Goal: Task Accomplishment & Management: Manage account settings

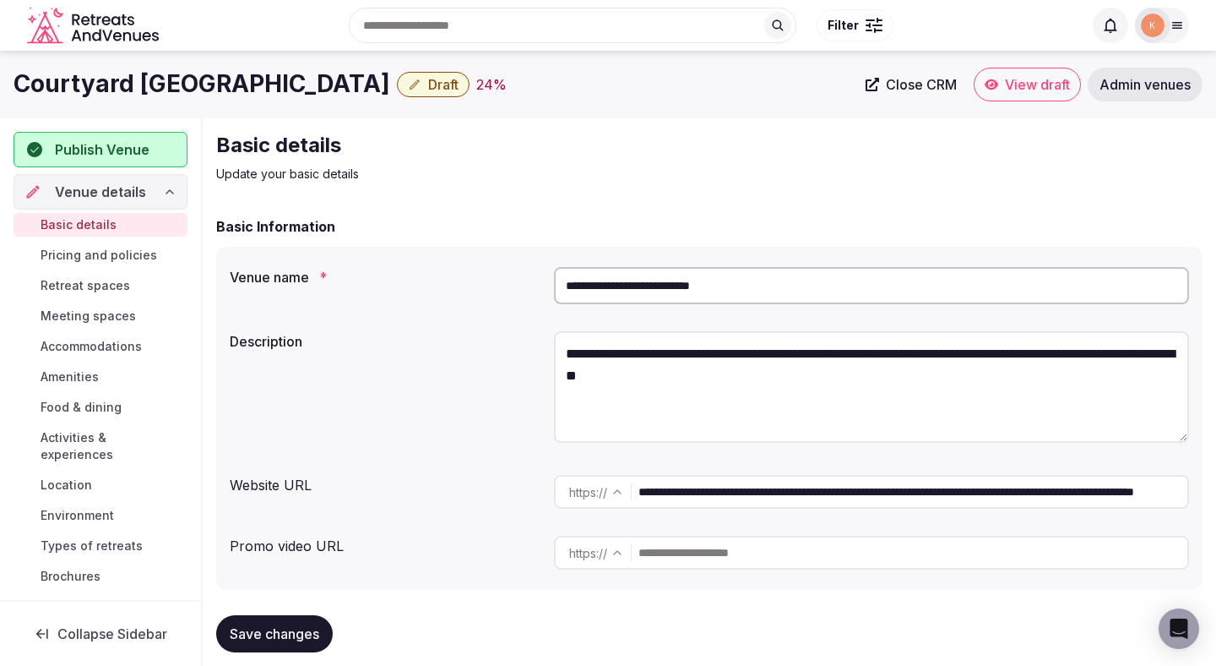
drag, startPoint x: 609, startPoint y: 63, endPoint x: 398, endPoint y: 59, distance: 211.2
click at [410, 63] on div "Search Popular Destinations Toscana, Italy Riviera Maya, Mexico Indonesia, Bali…" at bounding box center [608, 25] width 1189 height 86
click at [697, 283] on input "**********" at bounding box center [871, 285] width 635 height 37
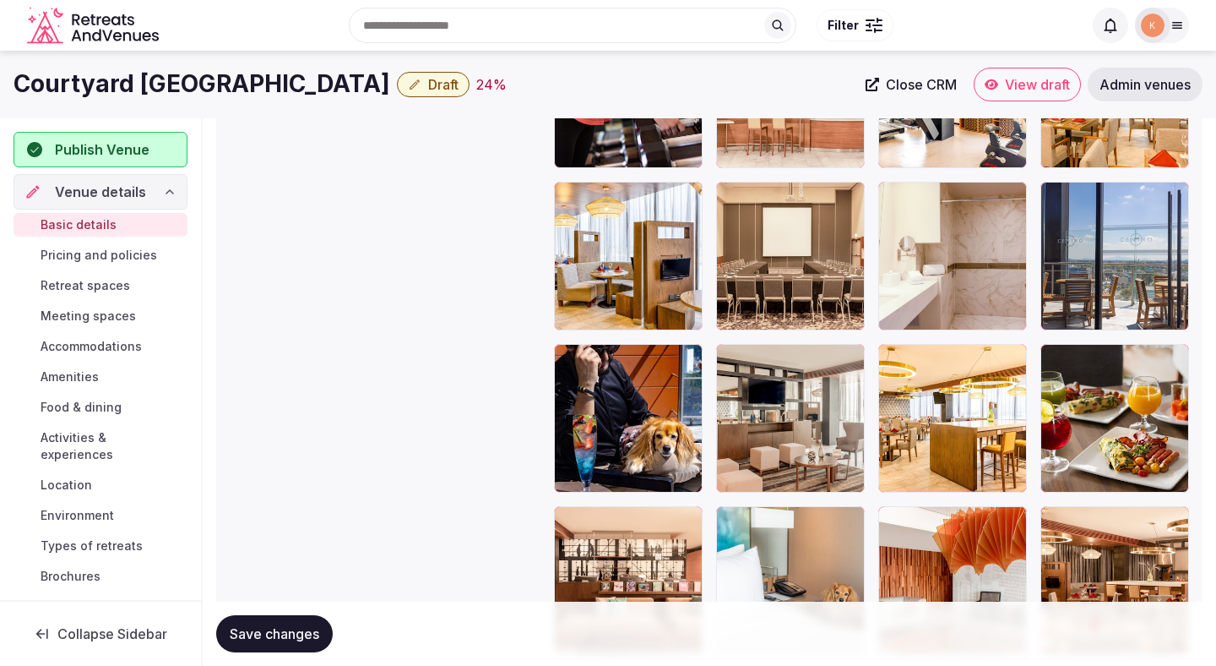
scroll to position [1935, 0]
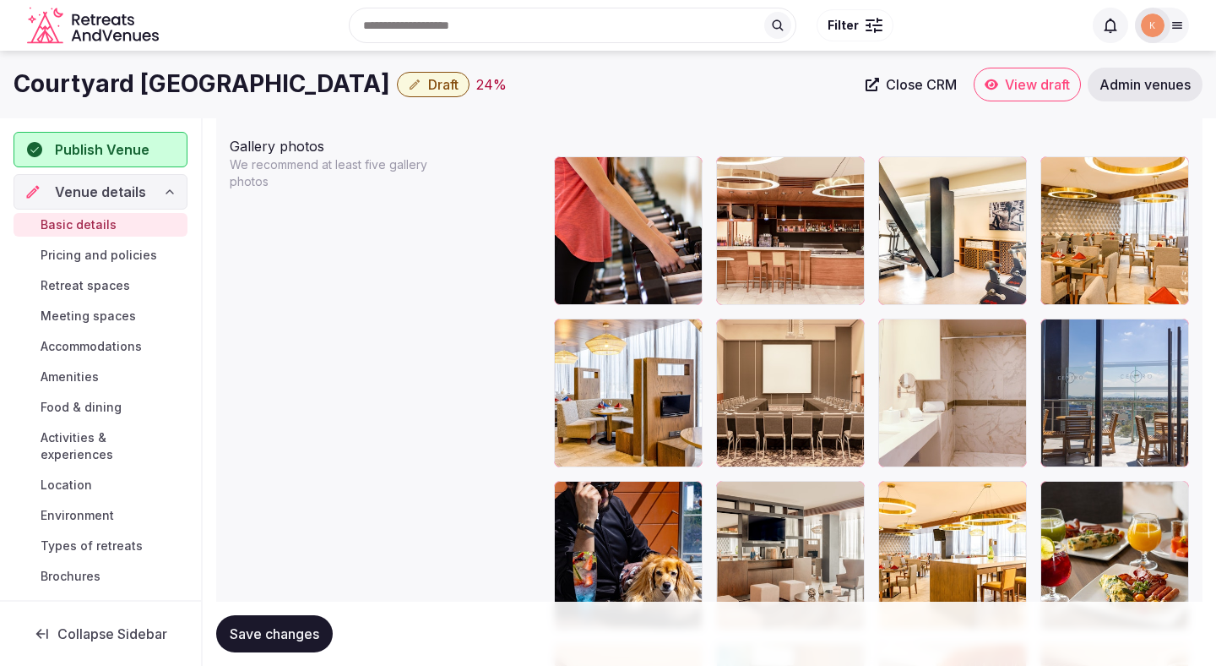
click at [1116, 85] on span "Admin venues" at bounding box center [1145, 84] width 91 height 17
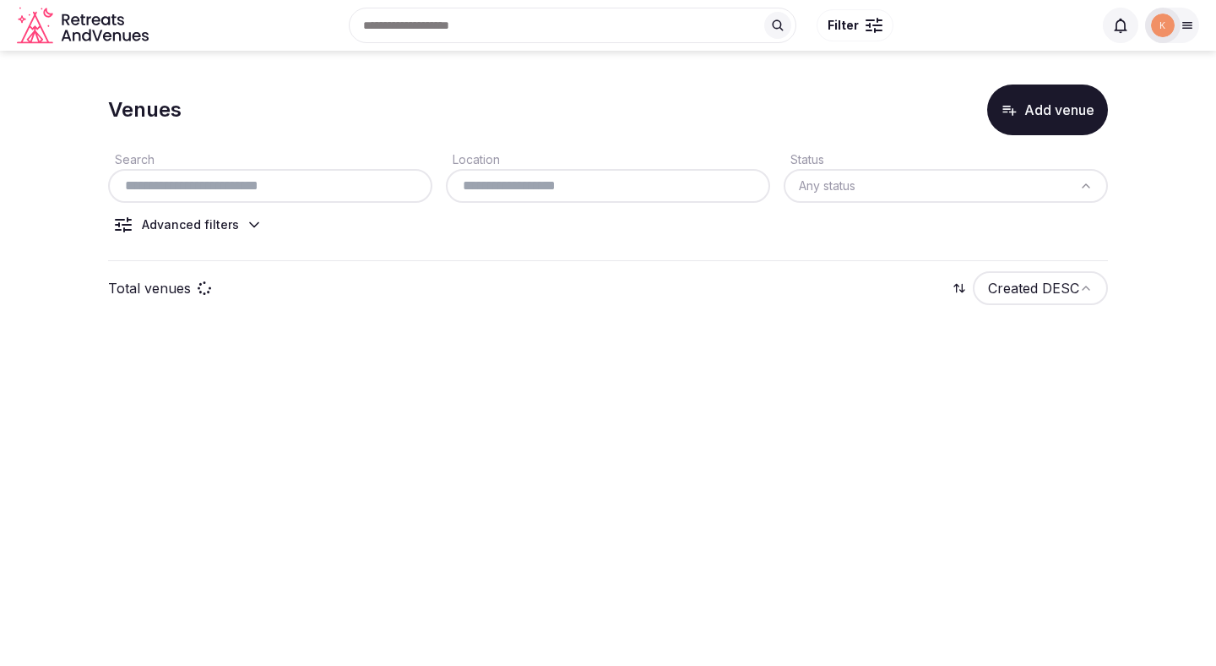
click at [327, 190] on input "text" at bounding box center [270, 186] width 311 height 20
paste input "**********"
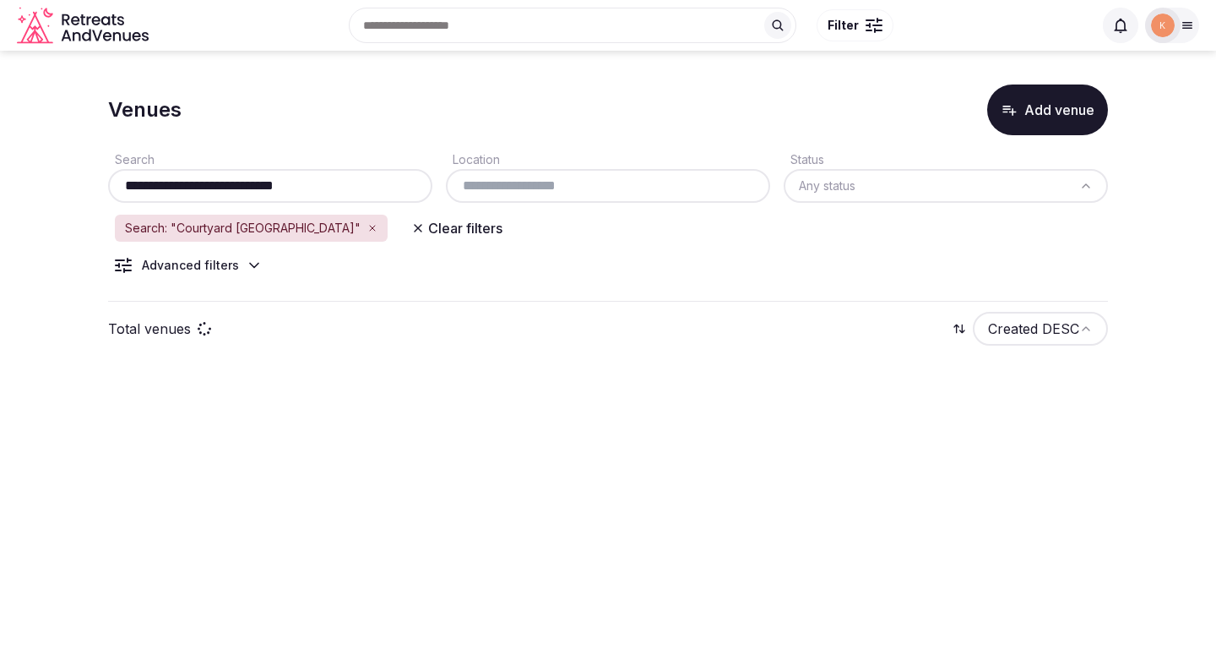
type input "**********"
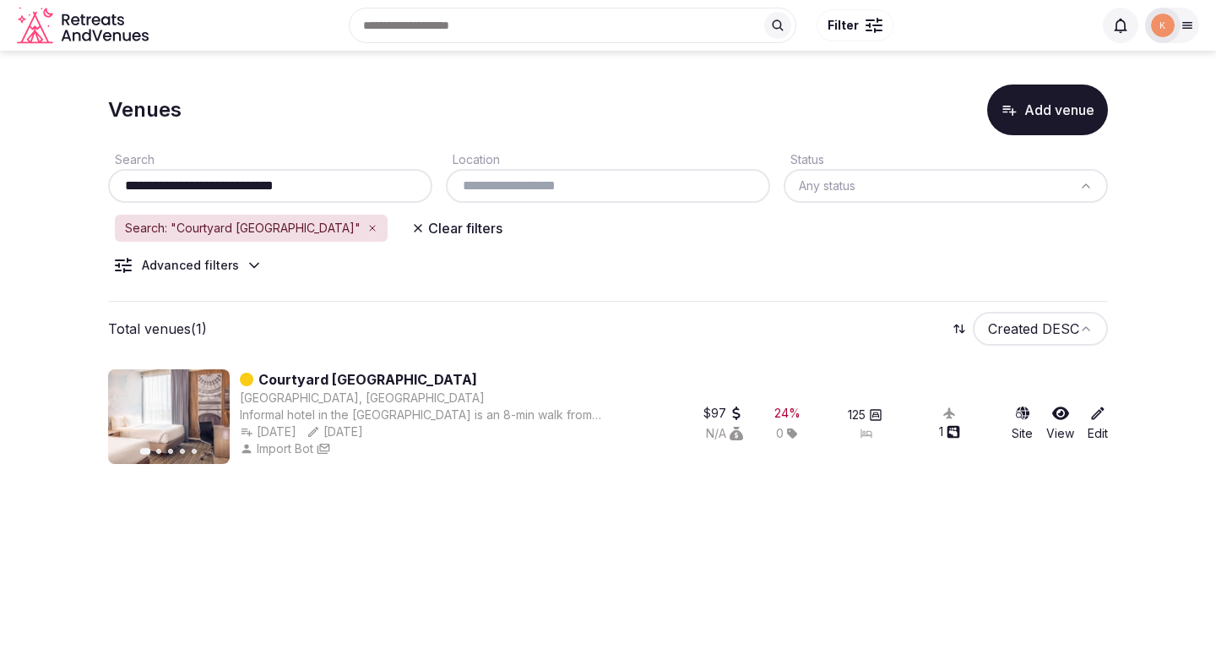
click at [439, 382] on link "Courtyard Mexico City Vallejo" at bounding box center [367, 379] width 219 height 20
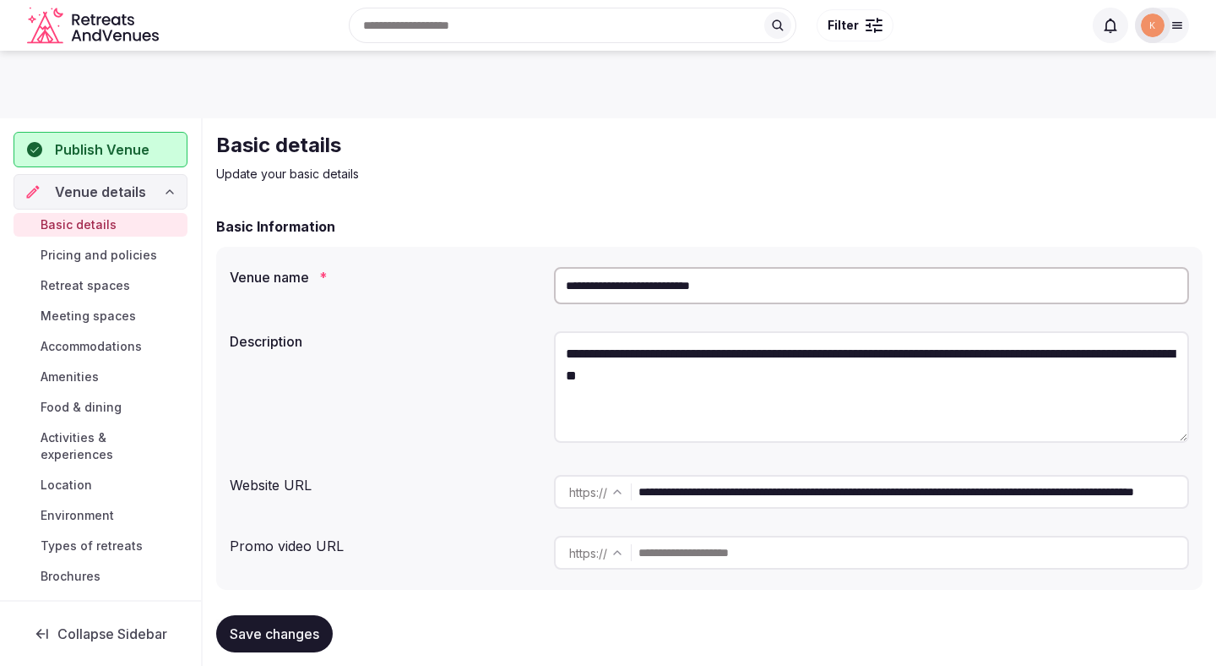
click at [1174, 32] on div at bounding box center [1162, 25] width 54 height 35
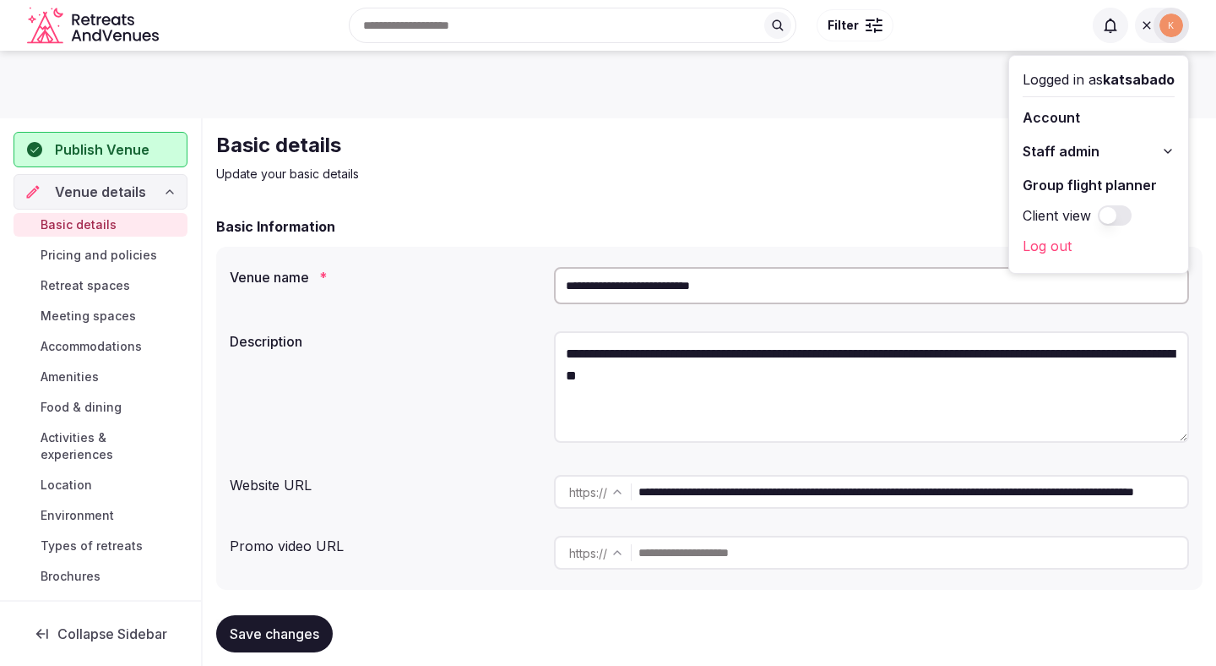
click at [917, 163] on div "Basic details Update your basic details" at bounding box center [709, 157] width 987 height 51
click at [878, 176] on div "Basic details Update your basic details" at bounding box center [709, 157] width 987 height 51
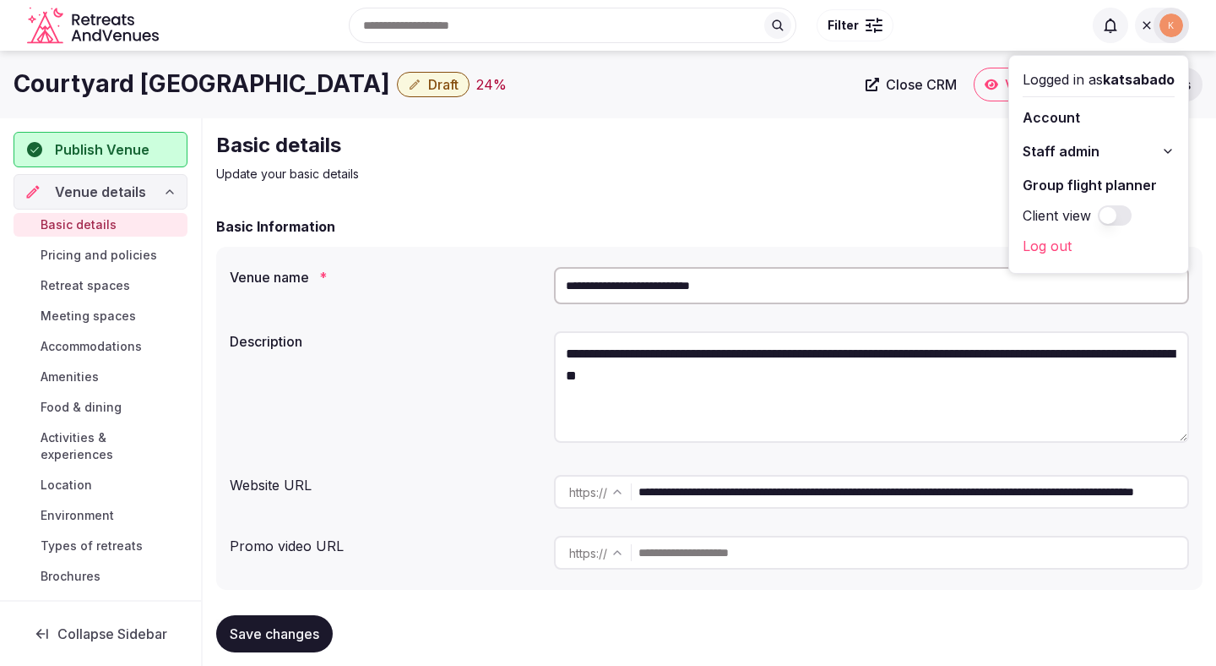
click at [888, 80] on span "Close CRM" at bounding box center [921, 84] width 71 height 17
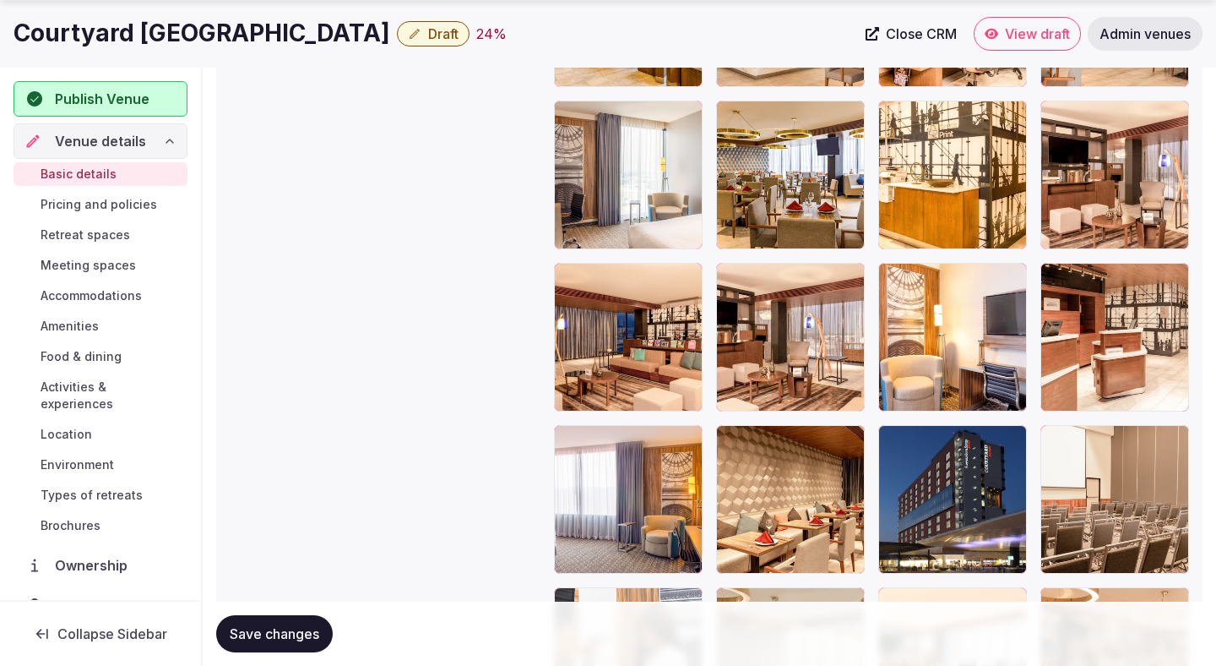
scroll to position [2891, 0]
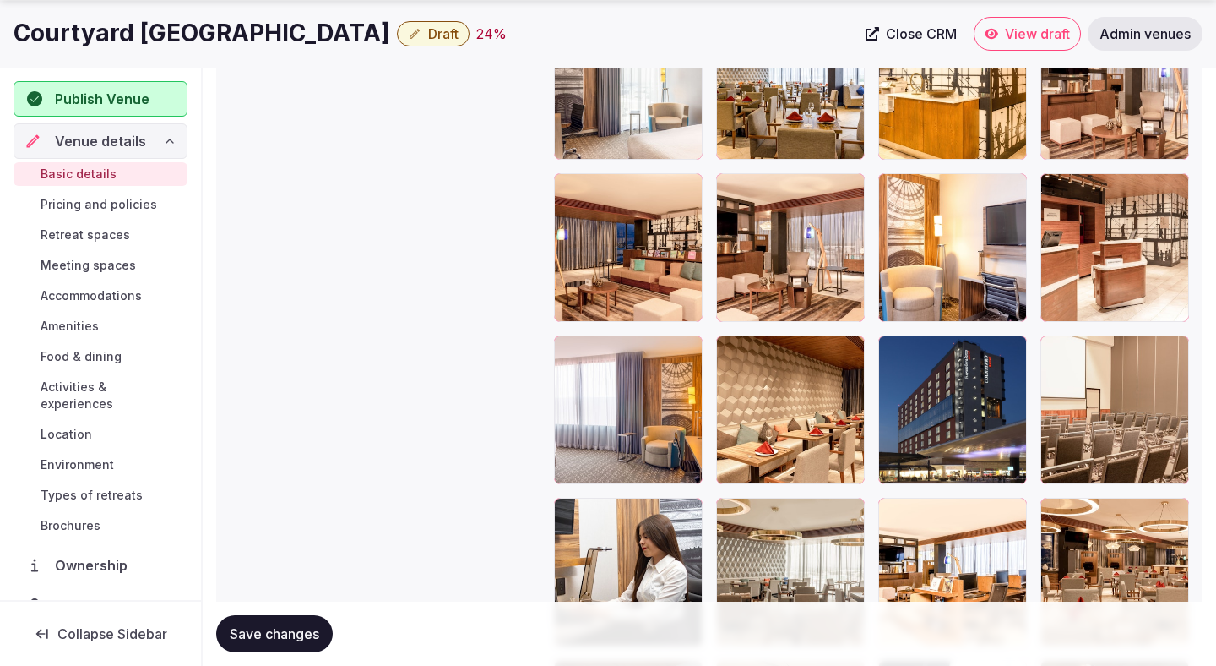
click at [1013, 352] on icon "button" at bounding box center [1010, 352] width 9 height 11
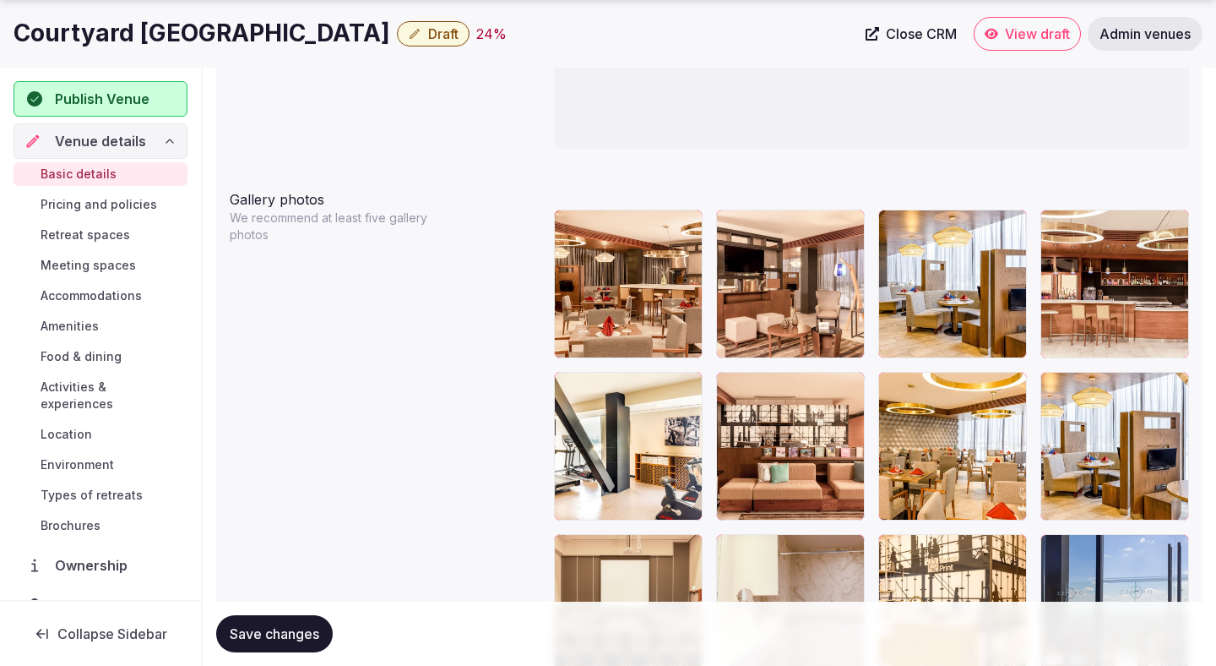
scroll to position [1930, 0]
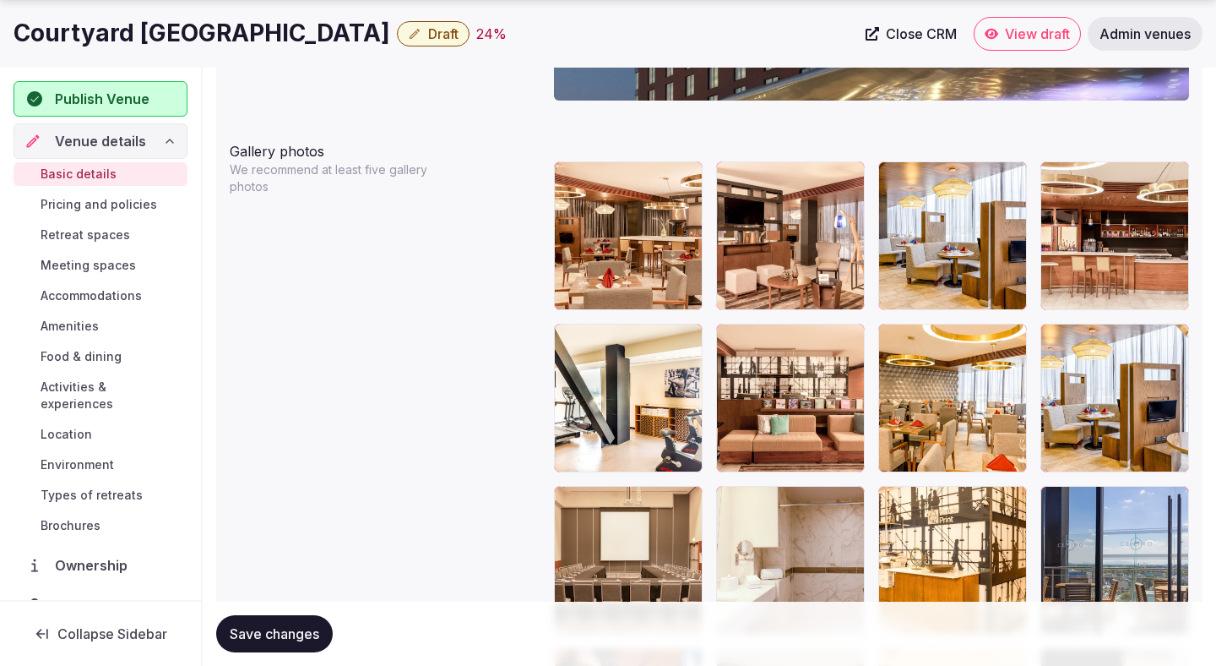
click at [307, 634] on span "Save changes" at bounding box center [275, 633] width 90 height 17
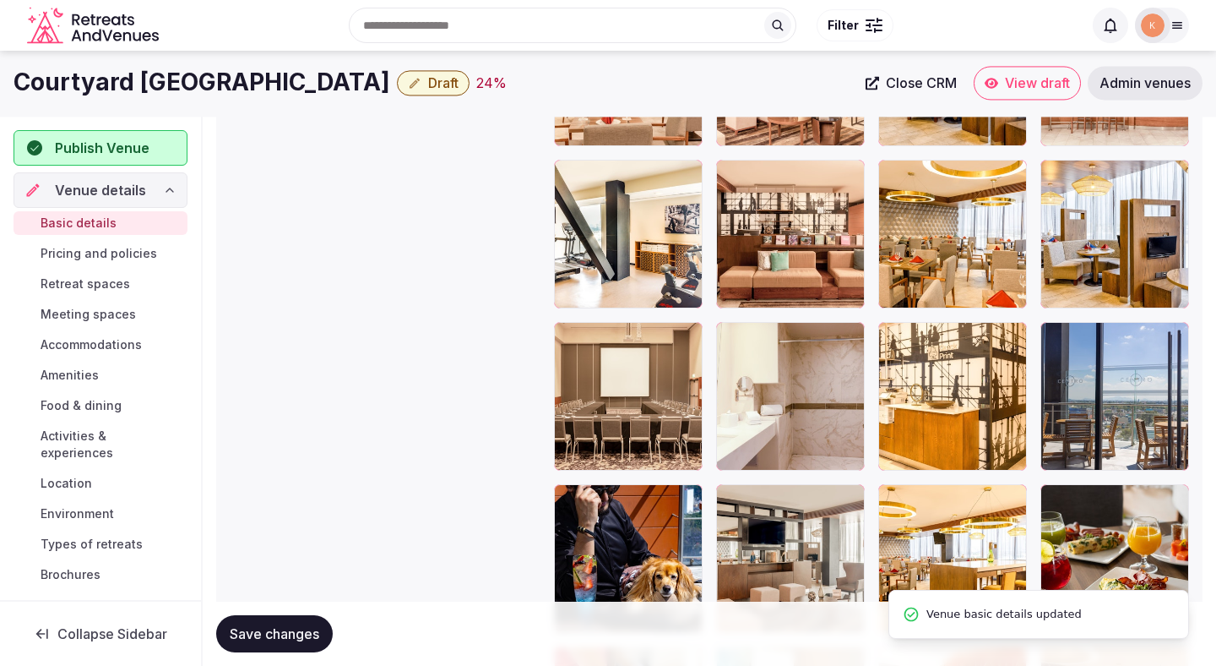
scroll to position [2073, 0]
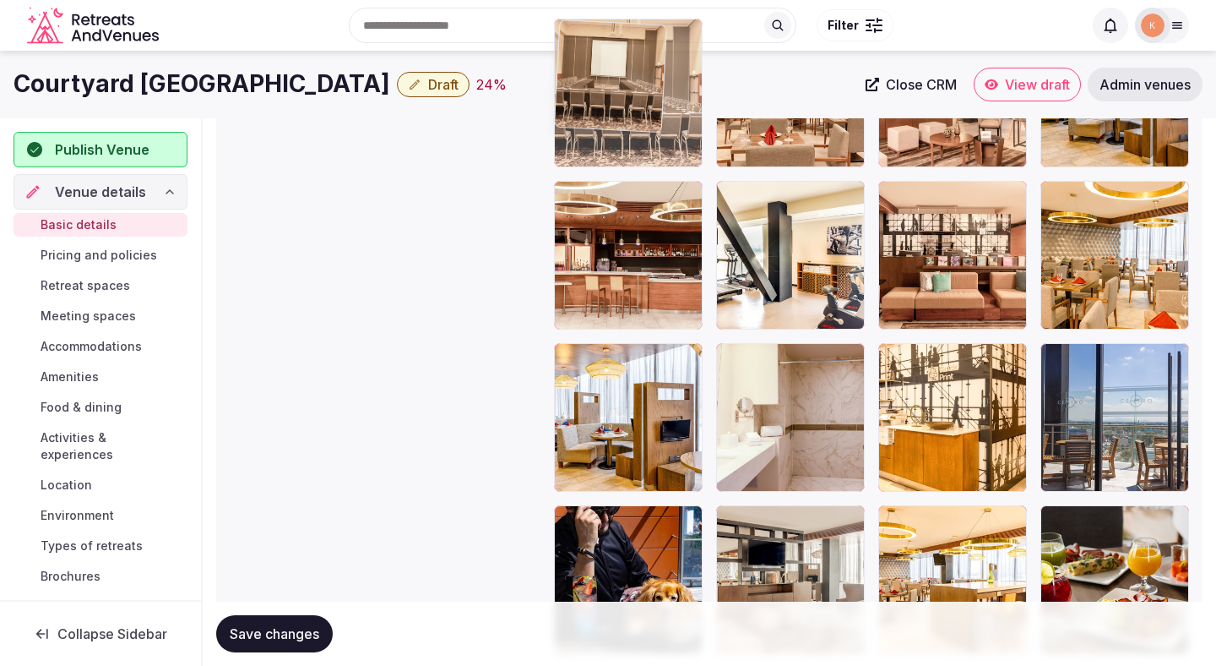
drag, startPoint x: 650, startPoint y: 404, endPoint x: 650, endPoint y: 155, distance: 249.2
click at [650, 155] on body "**********" at bounding box center [608, 82] width 1216 height 4311
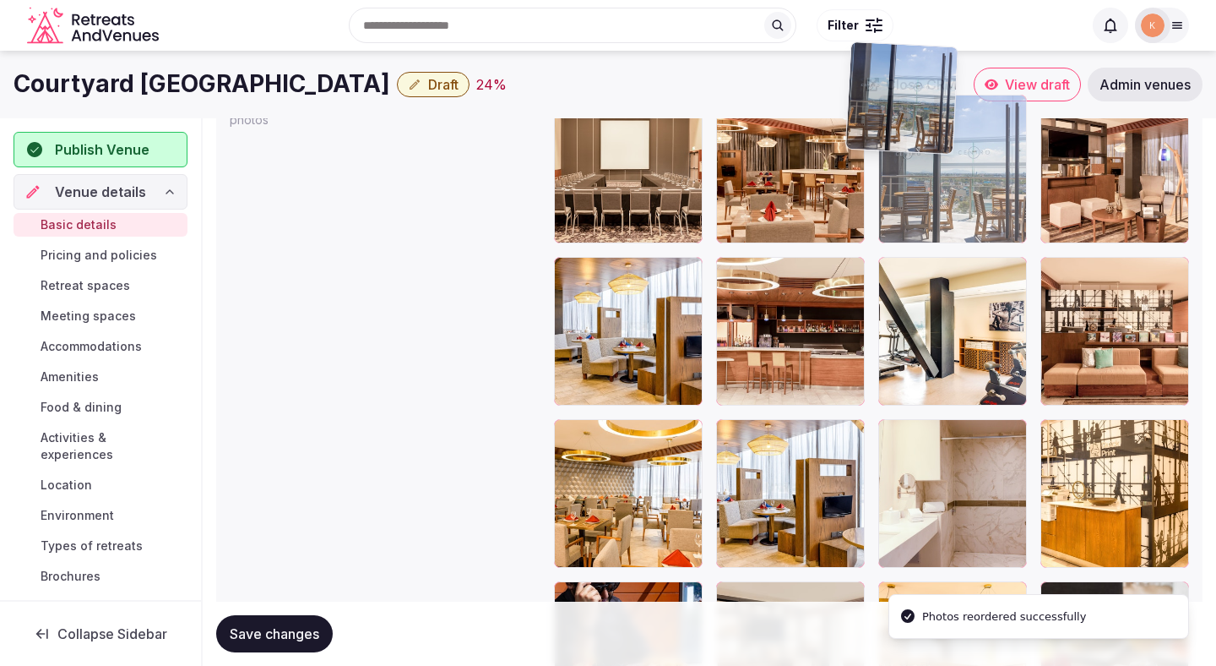
scroll to position [1985, 0]
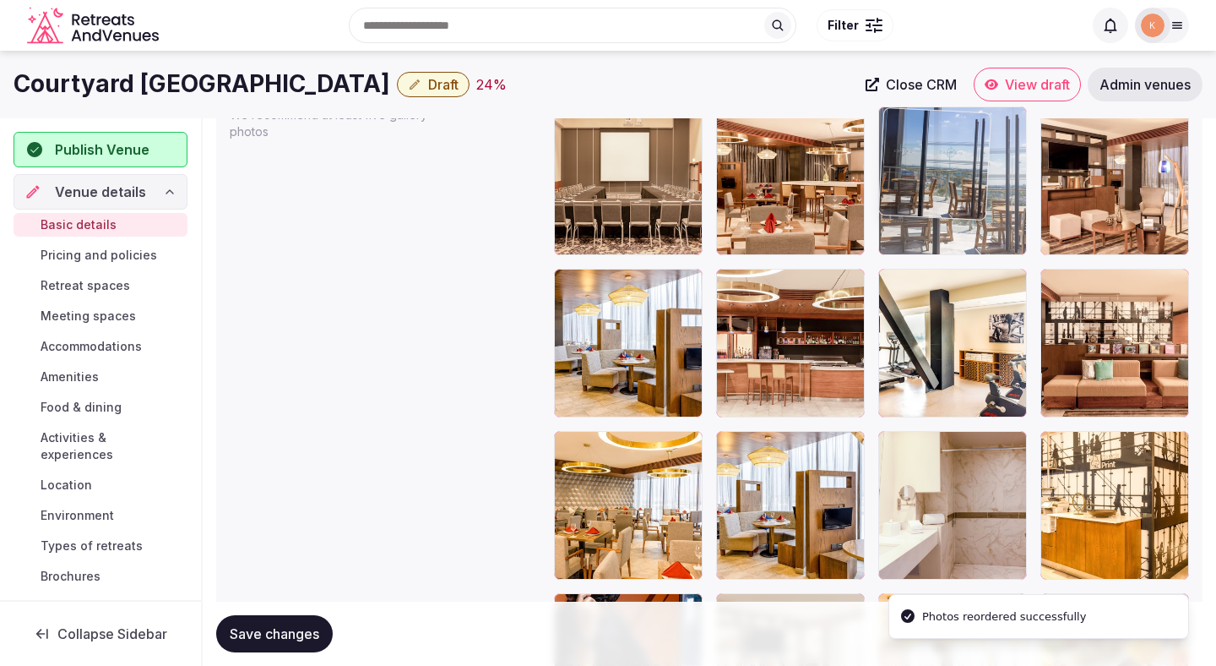
drag, startPoint x: 1164, startPoint y: 503, endPoint x: 971, endPoint y: 171, distance: 383.1
click at [971, 171] on body "**********" at bounding box center [608, 170] width 1216 height 4311
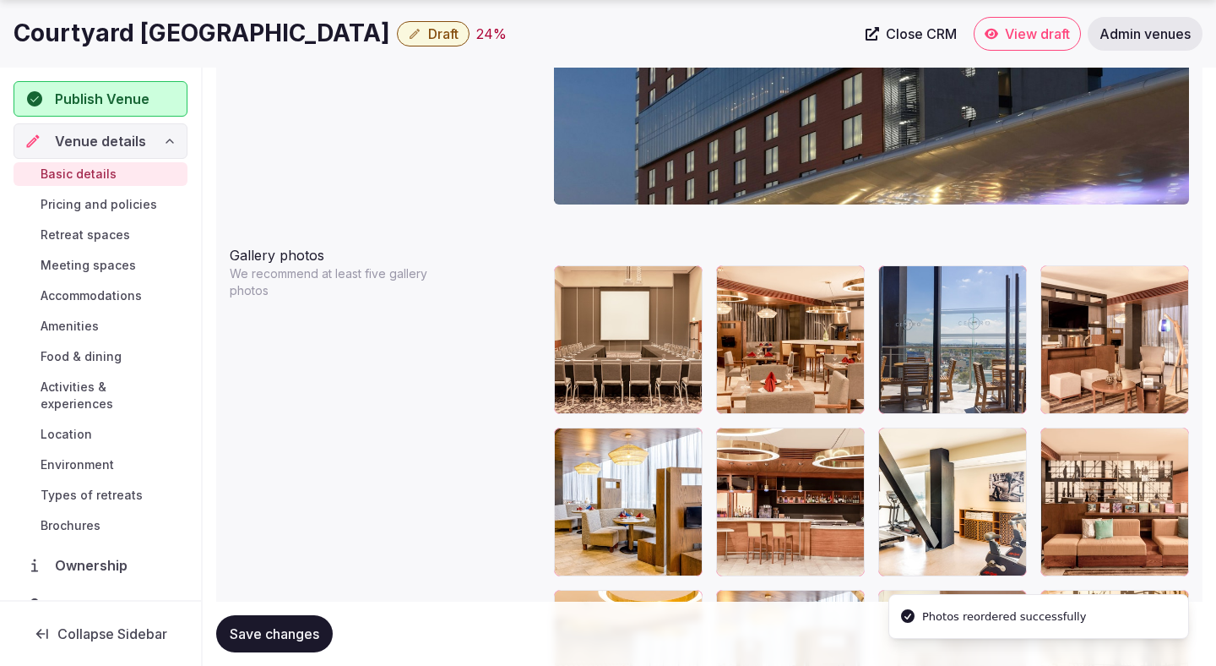
scroll to position [1867, 0]
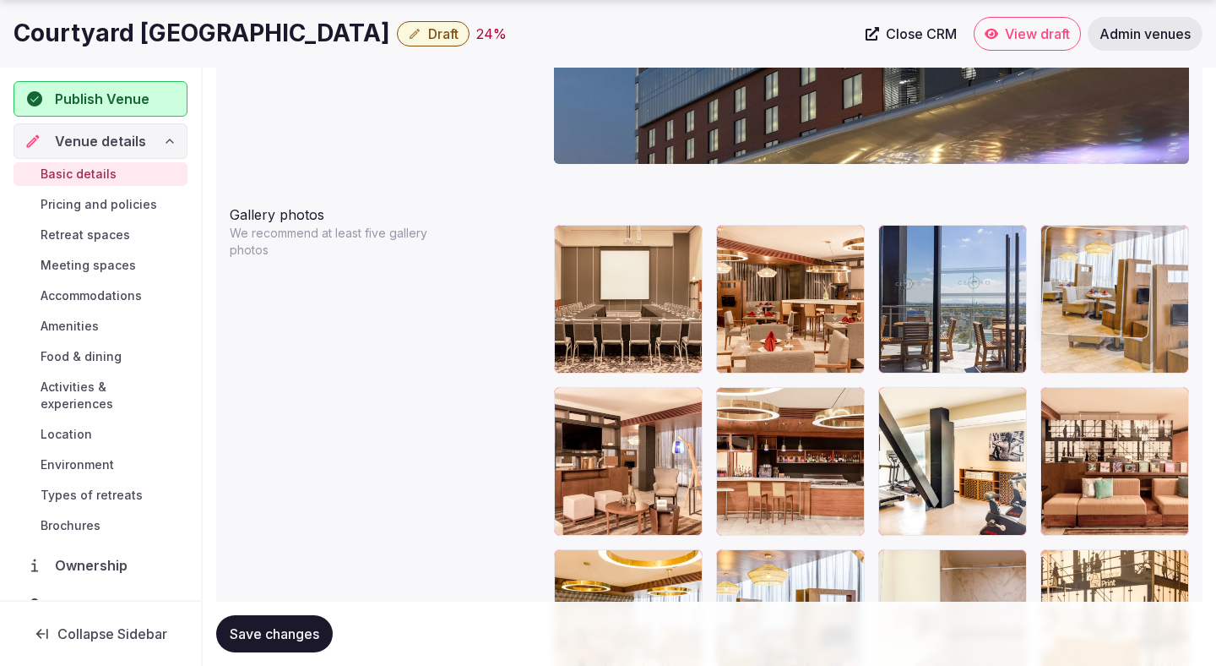
drag, startPoint x: 638, startPoint y: 469, endPoint x: 1161, endPoint y: 316, distance: 545.6
click at [1162, 316] on body "**********" at bounding box center [608, 288] width 1216 height 4311
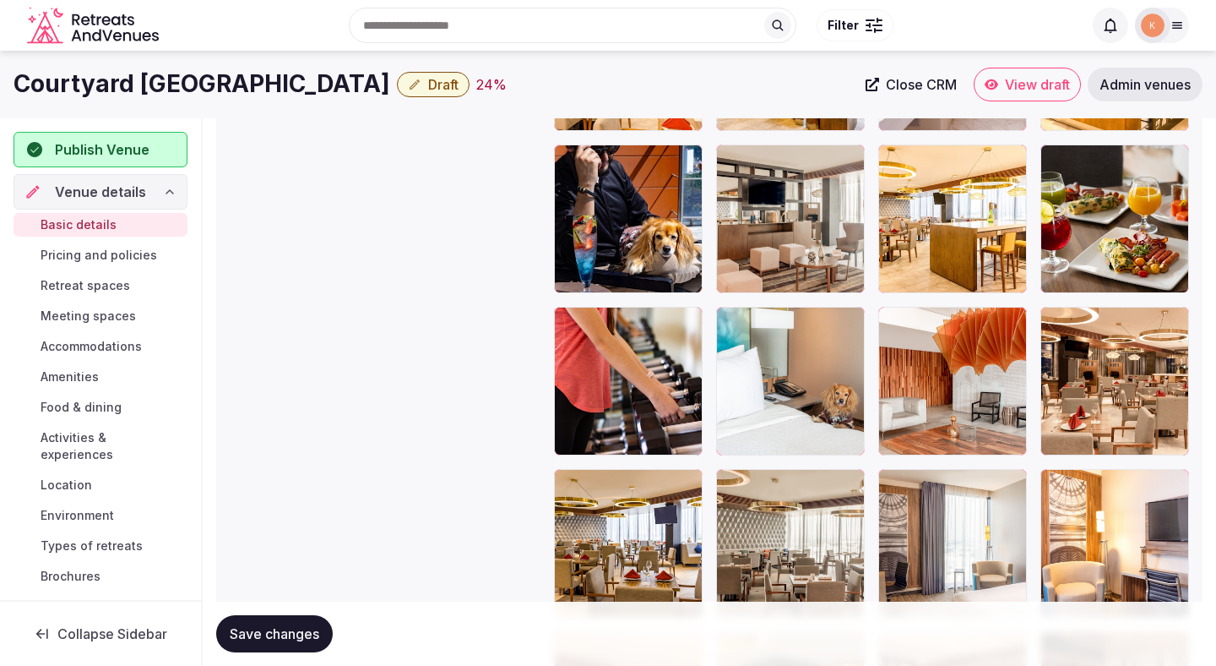
scroll to position [2431, 0]
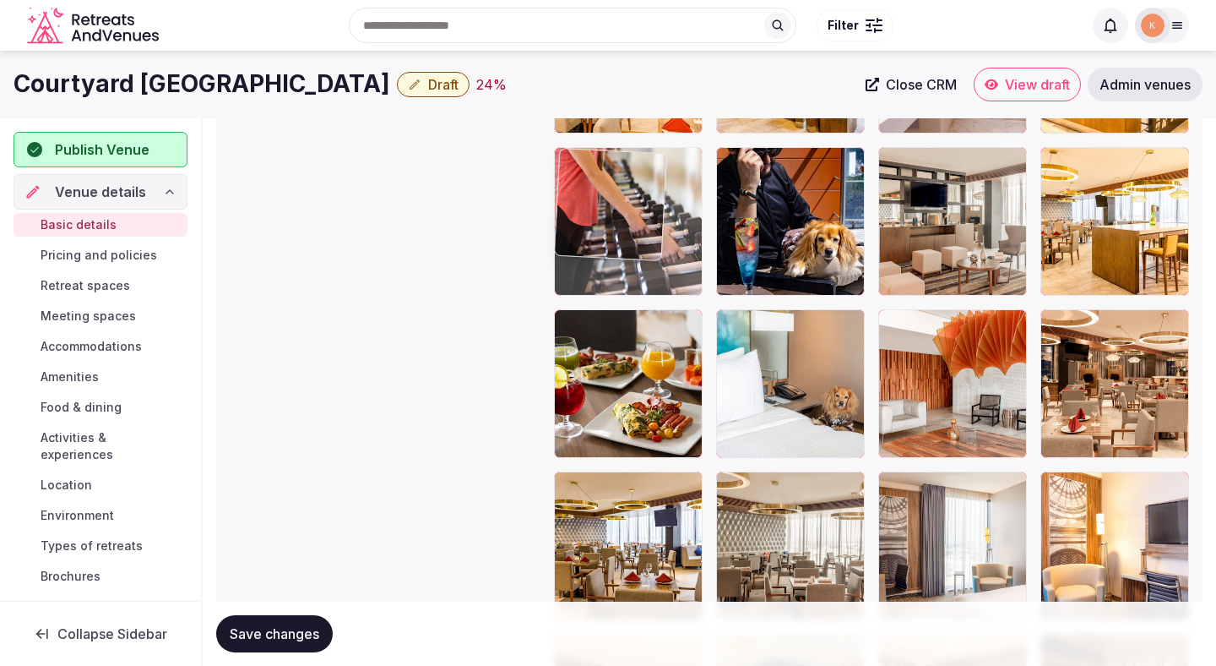
drag, startPoint x: 606, startPoint y: 431, endPoint x: 606, endPoint y: 271, distance: 159.6
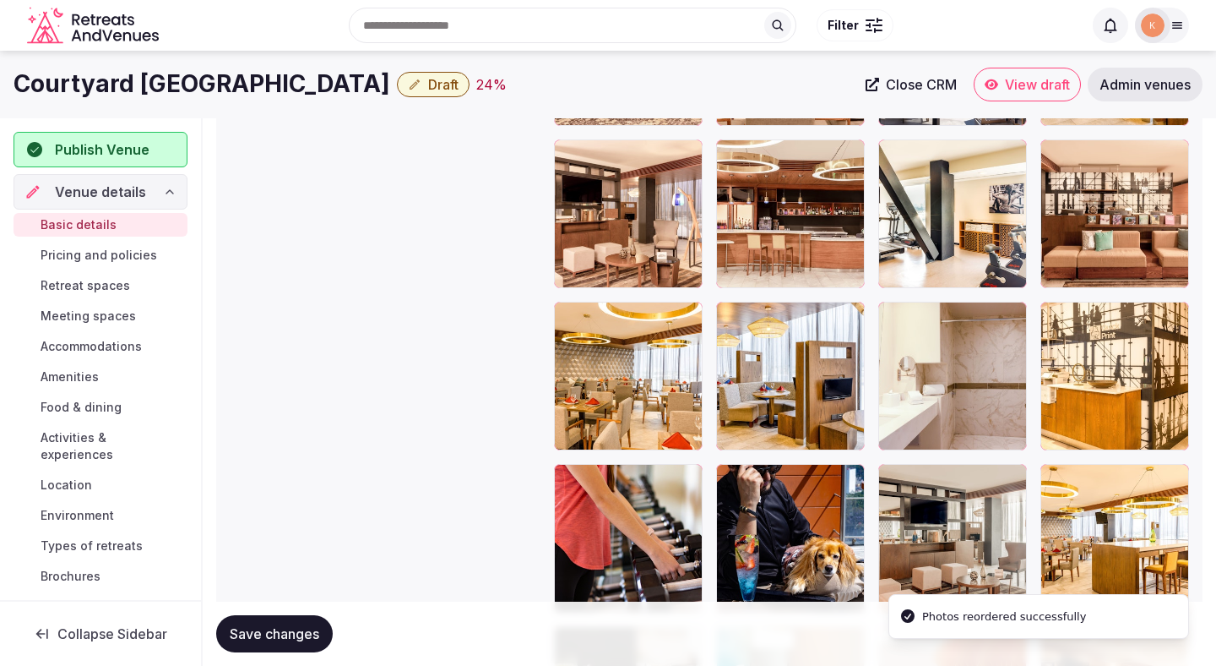
scroll to position [2091, 0]
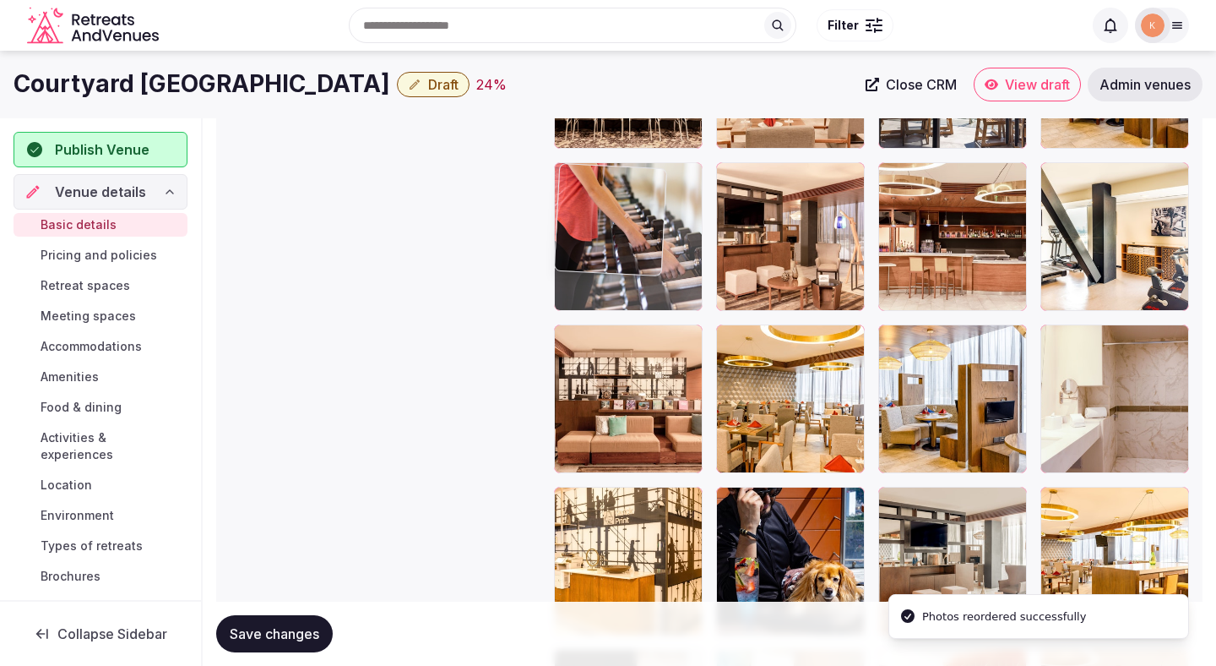
drag, startPoint x: 607, startPoint y: 513, endPoint x: 605, endPoint y: 243, distance: 269.5
click at [605, 243] on body "**********" at bounding box center [608, 64] width 1216 height 4311
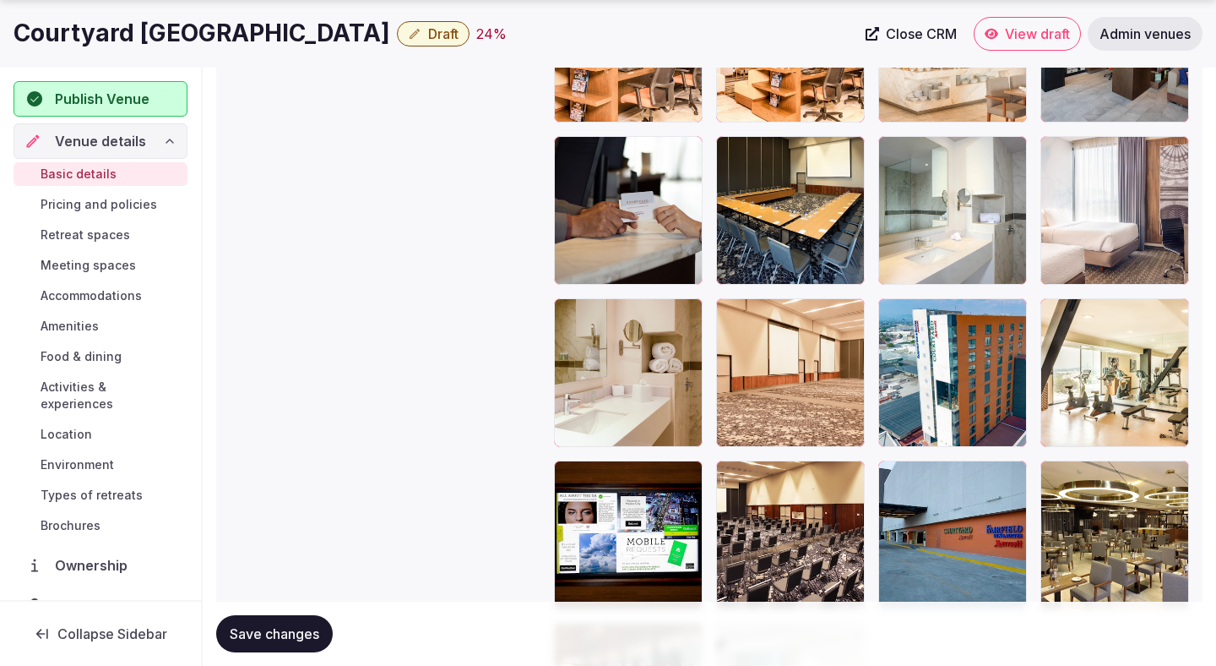
scroll to position [3440, 0]
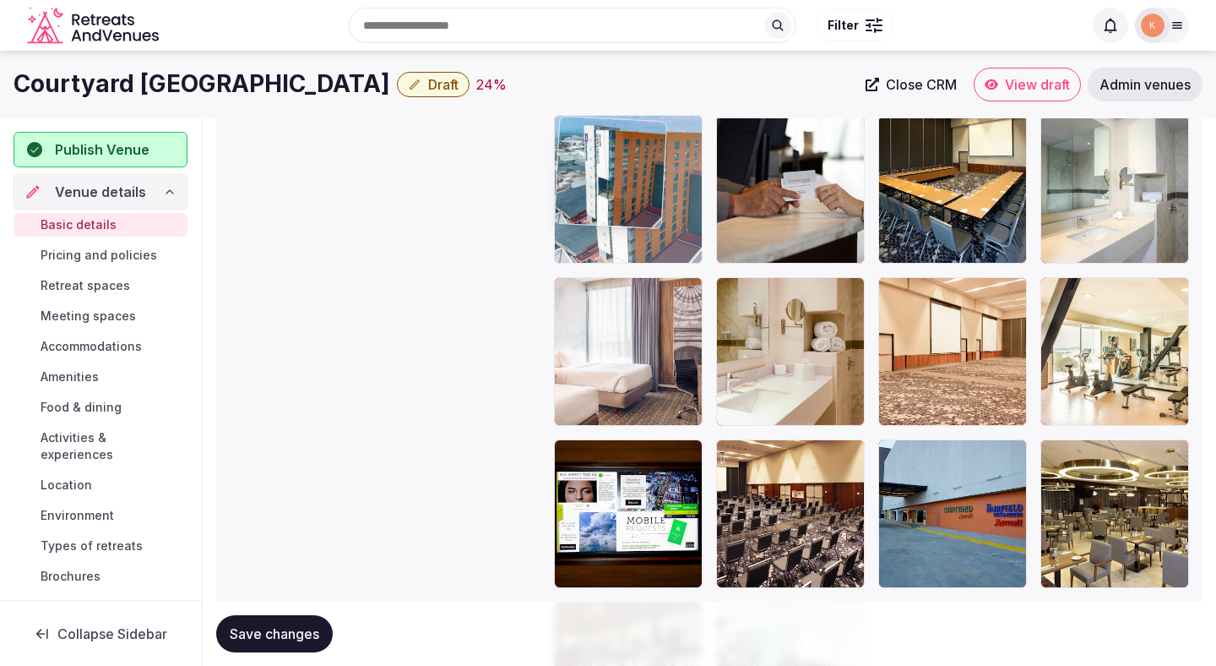
drag, startPoint x: 933, startPoint y: 325, endPoint x: 601, endPoint y: 138, distance: 381.3
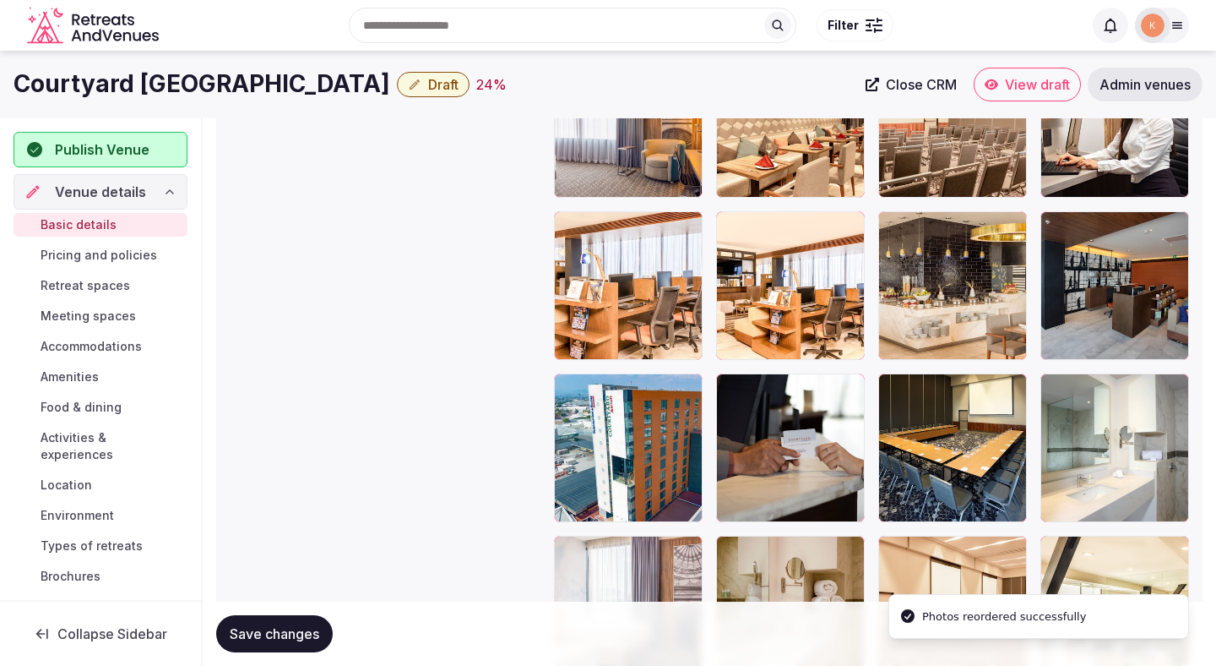
scroll to position [3066, 0]
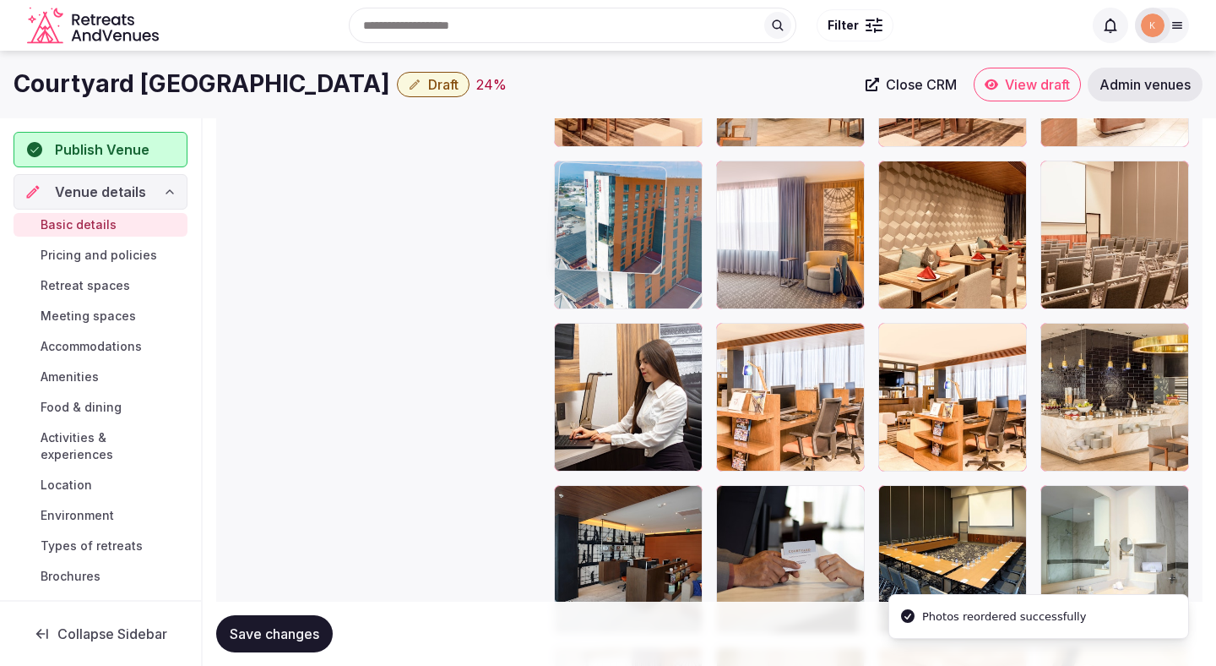
drag, startPoint x: 612, startPoint y: 547, endPoint x: 602, endPoint y: 242, distance: 305.1
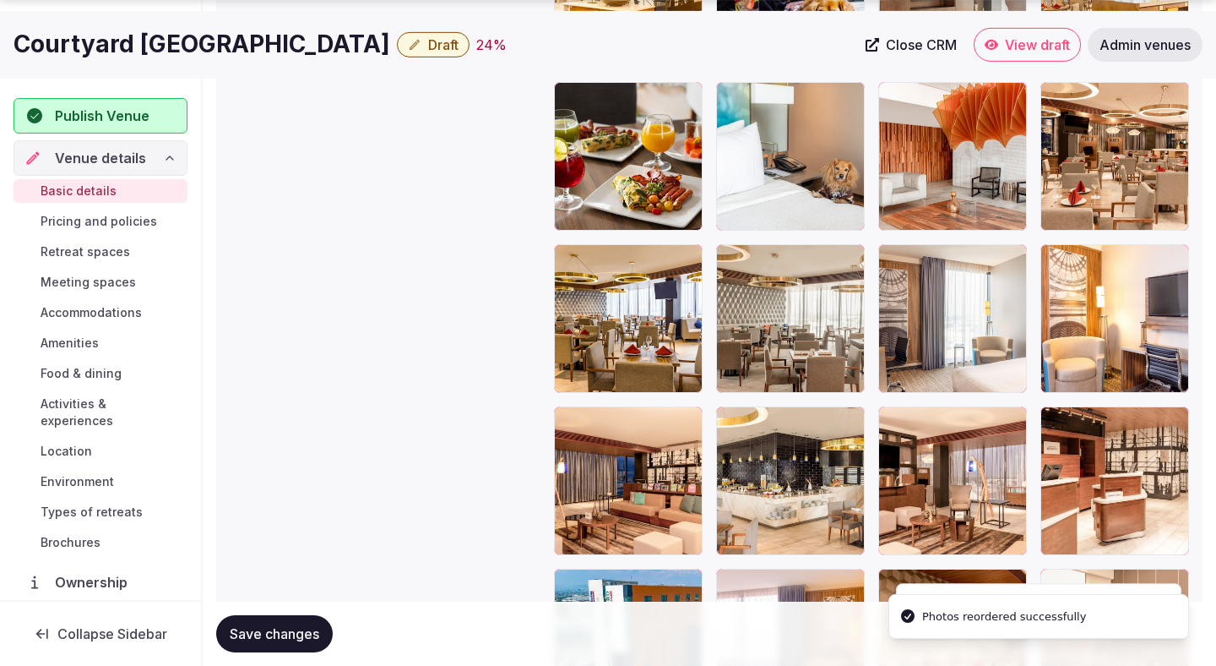
scroll to position [2892, 0]
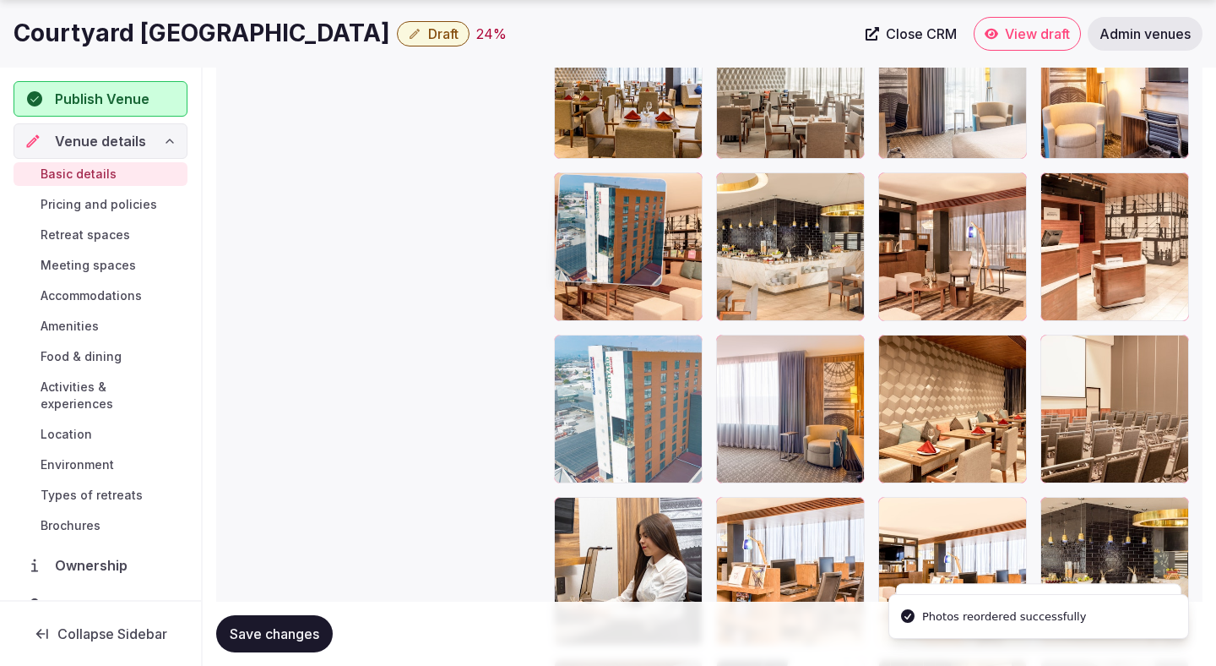
drag, startPoint x: 600, startPoint y: 451, endPoint x: 606, endPoint y: 288, distance: 163.1
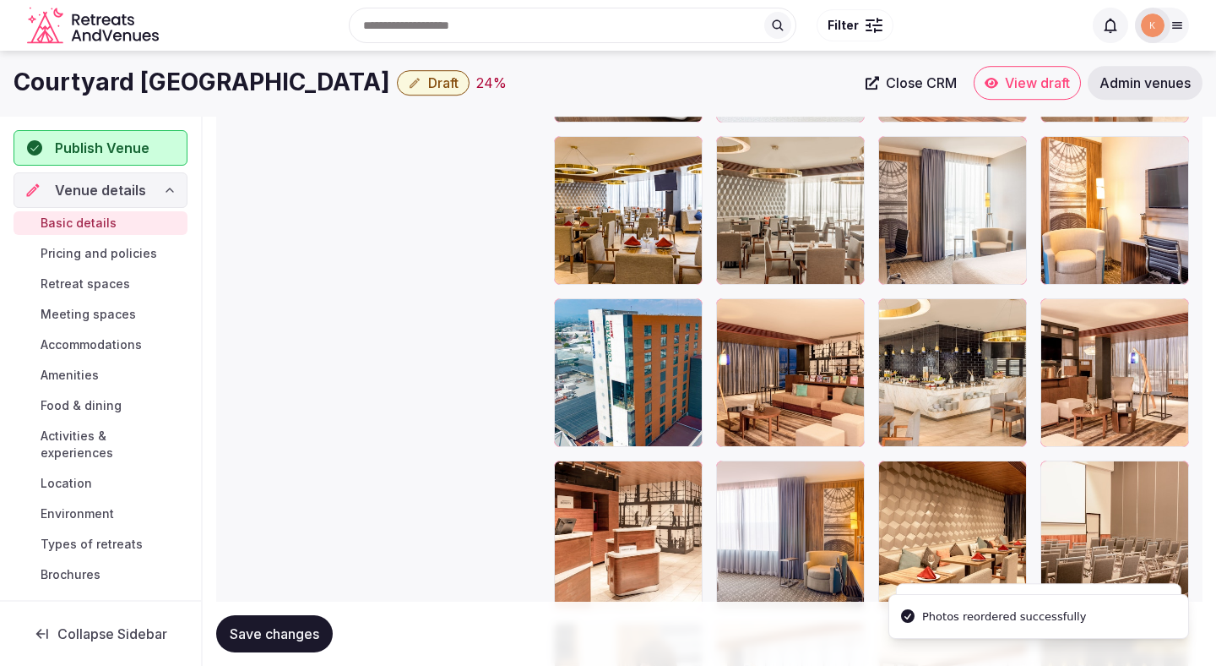
scroll to position [2698, 0]
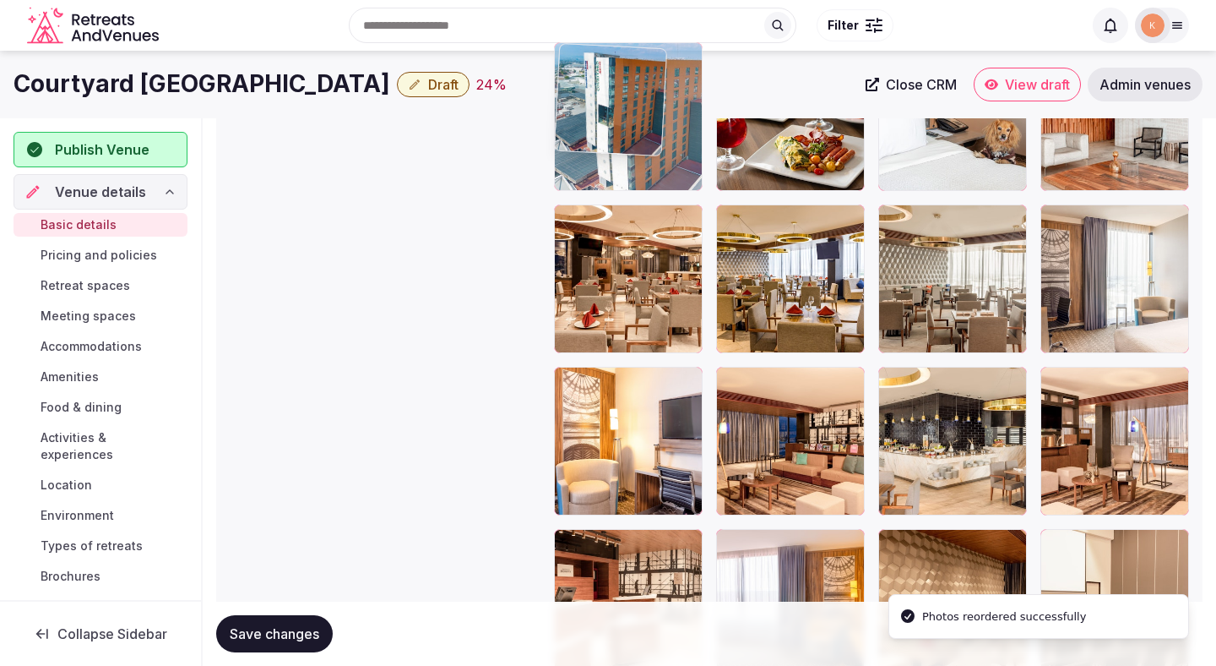
drag, startPoint x: 600, startPoint y: 485, endPoint x: 601, endPoint y: 168, distance: 316.8
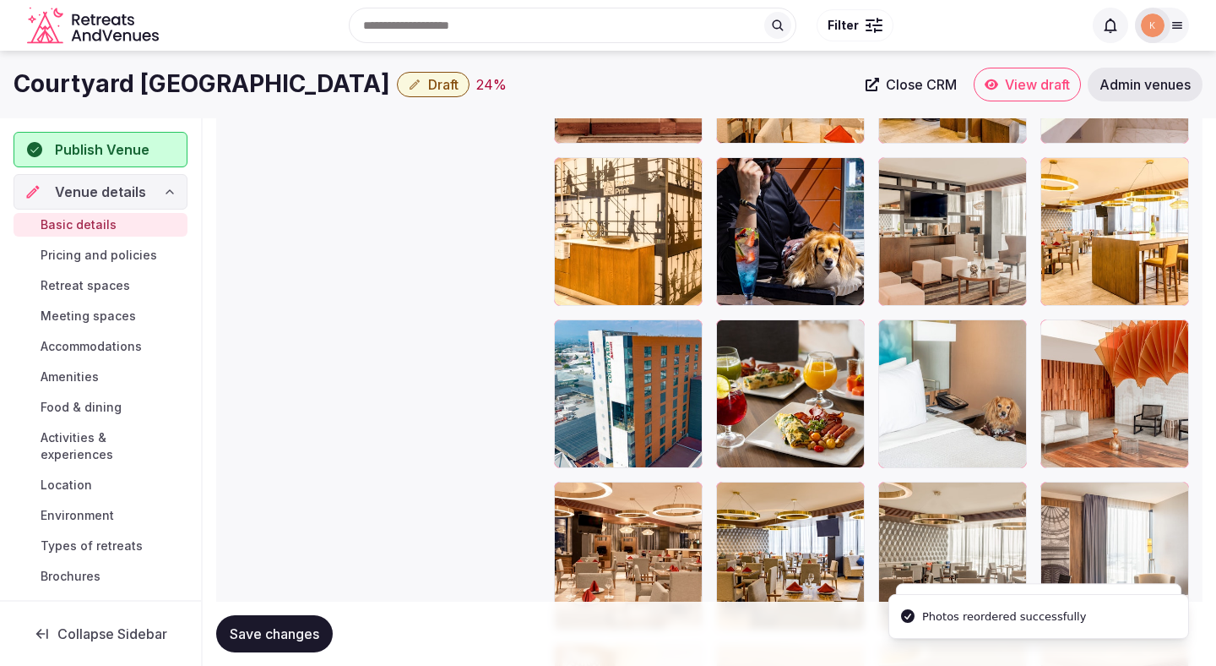
scroll to position [2385, 0]
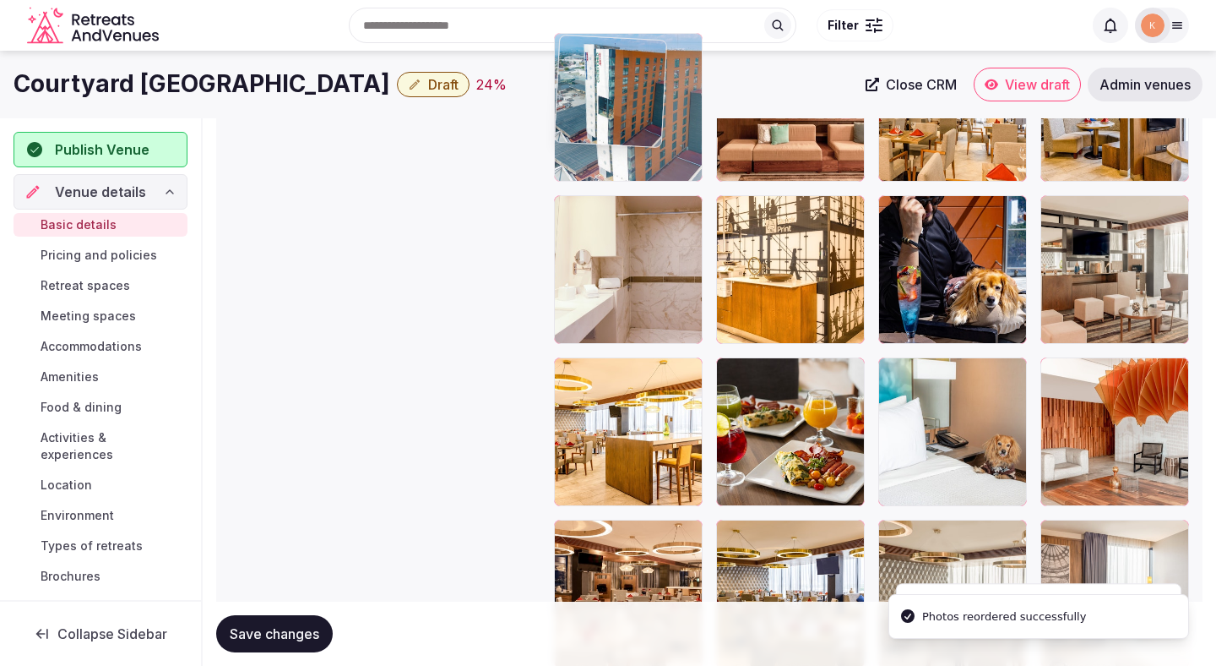
drag, startPoint x: 603, startPoint y: 422, endPoint x: 600, endPoint y: 132, distance: 290.6
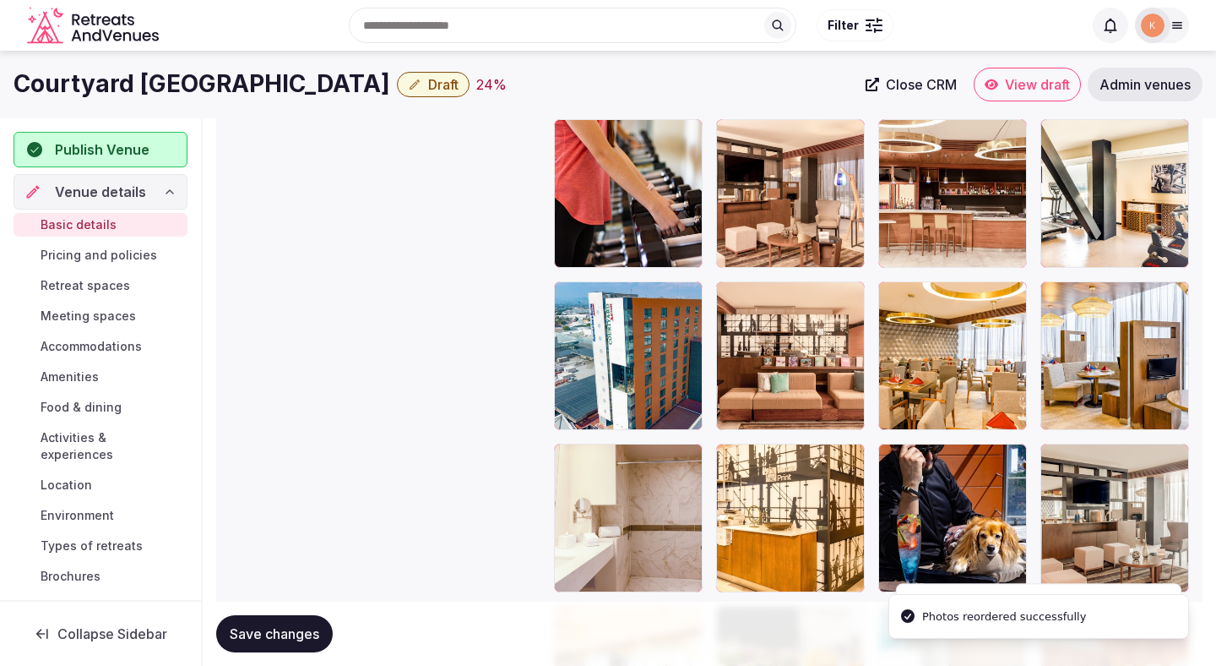
scroll to position [2026, 0]
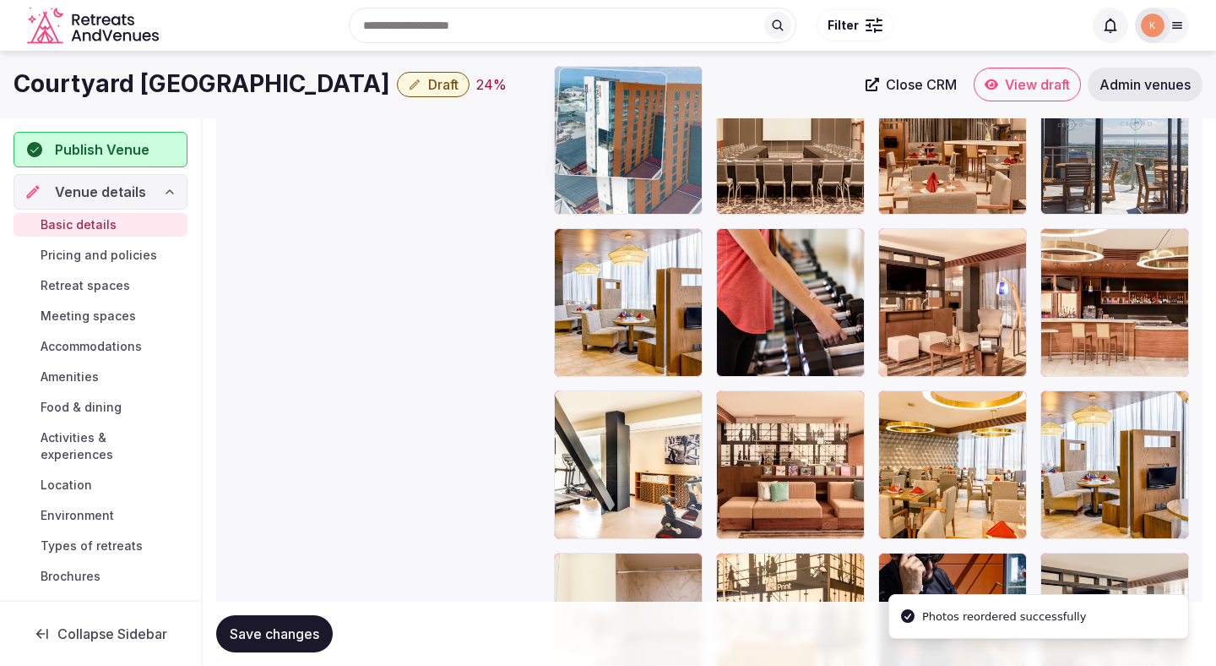
drag, startPoint x: 598, startPoint y: 460, endPoint x: 600, endPoint y: 150, distance: 309.2
click at [600, 150] on body "**********" at bounding box center [608, 129] width 1216 height 4311
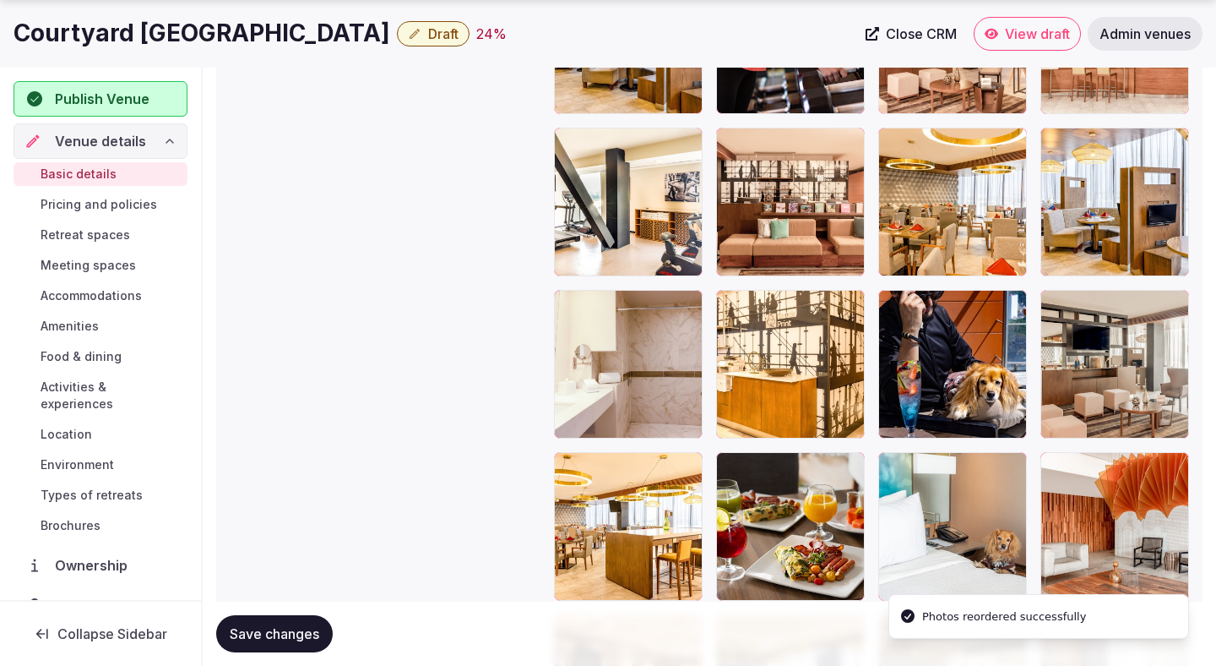
scroll to position [2291, 0]
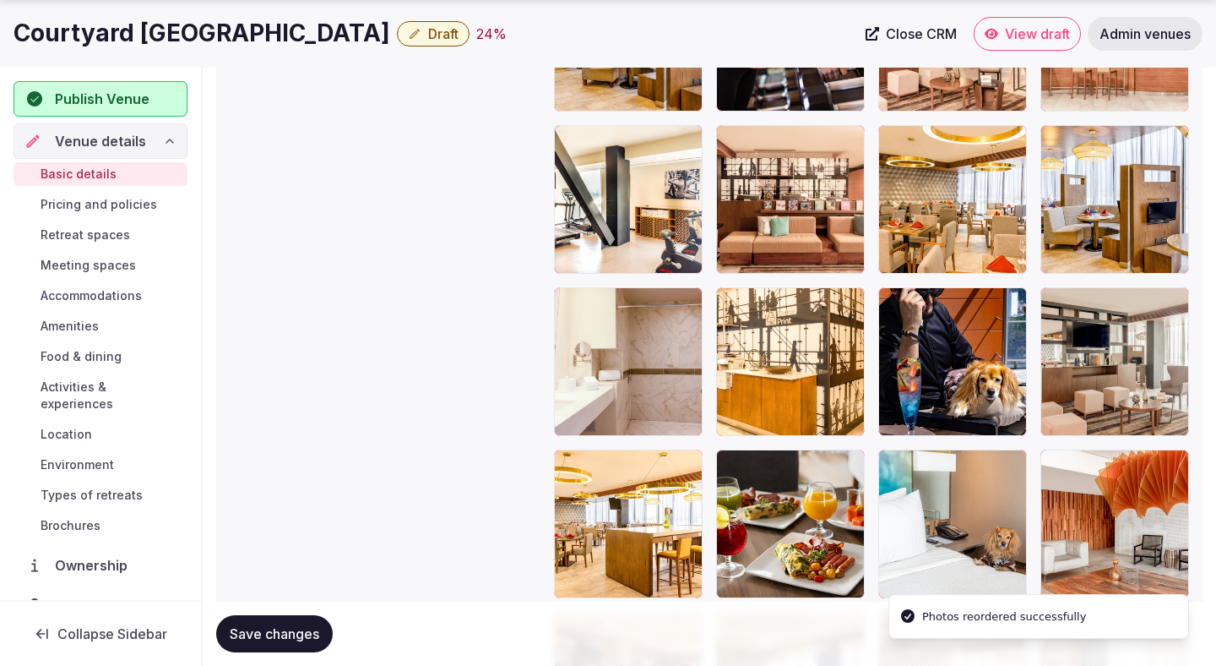
click at [291, 629] on span "Save changes" at bounding box center [275, 633] width 90 height 17
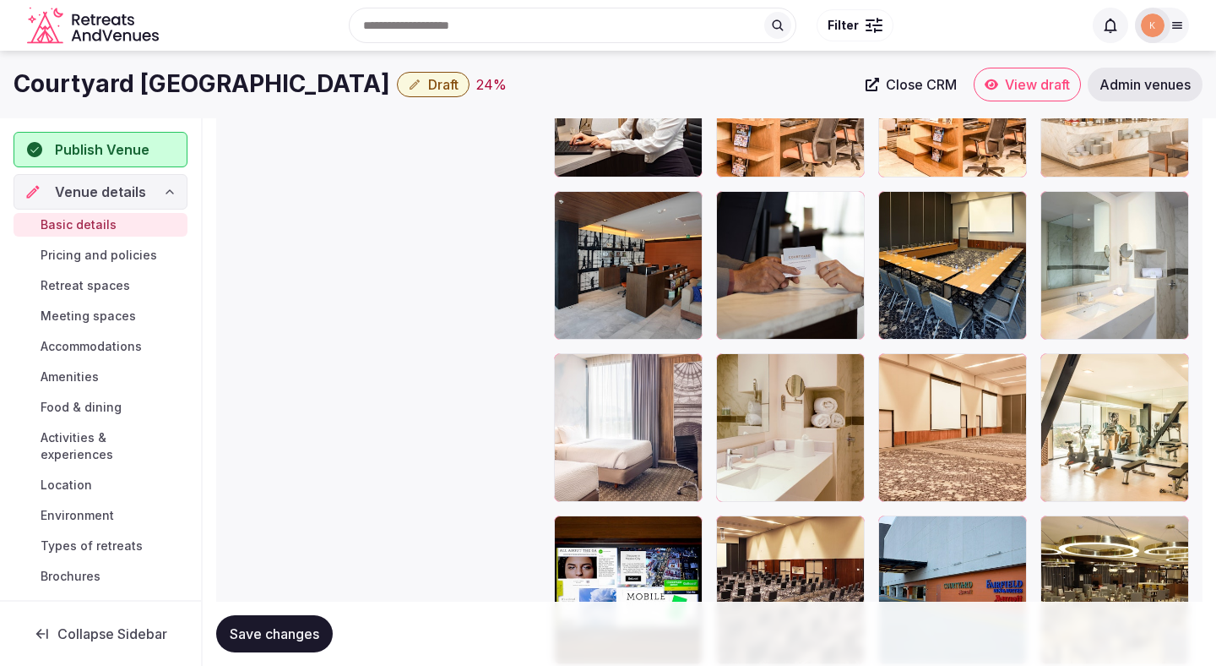
scroll to position [3348, 0]
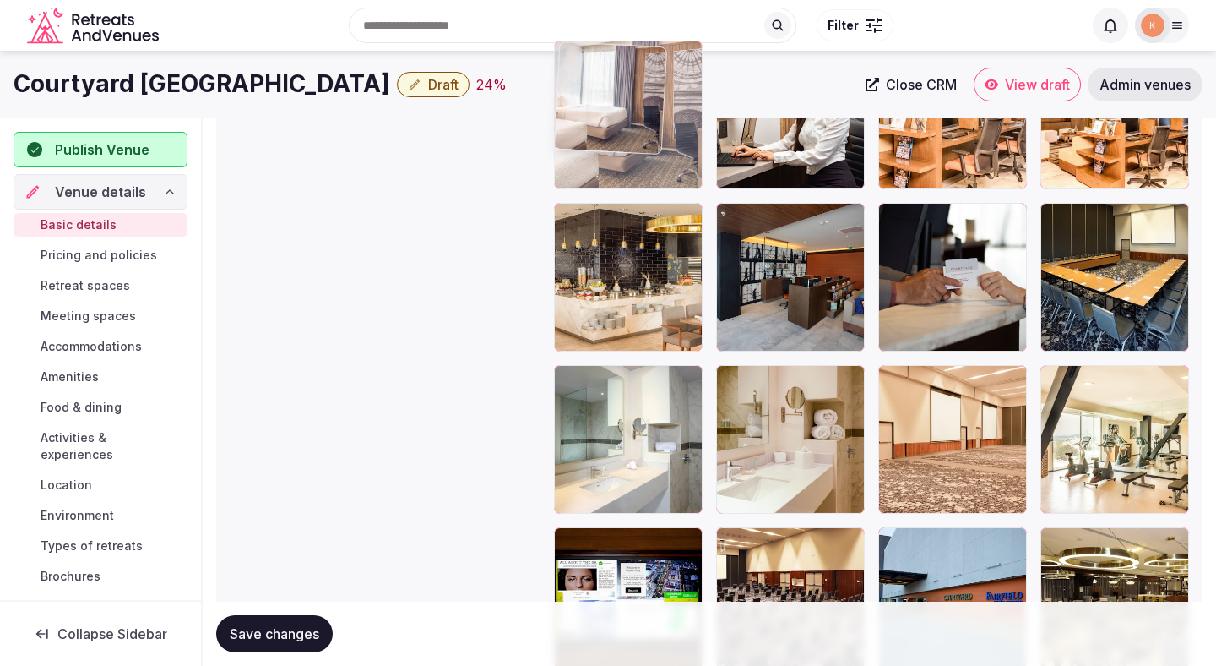
drag, startPoint x: 594, startPoint y: 440, endPoint x: 605, endPoint y: 203, distance: 237.6
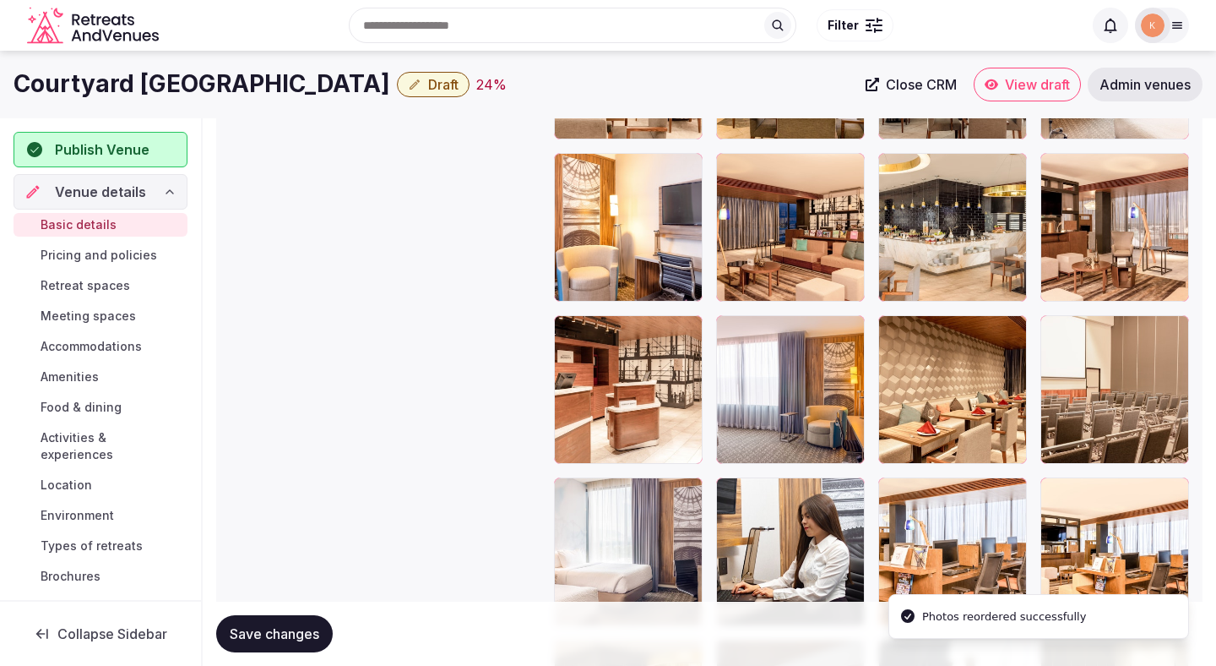
scroll to position [2898, 0]
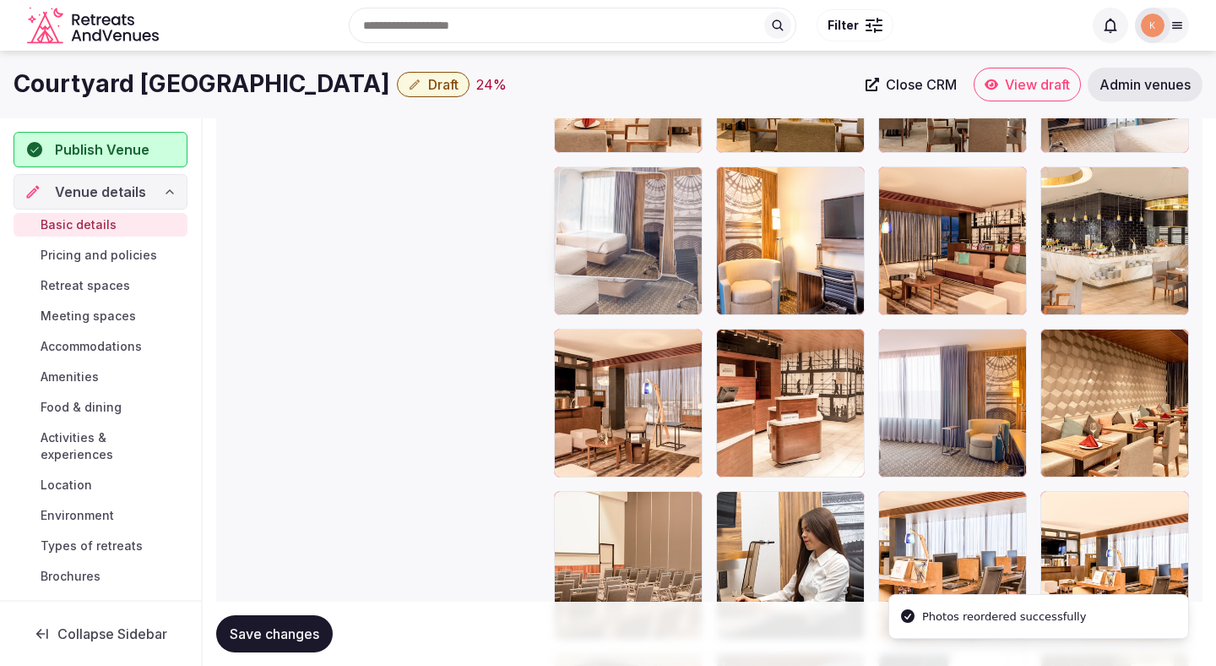
drag, startPoint x: 604, startPoint y: 541, endPoint x: 652, endPoint y: 205, distance: 339.6
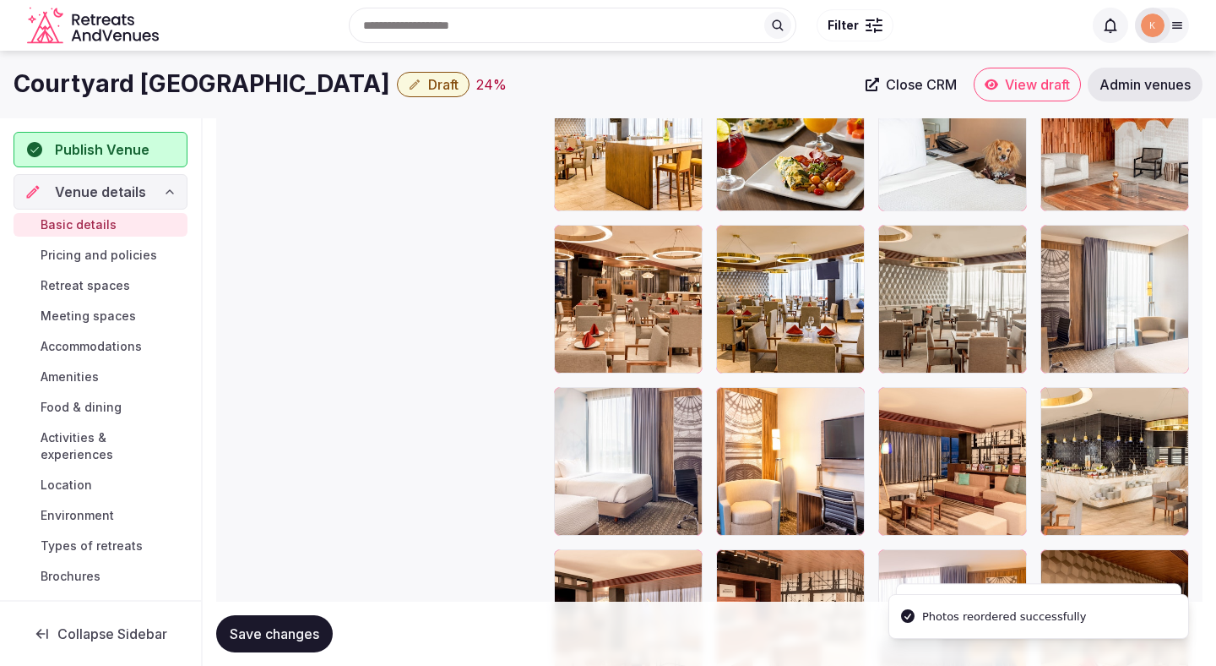
scroll to position [2647, 0]
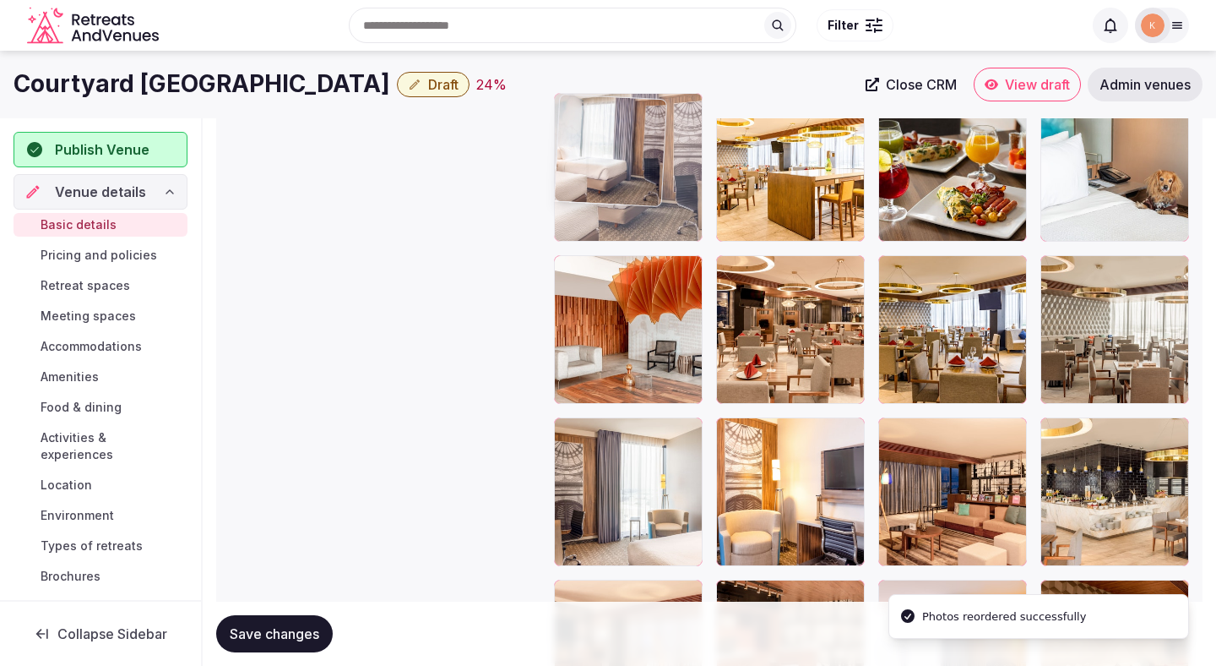
drag, startPoint x: 611, startPoint y: 526, endPoint x: 625, endPoint y: 200, distance: 326.4
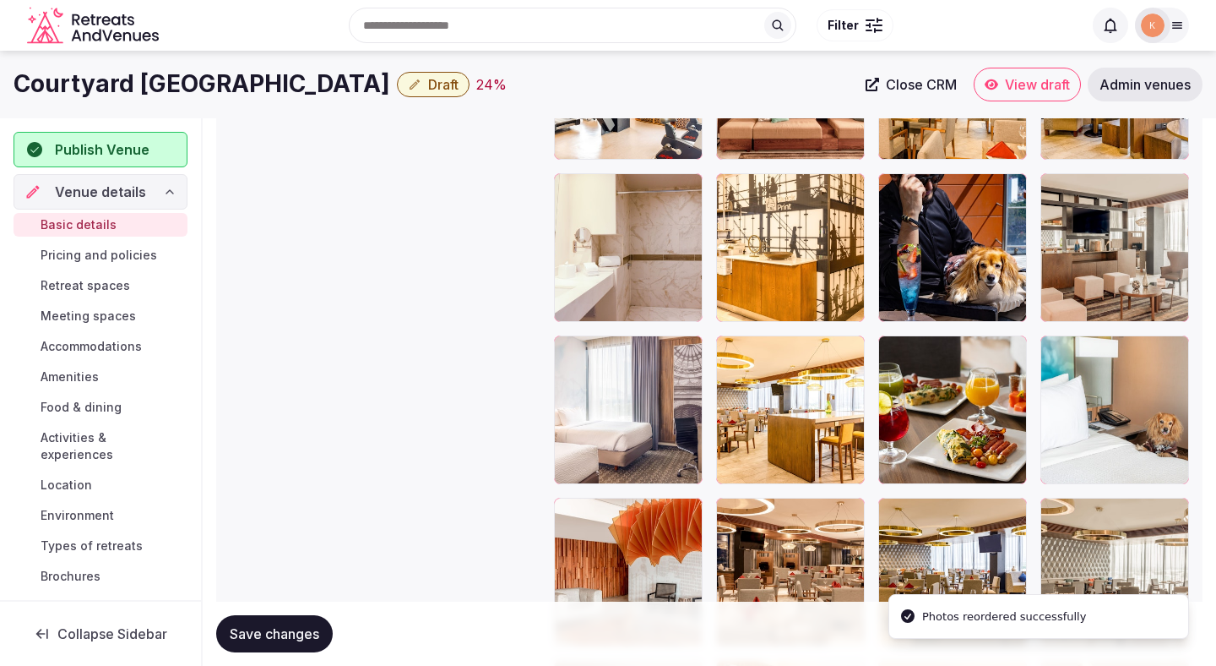
scroll to position [2319, 0]
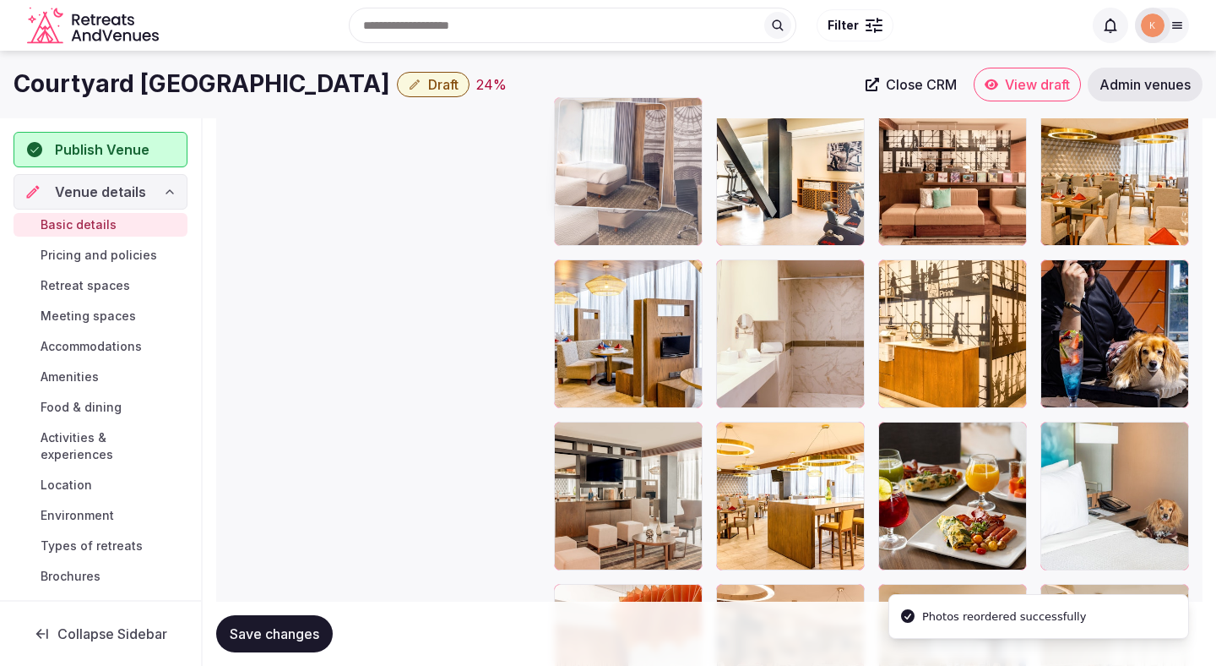
drag, startPoint x: 627, startPoint y: 508, endPoint x: 637, endPoint y: 204, distance: 305.1
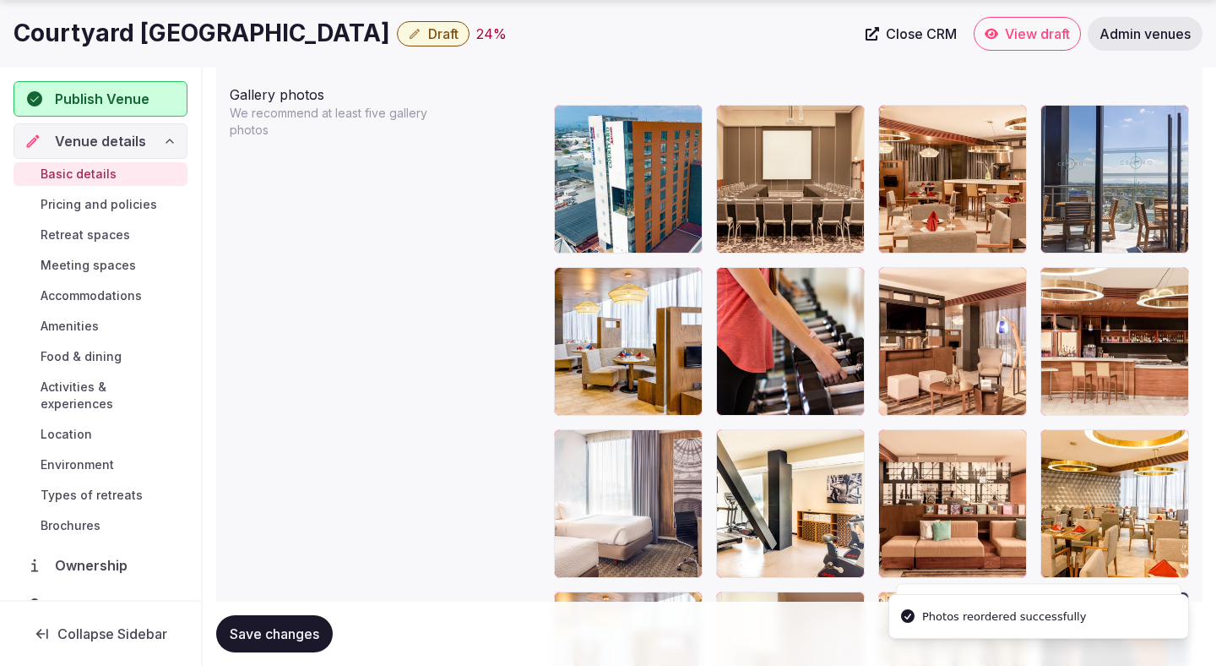
scroll to position [1994, 0]
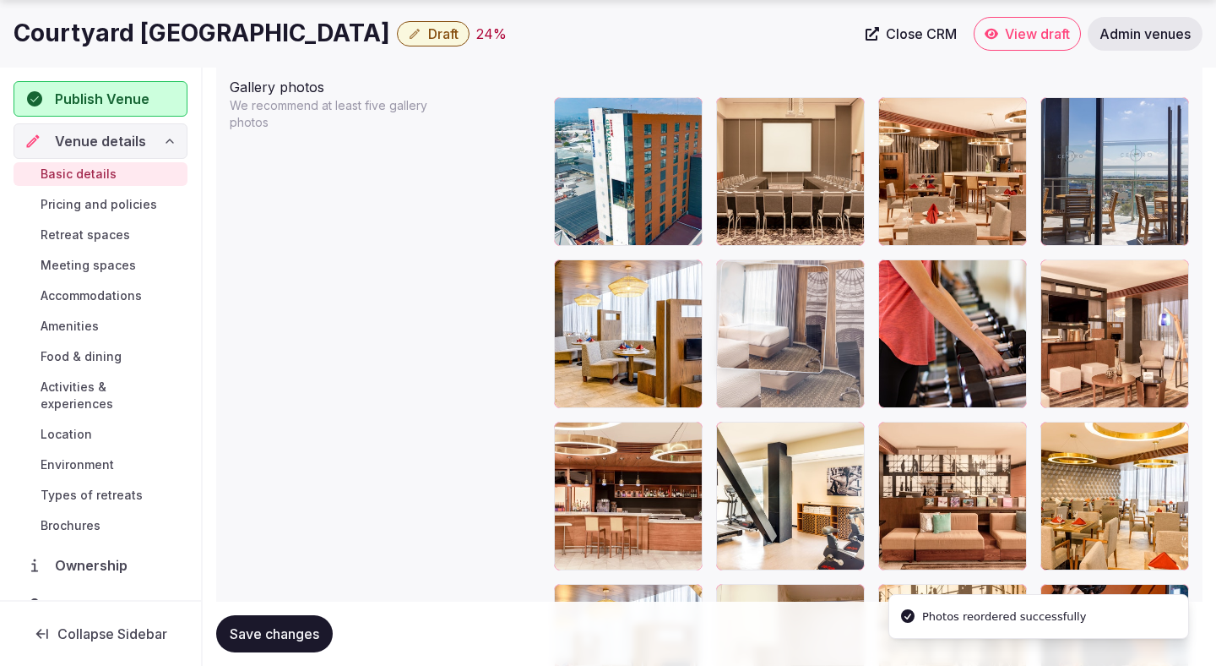
drag, startPoint x: 612, startPoint y: 473, endPoint x: 778, endPoint y: 357, distance: 202.0
click at [778, 357] on body "**********" at bounding box center [608, 161] width 1216 height 4311
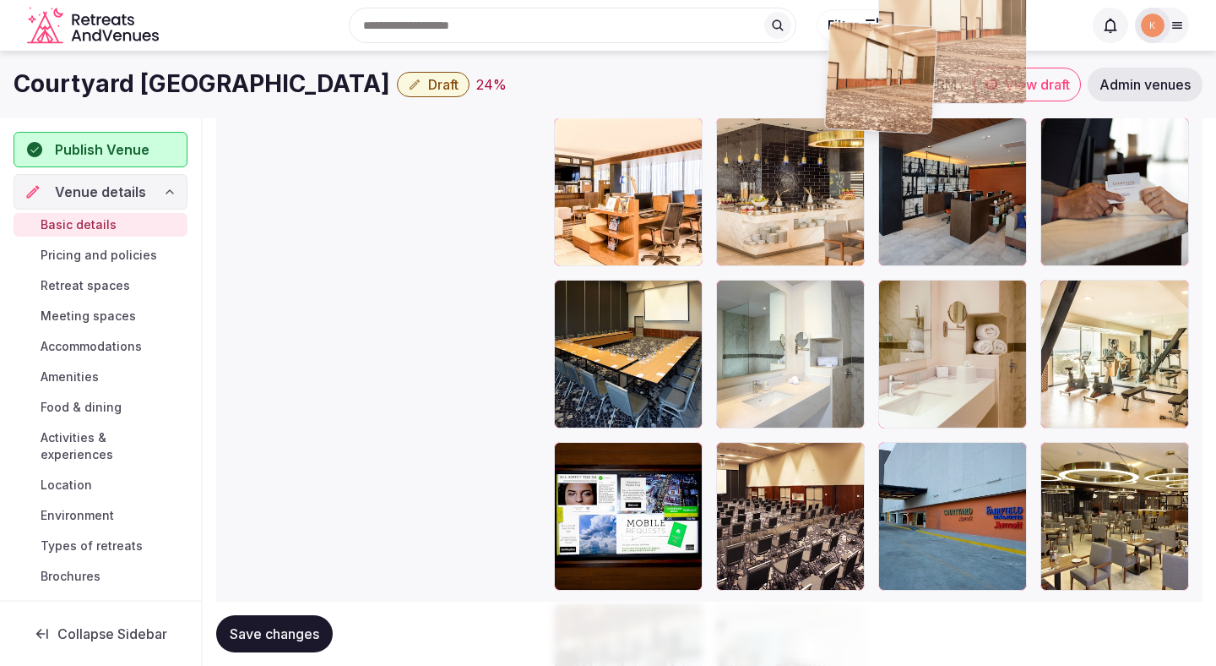
scroll to position [3430, 0]
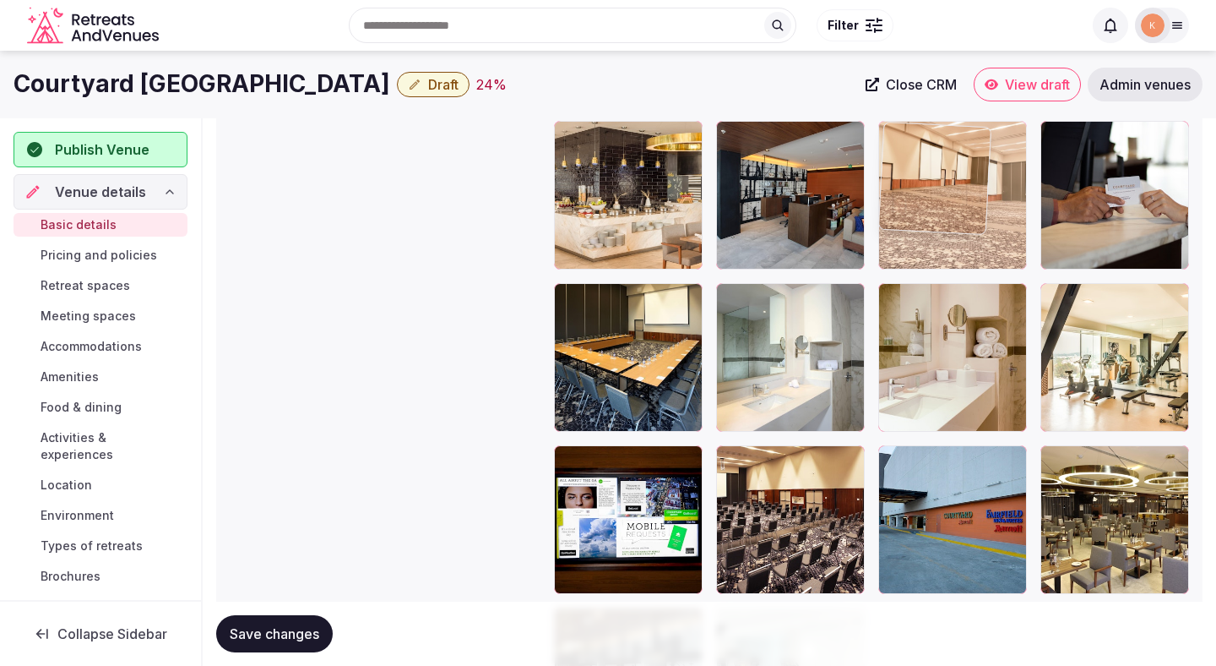
drag, startPoint x: 948, startPoint y: 362, endPoint x: 896, endPoint y: 265, distance: 109.2
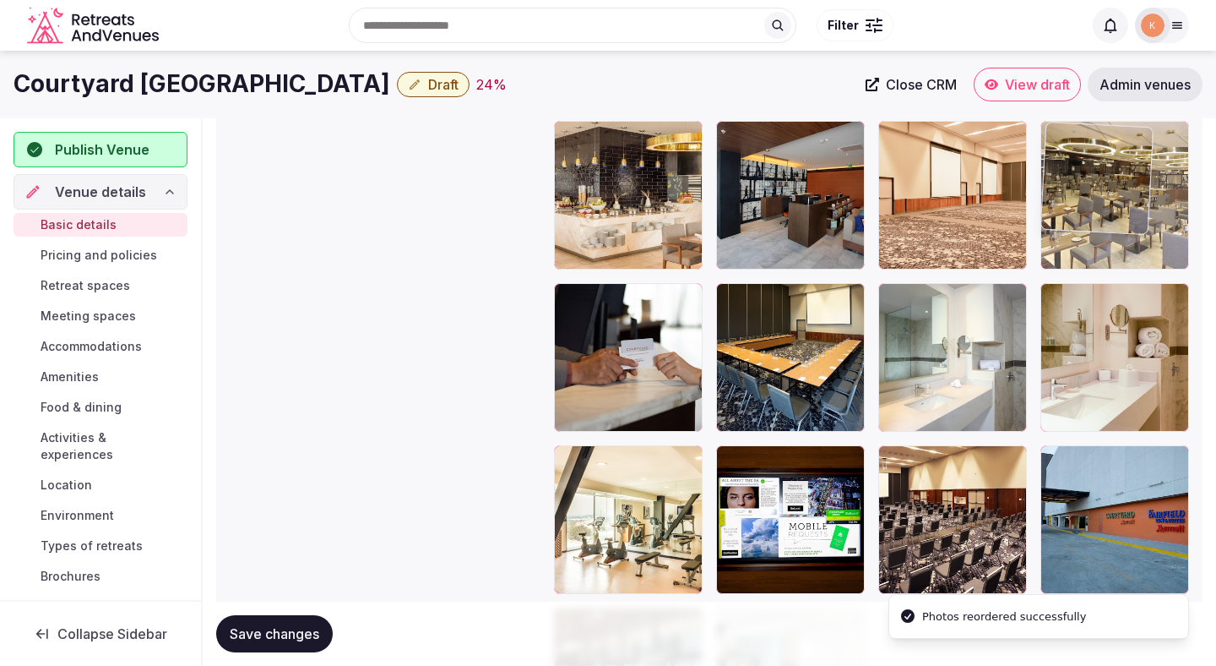
drag, startPoint x: 1086, startPoint y: 481, endPoint x: 1084, endPoint y: 218, distance: 262.7
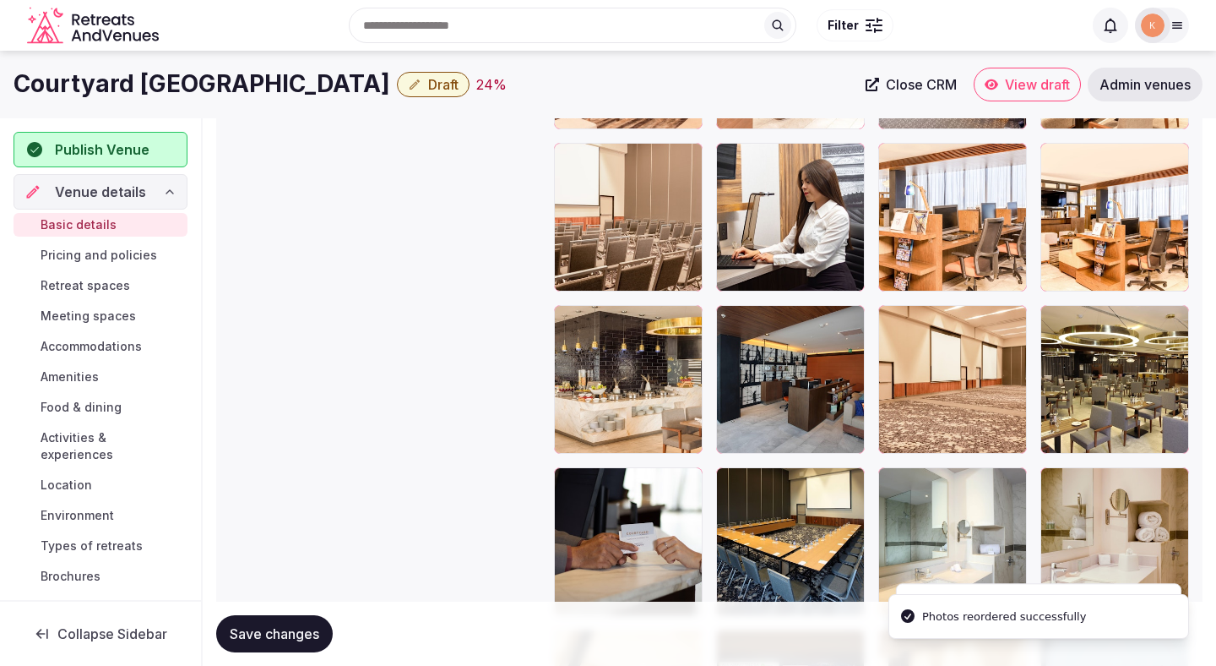
scroll to position [3244, 0]
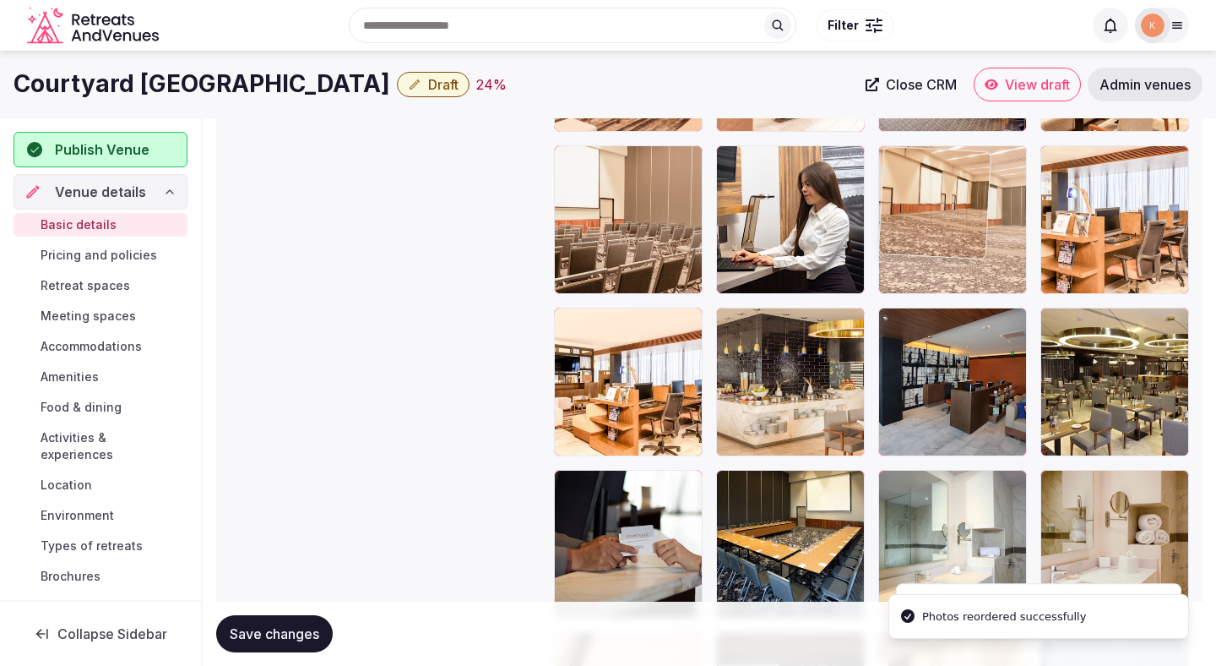
drag, startPoint x: 988, startPoint y: 373, endPoint x: 992, endPoint y: 193, distance: 180.8
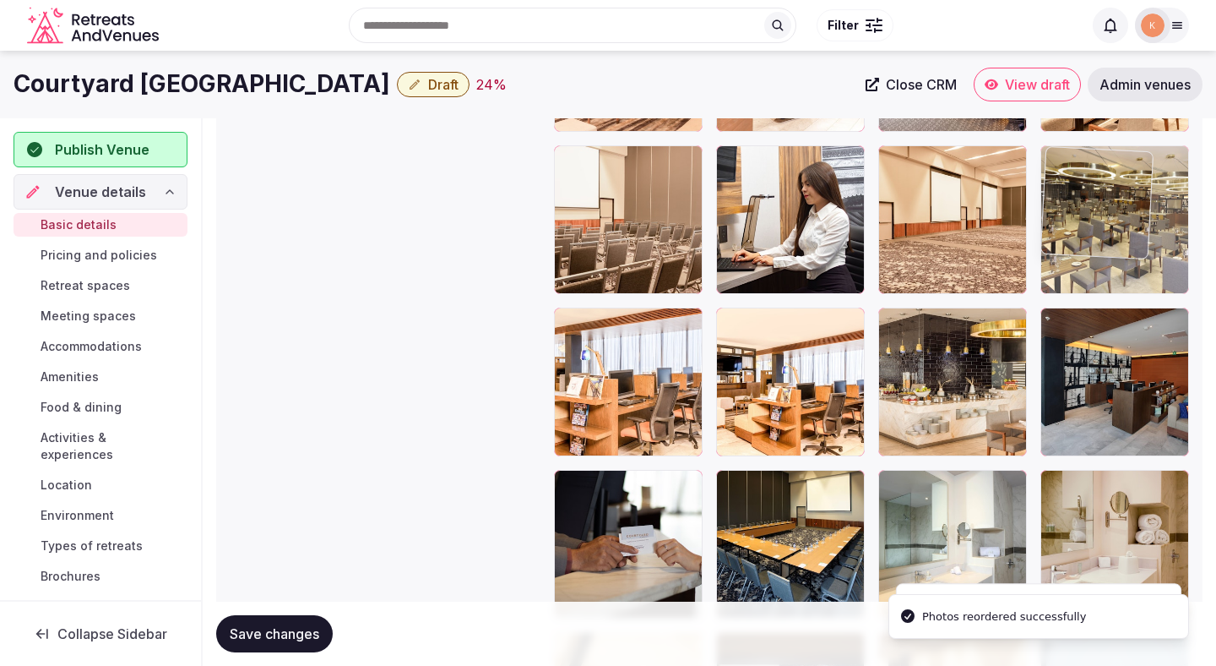
drag, startPoint x: 1080, startPoint y: 356, endPoint x: 1079, endPoint y: 242, distance: 114.9
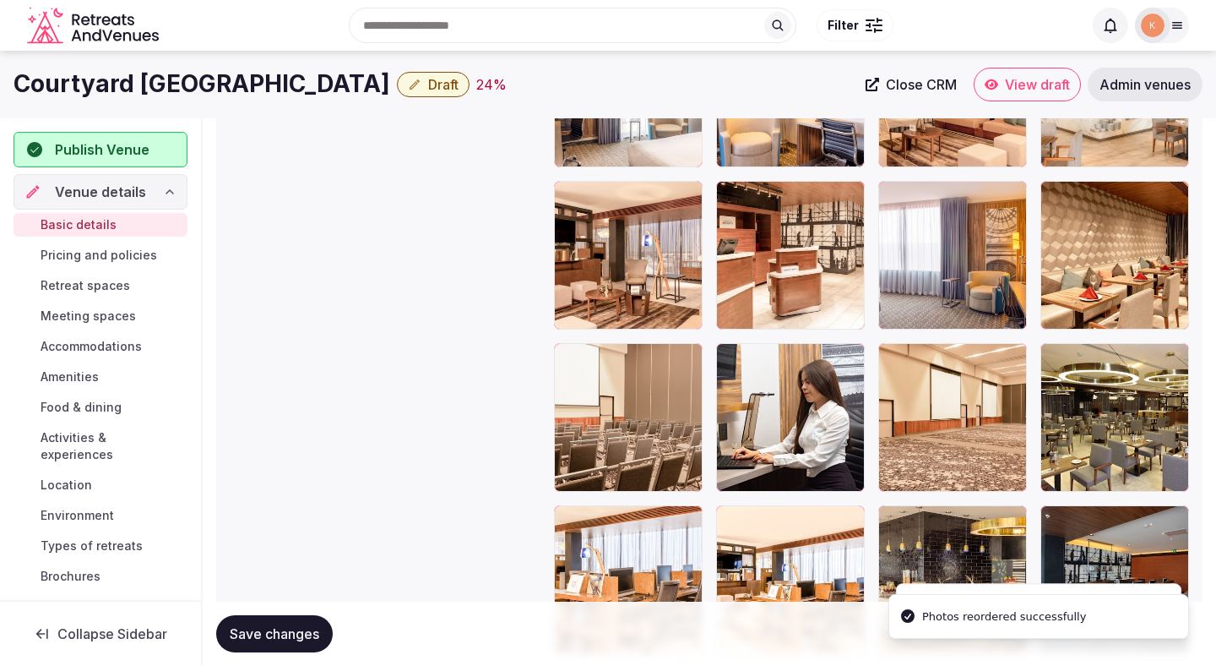
scroll to position [3044, 0]
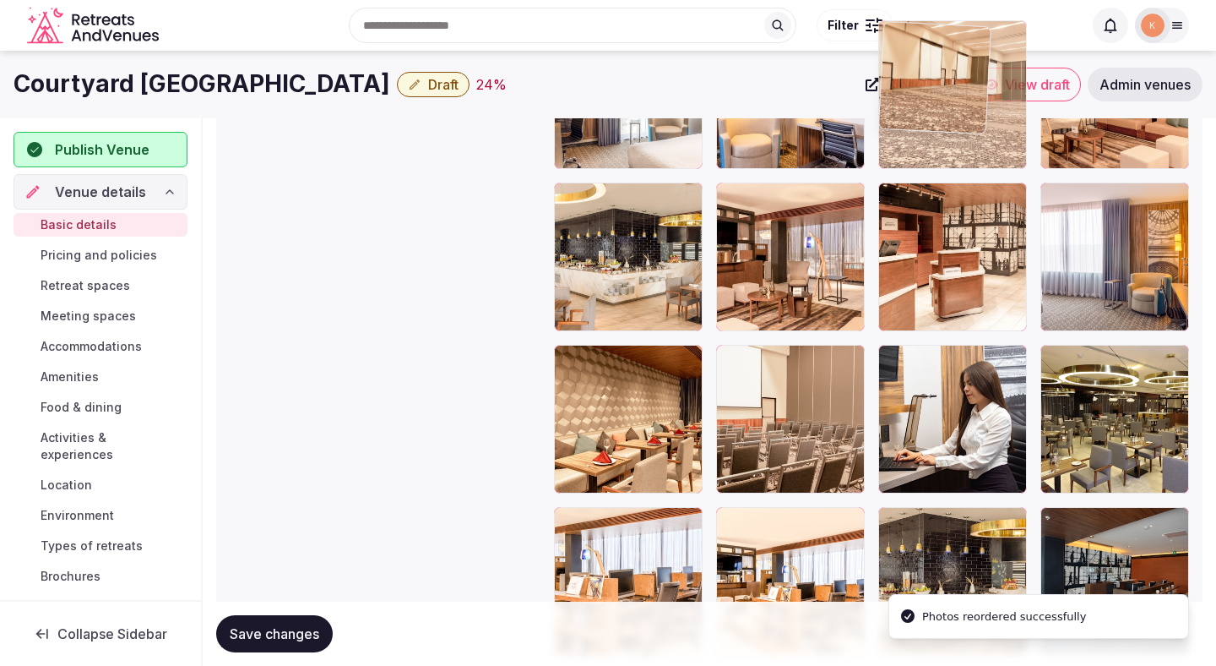
drag, startPoint x: 976, startPoint y: 398, endPoint x: 973, endPoint y: 166, distance: 232.3
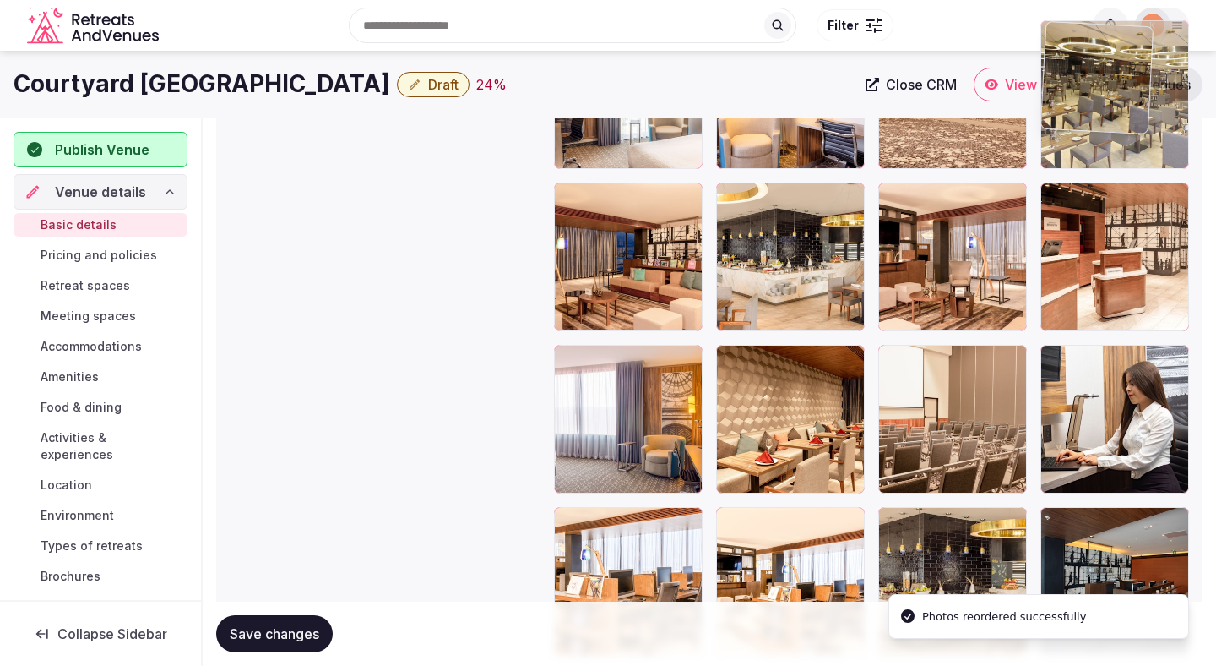
drag, startPoint x: 1132, startPoint y: 398, endPoint x: 1101, endPoint y: 150, distance: 249.4
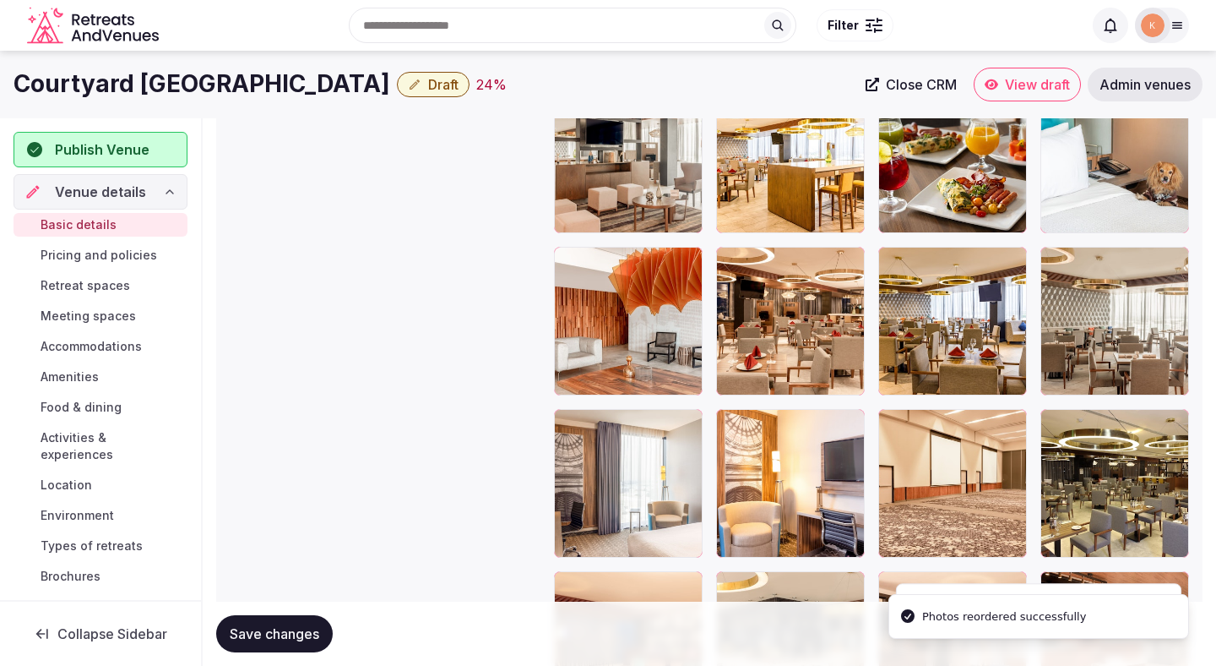
scroll to position [2647, 0]
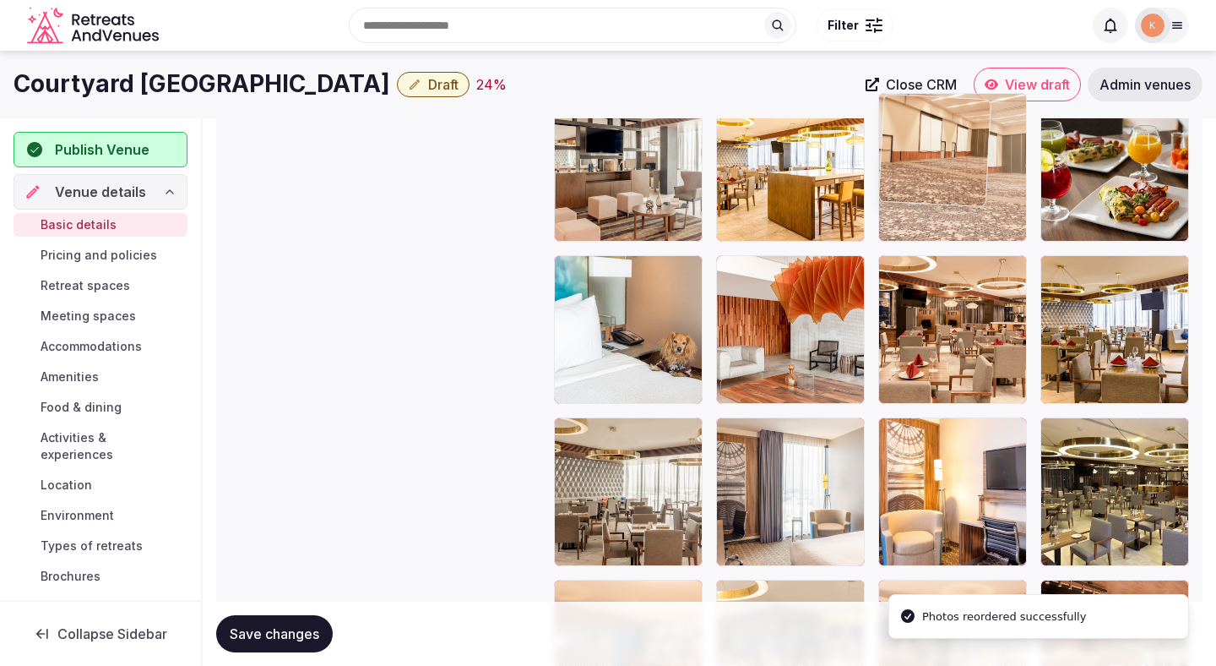
drag, startPoint x: 1020, startPoint y: 430, endPoint x: 990, endPoint y: 206, distance: 225.8
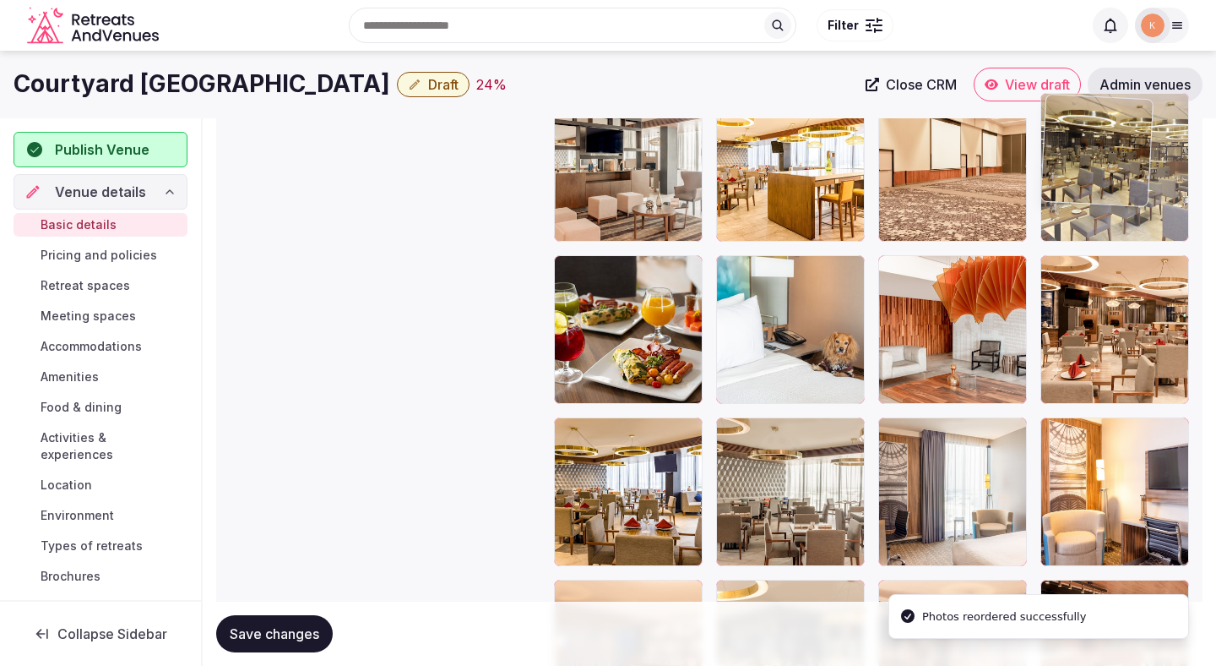
drag, startPoint x: 1083, startPoint y: 467, endPoint x: 1061, endPoint y: 187, distance: 281.3
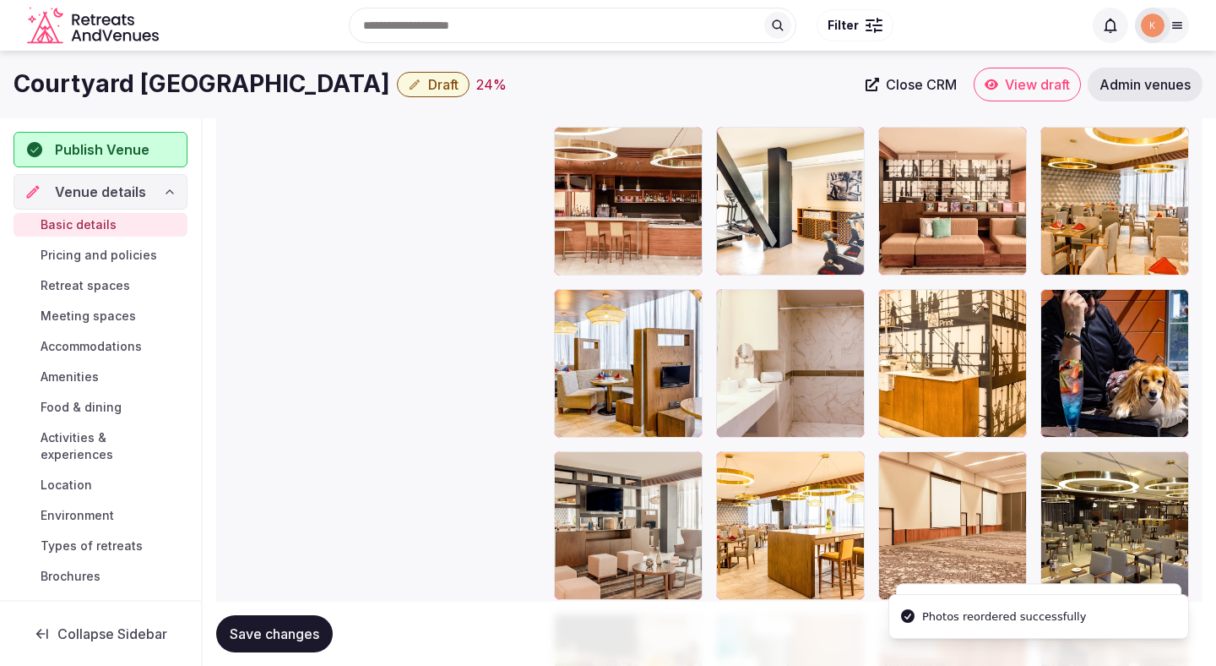
scroll to position [2294, 0]
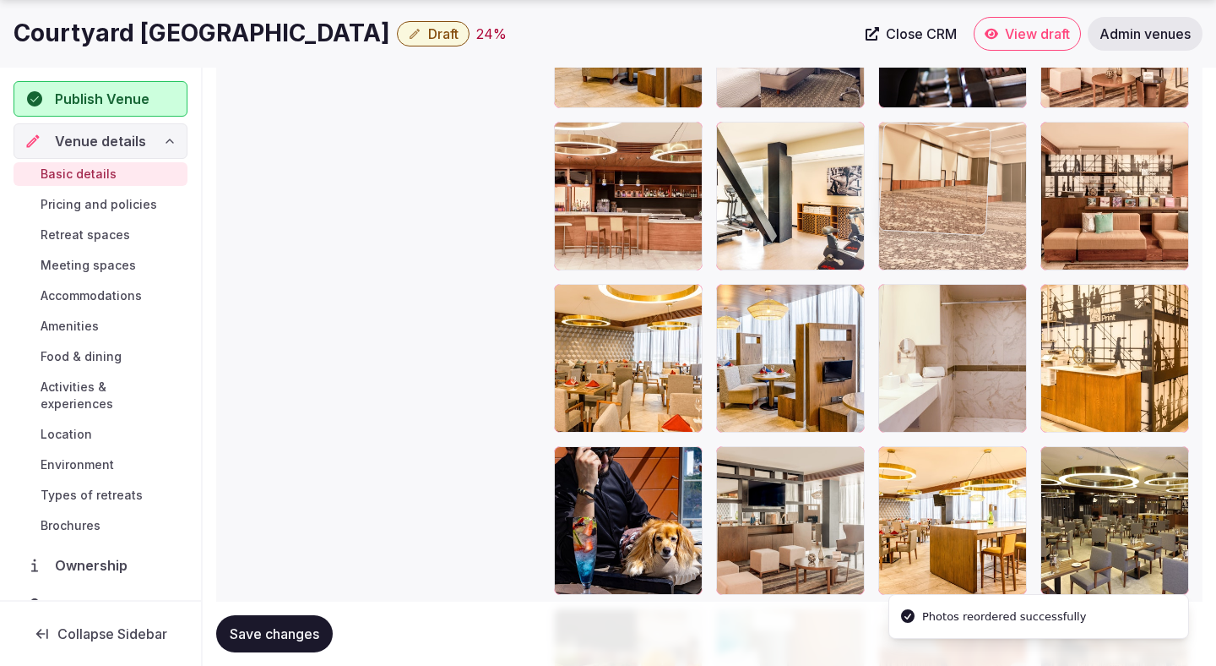
drag, startPoint x: 969, startPoint y: 481, endPoint x: 987, endPoint y: 188, distance: 294.5
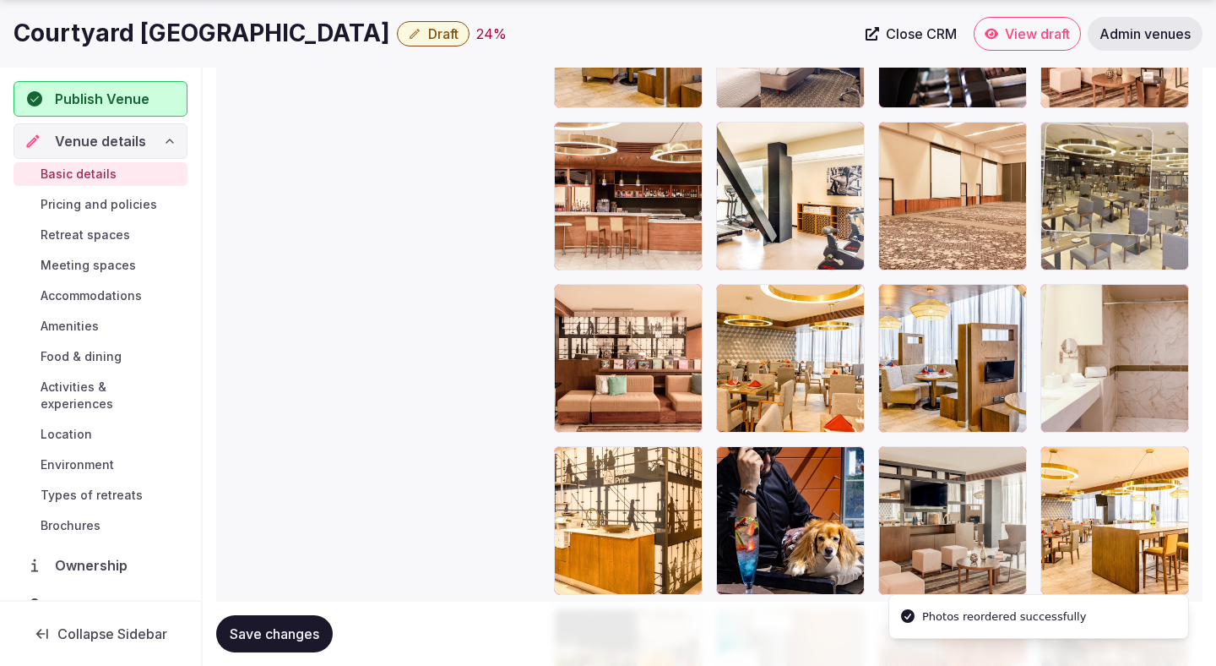
drag, startPoint x: 1094, startPoint y: 486, endPoint x: 1086, endPoint y: 240, distance: 245.9
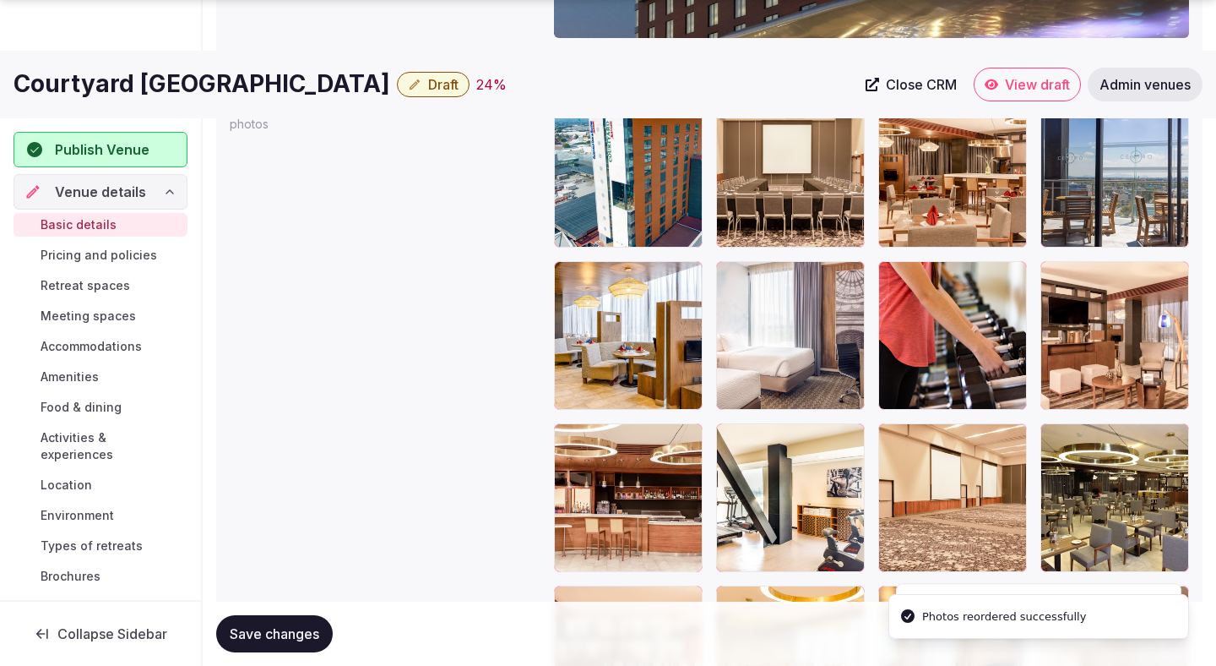
scroll to position [1996, 0]
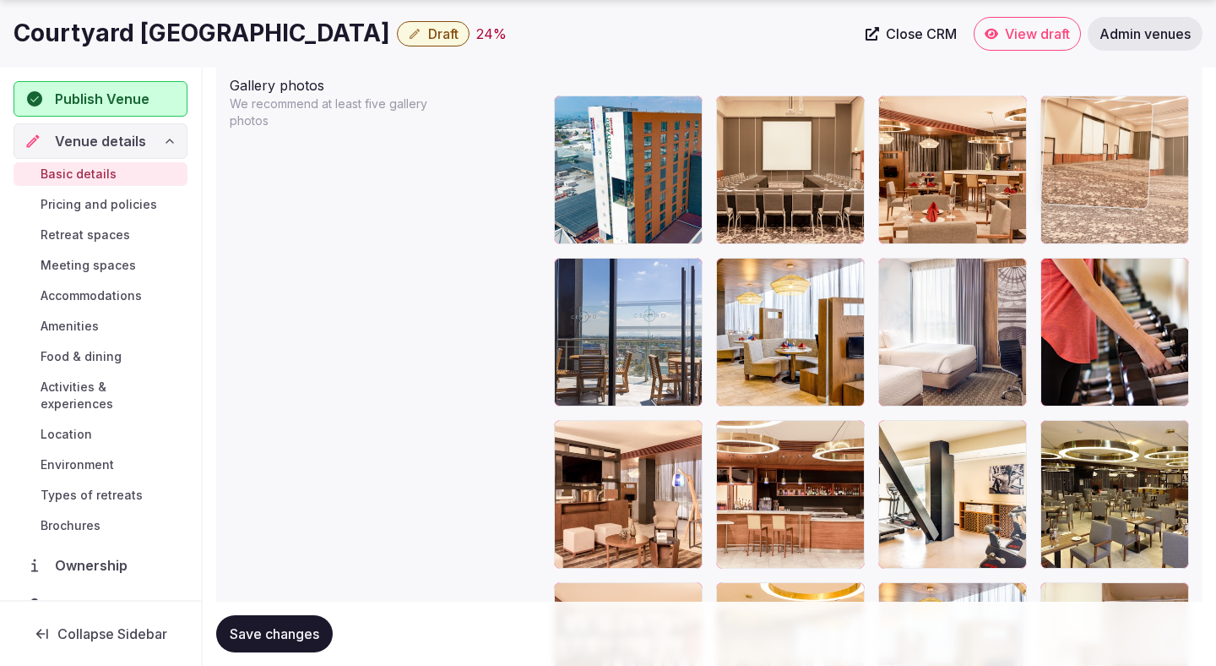
drag, startPoint x: 976, startPoint y: 456, endPoint x: 1141, endPoint y: 148, distance: 349.9
click at [1141, 148] on body "**********" at bounding box center [608, 159] width 1216 height 4311
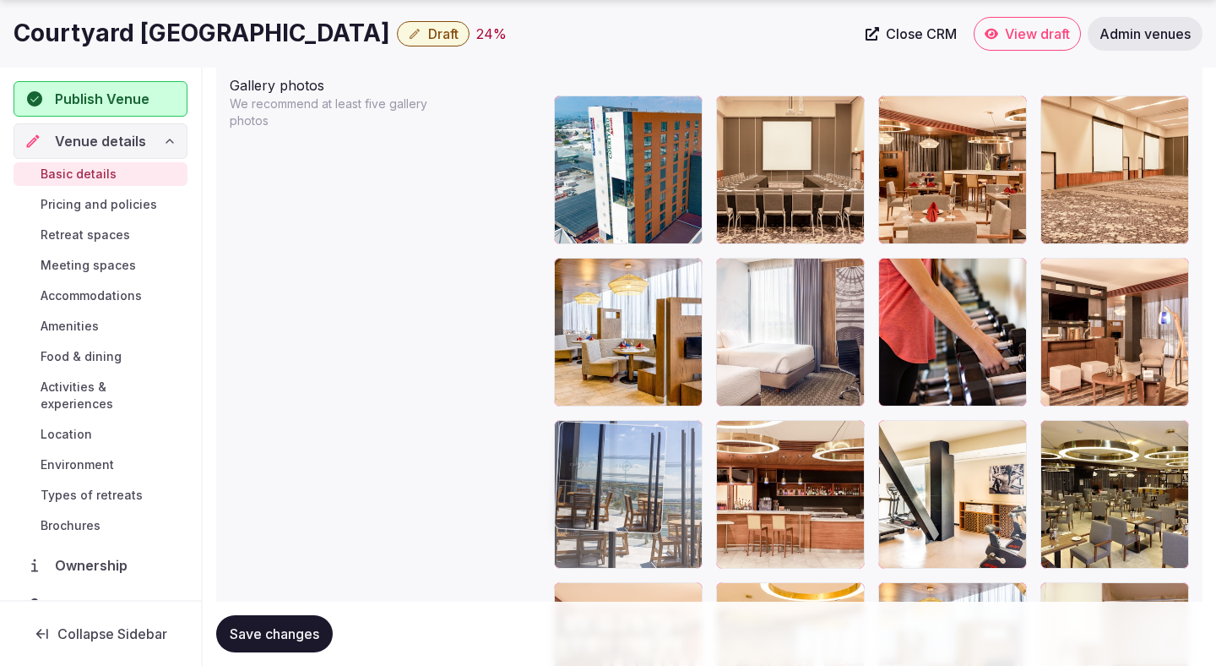
drag, startPoint x: 679, startPoint y: 400, endPoint x: 667, endPoint y: 530, distance: 131.5
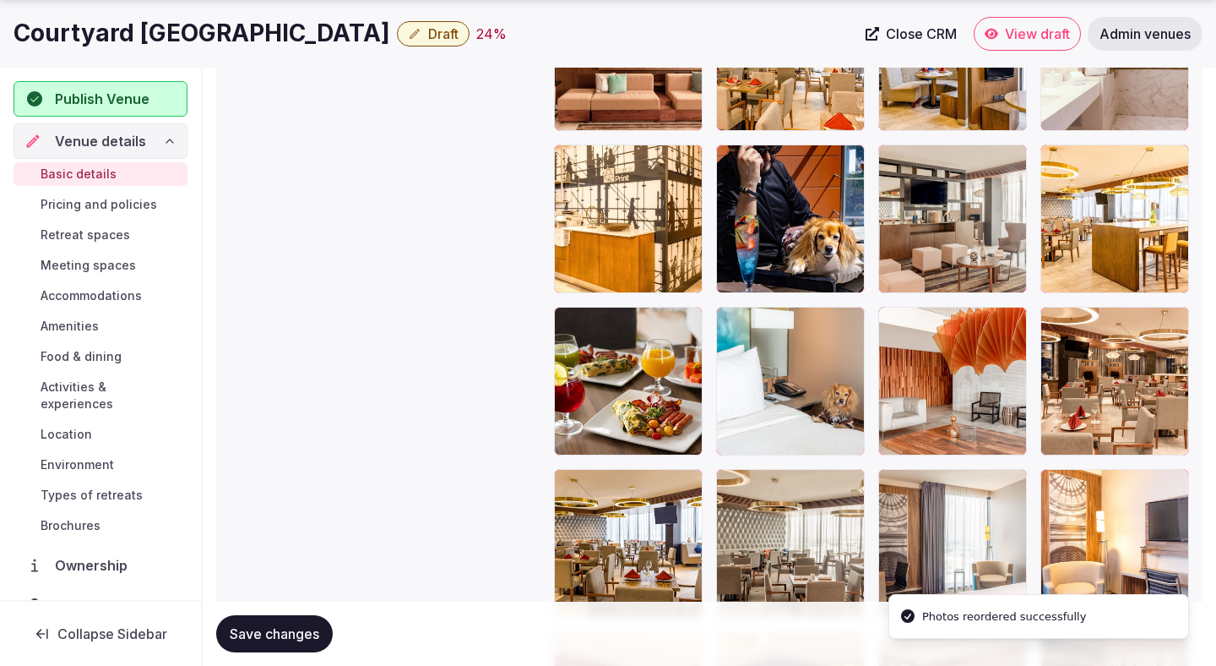
scroll to position [2619, 0]
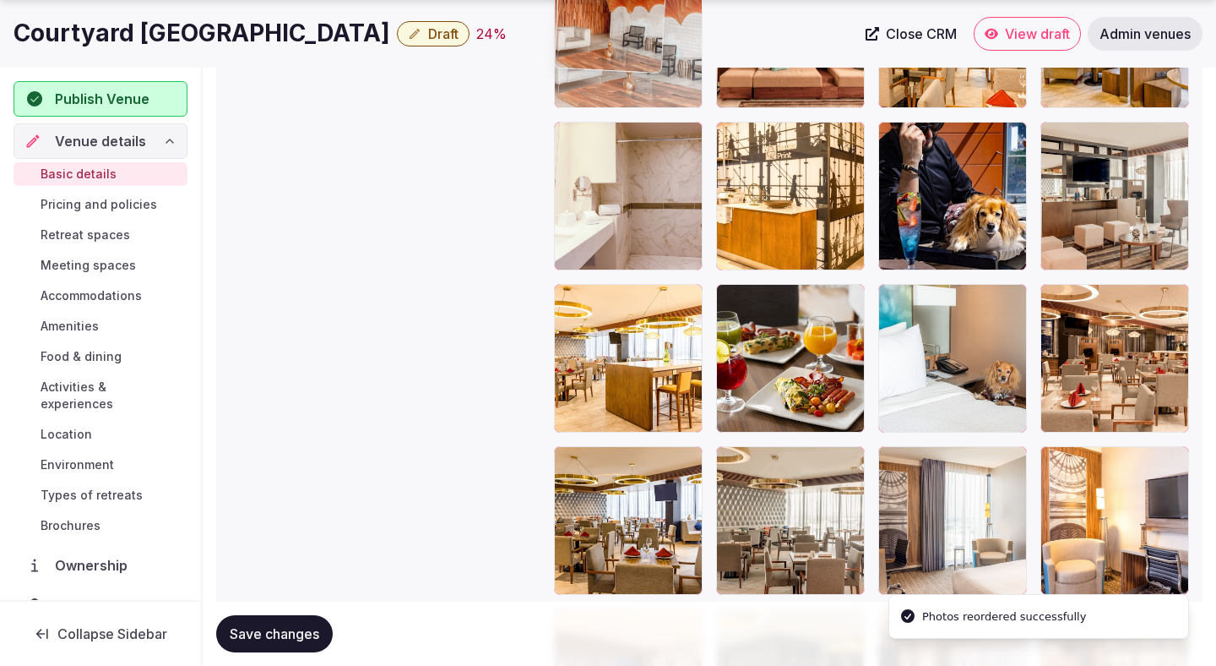
drag, startPoint x: 969, startPoint y: 400, endPoint x: 626, endPoint y: 182, distance: 406.3
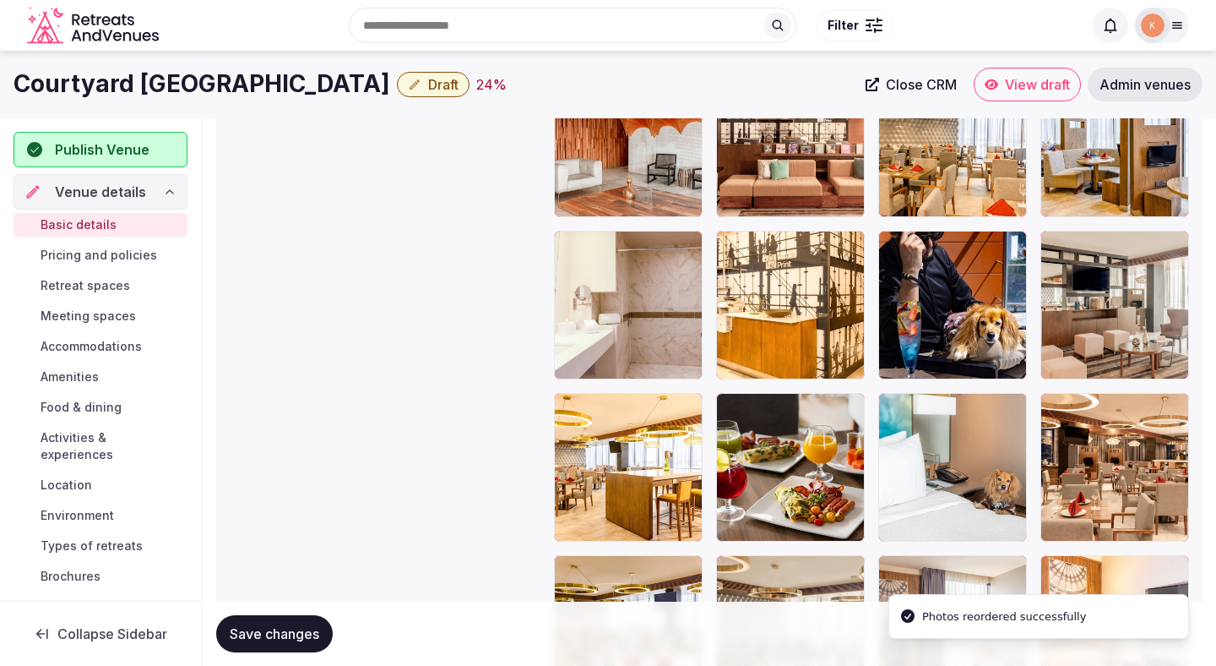
scroll to position [2314, 0]
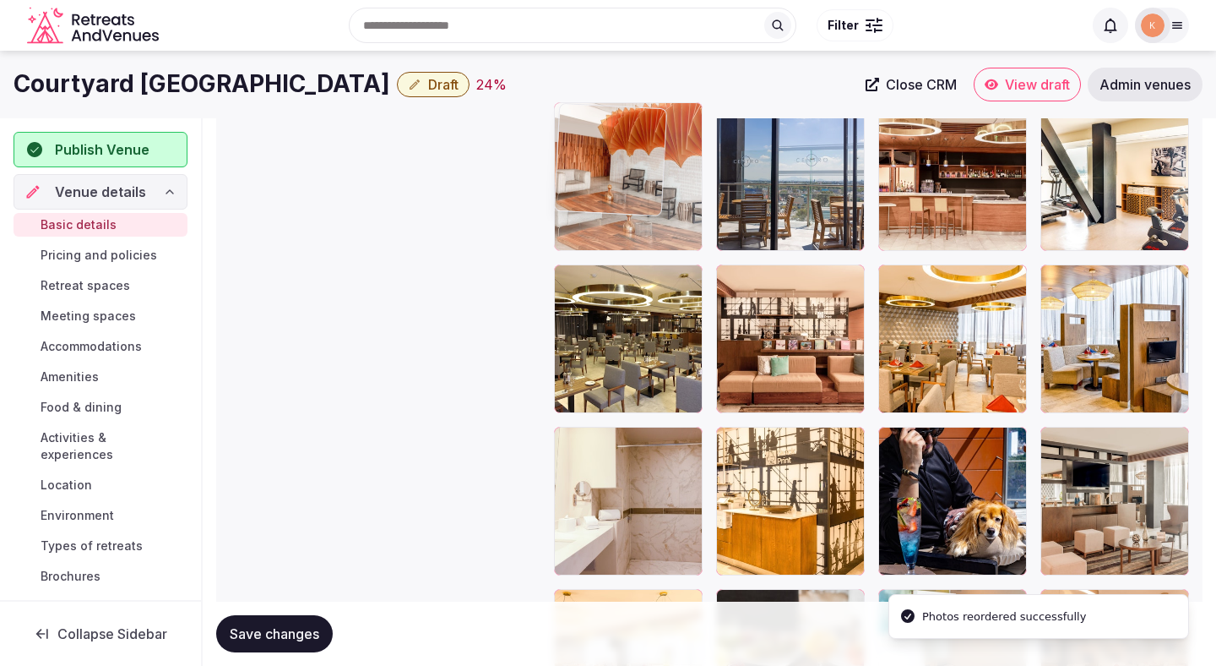
drag, startPoint x: 635, startPoint y: 340, endPoint x: 635, endPoint y: 217, distance: 122.5
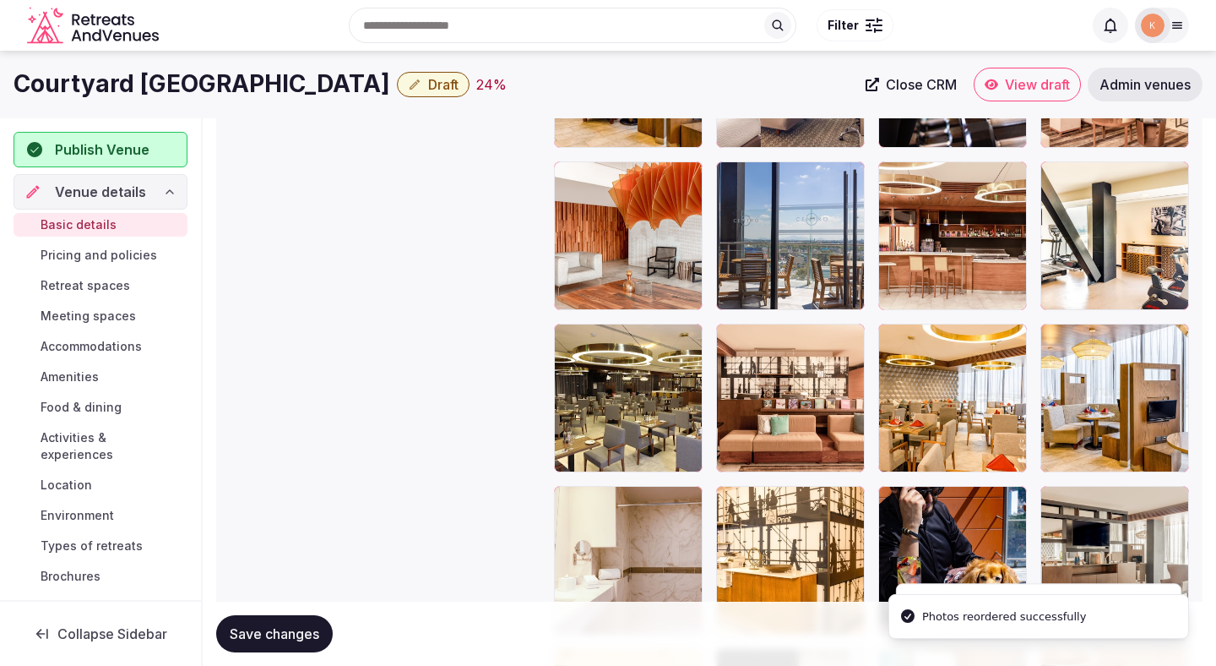
scroll to position [2088, 0]
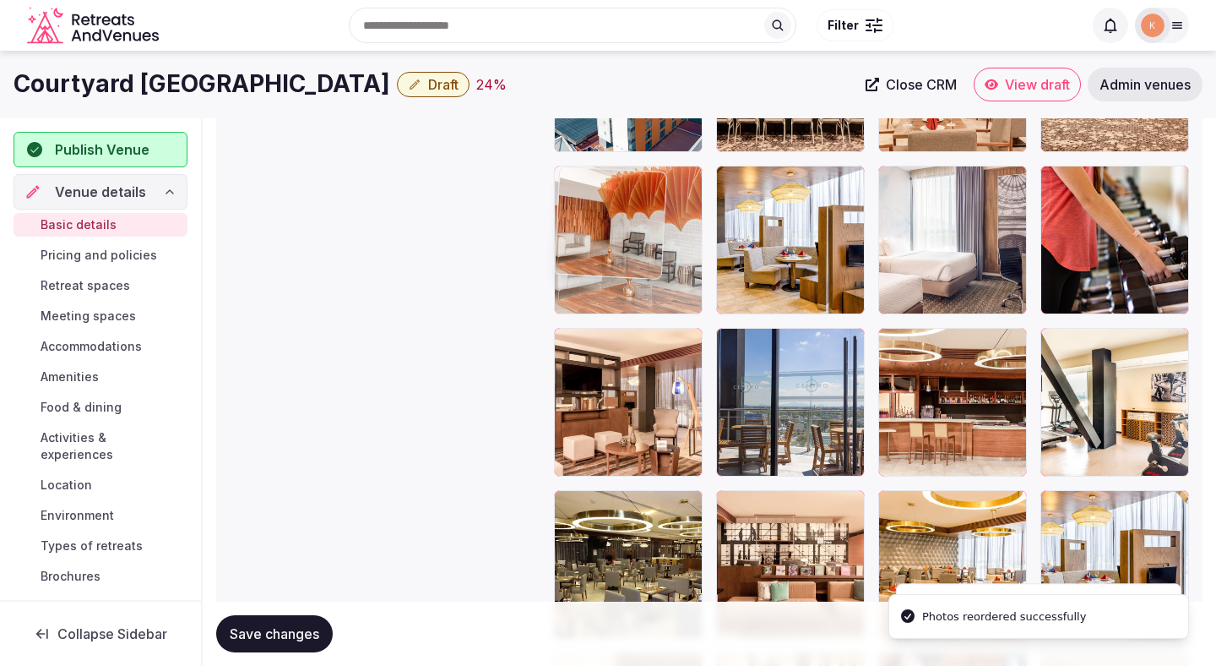
drag, startPoint x: 636, startPoint y: 394, endPoint x: 635, endPoint y: 247, distance: 147.0
click at [635, 247] on body "**********" at bounding box center [608, 67] width 1216 height 4311
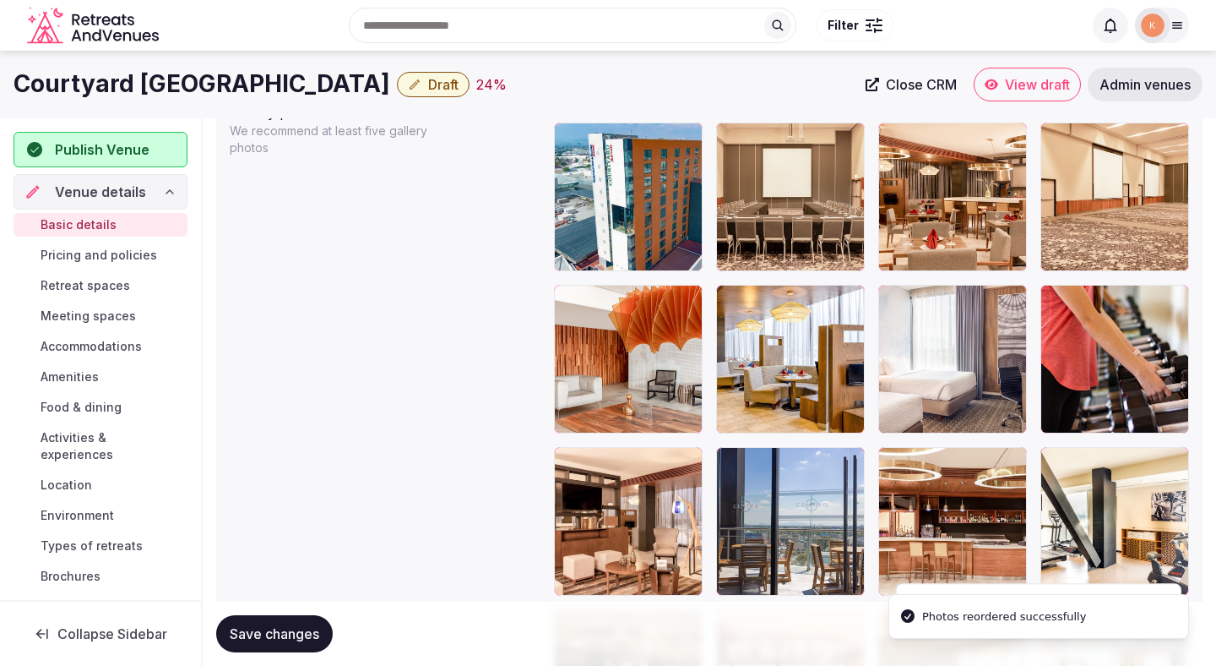
scroll to position [1941, 0]
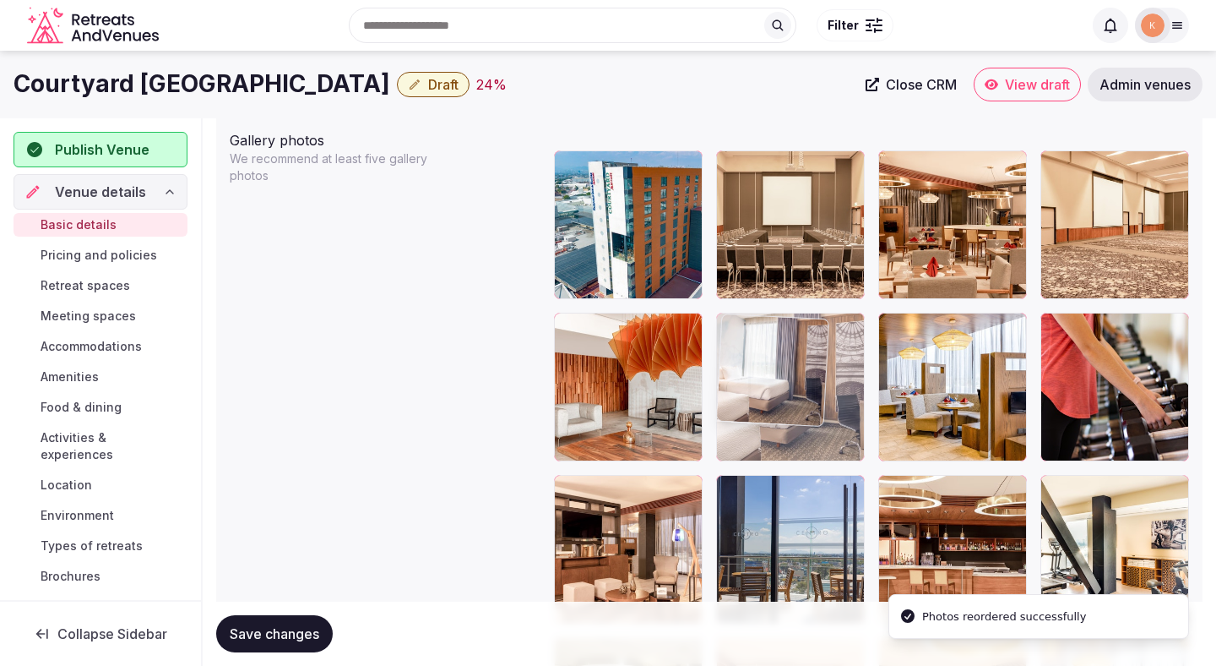
drag, startPoint x: 954, startPoint y: 335, endPoint x: 826, endPoint y: 355, distance: 129.0
click at [826, 355] on body "**********" at bounding box center [608, 214] width 1216 height 4311
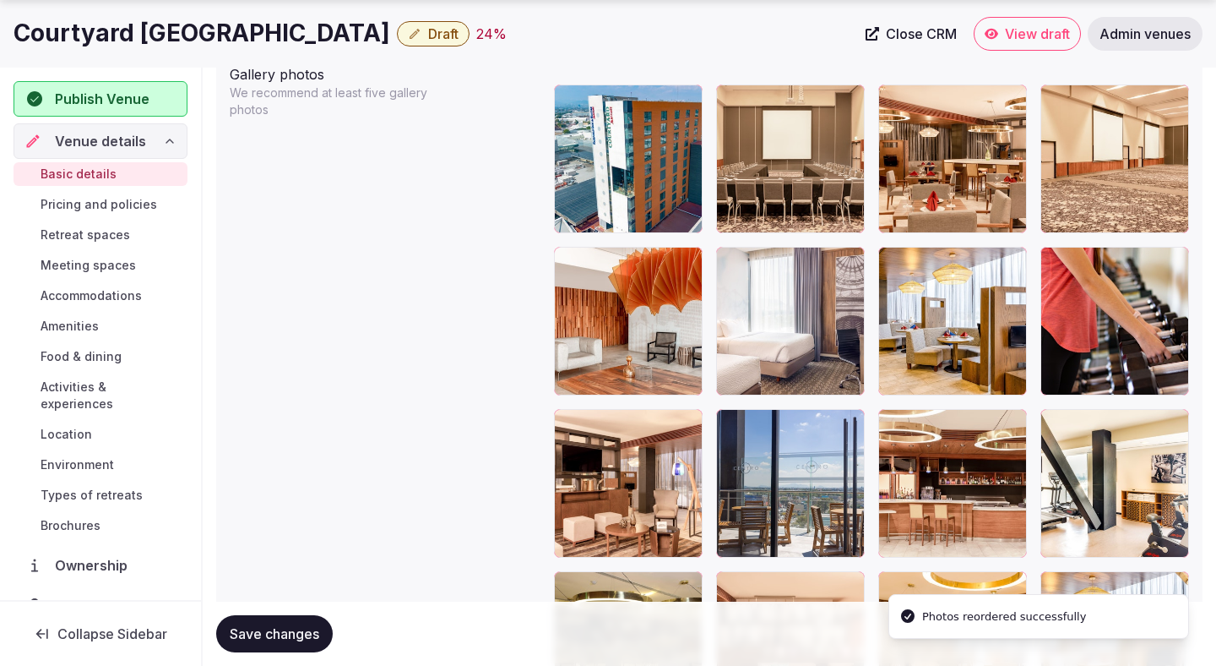
scroll to position [2009, 0]
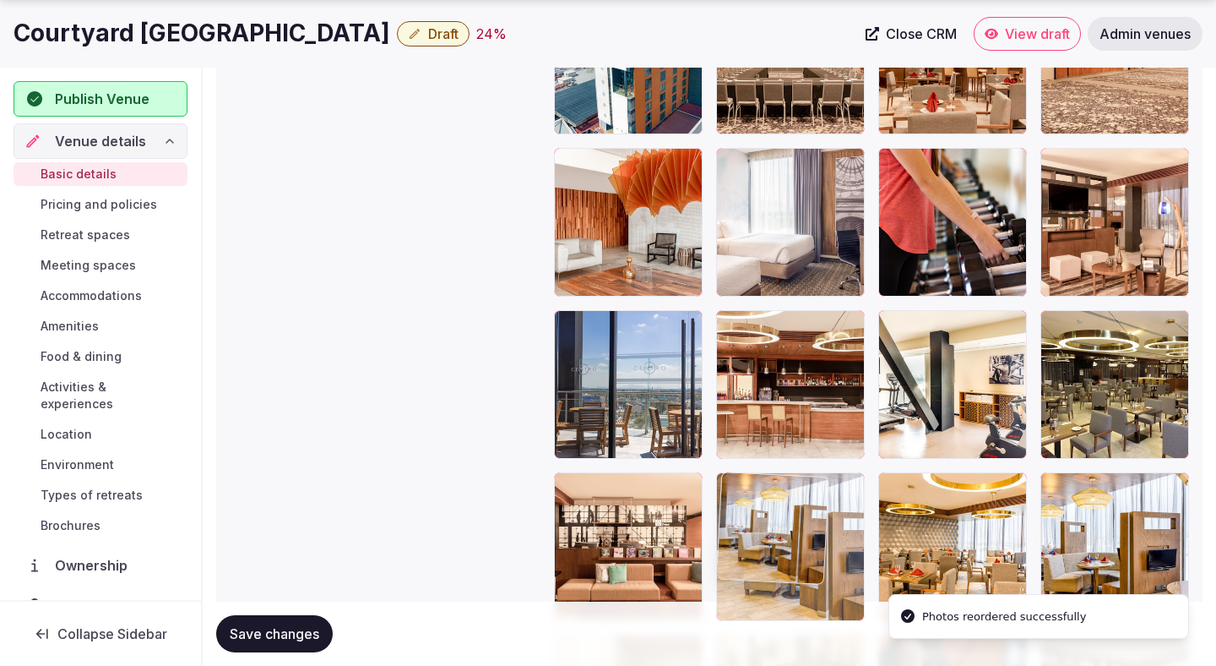
drag, startPoint x: 930, startPoint y: 341, endPoint x: 821, endPoint y: 545, distance: 230.9
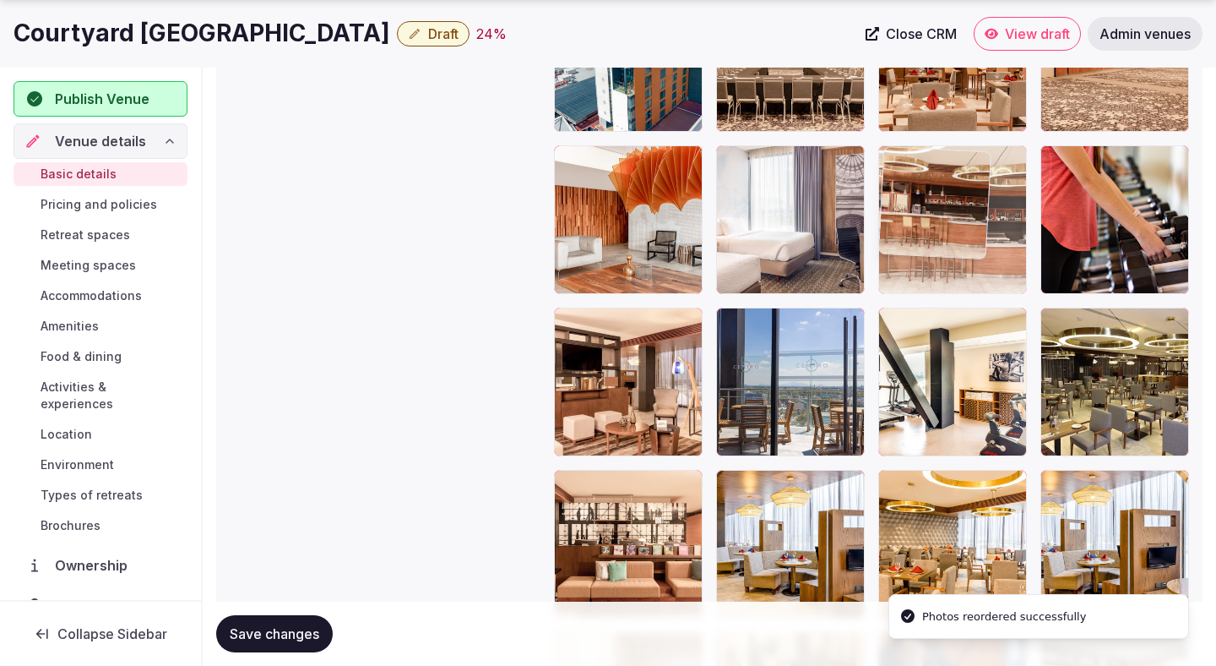
drag, startPoint x: 800, startPoint y: 438, endPoint x: 938, endPoint y: 283, distance: 208.2
click at [938, 283] on body "**********" at bounding box center [608, 47] width 1216 height 4311
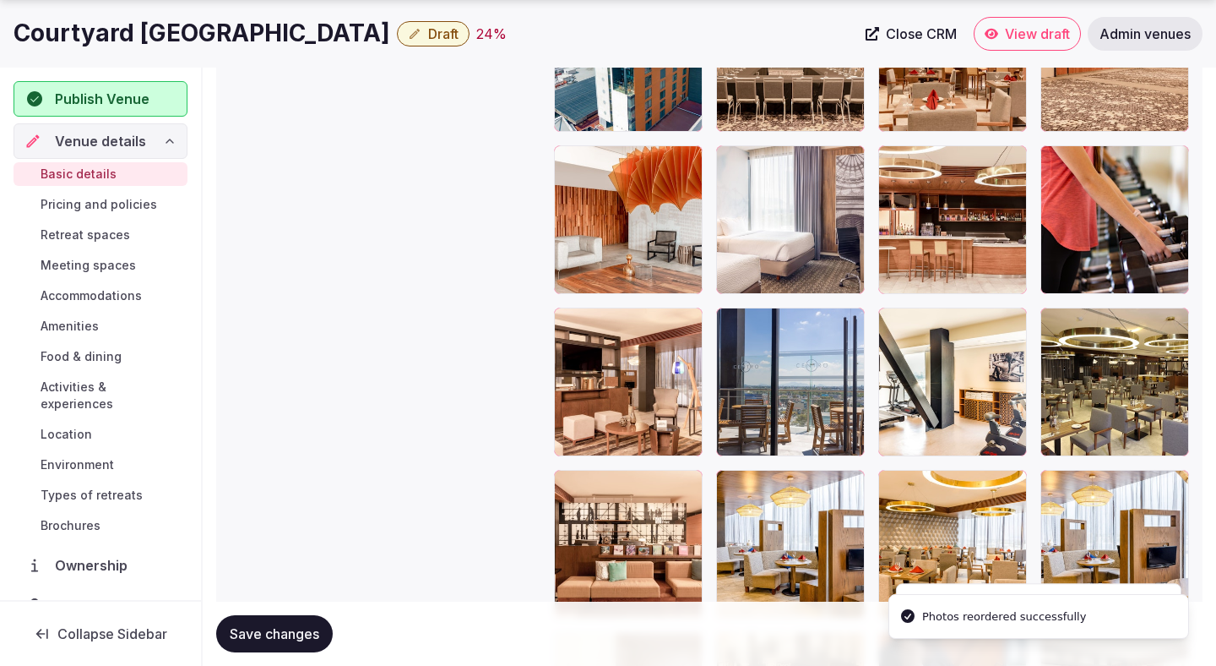
scroll to position [2211, 0]
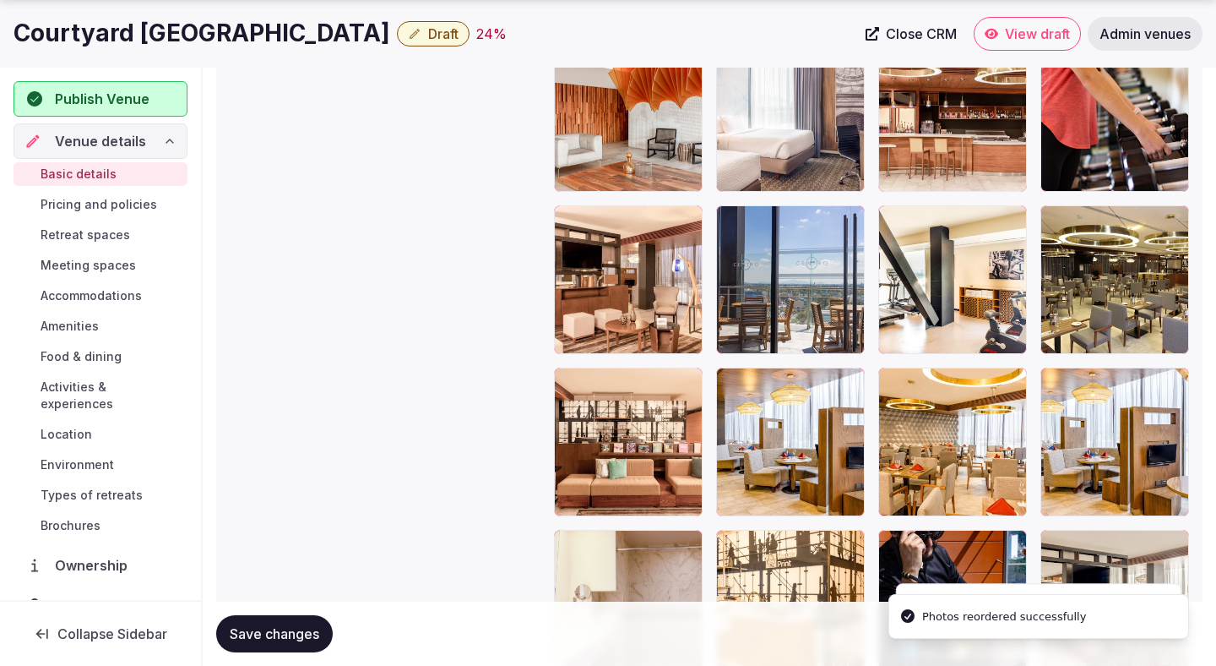
click at [281, 637] on span "Save changes" at bounding box center [275, 633] width 90 height 17
click at [281, 636] on span "Save changes" at bounding box center [275, 633] width 90 height 17
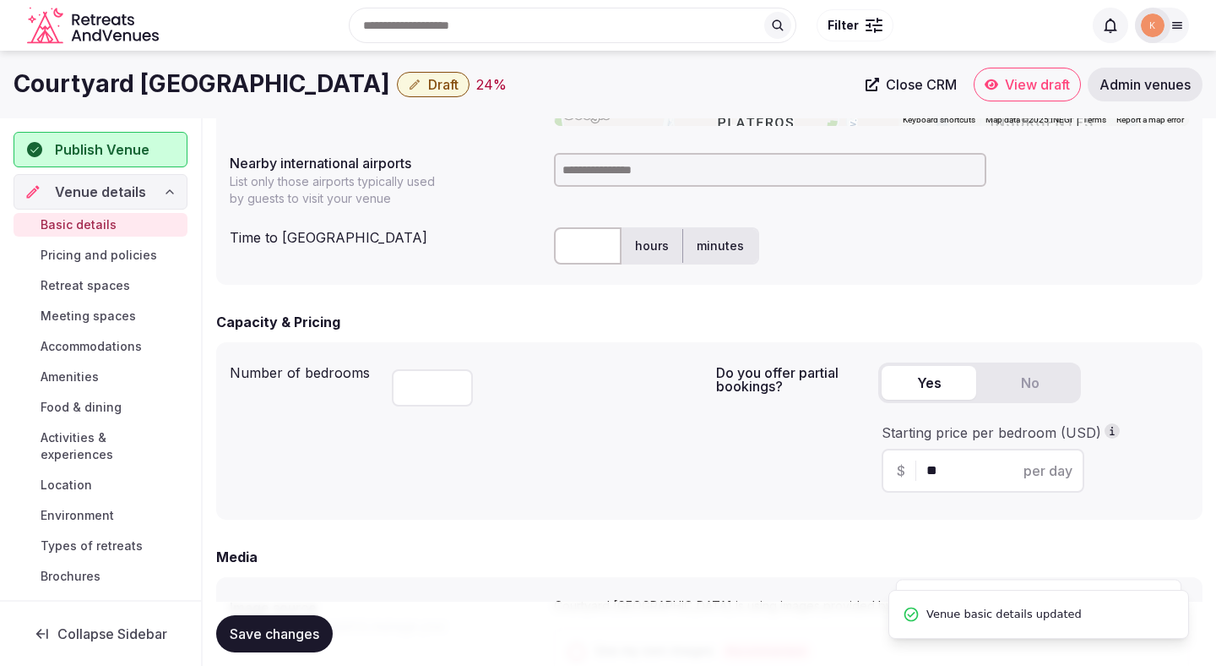
scroll to position [829, 0]
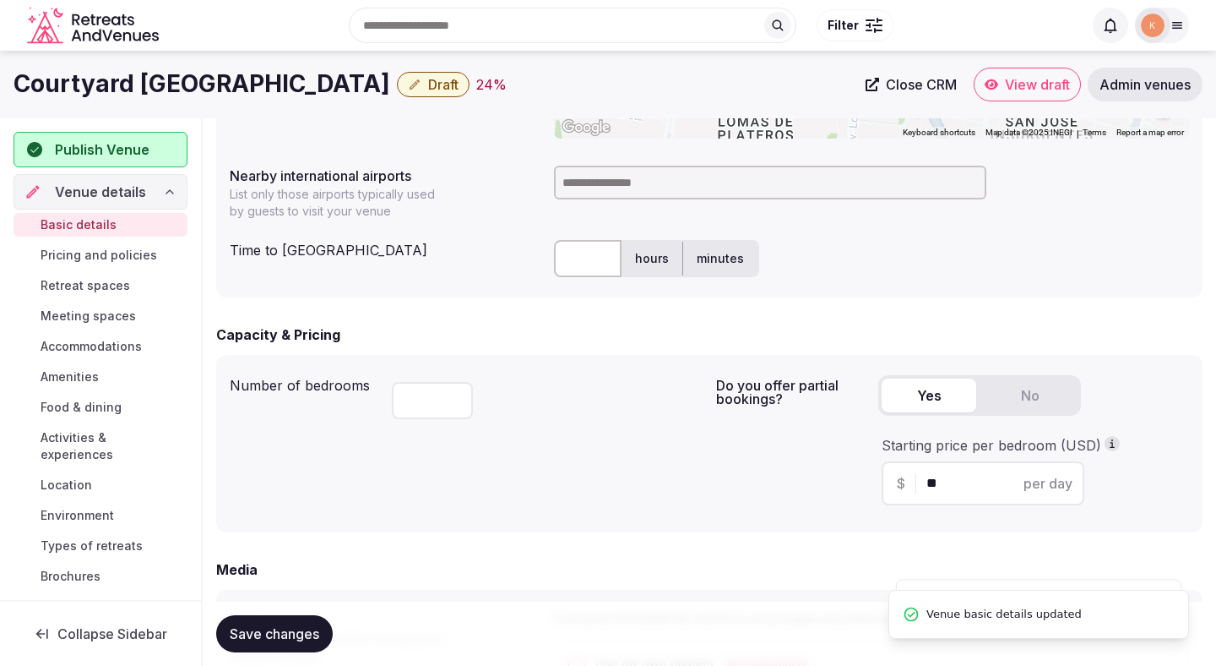
click at [600, 191] on input at bounding box center [770, 183] width 432 height 34
type input "***"
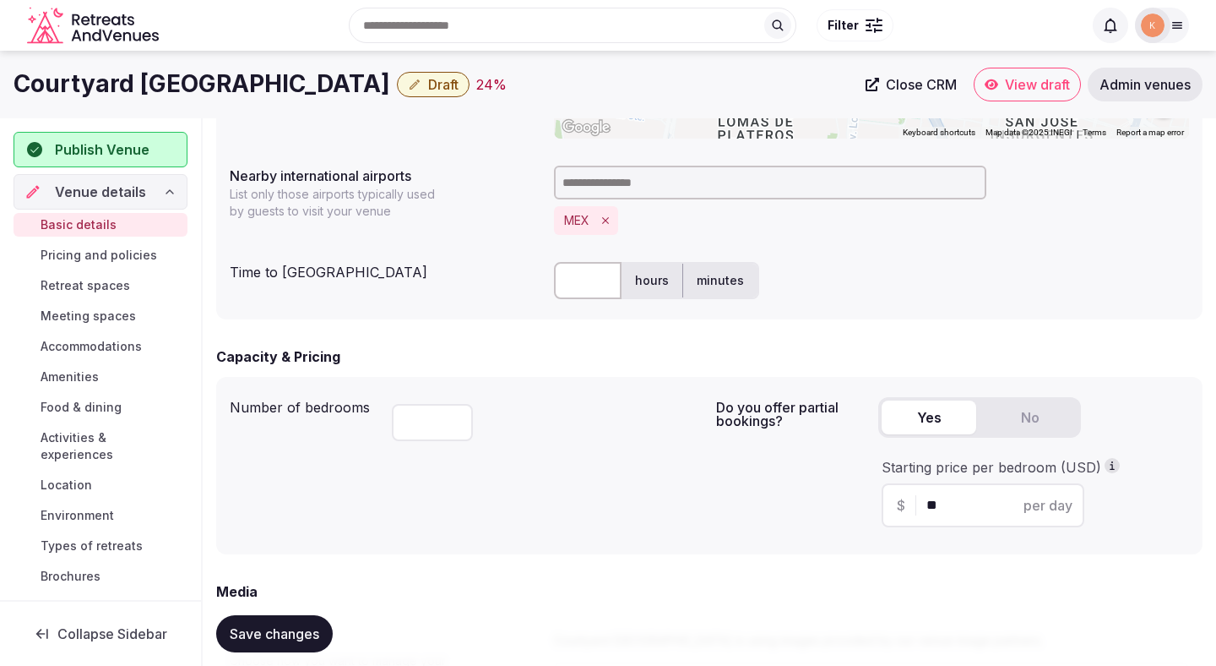
click at [587, 276] on input "text" at bounding box center [588, 280] width 68 height 37
type input "**"
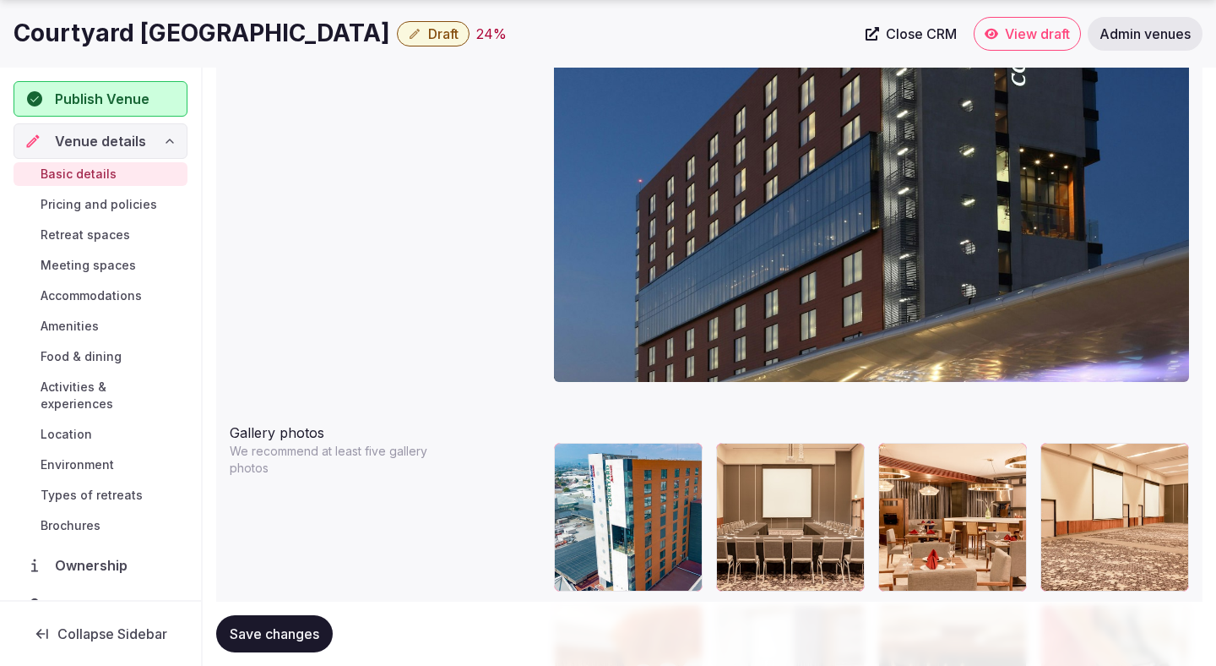
scroll to position [1713, 0]
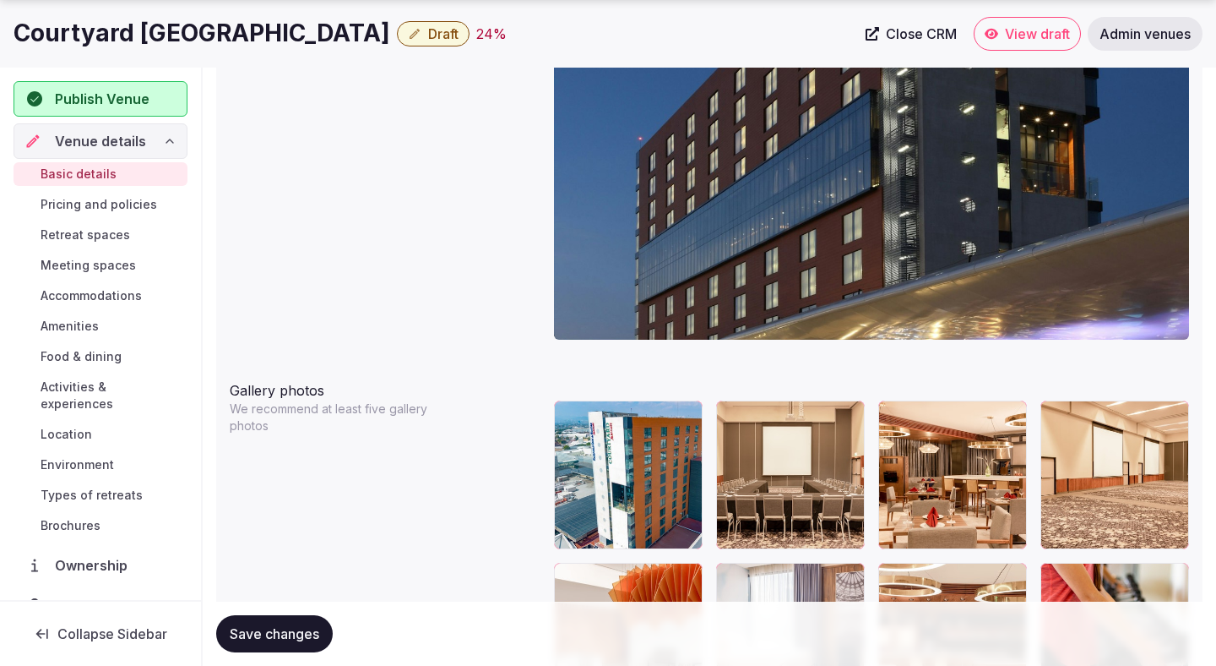
click at [286, 623] on button "Save changes" at bounding box center [274, 633] width 117 height 37
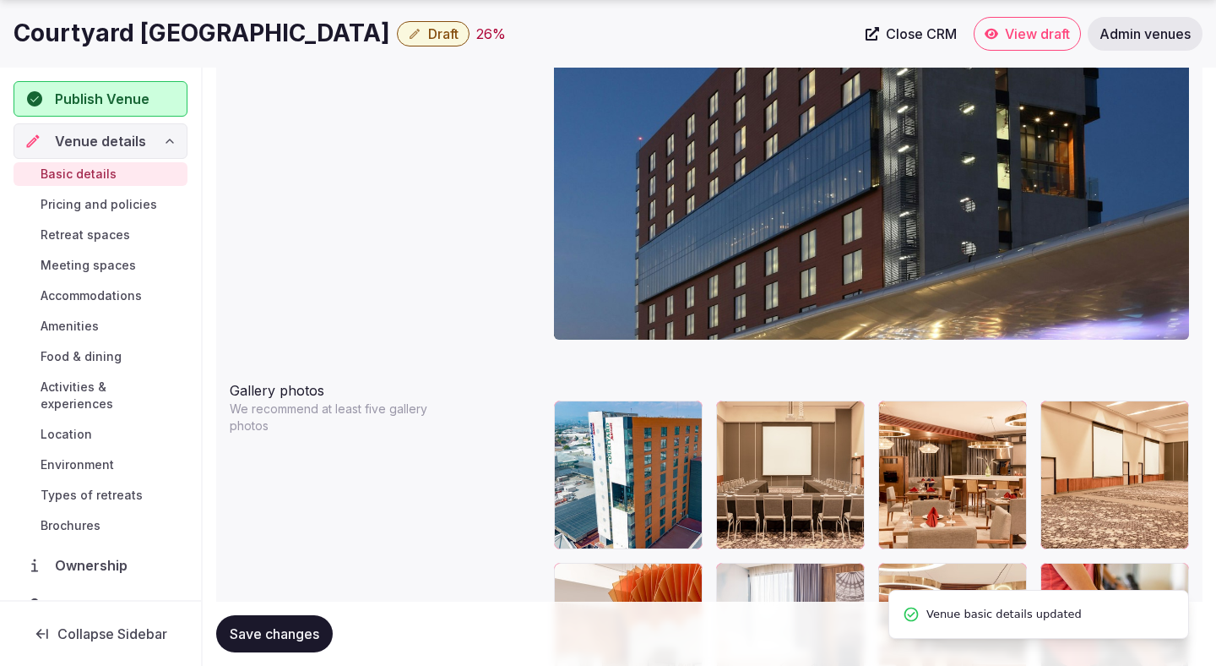
click at [294, 628] on span "Save changes" at bounding box center [275, 633] width 90 height 17
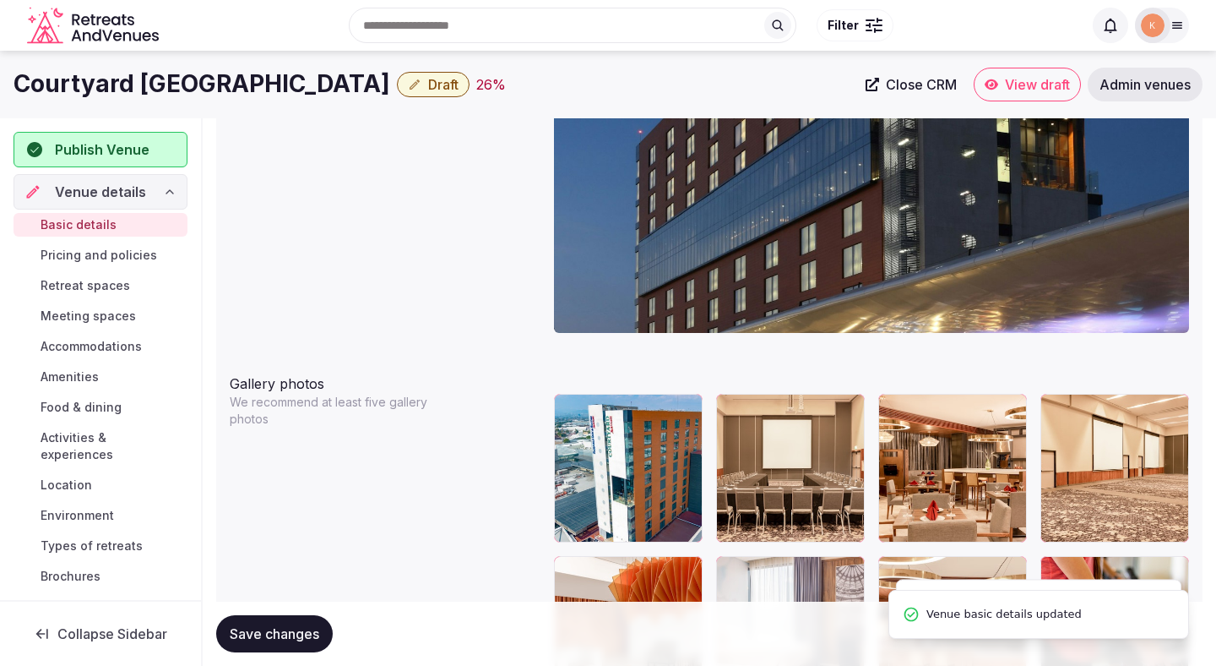
scroll to position [1716, 0]
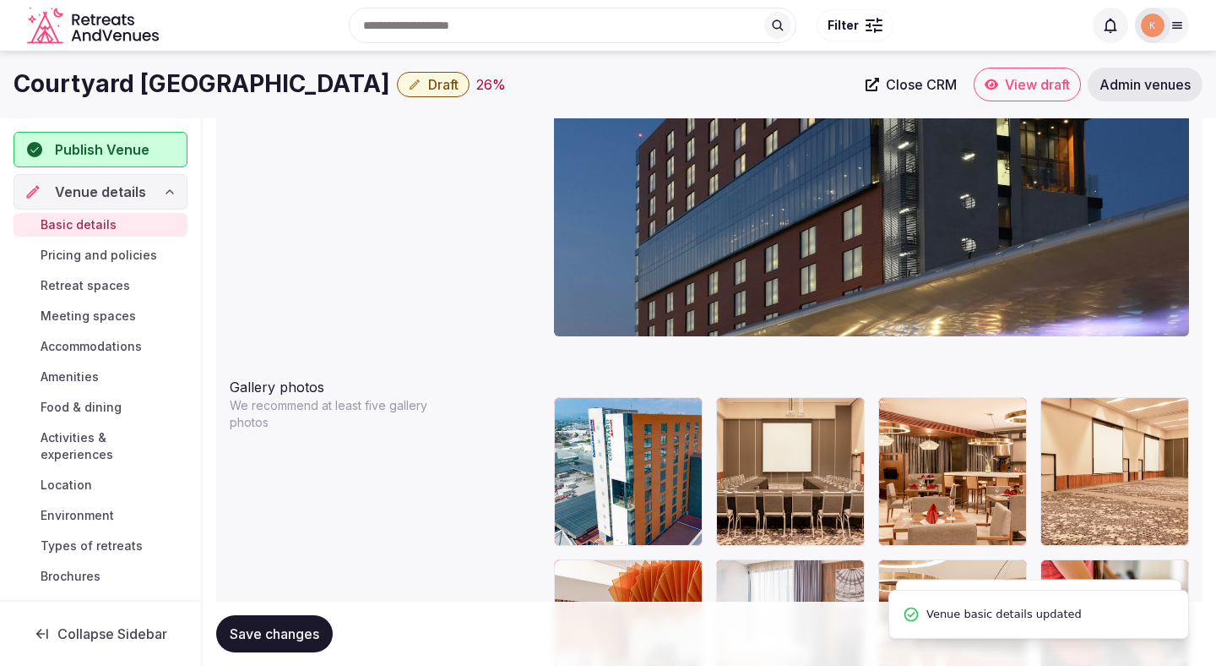
click at [428, 88] on span "Draft" at bounding box center [443, 84] width 30 height 17
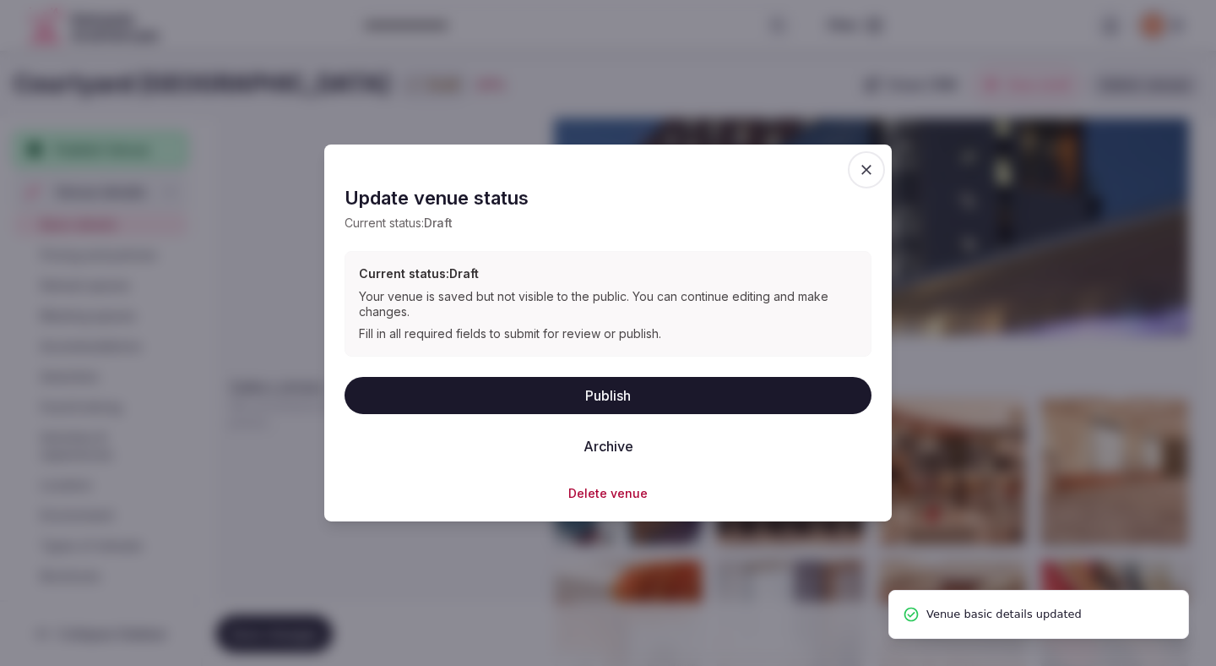
click at [439, 379] on button "Publish" at bounding box center [608, 394] width 527 height 37
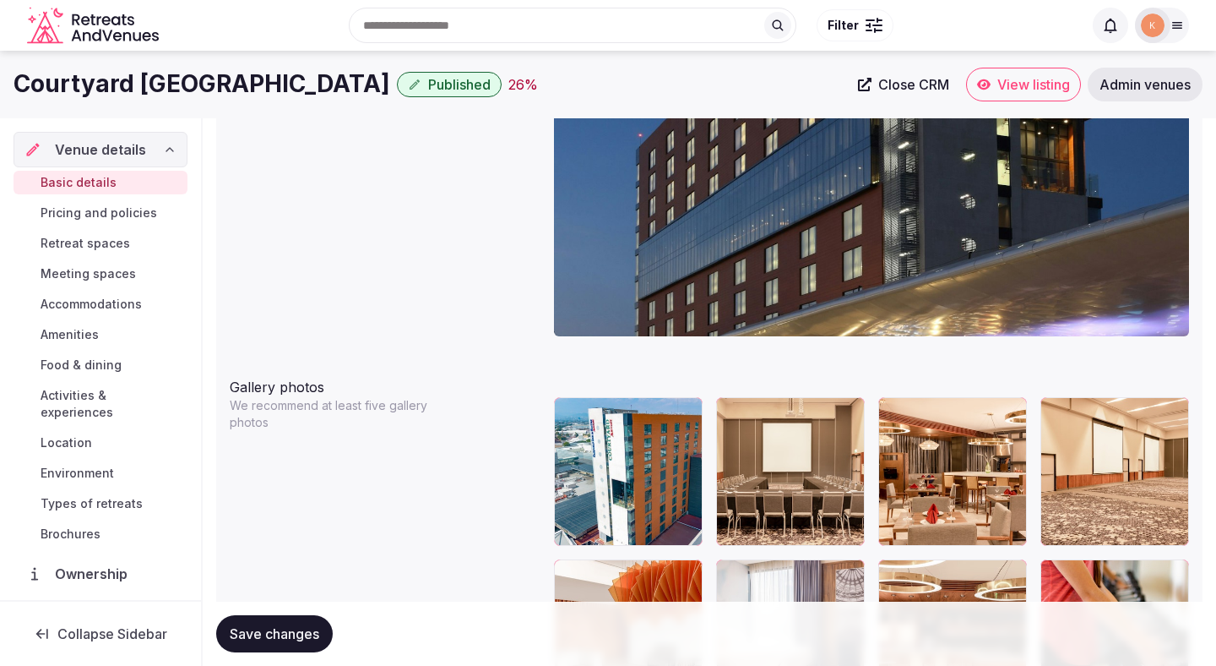
click at [1020, 78] on span "View listing" at bounding box center [1034, 84] width 73 height 17
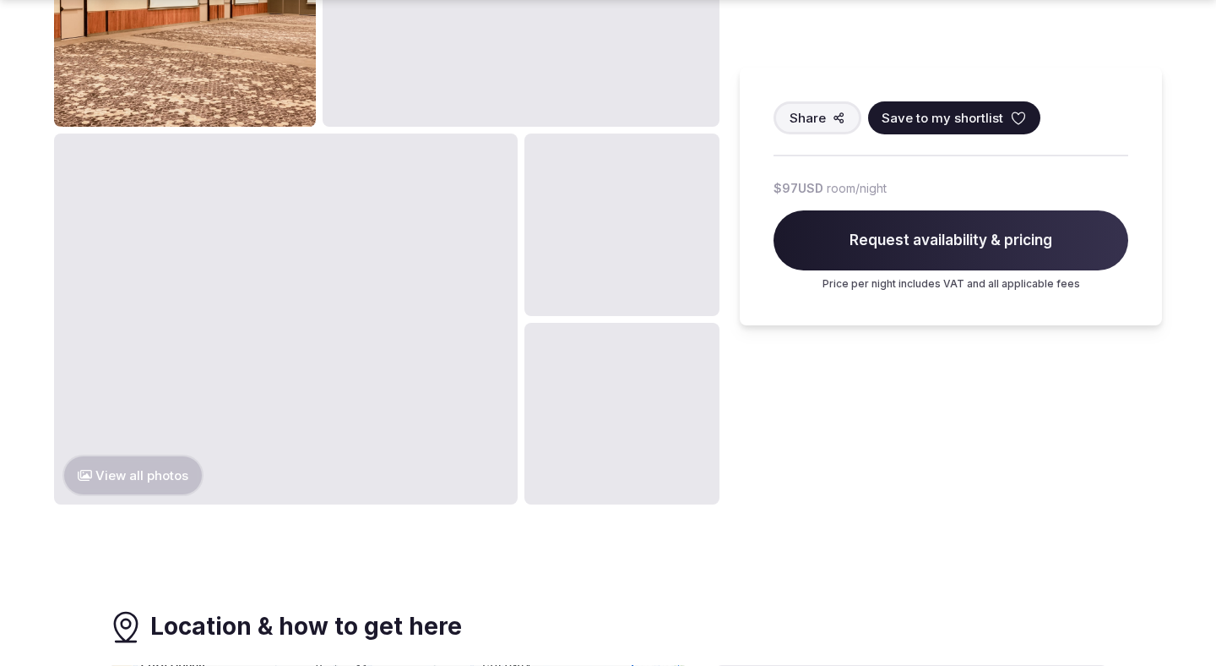
scroll to position [1369, 0]
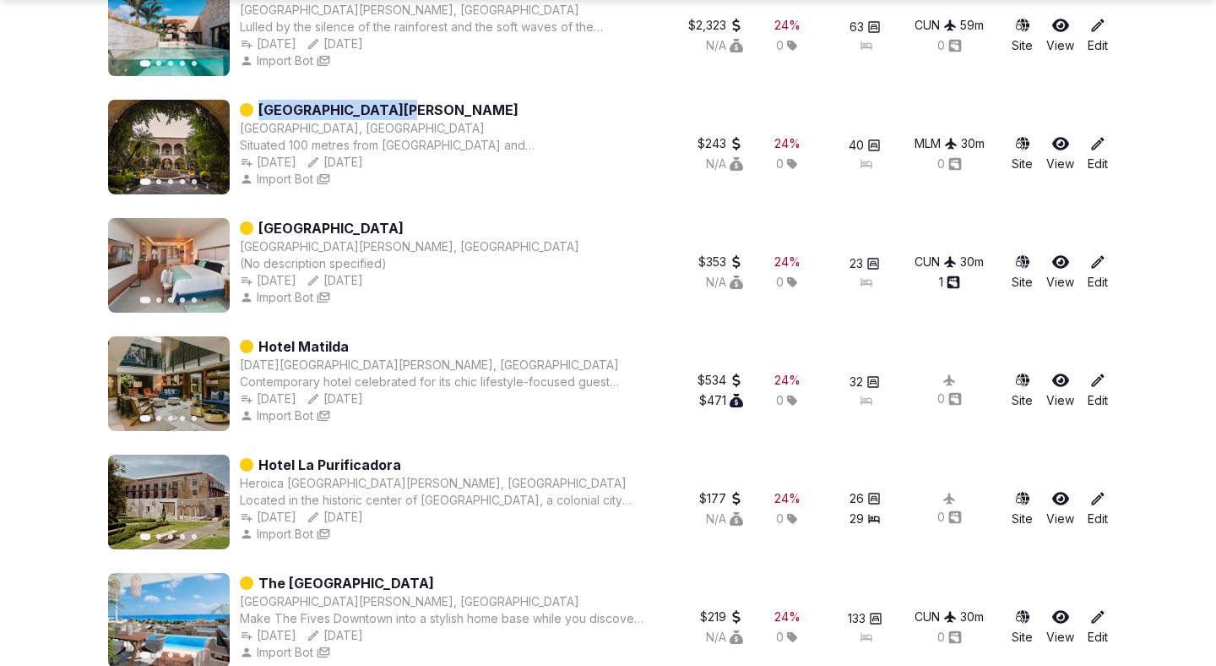
scroll to position [1984, 0]
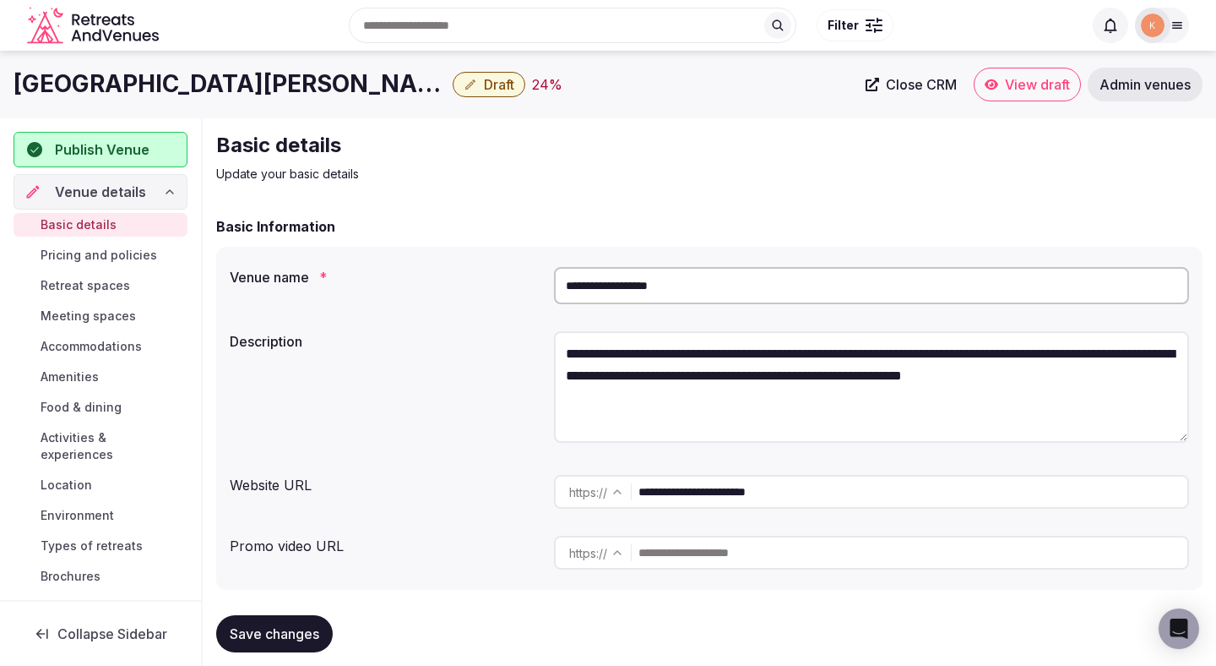
click at [653, 289] on input "**********" at bounding box center [871, 285] width 635 height 37
click at [1134, 92] on span "Admin venues" at bounding box center [1145, 84] width 91 height 17
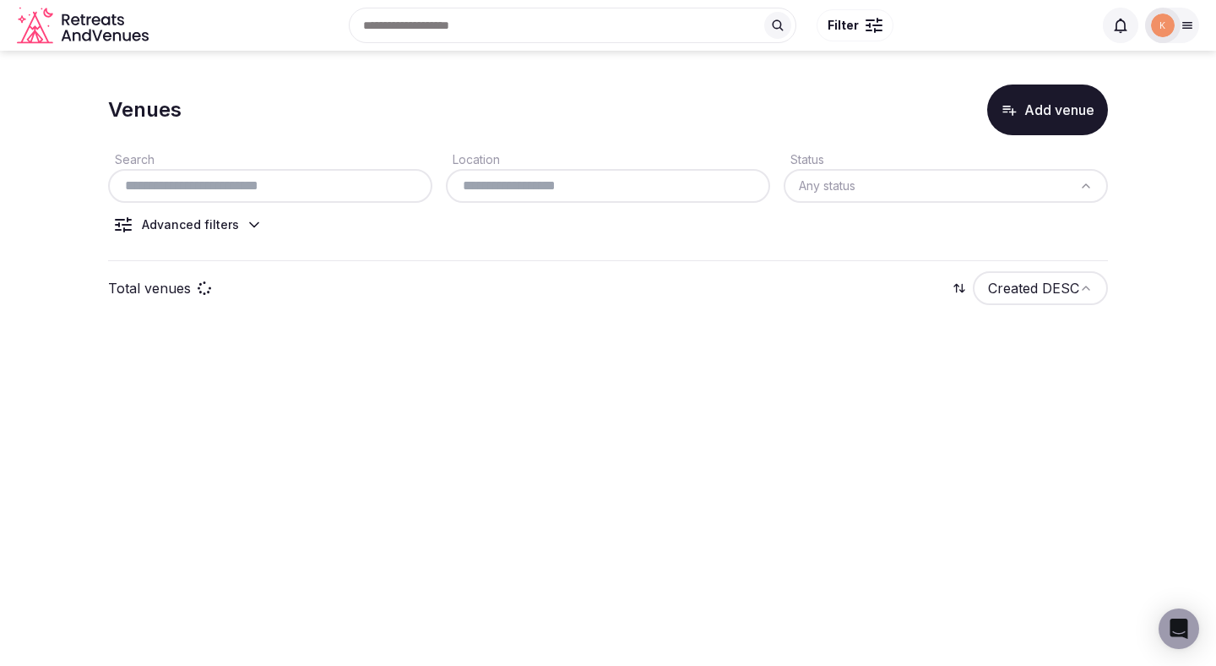
click at [356, 190] on input "text" at bounding box center [270, 186] width 311 height 20
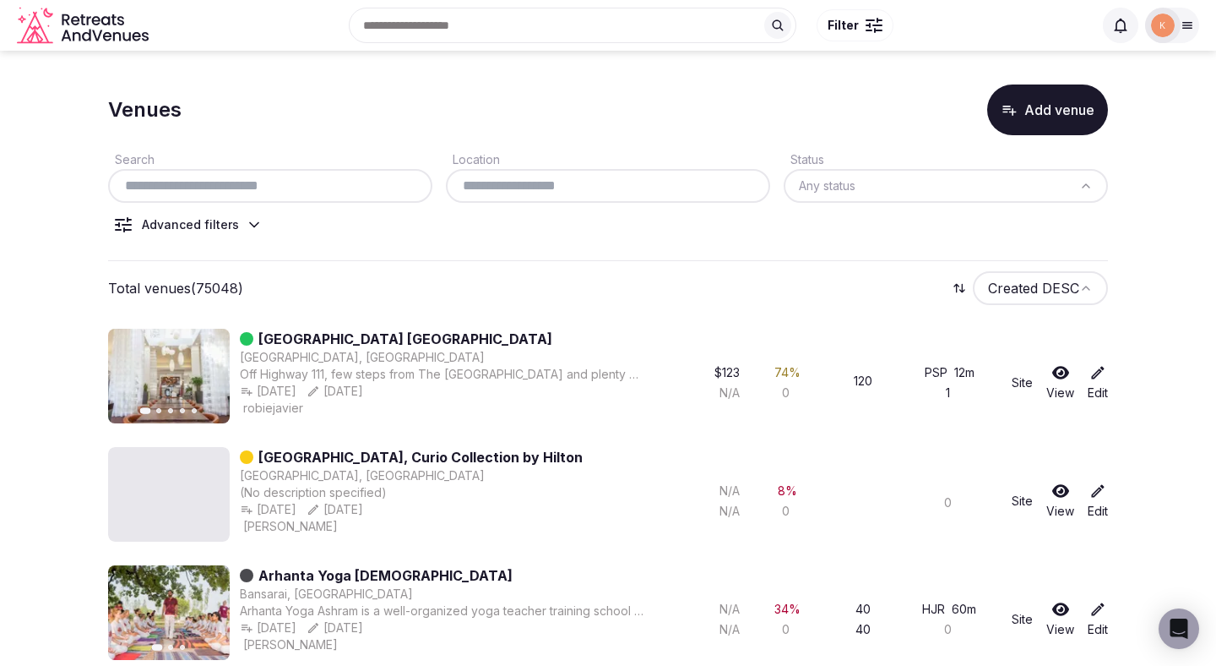
paste input "**********"
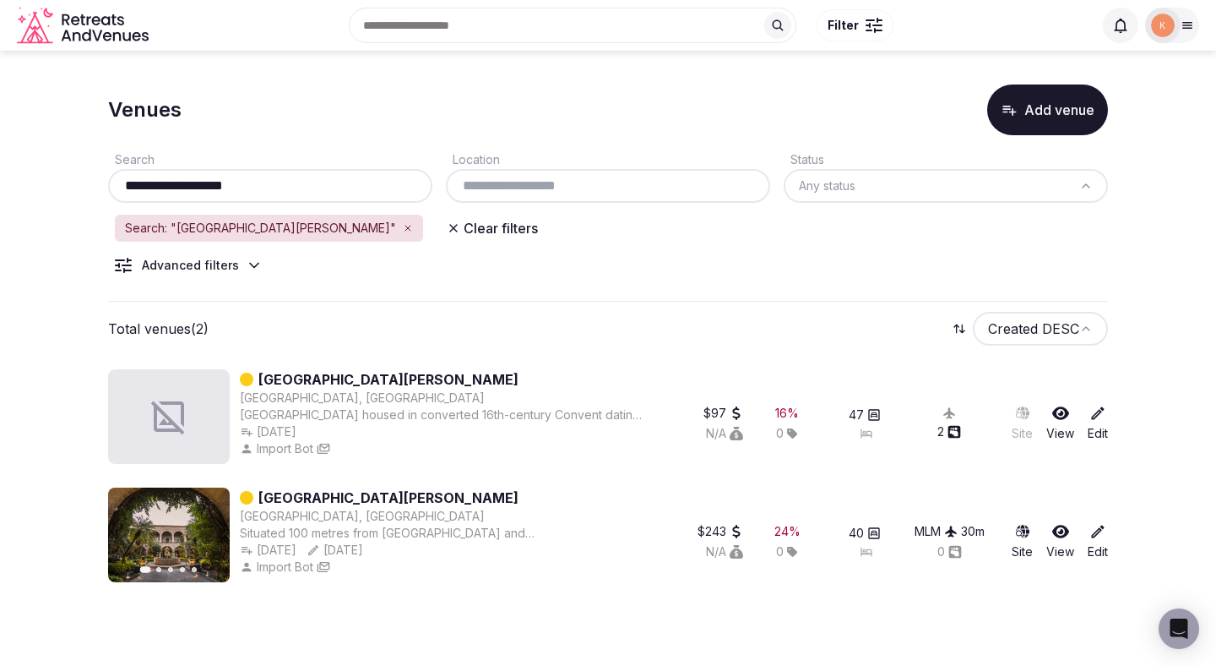
type input "**********"
click at [382, 184] on input "**********" at bounding box center [270, 186] width 311 height 20
click at [270, 185] on input "**********" at bounding box center [270, 186] width 311 height 20
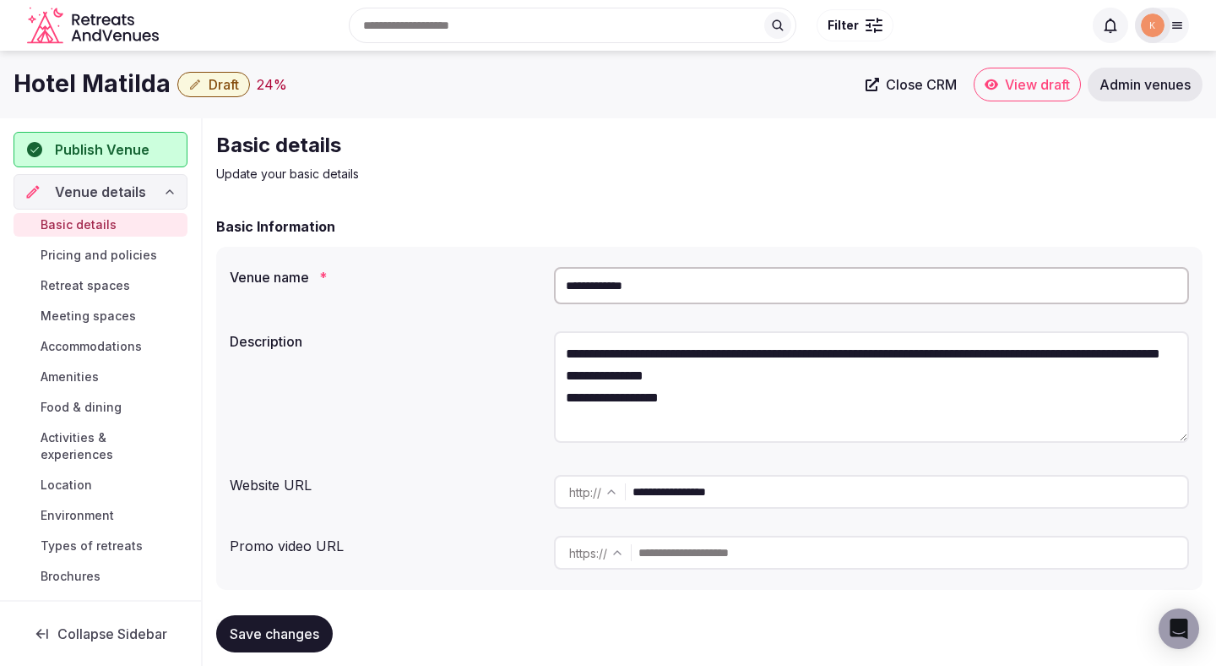
click at [639, 286] on input "**********" at bounding box center [871, 285] width 635 height 37
click at [934, 77] on span "Close CRM" at bounding box center [921, 84] width 71 height 17
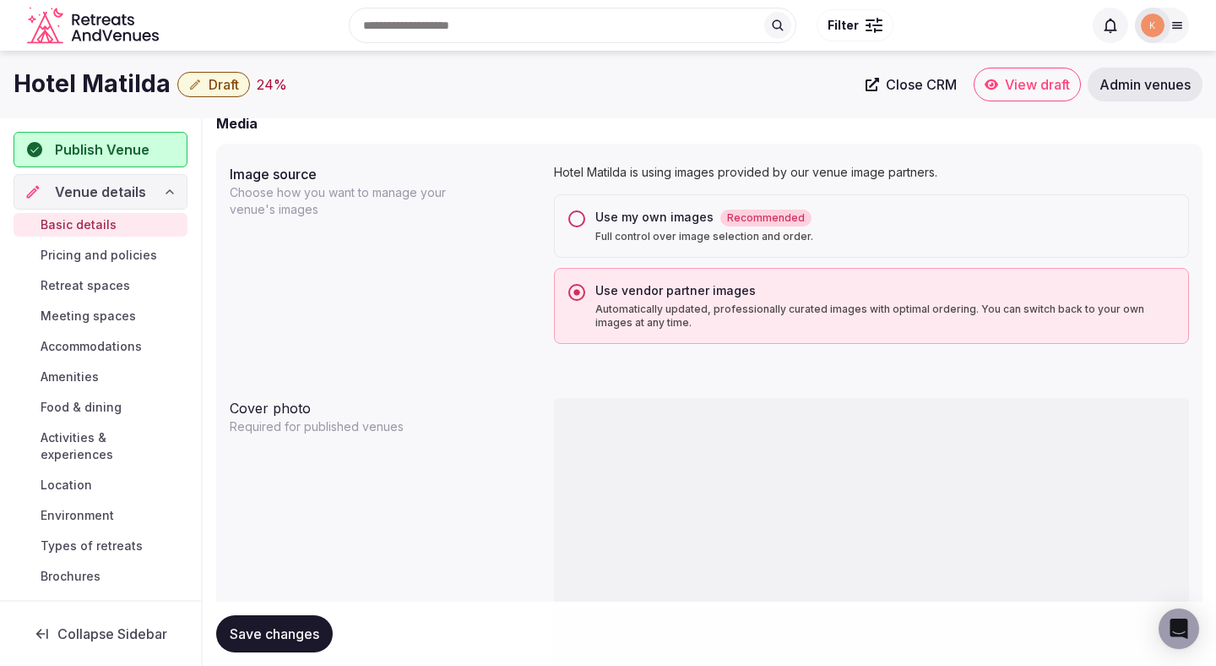
scroll to position [1262, 0]
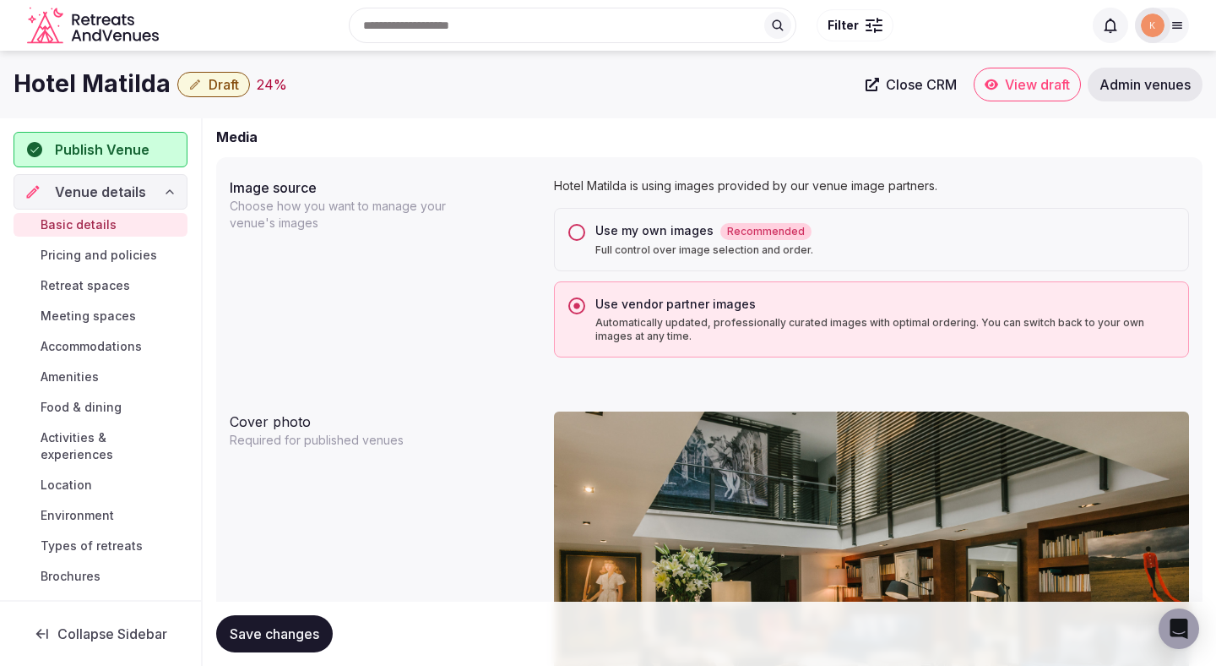
click at [797, 233] on span "Recommended" at bounding box center [766, 231] width 91 height 17
click at [585, 233] on button "Use my own images Recommended Full control over image selection and order." at bounding box center [576, 232] width 17 height 17
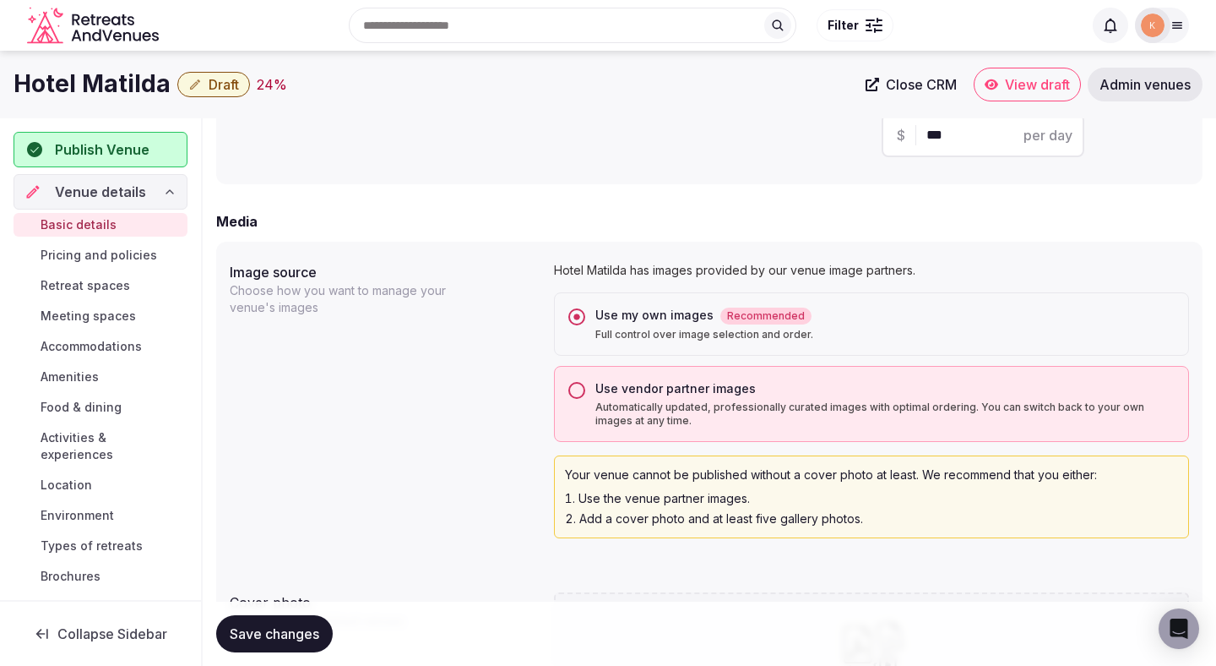
scroll to position [1122, 0]
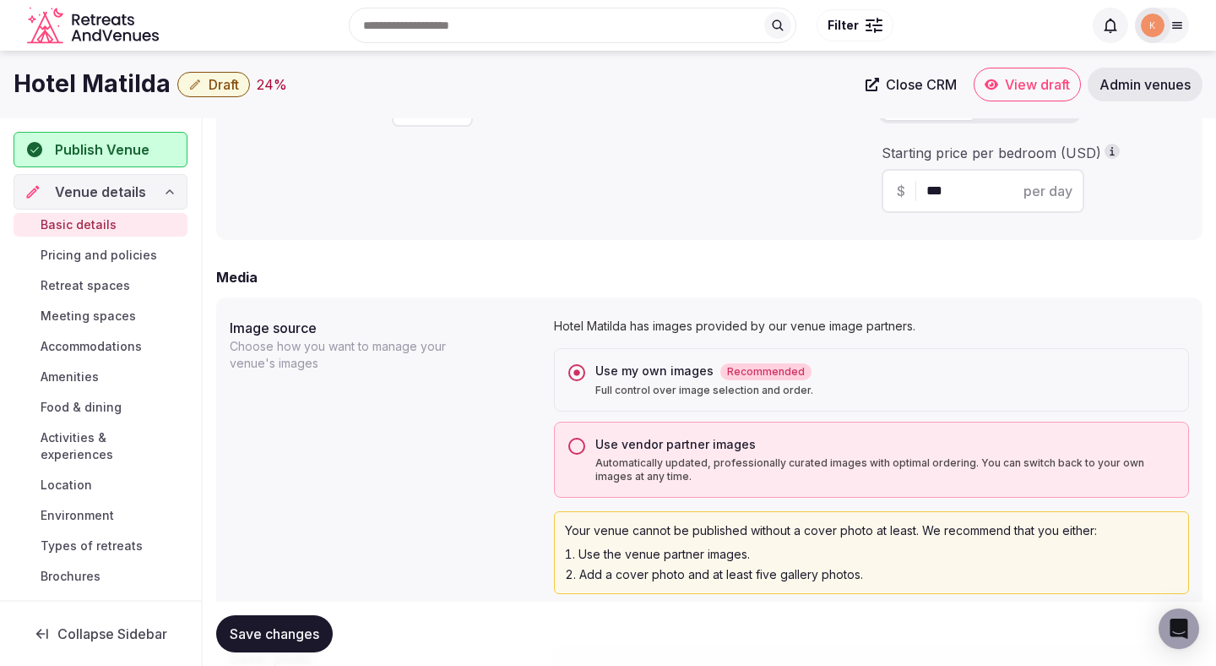
click at [607, 458] on p "Automatically updated, professionally curated images with optimal ordering. You…" at bounding box center [885, 469] width 579 height 27
click at [585, 454] on button "Use vendor partner images Automatically updated, professionally curated images …" at bounding box center [576, 446] width 17 height 17
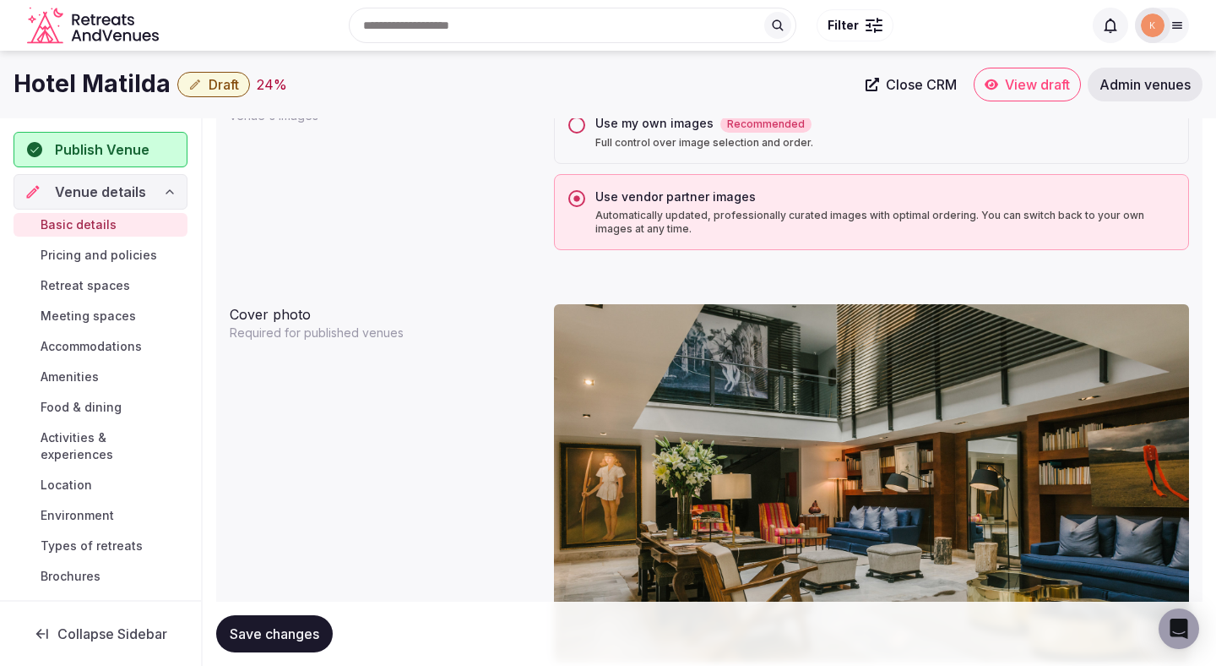
scroll to position [1303, 0]
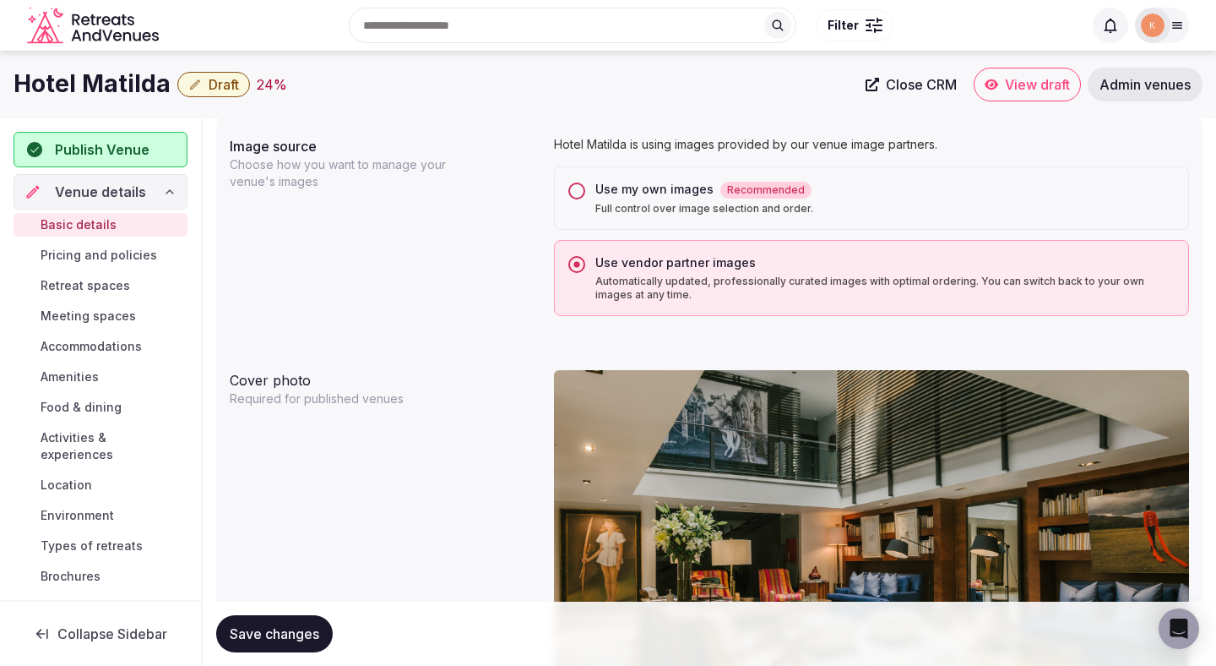
click at [672, 186] on div "Use my own images Recommended" at bounding box center [885, 190] width 579 height 18
click at [585, 186] on button "Use my own images Recommended Full control over image selection and order." at bounding box center [576, 190] width 17 height 17
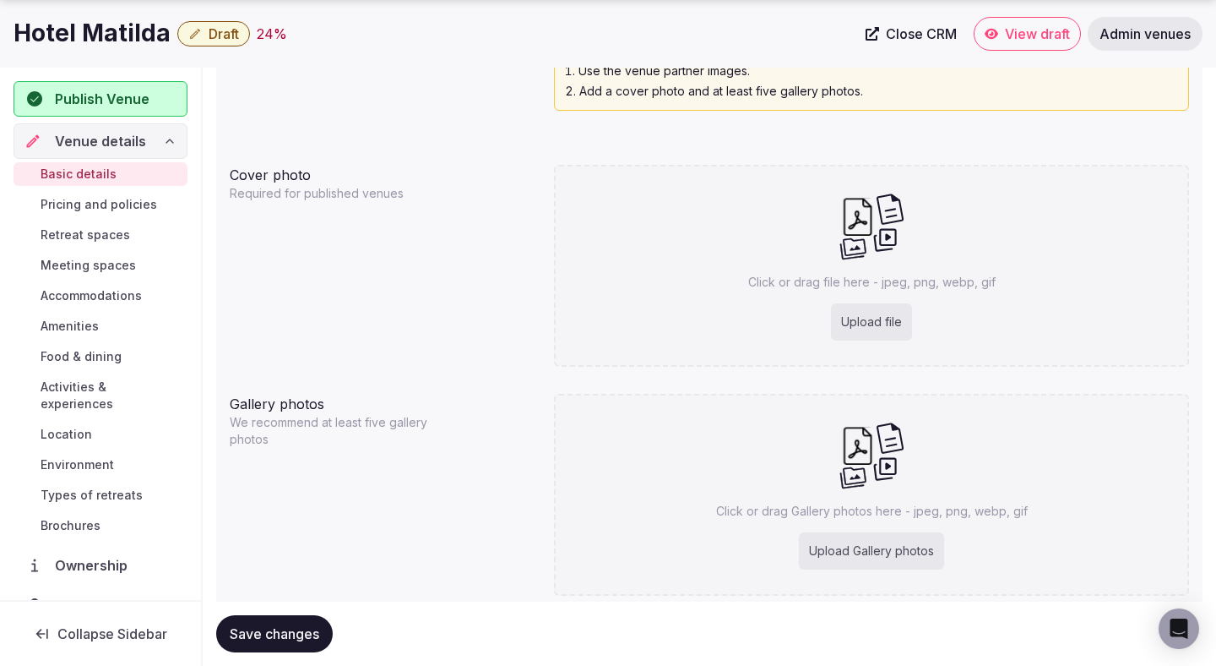
scroll to position [1661, 0]
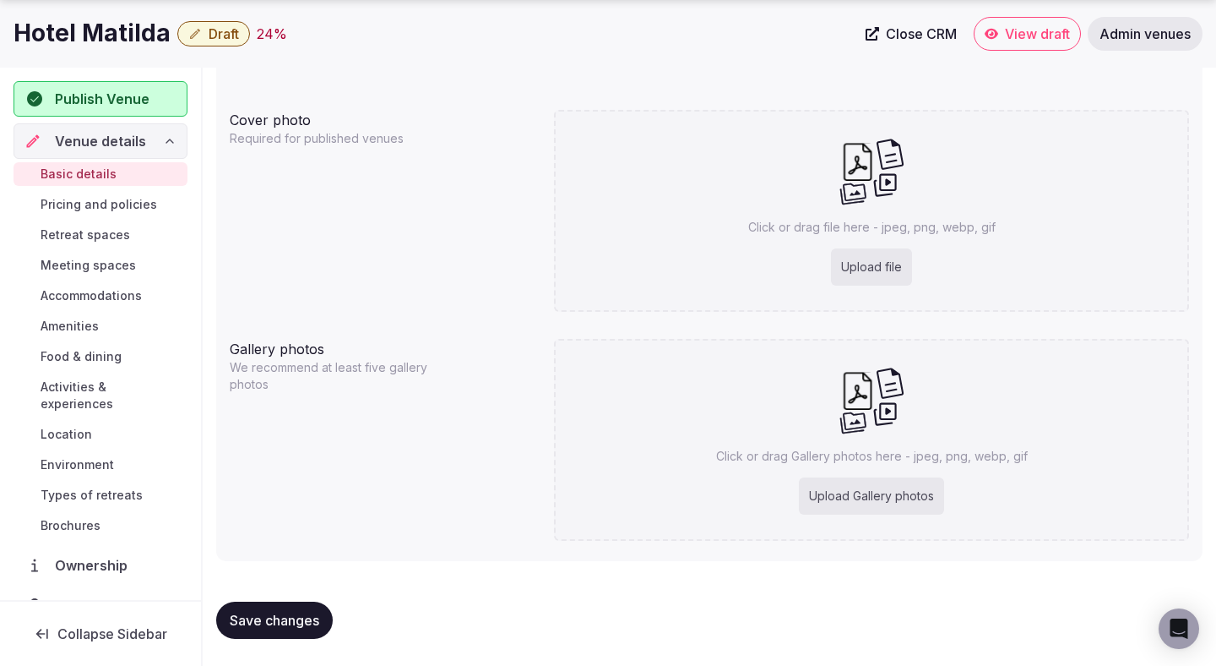
click at [280, 612] on span "Save changes" at bounding box center [275, 620] width 90 height 17
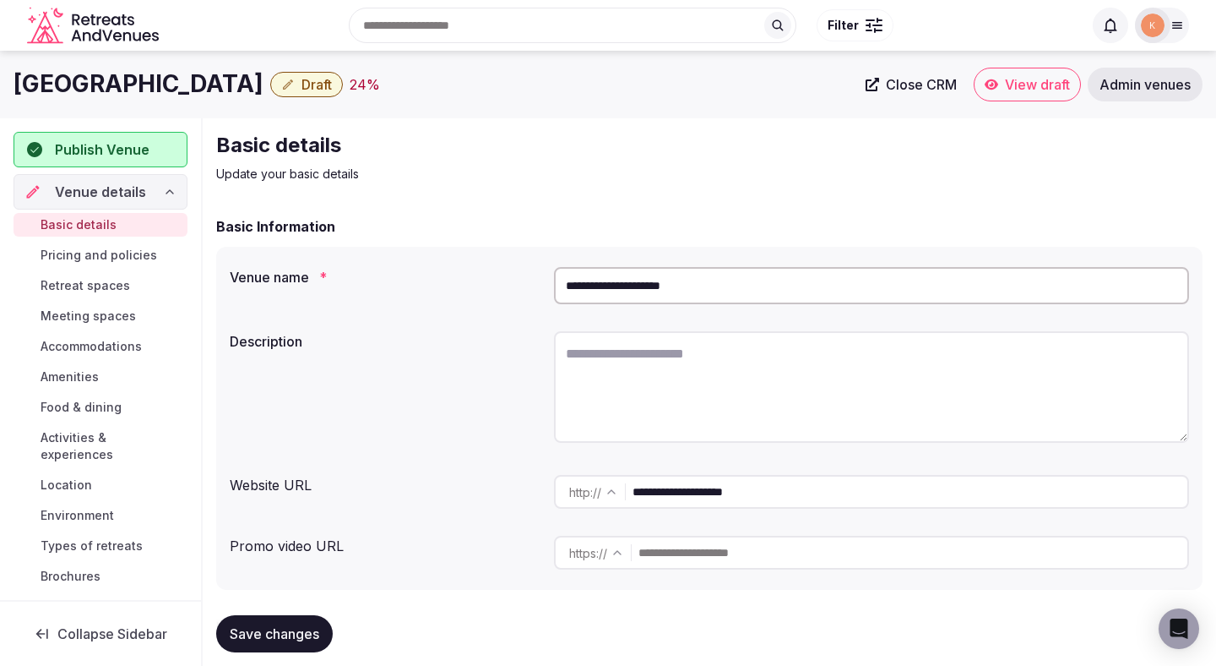
click at [642, 299] on input "**********" at bounding box center [871, 285] width 635 height 37
click at [643, 289] on input "**********" at bounding box center [871, 285] width 635 height 37
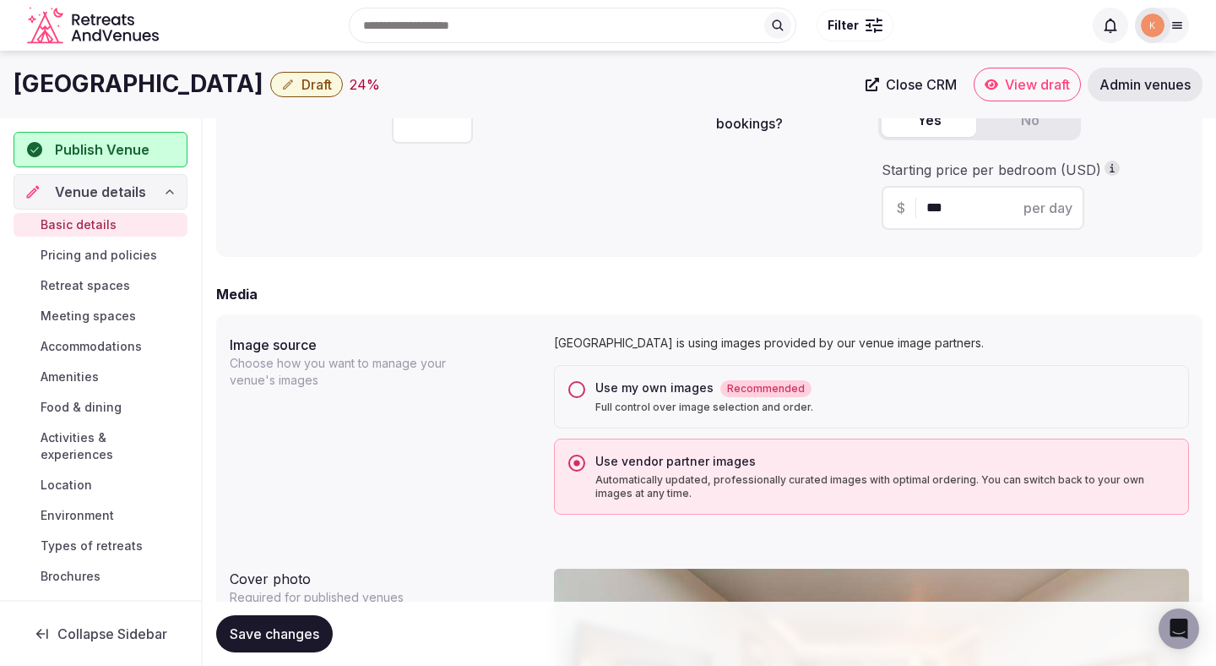
scroll to position [1128, 0]
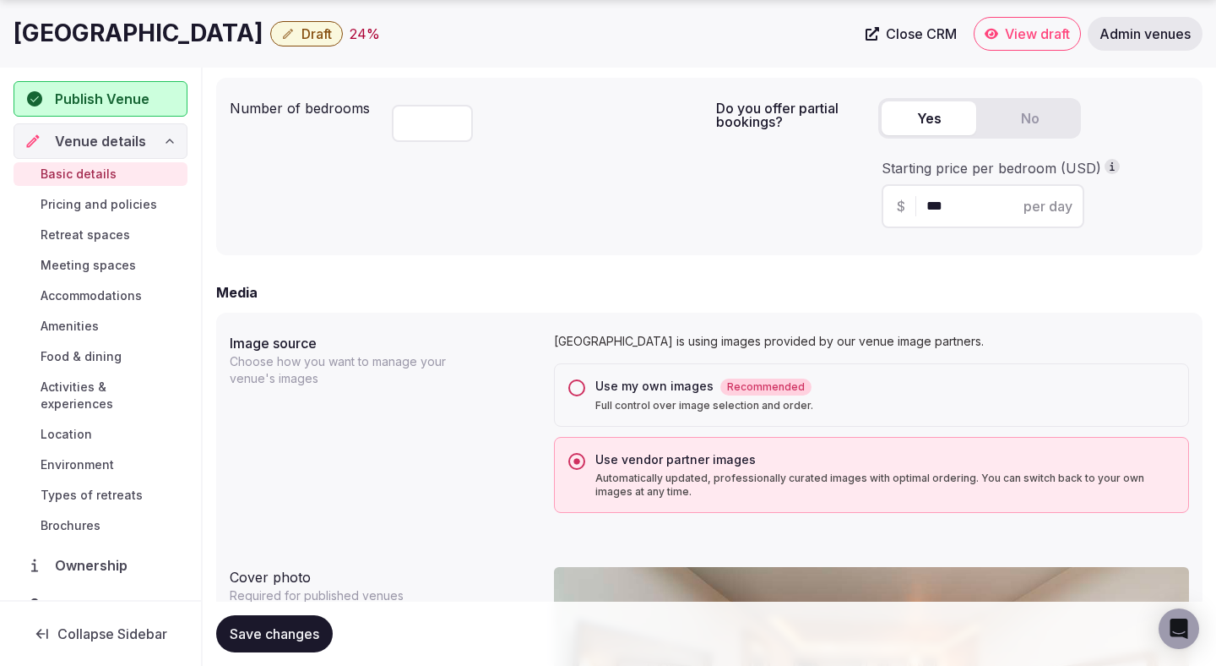
click at [628, 388] on div "Use my own images Recommended" at bounding box center [885, 387] width 579 height 18
click at [585, 388] on button "Use my own images Recommended Full control over image selection and order." at bounding box center [576, 387] width 17 height 17
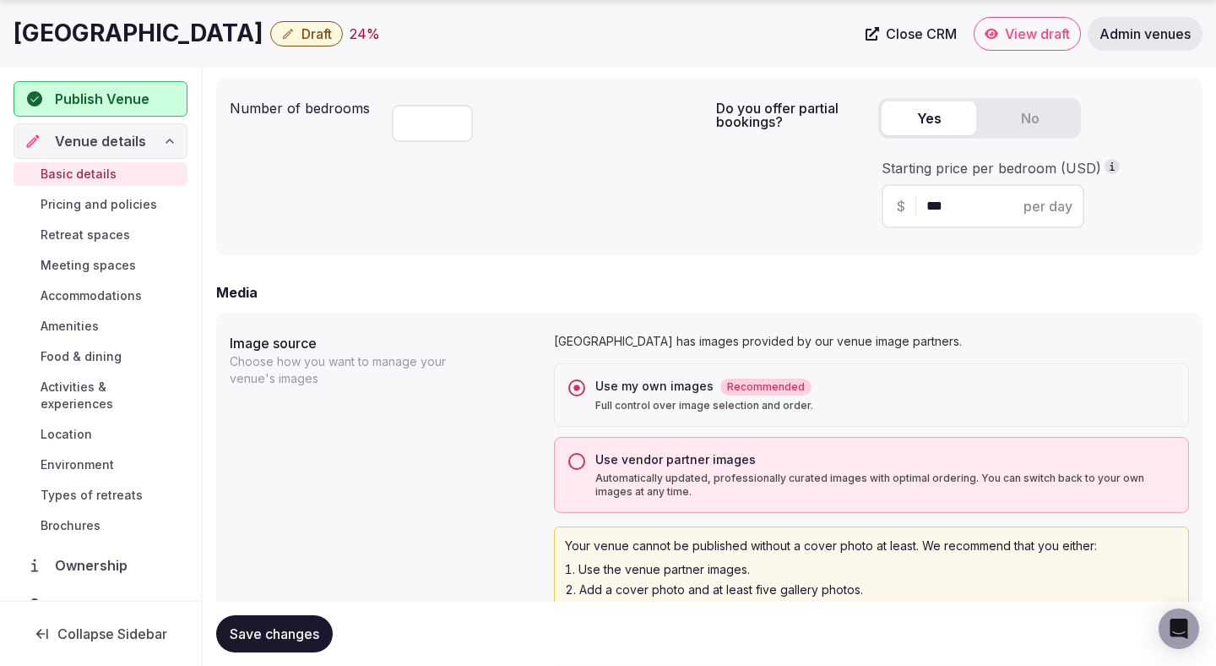
click at [264, 636] on span "Save changes" at bounding box center [275, 633] width 90 height 17
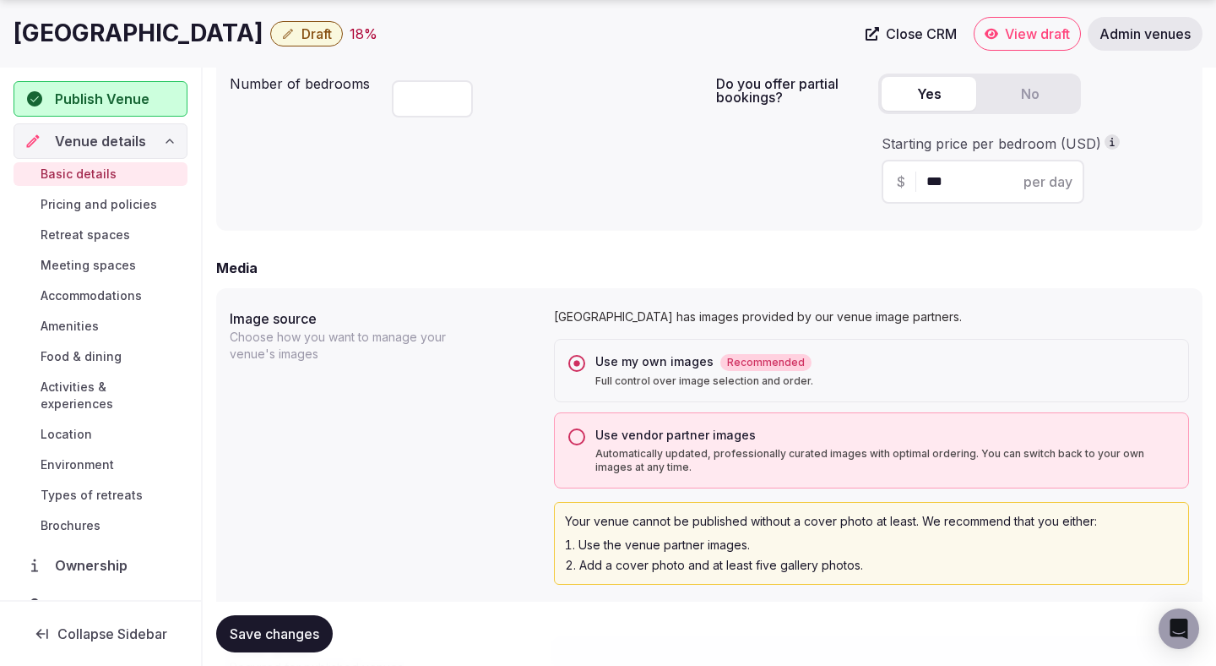
scroll to position [1157, 0]
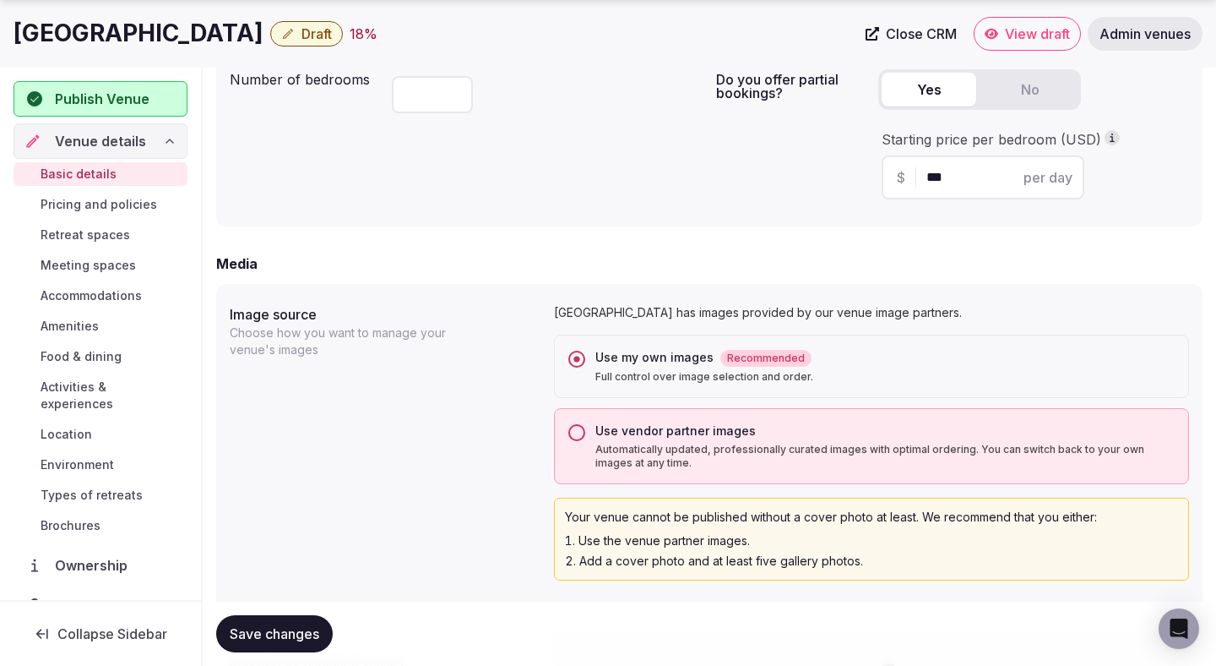
click at [273, 628] on span "Save changes" at bounding box center [275, 633] width 90 height 17
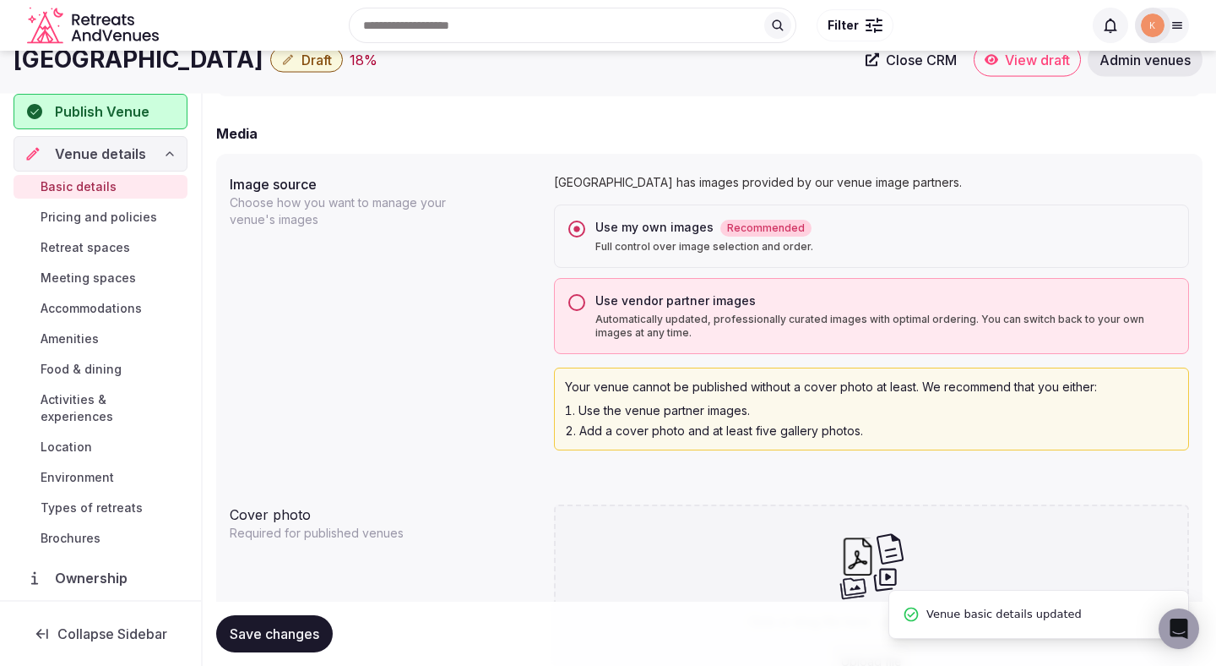
scroll to position [525, 0]
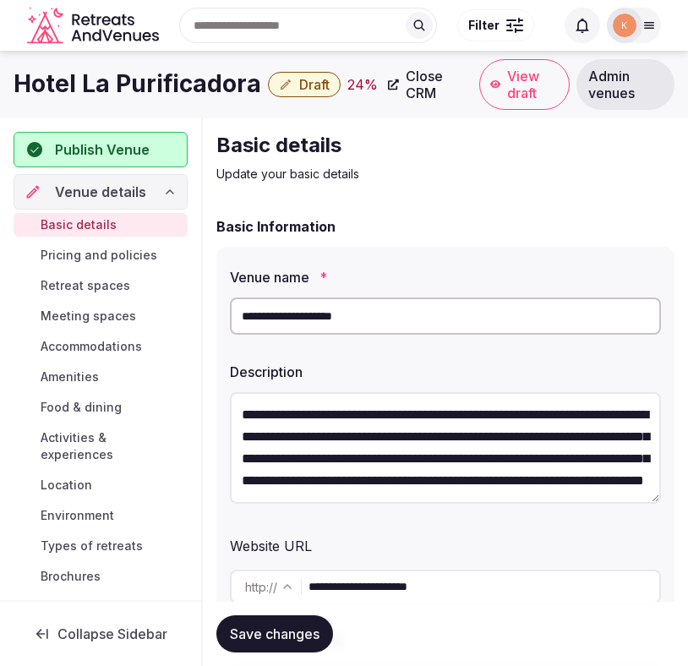
click at [349, 307] on input "**********" at bounding box center [445, 315] width 431 height 37
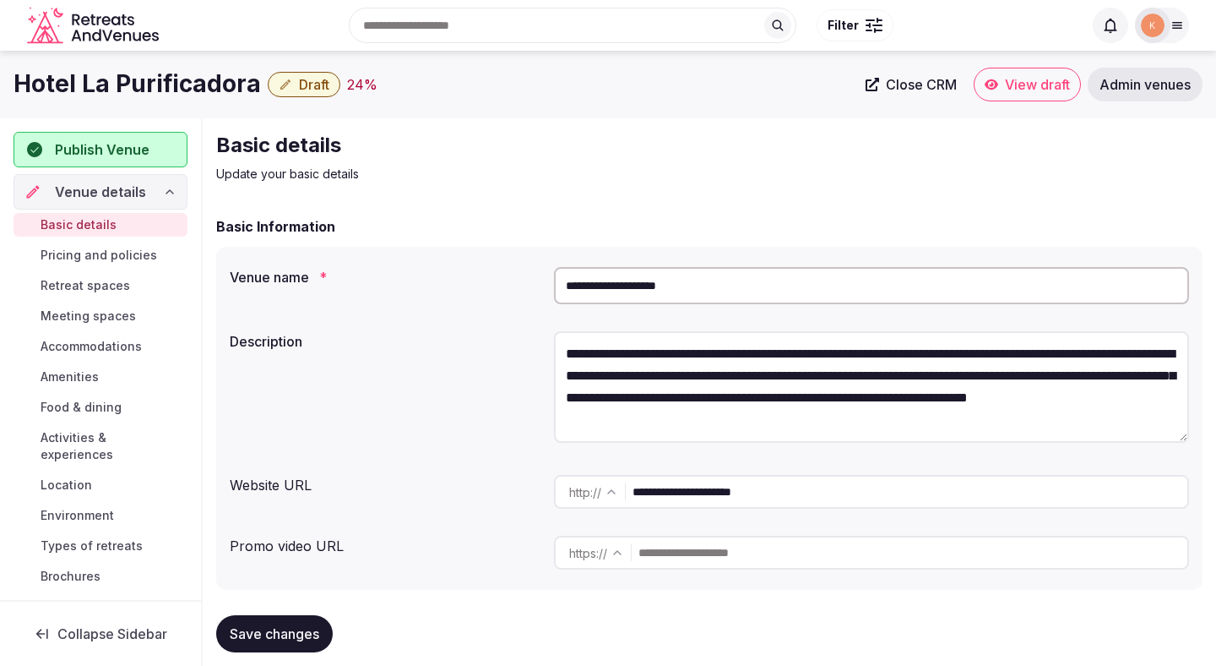
click at [644, 284] on input "**********" at bounding box center [871, 285] width 635 height 37
click at [968, 109] on div "Hotel La Purificadora Draft 24 % Close CRM View draft Admin venues" at bounding box center [608, 85] width 1216 height 68
click at [1132, 88] on span "Admin venues" at bounding box center [1145, 84] width 91 height 17
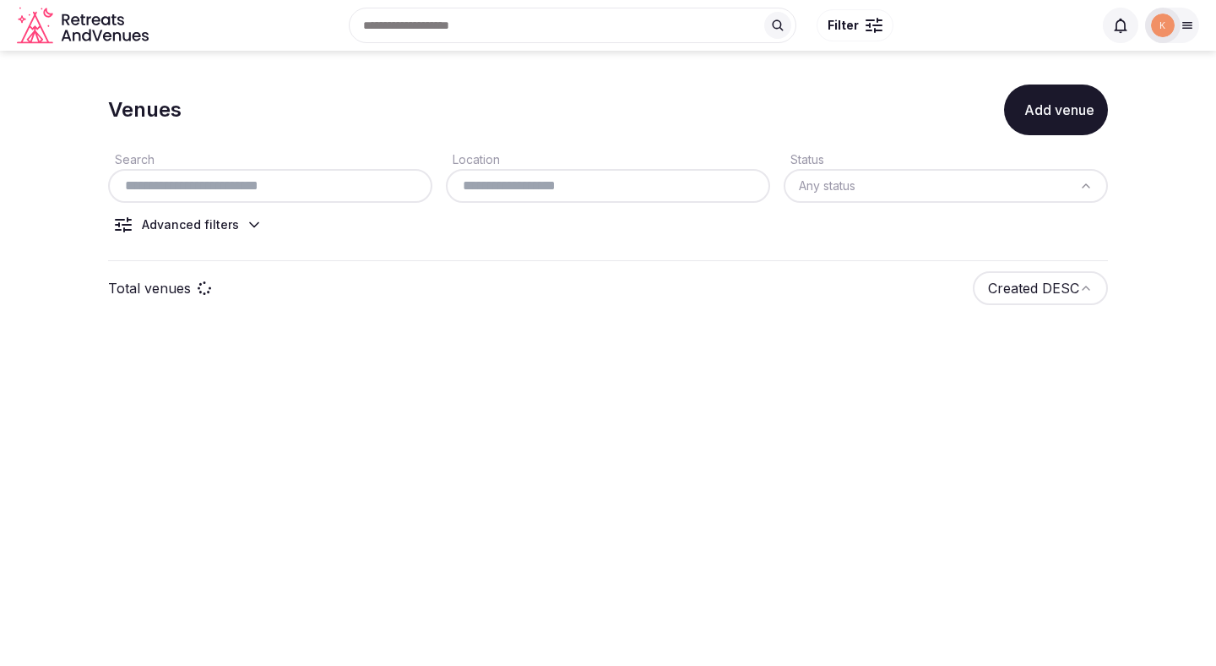
click at [297, 179] on input "text" at bounding box center [270, 186] width 311 height 20
click at [297, 186] on input "text" at bounding box center [270, 186] width 311 height 20
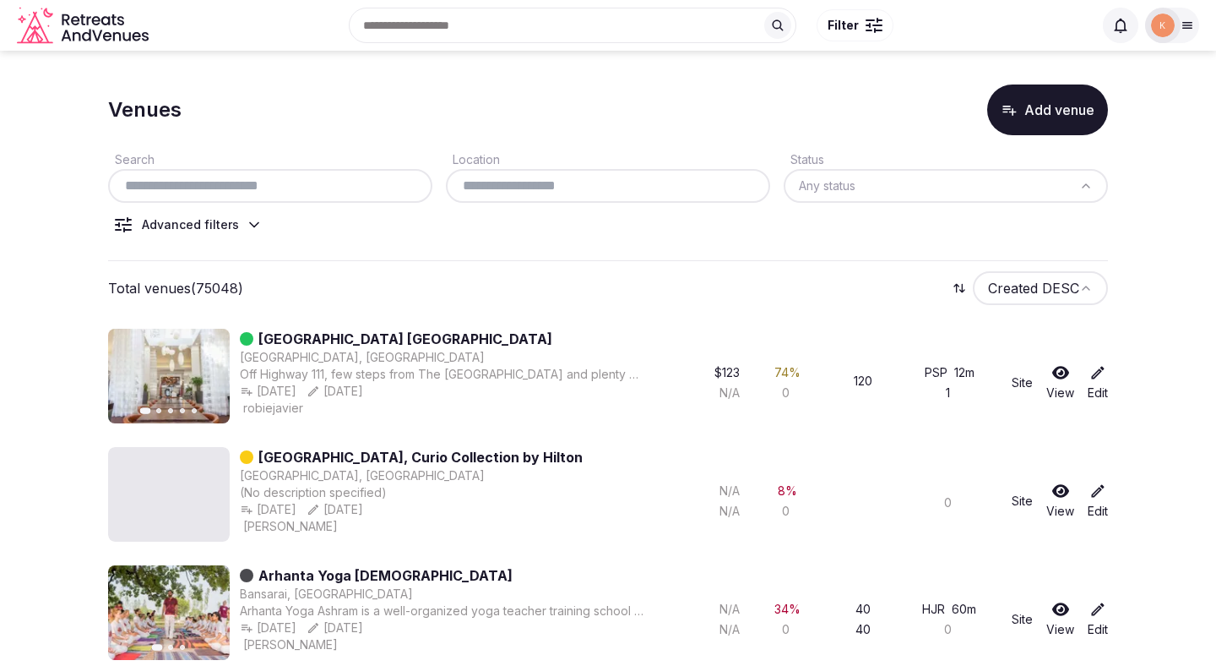
click at [279, 188] on input "text" at bounding box center [270, 186] width 311 height 20
paste input "**********"
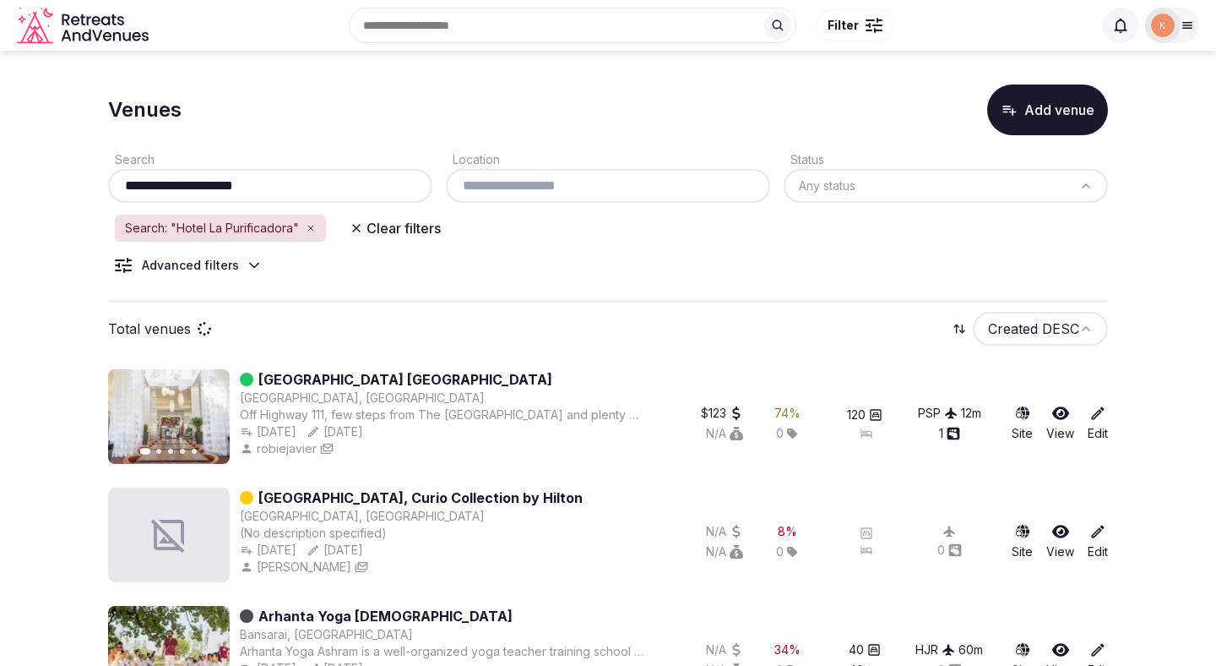
type input "**********"
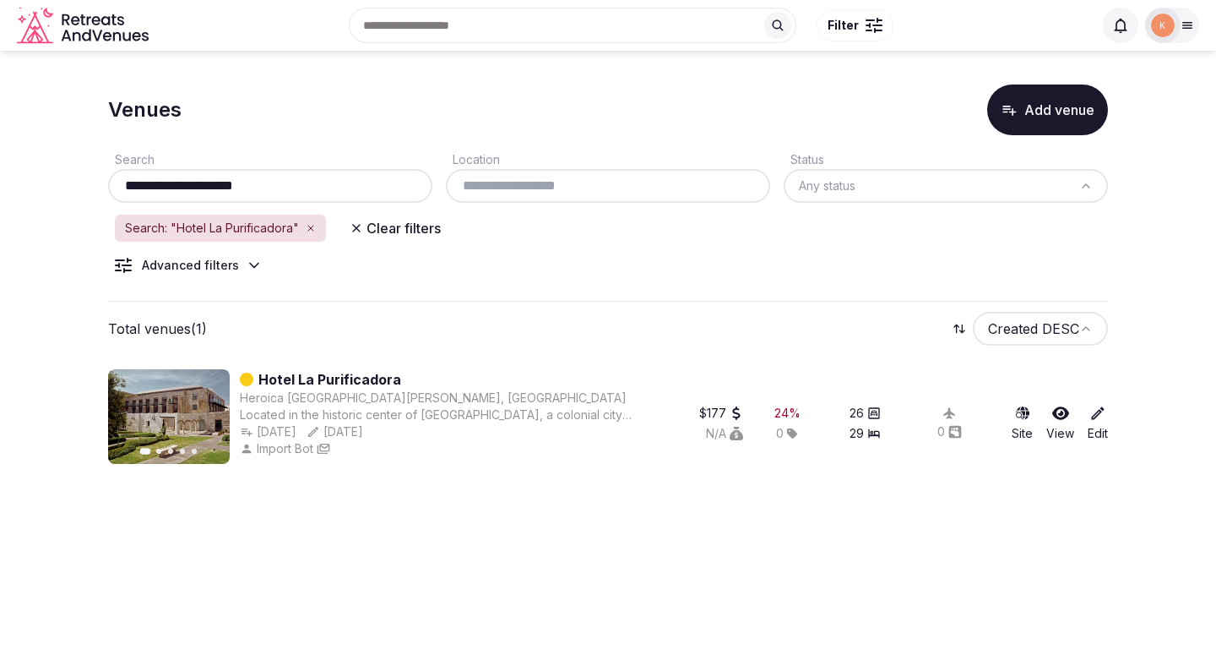
click at [313, 385] on link "Hotel La Purificadora" at bounding box center [329, 379] width 143 height 20
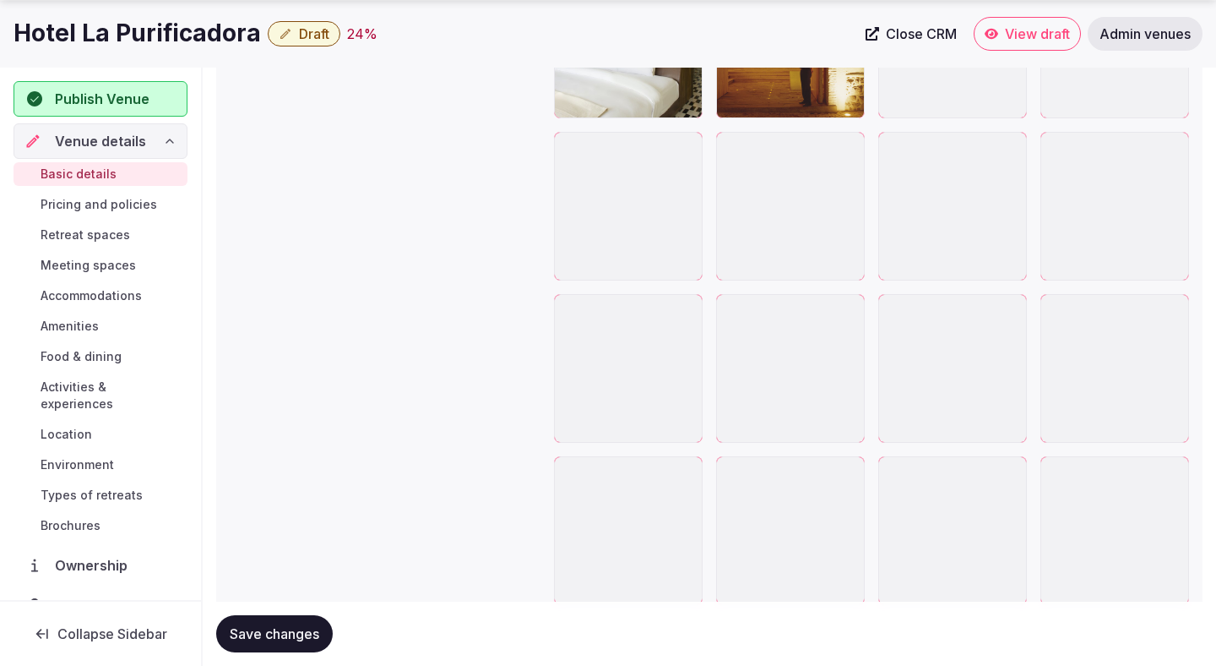
scroll to position [2452, 0]
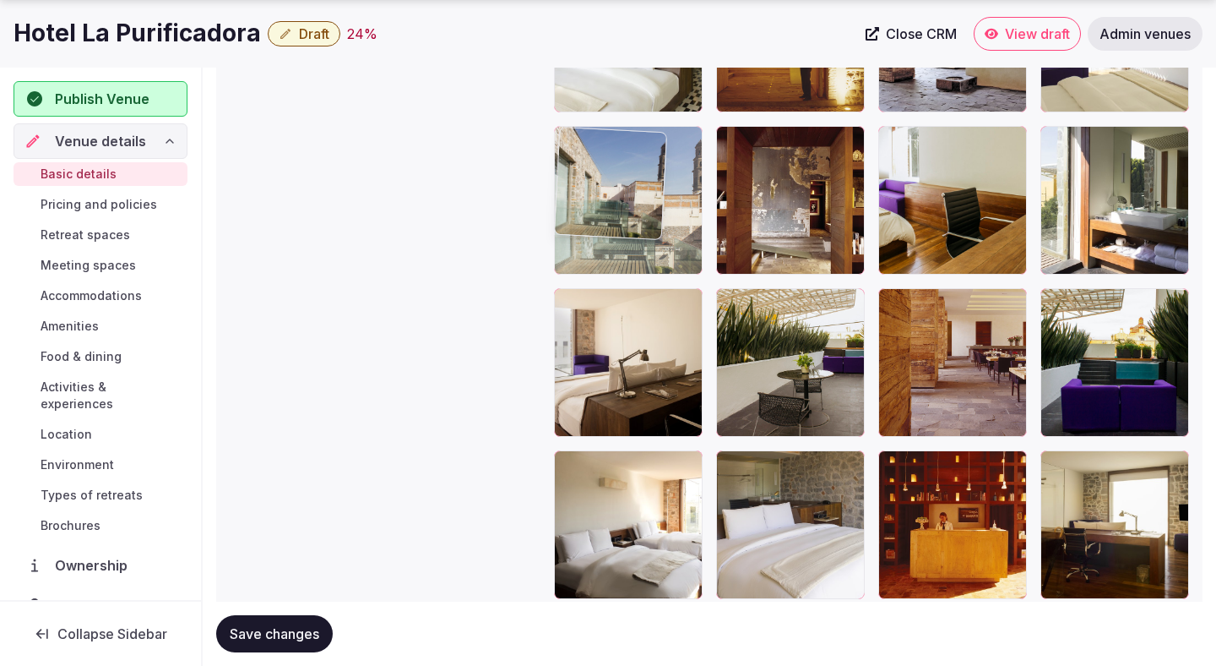
drag, startPoint x: 951, startPoint y: 343, endPoint x: 709, endPoint y: 164, distance: 301.4
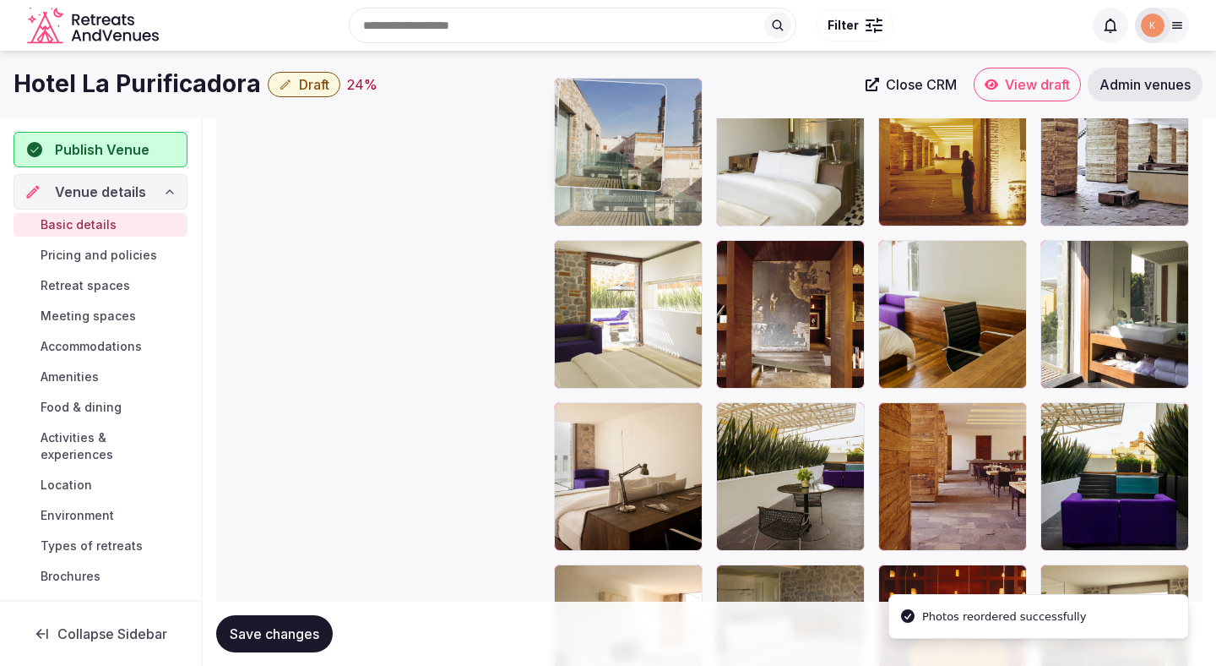
drag, startPoint x: 634, startPoint y: 342, endPoint x: 629, endPoint y: 200, distance: 142.0
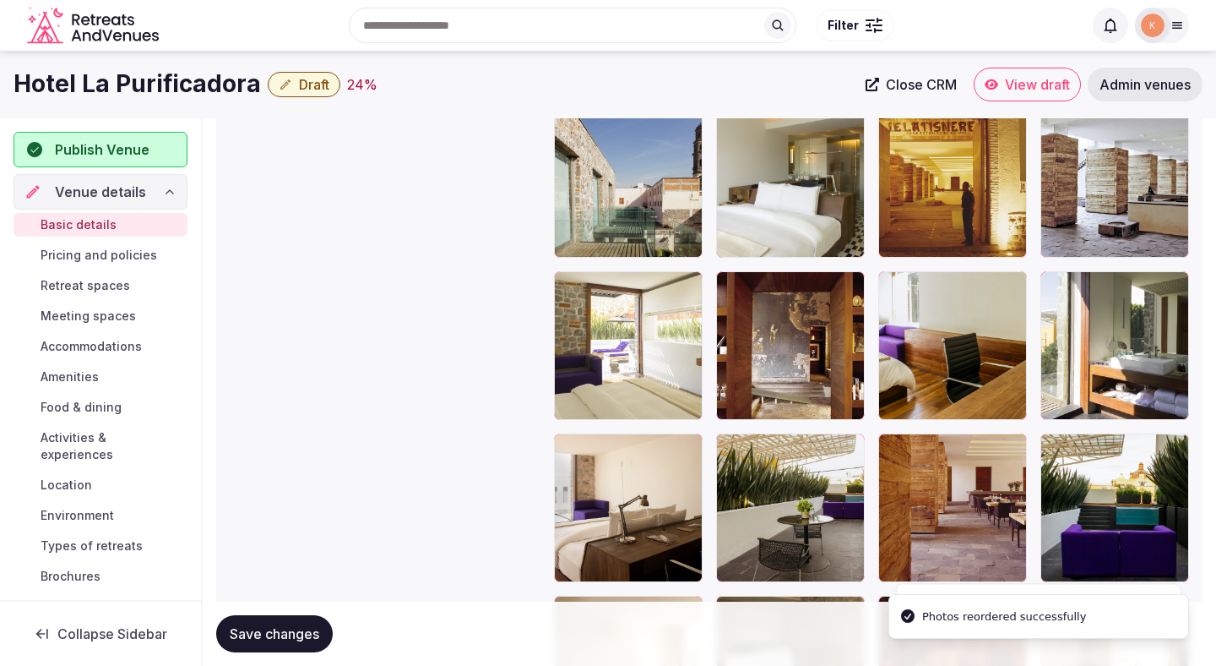
scroll to position [2124, 0]
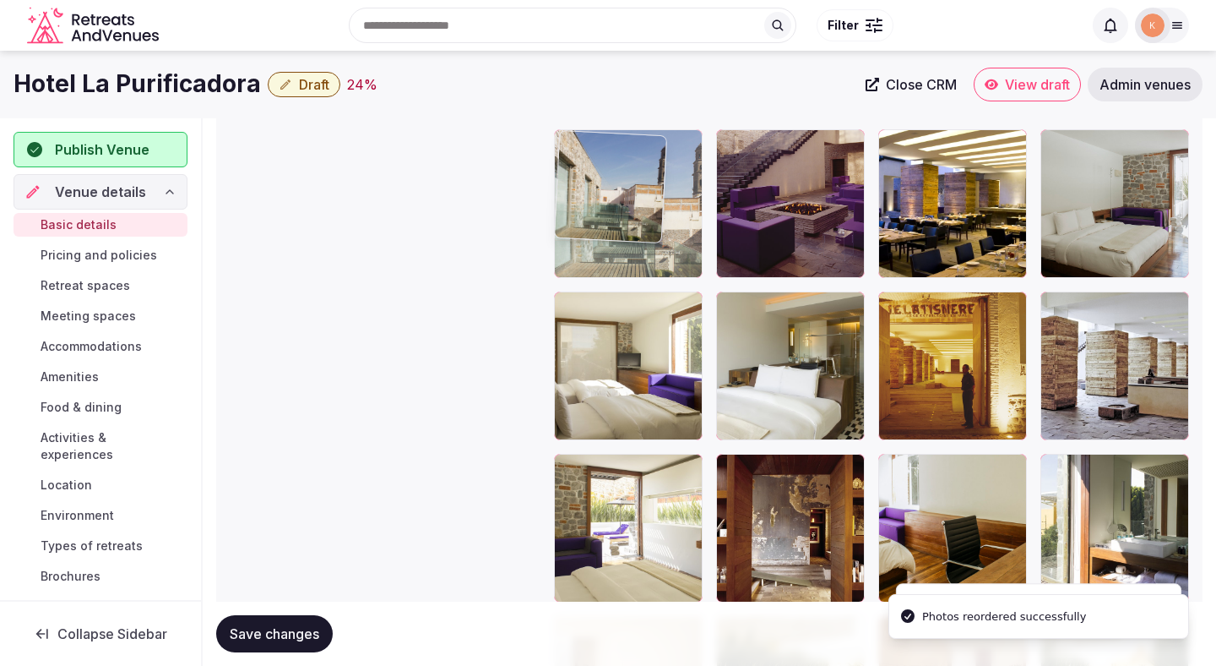
drag, startPoint x: 621, startPoint y: 350, endPoint x: 617, endPoint y: 216, distance: 133.5
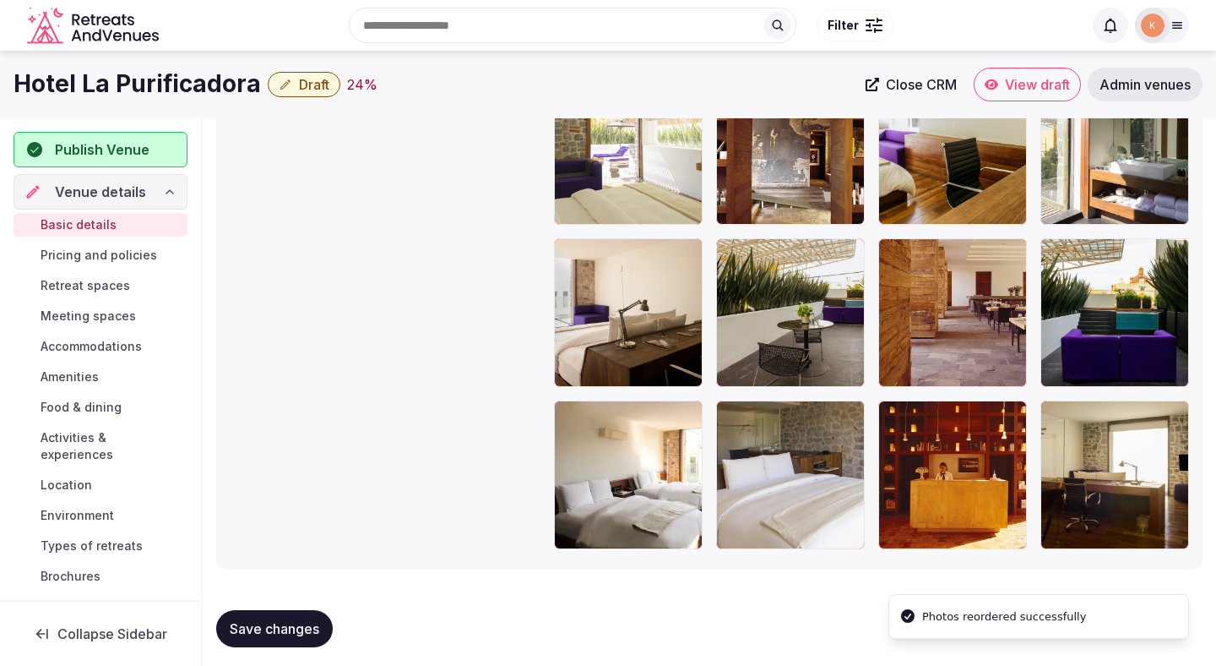
scroll to position [2330, 0]
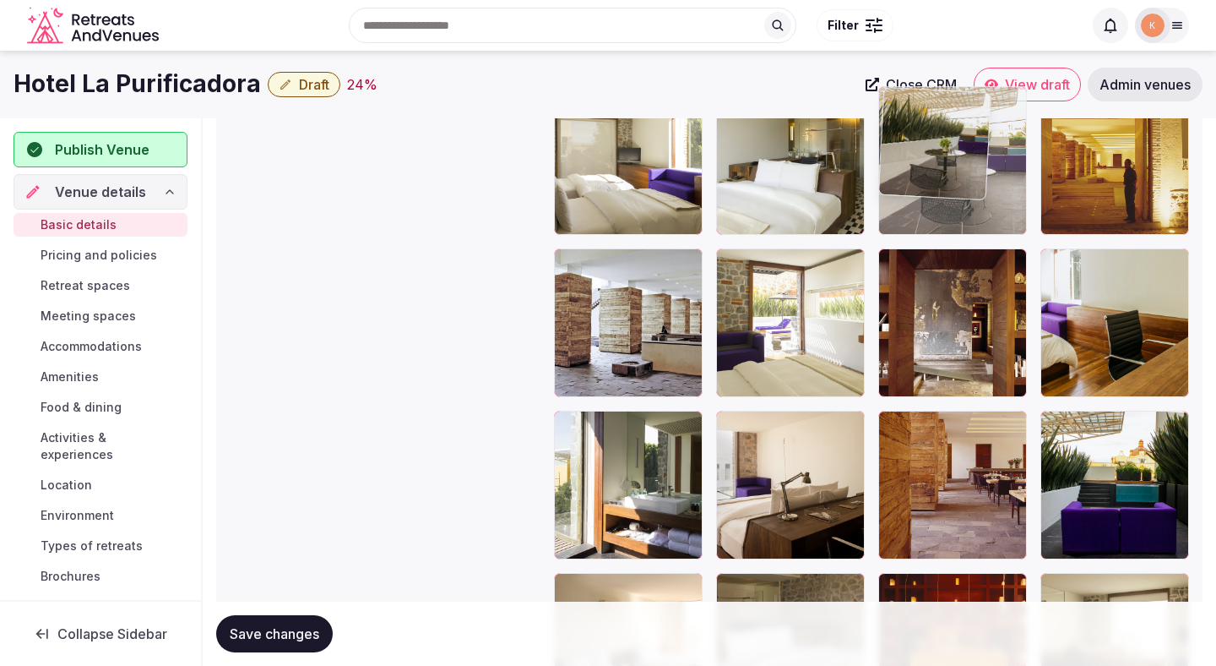
drag, startPoint x: 793, startPoint y: 484, endPoint x: 902, endPoint y: 199, distance: 305.6
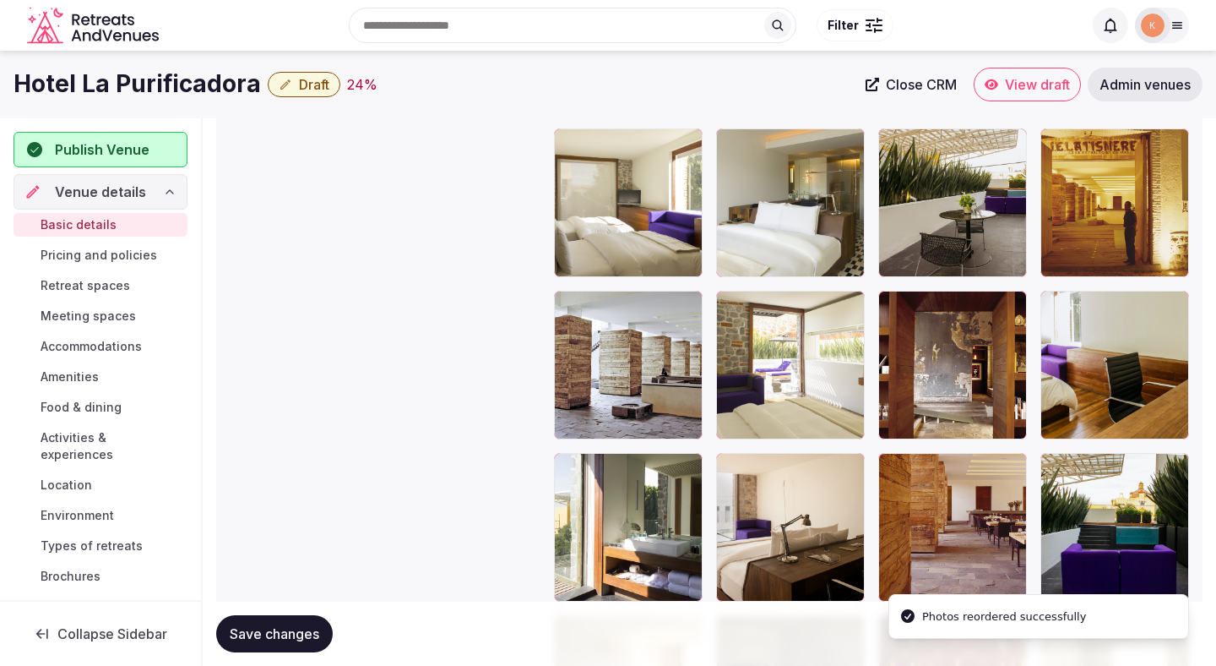
scroll to position [2075, 0]
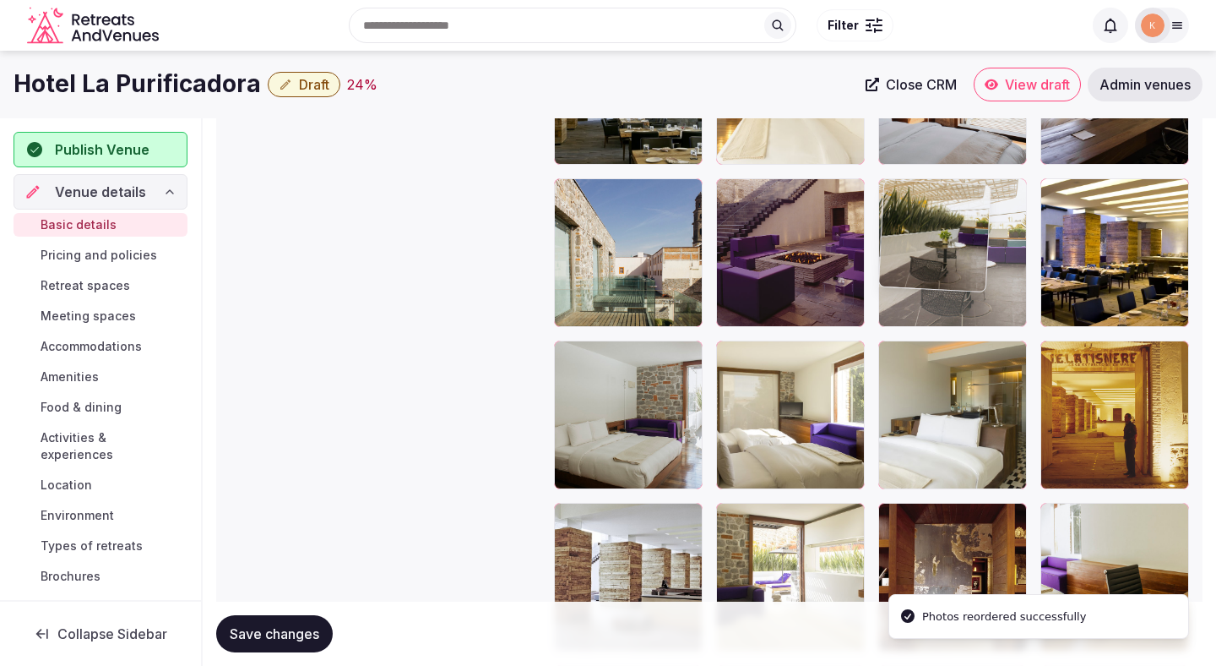
drag, startPoint x: 926, startPoint y: 442, endPoint x: 938, endPoint y: 284, distance: 158.4
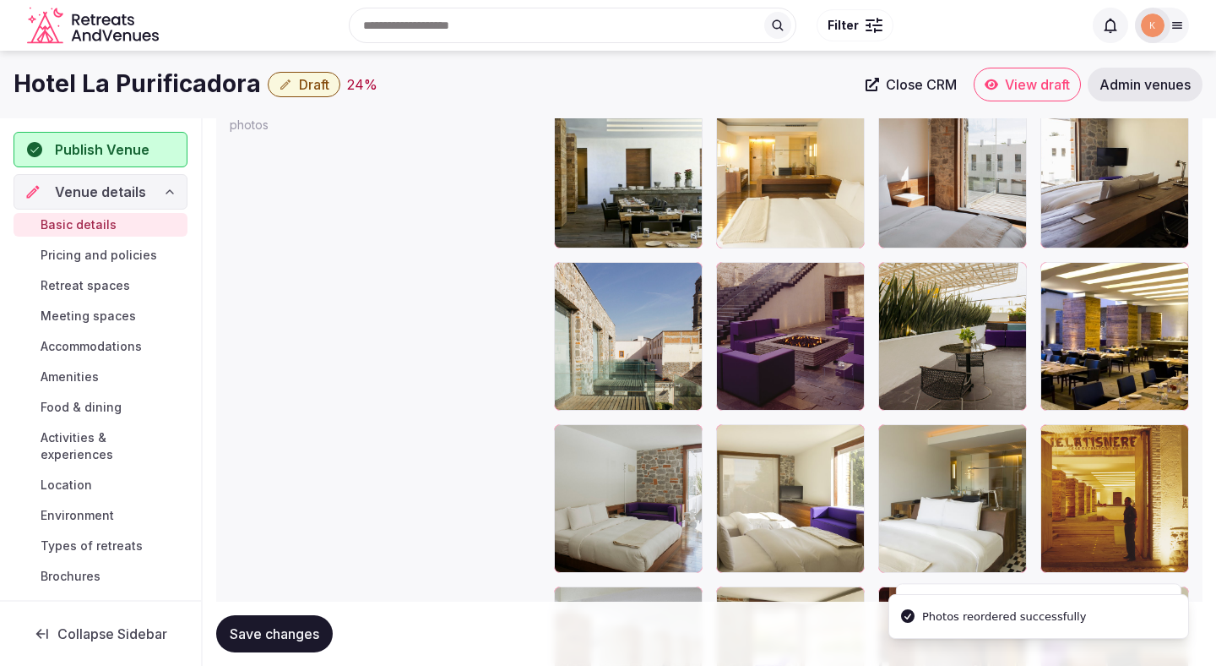
scroll to position [1894, 0]
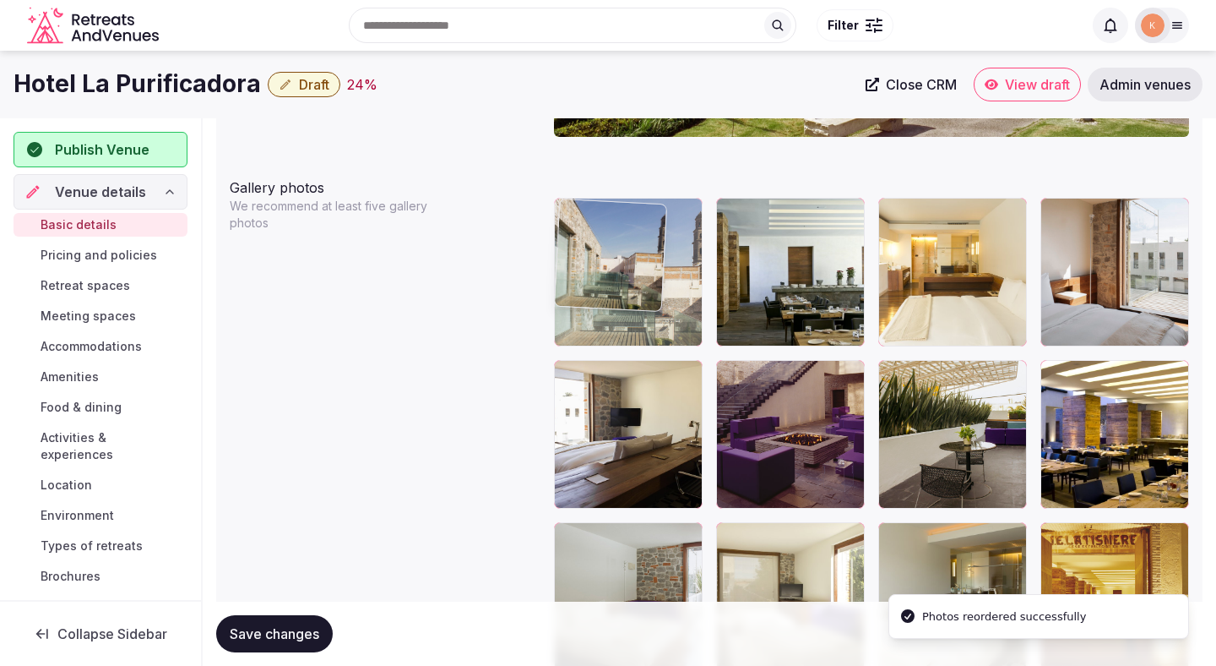
drag, startPoint x: 635, startPoint y: 461, endPoint x: 645, endPoint y: 320, distance: 141.4
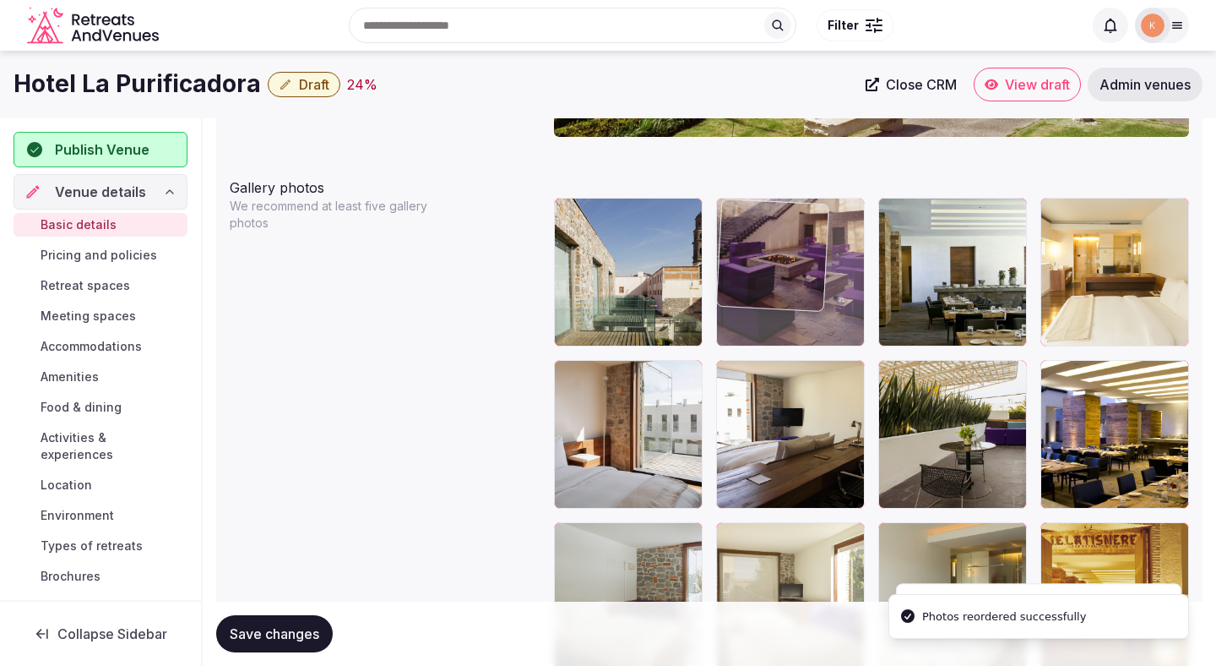
drag, startPoint x: 757, startPoint y: 386, endPoint x: 757, endPoint y: 256, distance: 130.1
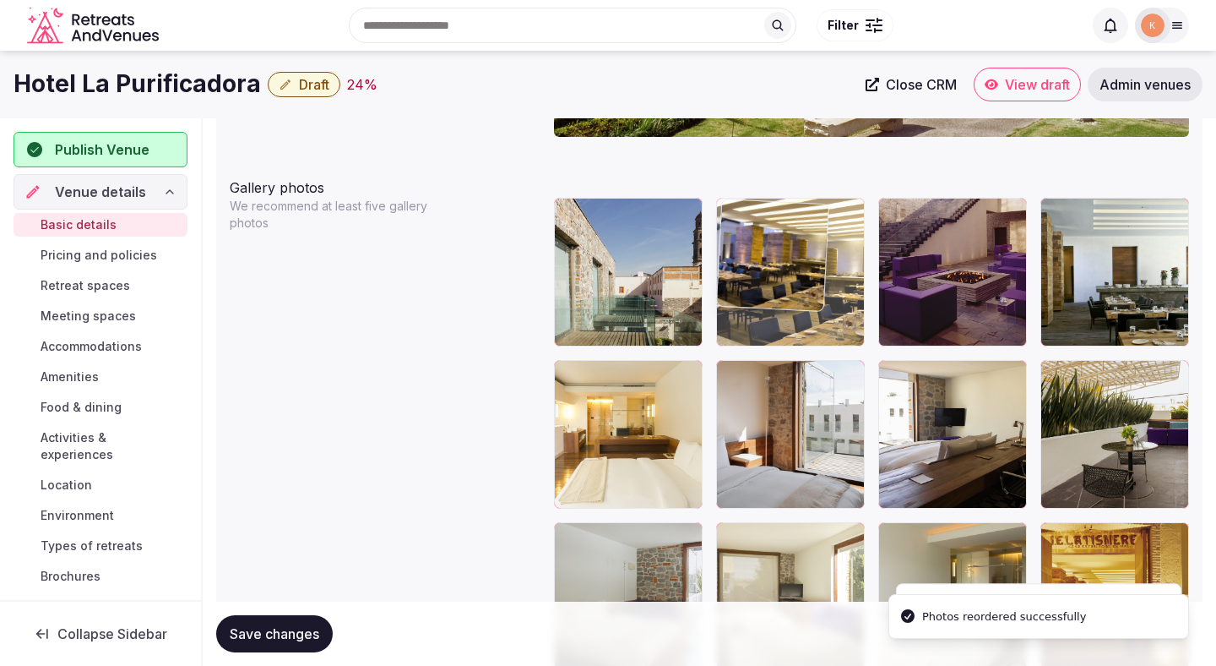
drag, startPoint x: 1111, startPoint y: 436, endPoint x: 827, endPoint y: 300, distance: 314.7
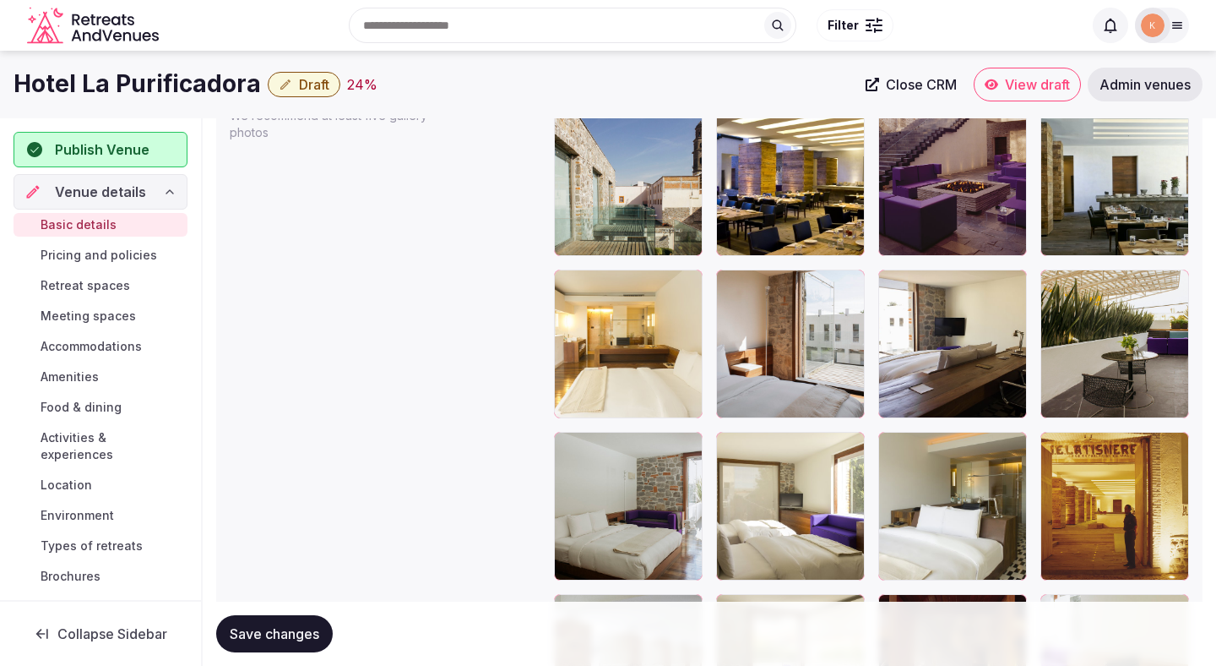
scroll to position [1983, 0]
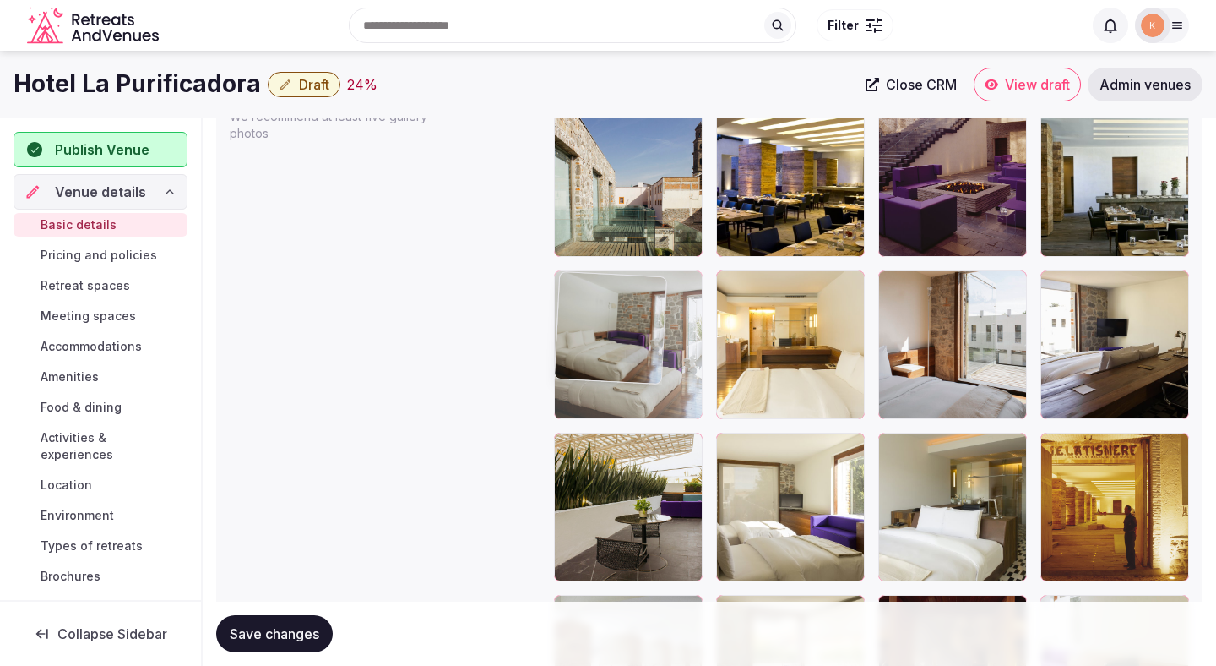
drag, startPoint x: 618, startPoint y: 516, endPoint x: 623, endPoint y: 351, distance: 165.6
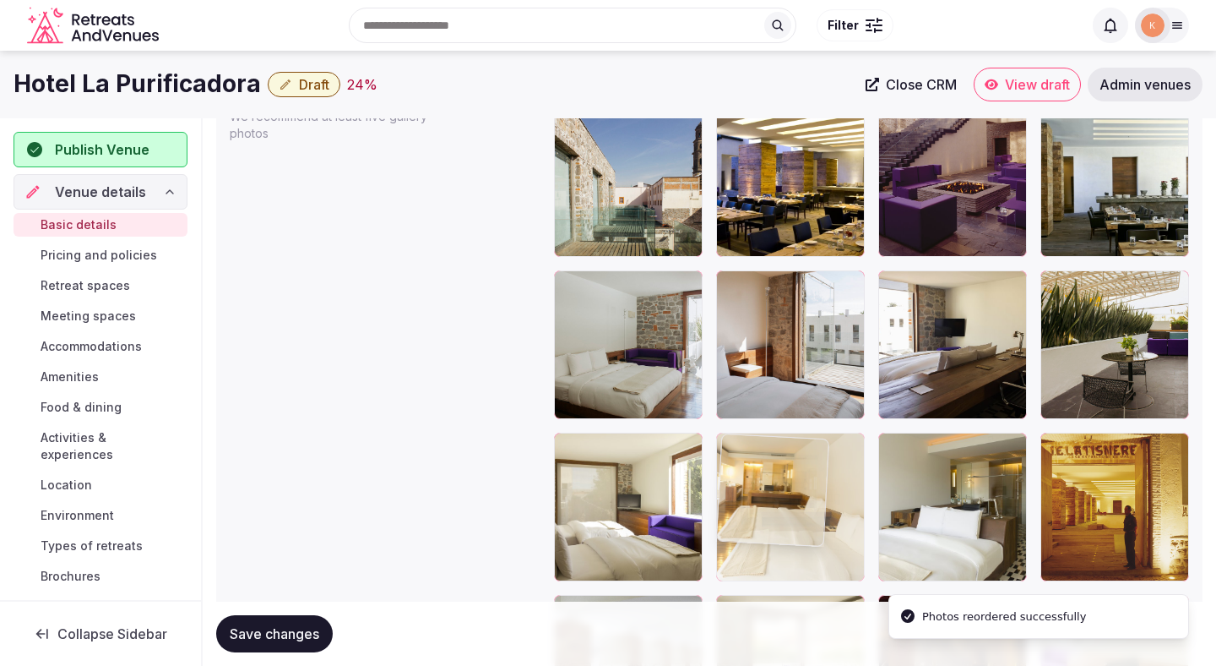
drag, startPoint x: 793, startPoint y: 368, endPoint x: 787, endPoint y: 512, distance: 143.7
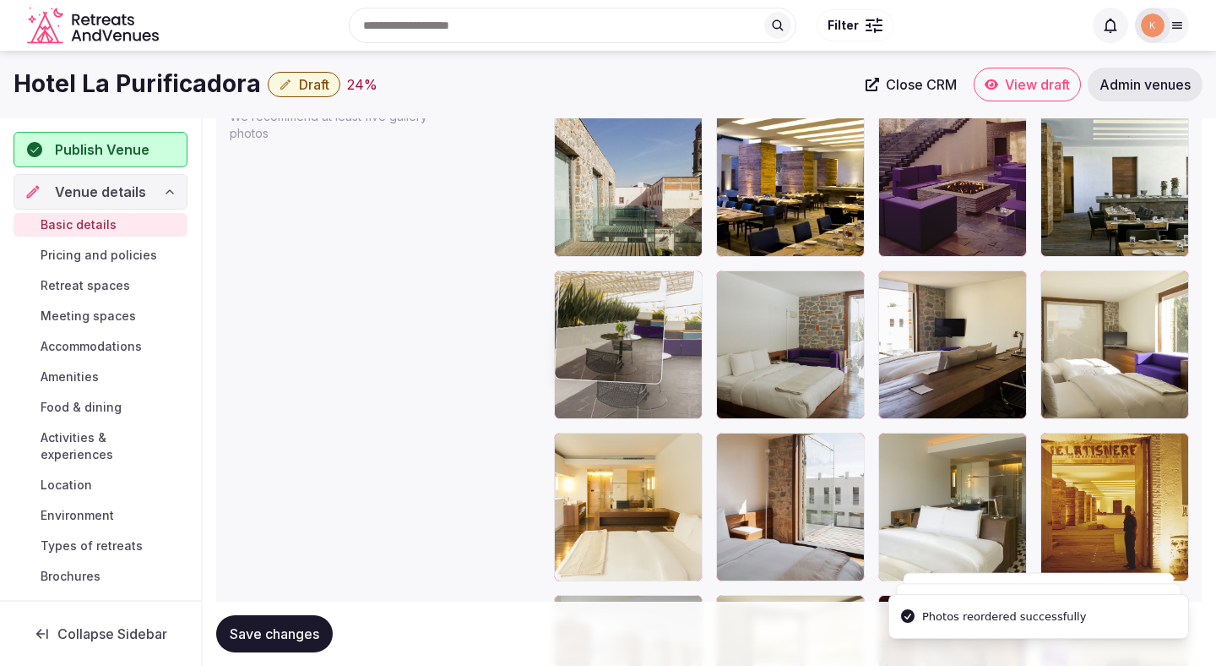
drag, startPoint x: 961, startPoint y: 394, endPoint x: 639, endPoint y: 411, distance: 323.1
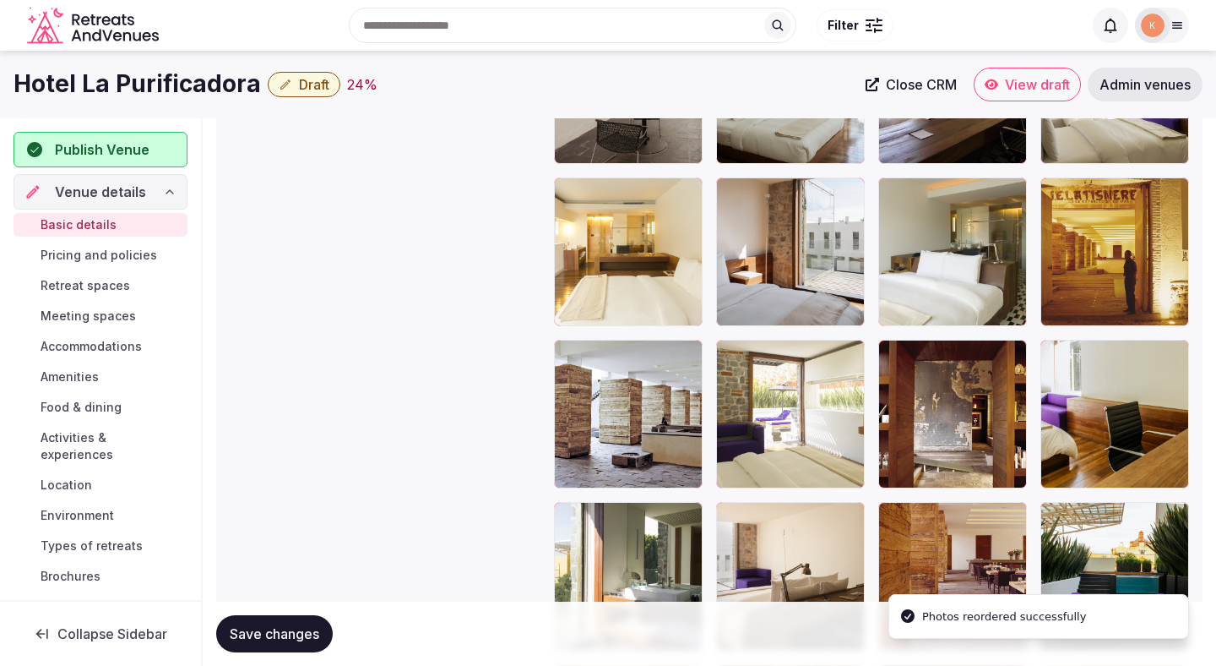
scroll to position [2163, 0]
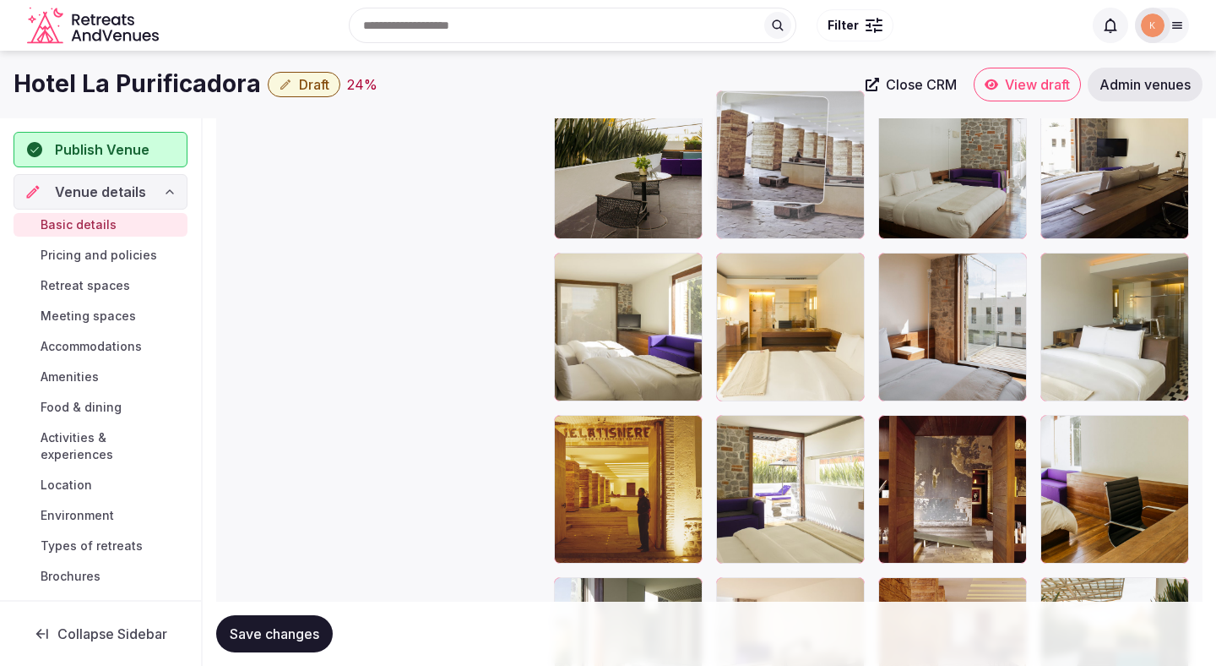
drag, startPoint x: 624, startPoint y: 519, endPoint x: 808, endPoint y: 252, distance: 324.3
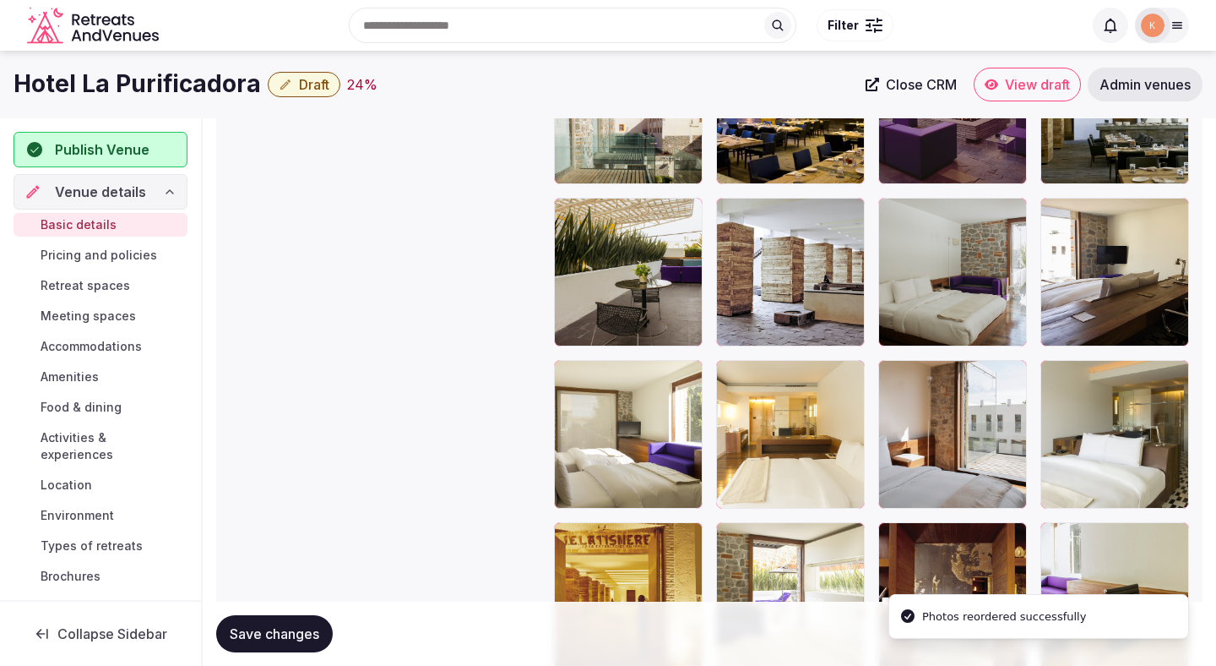
scroll to position [2023, 0]
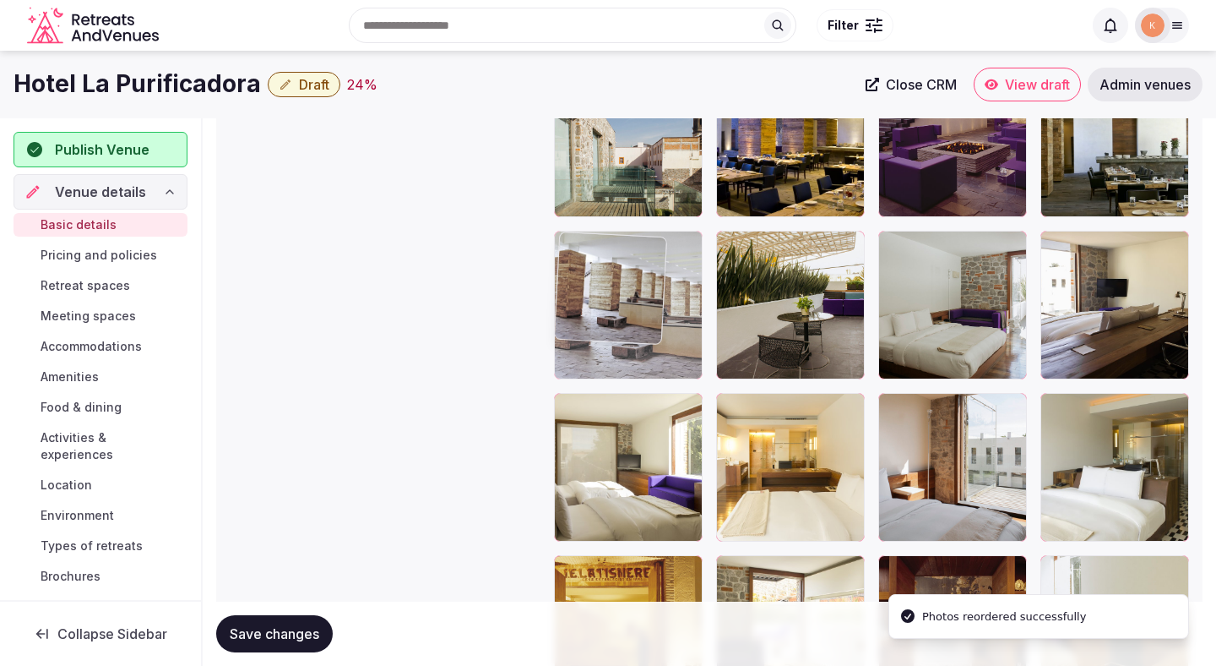
drag, startPoint x: 797, startPoint y: 302, endPoint x: 661, endPoint y: 303, distance: 136.8
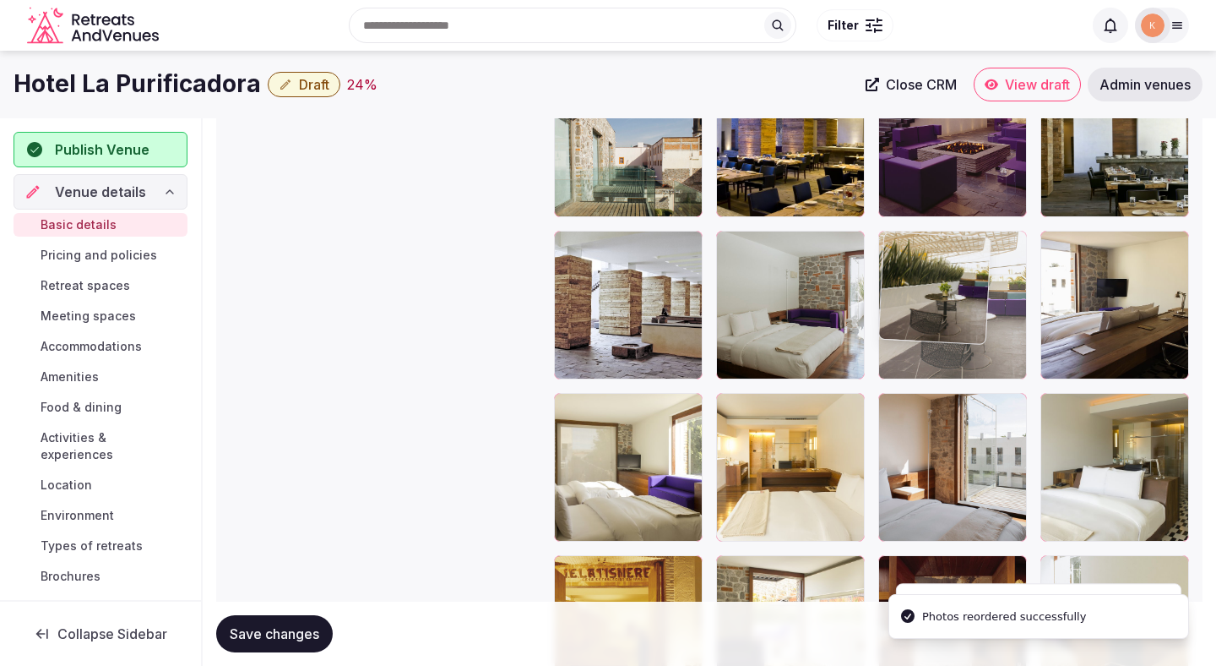
drag, startPoint x: 752, startPoint y: 331, endPoint x: 936, endPoint y: 307, distance: 185.8
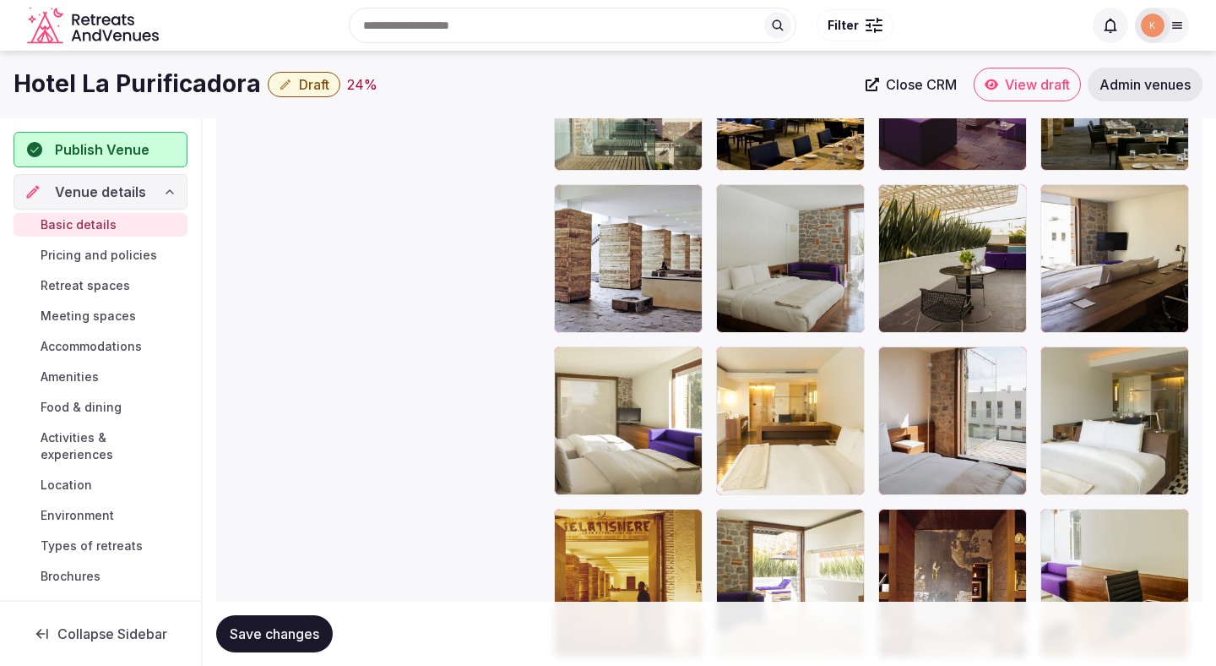
scroll to position [2062, 0]
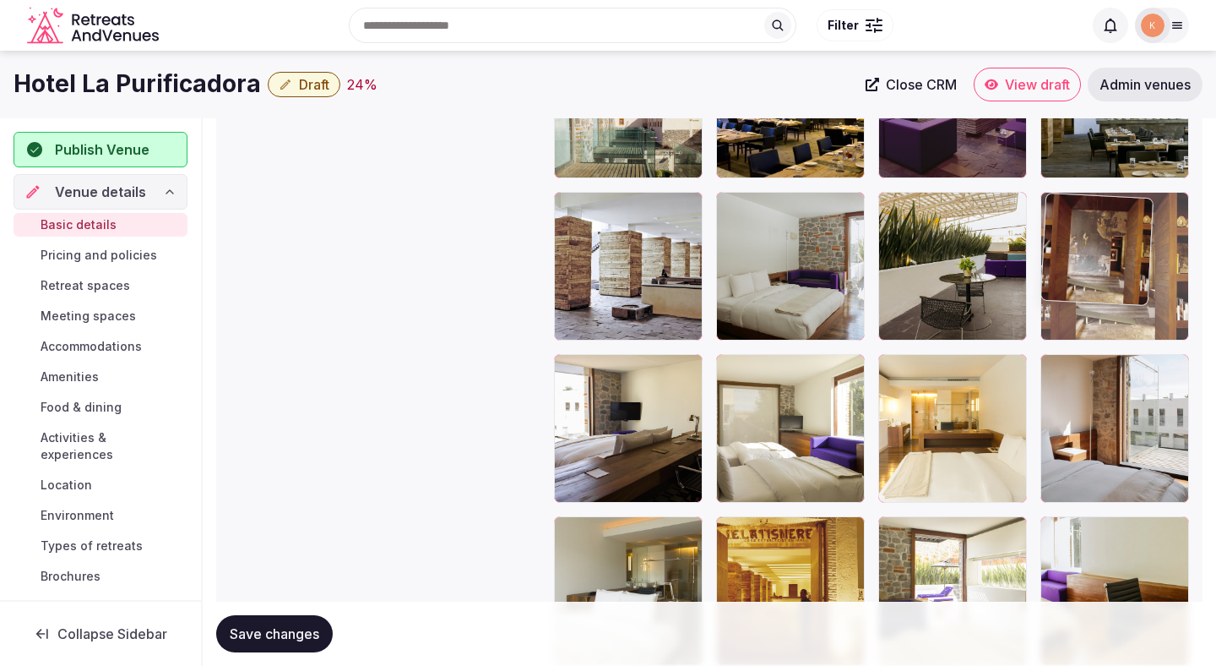
drag, startPoint x: 942, startPoint y: 547, endPoint x: 1134, endPoint y: 257, distance: 348.6
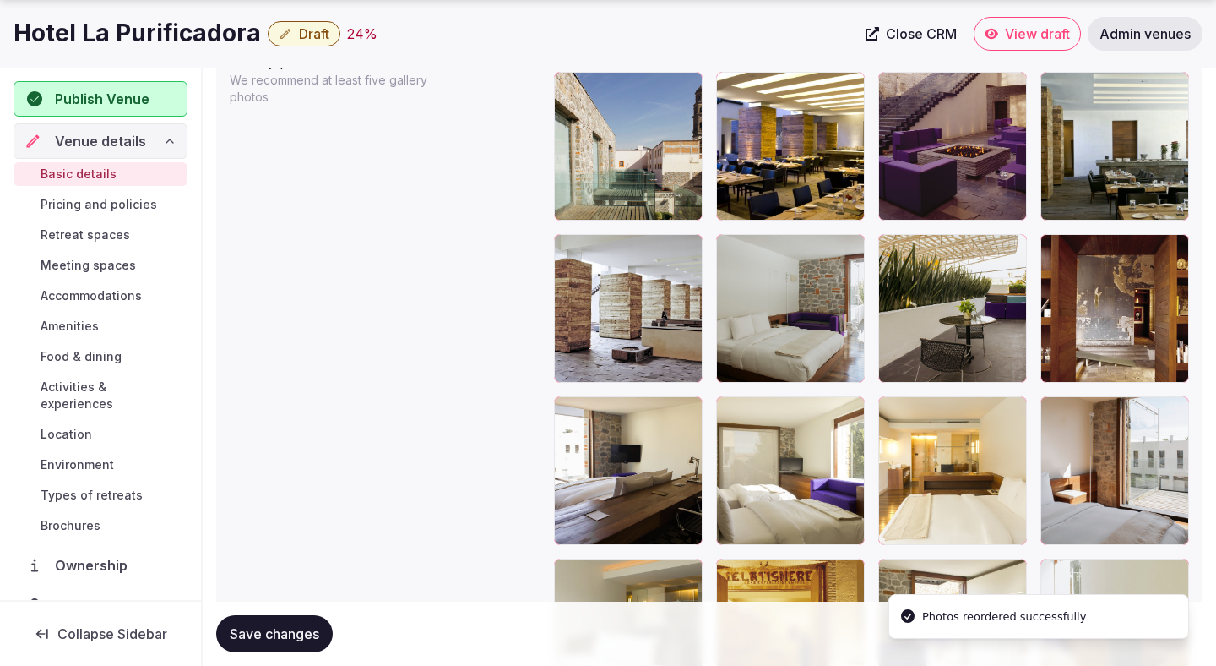
scroll to position [2034, 0]
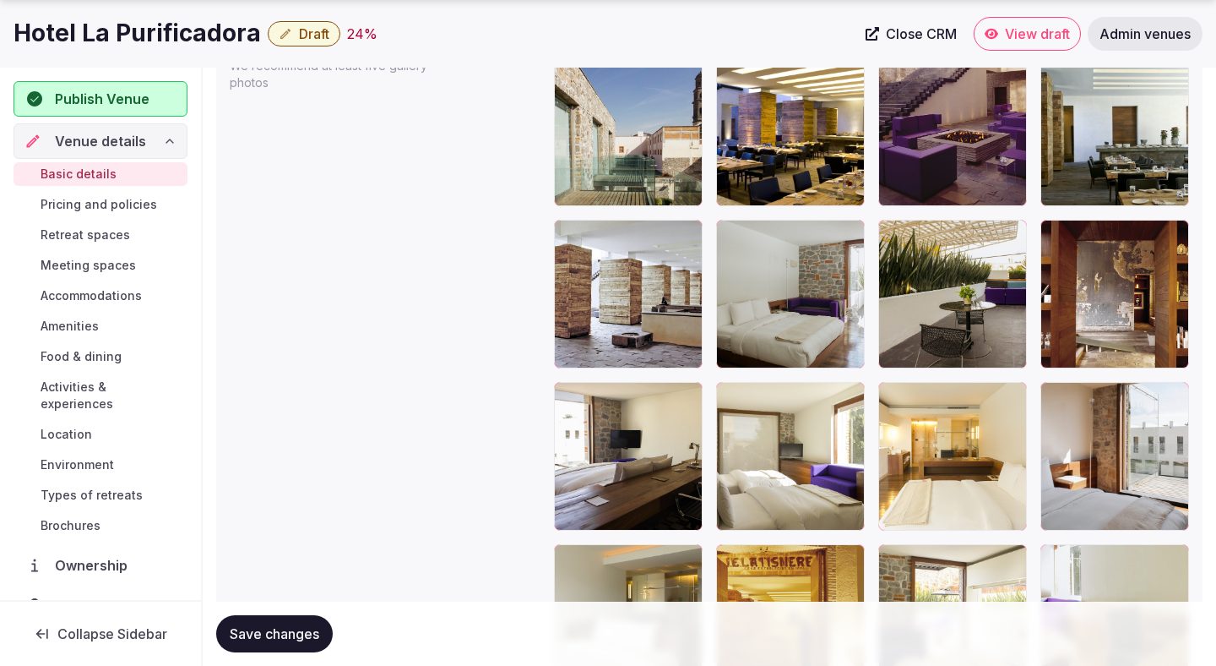
click at [285, 627] on span "Save changes" at bounding box center [275, 633] width 90 height 17
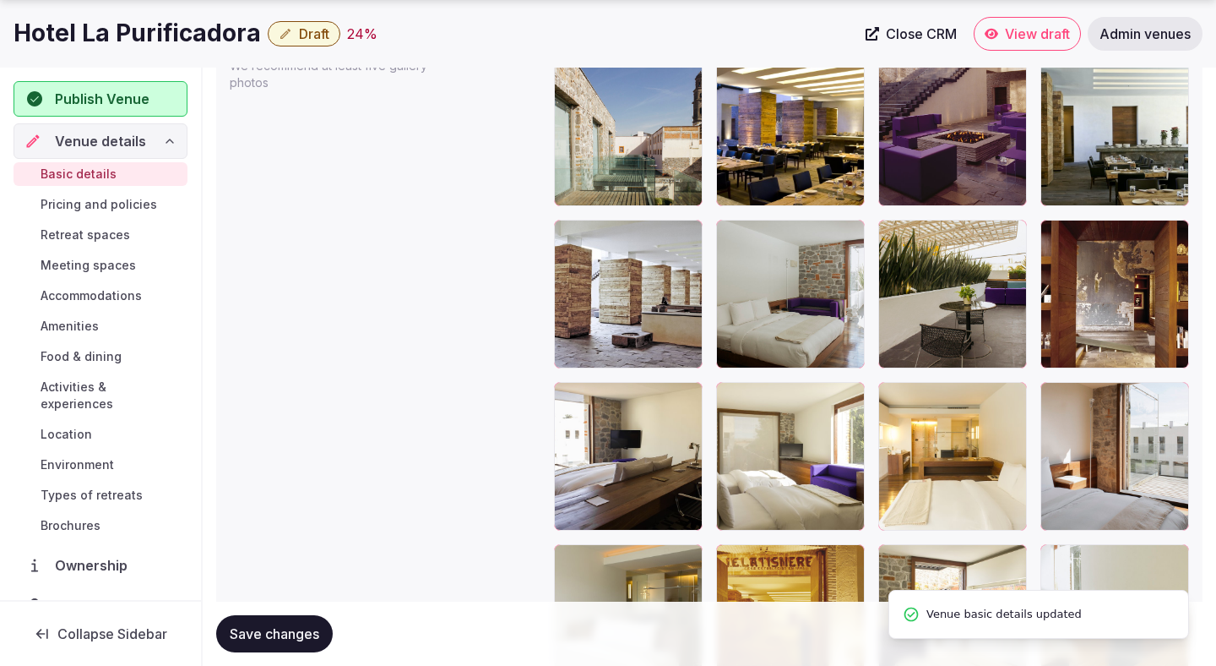
click at [285, 627] on span "Save changes" at bounding box center [275, 633] width 90 height 17
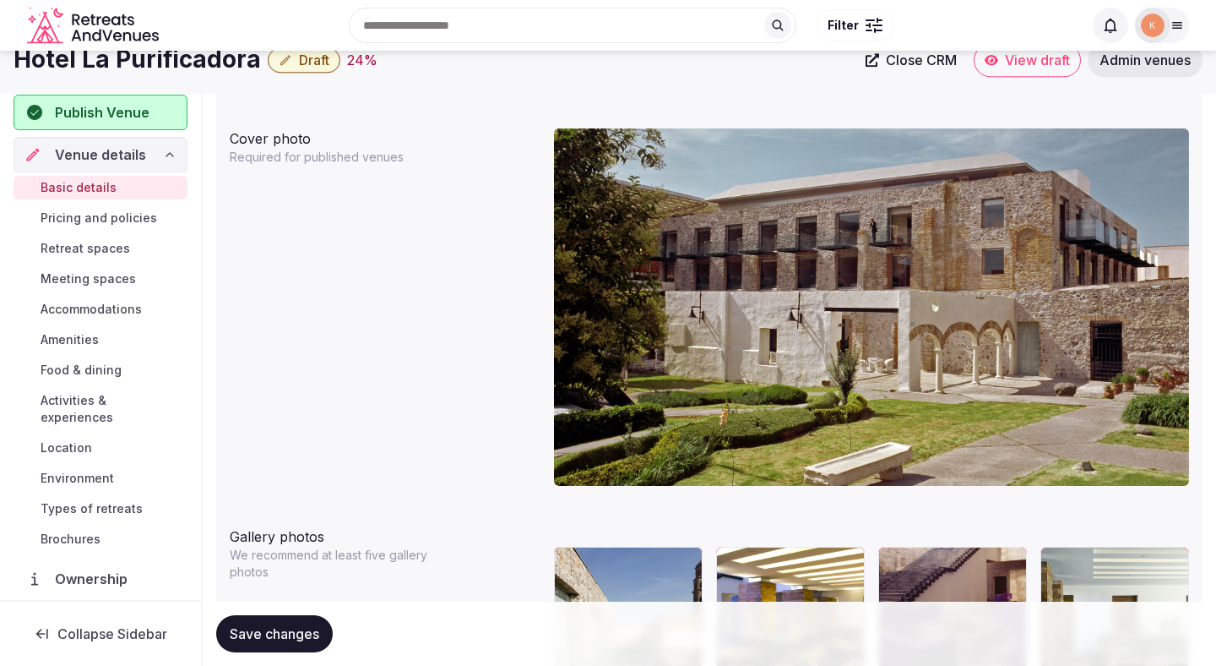
scroll to position [0, 0]
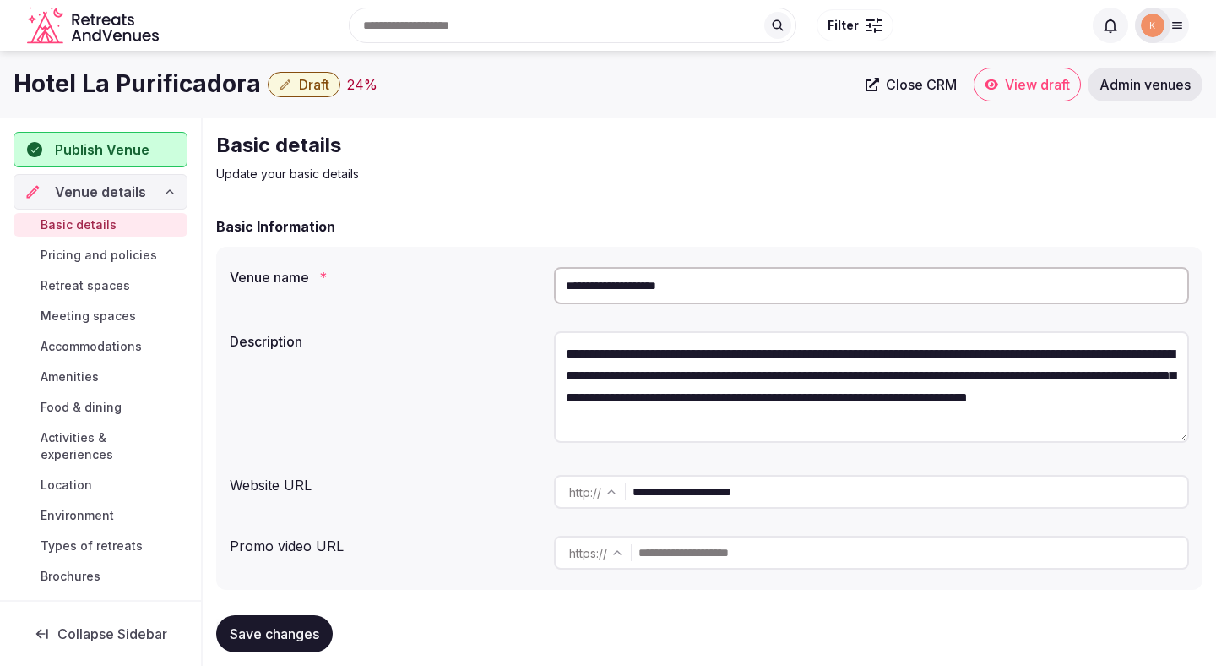
click at [645, 287] on input "**********" at bounding box center [871, 285] width 635 height 37
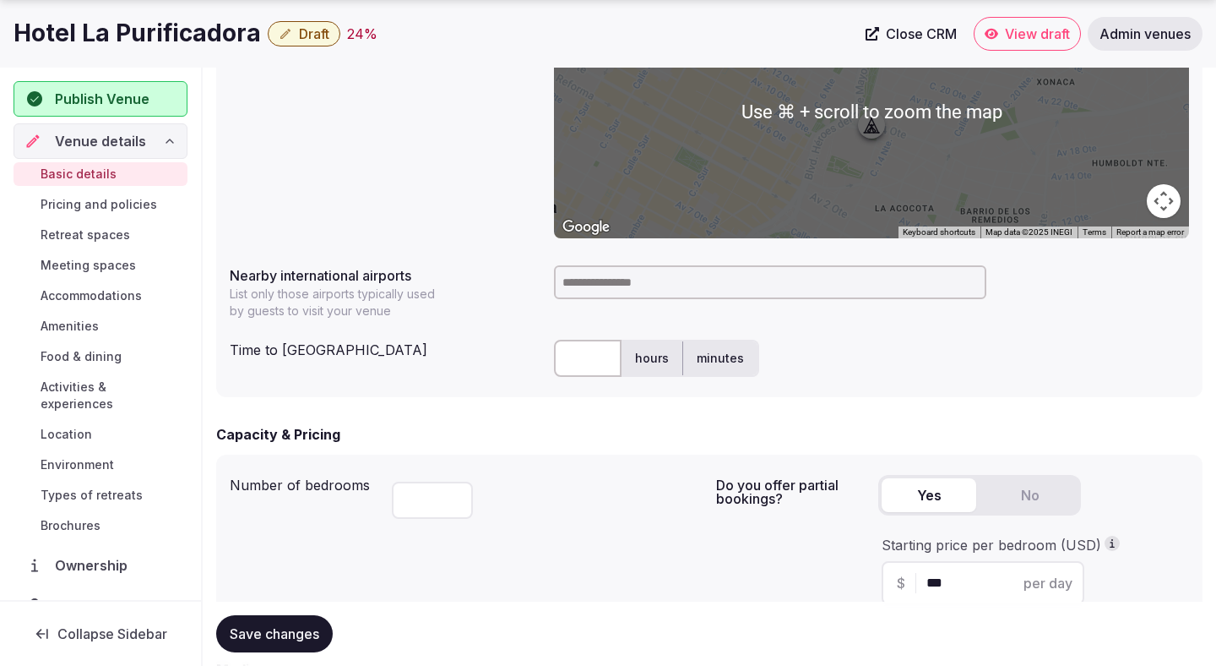
scroll to position [734, 0]
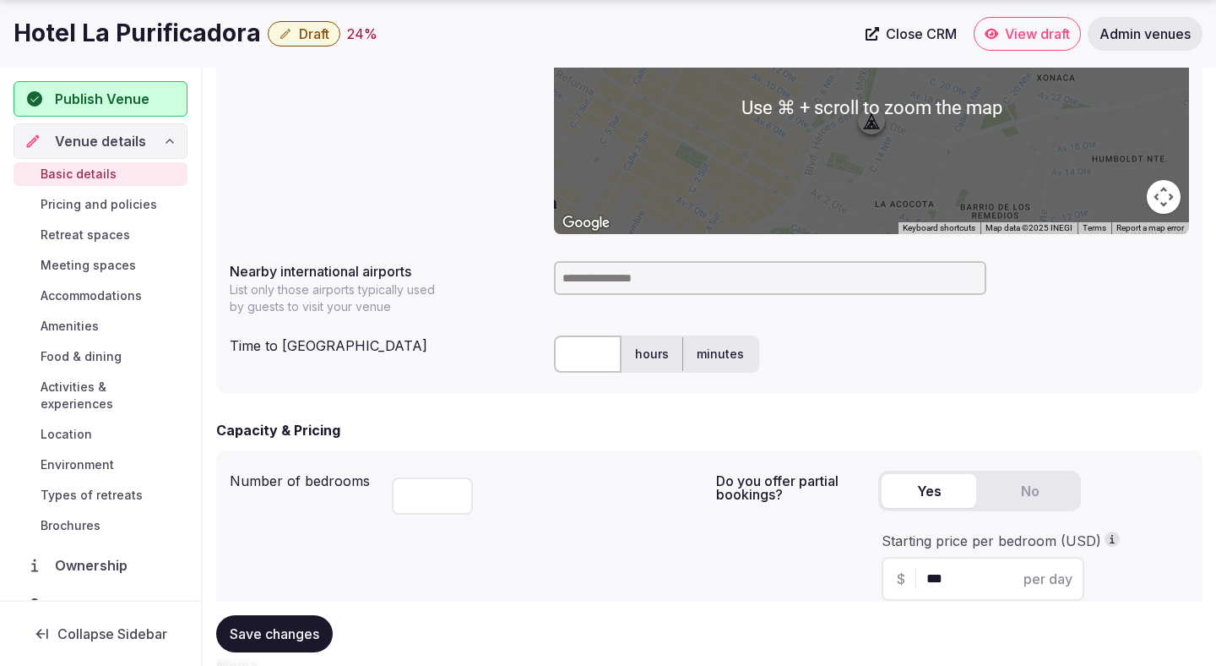
click at [587, 365] on input "text" at bounding box center [588, 353] width 68 height 37
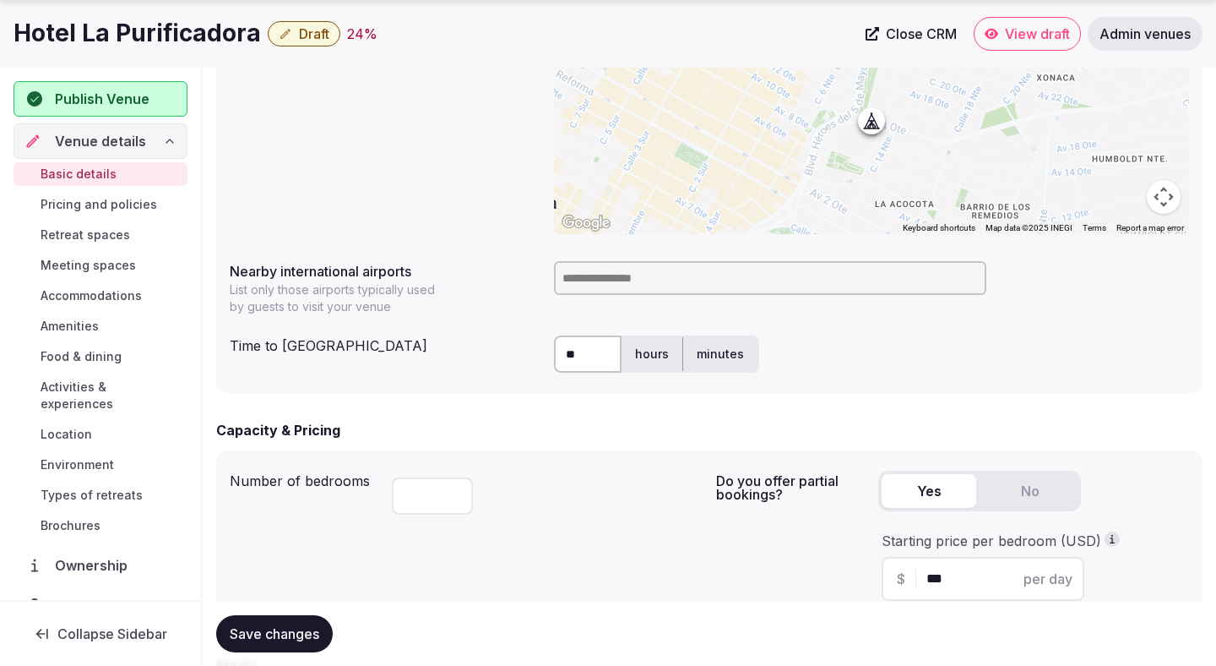
type input "**"
click at [644, 279] on input at bounding box center [770, 278] width 432 height 34
type input "********"
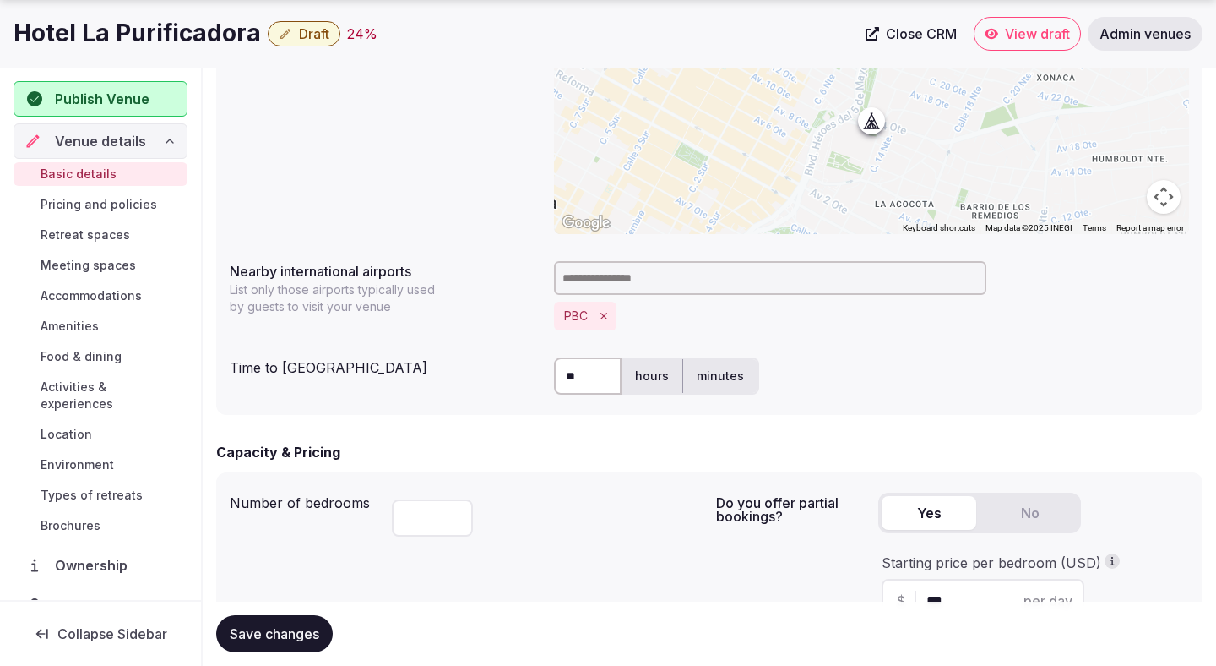
click at [291, 624] on button "Save changes" at bounding box center [274, 633] width 117 height 37
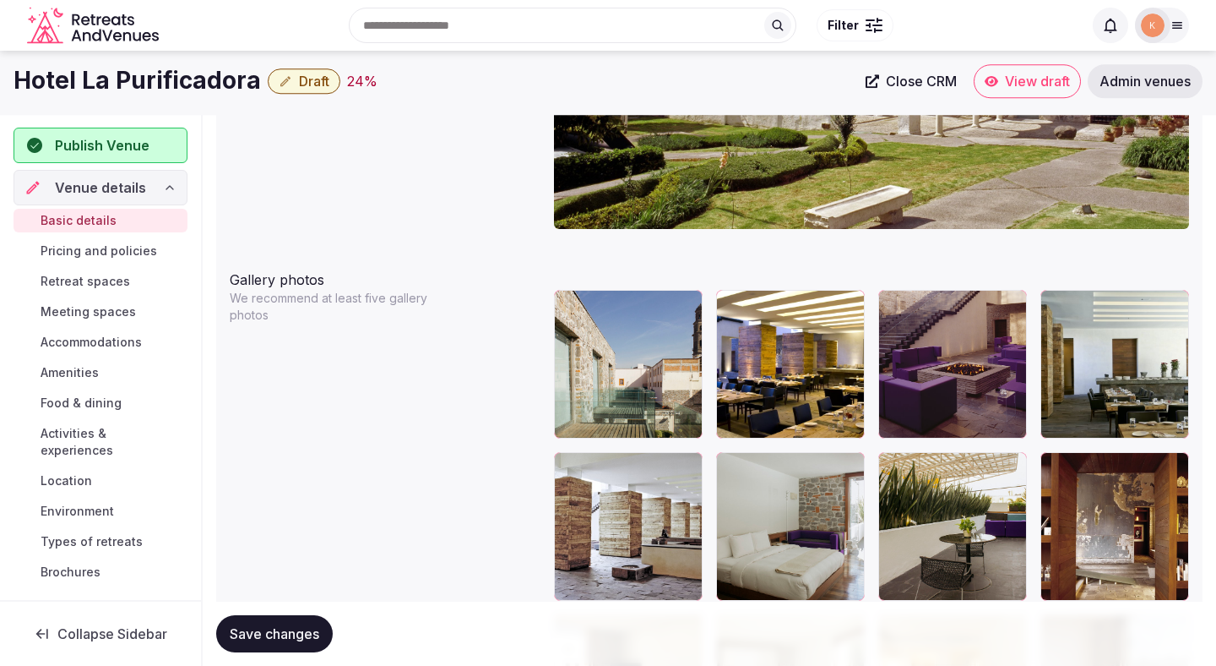
scroll to position [934, 0]
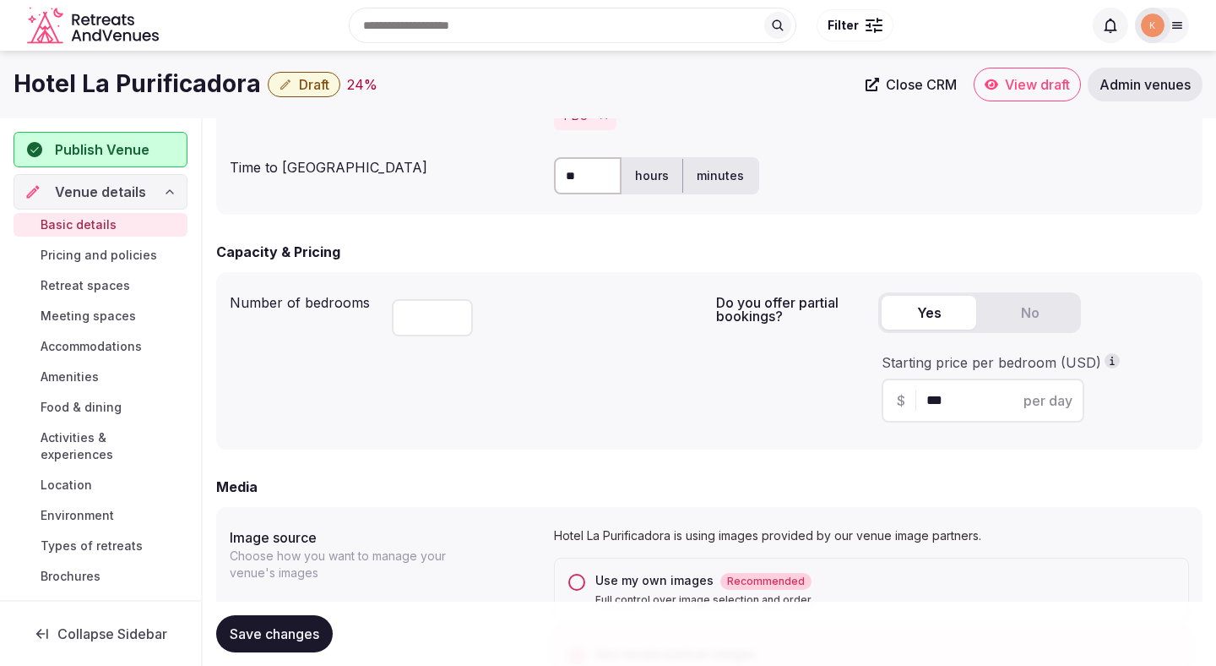
click at [311, 77] on span "Draft" at bounding box center [314, 84] width 30 height 17
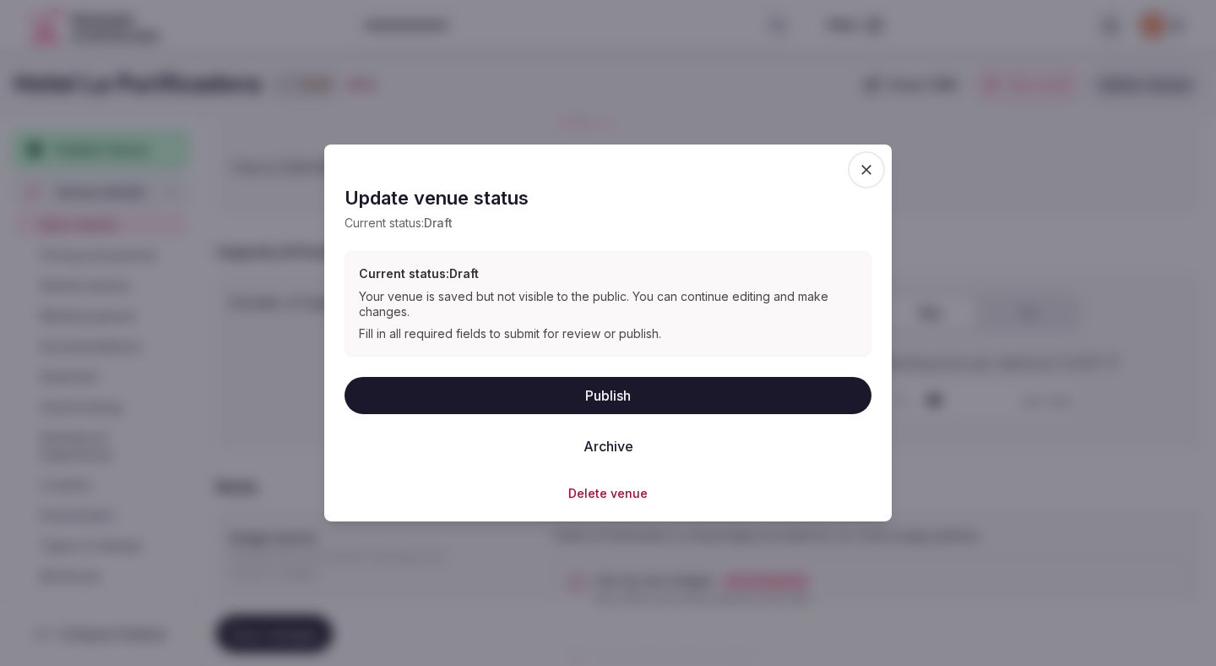
click at [464, 400] on button "Publish" at bounding box center [608, 394] width 527 height 37
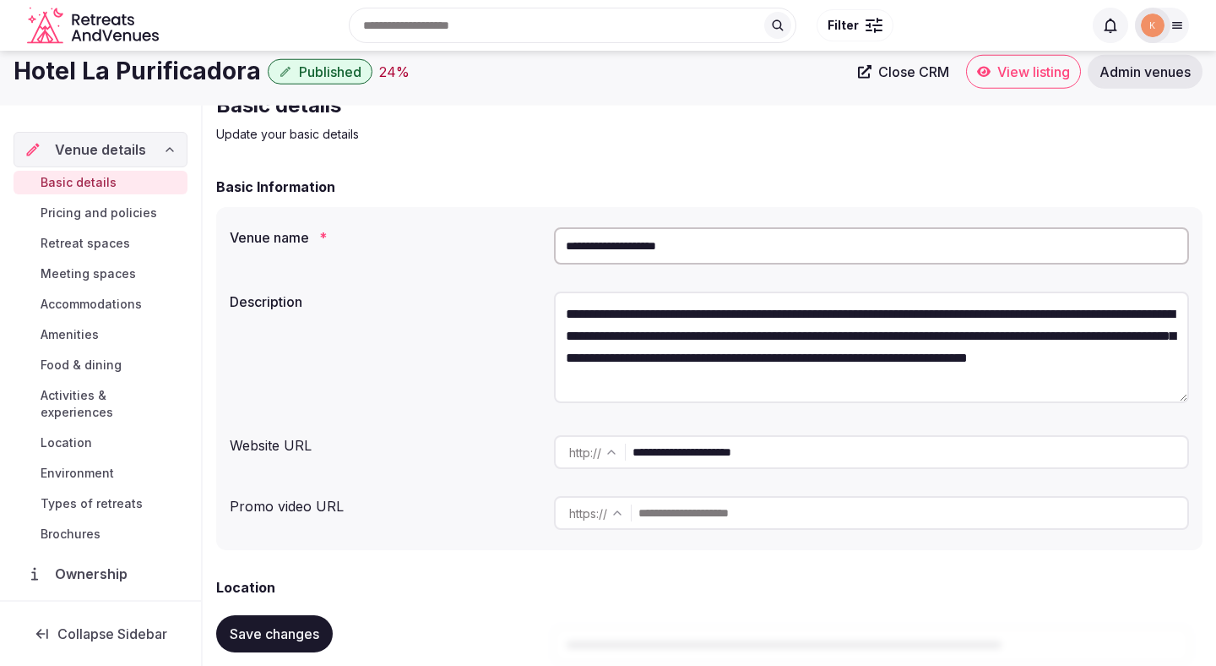
scroll to position [0, 0]
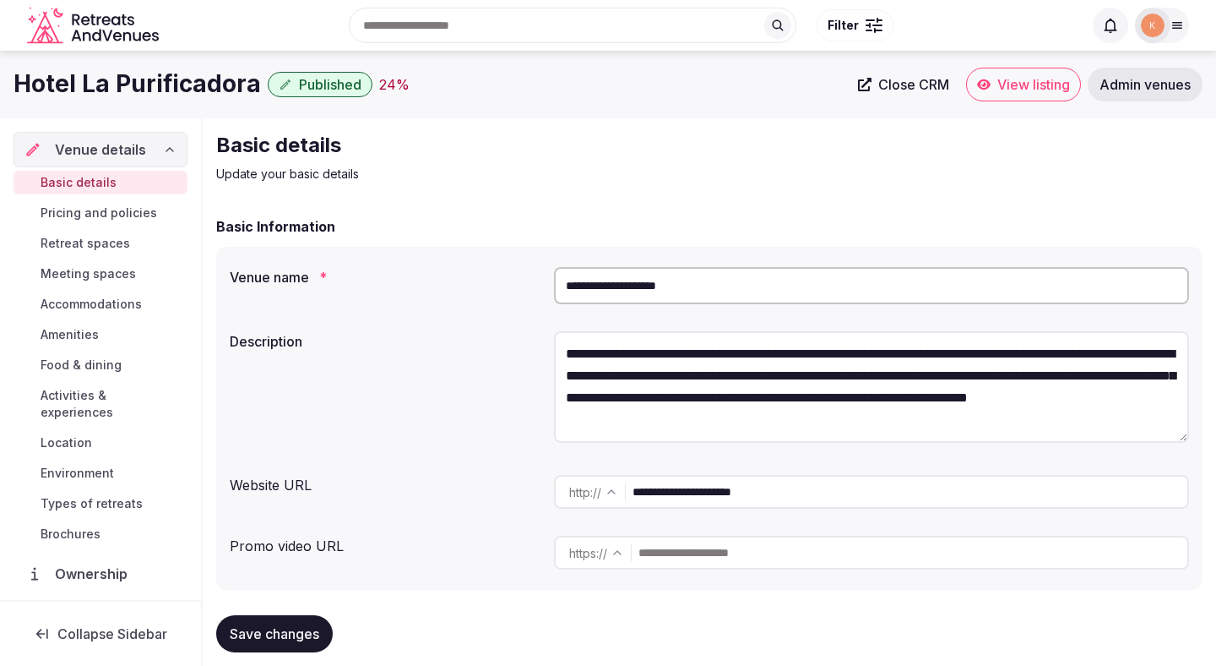
click at [1018, 85] on span "View listing" at bounding box center [1034, 84] width 73 height 17
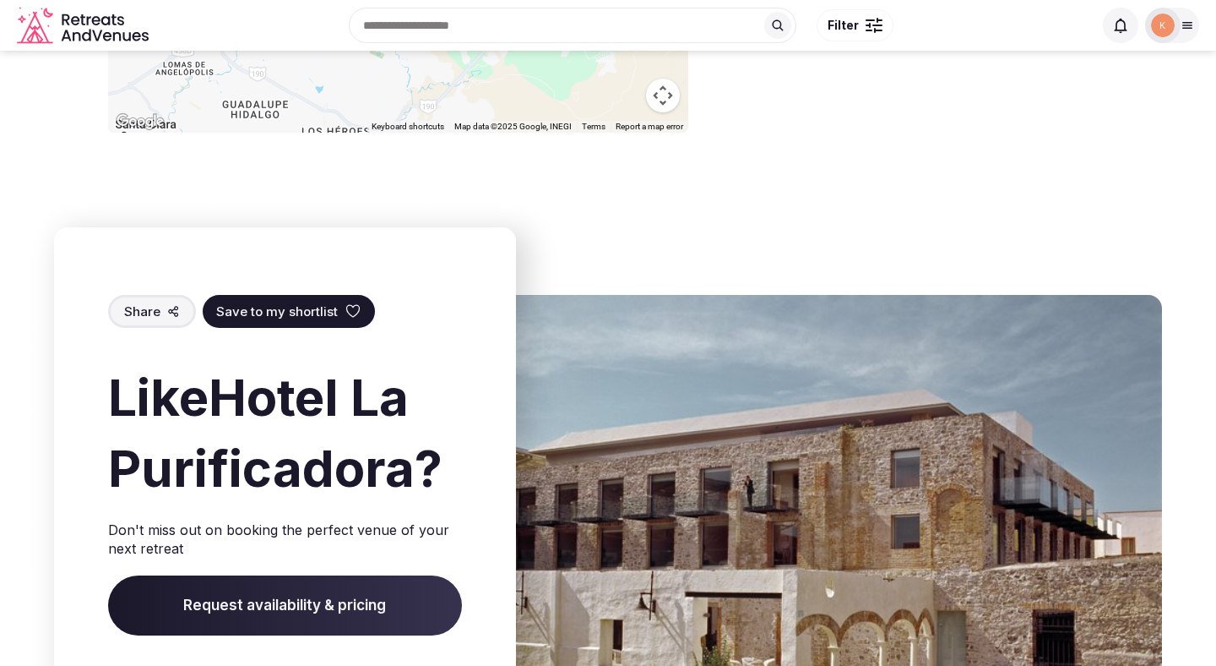
scroll to position [1529, 0]
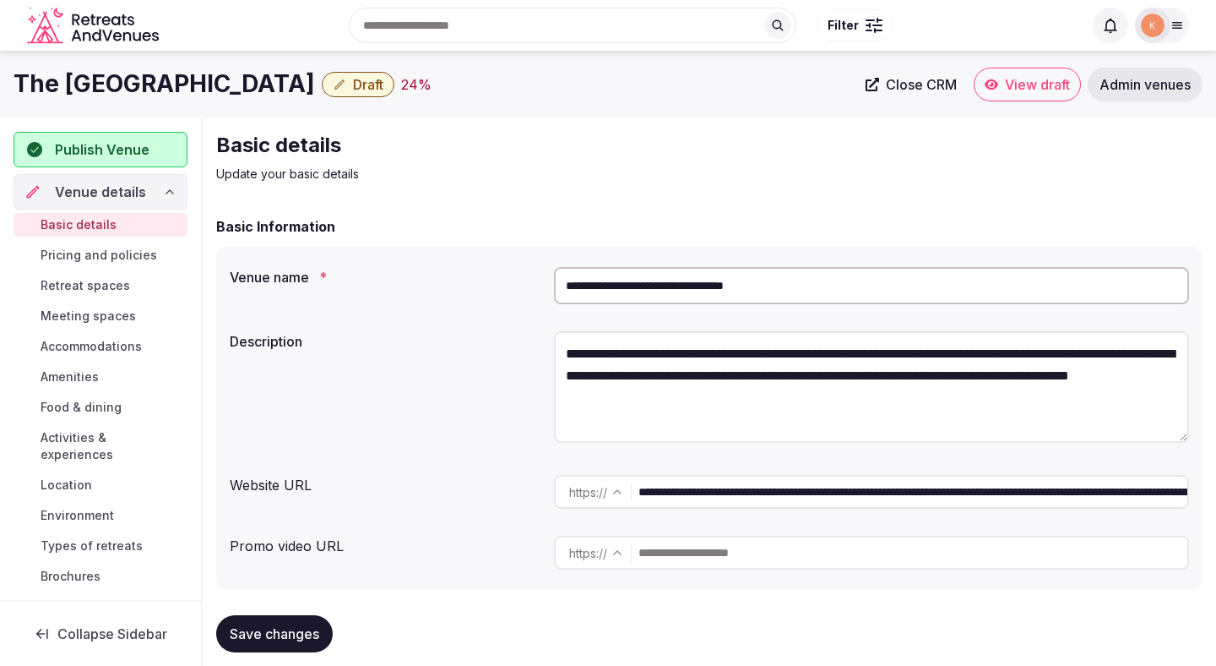
click at [619, 281] on input "**********" at bounding box center [871, 285] width 635 height 37
click at [922, 79] on span "Close CRM" at bounding box center [921, 84] width 71 height 17
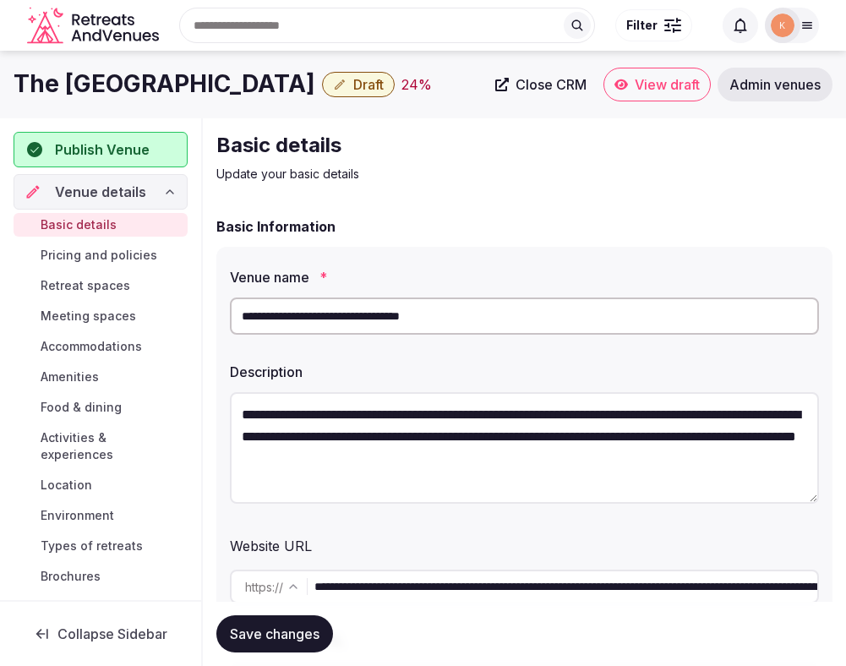
click at [777, 93] on span "Admin venues" at bounding box center [774, 84] width 91 height 17
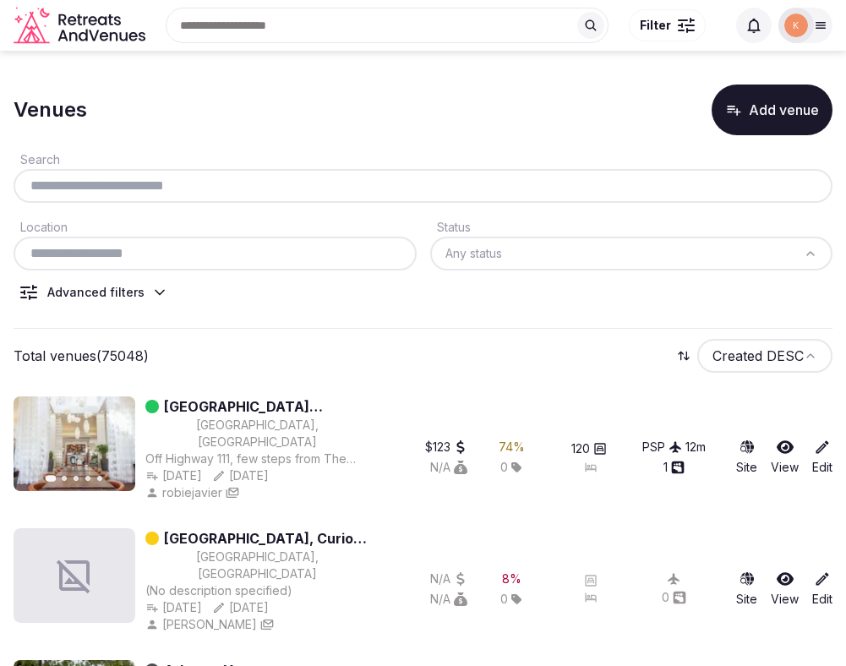
click at [447, 193] on input "text" at bounding box center [422, 186] width 805 height 20
paste input "**********"
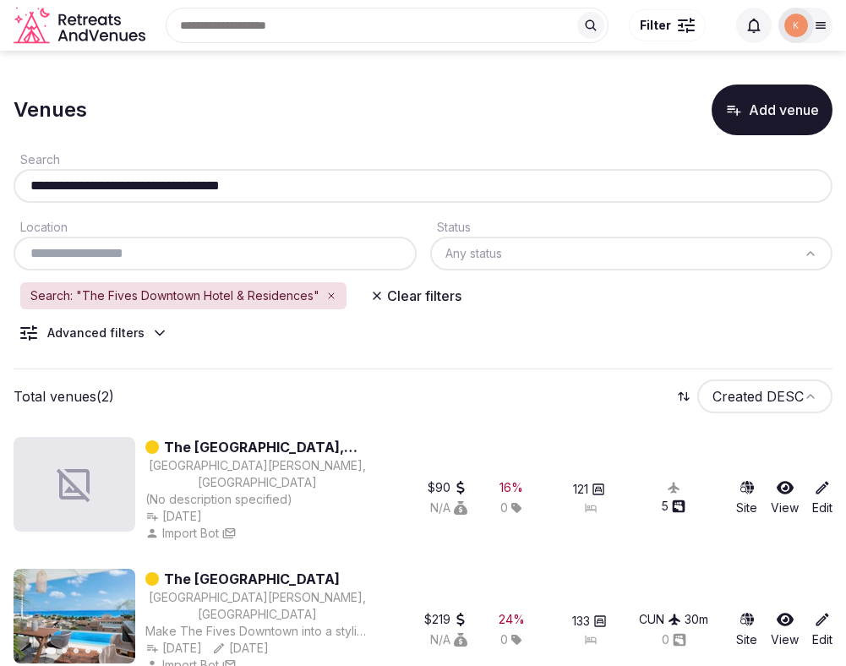
type input "**********"
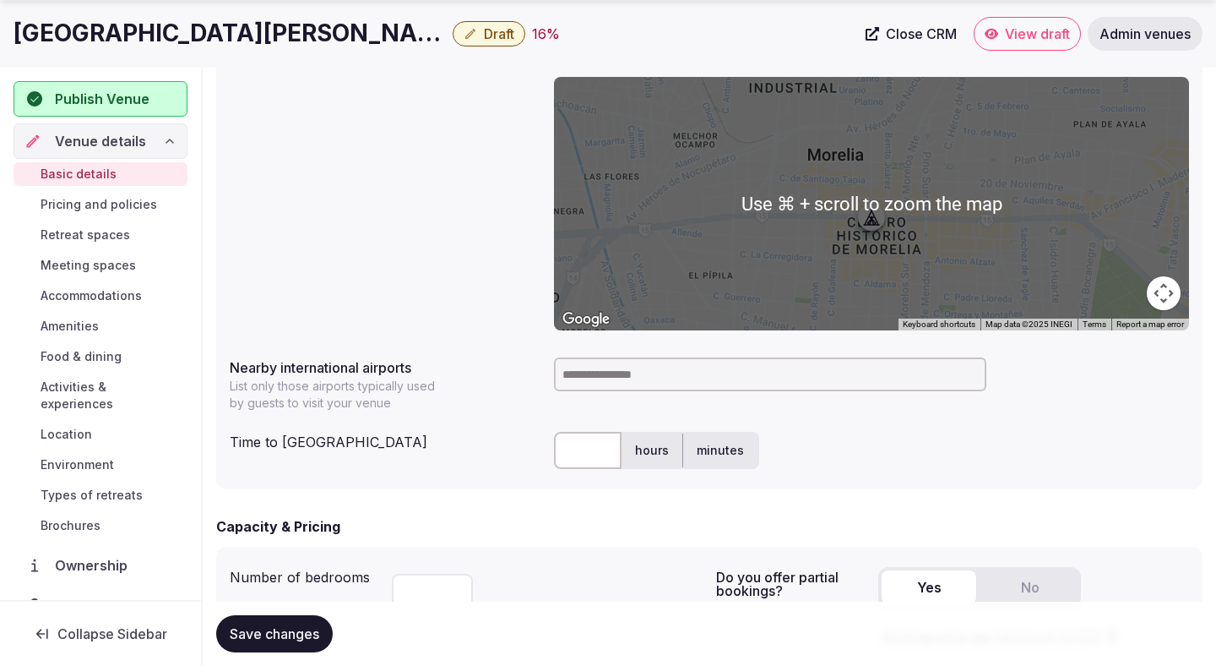
scroll to position [1357, 0]
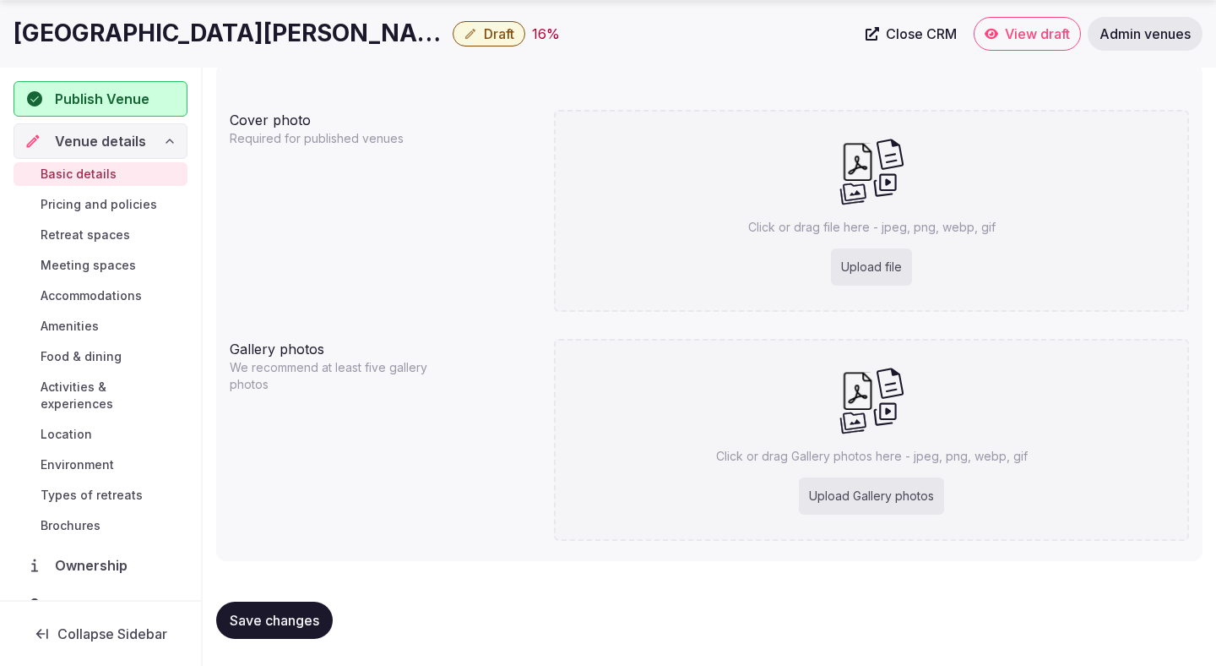
click at [484, 35] on span "Draft" at bounding box center [499, 33] width 30 height 17
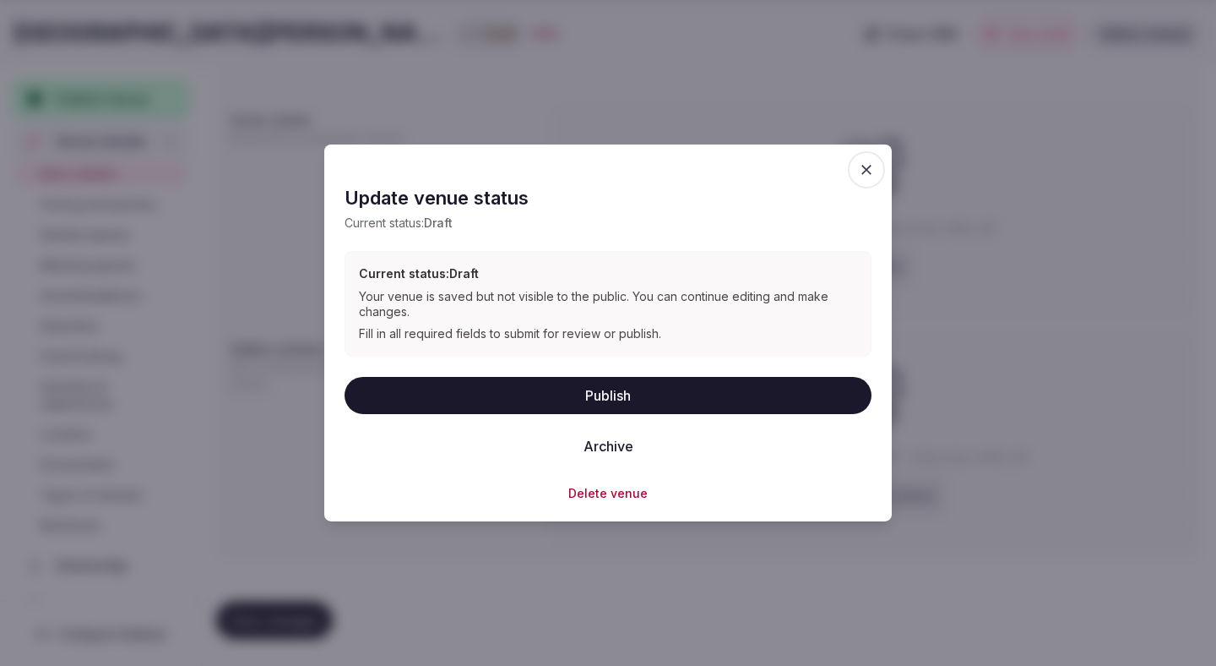
click at [597, 491] on button "Delete venue" at bounding box center [607, 492] width 79 height 17
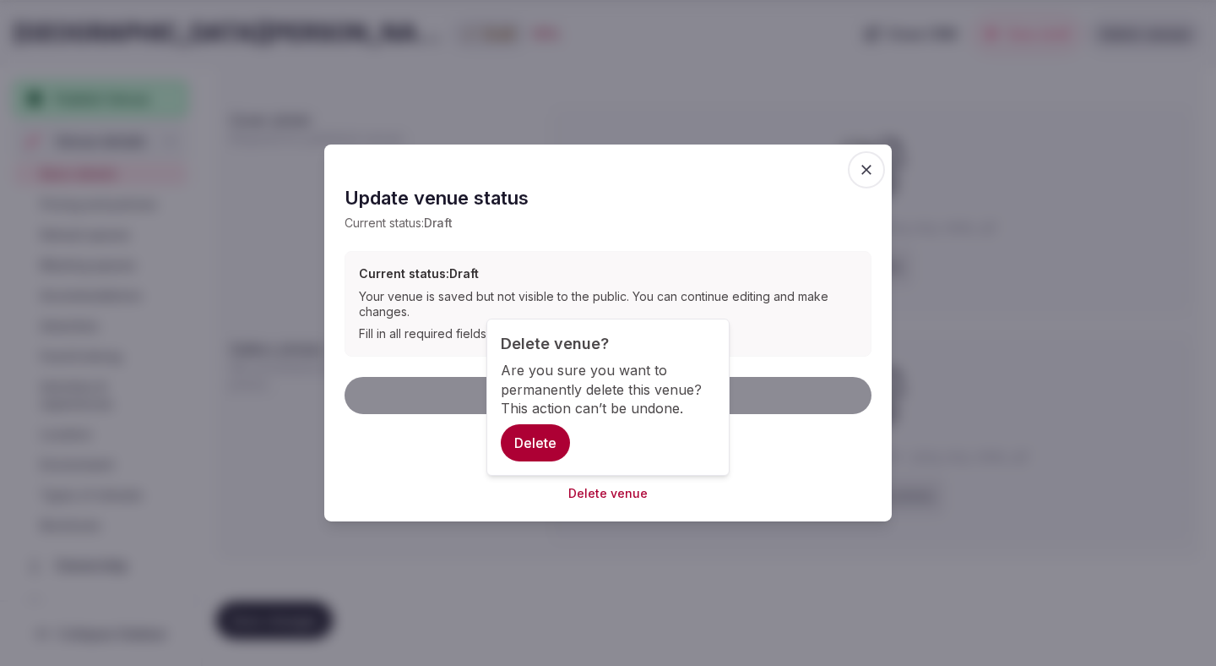
click at [546, 436] on button "Delete" at bounding box center [535, 442] width 69 height 37
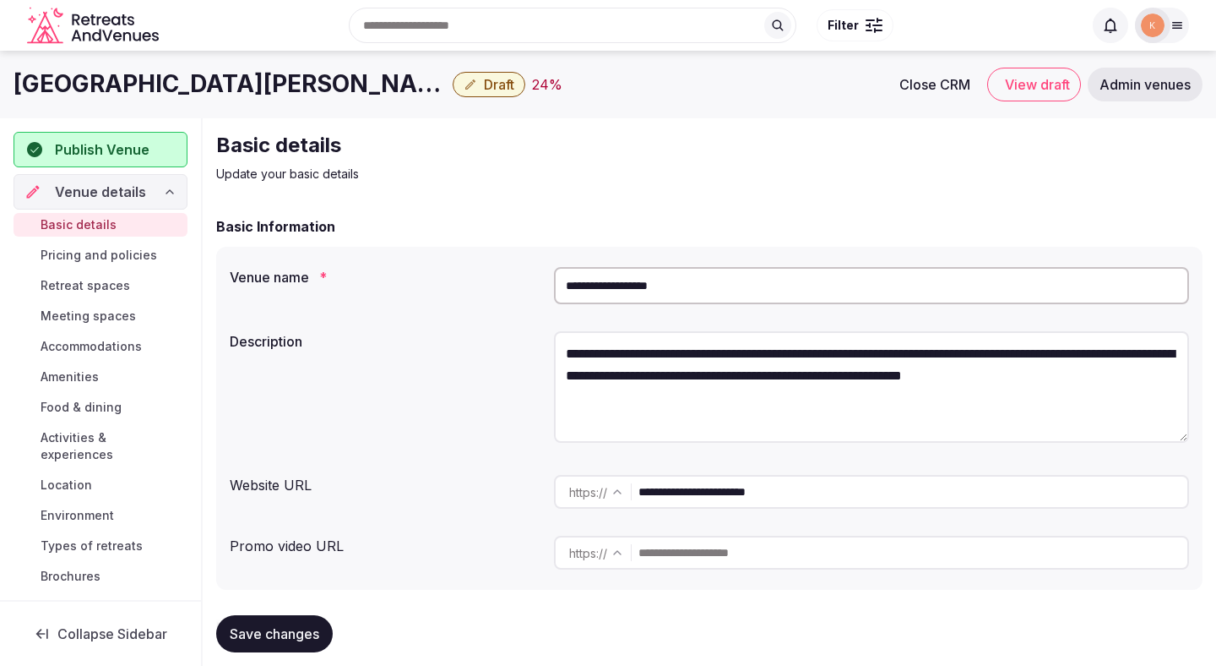
click at [700, 498] on input "**********" at bounding box center [913, 492] width 549 height 34
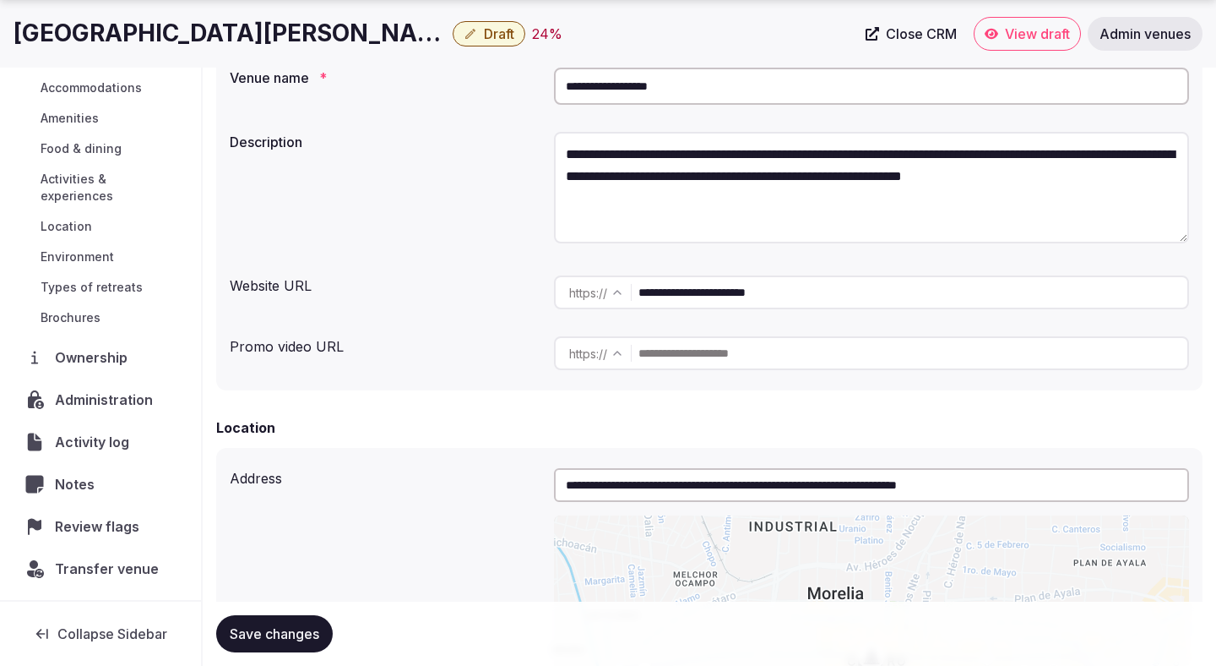
scroll to position [191, 0]
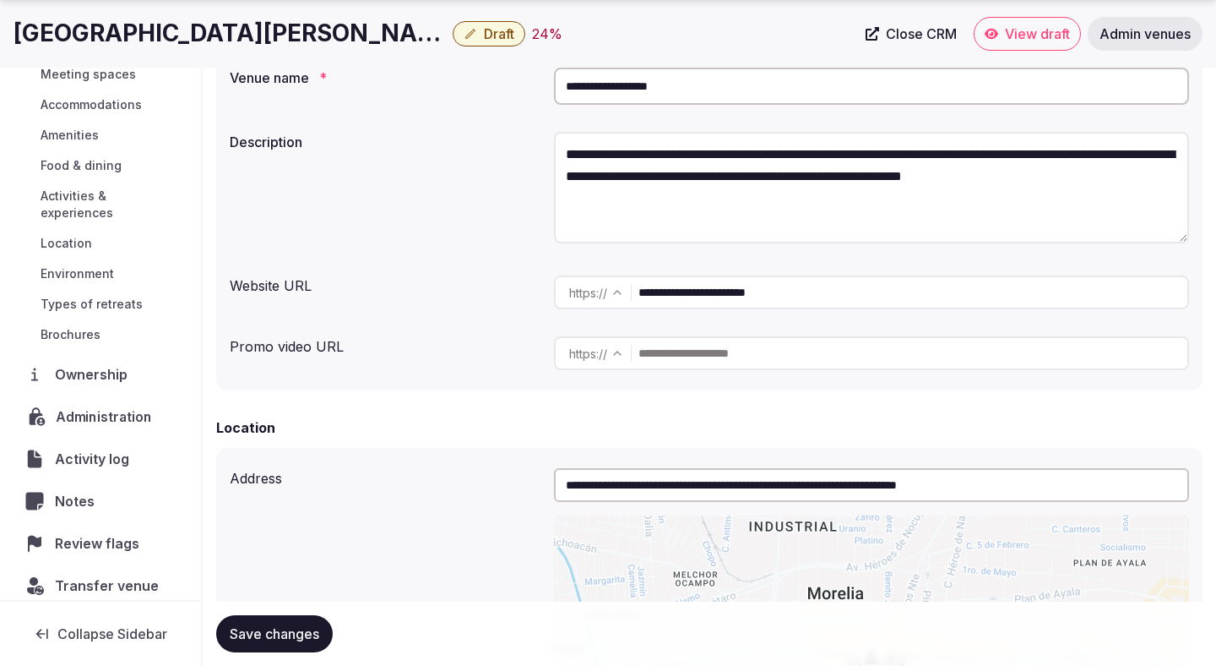
click at [119, 406] on span "Administration" at bounding box center [107, 416] width 103 height 20
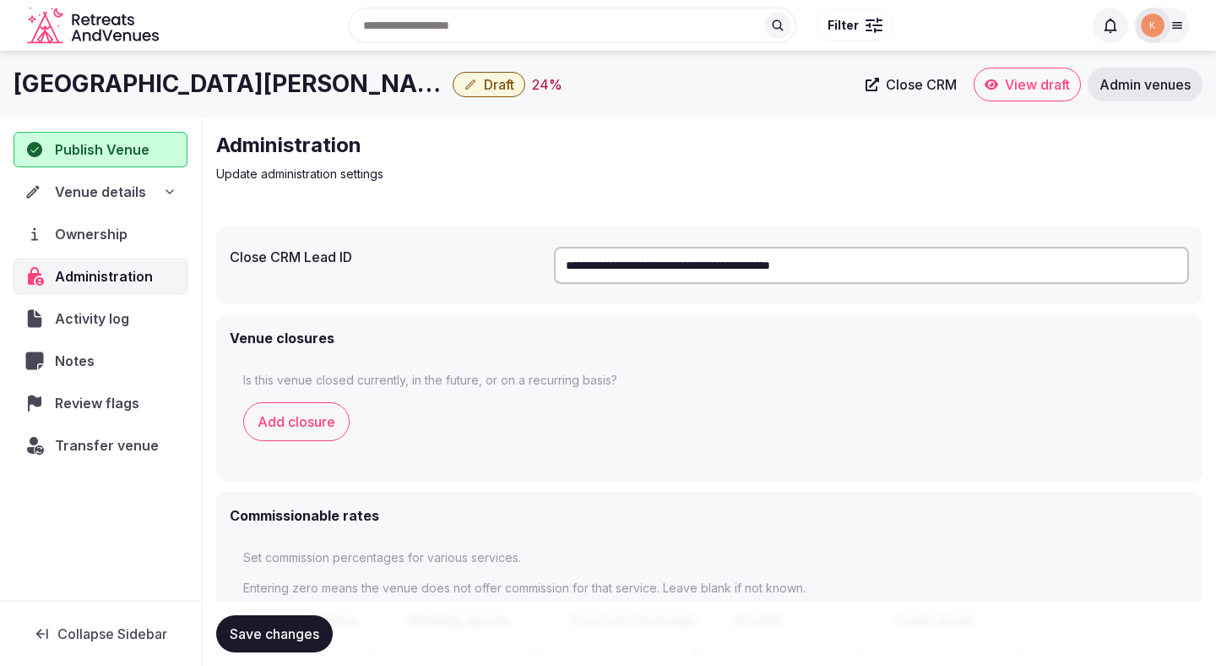
click at [693, 260] on input "**********" at bounding box center [871, 265] width 635 height 37
click at [110, 307] on div "Activity log" at bounding box center [100, 318] width 172 height 35
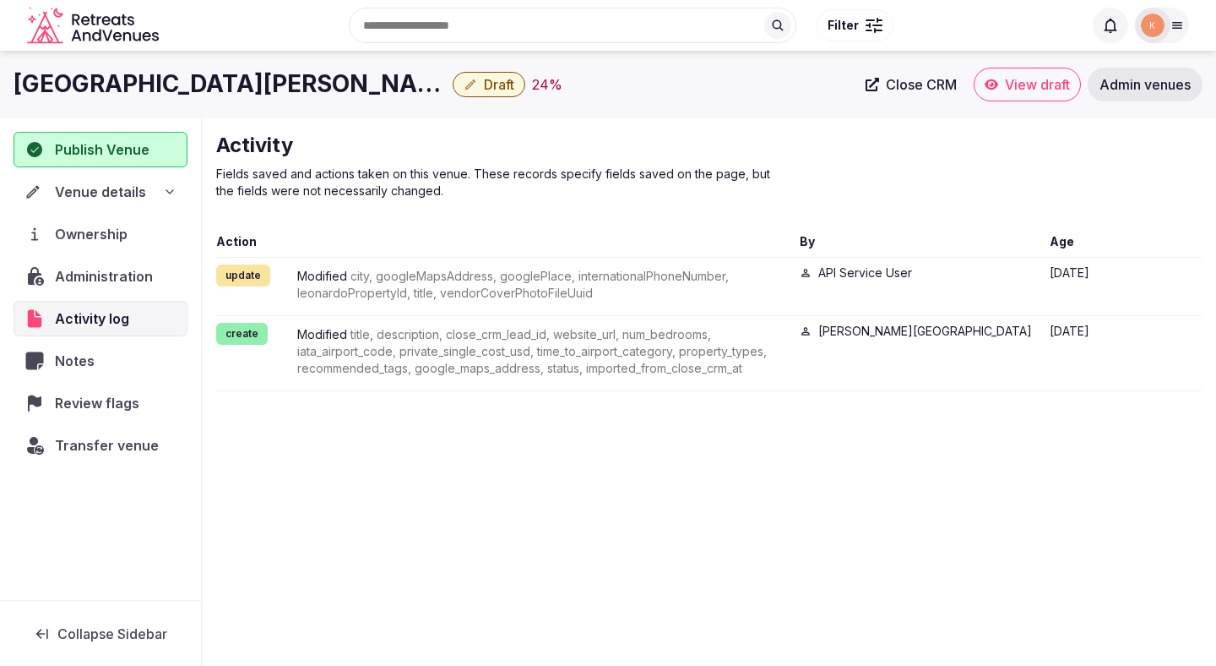
click at [113, 275] on span "Administration" at bounding box center [107, 276] width 105 height 20
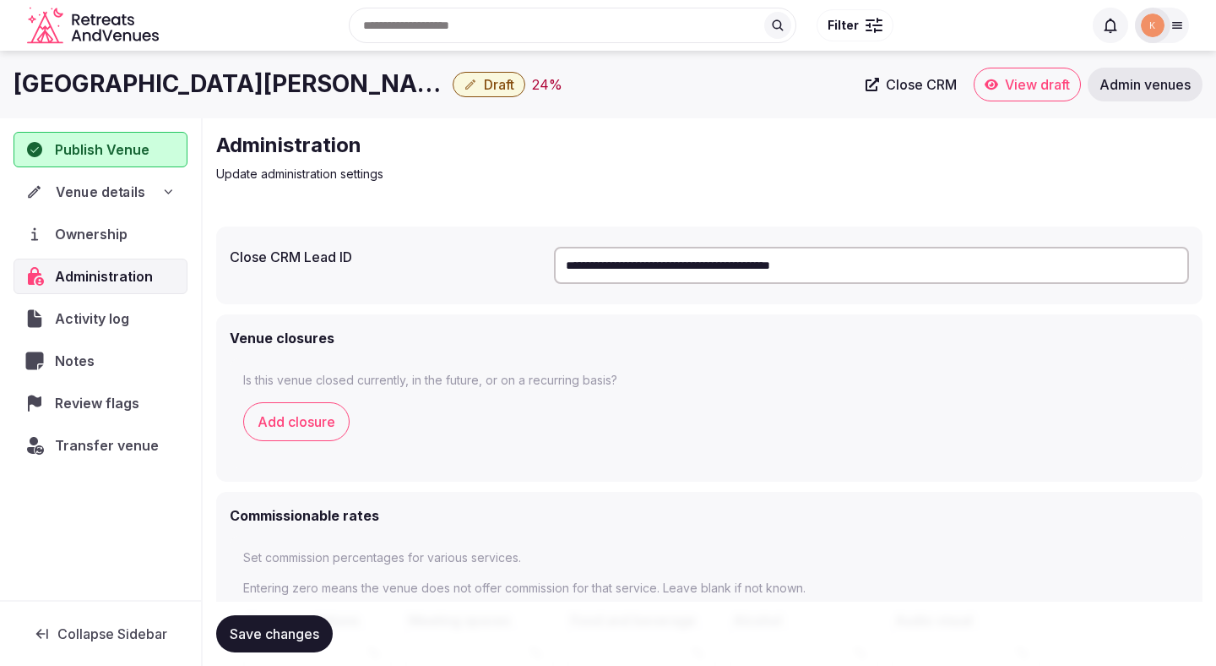
click at [101, 184] on span "Venue details" at bounding box center [101, 192] width 90 height 20
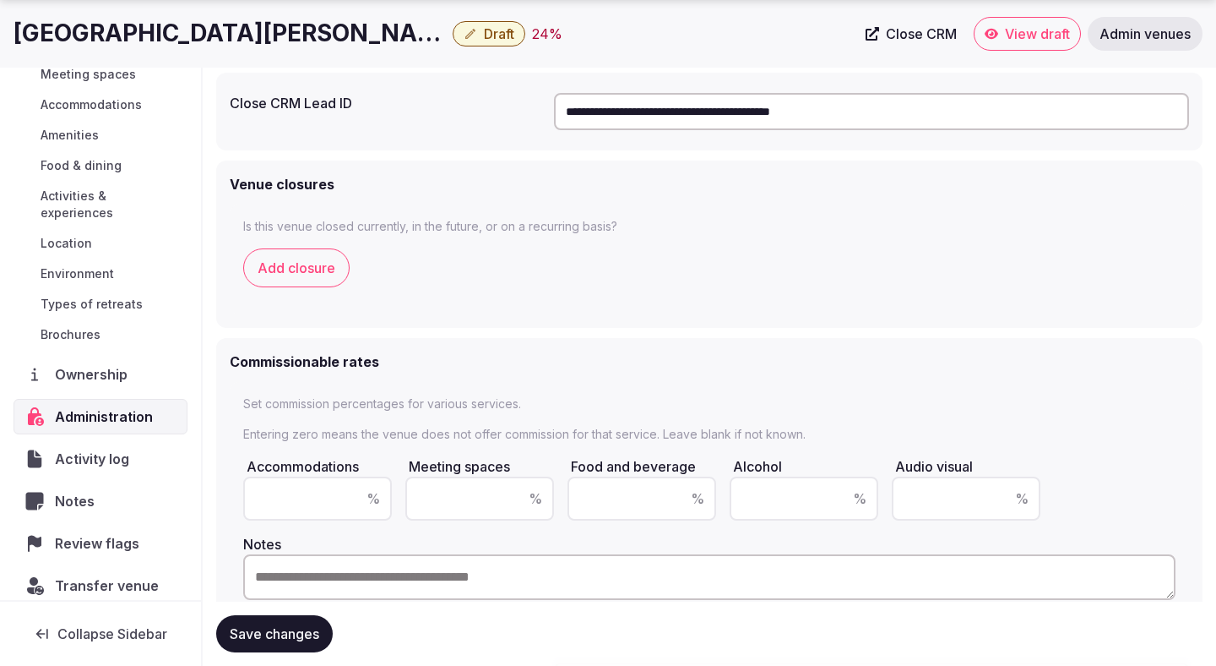
scroll to position [173, 0]
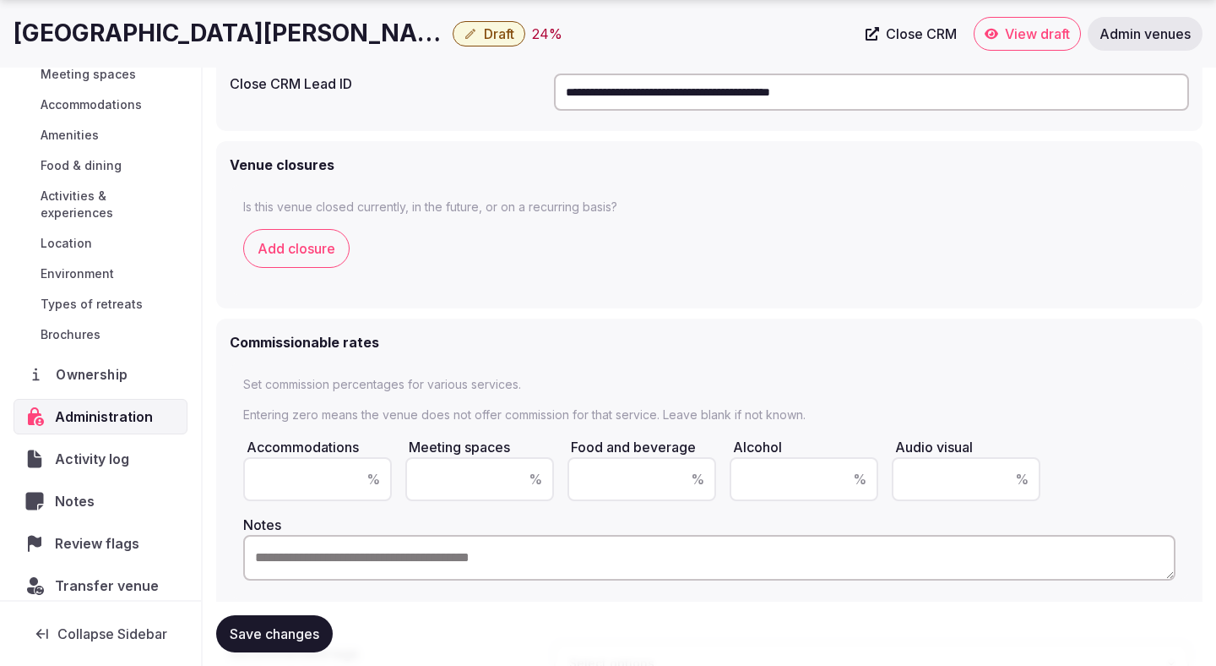
click at [95, 364] on span "Ownership" at bounding box center [95, 374] width 78 height 20
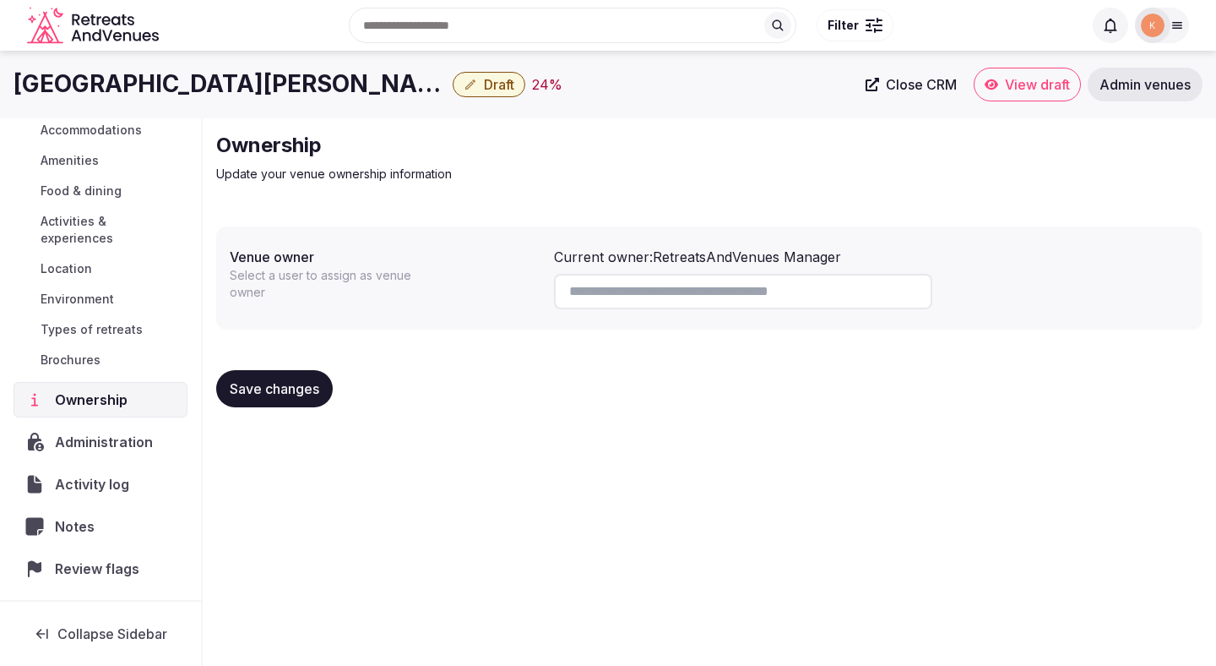
scroll to position [242, 0]
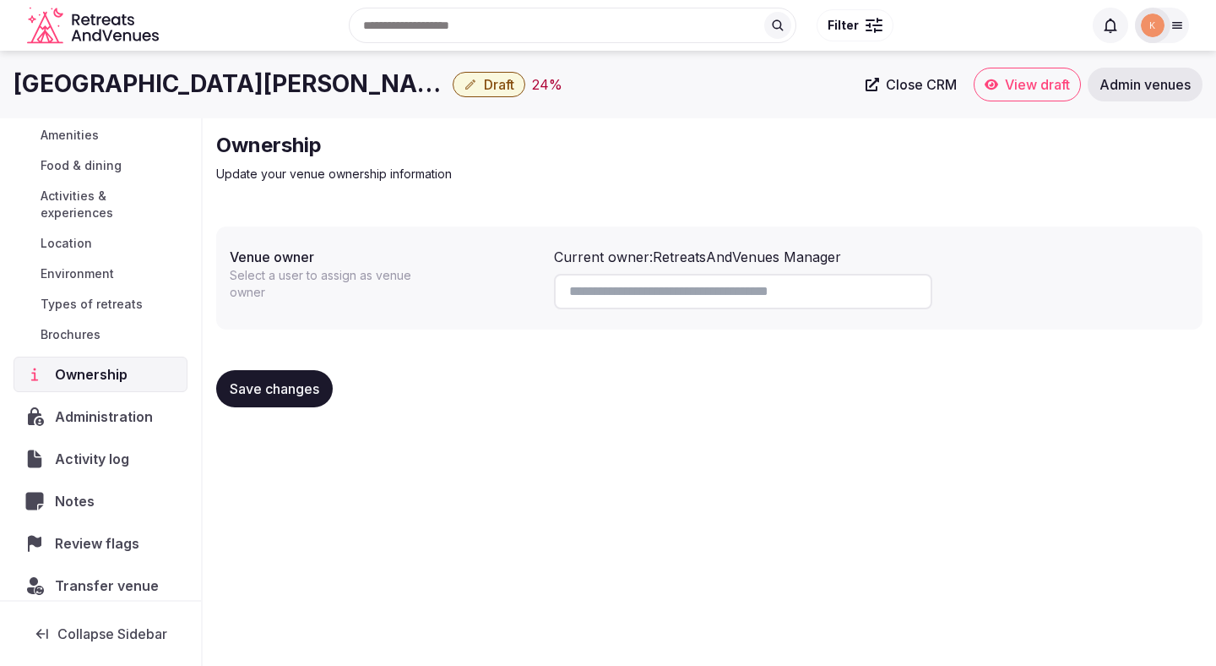
click at [706, 255] on div "Current owner: RetreatsAndVenues Manager" at bounding box center [743, 257] width 378 height 20
click at [114, 449] on span "Activity log" at bounding box center [95, 459] width 81 height 20
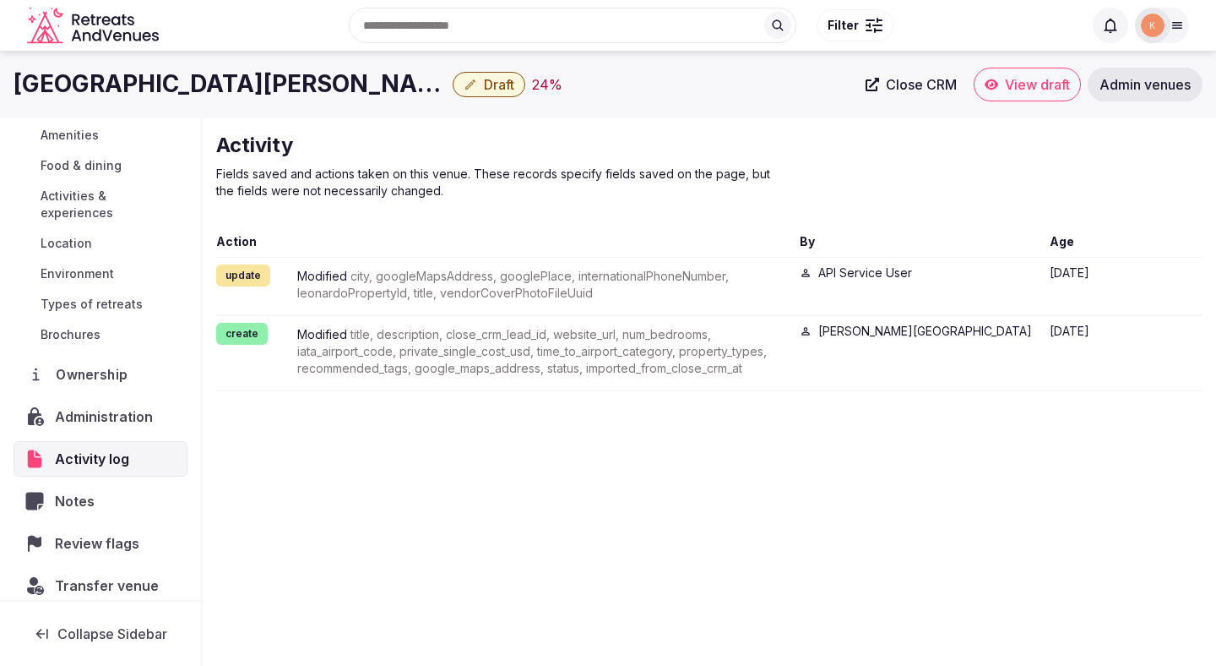
click at [115, 364] on span "Ownership" at bounding box center [95, 374] width 78 height 20
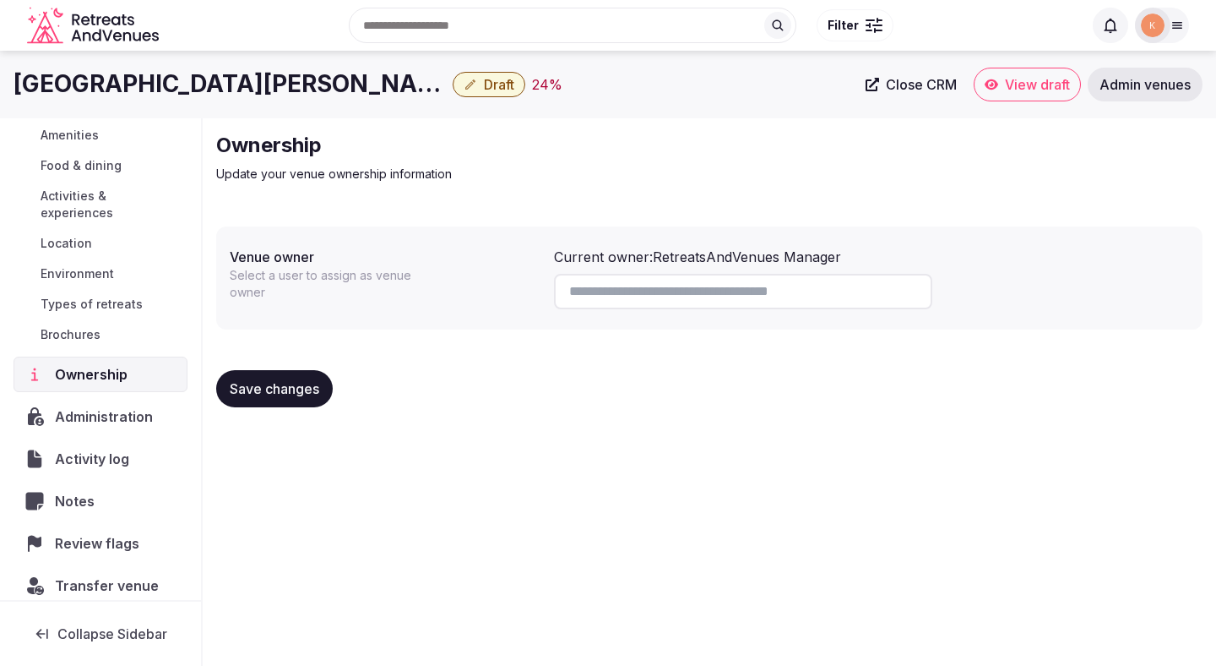
click at [83, 575] on span "Transfer venue" at bounding box center [107, 585] width 104 height 20
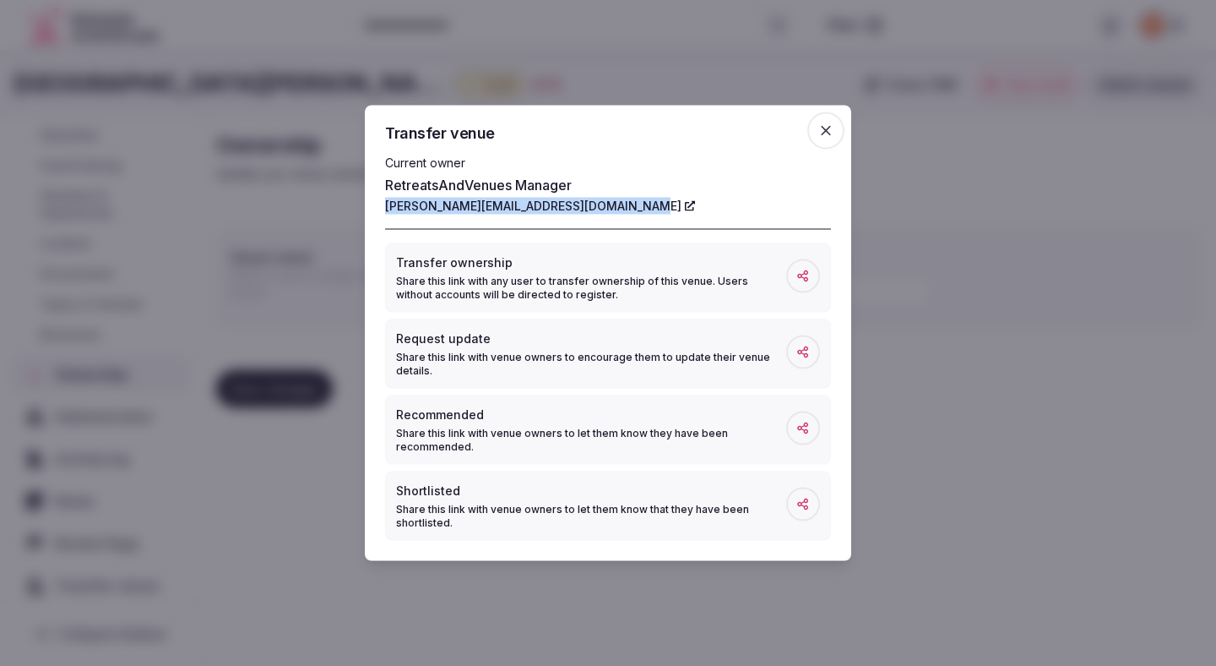
click at [827, 129] on icon "button" at bounding box center [826, 131] width 10 height 10
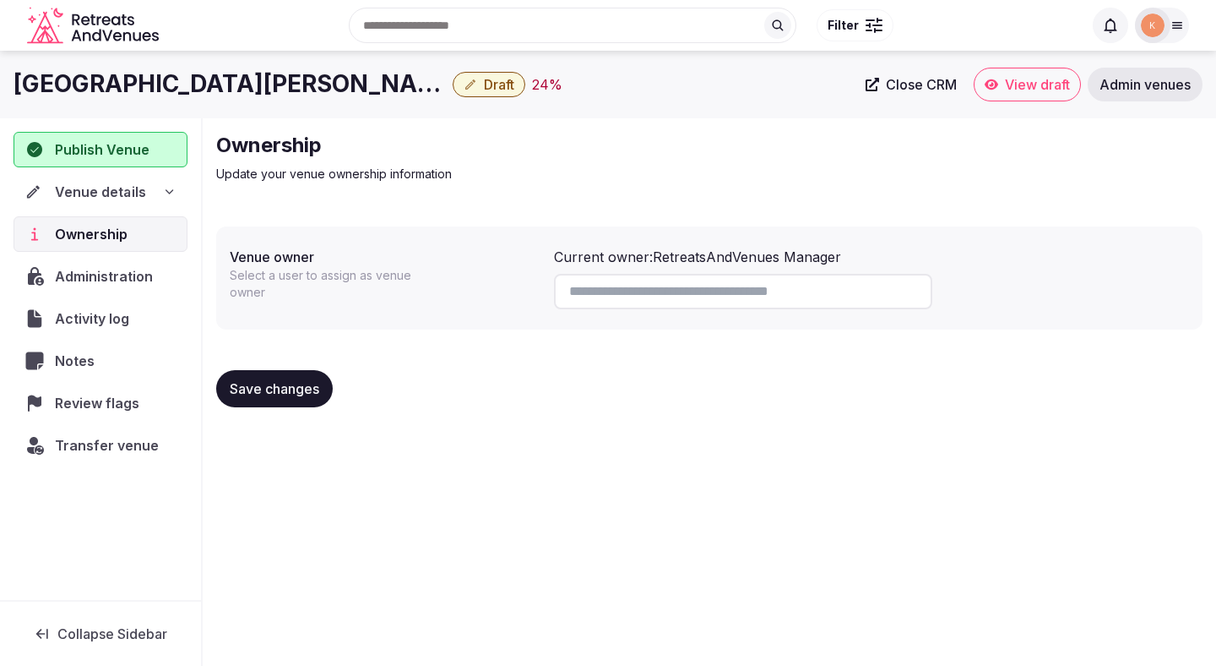
click at [116, 183] on span "Venue details" at bounding box center [100, 192] width 90 height 20
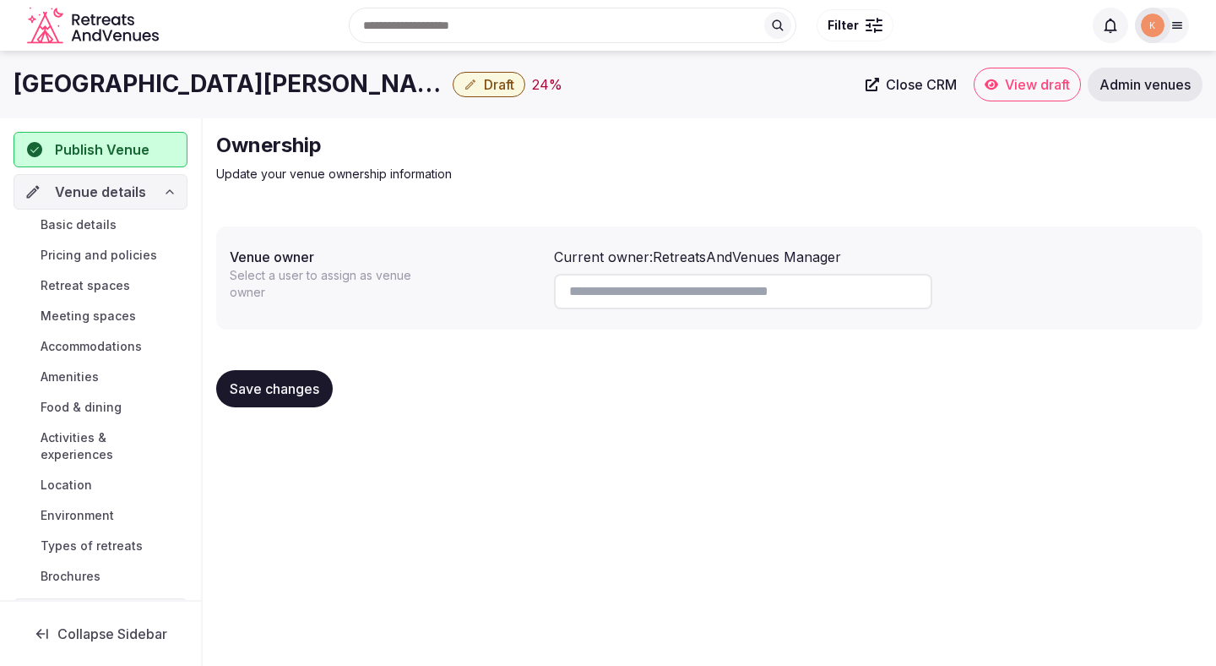
click at [107, 221] on span "Basic details" at bounding box center [79, 224] width 76 height 17
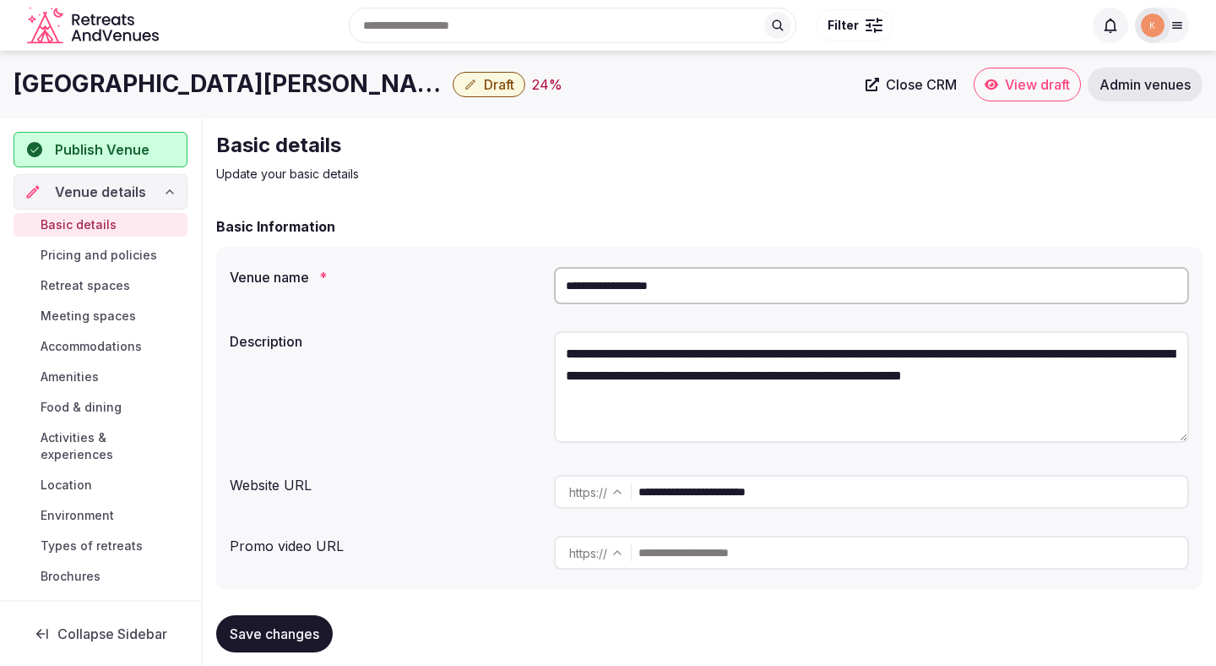
click at [619, 284] on input "**********" at bounding box center [871, 285] width 635 height 37
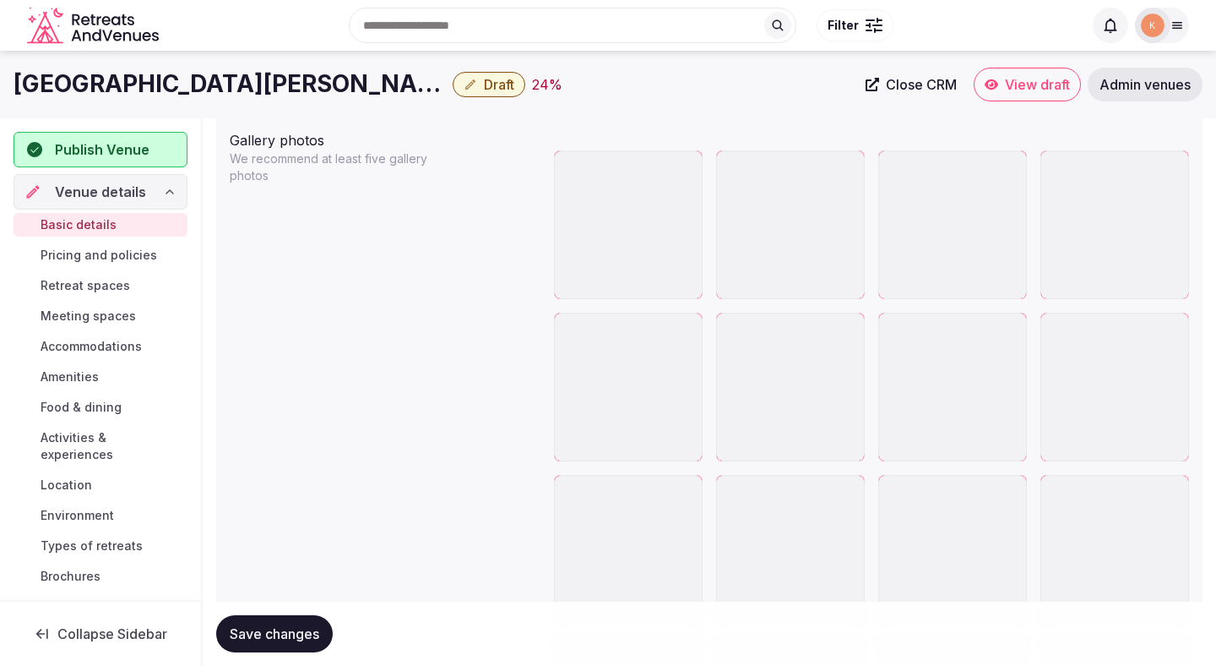
scroll to position [1961, 0]
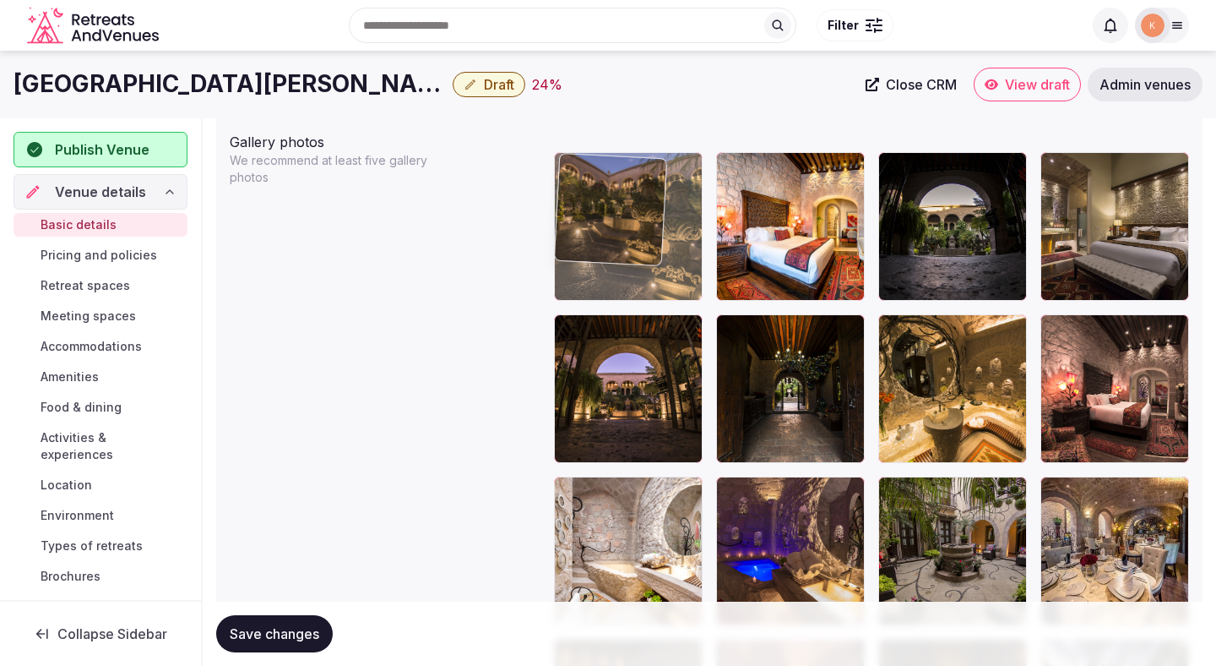
drag, startPoint x: 630, startPoint y: 404, endPoint x: 616, endPoint y: 275, distance: 130.0
click at [616, 275] on body "**********" at bounding box center [608, 124] width 1216 height 4171
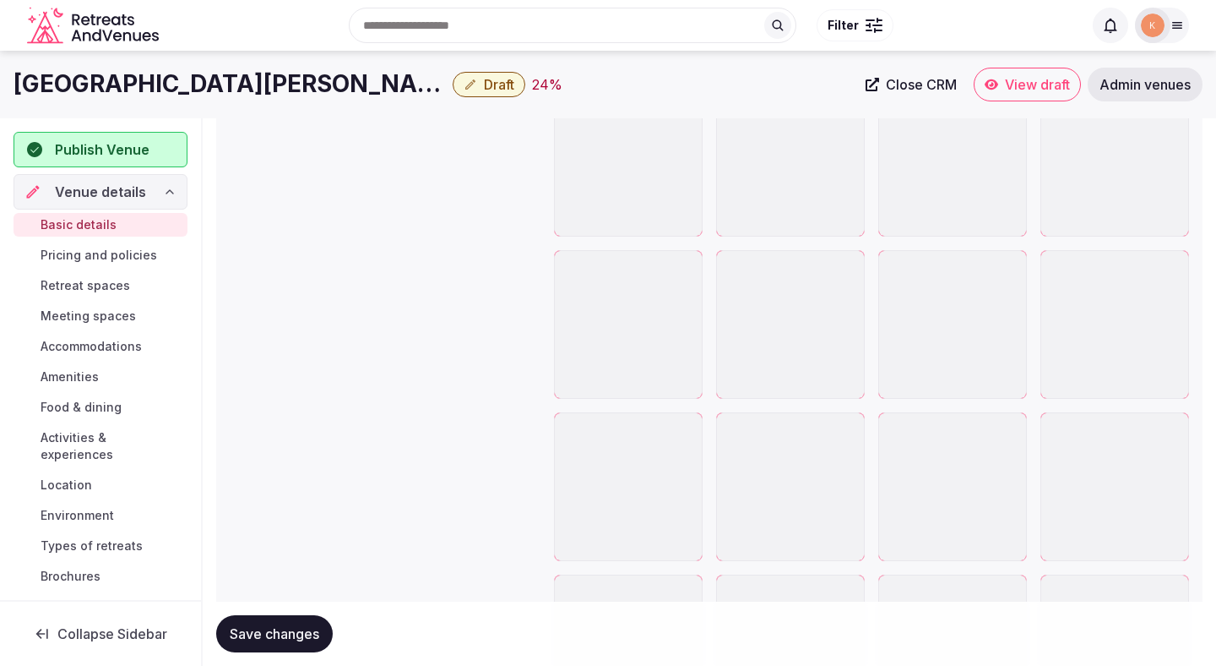
scroll to position [2628, 0]
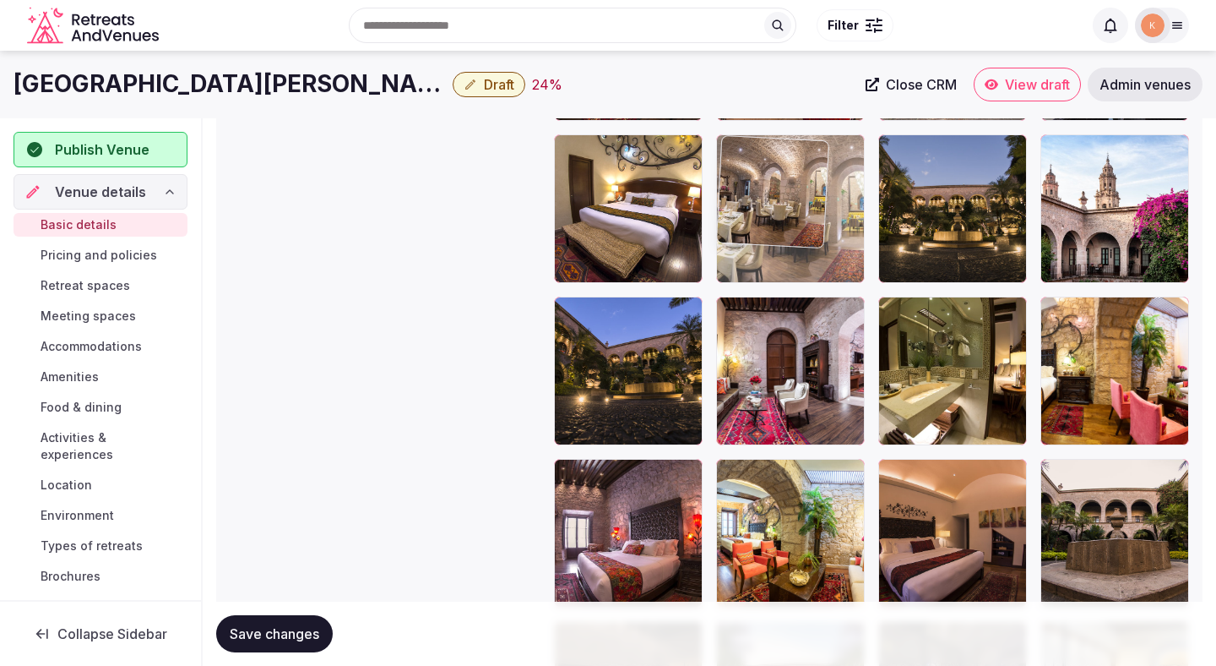
drag, startPoint x: 670, startPoint y: 533, endPoint x: 808, endPoint y: 230, distance: 333.0
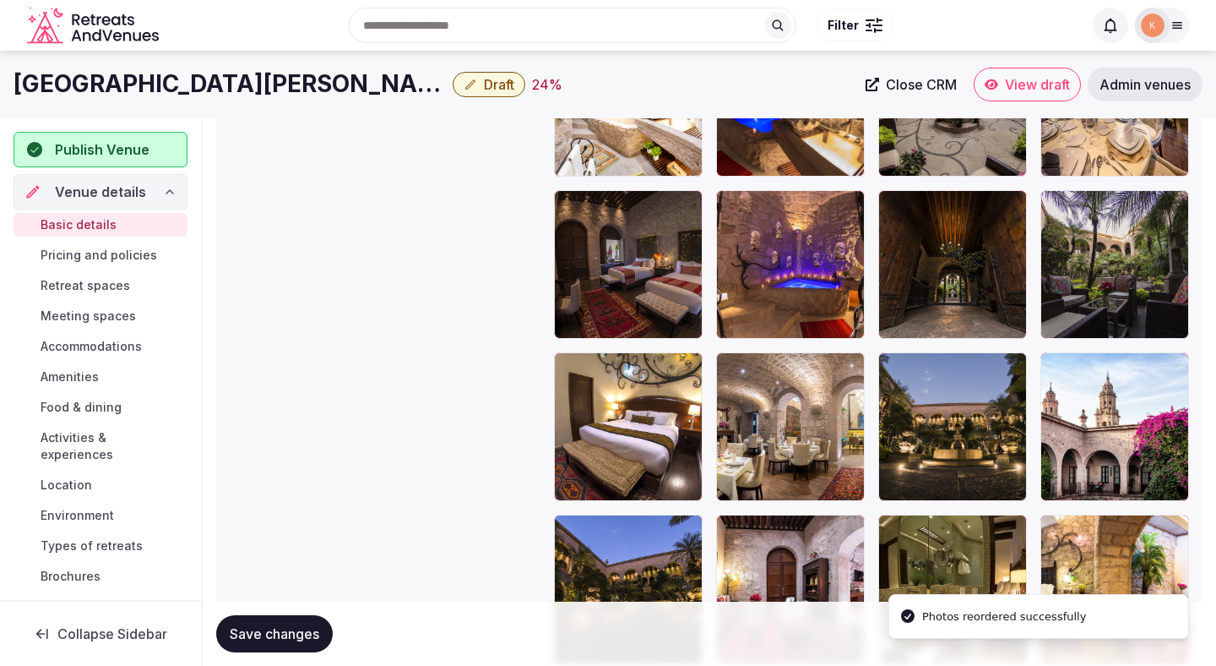
scroll to position [2341, 0]
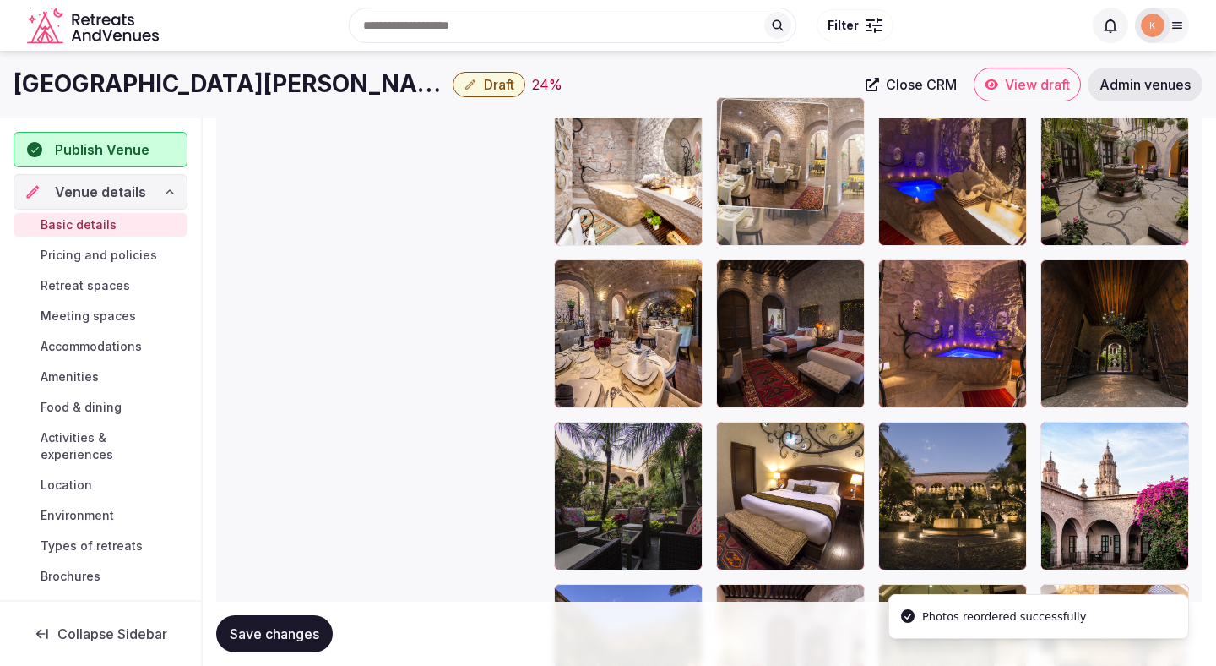
drag, startPoint x: 774, startPoint y: 472, endPoint x: 780, endPoint y: 232, distance: 240.0
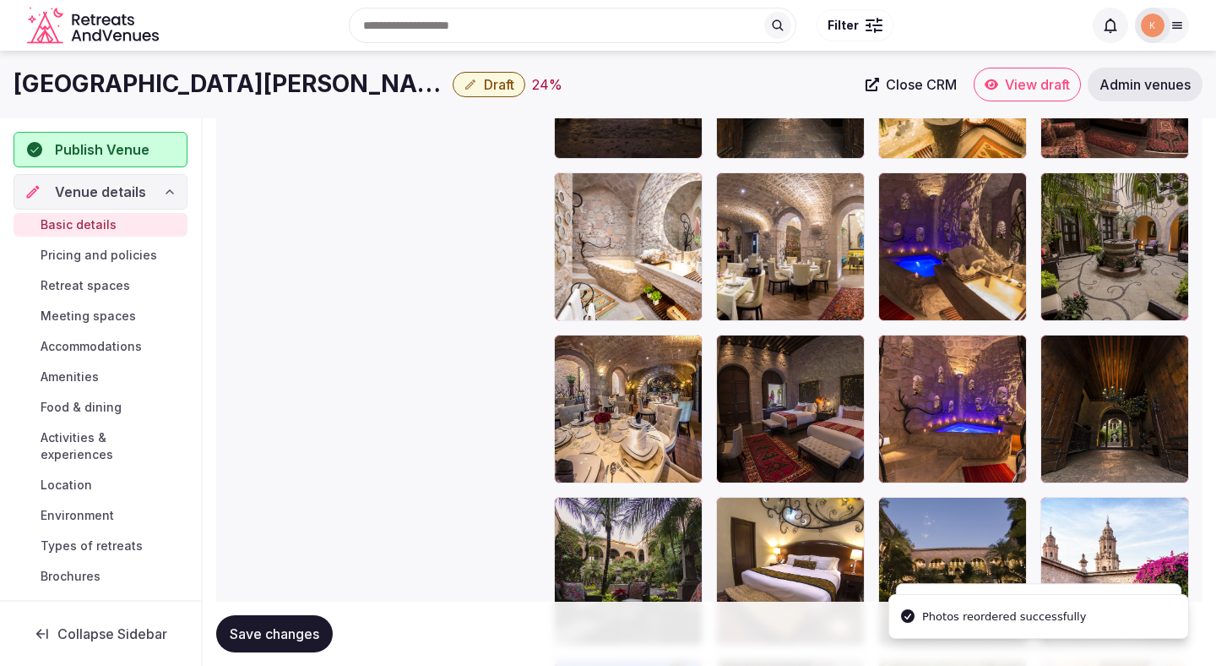
scroll to position [2122, 0]
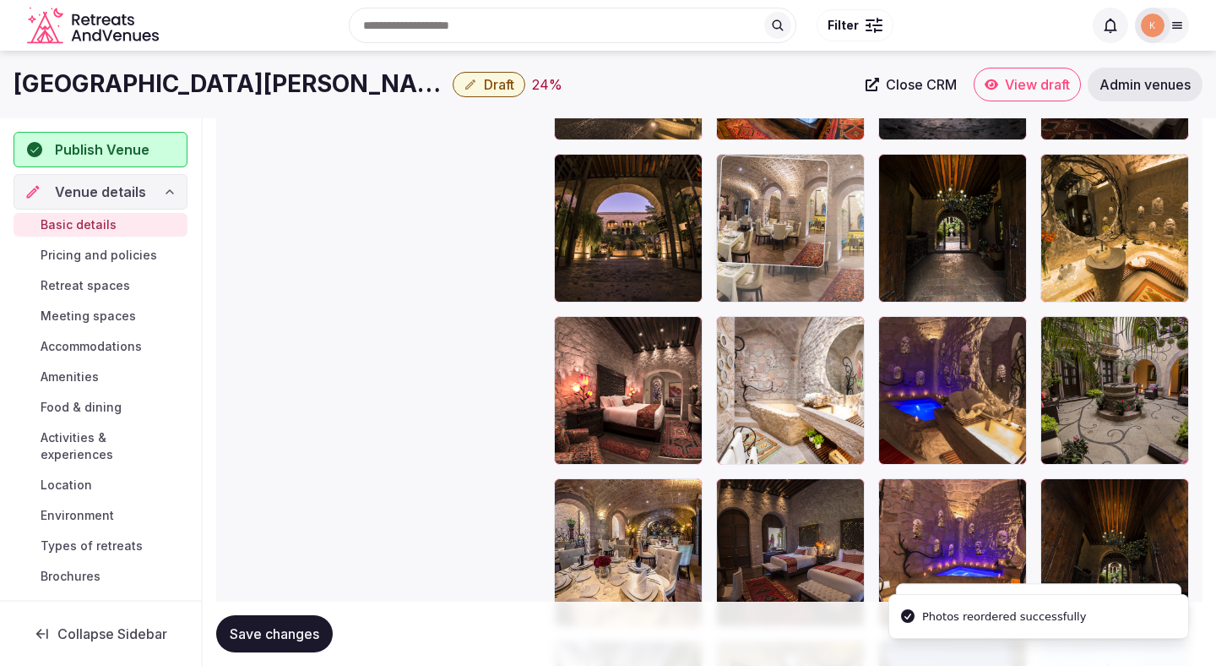
drag, startPoint x: 769, startPoint y: 383, endPoint x: 768, endPoint y: 197, distance: 185.8
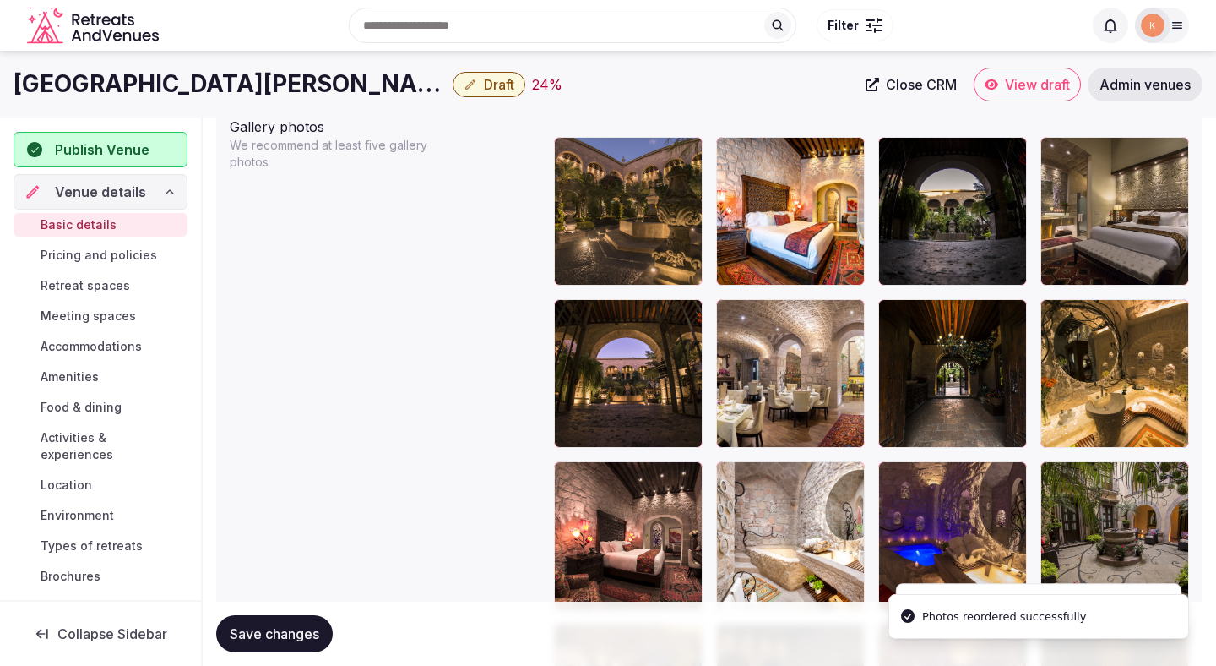
scroll to position [1975, 0]
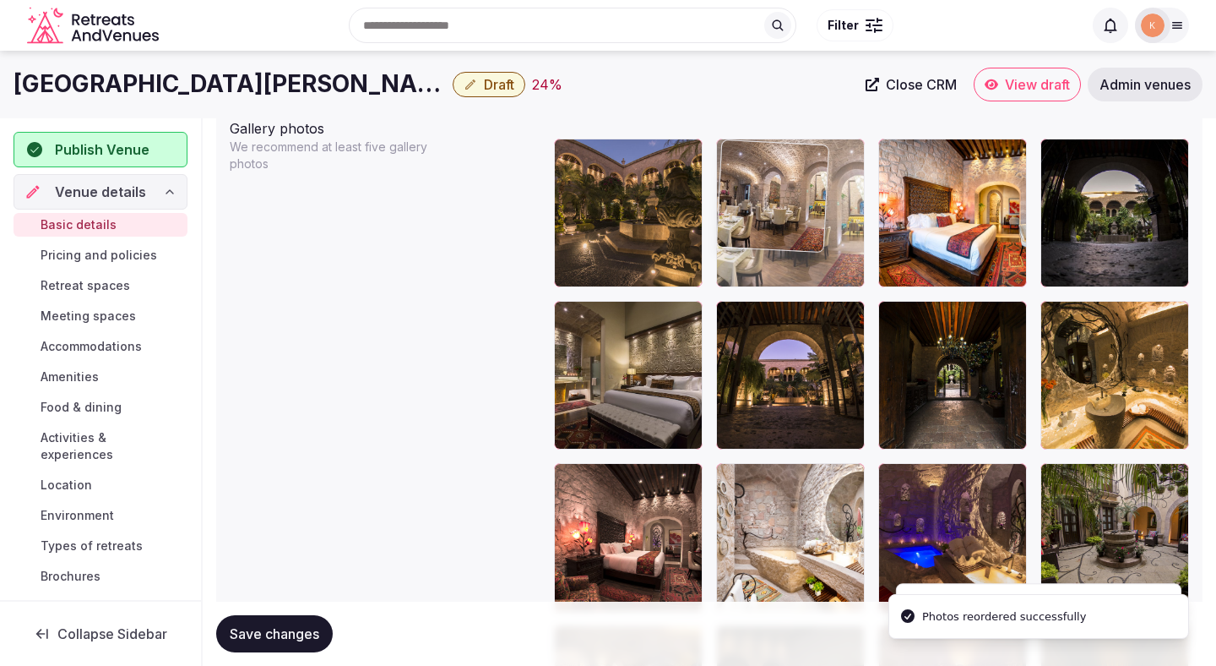
drag, startPoint x: 754, startPoint y: 355, endPoint x: 755, endPoint y: 222, distance: 132.6
click at [755, 219] on body "**********" at bounding box center [608, 110] width 1216 height 4171
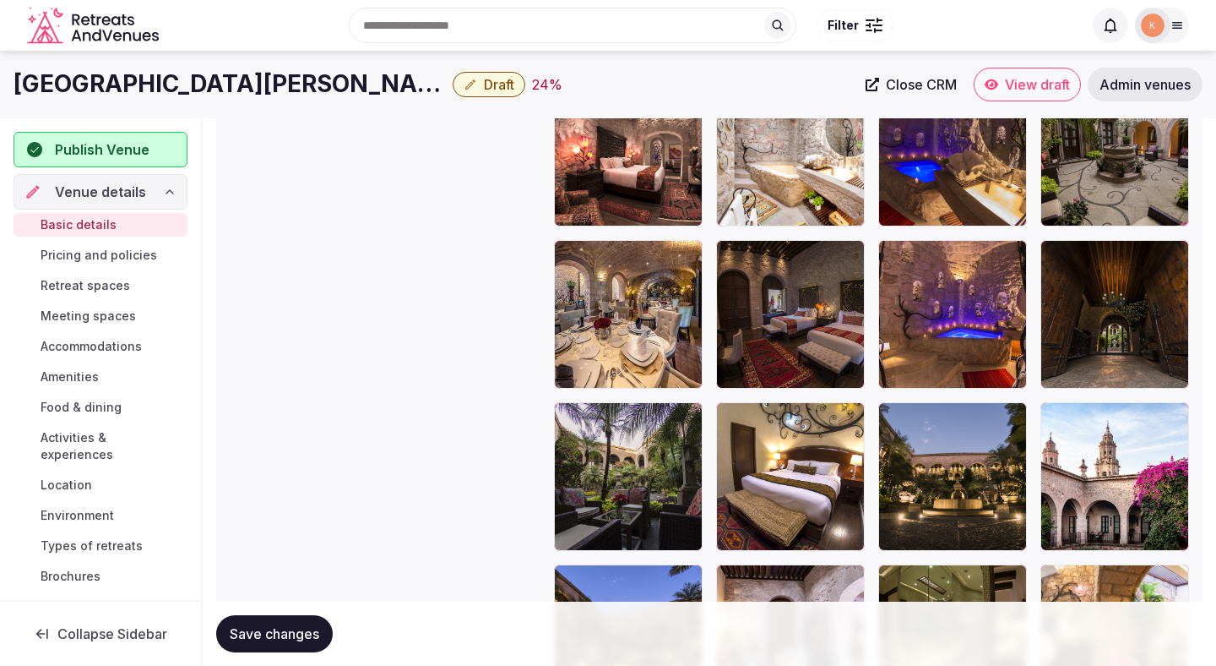
scroll to position [2359, 0]
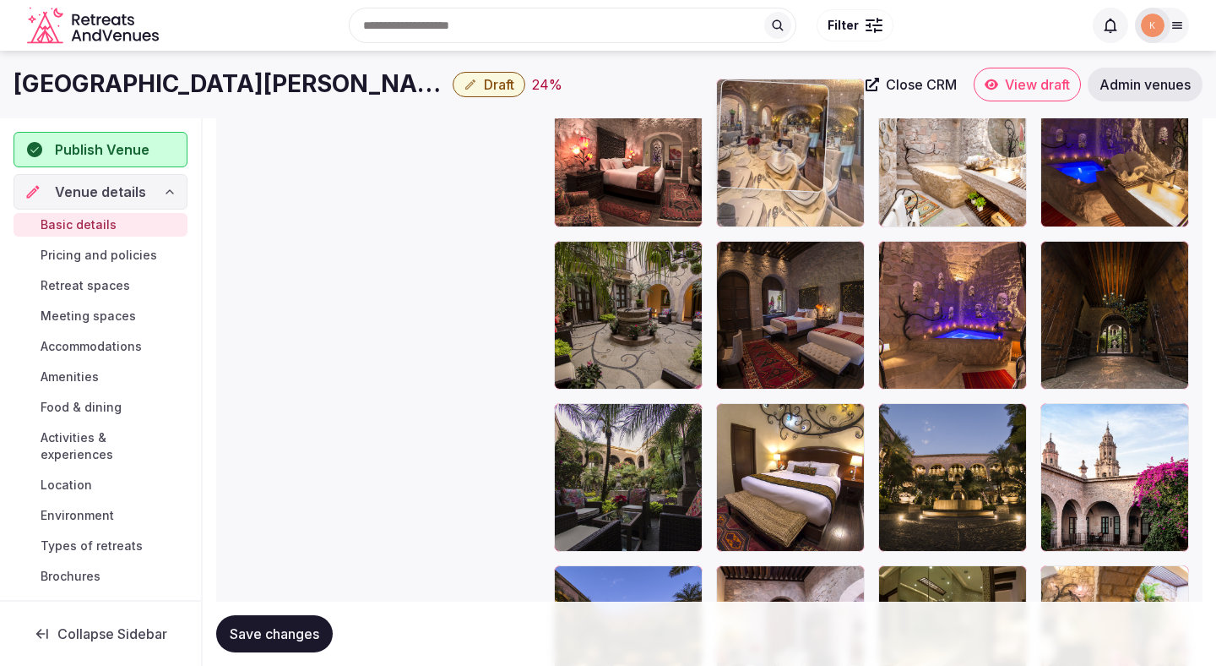
drag, startPoint x: 650, startPoint y: 356, endPoint x: 815, endPoint y: 232, distance: 206.9
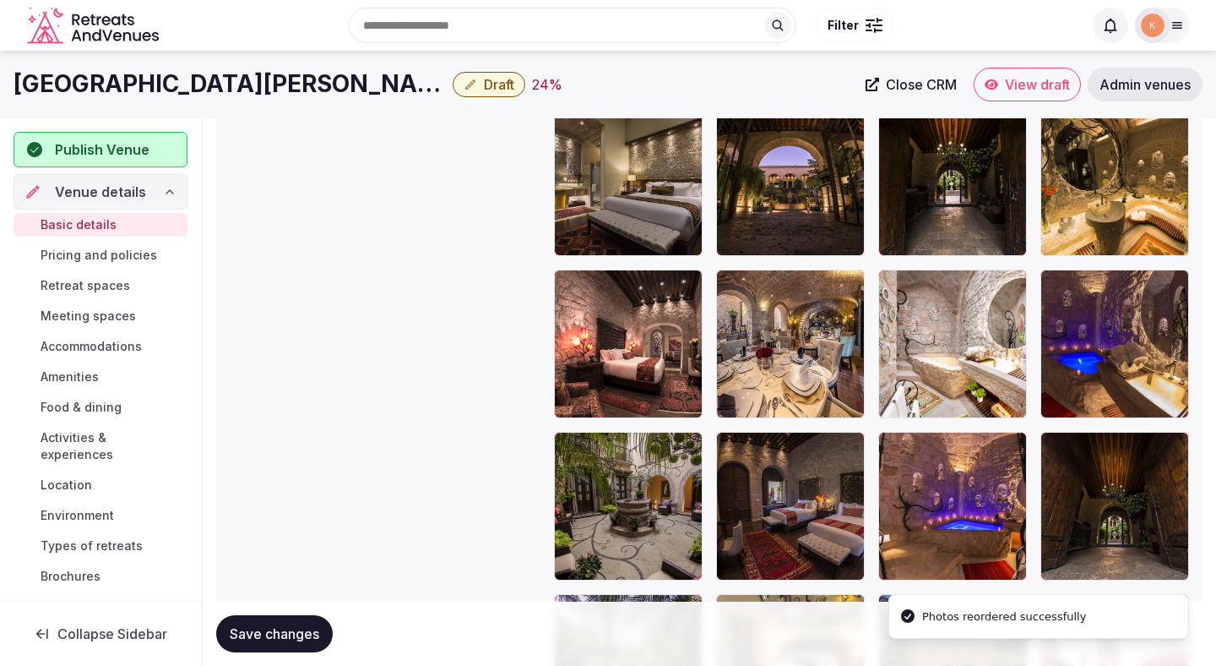
scroll to position [2023, 0]
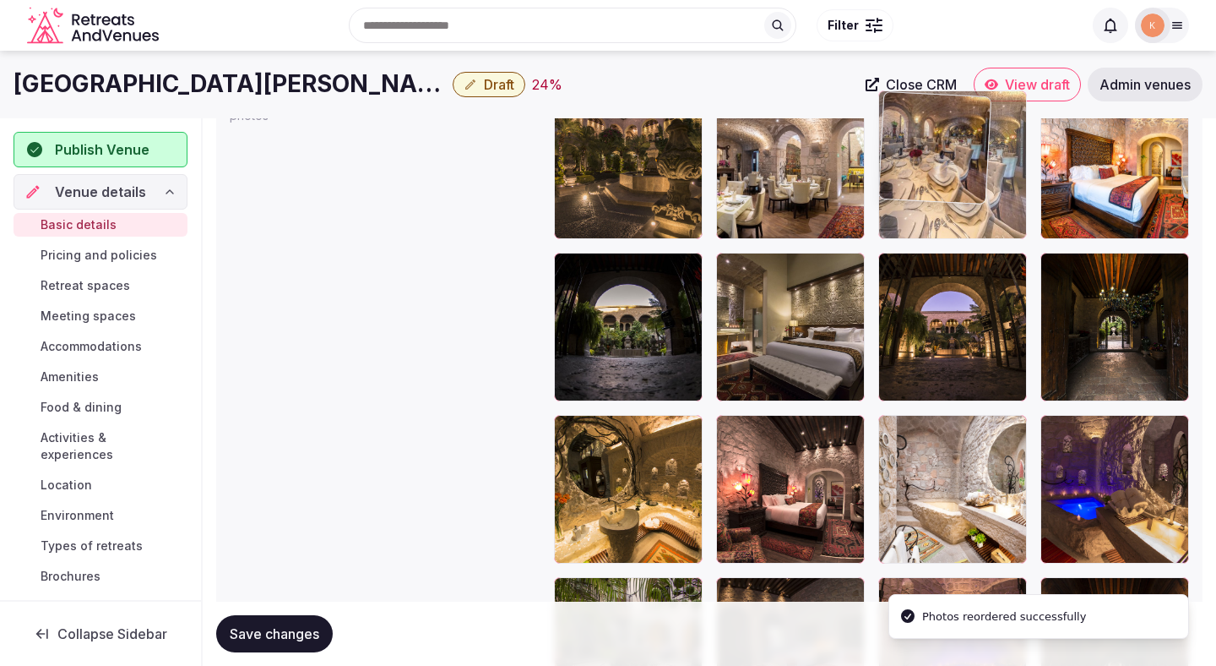
drag, startPoint x: 803, startPoint y: 495, endPoint x: 935, endPoint y: 226, distance: 299.9
click at [935, 226] on body "**********" at bounding box center [608, 62] width 1216 height 4171
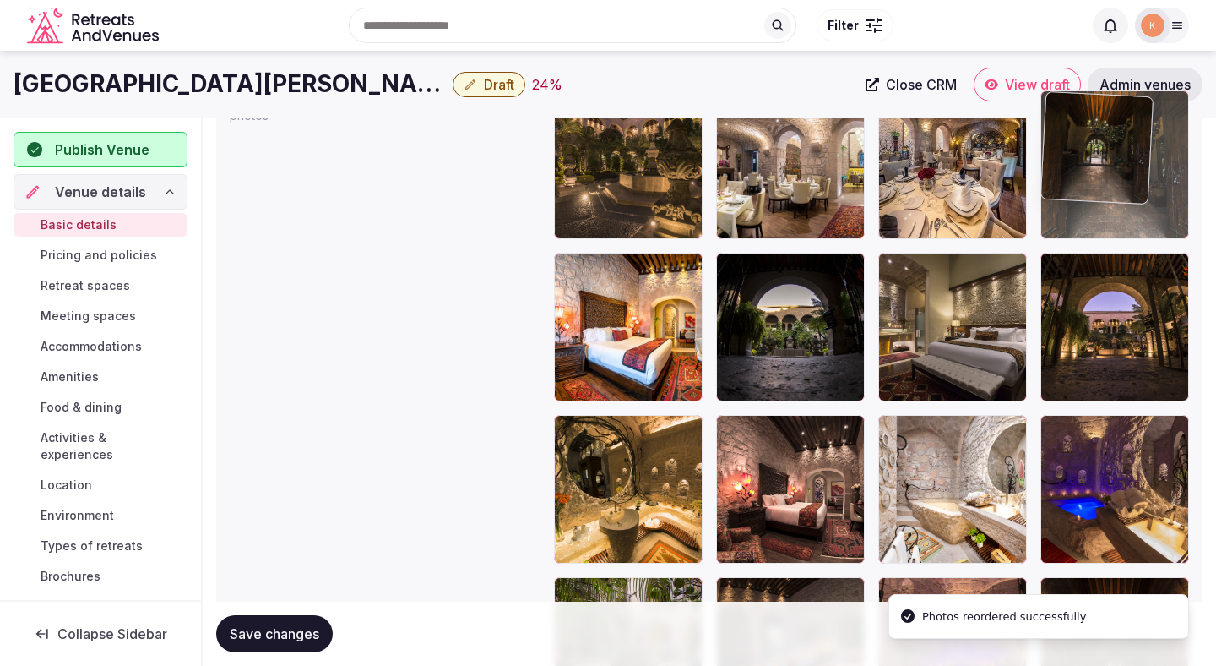
drag, startPoint x: 1118, startPoint y: 351, endPoint x: 1120, endPoint y: 216, distance: 134.3
click at [1120, 216] on body "**********" at bounding box center [608, 62] width 1216 height 4171
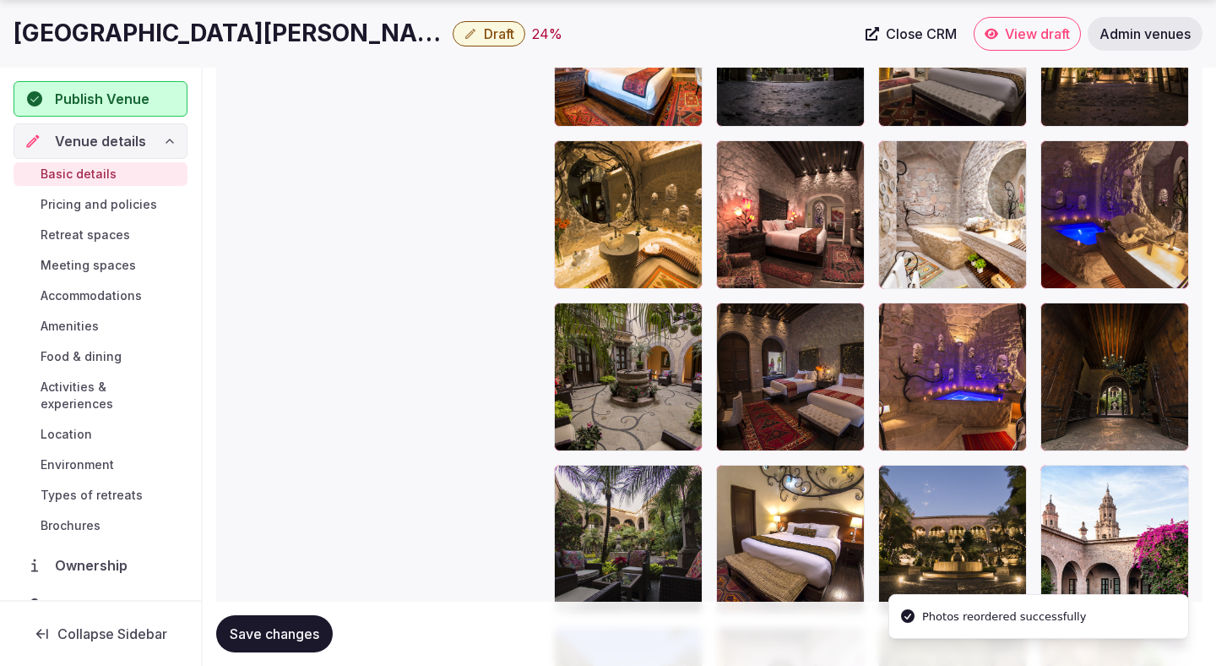
scroll to position [2347, 0]
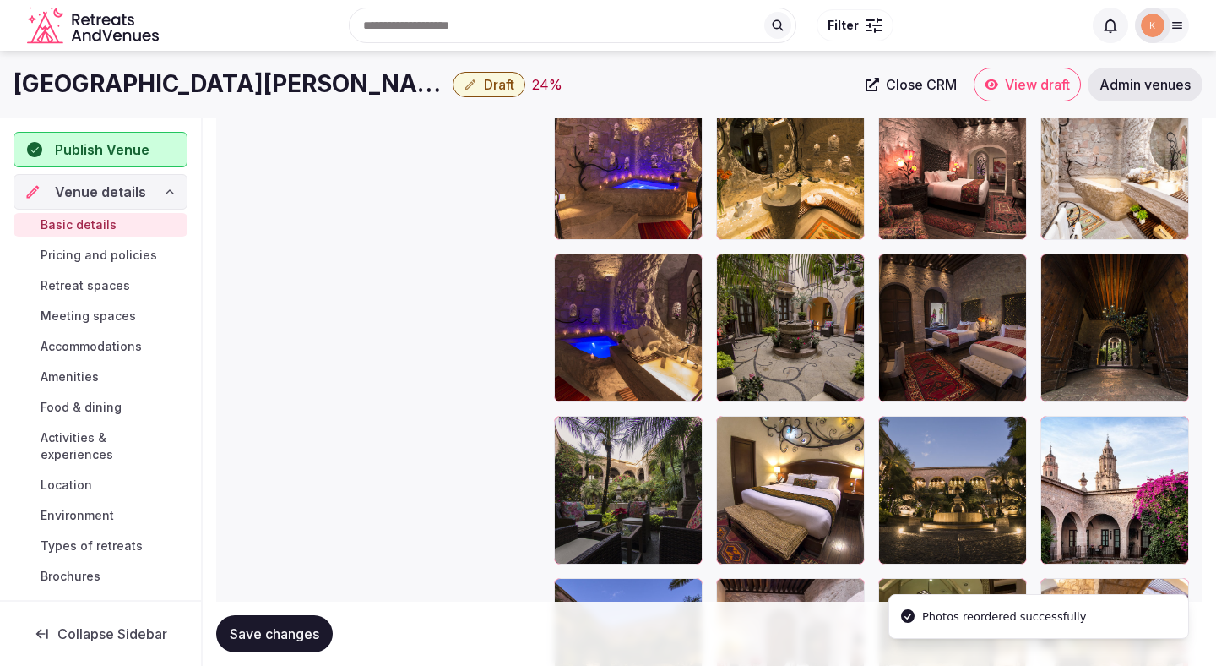
scroll to position [2163, 0]
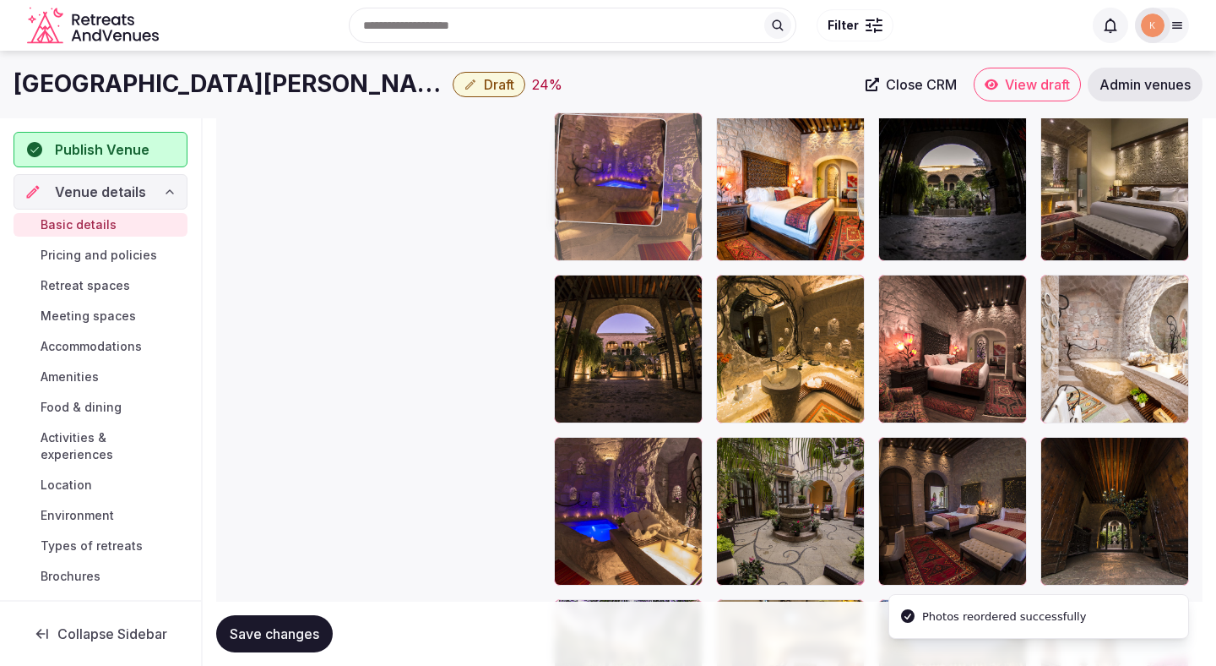
drag, startPoint x: 601, startPoint y: 332, endPoint x: 603, endPoint y: 217, distance: 114.9
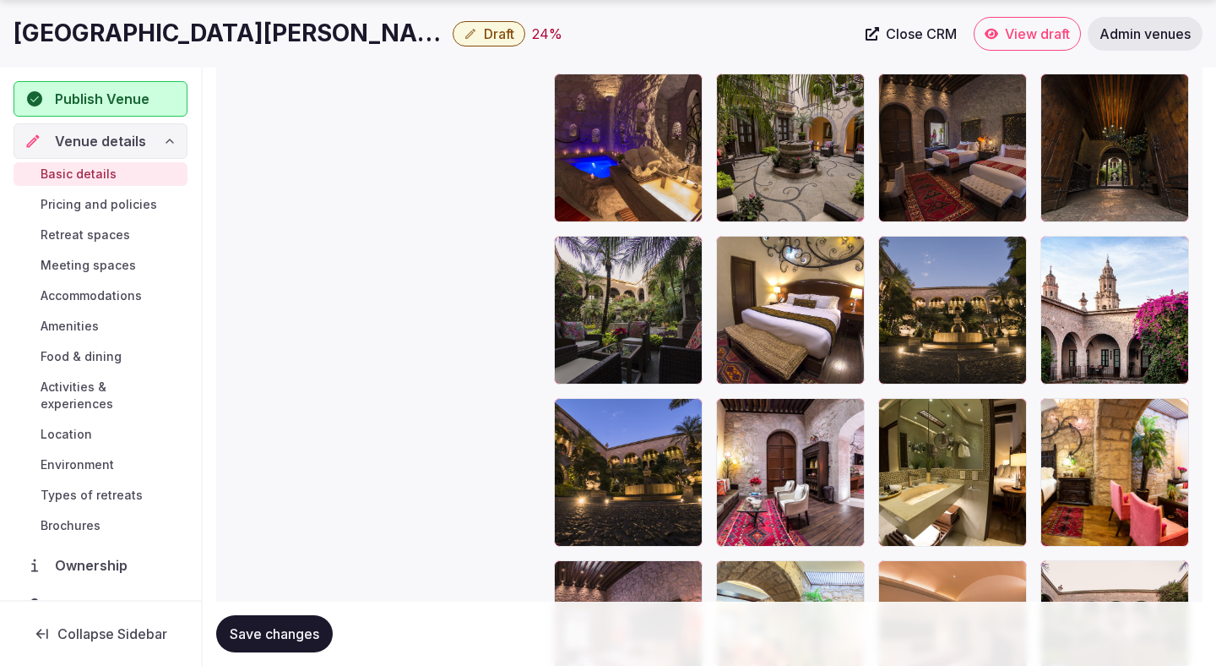
scroll to position [2527, 0]
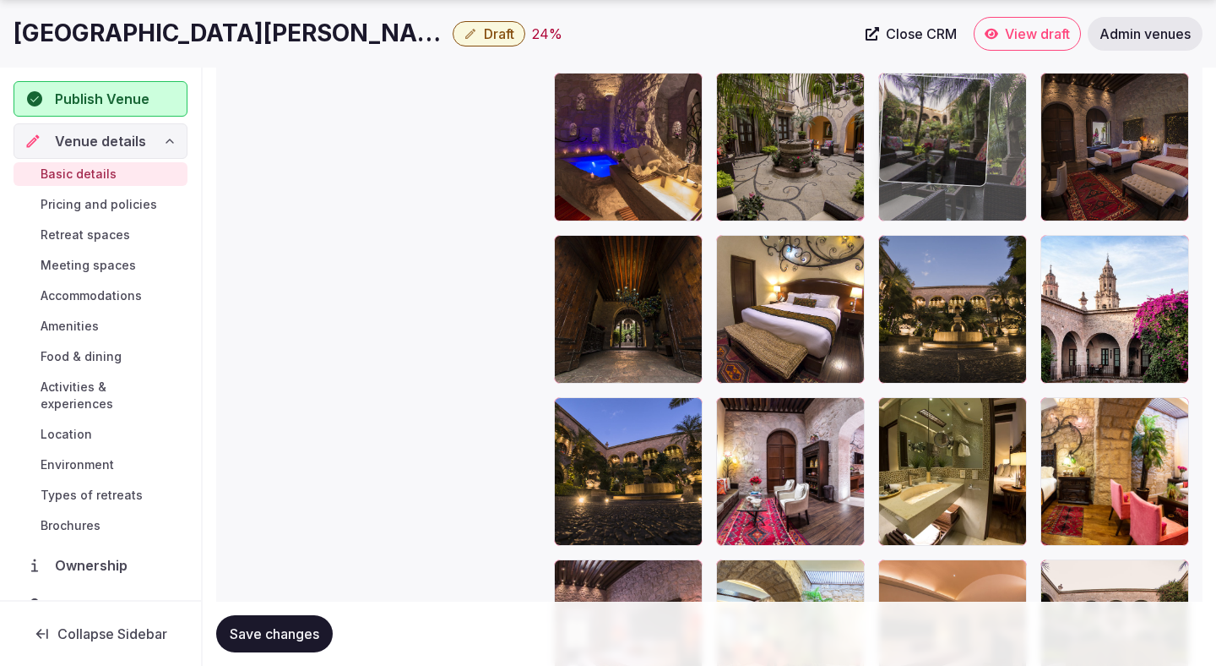
drag, startPoint x: 623, startPoint y: 310, endPoint x: 941, endPoint y: 157, distance: 353.2
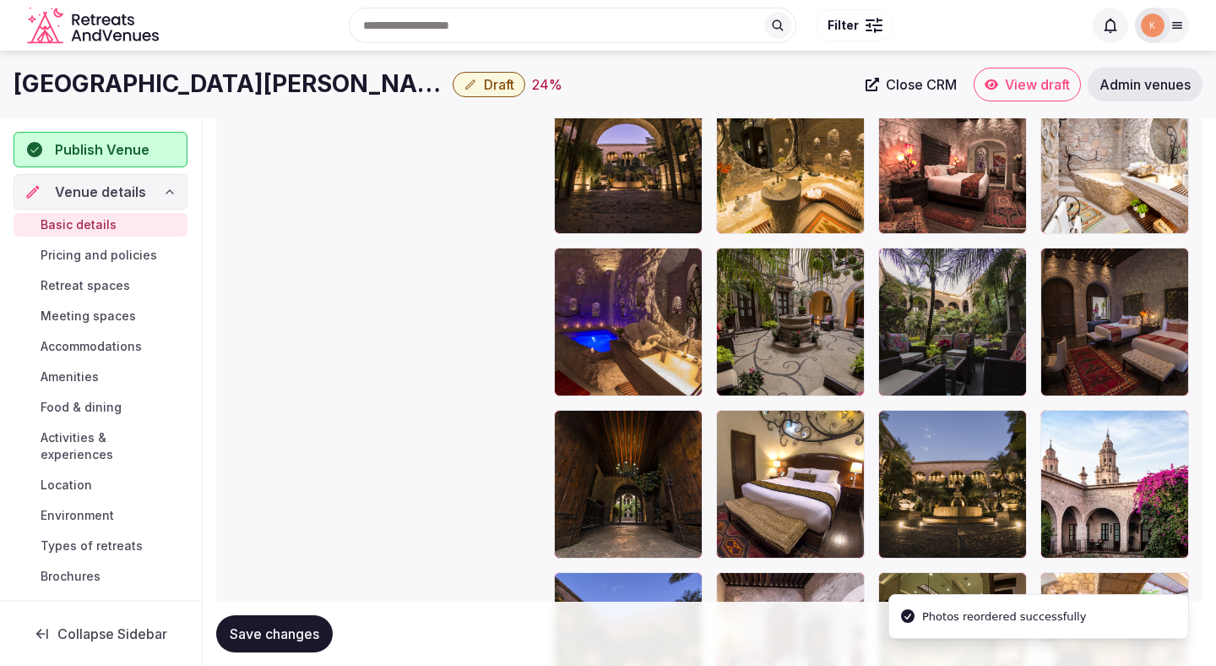
scroll to position [2333, 0]
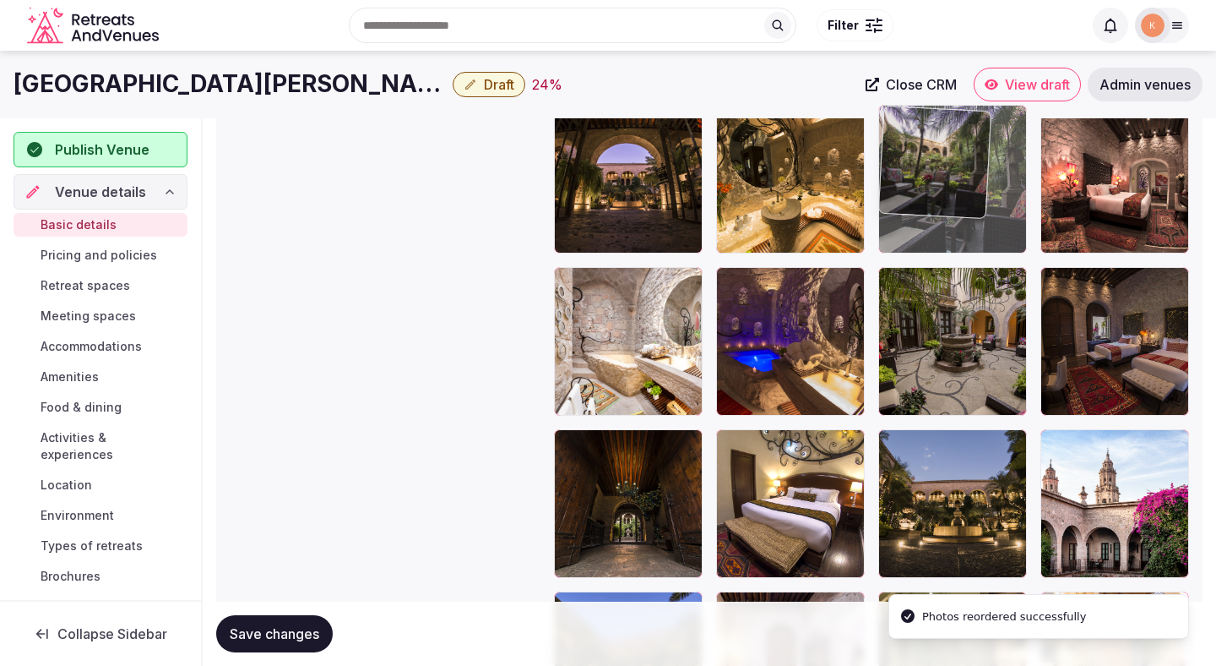
drag, startPoint x: 941, startPoint y: 331, endPoint x: 940, endPoint y: 251, distance: 80.2
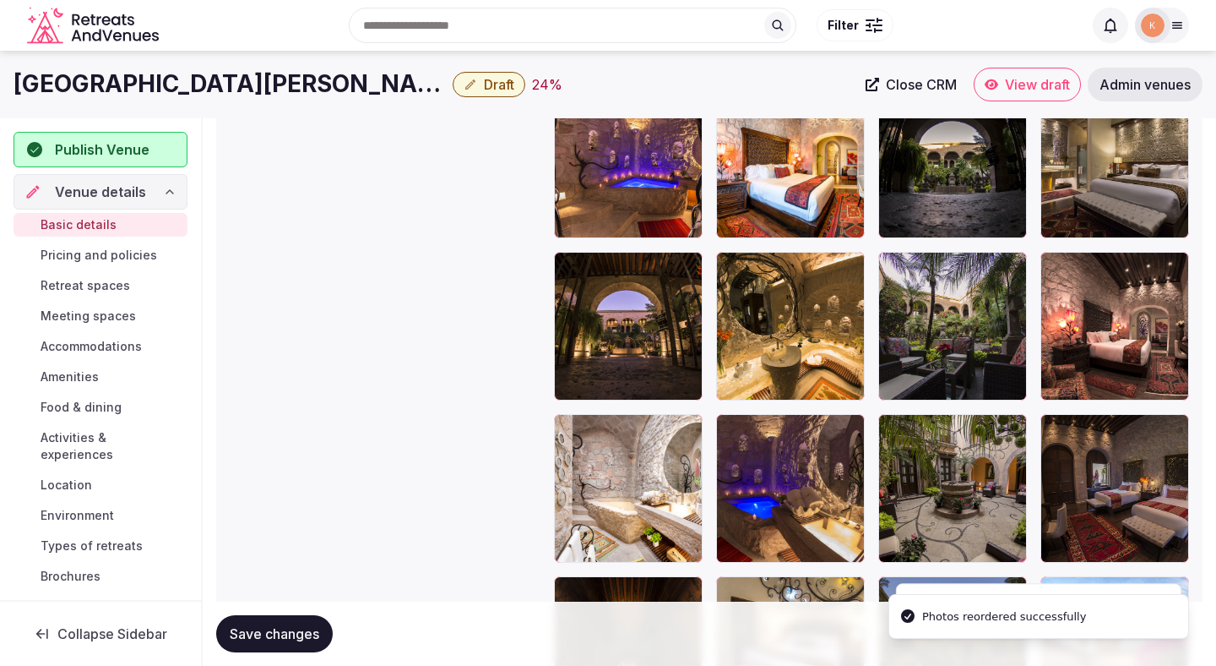
scroll to position [2171, 0]
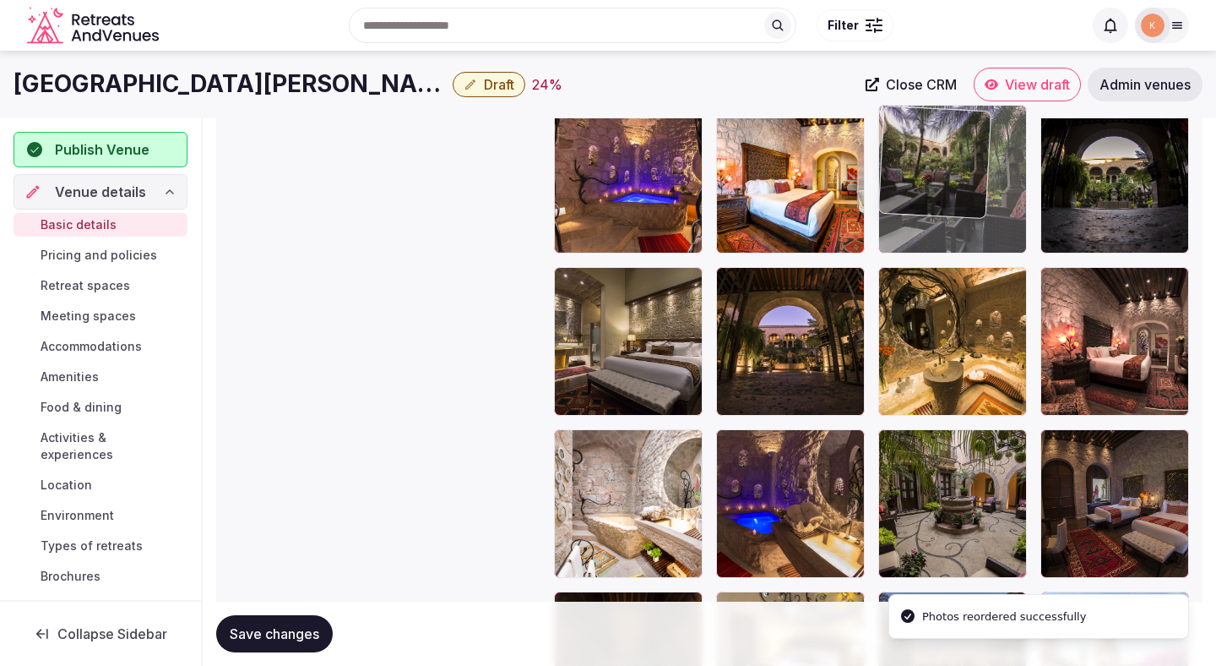
drag, startPoint x: 950, startPoint y: 359, endPoint x: 945, endPoint y: 255, distance: 104.0
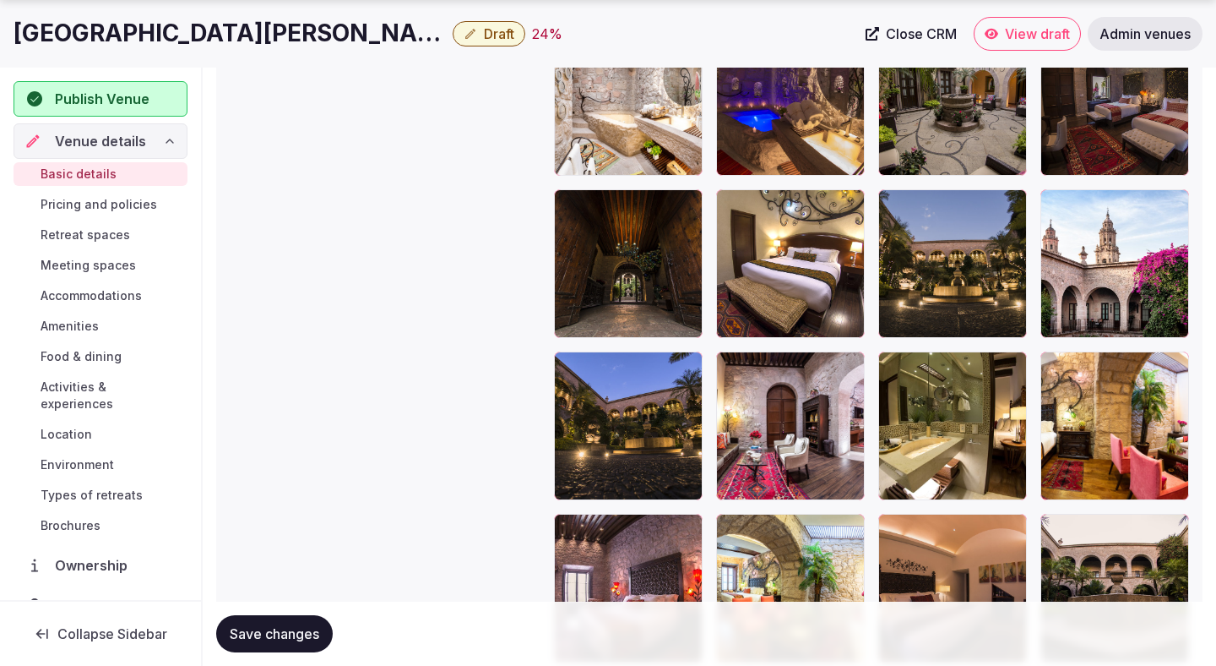
scroll to position [2576, 0]
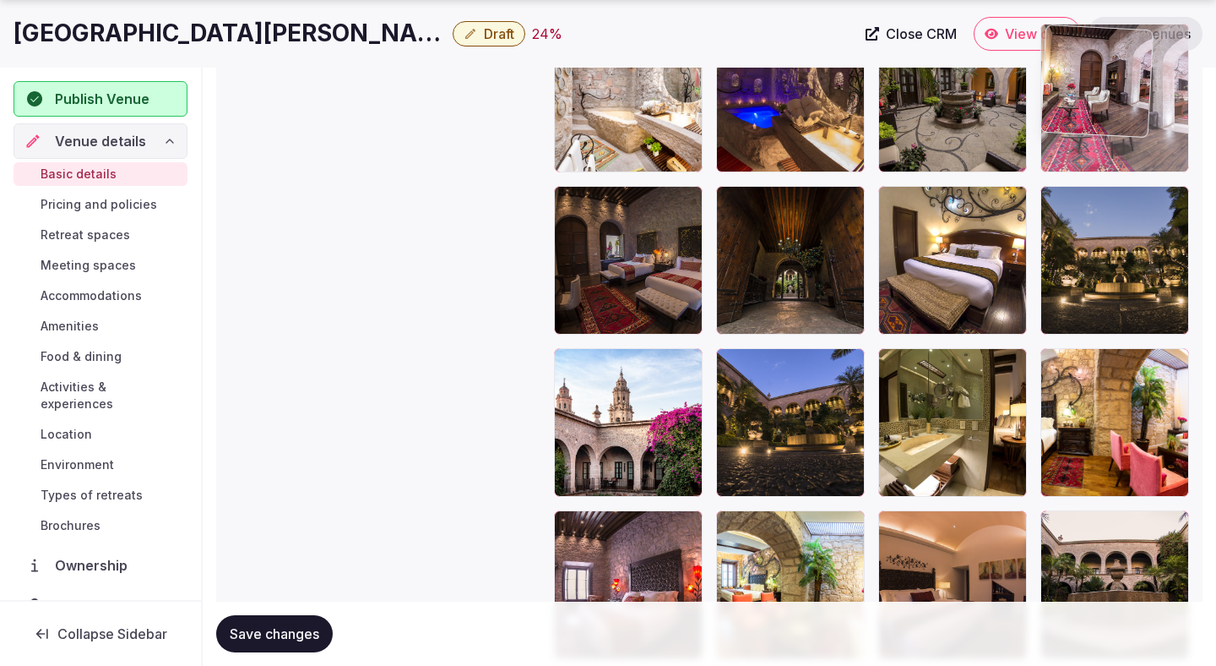
drag, startPoint x: 812, startPoint y: 423, endPoint x: 1132, endPoint y: 183, distance: 400.0
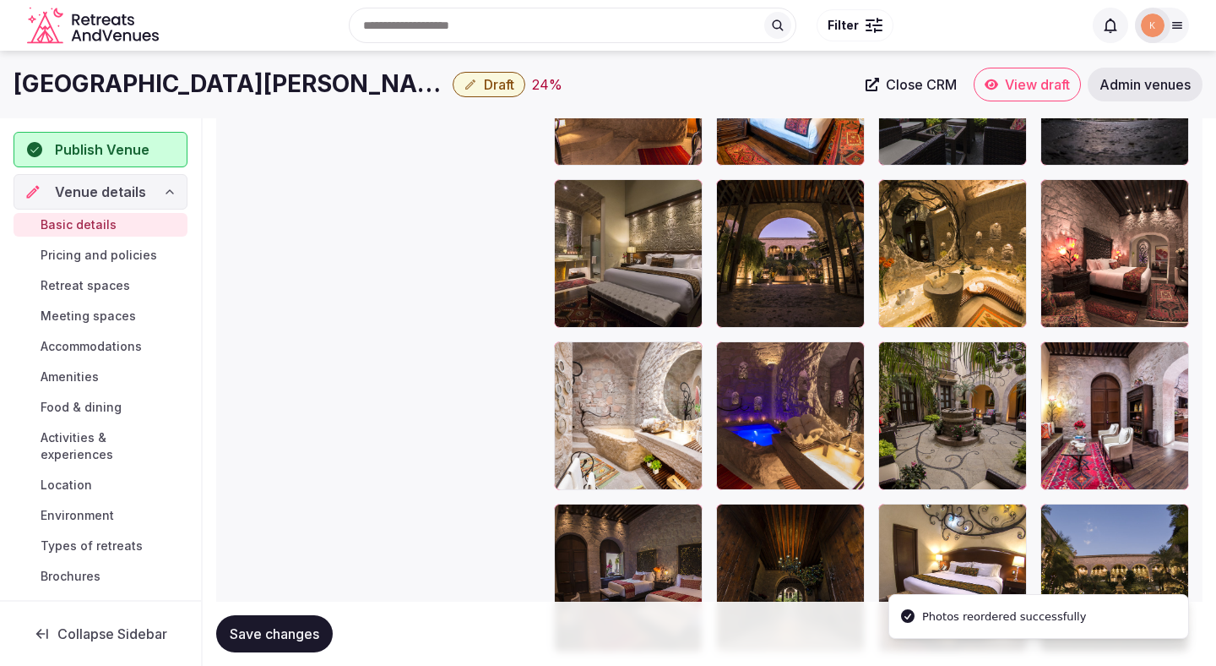
scroll to position [2251, 0]
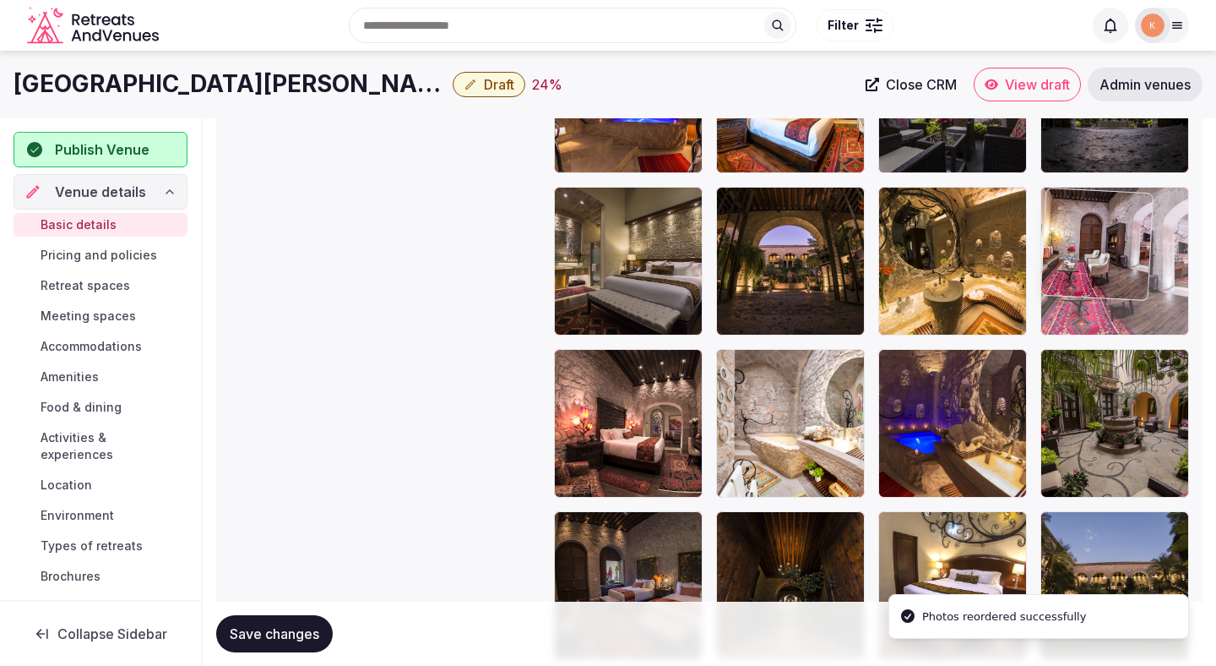
drag, startPoint x: 1099, startPoint y: 398, endPoint x: 1096, endPoint y: 235, distance: 163.1
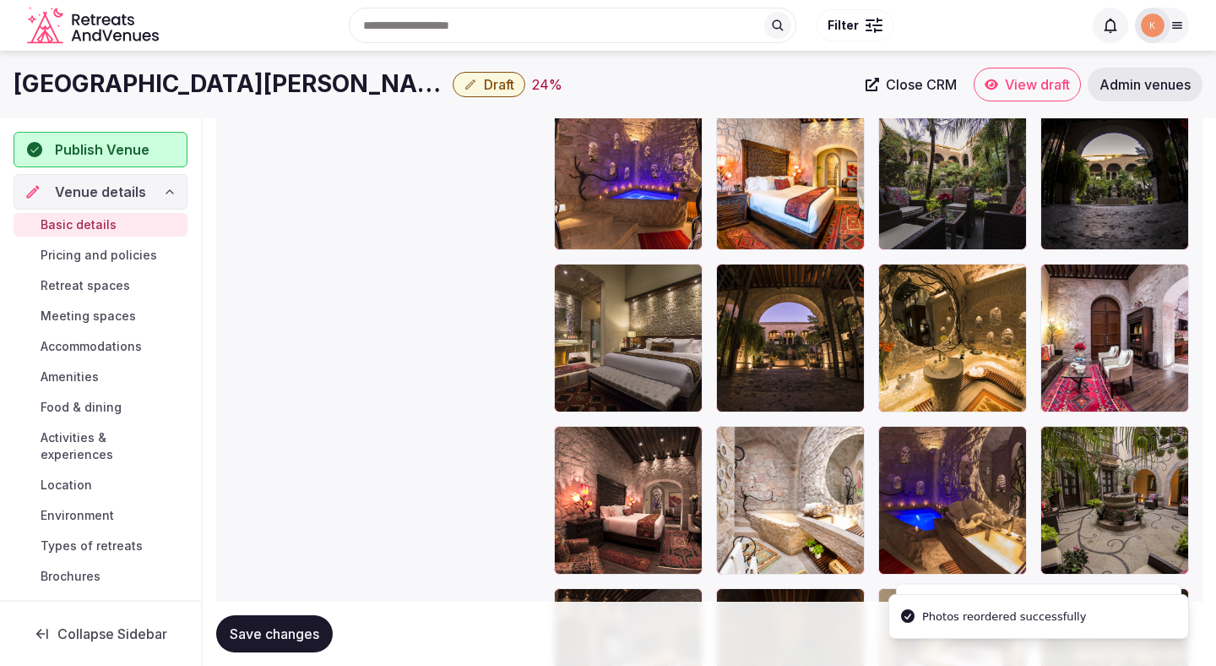
scroll to position [2176, 0]
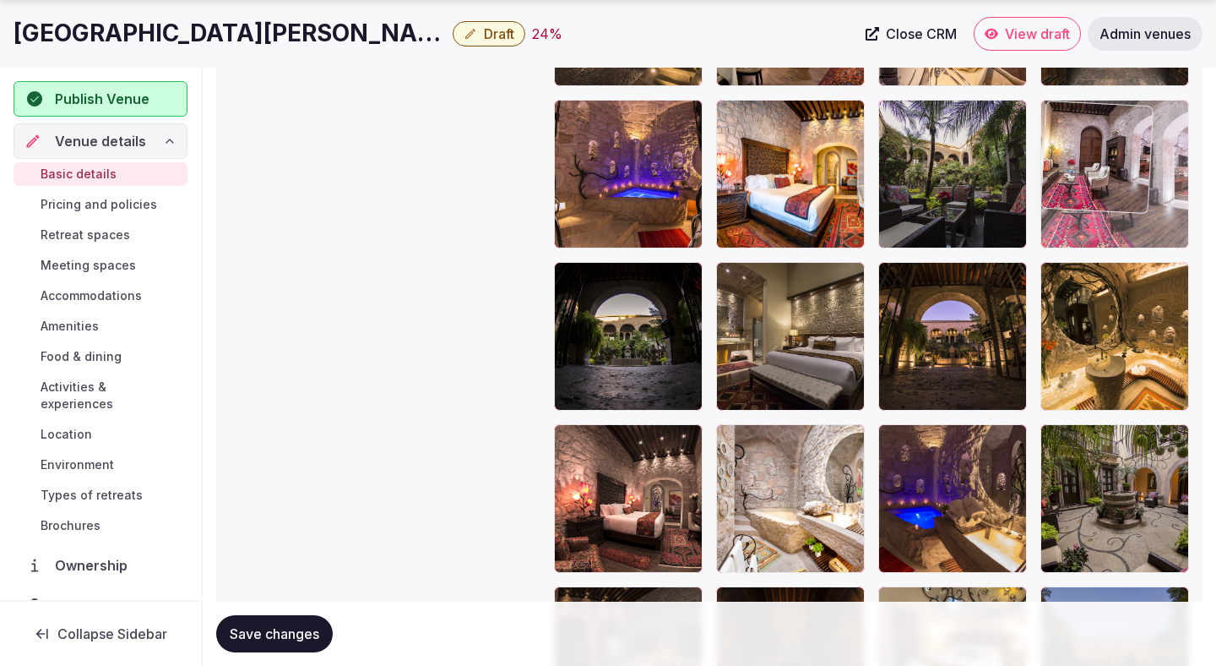
drag, startPoint x: 1085, startPoint y: 332, endPoint x: 1085, endPoint y: 206, distance: 125.9
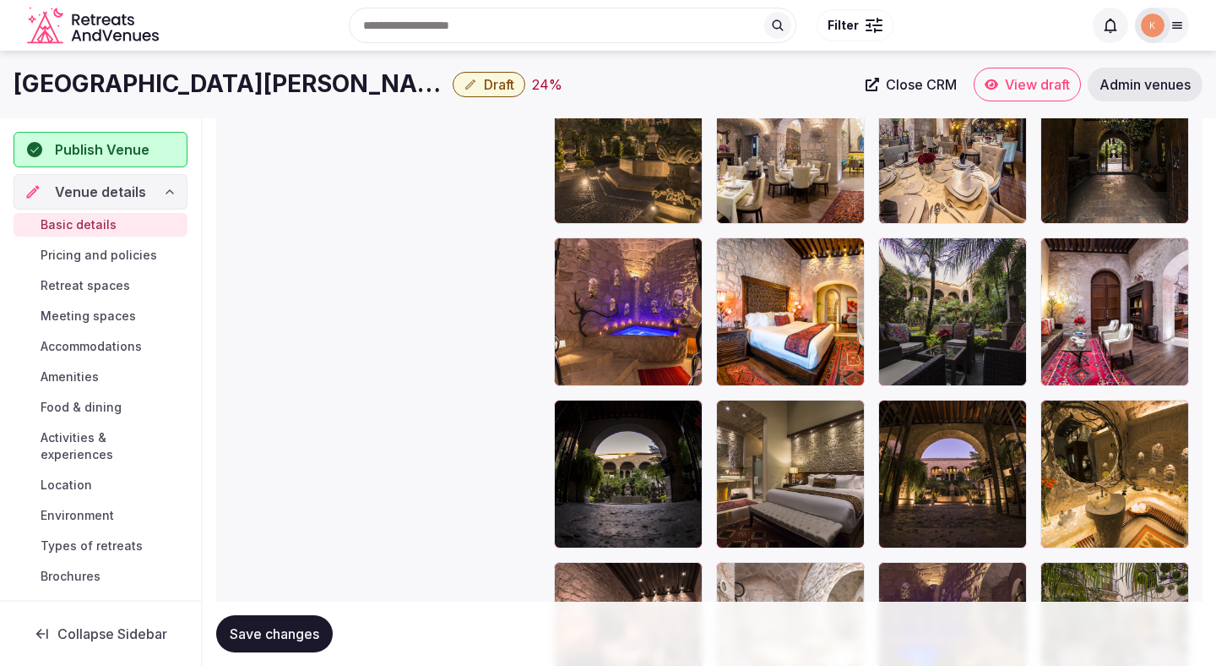
scroll to position [2023, 0]
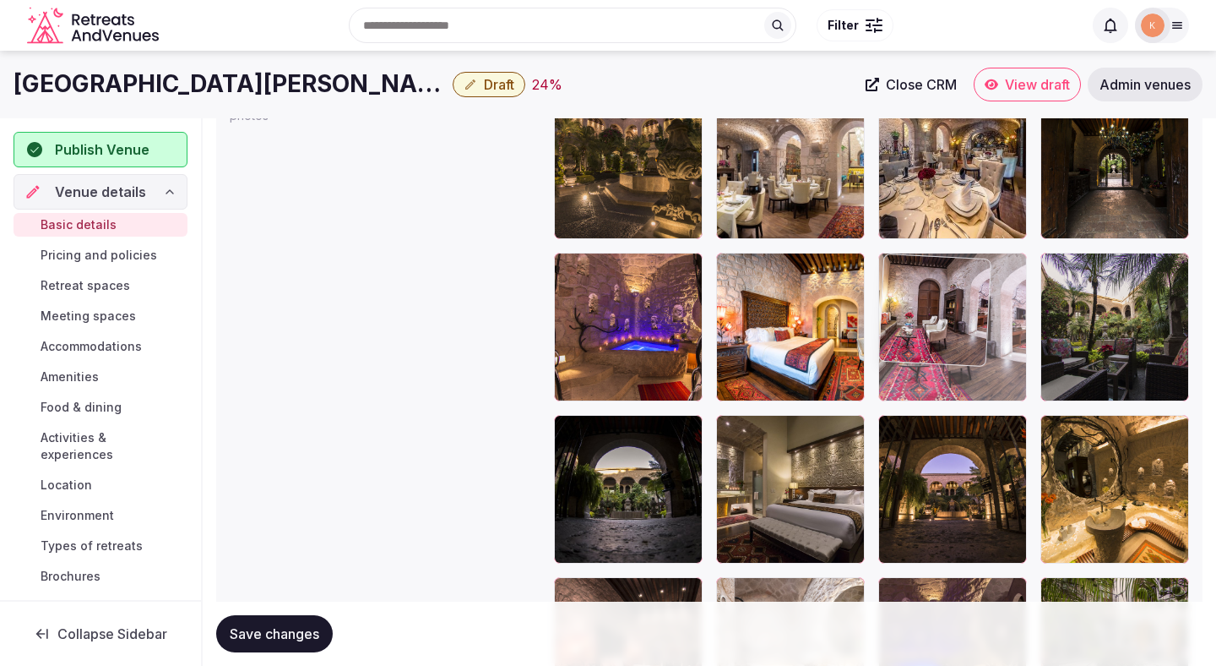
drag, startPoint x: 1086, startPoint y: 307, endPoint x: 972, endPoint y: 326, distance: 115.7
click at [972, 326] on body "**********" at bounding box center [608, 62] width 1216 height 4171
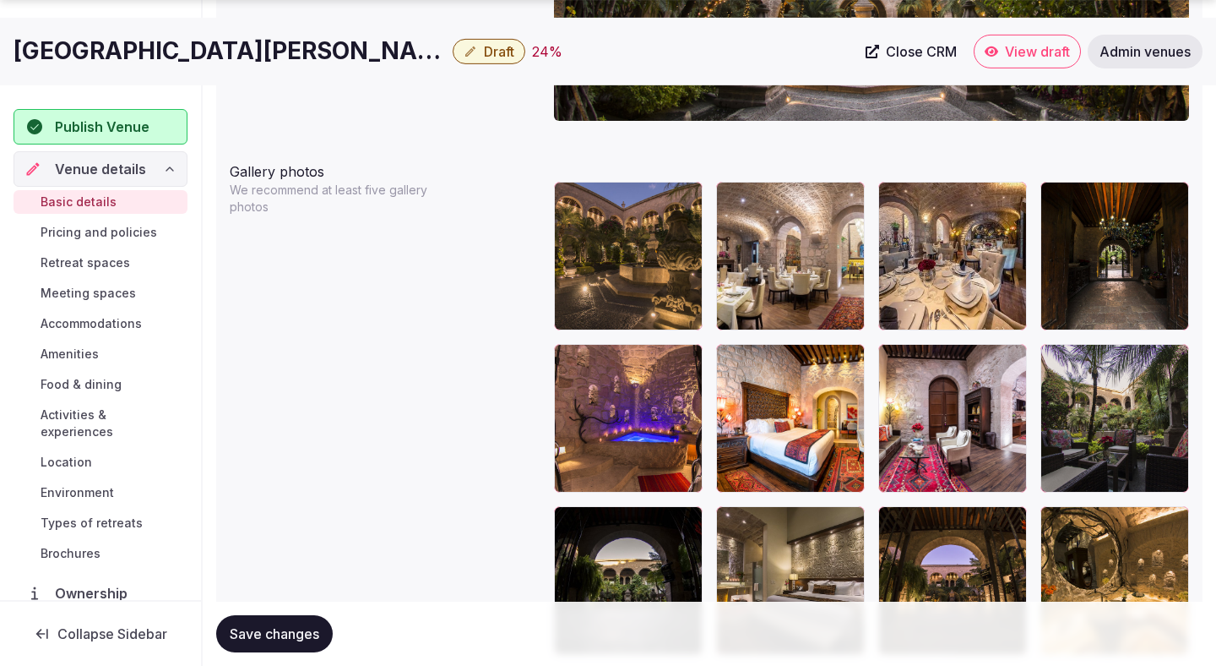
scroll to position [2015, 0]
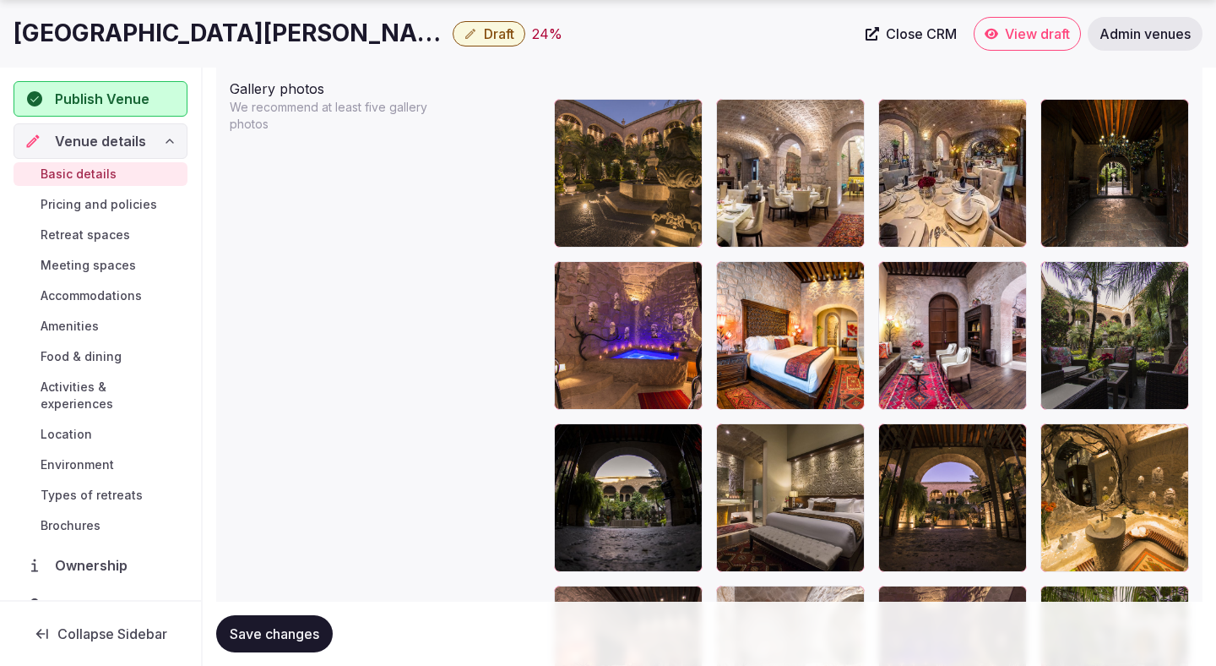
click at [291, 634] on span "Save changes" at bounding box center [275, 633] width 90 height 17
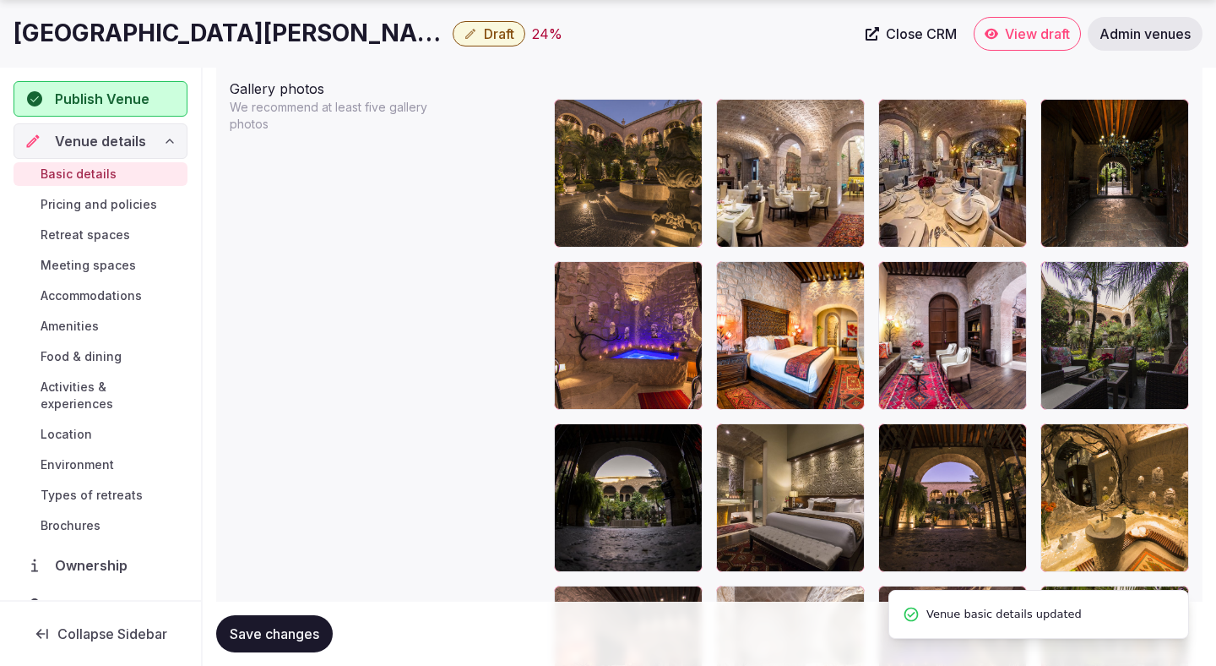
click at [291, 634] on span "Save changes" at bounding box center [275, 633] width 90 height 17
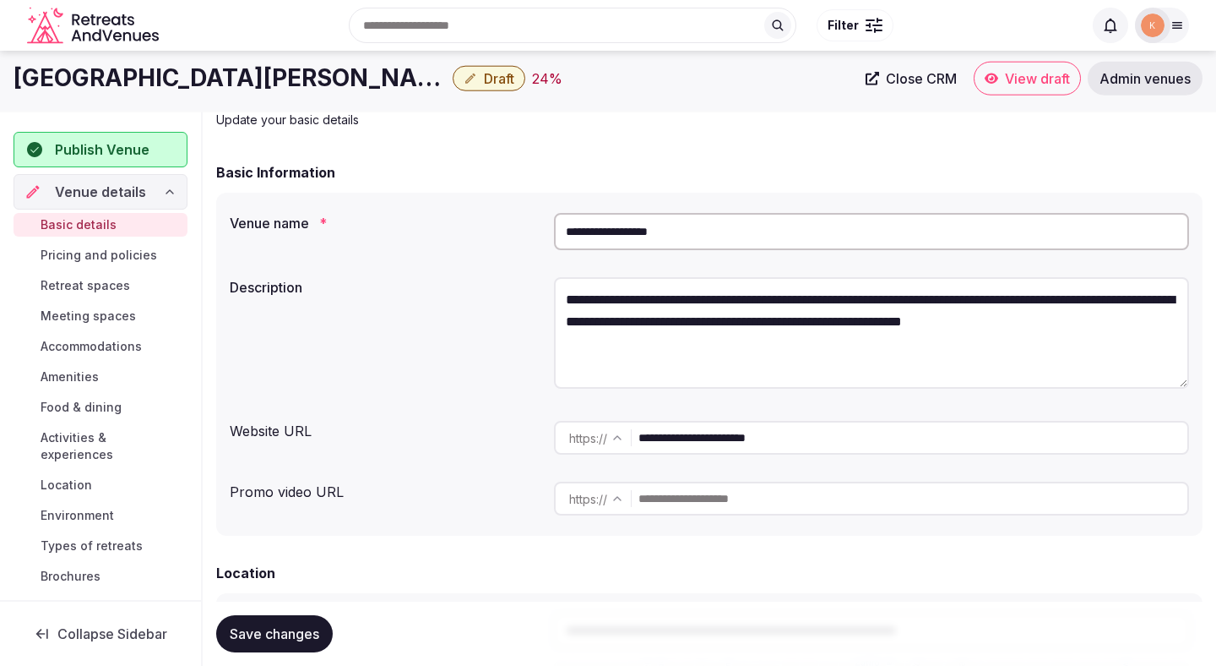
scroll to position [0, 0]
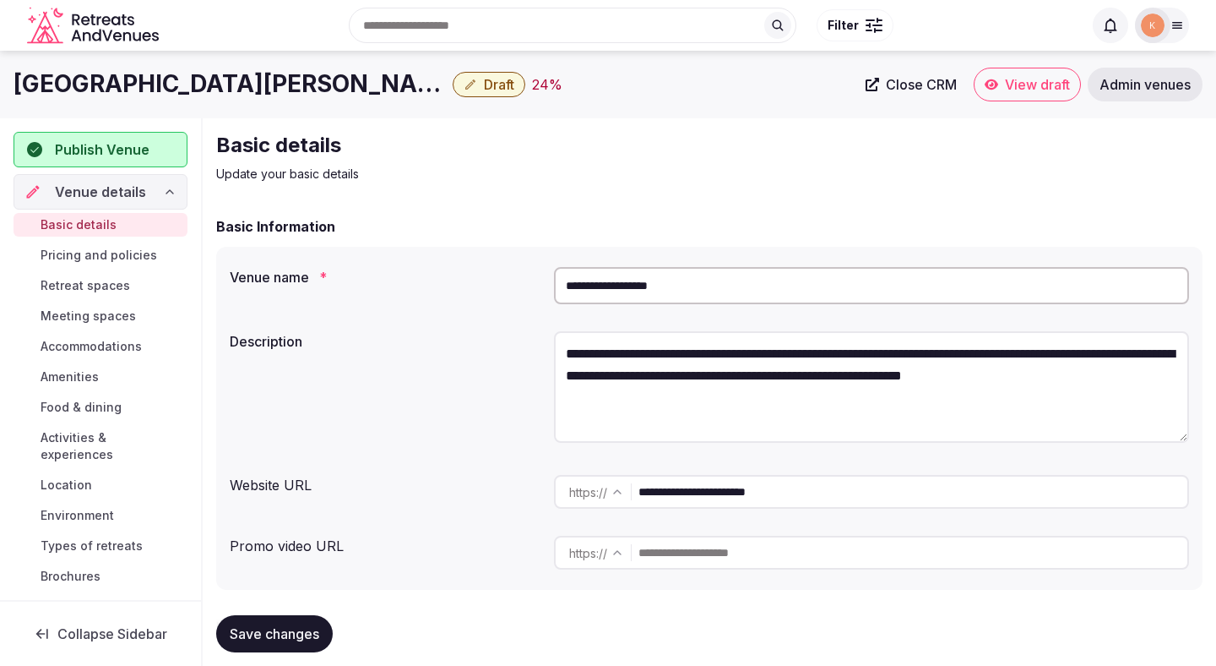
click at [484, 84] on span "Draft" at bounding box center [499, 84] width 30 height 17
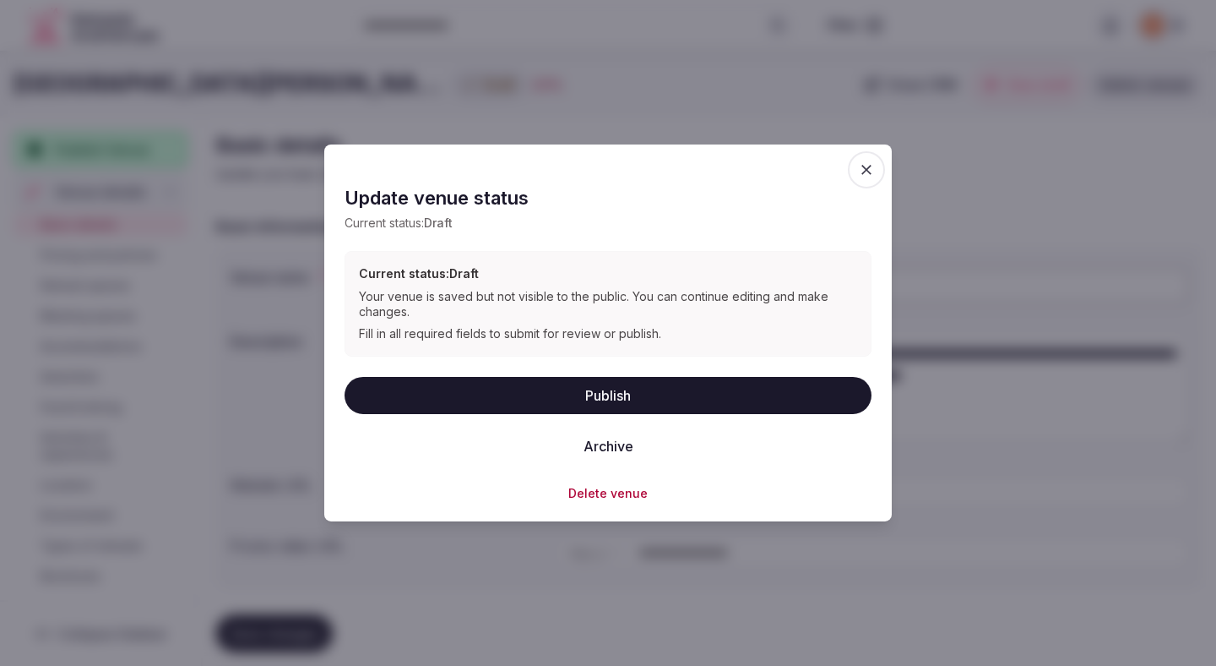
click at [485, 396] on button "Publish" at bounding box center [608, 394] width 527 height 37
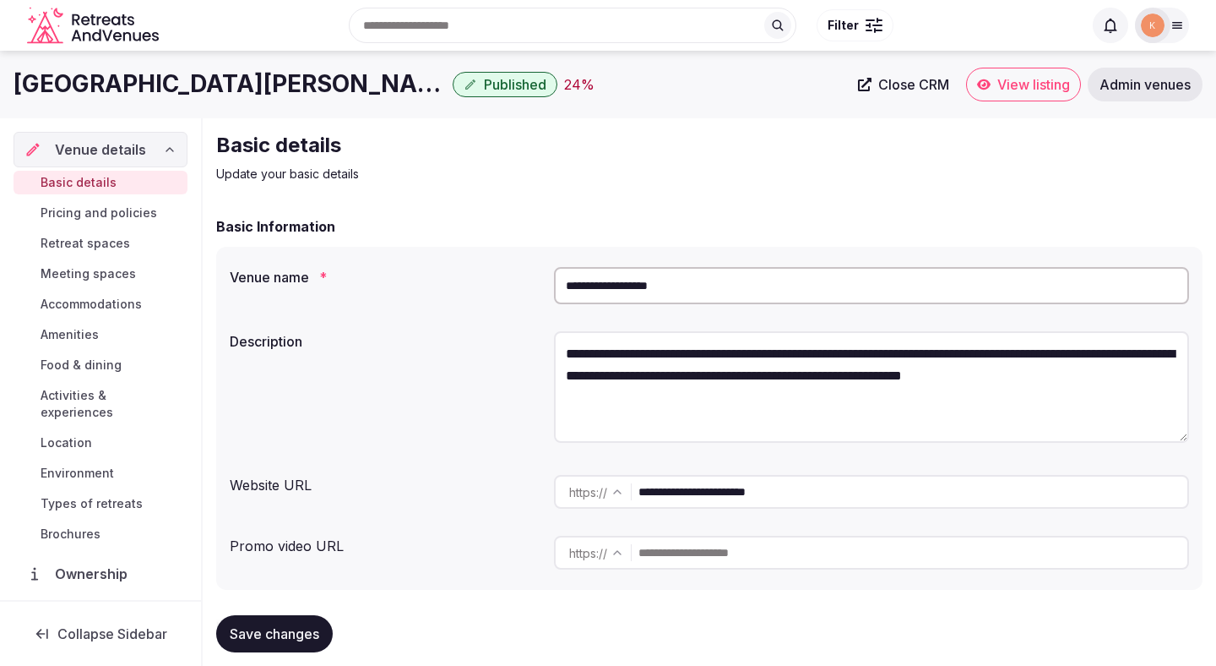
click at [1006, 85] on span "View listing" at bounding box center [1034, 84] width 73 height 17
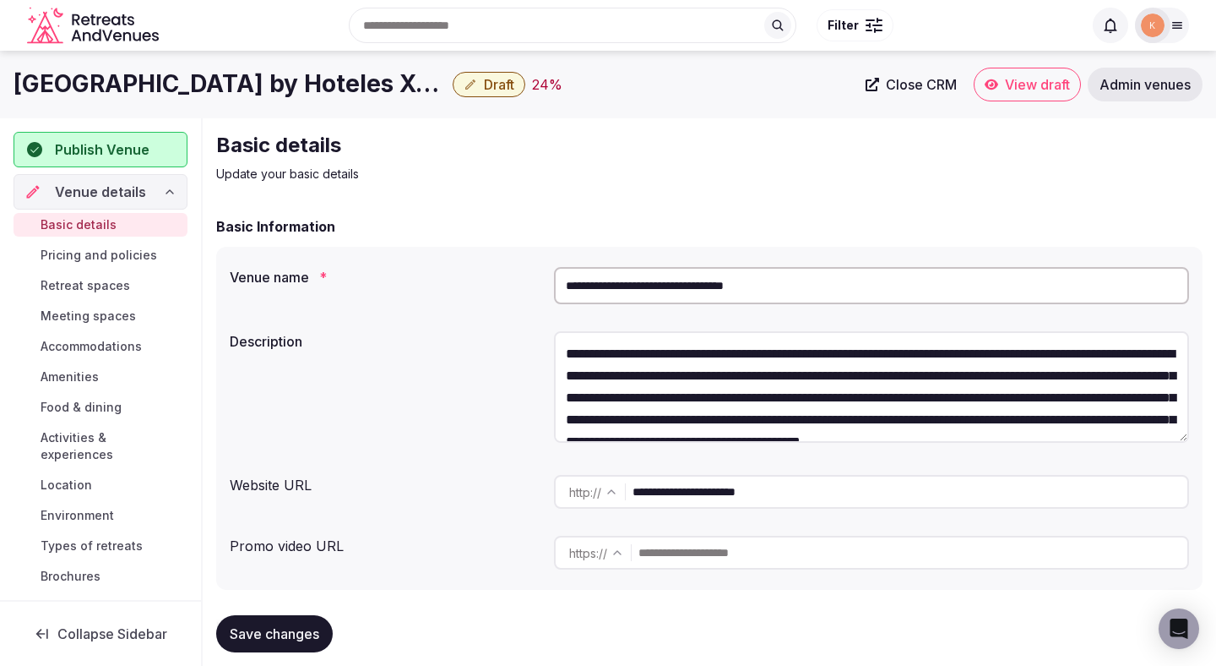
click at [674, 291] on input "**********" at bounding box center [871, 285] width 635 height 37
click at [924, 87] on span "Close CRM" at bounding box center [921, 84] width 71 height 17
click at [1136, 87] on span "Admin venues" at bounding box center [1145, 84] width 91 height 17
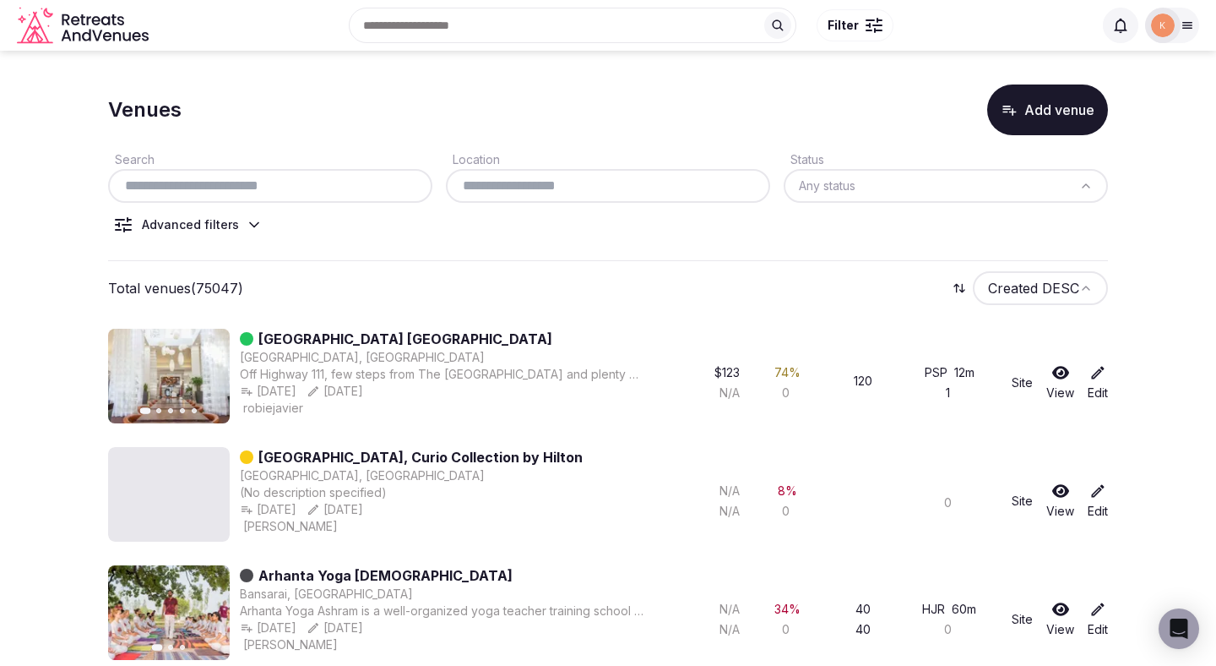
click at [334, 189] on input "text" at bounding box center [270, 186] width 311 height 20
paste input "**********"
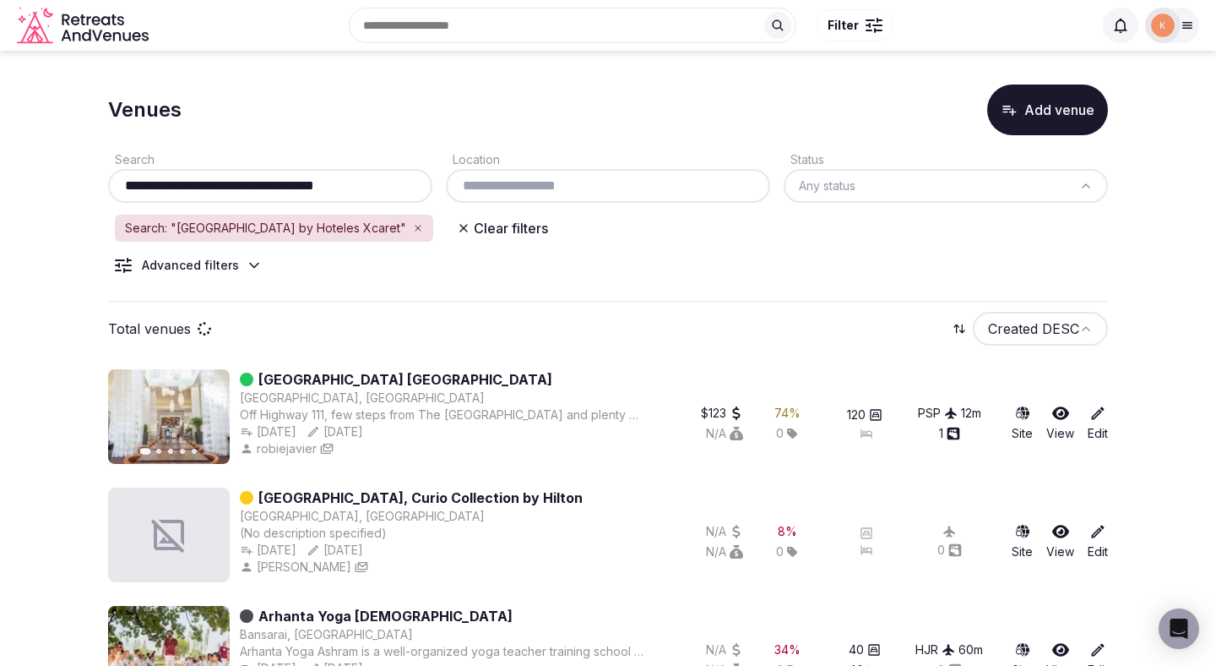
type input "**********"
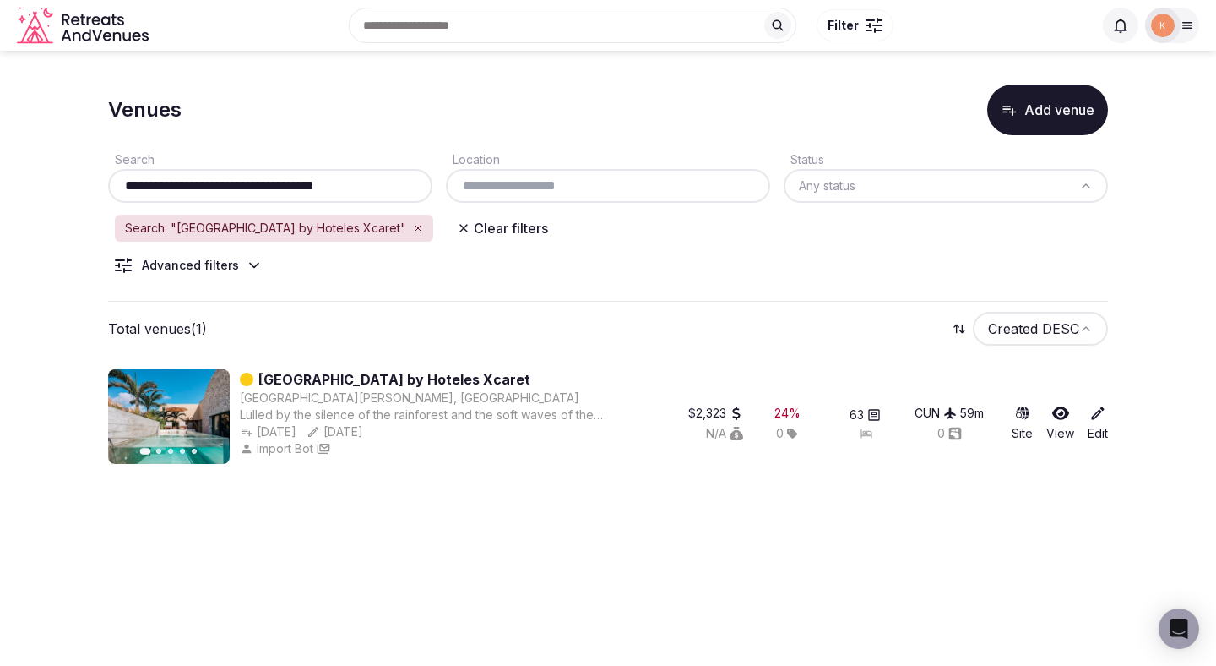
click at [451, 379] on link "[GEOGRAPHIC_DATA] by Hoteles Xcaret" at bounding box center [394, 379] width 272 height 20
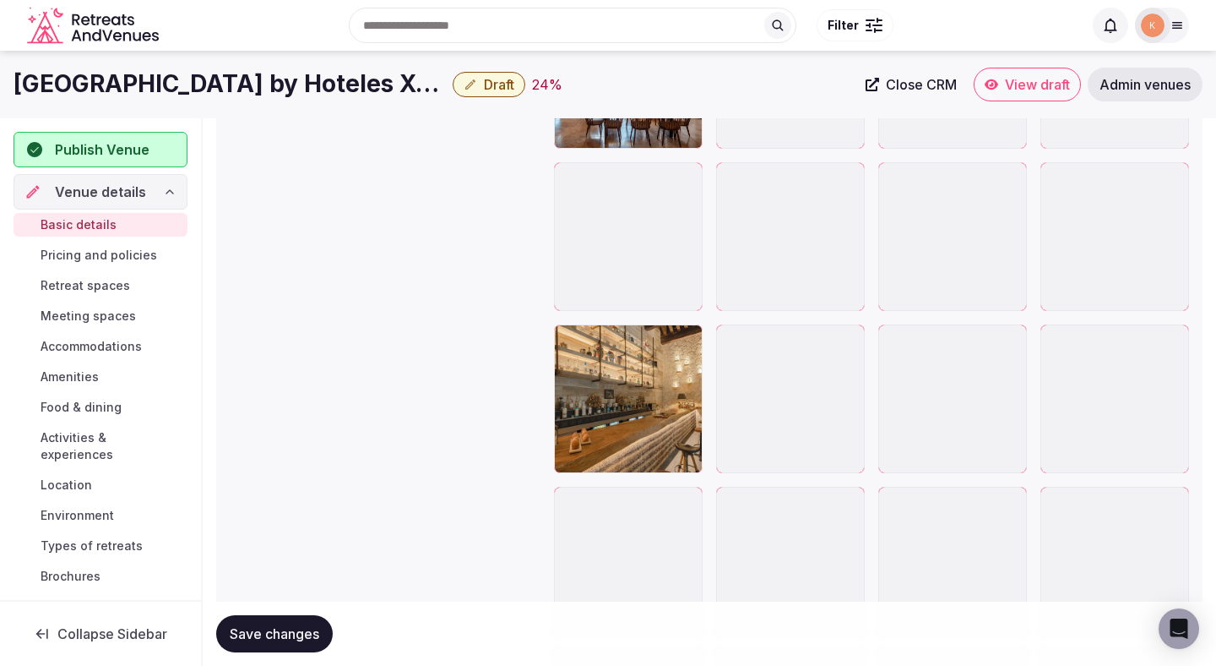
scroll to position [2754, 0]
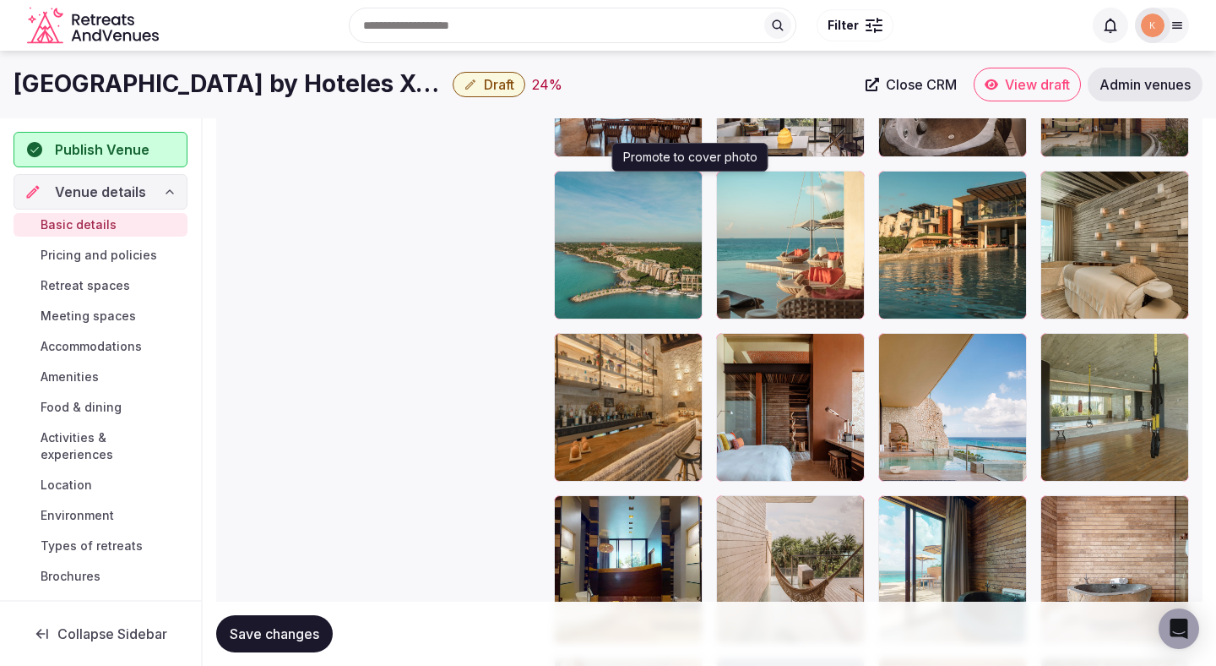
click at [685, 186] on icon "button" at bounding box center [686, 188] width 14 height 14
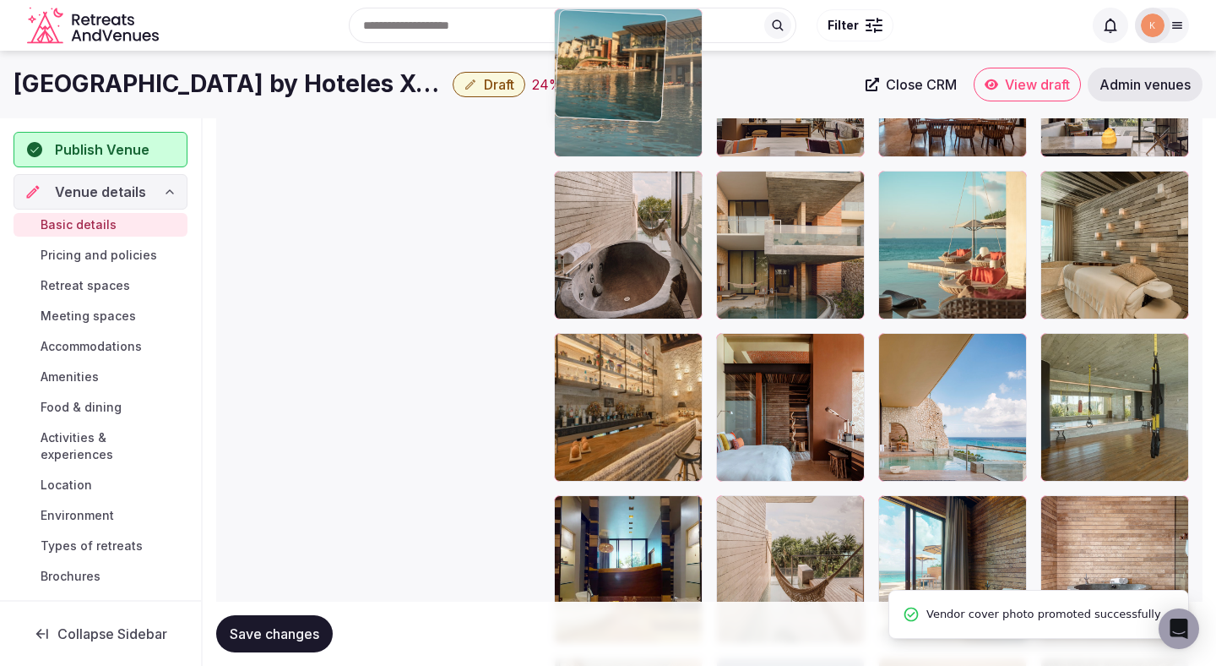
drag, startPoint x: 971, startPoint y: 231, endPoint x: 676, endPoint y: 161, distance: 303.8
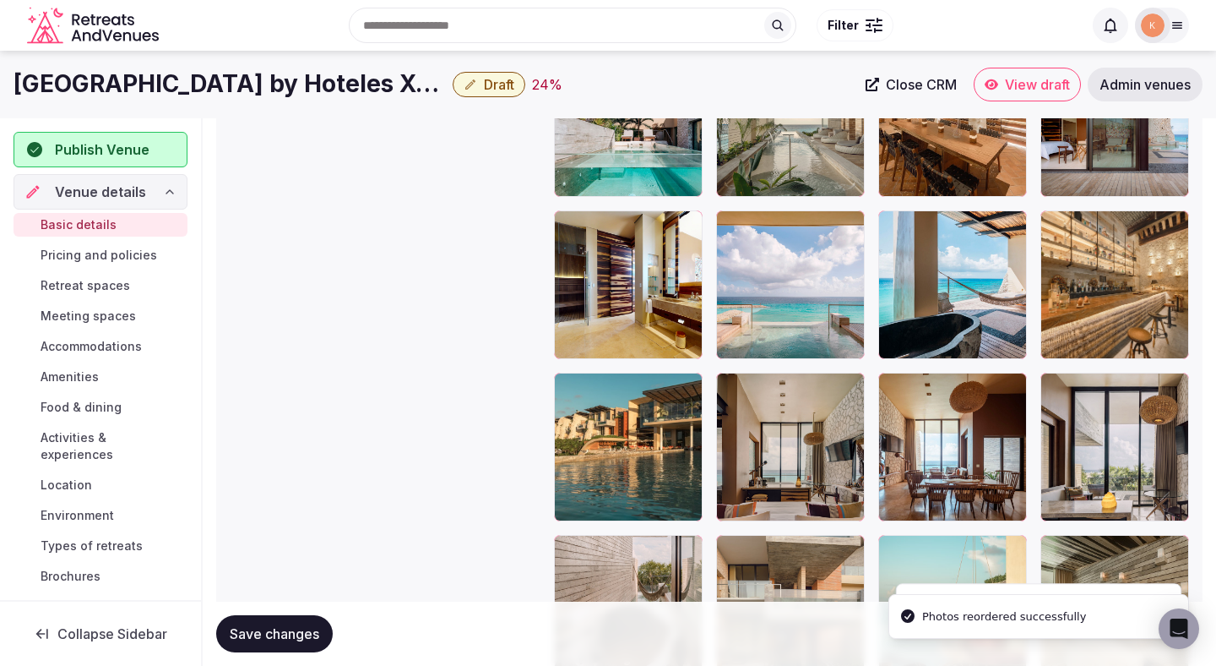
scroll to position [2363, 0]
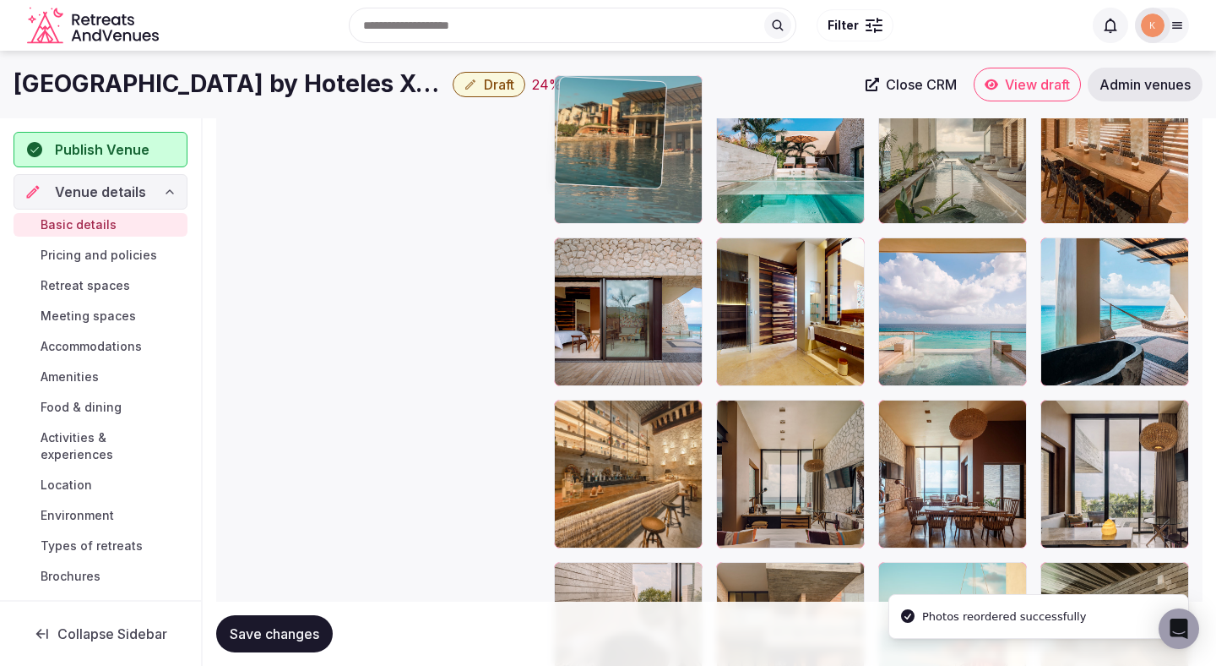
drag, startPoint x: 650, startPoint y: 481, endPoint x: 646, endPoint y: 206, distance: 274.6
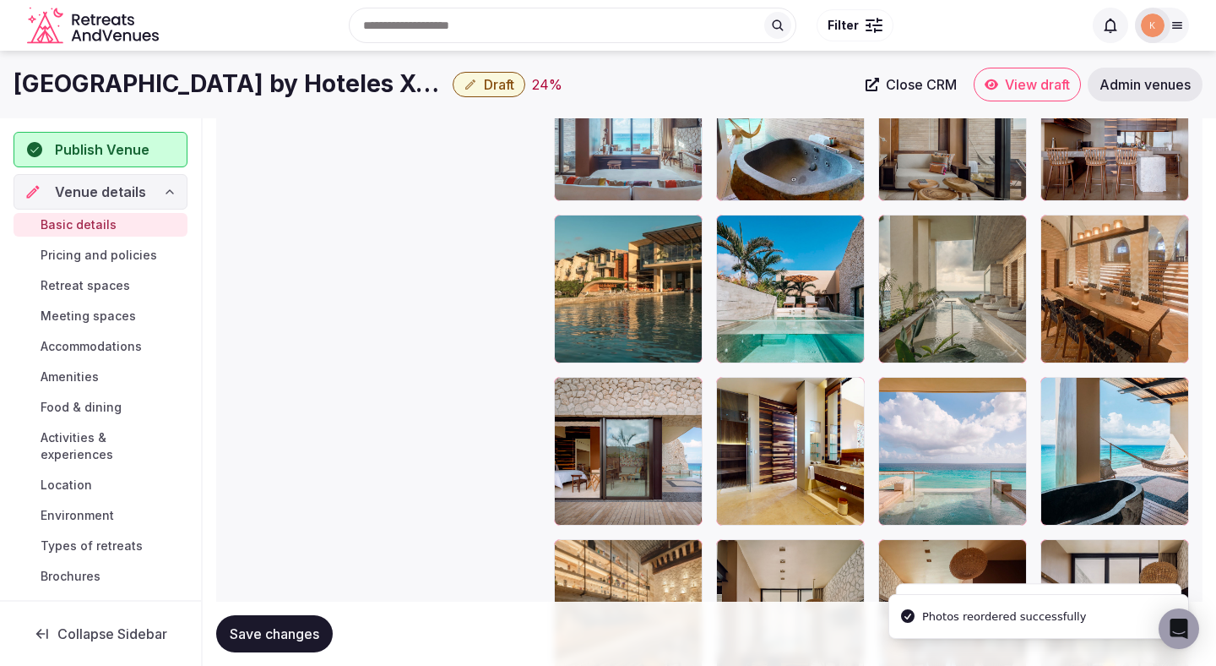
scroll to position [2214, 0]
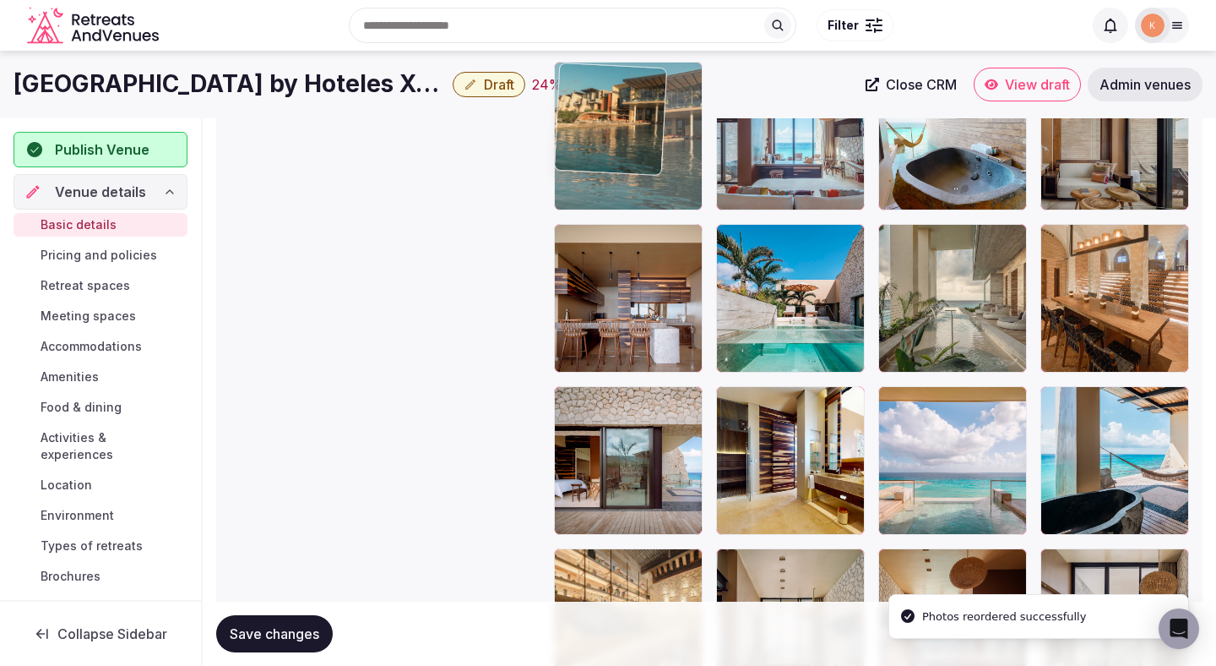
drag, startPoint x: 625, startPoint y: 301, endPoint x: 625, endPoint y: 176, distance: 125.0
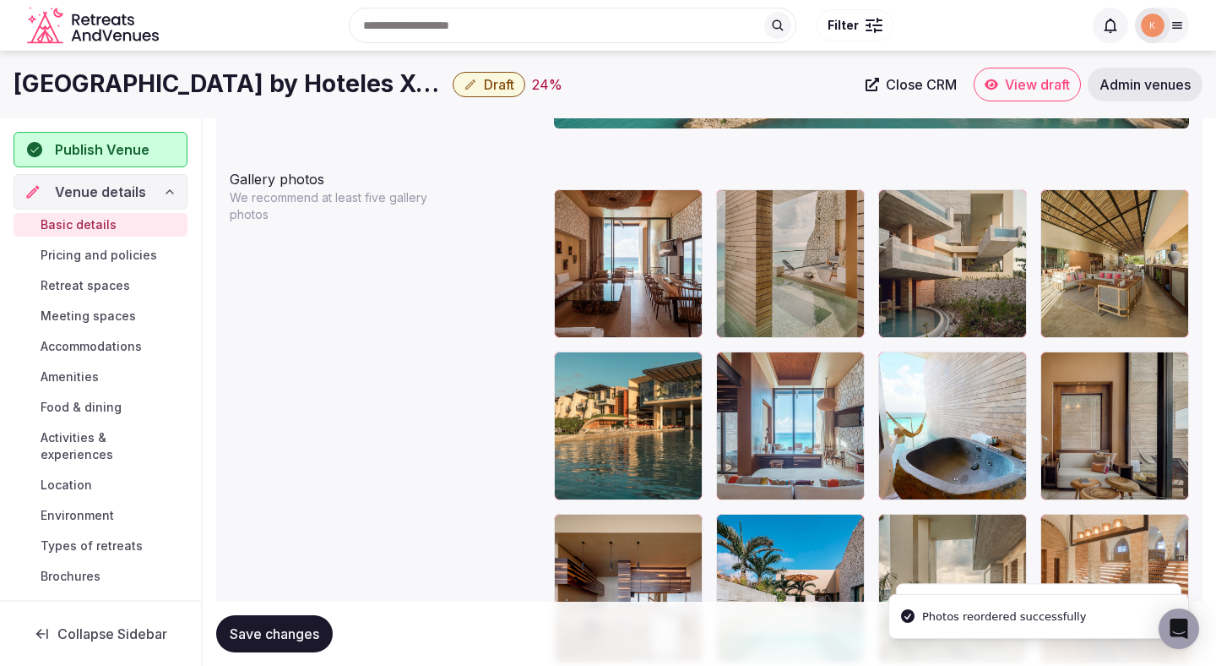
scroll to position [1918, 0]
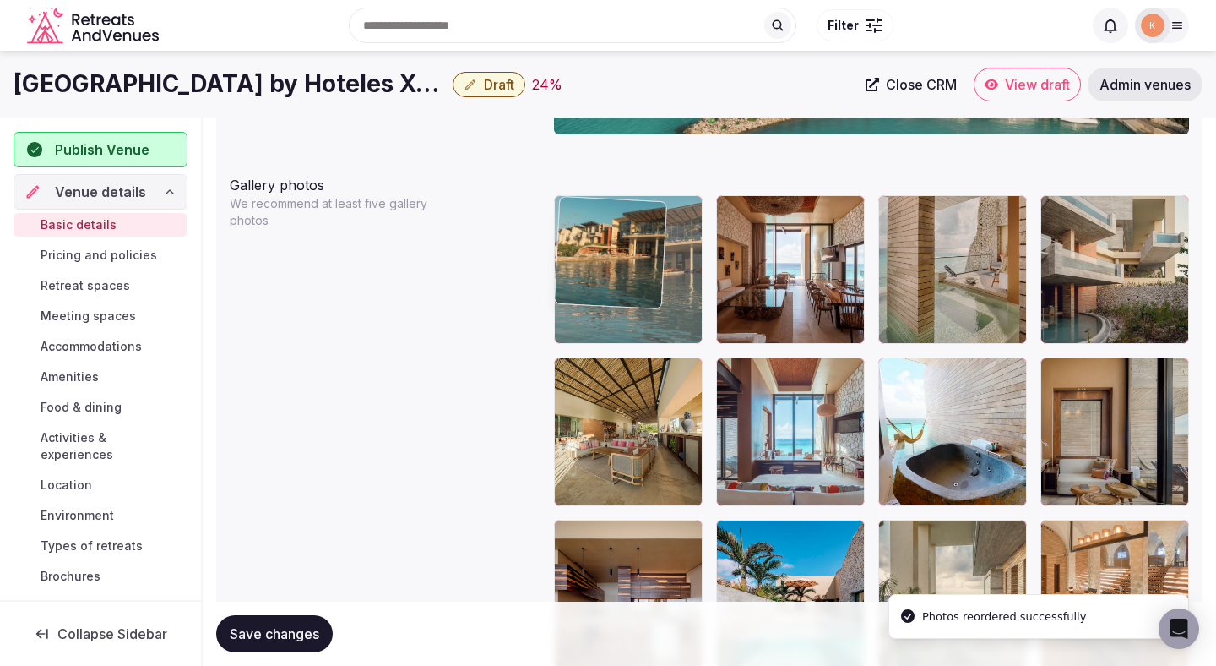
drag, startPoint x: 602, startPoint y: 430, endPoint x: 601, endPoint y: 264, distance: 166.4
click at [601, 264] on body "**********" at bounding box center [608, 248] width 1216 height 4333
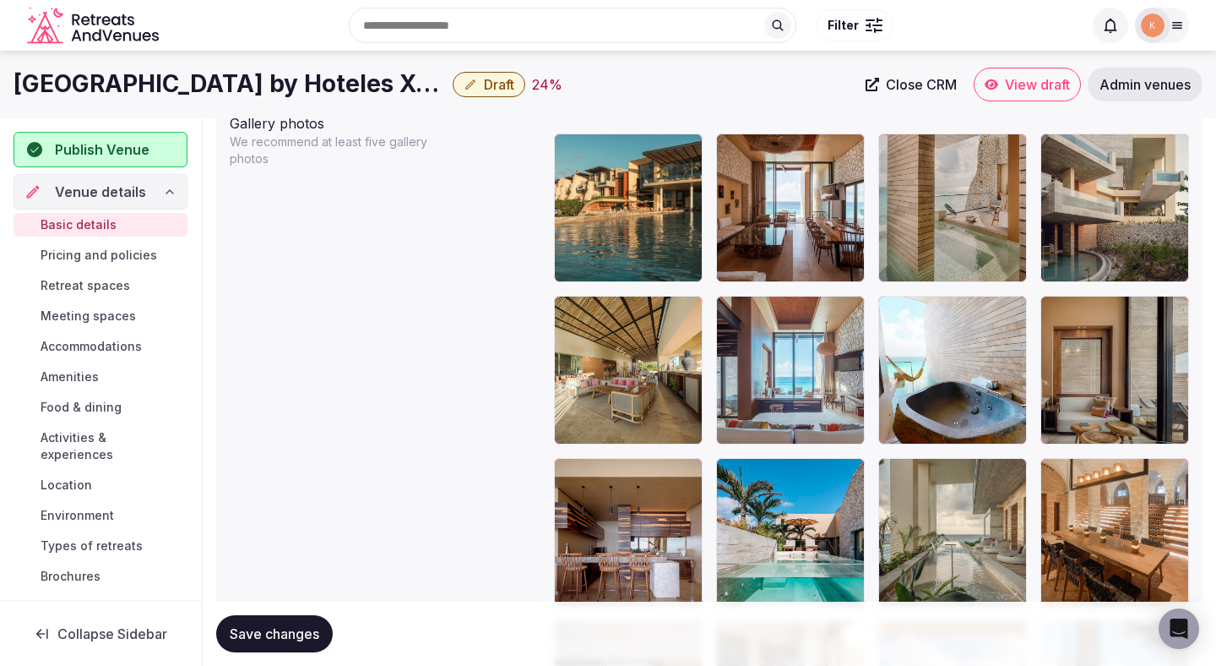
scroll to position [1966, 0]
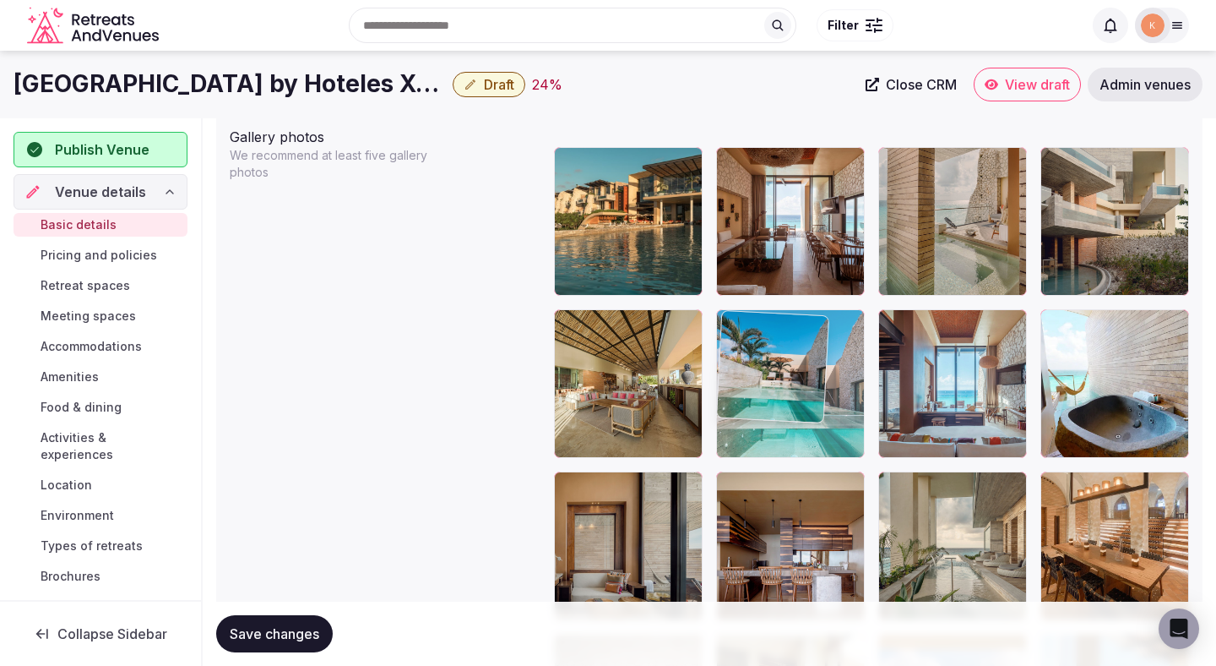
drag, startPoint x: 774, startPoint y: 504, endPoint x: 773, endPoint y: 408, distance: 96.3
click at [773, 408] on body "**********" at bounding box center [608, 200] width 1216 height 4333
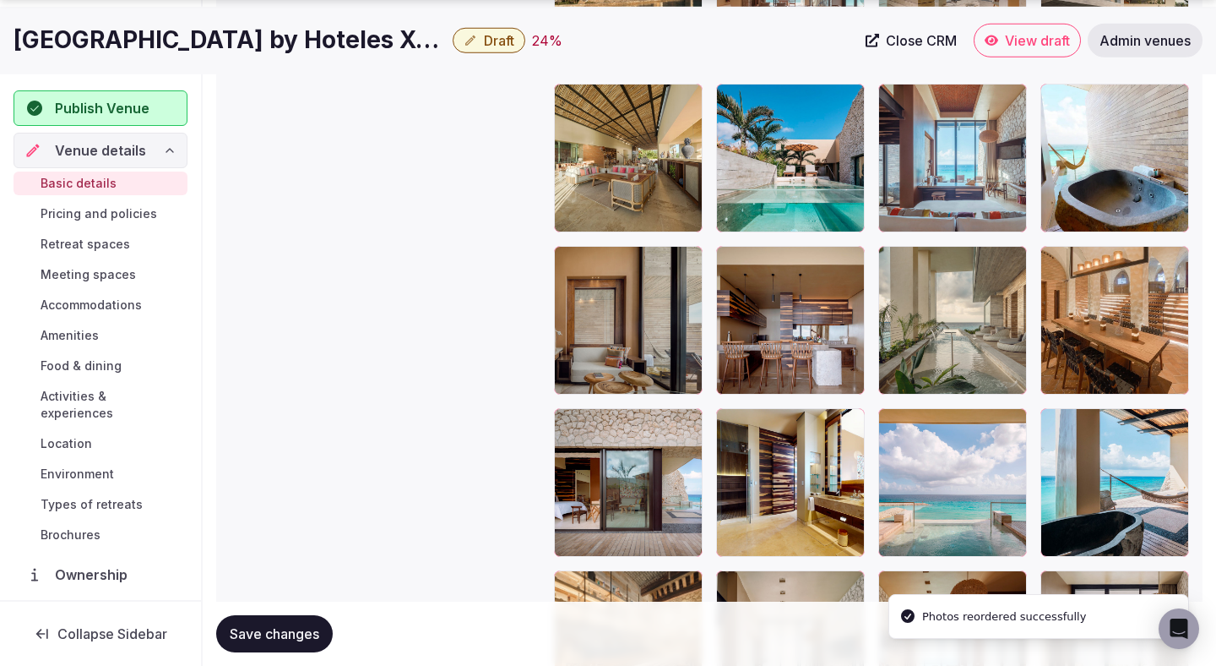
scroll to position [2233, 0]
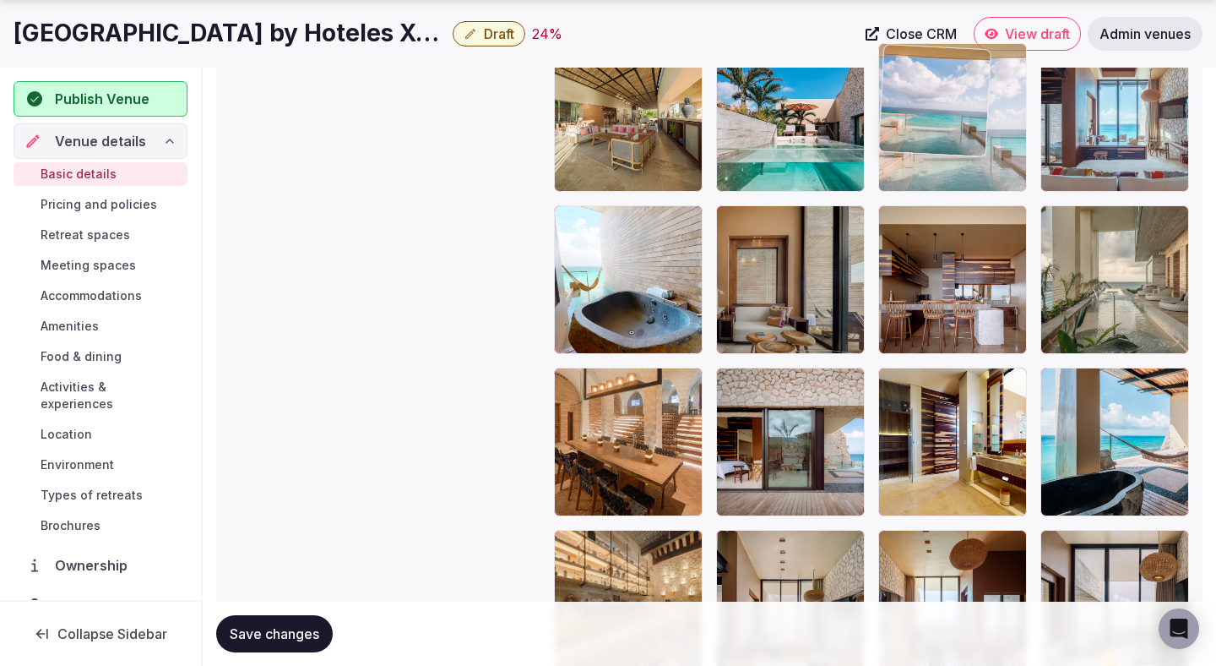
drag, startPoint x: 960, startPoint y: 411, endPoint x: 945, endPoint y: 161, distance: 250.5
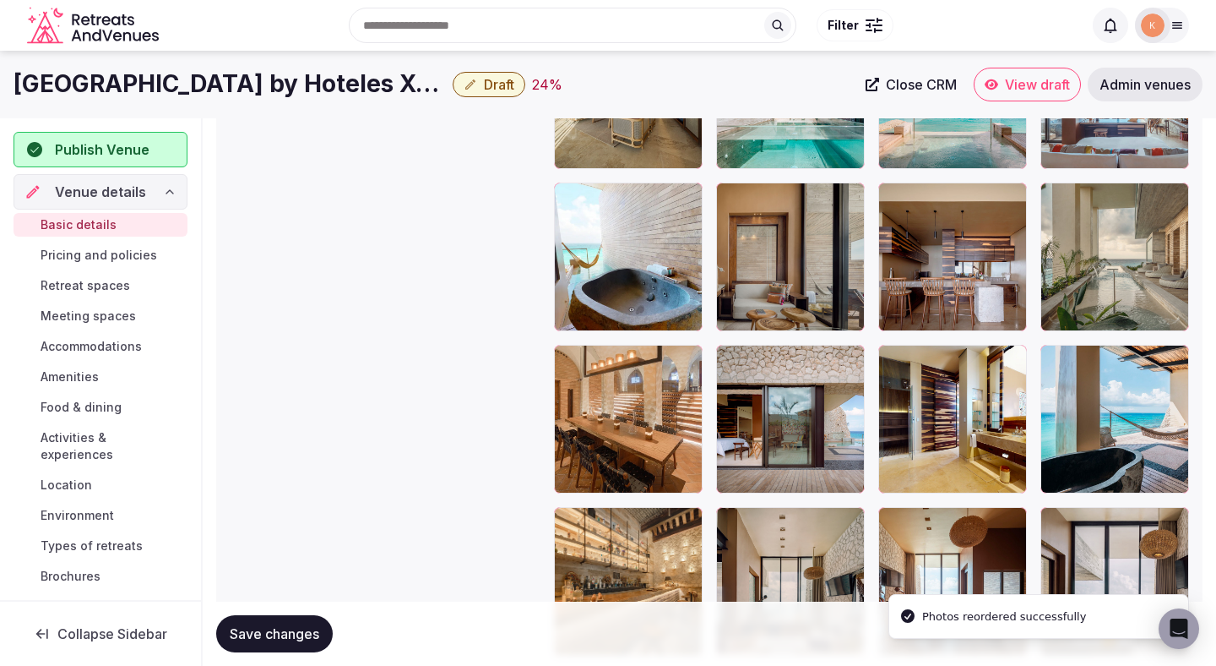
scroll to position [2222, 0]
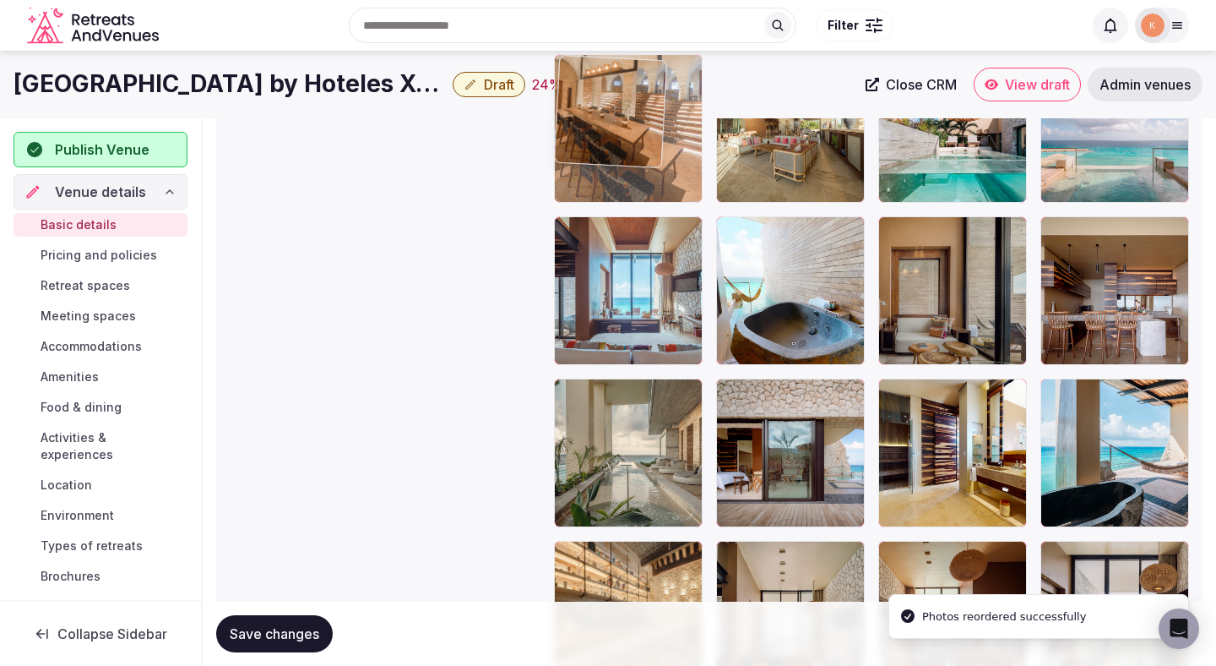
drag, startPoint x: 655, startPoint y: 425, endPoint x: 678, endPoint y: 179, distance: 246.9
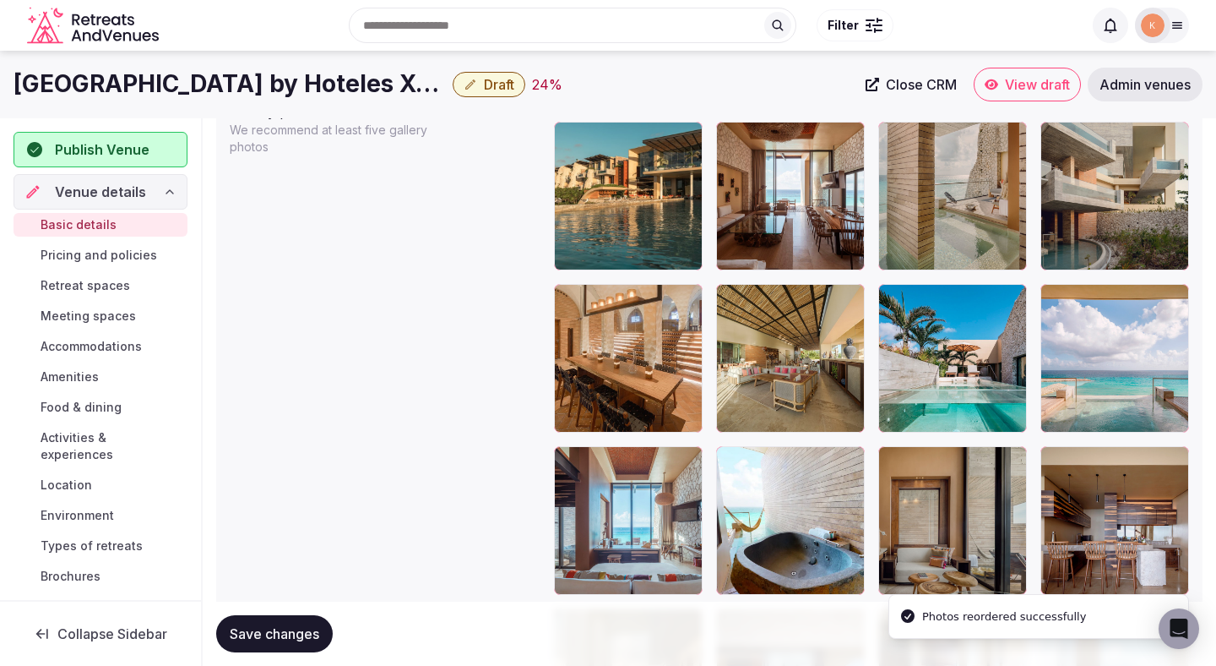
scroll to position [1985, 0]
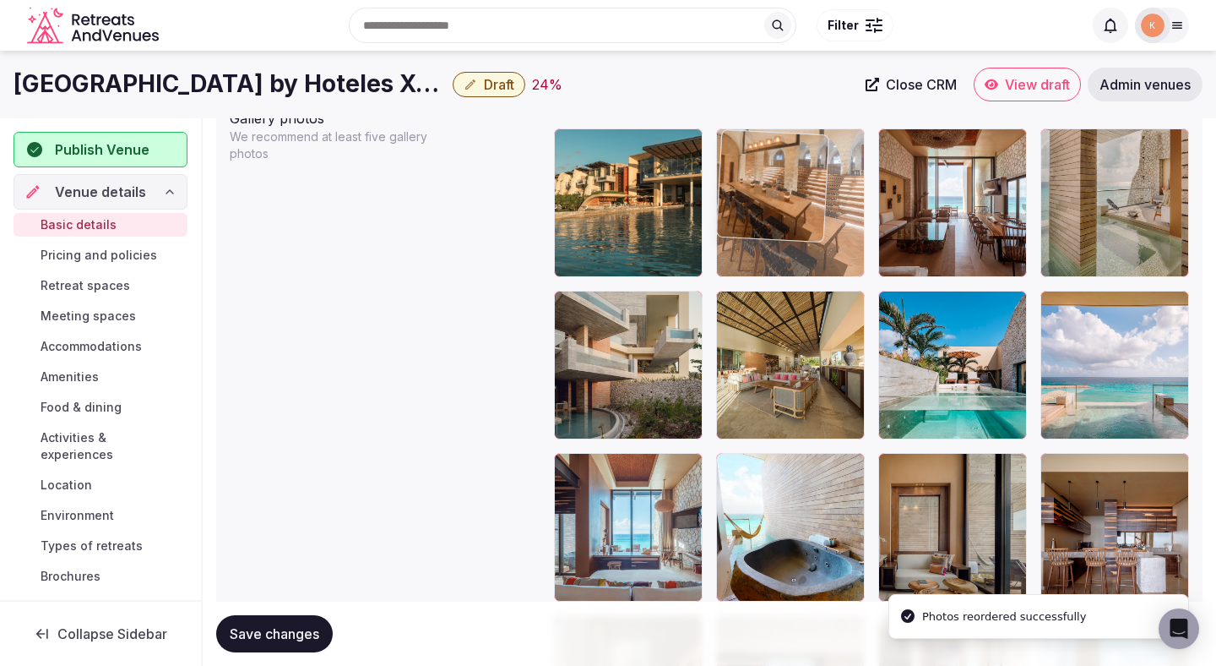
drag, startPoint x: 636, startPoint y: 362, endPoint x: 818, endPoint y: 226, distance: 226.9
click at [818, 226] on body "**********" at bounding box center [608, 181] width 1216 height 4333
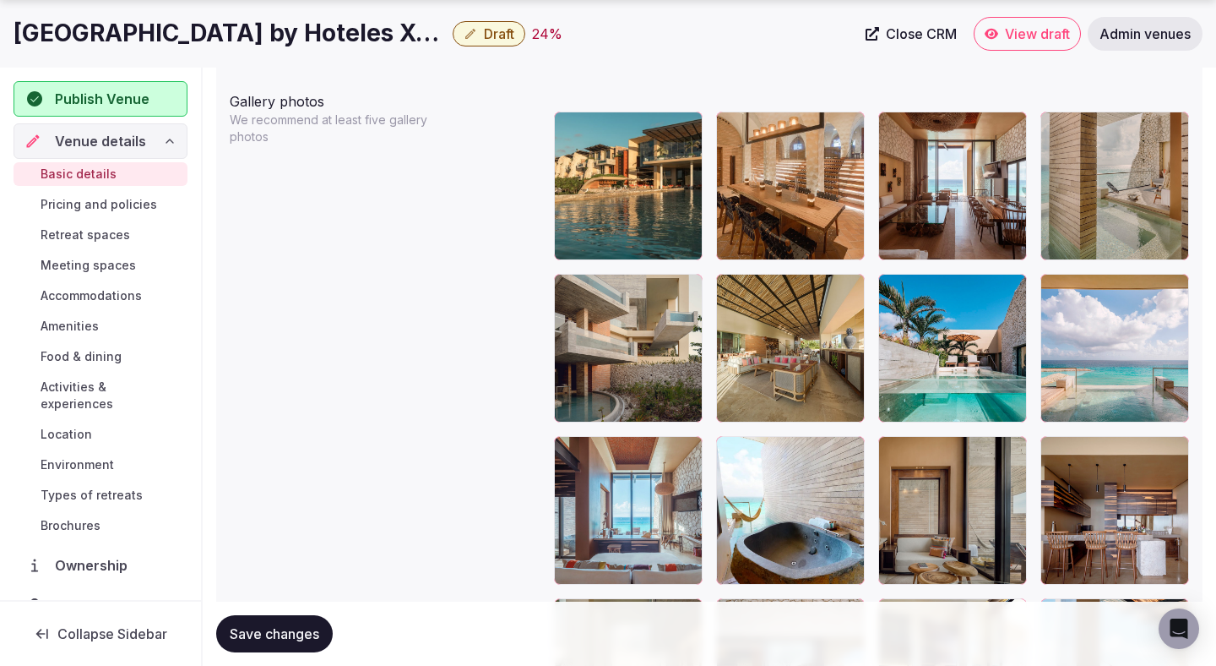
scroll to position [2003, 0]
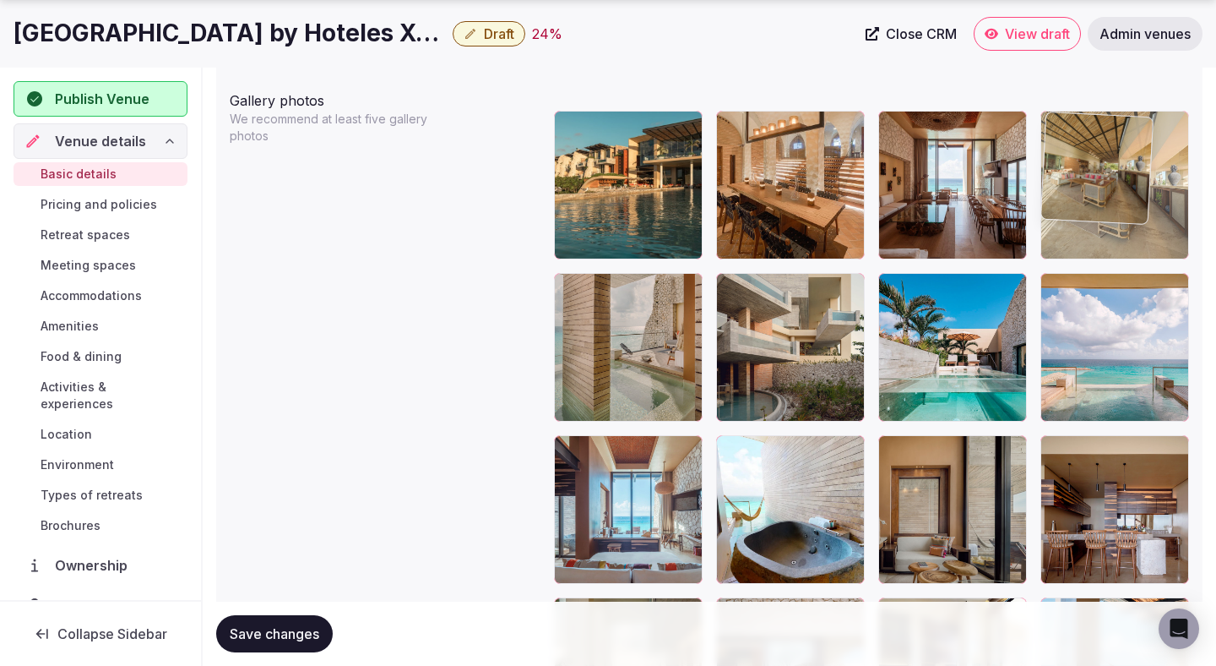
drag, startPoint x: 771, startPoint y: 378, endPoint x: 1107, endPoint y: 209, distance: 375.9
click at [1107, 209] on body "**********" at bounding box center [608, 163] width 1216 height 4333
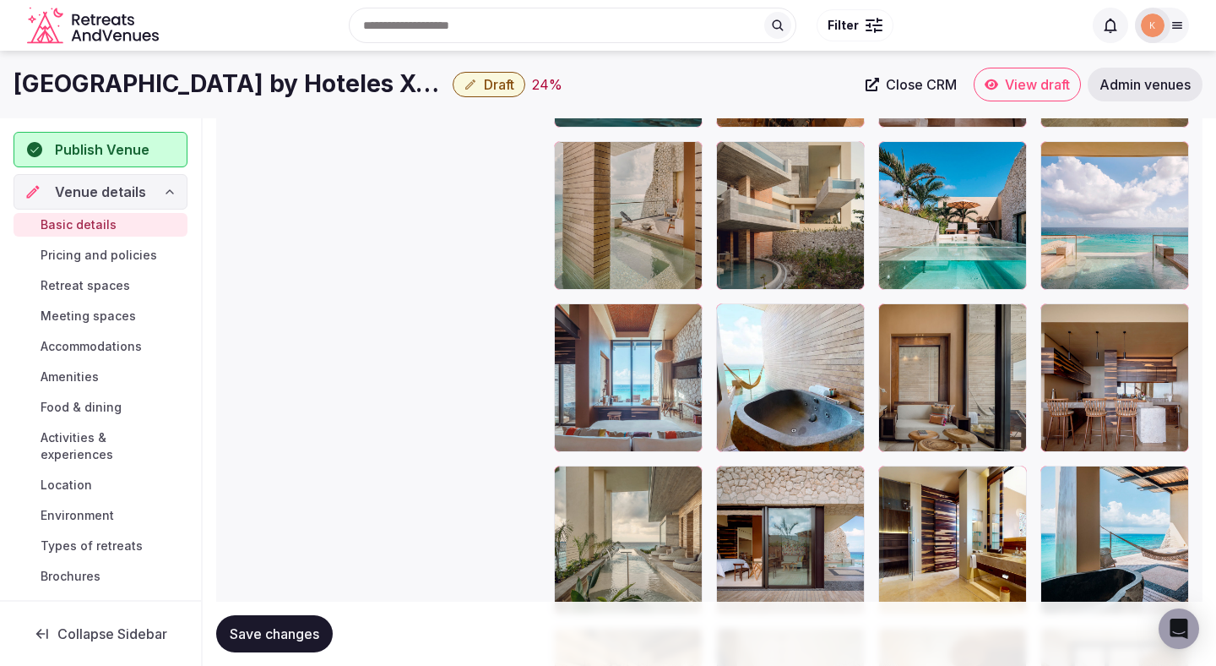
scroll to position [2127, 0]
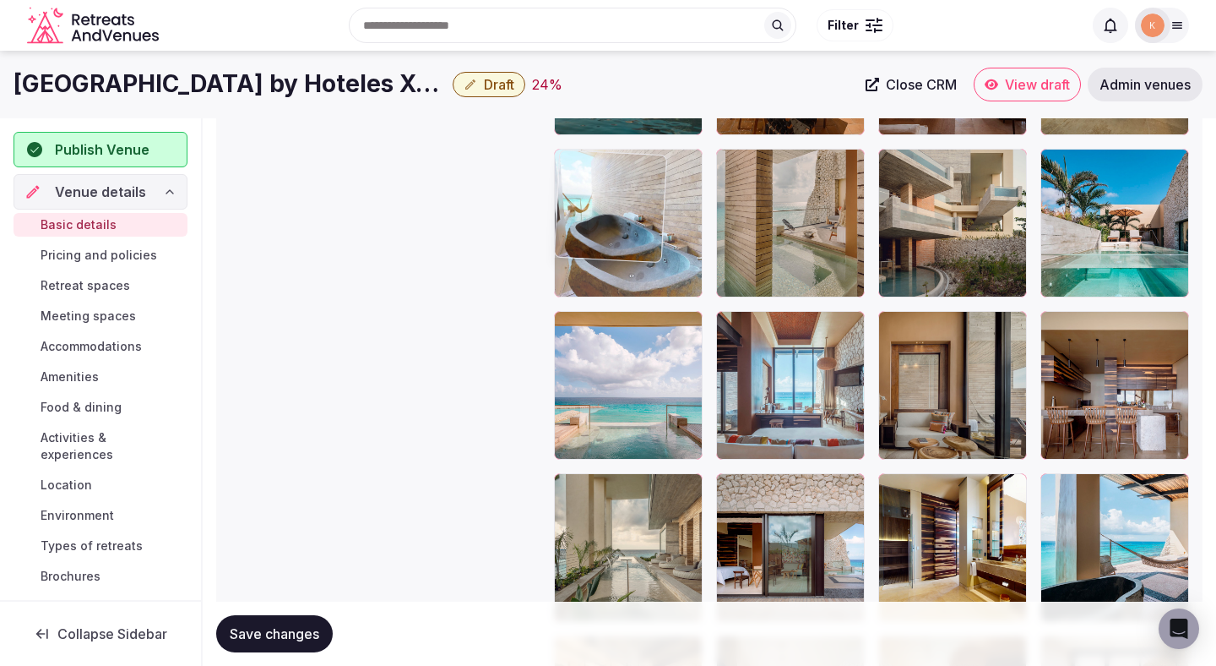
drag, startPoint x: 803, startPoint y: 405, endPoint x: 666, endPoint y: 261, distance: 199.5
click at [666, 261] on body "**********" at bounding box center [608, 39] width 1216 height 4333
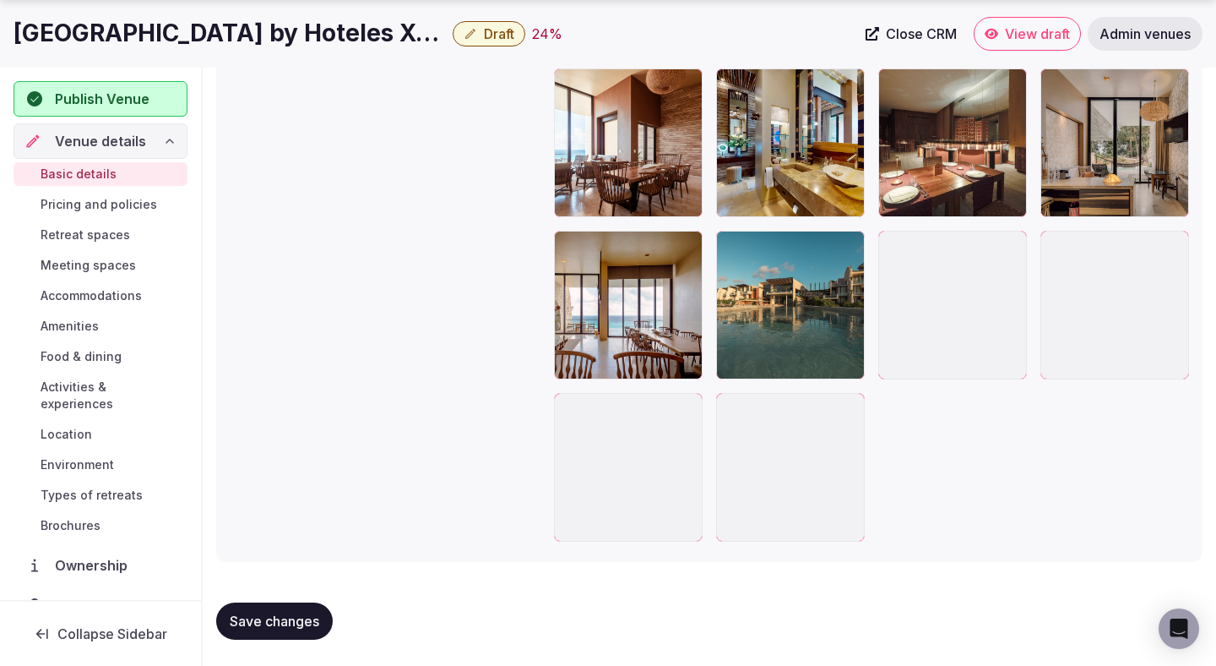
scroll to position [3668, 0]
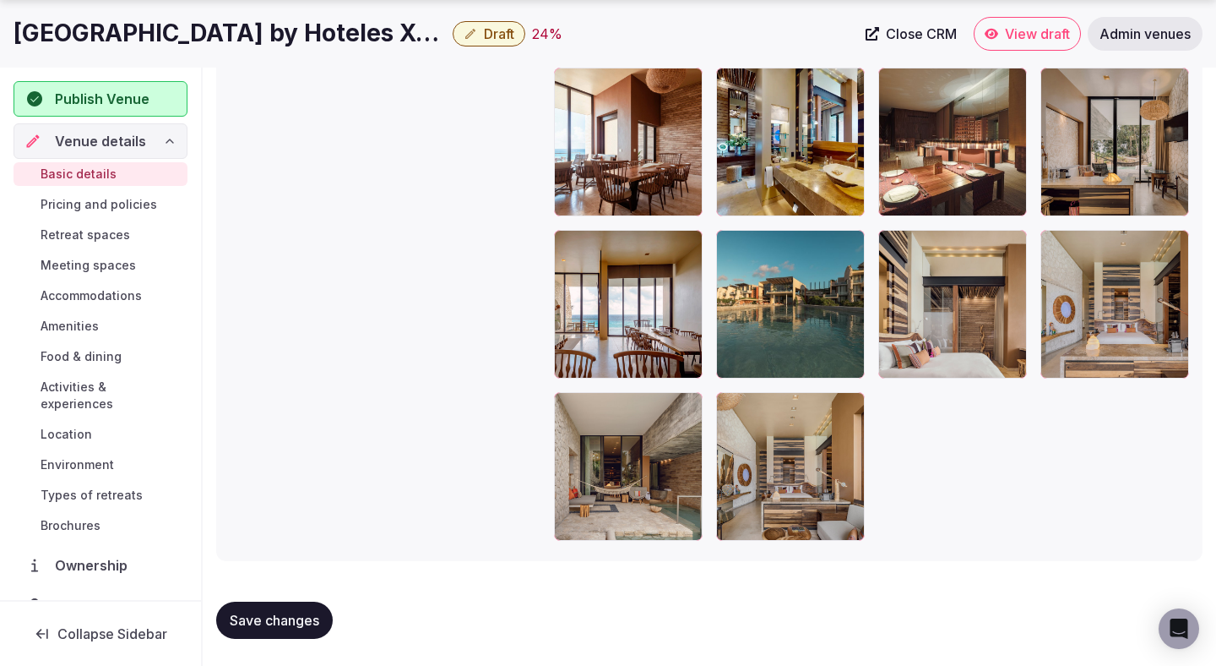
click at [852, 248] on icon "button" at bounding box center [848, 247] width 9 height 11
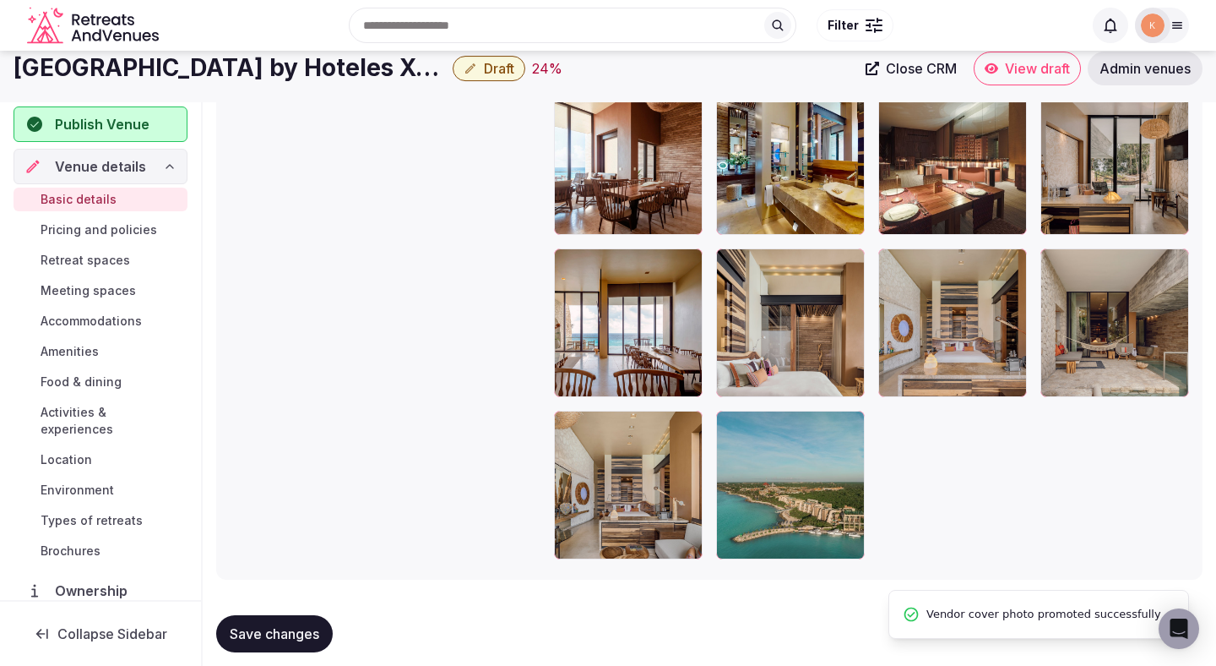
scroll to position [3648, 0]
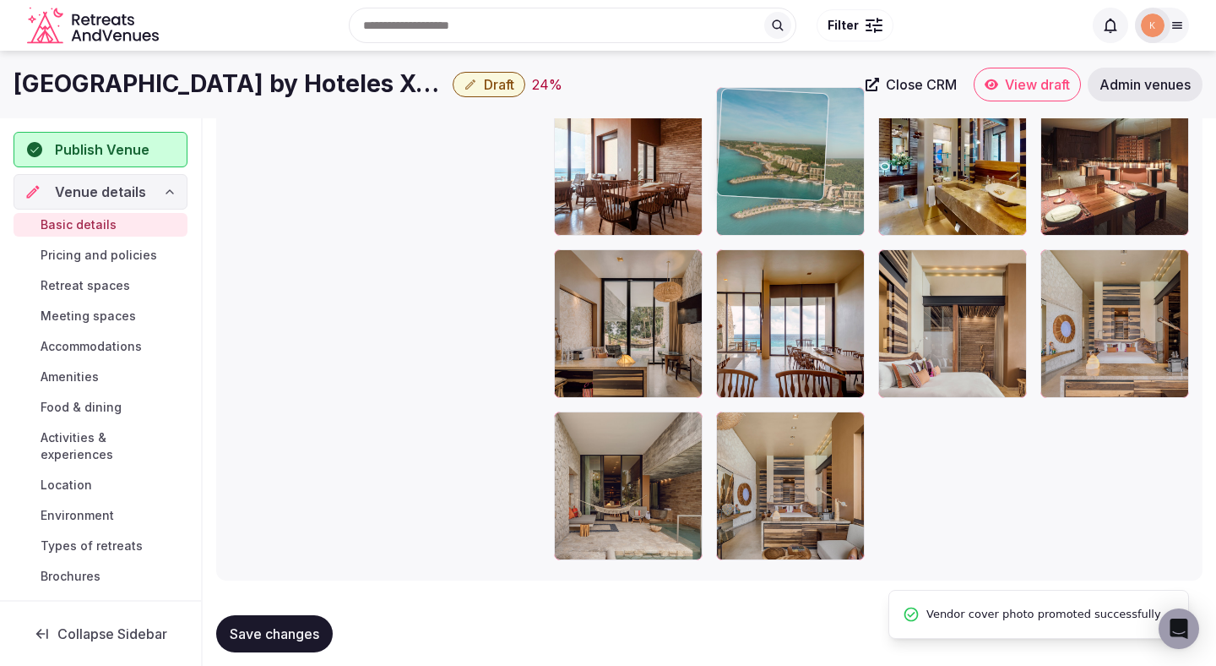
drag, startPoint x: 793, startPoint y: 492, endPoint x: 801, endPoint y: 227, distance: 265.3
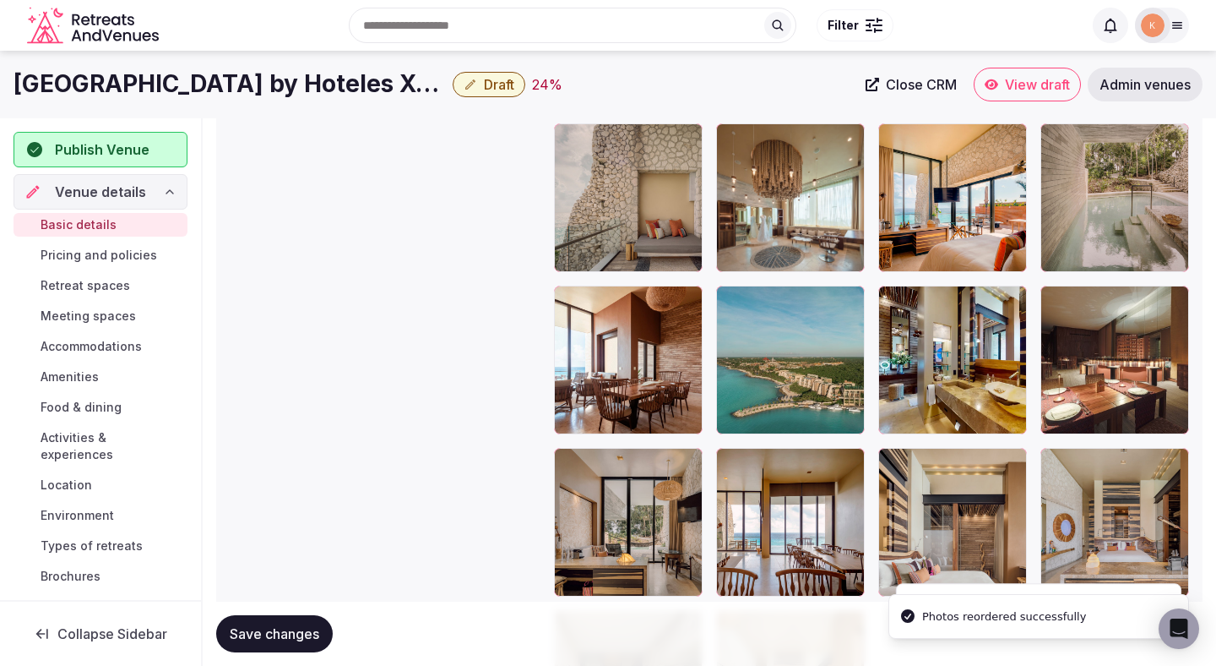
scroll to position [3399, 0]
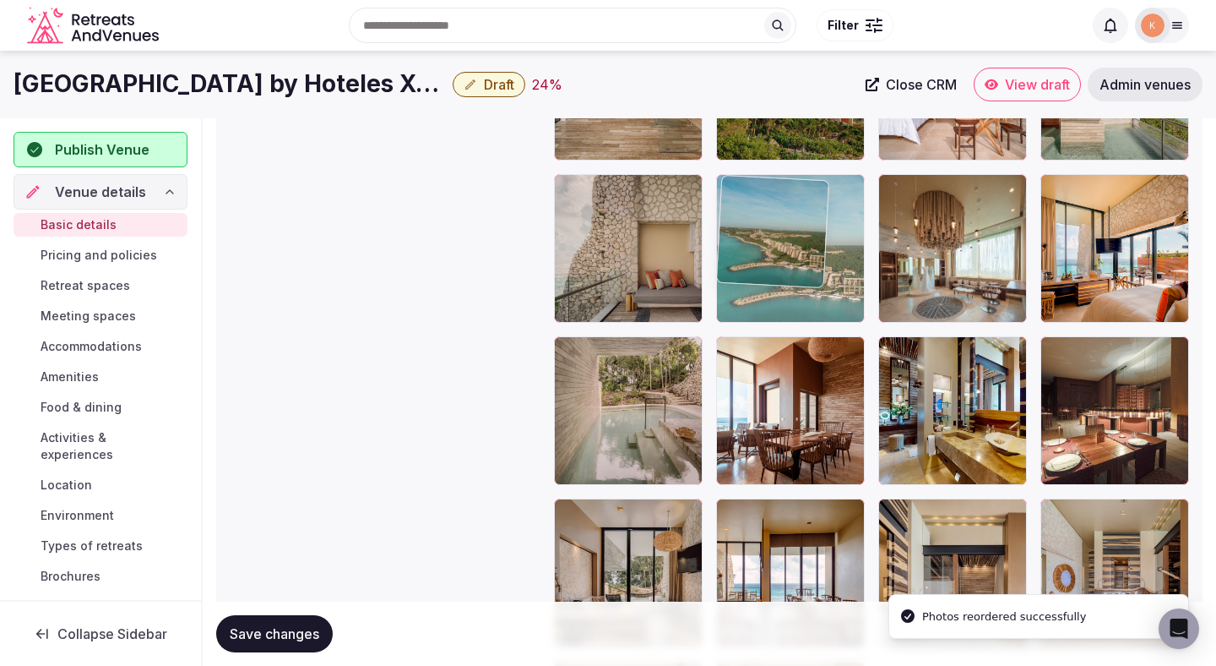
drag, startPoint x: 775, startPoint y: 412, endPoint x: 775, endPoint y: 273, distance: 139.4
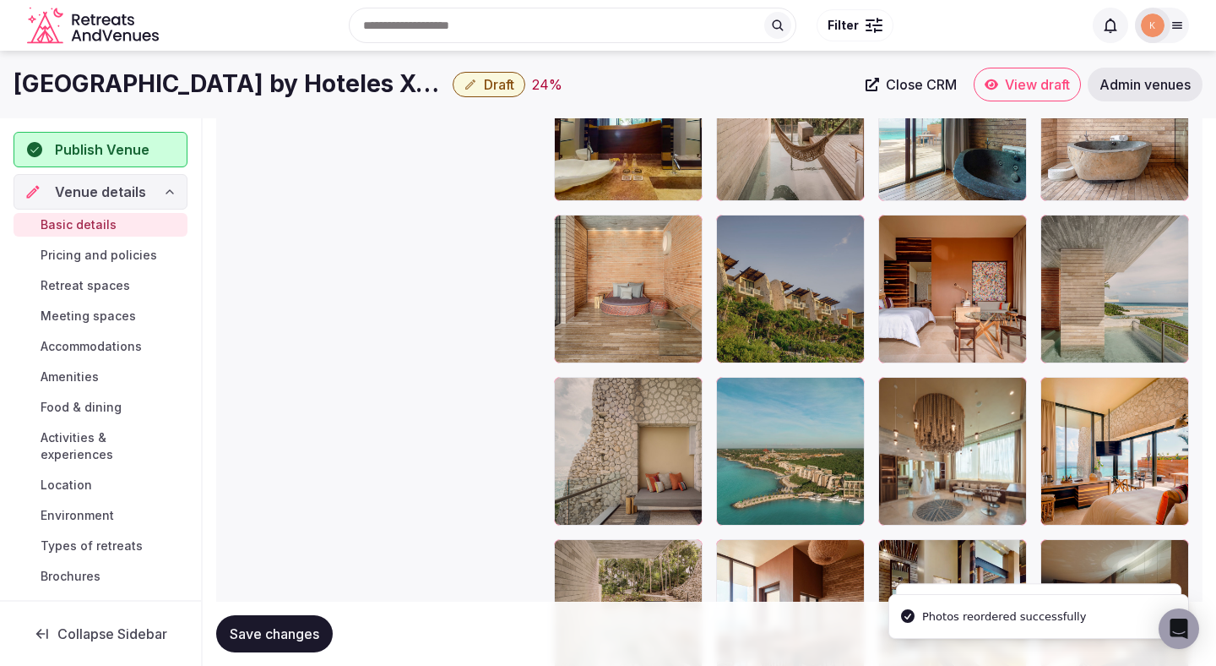
scroll to position [3183, 0]
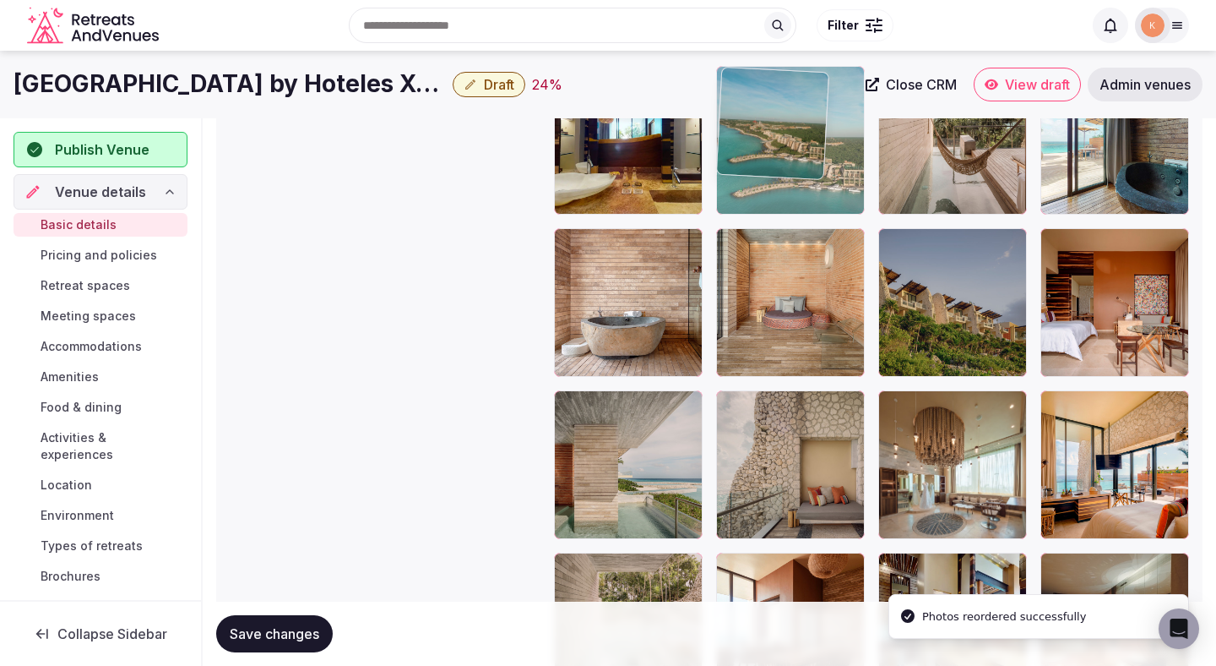
drag, startPoint x: 776, startPoint y: 470, endPoint x: 785, endPoint y: 238, distance: 232.4
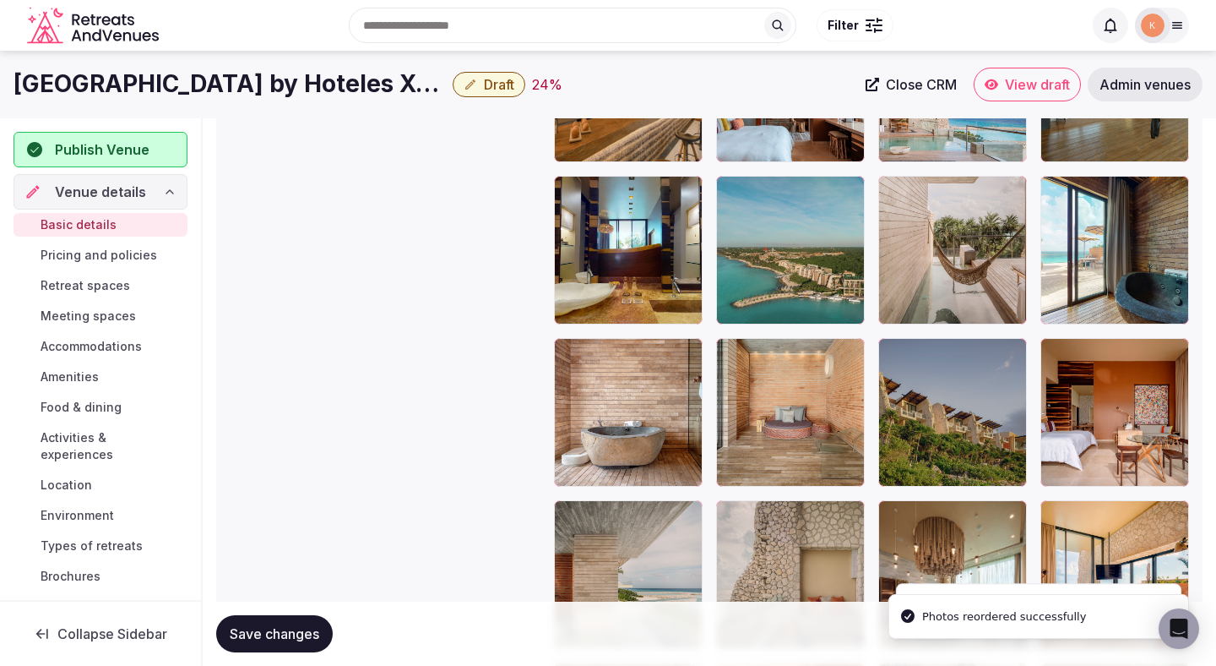
scroll to position [2976, 0]
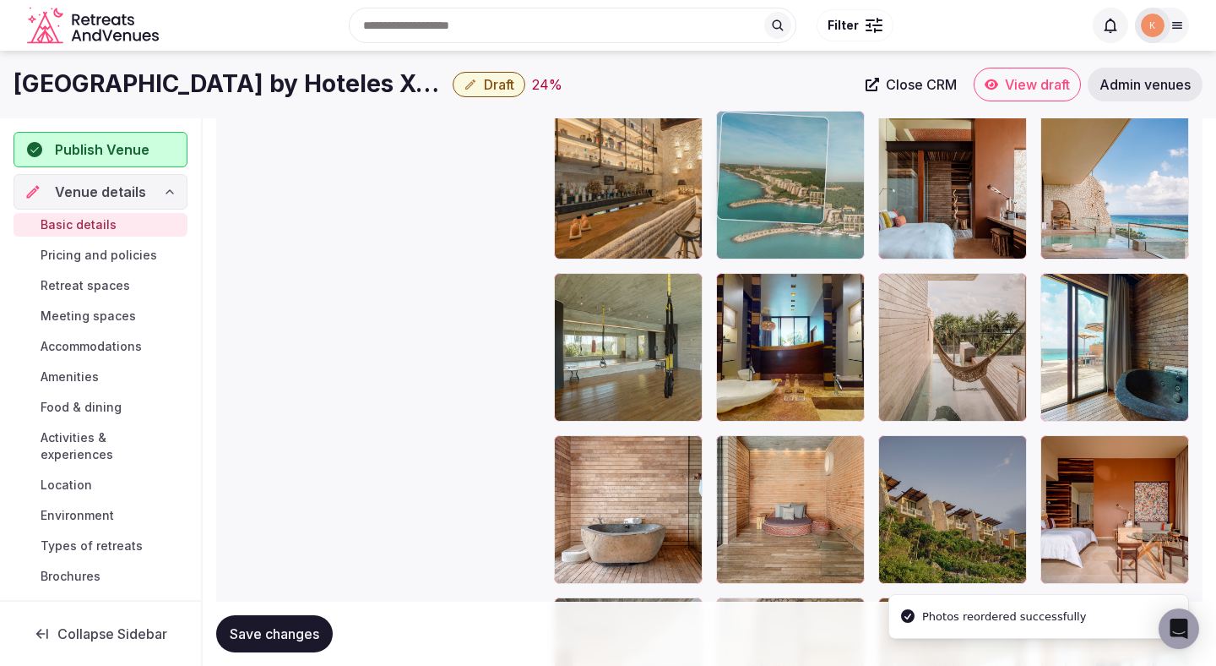
drag, startPoint x: 791, startPoint y: 334, endPoint x: 797, endPoint y: 252, distance: 83.0
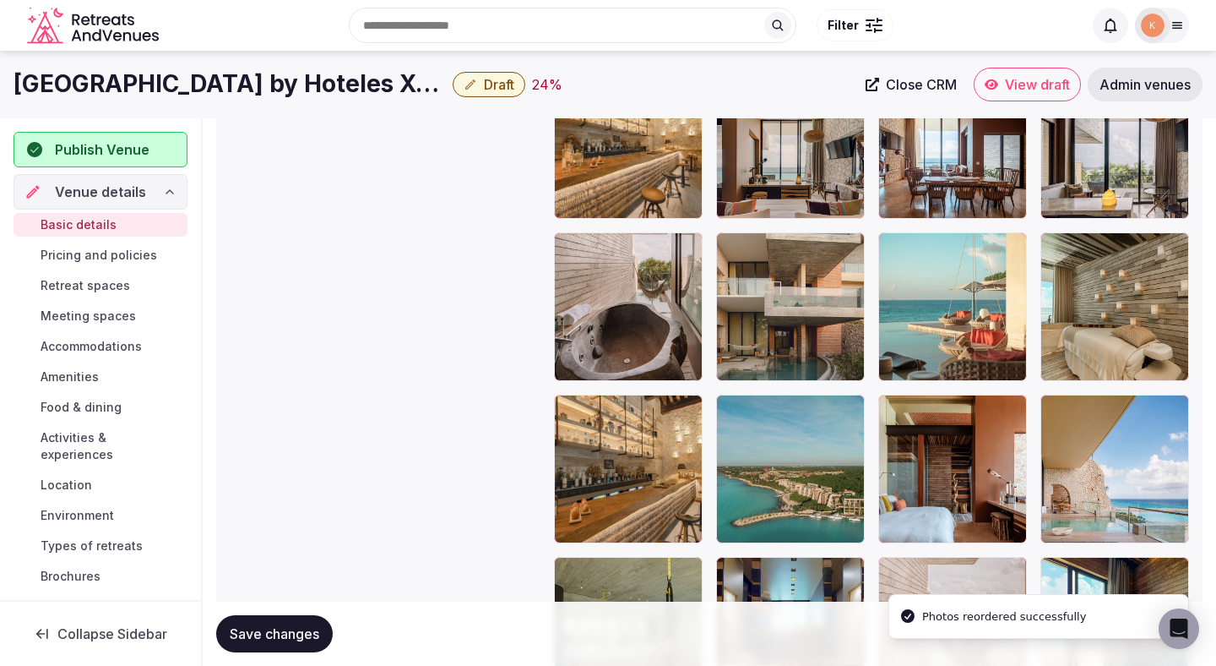
scroll to position [2657, 0]
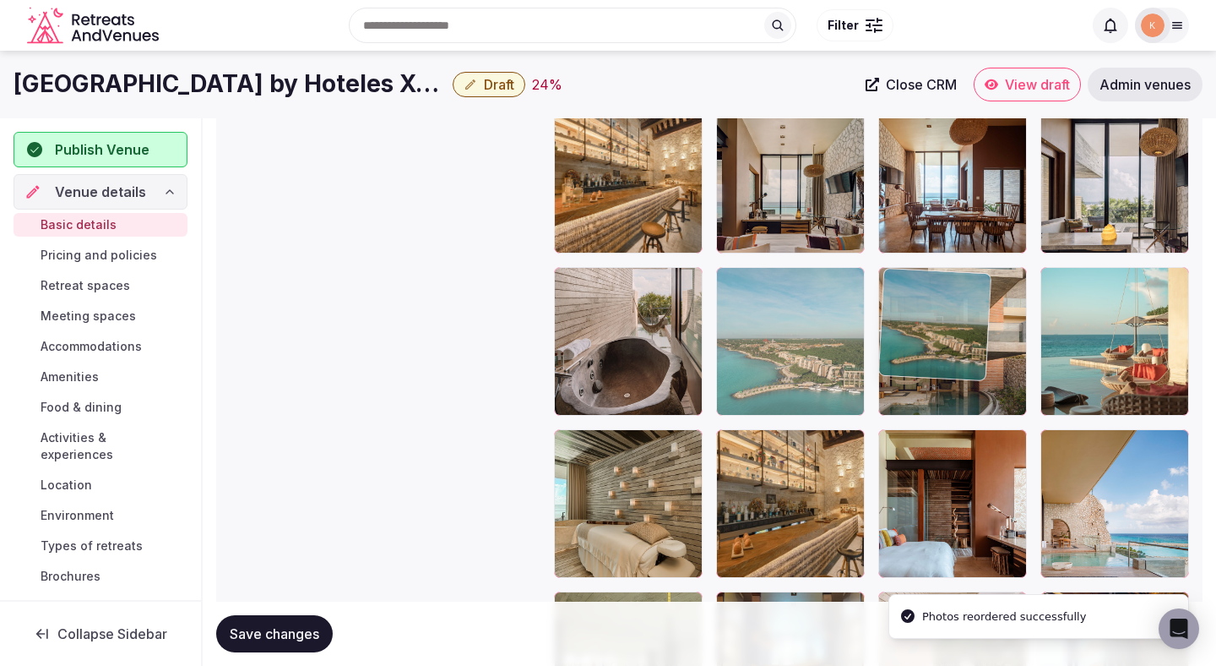
drag, startPoint x: 800, startPoint y: 503, endPoint x: 984, endPoint y: 324, distance: 257.4
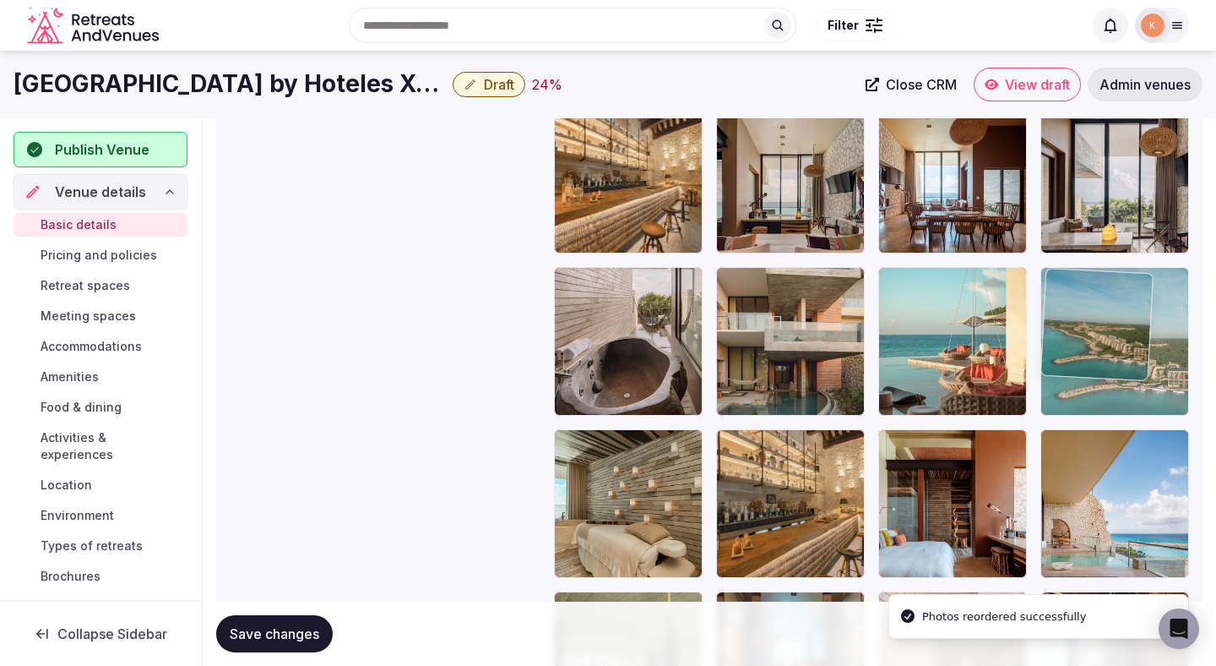
drag, startPoint x: 972, startPoint y: 331, endPoint x: 1114, endPoint y: 331, distance: 141.9
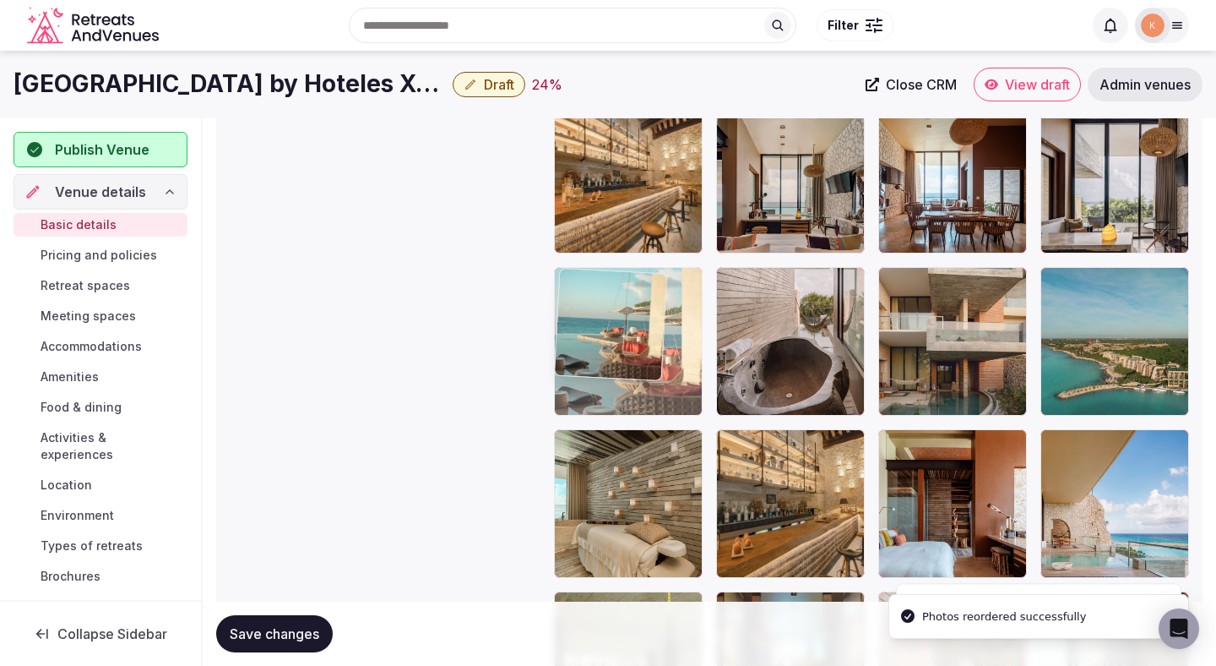
drag, startPoint x: 941, startPoint y: 346, endPoint x: 640, endPoint y: 349, distance: 300.7
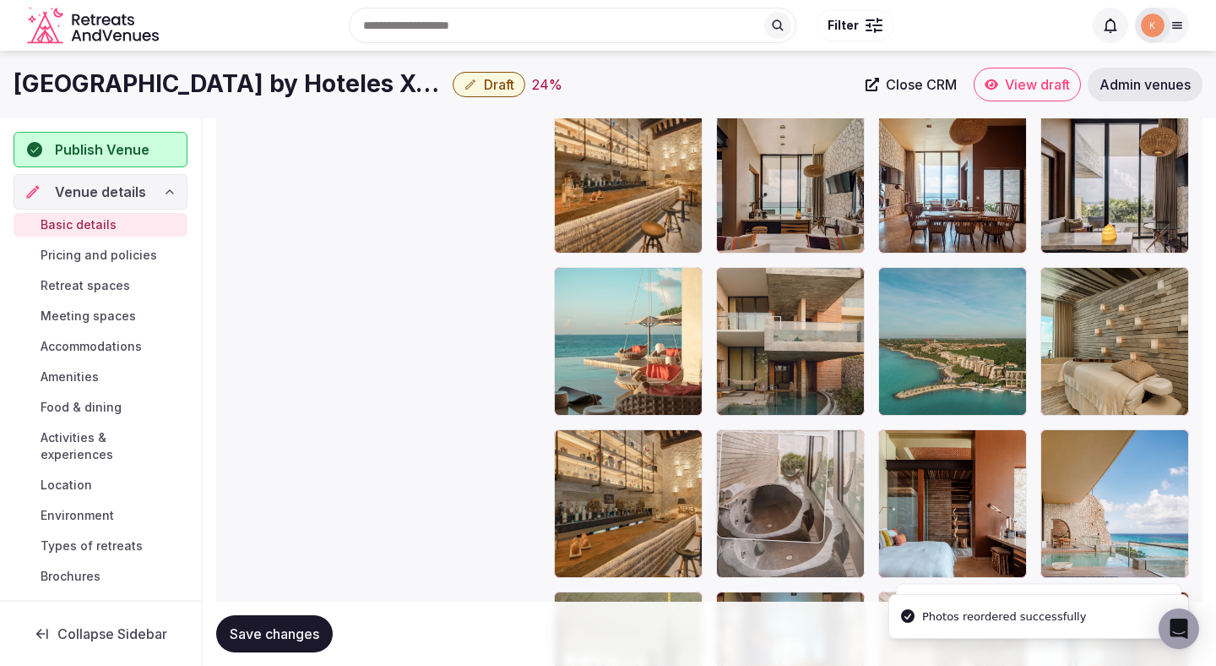
drag, startPoint x: 755, startPoint y: 359, endPoint x: 745, endPoint y: 512, distance: 153.2
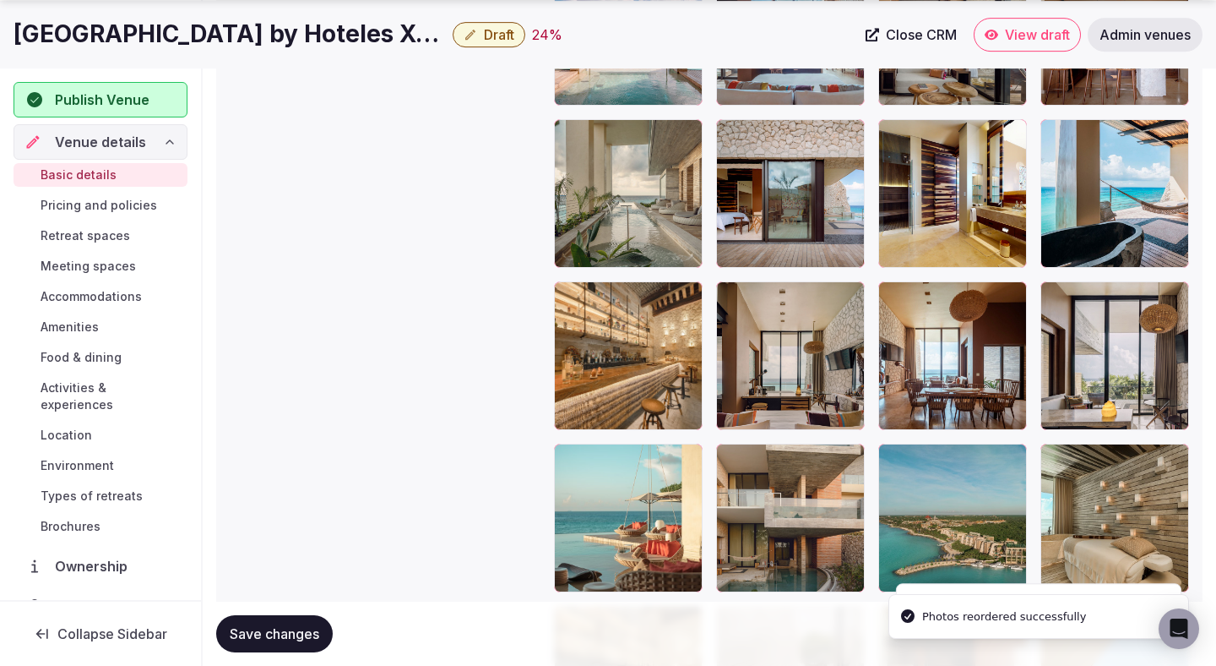
scroll to position [2483, 0]
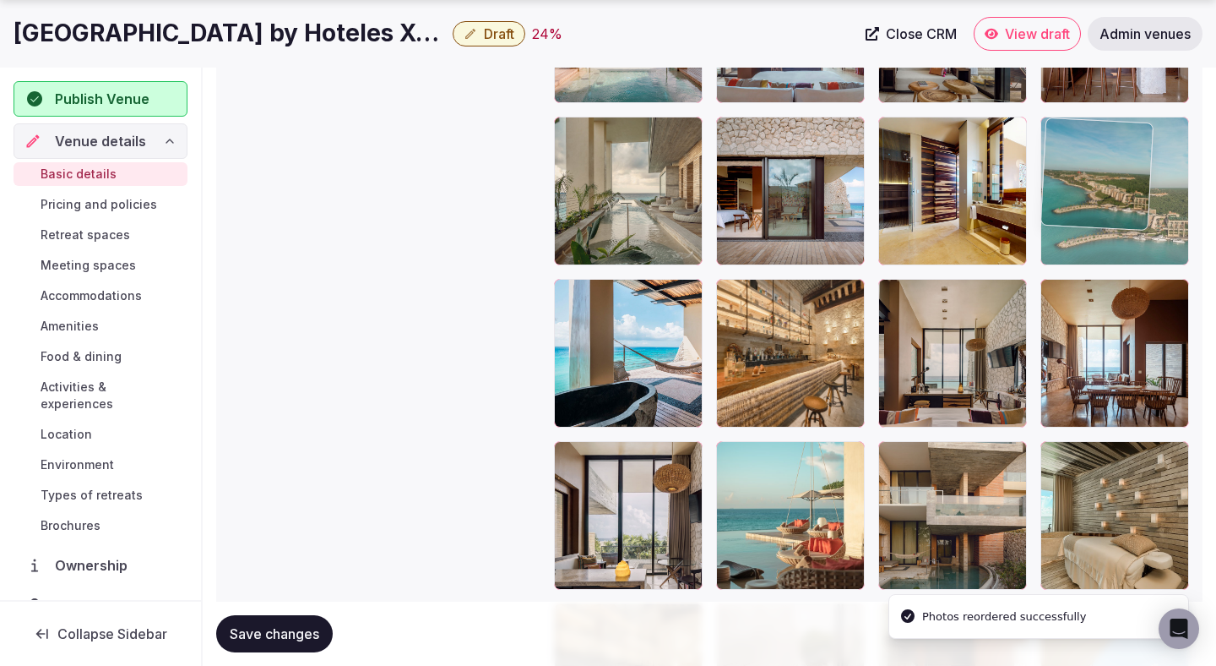
drag, startPoint x: 928, startPoint y: 463, endPoint x: 1081, endPoint y: 184, distance: 317.9
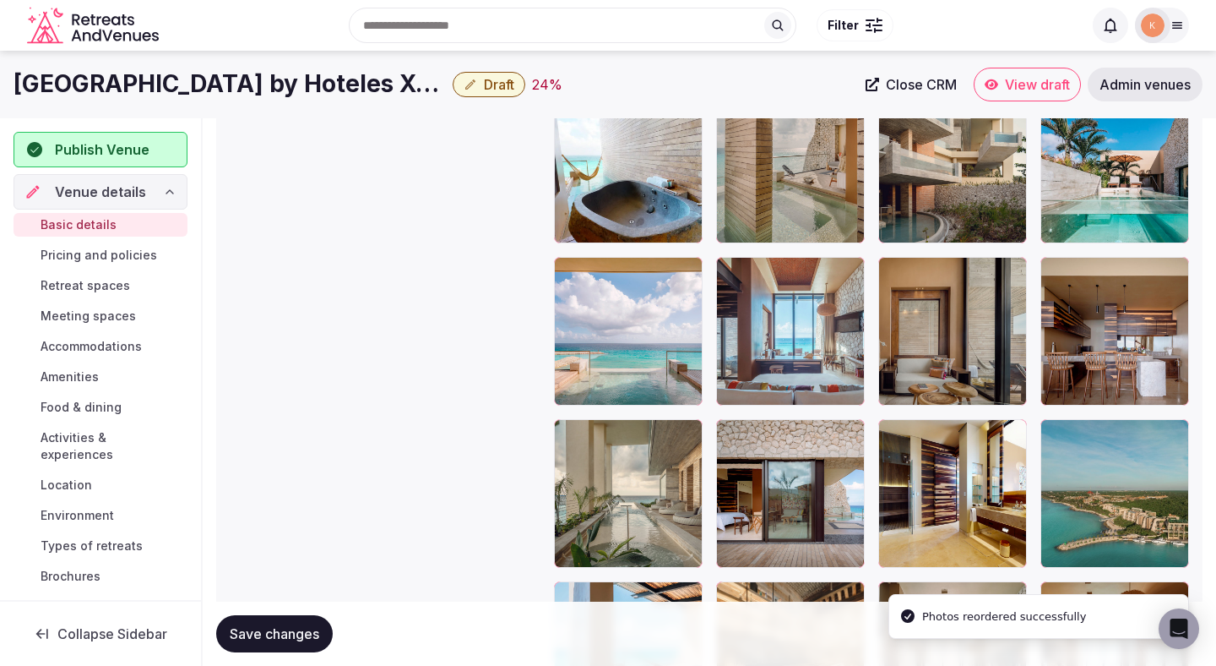
scroll to position [2167, 0]
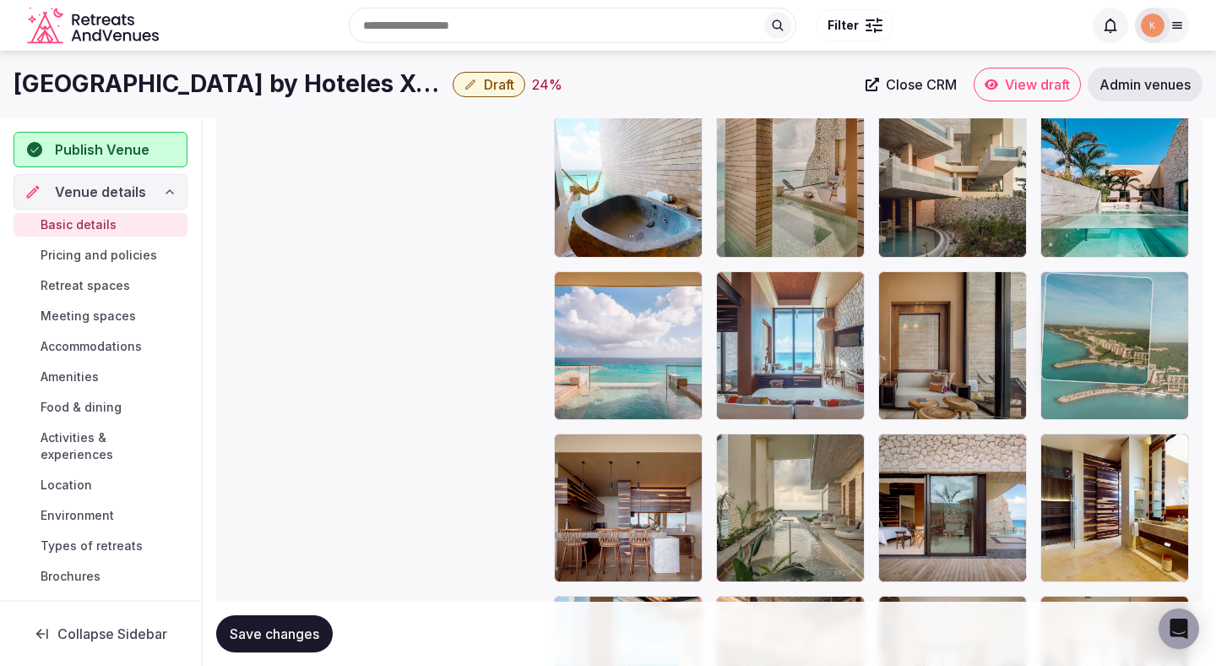
drag, startPoint x: 1096, startPoint y: 488, endPoint x: 1105, endPoint y: 342, distance: 146.4
click at [1107, 333] on body "**********" at bounding box center [608, -1] width 1216 height 4333
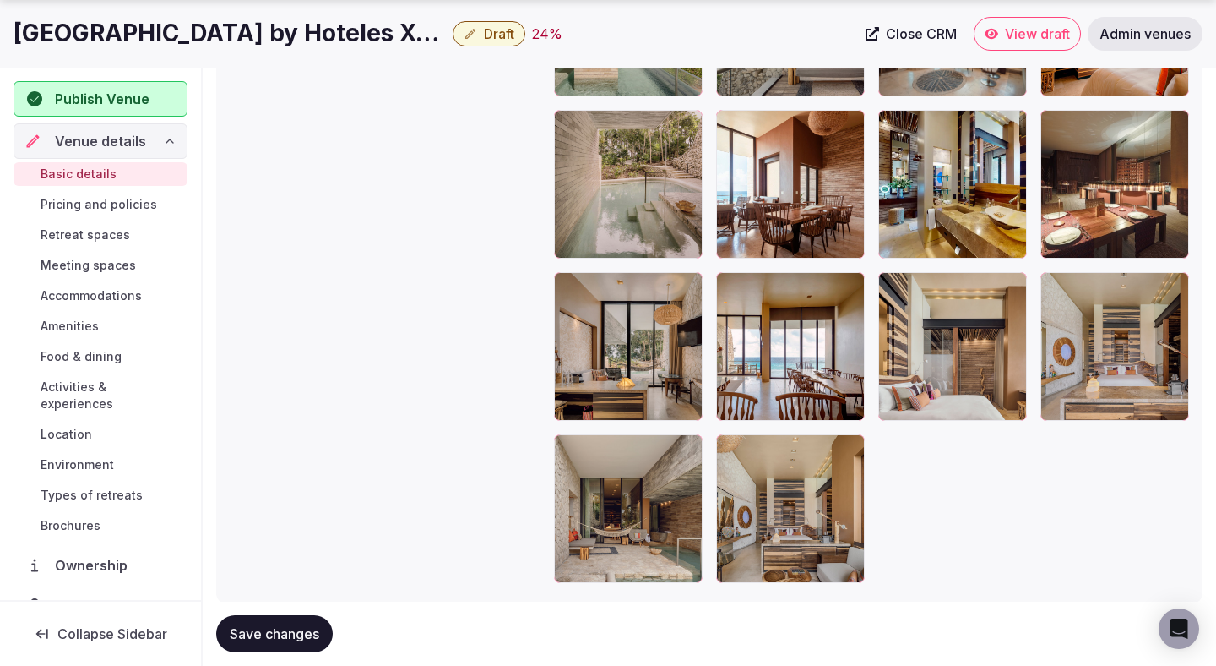
scroll to position [3668, 0]
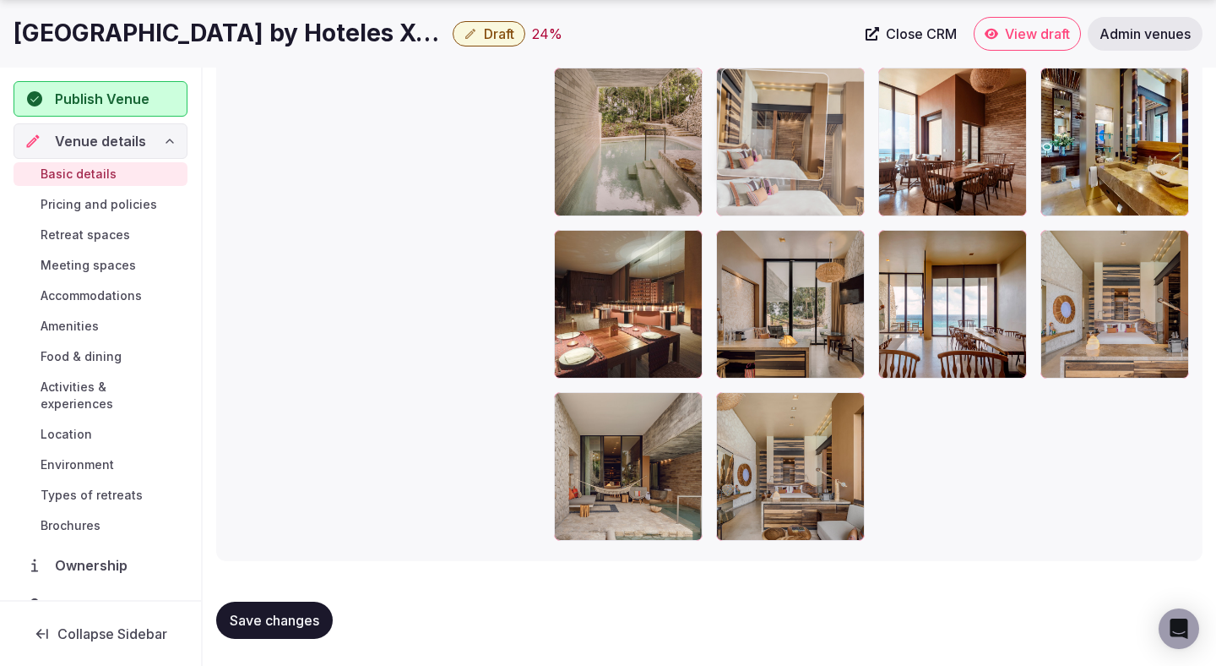
drag, startPoint x: 927, startPoint y: 331, endPoint x: 770, endPoint y: 220, distance: 193.3
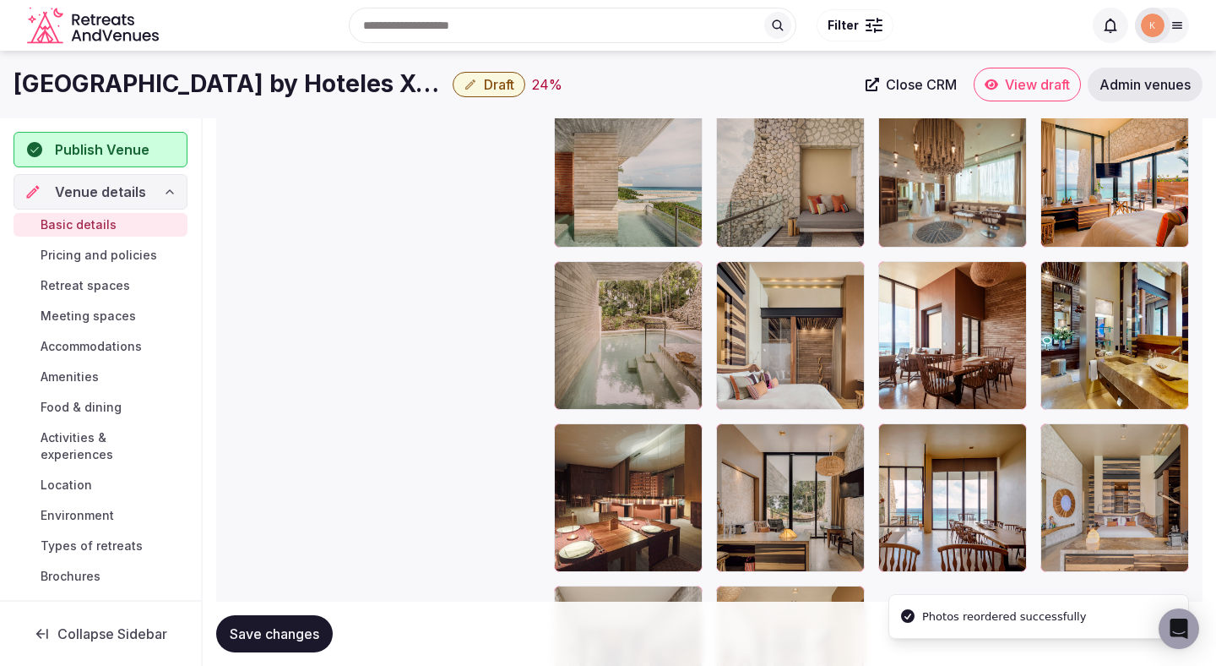
scroll to position [3445, 0]
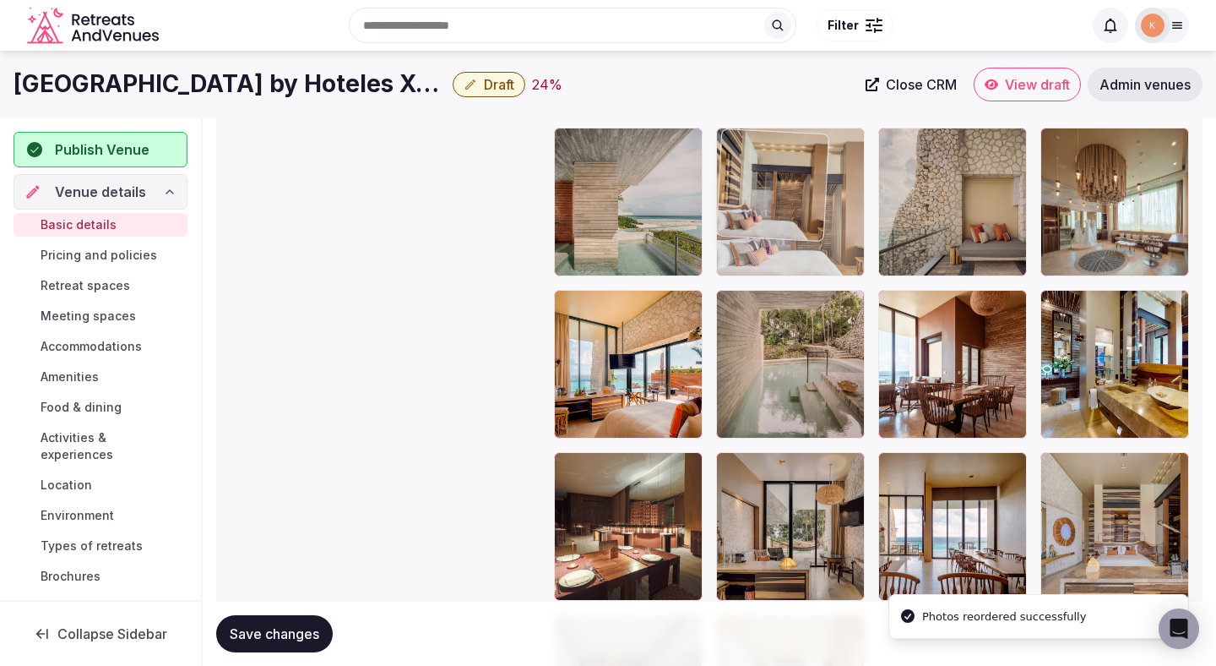
drag, startPoint x: 780, startPoint y: 345, endPoint x: 777, endPoint y: 207, distance: 138.6
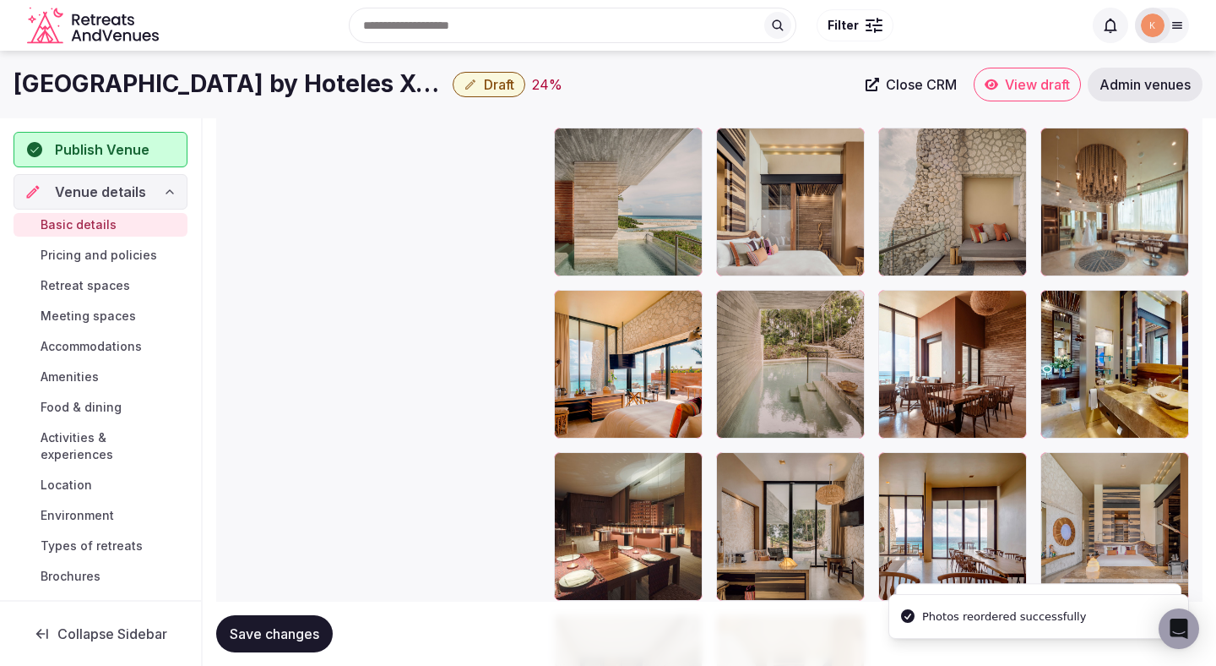
scroll to position [3006, 0]
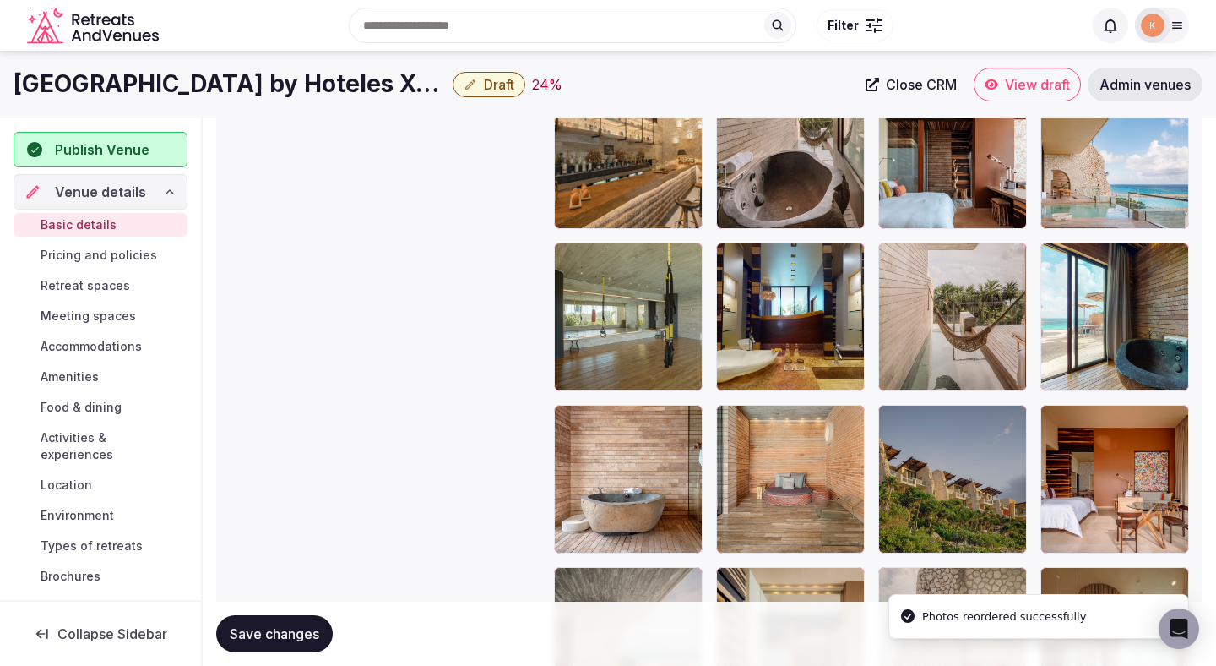
click at [302, 623] on button "Save changes" at bounding box center [274, 633] width 117 height 37
click at [274, 640] on span "Save changes" at bounding box center [275, 633] width 90 height 17
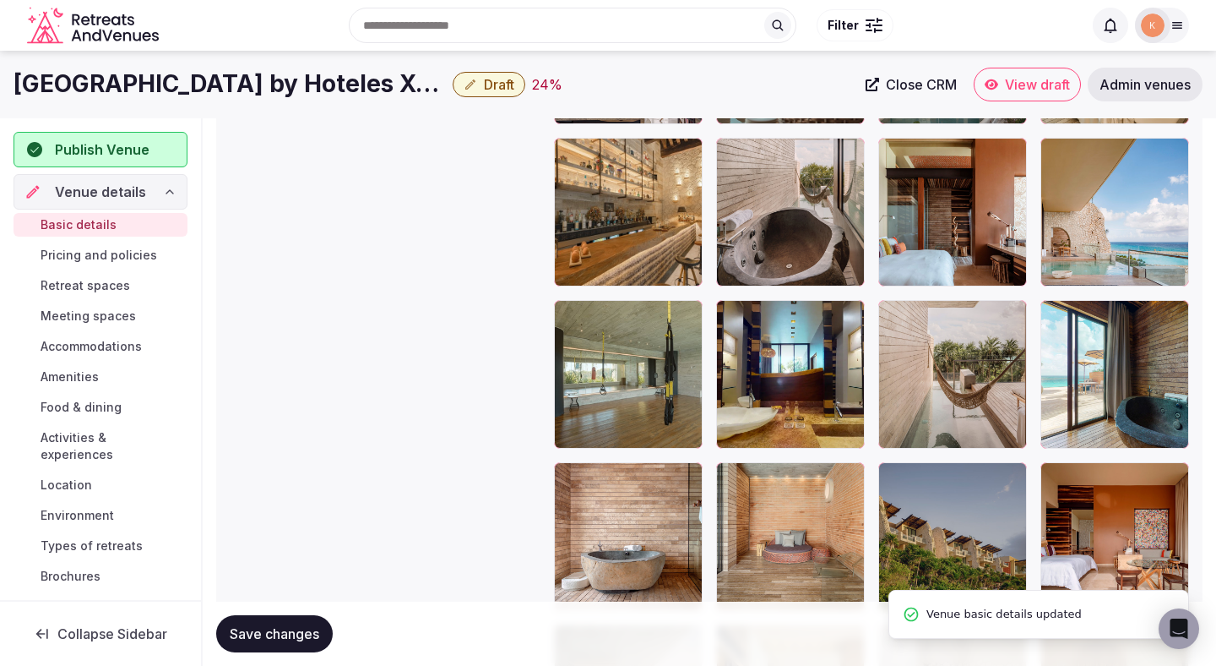
scroll to position [2889, 0]
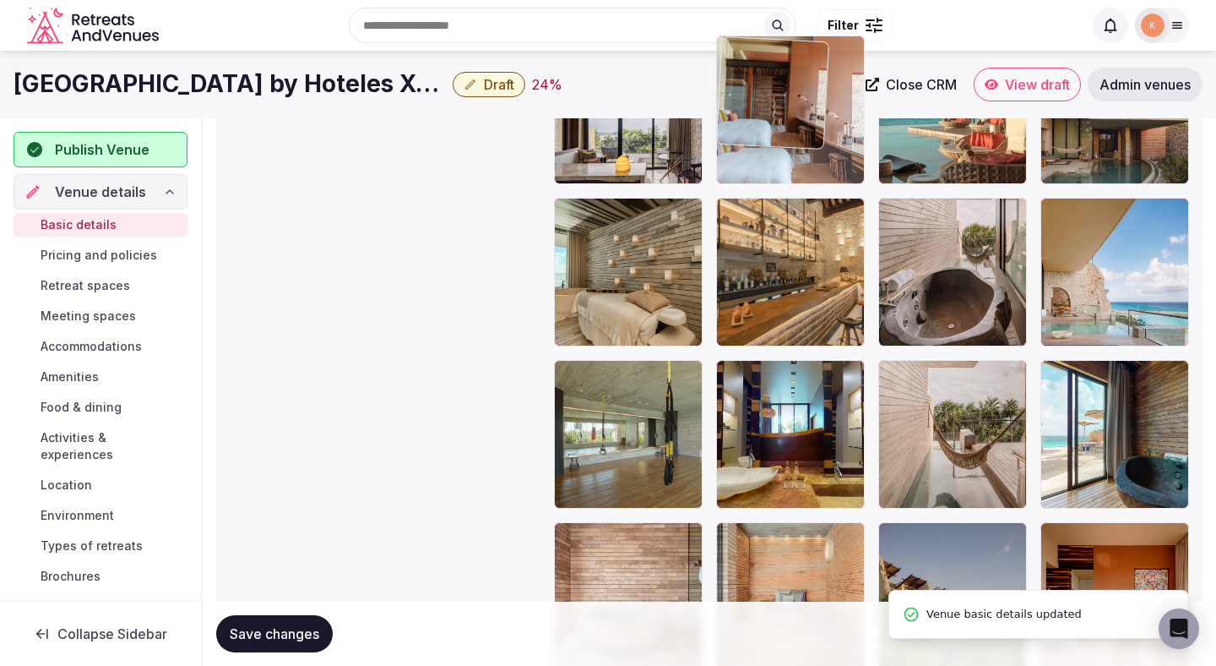
drag, startPoint x: 933, startPoint y: 322, endPoint x: 824, endPoint y: 239, distance: 136.8
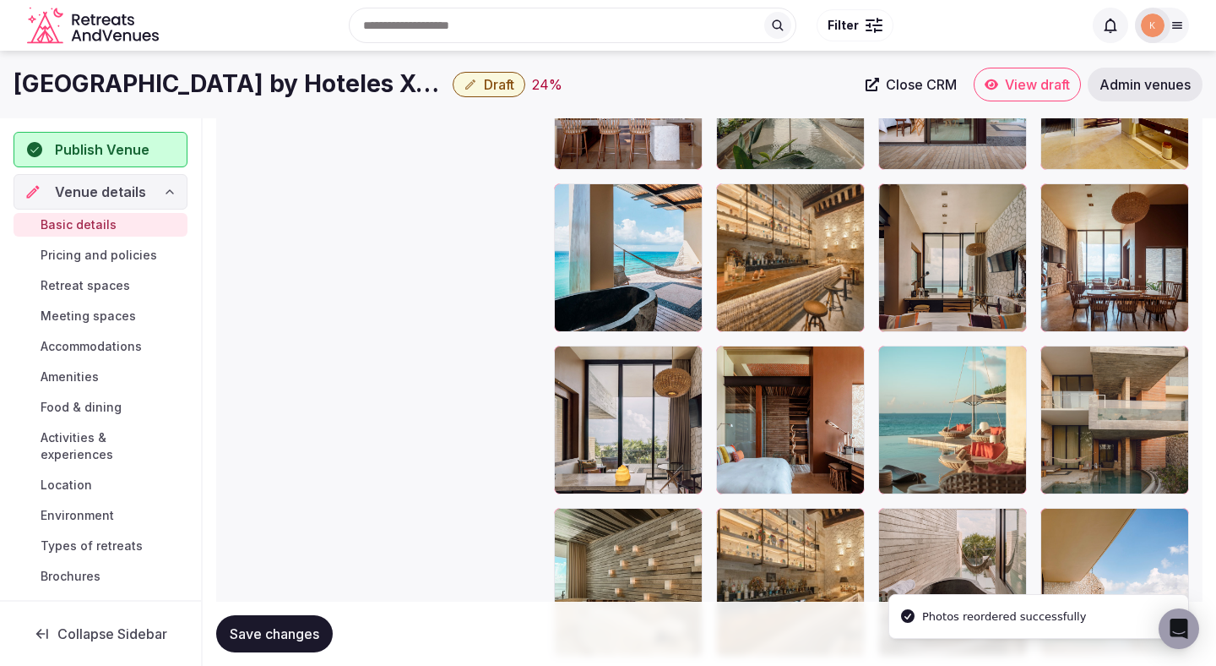
scroll to position [2521, 0]
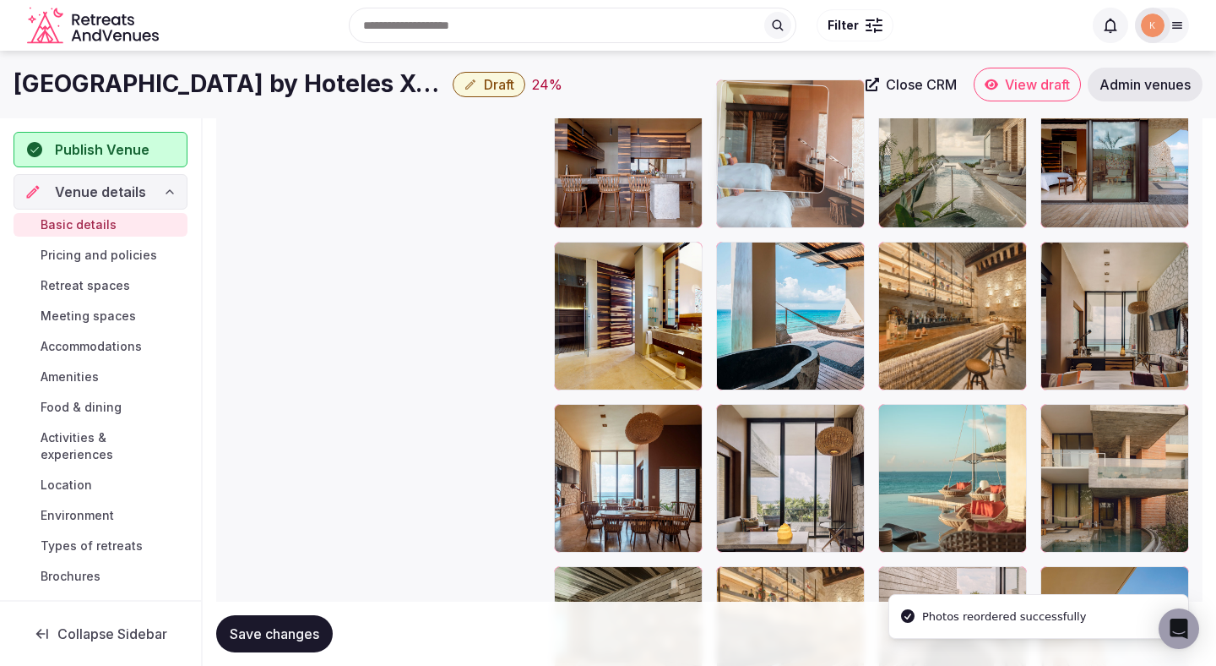
drag, startPoint x: 791, startPoint y: 448, endPoint x: 789, endPoint y: 179, distance: 268.6
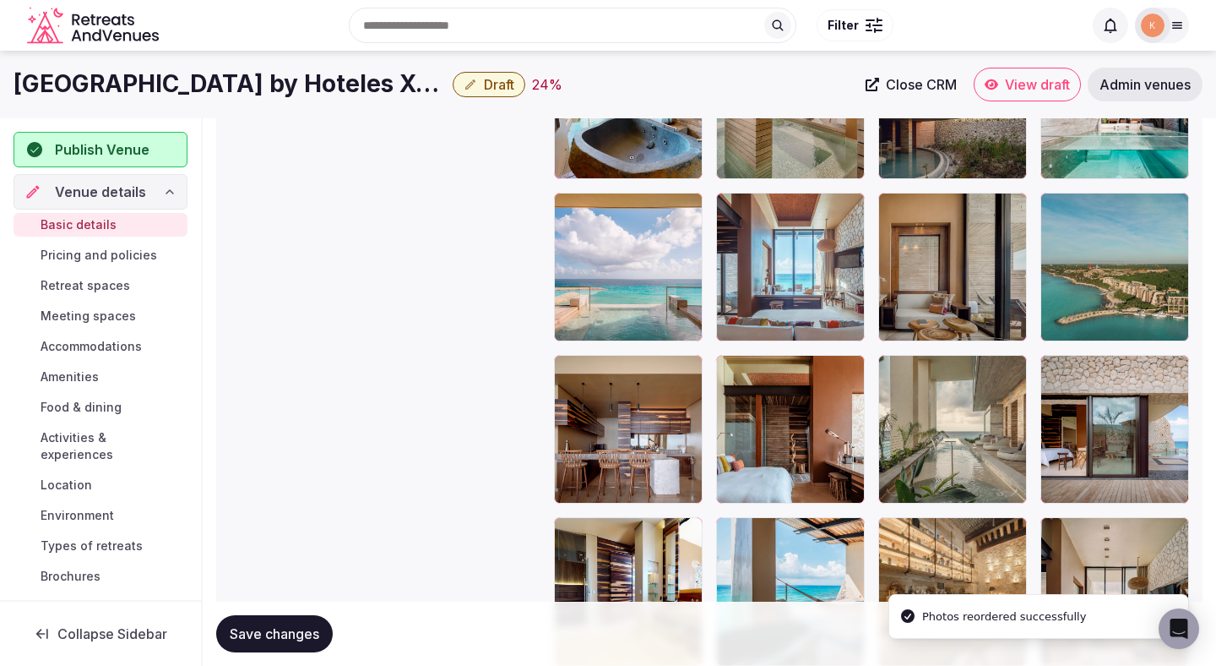
scroll to position [2246, 0]
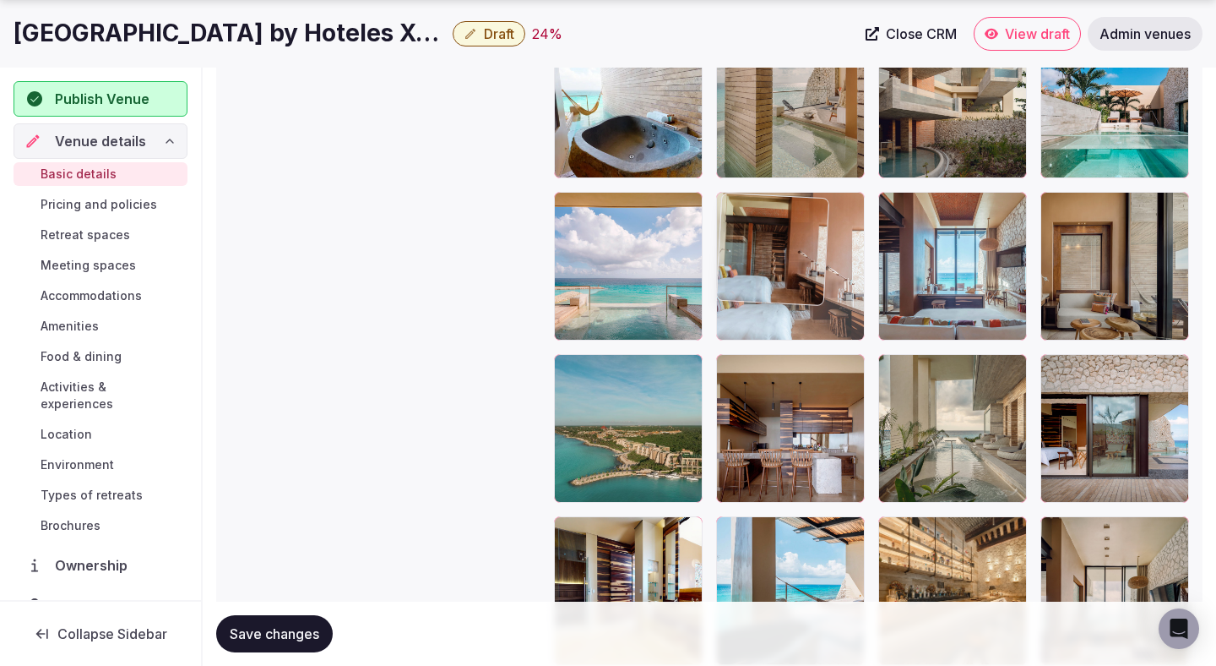
drag, startPoint x: 776, startPoint y: 389, endPoint x: 775, endPoint y: 211, distance: 178.2
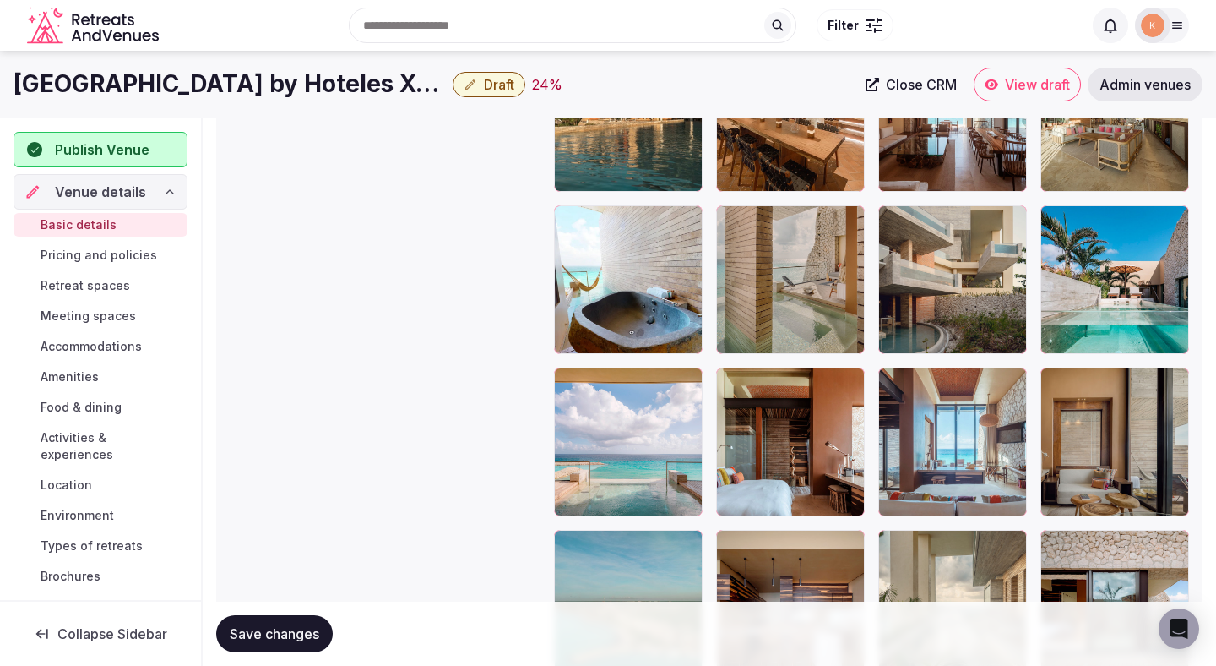
scroll to position [2064, 0]
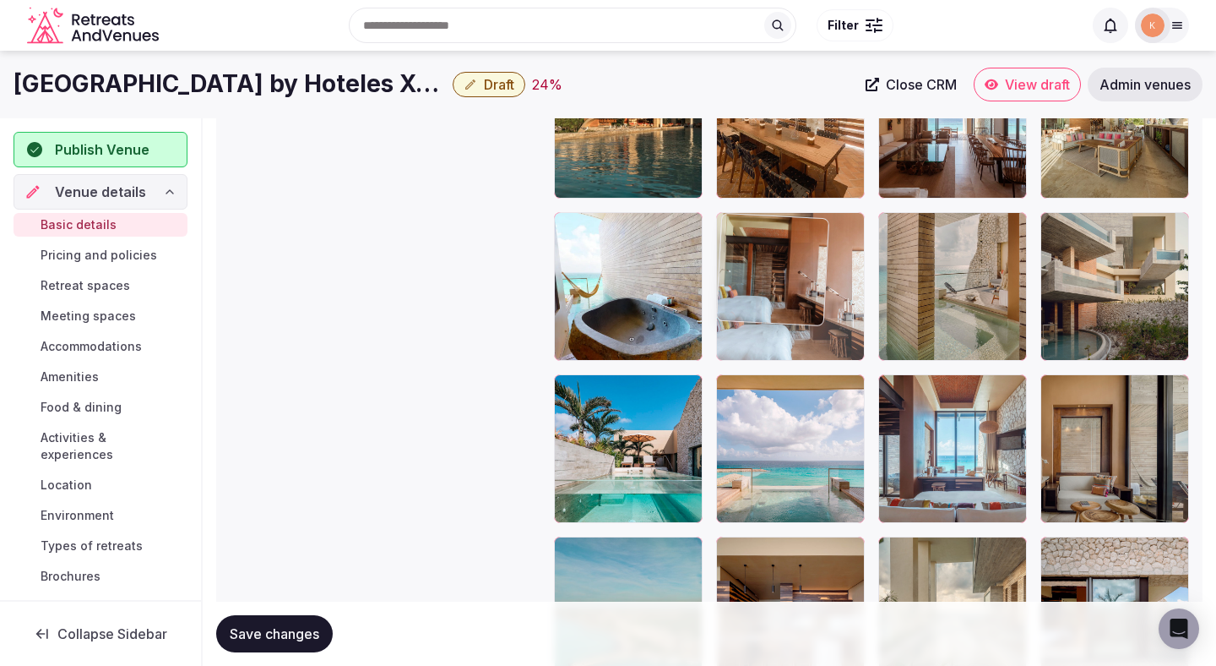
drag, startPoint x: 789, startPoint y: 460, endPoint x: 788, endPoint y: 297, distance: 163.0
click at [788, 297] on body "**********" at bounding box center [608, 102] width 1216 height 4333
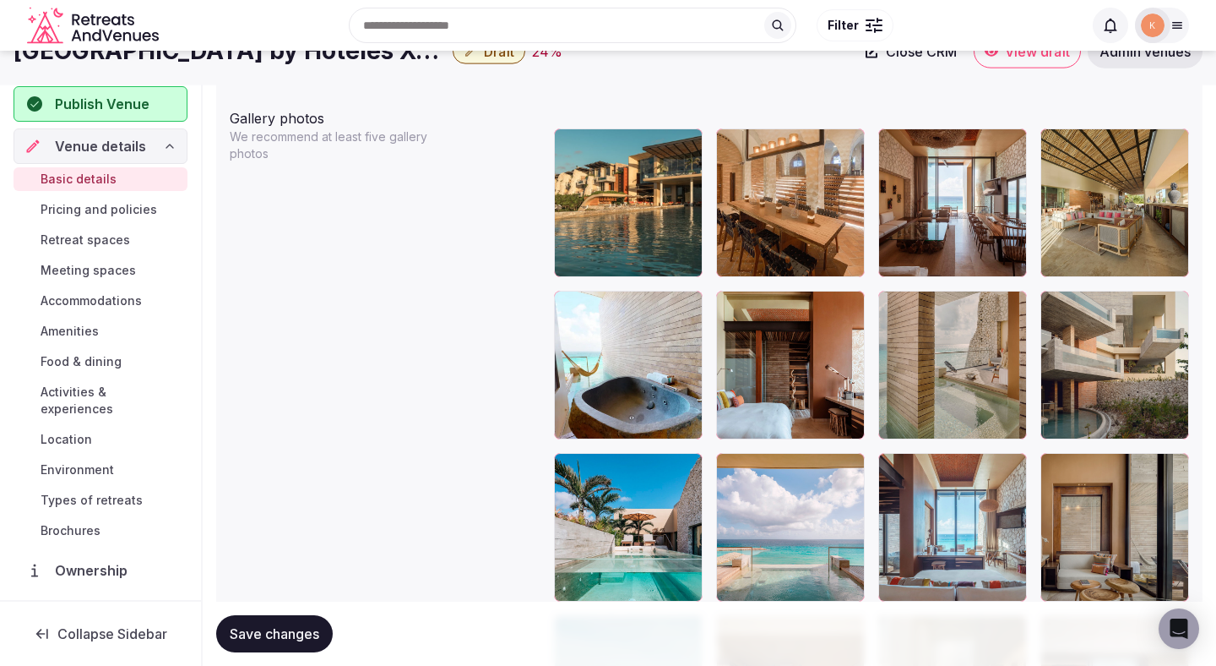
scroll to position [1982, 0]
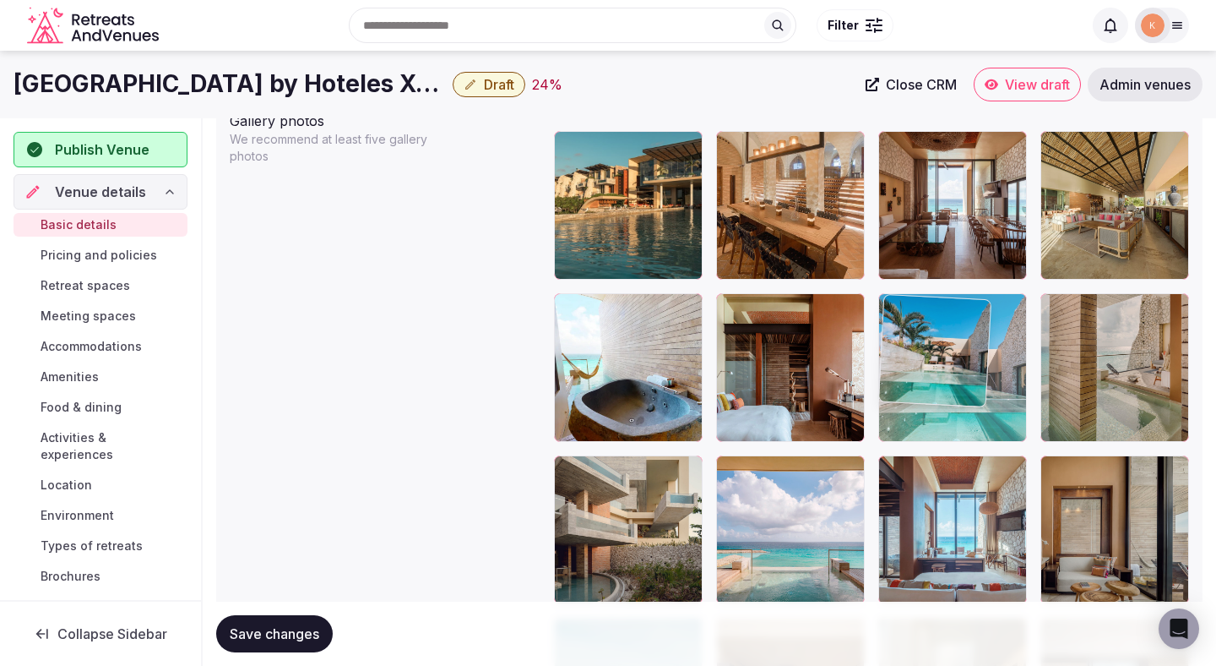
drag, startPoint x: 605, startPoint y: 547, endPoint x: 973, endPoint y: 372, distance: 408.0
click at [973, 372] on body "**********" at bounding box center [608, 184] width 1216 height 4333
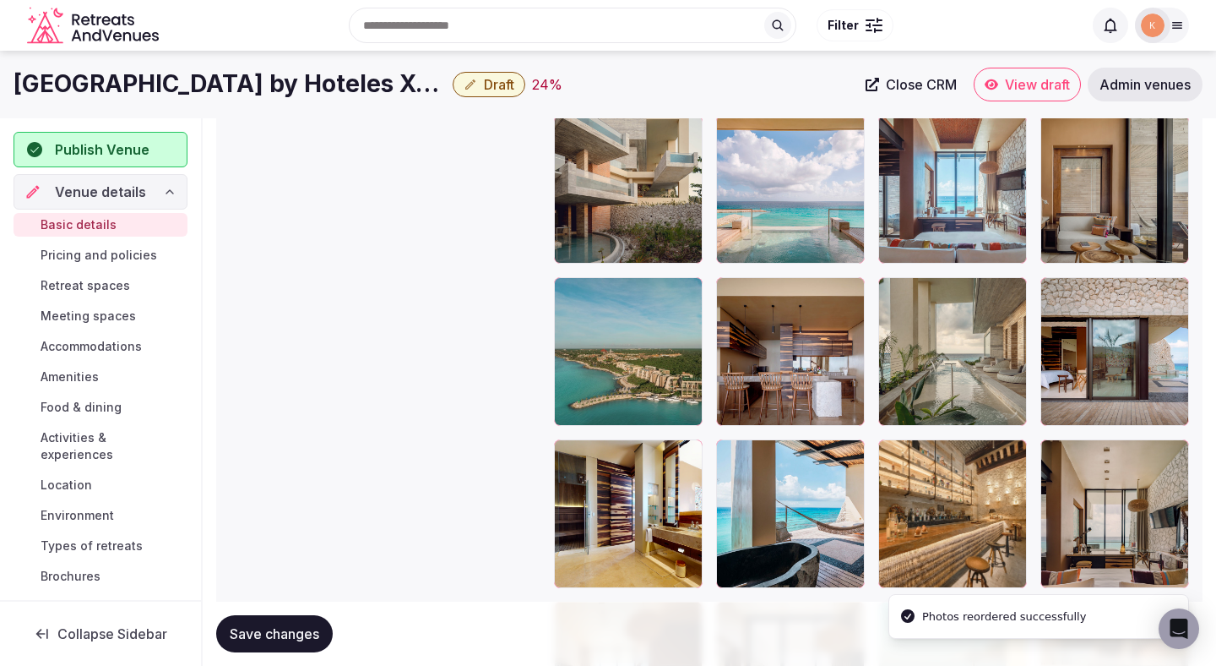
scroll to position [2243, 0]
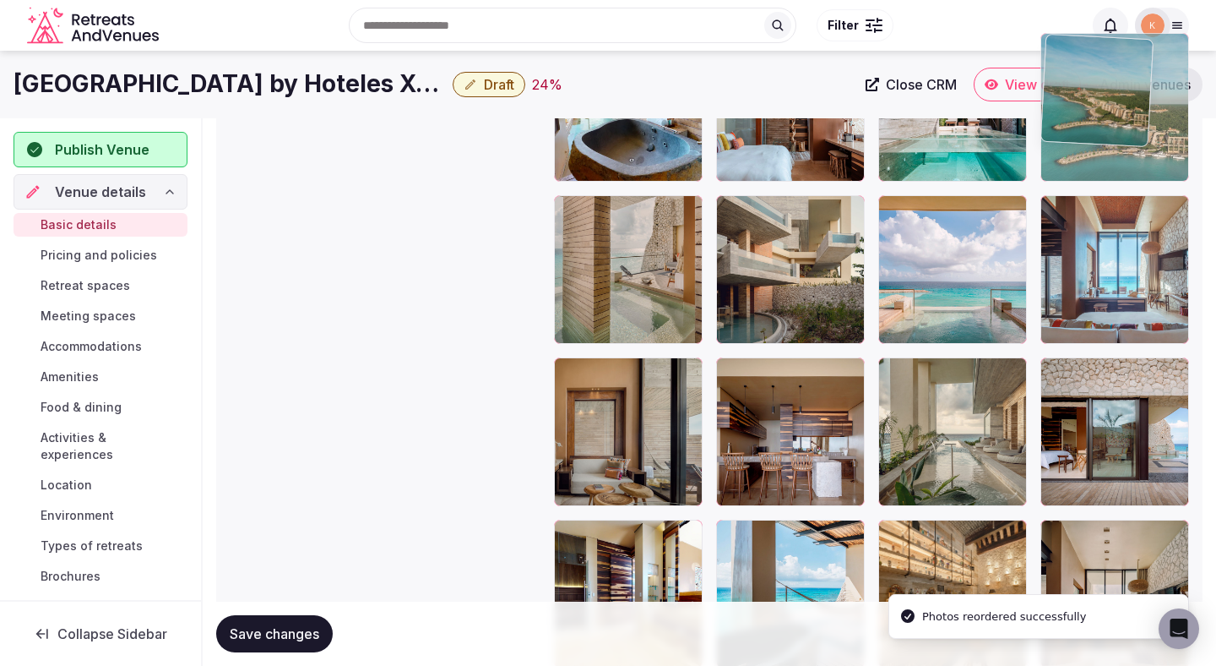
drag, startPoint x: 603, startPoint y: 437, endPoint x: 1092, endPoint y: 203, distance: 542.2
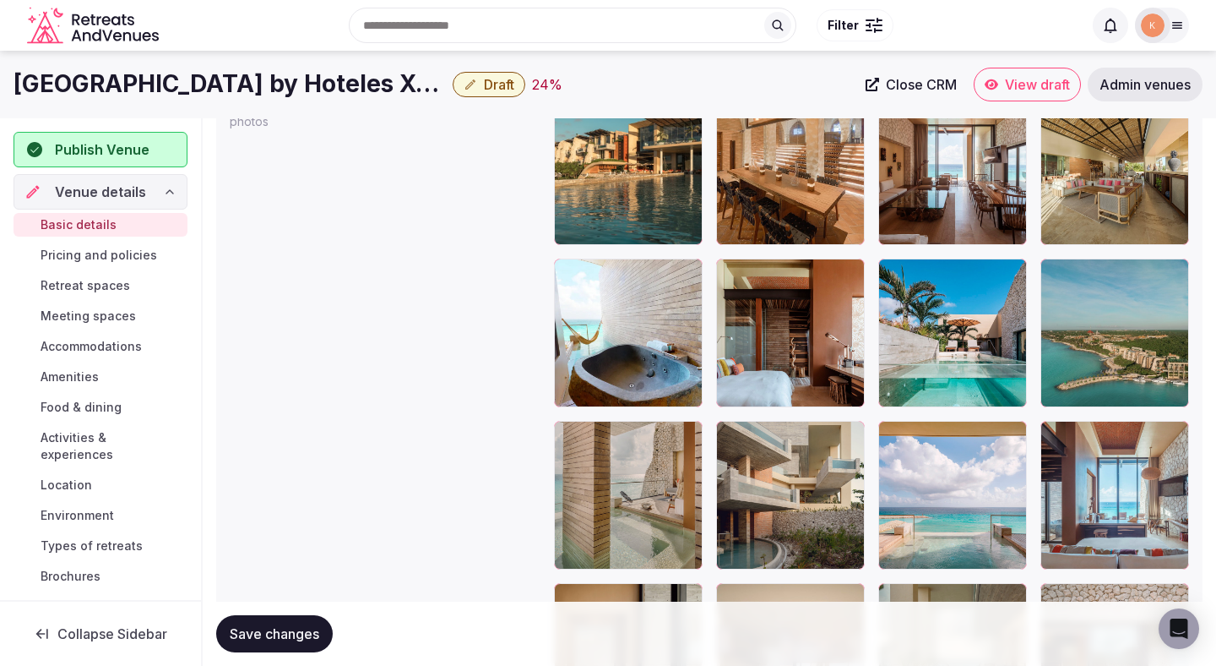
scroll to position [2020, 0]
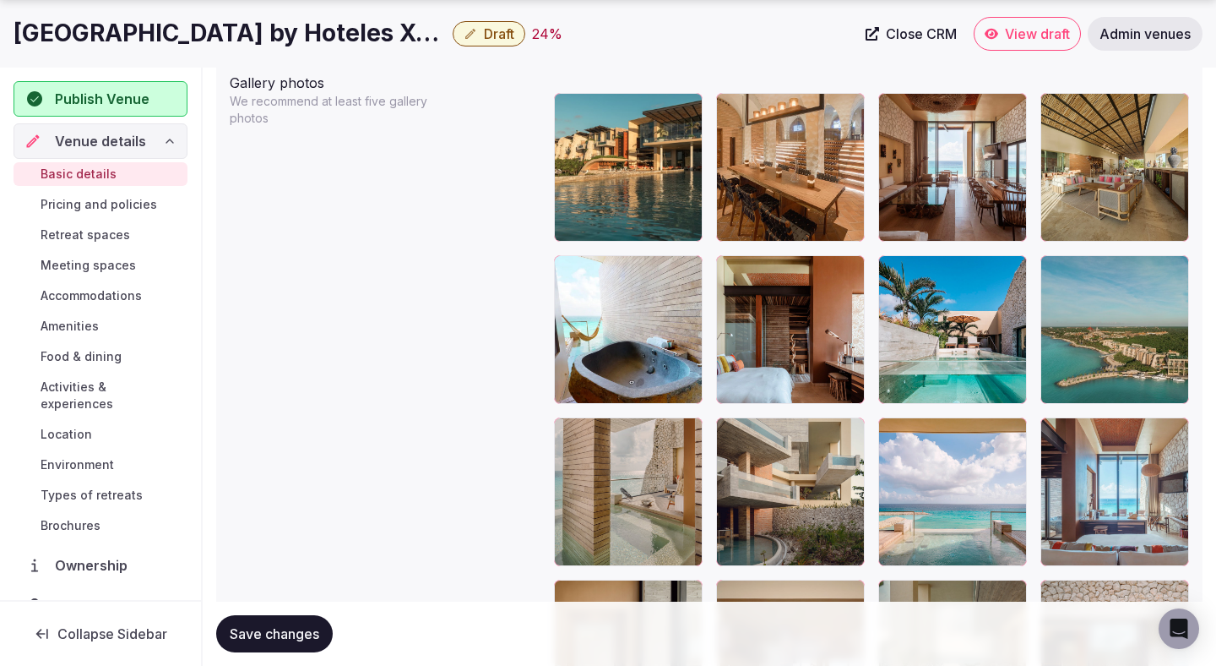
click at [272, 628] on span "Save changes" at bounding box center [275, 633] width 90 height 17
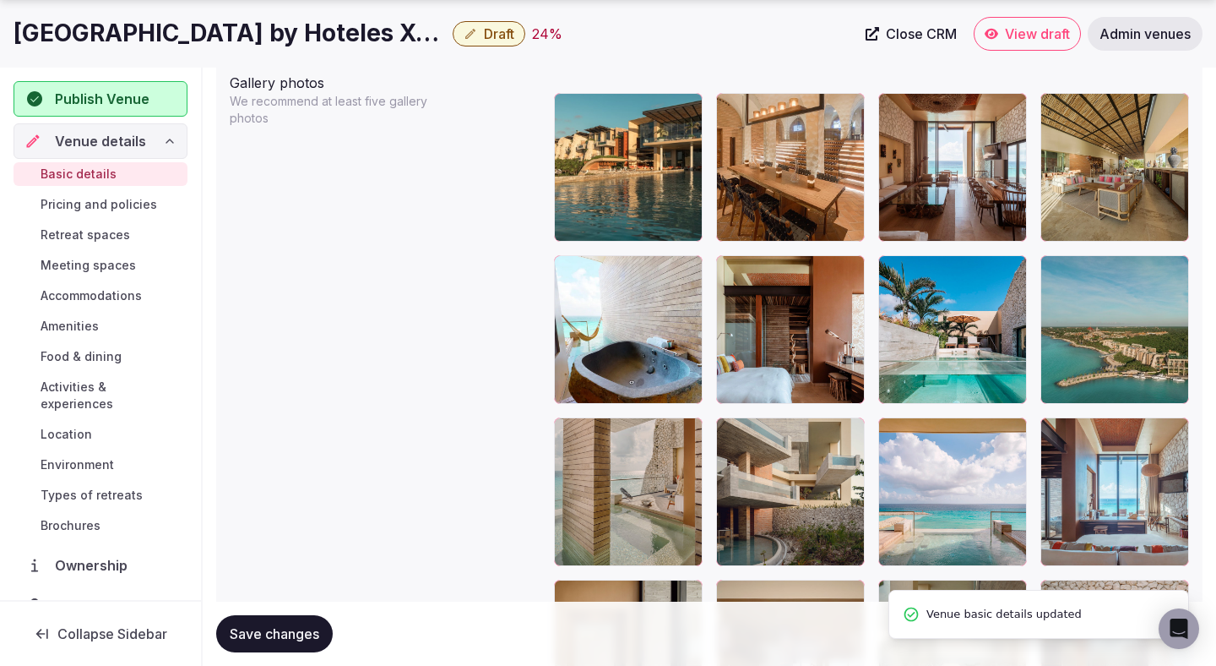
click at [272, 629] on span "Save changes" at bounding box center [275, 633] width 90 height 17
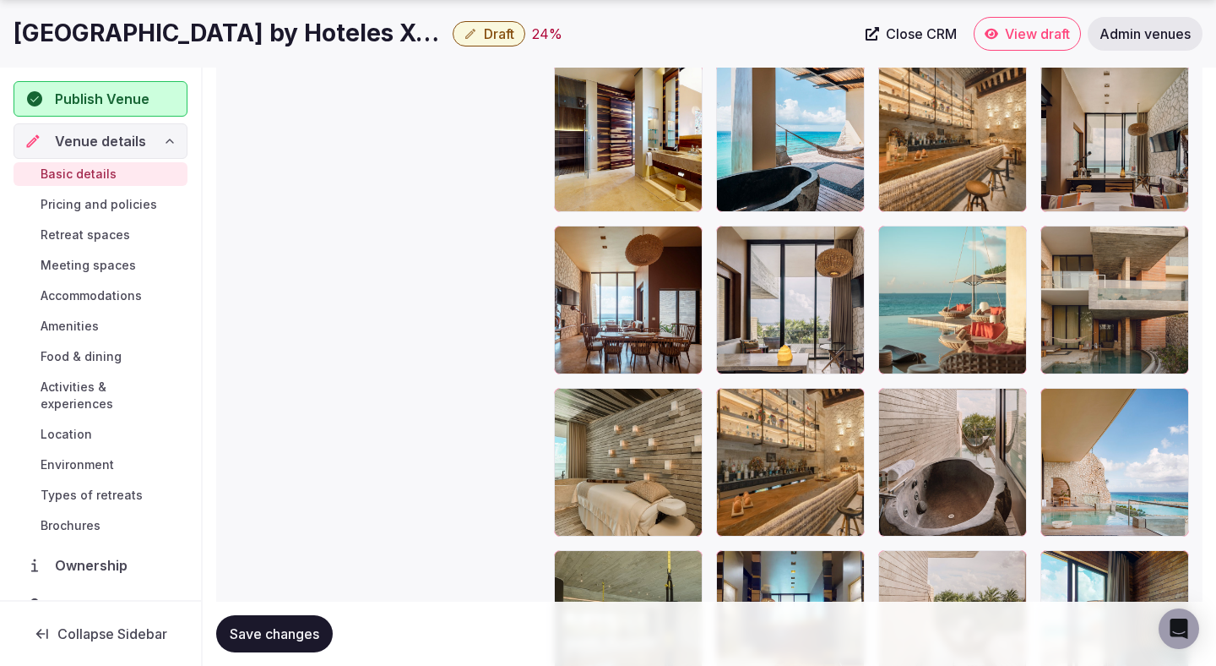
scroll to position [2700, 0]
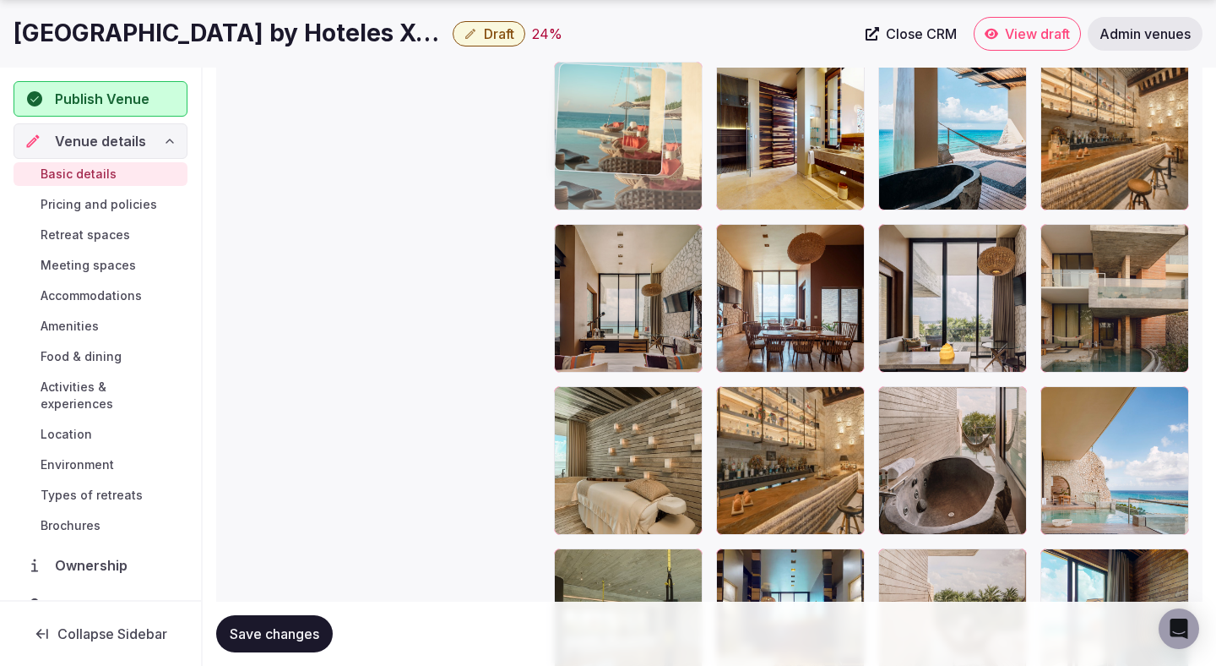
drag, startPoint x: 922, startPoint y: 345, endPoint x: 640, endPoint y: 249, distance: 297.0
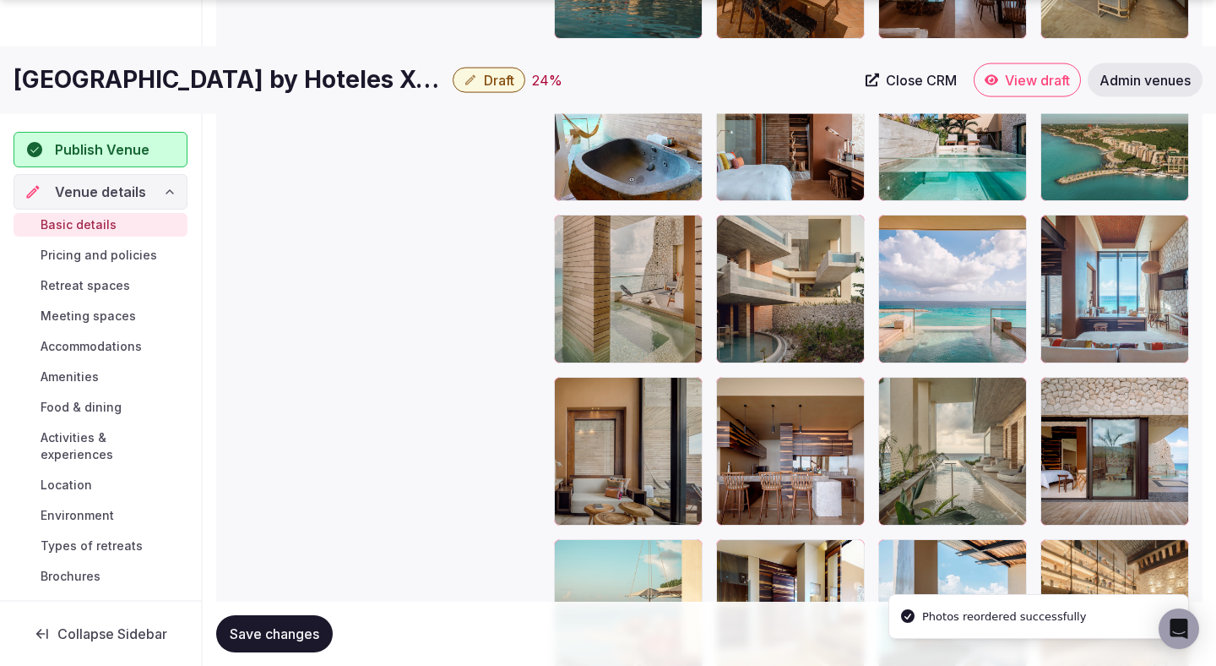
scroll to position [2230, 0]
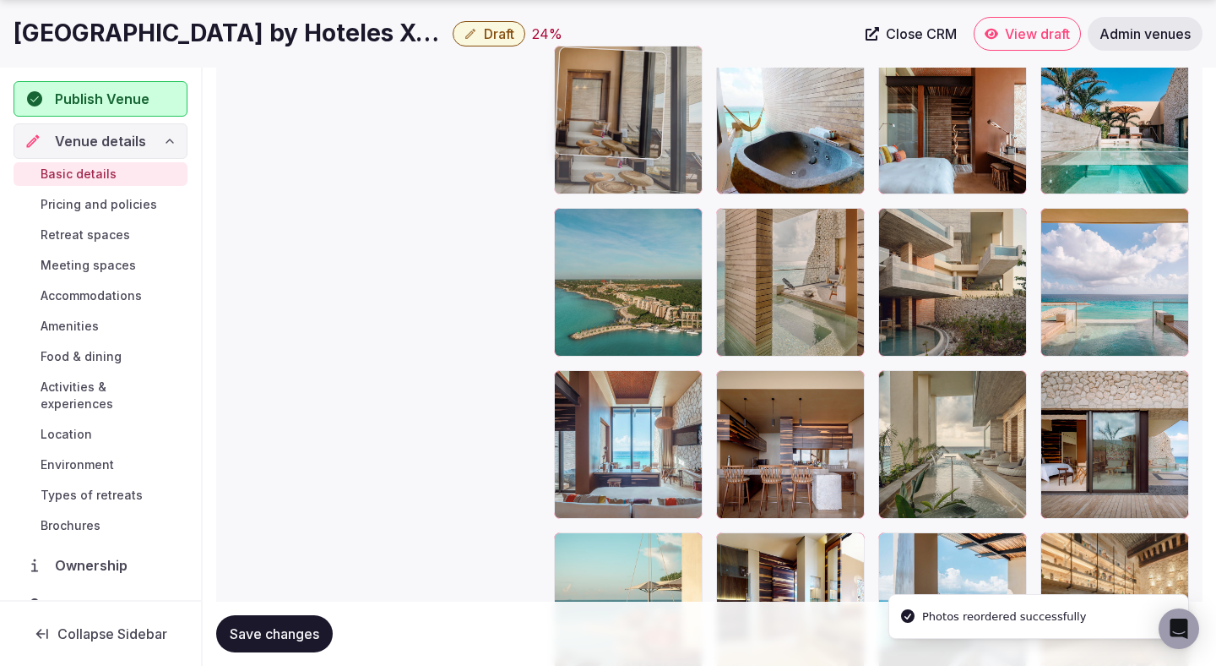
drag, startPoint x: 619, startPoint y: 519, endPoint x: 620, endPoint y: 257, distance: 261.9
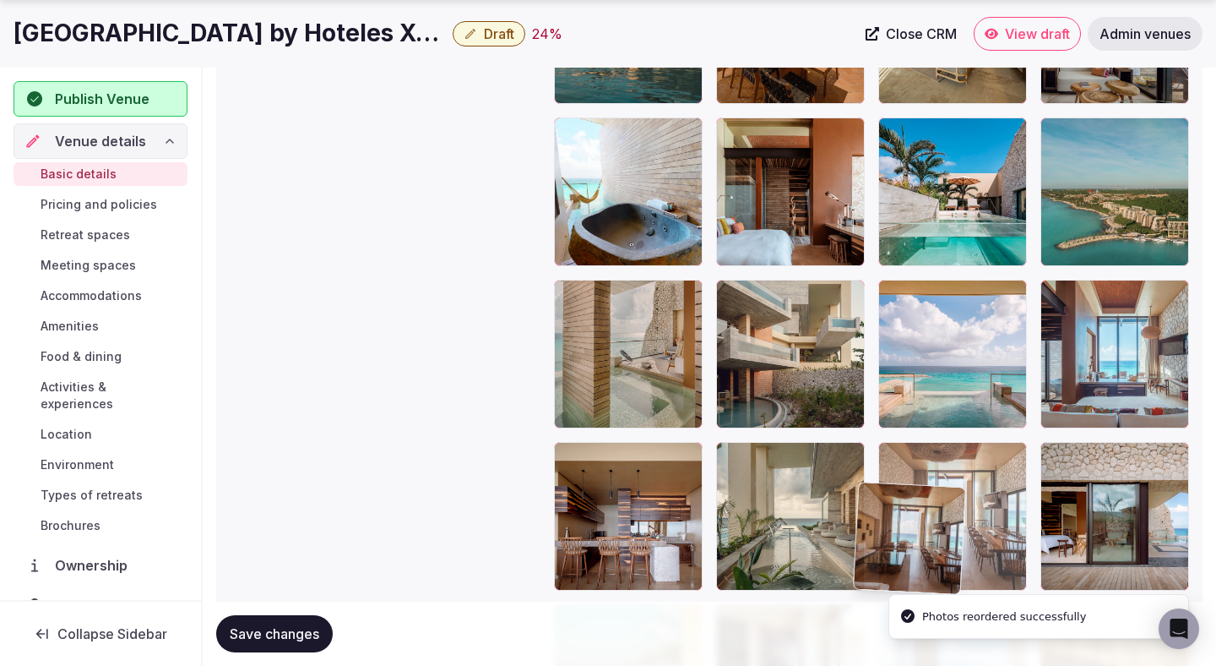
scroll to position [2158, 0]
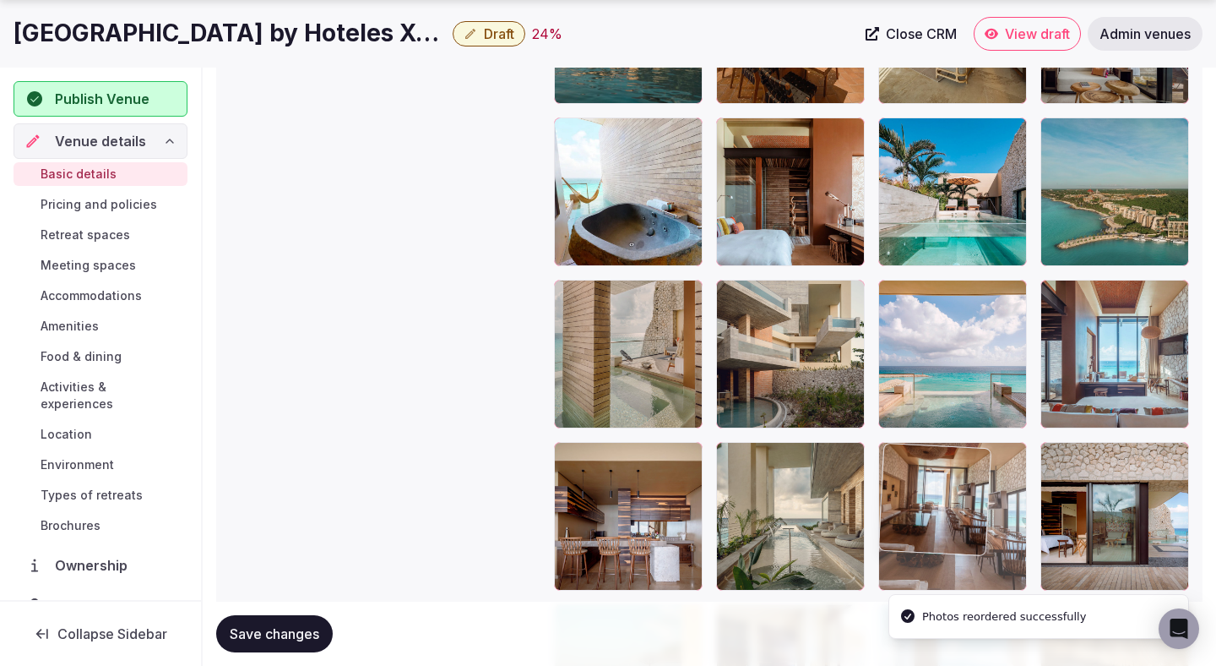
drag, startPoint x: 955, startPoint y: 262, endPoint x: 938, endPoint y: 503, distance: 241.3
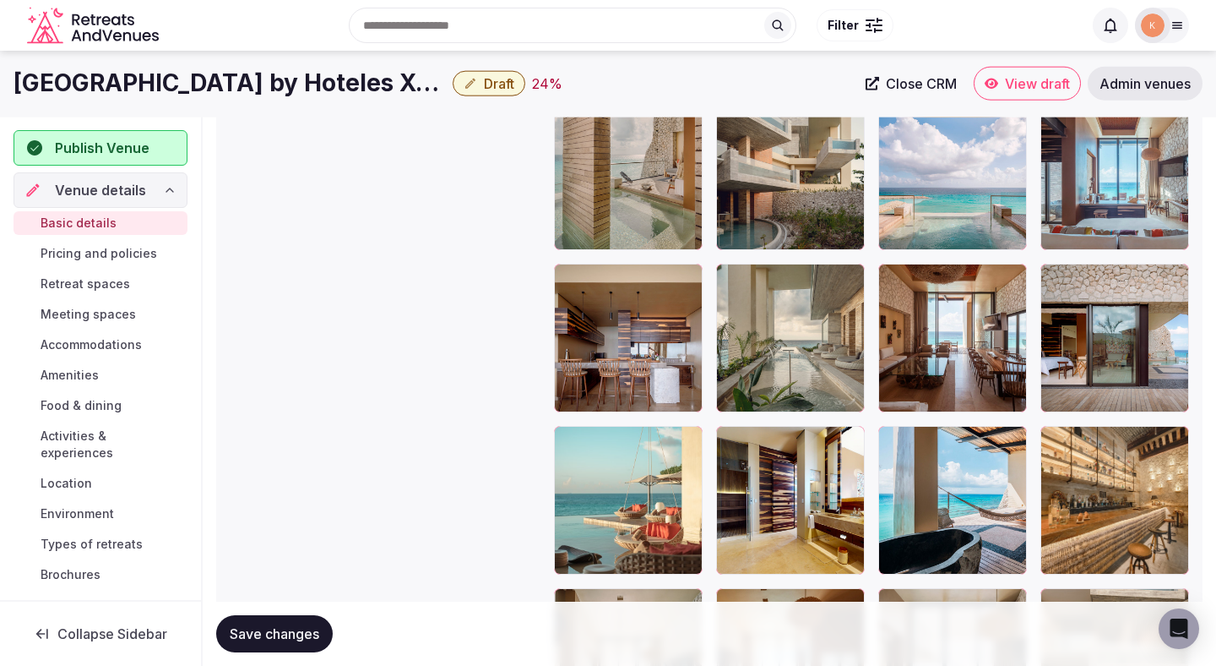
scroll to position [2330, 0]
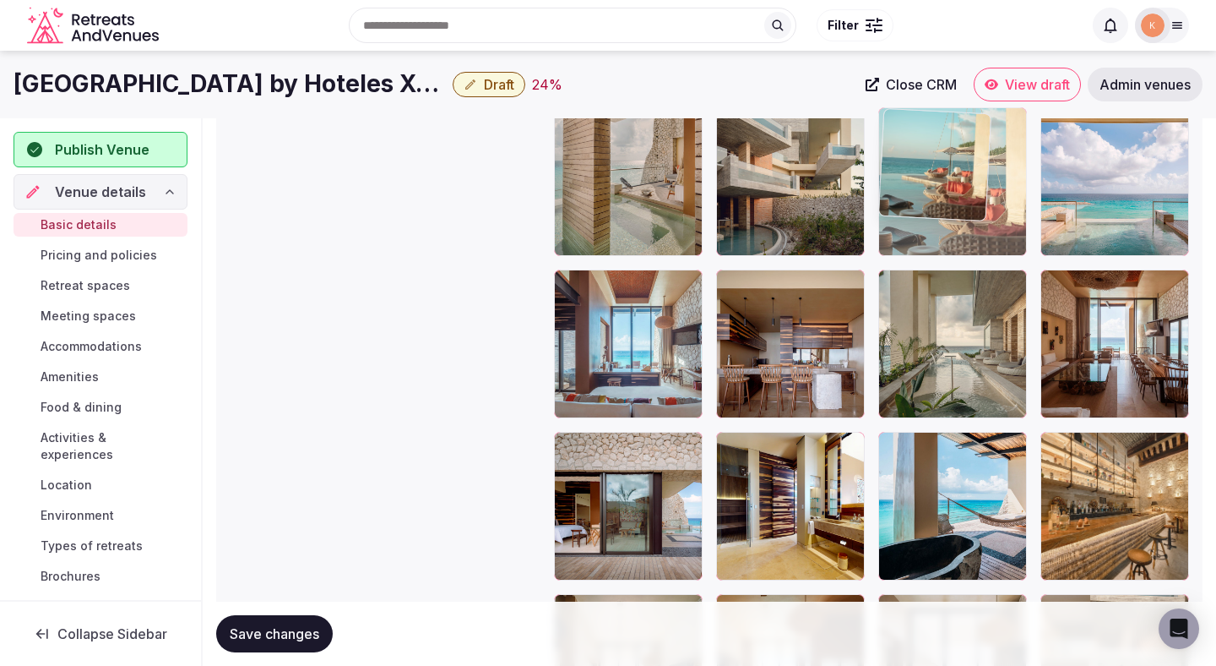
drag, startPoint x: 628, startPoint y: 484, endPoint x: 962, endPoint y: 162, distance: 464.2
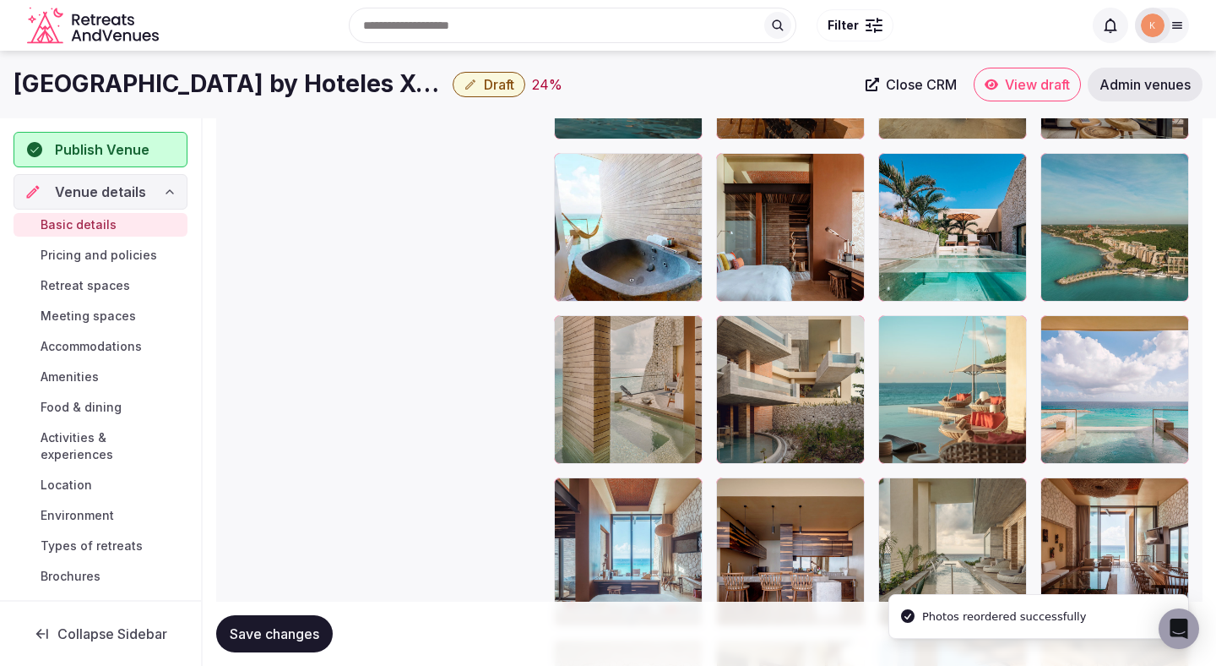
scroll to position [2114, 0]
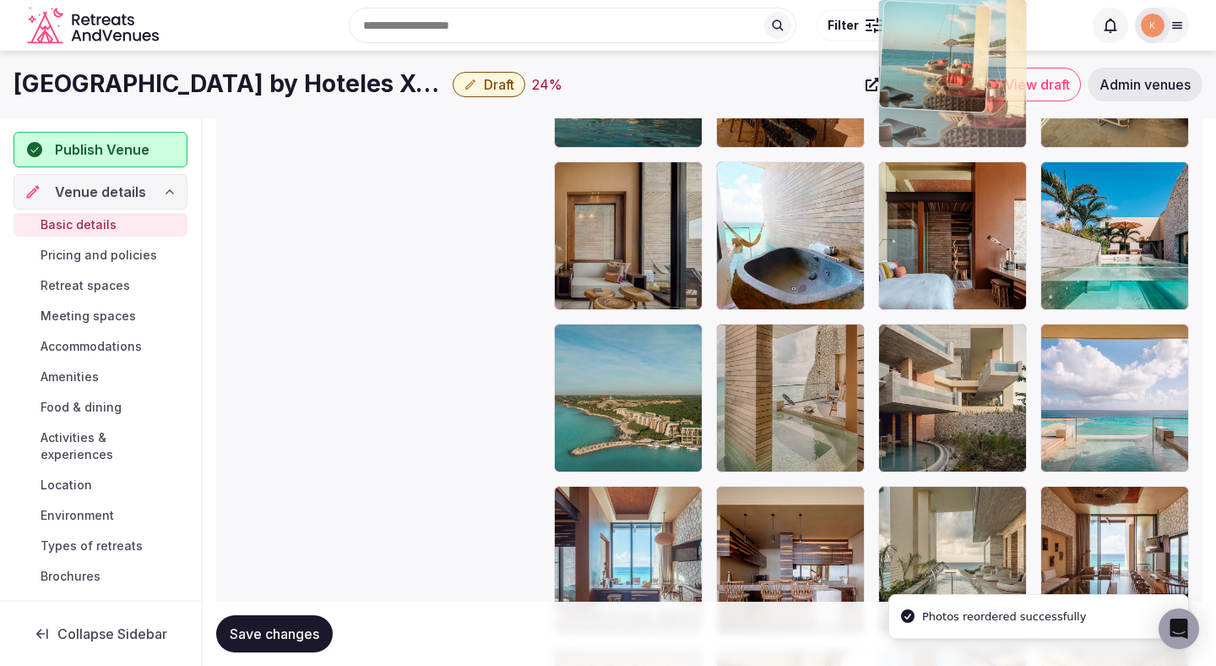
drag, startPoint x: 955, startPoint y: 405, endPoint x: 965, endPoint y: 164, distance: 240.9
click at [965, 164] on body "**********" at bounding box center [608, 52] width 1216 height 4333
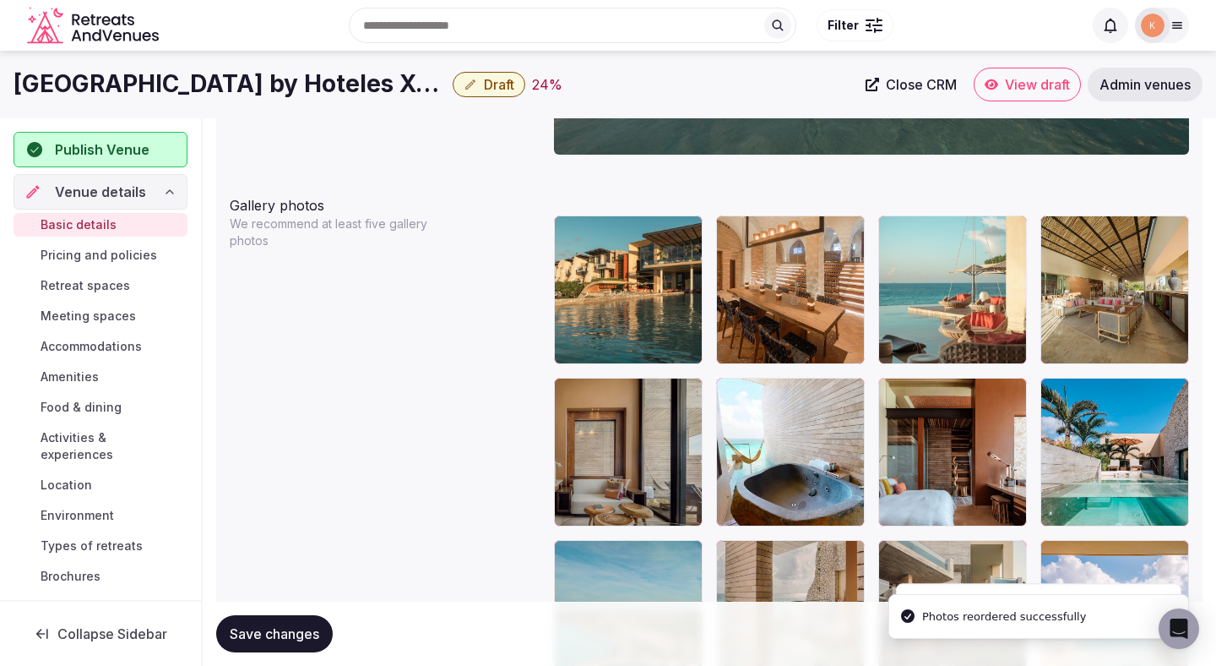
scroll to position [1885, 0]
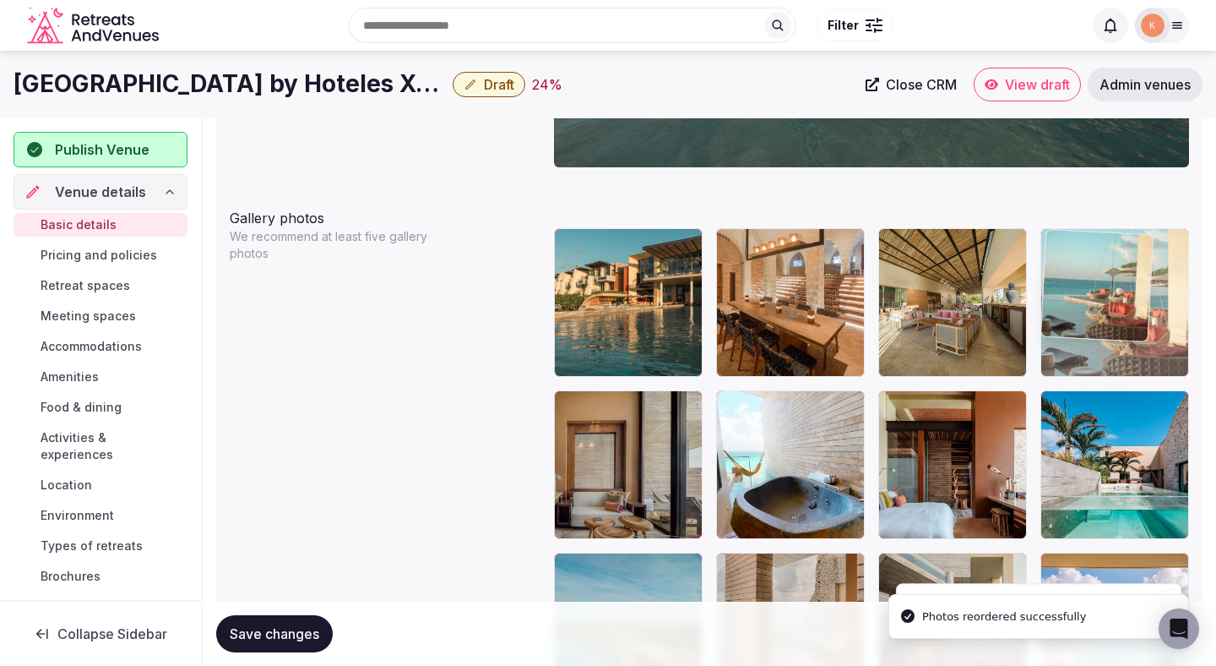
drag, startPoint x: 945, startPoint y: 302, endPoint x: 1143, endPoint y: 298, distance: 197.7
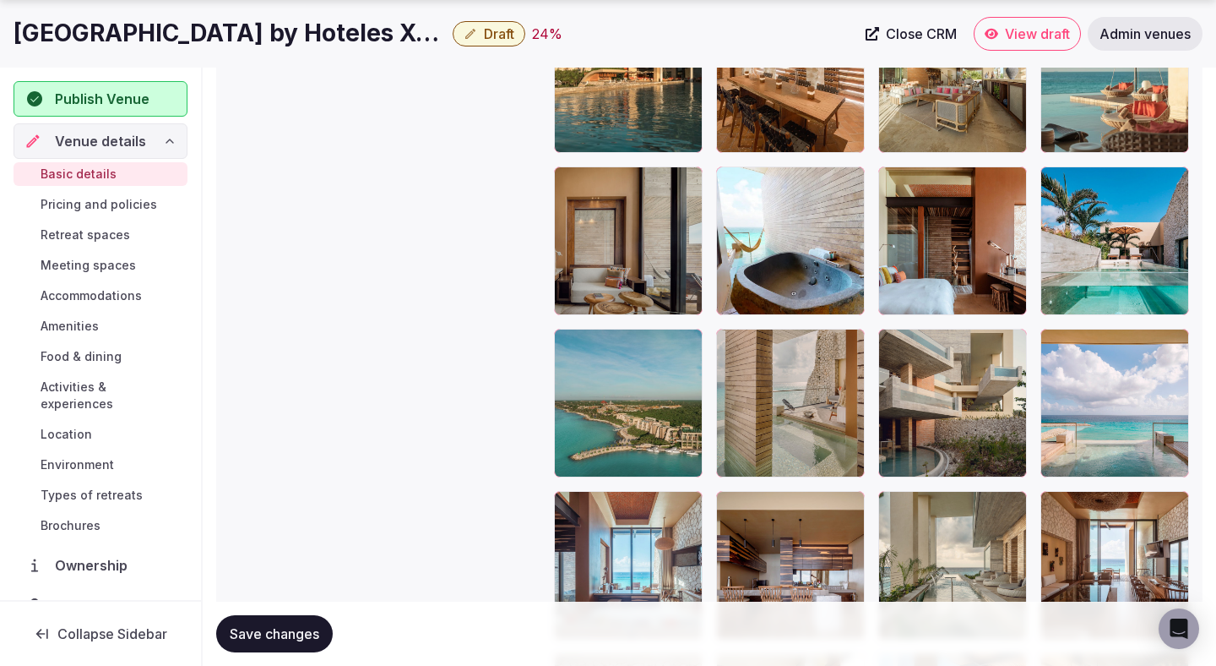
scroll to position [2135, 0]
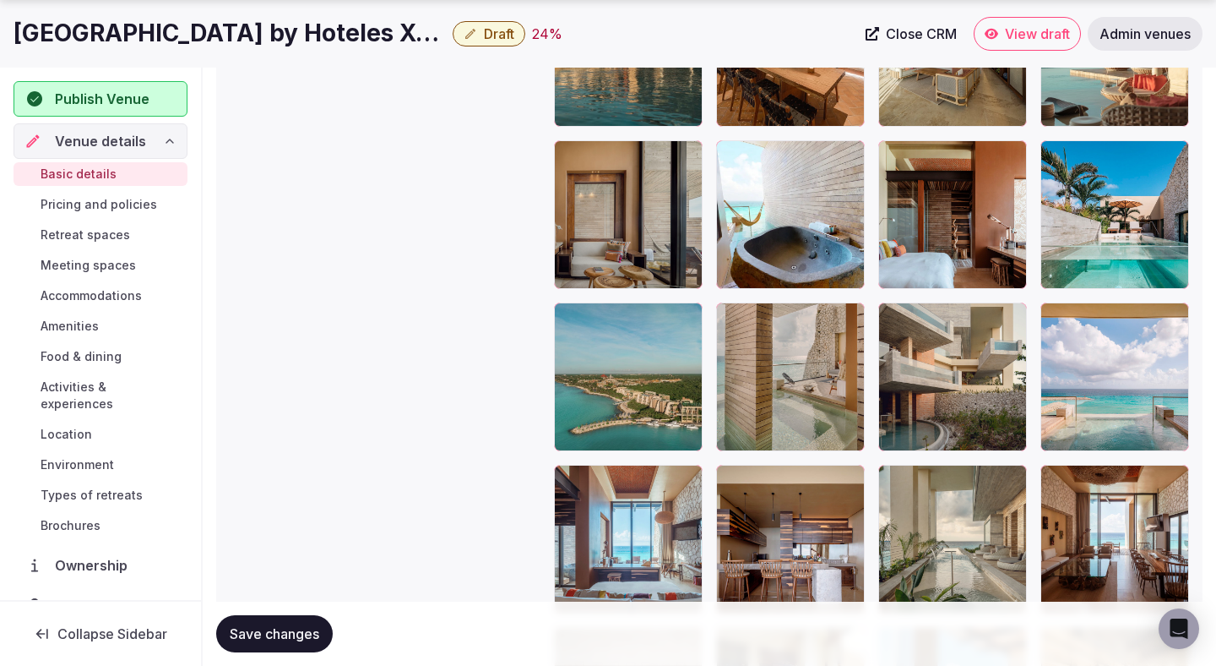
click at [280, 623] on button "Save changes" at bounding box center [274, 633] width 117 height 37
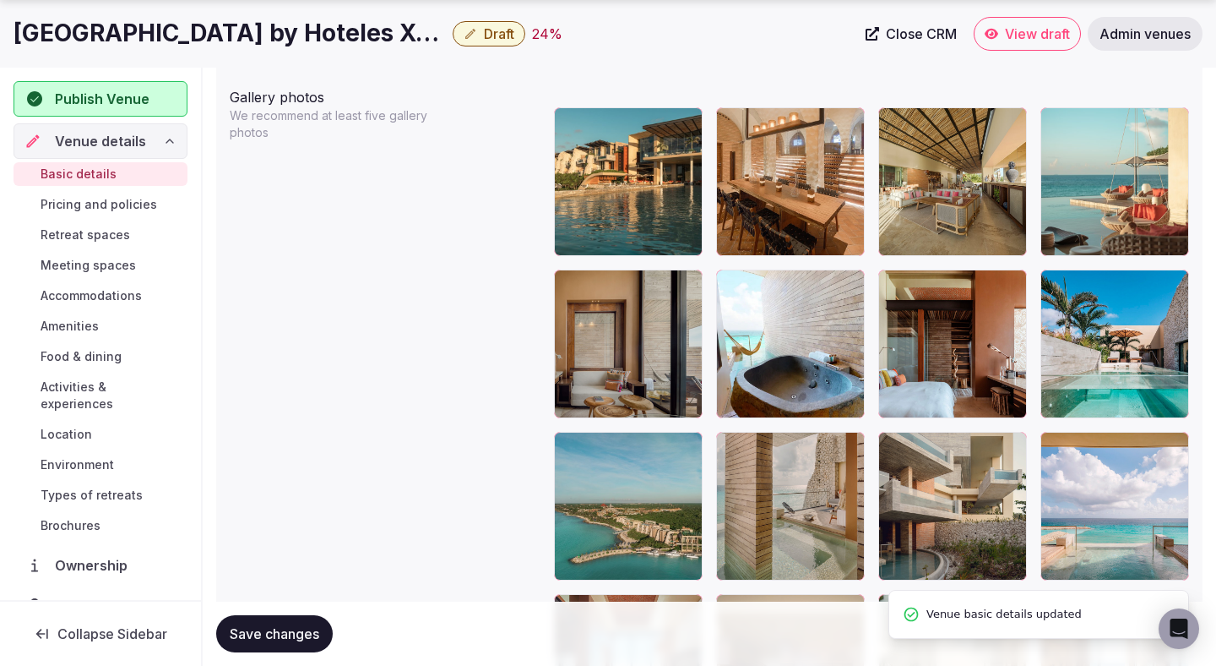
scroll to position [2014, 0]
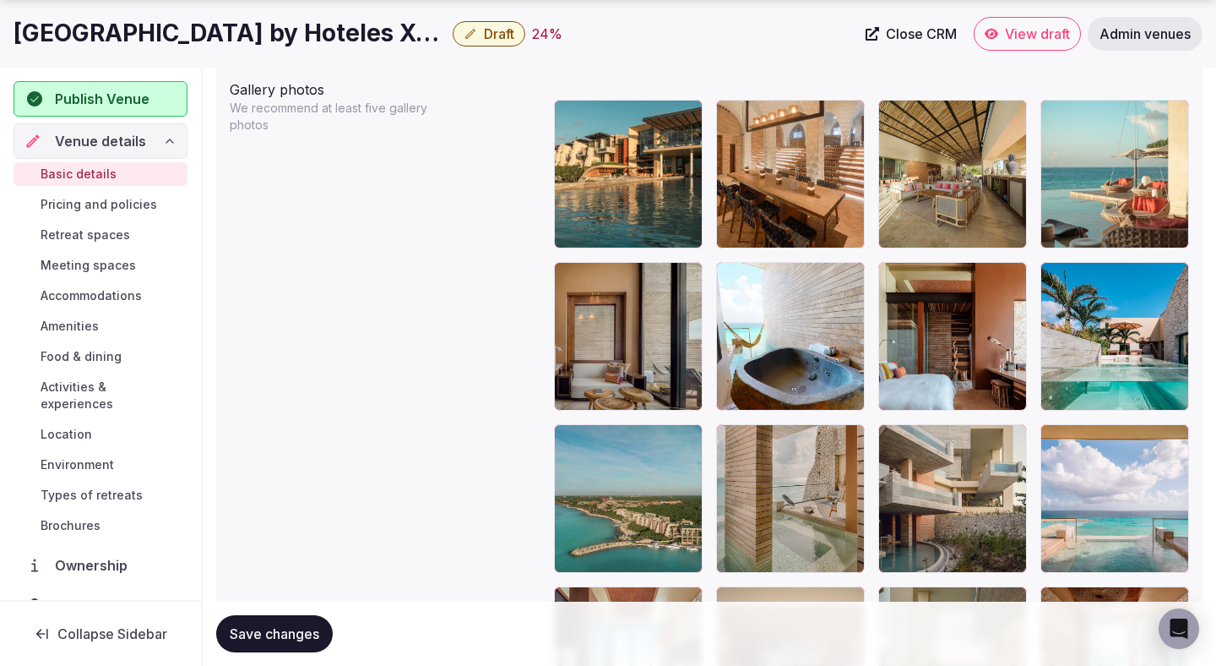
click at [780, 315] on div at bounding box center [790, 336] width 149 height 149
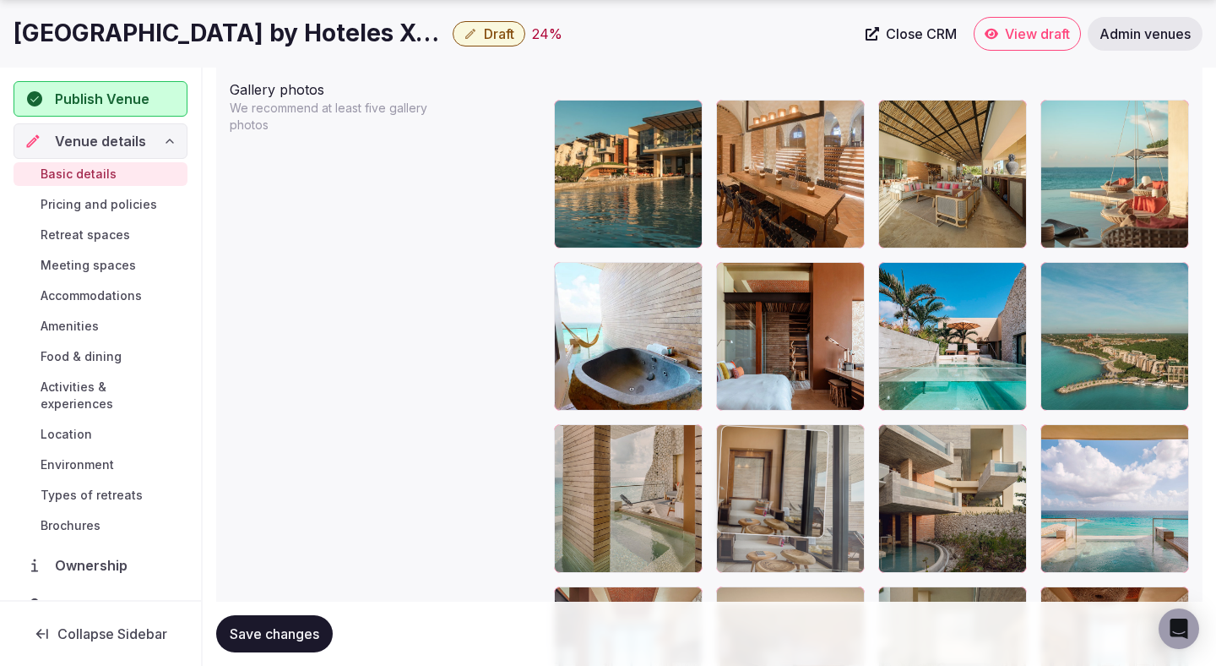
drag, startPoint x: 622, startPoint y: 352, endPoint x: 794, endPoint y: 513, distance: 235.5
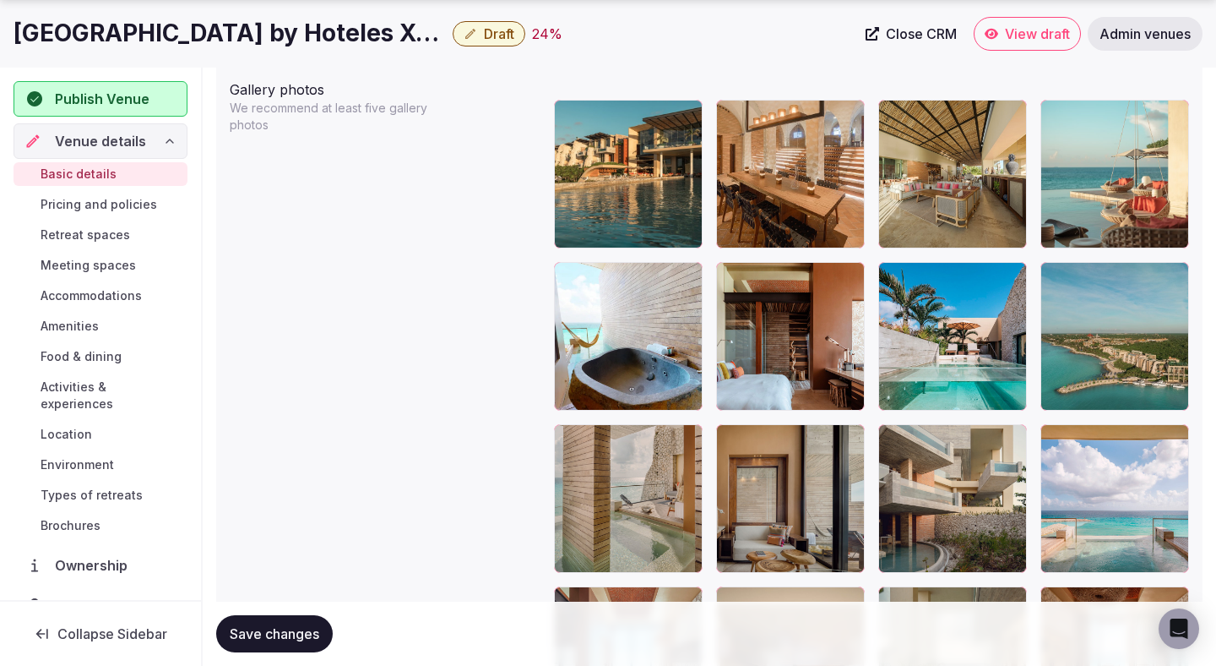
click at [303, 634] on span "Save changes" at bounding box center [275, 633] width 90 height 17
click at [302, 634] on span "Save changes" at bounding box center [275, 633] width 90 height 17
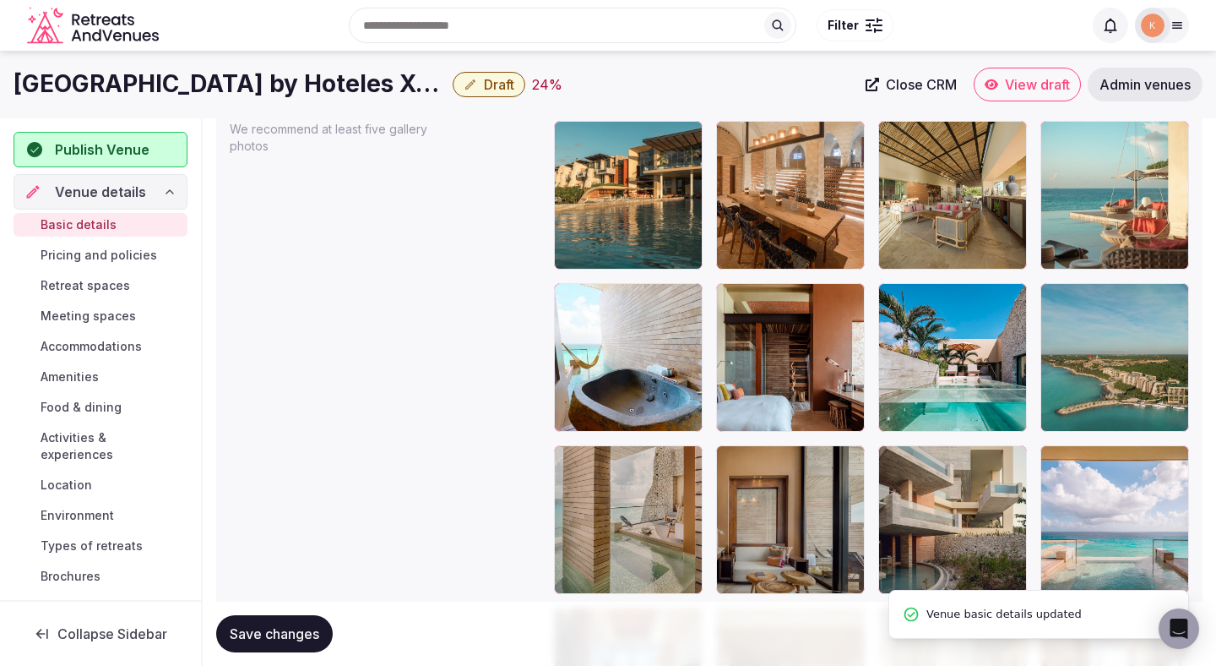
scroll to position [1987, 0]
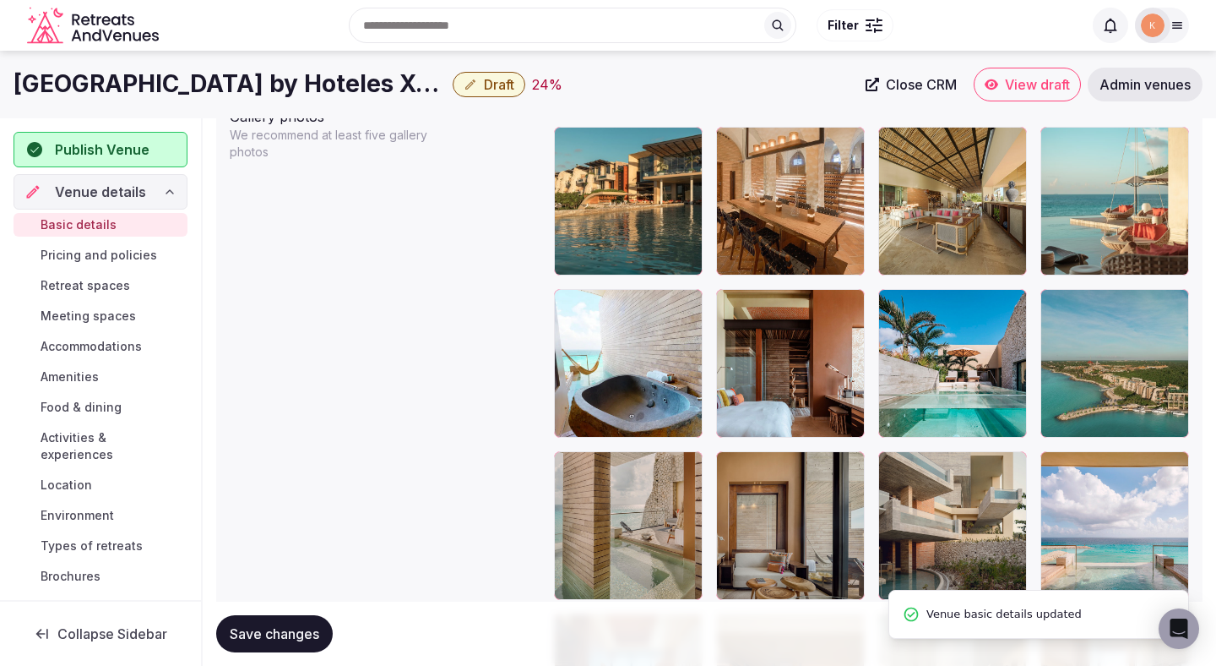
click at [481, 84] on button "Draft" at bounding box center [489, 84] width 73 height 25
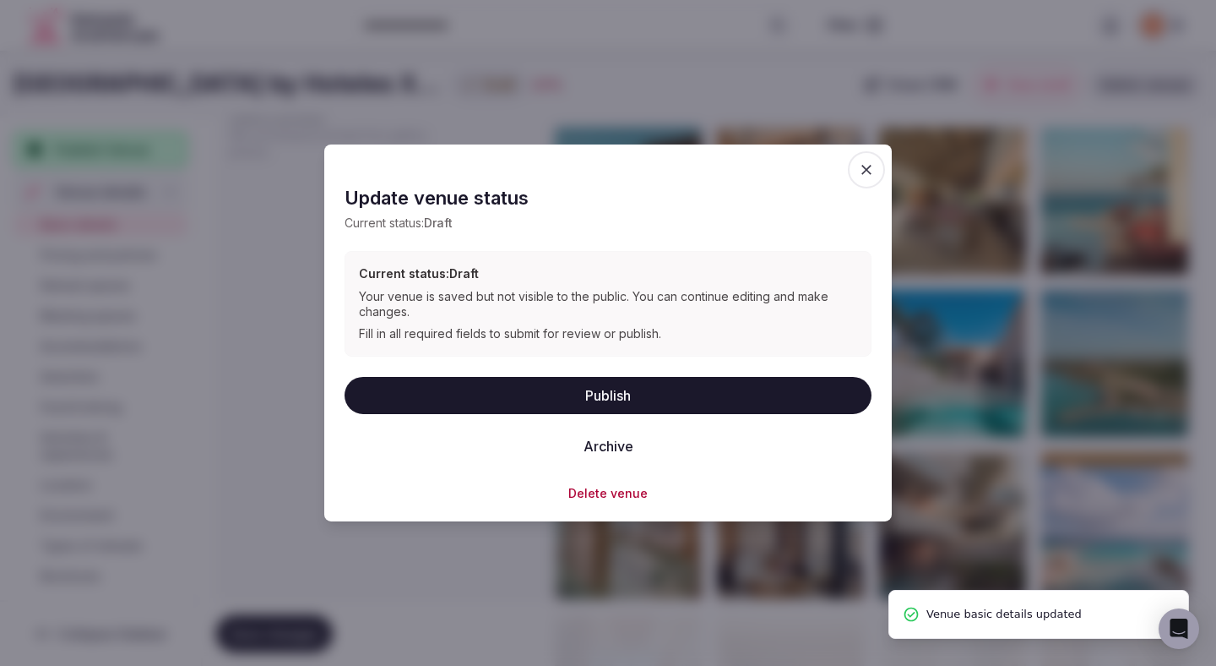
click at [507, 390] on button "Publish" at bounding box center [608, 394] width 527 height 37
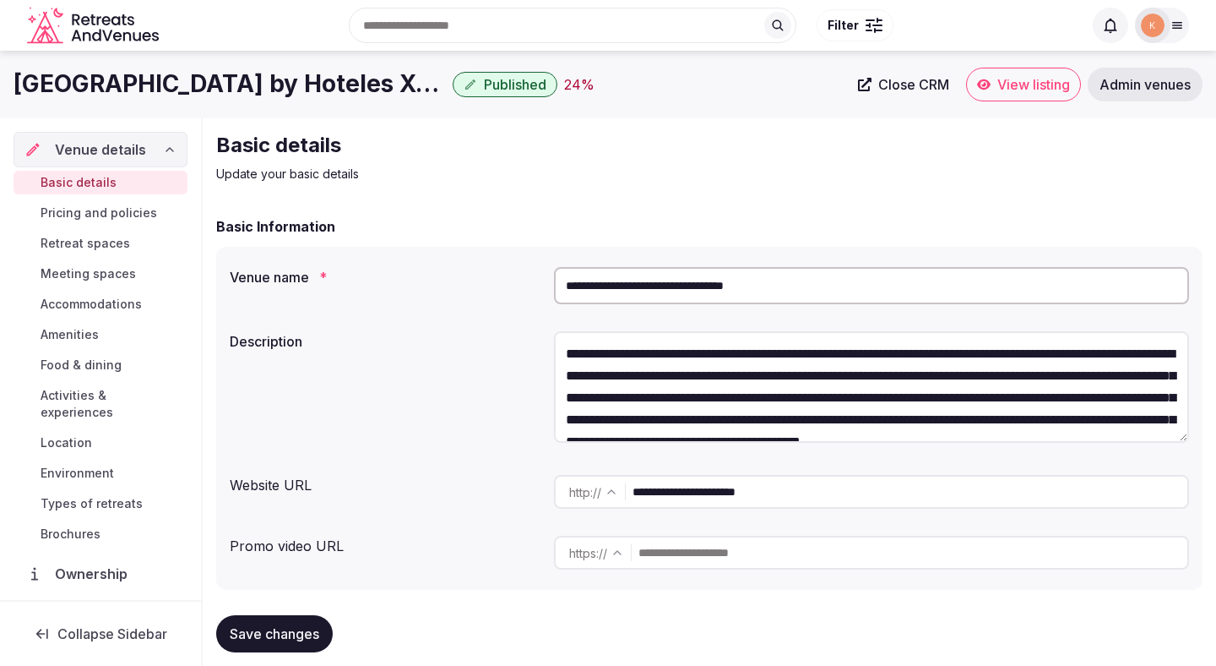
click at [992, 90] on link "View listing" at bounding box center [1023, 85] width 115 height 34
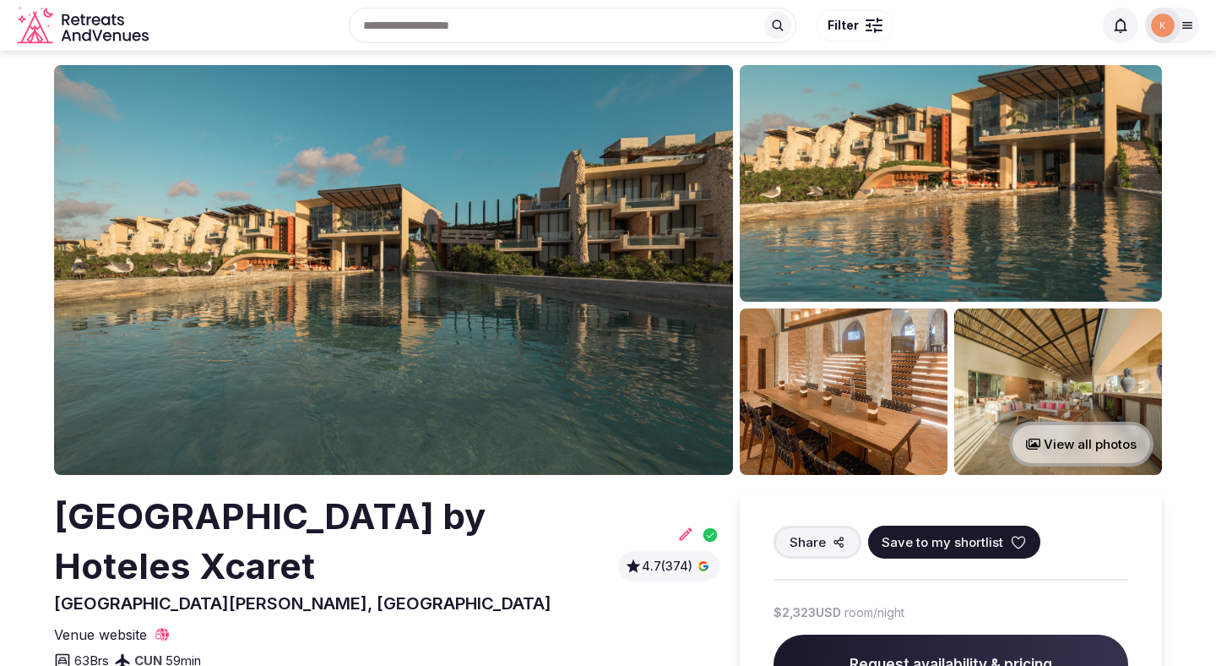
scroll to position [20, 0]
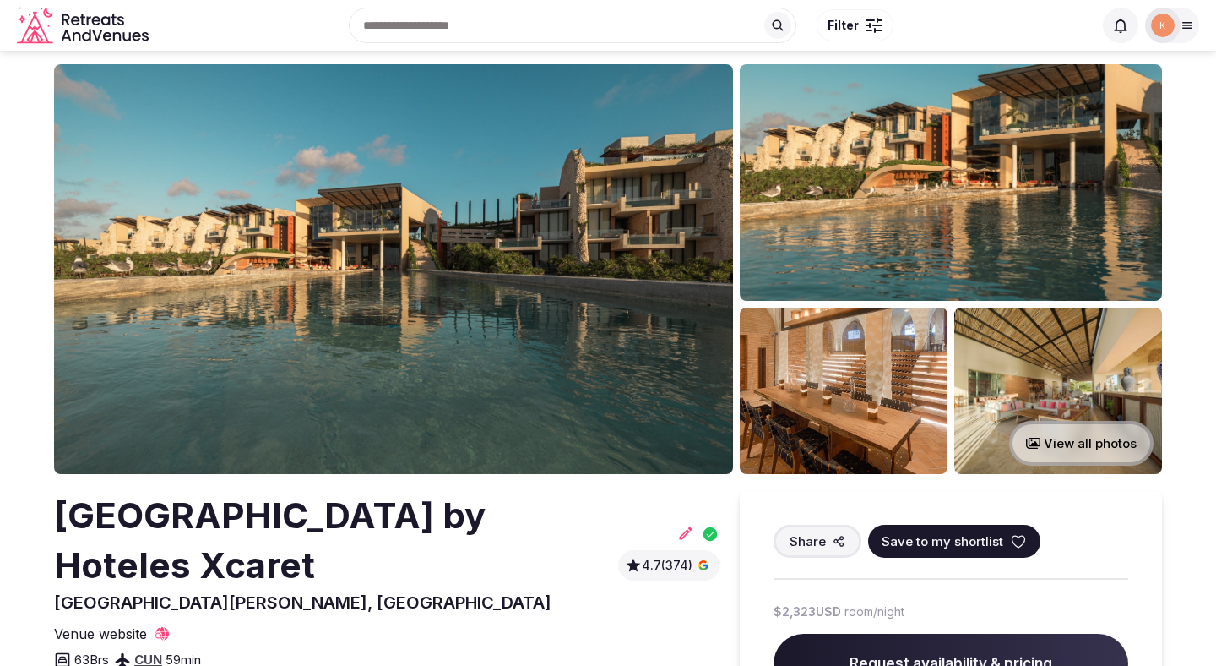
click at [688, 514] on div "[GEOGRAPHIC_DATA] by Hoteles Xcaret [GEOGRAPHIC_DATA][PERSON_NAME], [GEOGRAPHIC…" at bounding box center [387, 552] width 666 height 123
click at [687, 526] on icon at bounding box center [686, 532] width 13 height 13
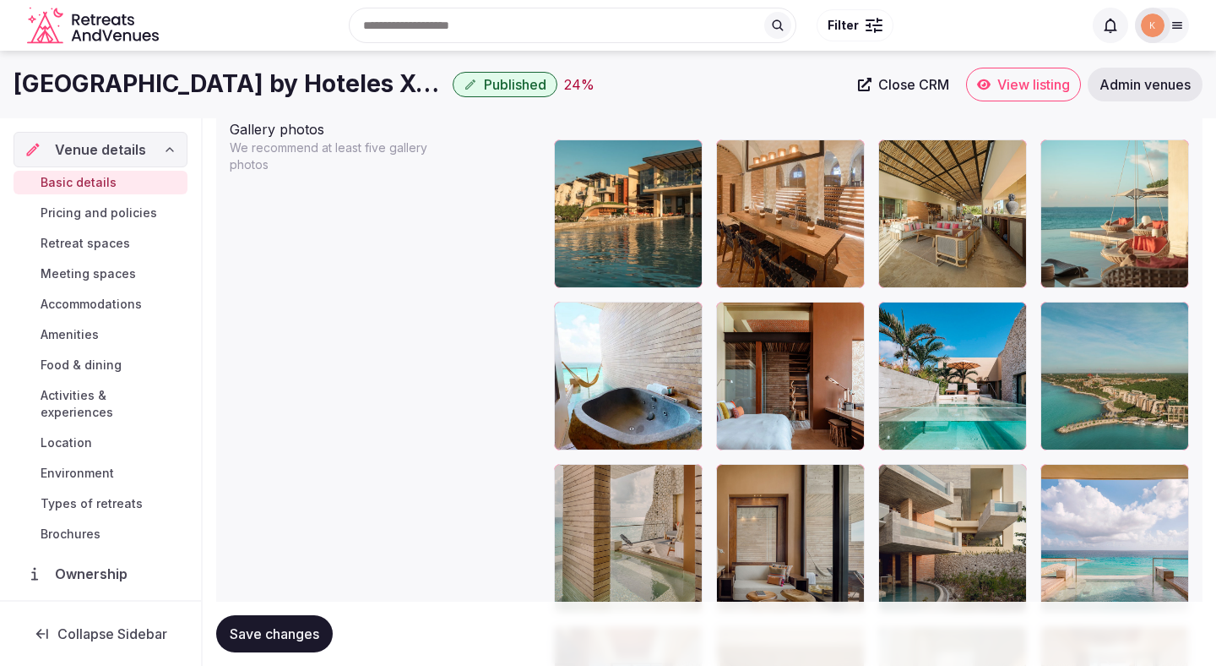
scroll to position [1959, 0]
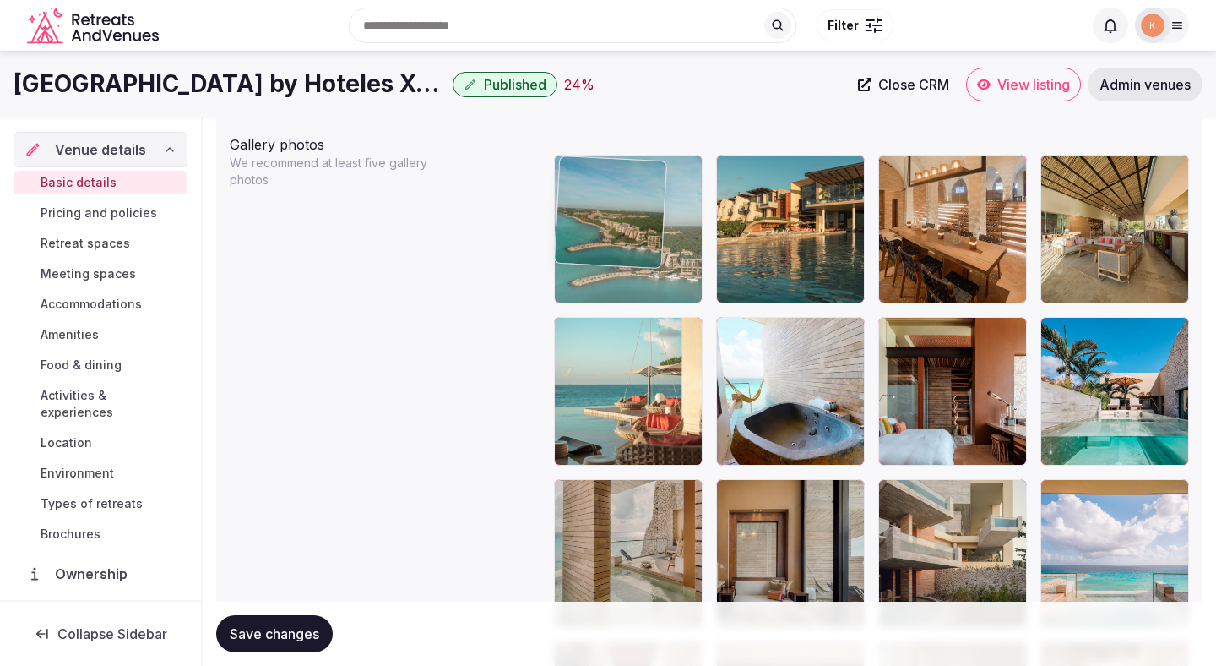
drag, startPoint x: 1104, startPoint y: 368, endPoint x: 634, endPoint y: 249, distance: 484.5
click at [634, 249] on body "**********" at bounding box center [608, 207] width 1216 height 4333
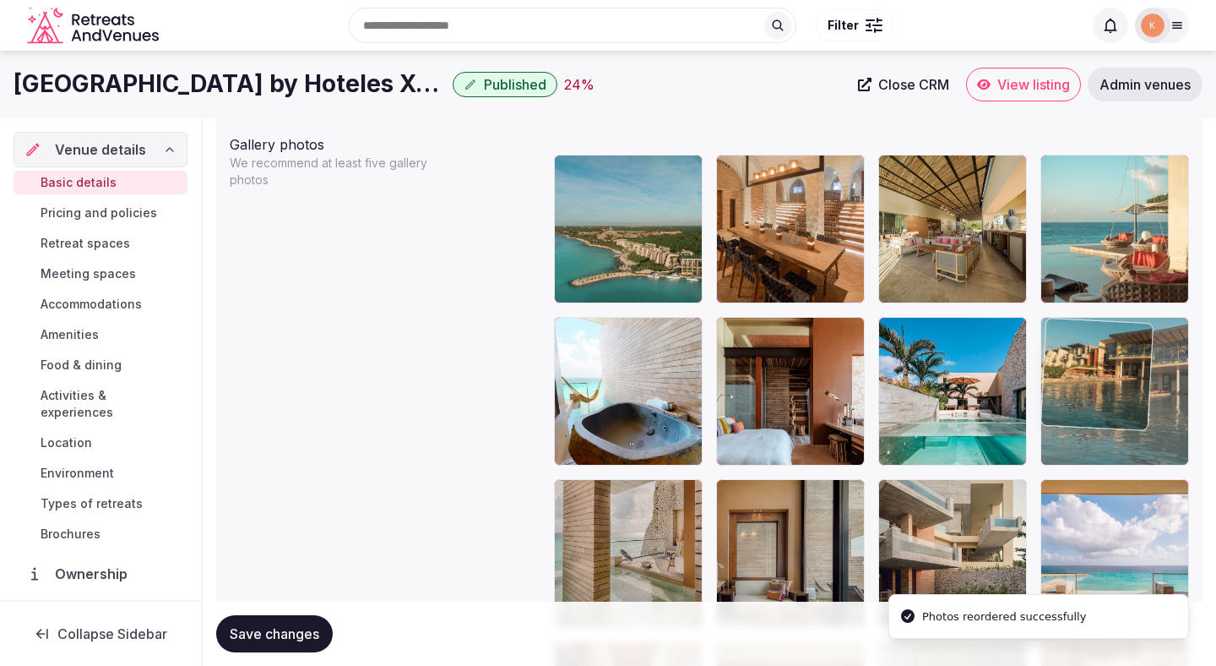
drag, startPoint x: 786, startPoint y: 230, endPoint x: 1094, endPoint y: 415, distance: 359.5
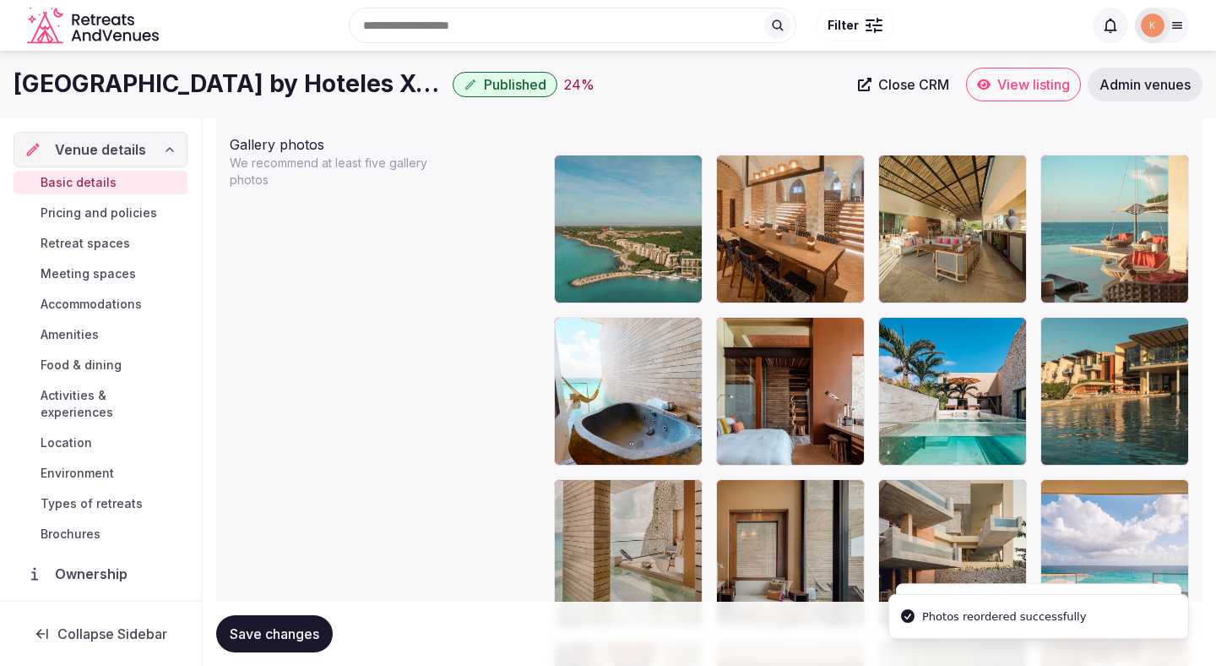
click at [290, 633] on span "Save changes" at bounding box center [275, 633] width 90 height 17
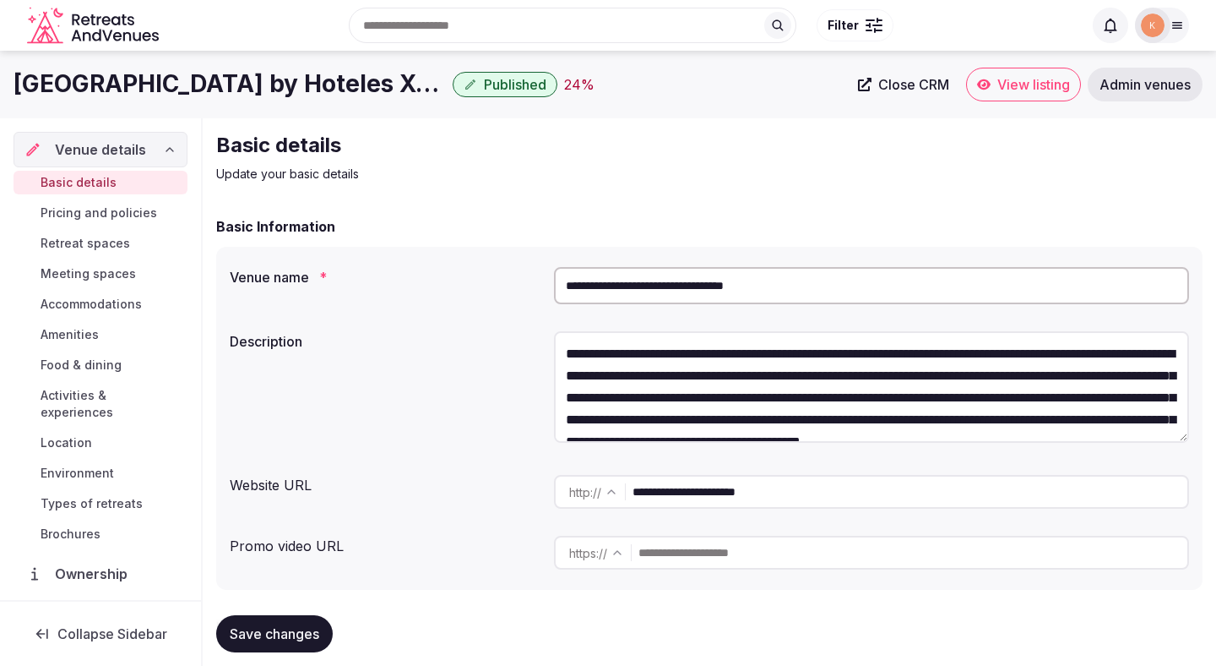
click at [1015, 88] on span "View listing" at bounding box center [1034, 84] width 73 height 17
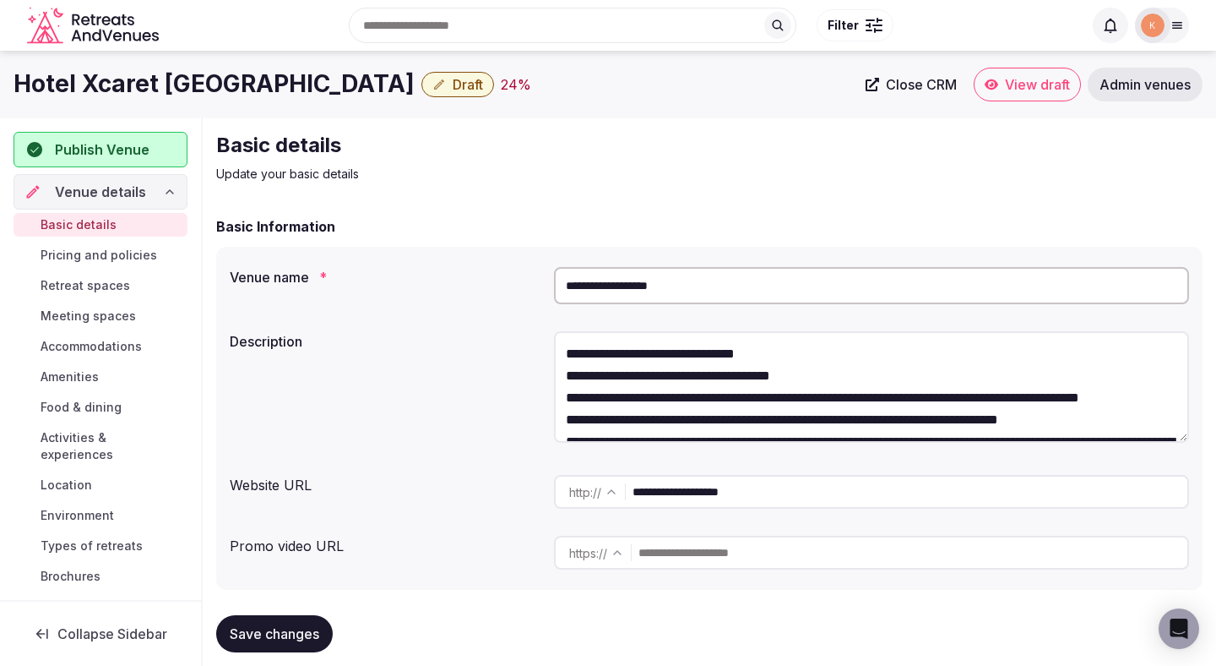
click at [633, 285] on input "**********" at bounding box center [871, 285] width 635 height 37
click at [1159, 86] on span "Admin venues" at bounding box center [1145, 84] width 91 height 17
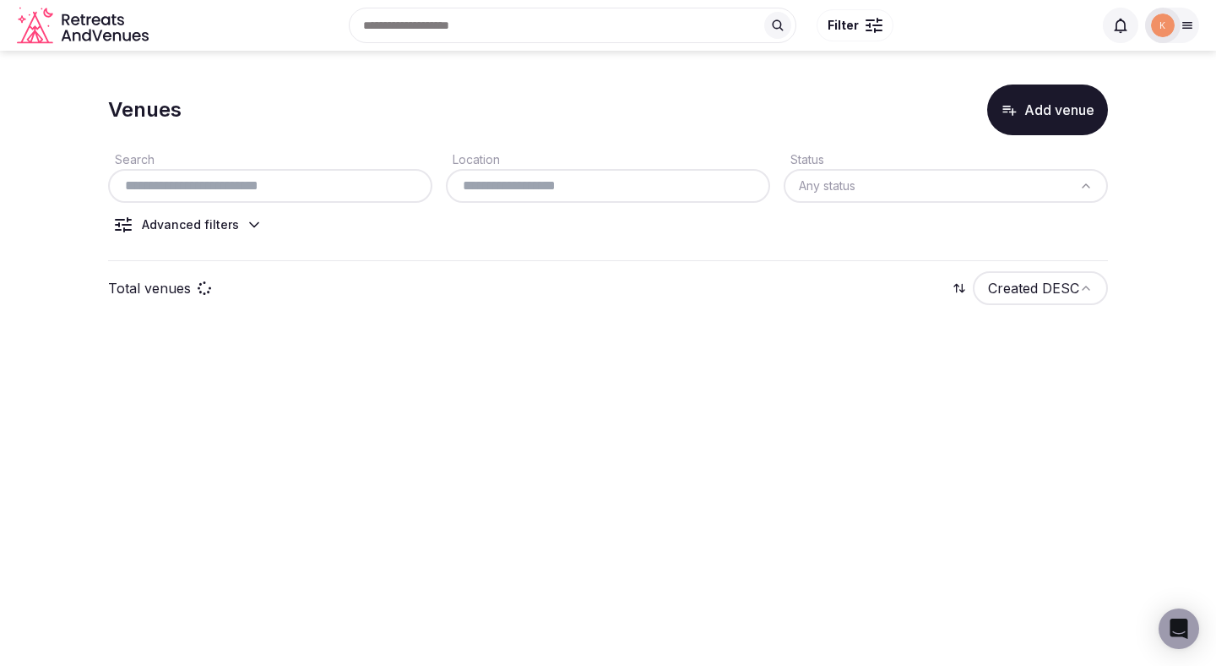
click at [258, 193] on input "text" at bounding box center [270, 186] width 311 height 20
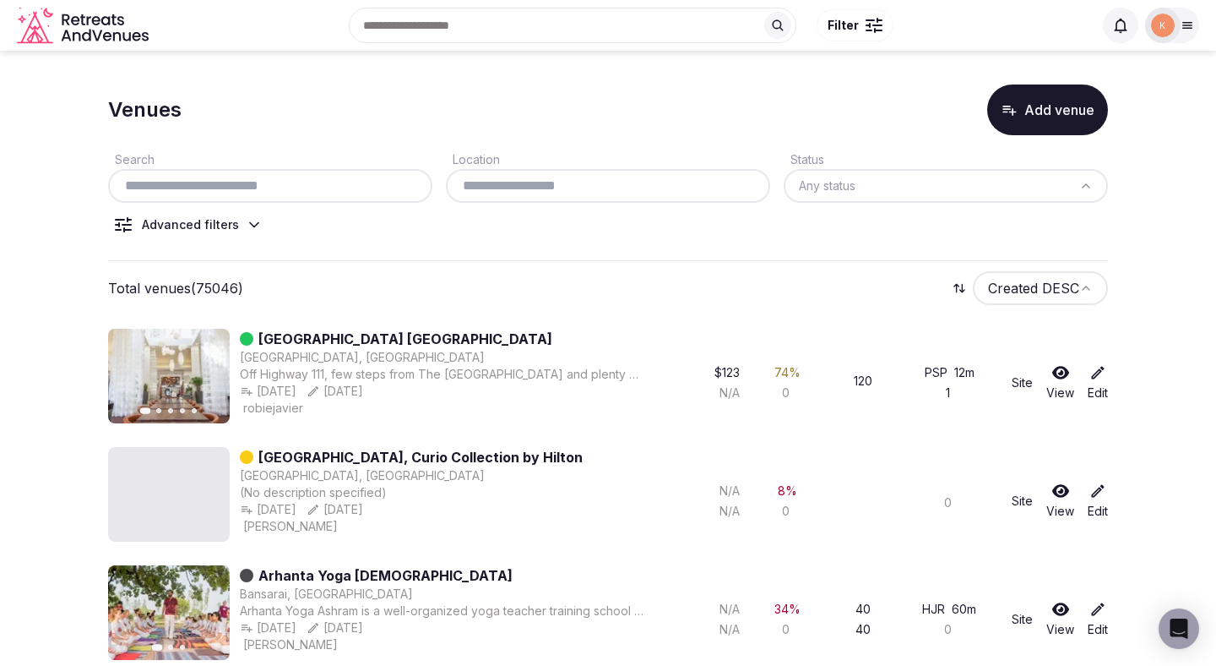
paste input "**********"
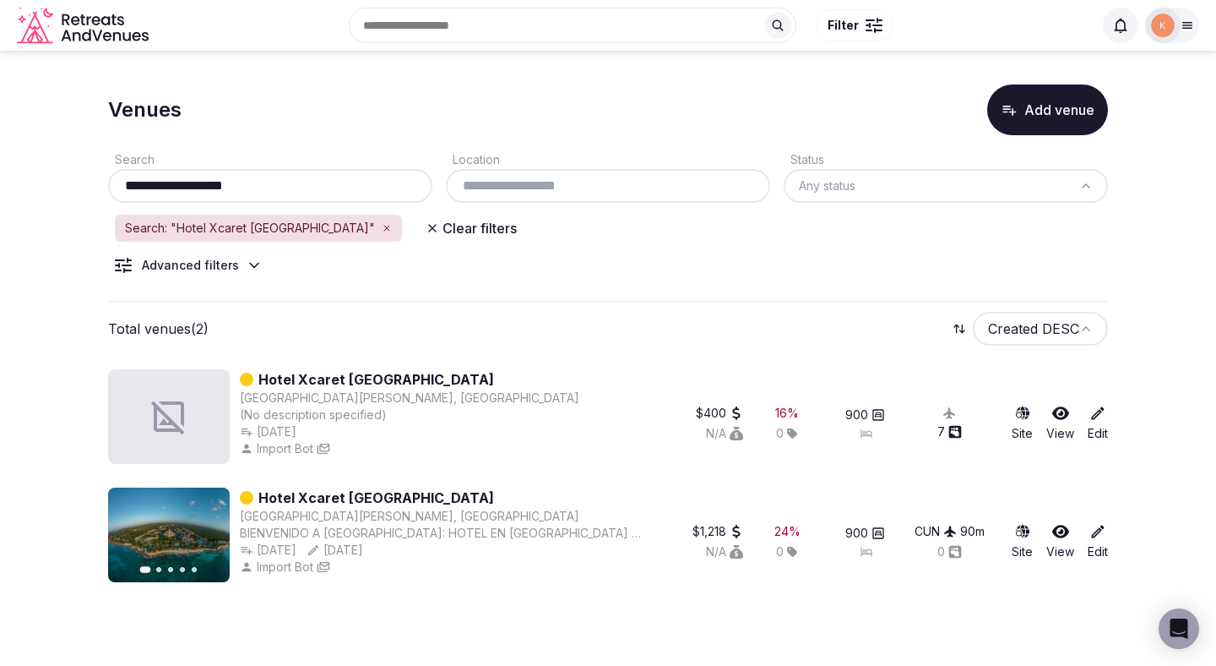
click at [286, 186] on input "**********" at bounding box center [270, 186] width 311 height 20
paste input "**********"
type input "**********"
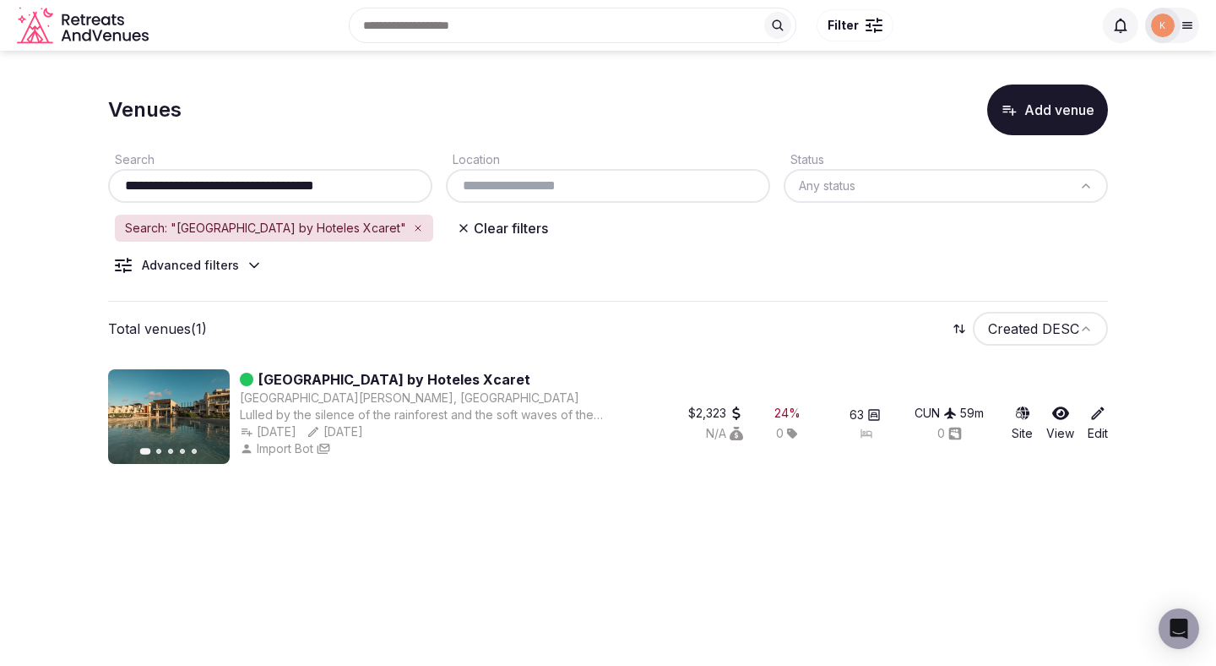
click at [359, 381] on link "La Casa De La Playa by Hoteles Xcaret" at bounding box center [394, 379] width 272 height 20
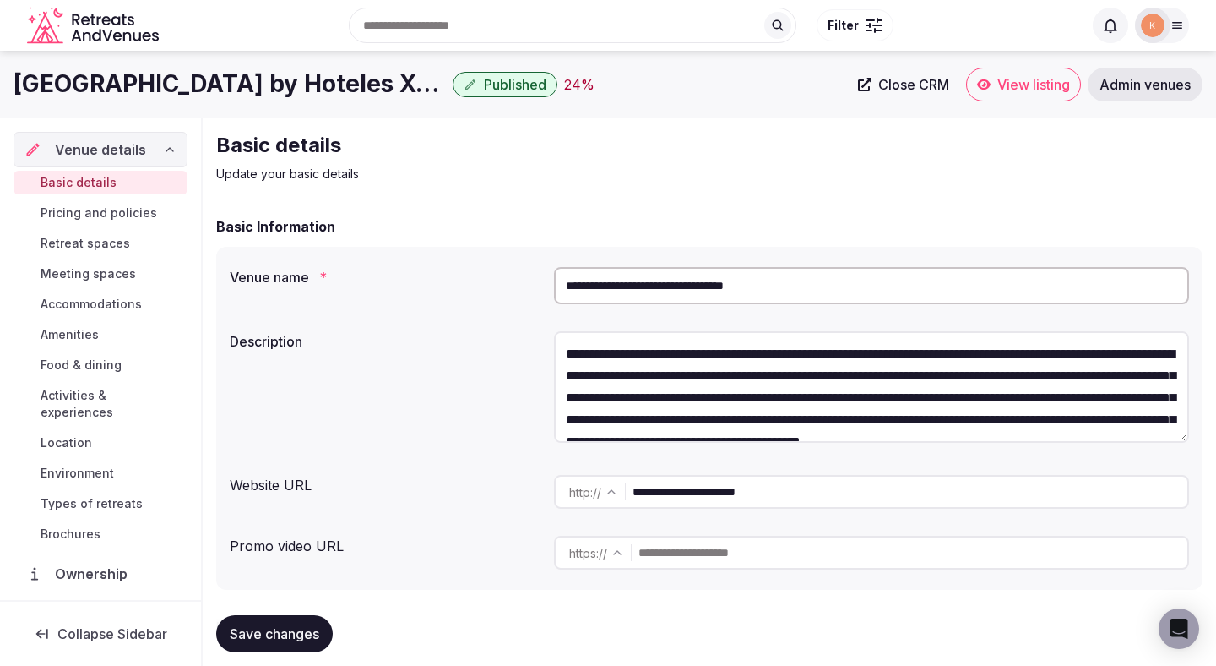
click at [493, 345] on label "Description" at bounding box center [385, 341] width 311 height 14
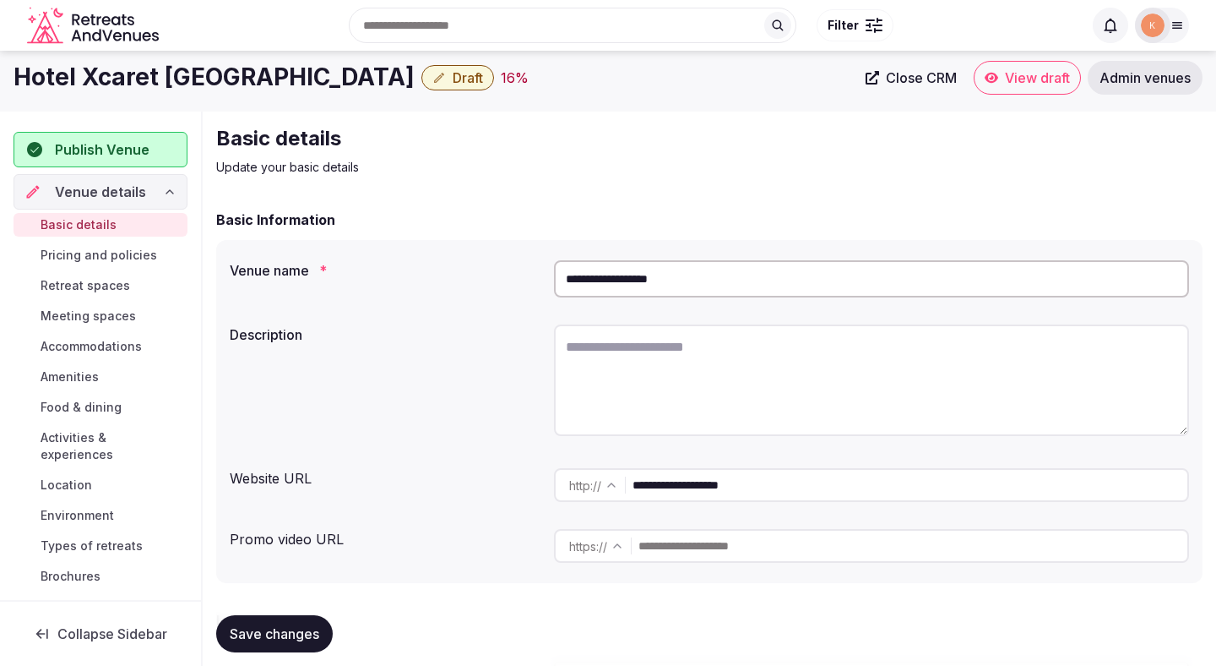
scroll to position [9, 0]
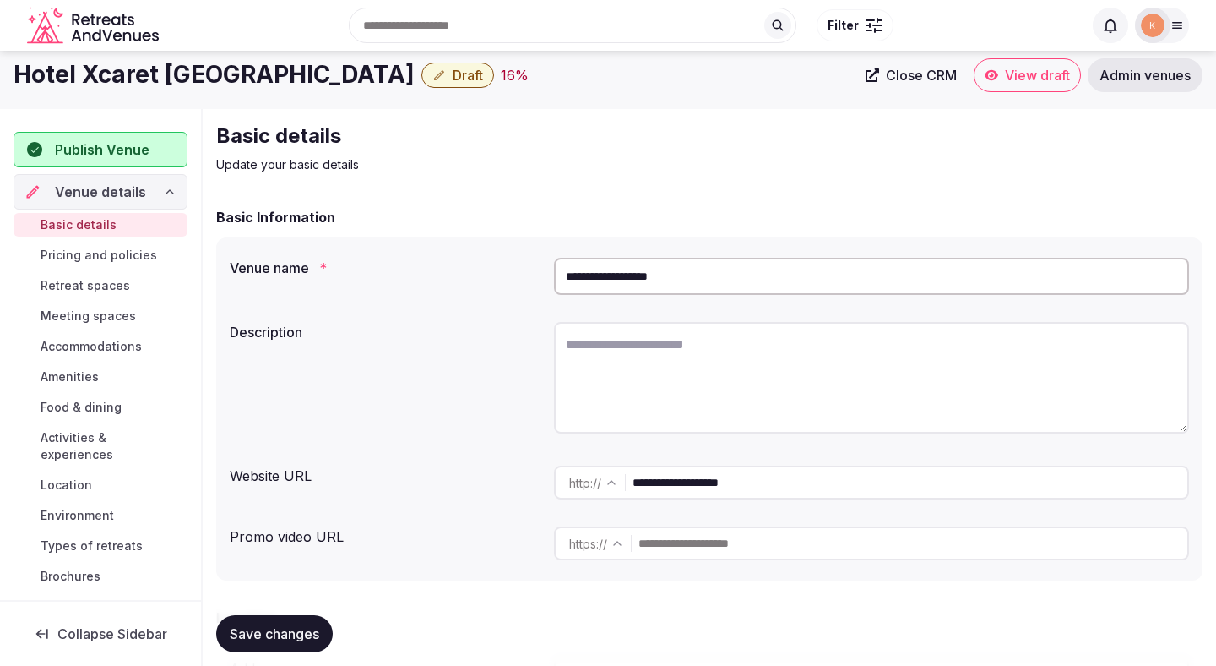
click at [666, 281] on input "**********" at bounding box center [871, 276] width 635 height 37
click at [724, 482] on input "**********" at bounding box center [910, 482] width 555 height 34
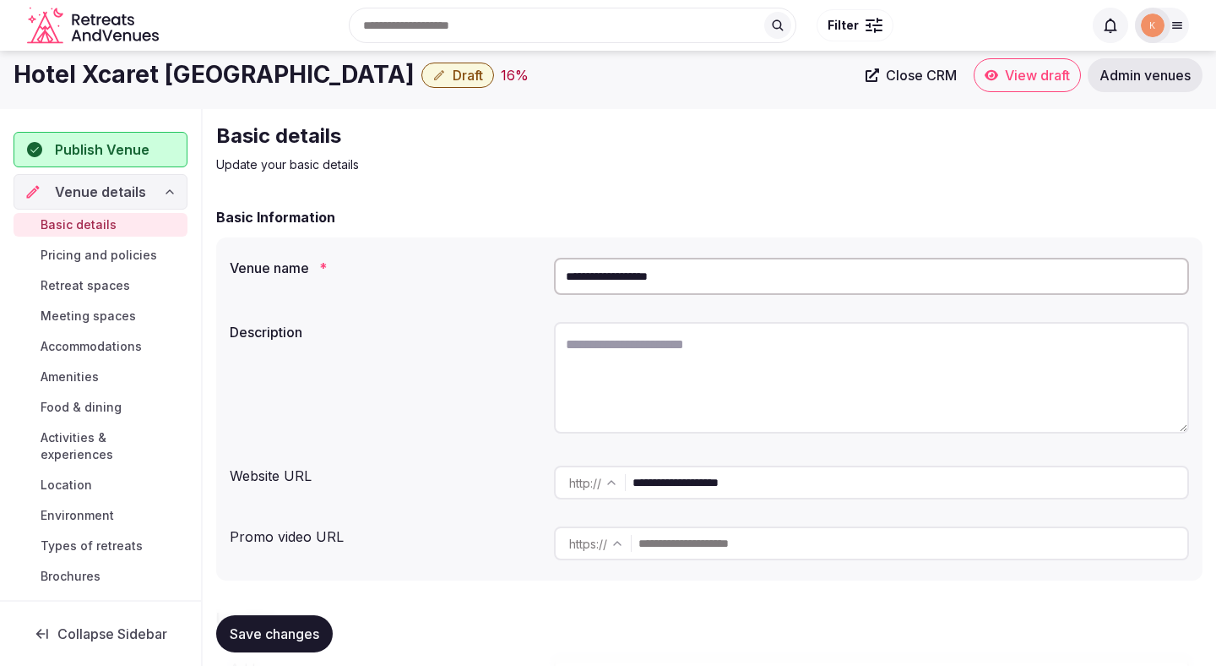
click at [724, 482] on input "**********" at bounding box center [910, 482] width 555 height 34
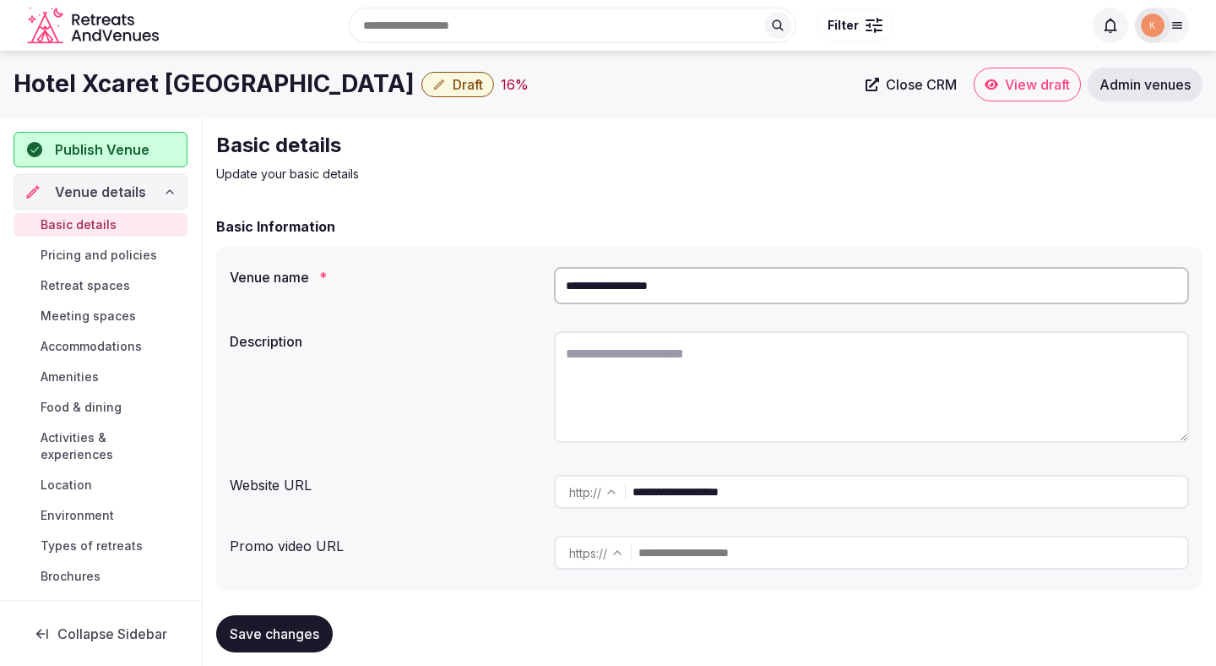
click at [453, 88] on span "Draft" at bounding box center [468, 84] width 30 height 17
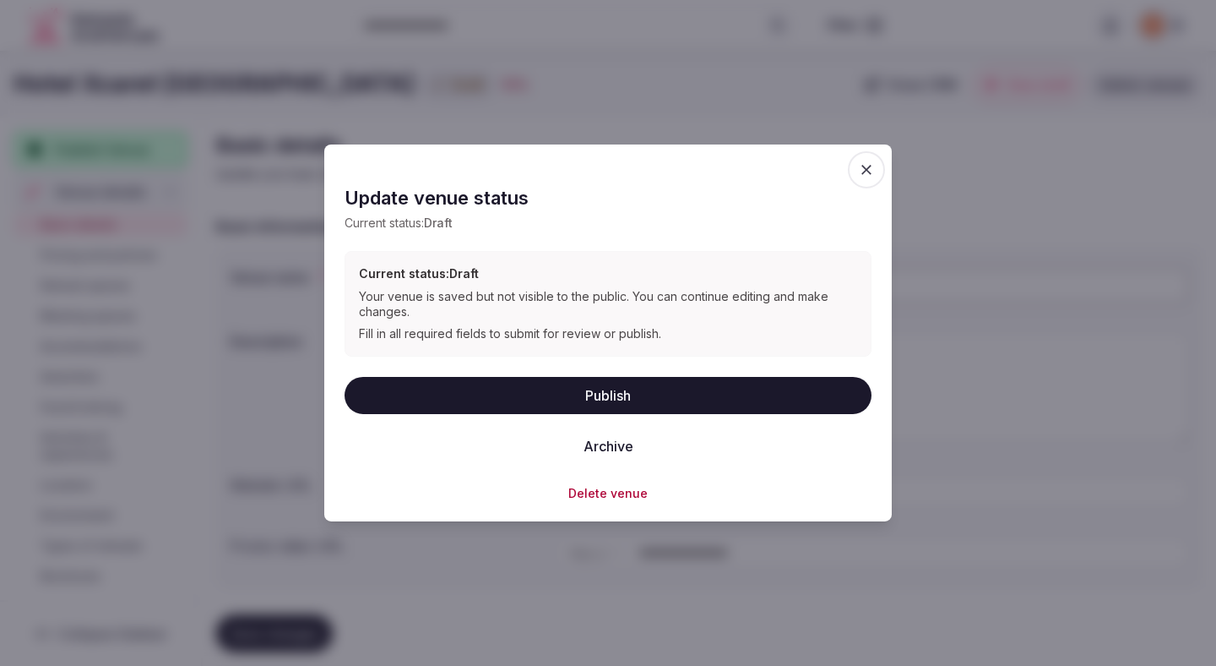
click at [584, 498] on button "Delete venue" at bounding box center [607, 492] width 79 height 17
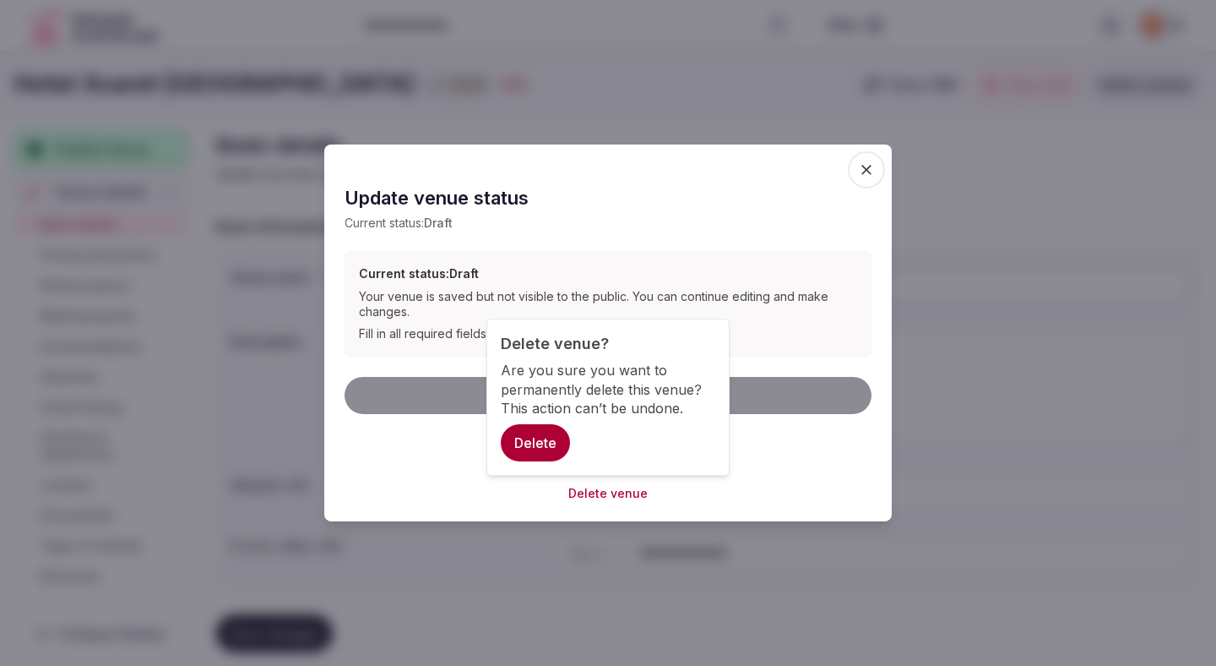
click at [547, 444] on button "Delete" at bounding box center [535, 442] width 69 height 37
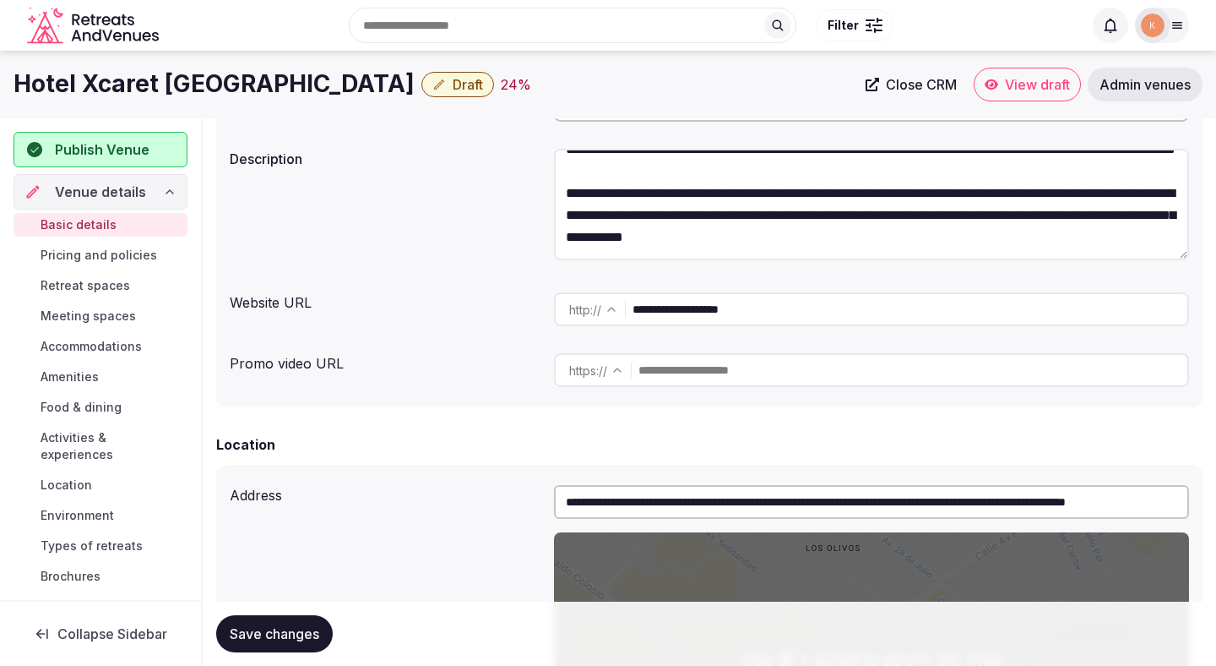
scroll to position [174, 0]
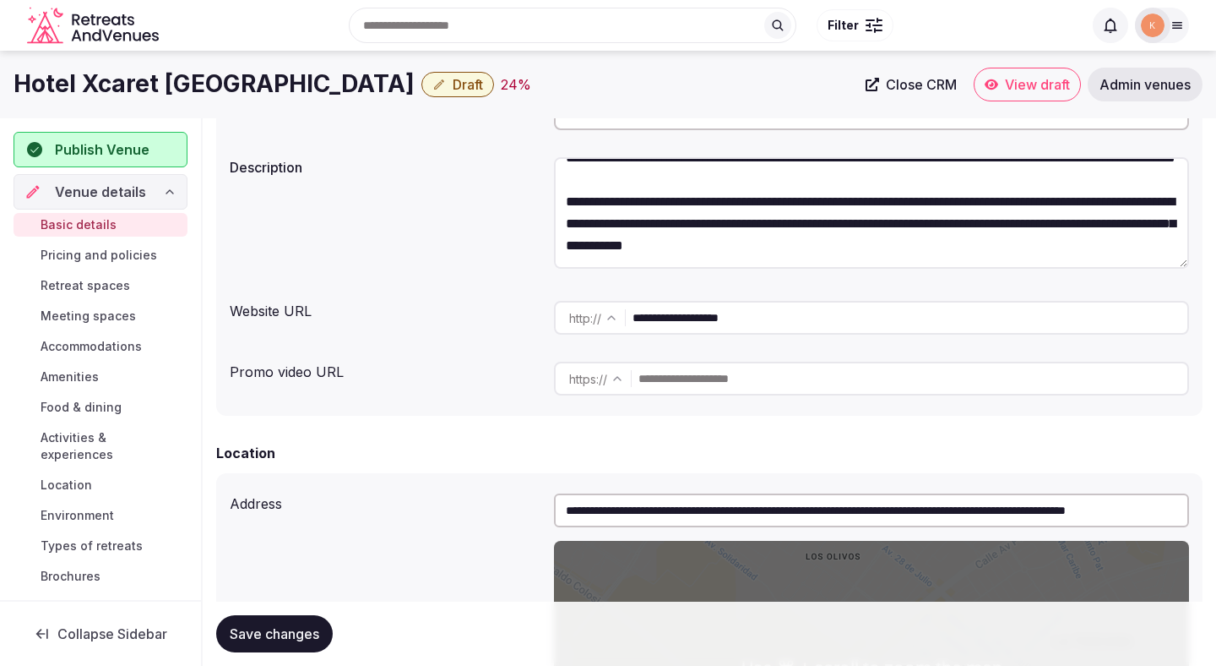
click at [753, 318] on input "**********" at bounding box center [910, 318] width 555 height 34
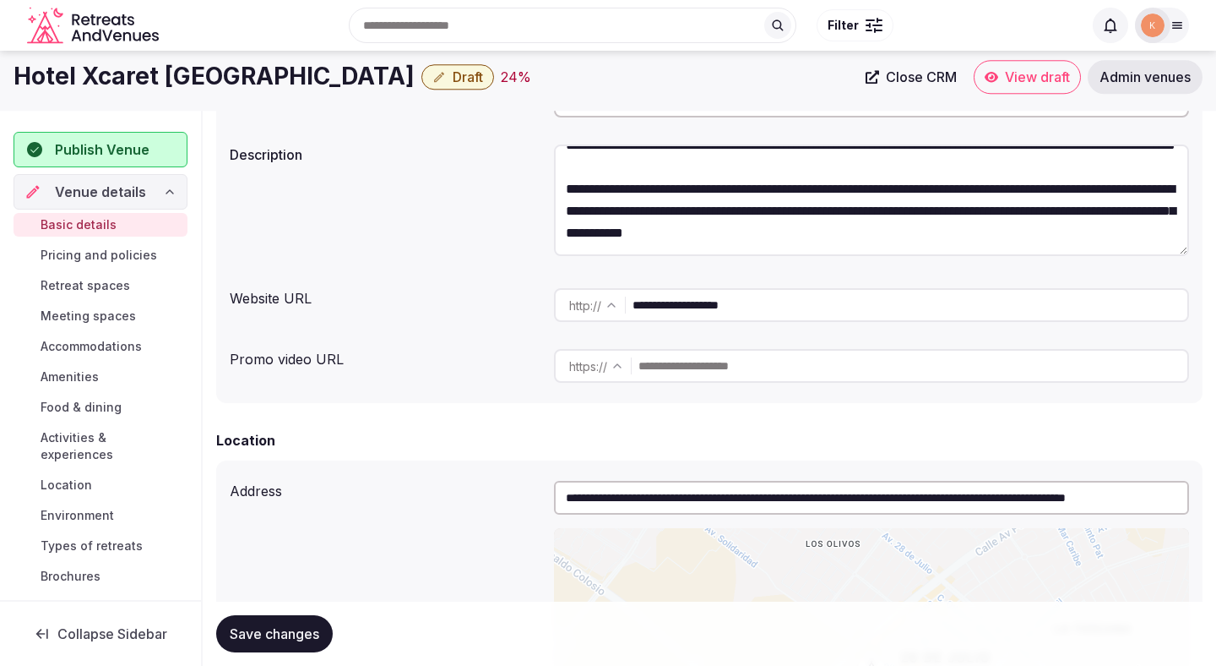
scroll to position [0, 0]
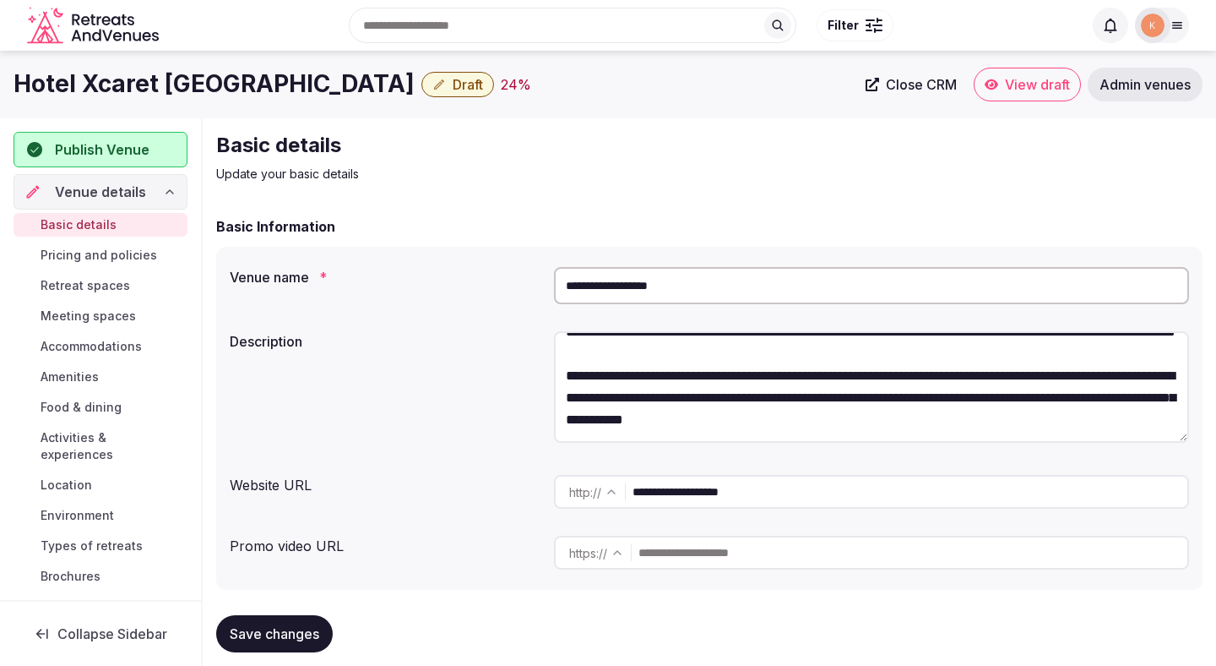
click at [649, 282] on input "**********" at bounding box center [871, 285] width 635 height 37
click at [911, 84] on span "Close CRM" at bounding box center [921, 84] width 71 height 17
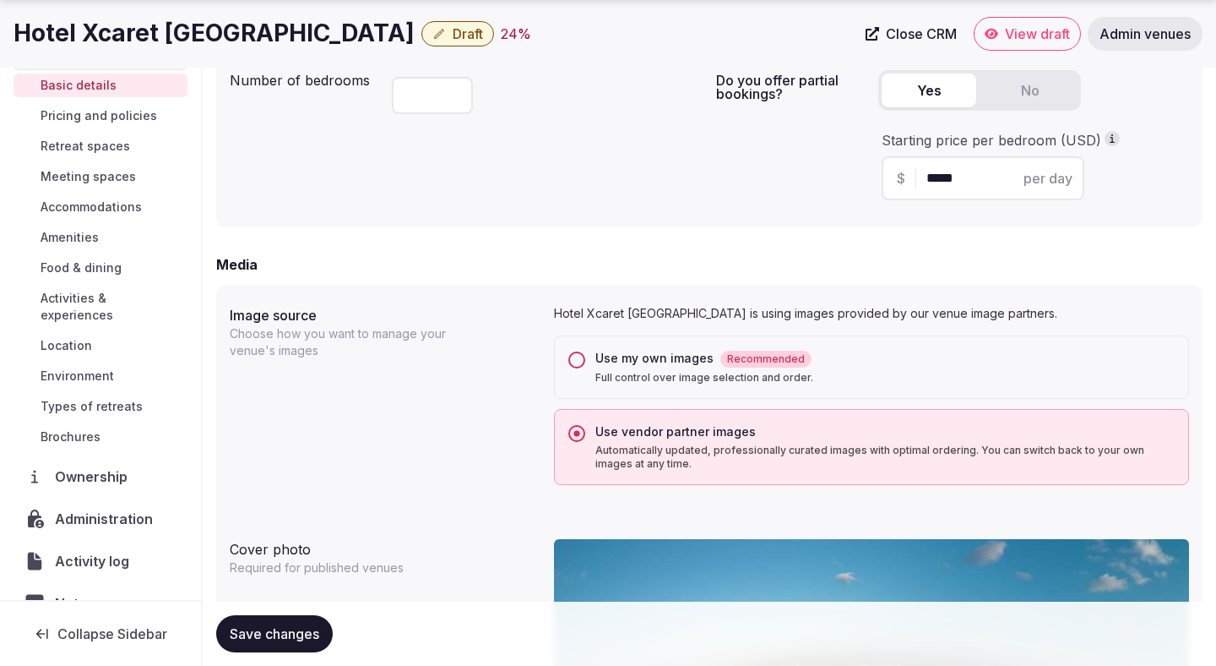
scroll to position [92, 0]
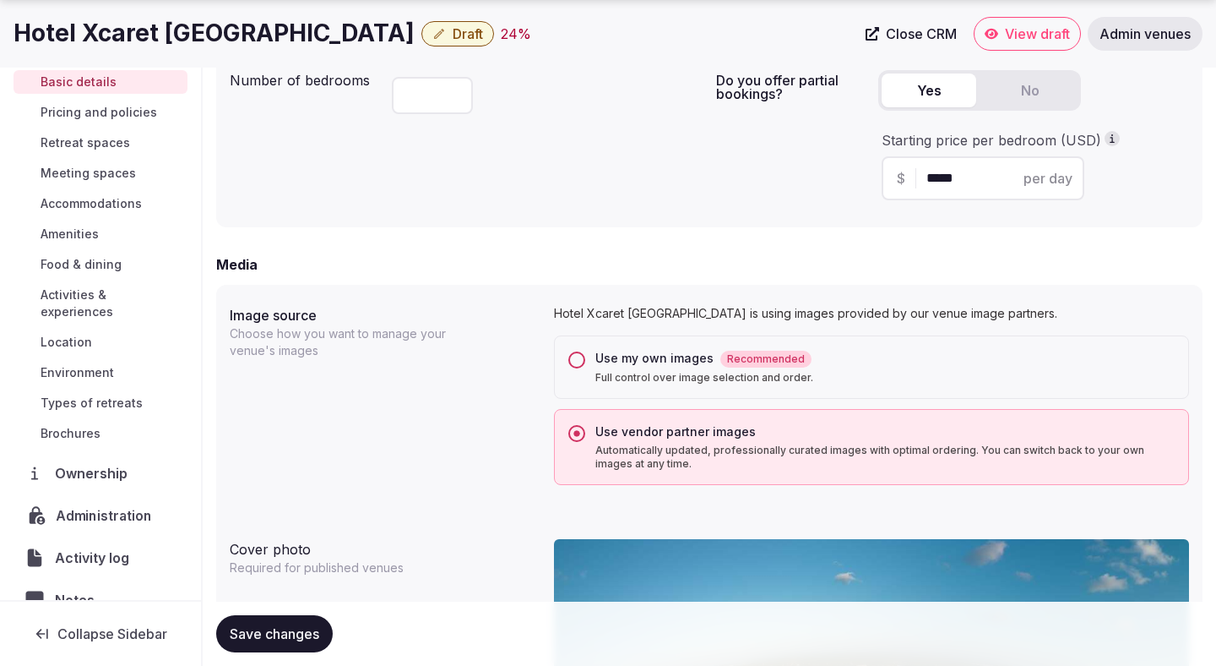
click at [84, 508] on div "Administration" at bounding box center [100, 515] width 171 height 35
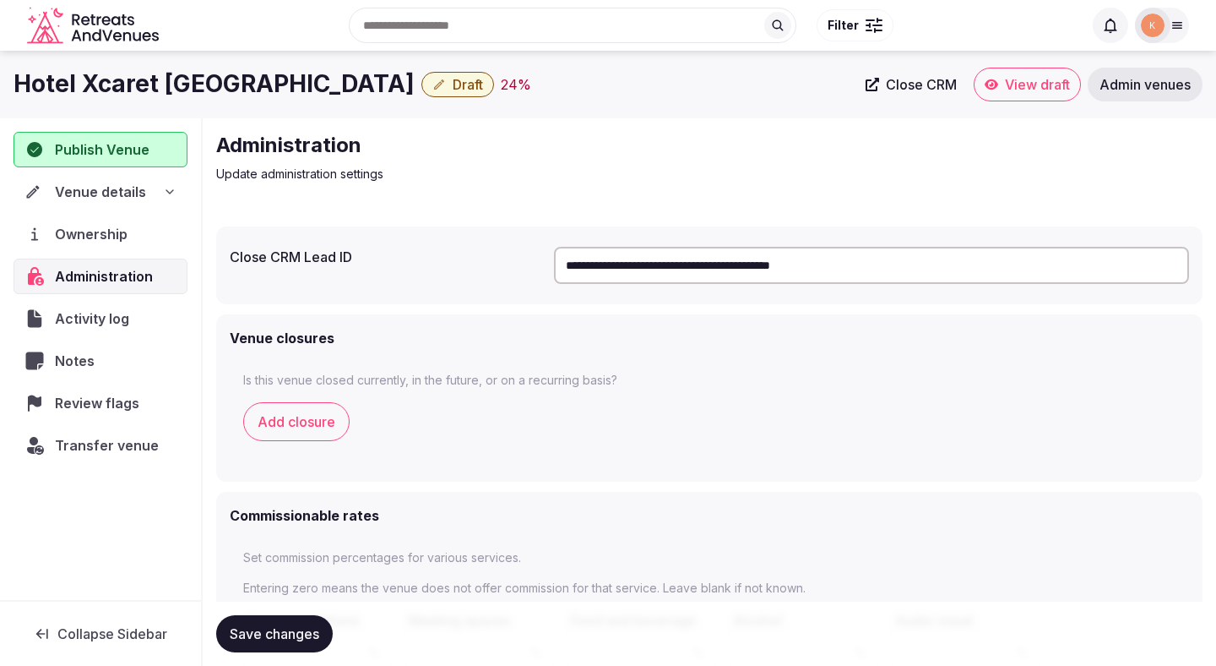
click at [721, 258] on input "**********" at bounding box center [871, 265] width 635 height 37
click at [273, 631] on span "Save changes" at bounding box center [275, 633] width 90 height 17
click at [130, 446] on span "Transfer venue" at bounding box center [107, 445] width 104 height 20
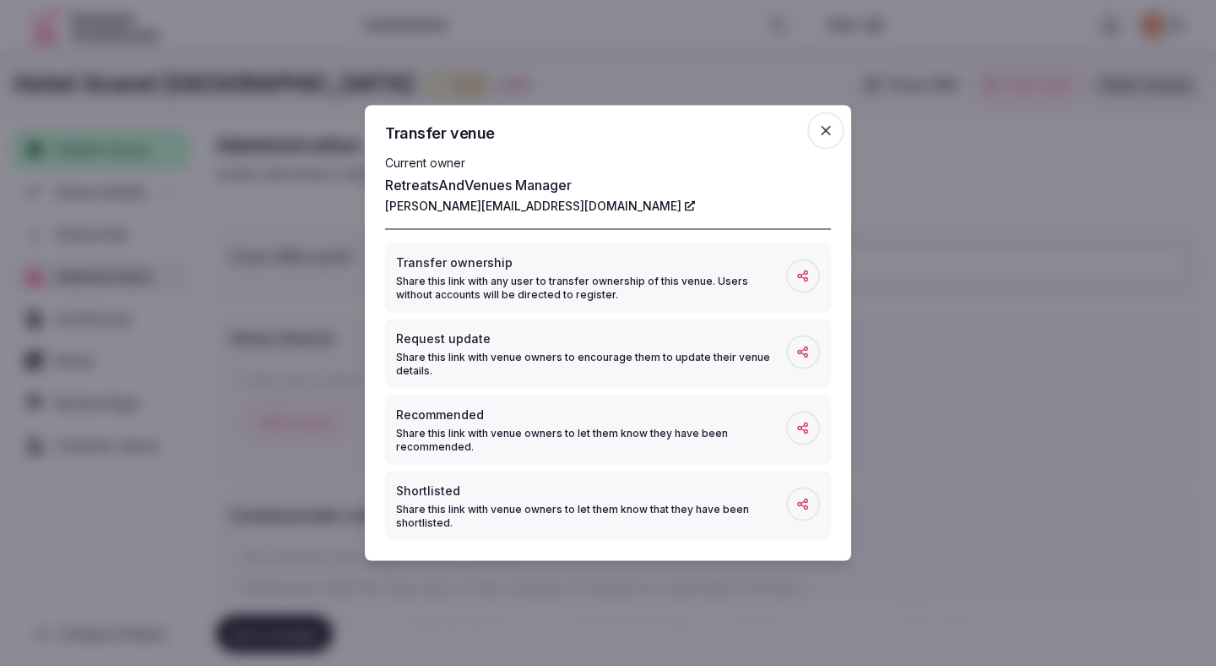
click at [969, 150] on div at bounding box center [608, 333] width 1216 height 666
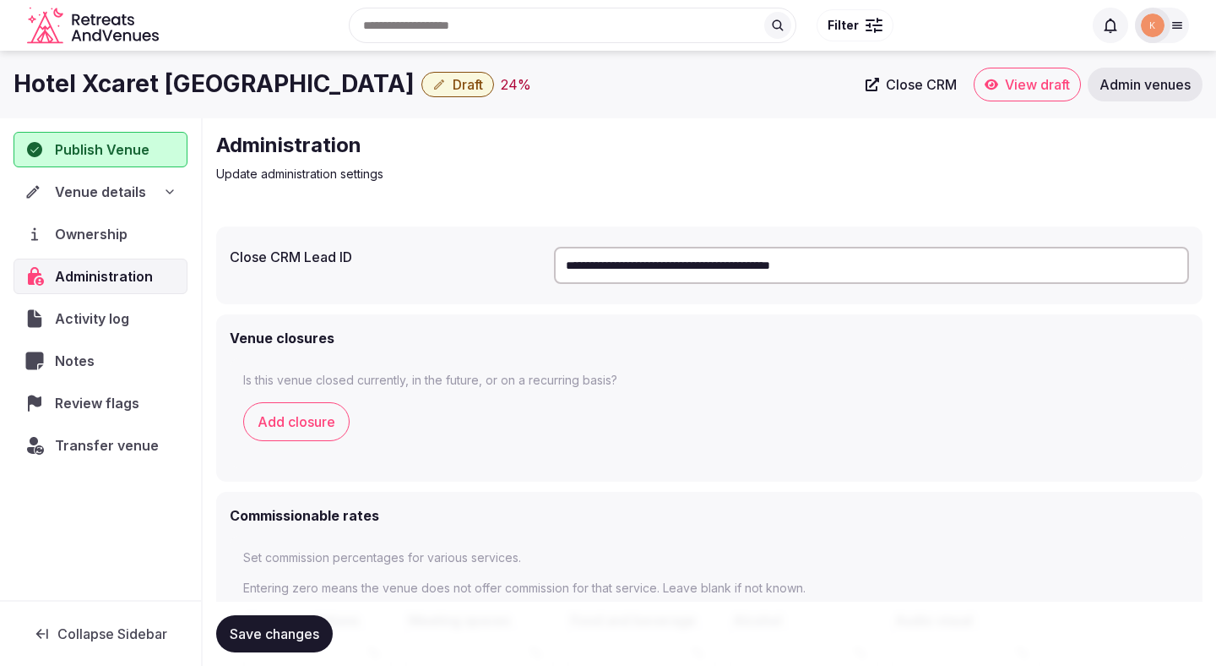
click at [101, 159] on span "Publish Venue" at bounding box center [102, 149] width 95 height 20
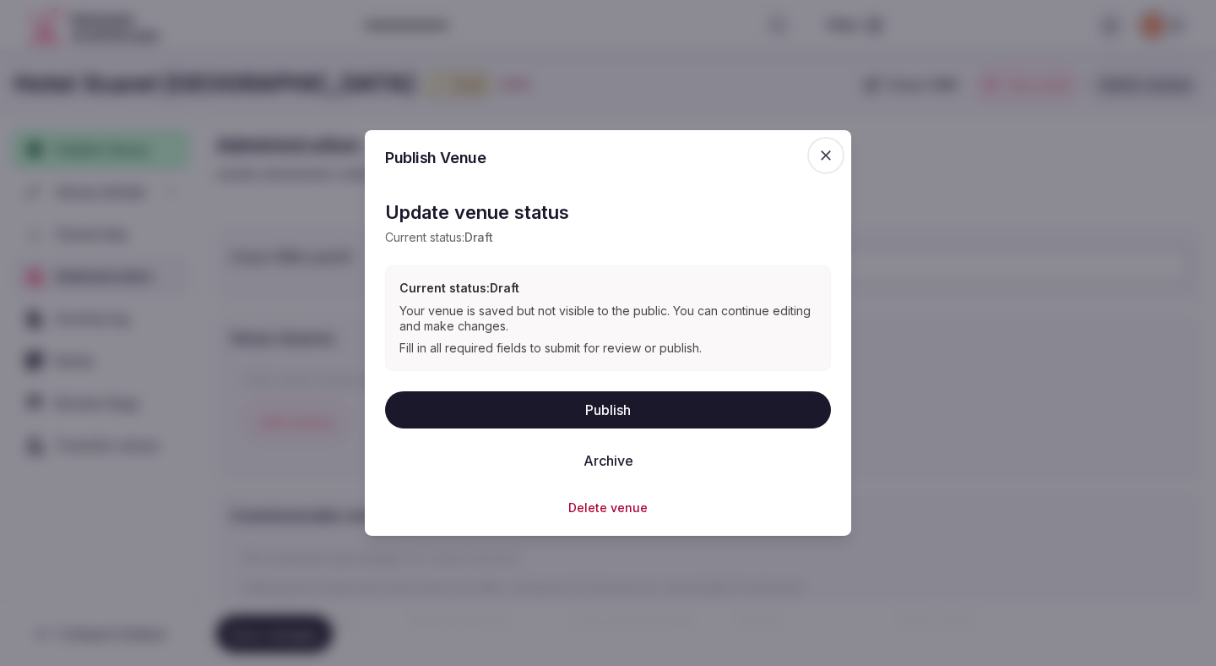
click at [831, 158] on icon "button" at bounding box center [826, 155] width 17 height 17
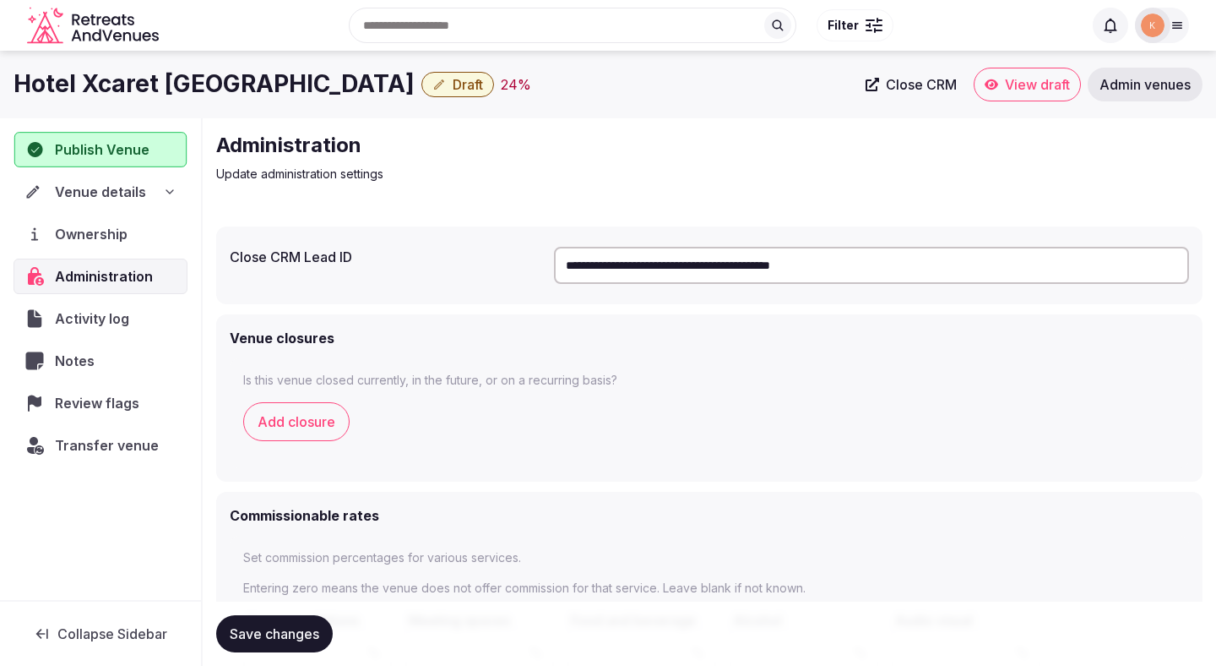
click at [121, 149] on span "Publish Venue" at bounding box center [102, 149] width 94 height 20
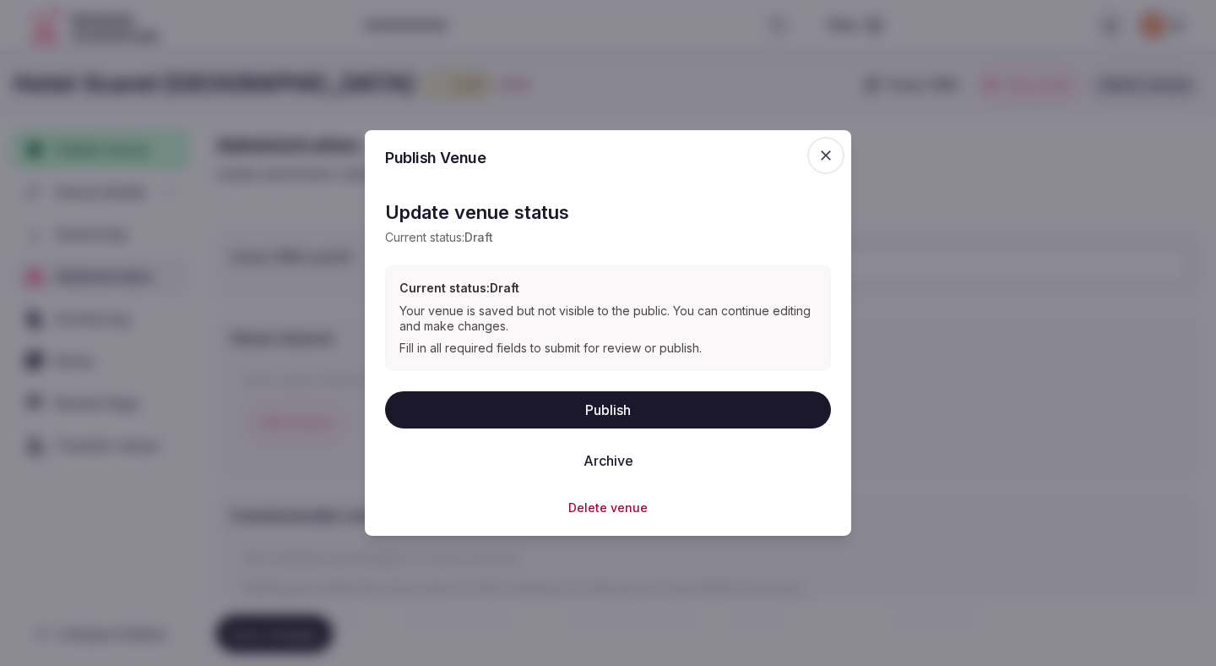
click at [828, 159] on icon "button" at bounding box center [826, 155] width 17 height 17
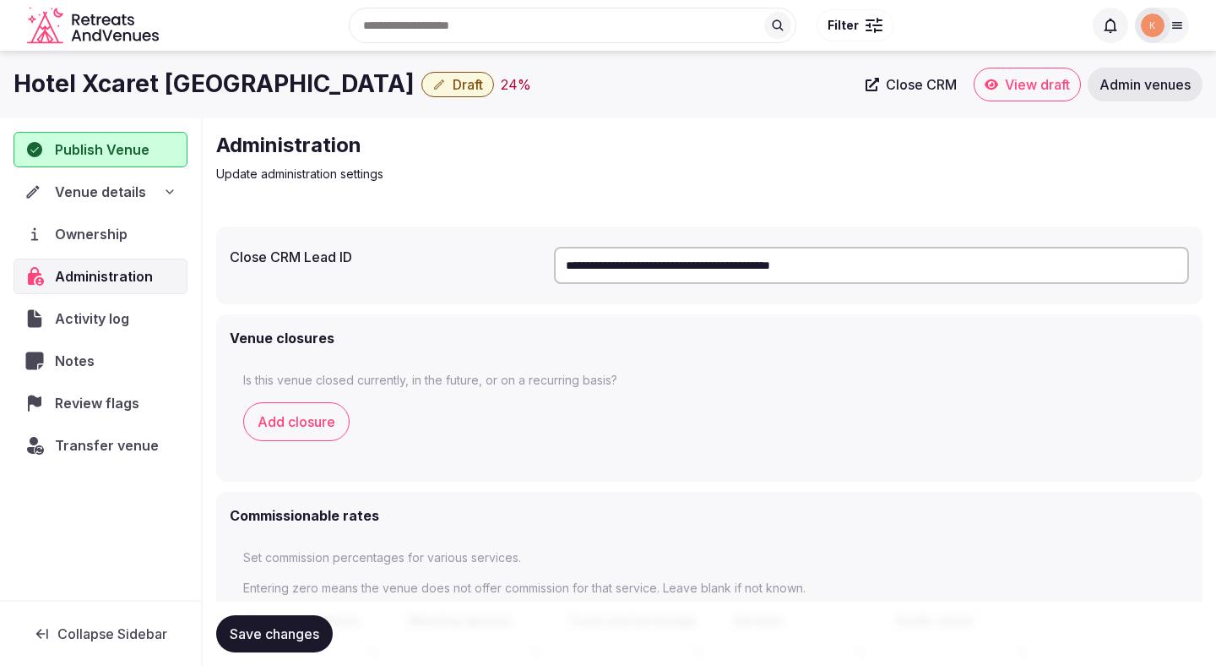
click at [110, 195] on span "Venue details" at bounding box center [100, 192] width 91 height 20
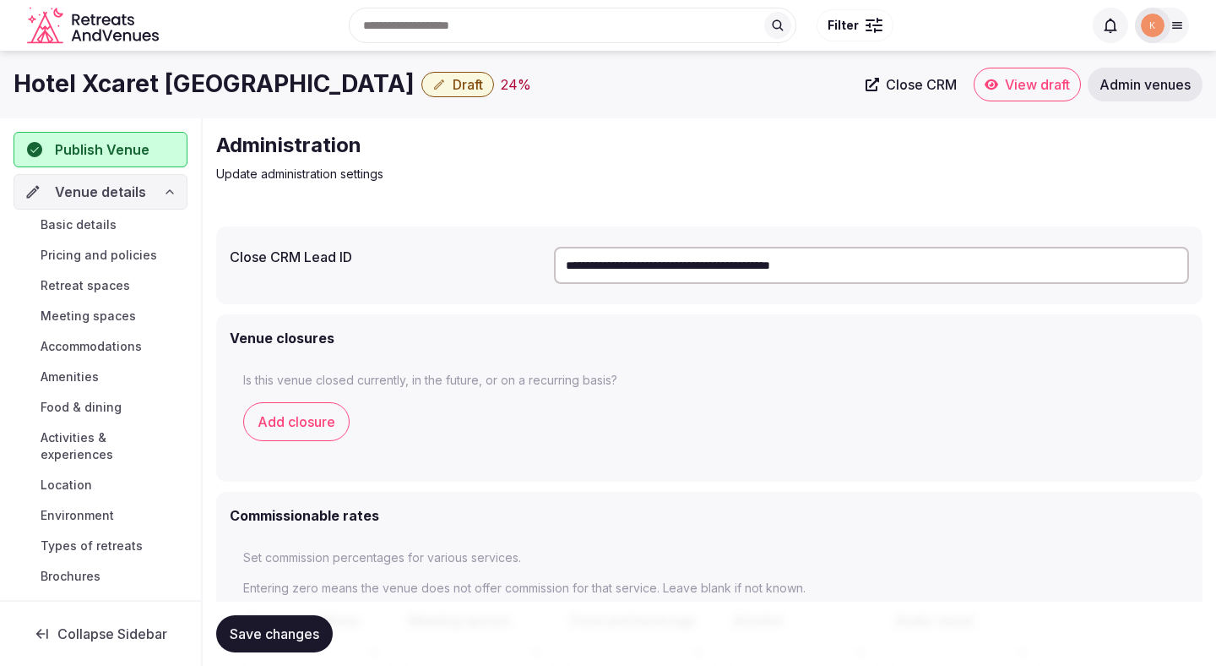
click at [111, 229] on span "Basic details" at bounding box center [79, 224] width 76 height 17
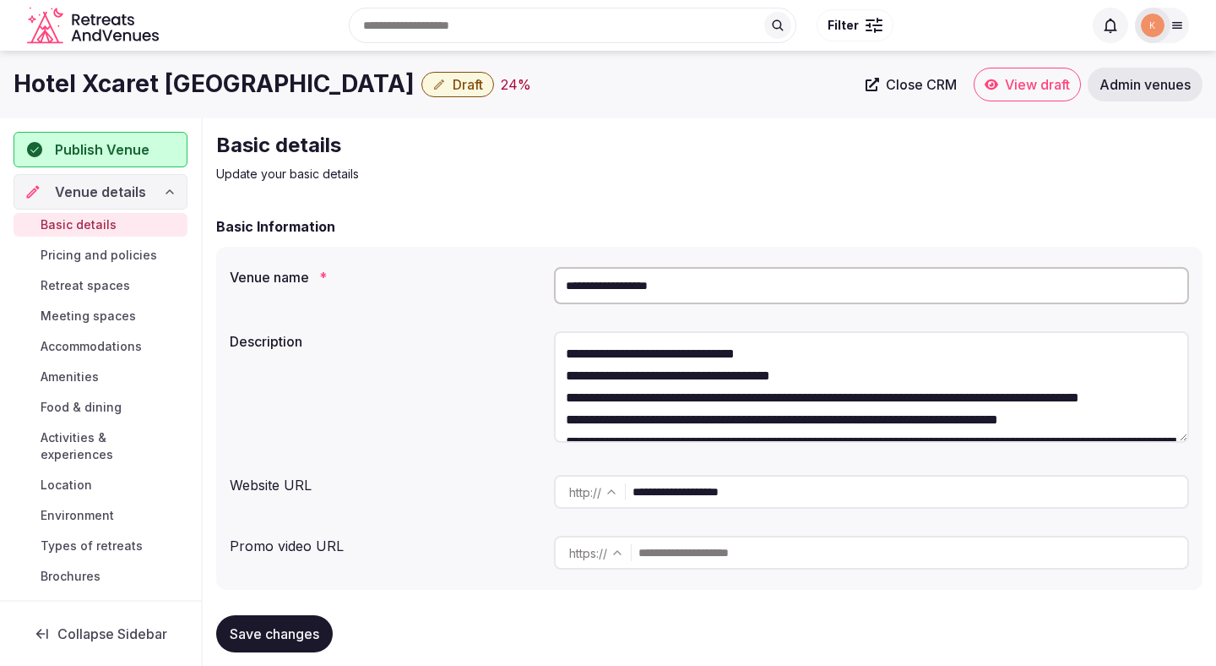
click at [671, 280] on input "**********" at bounding box center [871, 285] width 635 height 37
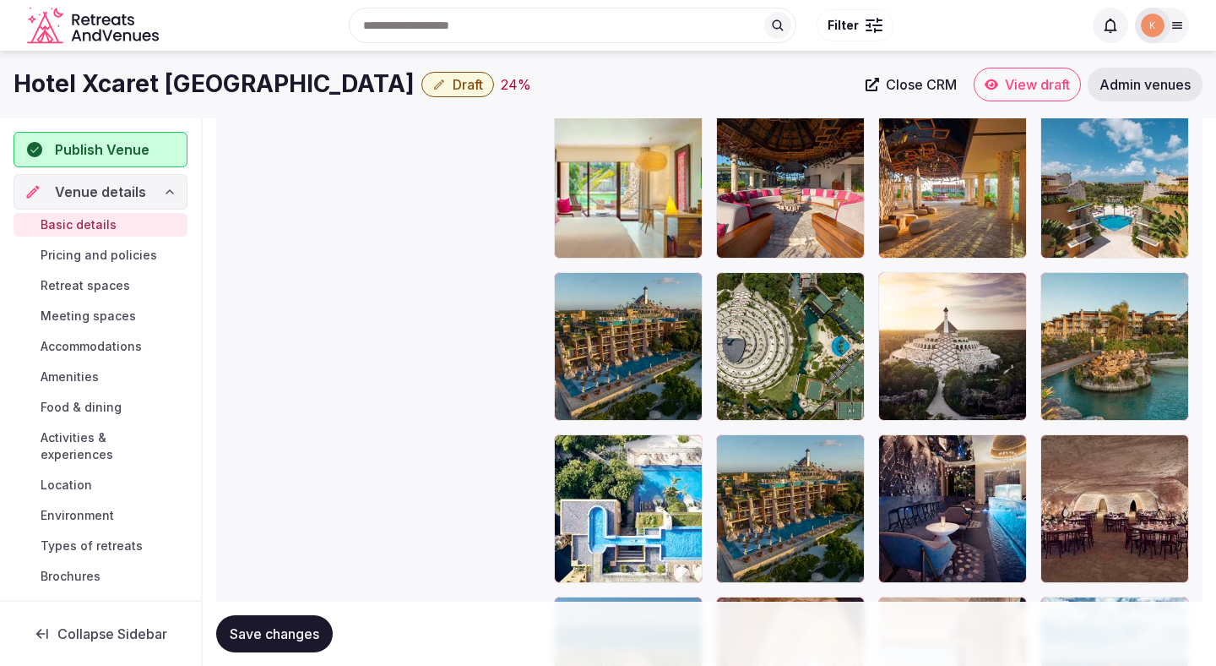
scroll to position [2491, 0]
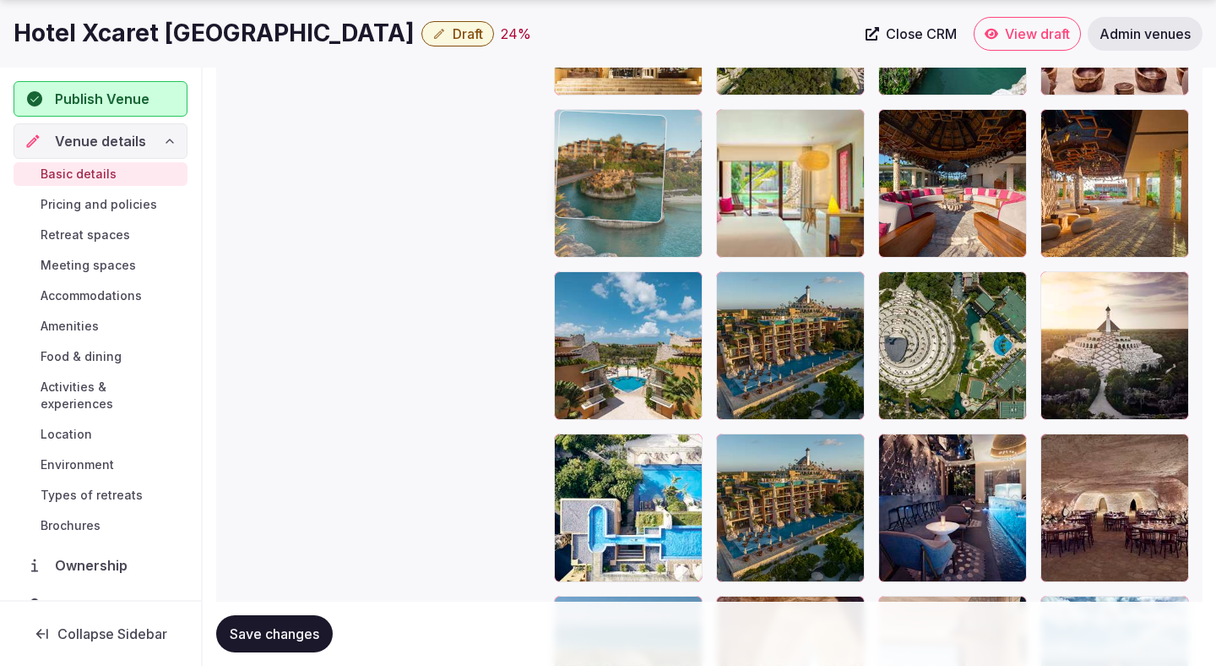
drag, startPoint x: 1120, startPoint y: 351, endPoint x: 674, endPoint y: 214, distance: 466.5
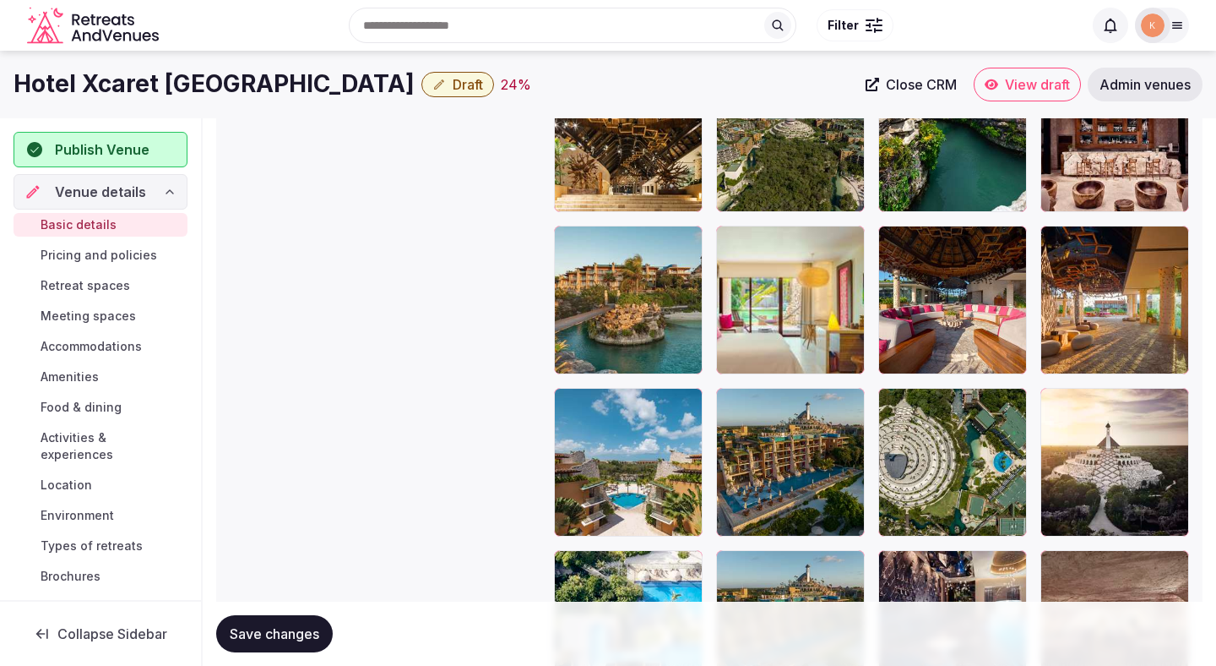
scroll to position [2360, 0]
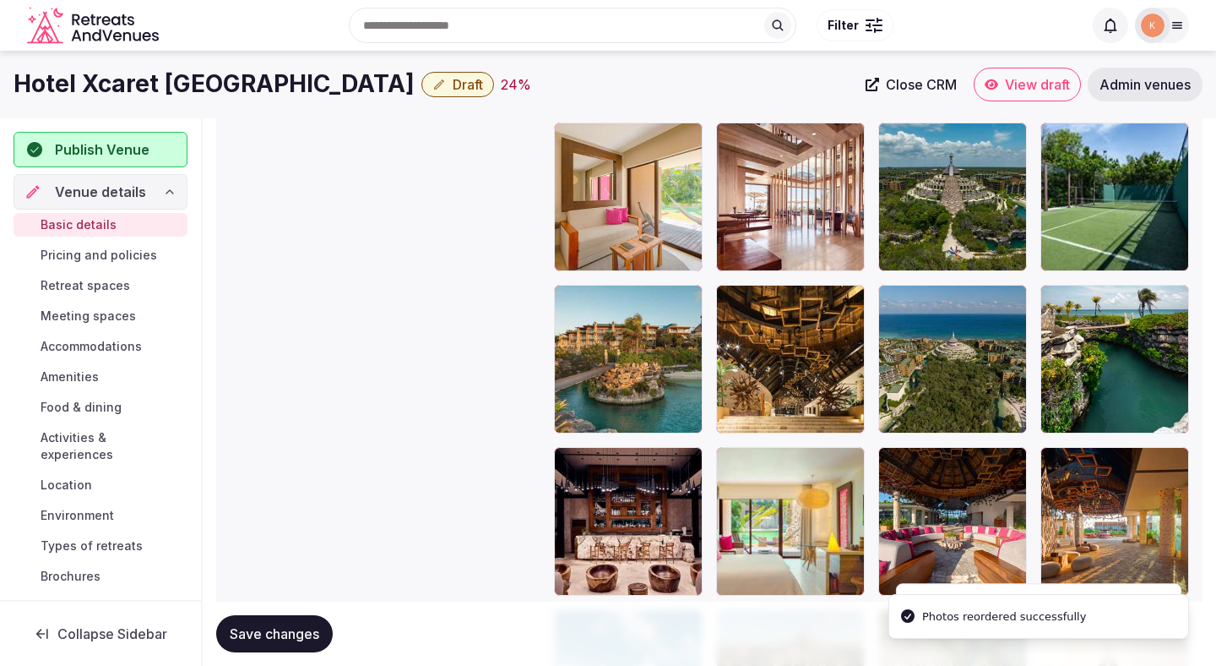
scroll to position [2142, 0]
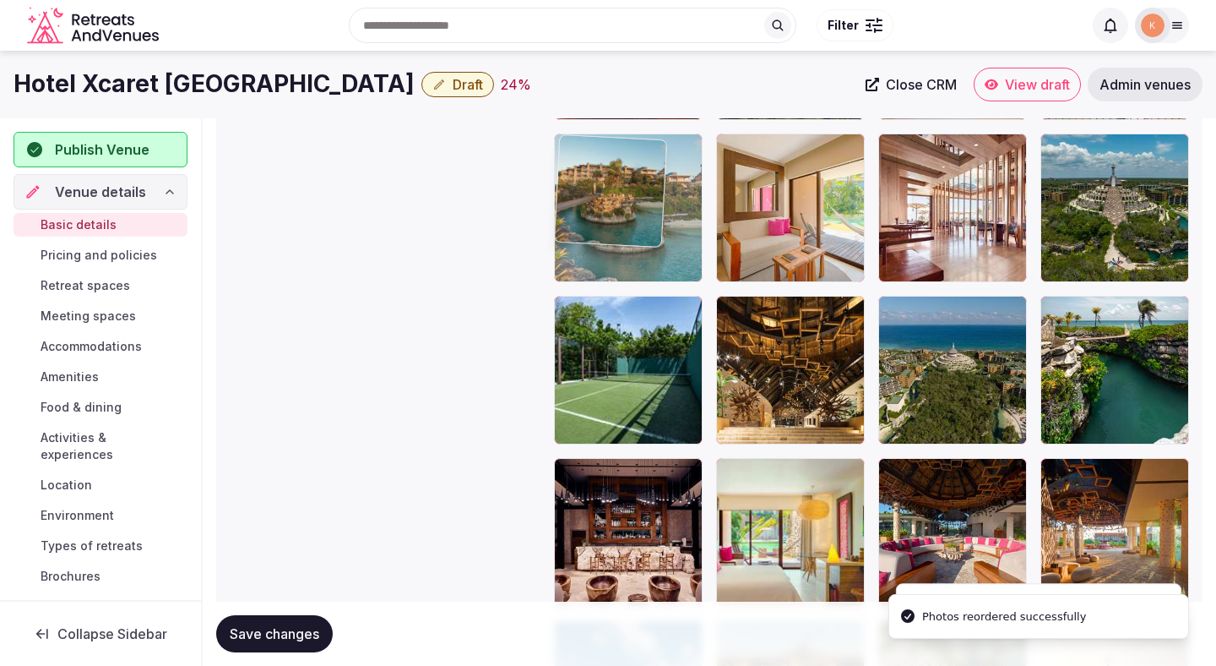
drag, startPoint x: 620, startPoint y: 340, endPoint x: 620, endPoint y: 209, distance: 130.9
click at [620, 203] on body "**********" at bounding box center [608, 24] width 1216 height 4333
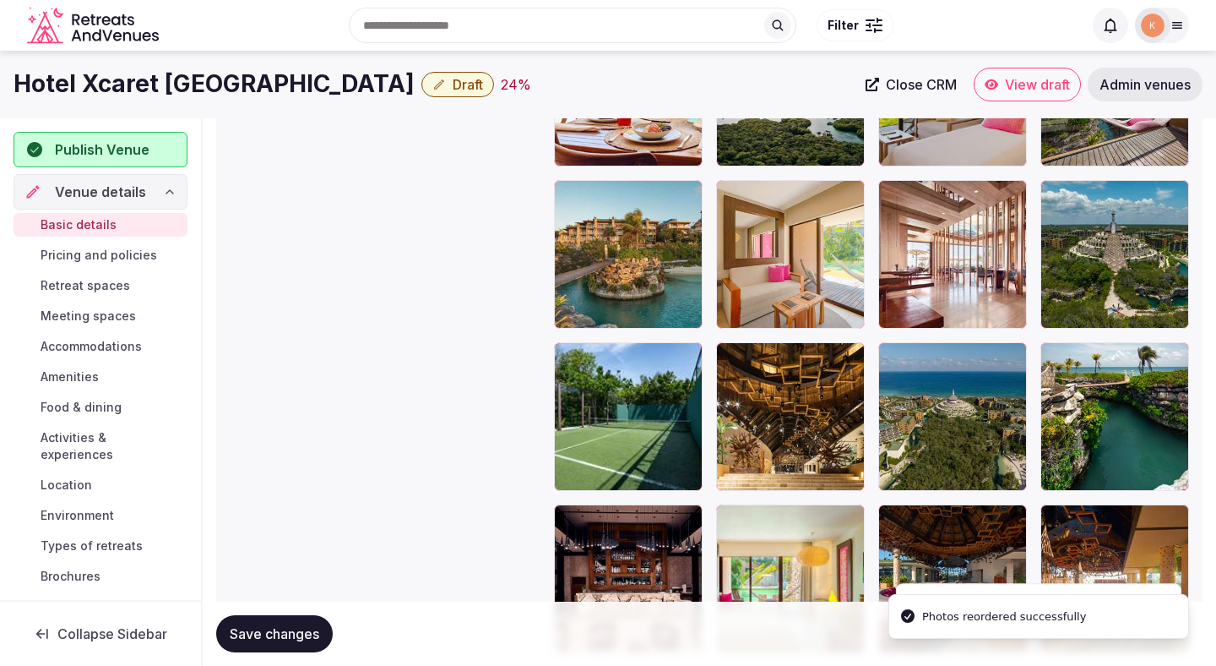
scroll to position [1845, 0]
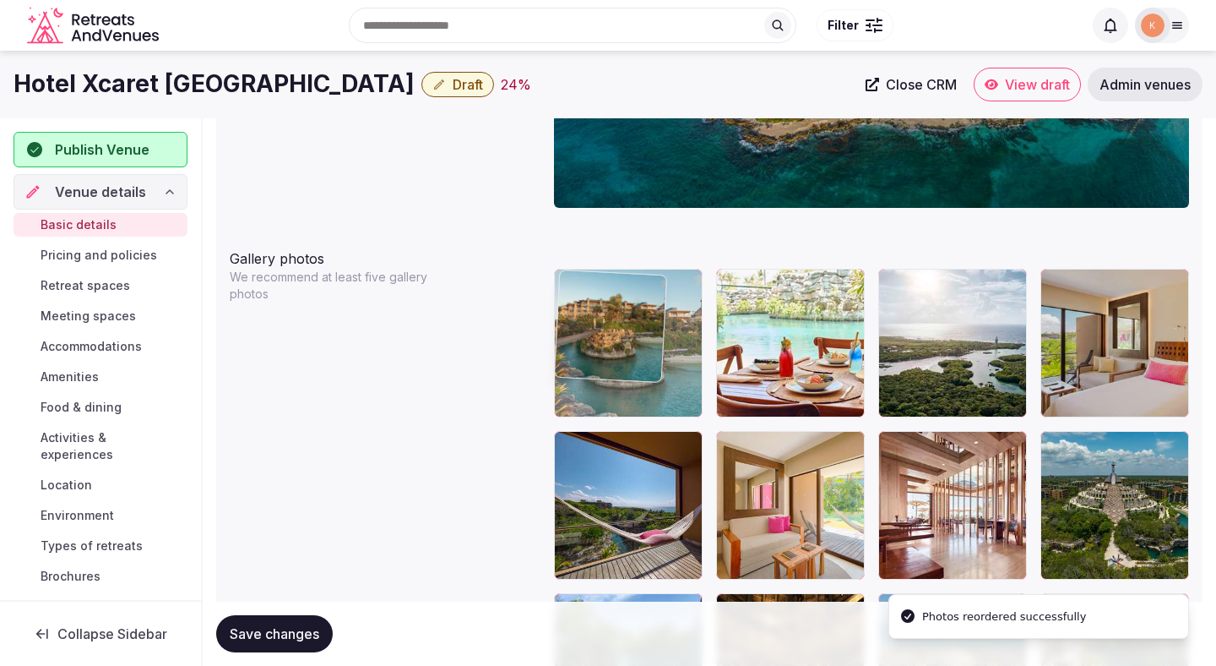
drag, startPoint x: 627, startPoint y: 509, endPoint x: 624, endPoint y: 360, distance: 149.5
click at [624, 360] on body "**********" at bounding box center [608, 321] width 1216 height 4333
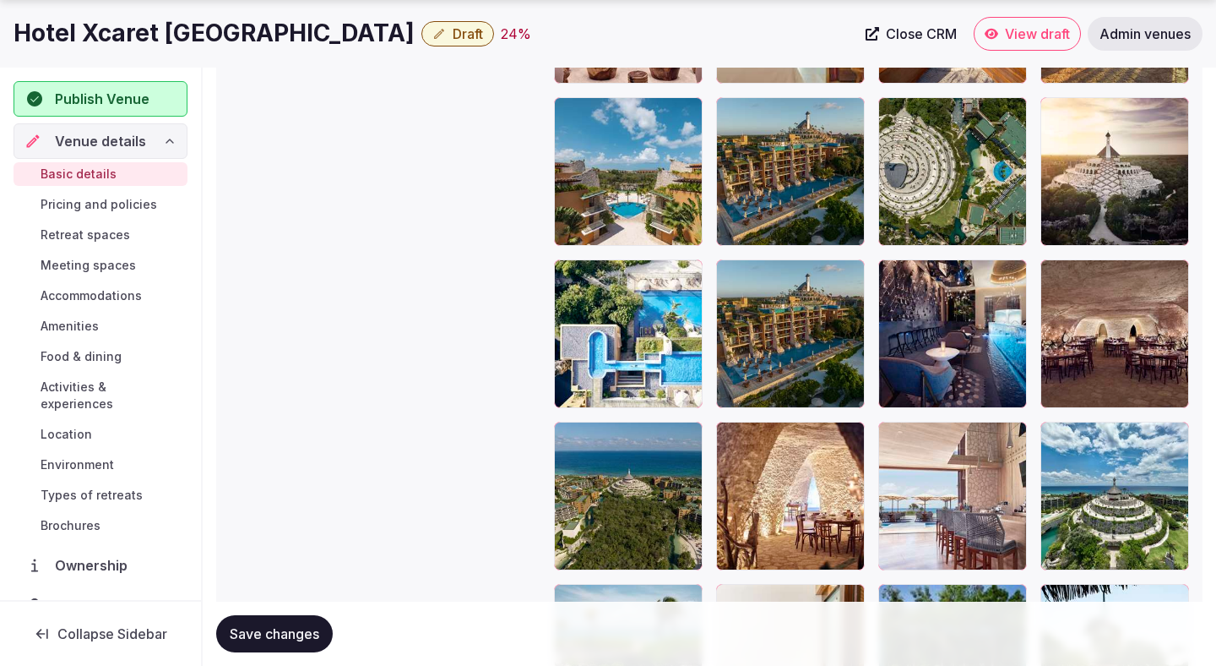
scroll to position [2667, 0]
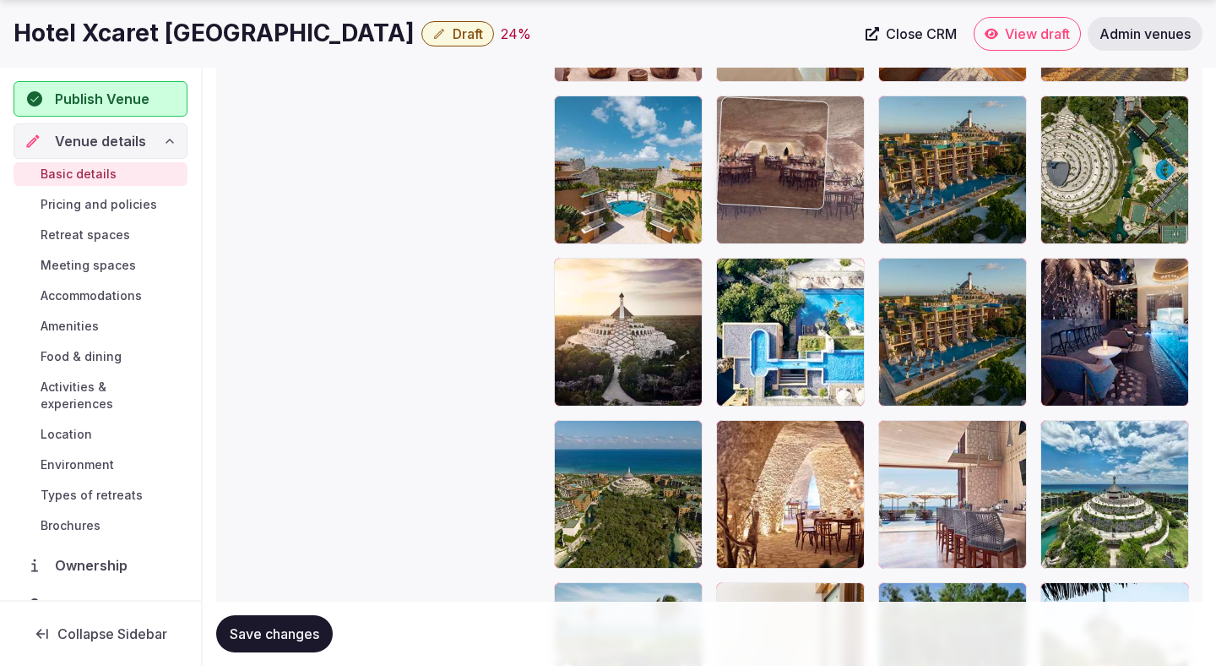
drag, startPoint x: 1108, startPoint y: 361, endPoint x: 808, endPoint y: 223, distance: 330.7
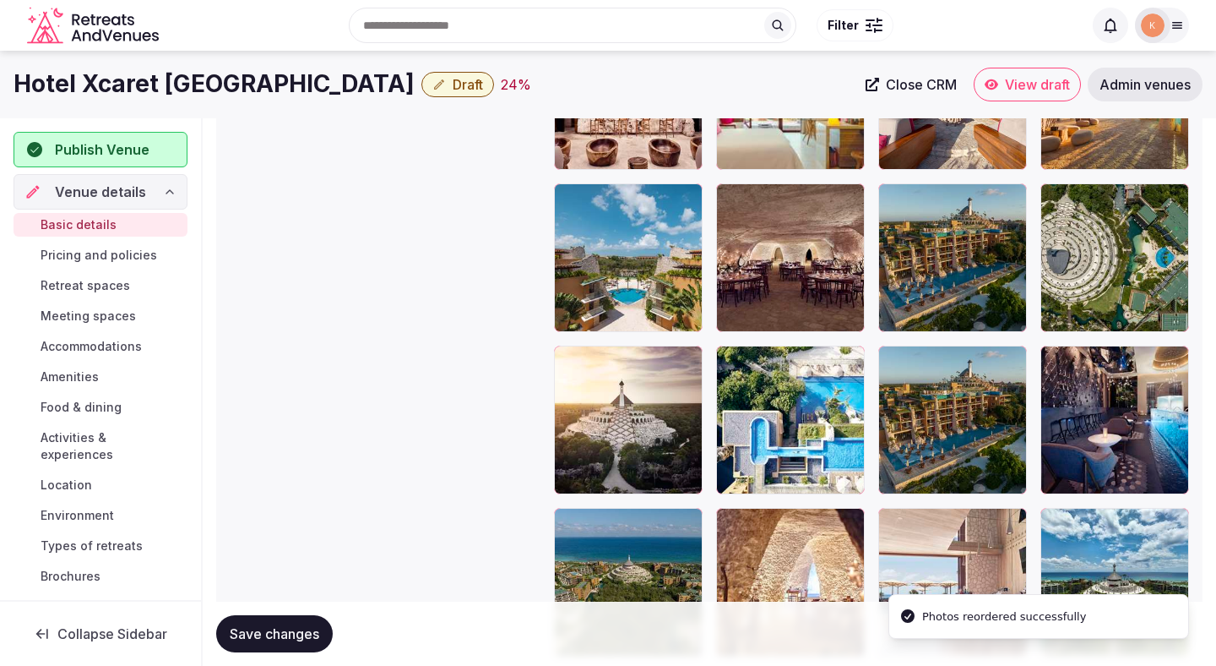
scroll to position [2364, 0]
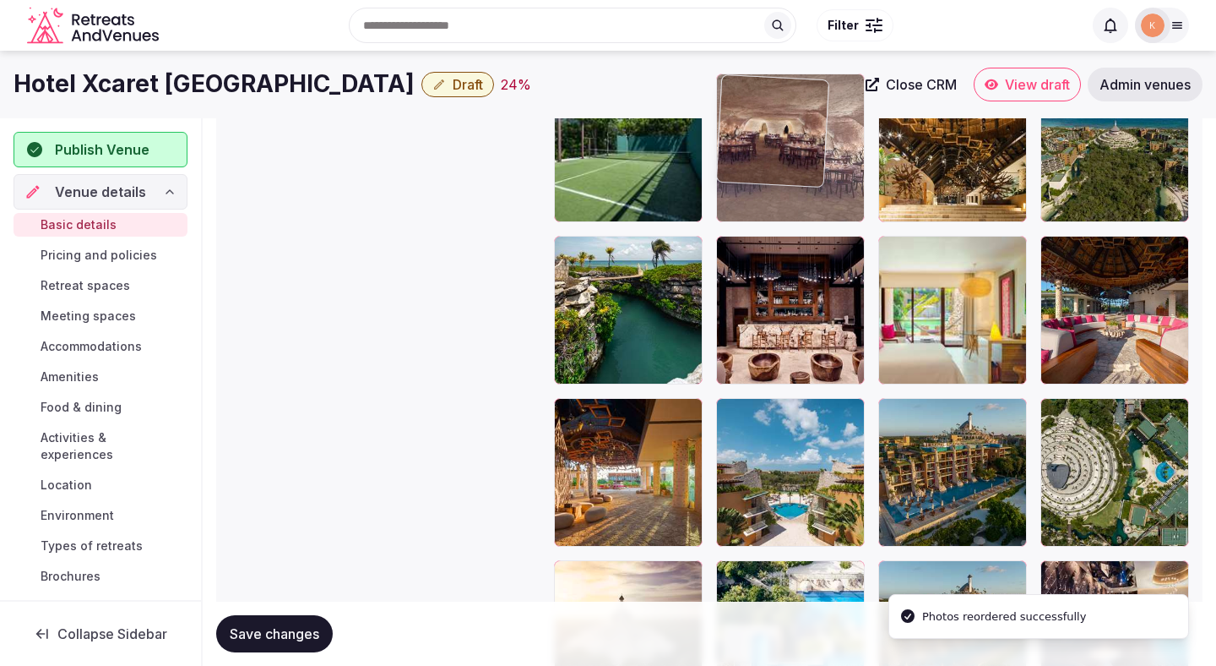
drag, startPoint x: 781, startPoint y: 439, endPoint x: 783, endPoint y: 168, distance: 271.1
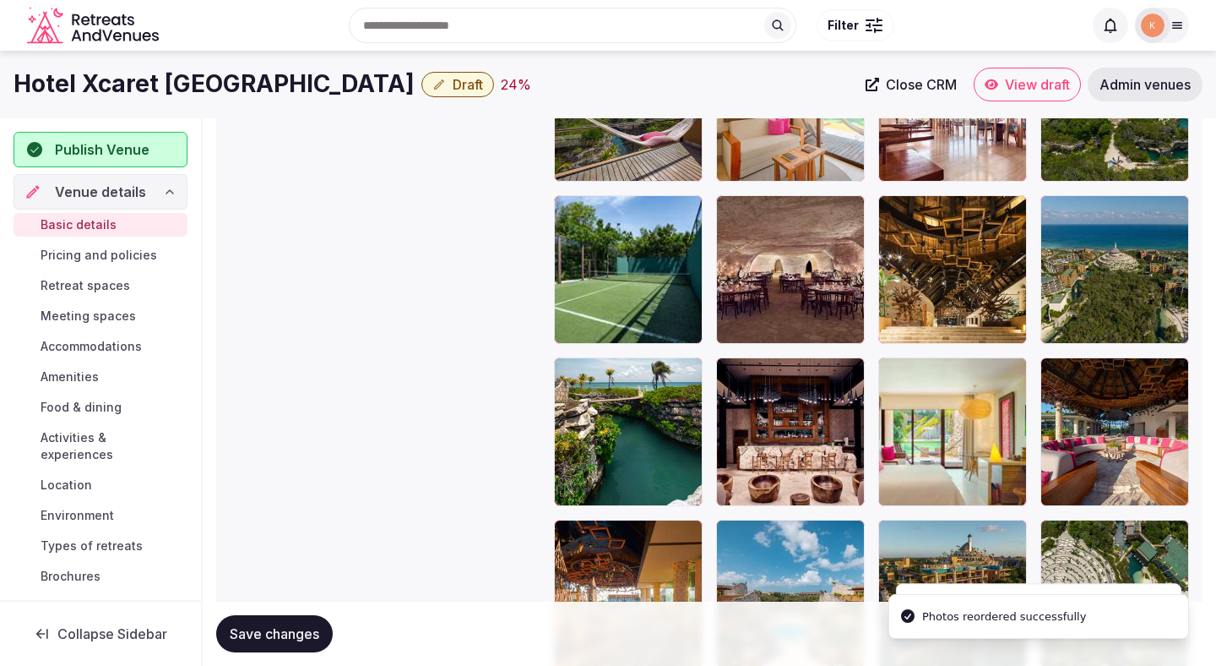
scroll to position [2212, 0]
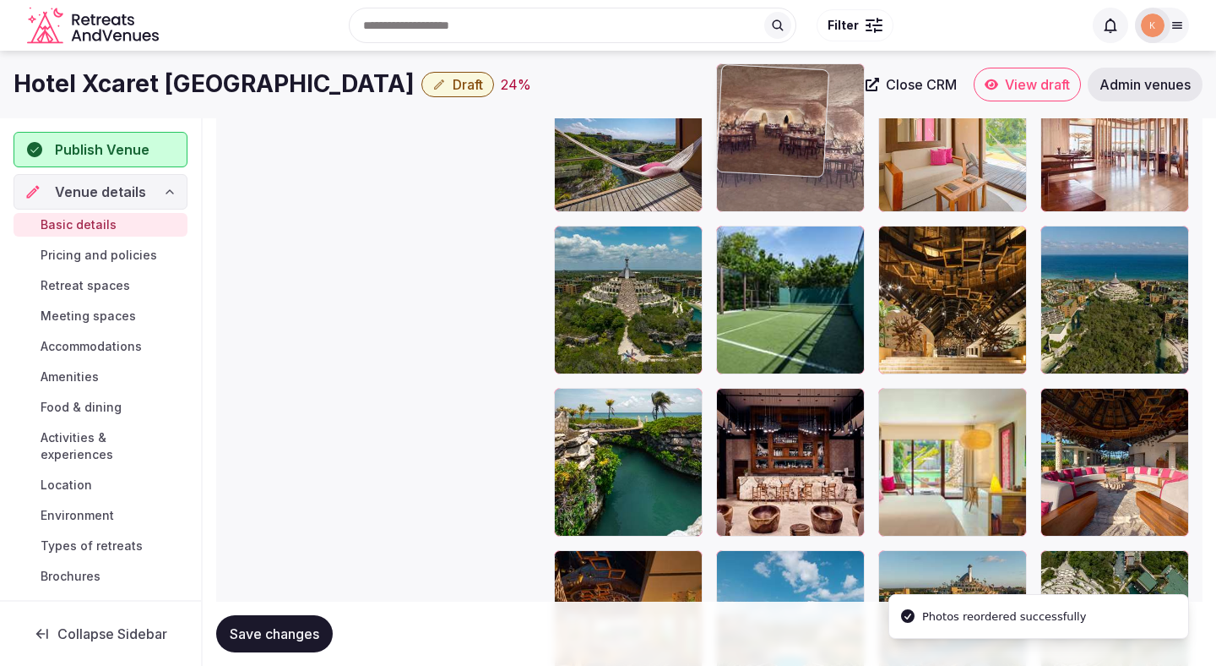
drag, startPoint x: 785, startPoint y: 290, endPoint x: 783, endPoint y: 181, distance: 109.0
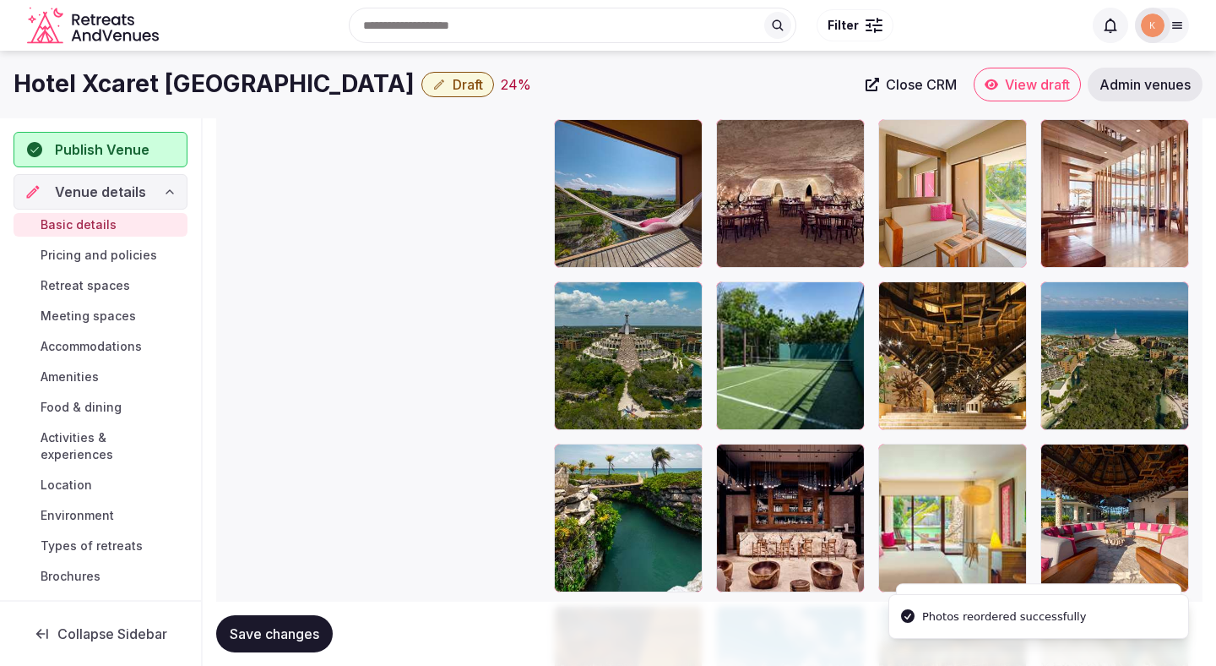
scroll to position [1923, 0]
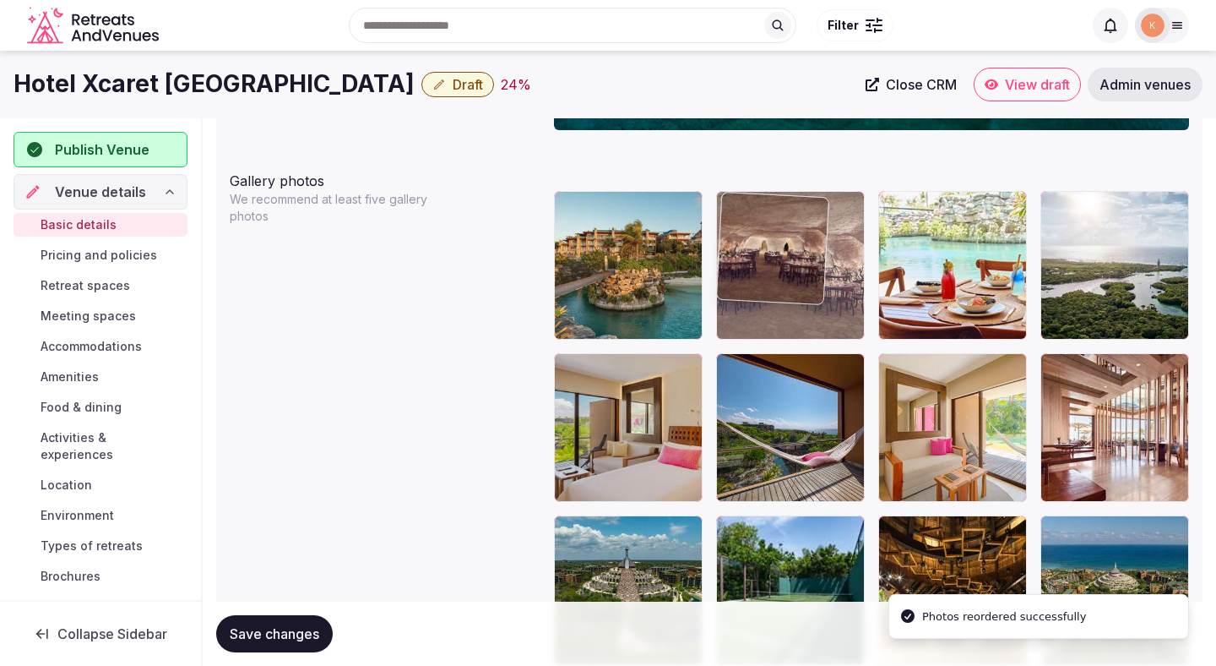
drag, startPoint x: 784, startPoint y: 394, endPoint x: 782, endPoint y: 301, distance: 92.9
click at [782, 301] on body "**********" at bounding box center [608, 243] width 1216 height 4333
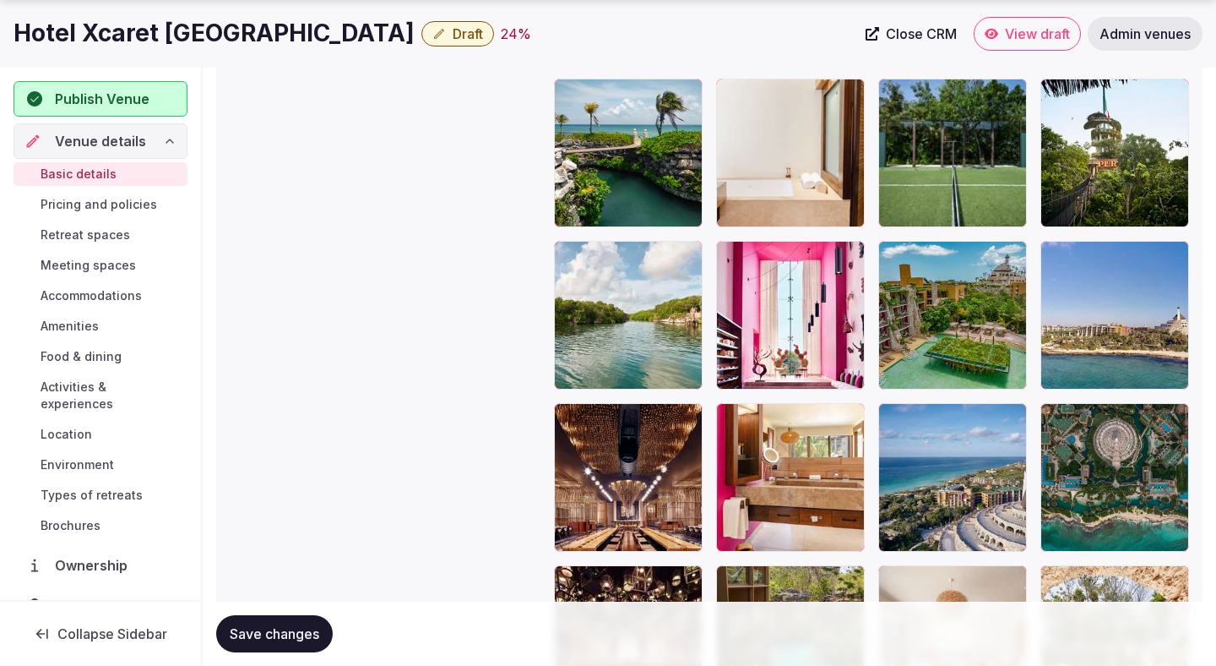
scroll to position [3277, 0]
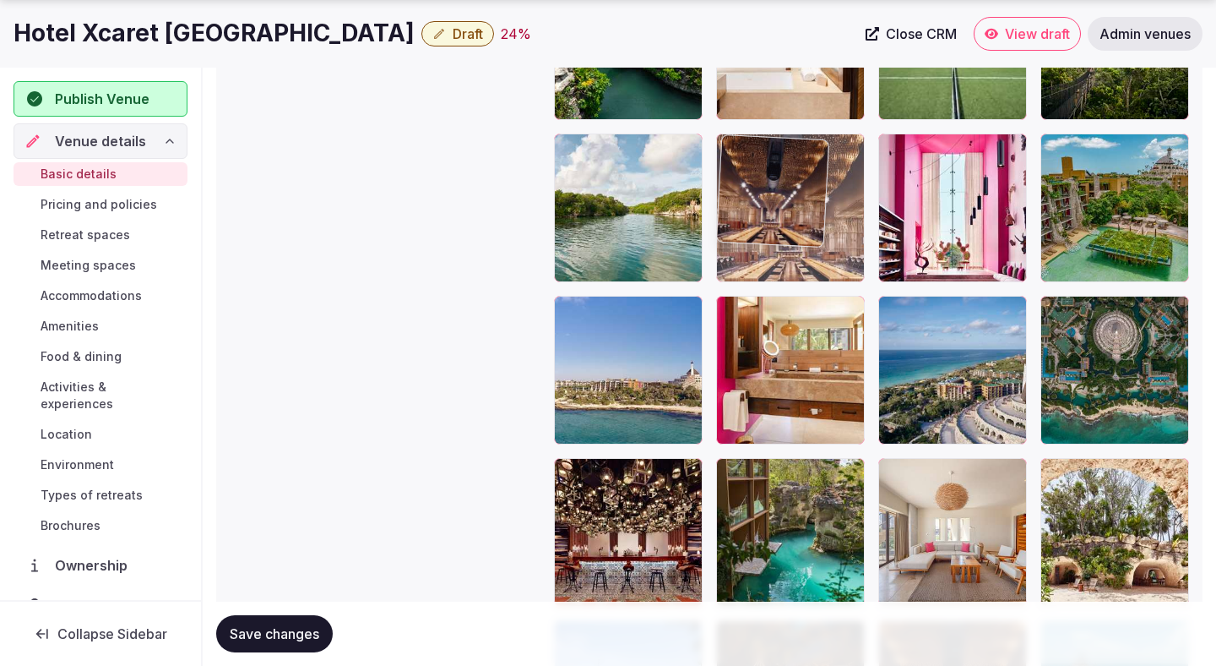
drag, startPoint x: 650, startPoint y: 392, endPoint x: 809, endPoint y: 237, distance: 222.8
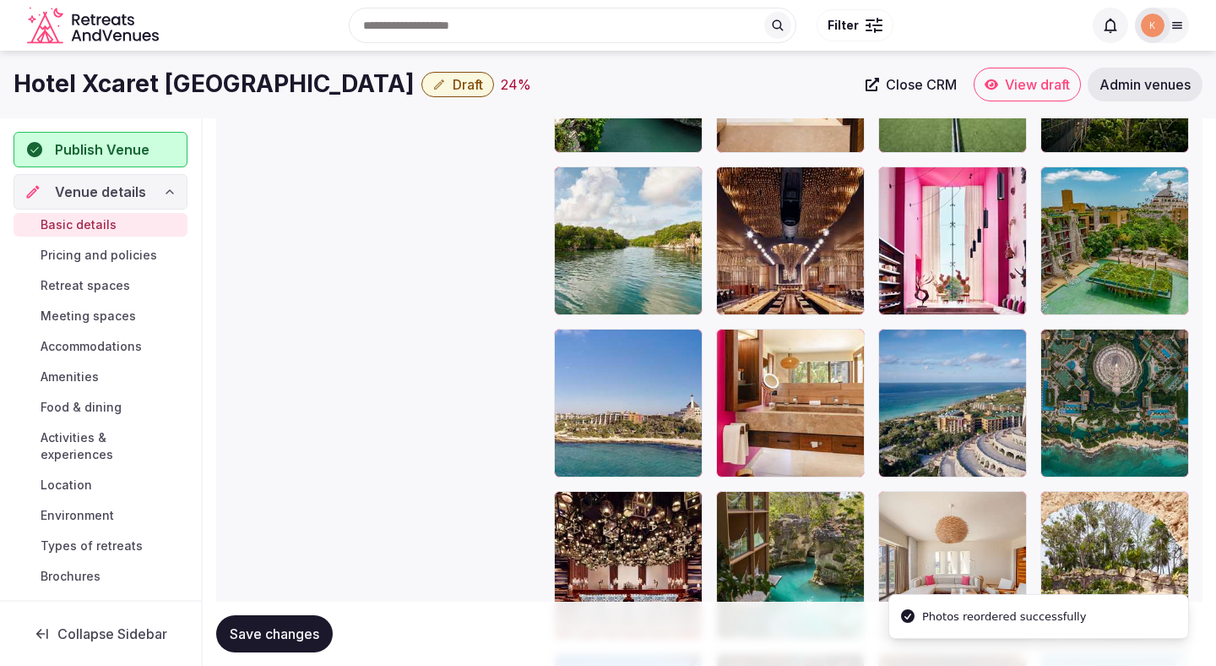
scroll to position [3098, 0]
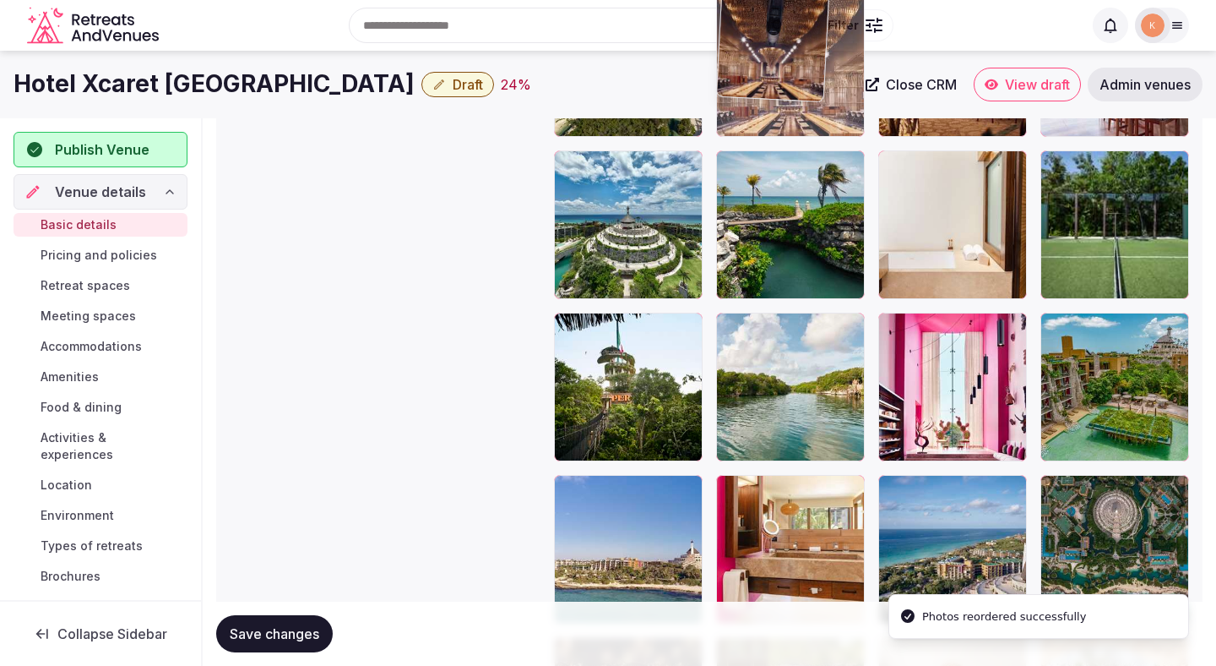
drag, startPoint x: 785, startPoint y: 401, endPoint x: 786, endPoint y: 171, distance: 229.8
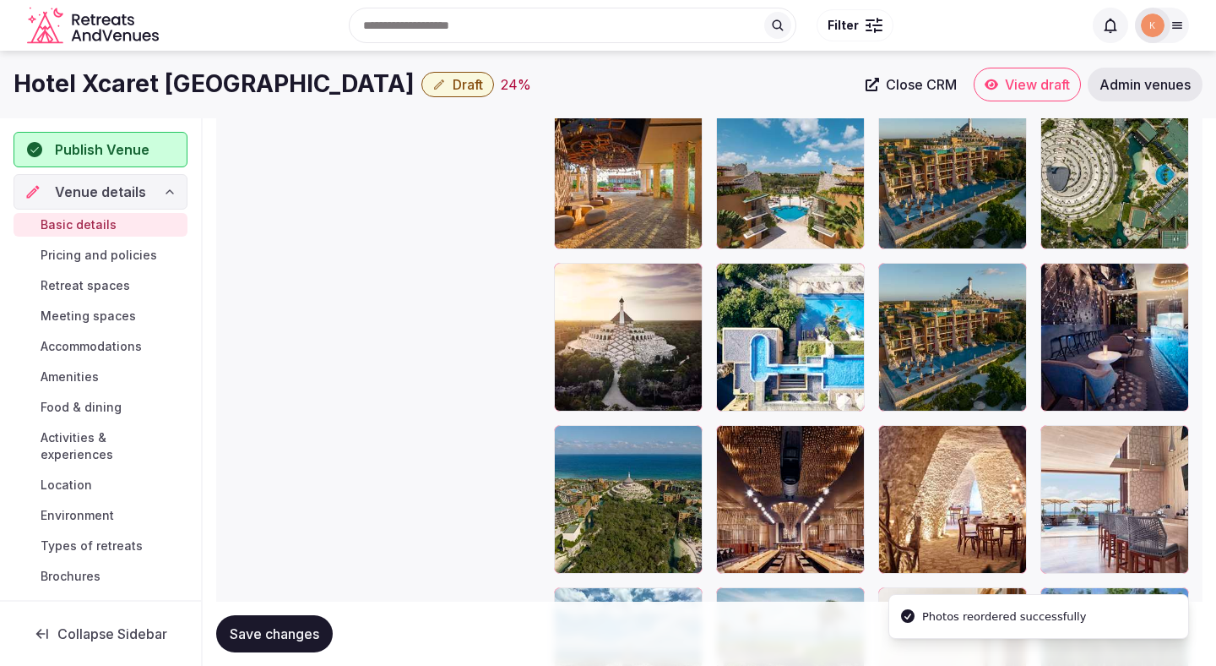
scroll to position [2656, 0]
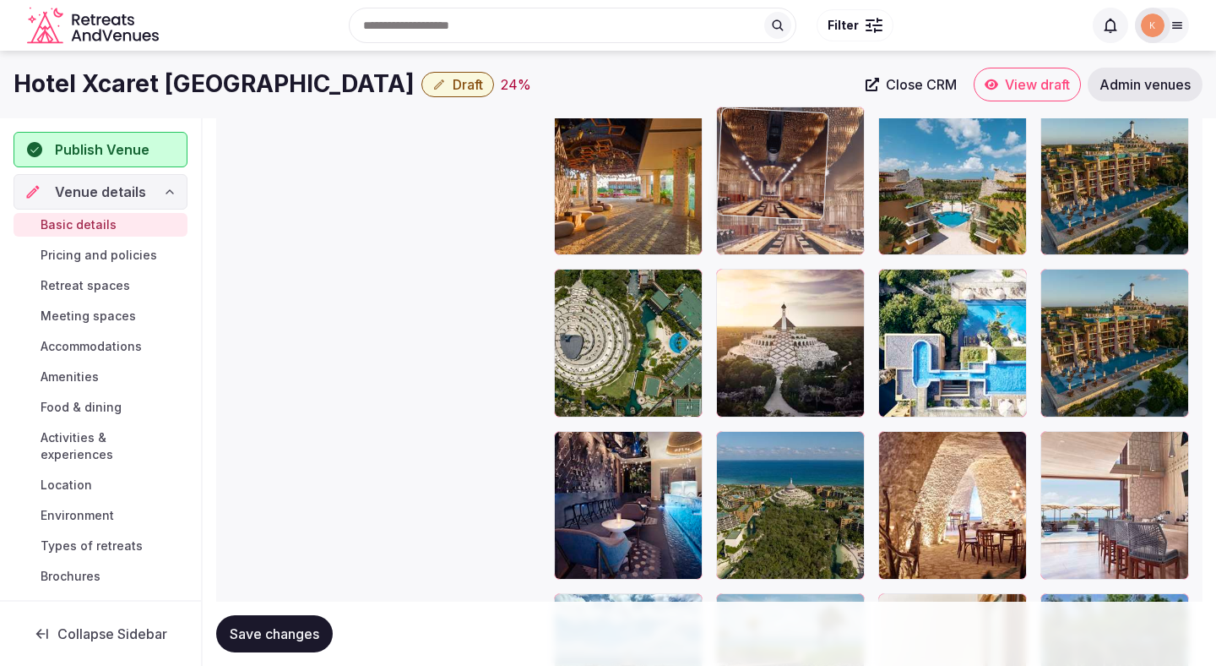
drag, startPoint x: 785, startPoint y: 538, endPoint x: 795, endPoint y: 283, distance: 255.3
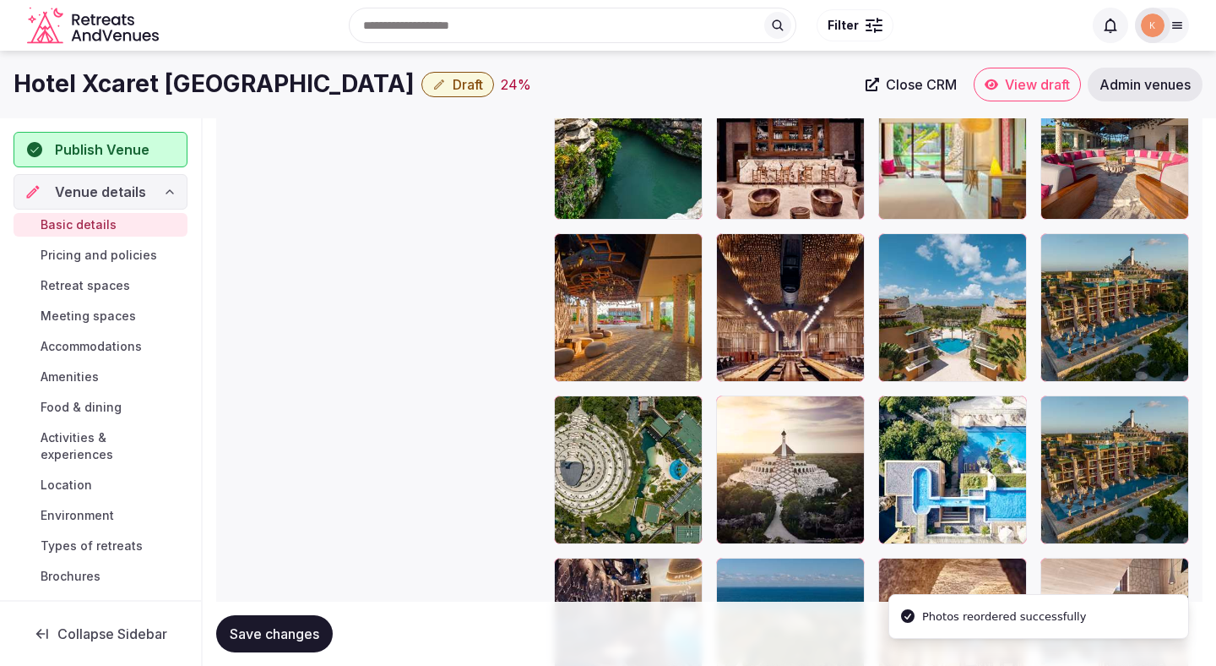
scroll to position [2458, 0]
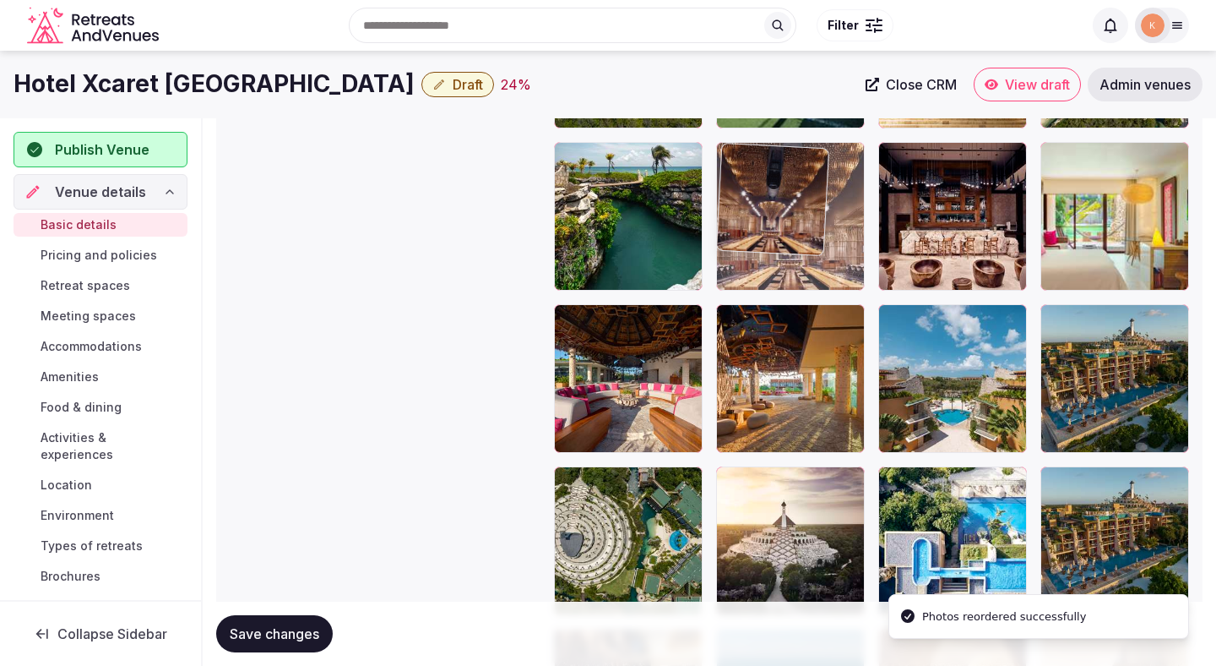
drag, startPoint x: 792, startPoint y: 386, endPoint x: 791, endPoint y: 238, distance: 147.8
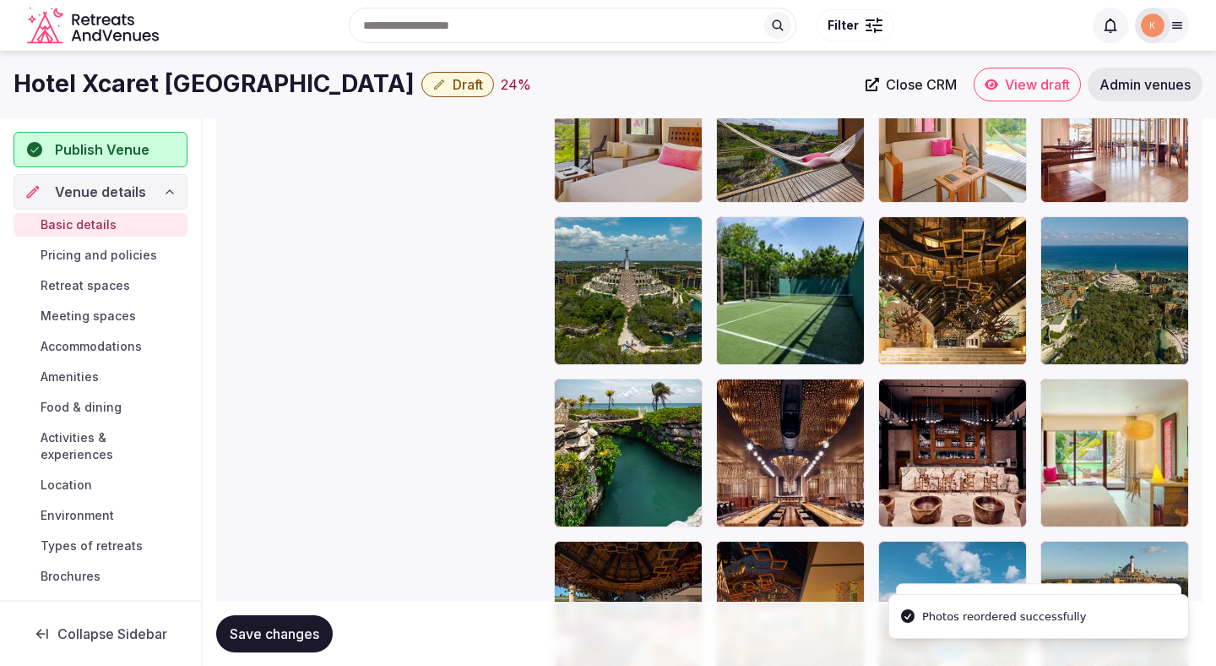
scroll to position [2199, 0]
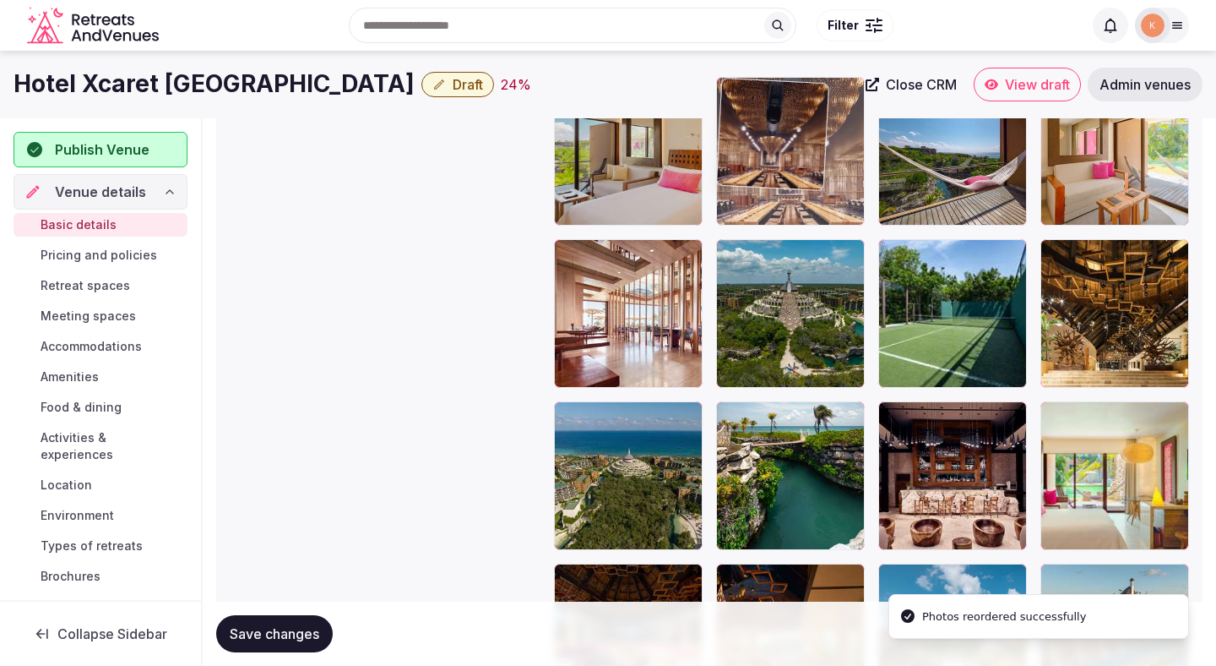
drag, startPoint x: 790, startPoint y: 448, endPoint x: 783, endPoint y: 196, distance: 251.8
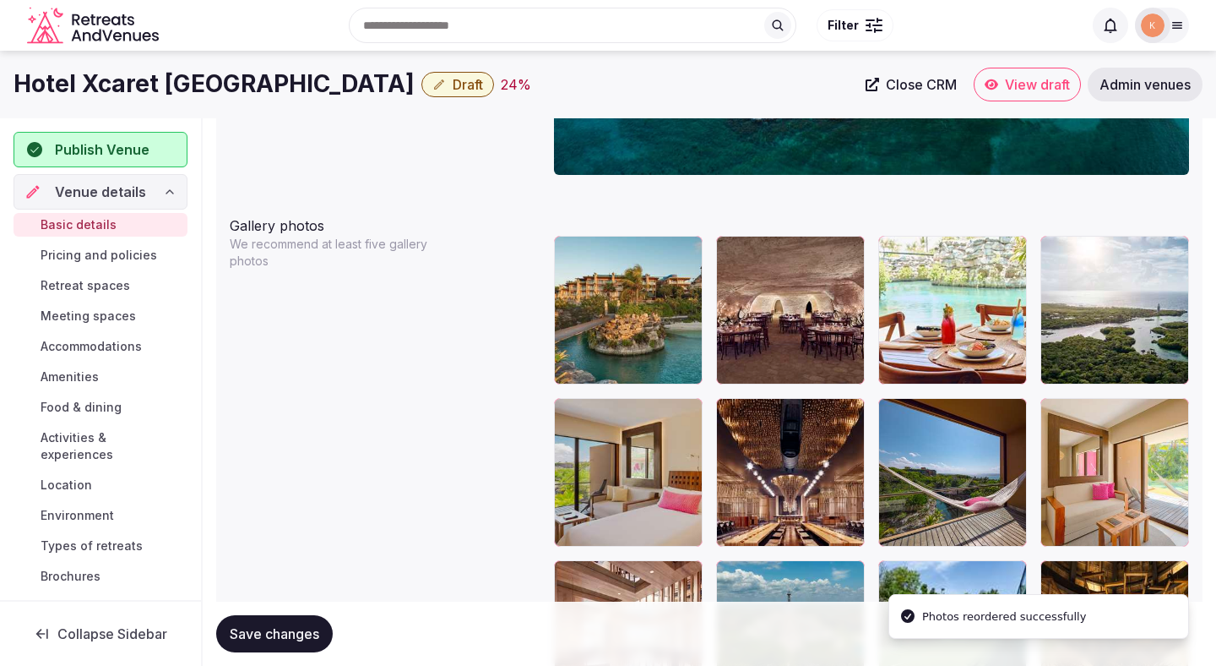
scroll to position [1874, 0]
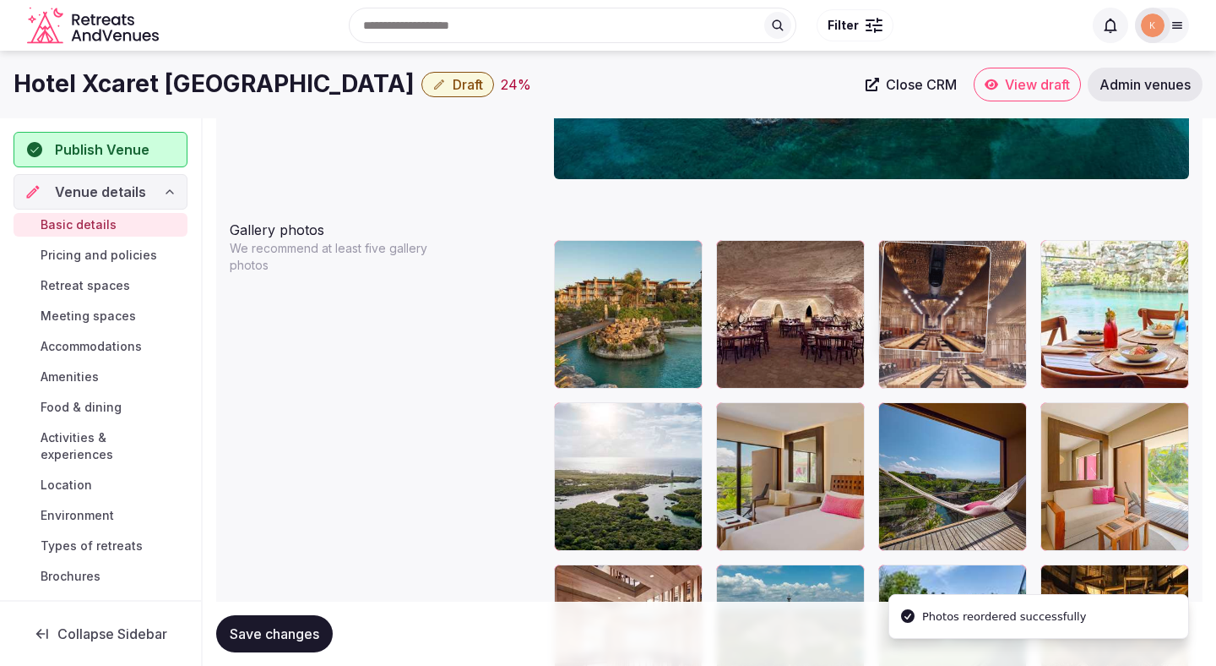
drag, startPoint x: 793, startPoint y: 441, endPoint x: 929, endPoint y: 335, distance: 172.2
click at [929, 335] on body "**********" at bounding box center [608, 292] width 1216 height 4333
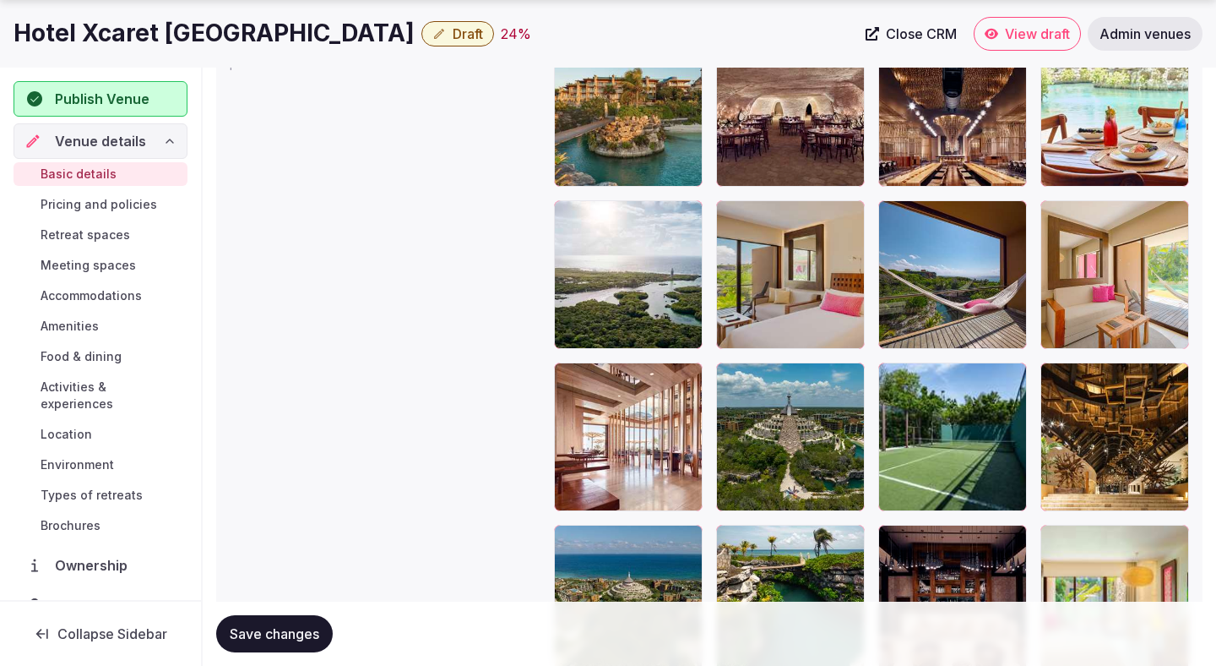
scroll to position [2087, 0]
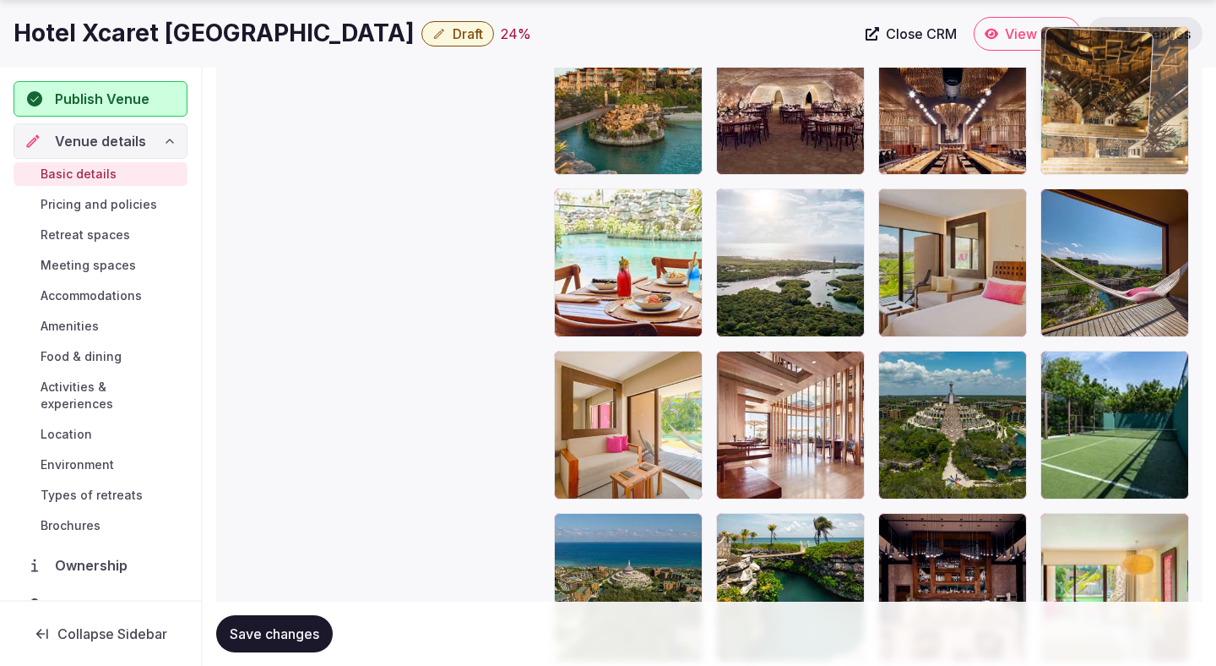
drag, startPoint x: 1155, startPoint y: 436, endPoint x: 1145, endPoint y: 150, distance: 286.5
click at [1145, 150] on body "**********" at bounding box center [608, 79] width 1216 height 4333
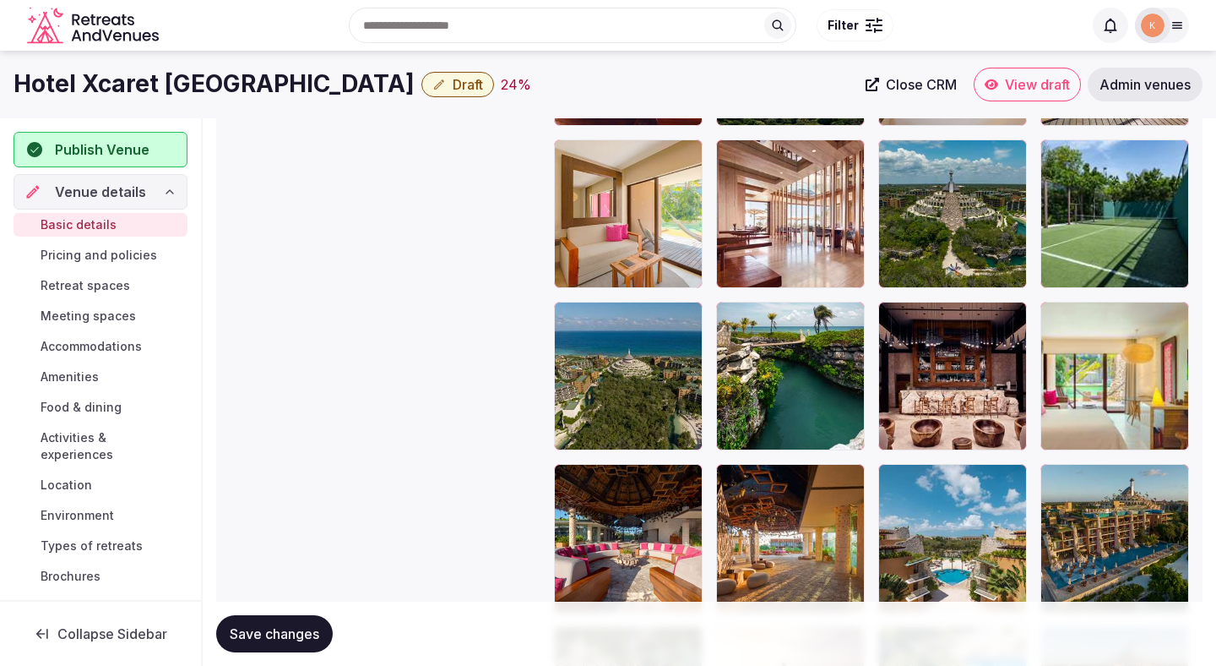
scroll to position [2287, 0]
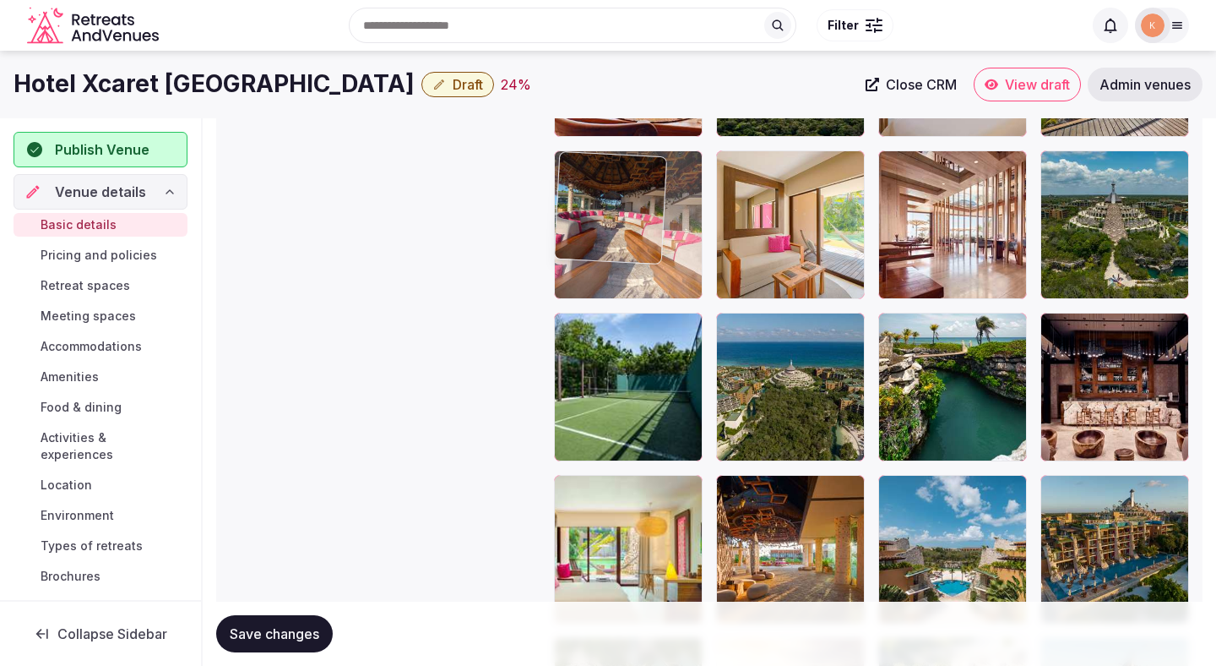
drag, startPoint x: 609, startPoint y: 550, endPoint x: 597, endPoint y: 281, distance: 268.9
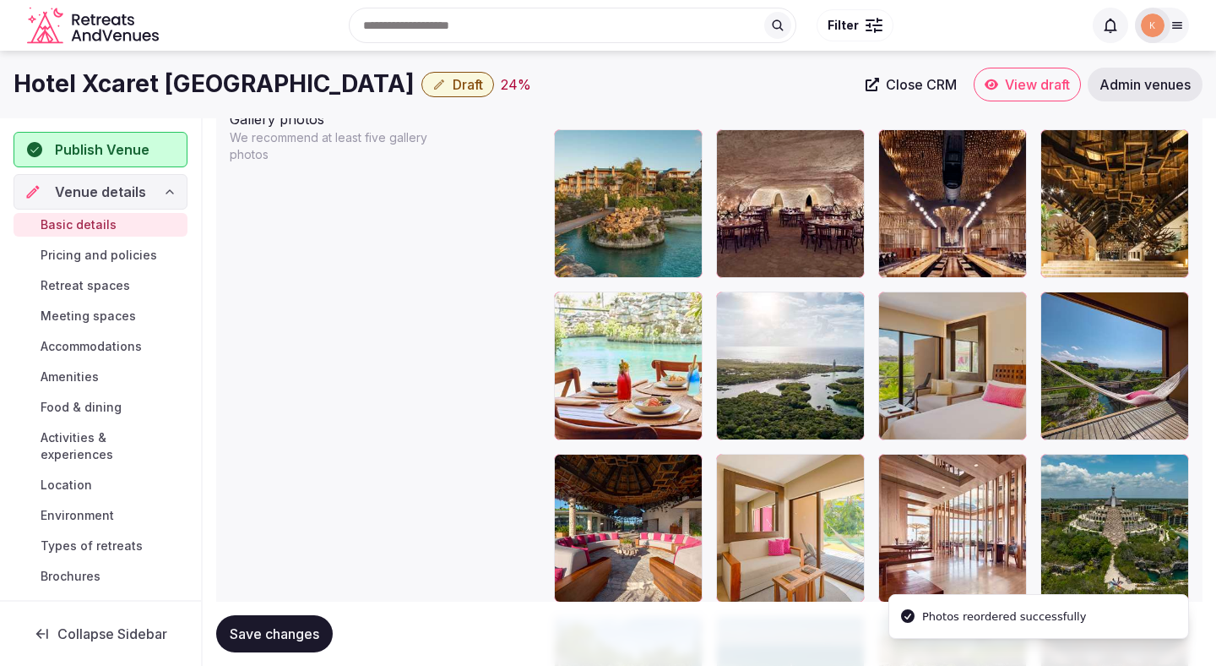
scroll to position [1956, 0]
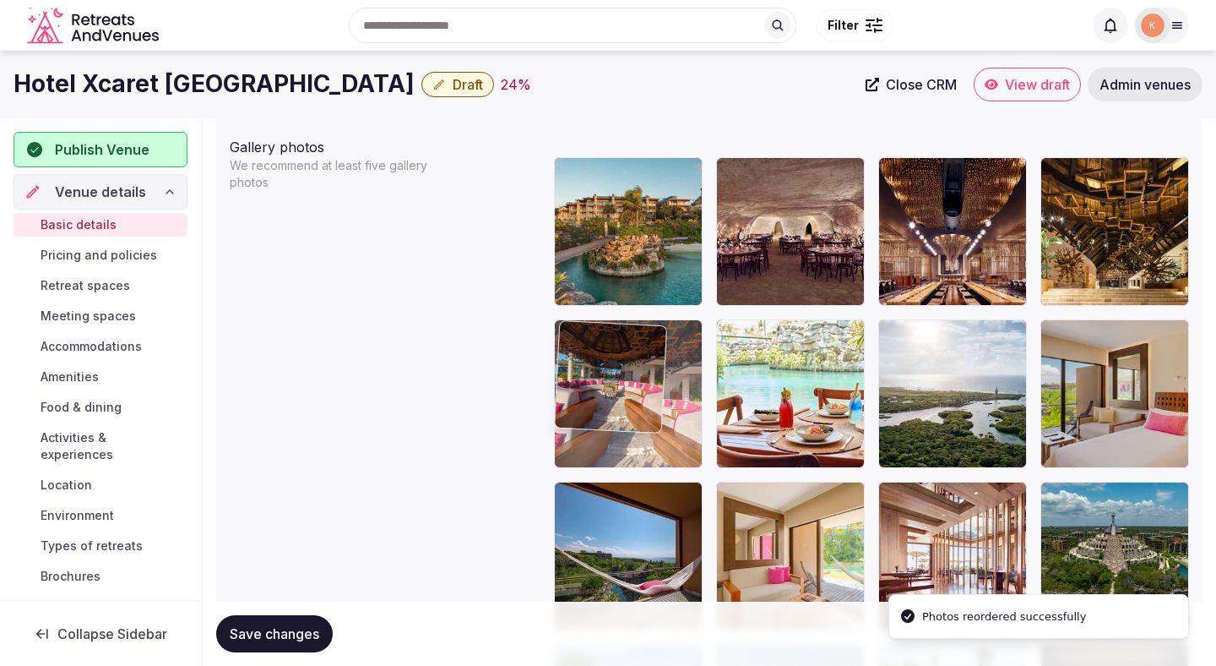
drag, startPoint x: 627, startPoint y: 555, endPoint x: 624, endPoint y: 400, distance: 154.6
click at [624, 400] on body "**********" at bounding box center [608, 210] width 1216 height 4333
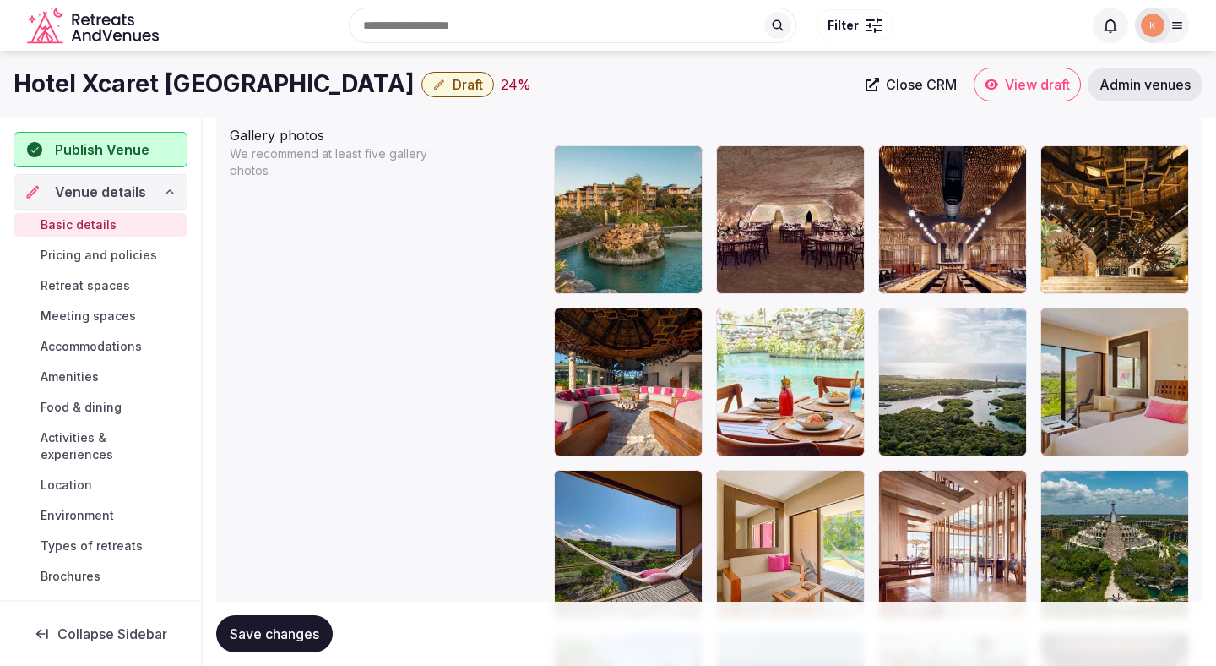
scroll to position [1948, 0]
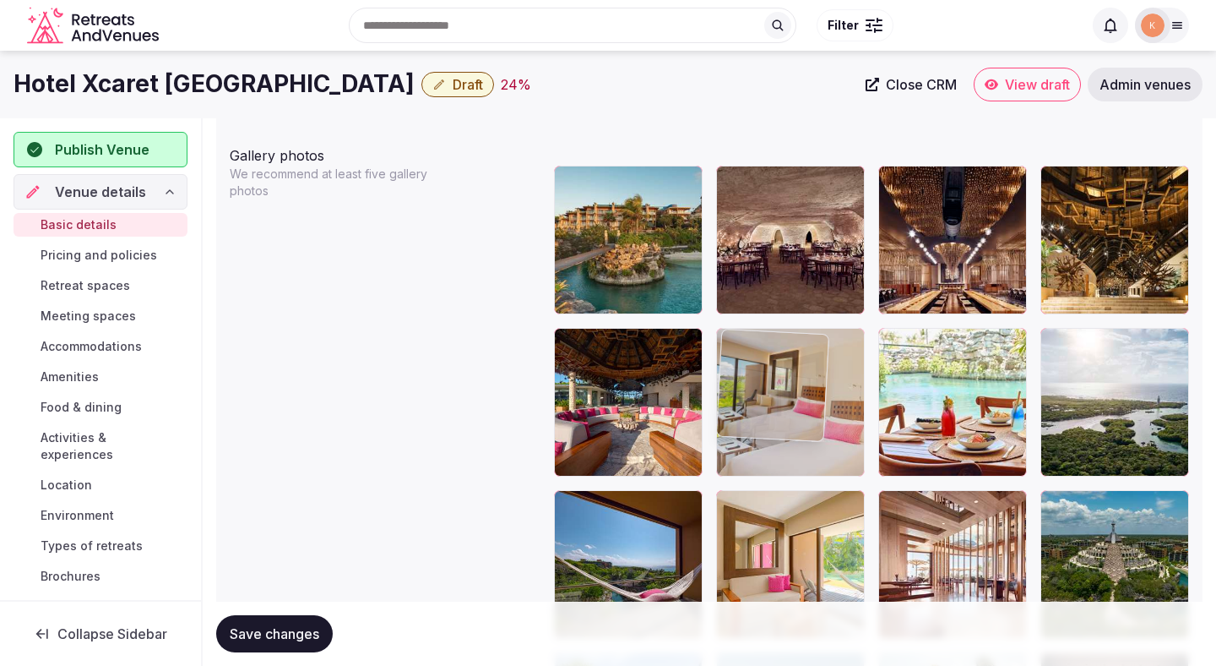
drag, startPoint x: 1082, startPoint y: 416, endPoint x: 818, endPoint y: 415, distance: 263.5
click at [818, 415] on body "**********" at bounding box center [608, 218] width 1216 height 4333
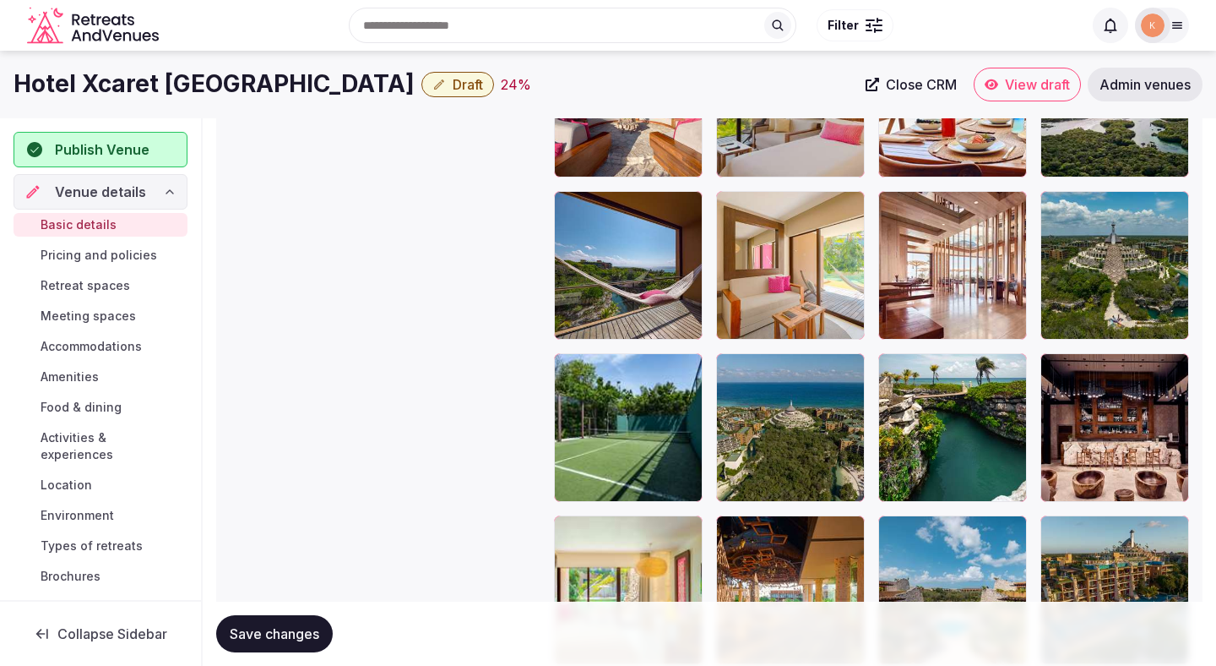
scroll to position [2243, 0]
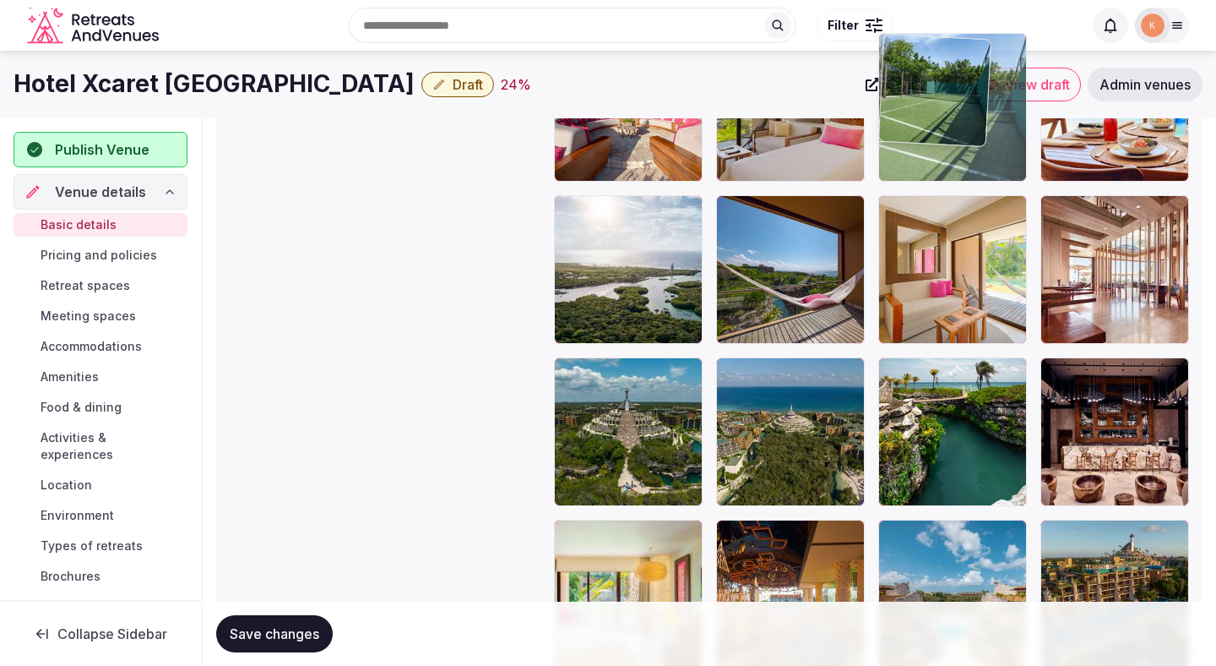
drag, startPoint x: 600, startPoint y: 476, endPoint x: 953, endPoint y: 220, distance: 436.6
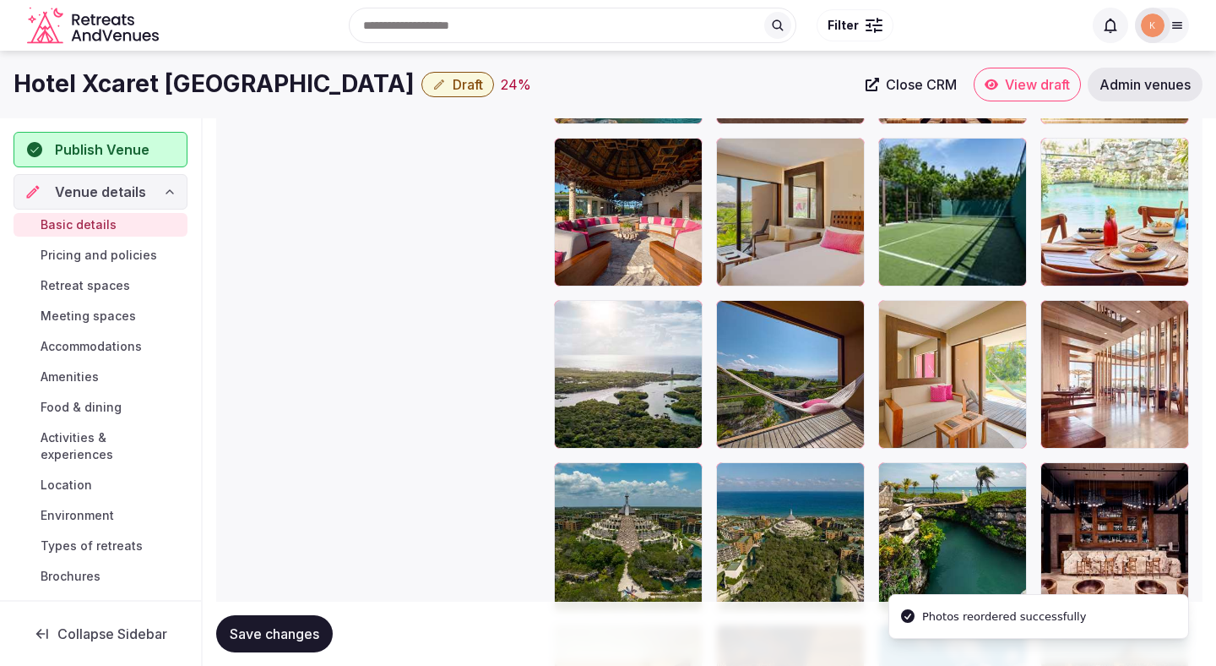
scroll to position [2113, 0]
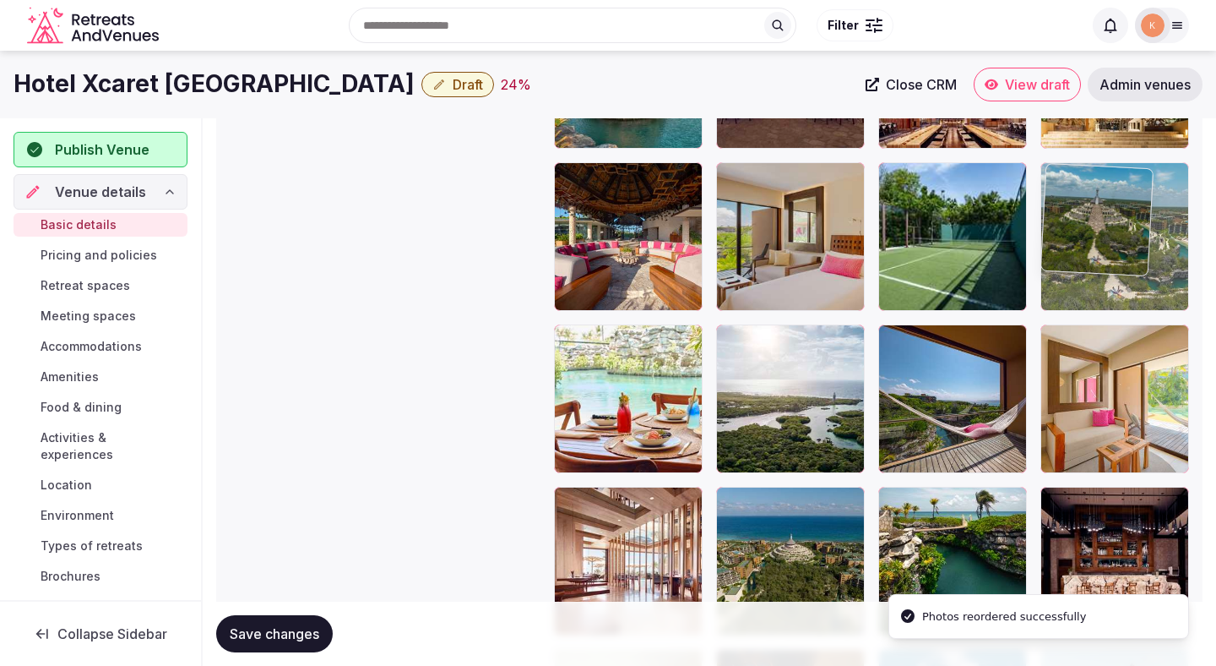
drag, startPoint x: 653, startPoint y: 545, endPoint x: 1138, endPoint y: 247, distance: 569.2
click at [1138, 247] on body "**********" at bounding box center [608, 53] width 1216 height 4333
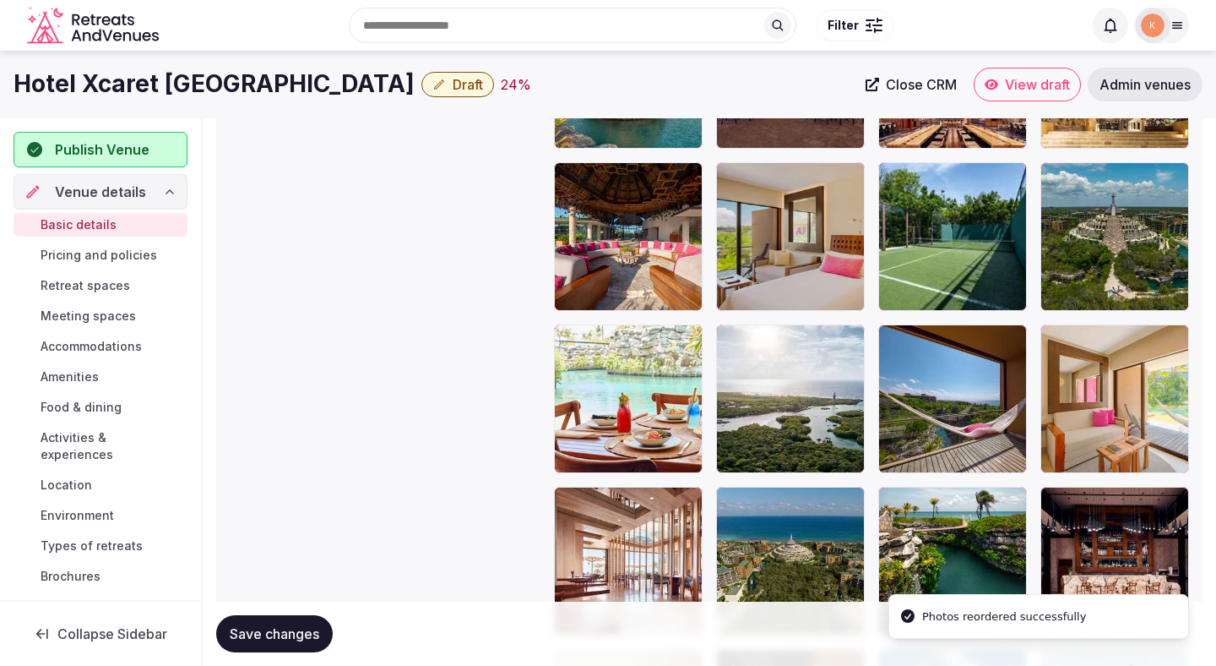
click at [255, 625] on span "Save changes" at bounding box center [275, 633] width 90 height 17
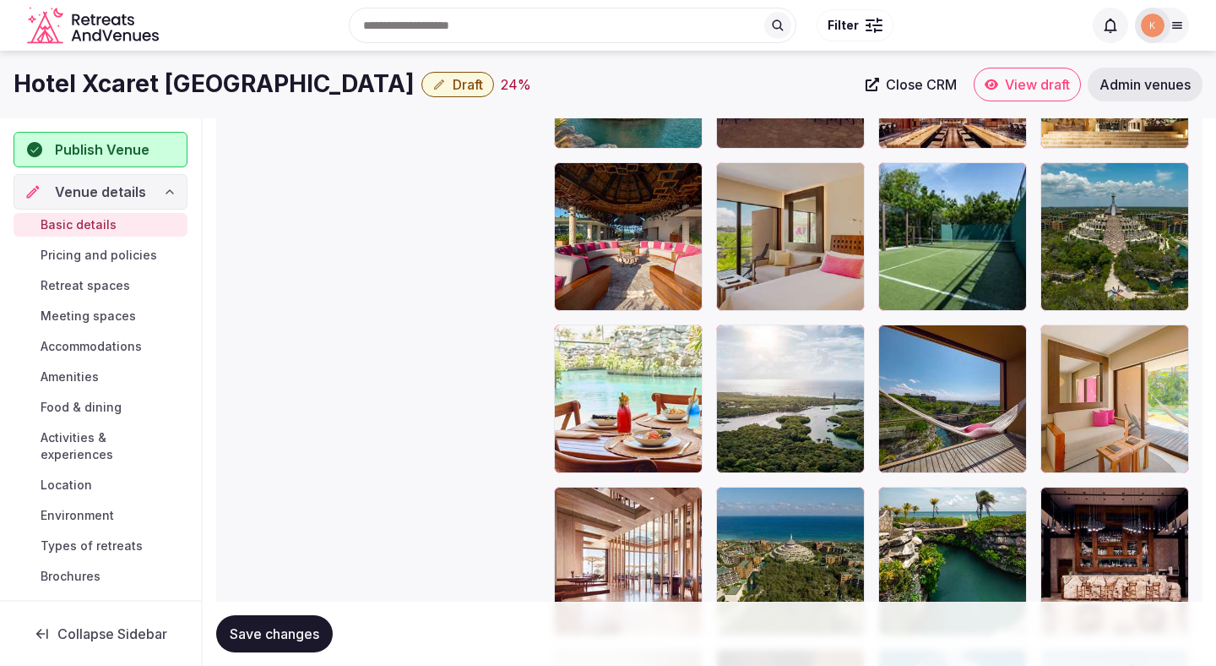
click at [275, 629] on span "Save changes" at bounding box center [275, 633] width 90 height 17
click at [275, 628] on span "Save changes" at bounding box center [275, 633] width 90 height 17
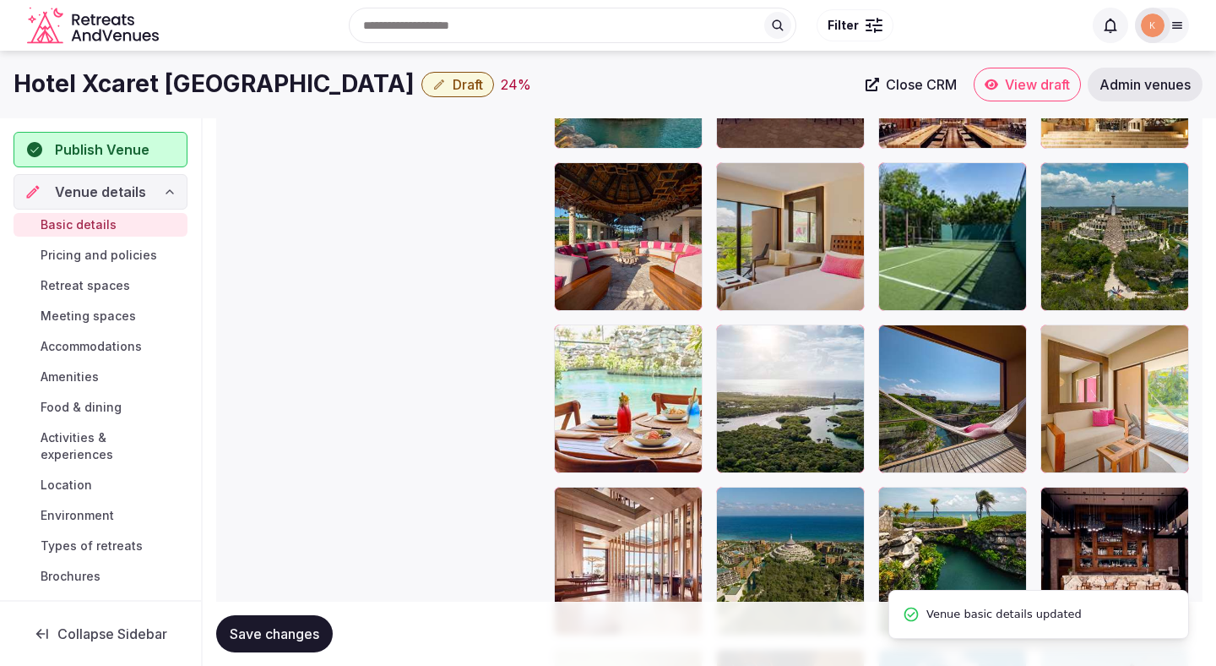
click at [273, 632] on span "Save changes" at bounding box center [275, 633] width 90 height 17
click at [274, 633] on span "Save changes" at bounding box center [275, 633] width 90 height 17
click at [138, 139] on span "Publish Venue" at bounding box center [102, 149] width 95 height 20
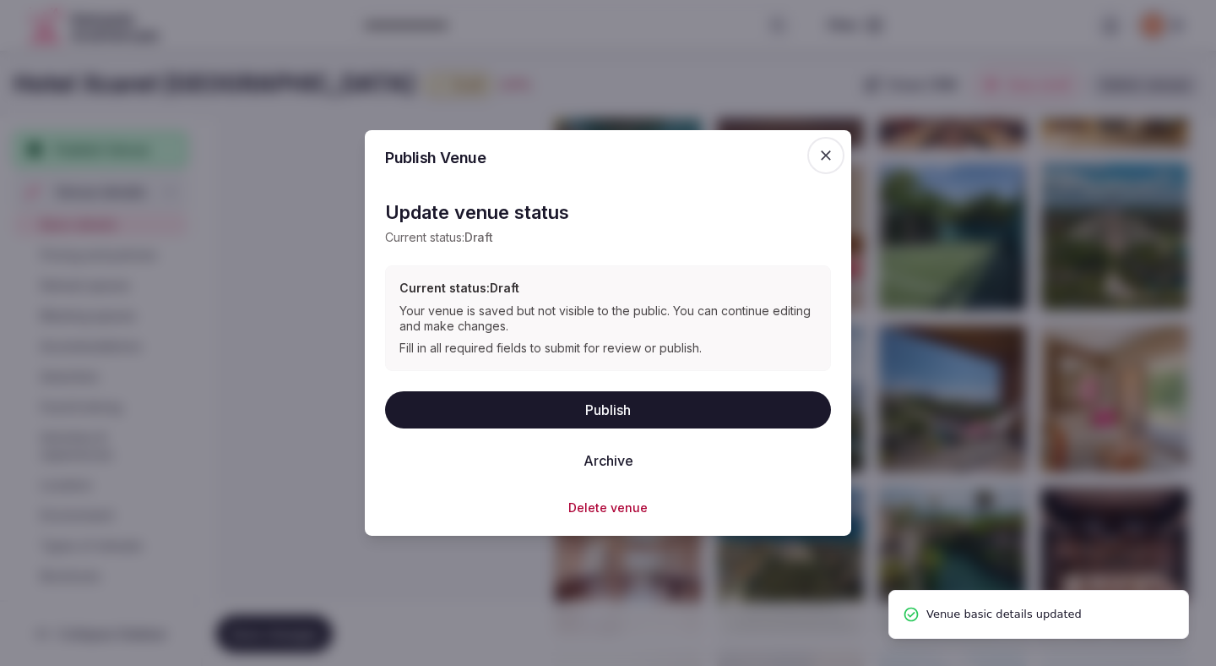
click at [630, 404] on button "Publish" at bounding box center [608, 408] width 446 height 37
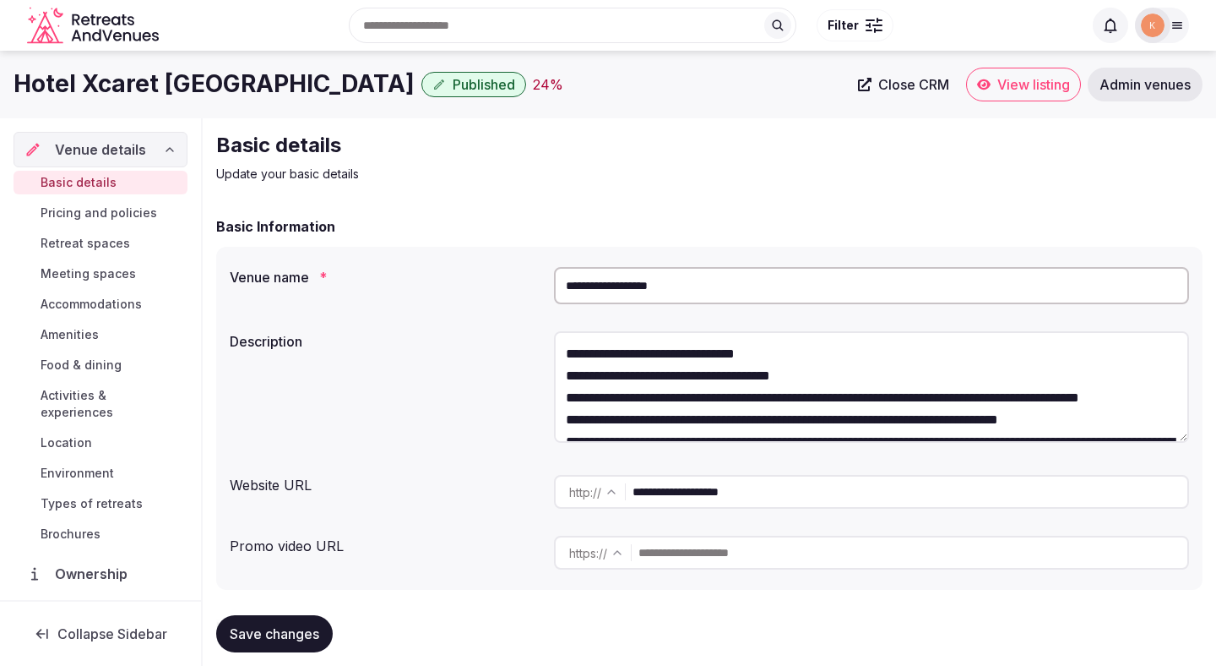
click at [998, 92] on span "View listing" at bounding box center [1034, 84] width 73 height 17
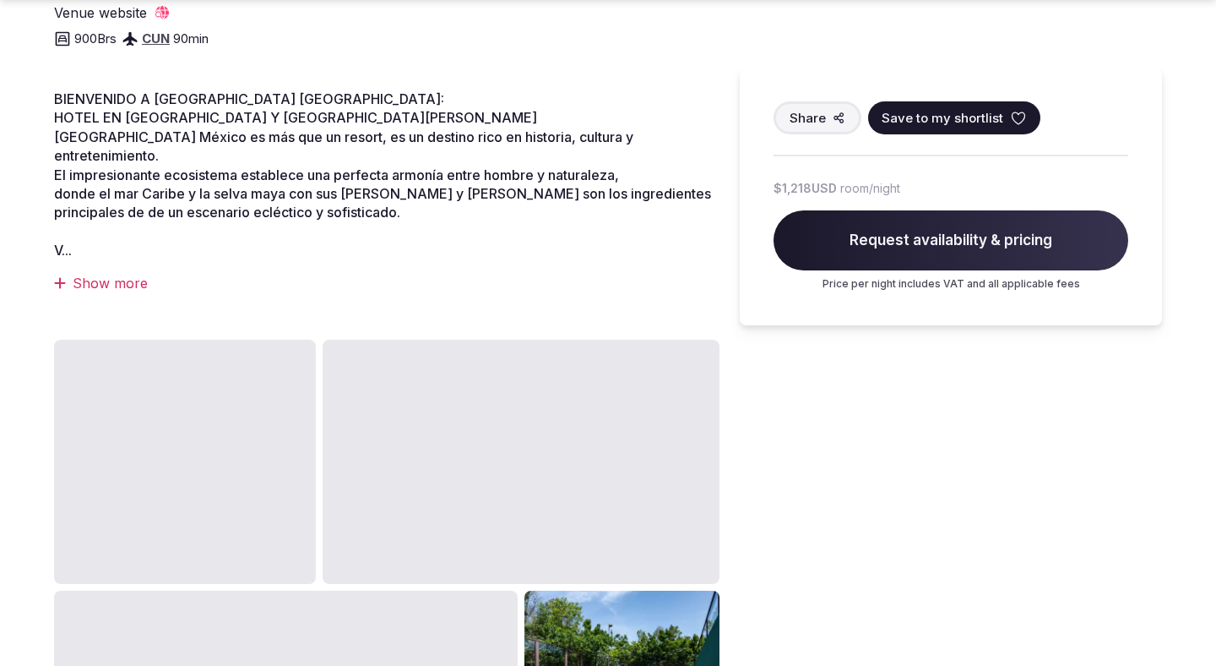
scroll to position [711, 0]
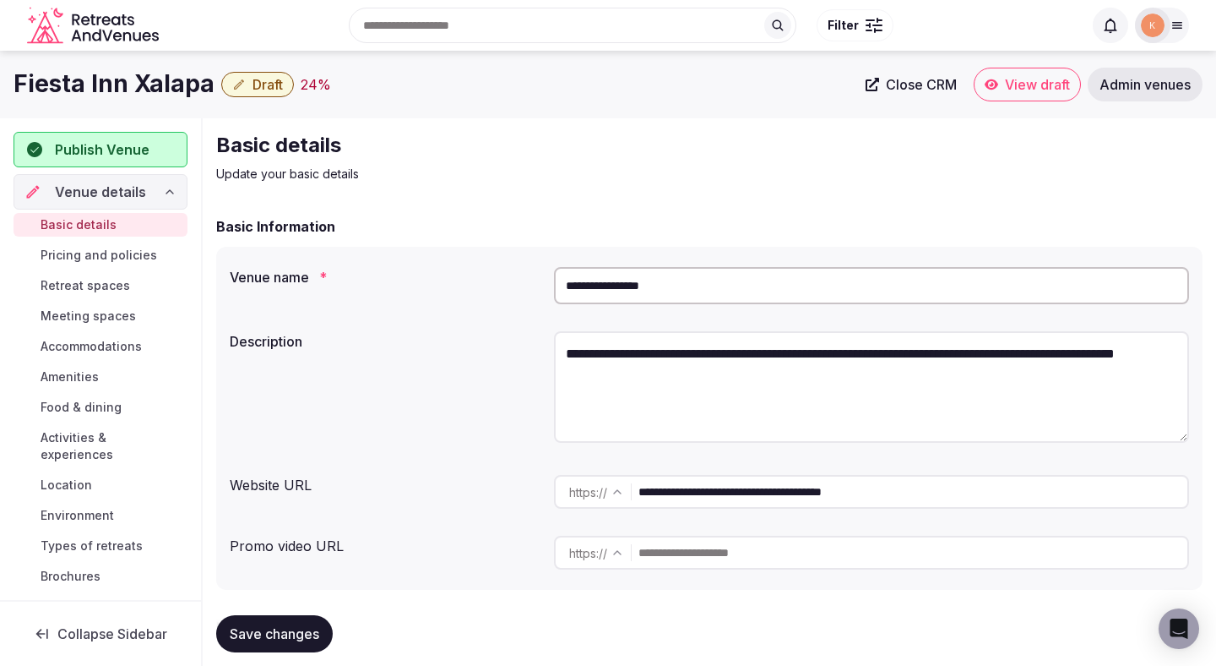
click at [643, 295] on input "**********" at bounding box center [871, 285] width 635 height 37
click at [1161, 84] on span "Admin venues" at bounding box center [1145, 84] width 91 height 17
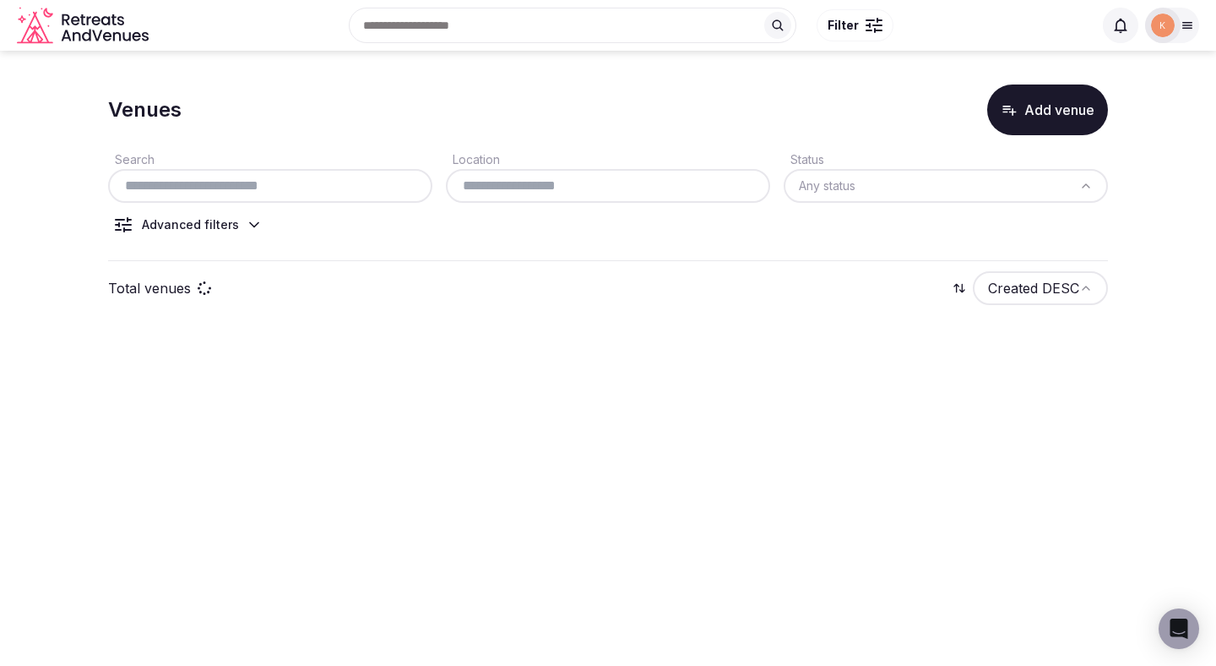
click at [291, 188] on input "text" at bounding box center [270, 186] width 311 height 20
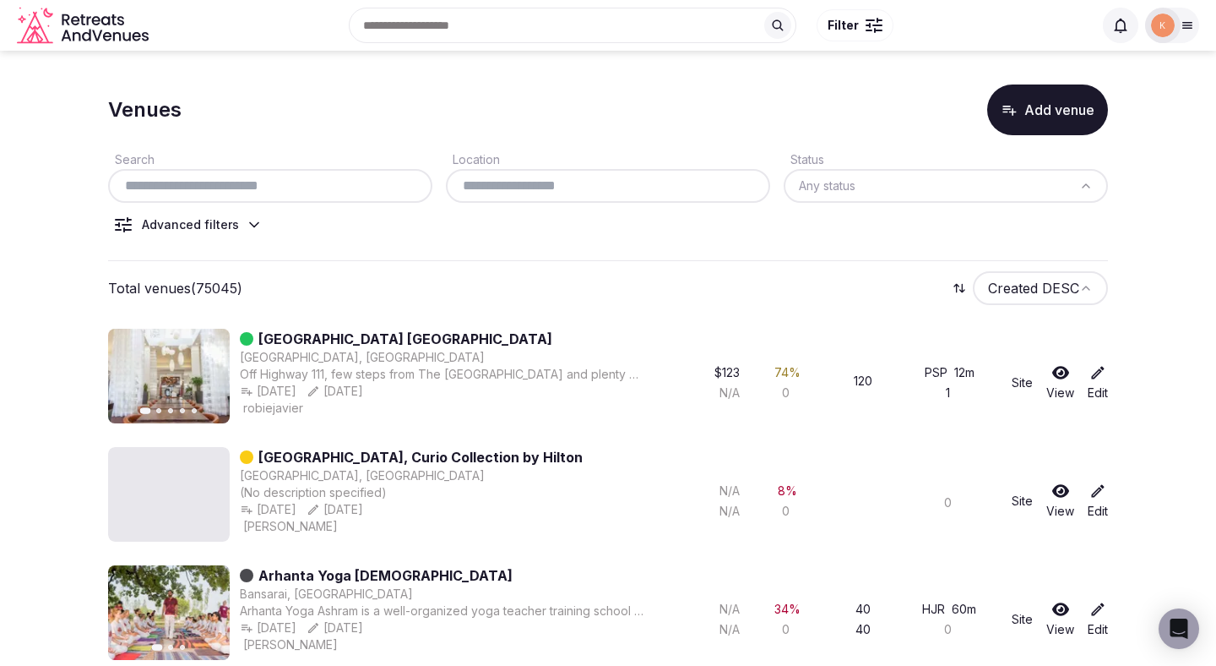
paste input "**********"
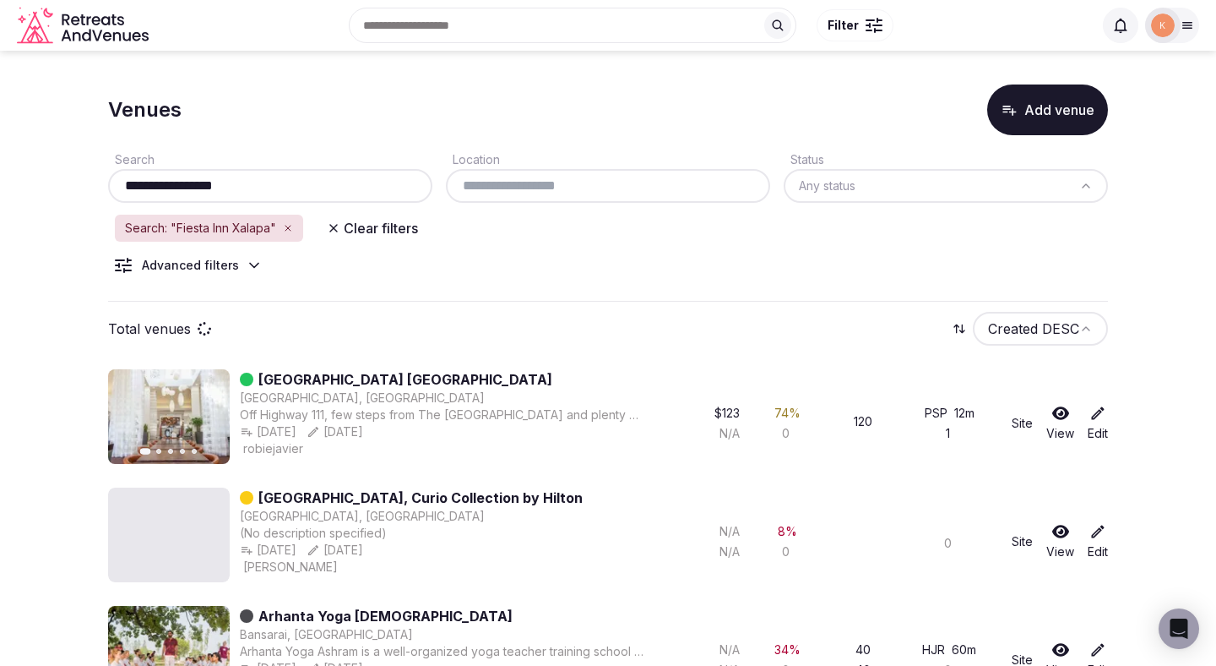
type input "**********"
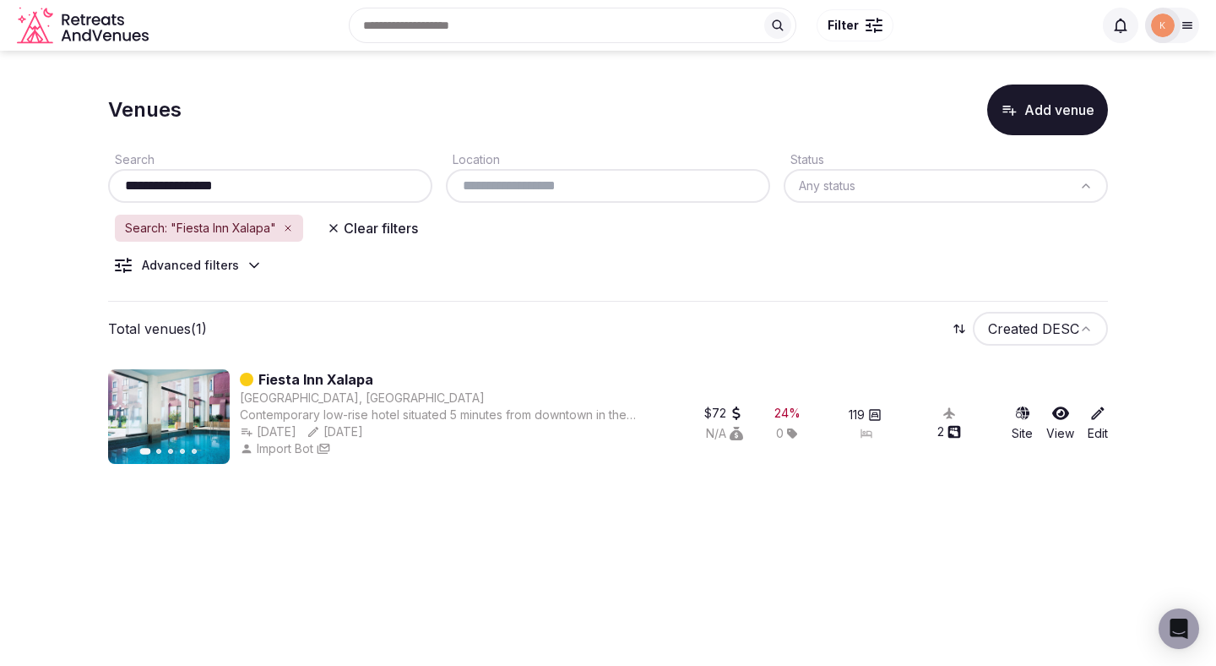
click at [348, 378] on link "Fiesta Inn Xalapa" at bounding box center [315, 379] width 115 height 20
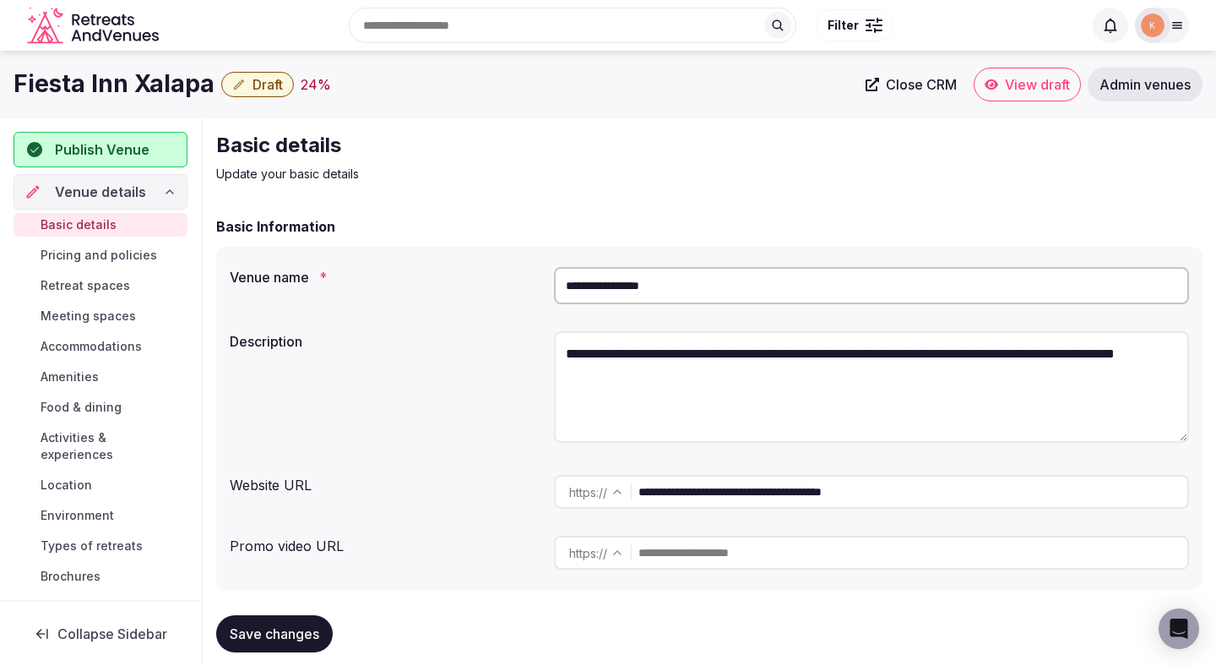
click at [922, 84] on span "Close CRM" at bounding box center [921, 84] width 71 height 17
click at [639, 291] on input "**********" at bounding box center [871, 285] width 635 height 37
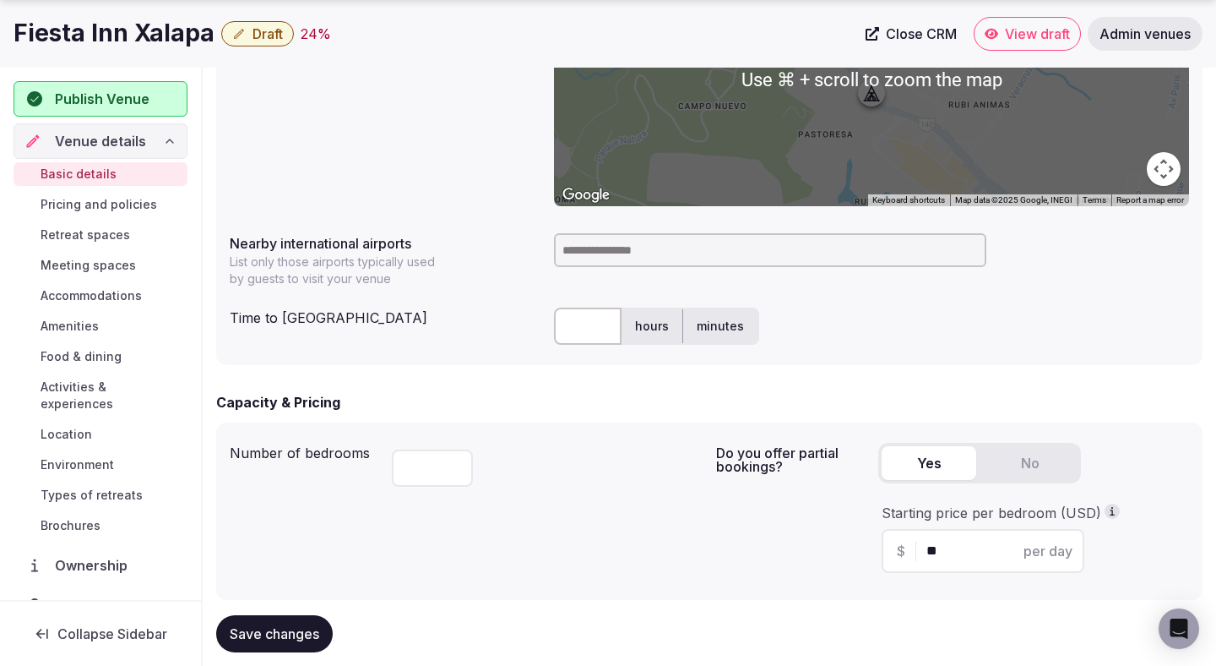
scroll to position [765, 0]
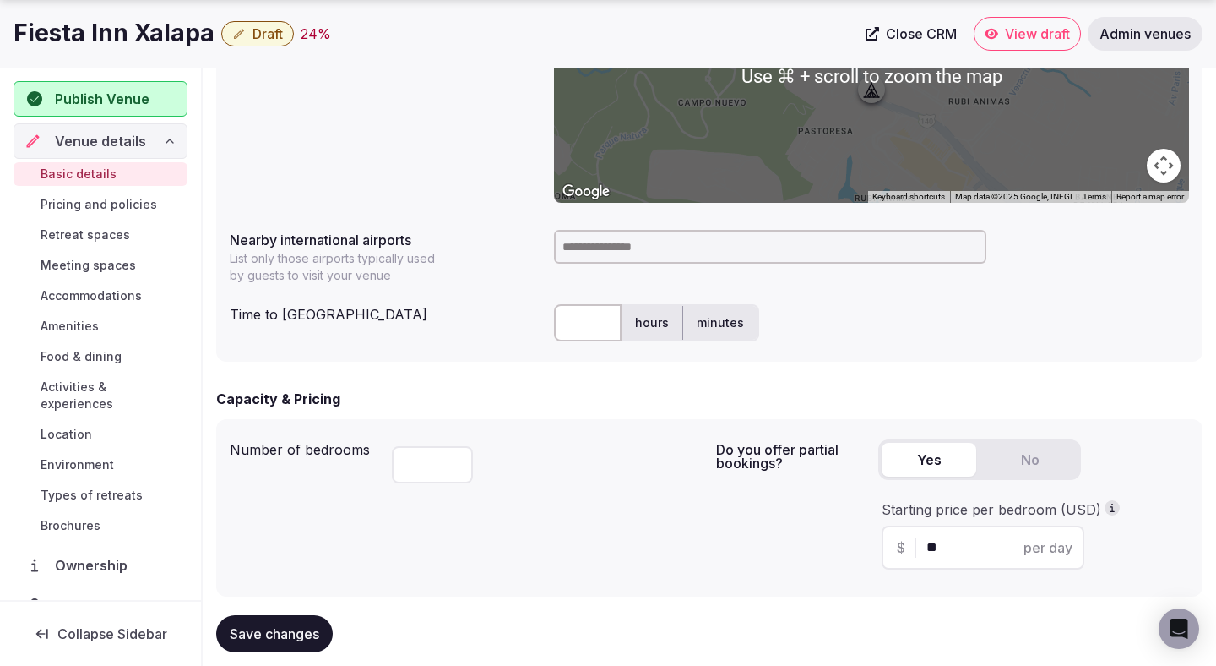
click at [635, 253] on input at bounding box center [770, 247] width 432 height 34
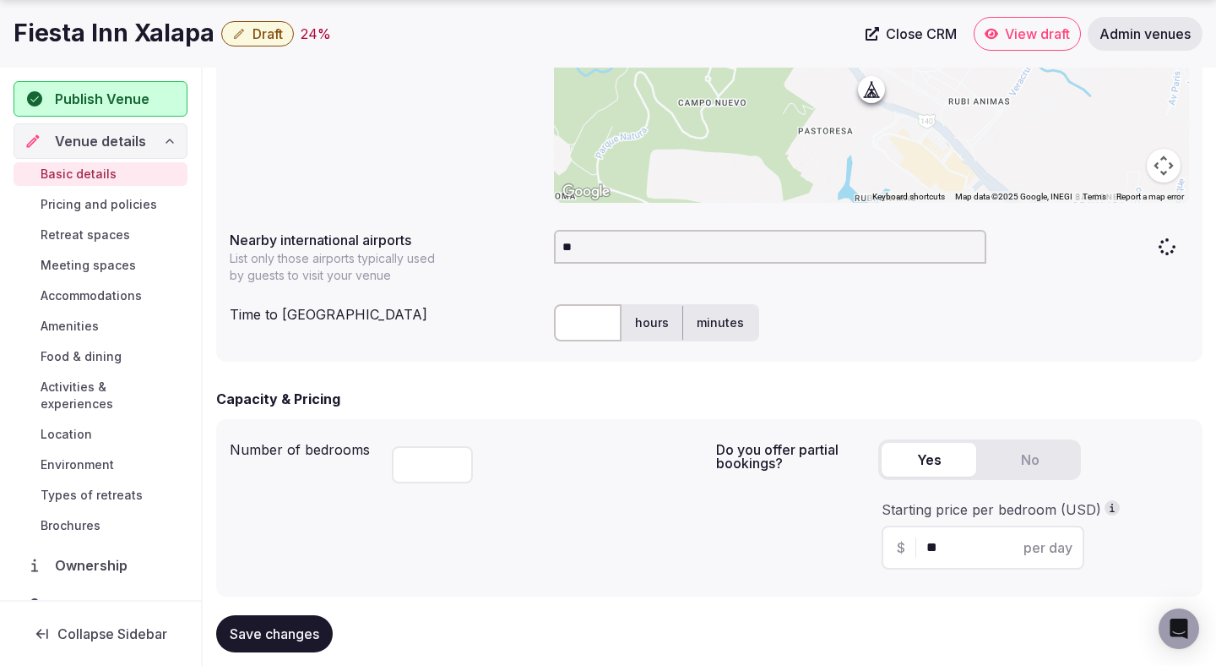
type input "***"
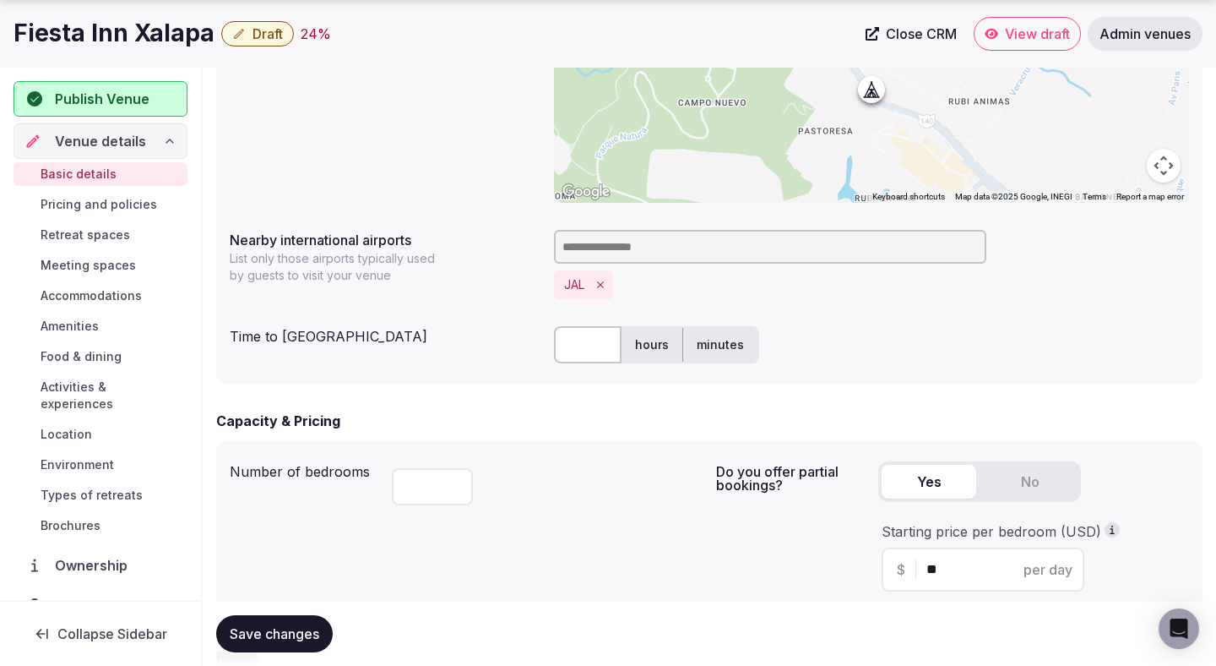
click at [588, 345] on input "text" at bounding box center [588, 344] width 68 height 37
type input "**"
click at [563, 465] on div "***" at bounding box center [547, 482] width 311 height 57
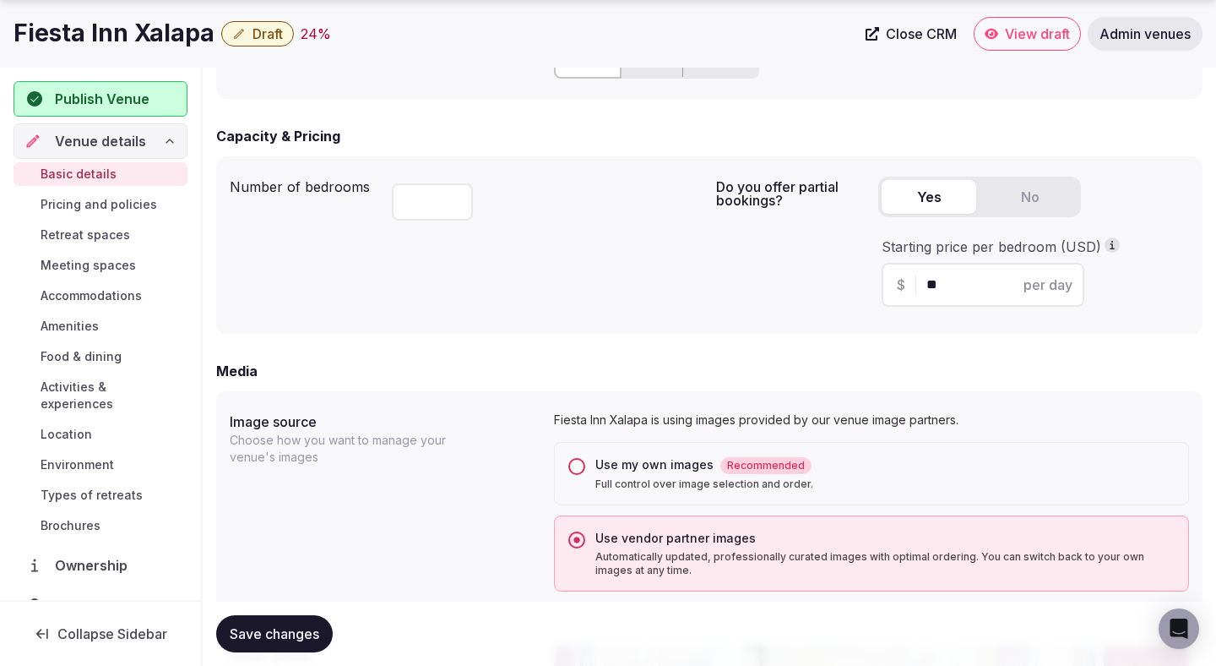
scroll to position [1056, 0]
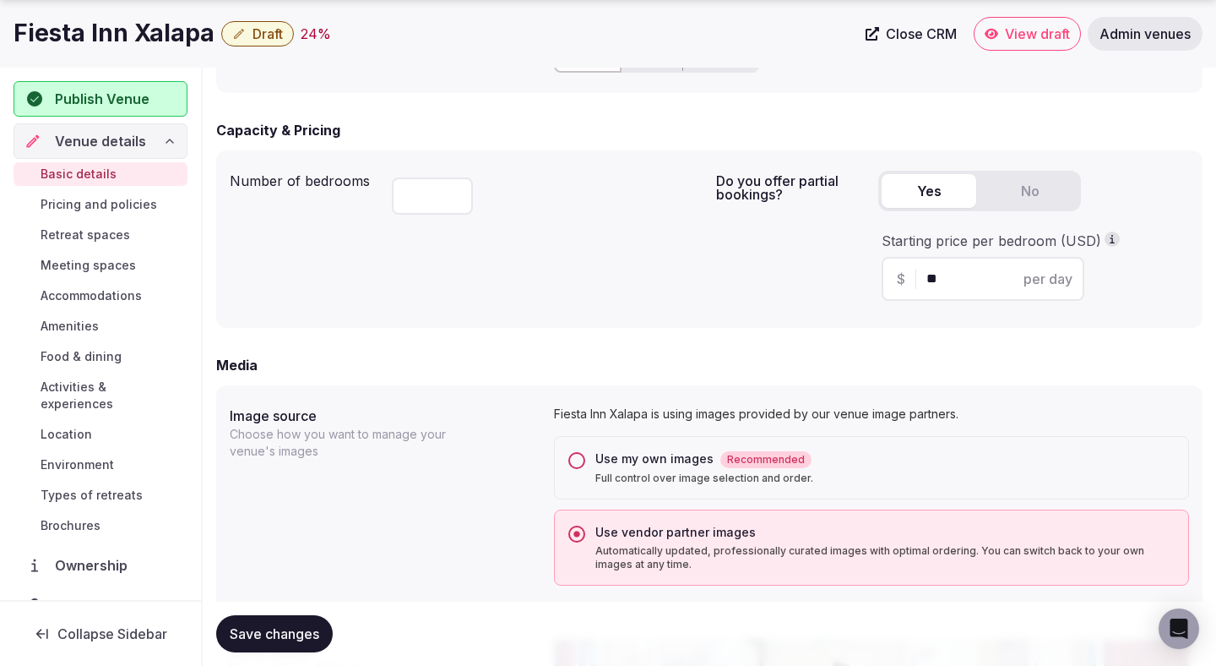
click at [601, 470] on label "Use my own images Recommended Full control over image selection and order." at bounding box center [885, 467] width 579 height 35
click at [585, 469] on button "Use my own images Recommended Full control over image selection and order." at bounding box center [576, 460] width 17 height 17
click at [289, 645] on button "Save changes" at bounding box center [274, 633] width 117 height 37
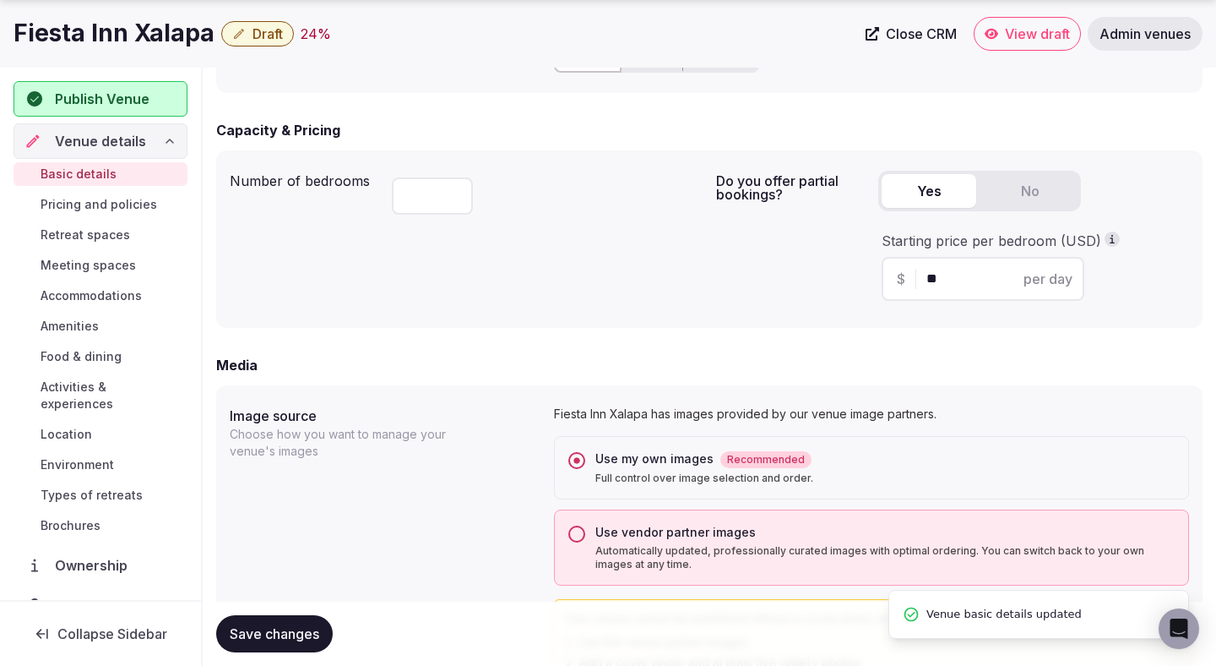
click at [282, 634] on span "Save changes" at bounding box center [275, 633] width 90 height 17
click at [290, 606] on div "Save changes" at bounding box center [709, 633] width 987 height 64
click at [289, 615] on button "Save changes" at bounding box center [274, 633] width 117 height 37
click at [288, 626] on span "Save changes" at bounding box center [275, 633] width 90 height 17
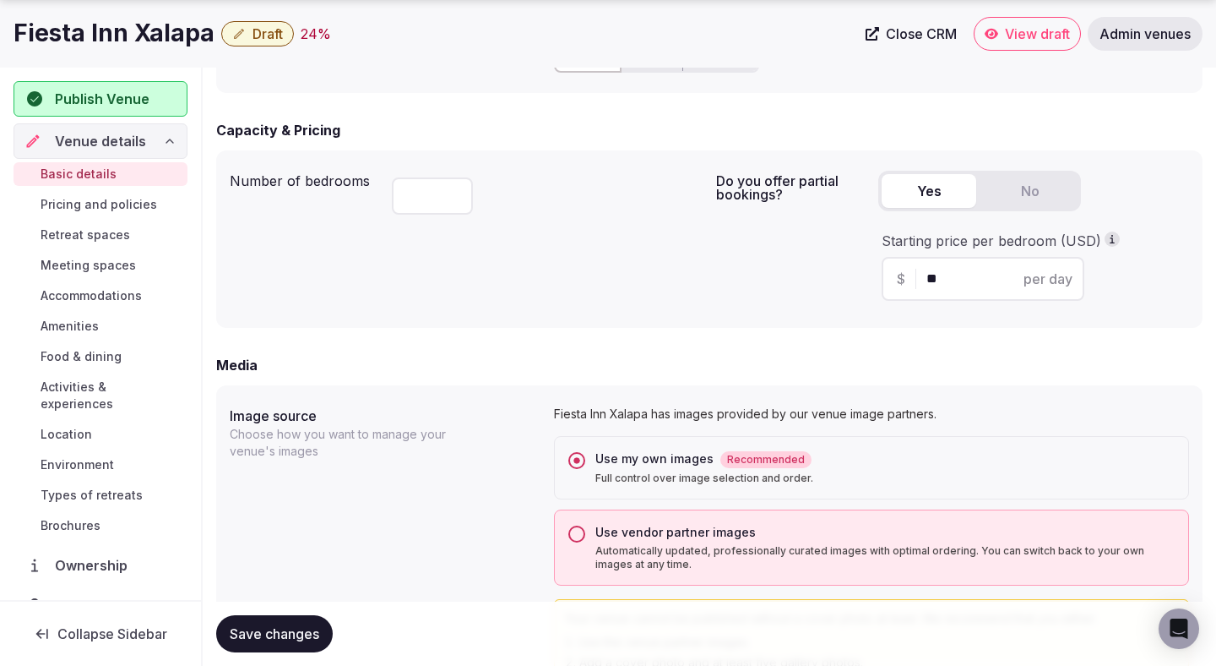
click at [288, 626] on span "Save changes" at bounding box center [275, 633] width 90 height 17
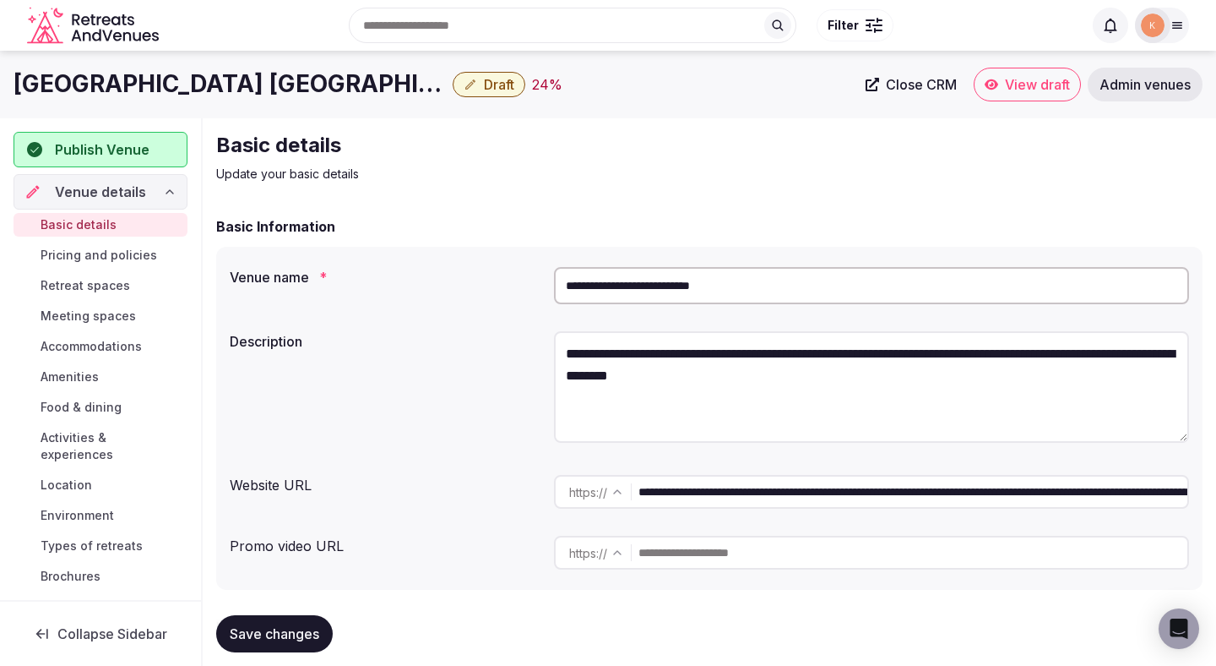
click at [756, 293] on input "**********" at bounding box center [871, 285] width 635 height 37
click at [1165, 82] on span "Admin venues" at bounding box center [1145, 84] width 91 height 17
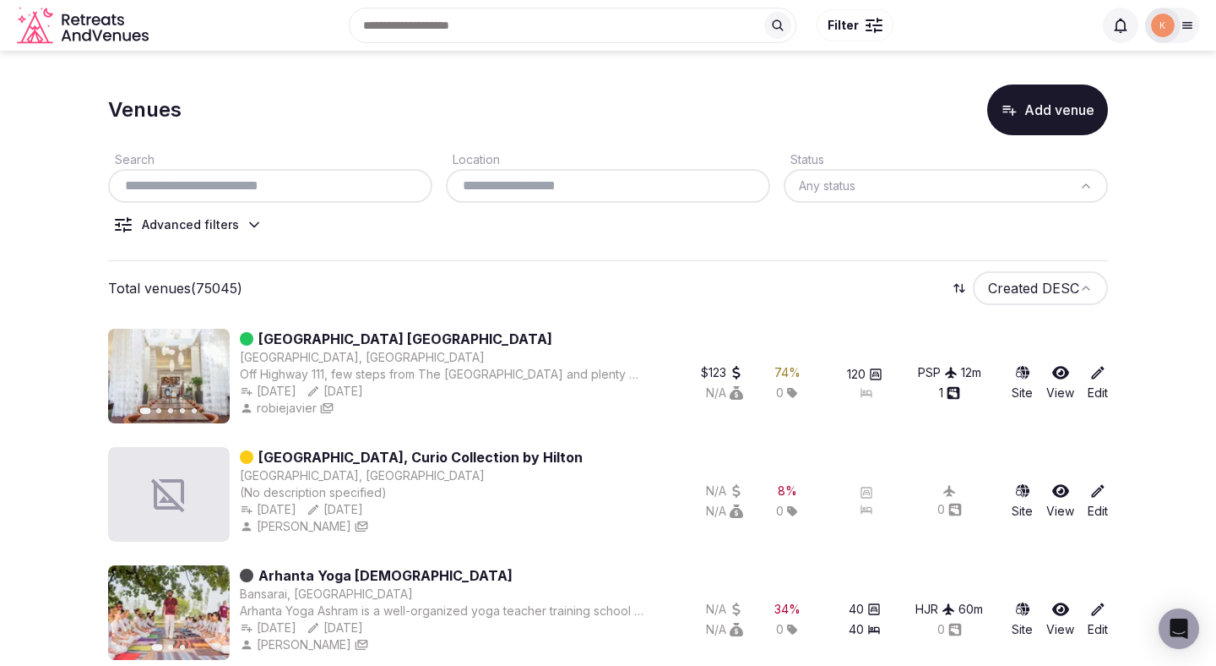
click at [353, 199] on div at bounding box center [270, 186] width 324 height 34
click at [356, 189] on input "text" at bounding box center [270, 186] width 311 height 20
paste input "**********"
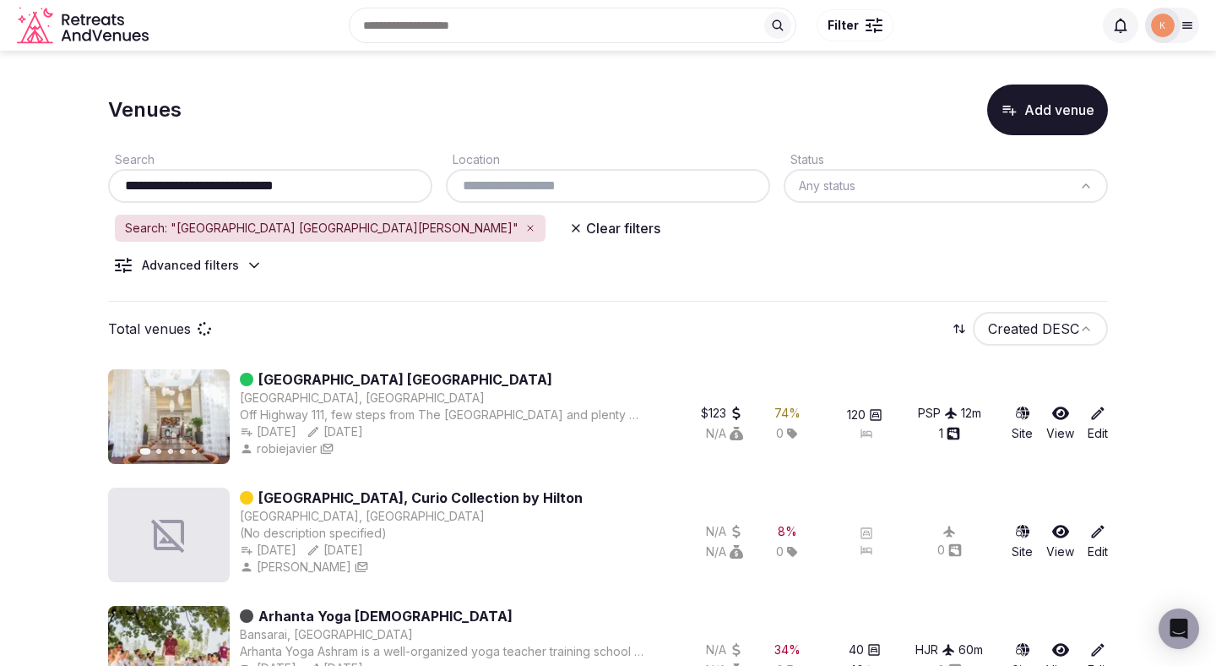
type input "**********"
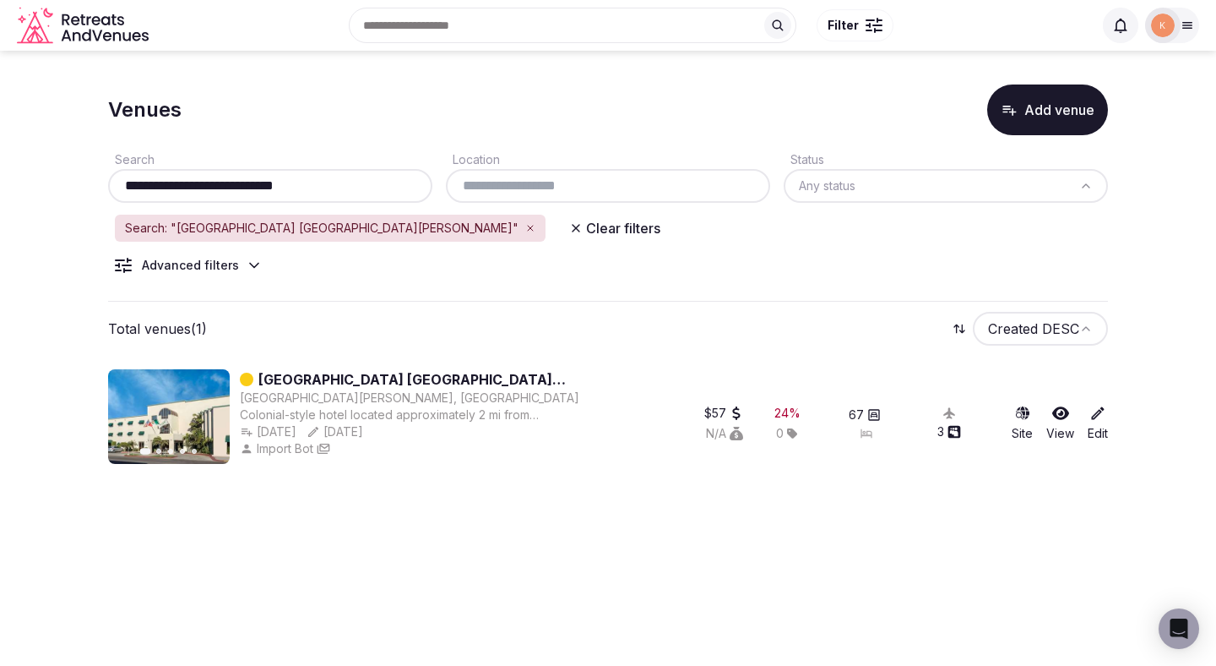
click at [348, 378] on link "[GEOGRAPHIC_DATA] [GEOGRAPHIC_DATA][PERSON_NAME]" at bounding box center [451, 379] width 387 height 20
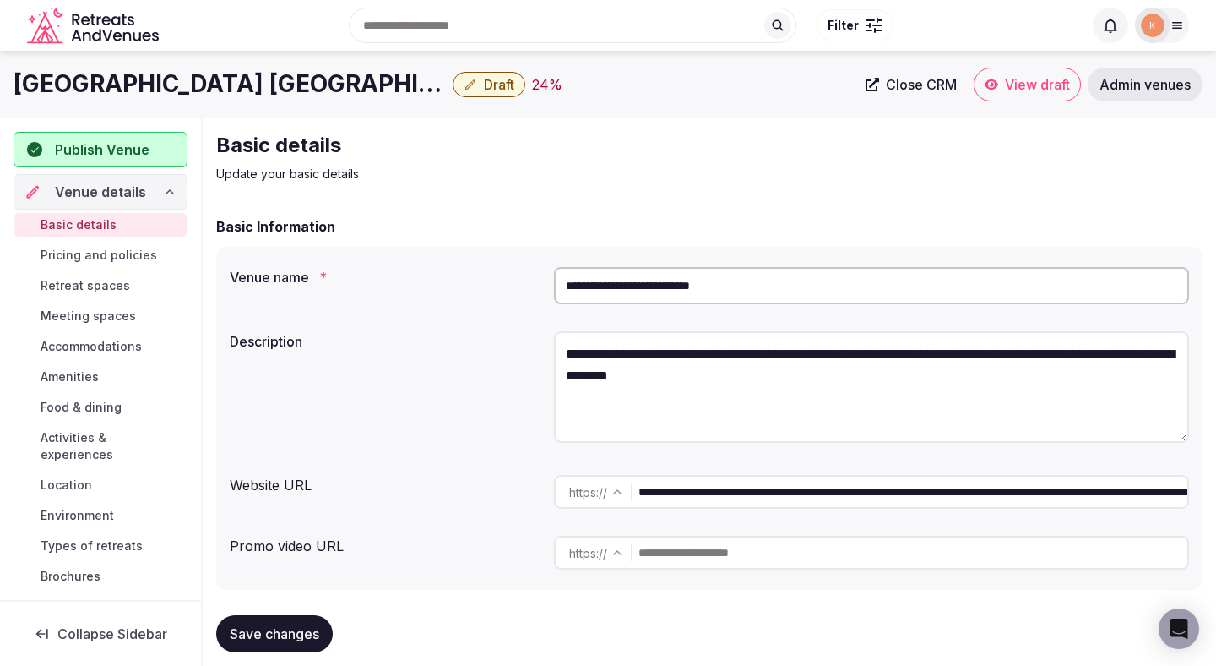
click at [926, 77] on span "Close CRM" at bounding box center [921, 84] width 71 height 17
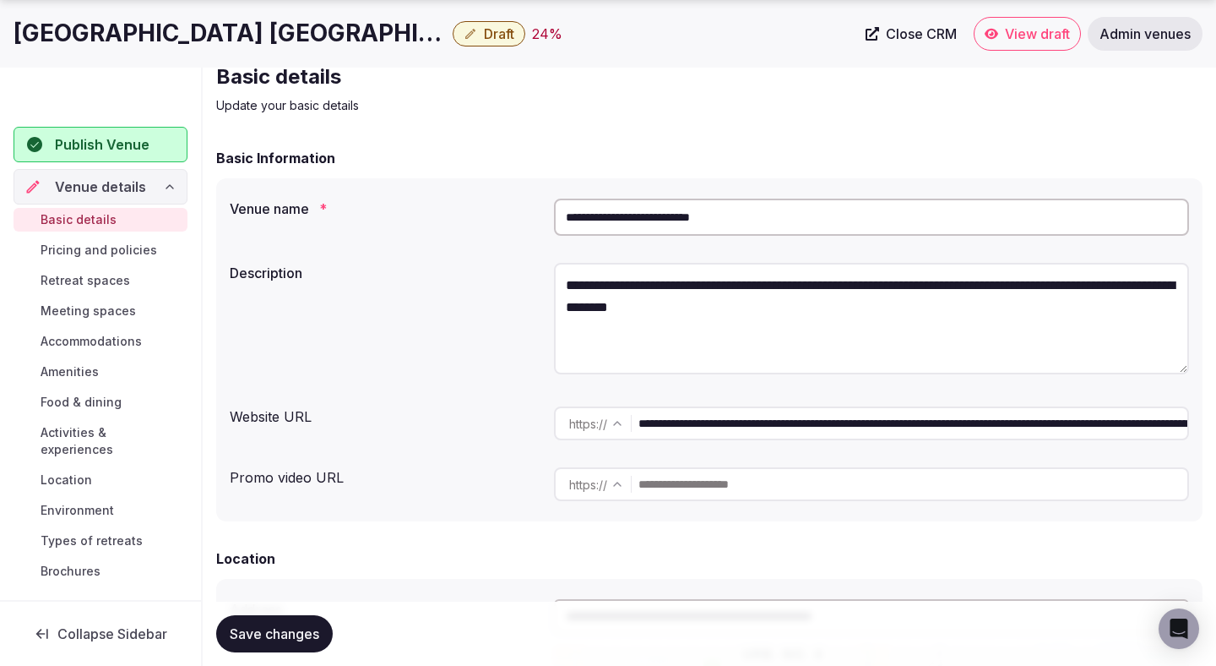
scroll to position [75, 0]
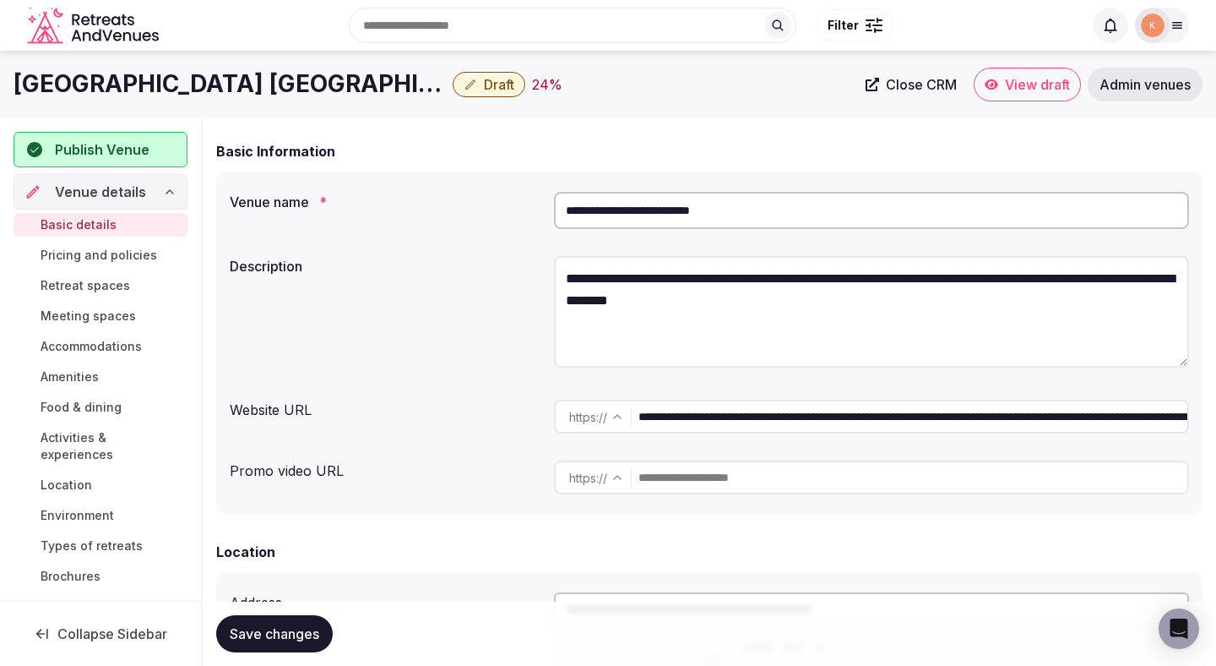
click at [721, 215] on input "**********" at bounding box center [871, 210] width 635 height 37
click at [1131, 91] on span "Admin venues" at bounding box center [1145, 84] width 91 height 17
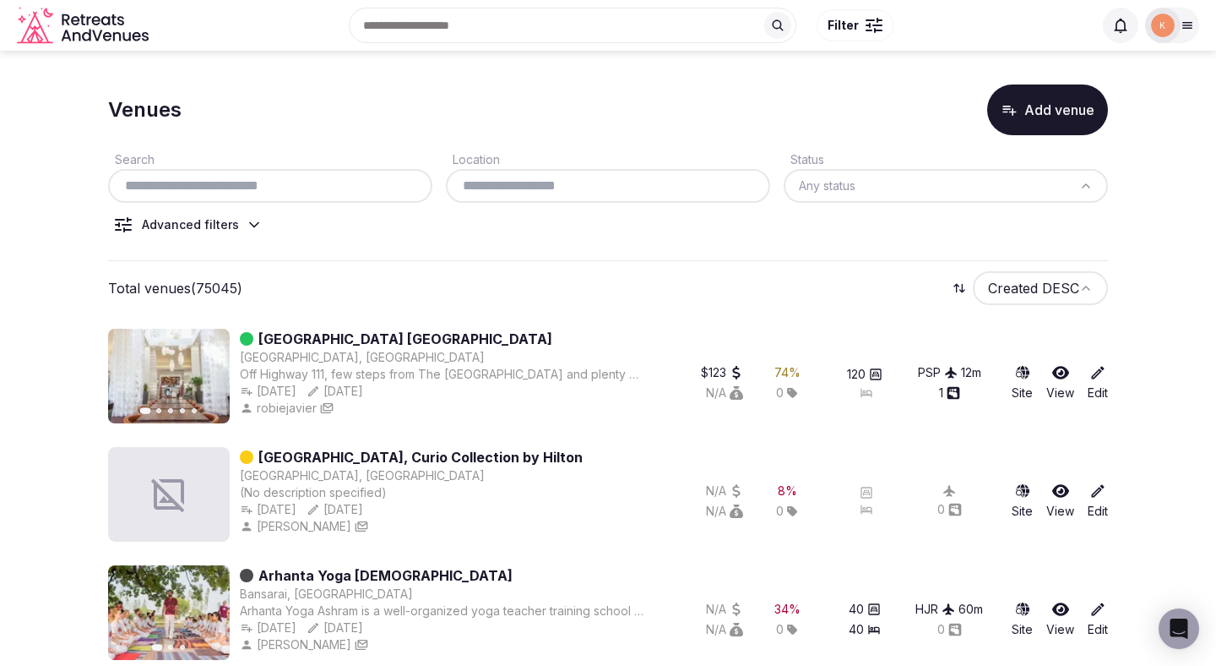
click at [435, 337] on link "[GEOGRAPHIC_DATA] [GEOGRAPHIC_DATA]" at bounding box center [405, 339] width 294 height 20
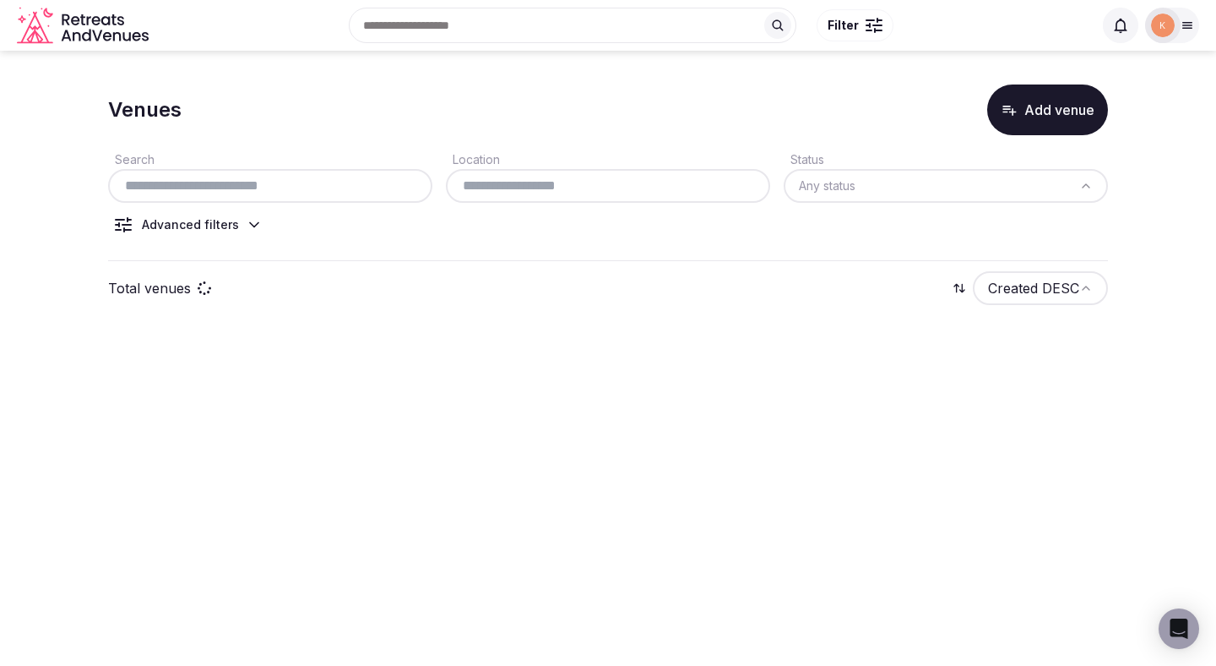
click at [168, 182] on input "text" at bounding box center [270, 186] width 311 height 20
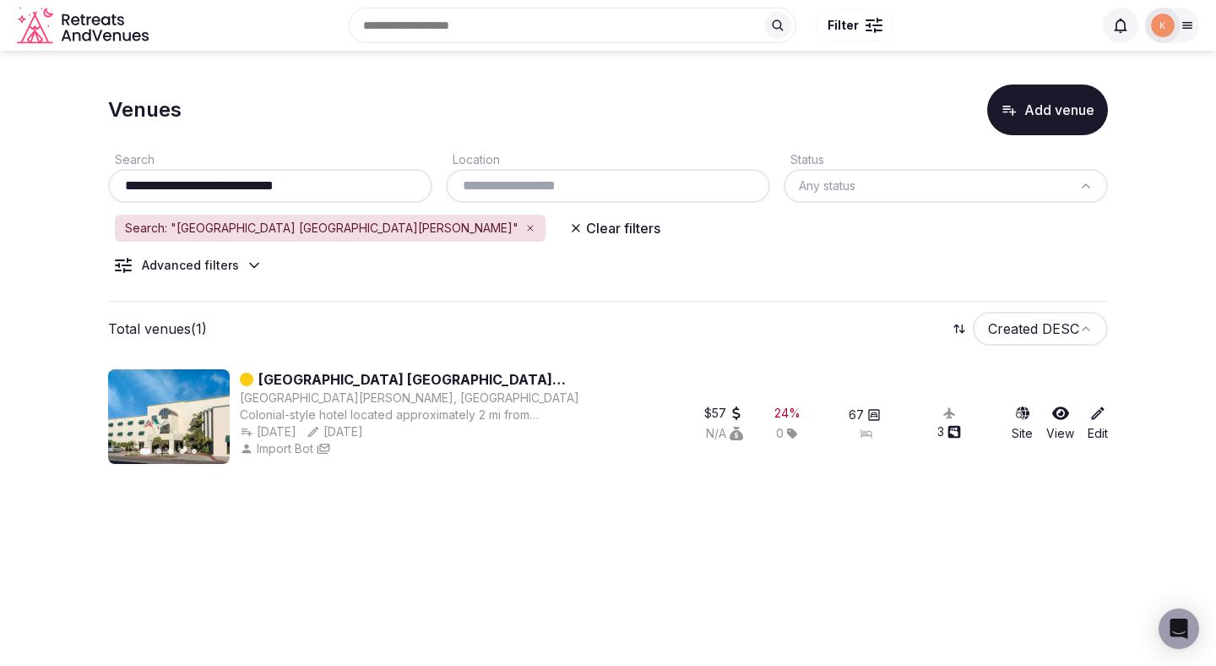
type input "**********"
click at [318, 377] on link "Wyndham Garden Ciudad Obregon" at bounding box center [451, 379] width 387 height 20
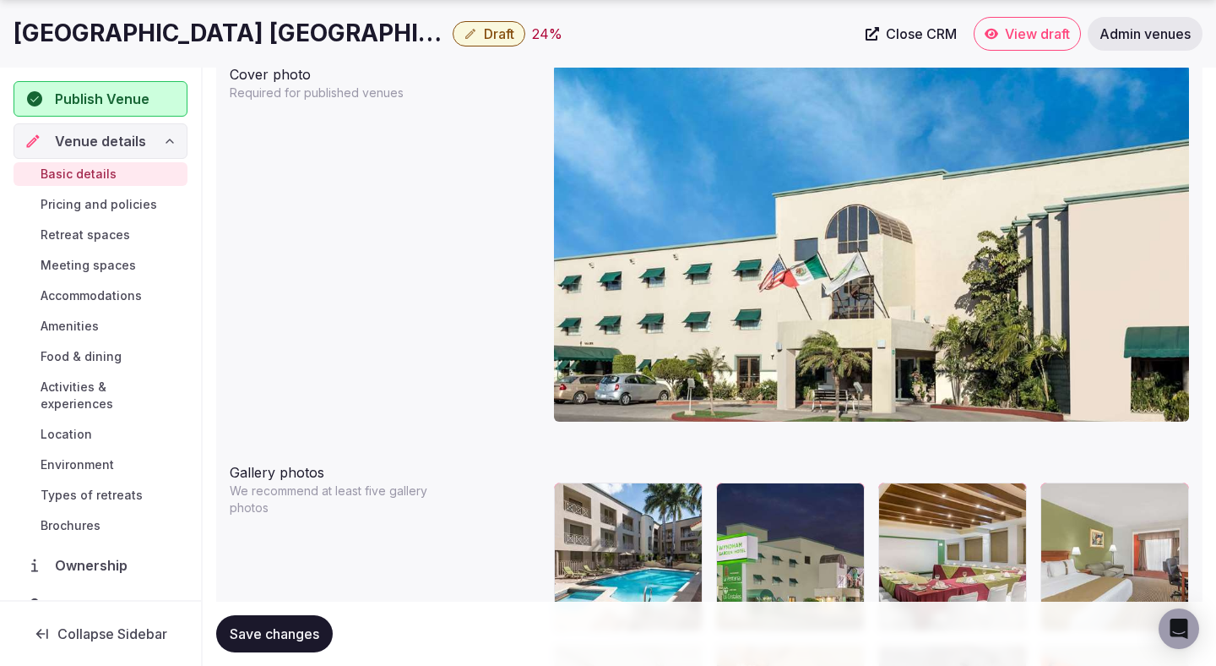
scroll to position [1641, 0]
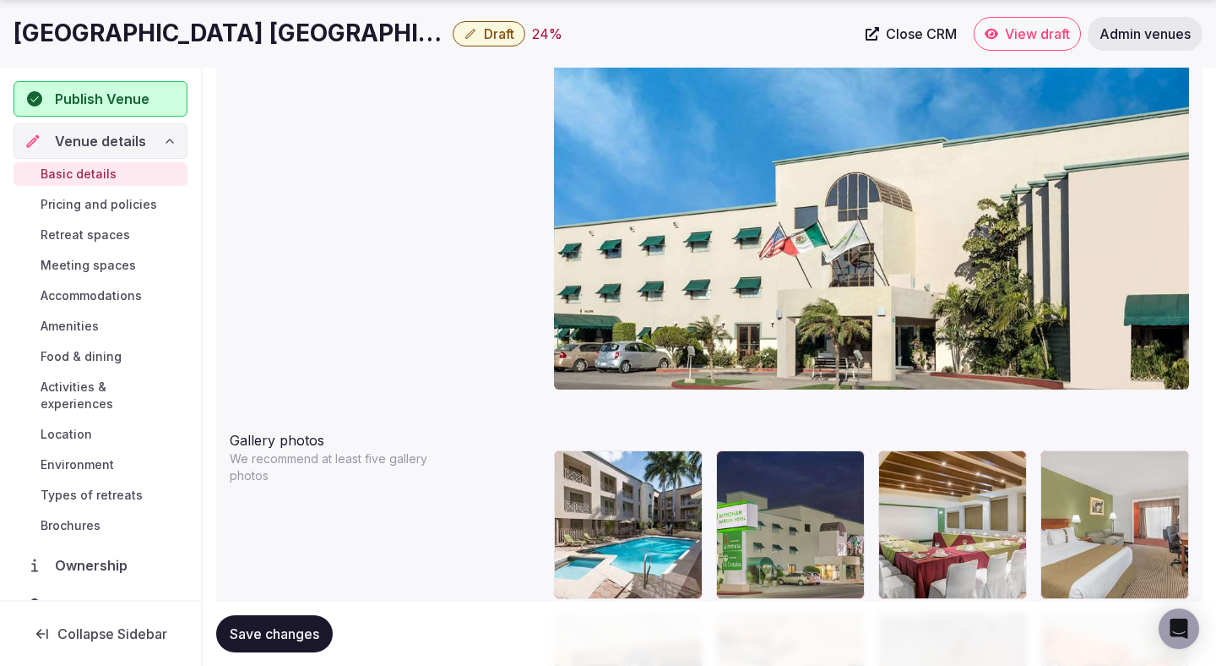
click at [400, 254] on div "Cover photo Required for published venues" at bounding box center [710, 217] width 960 height 384
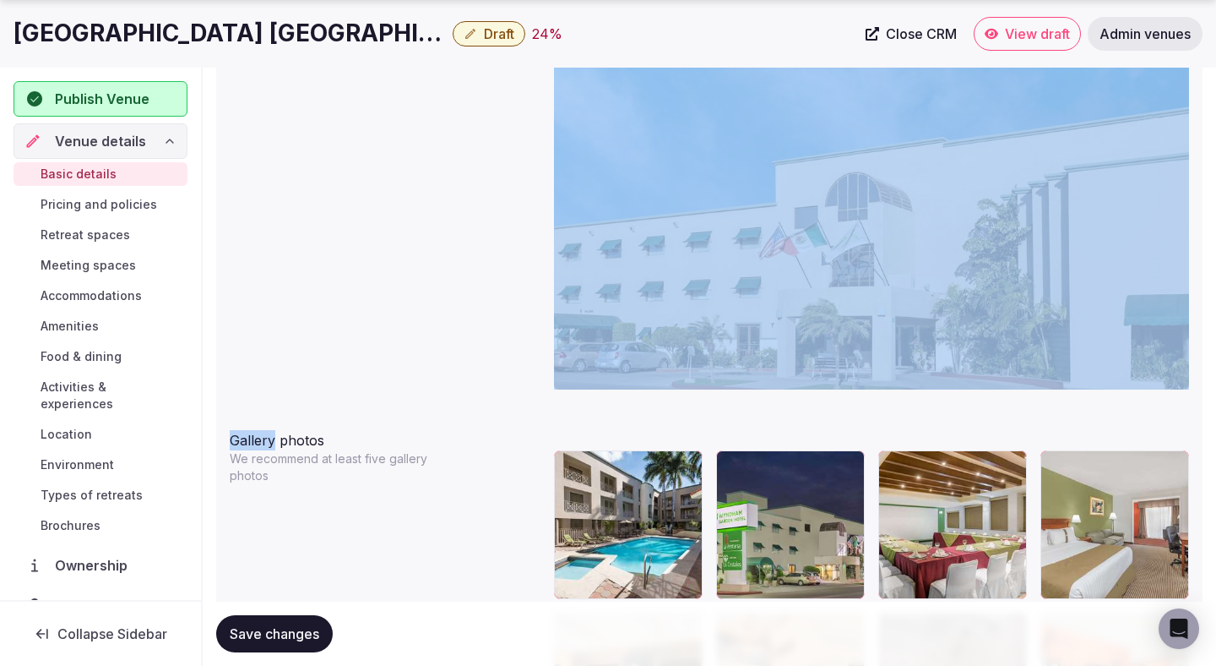
click at [400, 254] on div "Cover photo Required for published venues" at bounding box center [710, 217] width 960 height 384
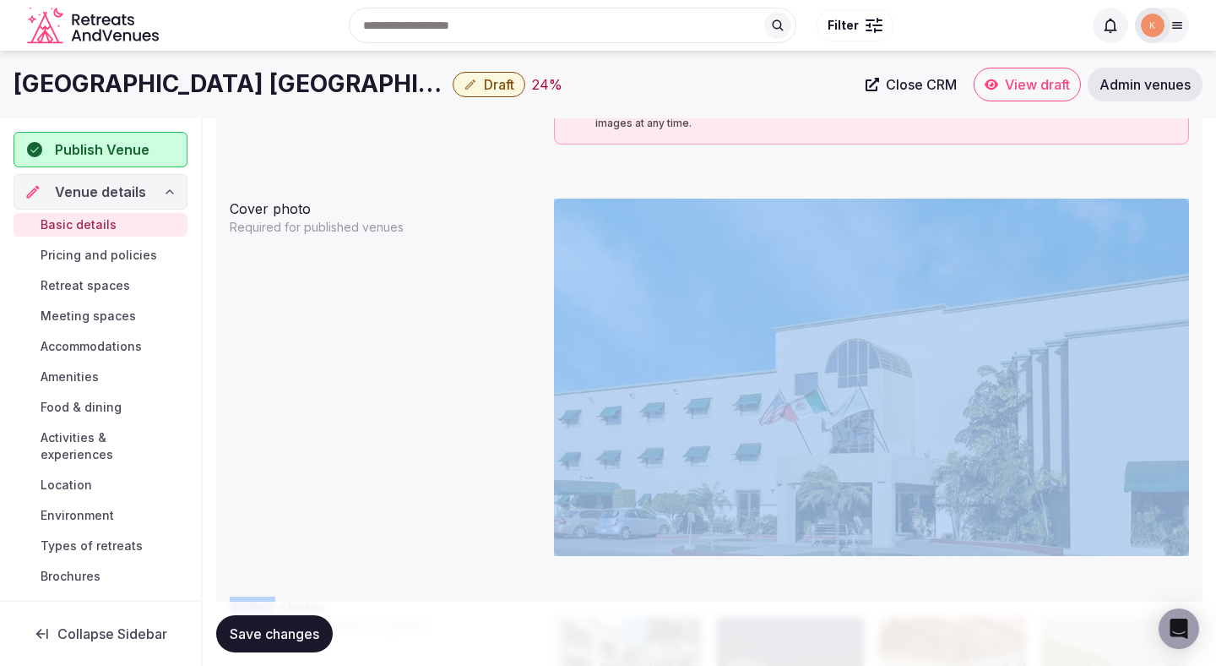
scroll to position [1464, 0]
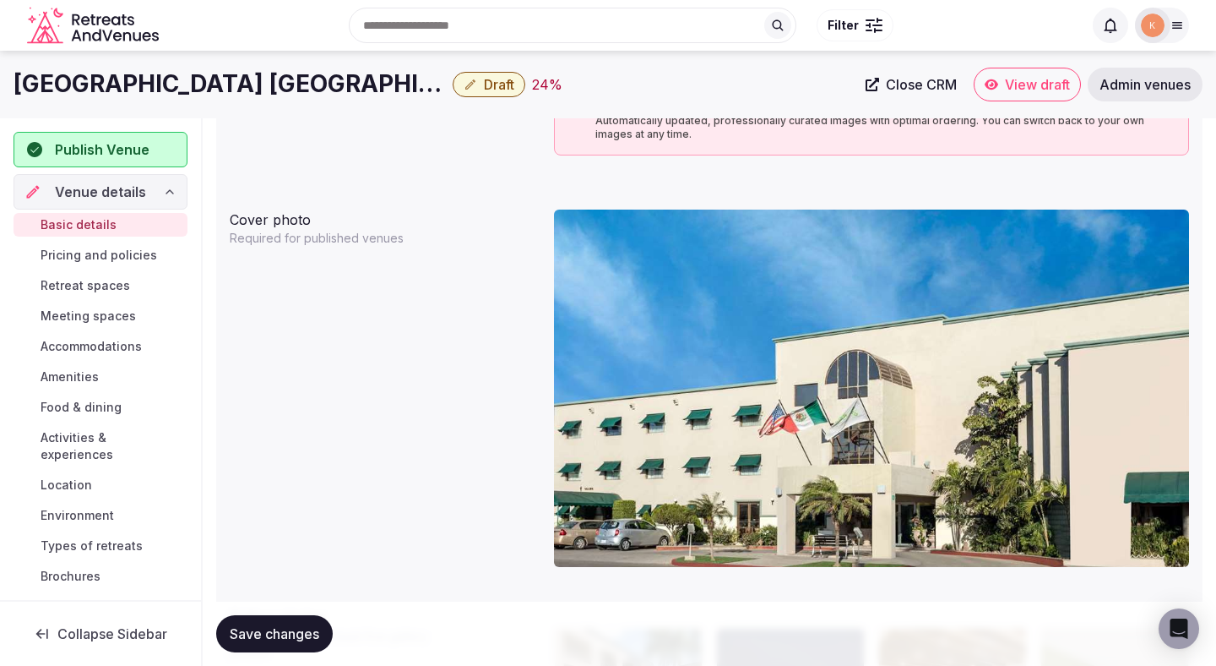
click at [367, 327] on div "Cover photo Required for published venues" at bounding box center [710, 395] width 960 height 384
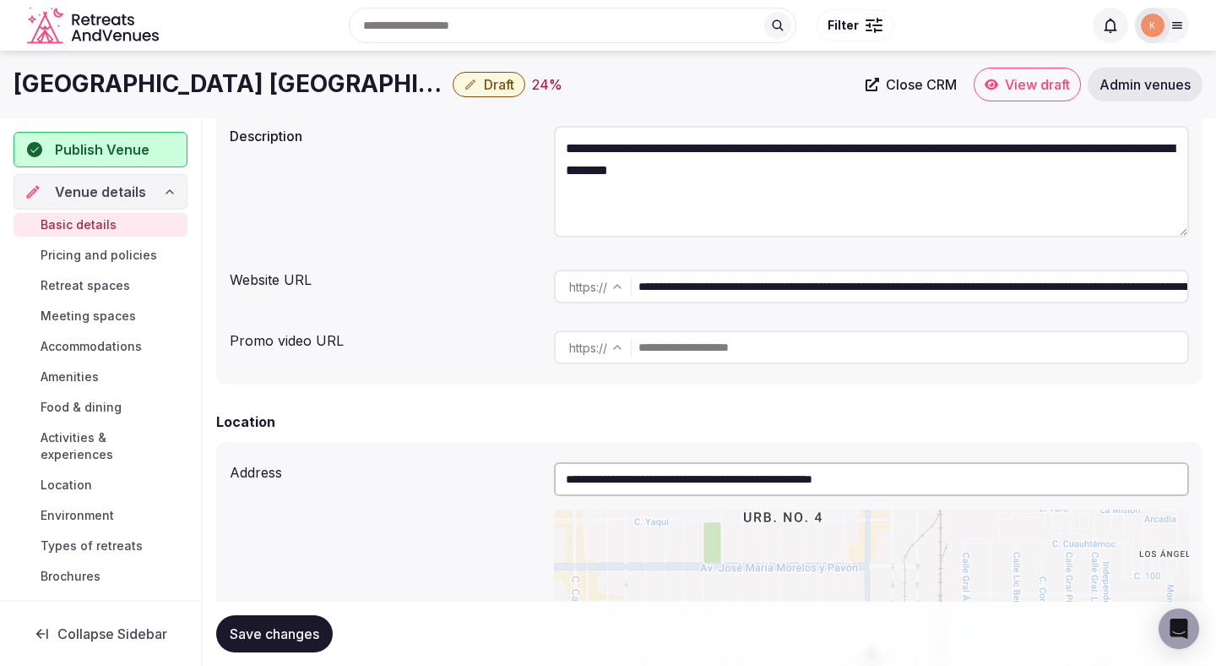
scroll to position [0, 0]
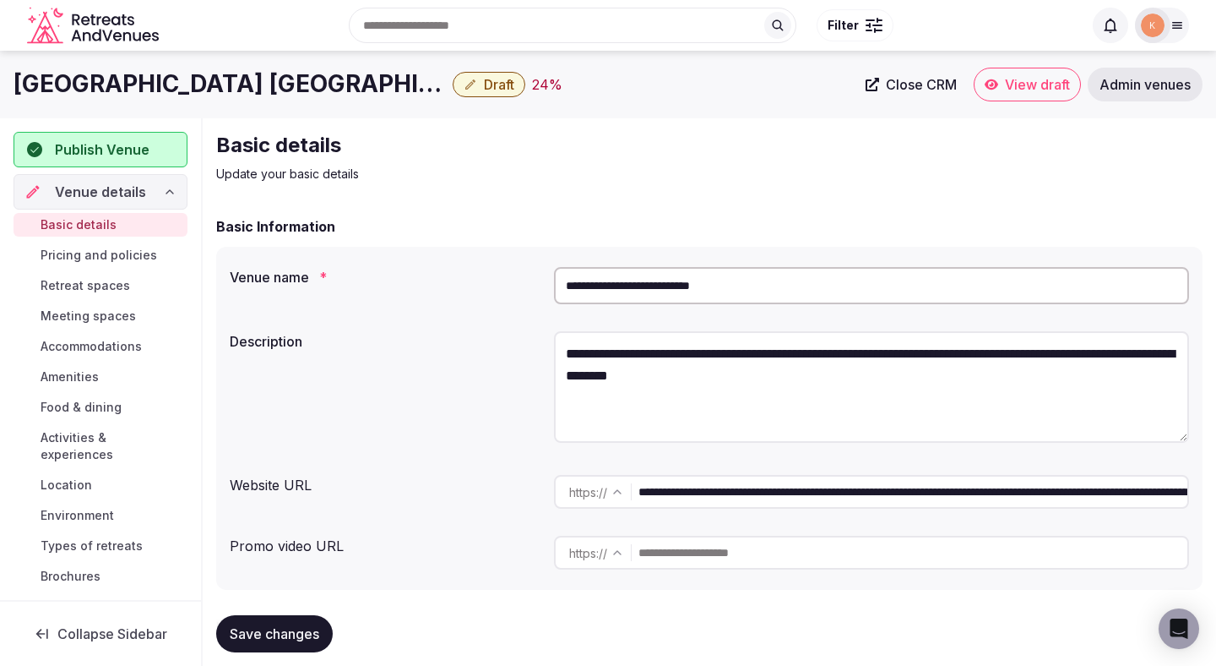
click at [711, 280] on input "**********" at bounding box center [871, 285] width 635 height 37
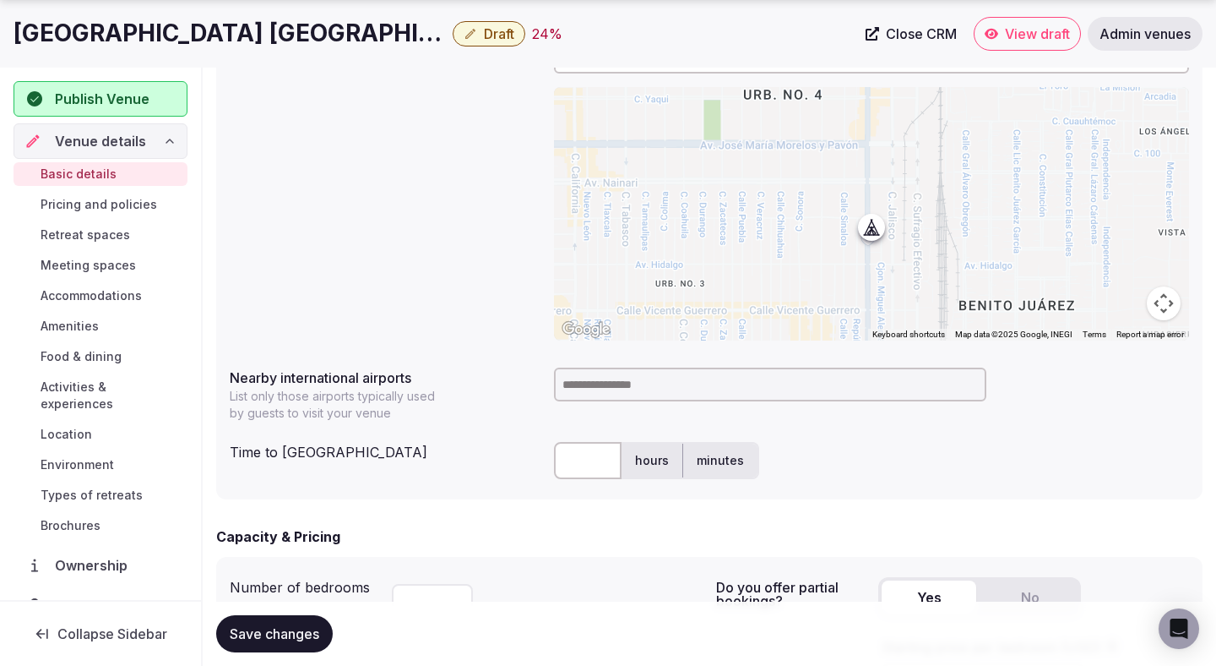
scroll to position [628, 0]
click at [680, 395] on input at bounding box center [770, 384] width 432 height 34
type input "***"
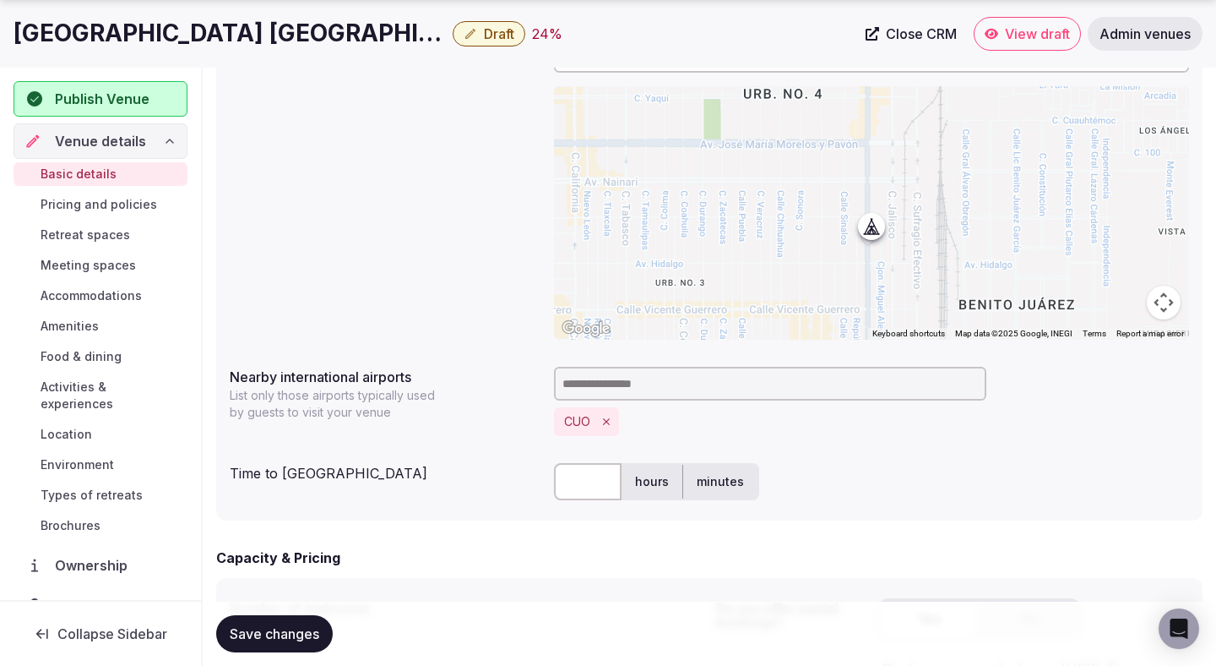
click at [579, 470] on input "text" at bounding box center [588, 481] width 68 height 37
type input "**"
click at [495, 461] on div "Time to [GEOGRAPHIC_DATA]" at bounding box center [385, 469] width 311 height 27
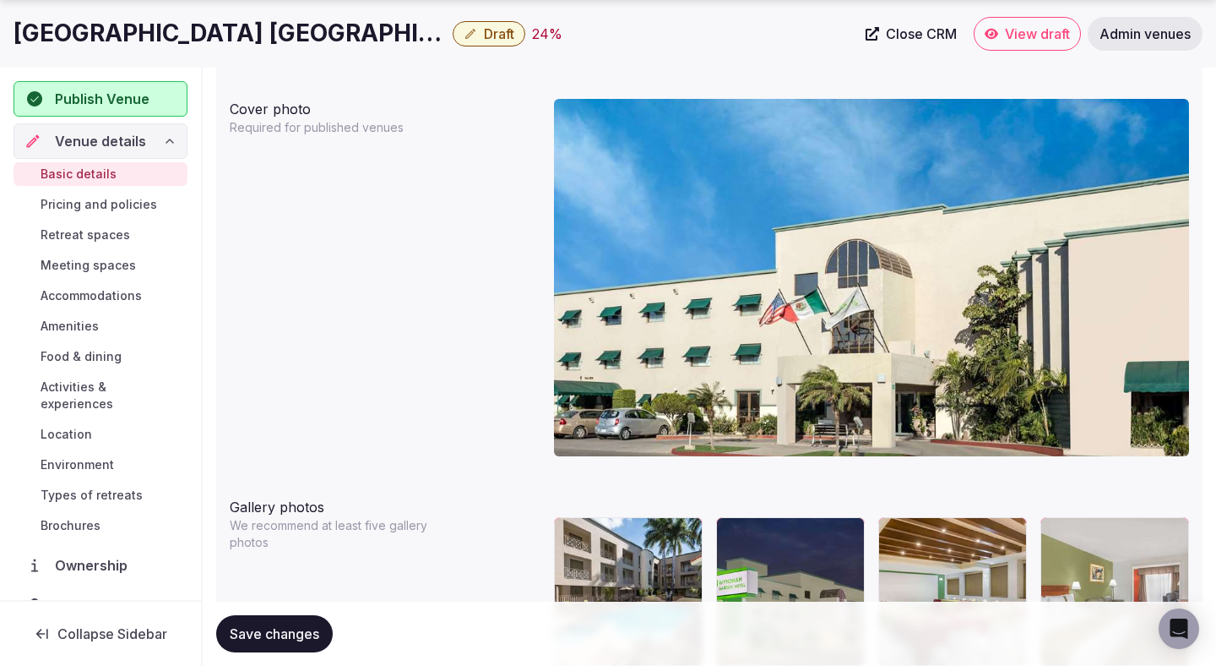
scroll to position [1715, 0]
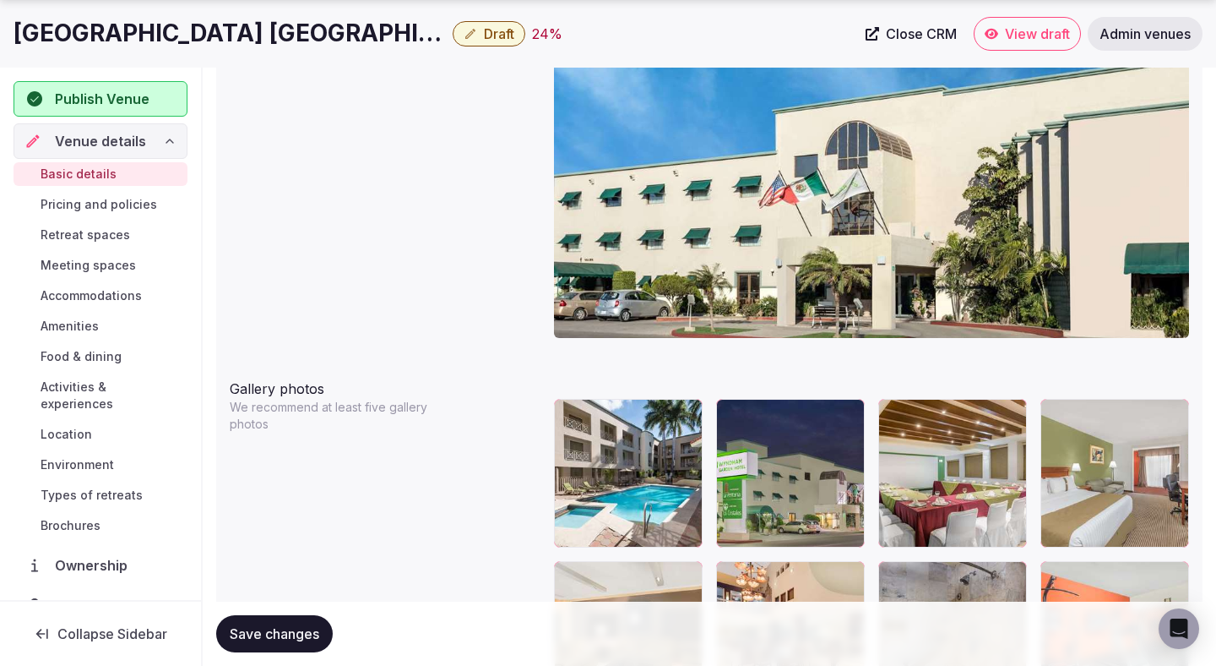
click at [280, 625] on span "Save changes" at bounding box center [275, 633] width 90 height 17
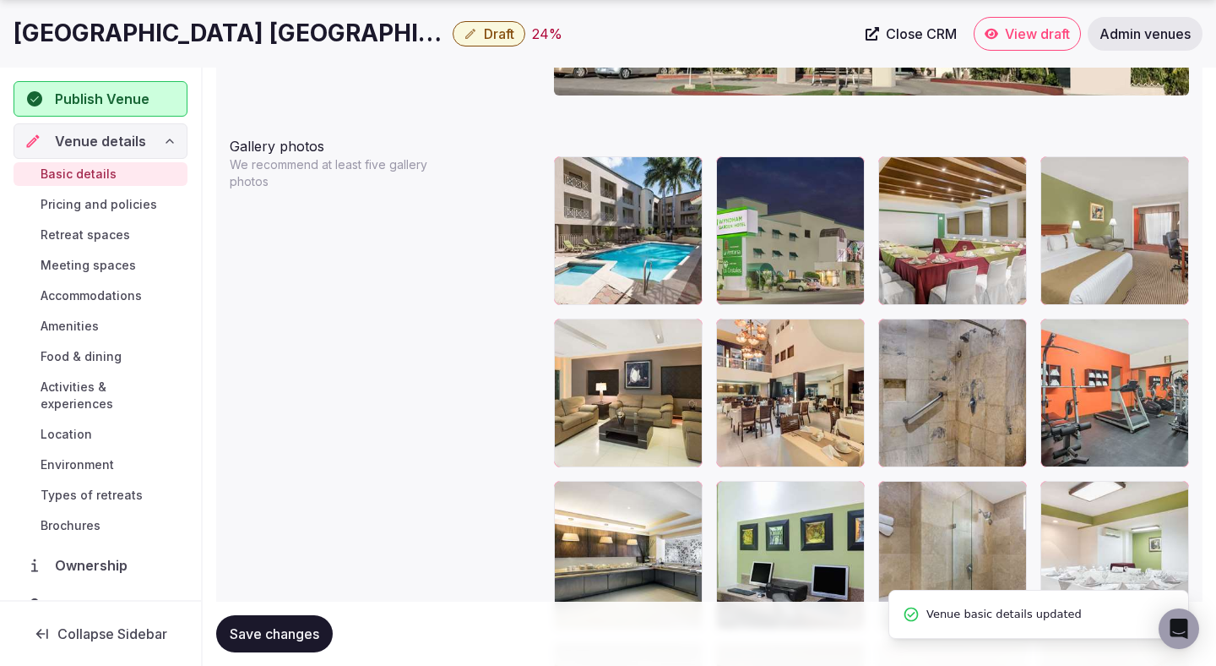
scroll to position [1973, 0]
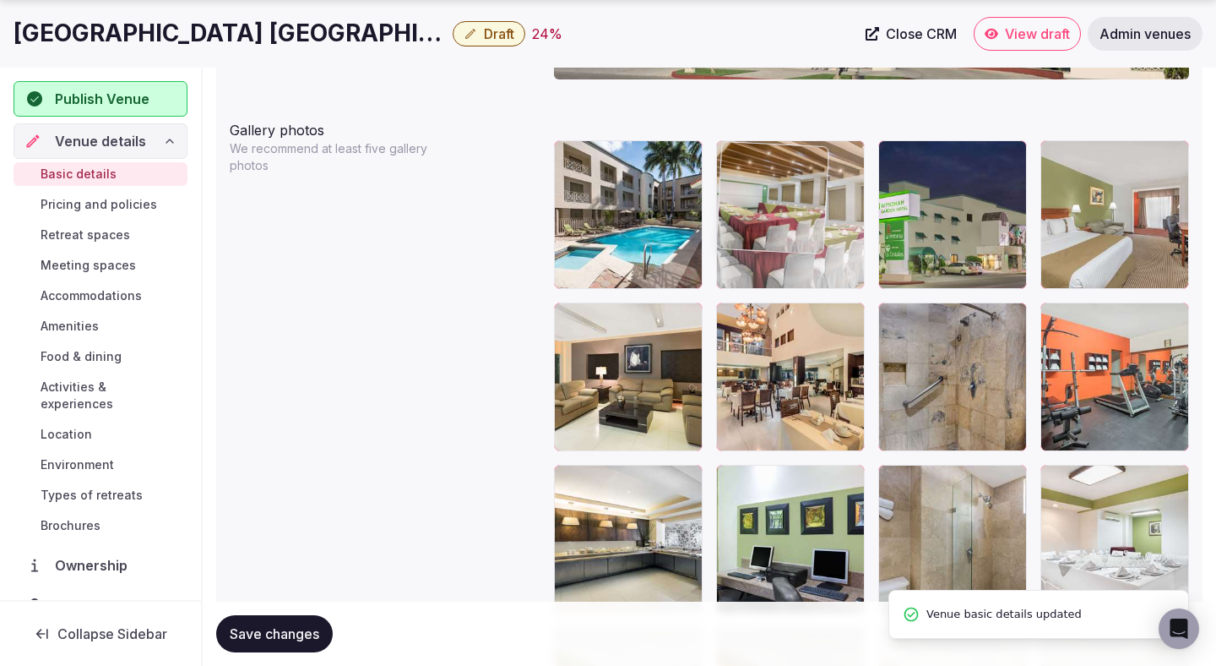
drag, startPoint x: 937, startPoint y: 247, endPoint x: 808, endPoint y: 247, distance: 129.2
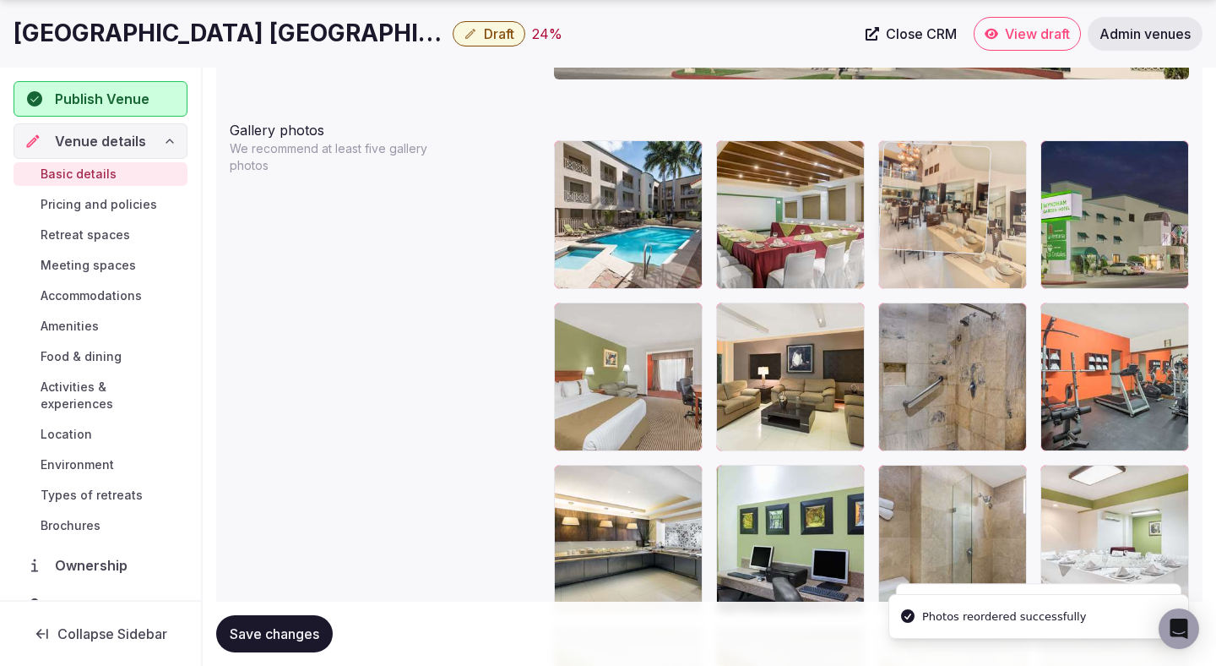
drag, startPoint x: 795, startPoint y: 362, endPoint x: 934, endPoint y: 249, distance: 179.5
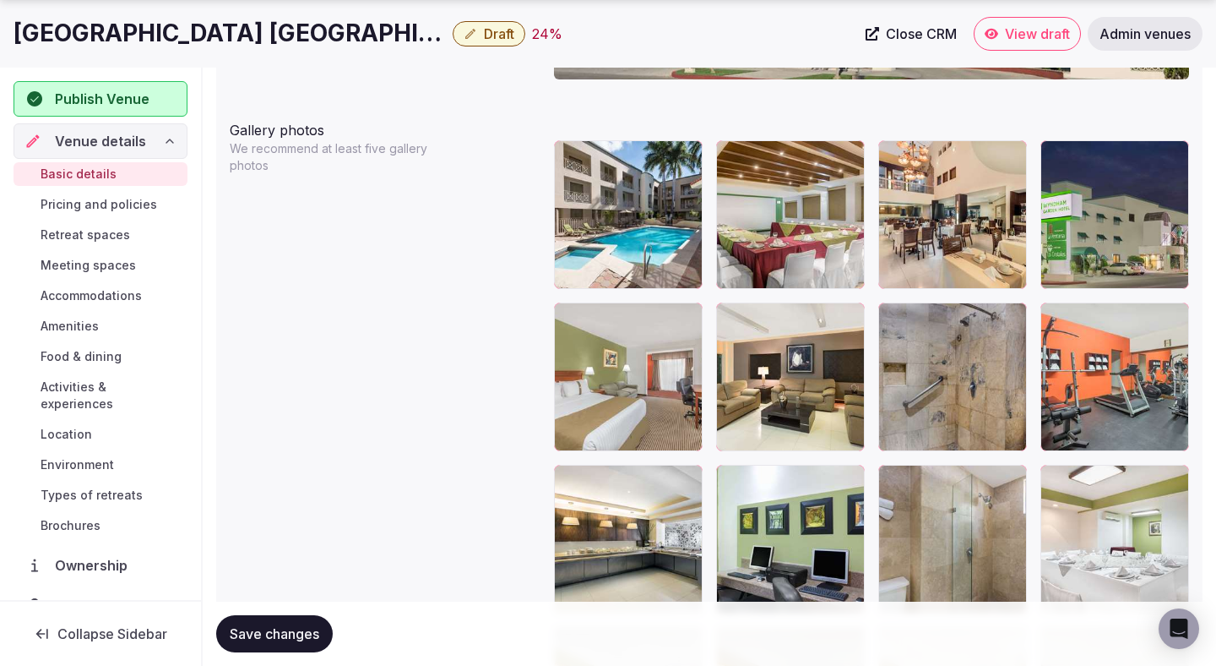
scroll to position [1985, 0]
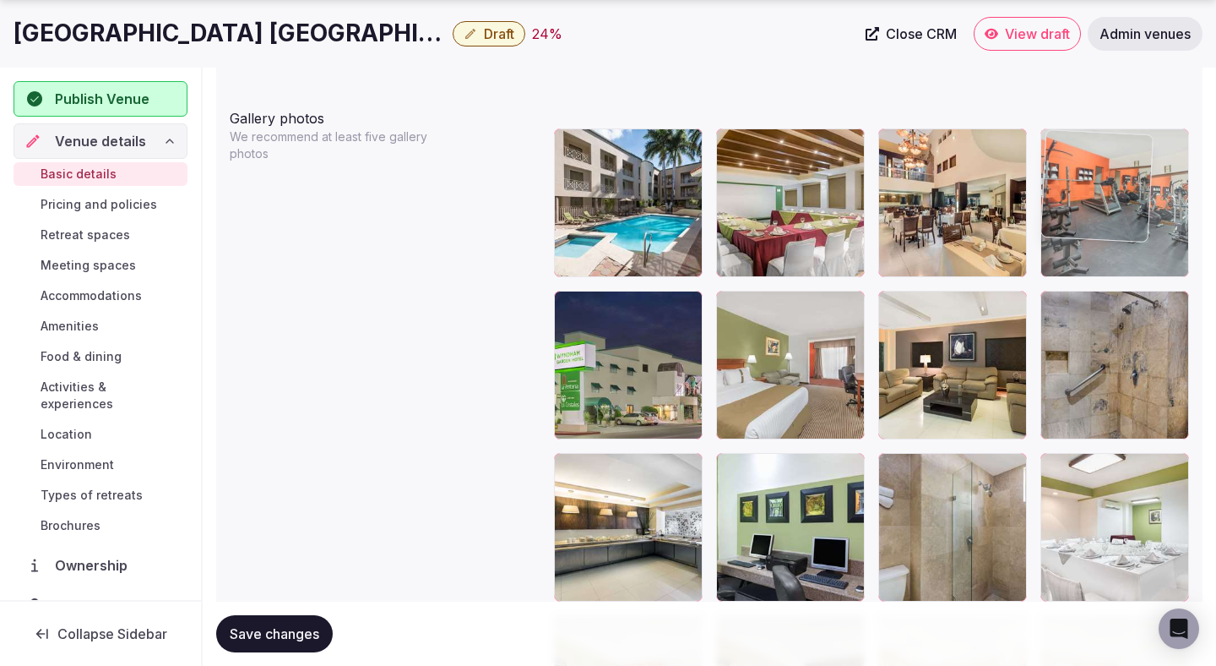
drag, startPoint x: 1118, startPoint y: 321, endPoint x: 1116, endPoint y: 236, distance: 85.3
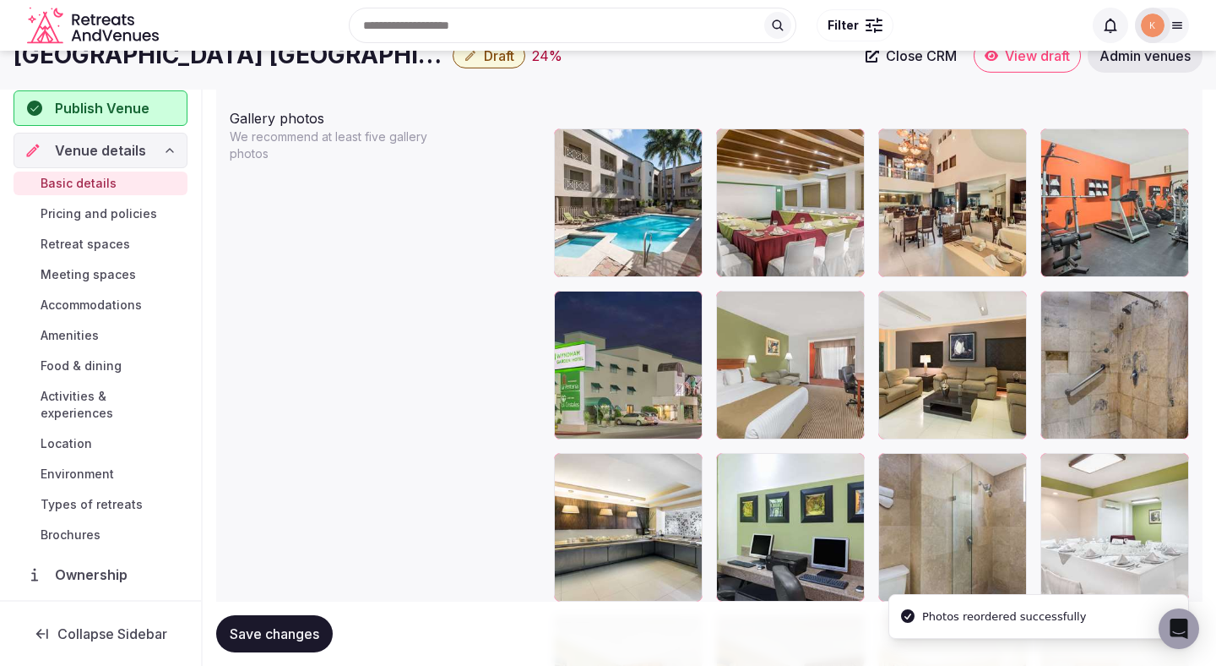
scroll to position [1973, 0]
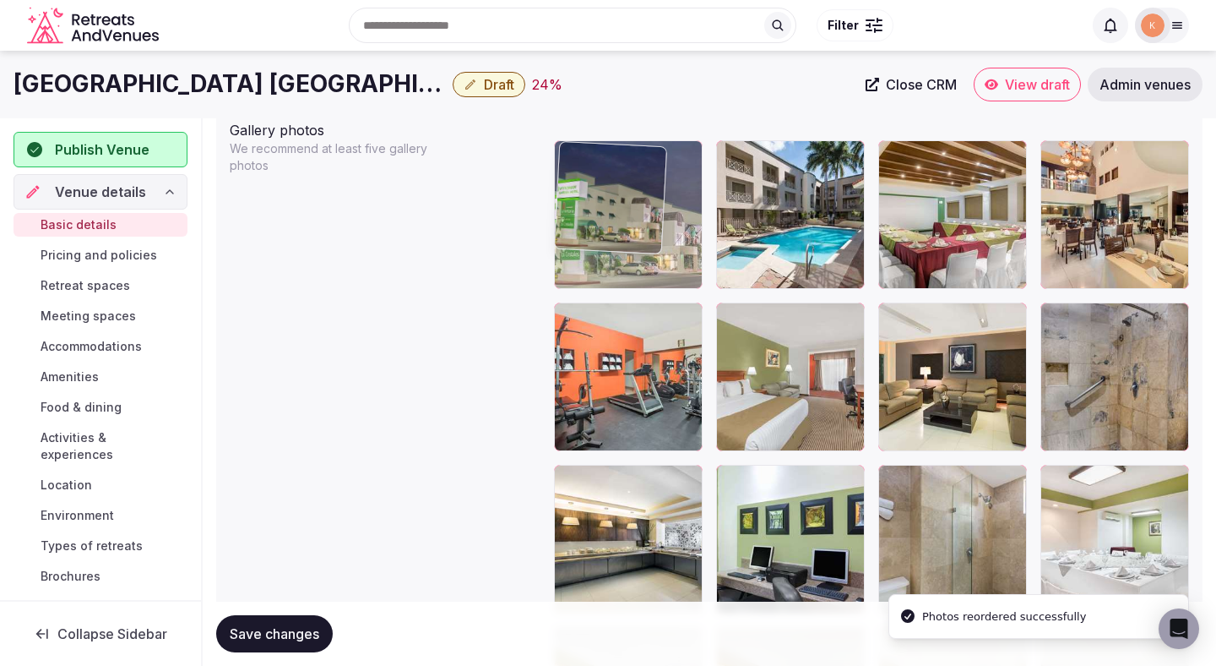
drag, startPoint x: 635, startPoint y: 440, endPoint x: 635, endPoint y: 275, distance: 164.7
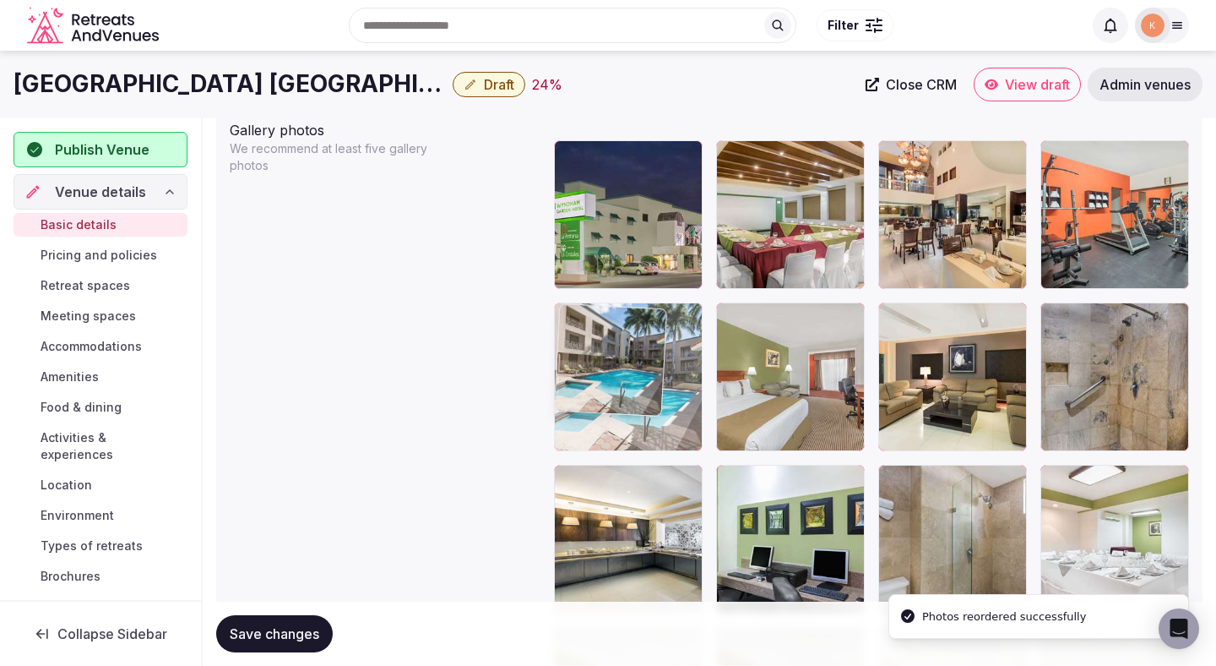
drag, startPoint x: 813, startPoint y: 247, endPoint x: 675, endPoint y: 439, distance: 236.7
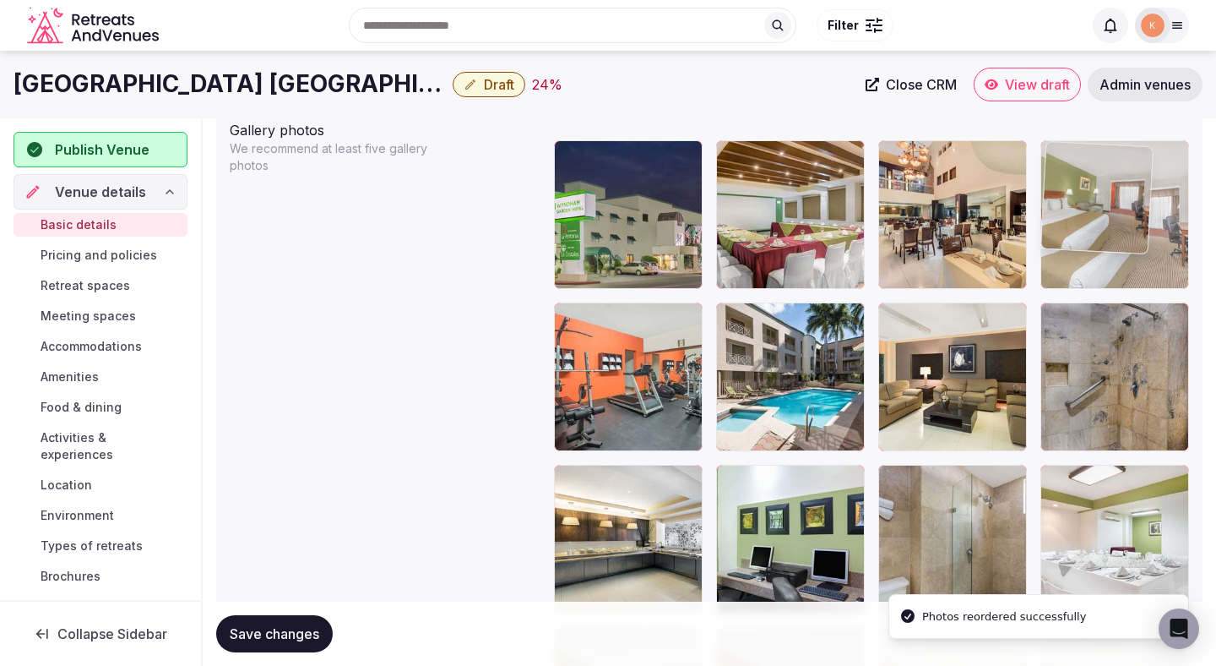
drag, startPoint x: 779, startPoint y: 425, endPoint x: 1110, endPoint y: 236, distance: 381.4
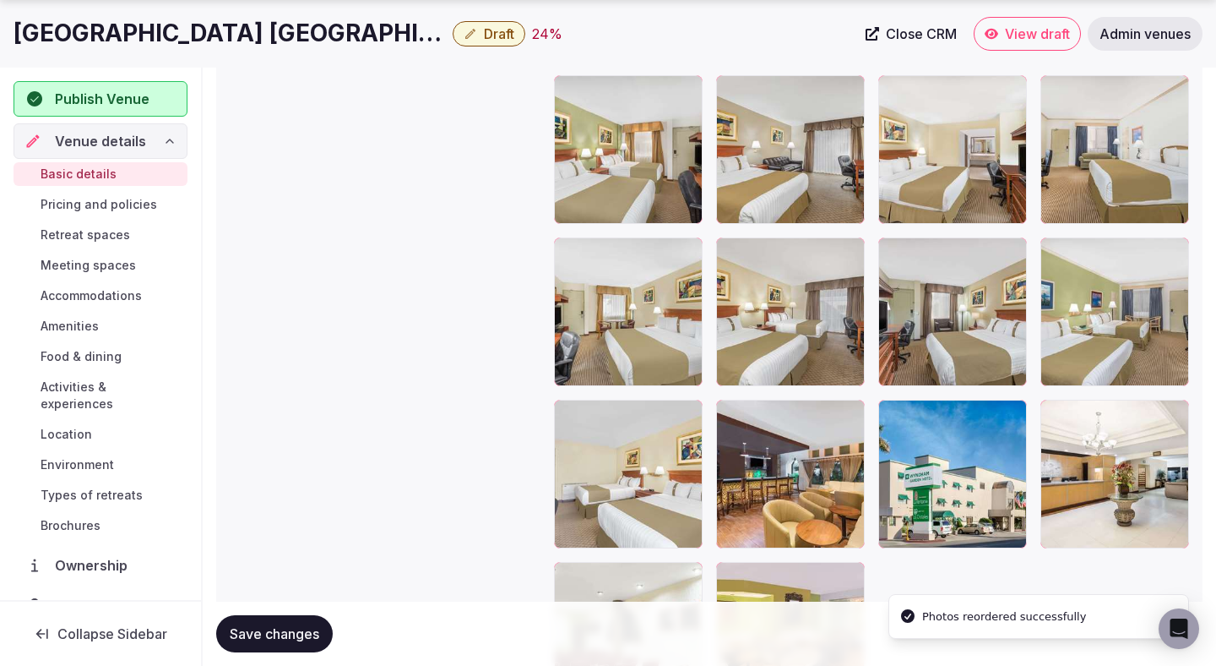
scroll to position [2663, 0]
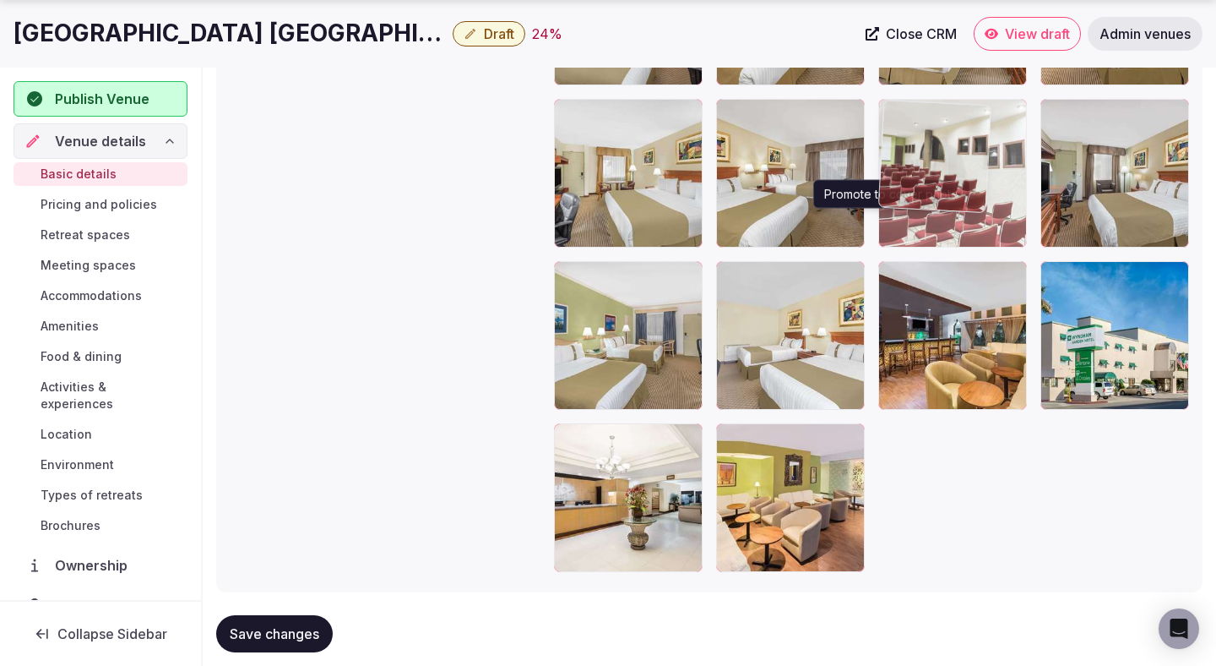
drag, startPoint x: 635, startPoint y: 506, endPoint x: 880, endPoint y: 225, distance: 373.0
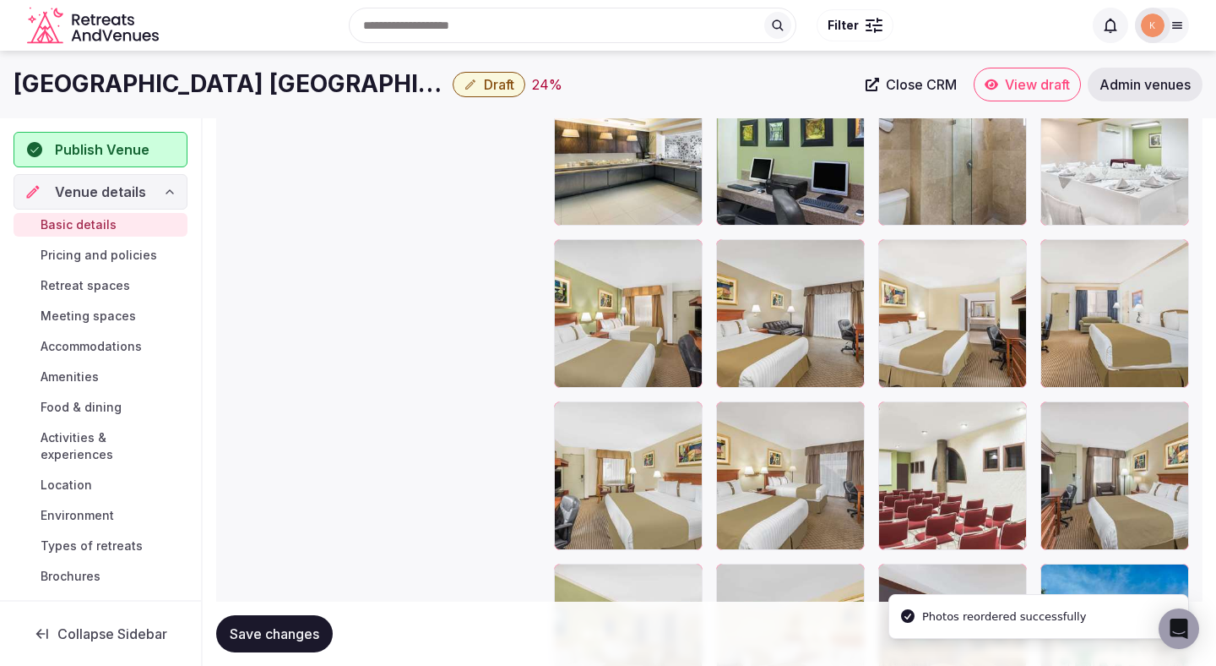
scroll to position [2328, 0]
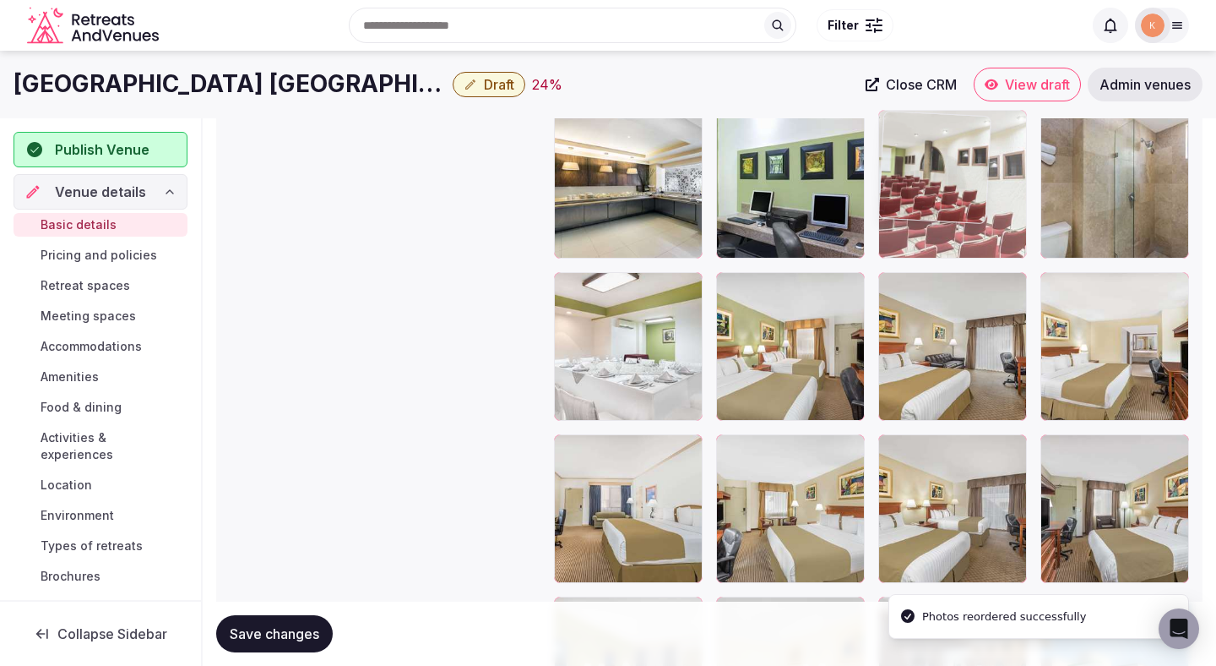
drag, startPoint x: 926, startPoint y: 466, endPoint x: 923, endPoint y: 174, distance: 292.3
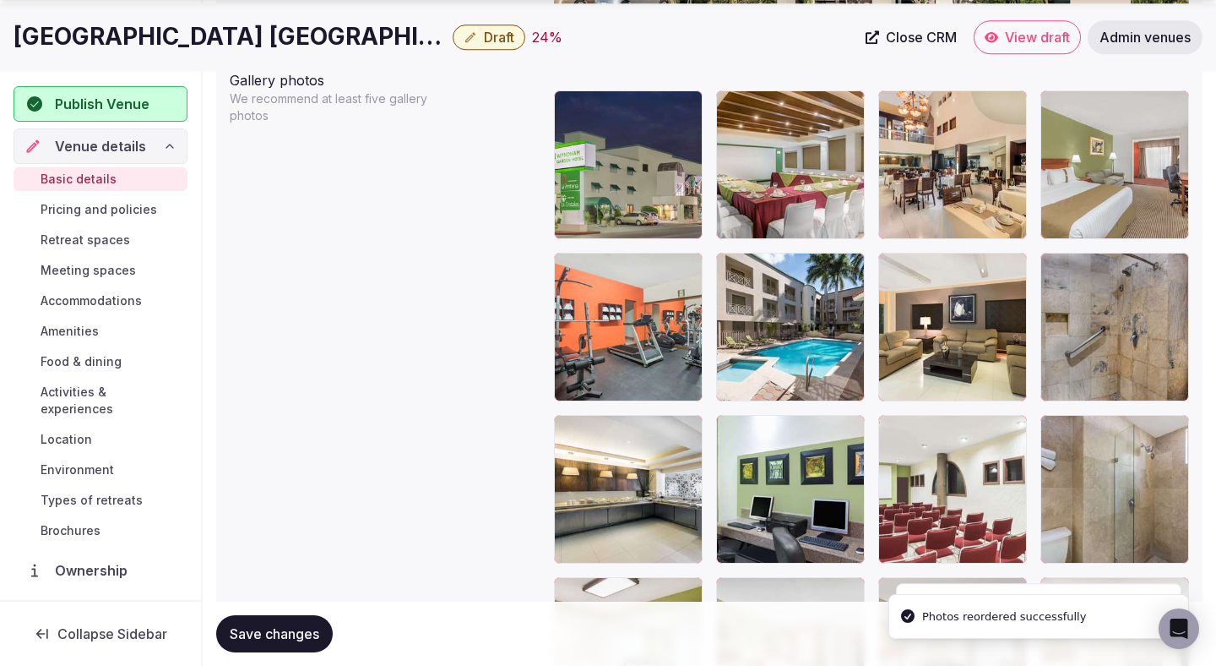
scroll to position [2031, 0]
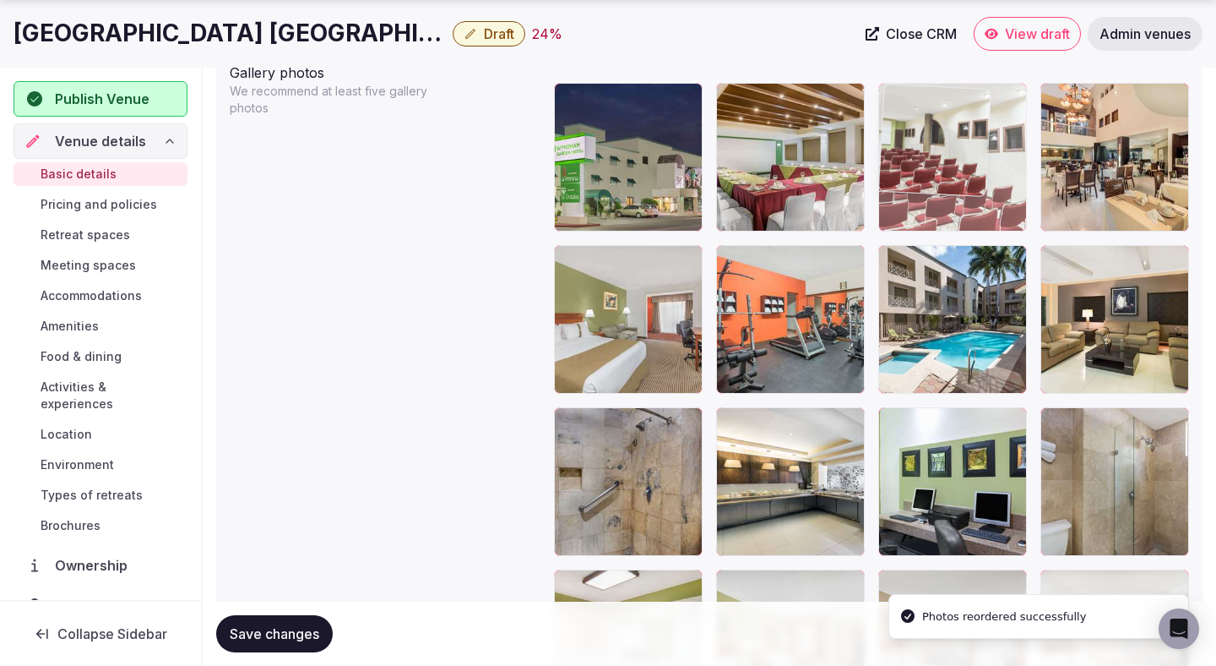
drag, startPoint x: 922, startPoint y: 481, endPoint x: 926, endPoint y: 231, distance: 250.1
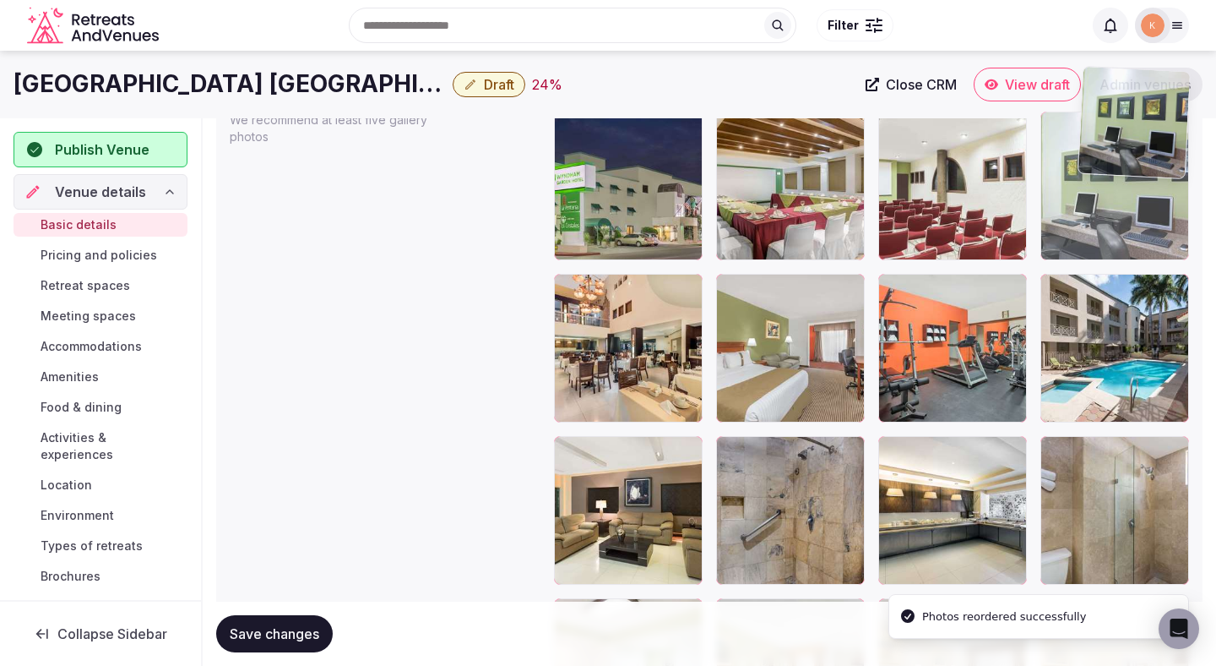
scroll to position [2002, 0]
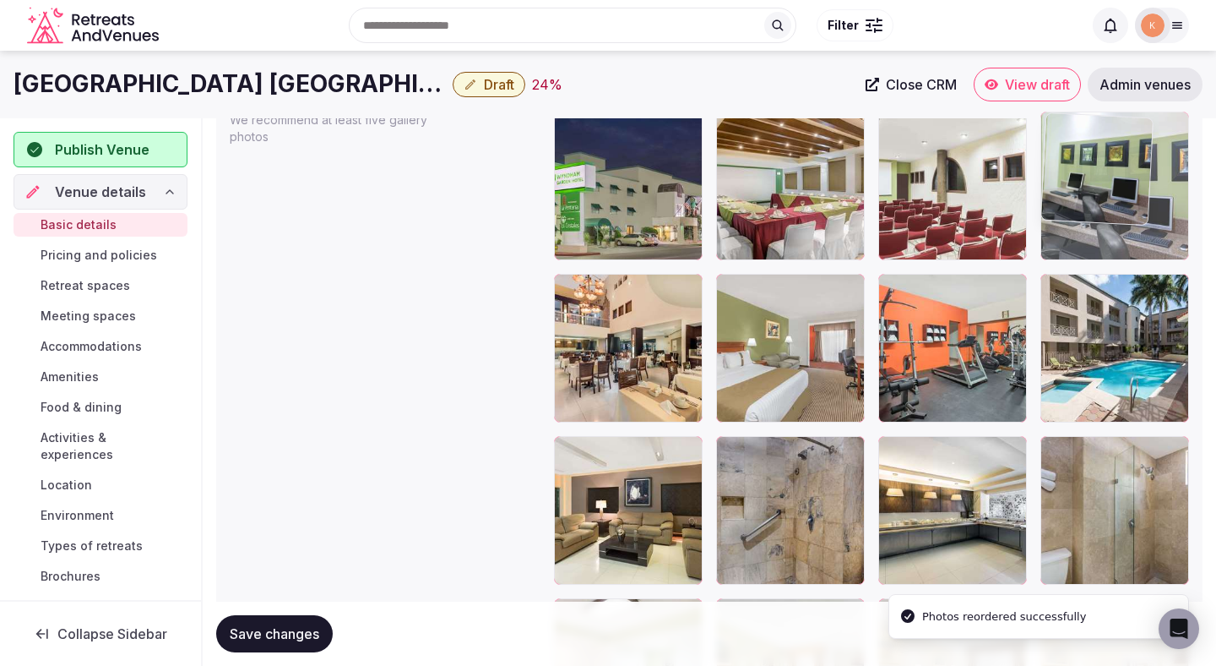
drag, startPoint x: 927, startPoint y: 464, endPoint x: 1095, endPoint y: 184, distance: 326.2
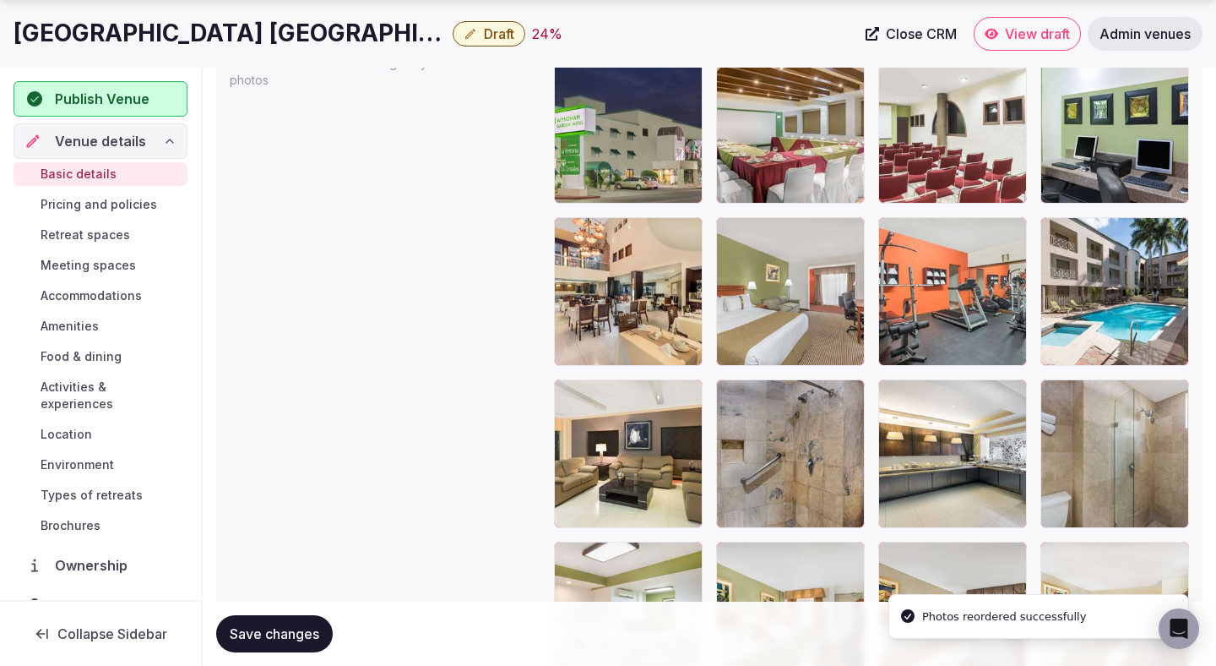
scroll to position [2069, 0]
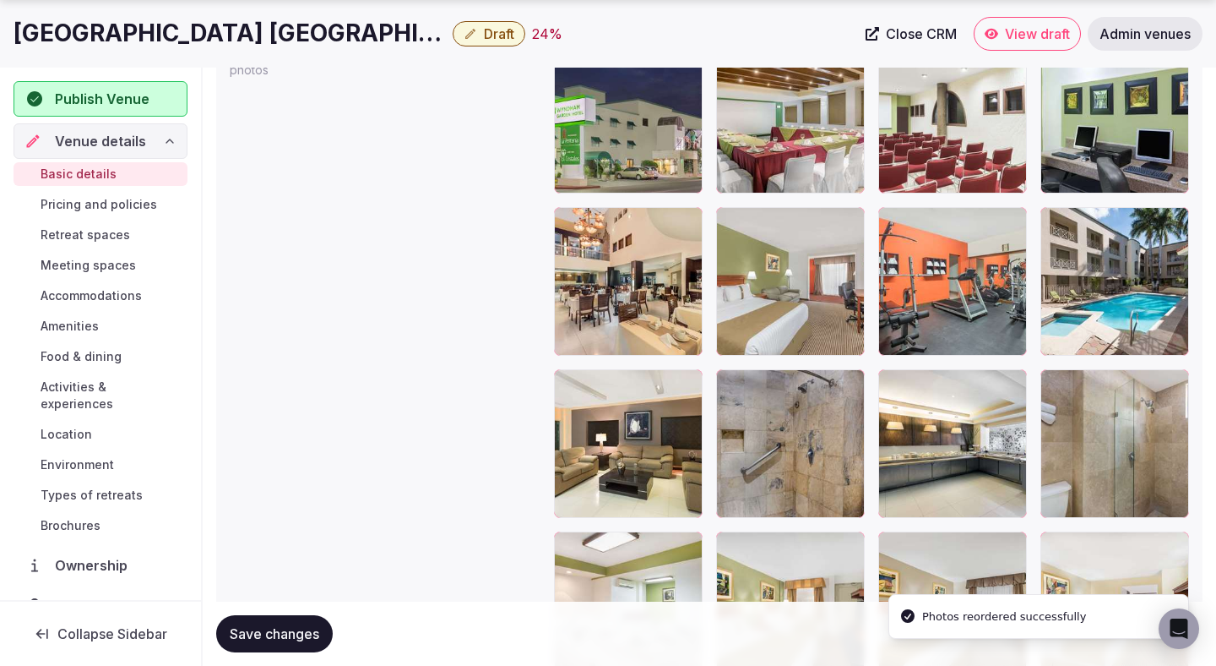
click at [278, 636] on span "Save changes" at bounding box center [275, 633] width 90 height 17
click at [484, 34] on span "Draft" at bounding box center [499, 33] width 30 height 17
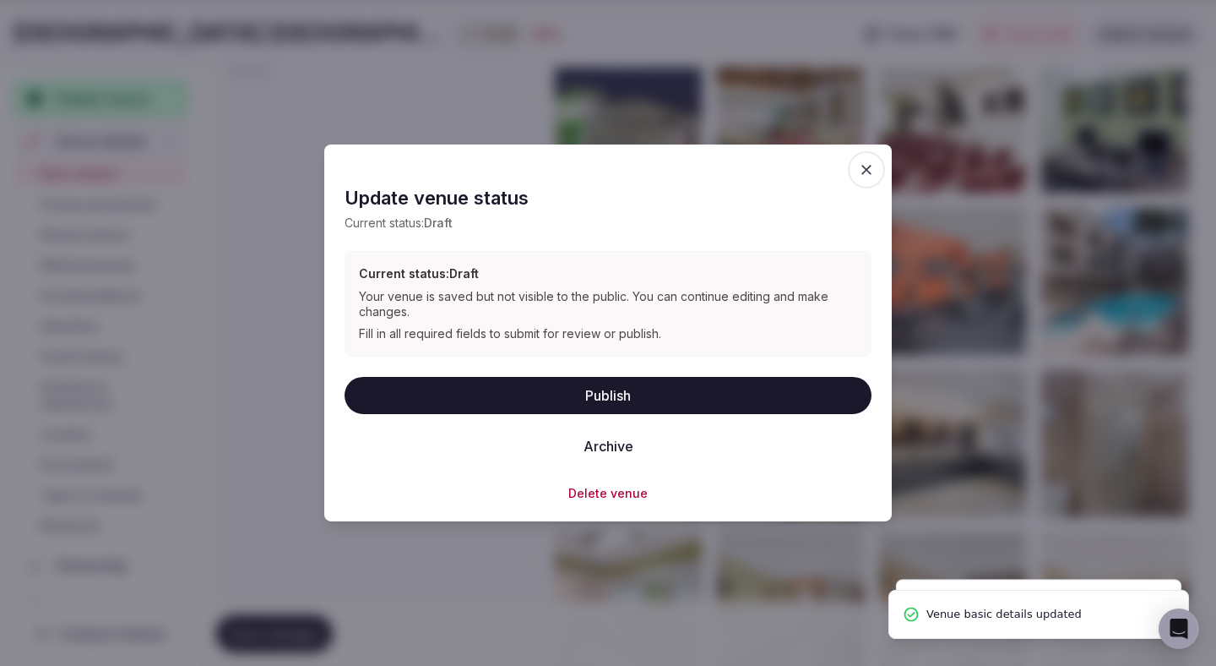
click at [484, 391] on button "Publish" at bounding box center [608, 394] width 527 height 37
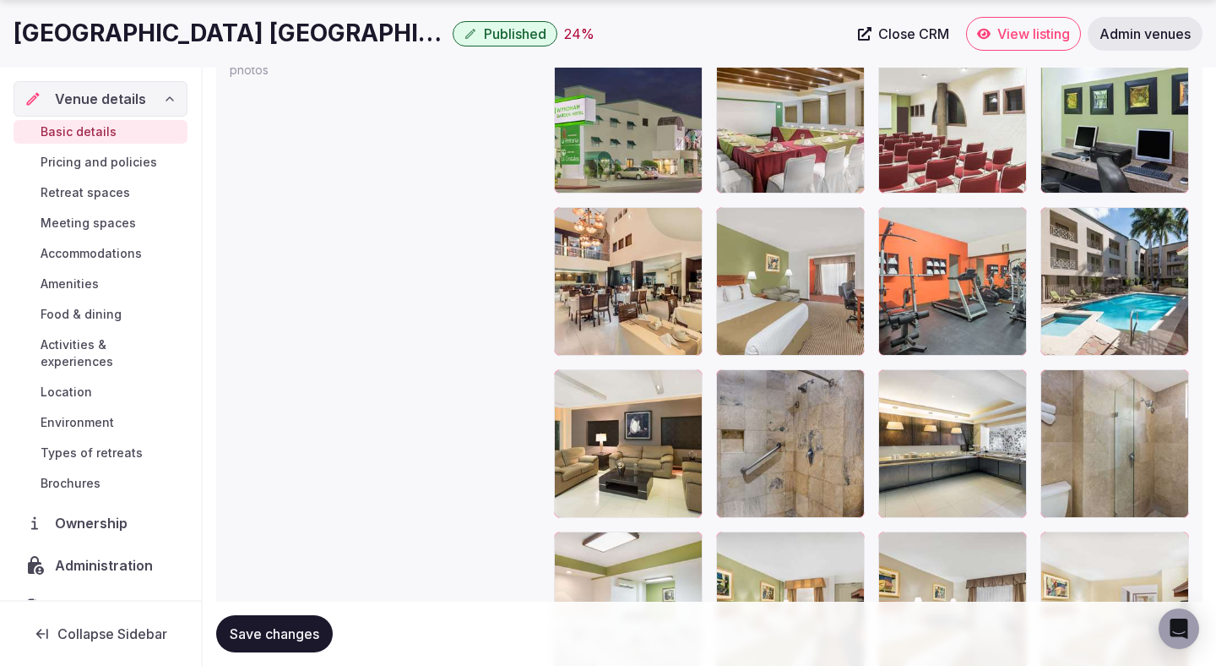
click at [263, 619] on button "Save changes" at bounding box center [274, 633] width 117 height 37
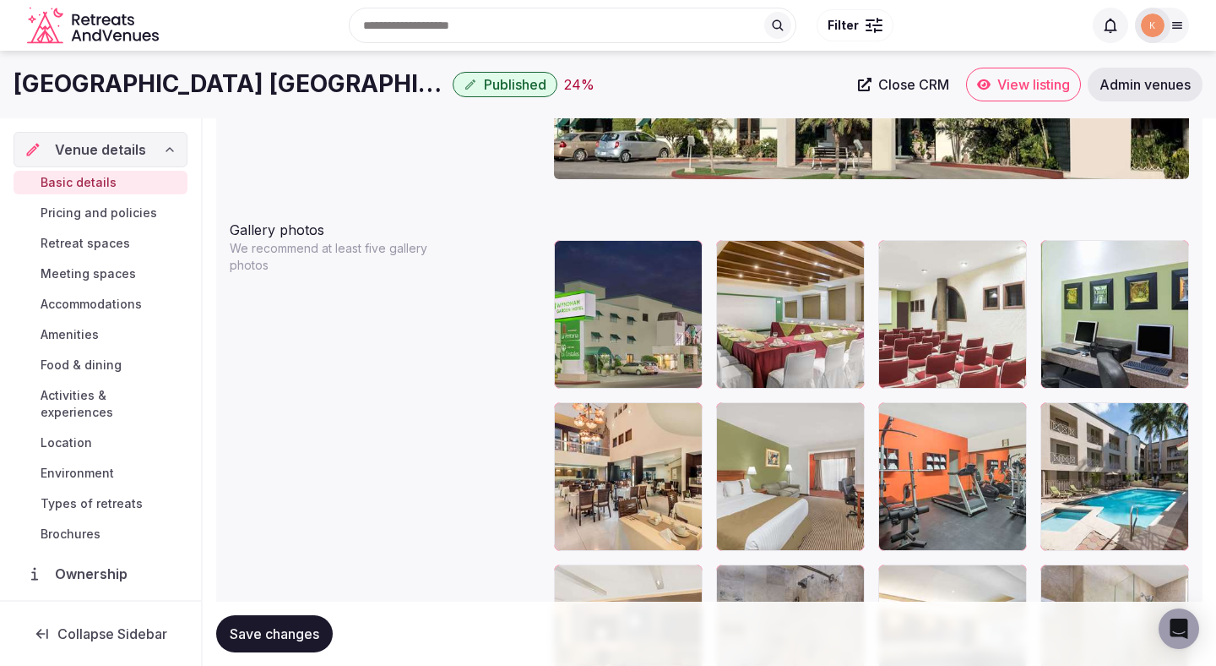
scroll to position [1869, 0]
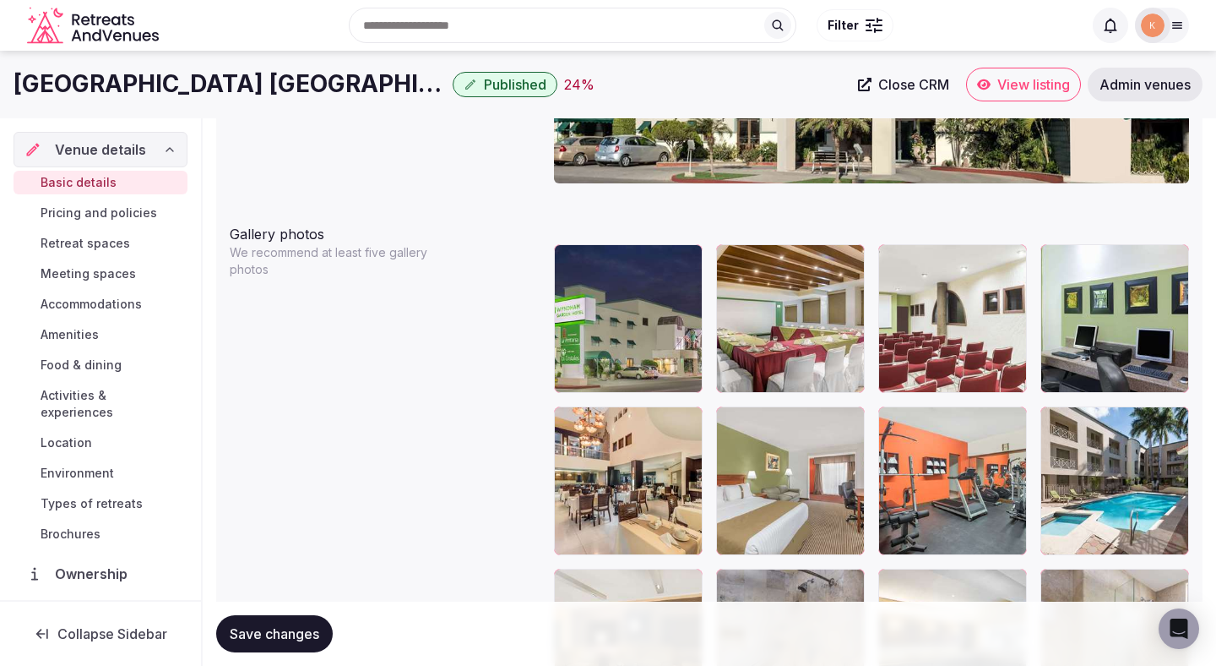
click at [296, 625] on span "Save changes" at bounding box center [275, 633] width 90 height 17
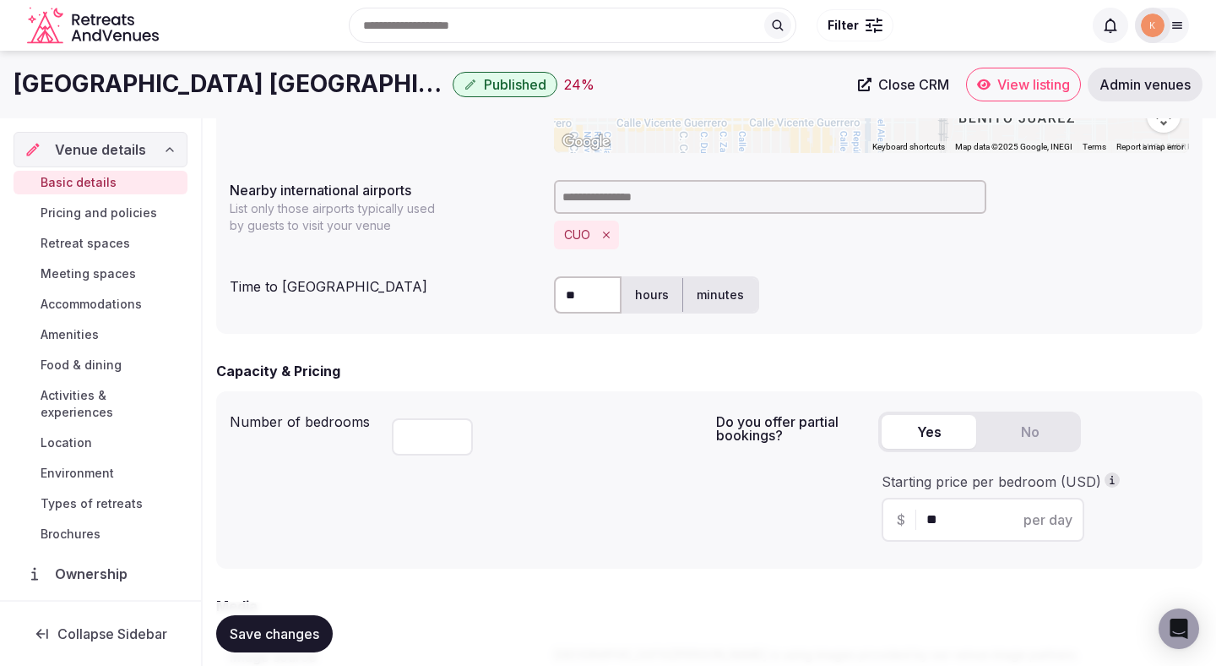
scroll to position [567, 0]
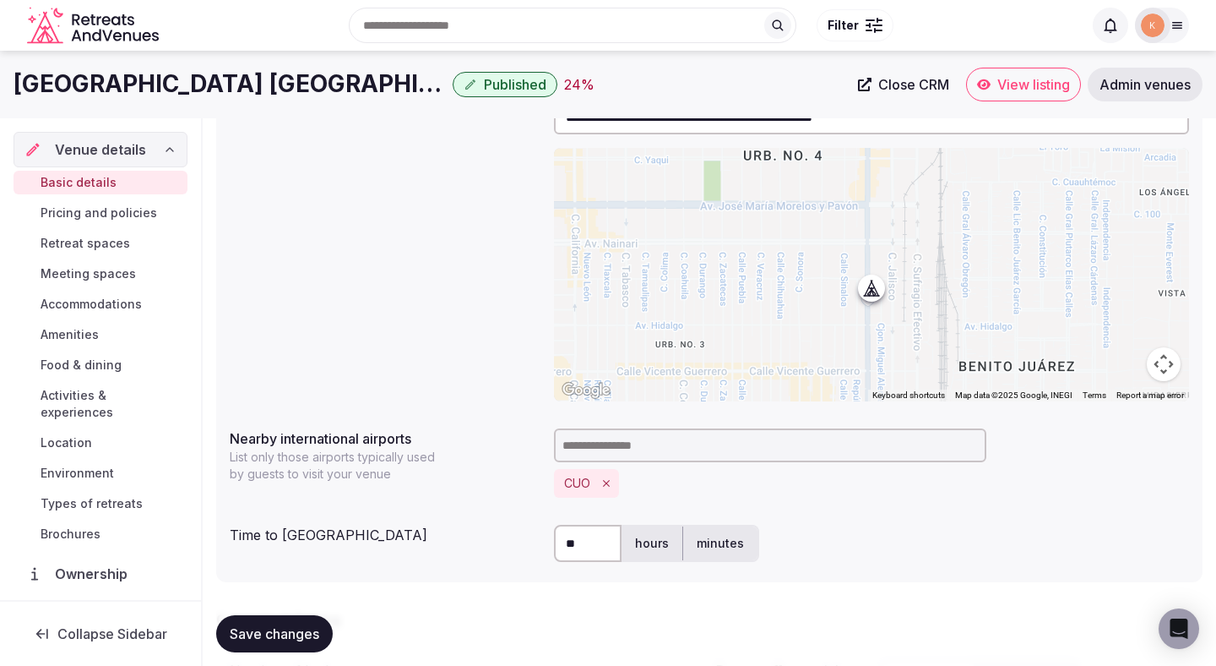
click at [1012, 87] on span "View listing" at bounding box center [1034, 84] width 73 height 17
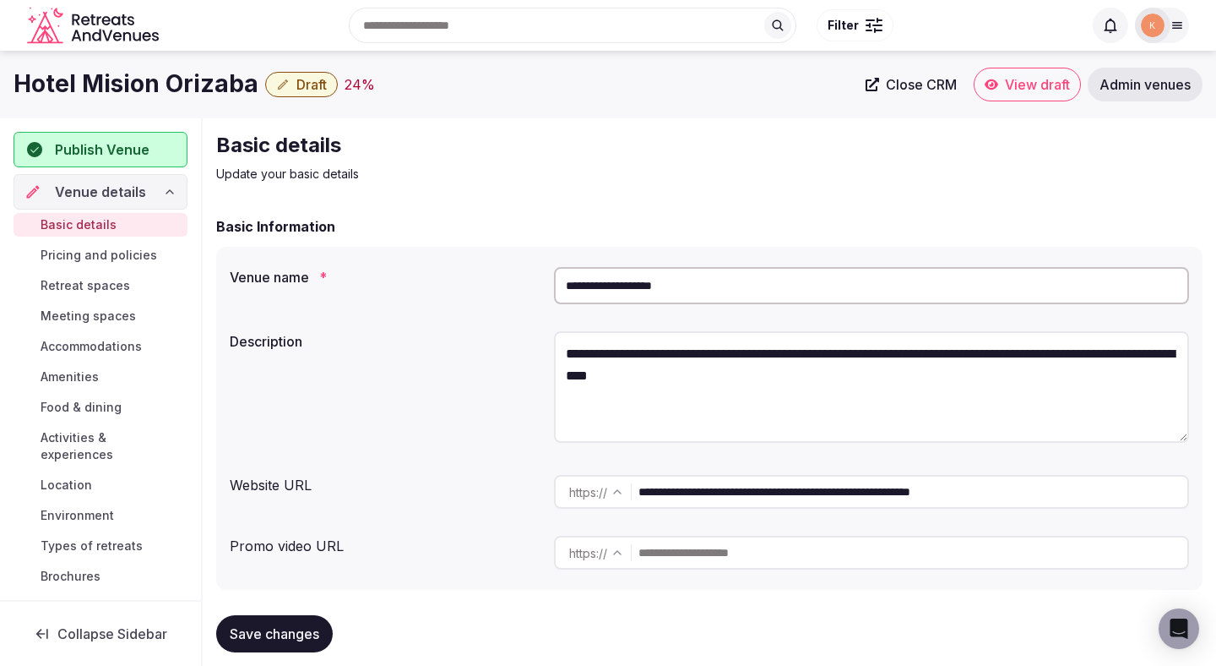
click at [707, 280] on input "**********" at bounding box center [871, 285] width 635 height 37
click at [1116, 93] on link "Admin venues" at bounding box center [1145, 85] width 115 height 34
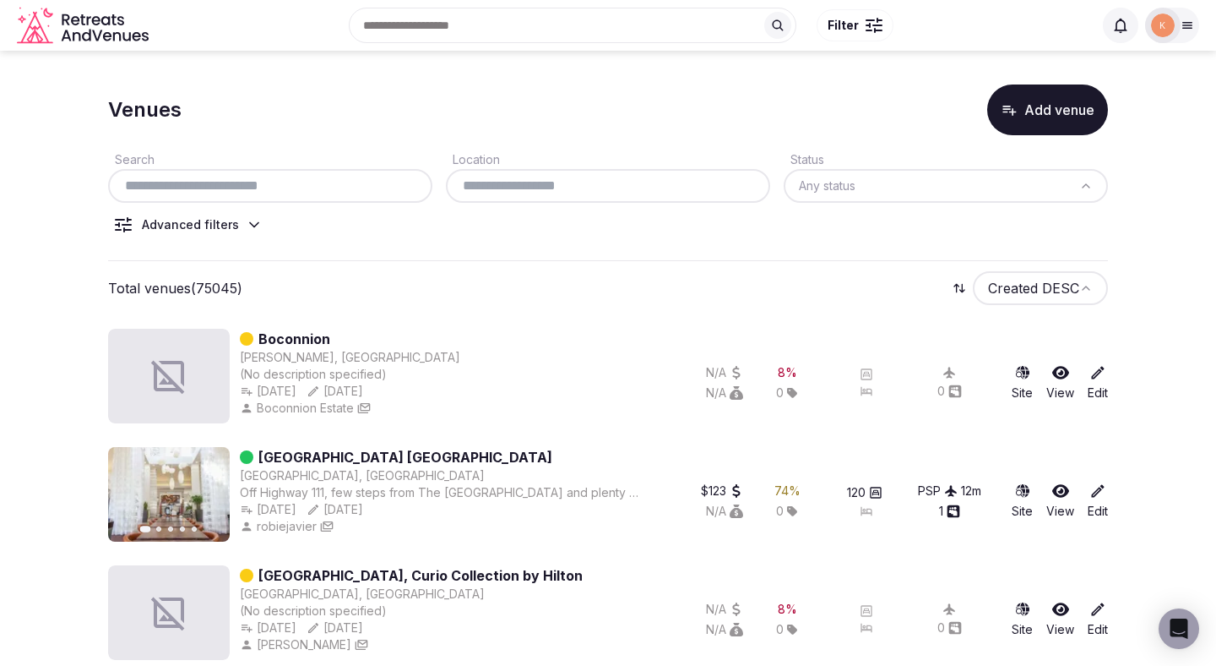
click at [364, 191] on input "text" at bounding box center [270, 186] width 311 height 20
paste input "**********"
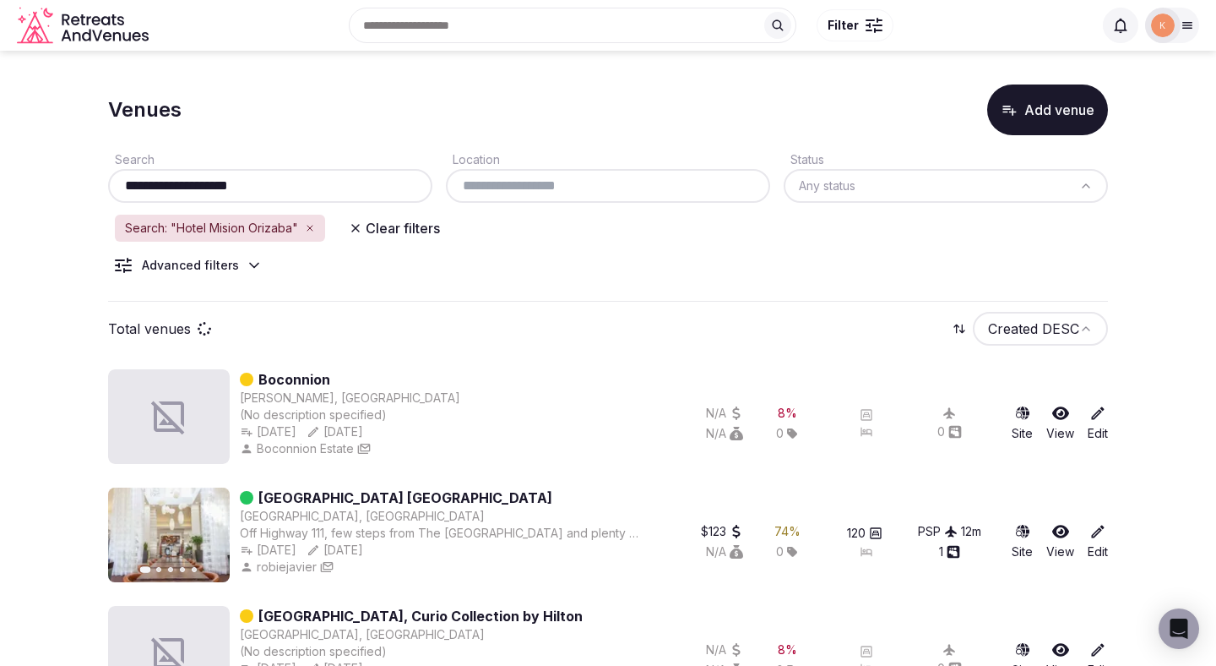
type input "**********"
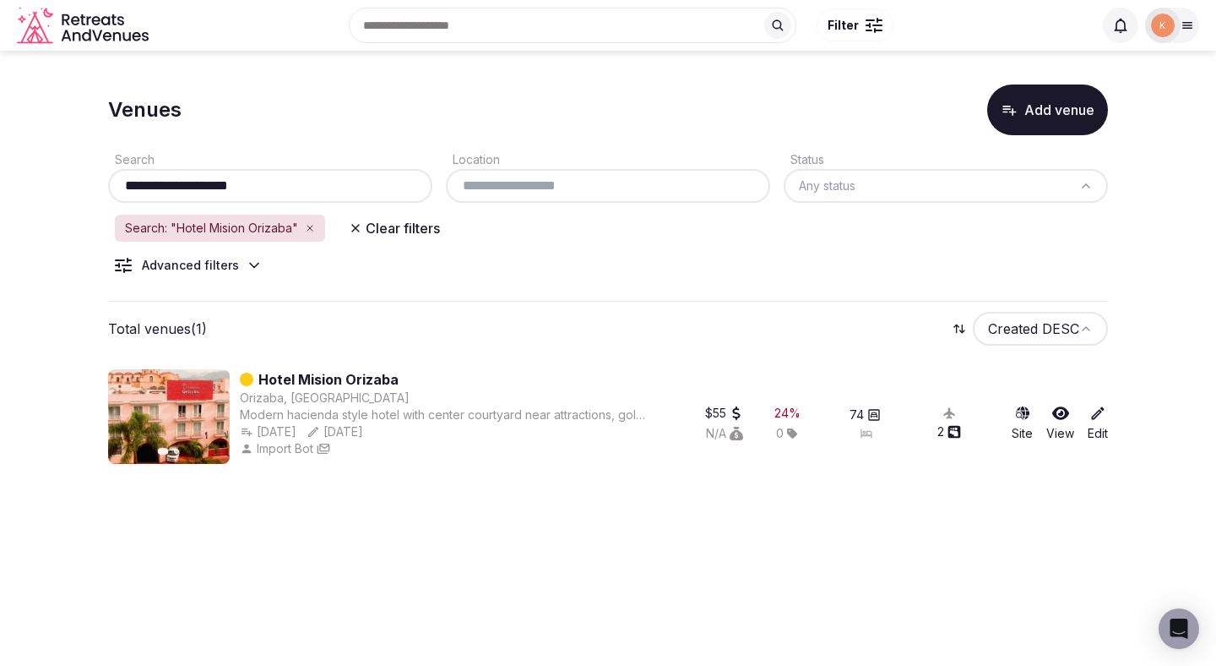
click at [340, 375] on link "Hotel Mision Orizaba" at bounding box center [328, 379] width 140 height 20
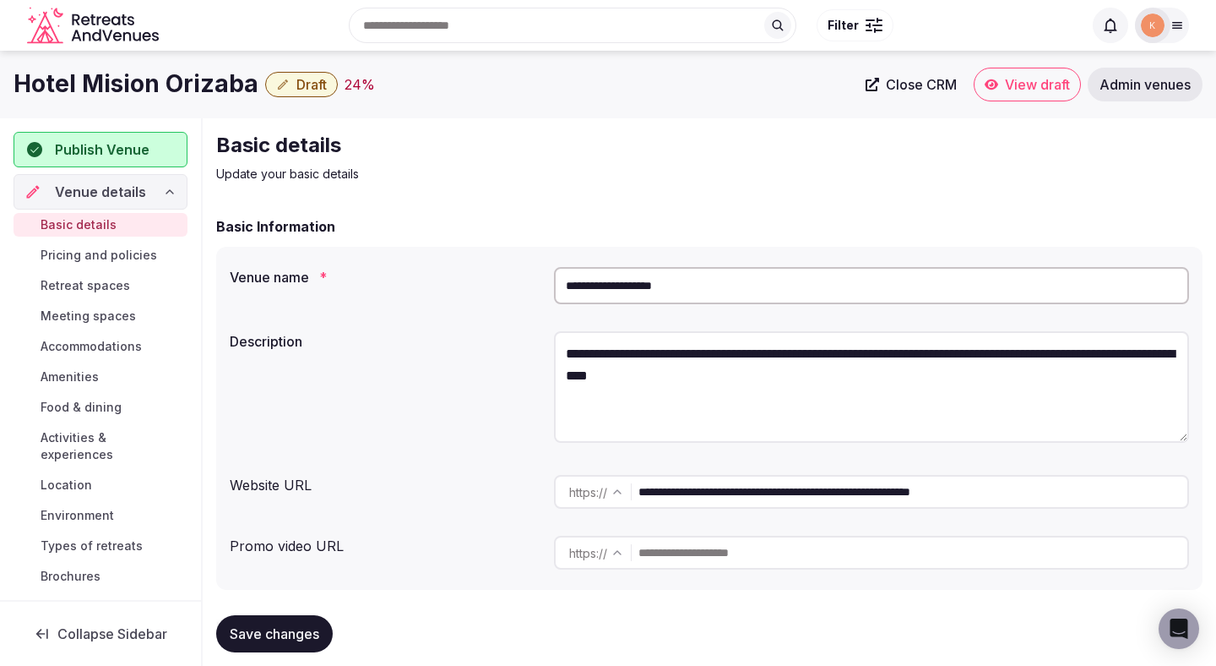
click at [670, 279] on input "**********" at bounding box center [871, 285] width 635 height 37
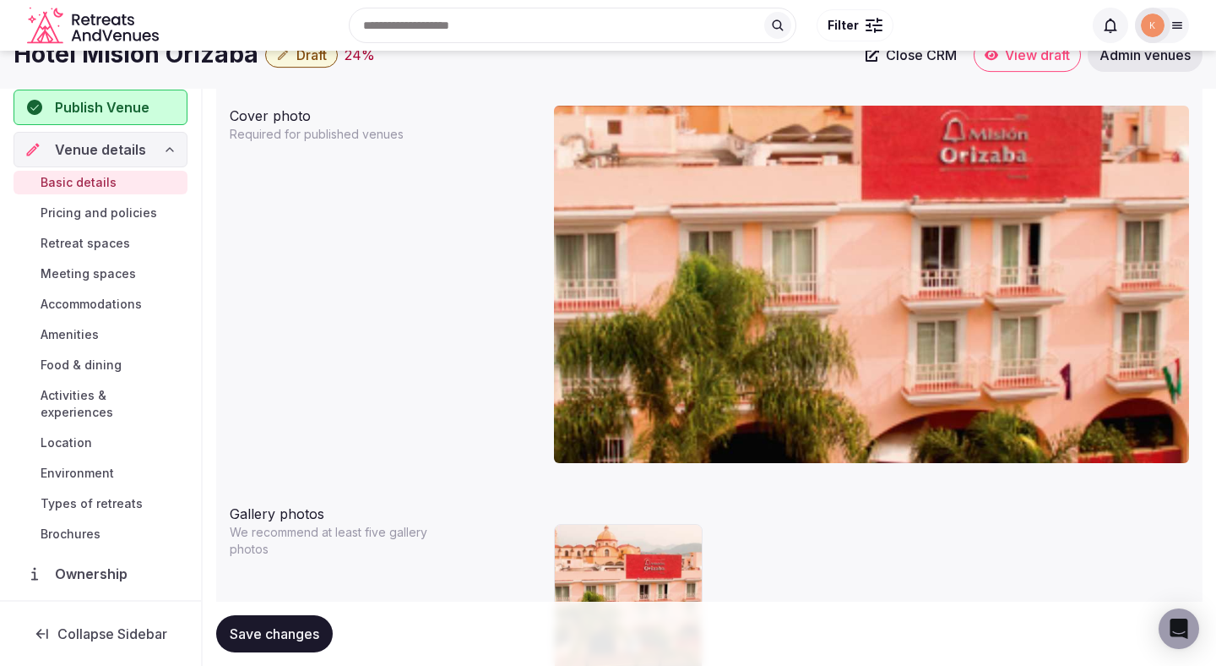
scroll to position [1064, 0]
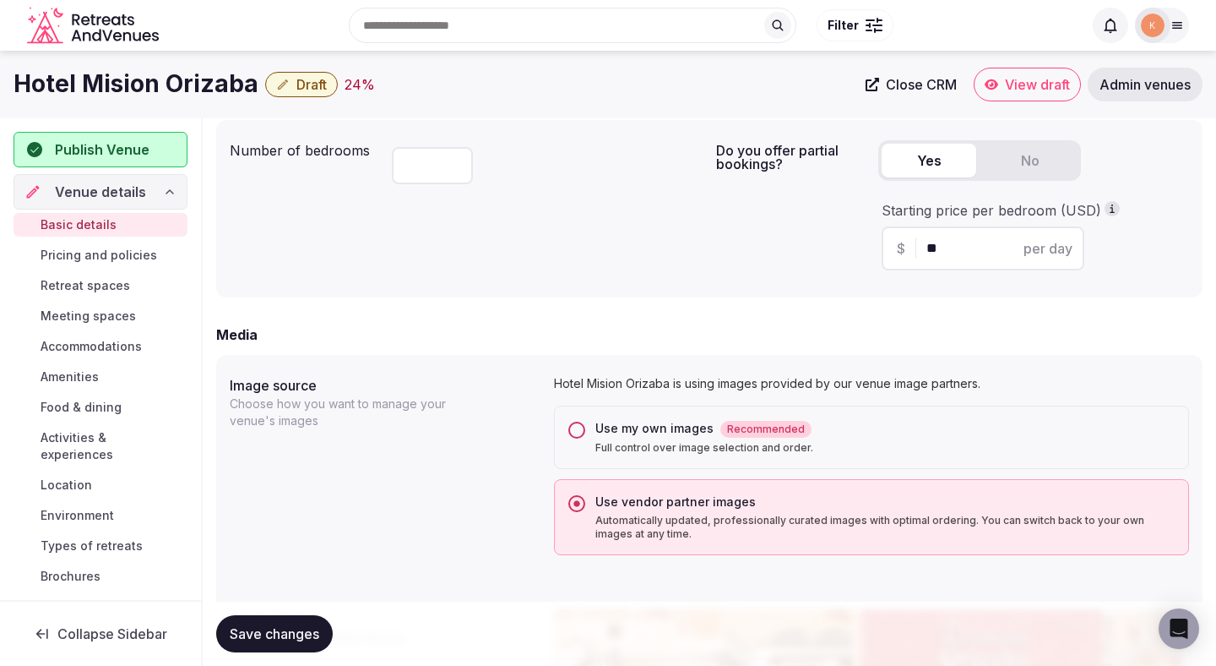
click at [582, 428] on button "Use my own images Recommended Full control over image selection and order." at bounding box center [576, 429] width 17 height 17
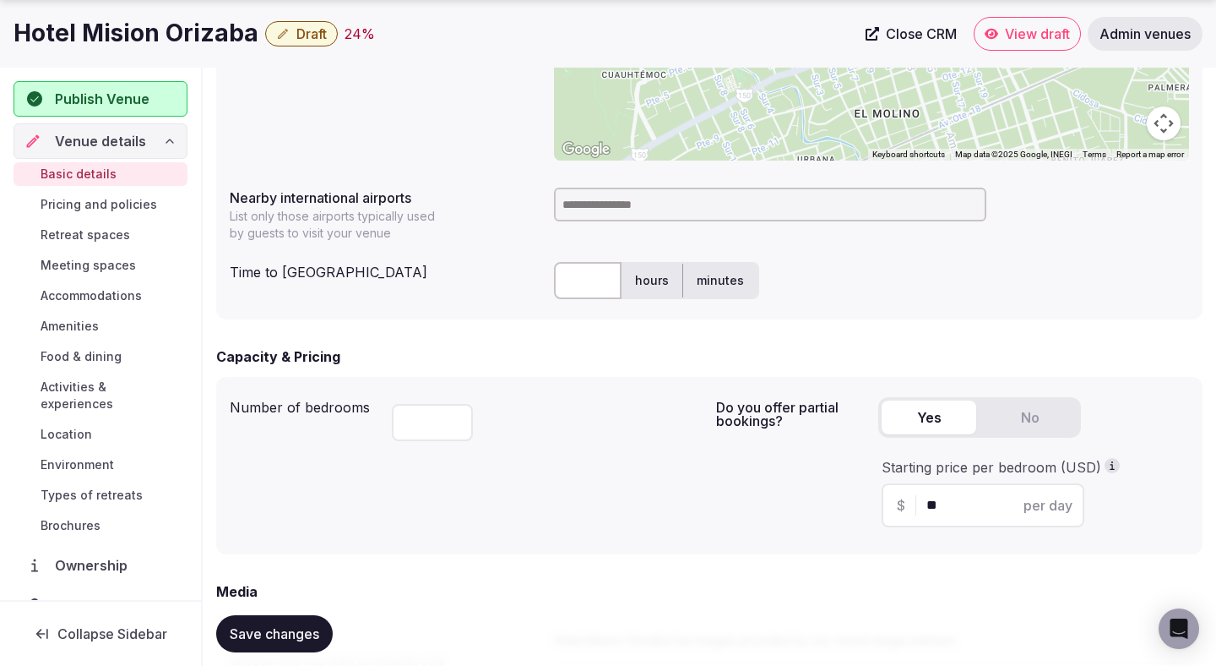
scroll to position [1391, 0]
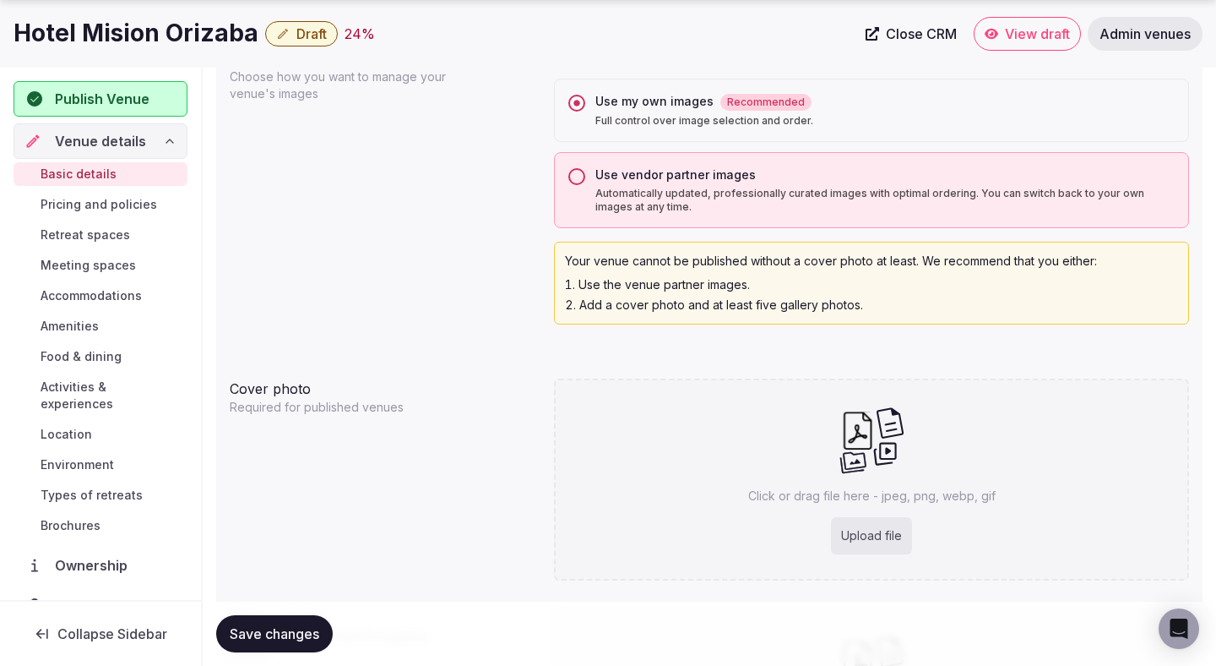
click at [303, 634] on span "Save changes" at bounding box center [275, 633] width 90 height 17
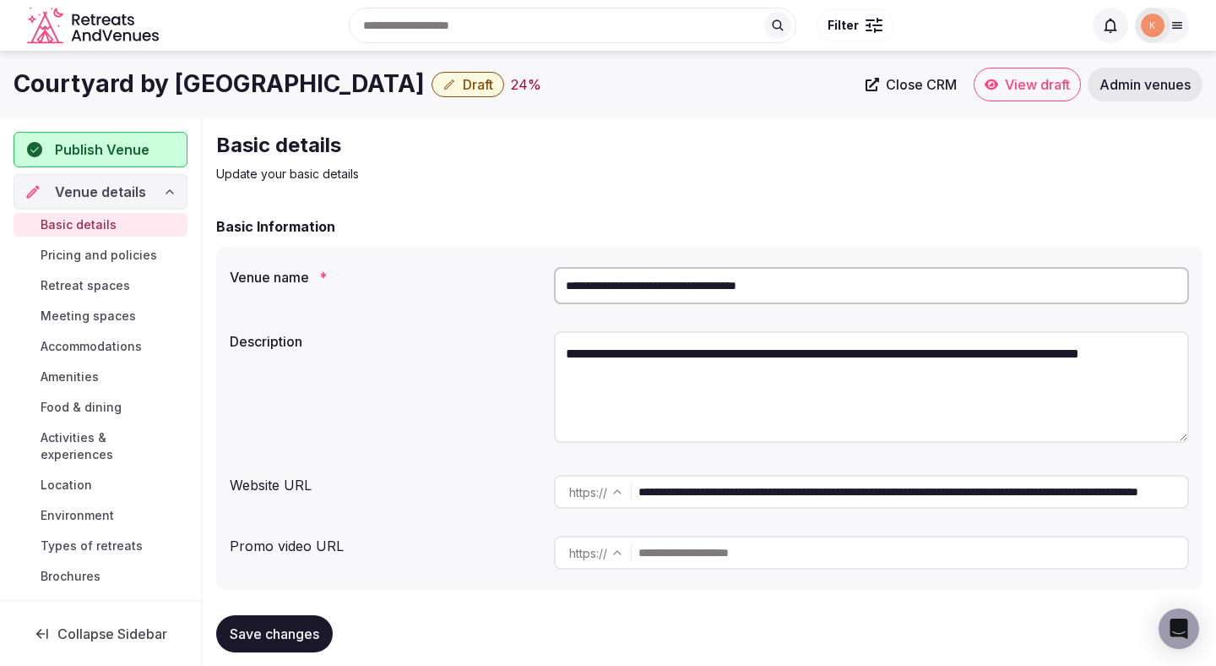
click at [704, 285] on input "**********" at bounding box center [871, 285] width 635 height 37
click at [1127, 90] on span "Admin venues" at bounding box center [1145, 84] width 91 height 17
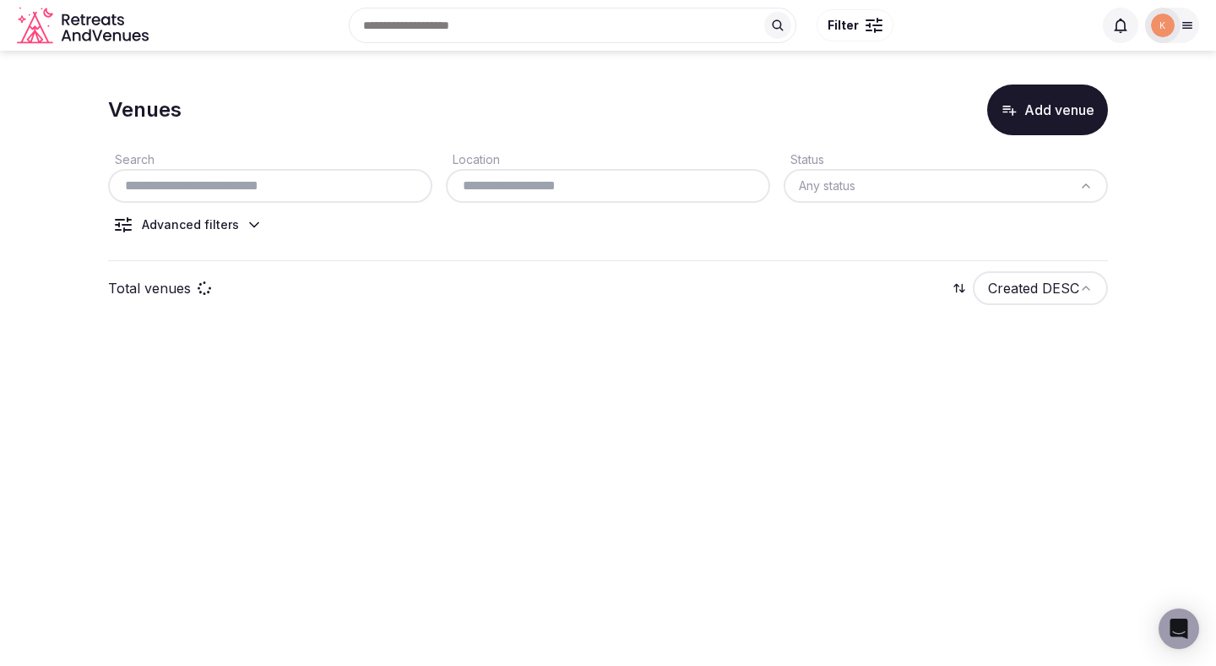
click at [316, 187] on input "text" at bounding box center [270, 186] width 311 height 20
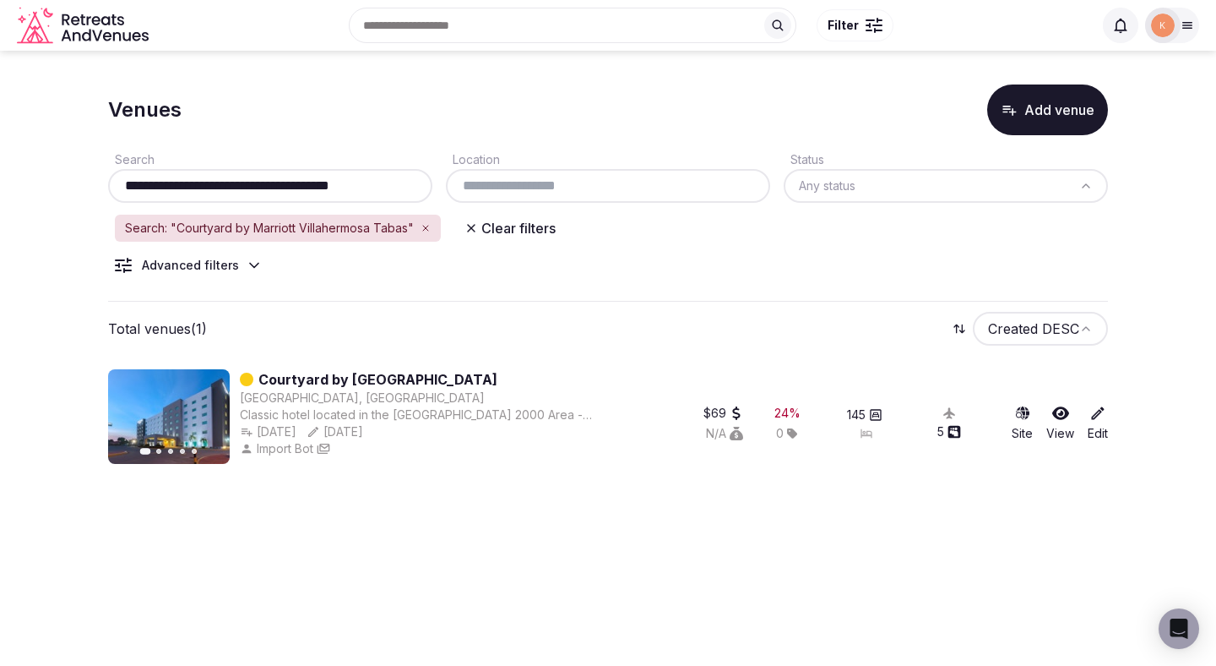
type input "**********"
click at [458, 367] on div "Previous slide Next slide Courtyard by [GEOGRAPHIC_DATA], [GEOGRAPHIC_DATA] Cla…" at bounding box center [608, 420] width 1000 height 128
click at [457, 375] on link "Courtyard by [GEOGRAPHIC_DATA]" at bounding box center [377, 379] width 239 height 20
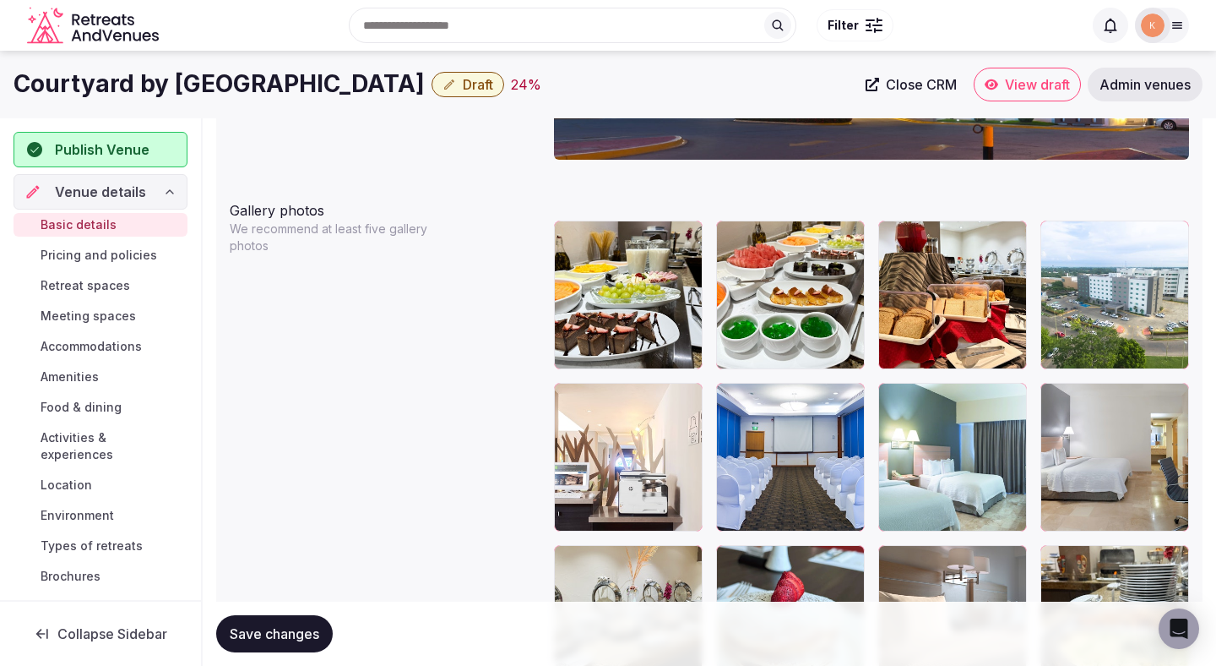
scroll to position [1810, 0]
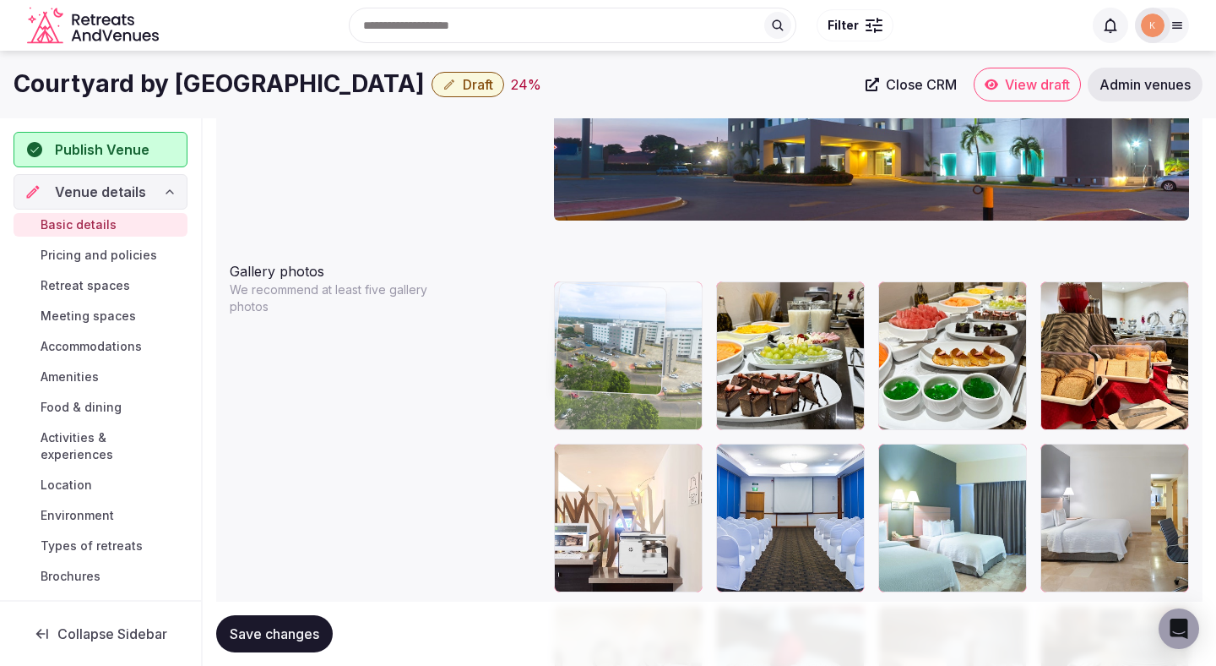
drag, startPoint x: 1133, startPoint y: 358, endPoint x: 618, endPoint y: 356, distance: 514.4
click at [618, 356] on body "**********" at bounding box center [608, 21] width 1216 height 3663
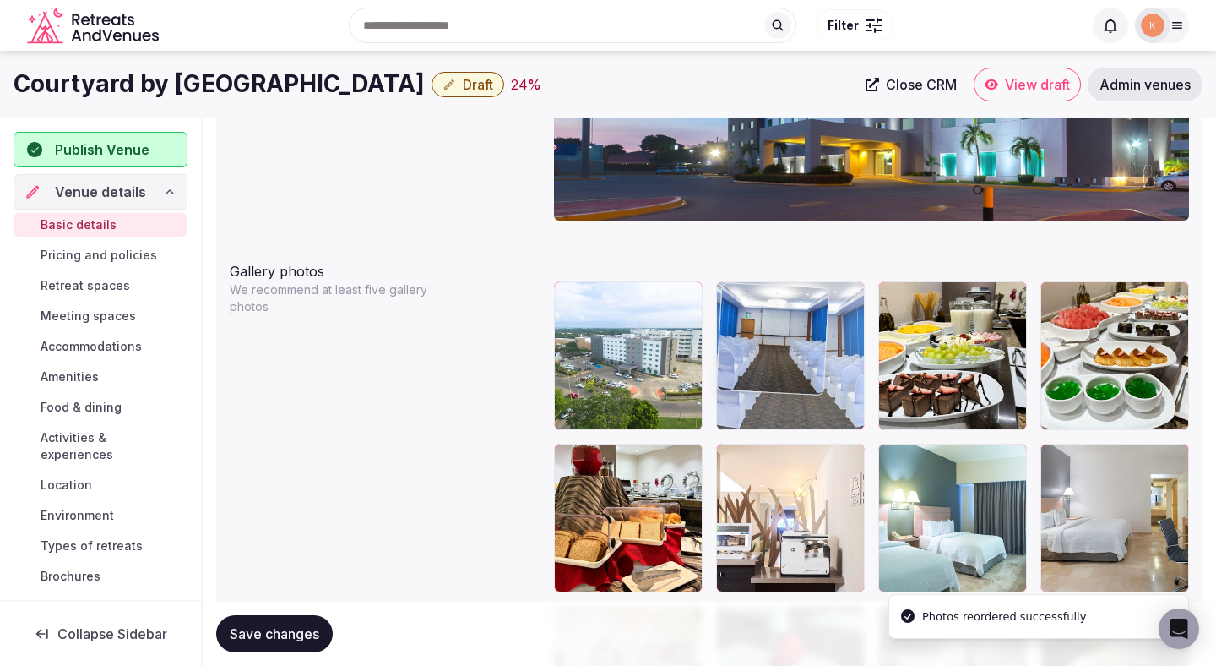
drag, startPoint x: 800, startPoint y: 480, endPoint x: 800, endPoint y: 341, distance: 138.5
click at [800, 341] on body "**********" at bounding box center [608, 21] width 1216 height 3663
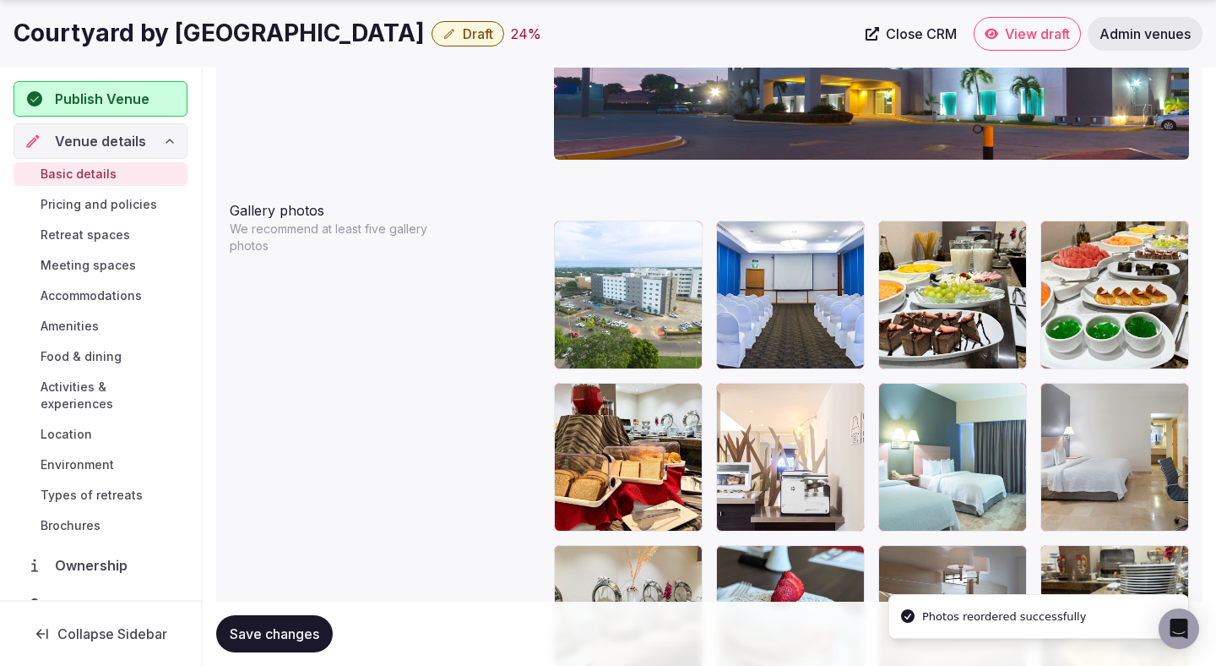
scroll to position [1877, 0]
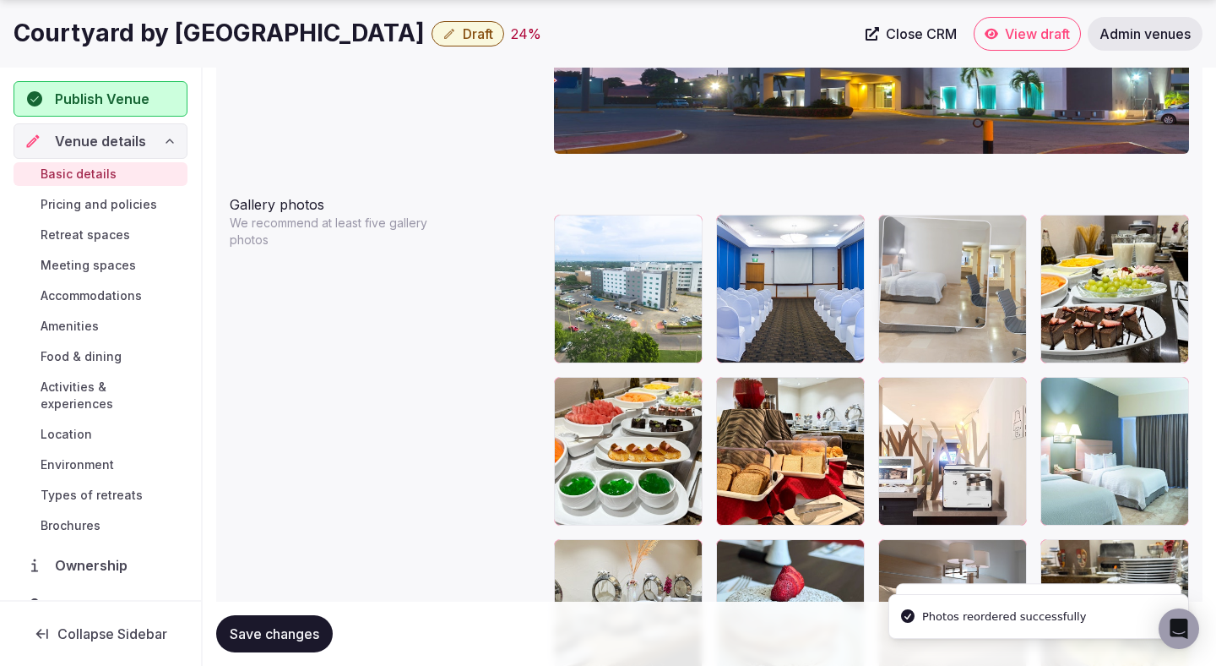
drag, startPoint x: 1111, startPoint y: 457, endPoint x: 994, endPoint y: 322, distance: 178.5
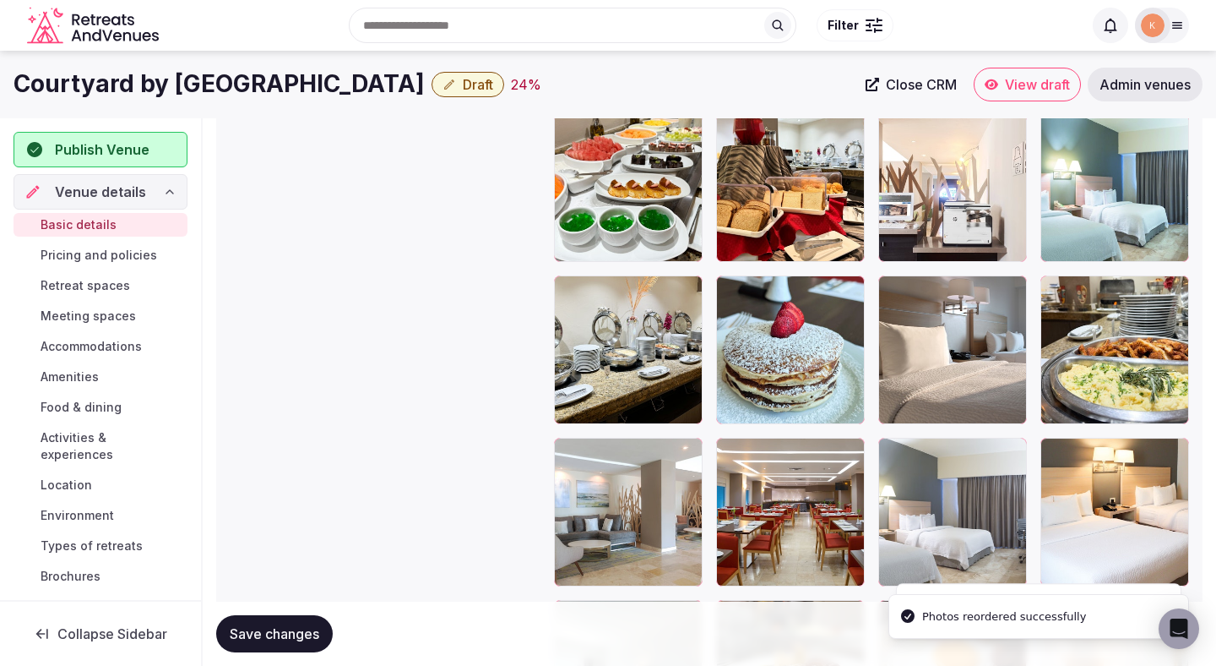
scroll to position [2122, 0]
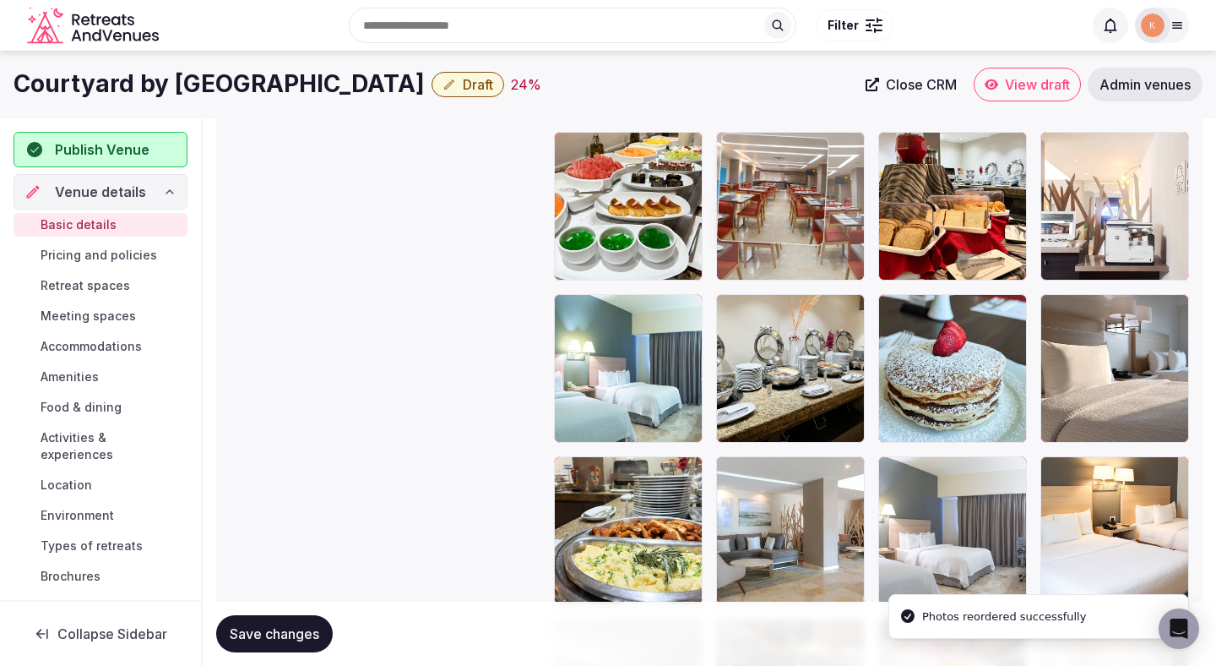
drag, startPoint x: 817, startPoint y: 482, endPoint x: 825, endPoint y: 217, distance: 265.4
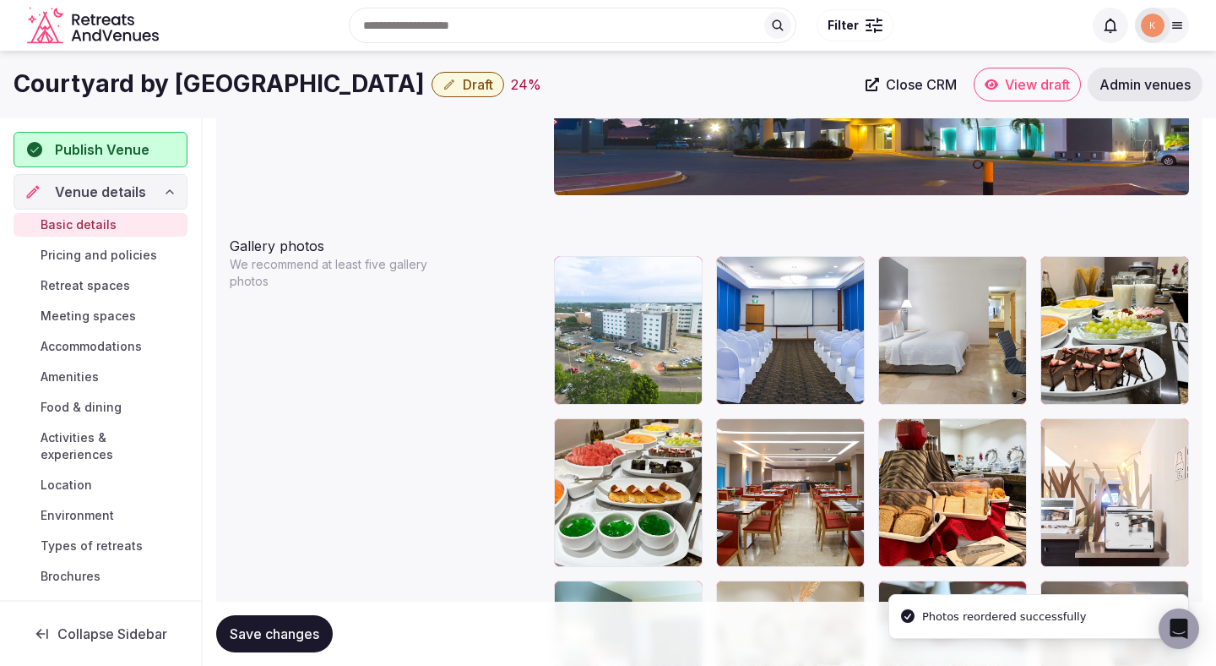
scroll to position [1792, 0]
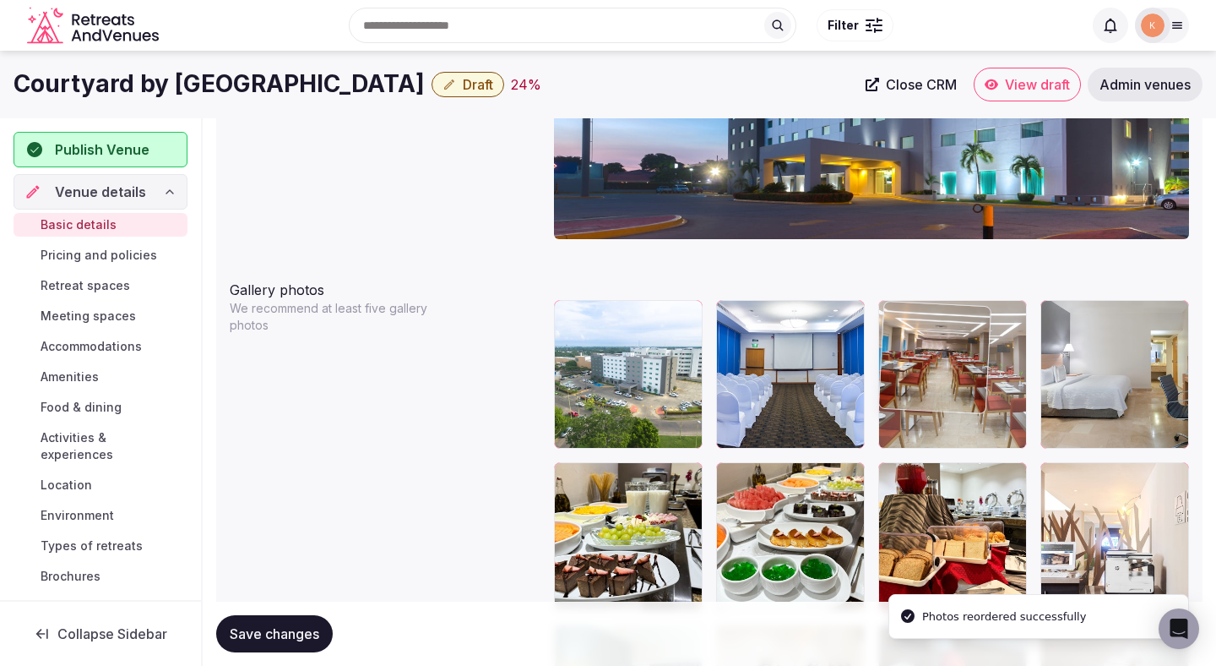
drag, startPoint x: 802, startPoint y: 508, endPoint x: 940, endPoint y: 405, distance: 172.5
click at [940, 405] on body "**********" at bounding box center [608, 39] width 1216 height 3663
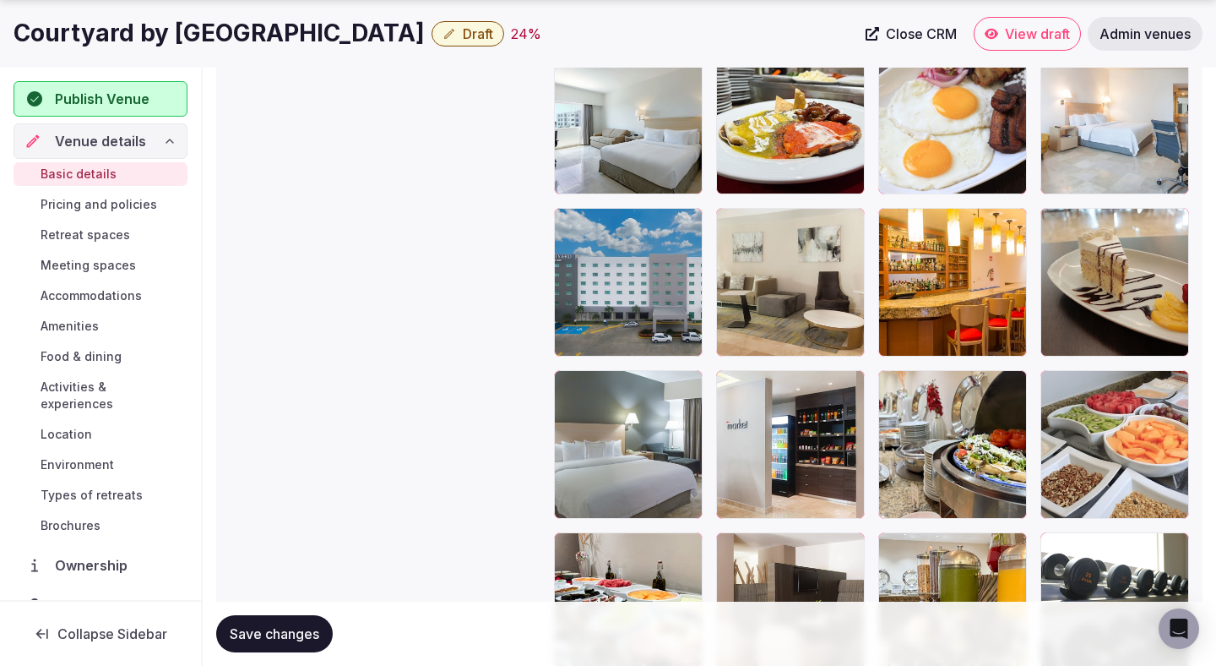
scroll to position [2788, 0]
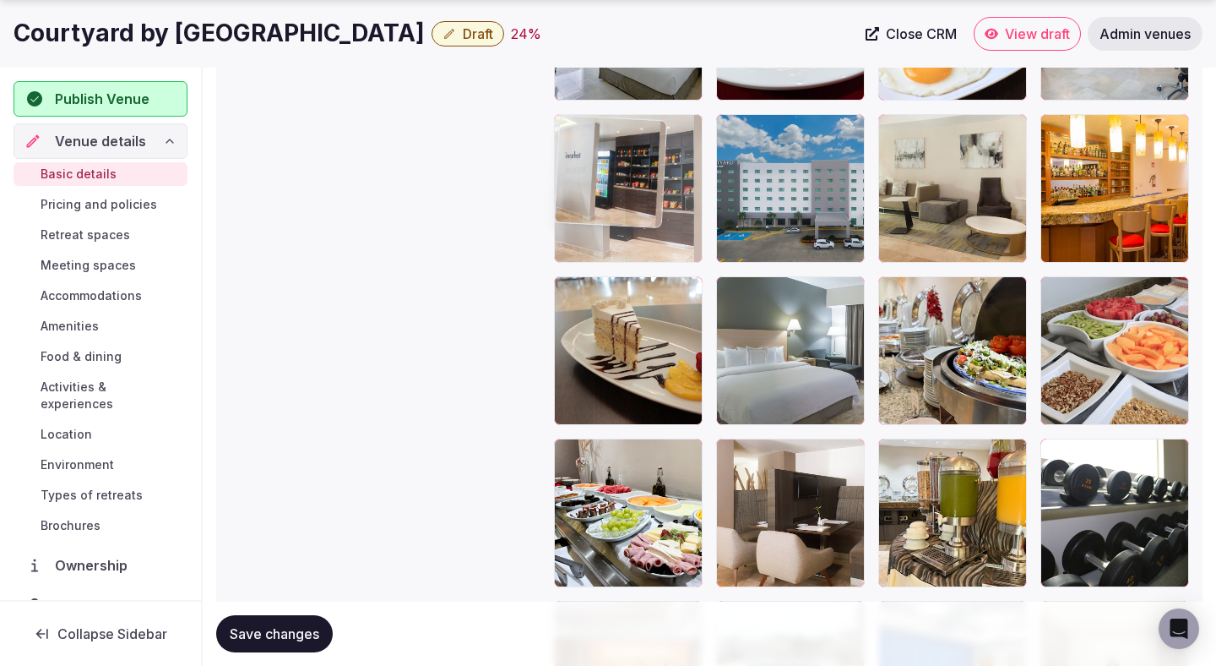
drag, startPoint x: 814, startPoint y: 381, endPoint x: 687, endPoint y: 185, distance: 233.8
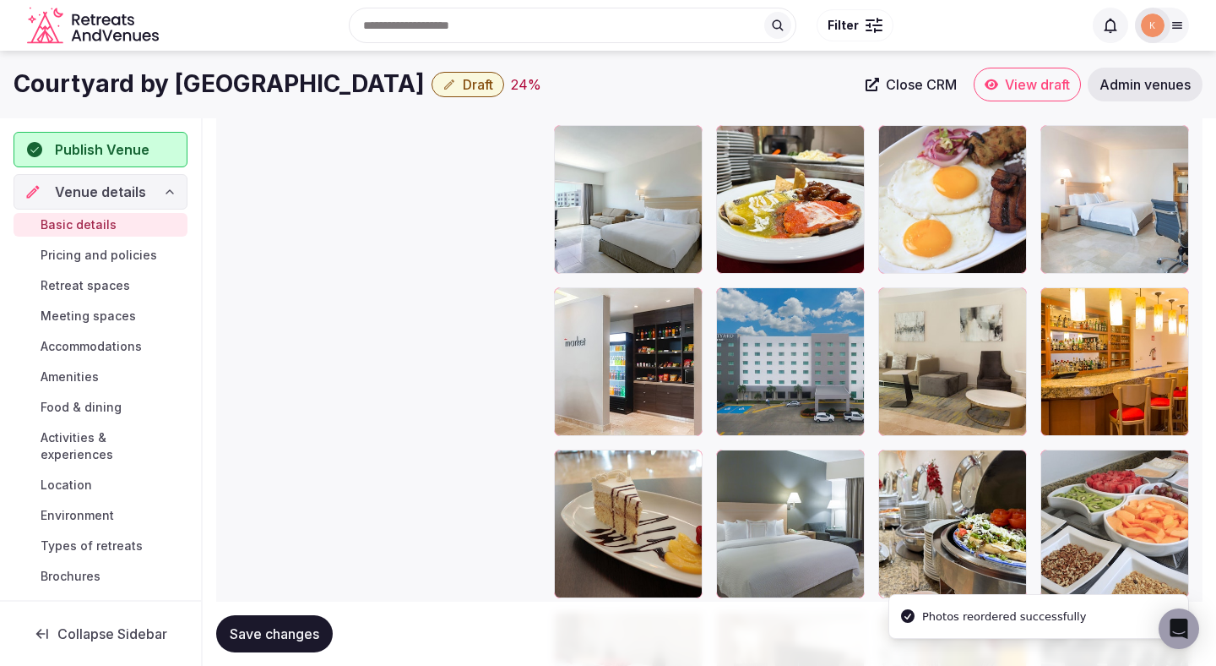
scroll to position [2543, 0]
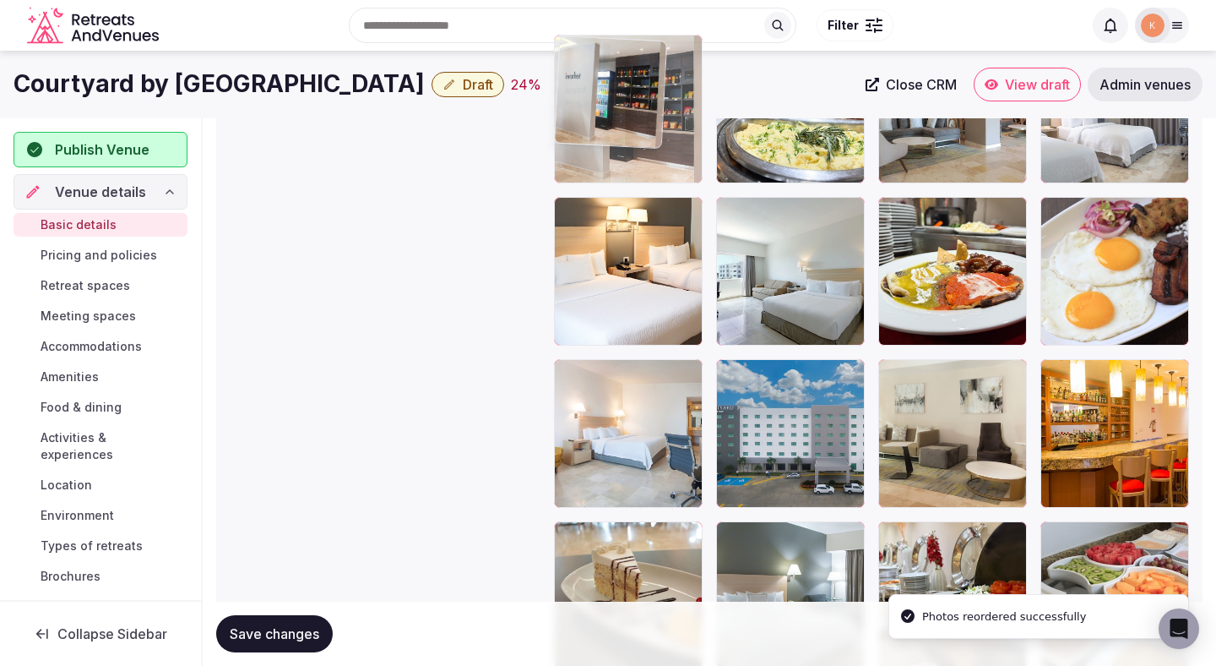
drag, startPoint x: 624, startPoint y: 434, endPoint x: 615, endPoint y: 182, distance: 251.9
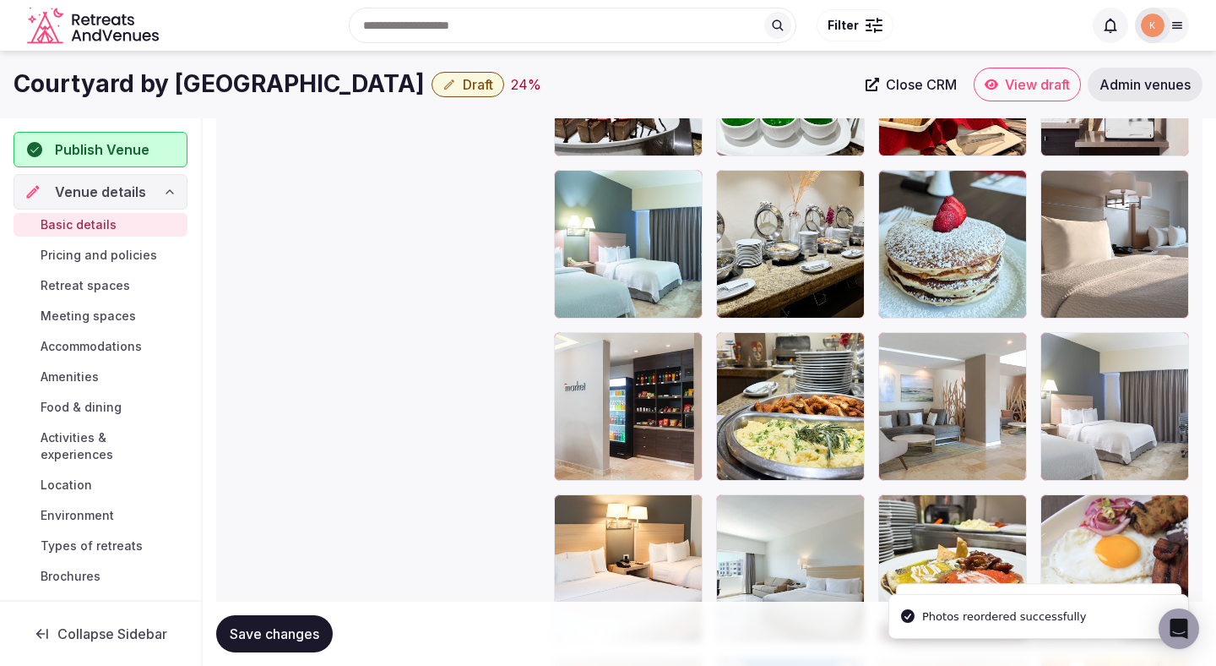
scroll to position [2200, 0]
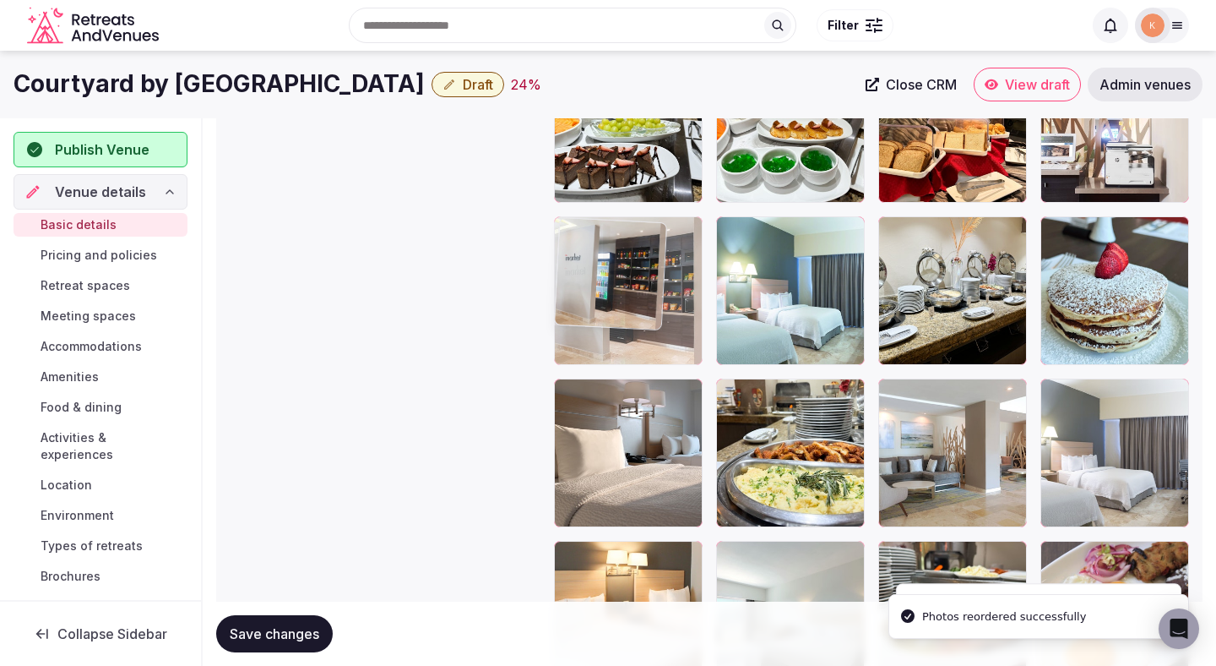
drag, startPoint x: 628, startPoint y: 435, endPoint x: 629, endPoint y: 318, distance: 117.4
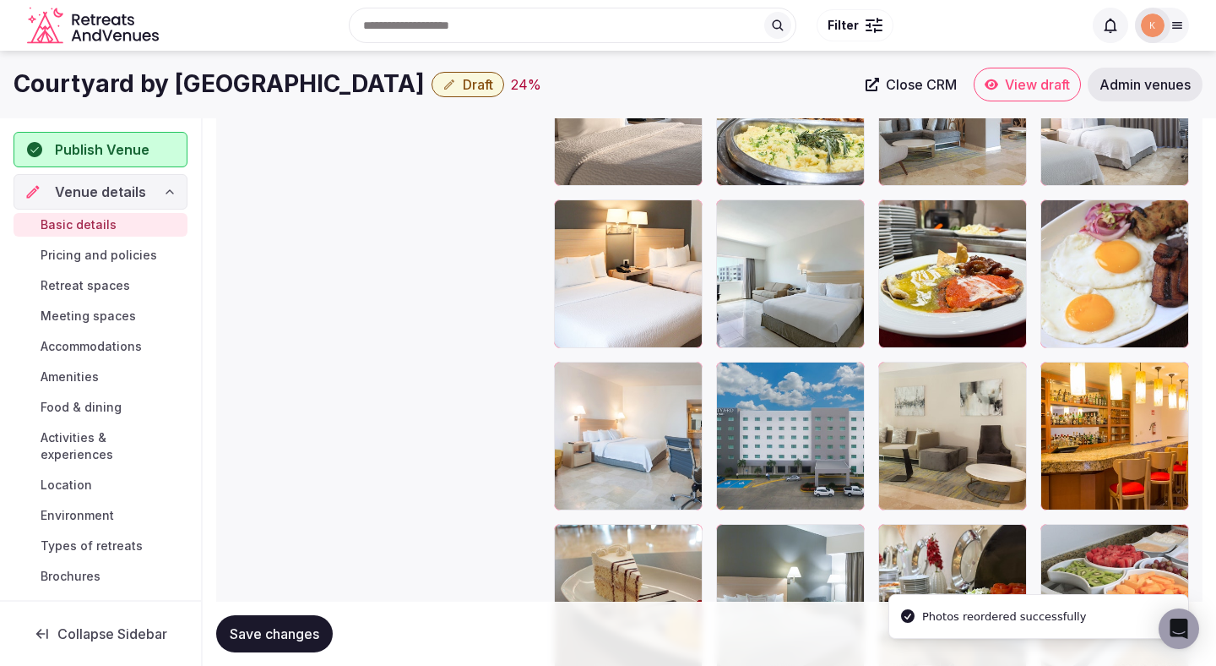
scroll to position [2528, 0]
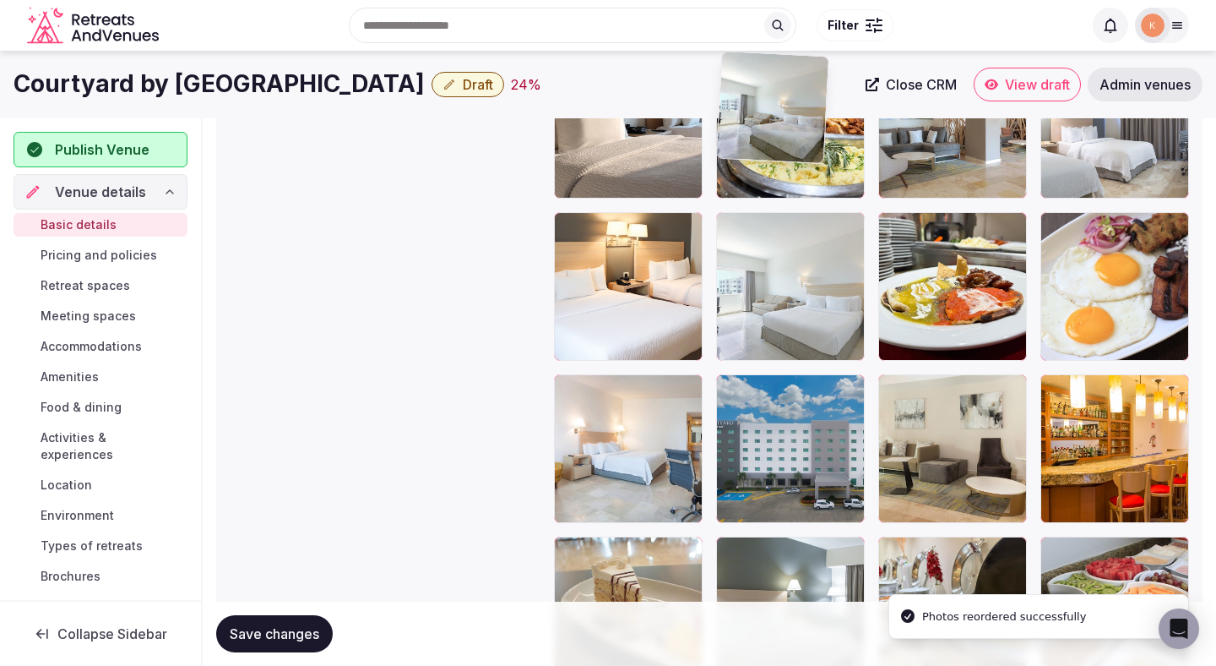
drag, startPoint x: 816, startPoint y: 285, endPoint x: 816, endPoint y: 269, distance: 15.2
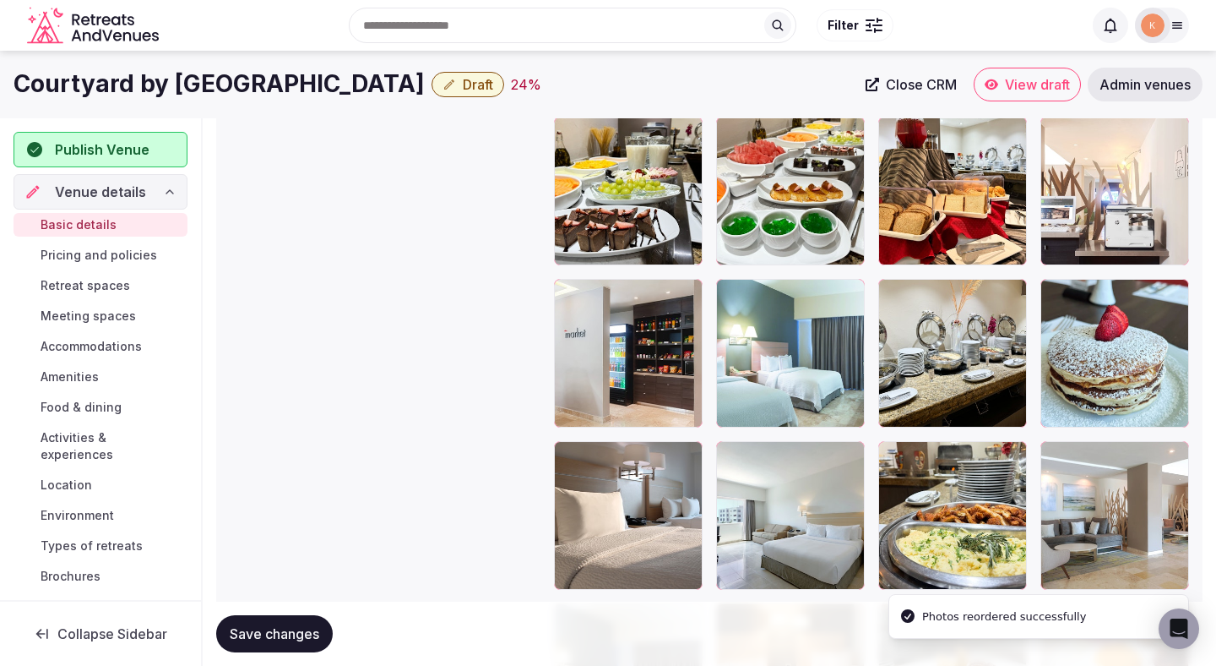
scroll to position [2112, 0]
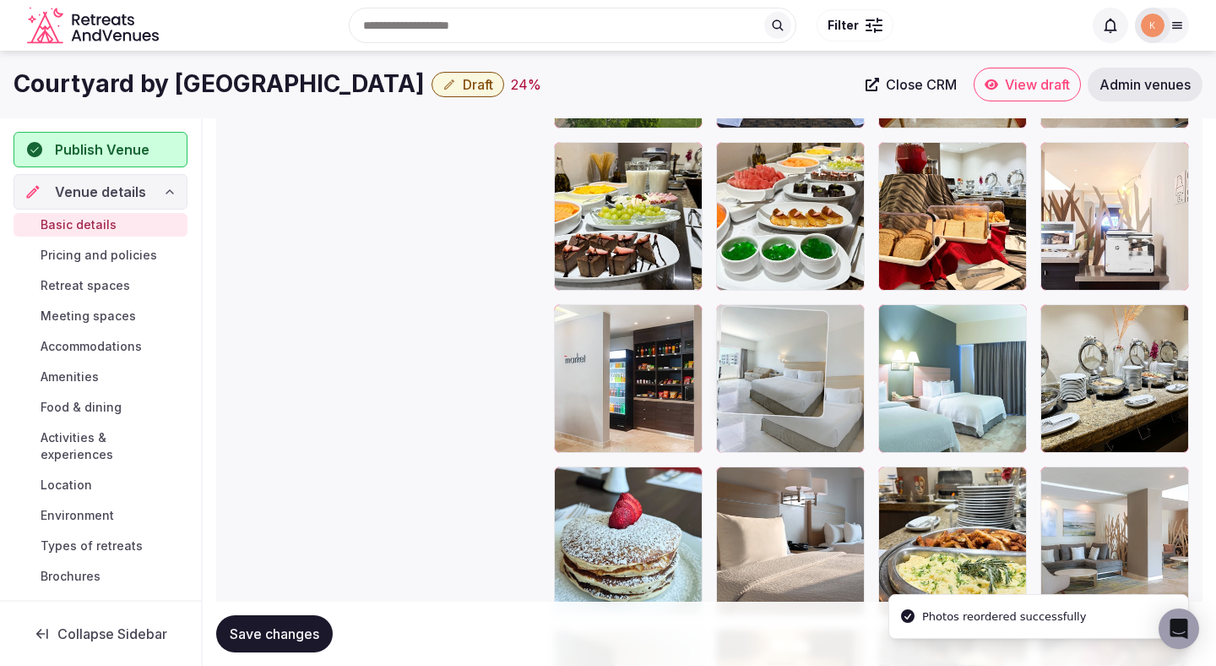
drag, startPoint x: 800, startPoint y: 530, endPoint x: 798, endPoint y: 376, distance: 154.6
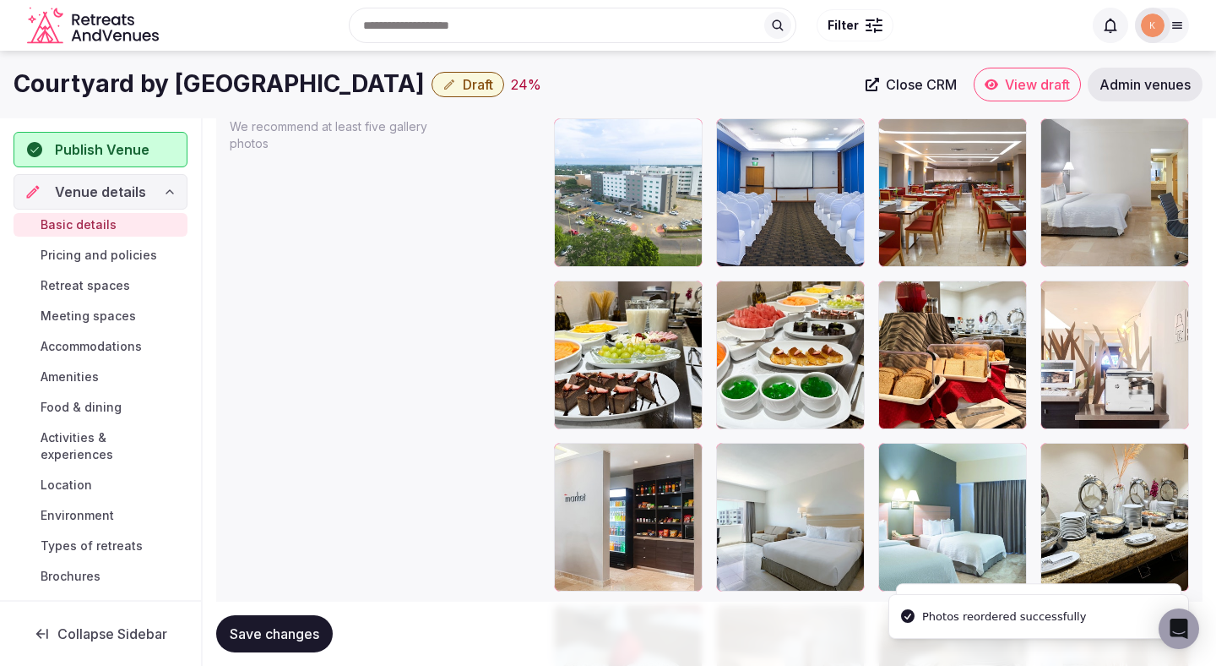
scroll to position [1966, 0]
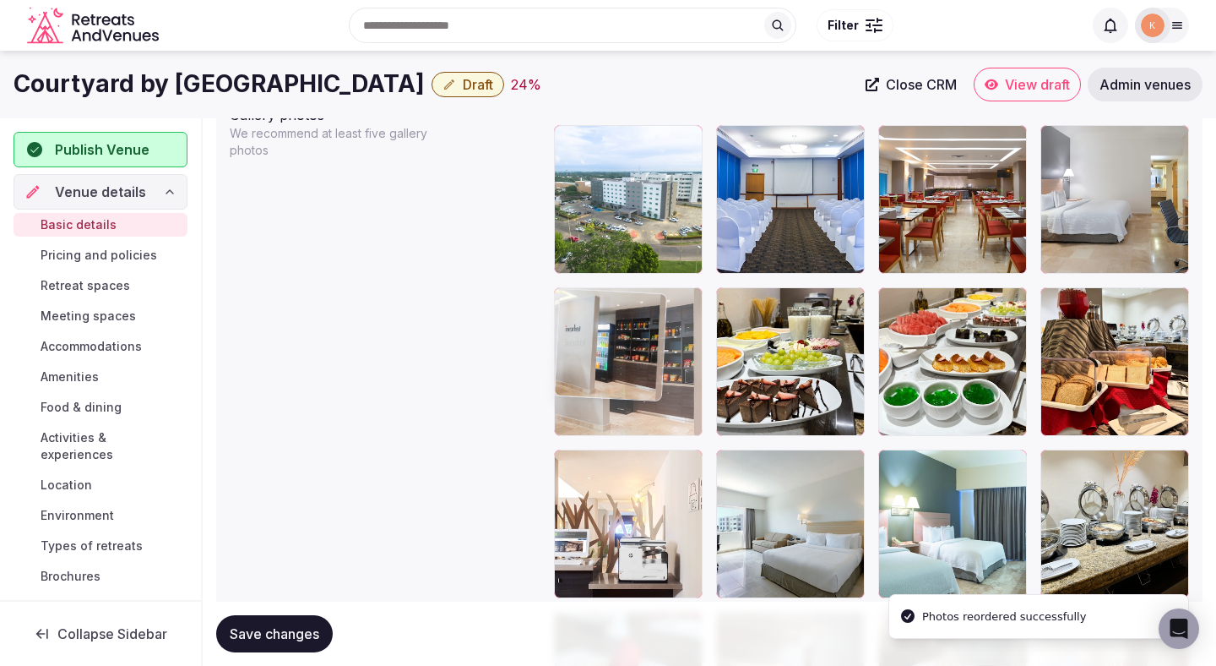
drag, startPoint x: 644, startPoint y: 519, endPoint x: 649, endPoint y: 366, distance: 153.0
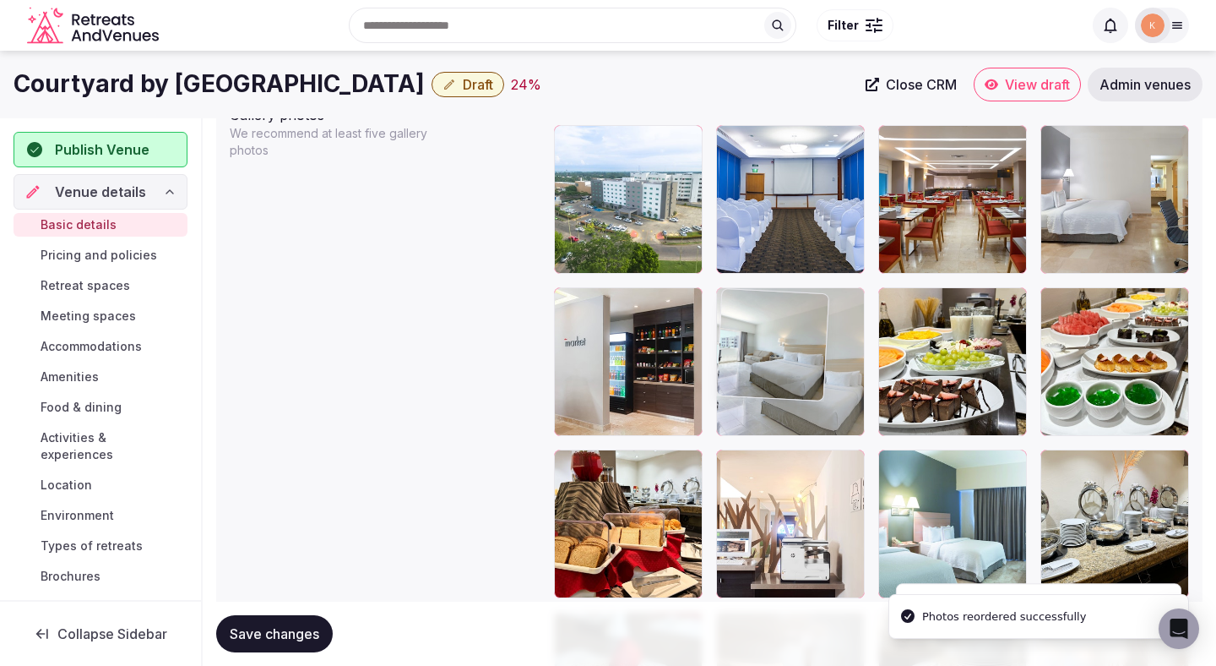
drag, startPoint x: 758, startPoint y: 496, endPoint x: 758, endPoint y: 368, distance: 127.5
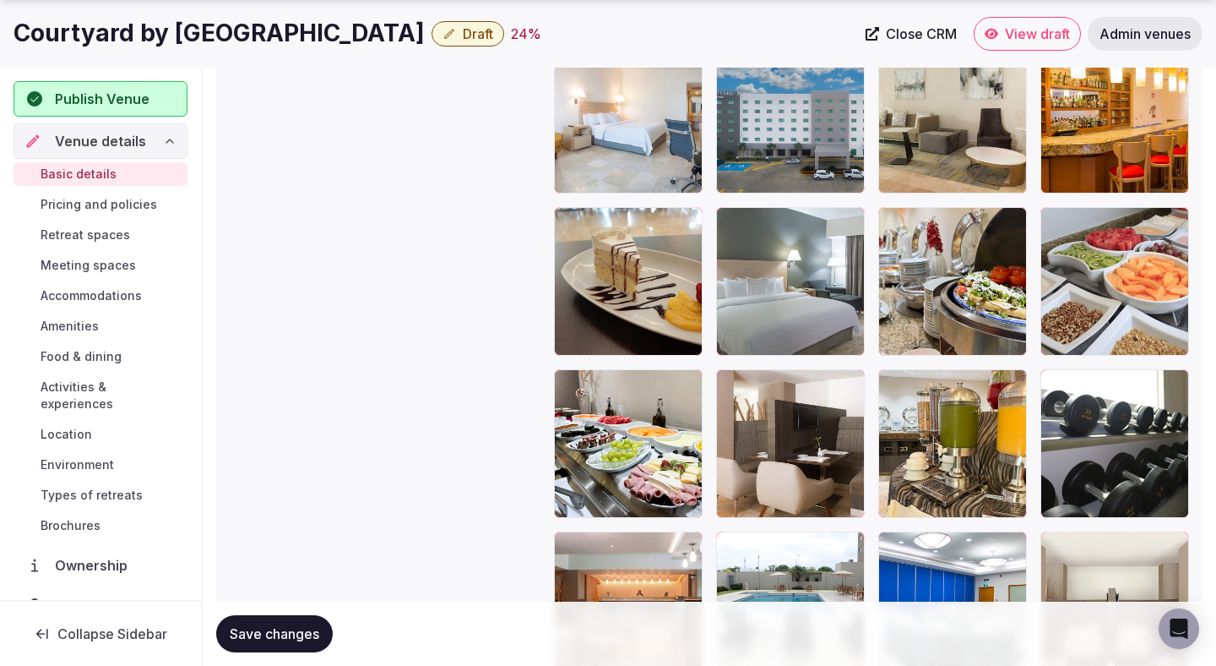
scroll to position [2942, 0]
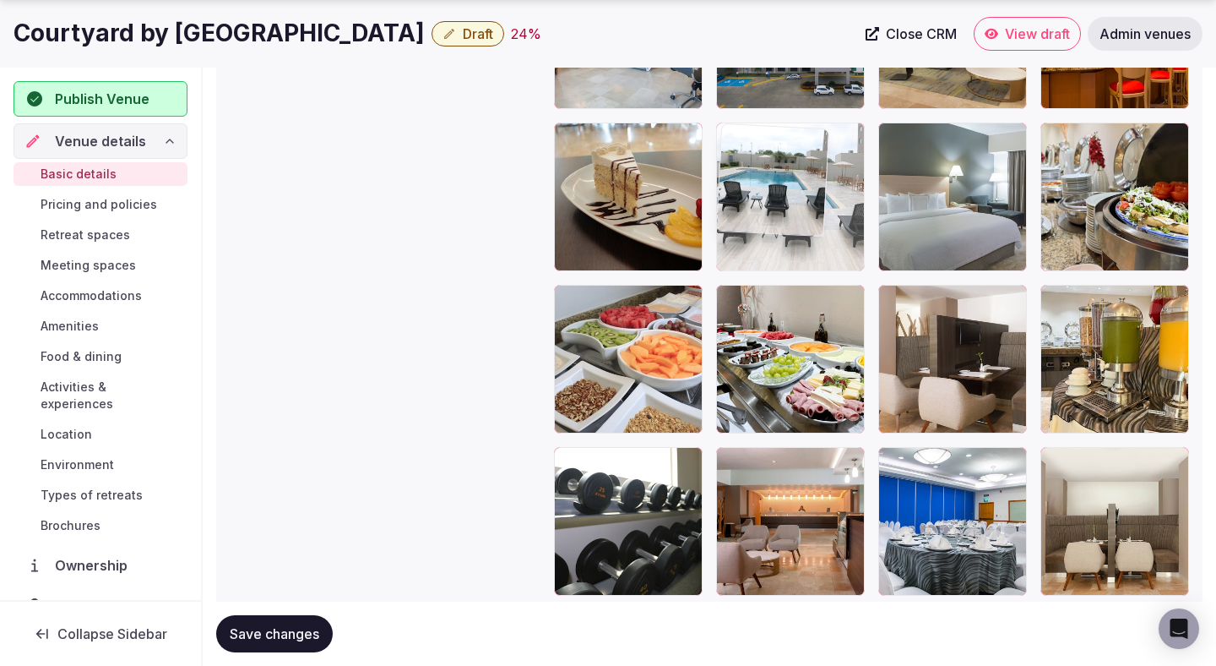
drag, startPoint x: 749, startPoint y: 570, endPoint x: 791, endPoint y: 189, distance: 383.2
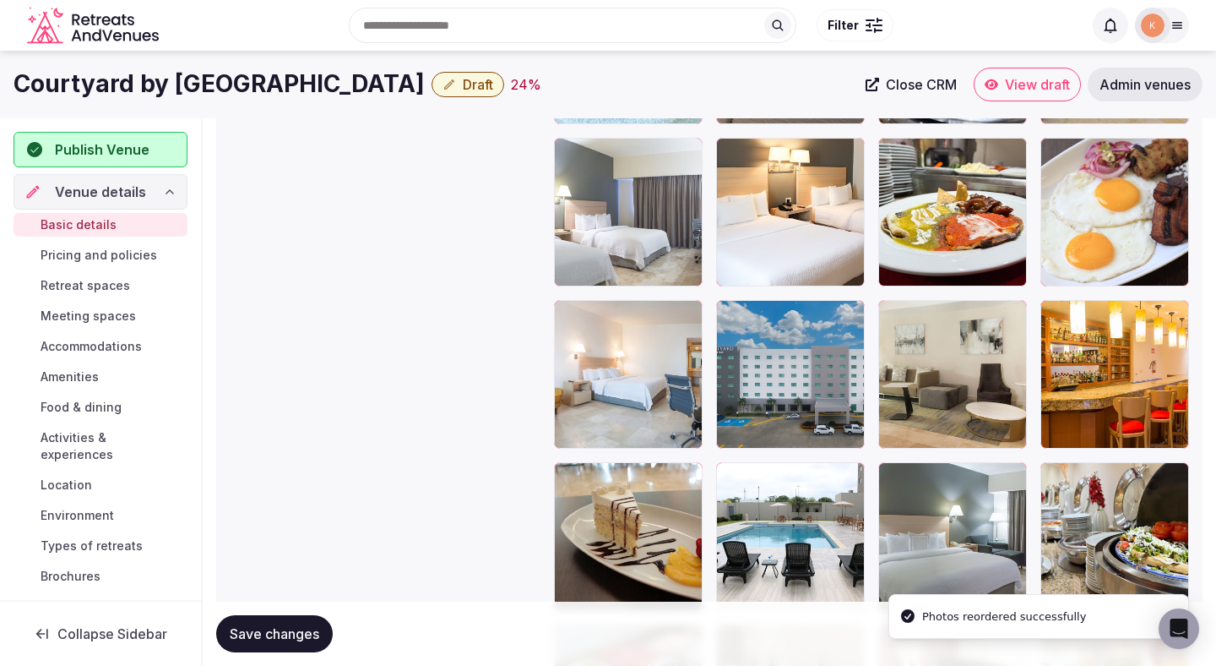
scroll to position [2594, 0]
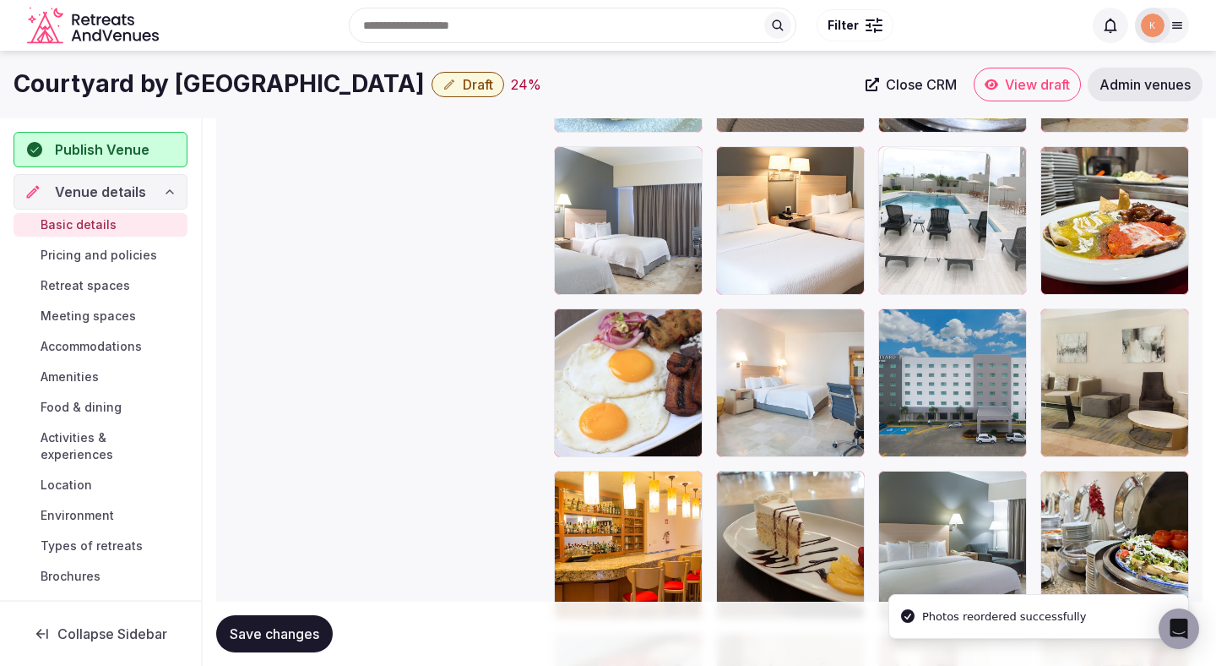
drag, startPoint x: 786, startPoint y: 497, endPoint x: 914, endPoint y: 199, distance: 324.3
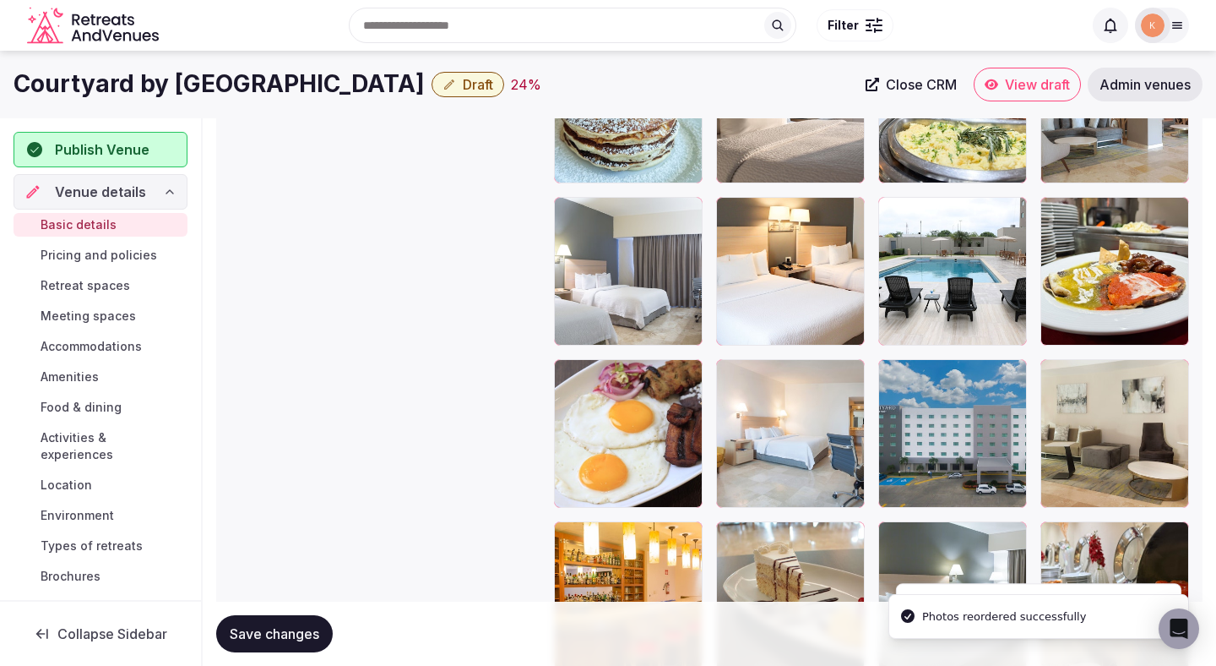
scroll to position [2332, 0]
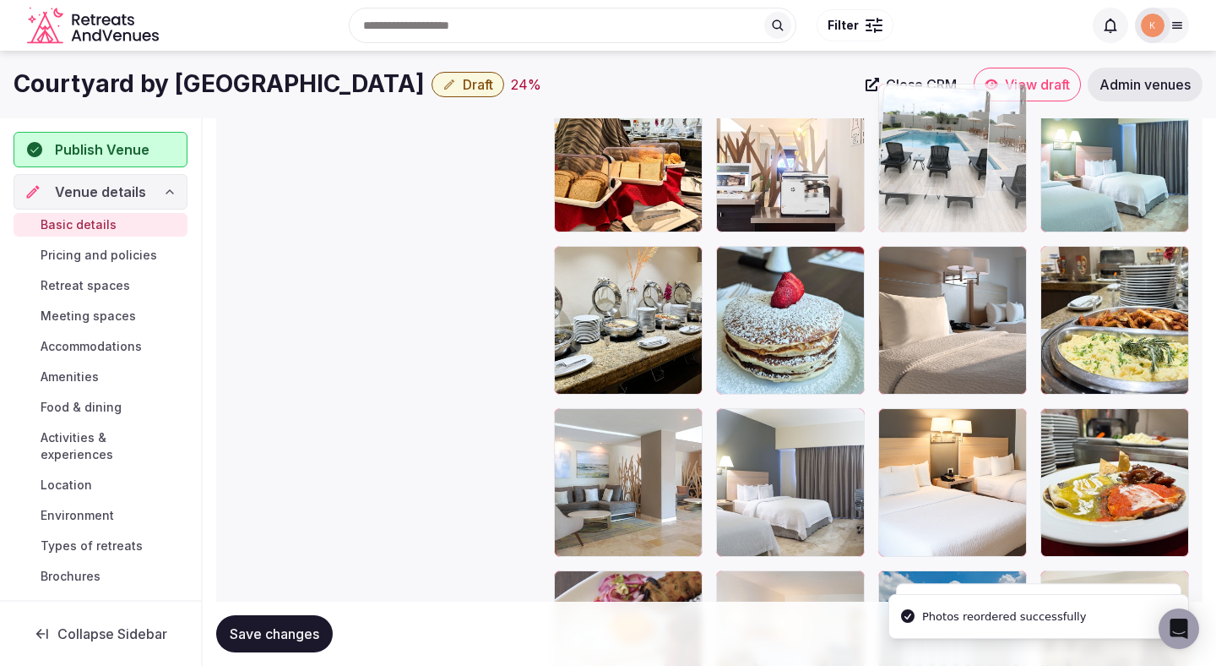
drag, startPoint x: 954, startPoint y: 485, endPoint x: 956, endPoint y: 223, distance: 261.9
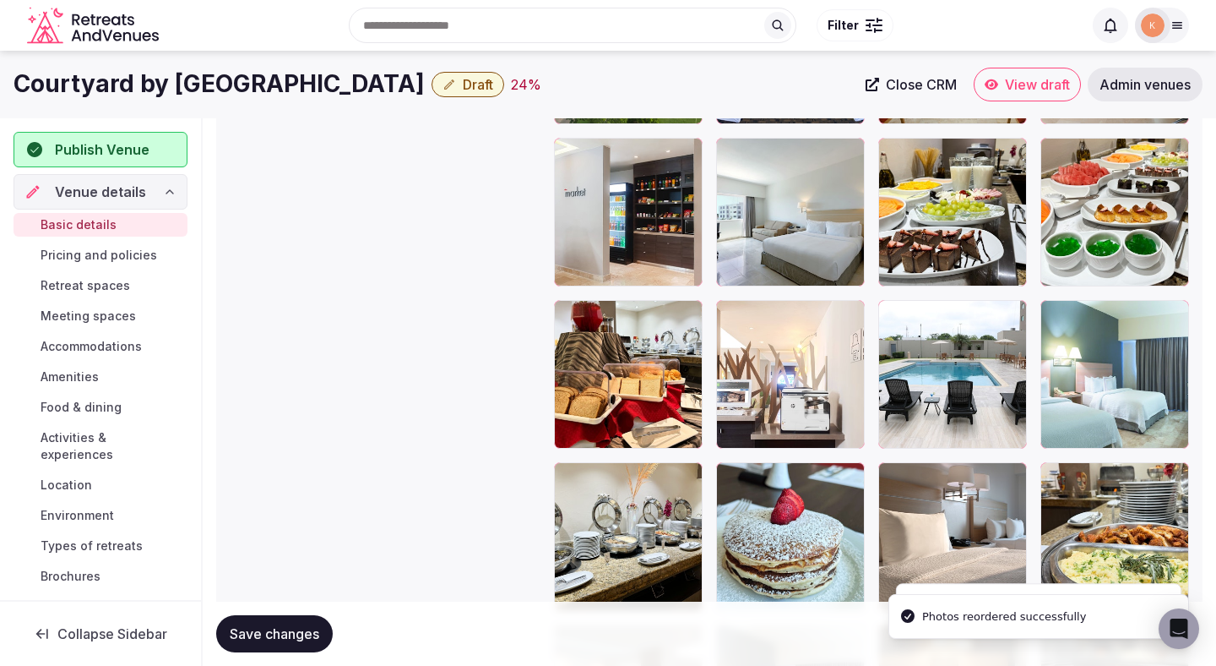
scroll to position [2065, 0]
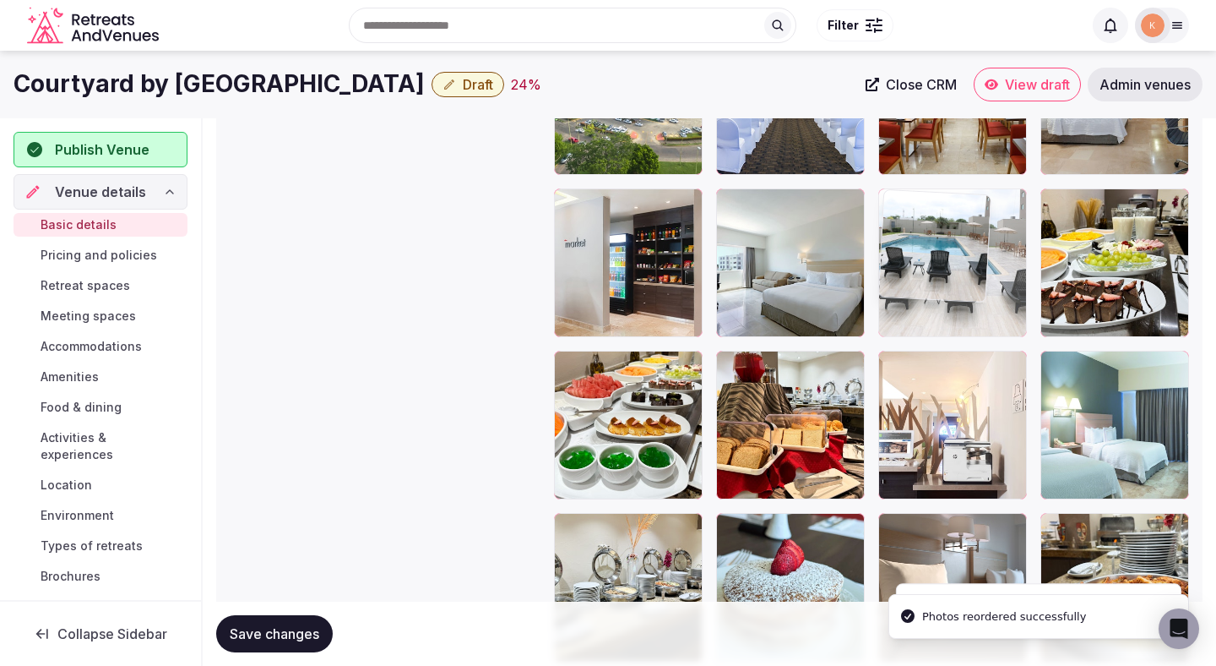
drag, startPoint x: 940, startPoint y: 420, endPoint x: 949, endPoint y: 274, distance: 146.4
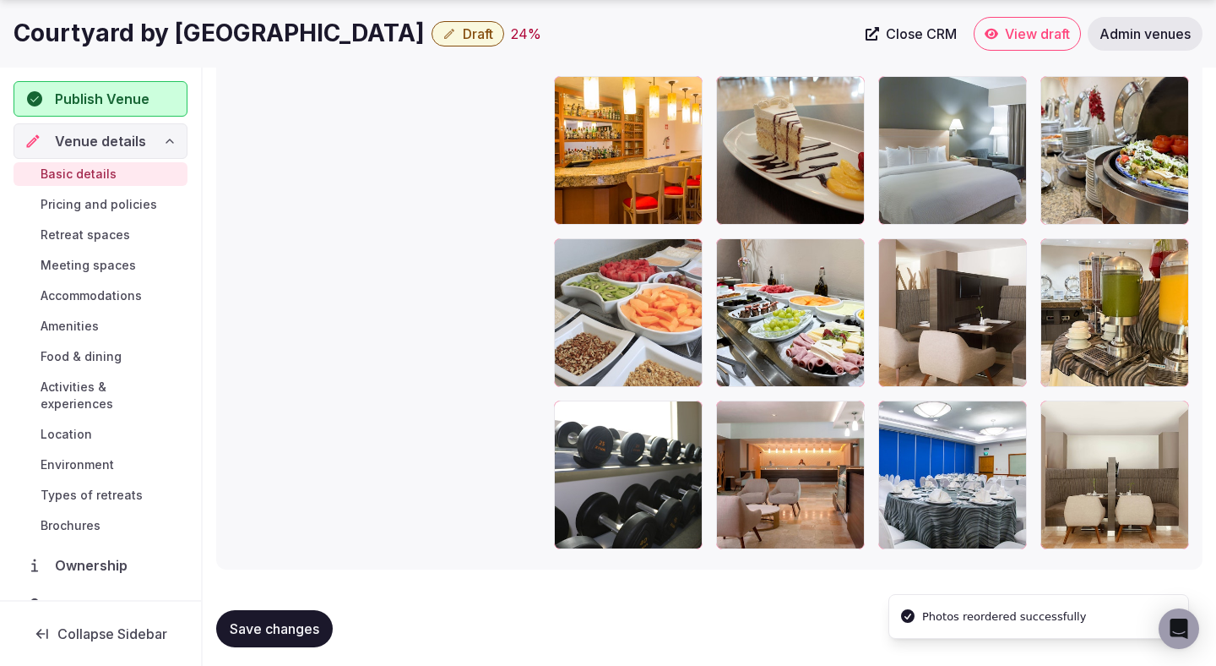
scroll to position [2998, 0]
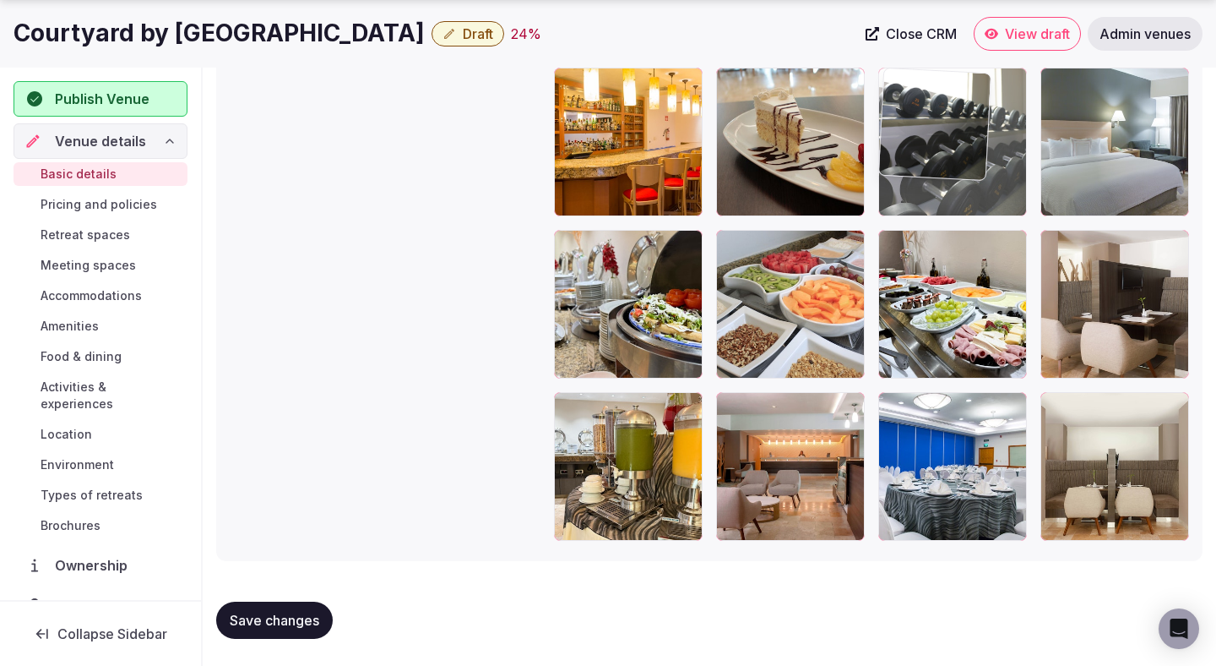
drag, startPoint x: 606, startPoint y: 452, endPoint x: 930, endPoint y: 221, distance: 398.0
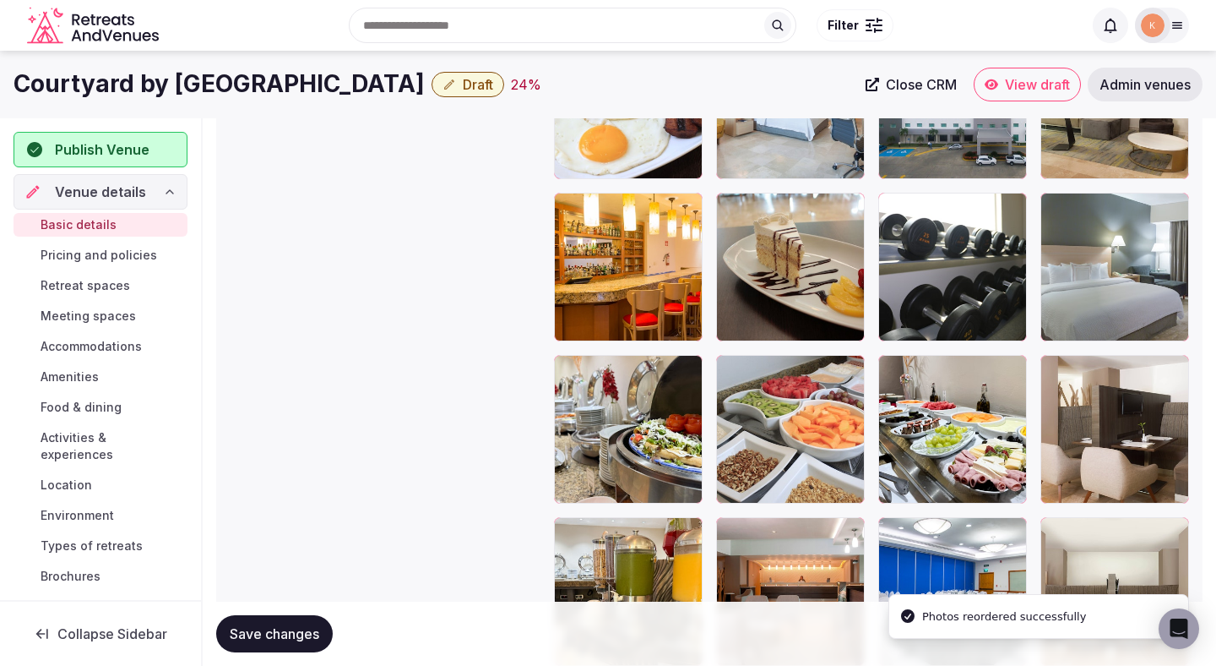
scroll to position [2731, 0]
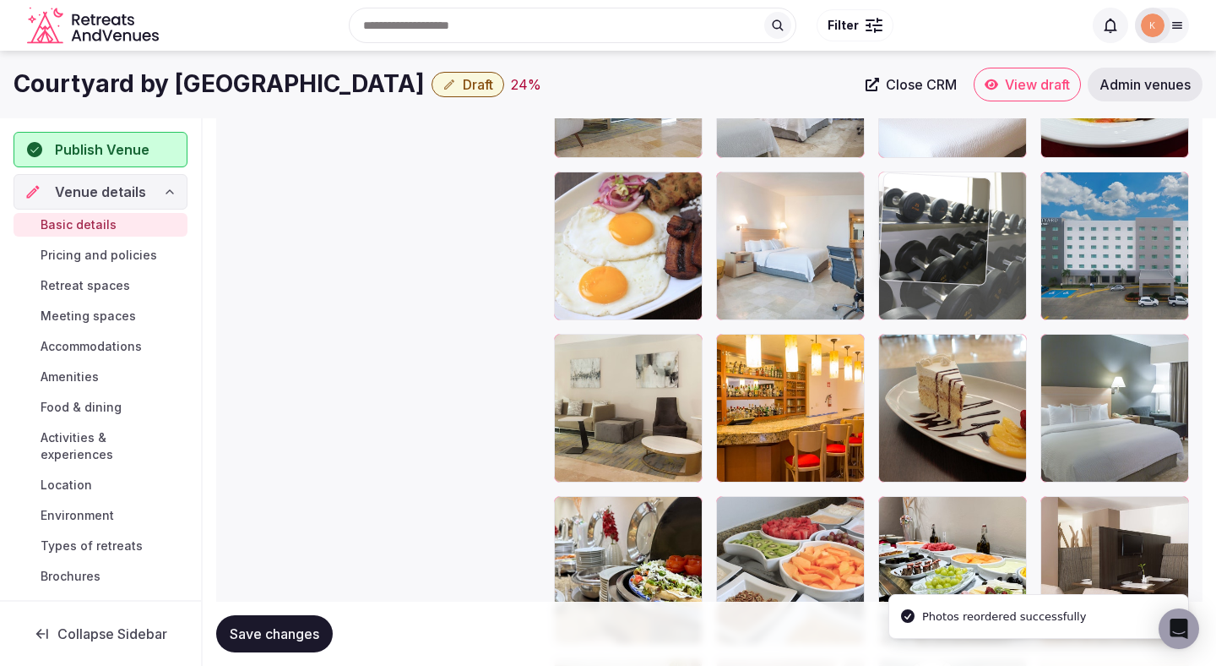
drag, startPoint x: 936, startPoint y: 421, endPoint x: 936, endPoint y: 249, distance: 171.5
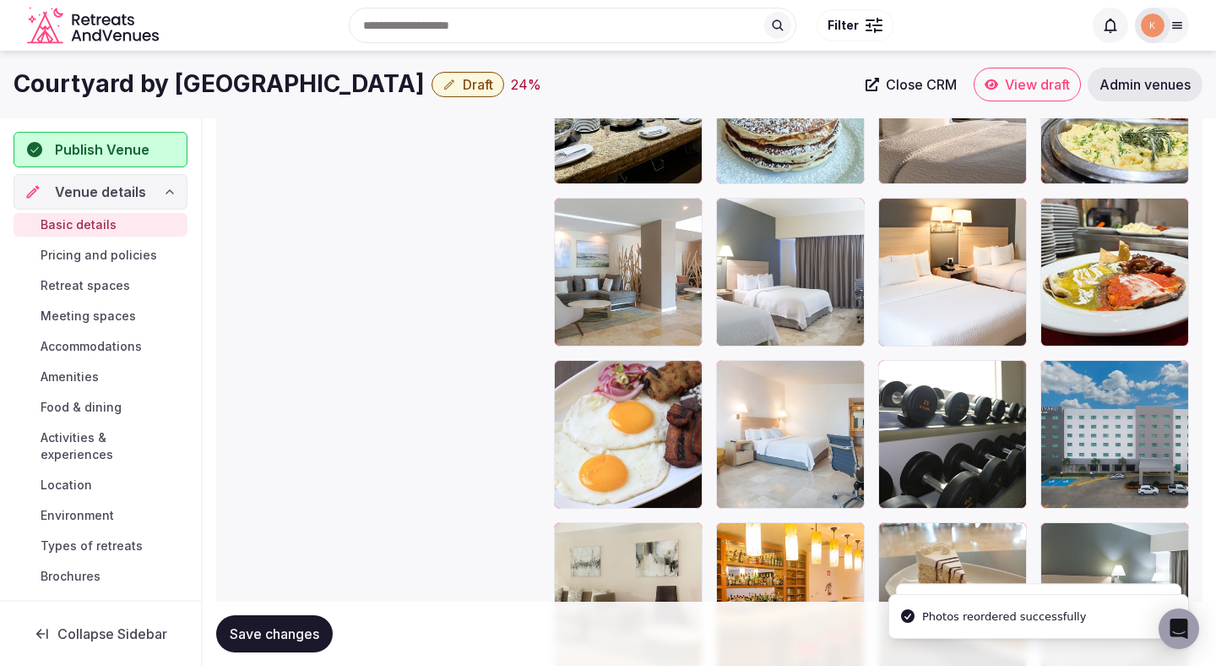
scroll to position [2525, 0]
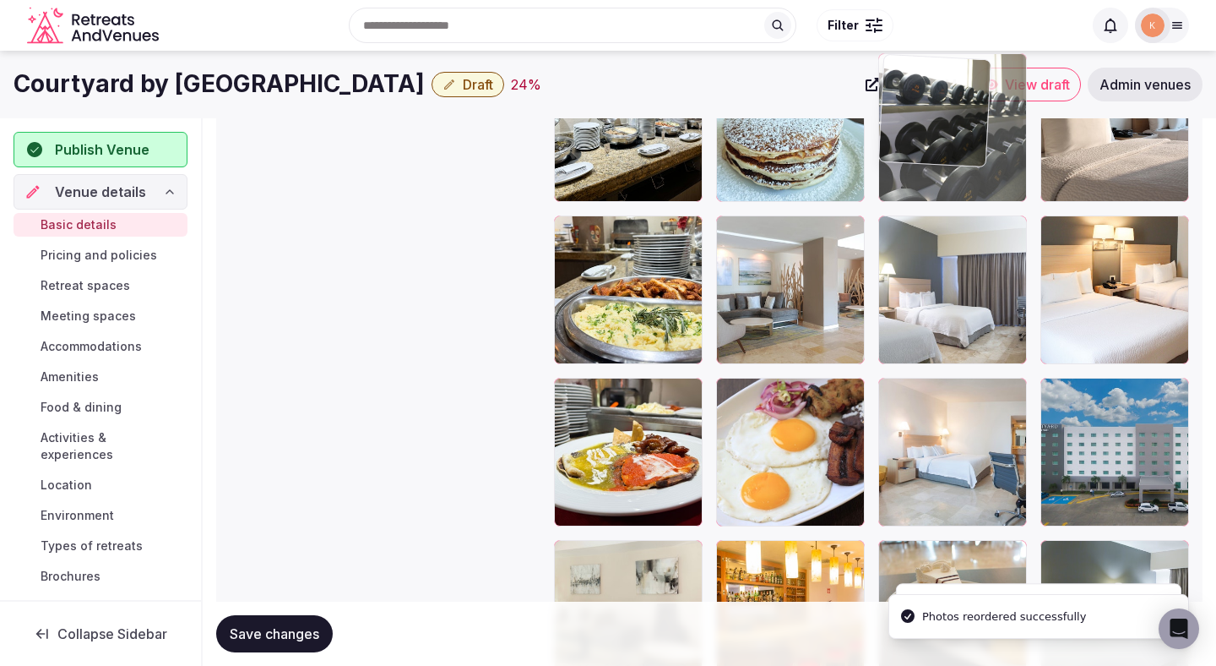
drag, startPoint x: 946, startPoint y: 442, endPoint x: 946, endPoint y: 198, distance: 244.1
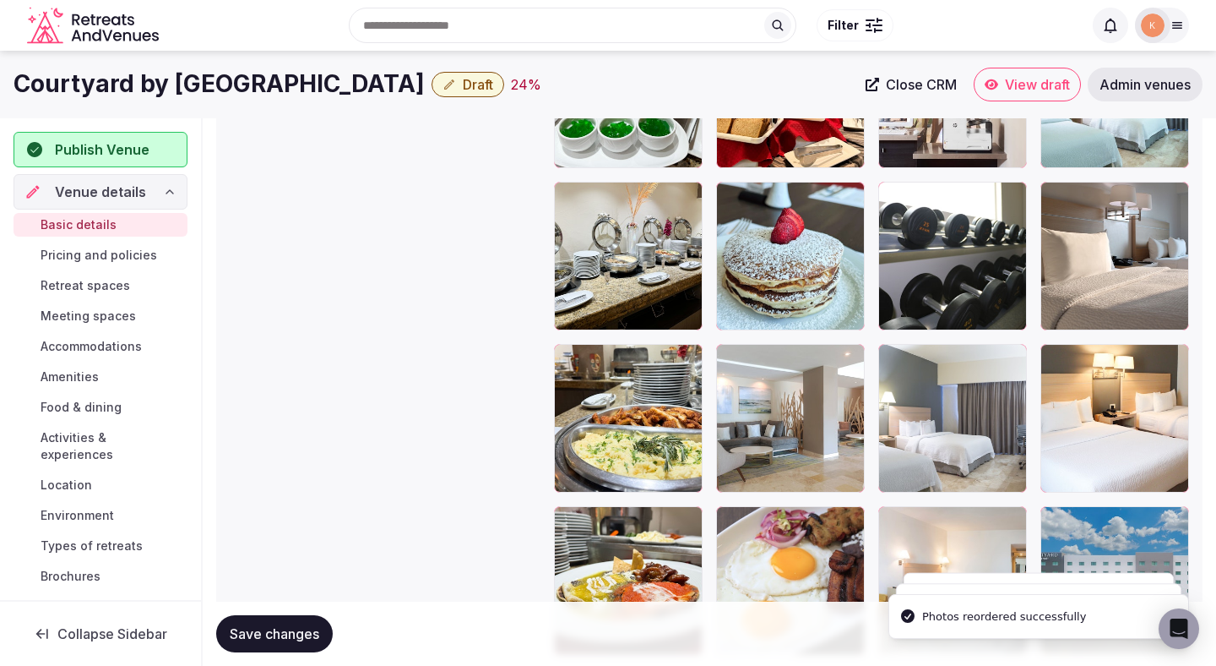
scroll to position [2228, 0]
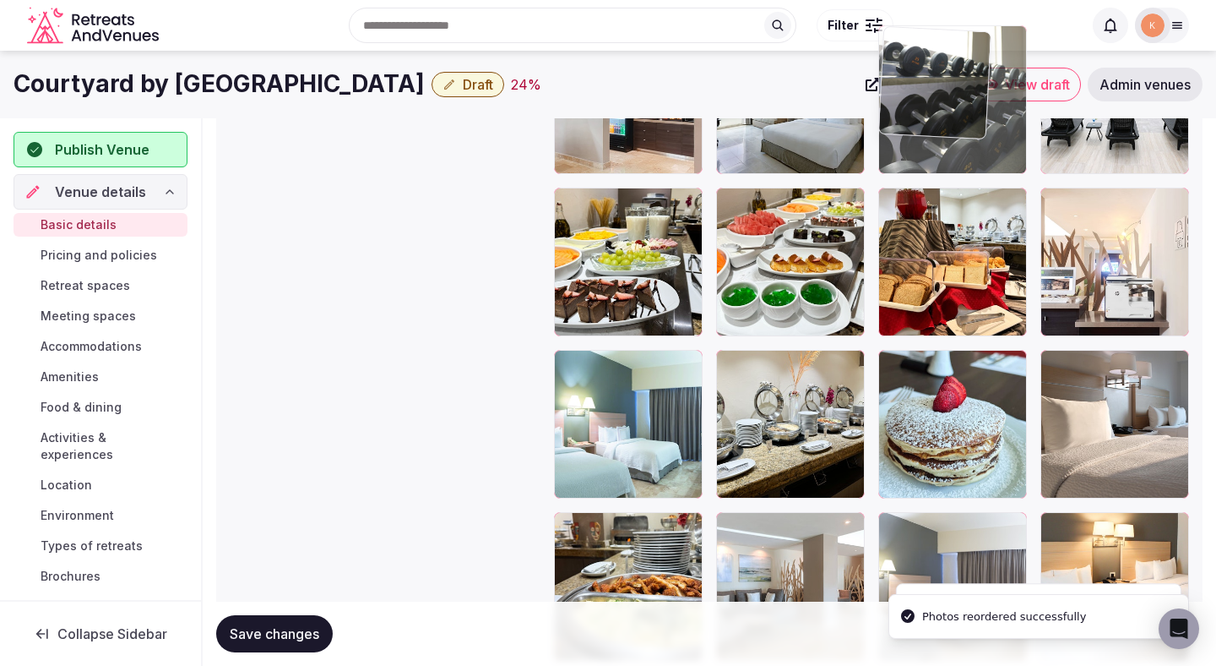
drag, startPoint x: 949, startPoint y: 398, endPoint x: 970, endPoint y: 160, distance: 239.1
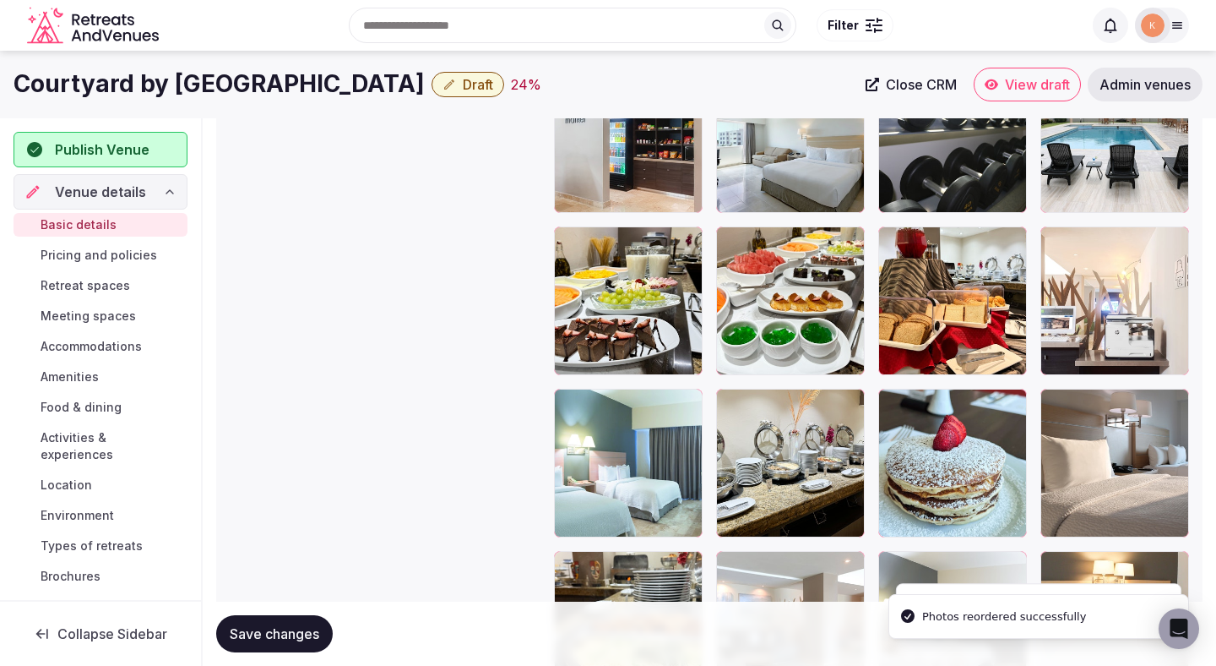
scroll to position [1843, 0]
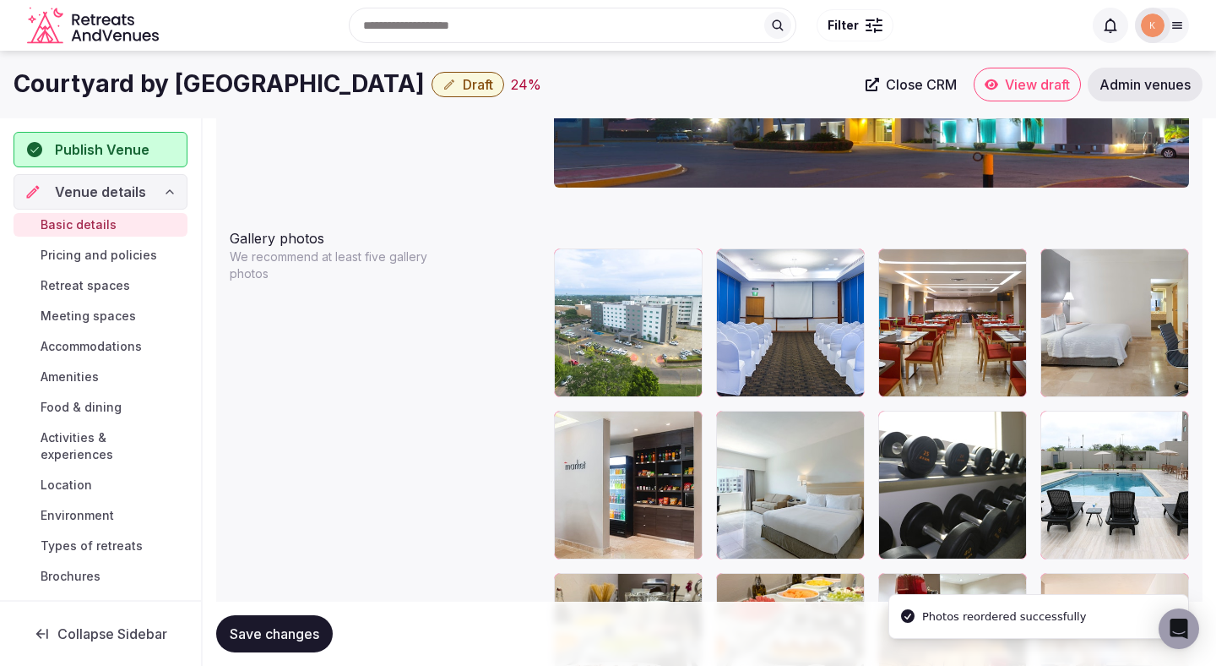
click at [277, 628] on span "Save changes" at bounding box center [275, 633] width 90 height 17
click at [275, 627] on span "Save changes" at bounding box center [275, 633] width 90 height 17
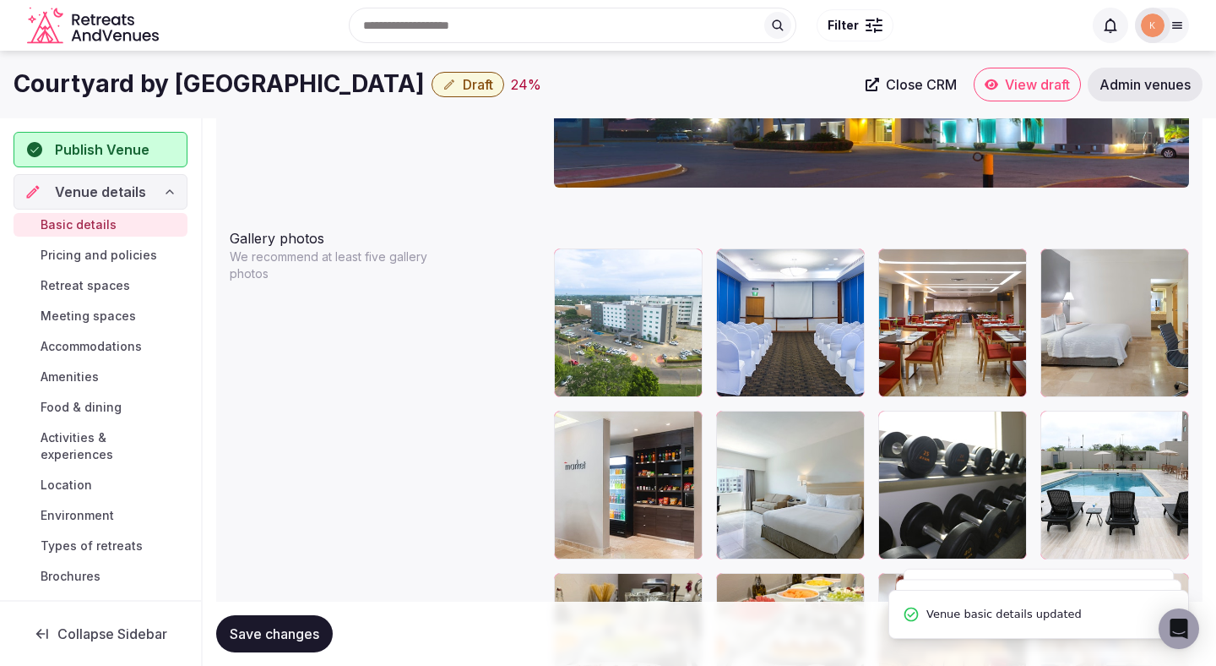
click at [491, 83] on span "Draft" at bounding box center [478, 84] width 30 height 17
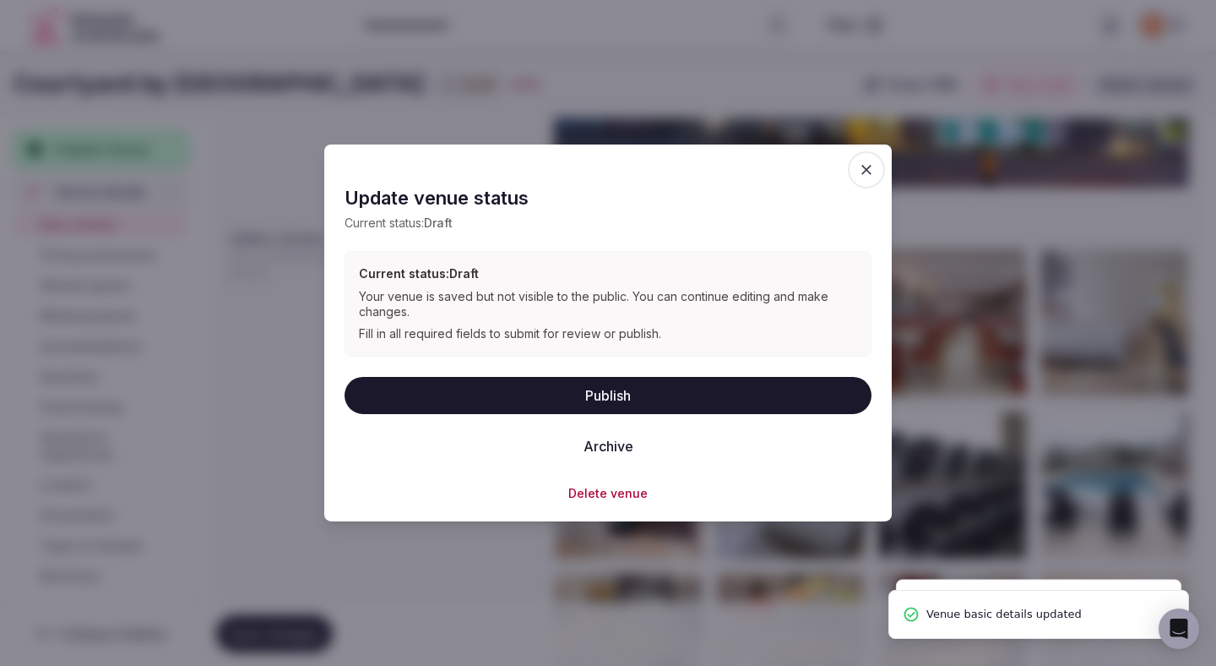
click at [499, 401] on button "Publish" at bounding box center [608, 394] width 527 height 37
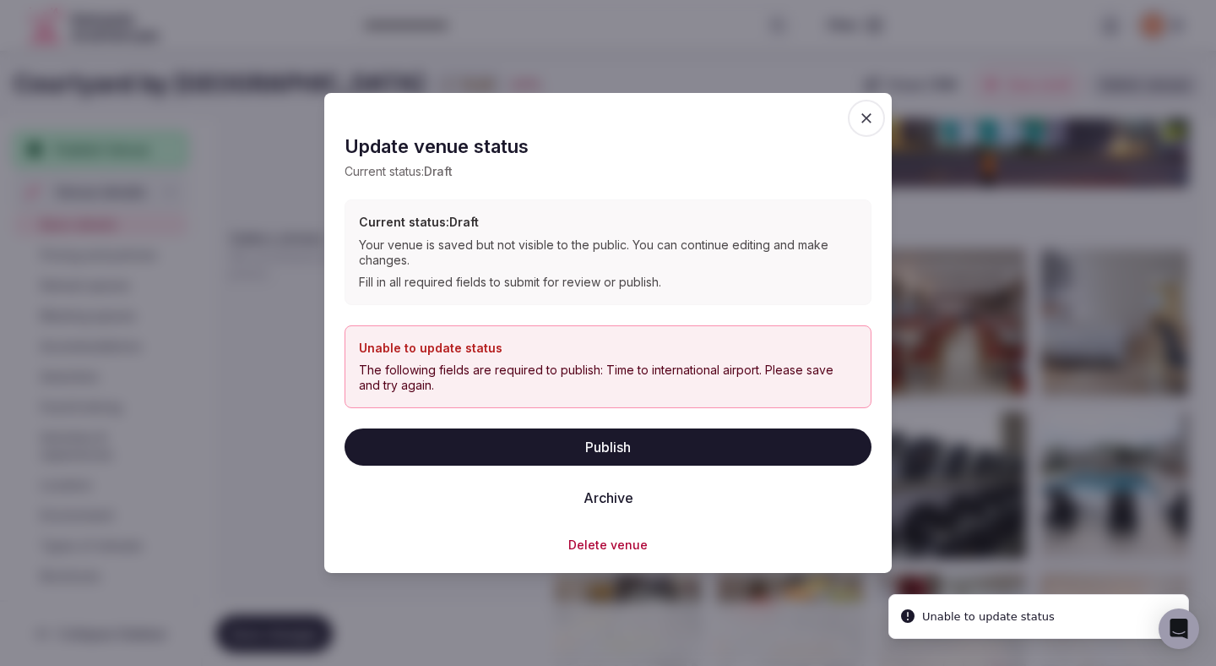
click at [871, 119] on icon "button" at bounding box center [866, 118] width 17 height 17
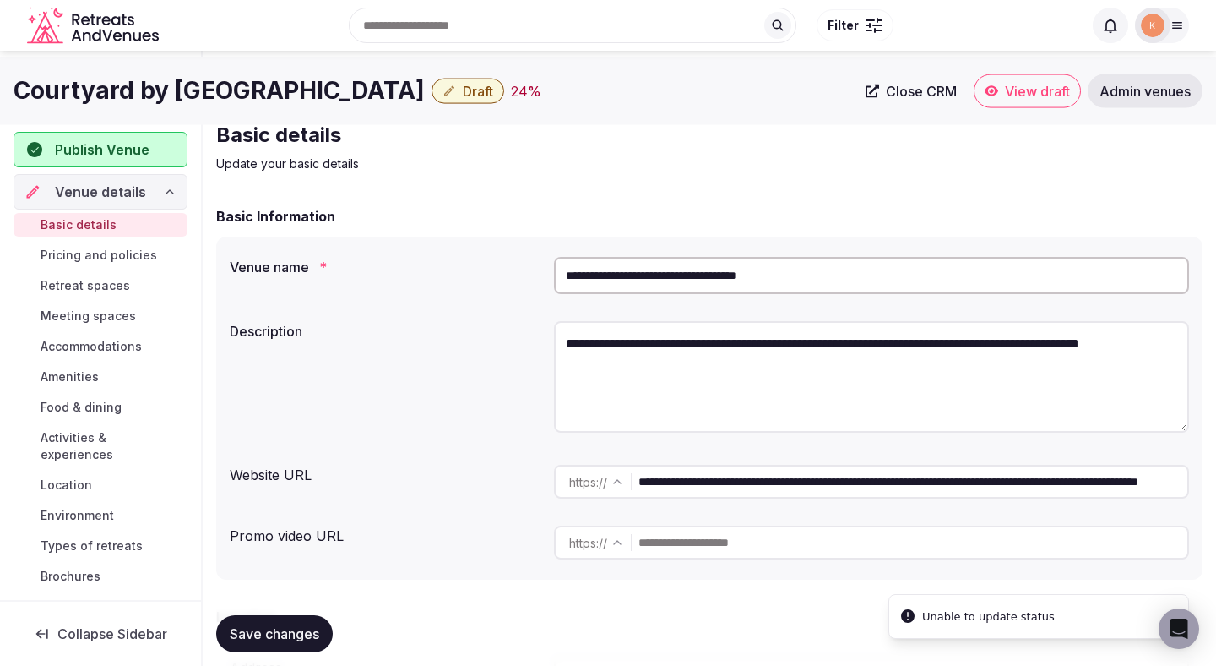
scroll to position [0, 0]
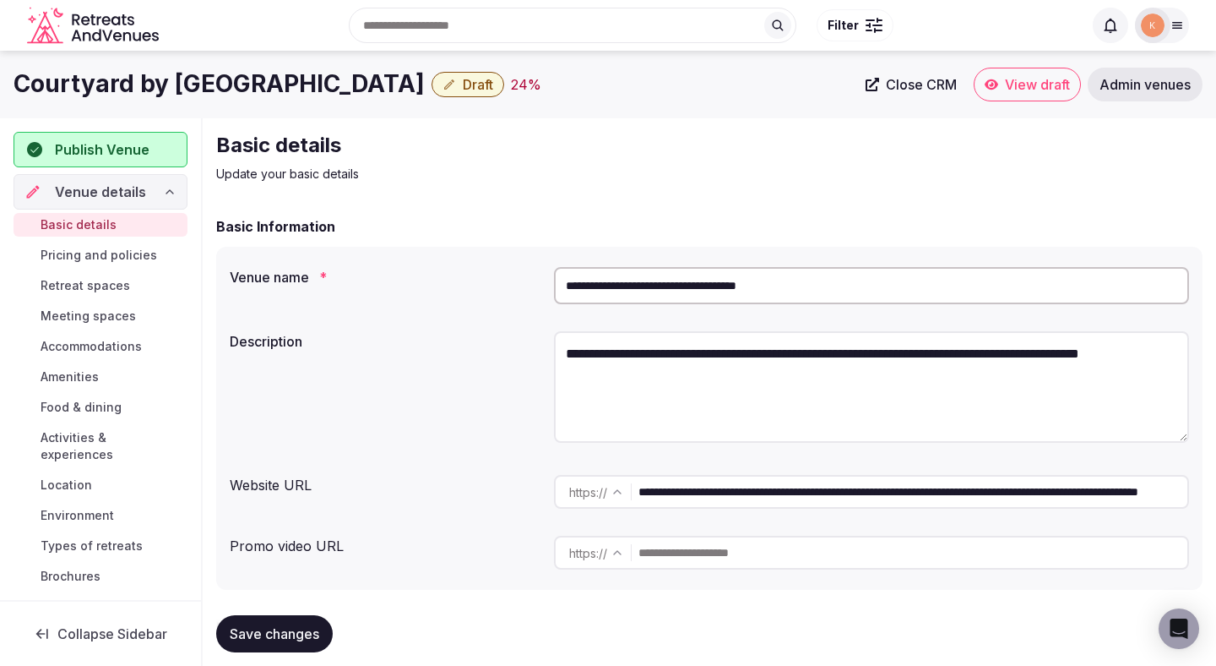
click at [779, 286] on input "**********" at bounding box center [871, 285] width 635 height 37
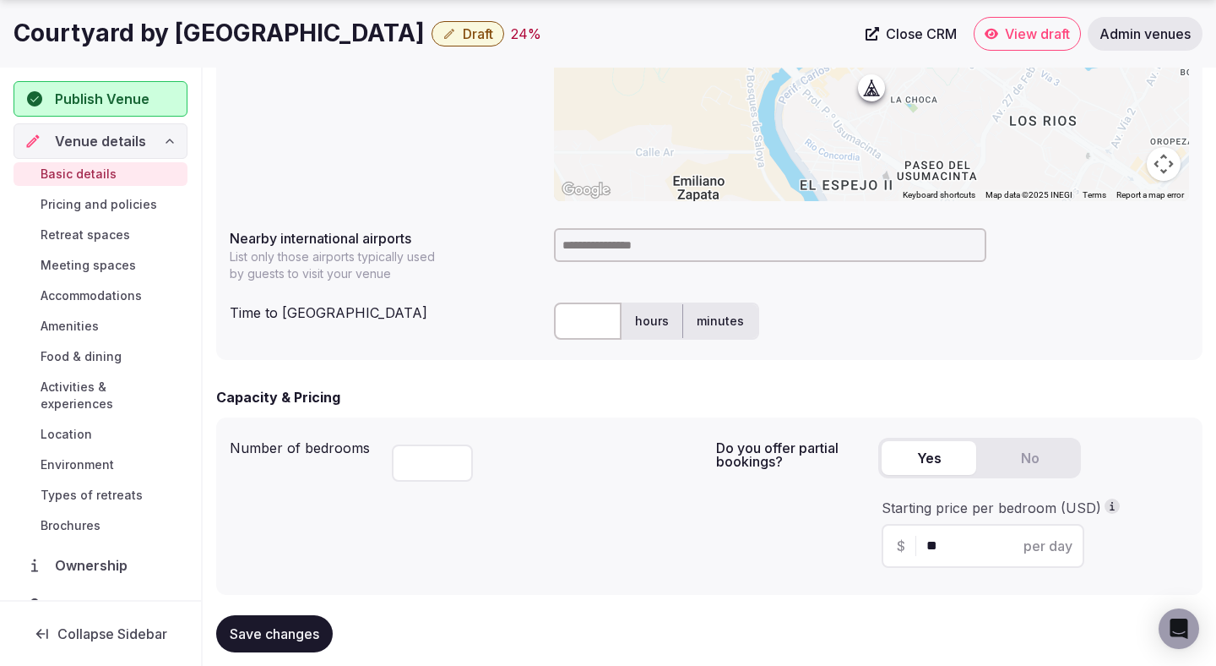
scroll to position [791, 0]
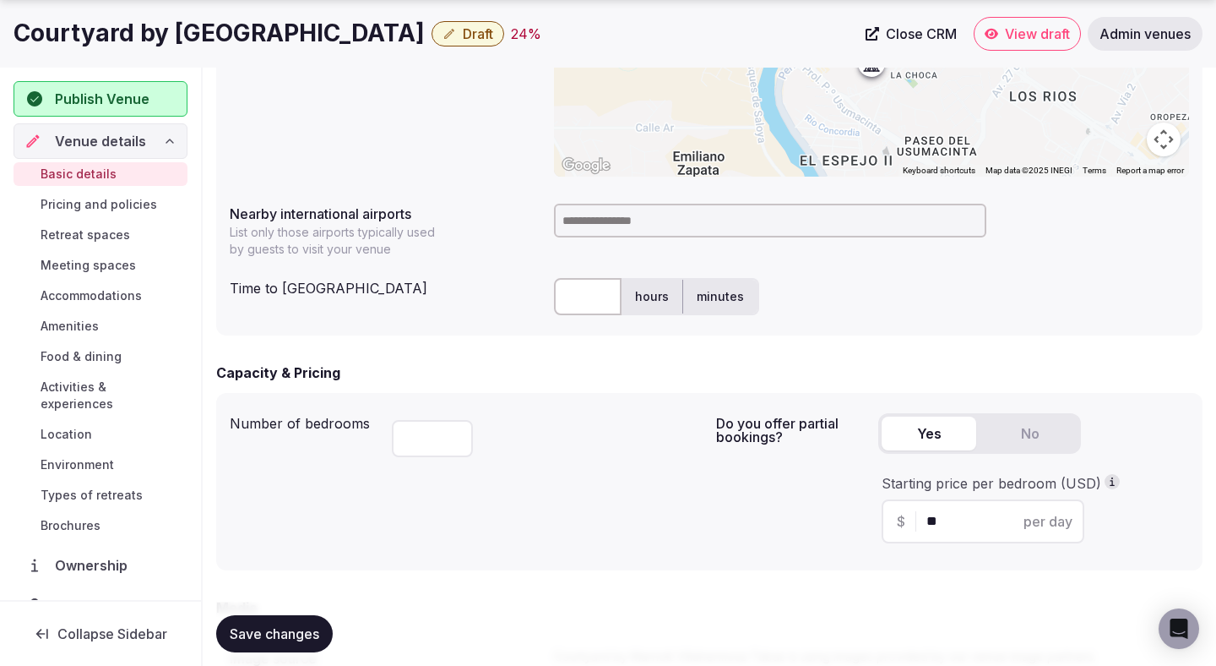
click at [654, 220] on input at bounding box center [770, 221] width 432 height 34
type input "***"
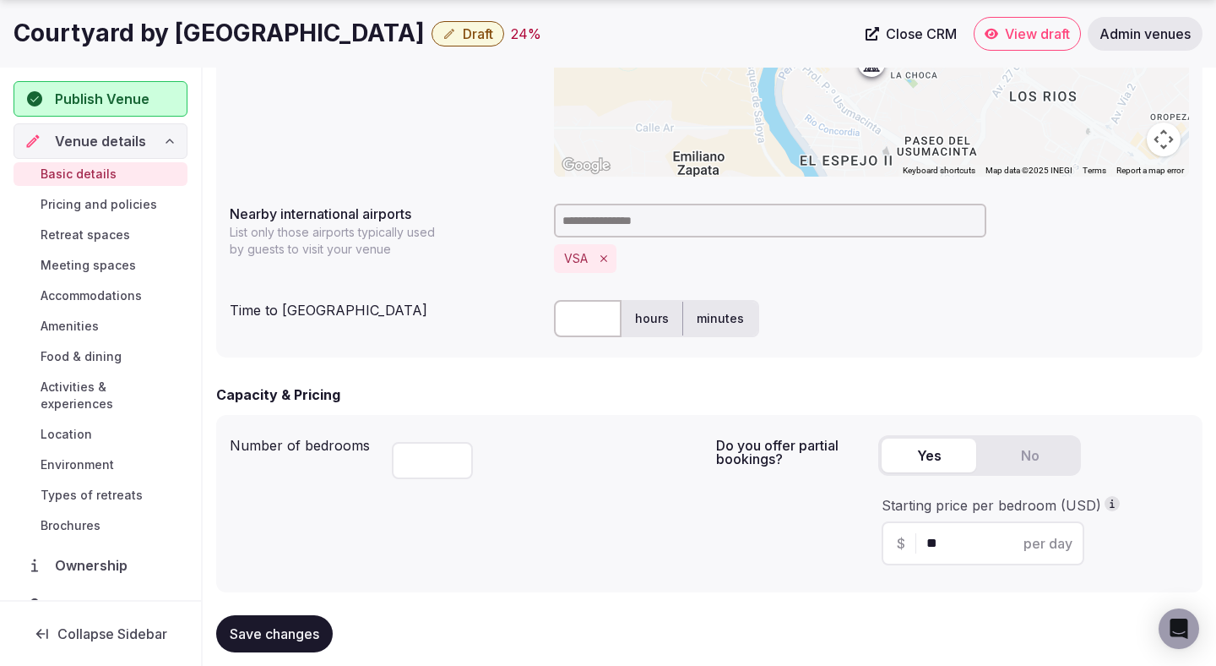
click at [578, 310] on input "text" at bounding box center [588, 318] width 68 height 37
type input "**"
click at [502, 332] on div "Time to international airport ** hours minutes" at bounding box center [710, 318] width 960 height 51
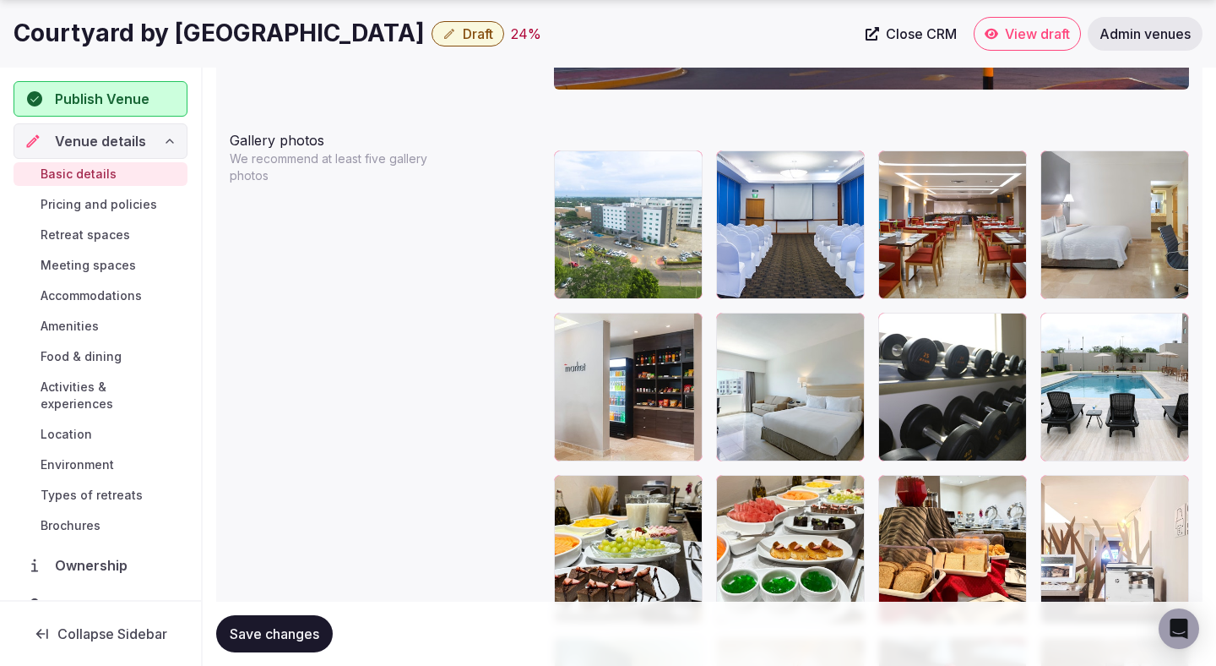
scroll to position [1973, 0]
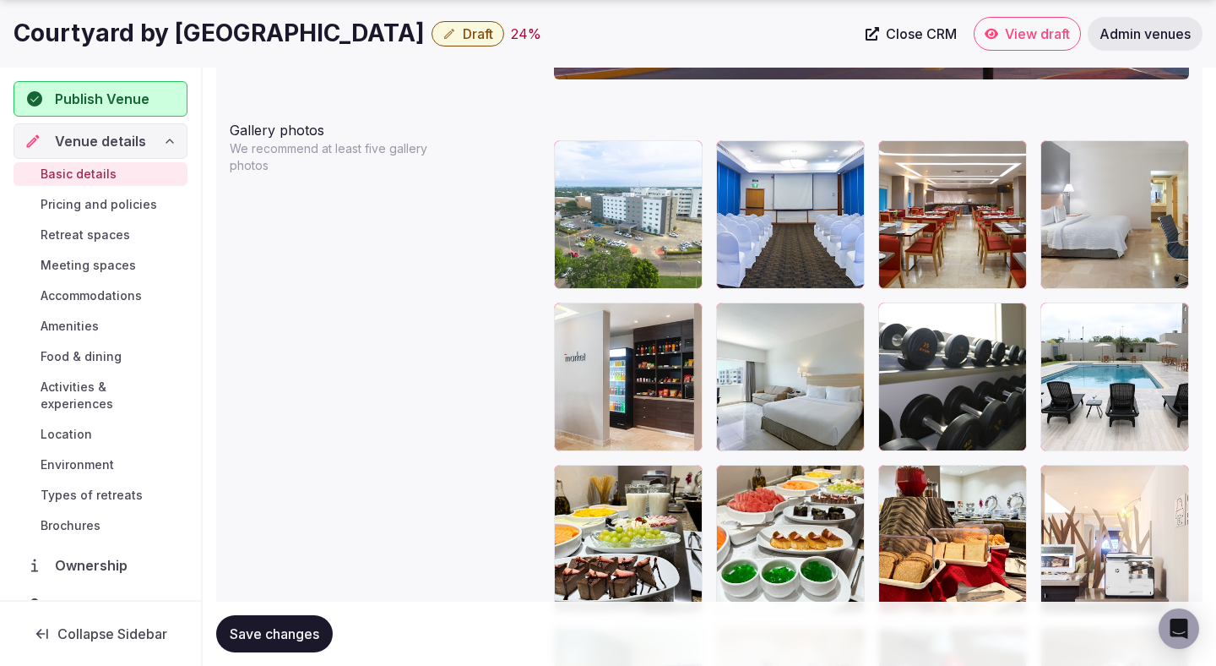
click at [295, 630] on span "Save changes" at bounding box center [275, 633] width 90 height 17
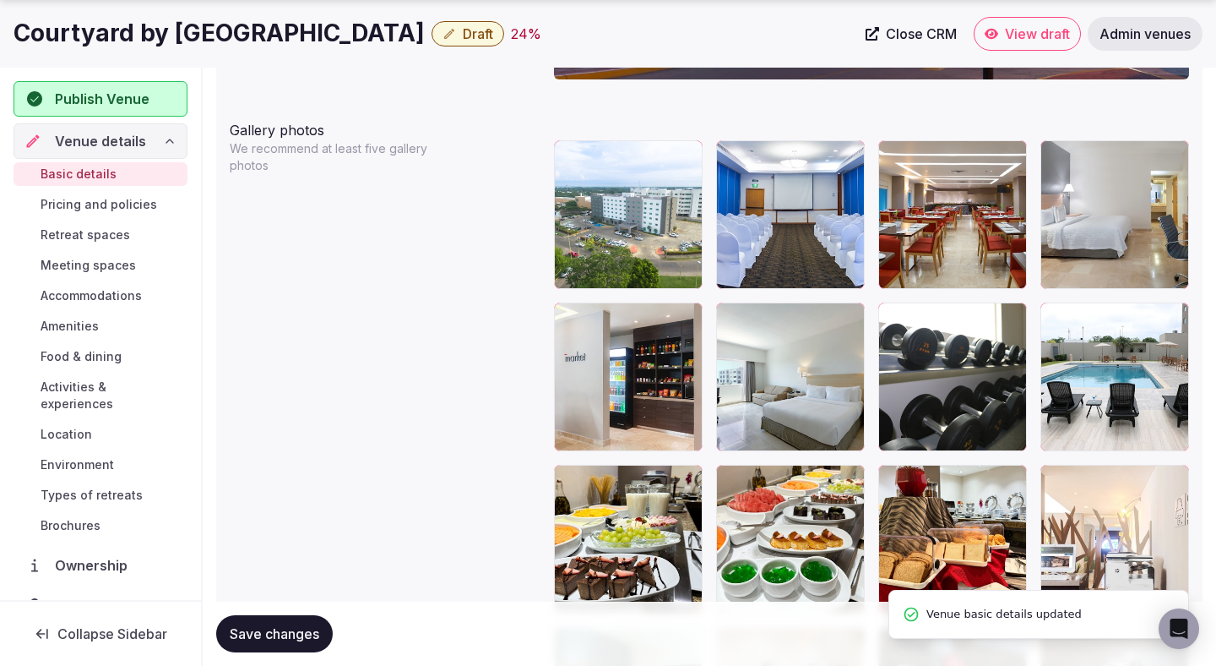
click at [154, 98] on span "Publish Venue" at bounding box center [116, 99] width 122 height 20
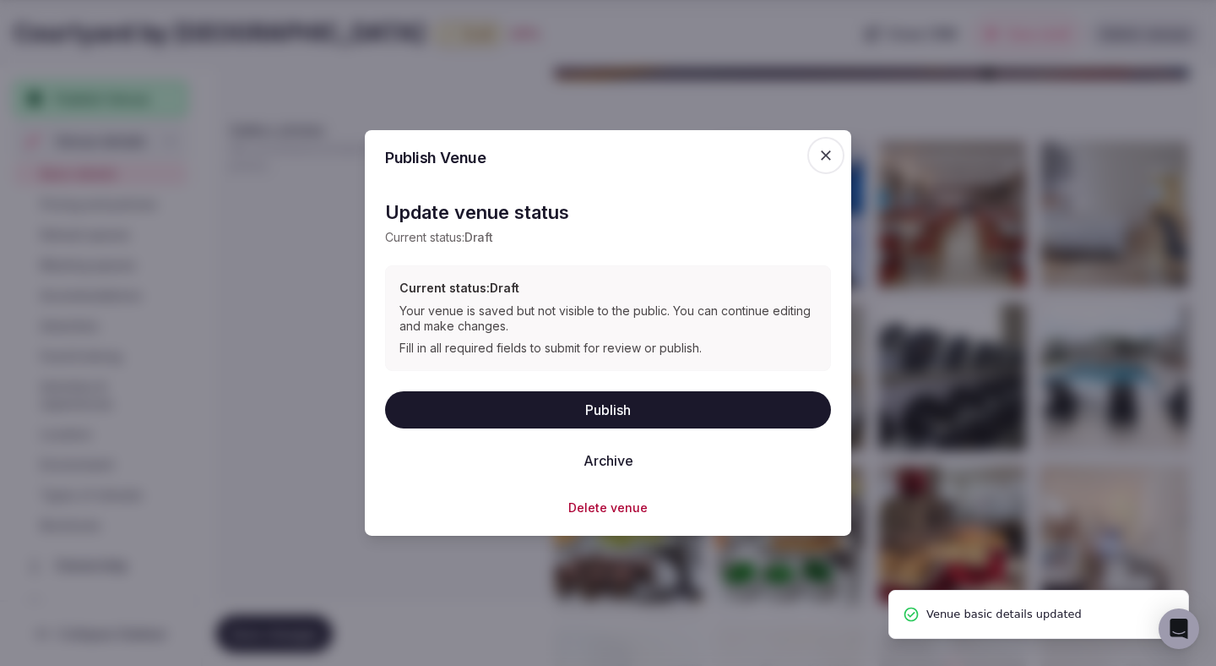
click at [447, 400] on button "Publish" at bounding box center [608, 408] width 446 height 37
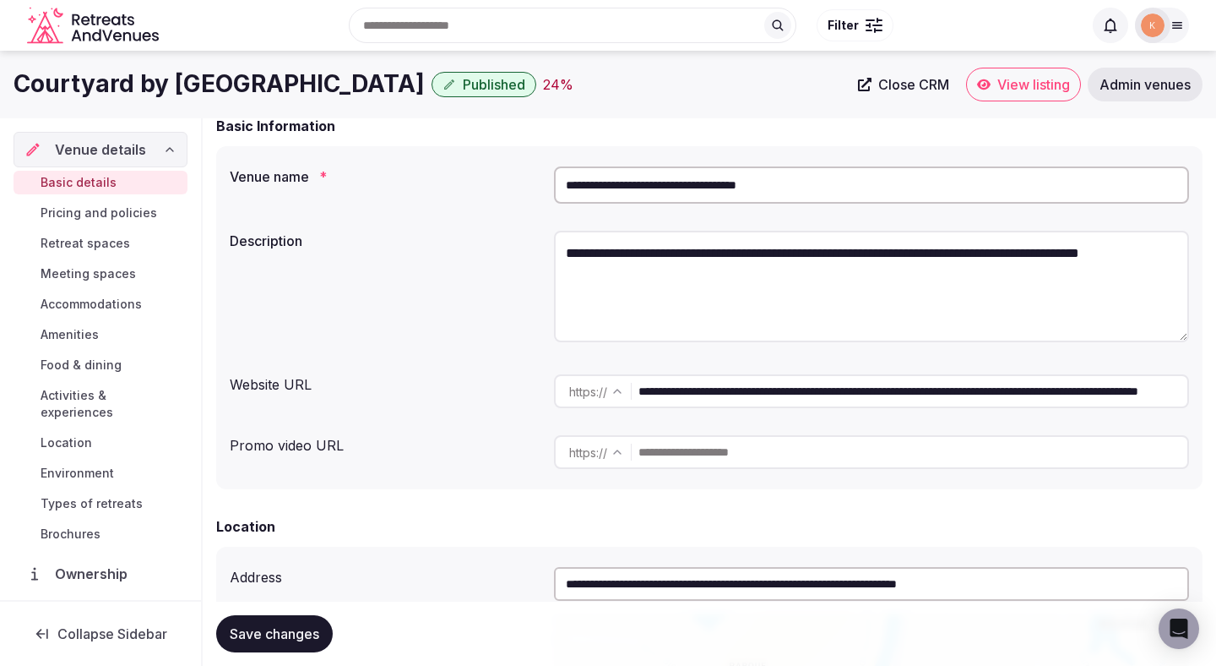
scroll to position [0, 0]
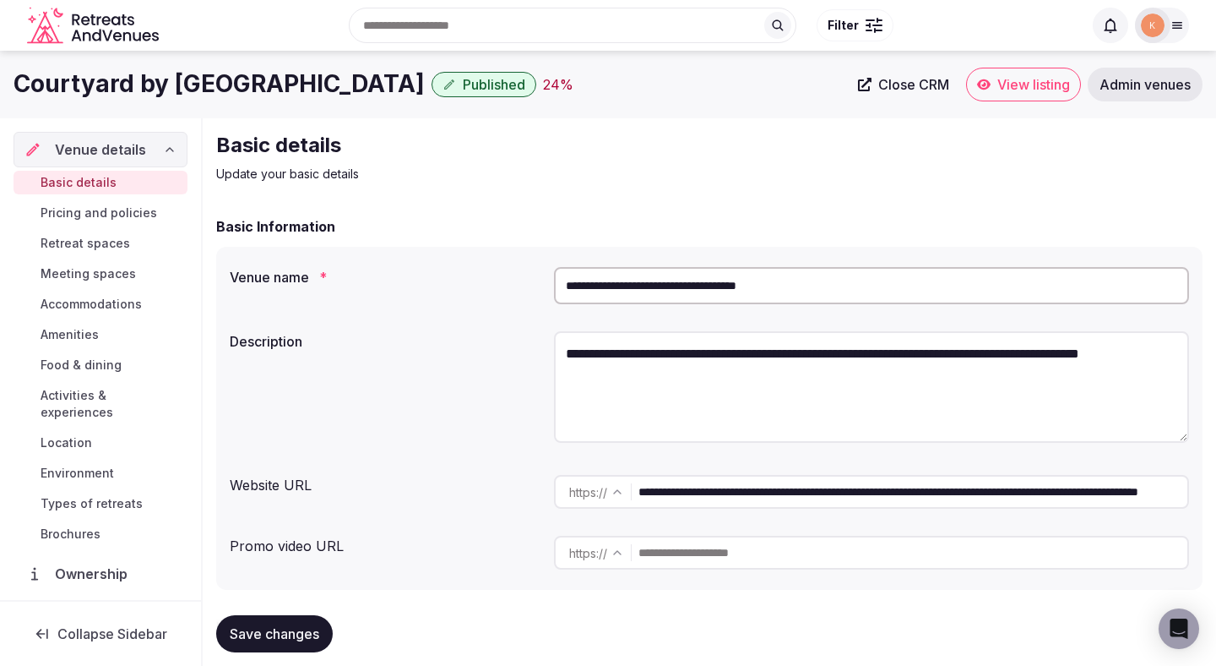
click at [1038, 95] on link "View listing" at bounding box center [1023, 85] width 115 height 34
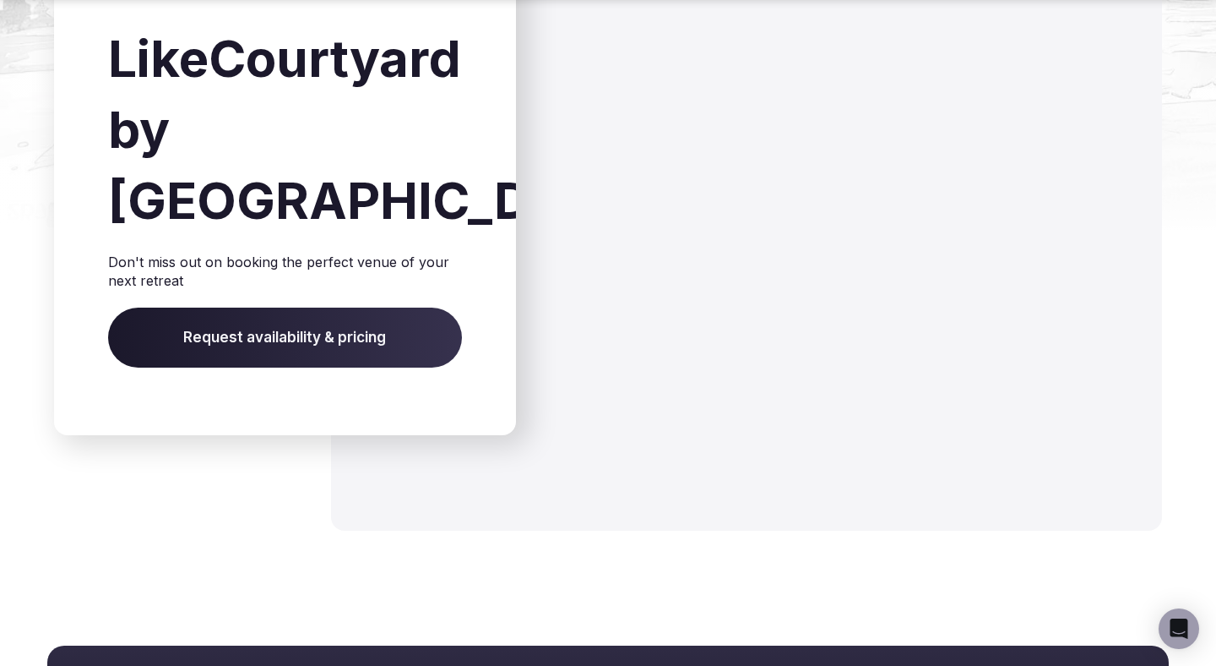
scroll to position [2227, 0]
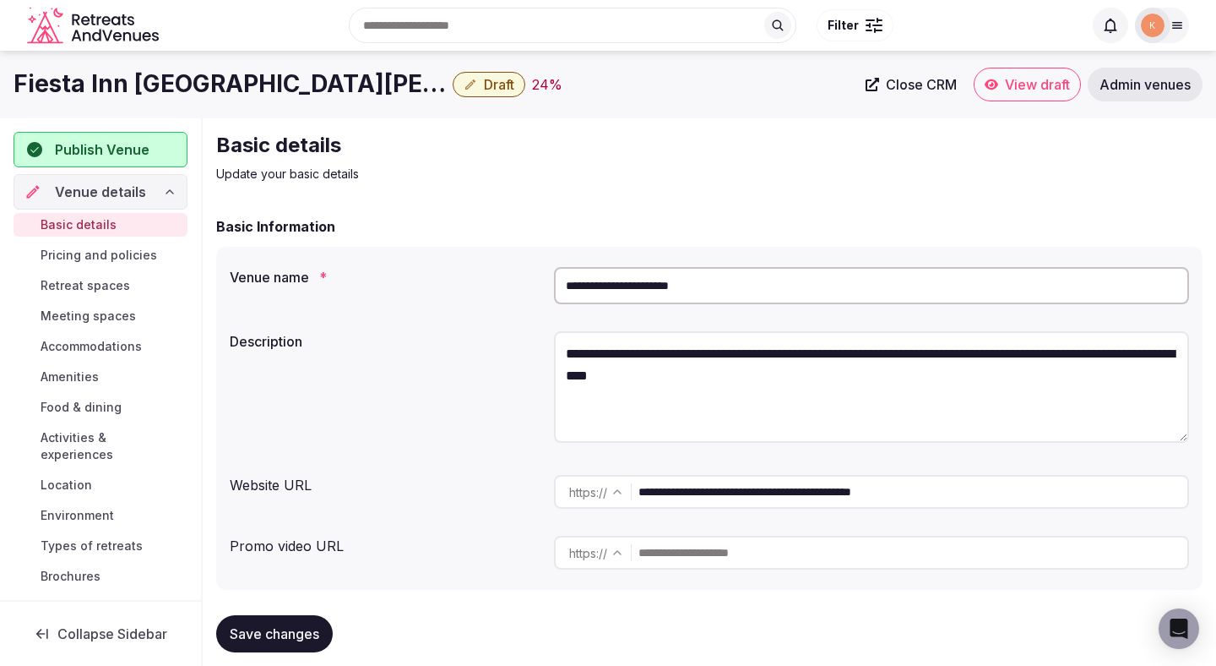
click at [655, 281] on input "**********" at bounding box center [871, 285] width 635 height 37
click at [1158, 81] on span "Admin venues" at bounding box center [1145, 84] width 91 height 17
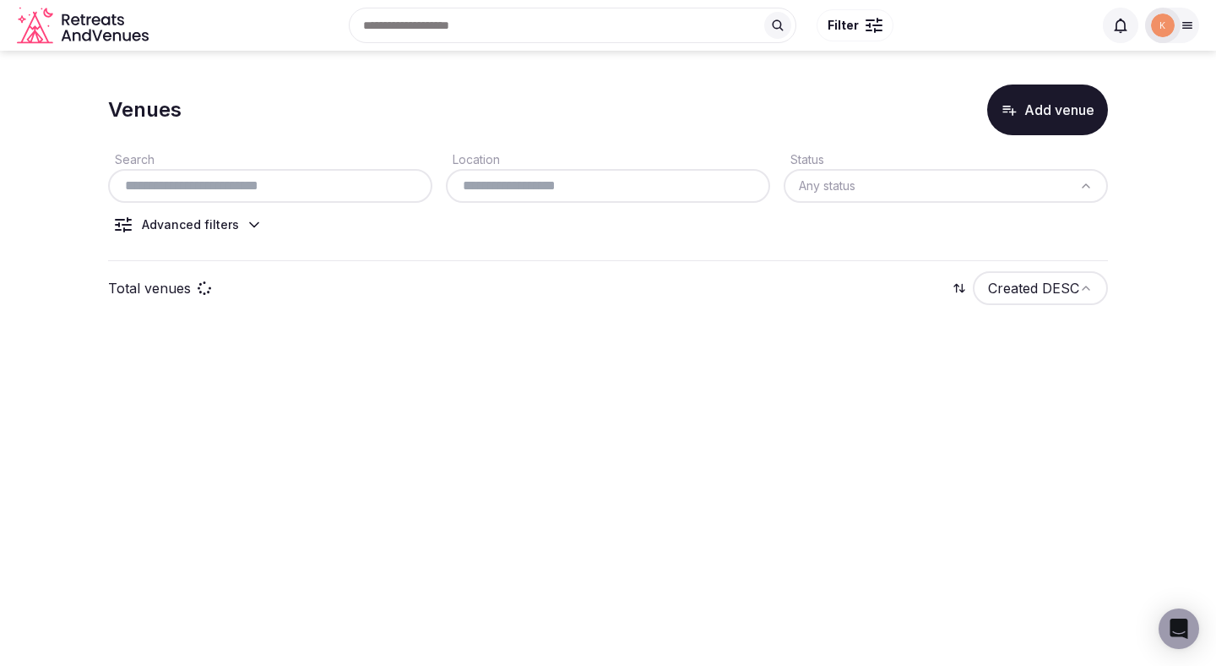
click at [356, 187] on input "text" at bounding box center [270, 186] width 311 height 20
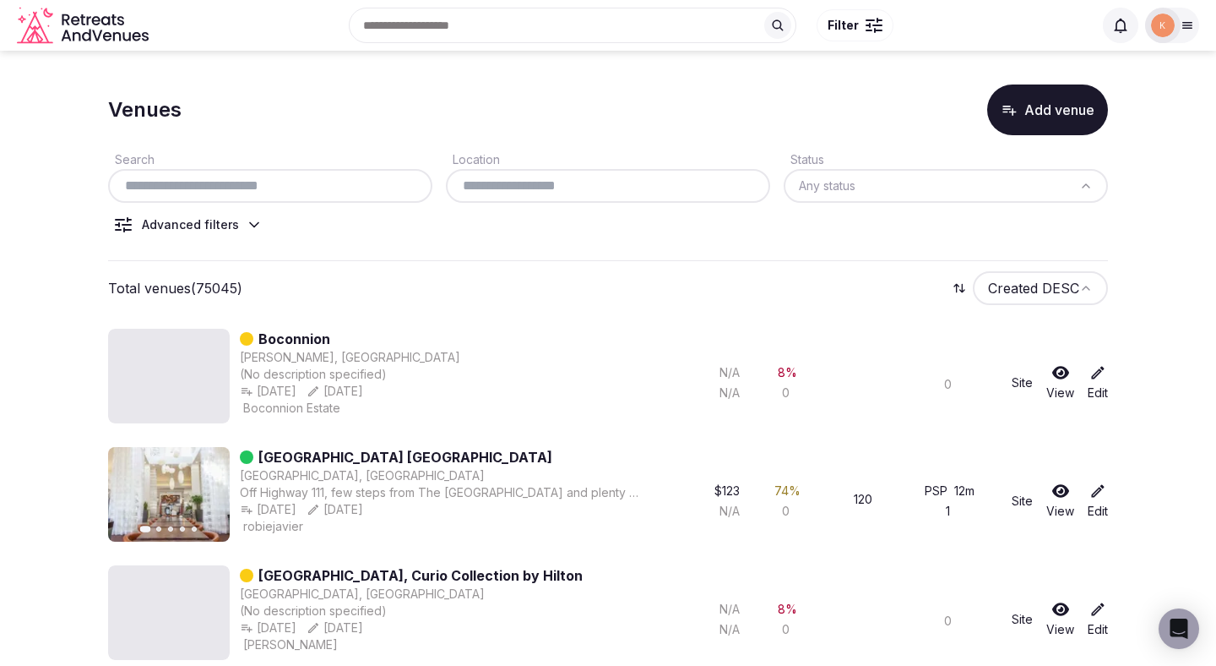
click at [355, 186] on input "text" at bounding box center [270, 186] width 311 height 20
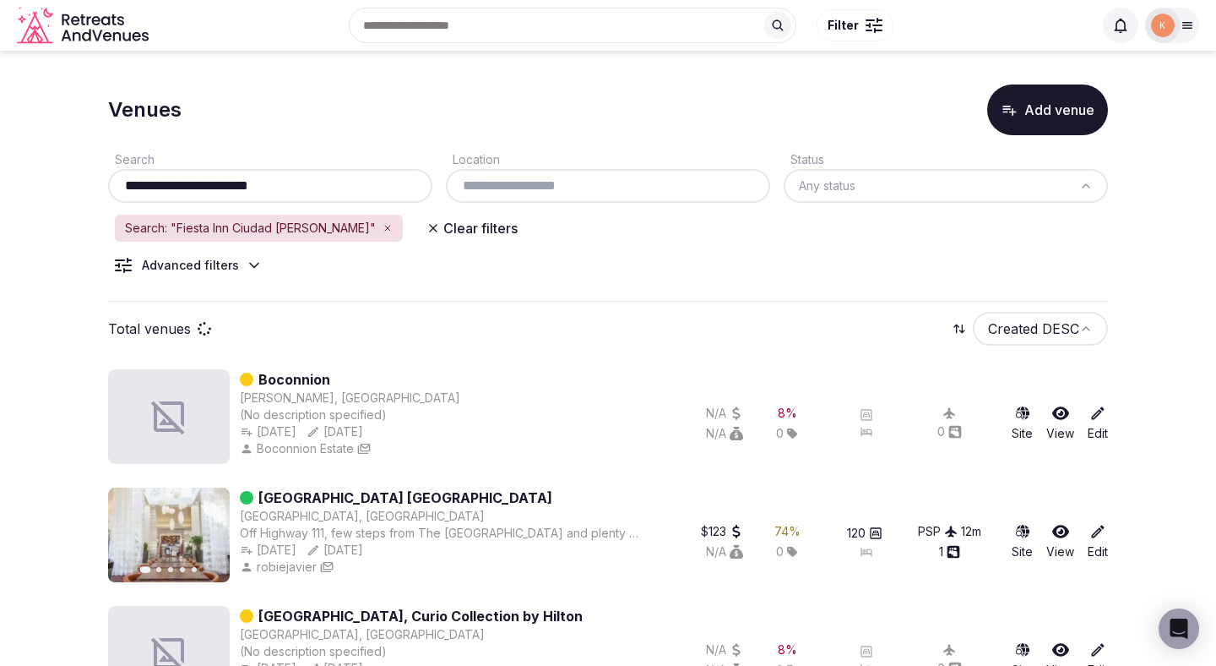
type input "**********"
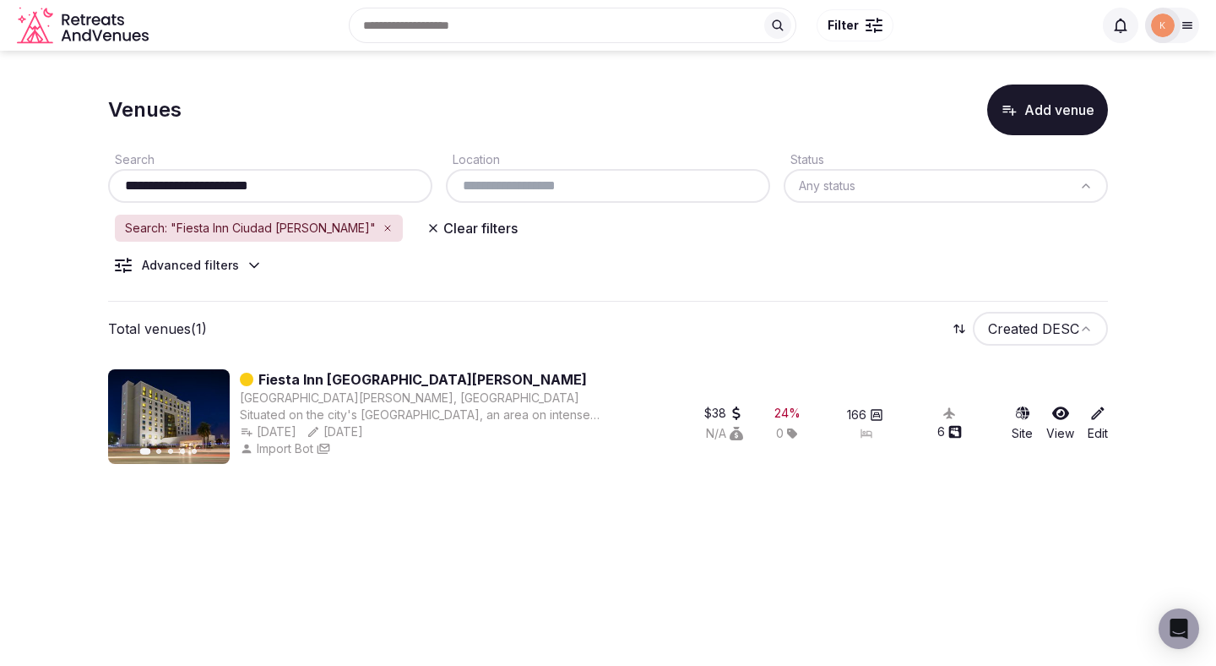
click at [342, 374] on link "Fiesta Inn [GEOGRAPHIC_DATA][PERSON_NAME]" at bounding box center [422, 379] width 329 height 20
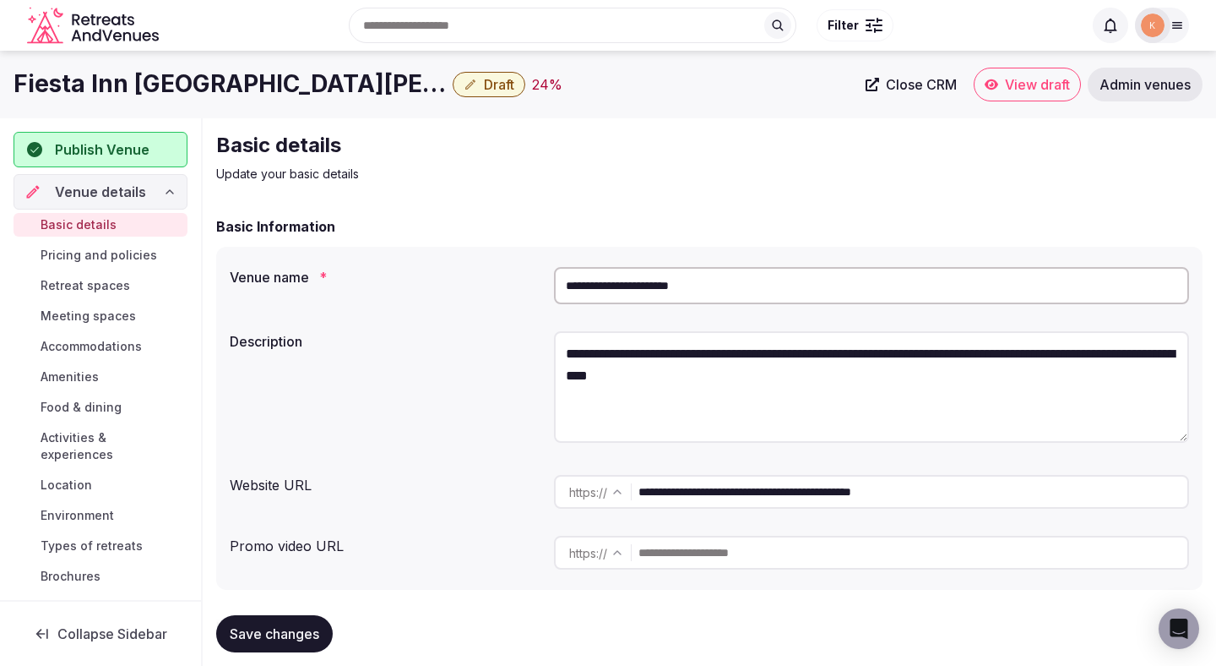
click at [698, 285] on input "**********" at bounding box center [871, 285] width 635 height 37
click at [1119, 78] on span "Admin venues" at bounding box center [1145, 84] width 91 height 17
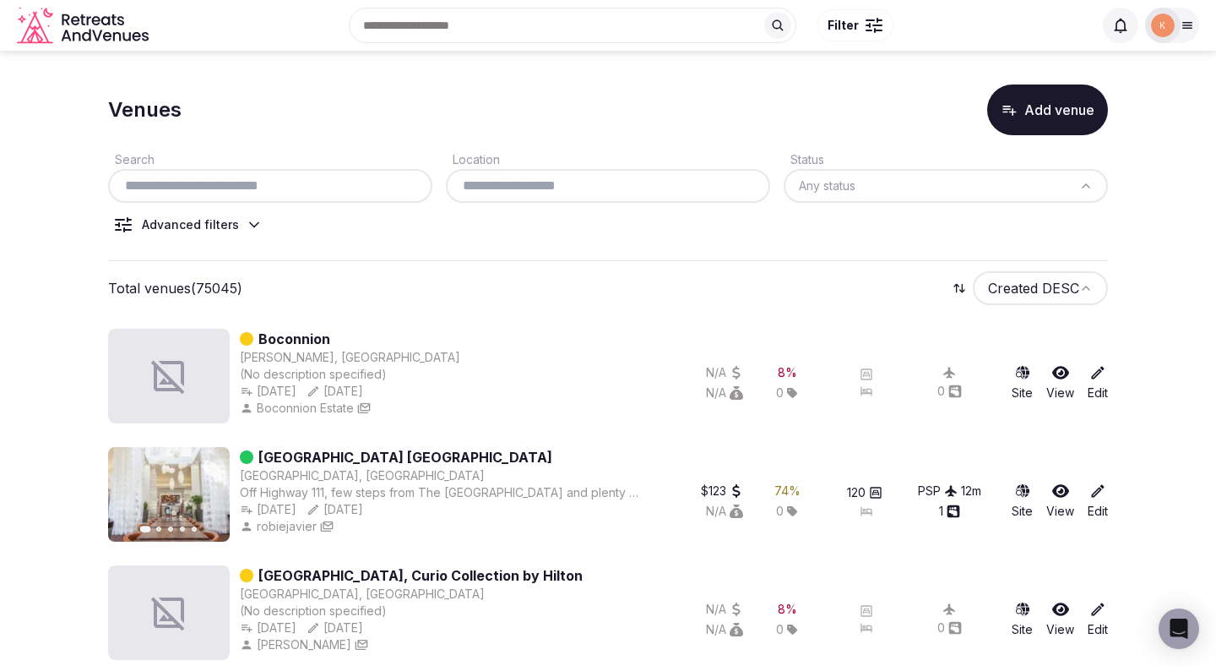
click at [316, 191] on input "text" at bounding box center [270, 186] width 311 height 20
paste input "**********"
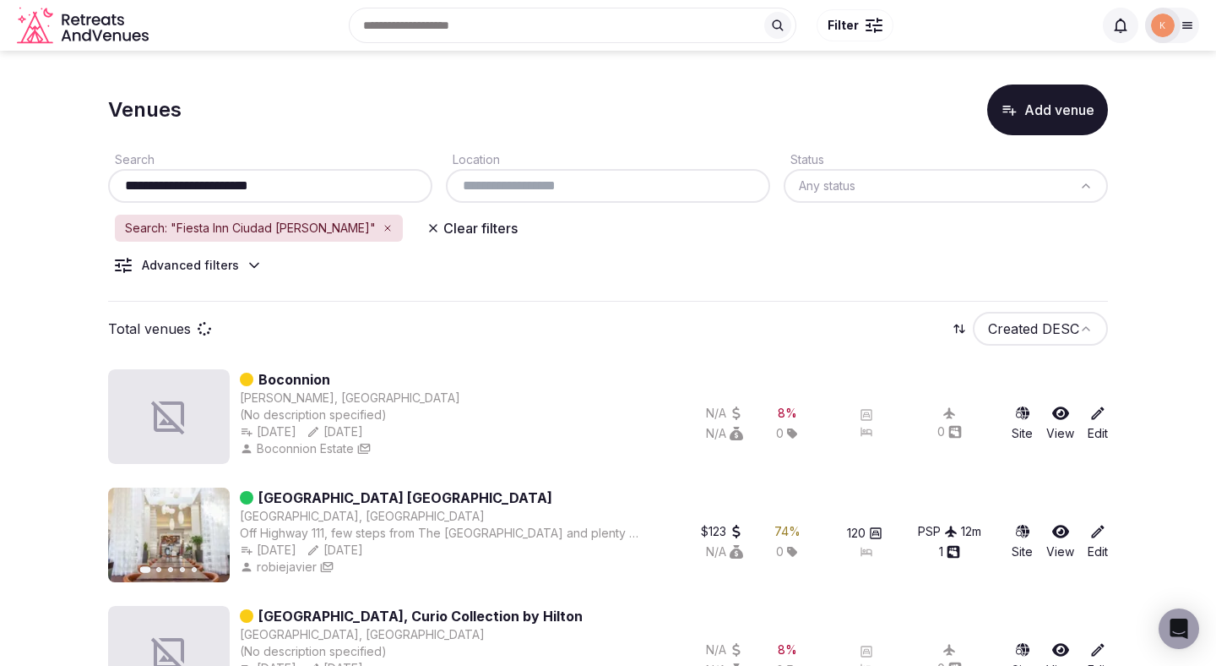
type input "**********"
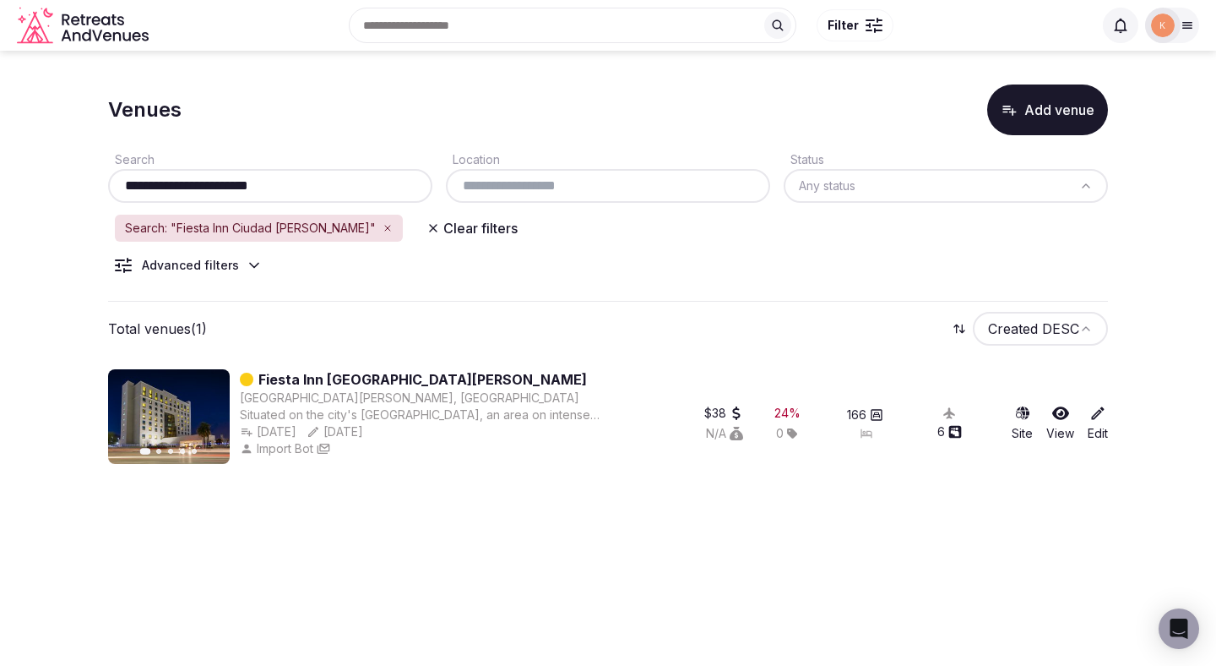
click at [342, 370] on link "Fiesta Inn [GEOGRAPHIC_DATA][PERSON_NAME]" at bounding box center [422, 379] width 329 height 20
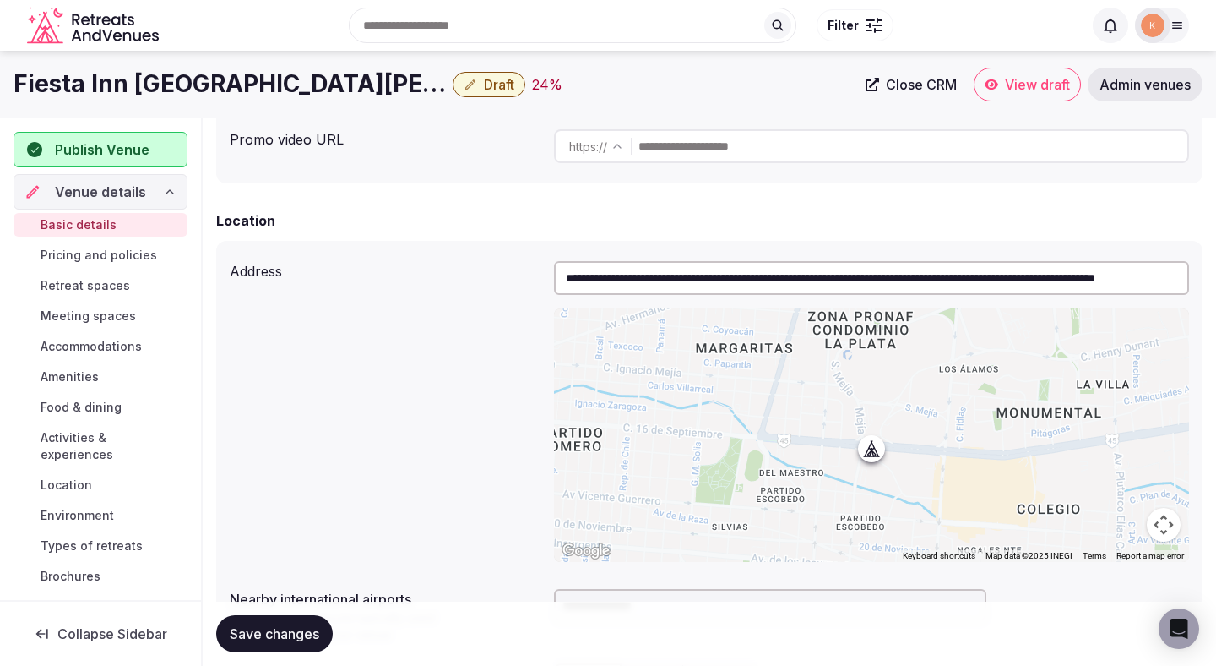
scroll to position [404, 0]
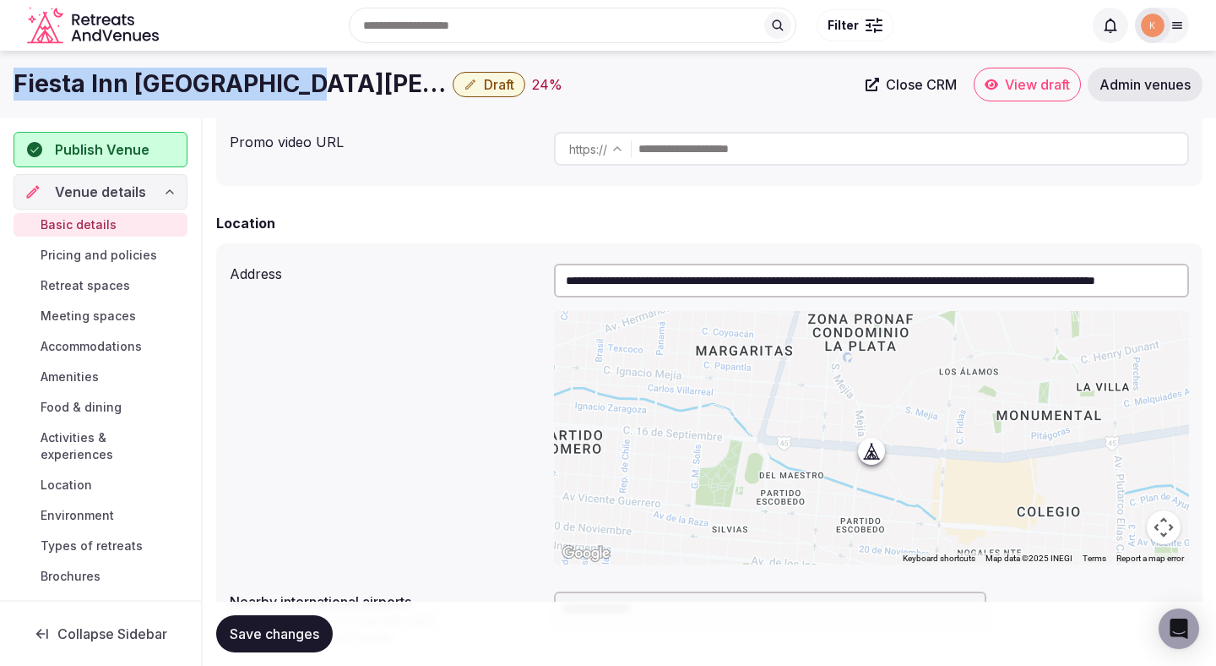
drag, startPoint x: 301, startPoint y: 84, endPoint x: 4, endPoint y: 86, distance: 296.5
click at [4, 86] on div "Fiesta Inn Ciudad [PERSON_NAME] Draft 24 % Close CRM View draft Admin venues" at bounding box center [608, 85] width 1216 height 34
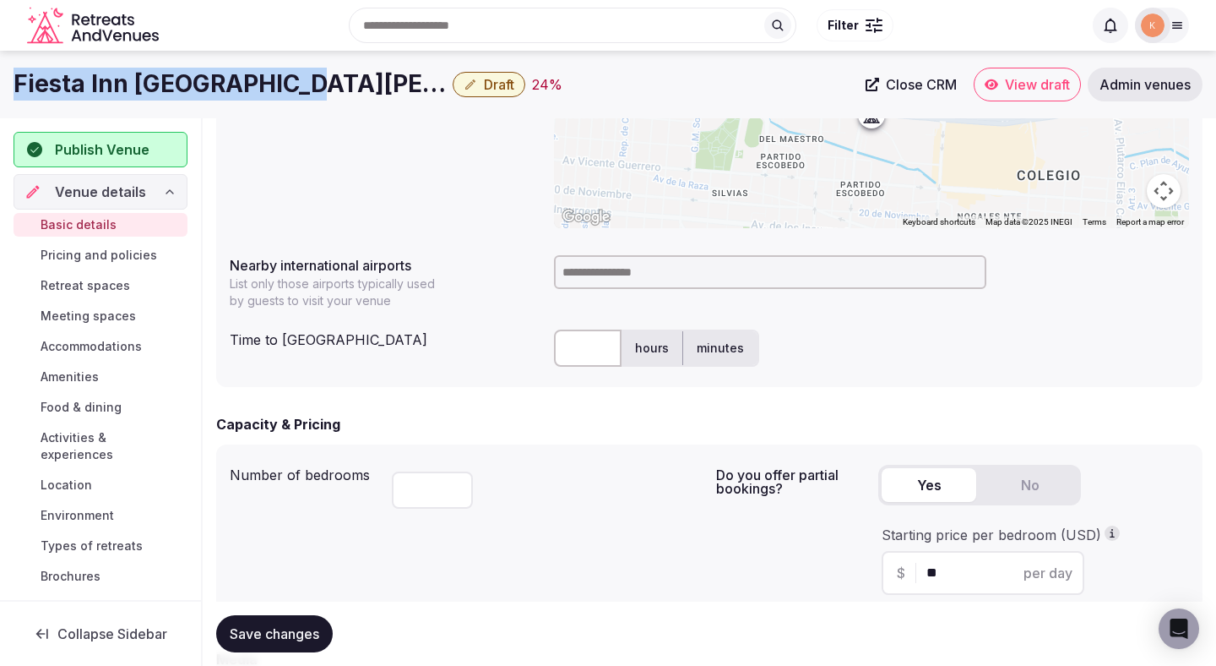
scroll to position [724, 0]
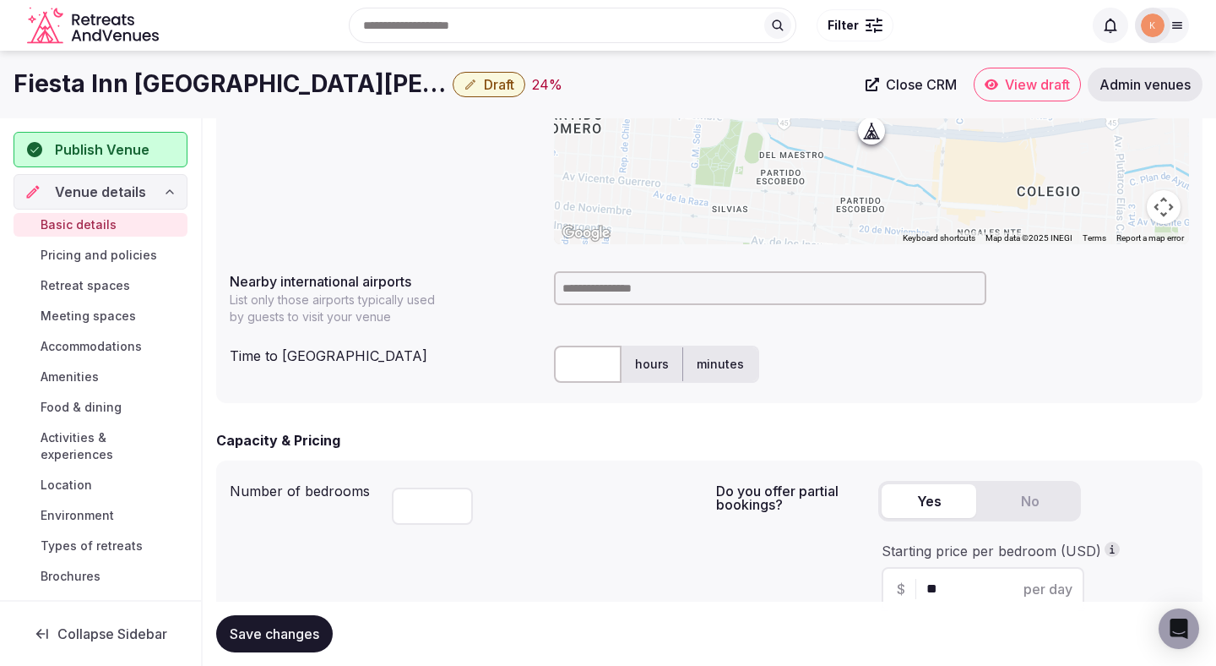
click at [634, 296] on input at bounding box center [770, 288] width 432 height 34
type input "***"
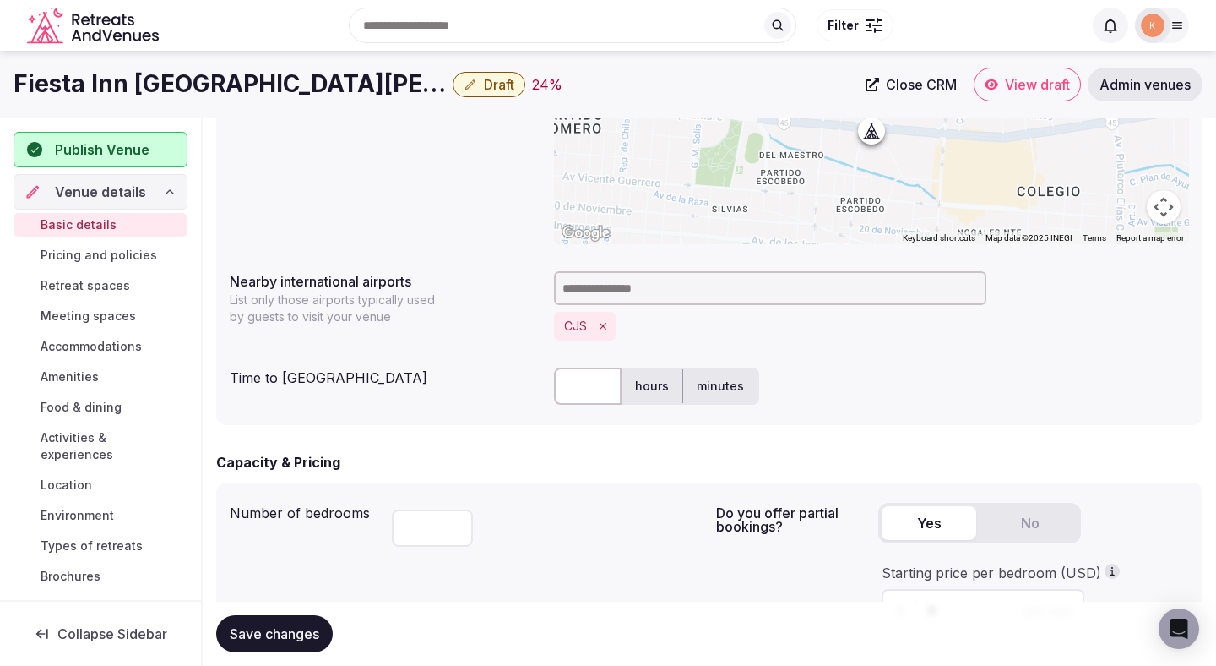
click at [583, 386] on input "text" at bounding box center [588, 385] width 68 height 37
type input "**"
click at [581, 458] on div "Capacity & Pricing" at bounding box center [709, 462] width 987 height 20
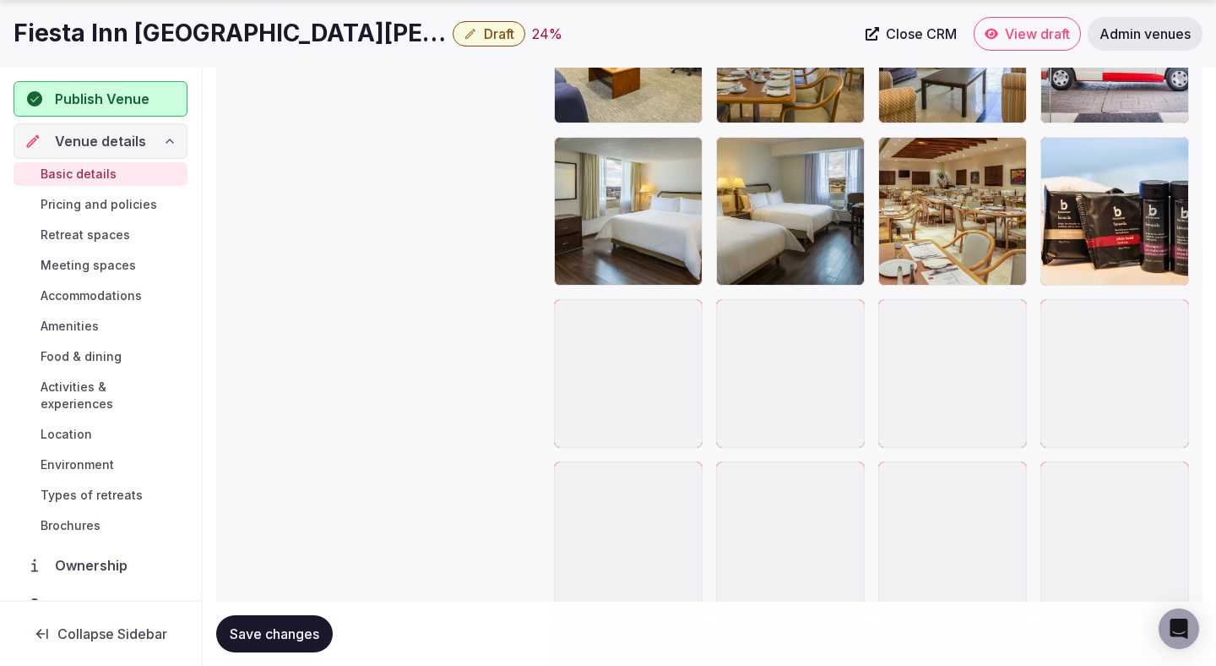
scroll to position [2149, 0]
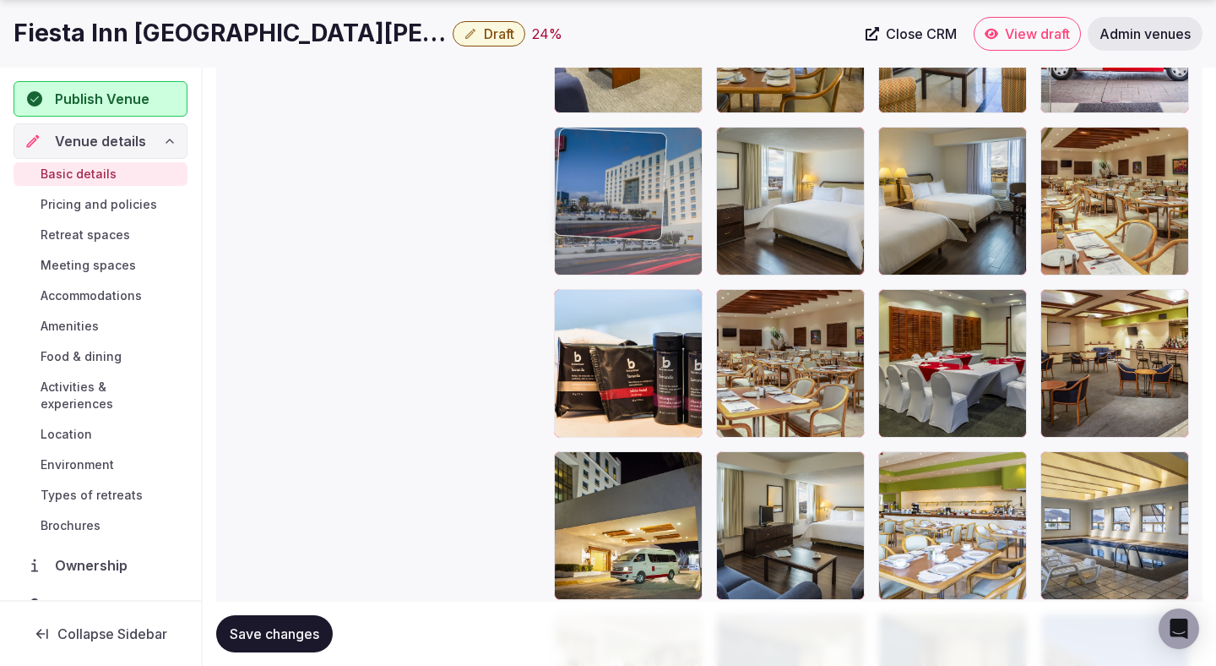
drag, startPoint x: 964, startPoint y: 502, endPoint x: 647, endPoint y: 229, distance: 418.1
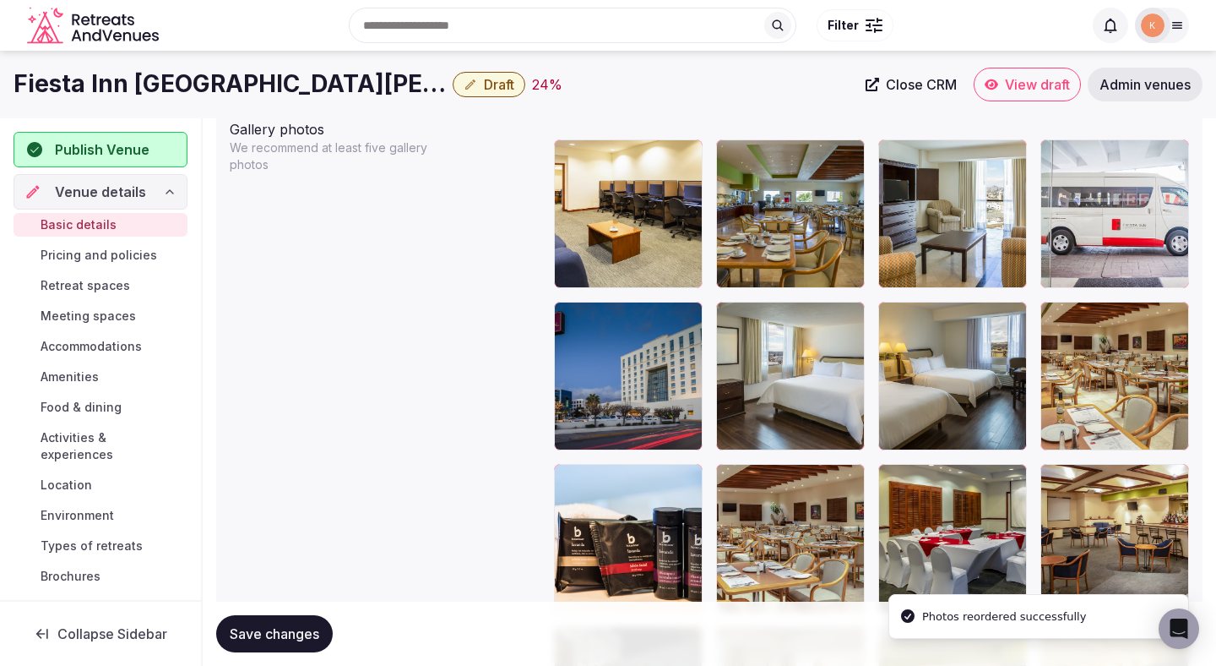
scroll to position [1960, 0]
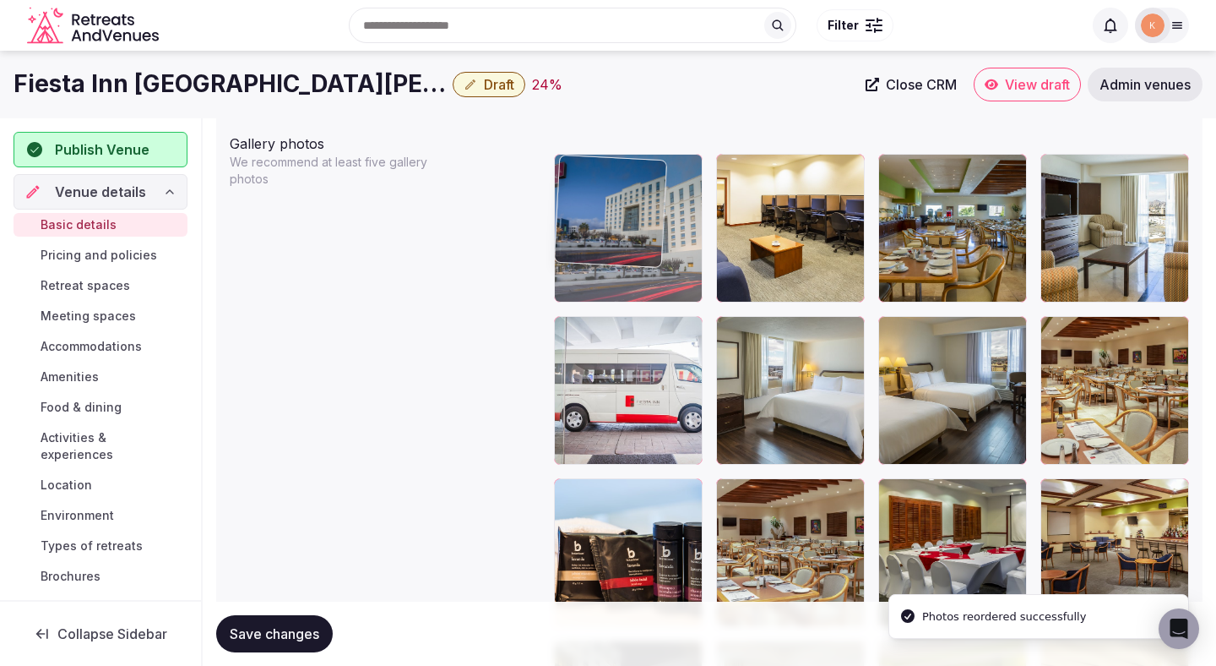
drag, startPoint x: 619, startPoint y: 376, endPoint x: 619, endPoint y: 246, distance: 130.1
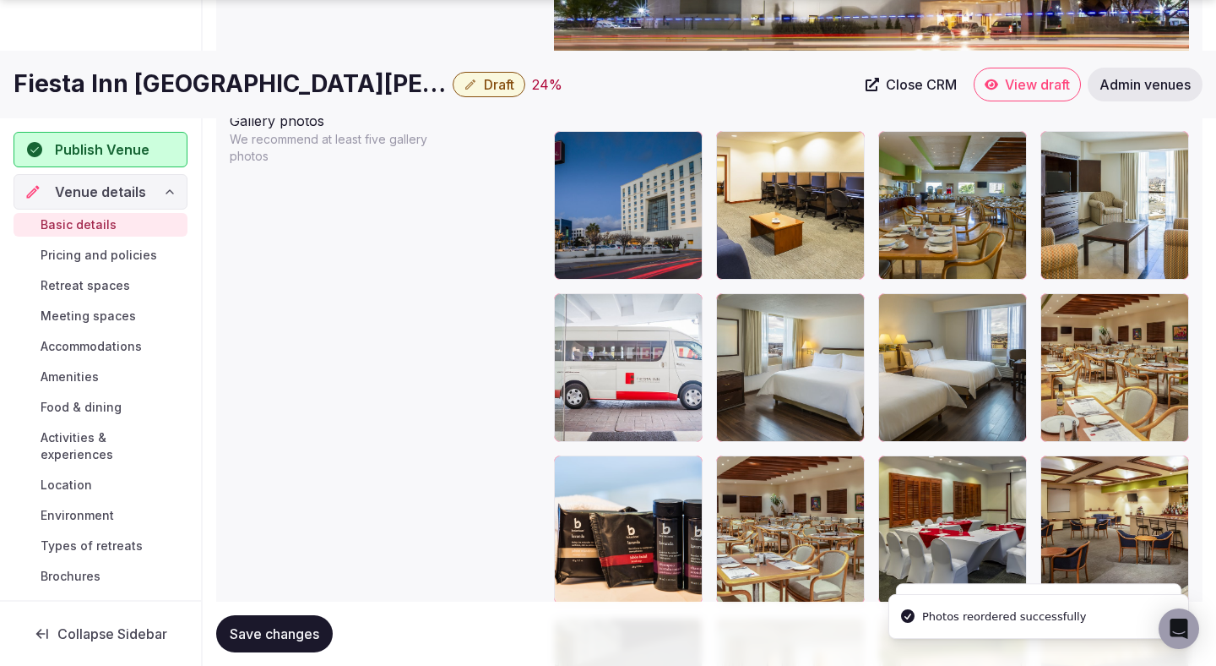
scroll to position [1990, 0]
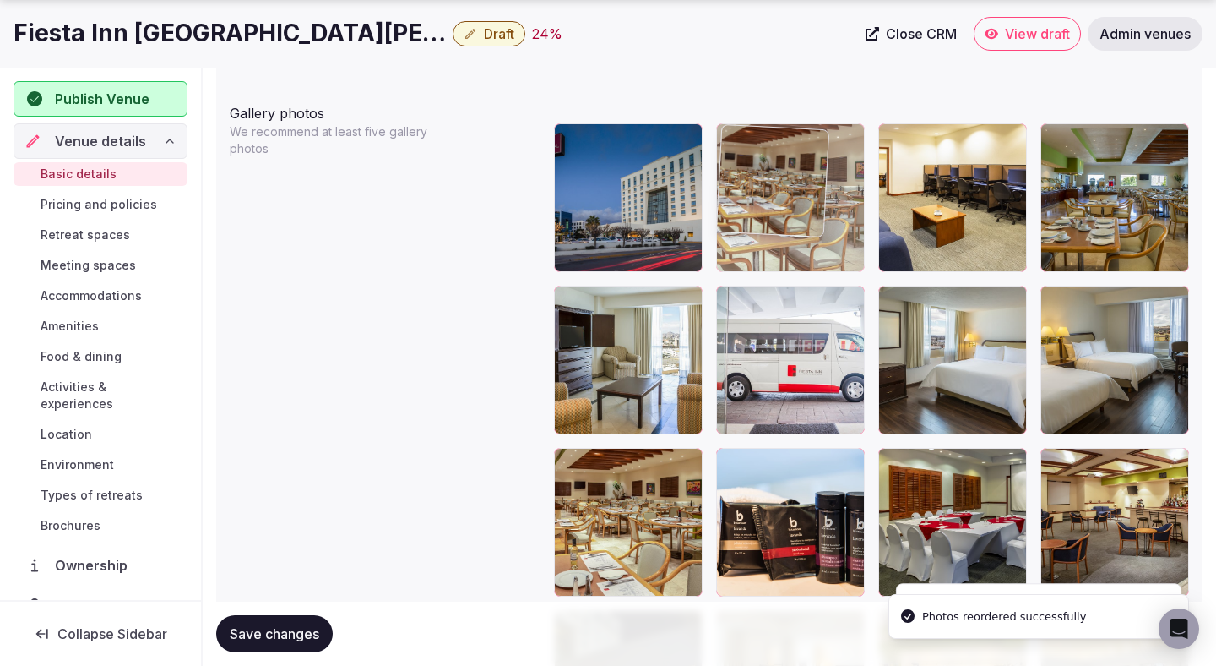
drag, startPoint x: 798, startPoint y: 499, endPoint x: 842, endPoint y: 210, distance: 292.2
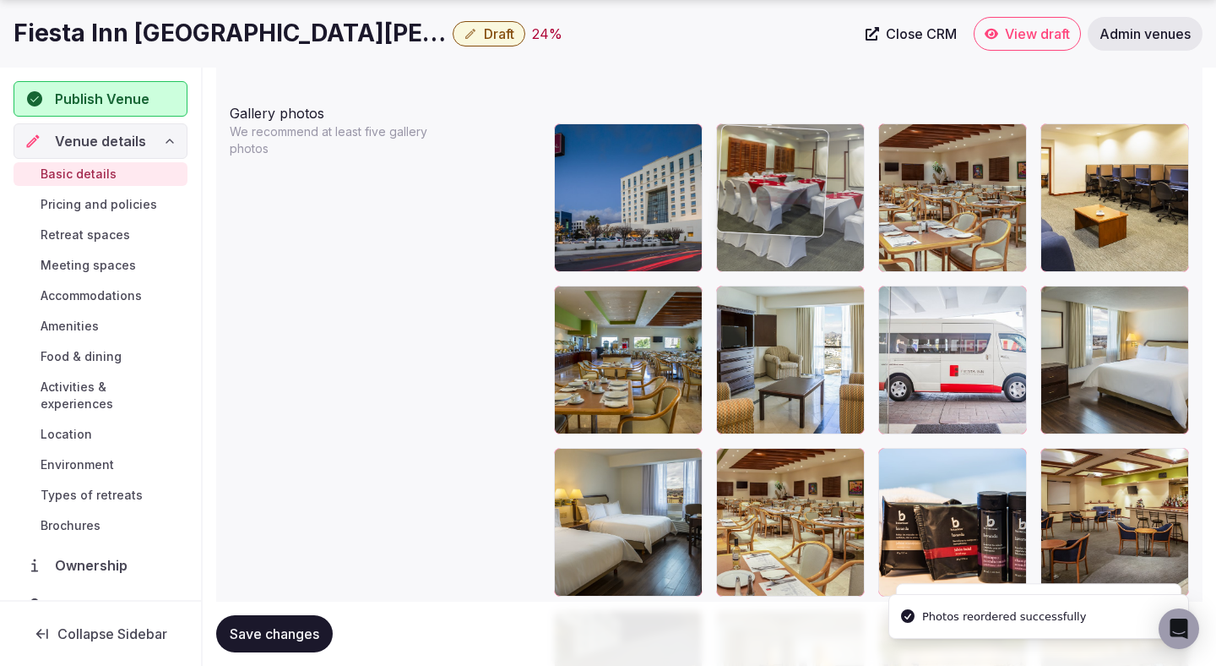
drag, startPoint x: 917, startPoint y: 484, endPoint x: 803, endPoint y: 208, distance: 298.8
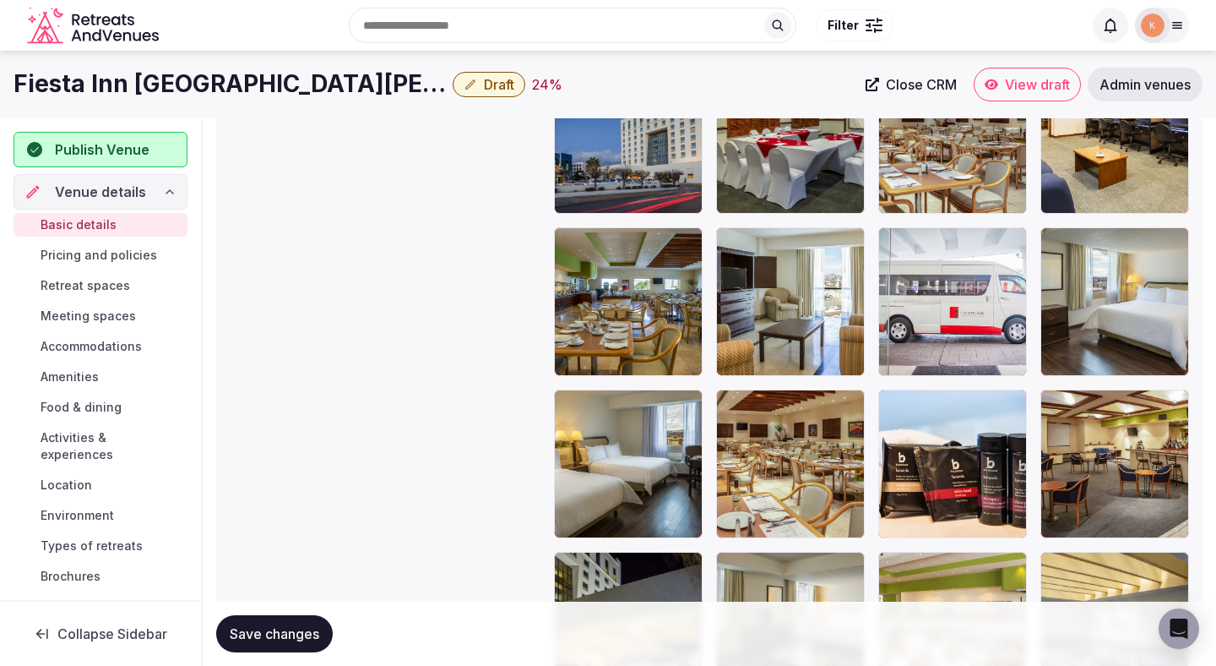
scroll to position [2041, 0]
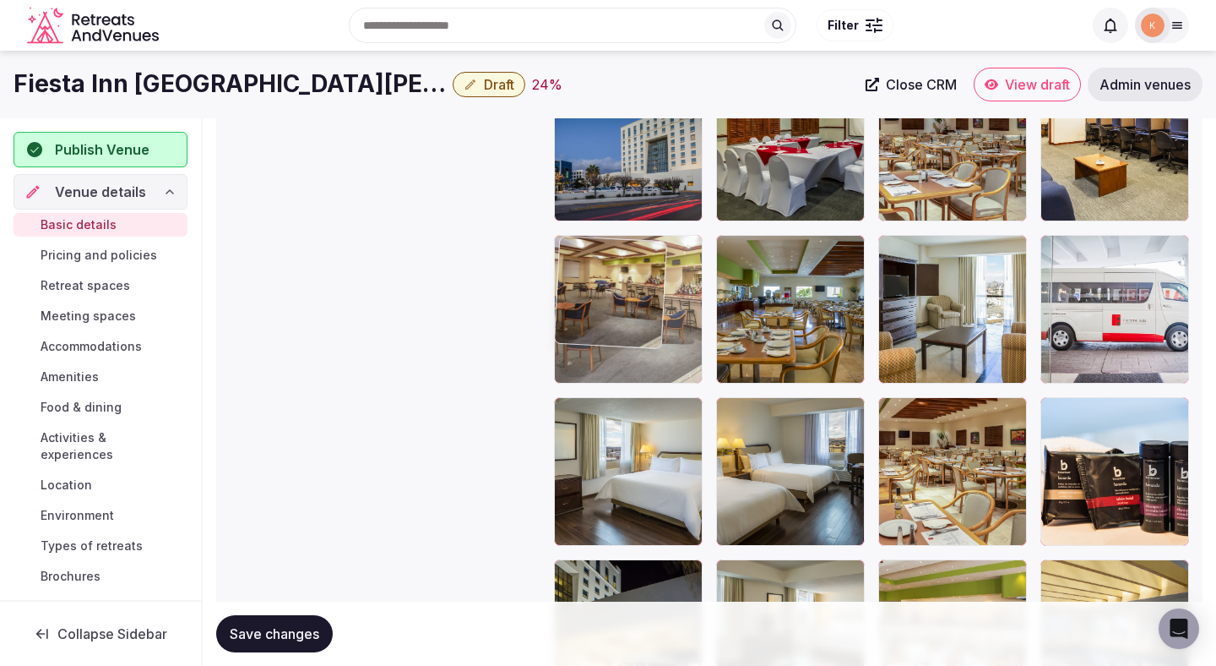
drag, startPoint x: 1101, startPoint y: 457, endPoint x: 673, endPoint y: 321, distance: 449.3
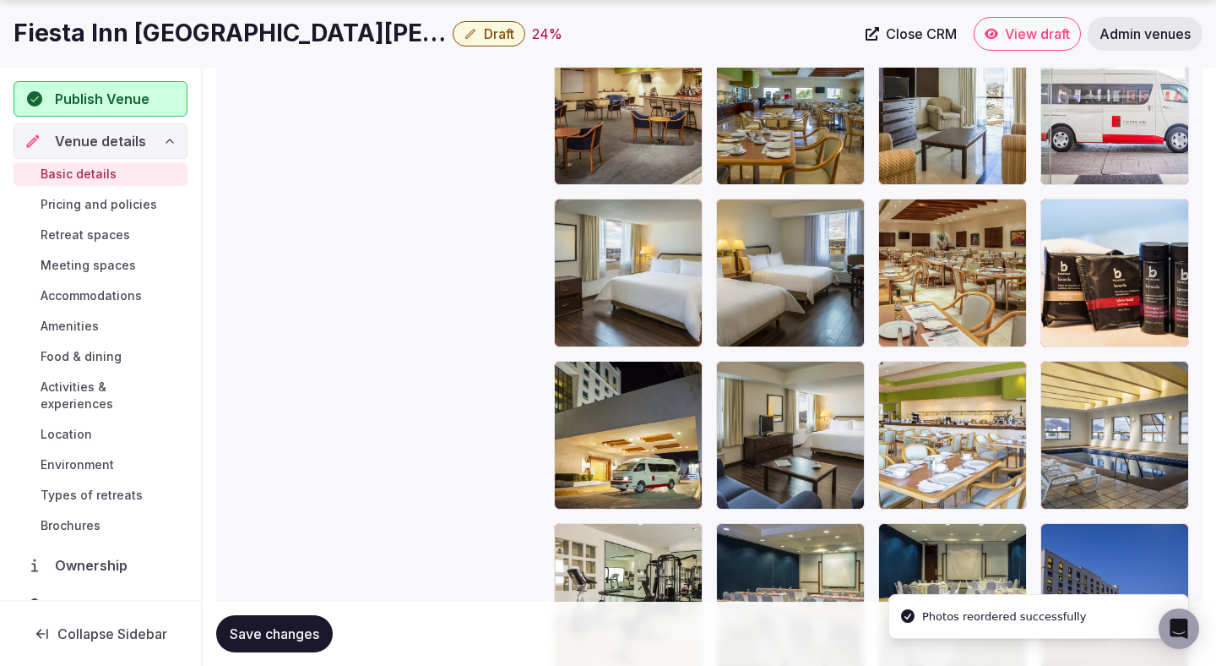
scroll to position [2236, 0]
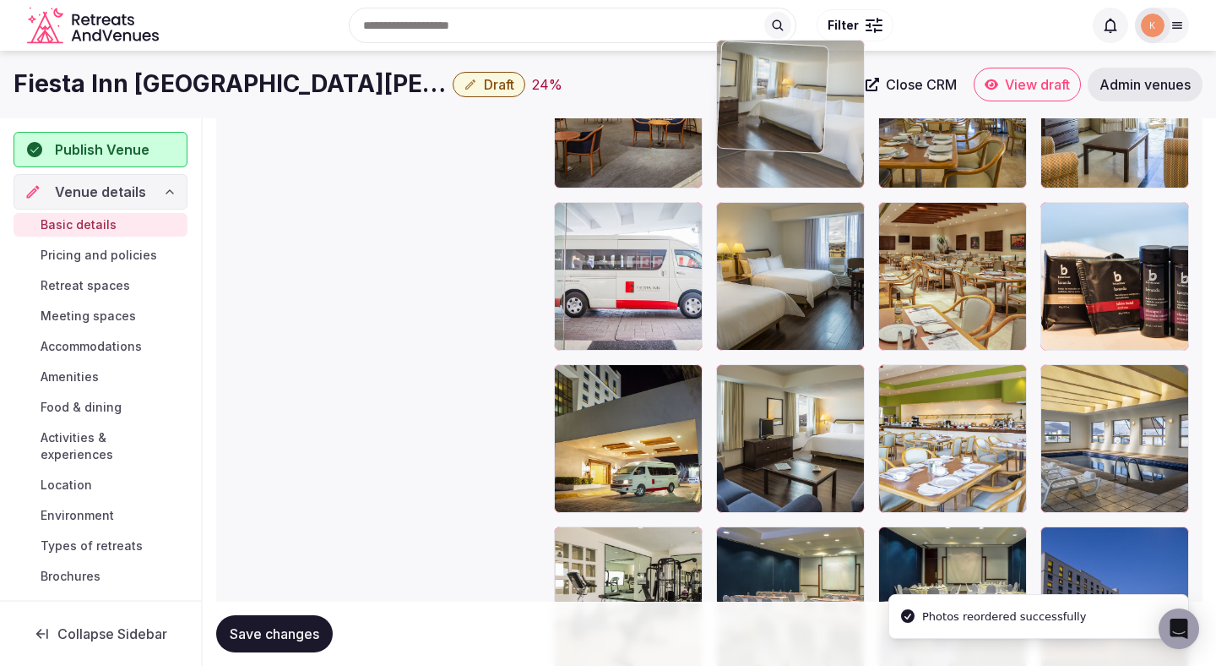
drag, startPoint x: 616, startPoint y: 335, endPoint x: 780, endPoint y: 197, distance: 214.6
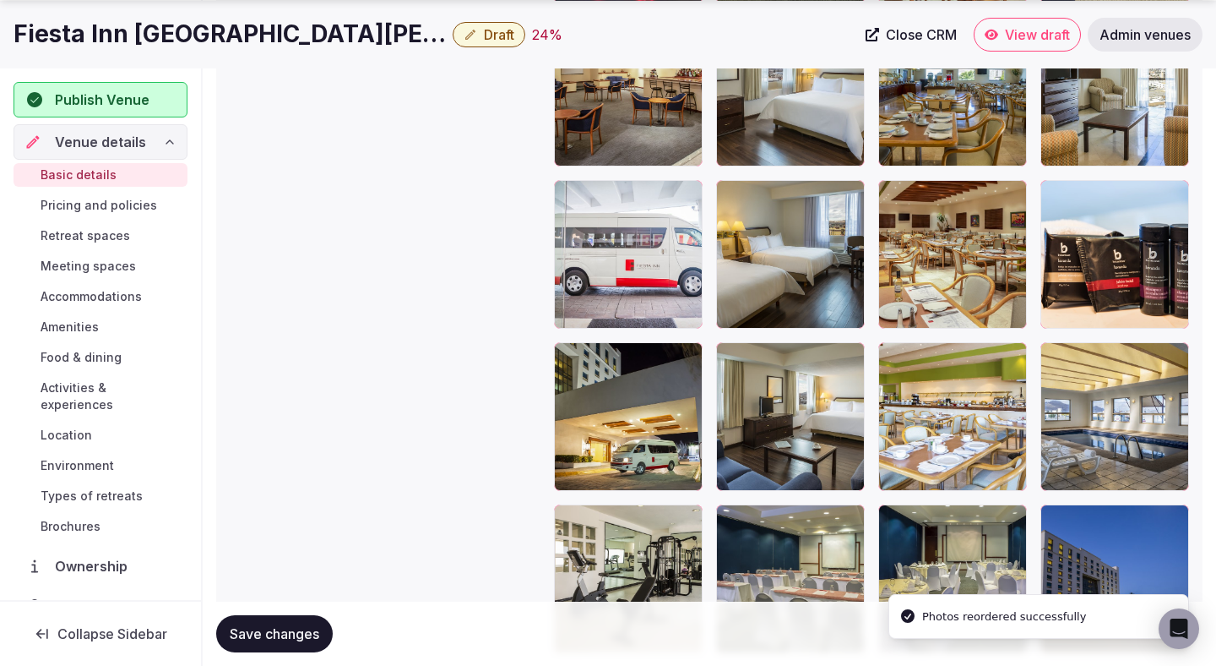
scroll to position [2314, 0]
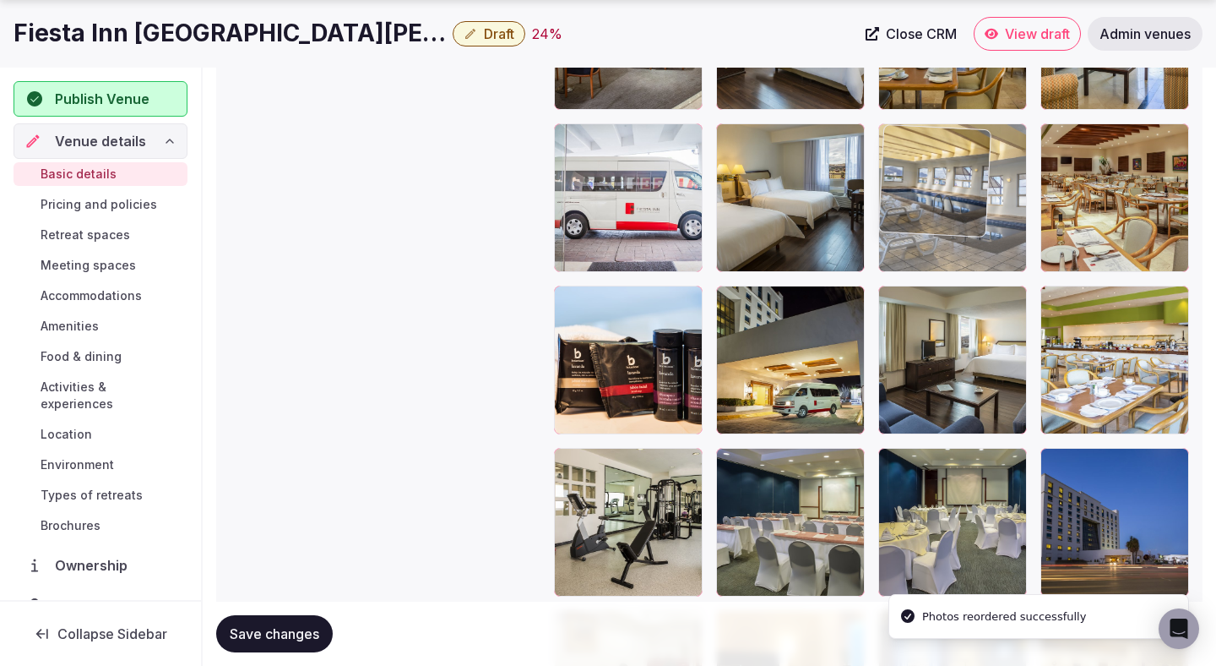
drag, startPoint x: 1074, startPoint y: 363, endPoint x: 937, endPoint y: 215, distance: 202.6
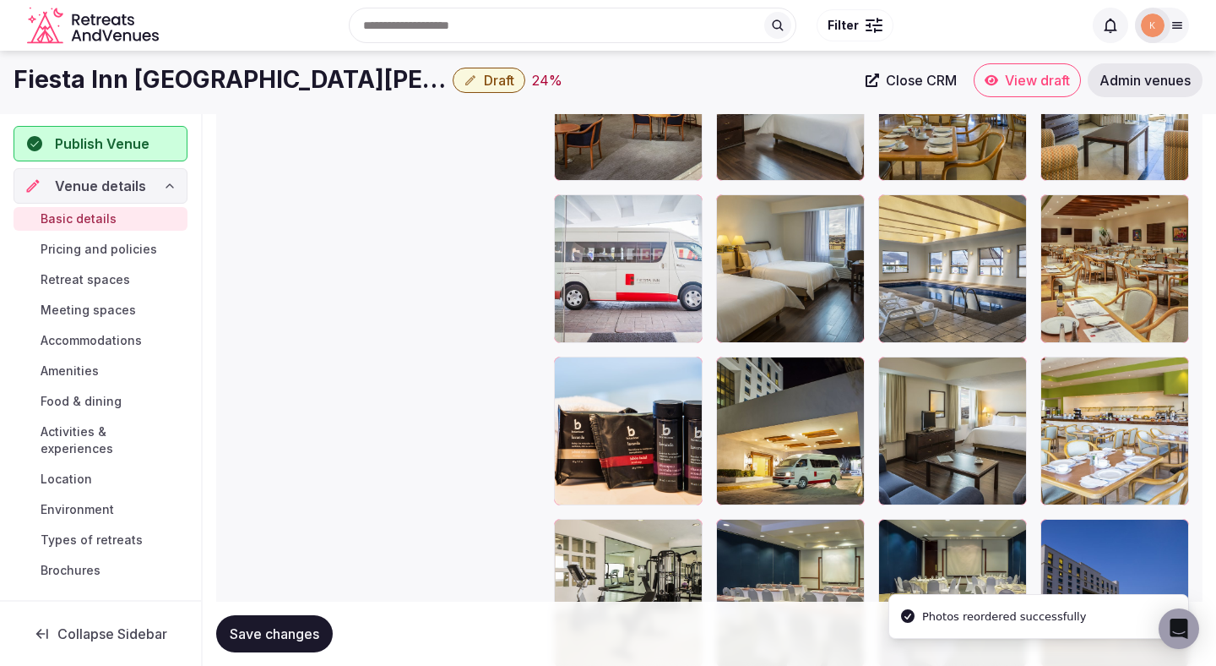
scroll to position [2078, 0]
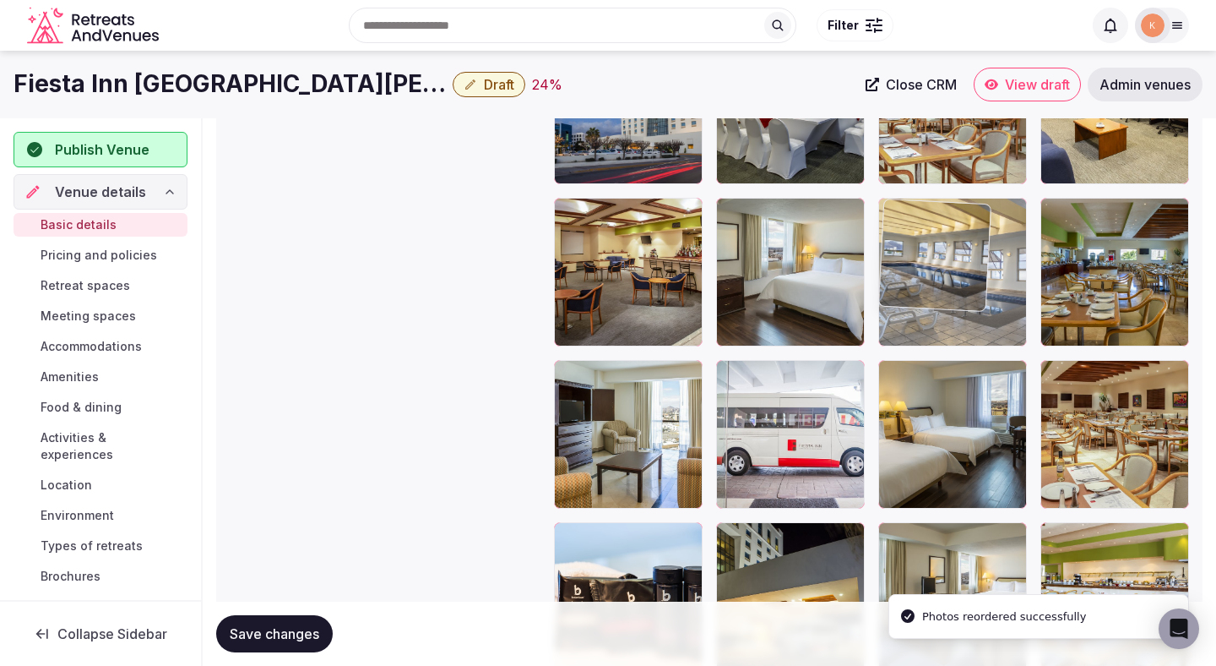
drag, startPoint x: 933, startPoint y: 395, endPoint x: 933, endPoint y: 287, distance: 108.1
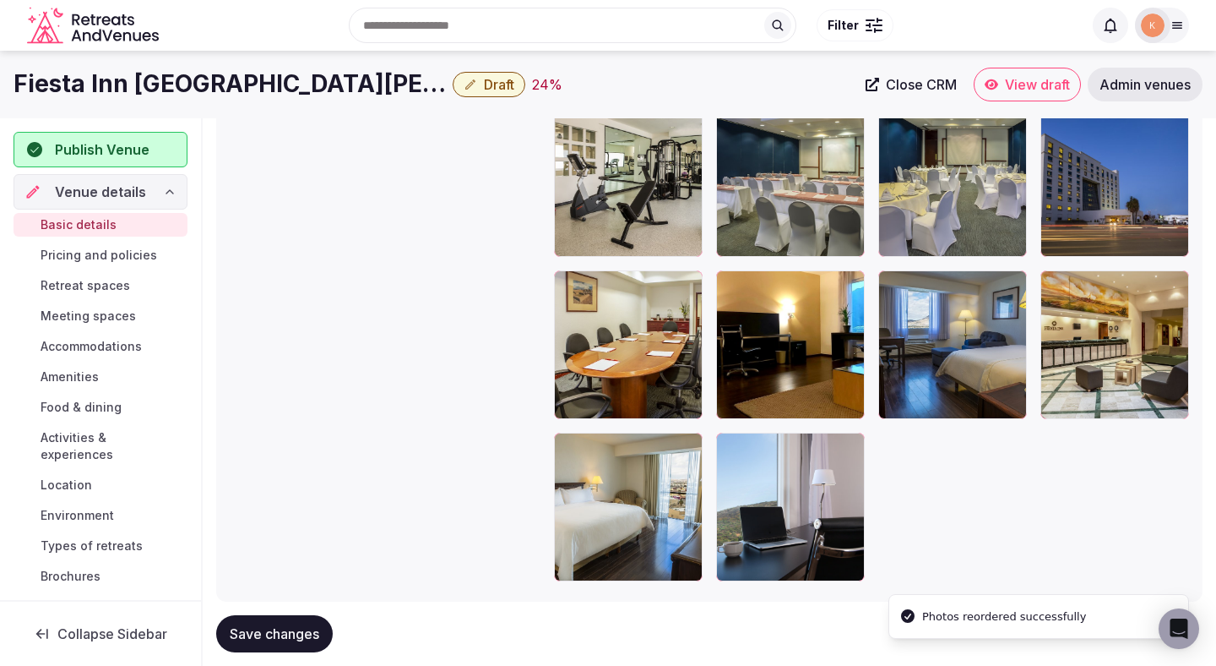
scroll to position [2634, 0]
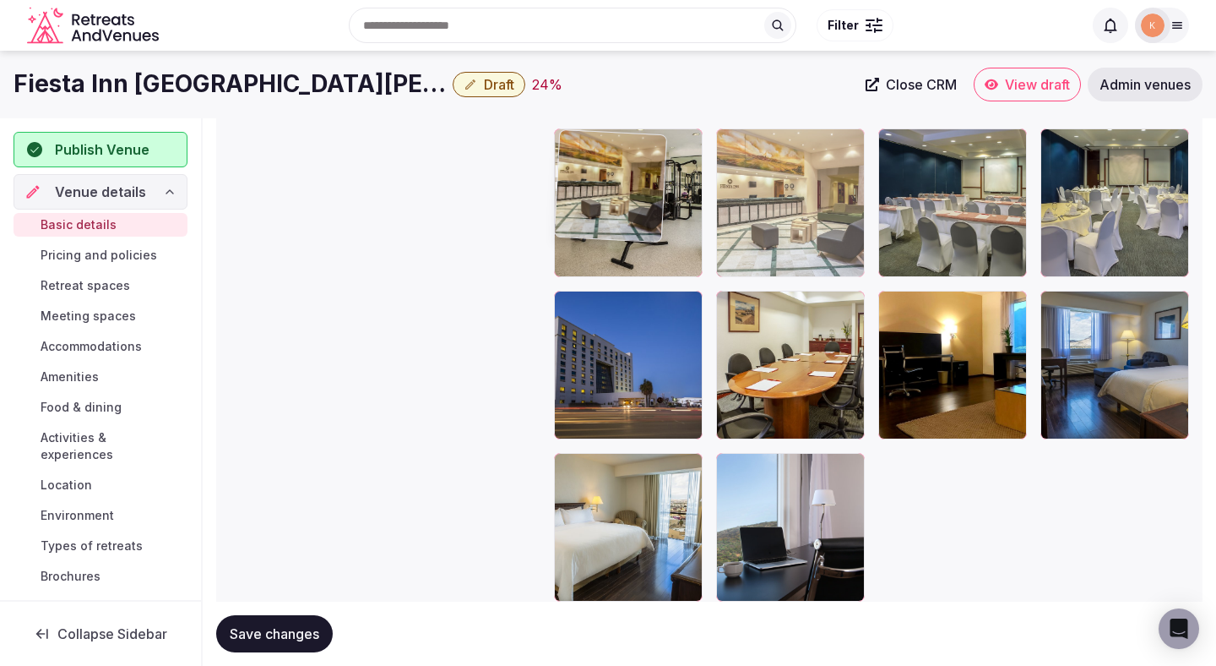
drag, startPoint x: 1101, startPoint y: 390, endPoint x: 707, endPoint y: 224, distance: 427.4
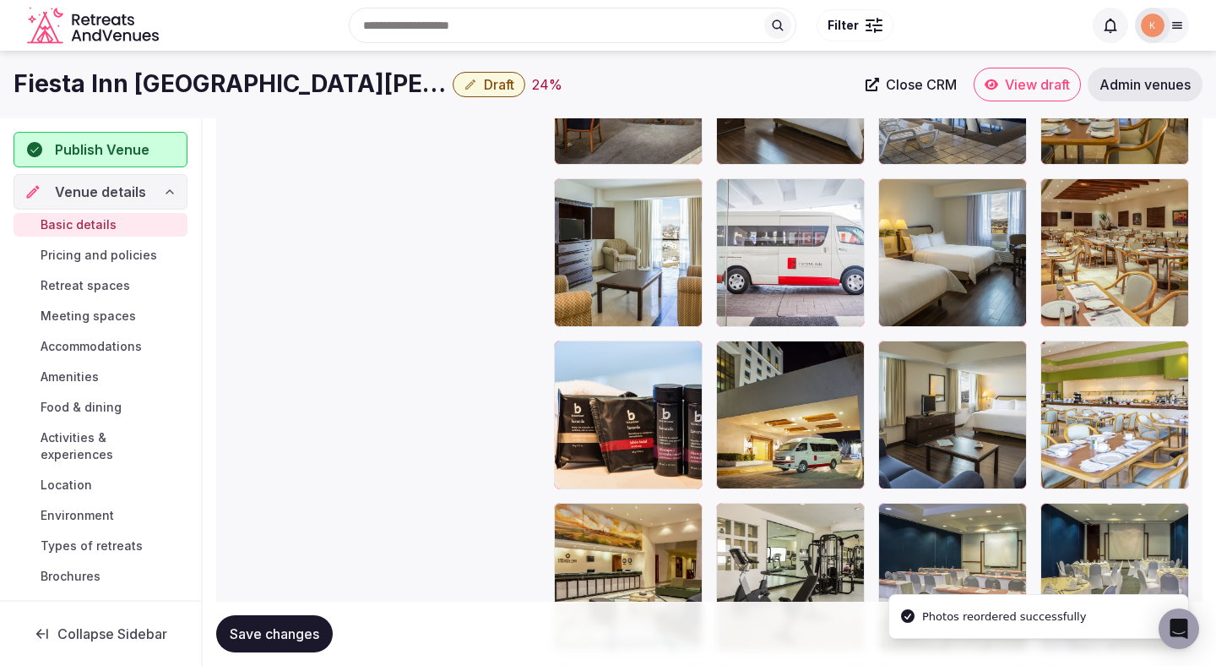
scroll to position [2235, 0]
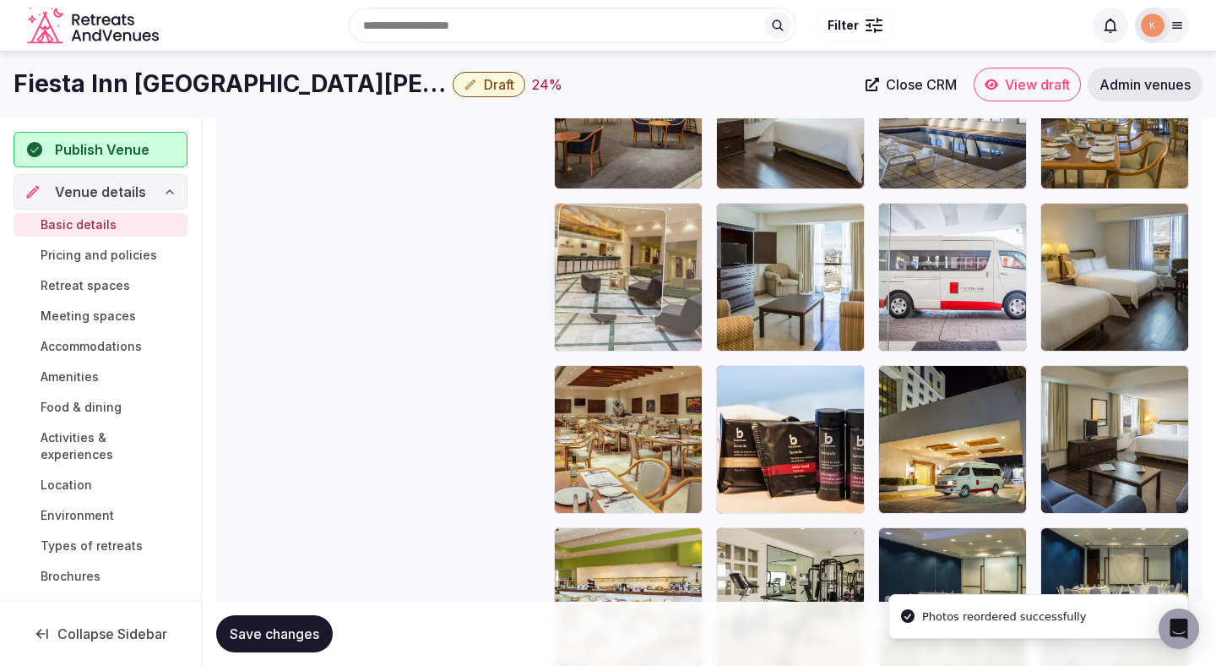
drag, startPoint x: 612, startPoint y: 532, endPoint x: 612, endPoint y: 176, distance: 356.5
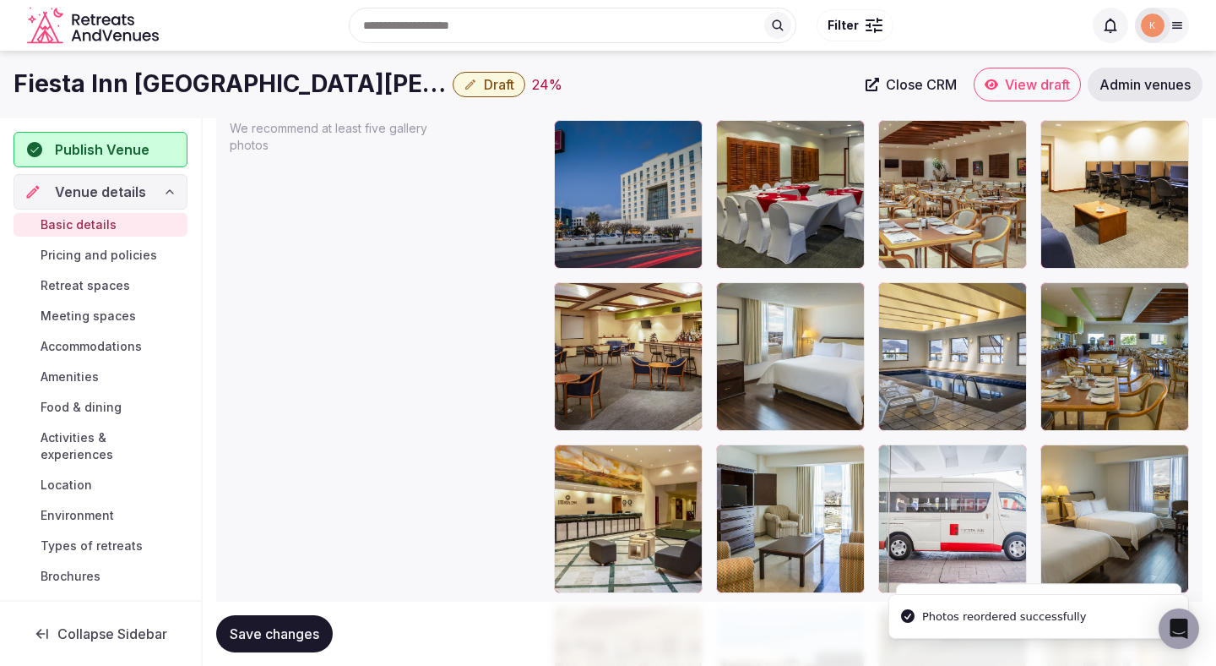
scroll to position [1979, 0]
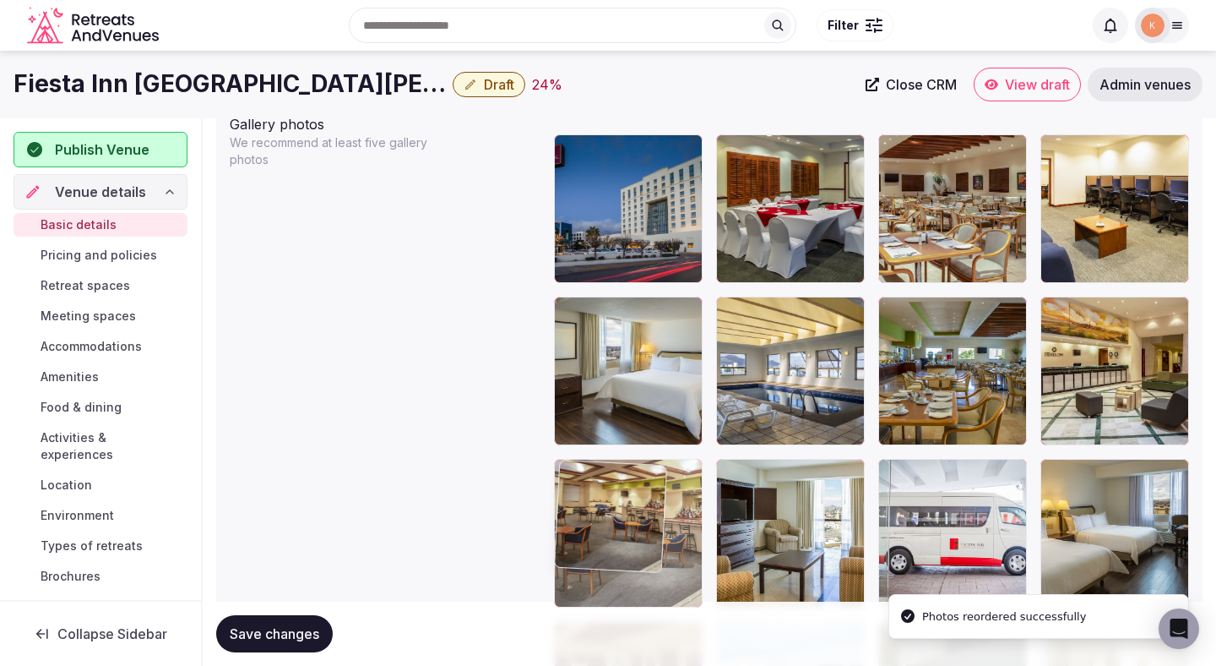
drag, startPoint x: 639, startPoint y: 345, endPoint x: 672, endPoint y: 482, distance: 141.4
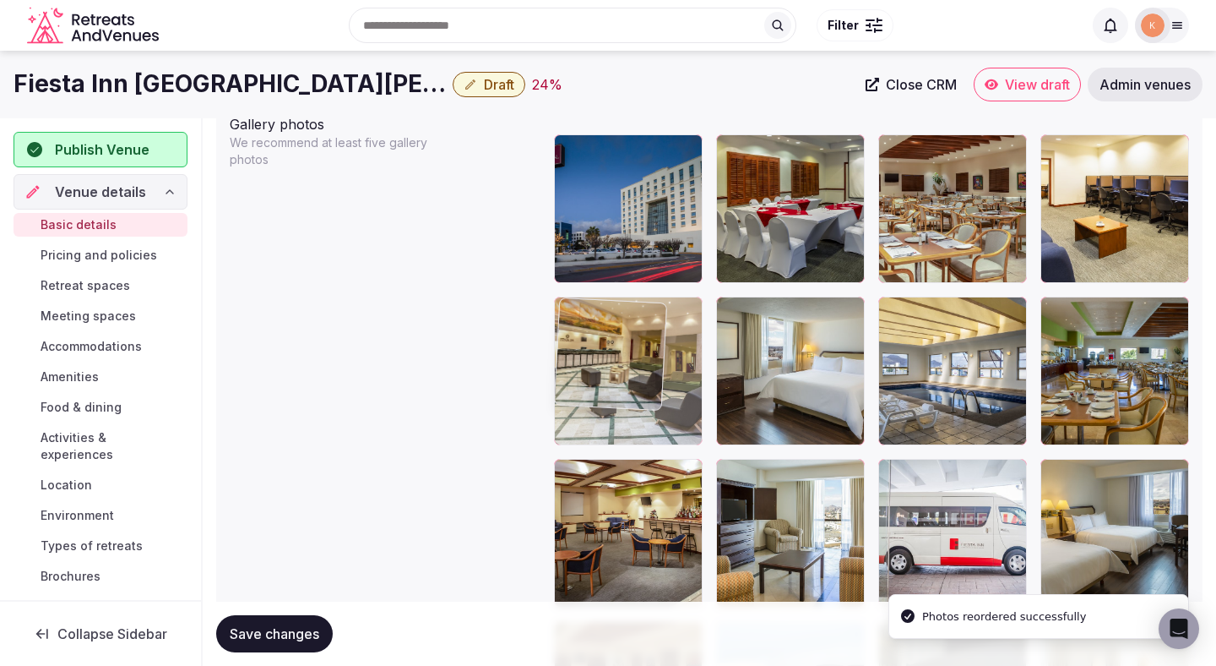
drag, startPoint x: 1099, startPoint y: 351, endPoint x: 602, endPoint y: 390, distance: 498.3
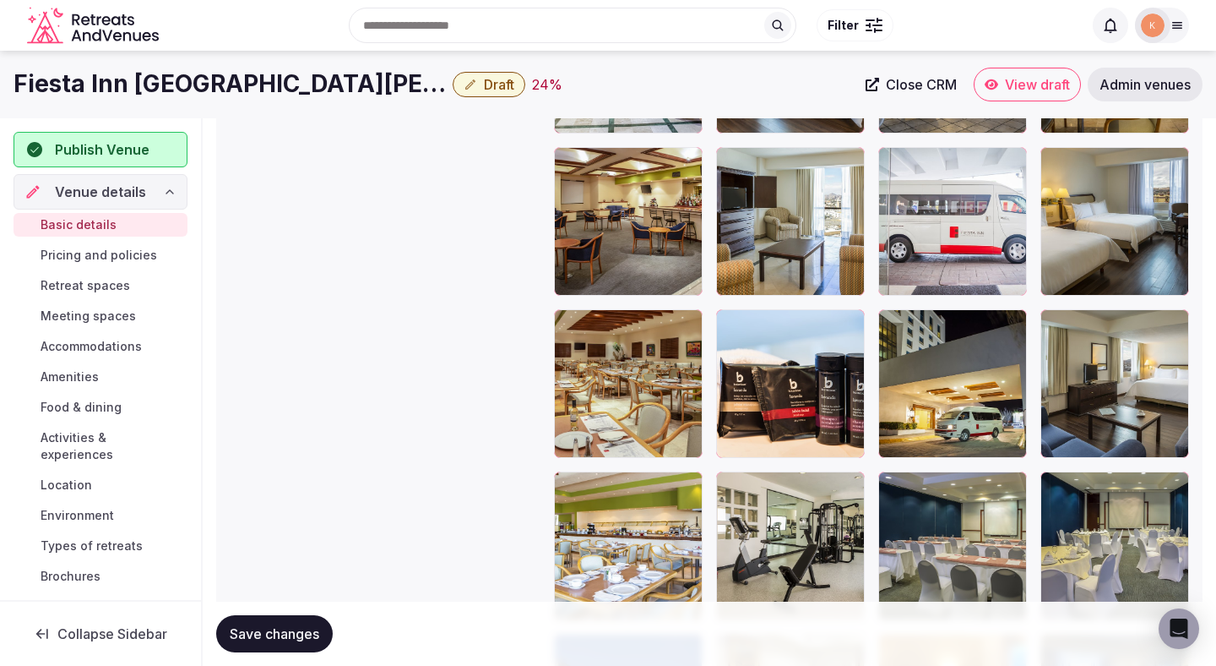
scroll to position [2251, 0]
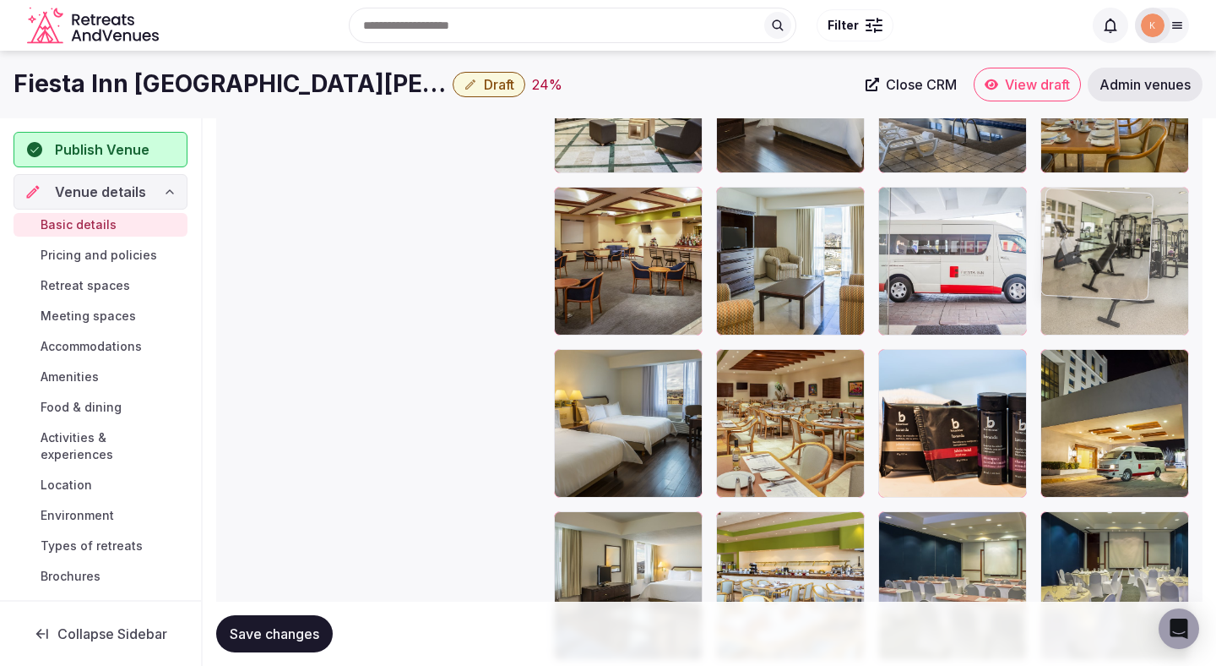
drag, startPoint x: 788, startPoint y: 552, endPoint x: 1067, endPoint y: 244, distance: 415.0
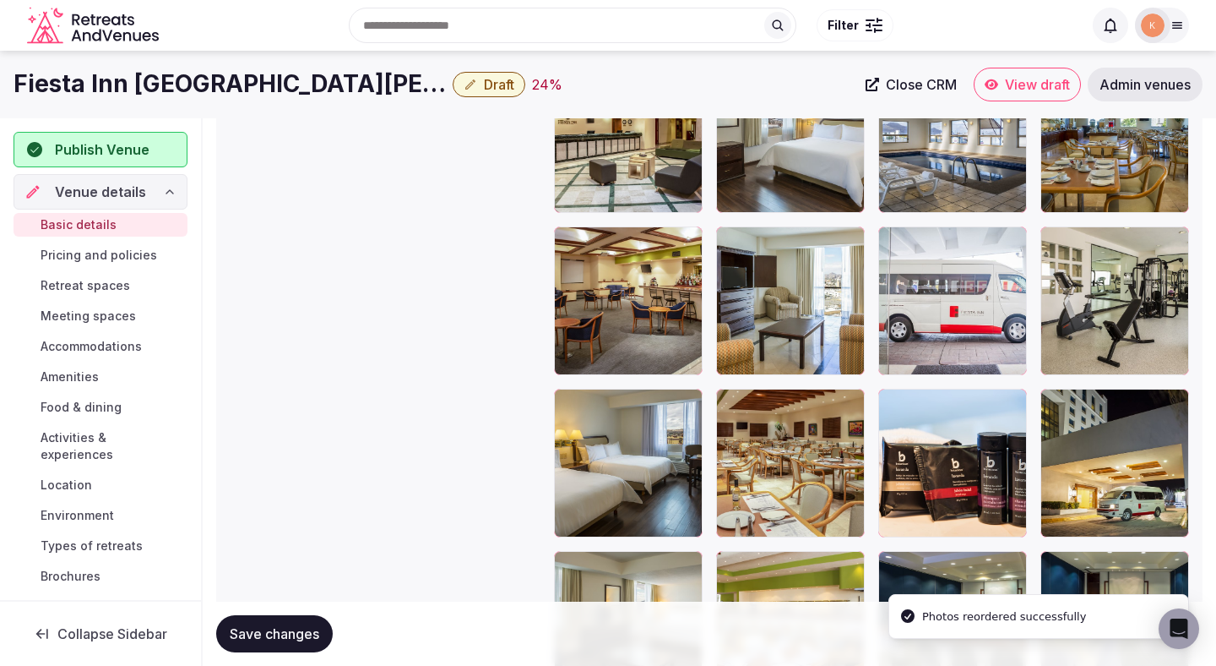
scroll to position [2082, 0]
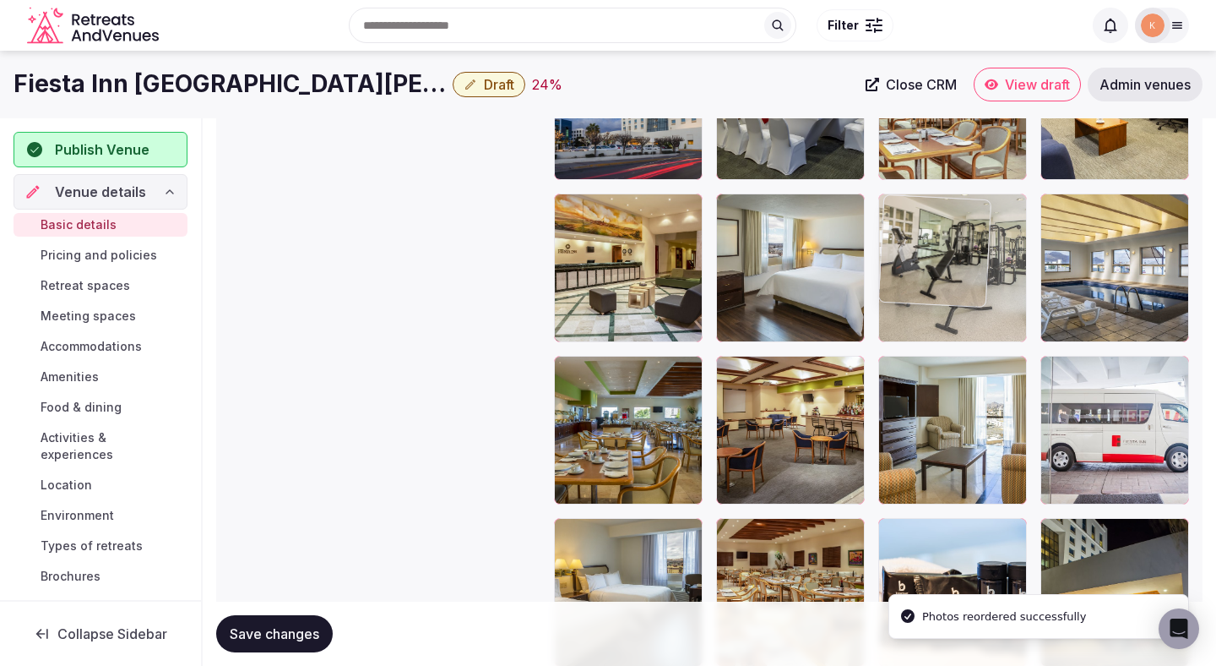
drag, startPoint x: 1103, startPoint y: 414, endPoint x: 947, endPoint y: 285, distance: 202.8
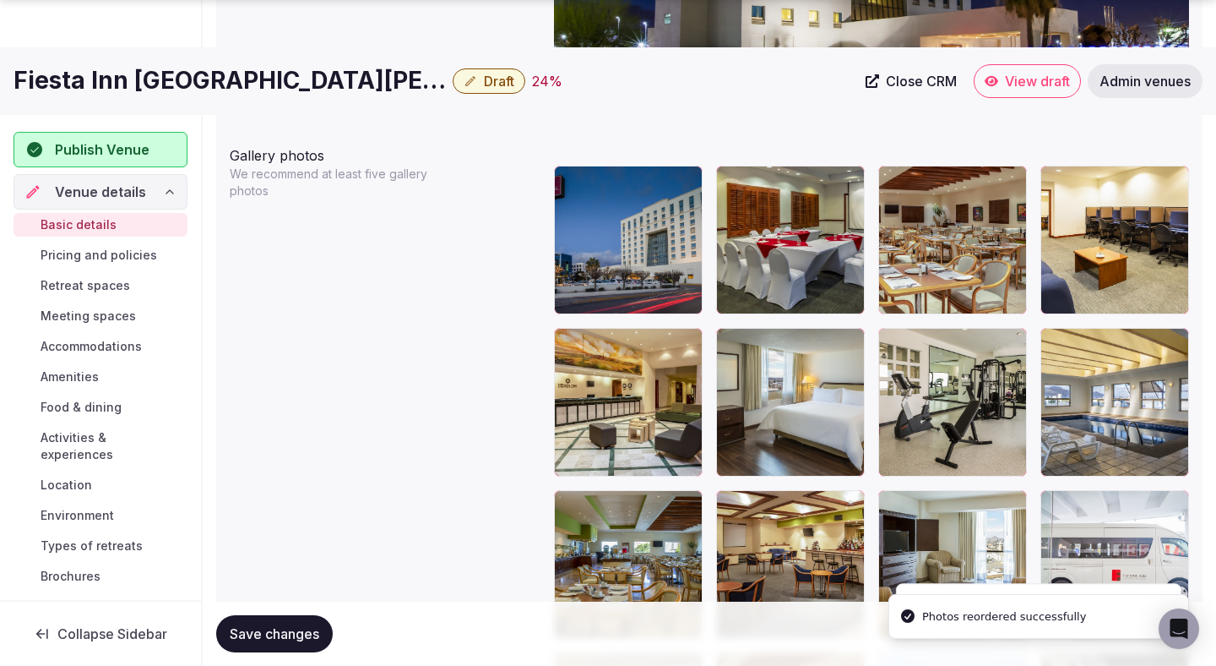
scroll to position [1959, 0]
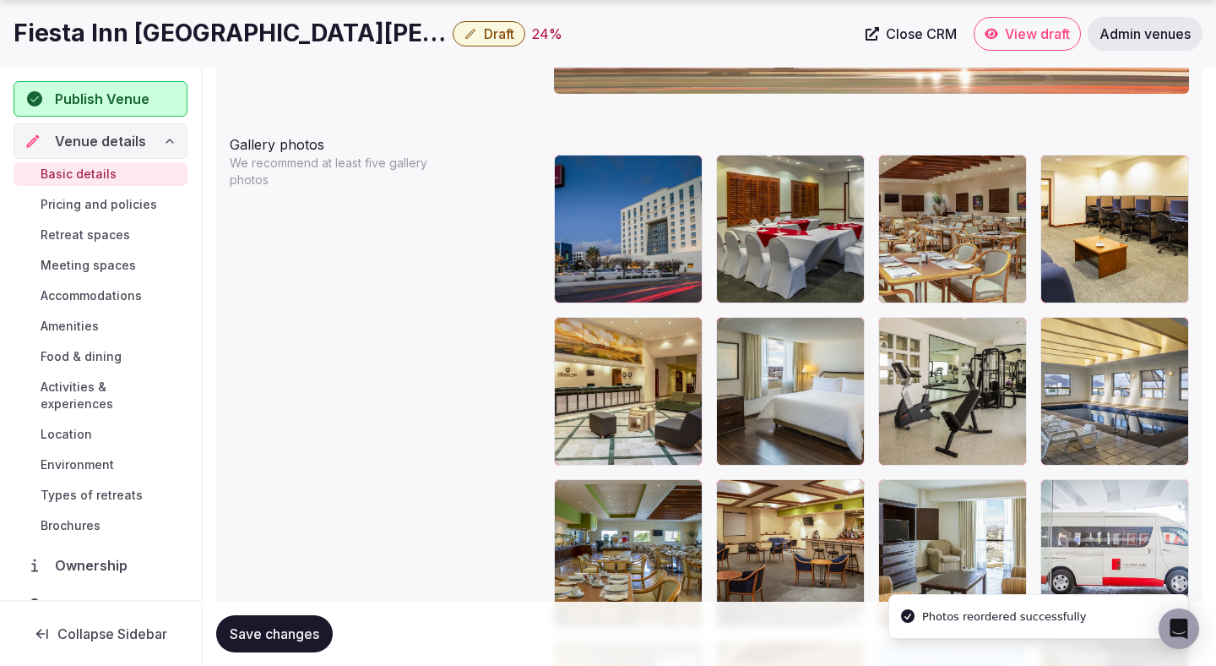
click at [303, 636] on span "Save changes" at bounding box center [275, 633] width 90 height 17
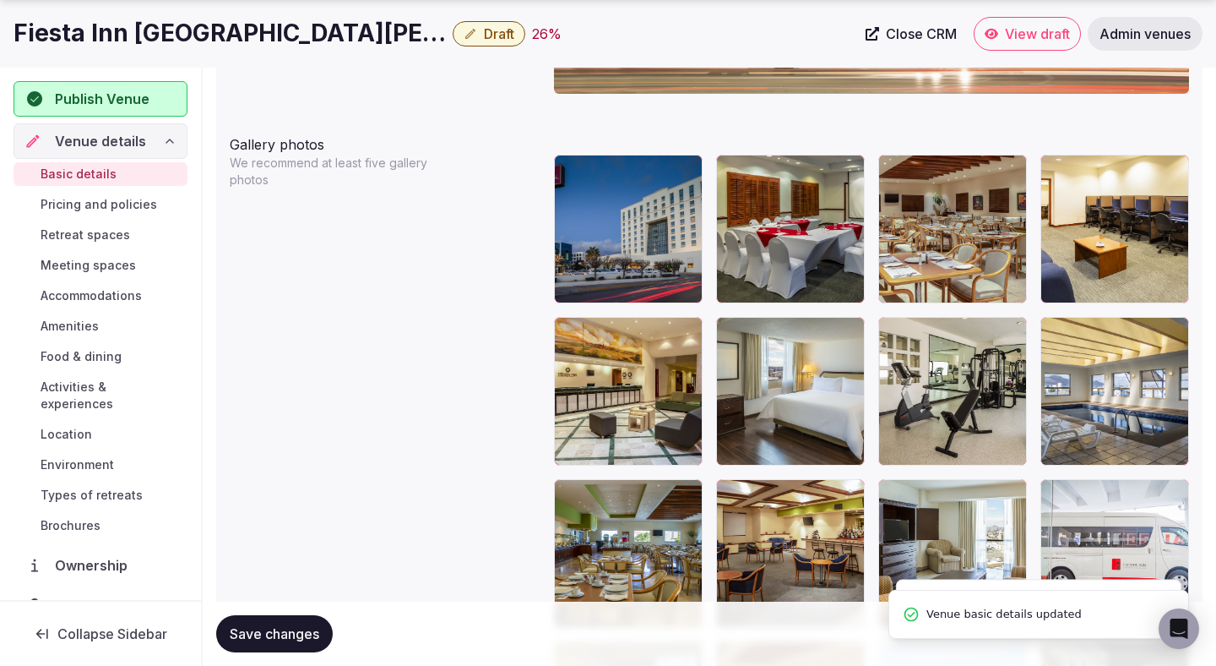
click at [303, 636] on span "Save changes" at bounding box center [275, 633] width 90 height 17
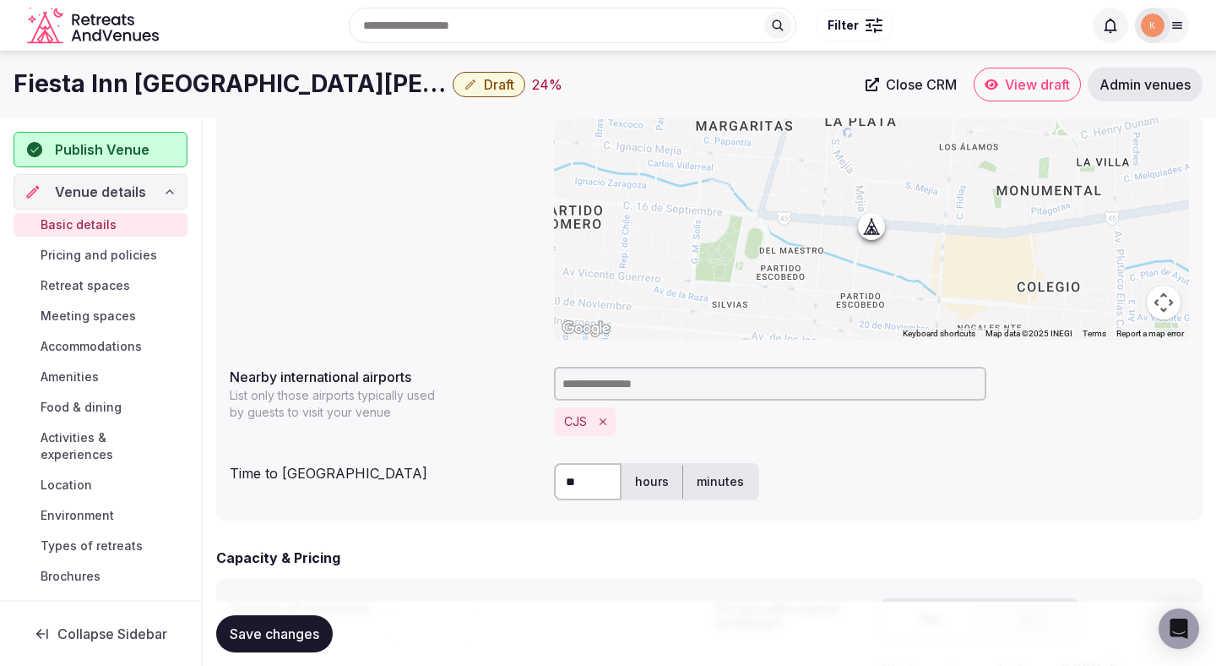
scroll to position [626, 0]
click at [484, 84] on span "Draft" at bounding box center [499, 84] width 30 height 17
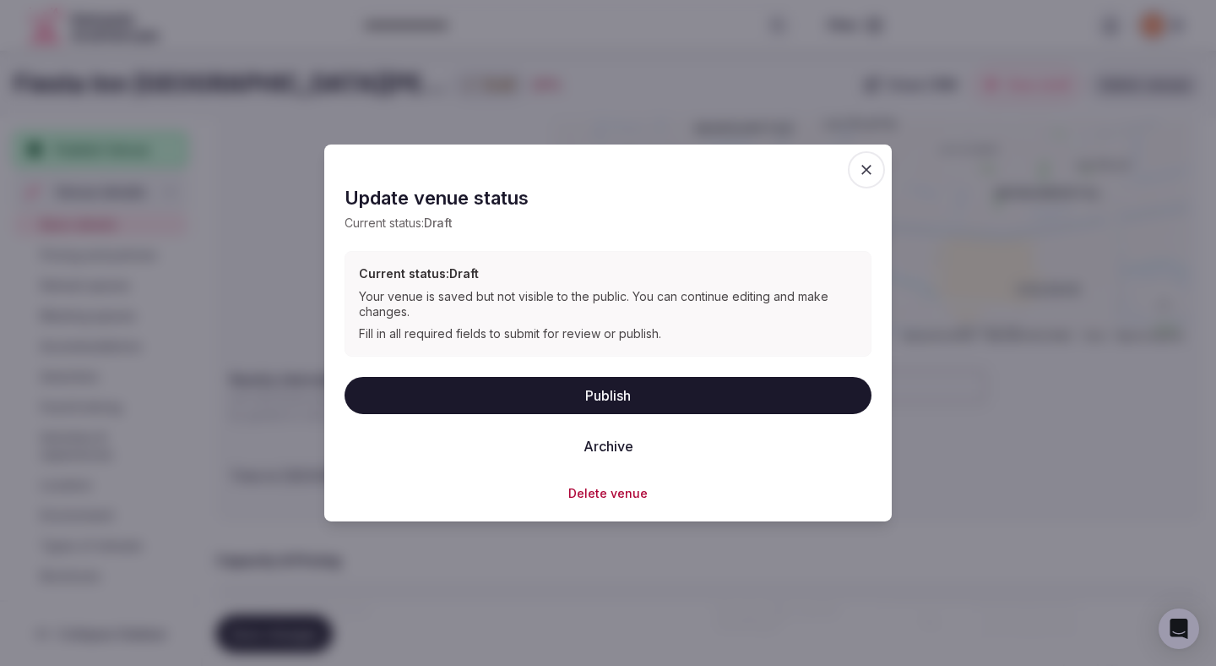
click at [487, 412] on button "Publish" at bounding box center [608, 394] width 527 height 37
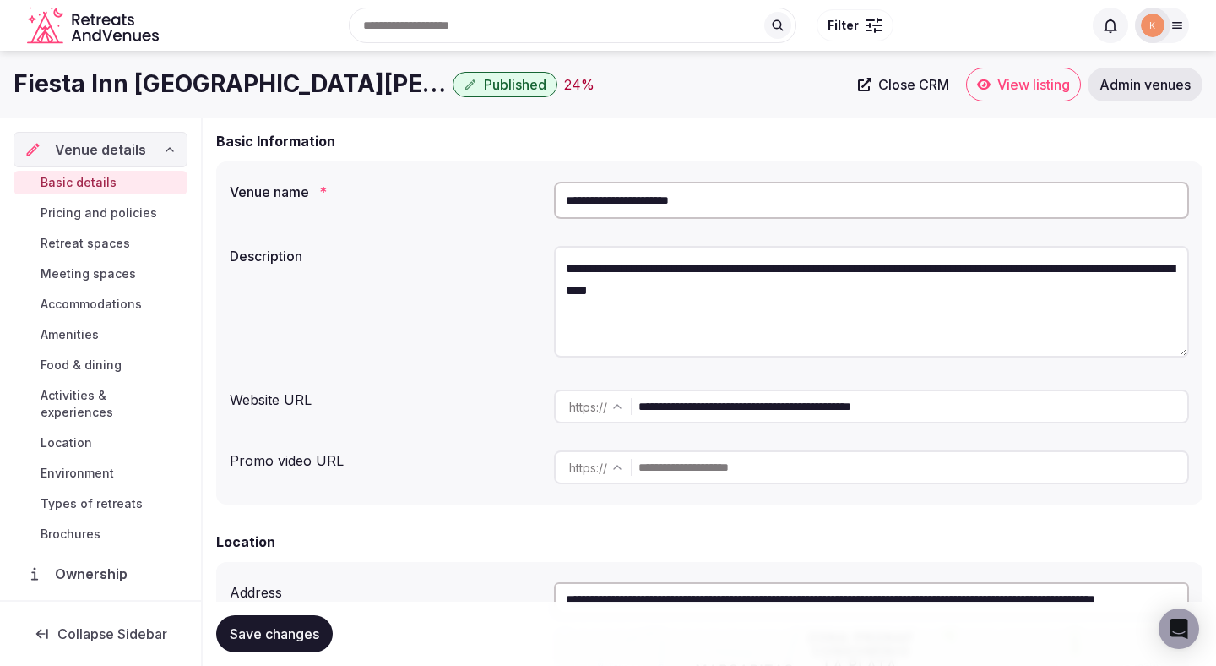
scroll to position [0, 0]
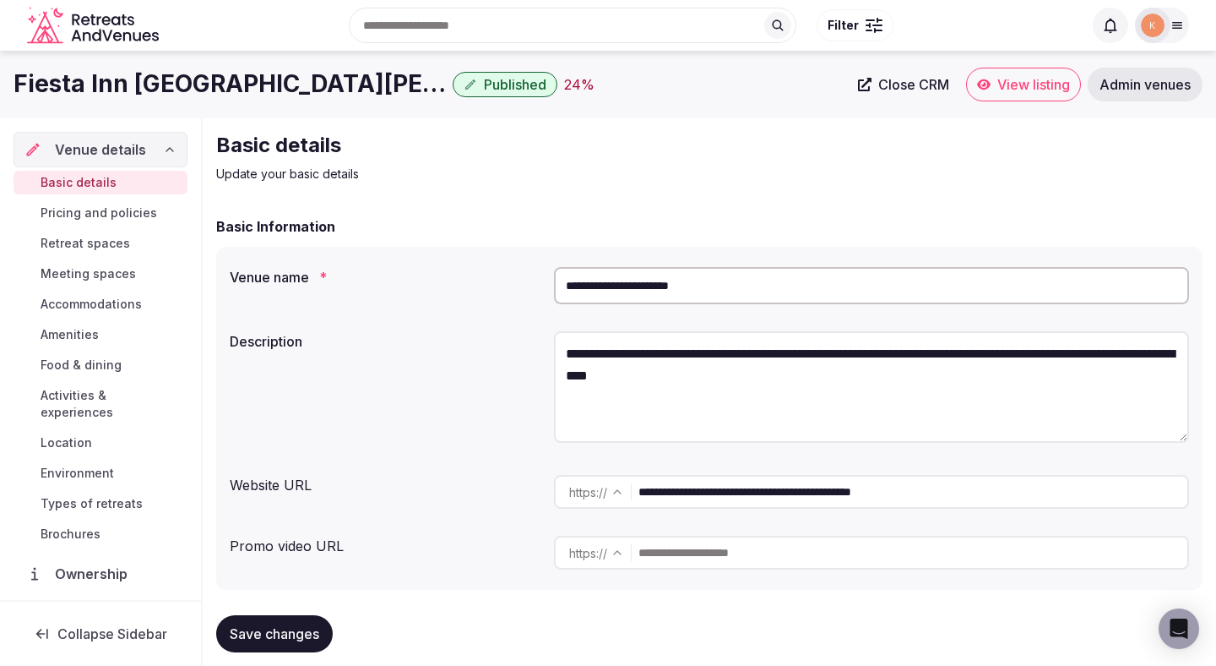
click at [1031, 91] on span "View listing" at bounding box center [1034, 84] width 73 height 17
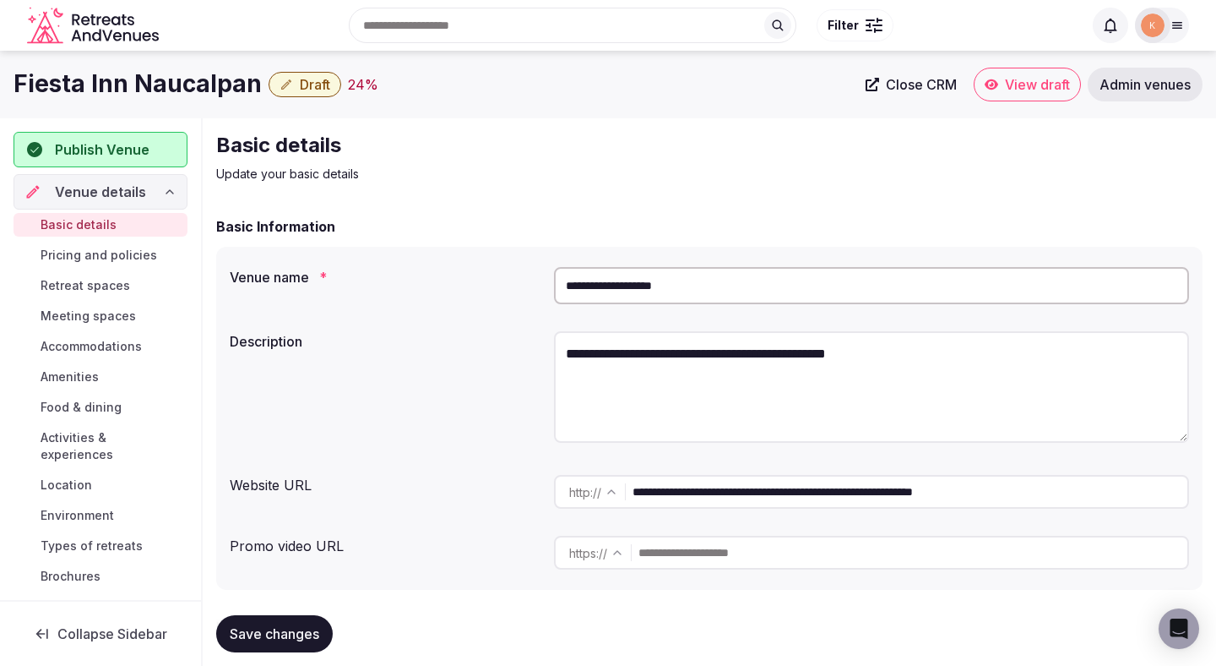
click at [635, 282] on input "**********" at bounding box center [871, 285] width 635 height 37
click at [1156, 82] on span "Admin venues" at bounding box center [1145, 84] width 91 height 17
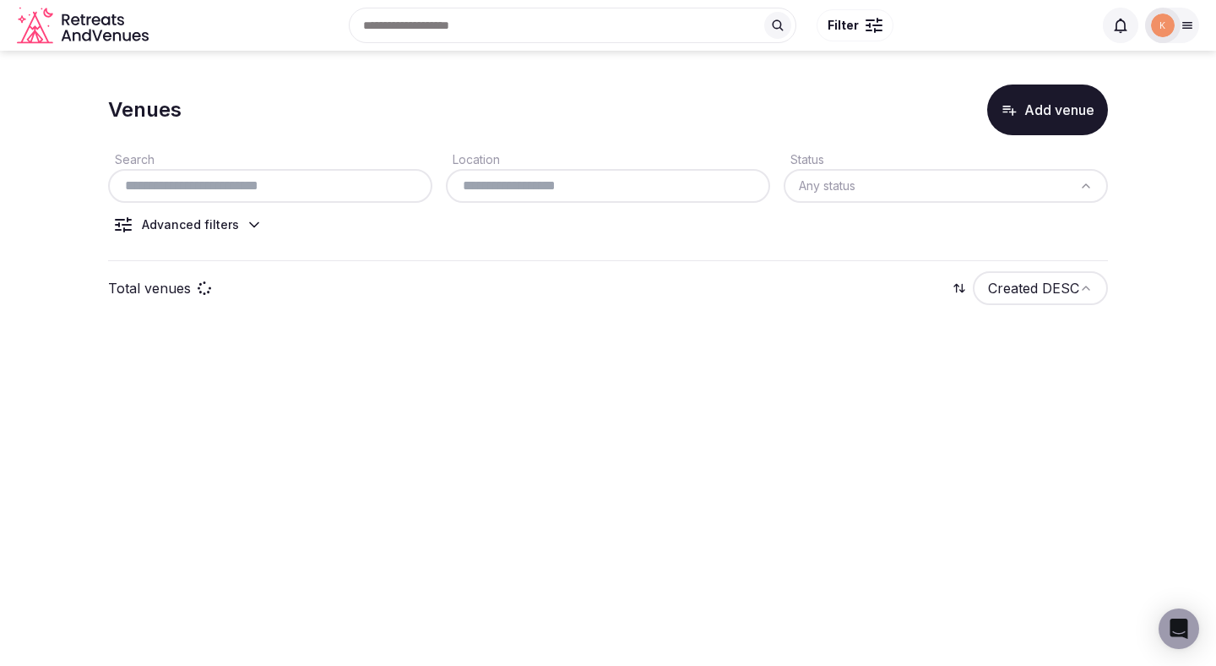
click at [342, 189] on input "text" at bounding box center [270, 186] width 311 height 20
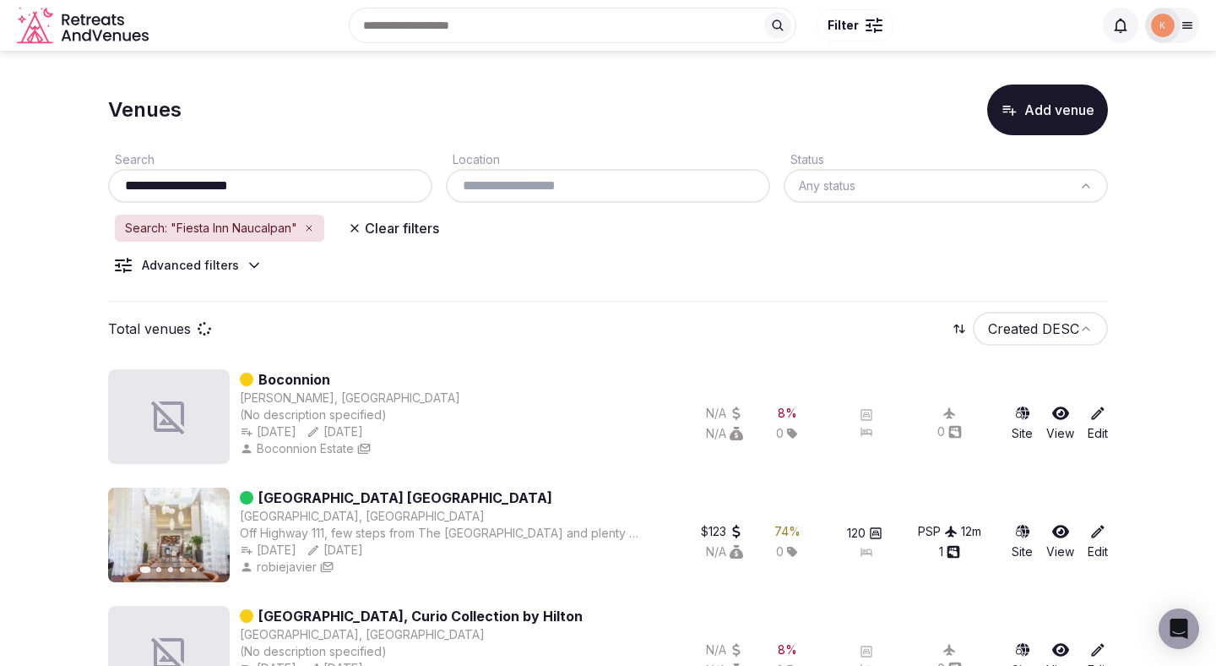
type input "**********"
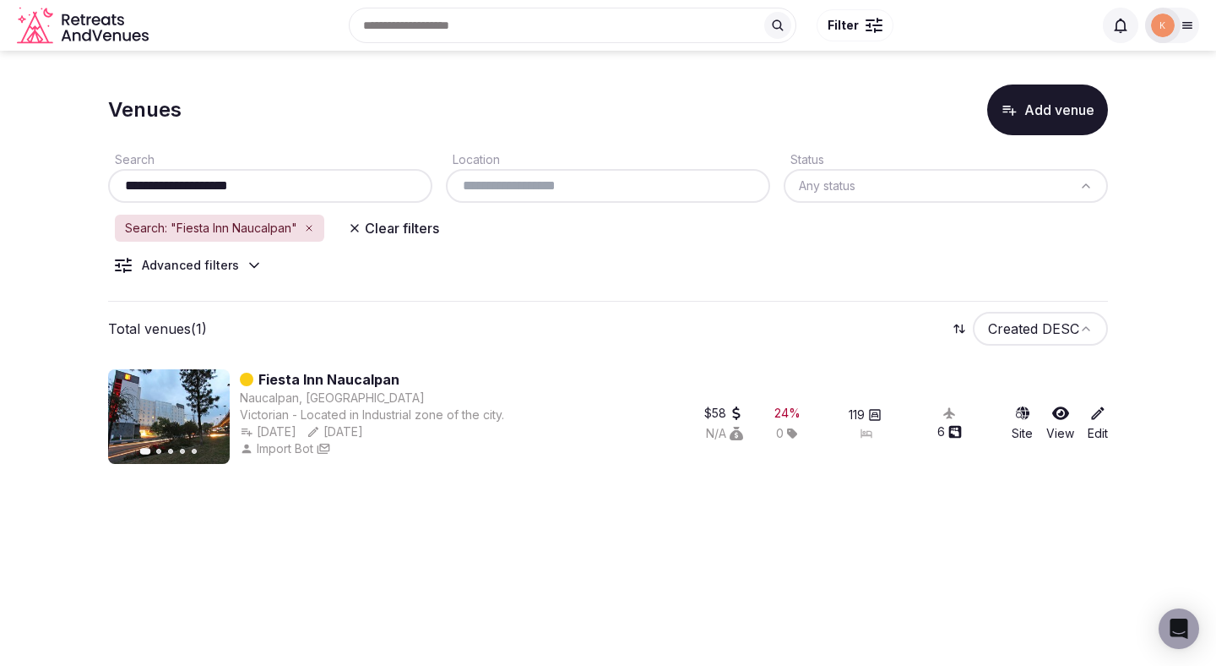
click at [356, 378] on link "Fiesta Inn Naucalpan" at bounding box center [328, 379] width 141 height 20
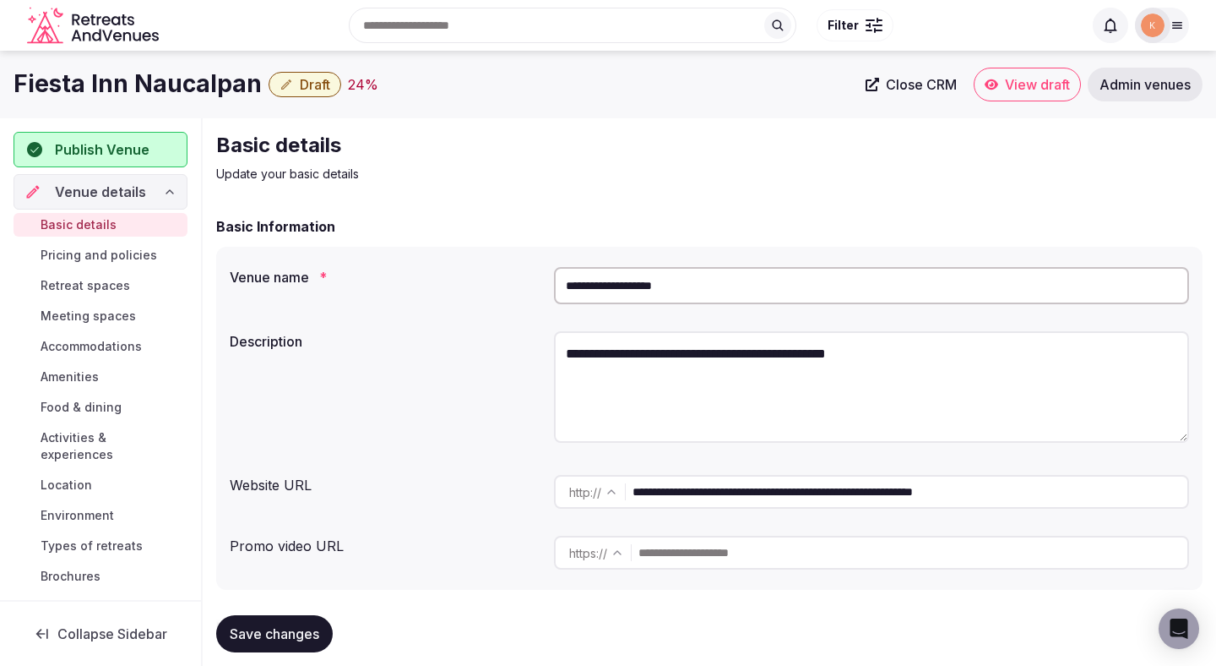
click at [927, 82] on span "Close CRM" at bounding box center [921, 84] width 71 height 17
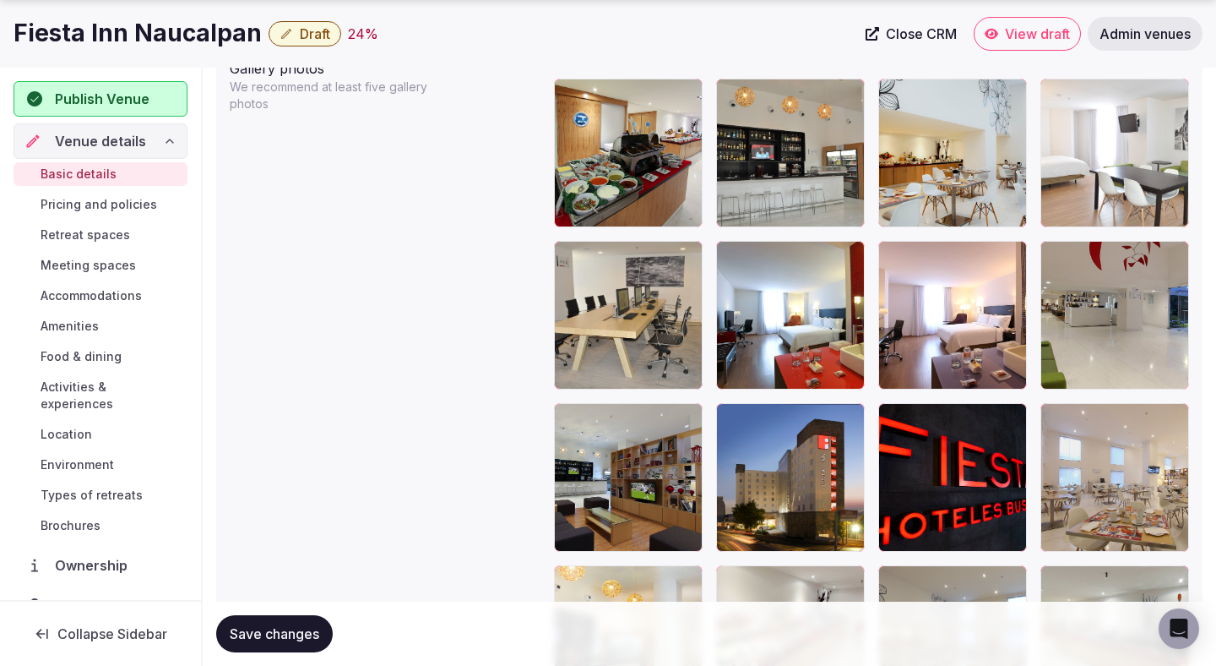
scroll to position [2180, 0]
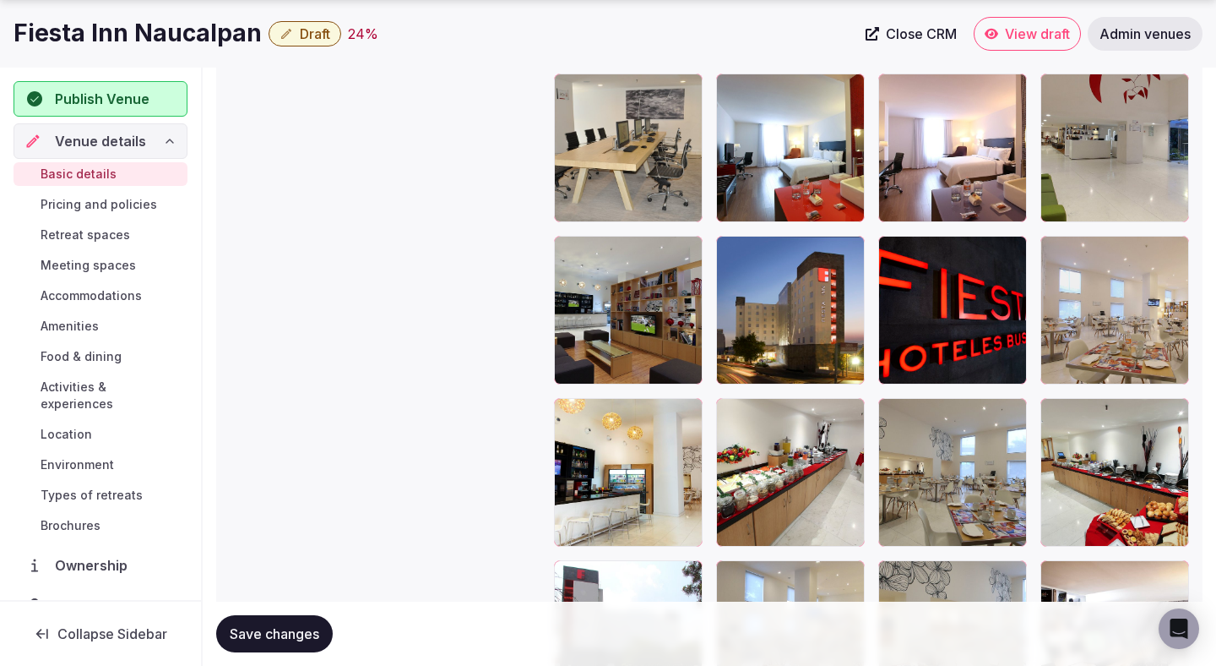
click at [851, 253] on icon "button" at bounding box center [848, 252] width 9 height 11
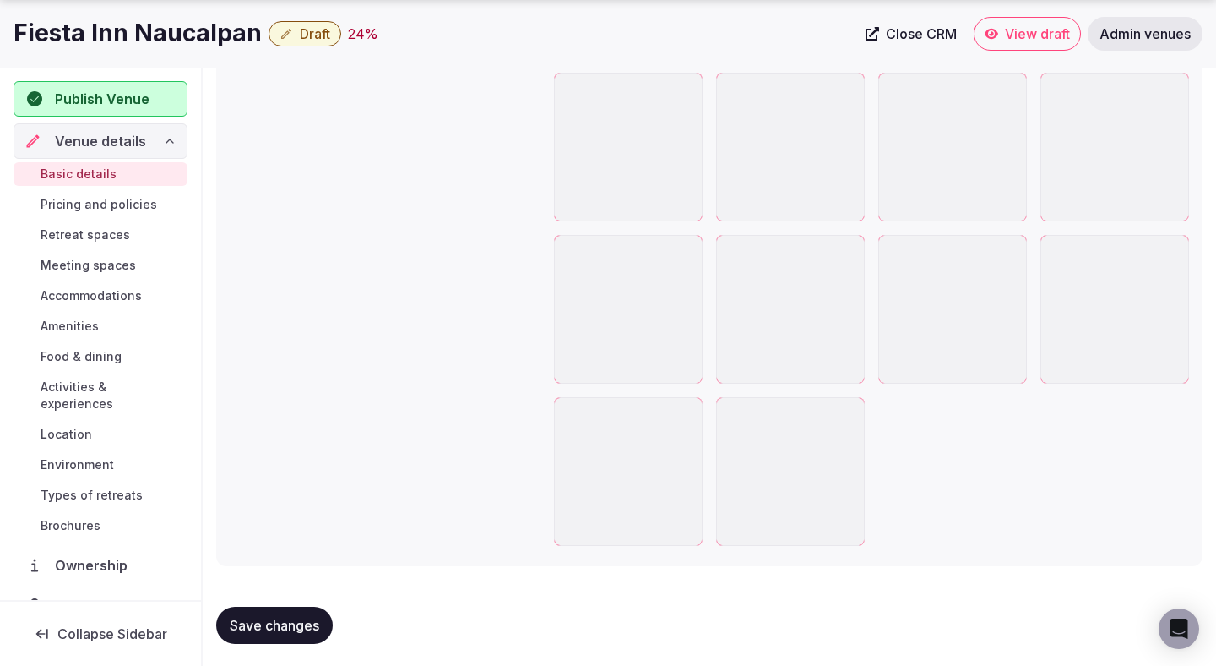
scroll to position [3638, 0]
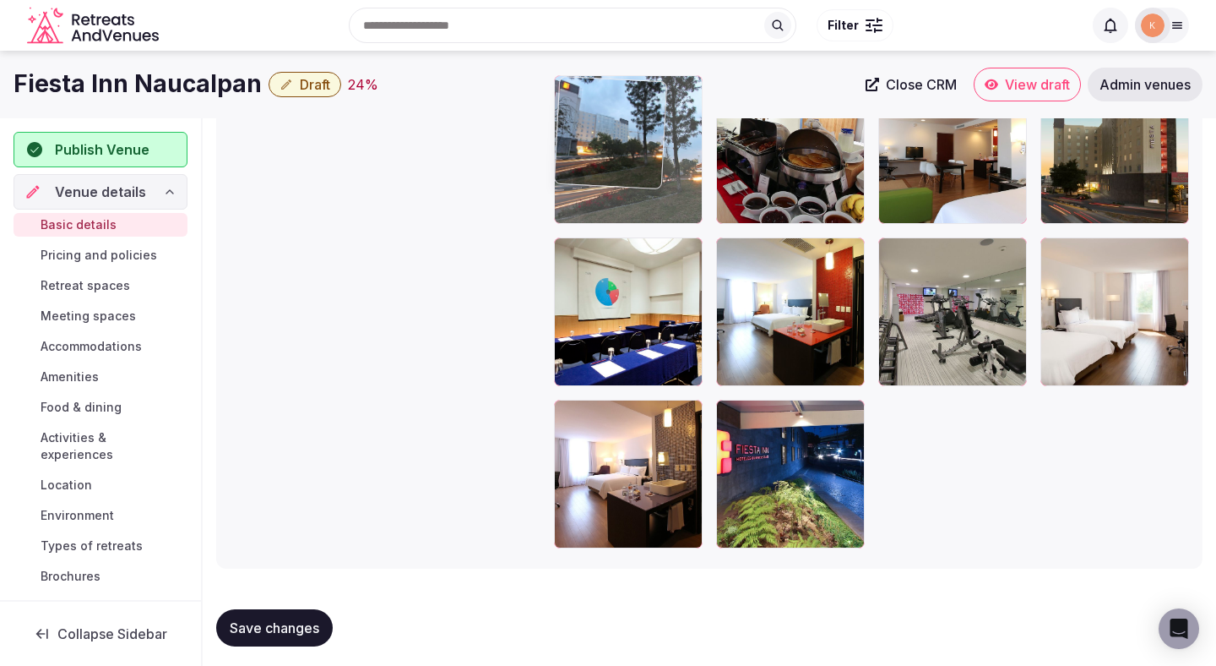
drag, startPoint x: 793, startPoint y: 498, endPoint x: 626, endPoint y: 247, distance: 302.2
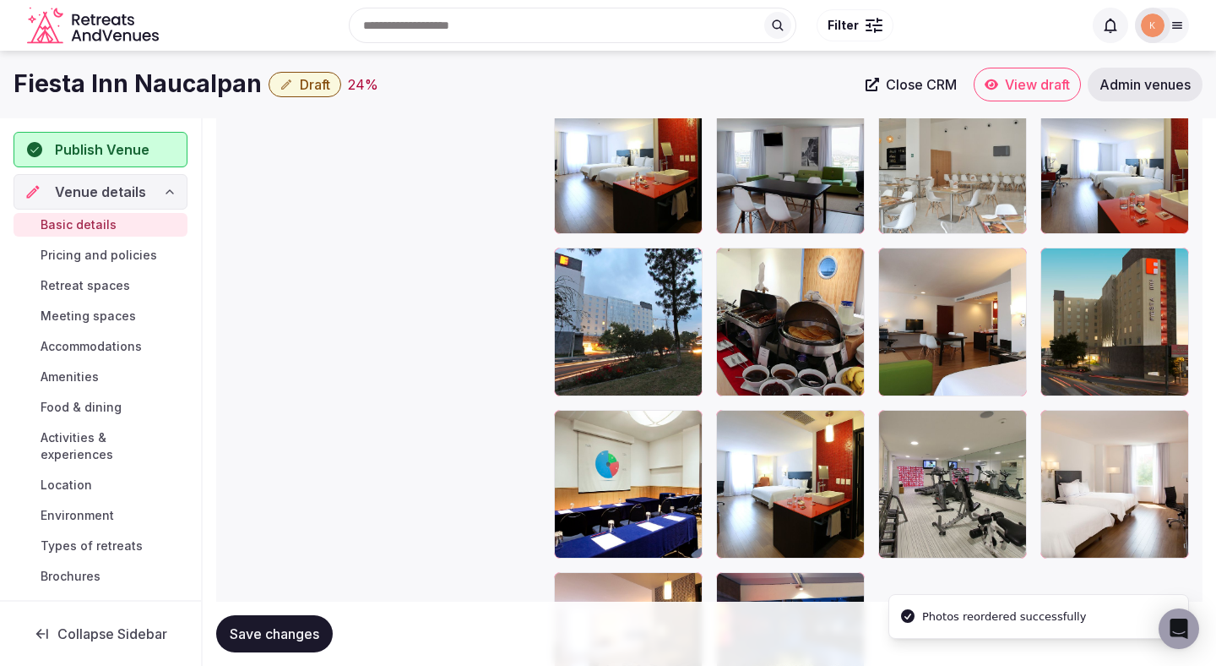
scroll to position [3329, 0]
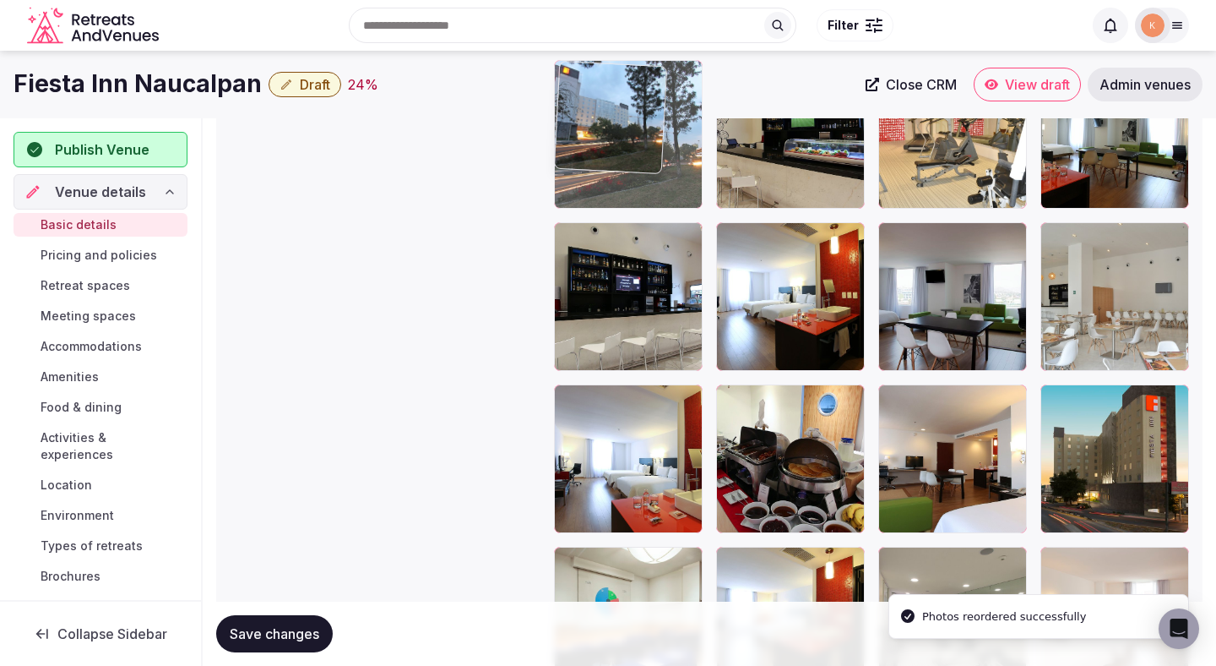
drag, startPoint x: 626, startPoint y: 454, endPoint x: 621, endPoint y: 153, distance: 300.8
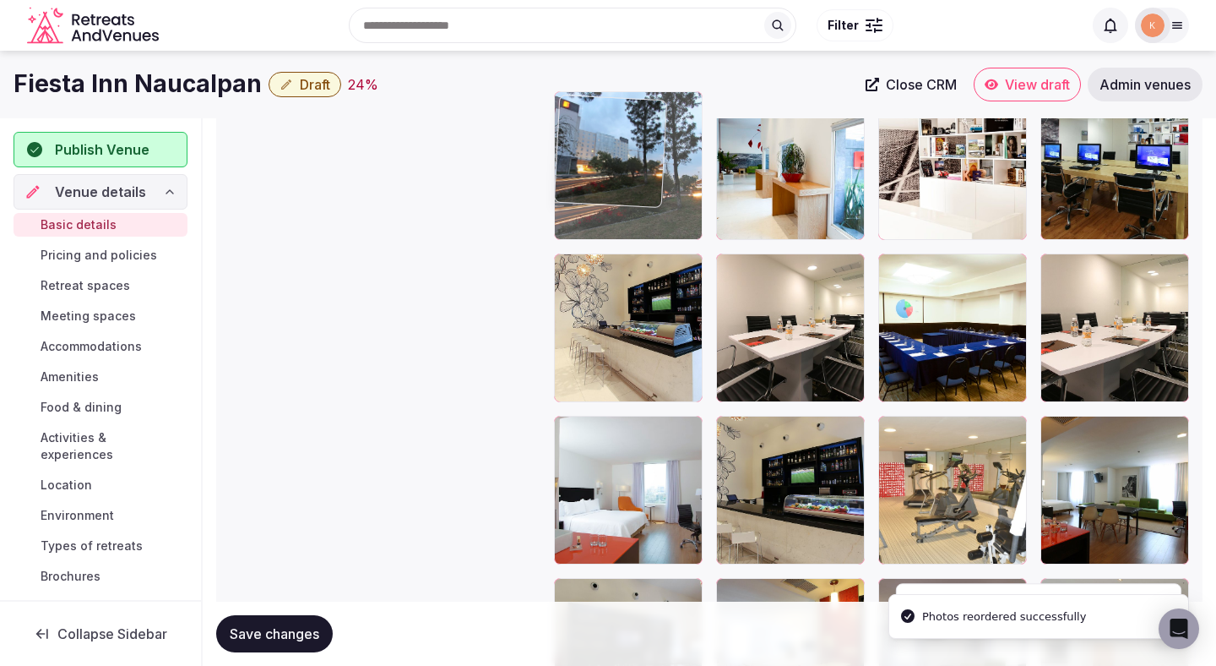
drag, startPoint x: 626, startPoint y: 380, endPoint x: 623, endPoint y: 101, distance: 278.8
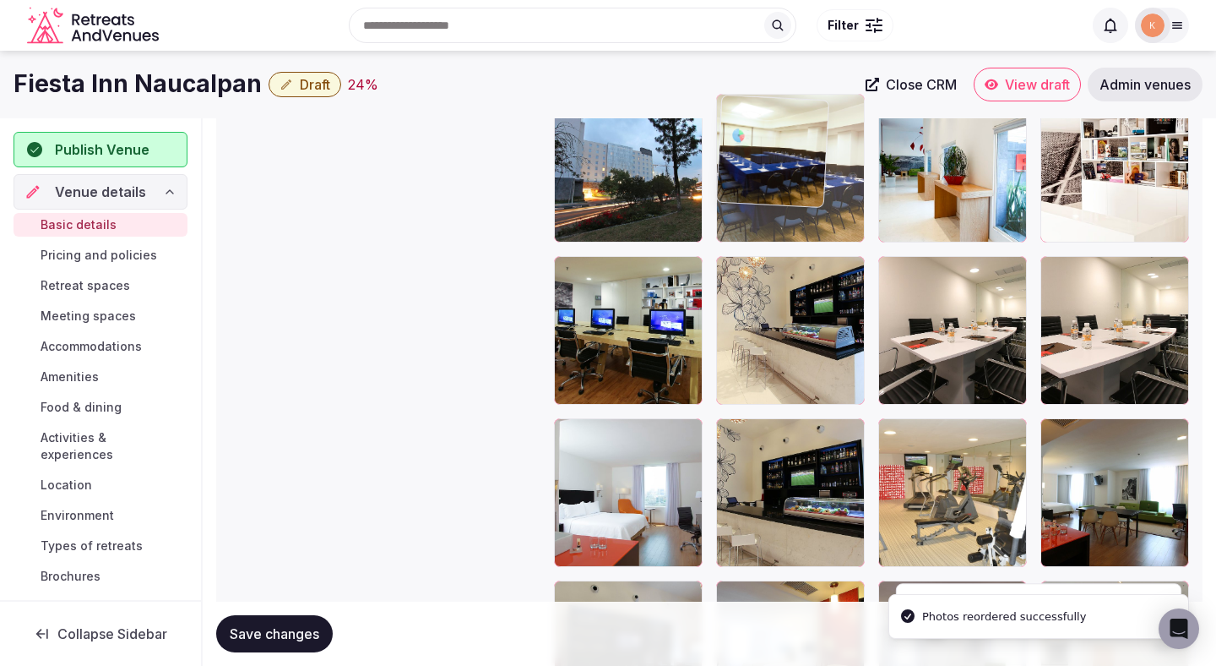
drag, startPoint x: 932, startPoint y: 310, endPoint x: 791, endPoint y: 207, distance: 174.0
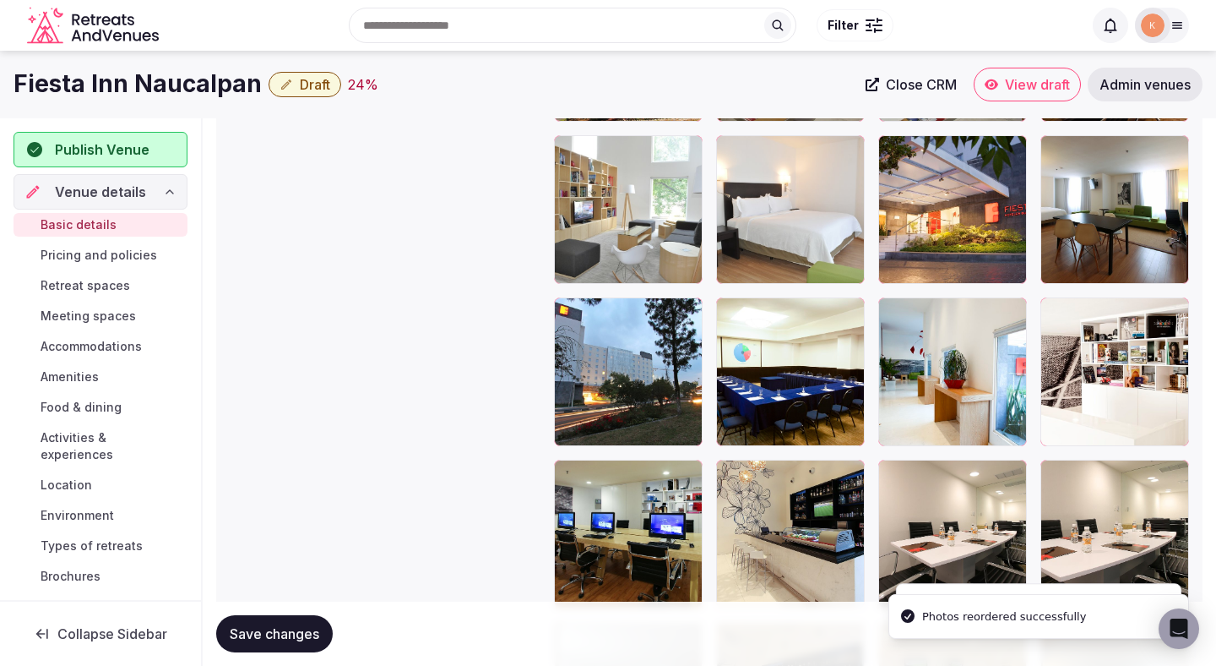
scroll to position [2725, 0]
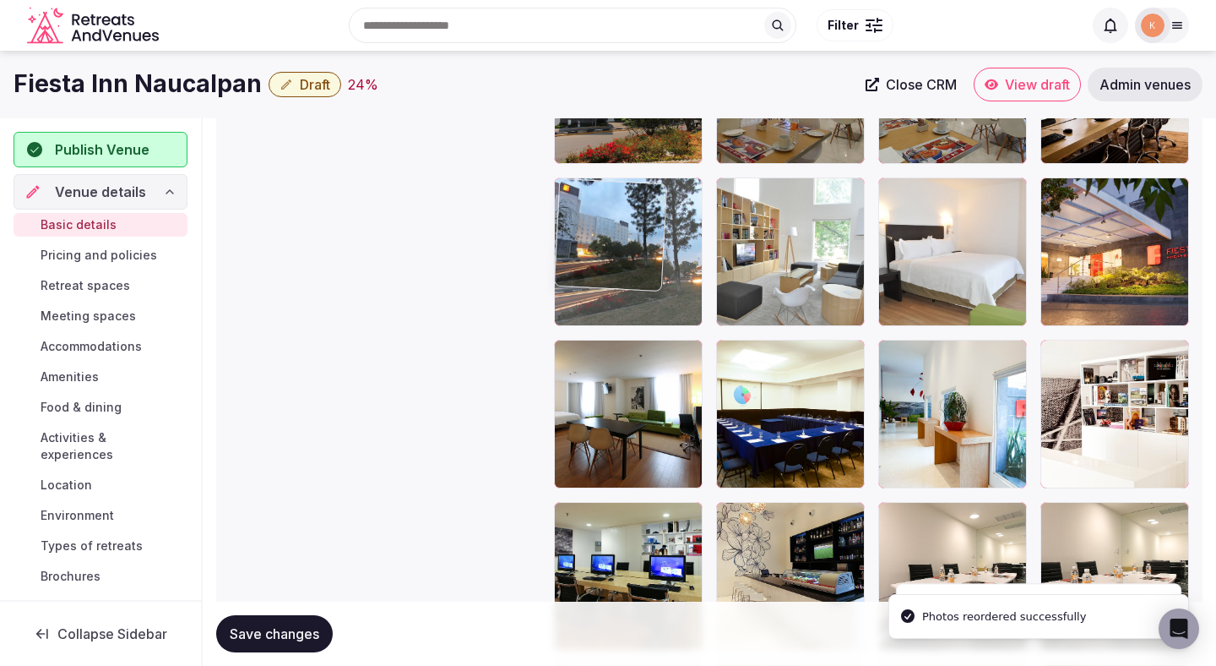
drag, startPoint x: 647, startPoint y: 429, endPoint x: 646, endPoint y: 226, distance: 202.7
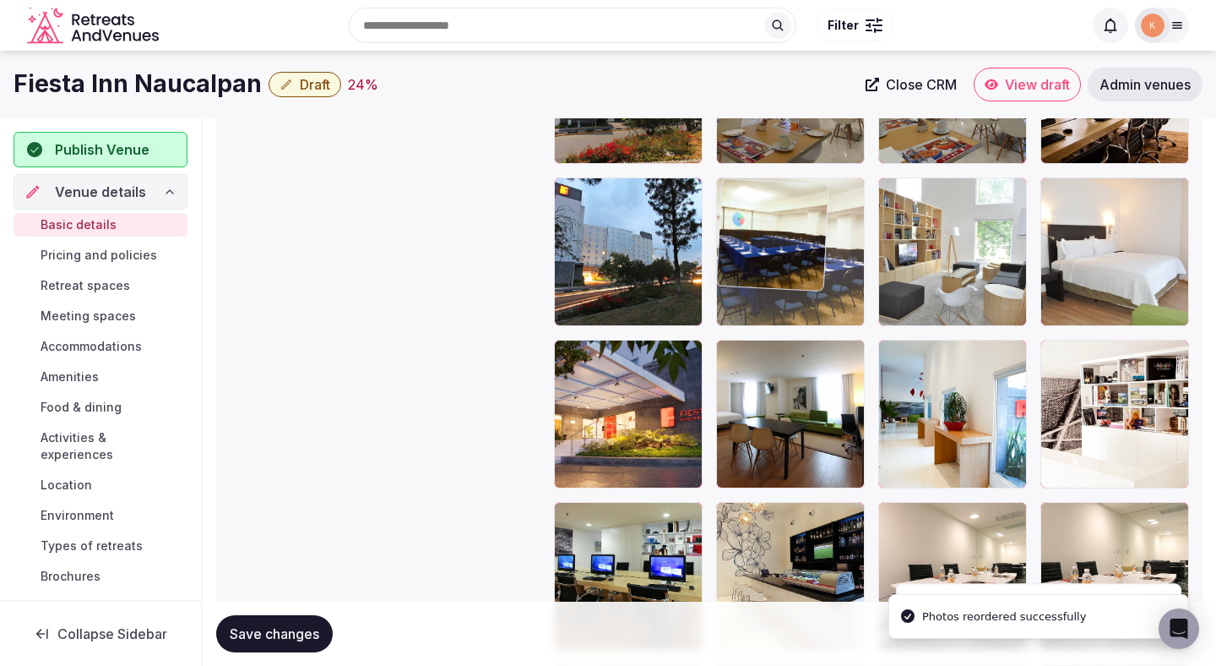
drag, startPoint x: 798, startPoint y: 412, endPoint x: 773, endPoint y: 248, distance: 165.8
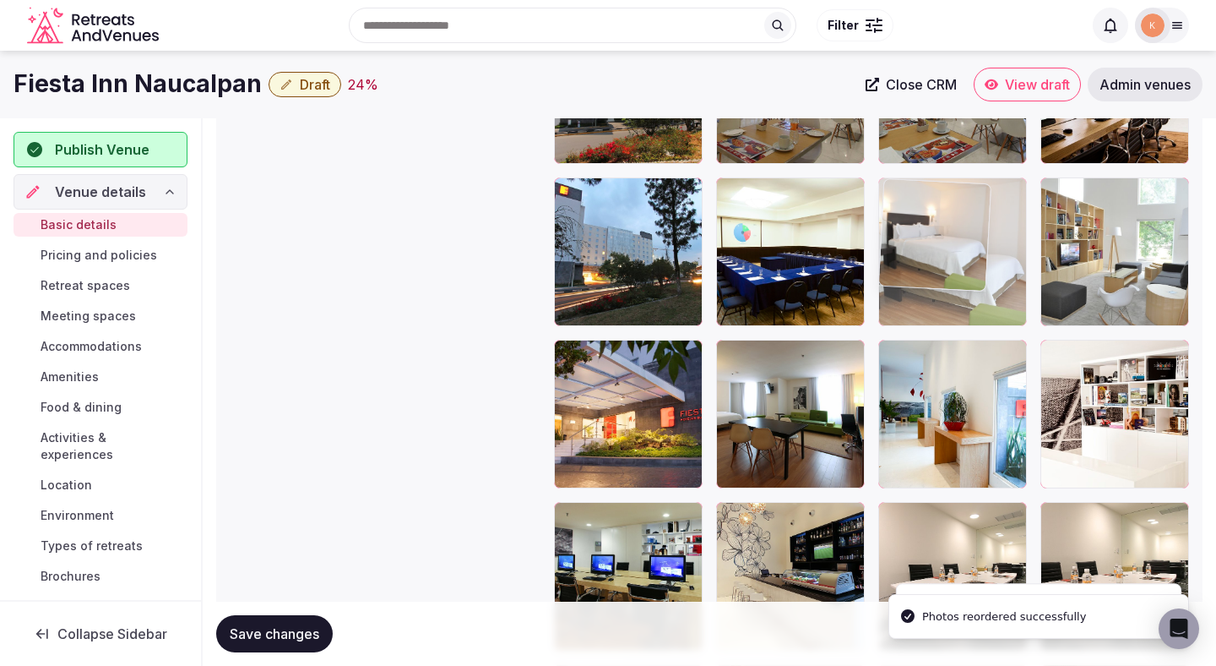
drag, startPoint x: 1124, startPoint y: 237, endPoint x: 960, endPoint y: 256, distance: 165.9
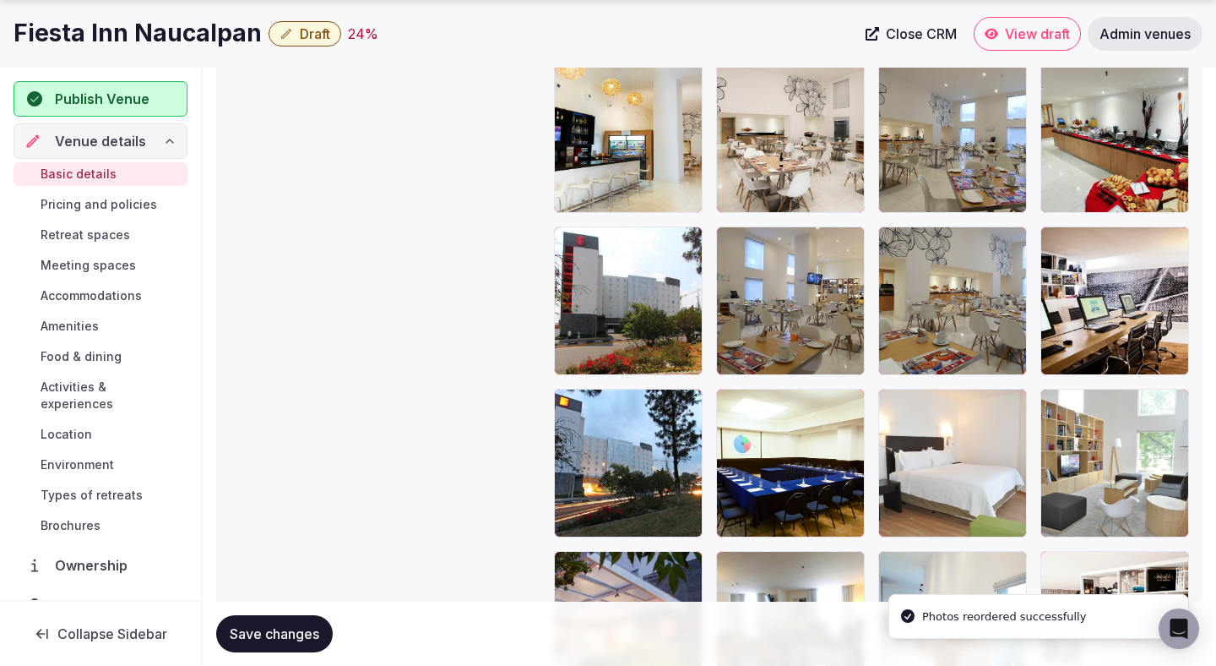
scroll to position [2515, 0]
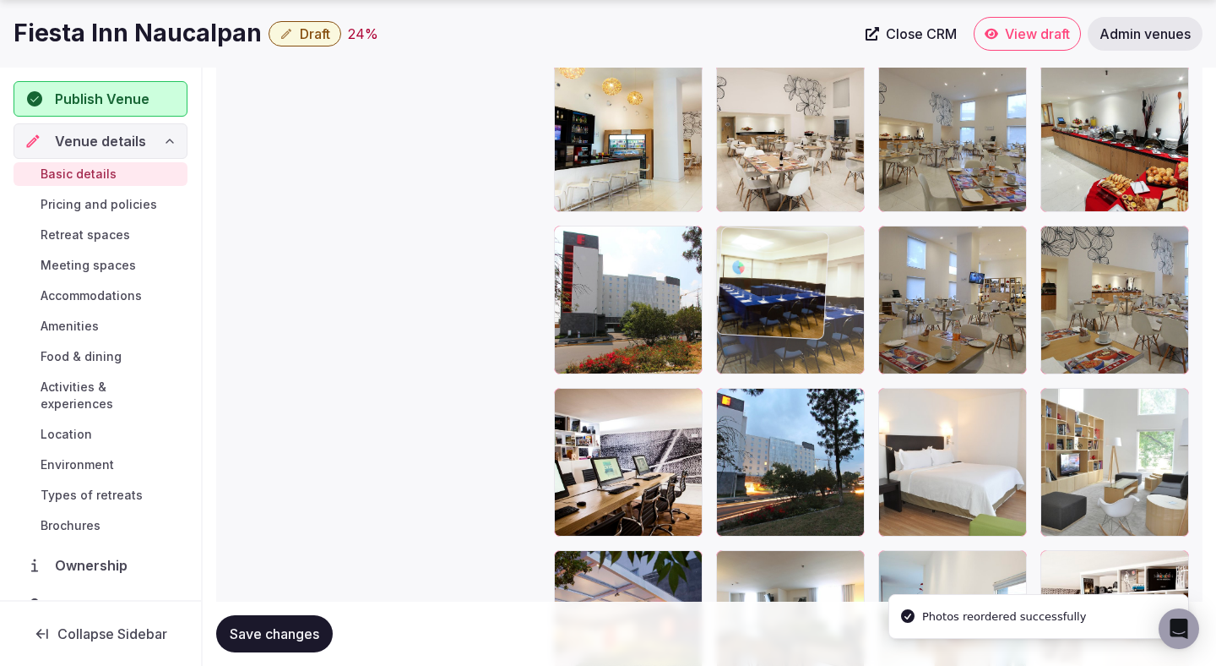
drag, startPoint x: 780, startPoint y: 429, endPoint x: 779, endPoint y: 280, distance: 149.5
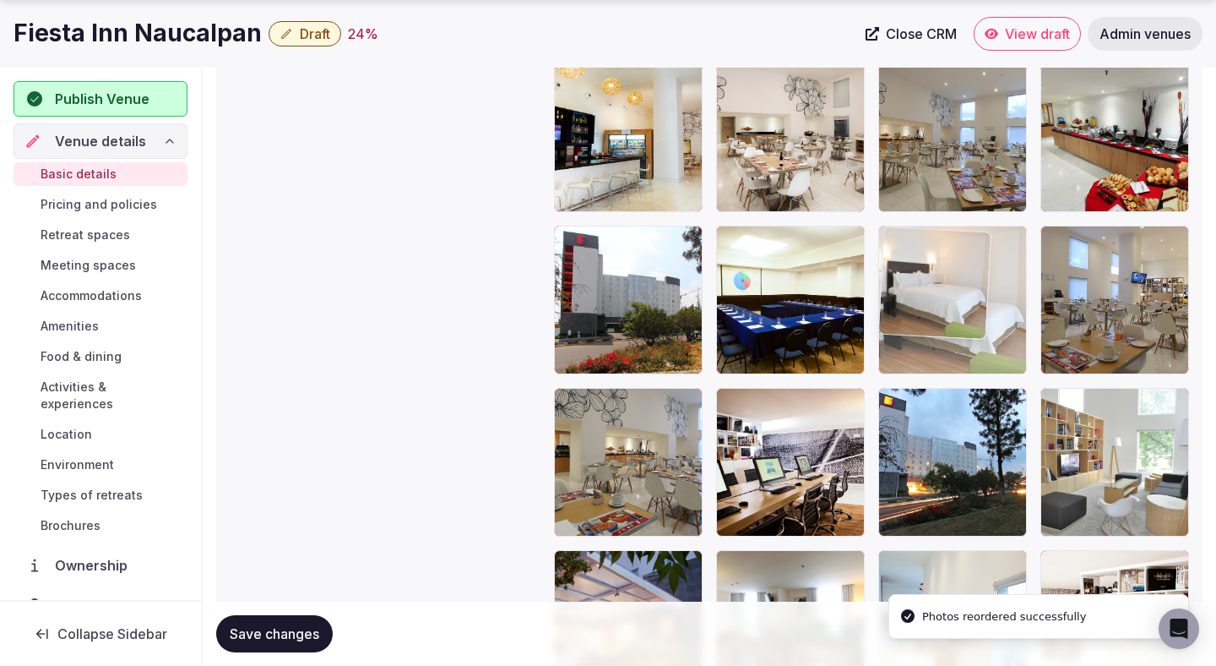
drag, startPoint x: 965, startPoint y: 460, endPoint x: 950, endPoint y: 313, distance: 147.7
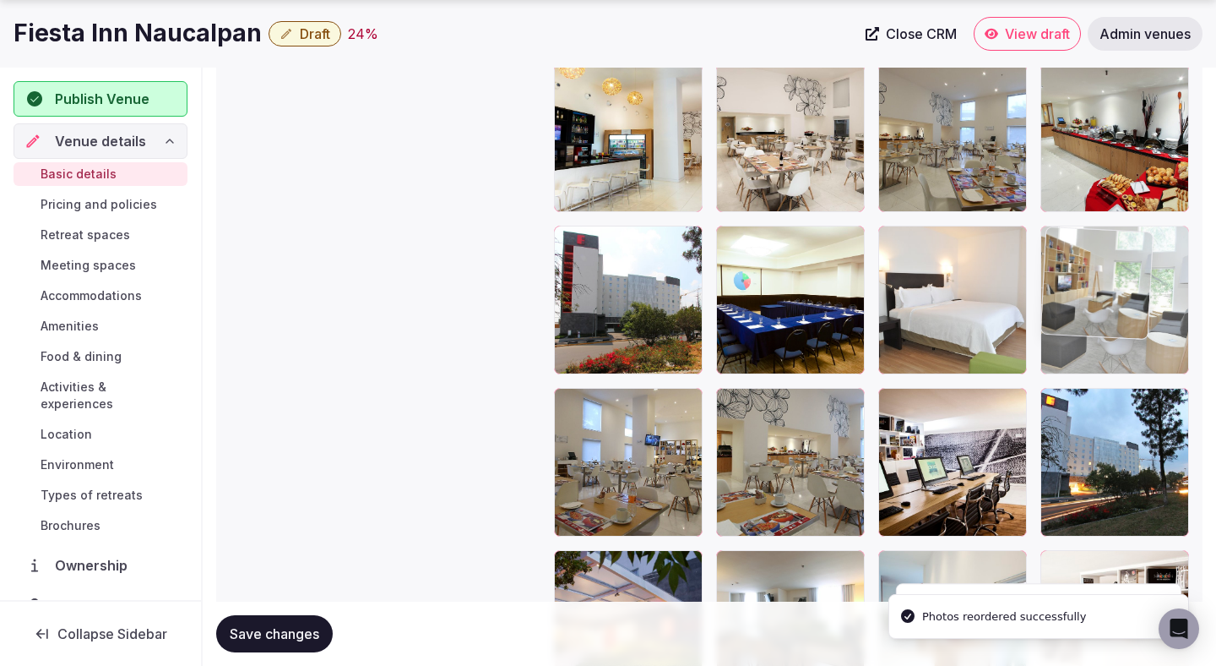
drag, startPoint x: 1099, startPoint y: 450, endPoint x: 1102, endPoint y: 277, distance: 173.2
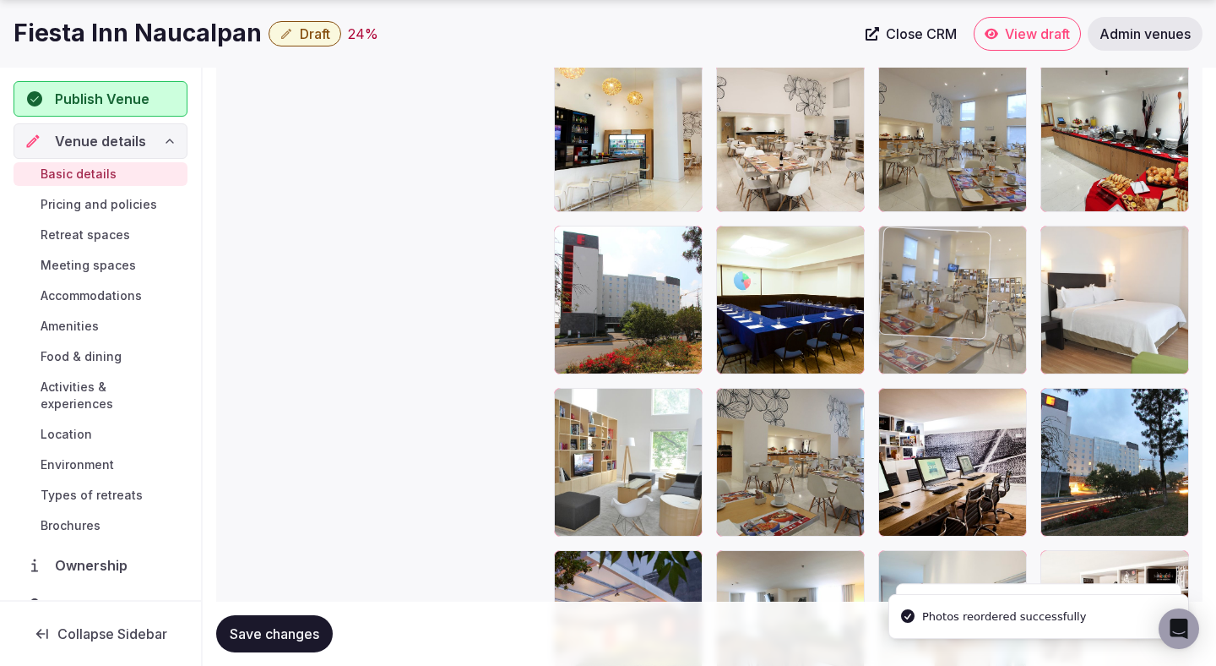
drag, startPoint x: 642, startPoint y: 477, endPoint x: 951, endPoint y: 306, distance: 353.5
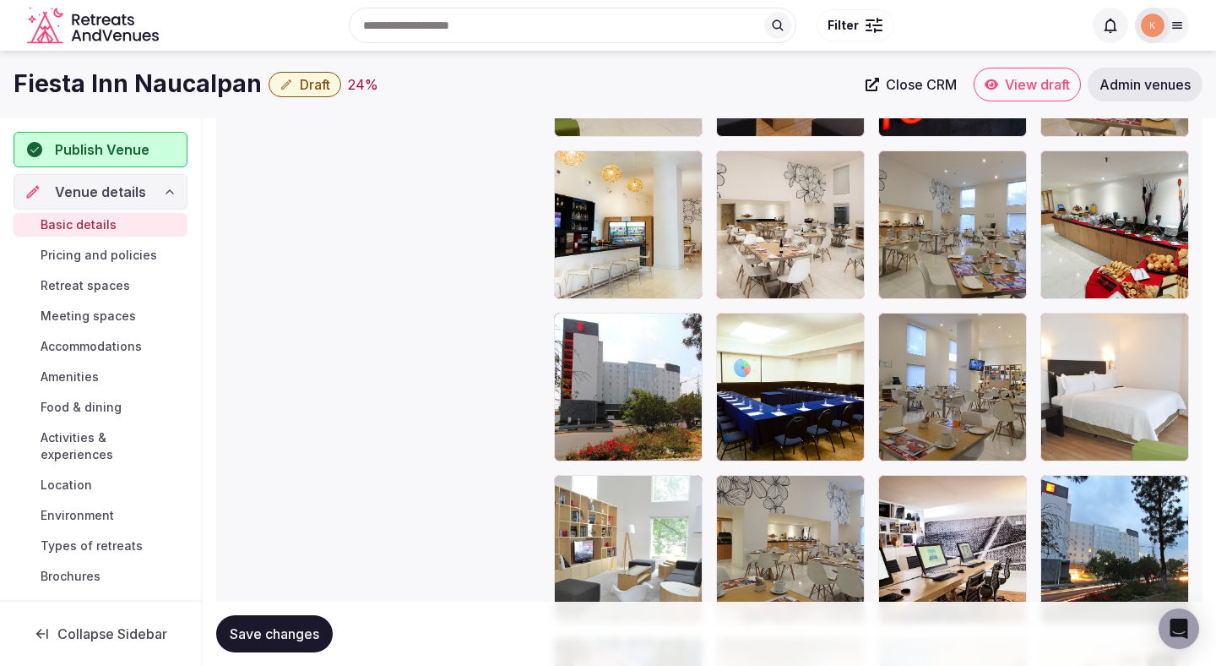
scroll to position [2403, 0]
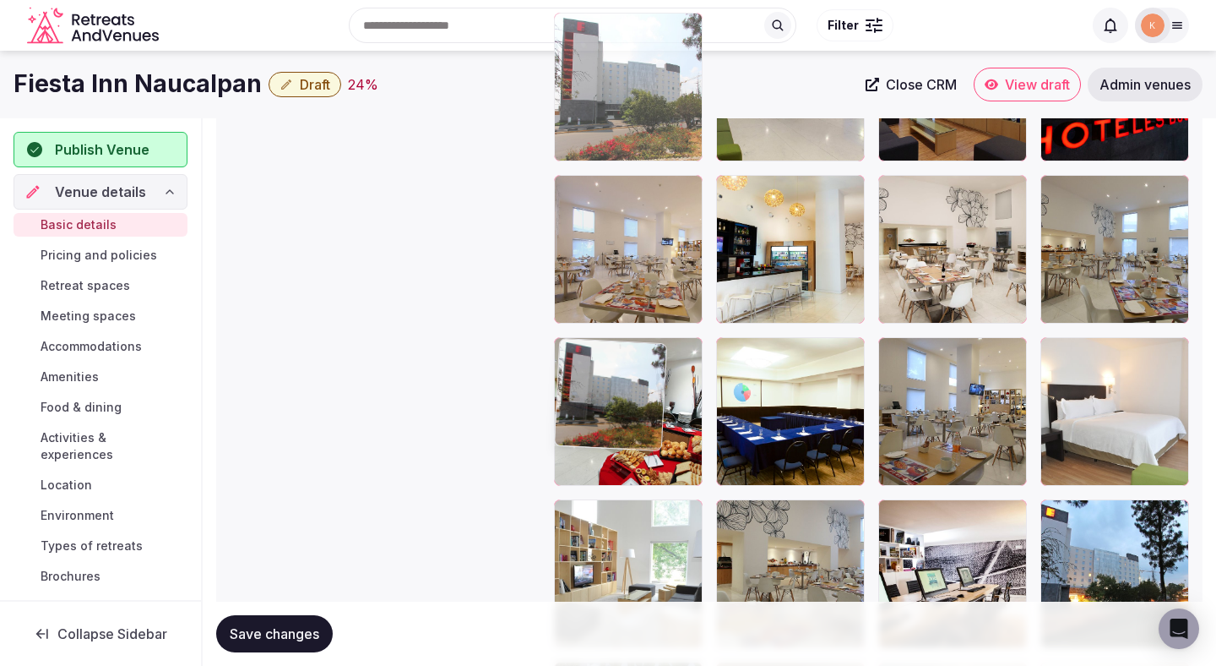
drag, startPoint x: 651, startPoint y: 428, endPoint x: 658, endPoint y: 165, distance: 263.6
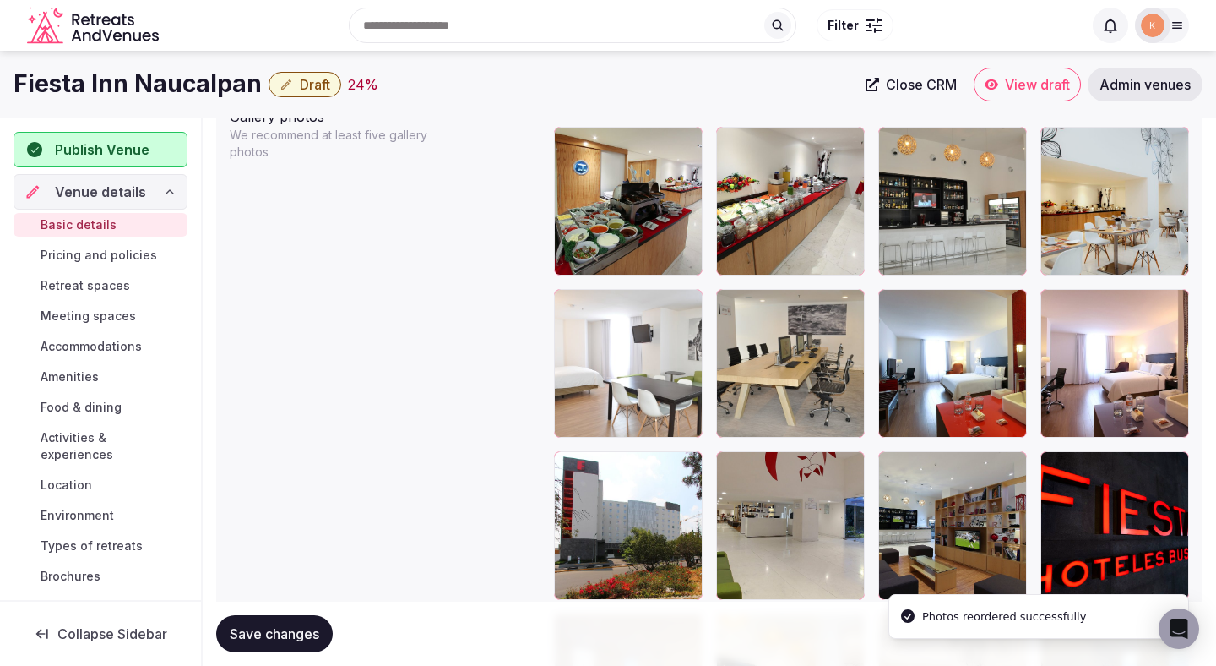
scroll to position [1933, 0]
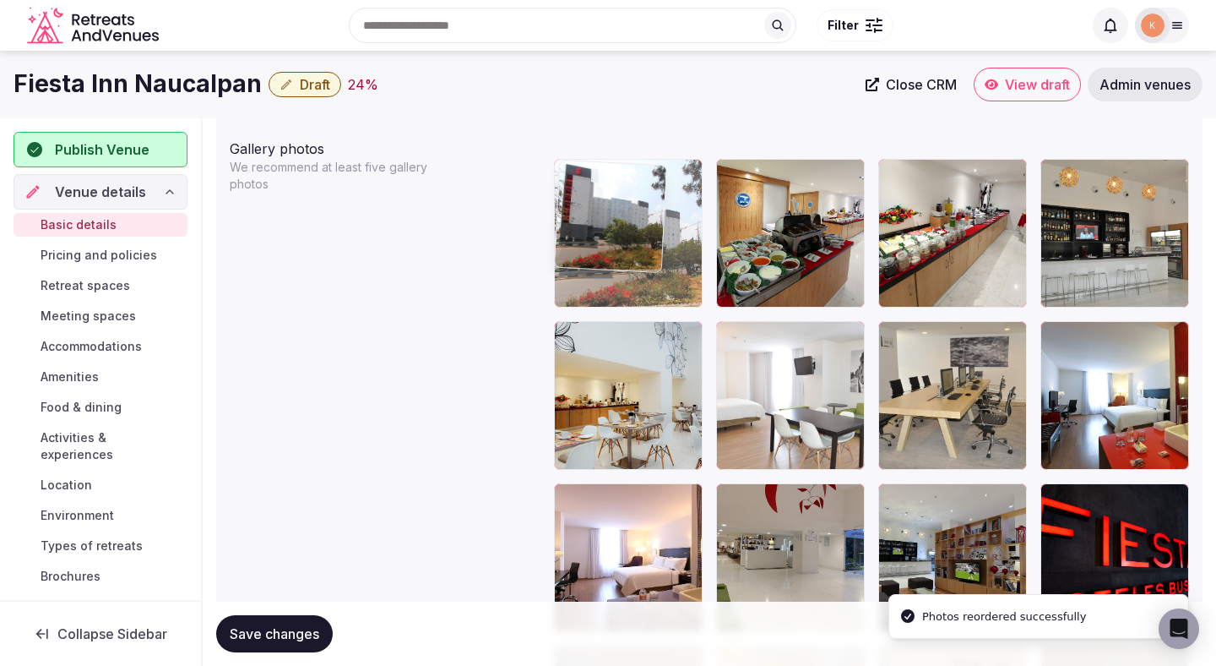
drag, startPoint x: 623, startPoint y: 536, endPoint x: 627, endPoint y: 185, distance: 351.4
click at [627, 185] on body "**********" at bounding box center [608, 222] width 1216 height 4311
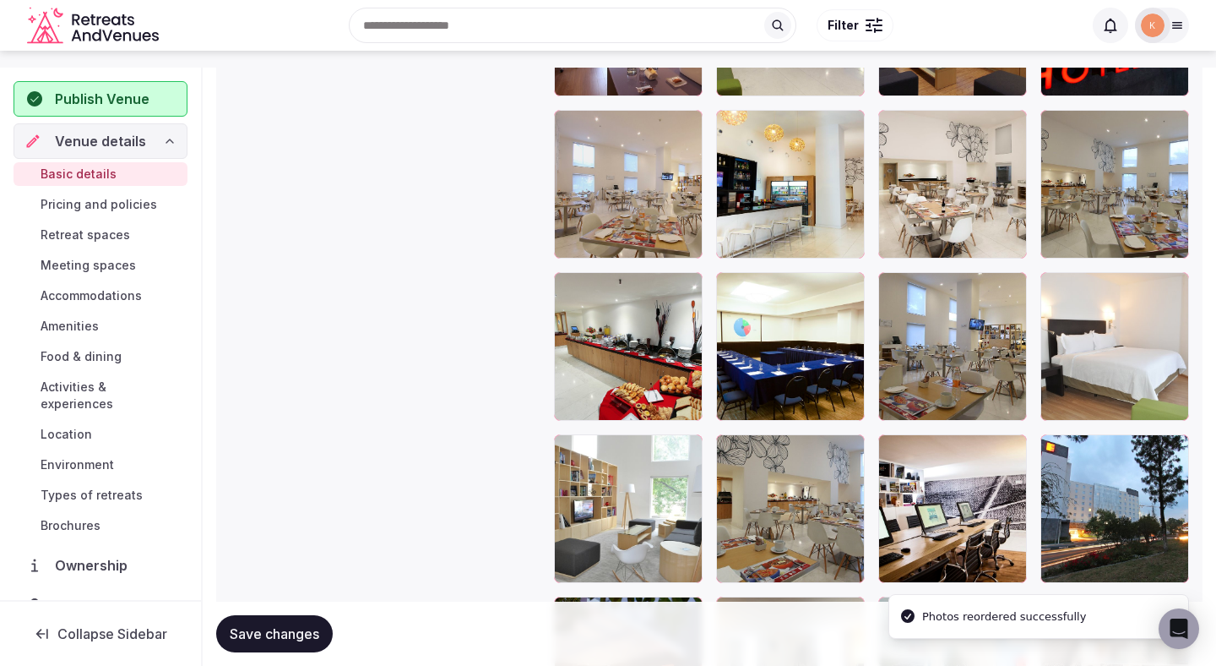
scroll to position [2466, 0]
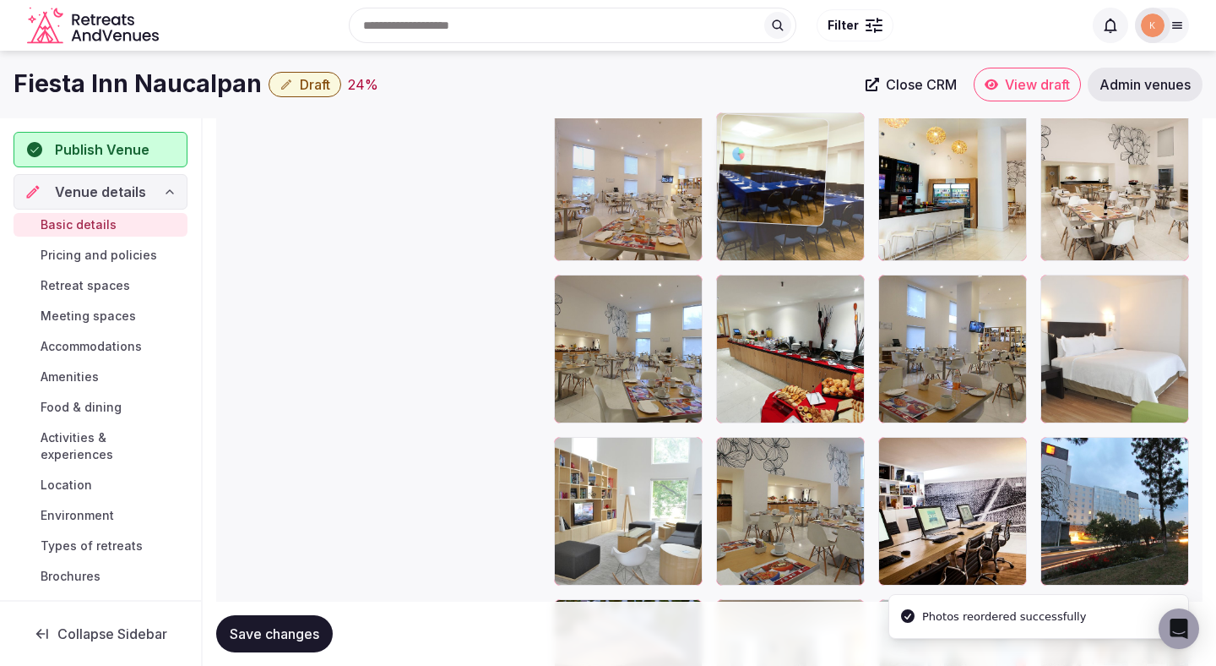
drag, startPoint x: 770, startPoint y: 356, endPoint x: 768, endPoint y: 155, distance: 201.9
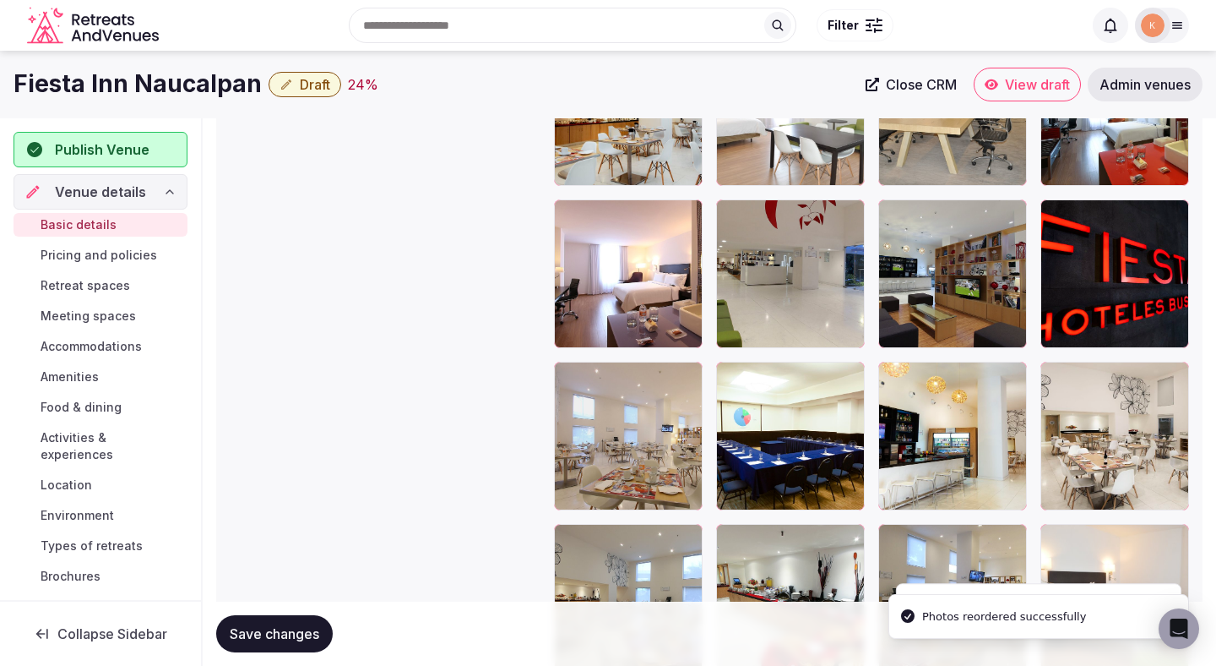
scroll to position [2170, 0]
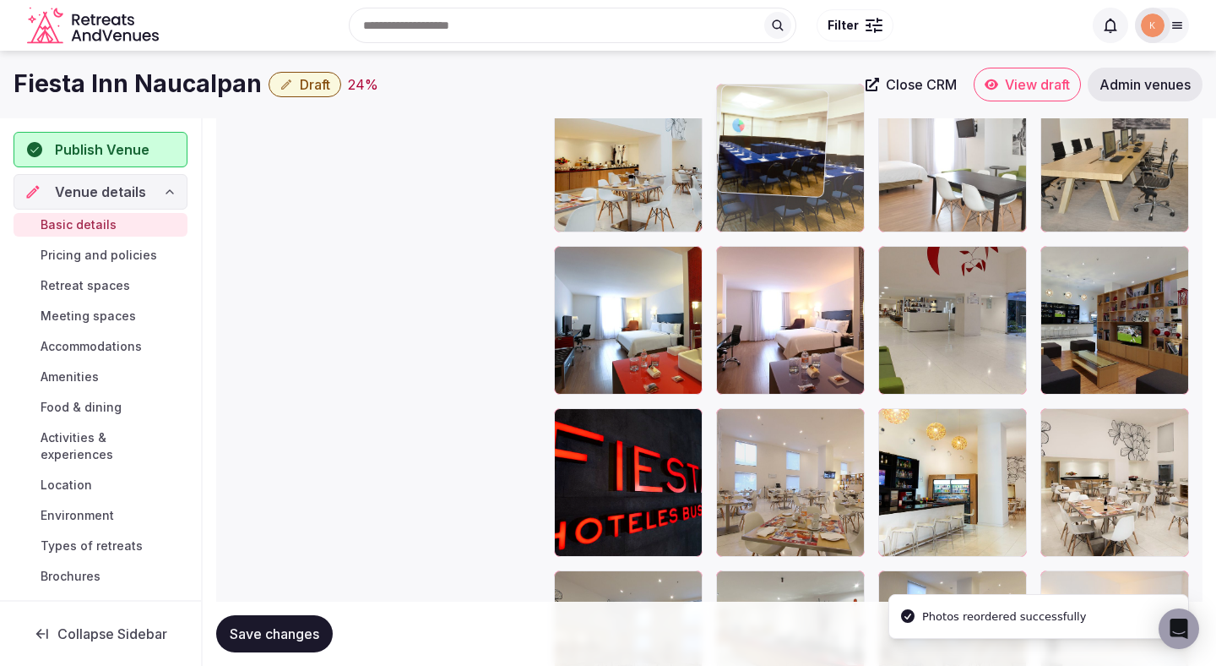
drag, startPoint x: 771, startPoint y: 437, endPoint x: 783, endPoint y: 178, distance: 258.7
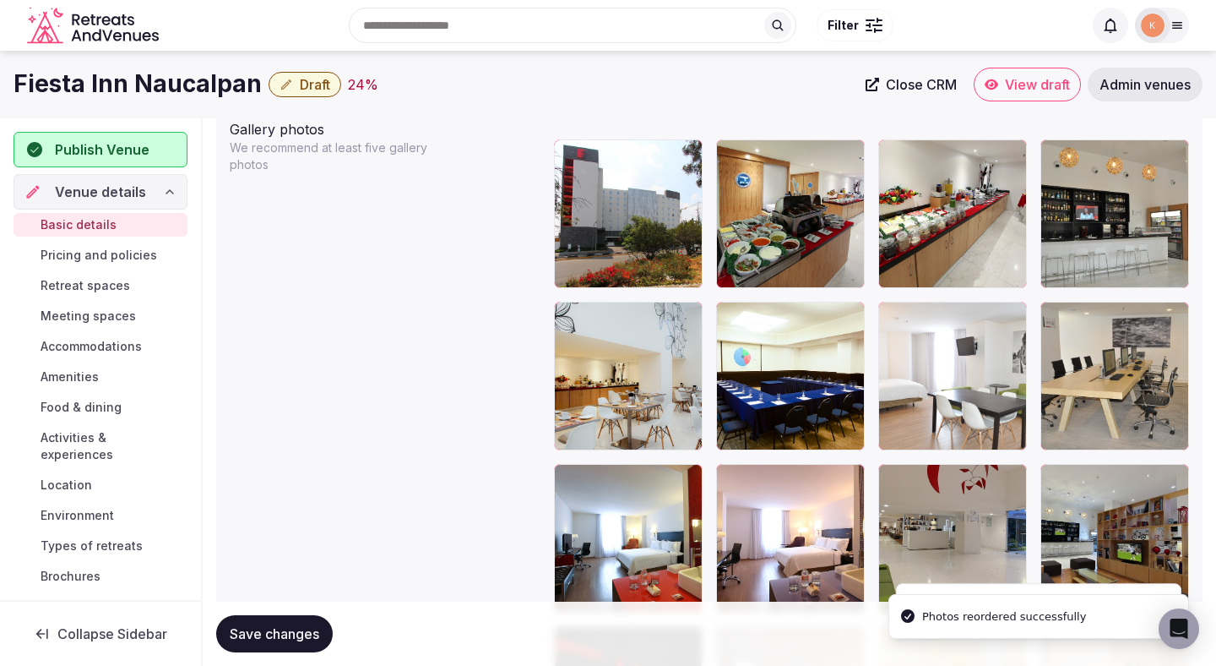
scroll to position [1924, 0]
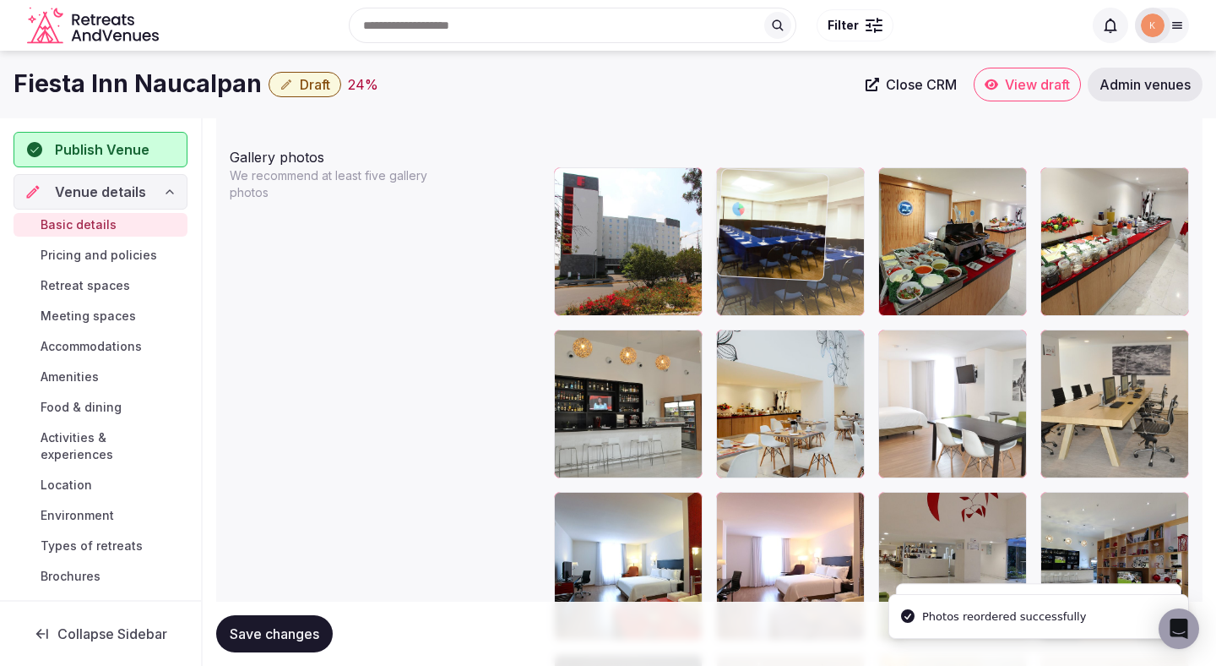
drag, startPoint x: 791, startPoint y: 397, endPoint x: 788, endPoint y: 275, distance: 122.5
click at [788, 275] on body "**********" at bounding box center [608, 231] width 1216 height 4311
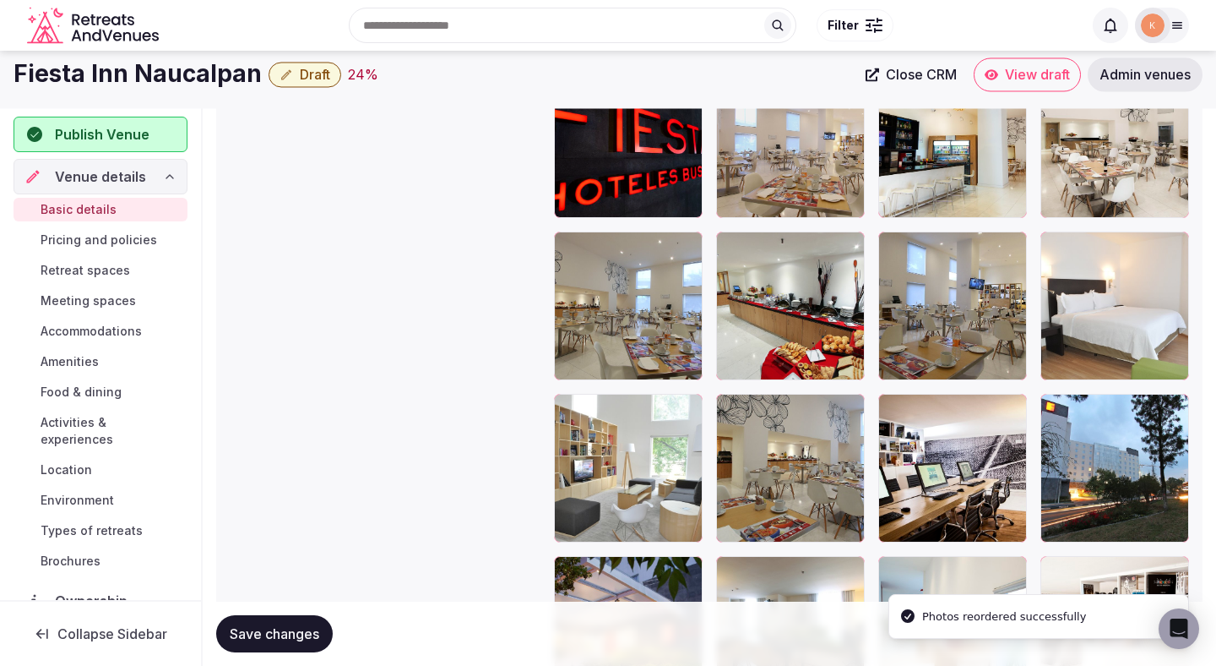
scroll to position [2491, 0]
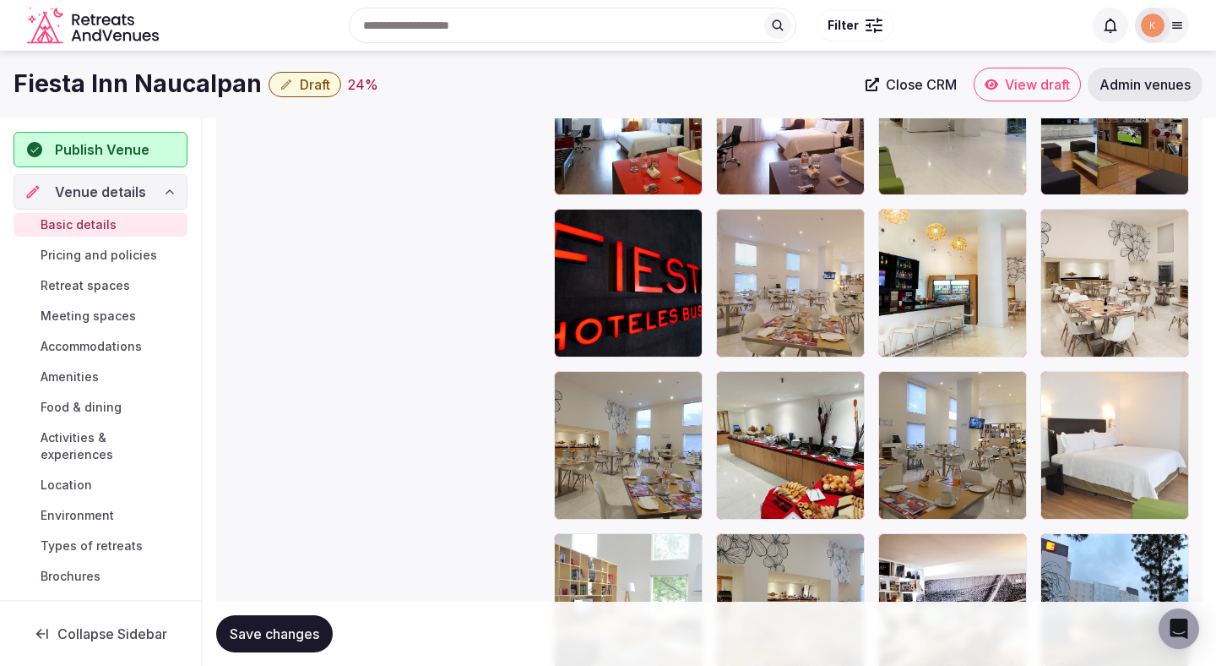
scroll to position [2331, 0]
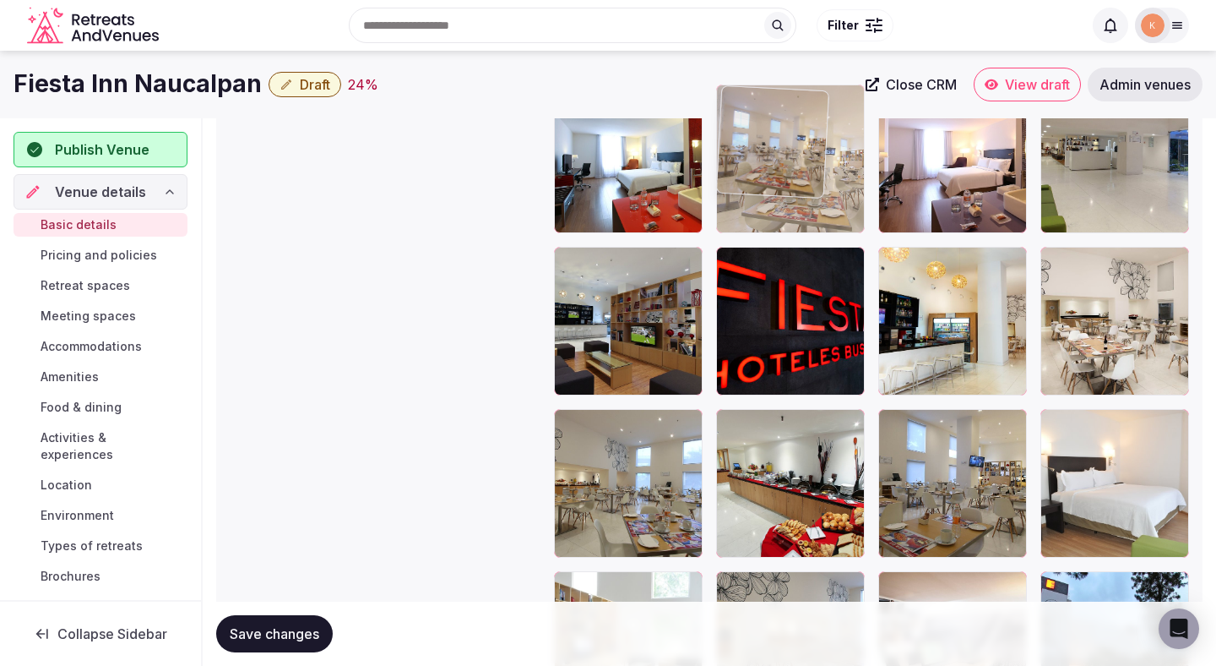
drag, startPoint x: 813, startPoint y: 379, endPoint x: 913, endPoint y: 239, distance: 172.5
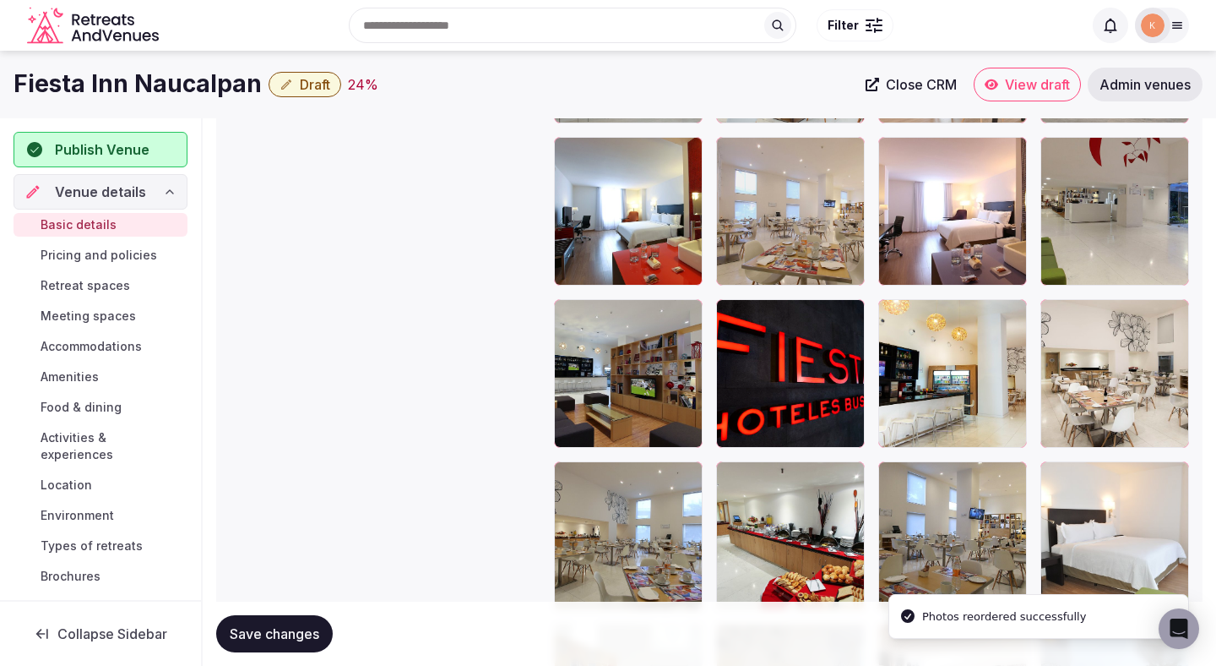
scroll to position [1929, 0]
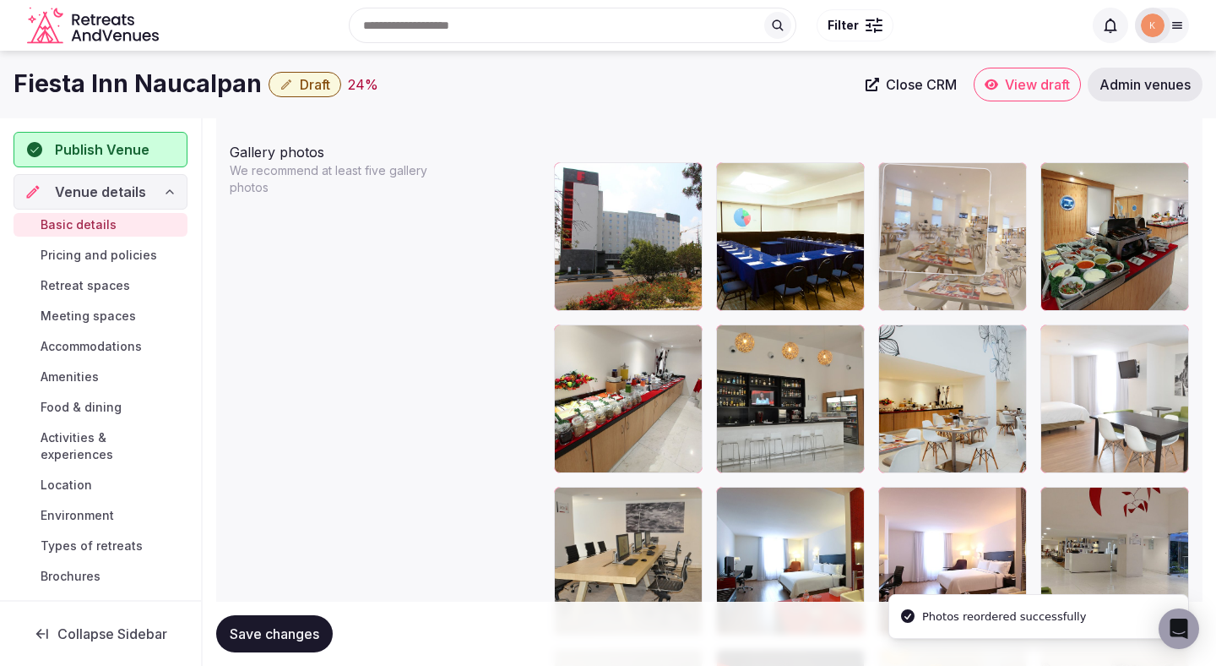
drag, startPoint x: 764, startPoint y: 543, endPoint x: 957, endPoint y: 273, distance: 331.9
click at [957, 273] on body "**********" at bounding box center [608, 226] width 1216 height 4311
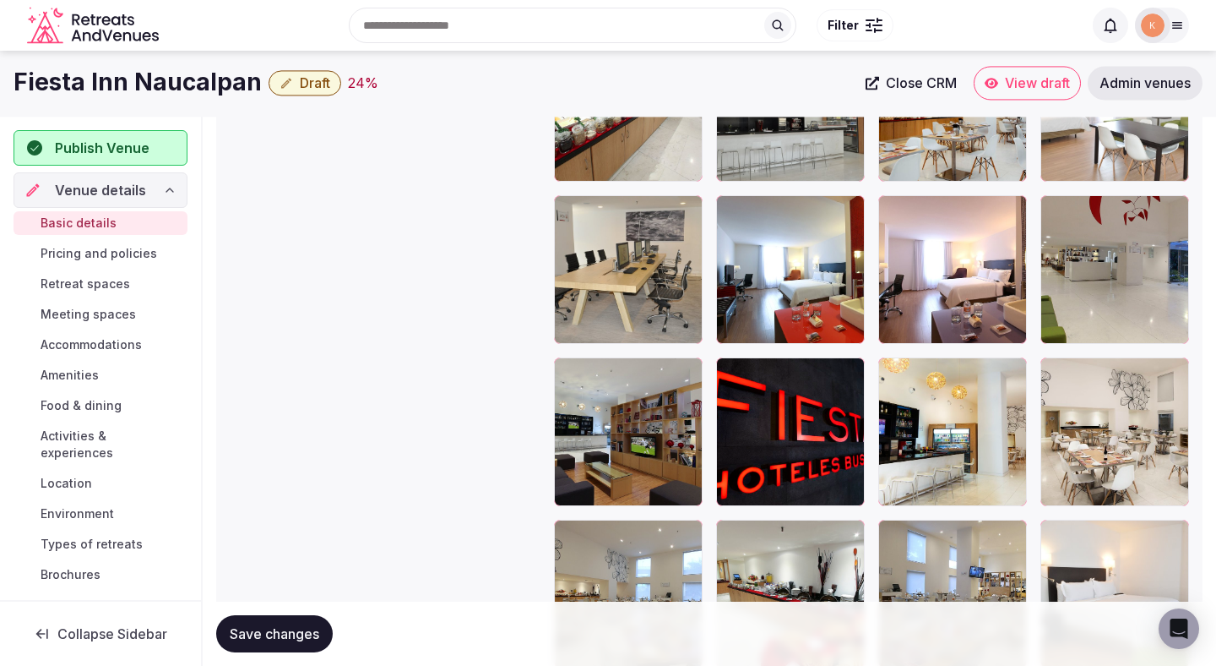
scroll to position [2216, 0]
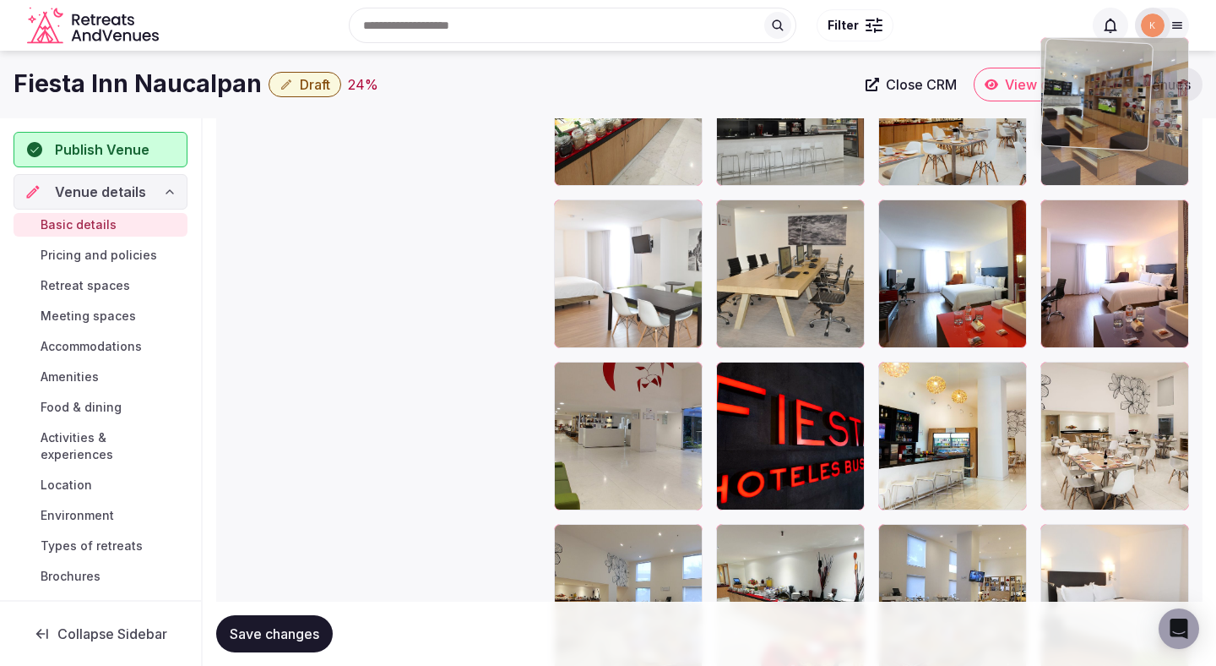
drag, startPoint x: 595, startPoint y: 440, endPoint x: 1129, endPoint y: 171, distance: 598.4
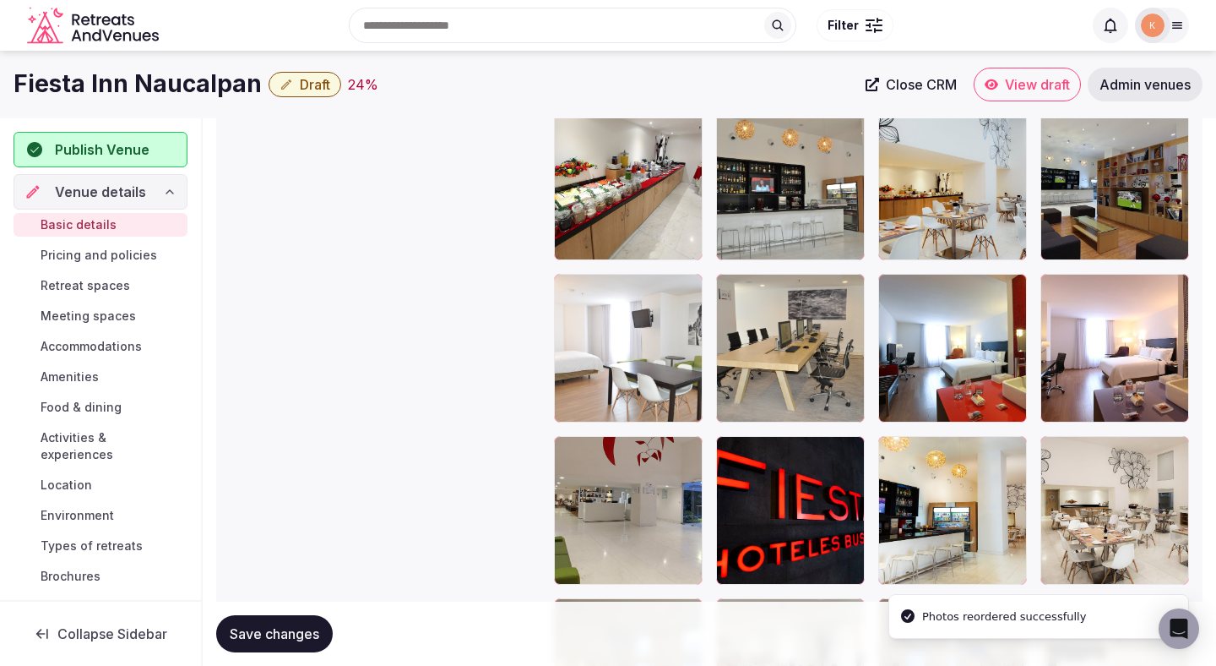
scroll to position [1829, 0]
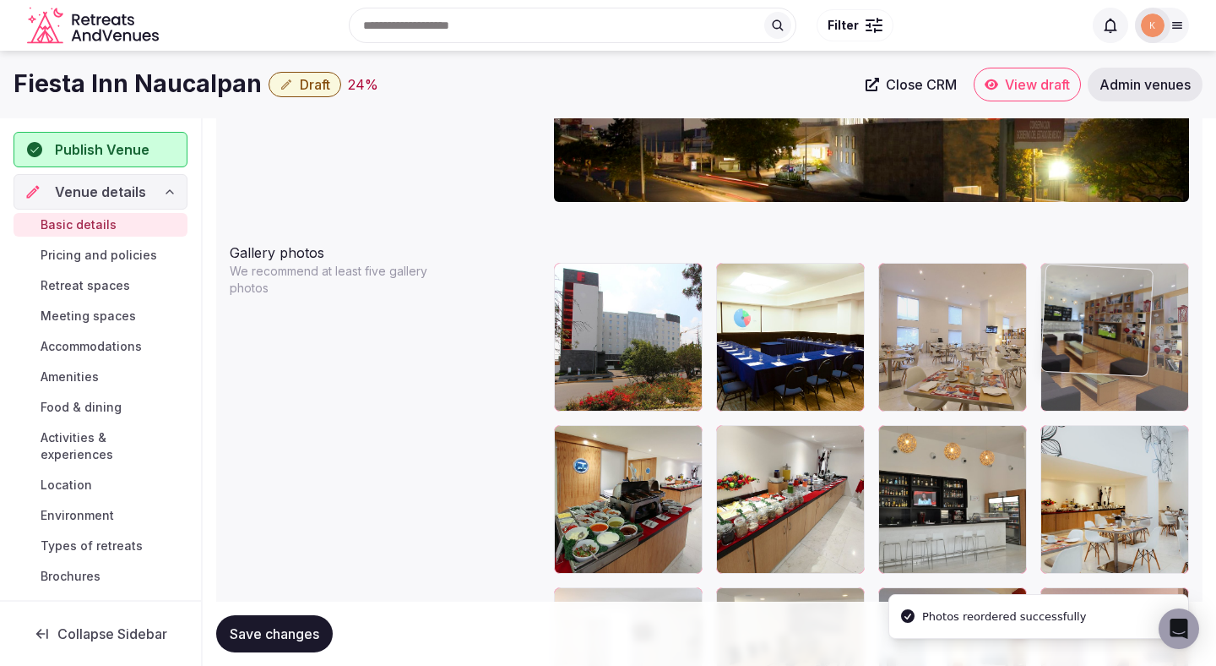
drag, startPoint x: 1099, startPoint y: 461, endPoint x: 1098, endPoint y: 323, distance: 138.5
click at [1098, 323] on body "**********" at bounding box center [608, 326] width 1216 height 4311
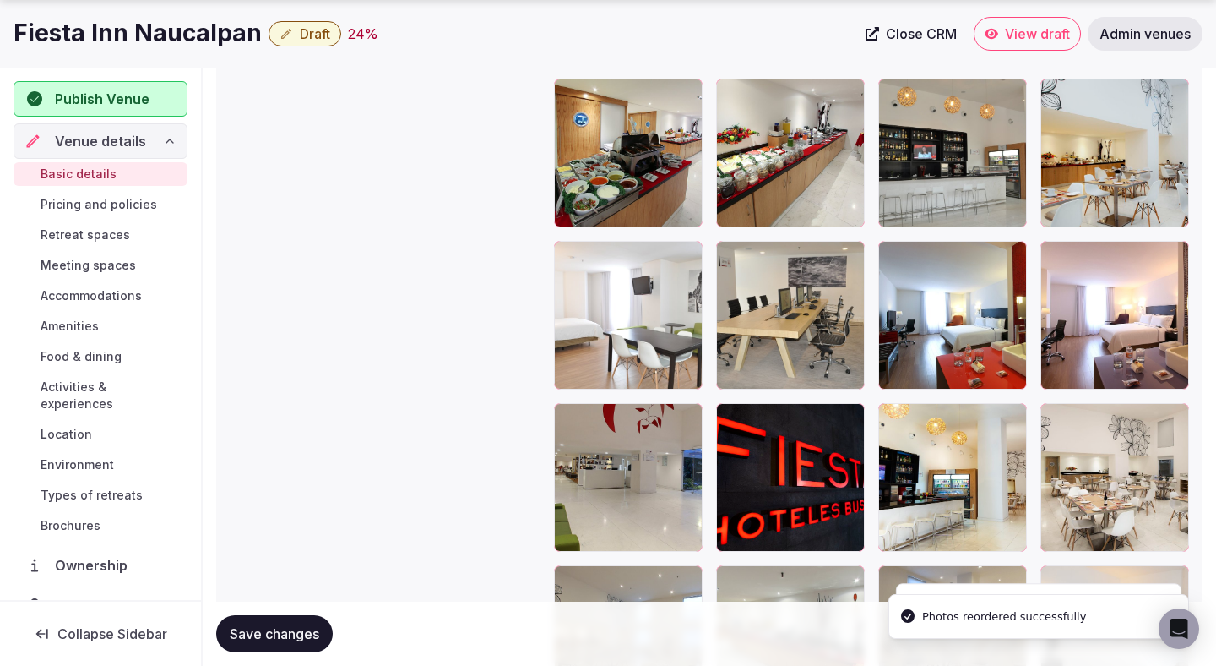
scroll to position [2200, 0]
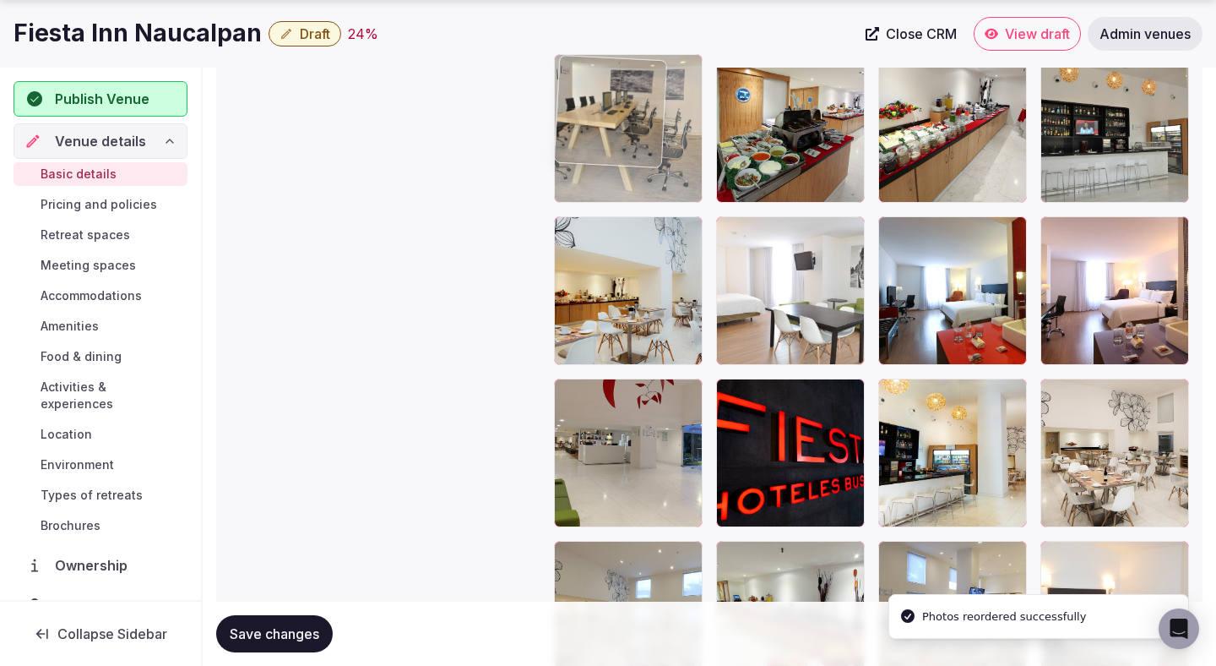
drag, startPoint x: 828, startPoint y: 330, endPoint x: 683, endPoint y: 200, distance: 195.0
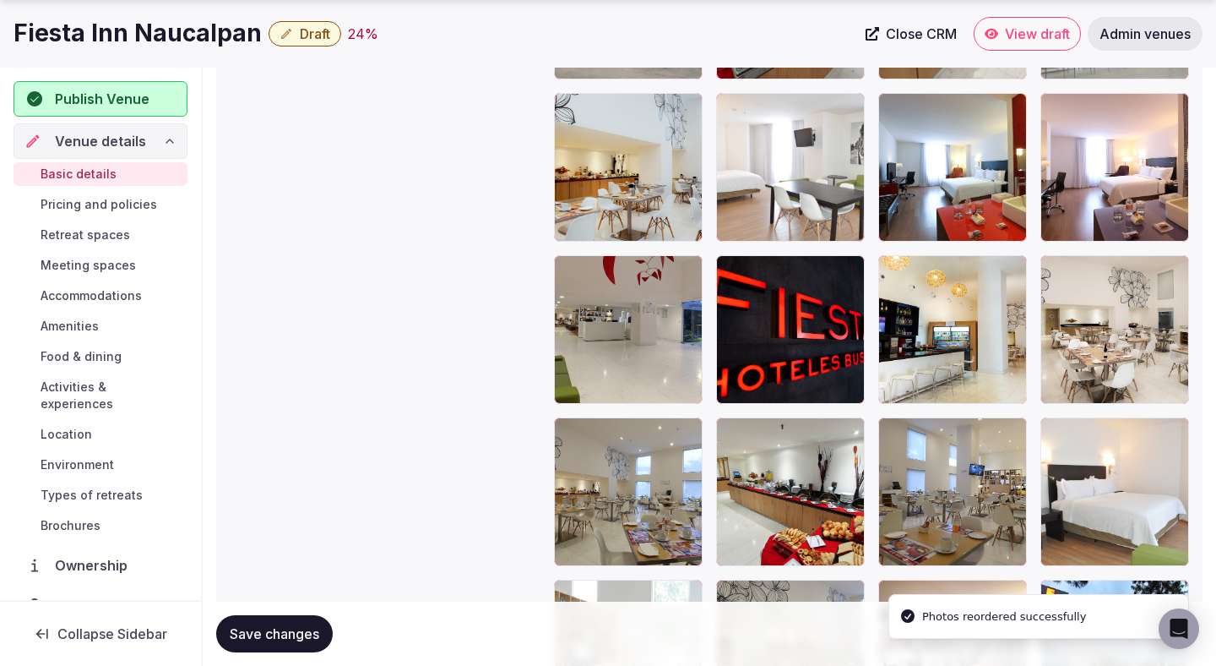
scroll to position [2352, 0]
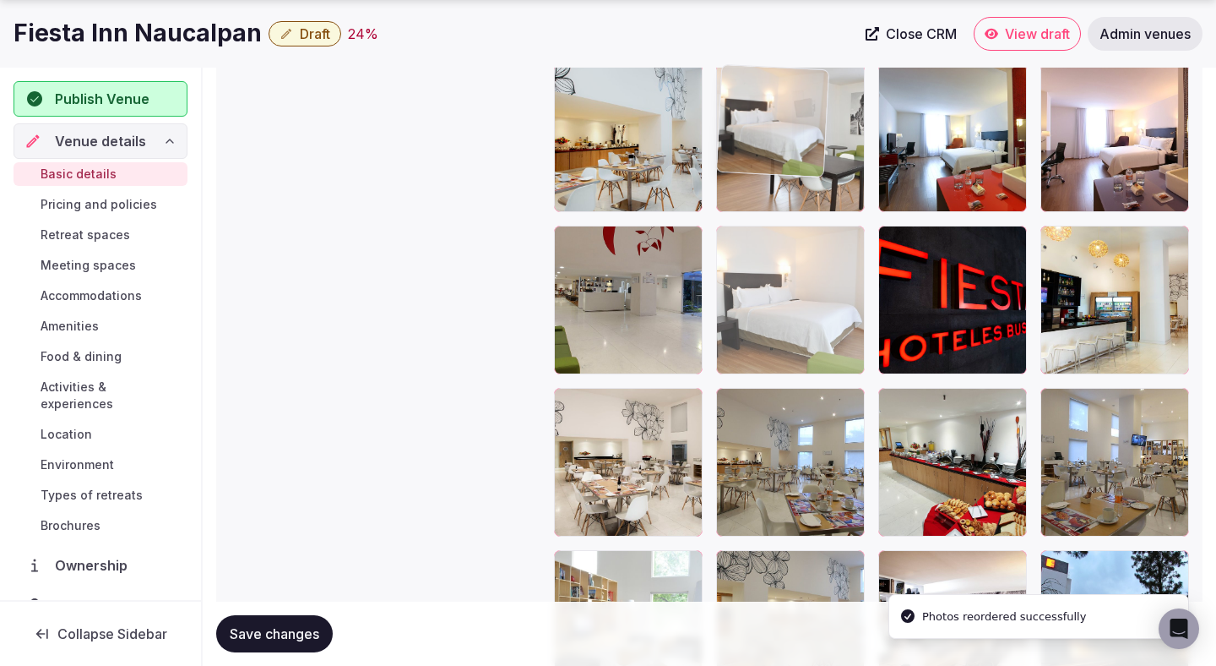
drag, startPoint x: 1083, startPoint y: 458, endPoint x: 779, endPoint y: 180, distance: 411.9
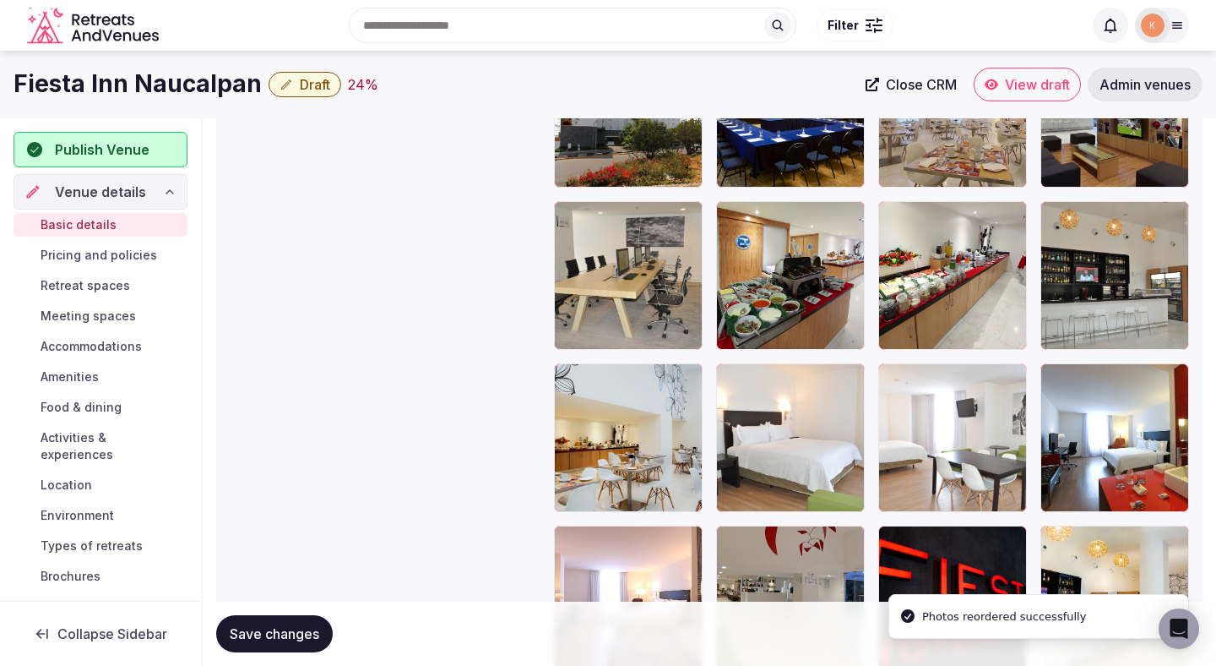
scroll to position [2052, 0]
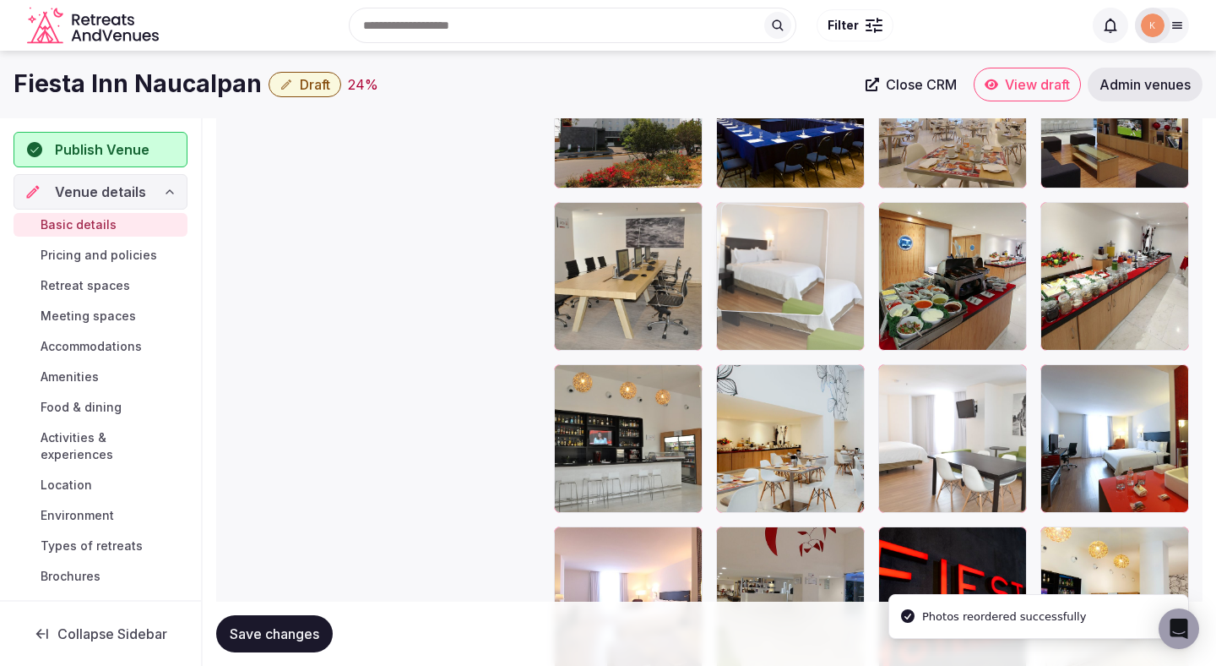
drag, startPoint x: 752, startPoint y: 469, endPoint x: 755, endPoint y: 298, distance: 170.7
click at [755, 298] on body "**********" at bounding box center [608, 103] width 1216 height 4311
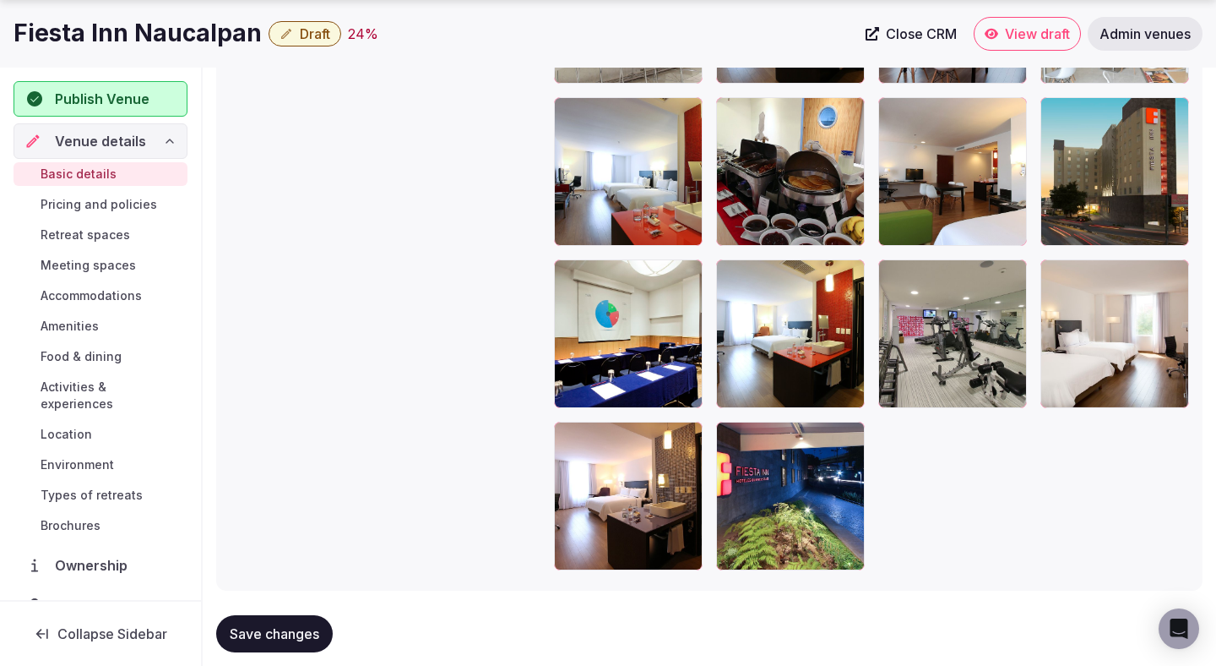
scroll to position [3614, 0]
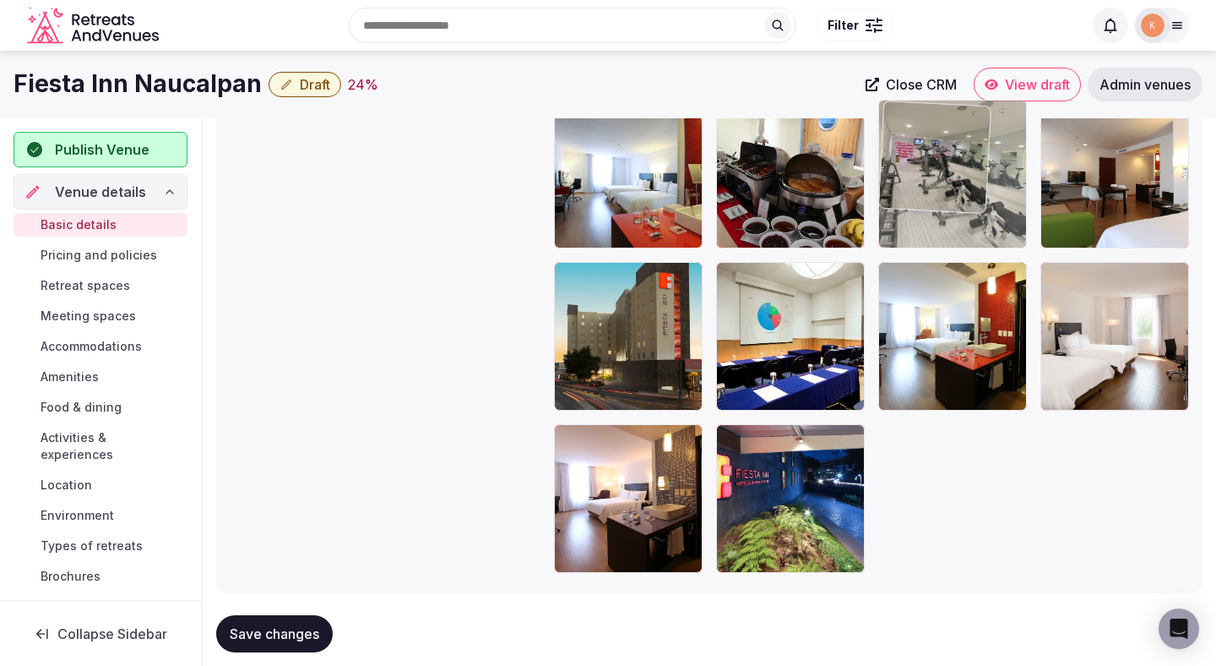
drag, startPoint x: 953, startPoint y: 378, endPoint x: 952, endPoint y: 178, distance: 199.3
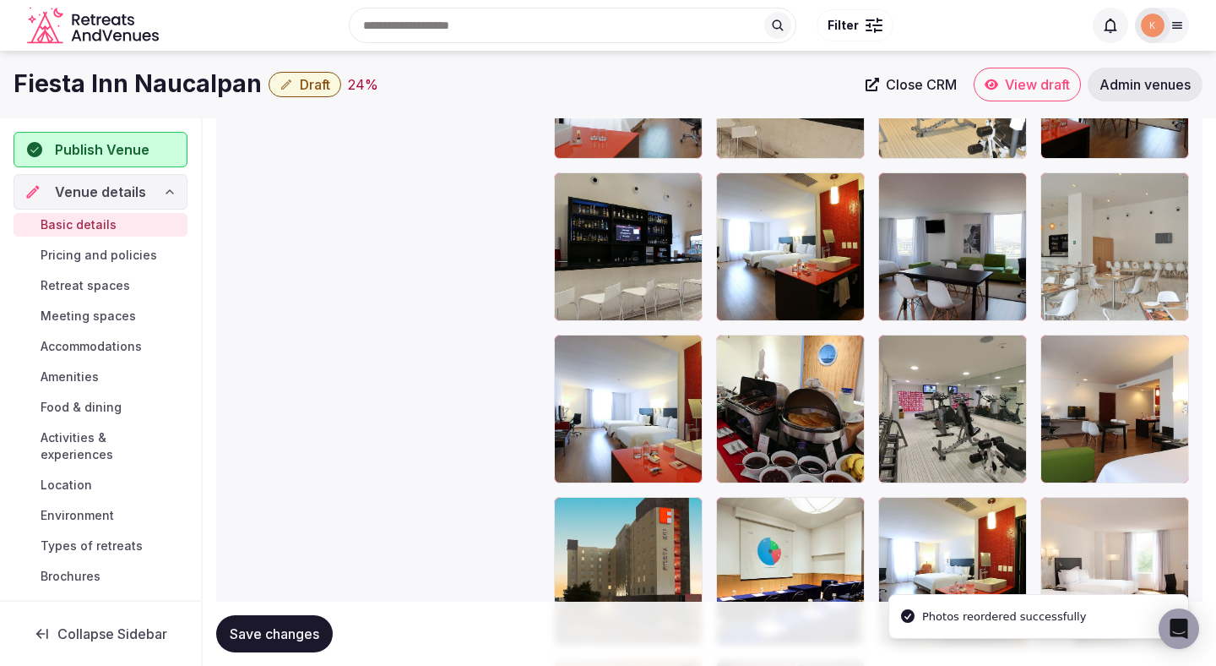
scroll to position [3328, 0]
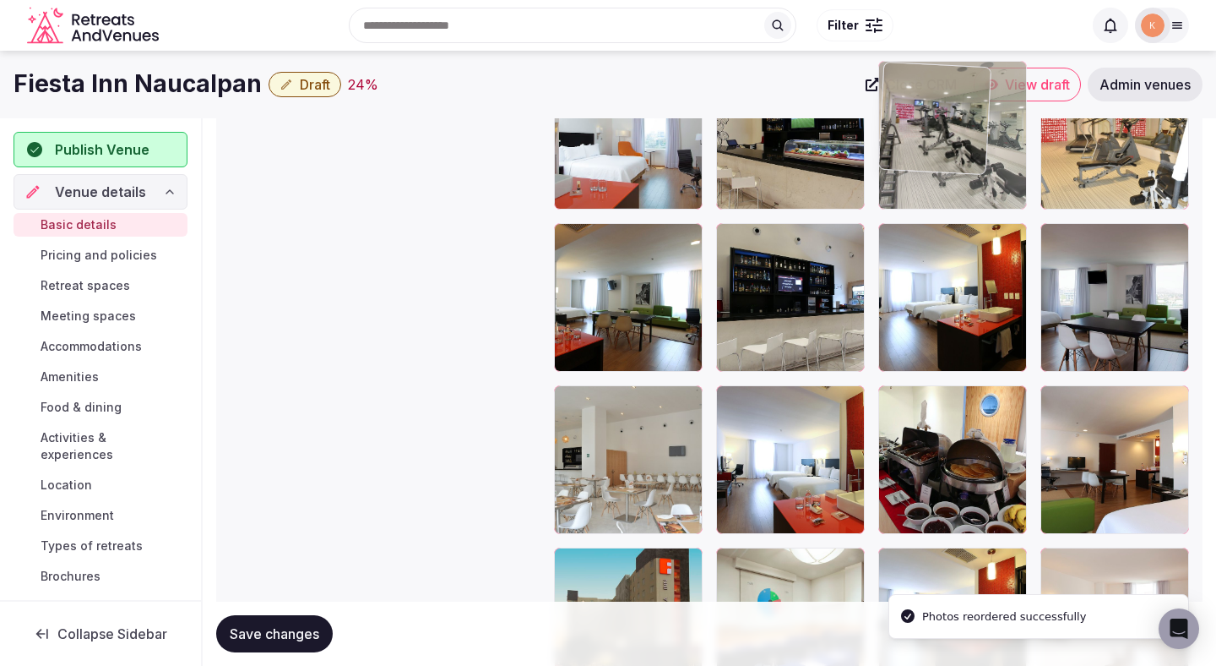
drag, startPoint x: 945, startPoint y: 462, endPoint x: 938, endPoint y: 153, distance: 309.2
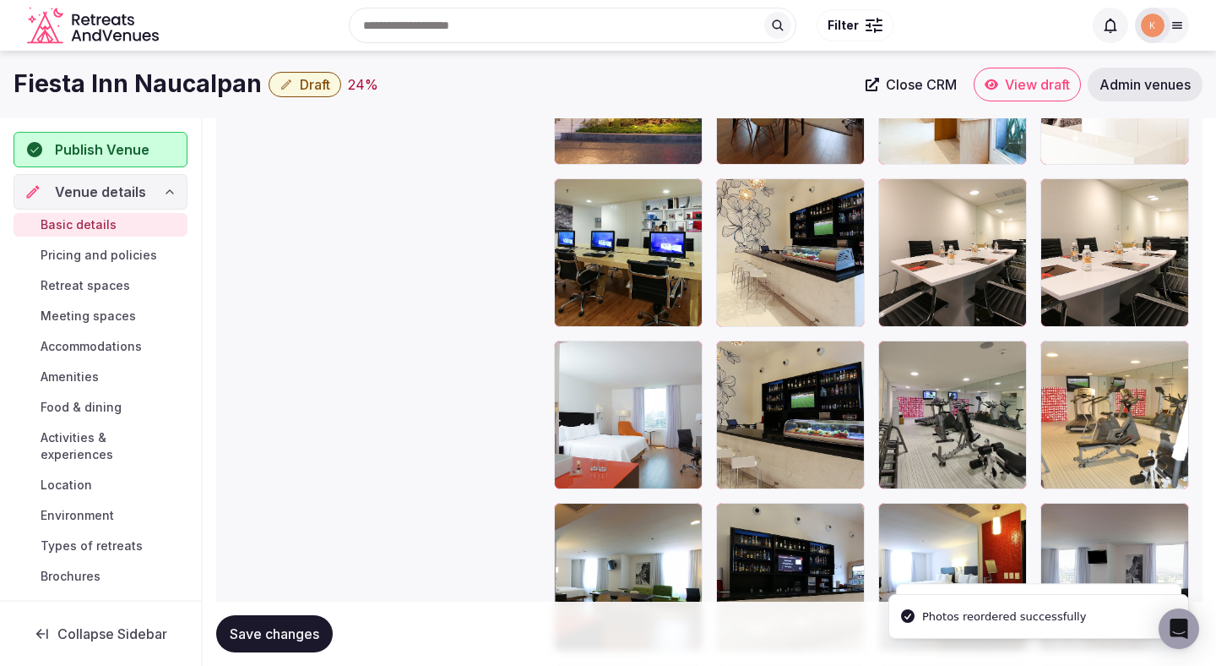
scroll to position [3026, 0]
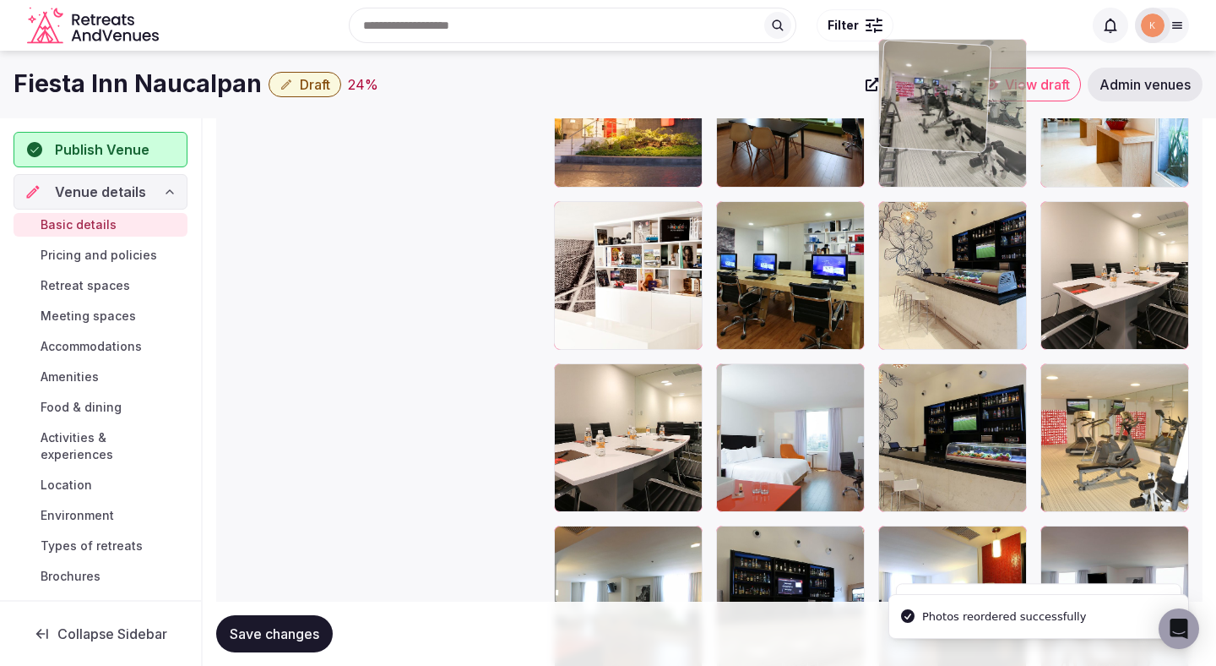
drag, startPoint x: 930, startPoint y: 468, endPoint x: 928, endPoint y: 190, distance: 277.9
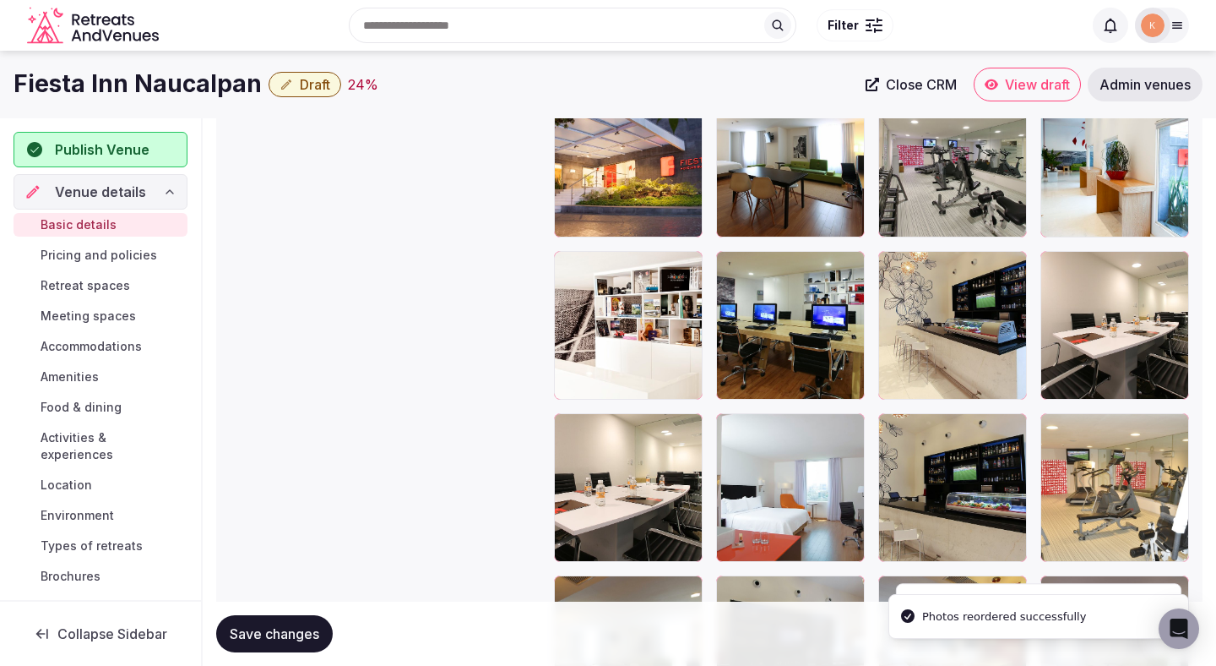
scroll to position [2634, 0]
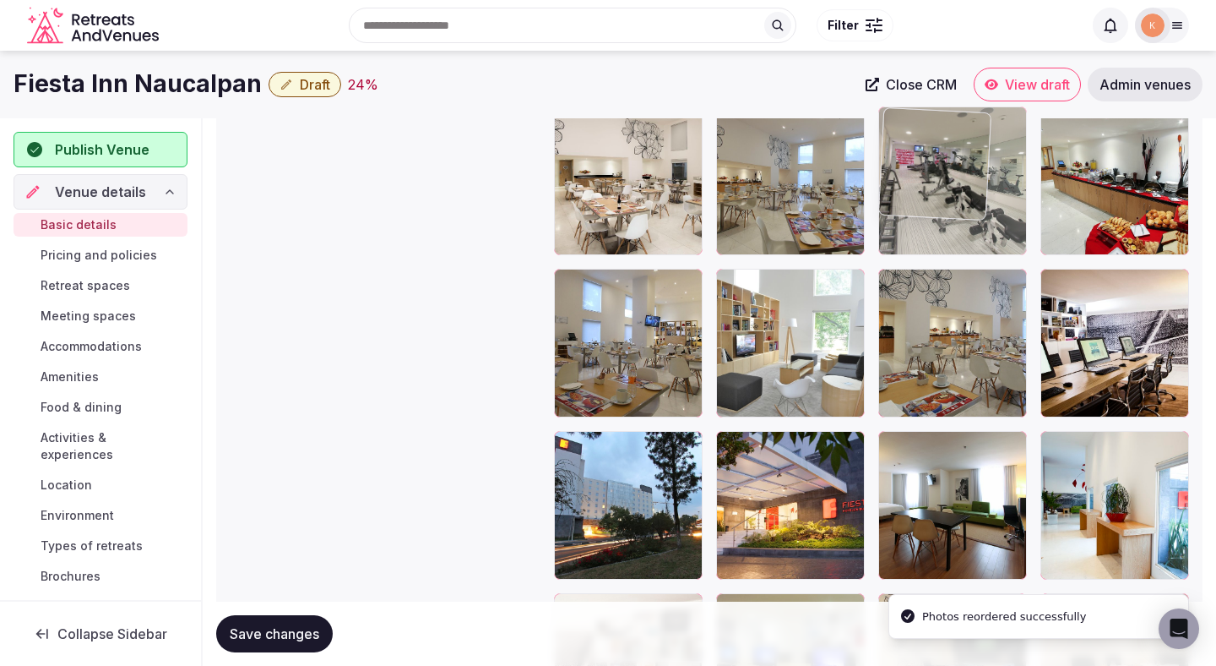
drag, startPoint x: 940, startPoint y: 516, endPoint x: 937, endPoint y: 242, distance: 274.5
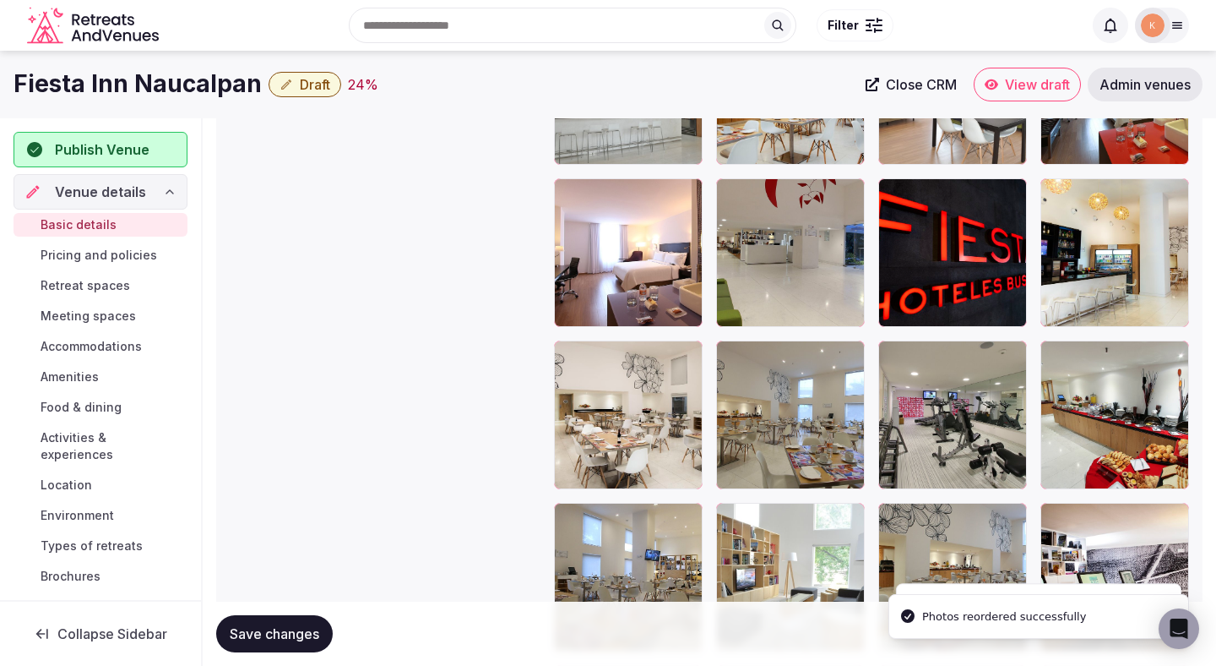
click at [937, 260] on div at bounding box center [952, 252] width 149 height 149
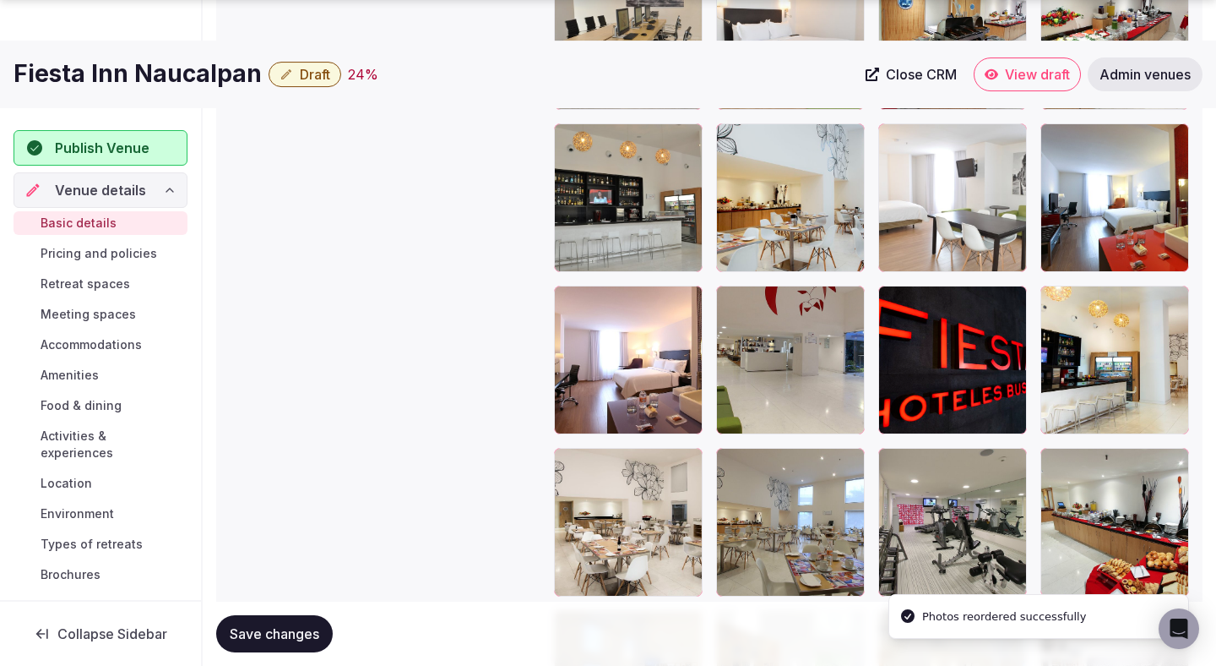
scroll to position [2335, 0]
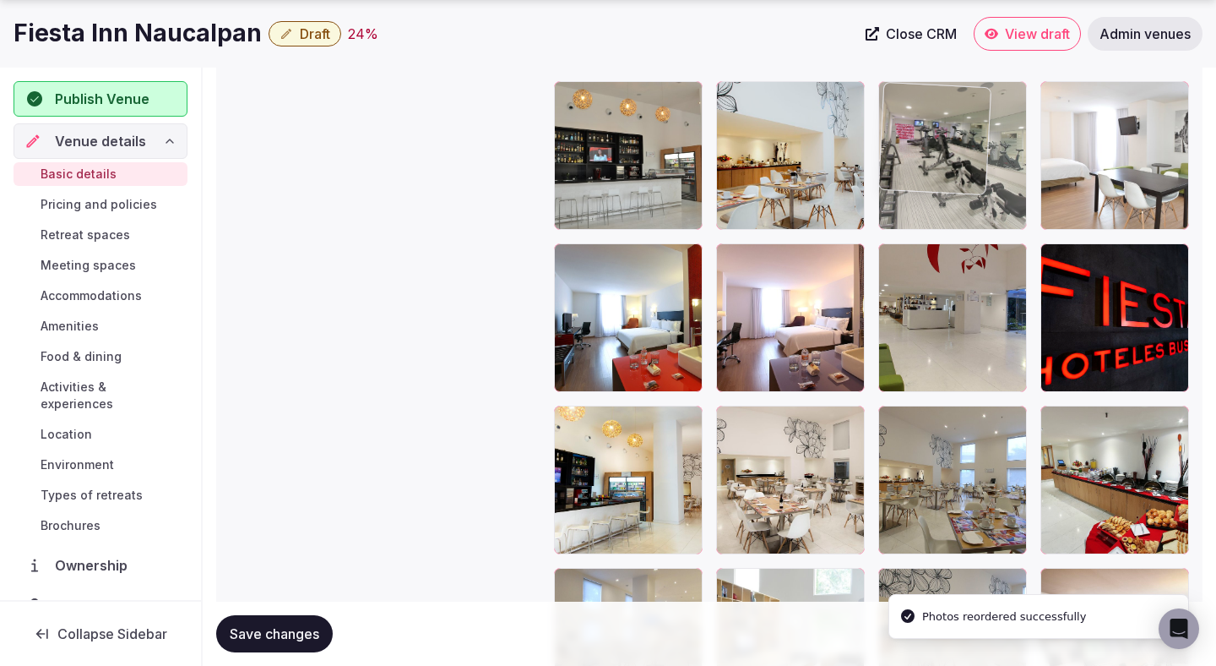
drag, startPoint x: 949, startPoint y: 503, endPoint x: 945, endPoint y: 221, distance: 281.3
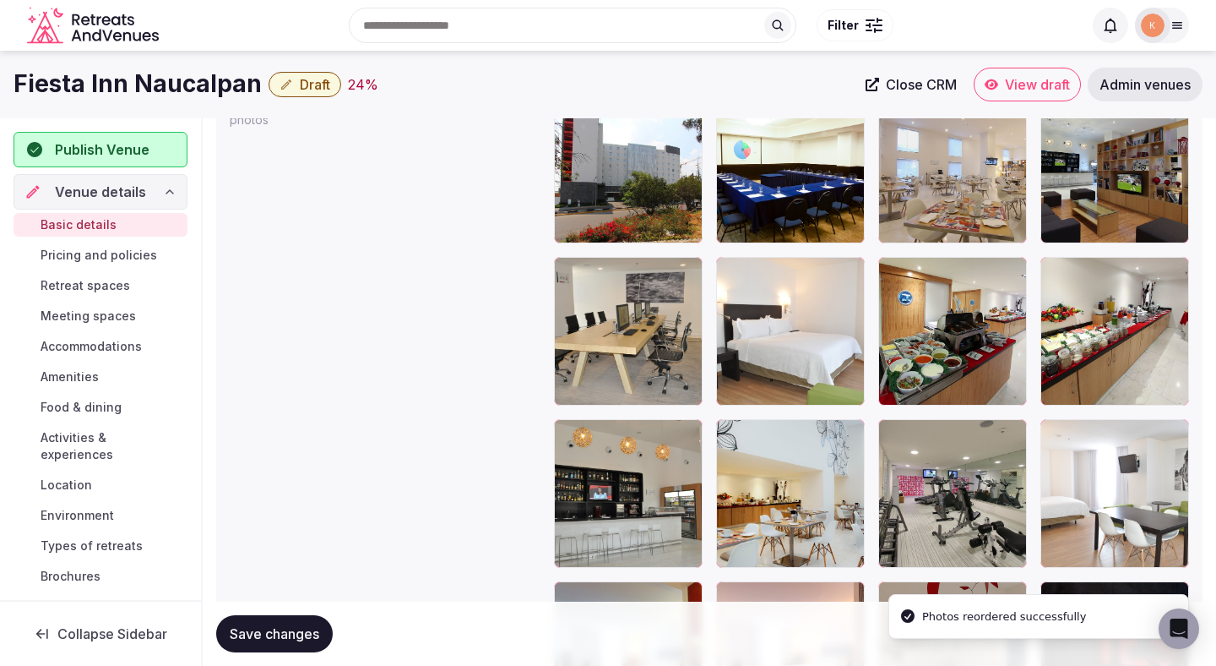
scroll to position [1998, 0]
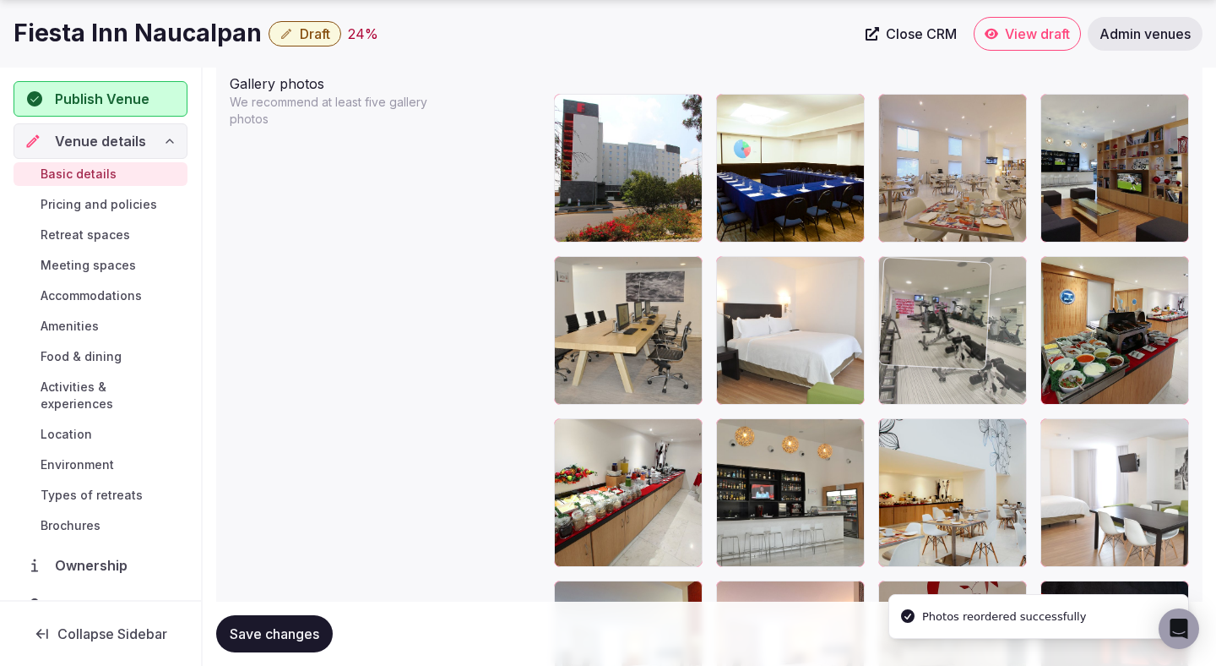
drag, startPoint x: 938, startPoint y: 496, endPoint x: 937, endPoint y: 317, distance: 179.1
click at [937, 317] on body "**********" at bounding box center [608, 157] width 1216 height 4311
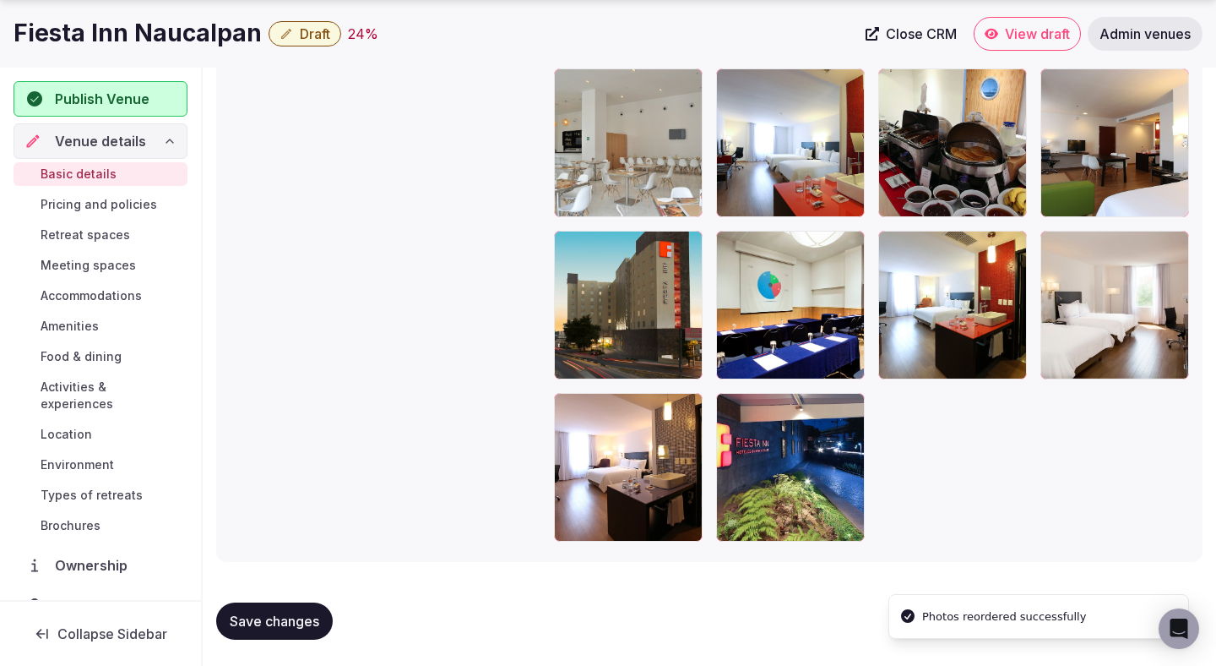
scroll to position [3647, 0]
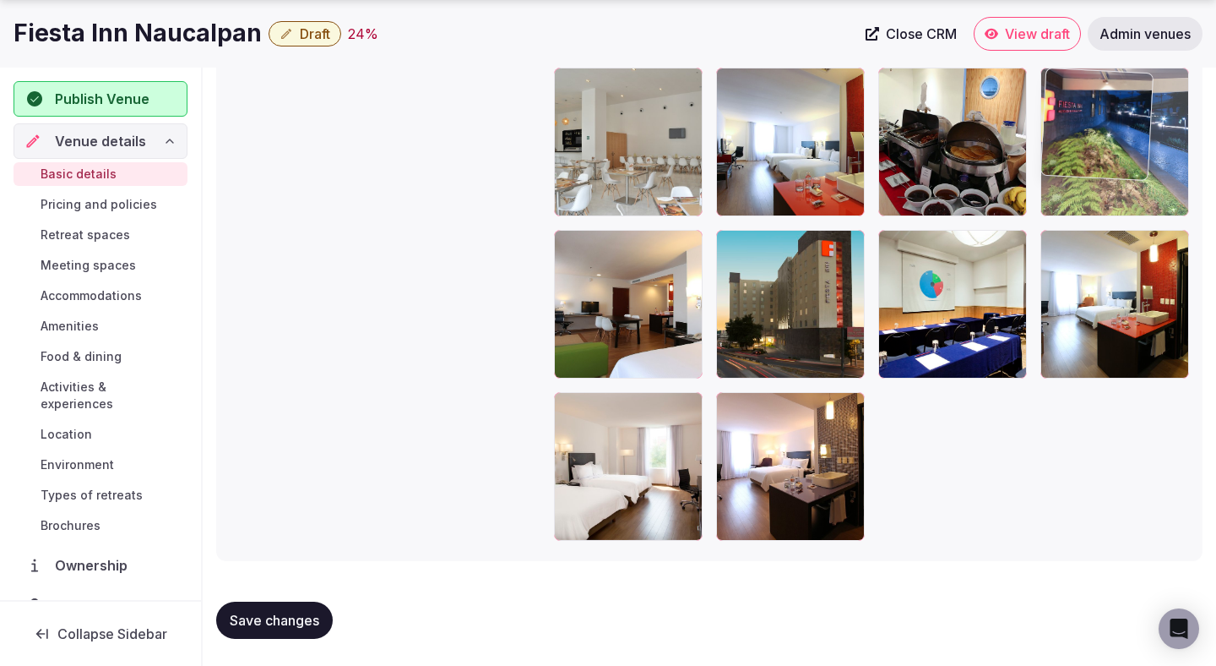
drag, startPoint x: 748, startPoint y: 481, endPoint x: 1052, endPoint y: 191, distance: 420.0
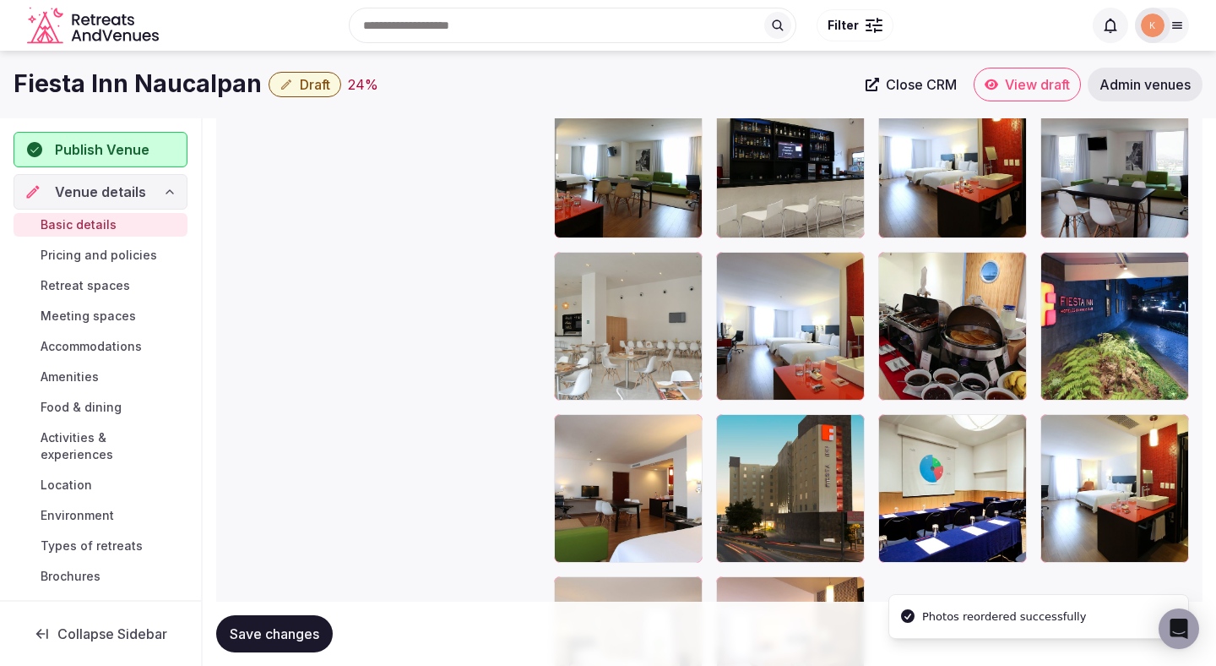
scroll to position [3367, 0]
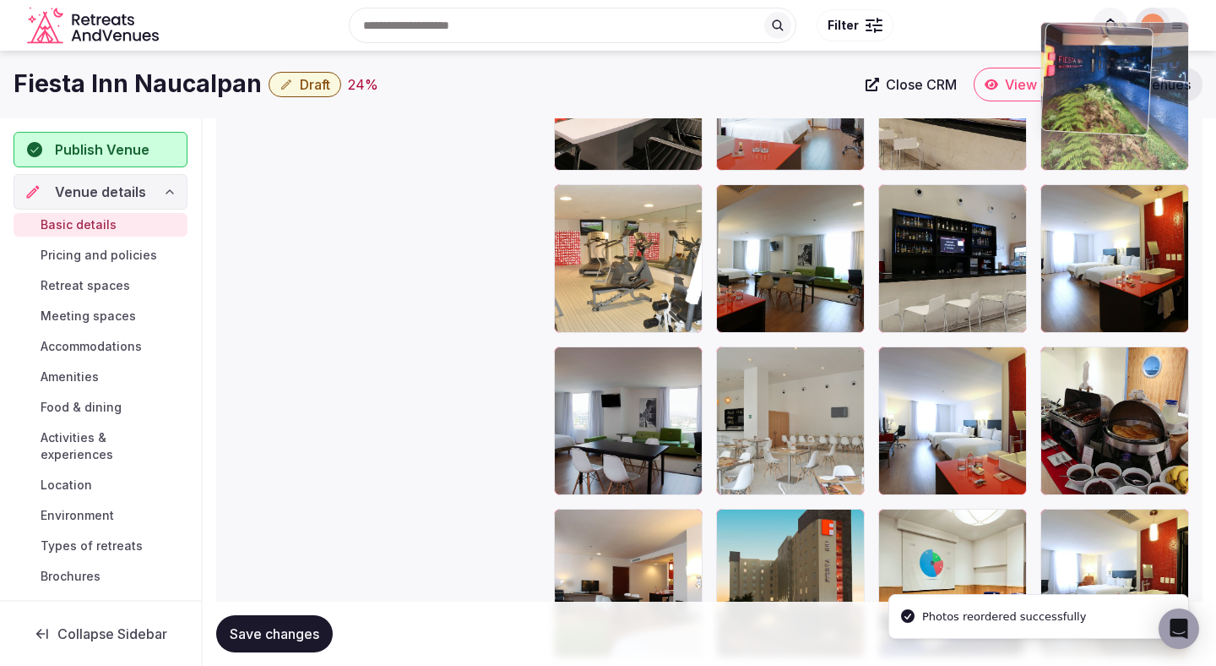
drag, startPoint x: 1096, startPoint y: 451, endPoint x: 1092, endPoint y: 180, distance: 271.2
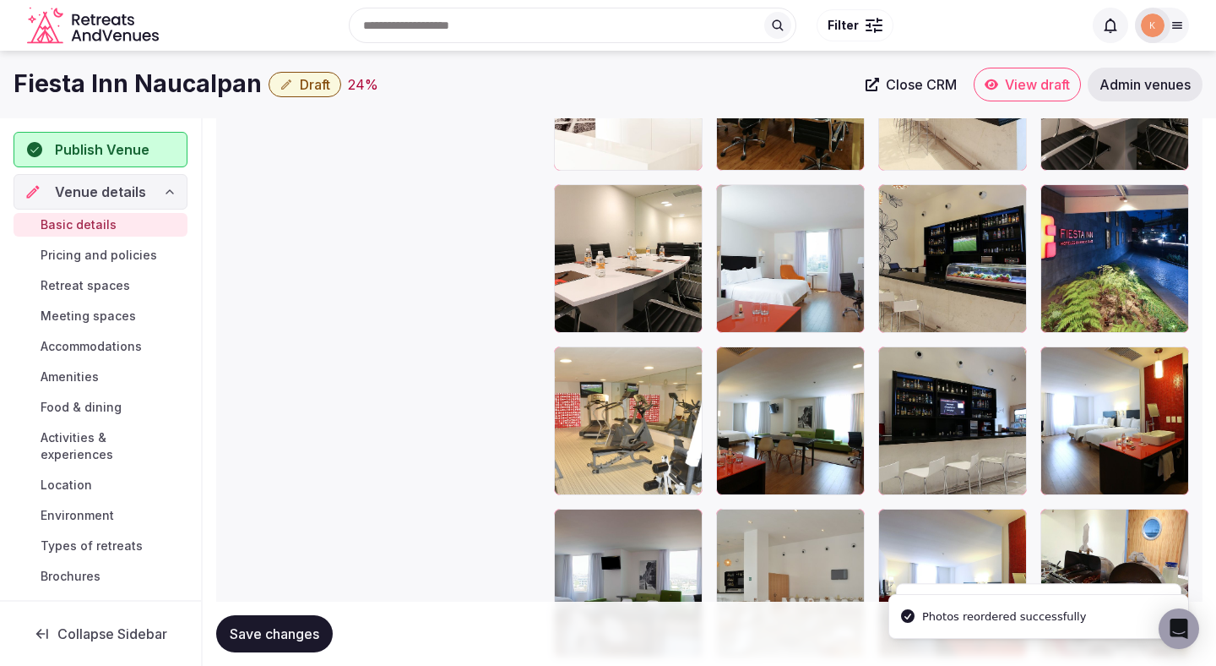
scroll to position [3013, 0]
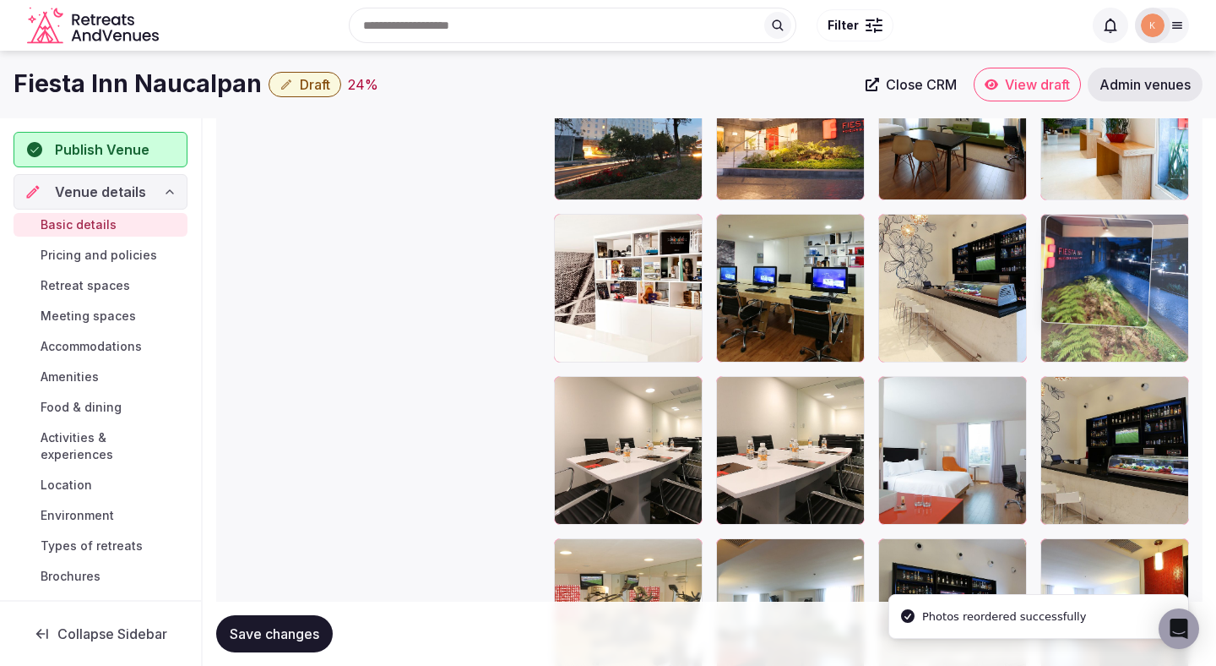
drag, startPoint x: 1113, startPoint y: 421, endPoint x: 1117, endPoint y: 198, distance: 223.9
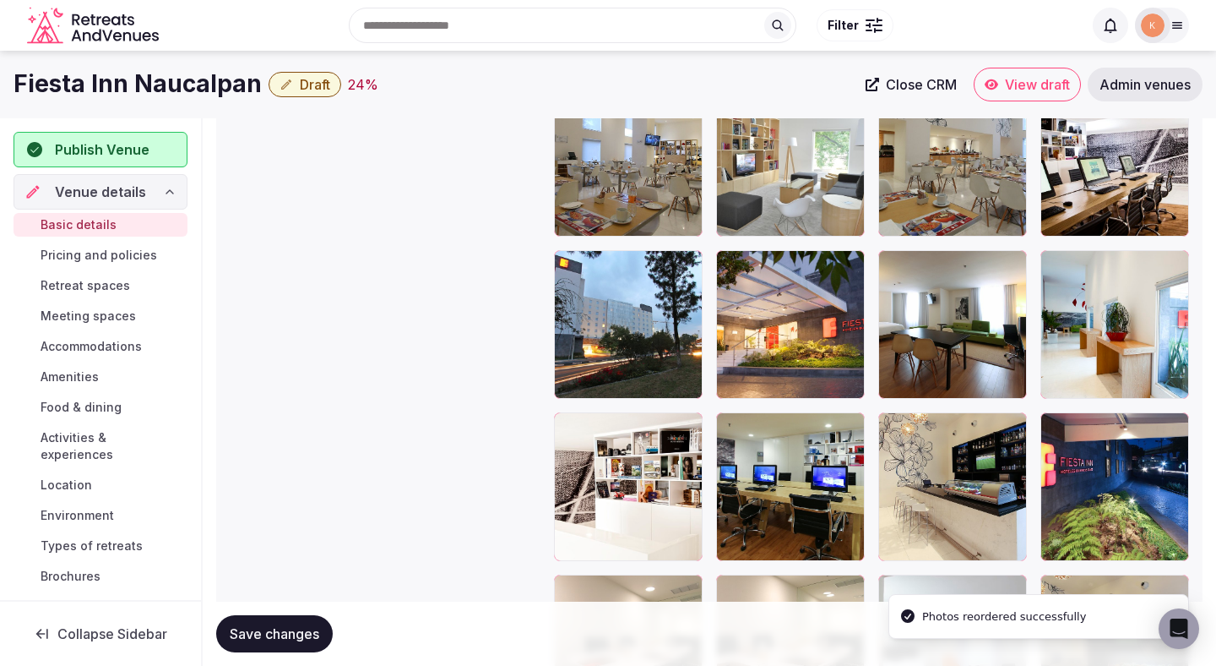
scroll to position [2822, 0]
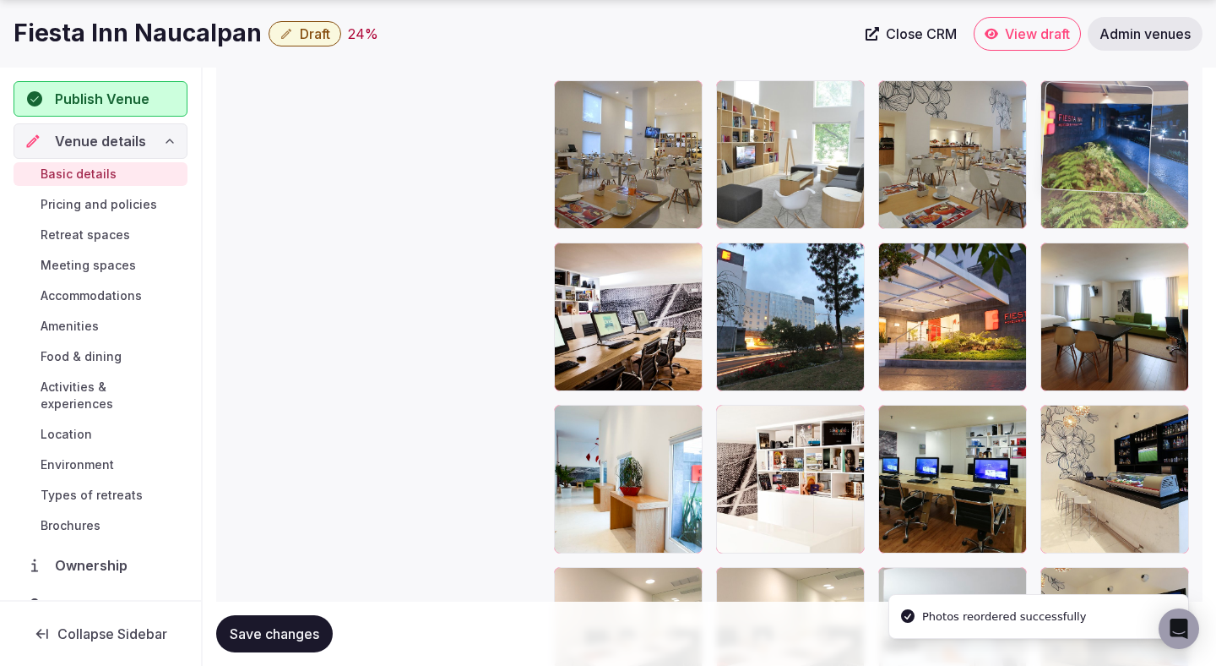
drag, startPoint x: 1113, startPoint y: 506, endPoint x: 1118, endPoint y: 189, distance: 316.8
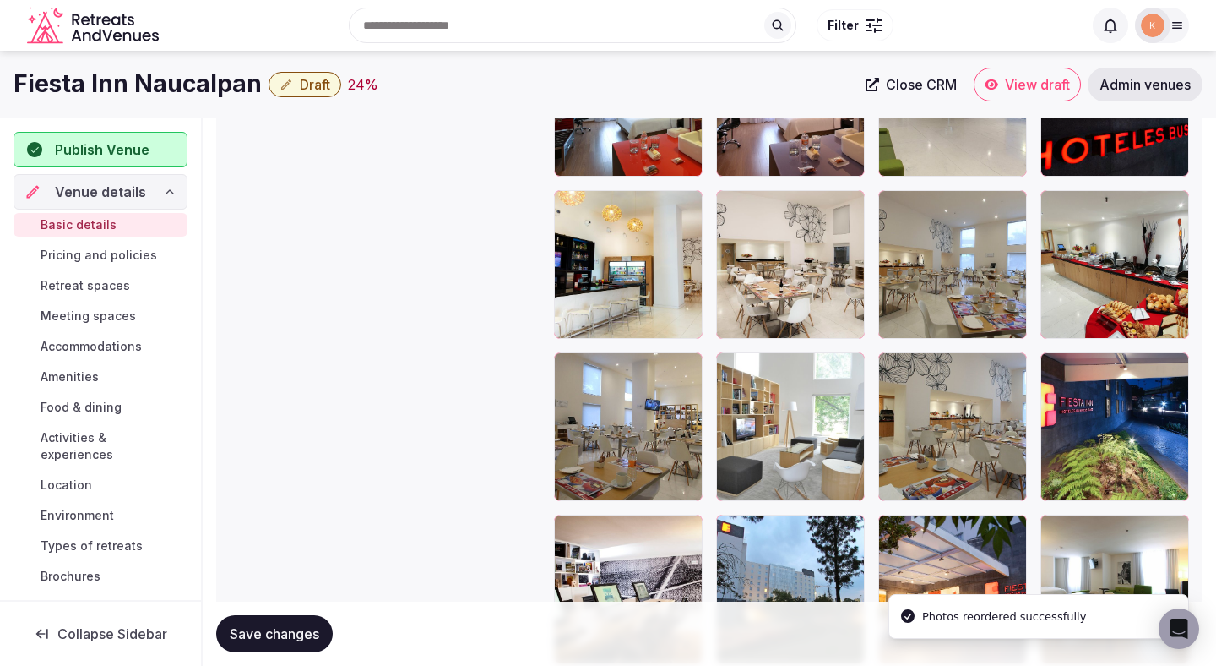
scroll to position [2518, 0]
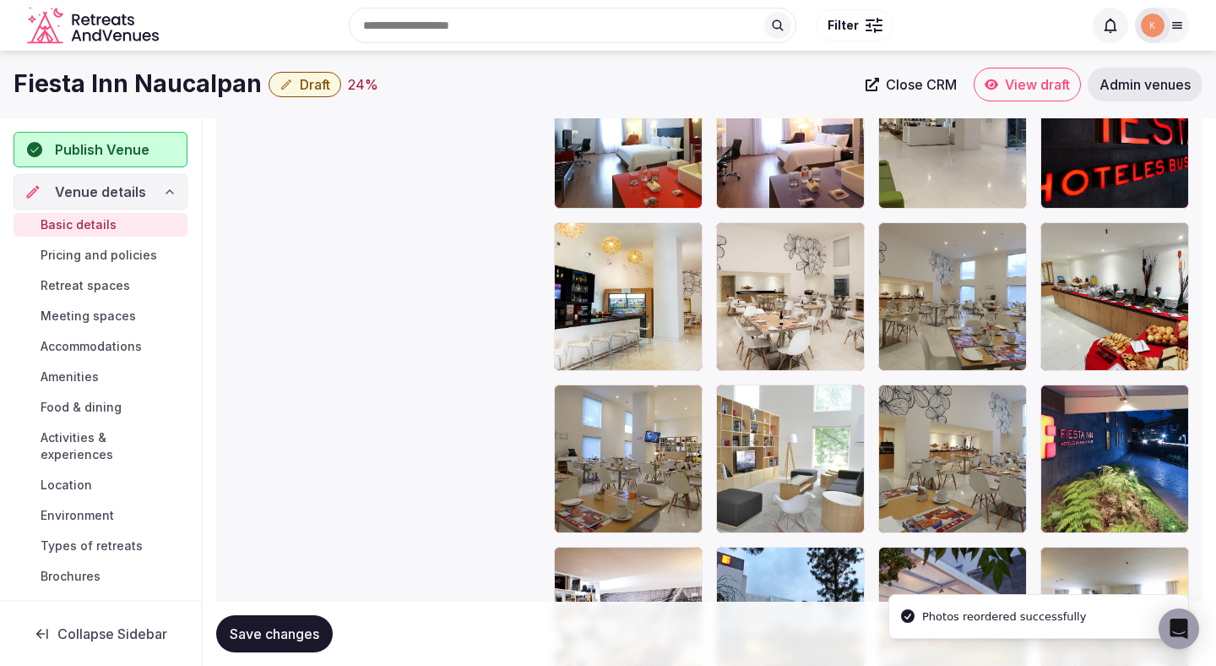
drag, startPoint x: 1107, startPoint y: 405, endPoint x: 1110, endPoint y: 226, distance: 179.1
click at [1110, 226] on div at bounding box center [871, 620] width 635 height 2095
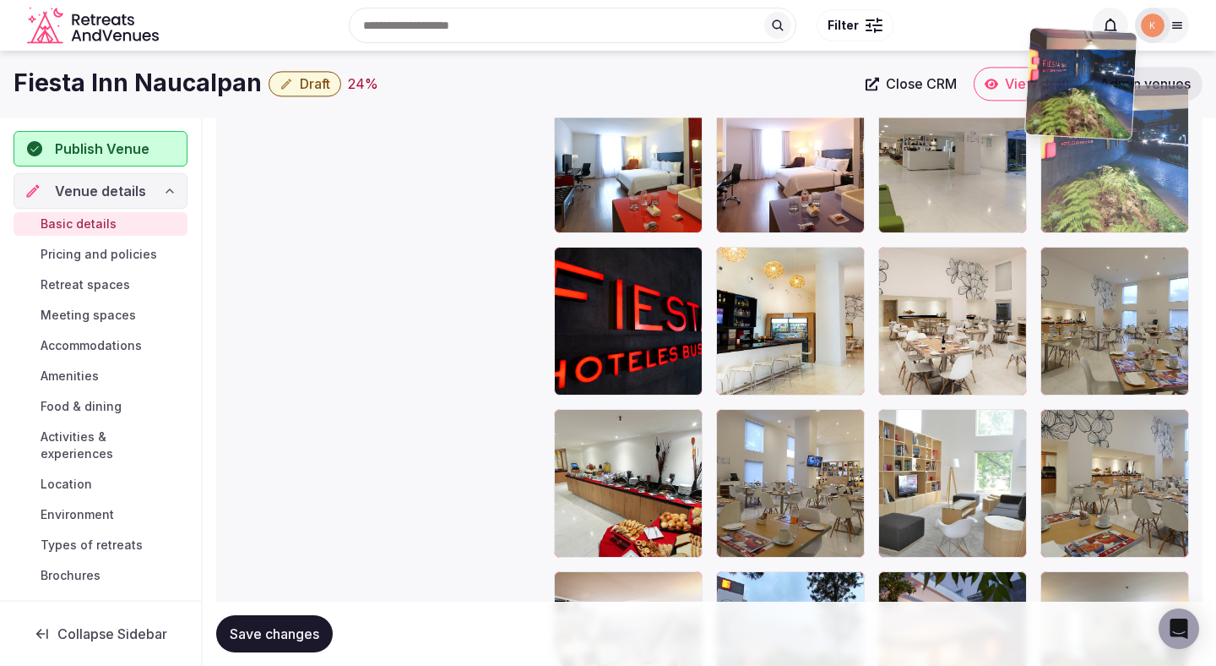
scroll to position [2493, 0]
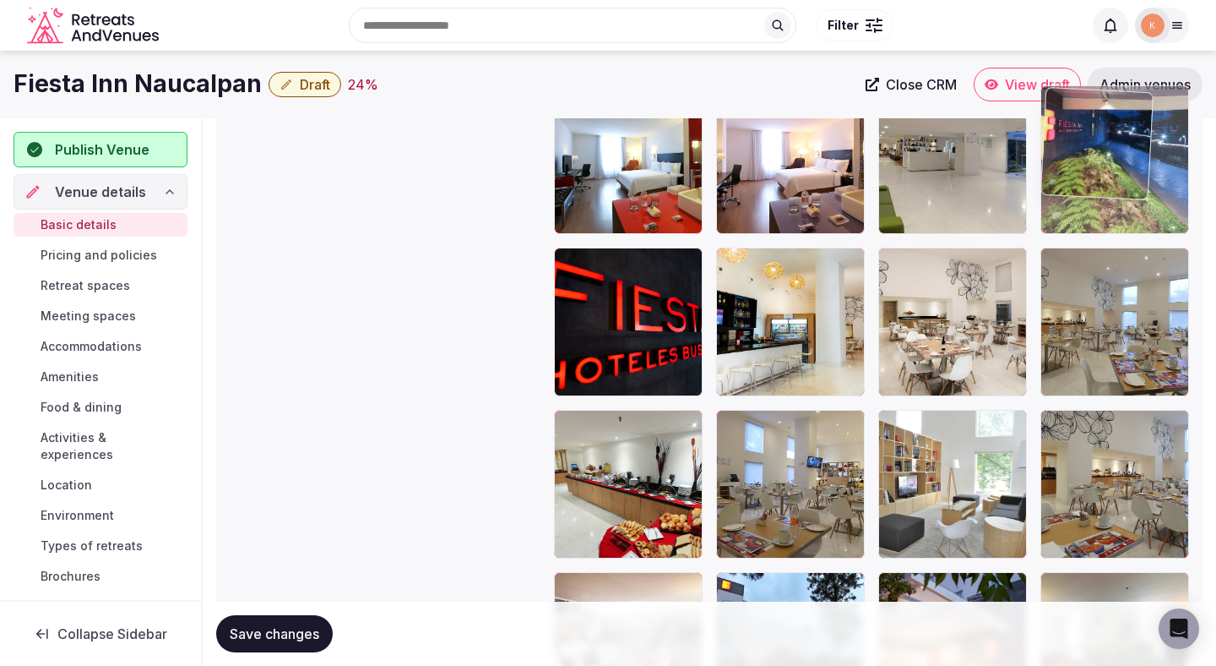
drag, startPoint x: 1109, startPoint y: 489, endPoint x: 1109, endPoint y: 168, distance: 321.0
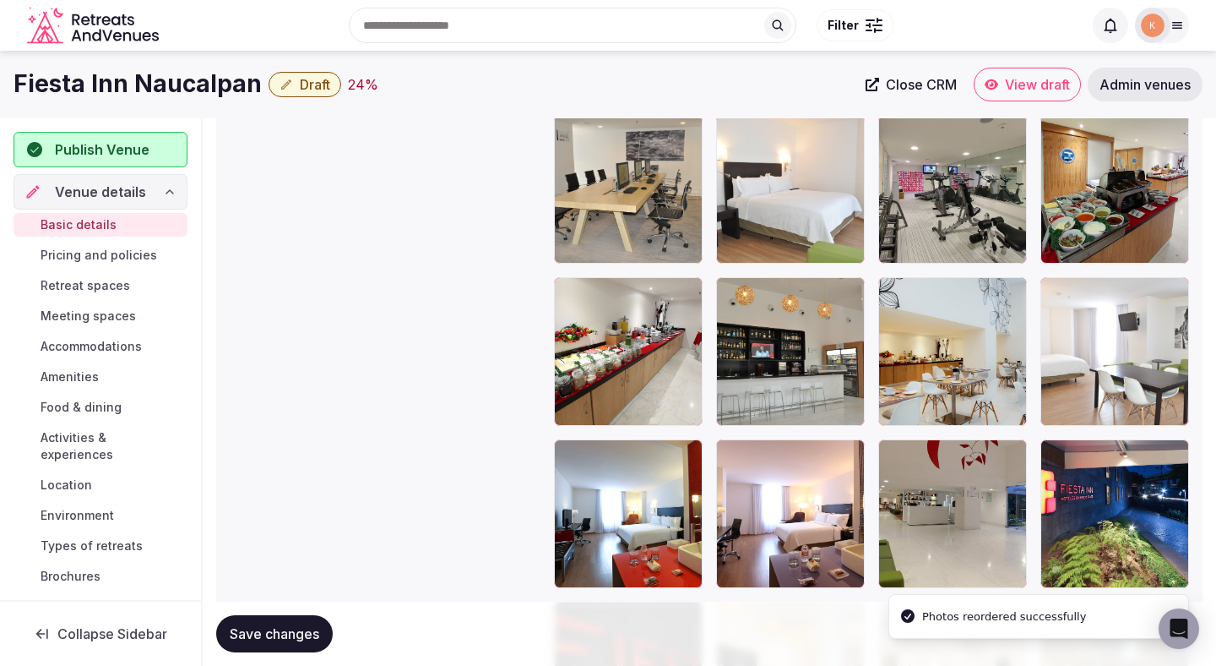
scroll to position [2138, 0]
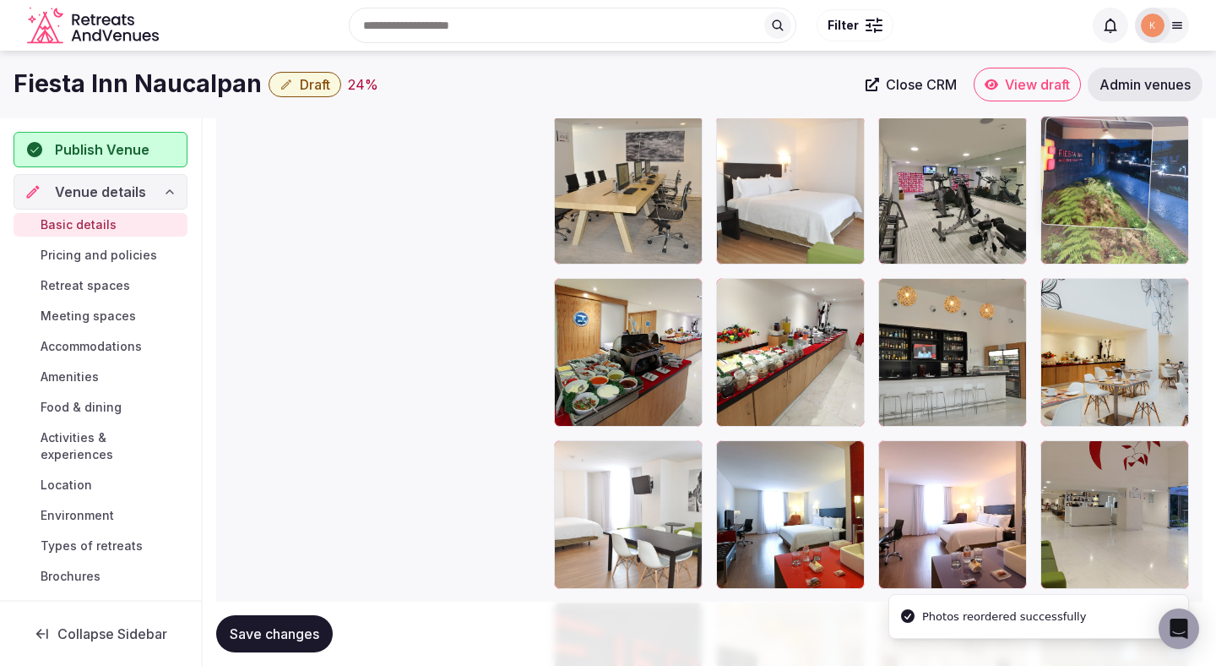
drag, startPoint x: 1087, startPoint y: 513, endPoint x: 1086, endPoint y: 226, distance: 286.3
click at [1086, 226] on body "**********" at bounding box center [608, 17] width 1216 height 4311
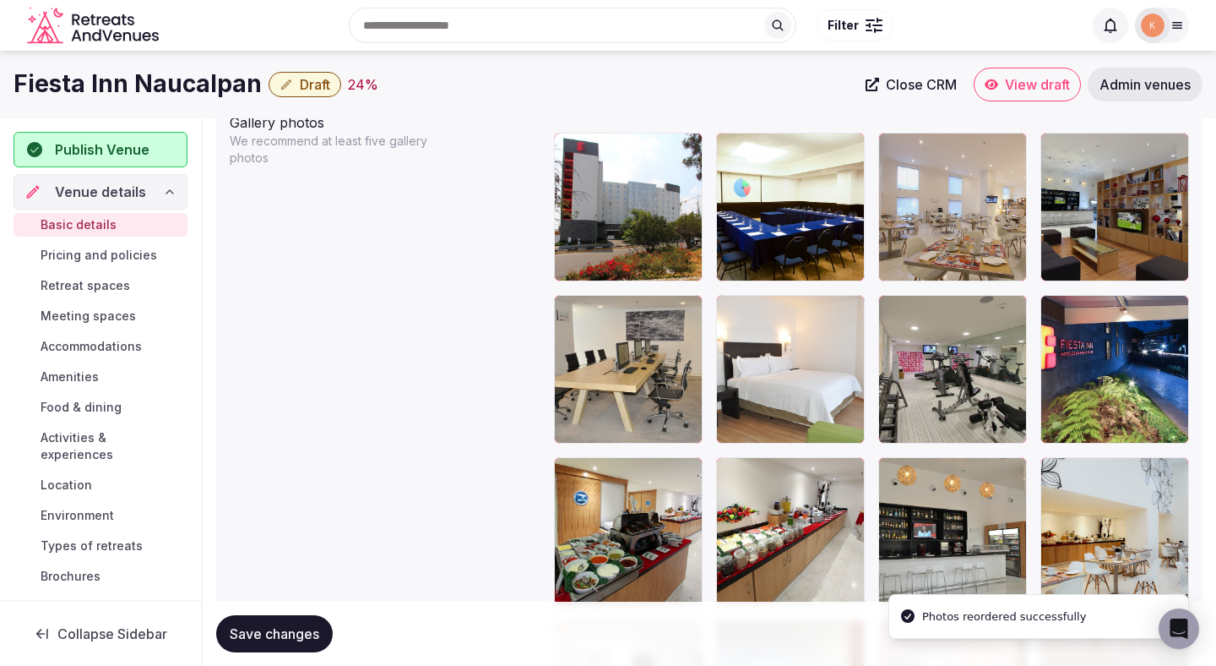
scroll to position [1930, 0]
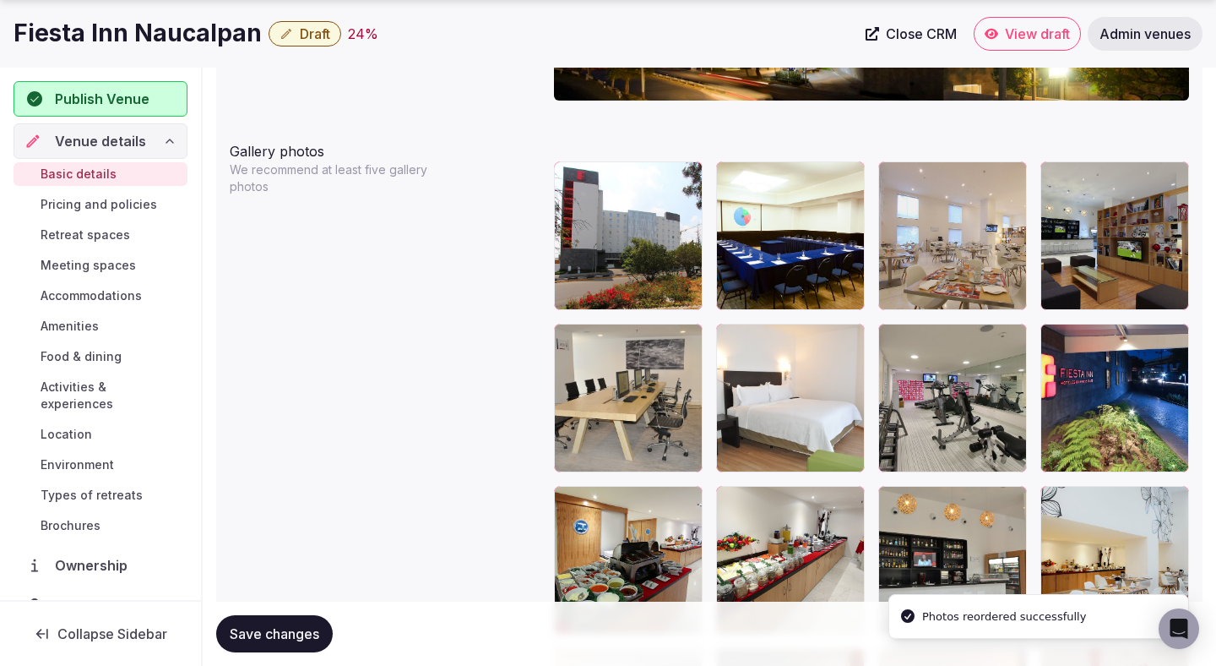
click at [324, 631] on button "Save changes" at bounding box center [274, 633] width 117 height 37
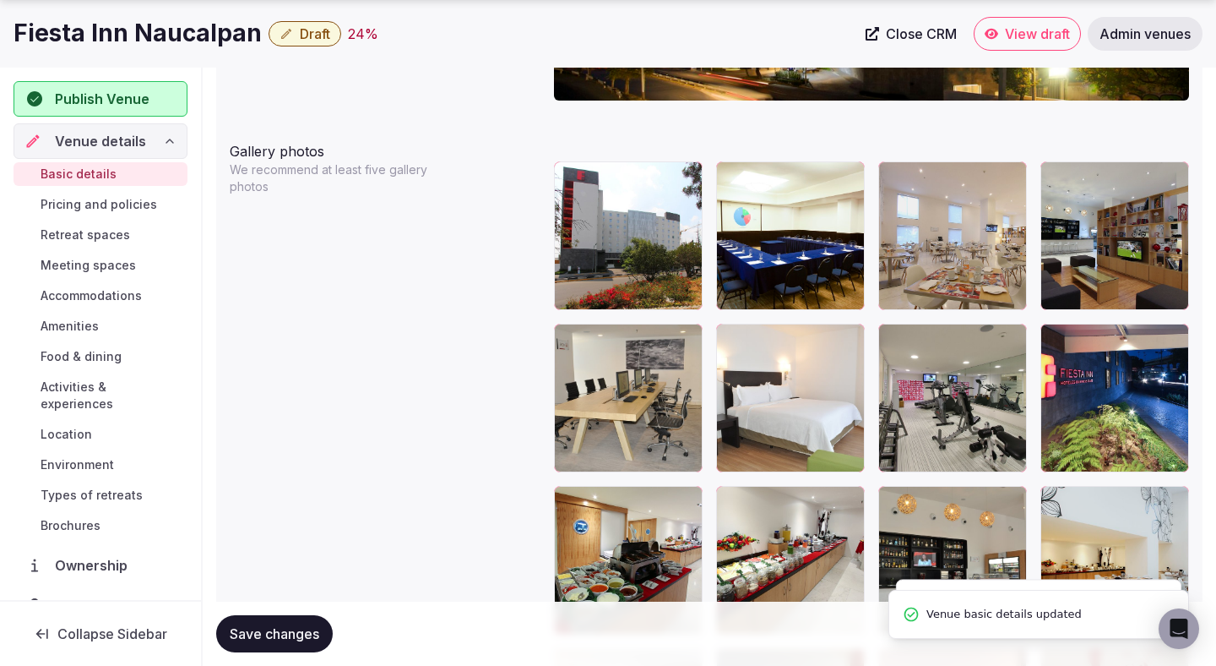
click at [324, 631] on button "Save changes" at bounding box center [274, 633] width 117 height 37
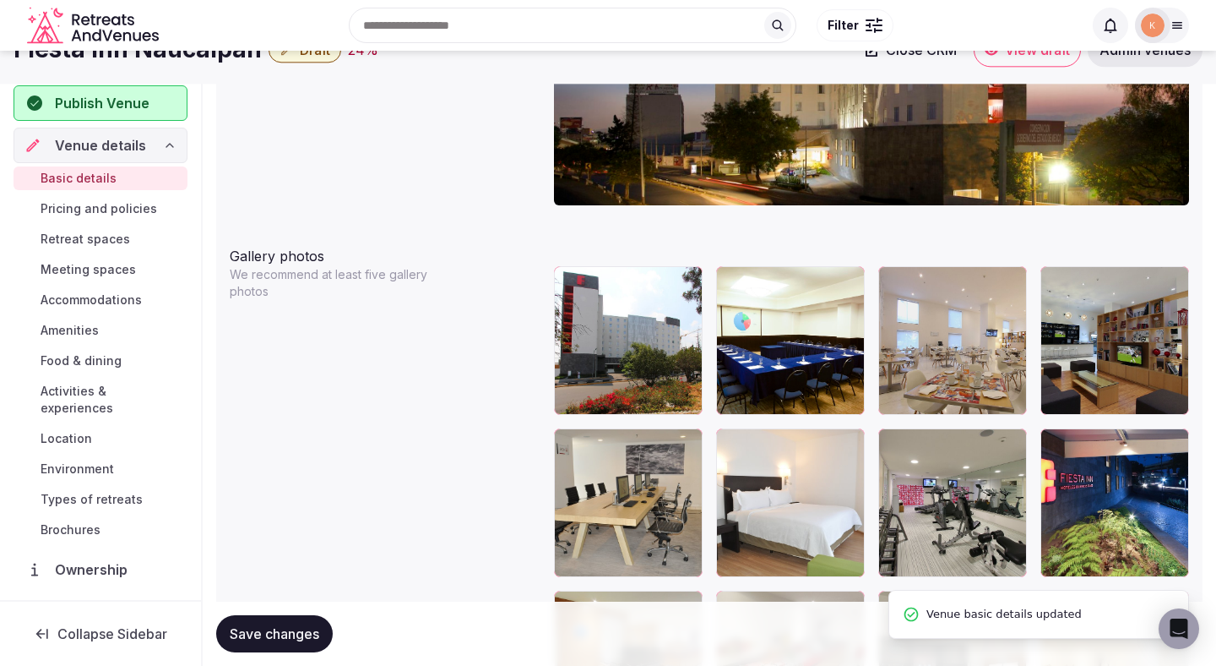
scroll to position [1819, 0]
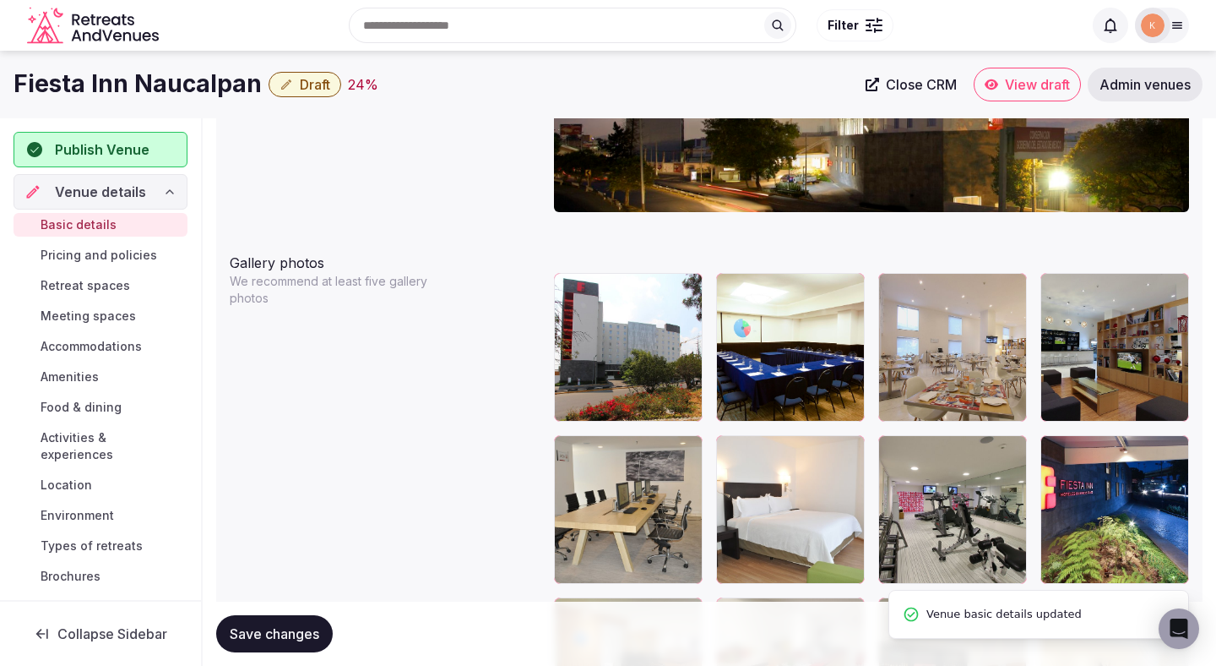
click at [324, 631] on button "Save changes" at bounding box center [274, 633] width 117 height 37
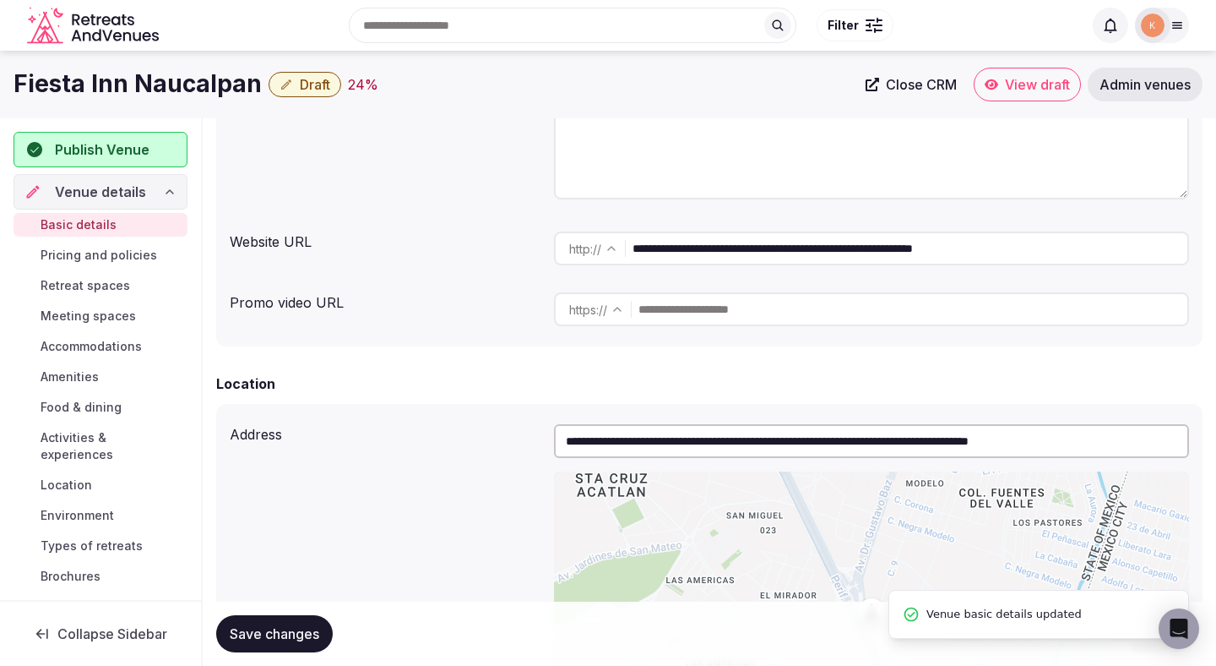
scroll to position [171, 0]
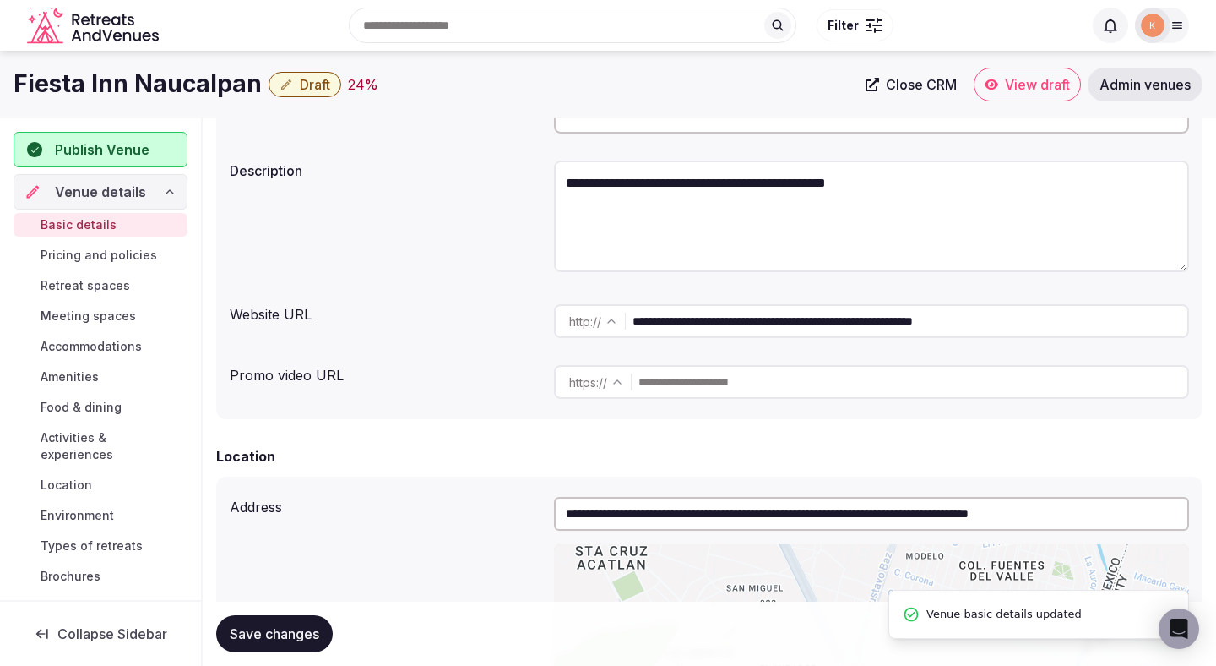
click at [304, 80] on span "Draft" at bounding box center [315, 84] width 30 height 17
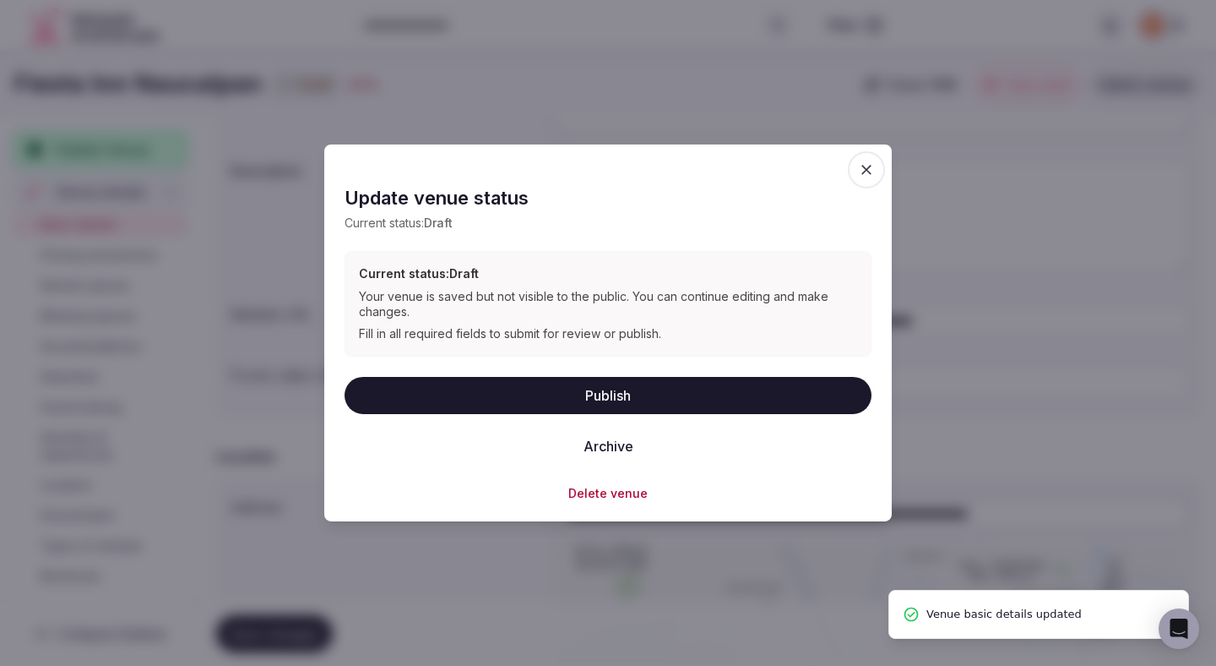
click at [530, 394] on button "Publish" at bounding box center [608, 394] width 527 height 37
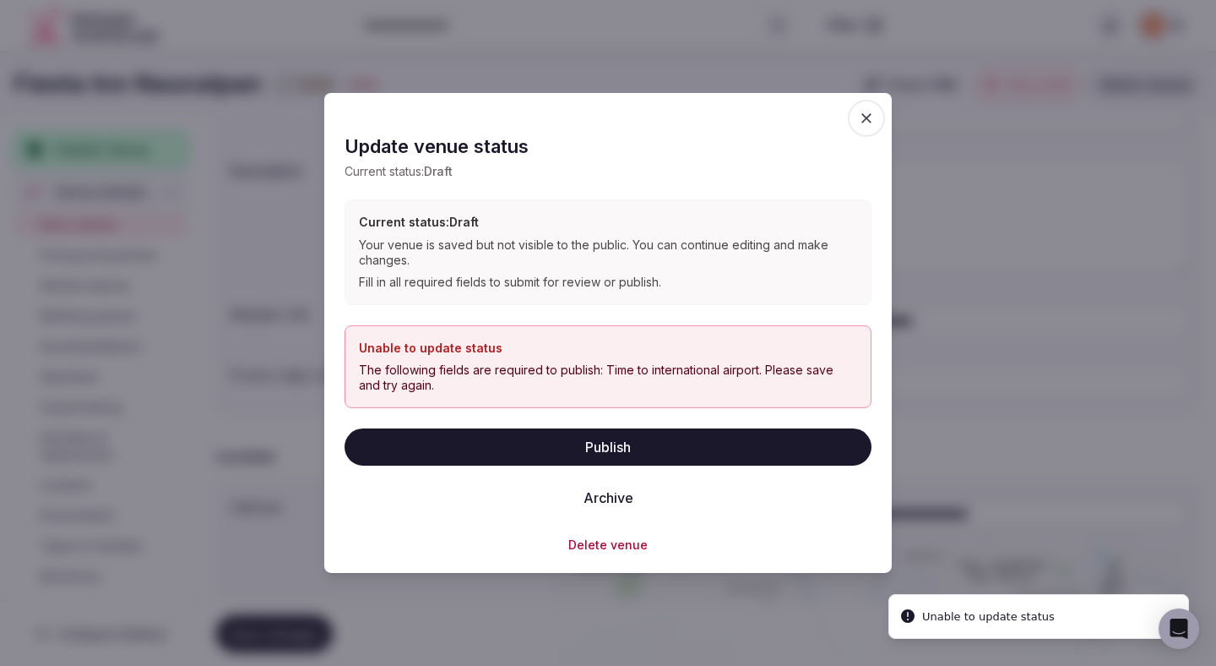
click at [866, 124] on icon "button" at bounding box center [866, 118] width 17 height 17
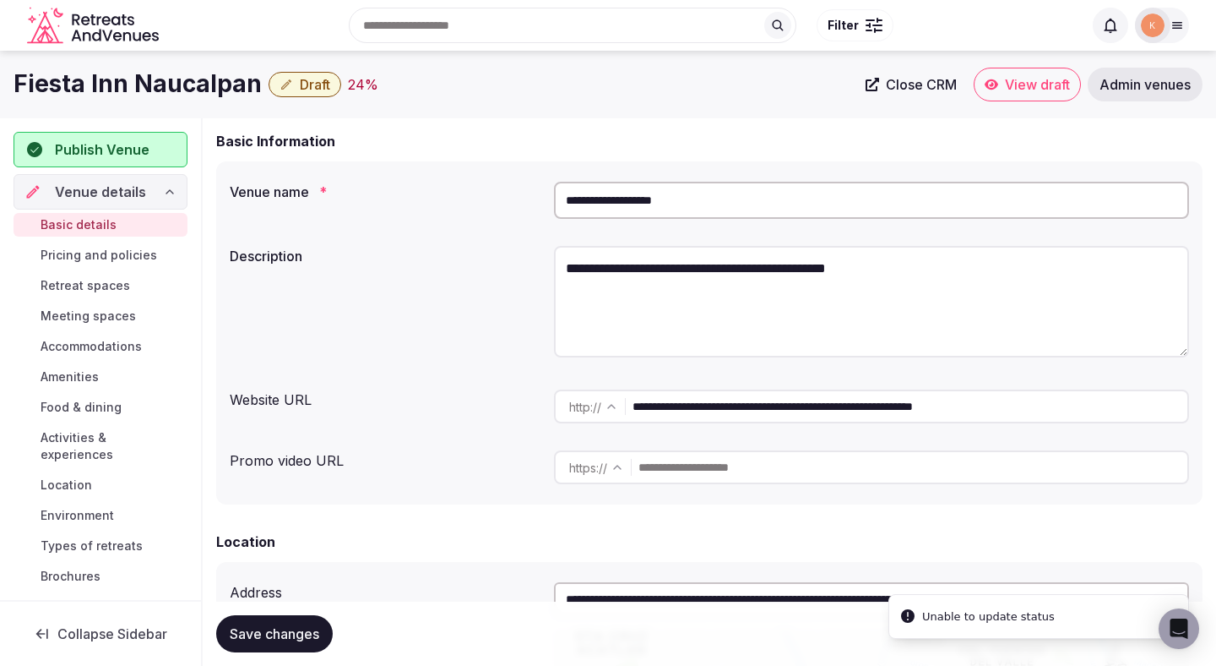
scroll to position [0, 0]
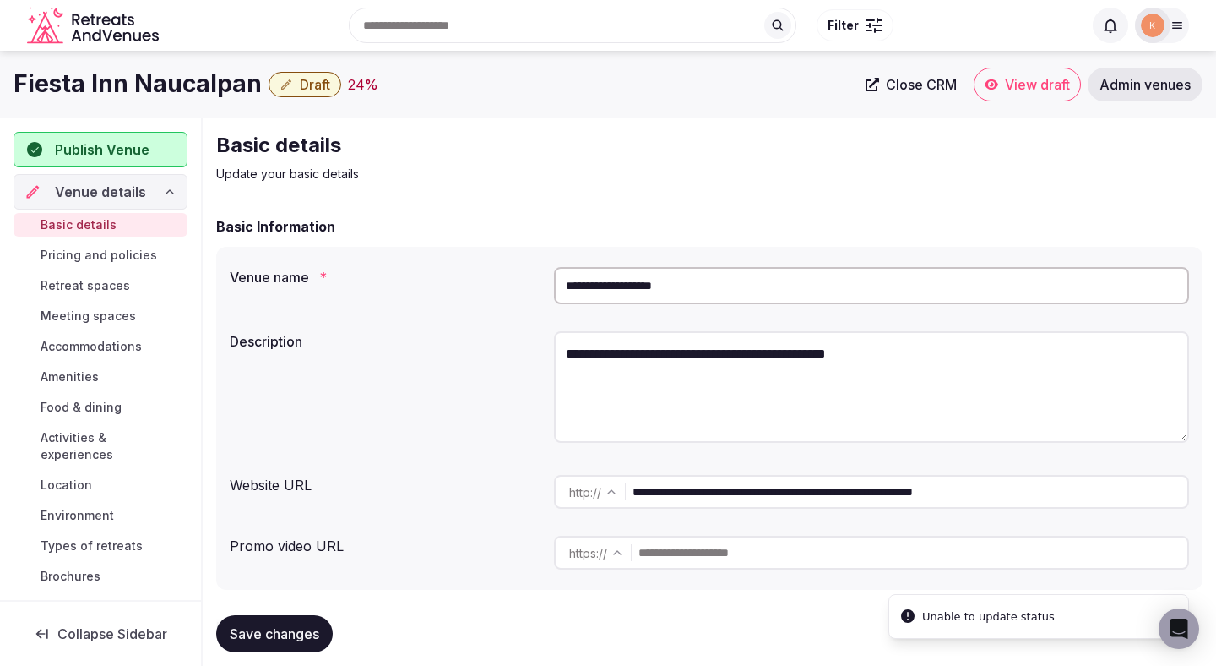
click at [650, 286] on input "**********" at bounding box center [871, 285] width 635 height 37
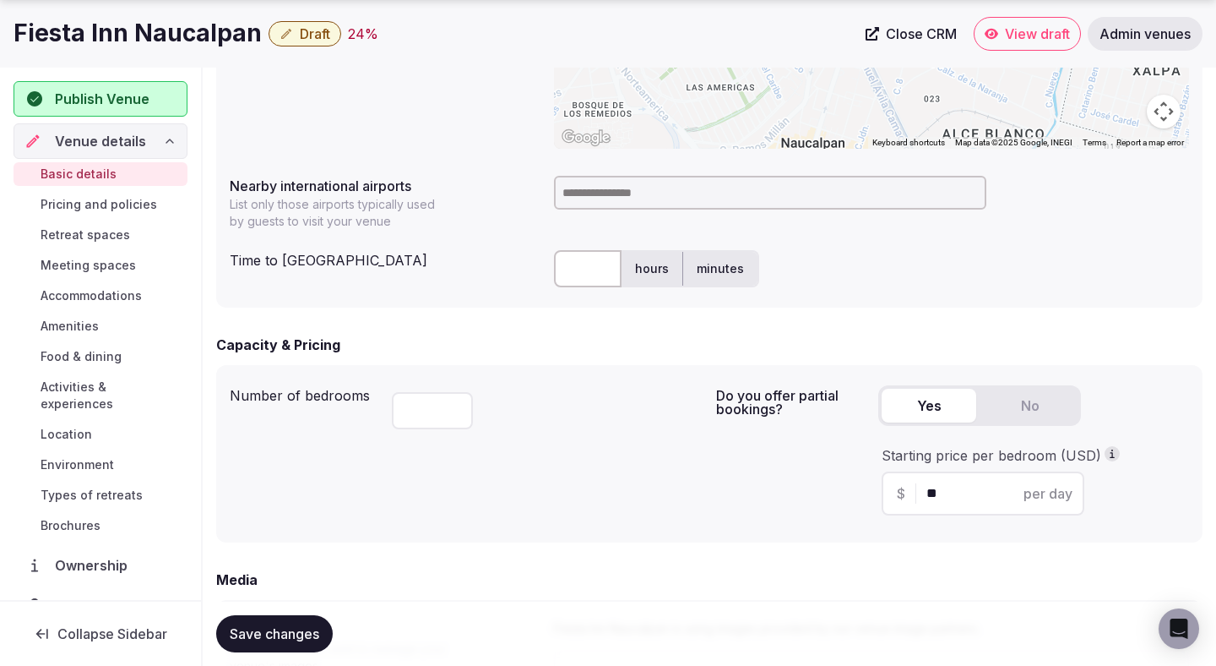
scroll to position [823, 0]
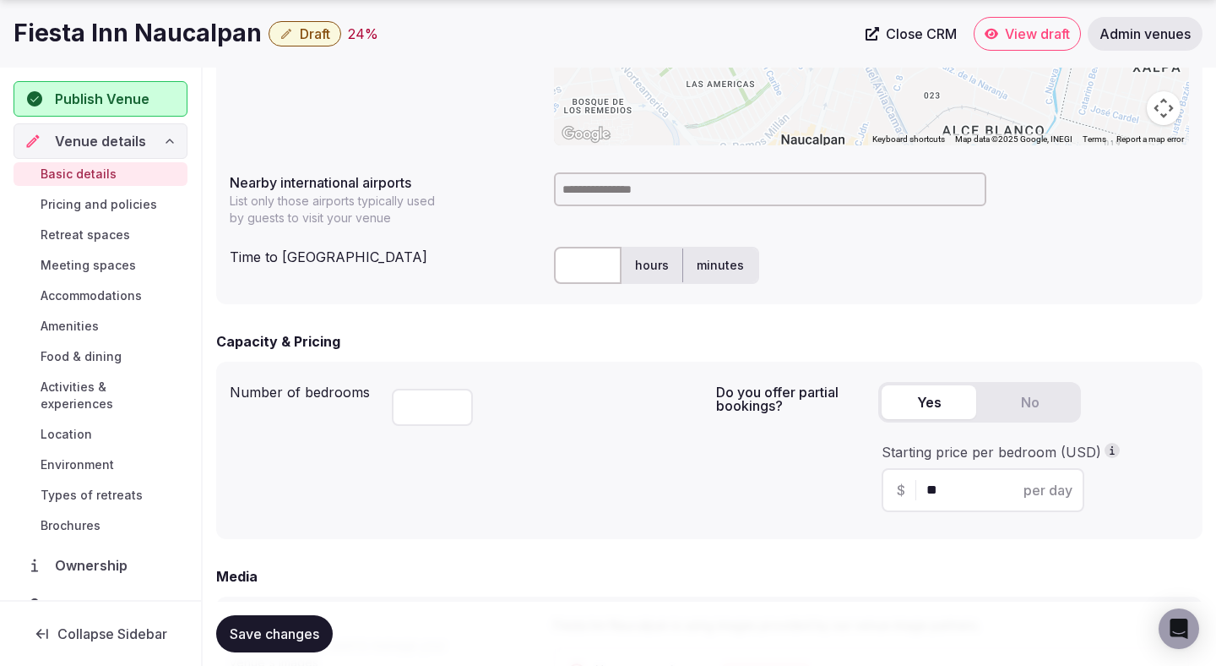
click at [630, 187] on input at bounding box center [770, 189] width 432 height 34
type input "***"
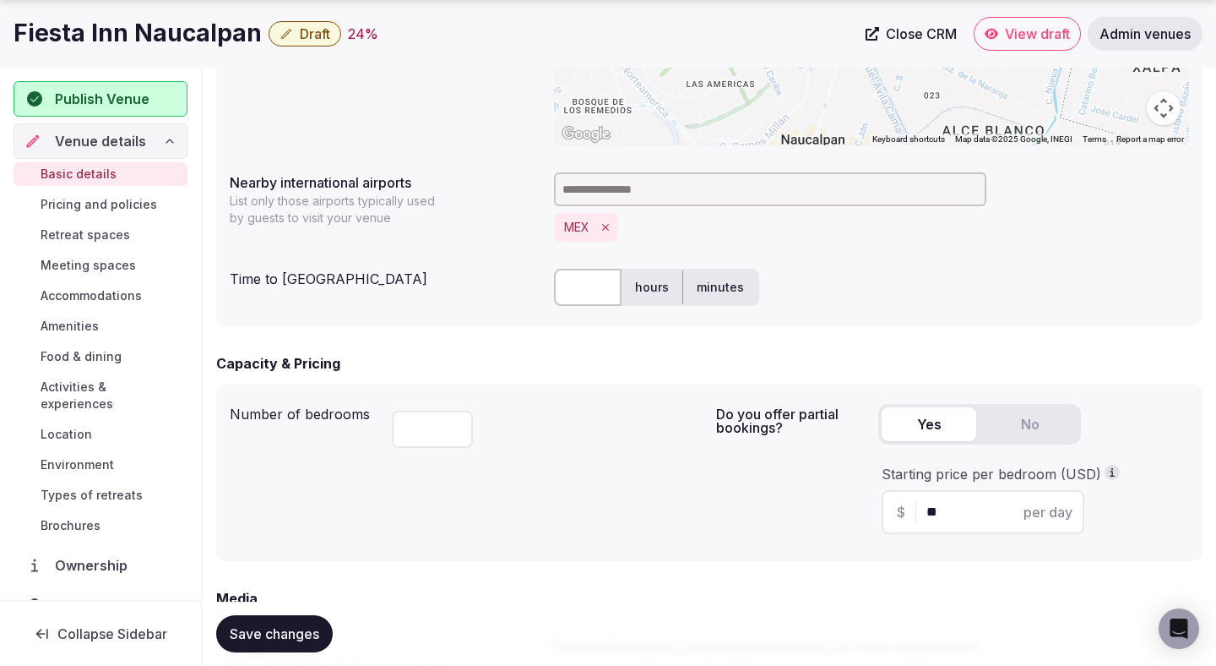
click at [585, 282] on input "text" at bounding box center [588, 287] width 68 height 37
type input "**"
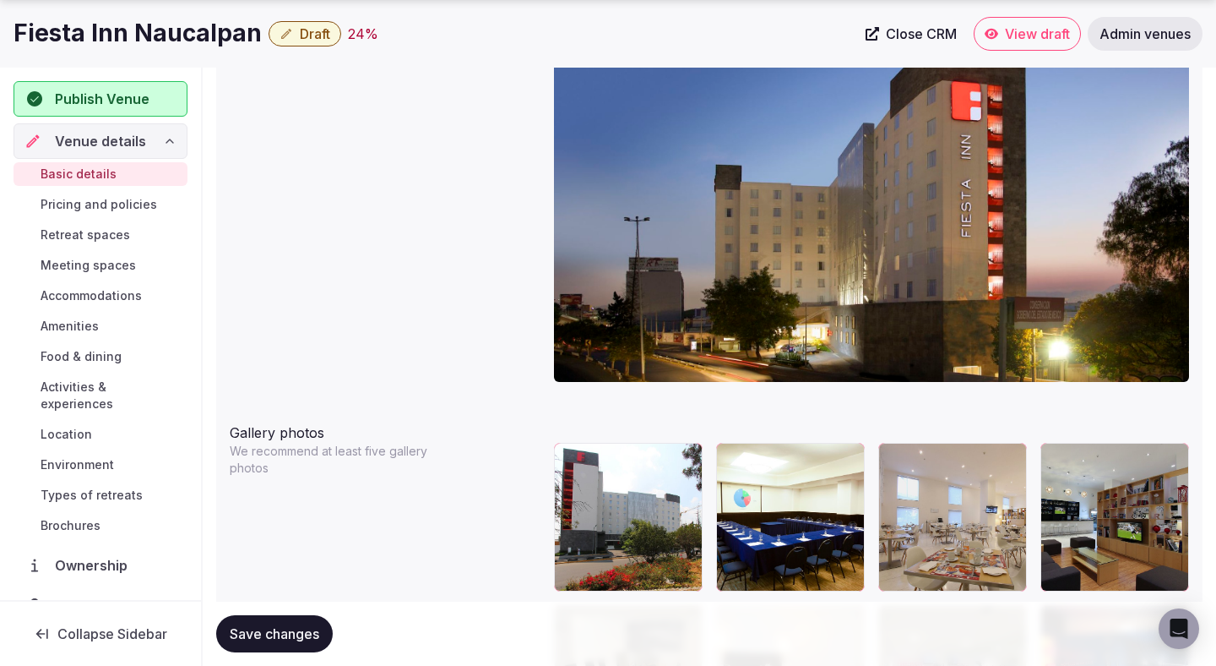
scroll to position [1699, 0]
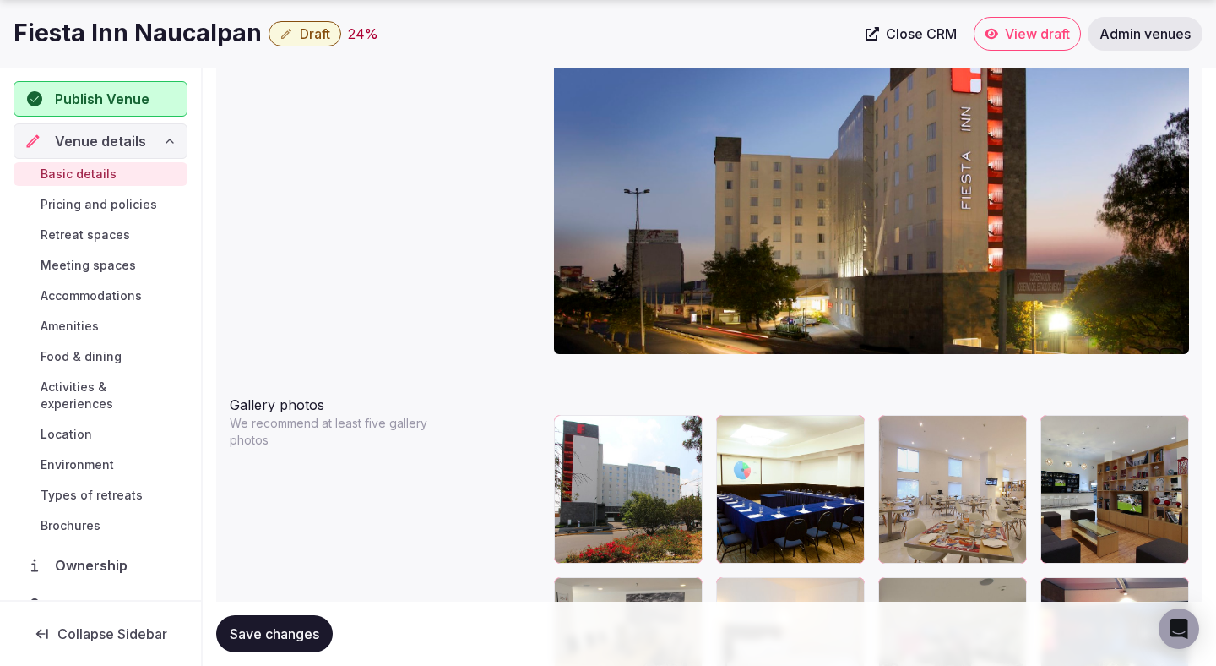
click at [298, 644] on button "Save changes" at bounding box center [274, 633] width 117 height 37
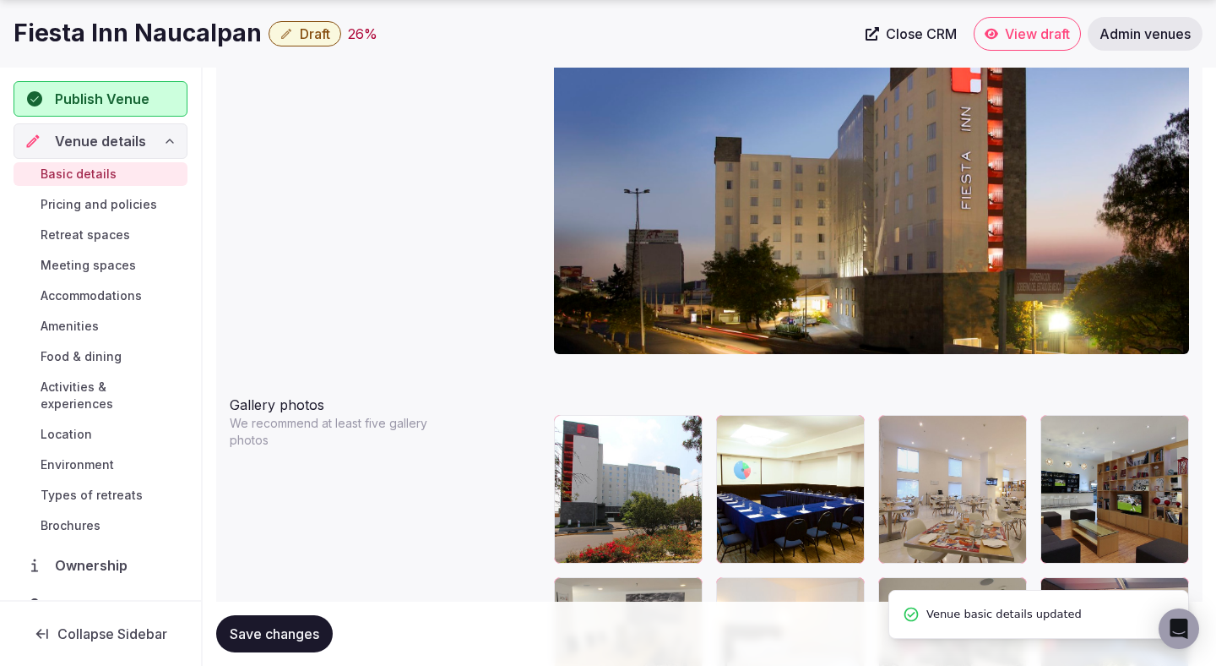
click at [296, 644] on button "Save changes" at bounding box center [274, 633] width 117 height 37
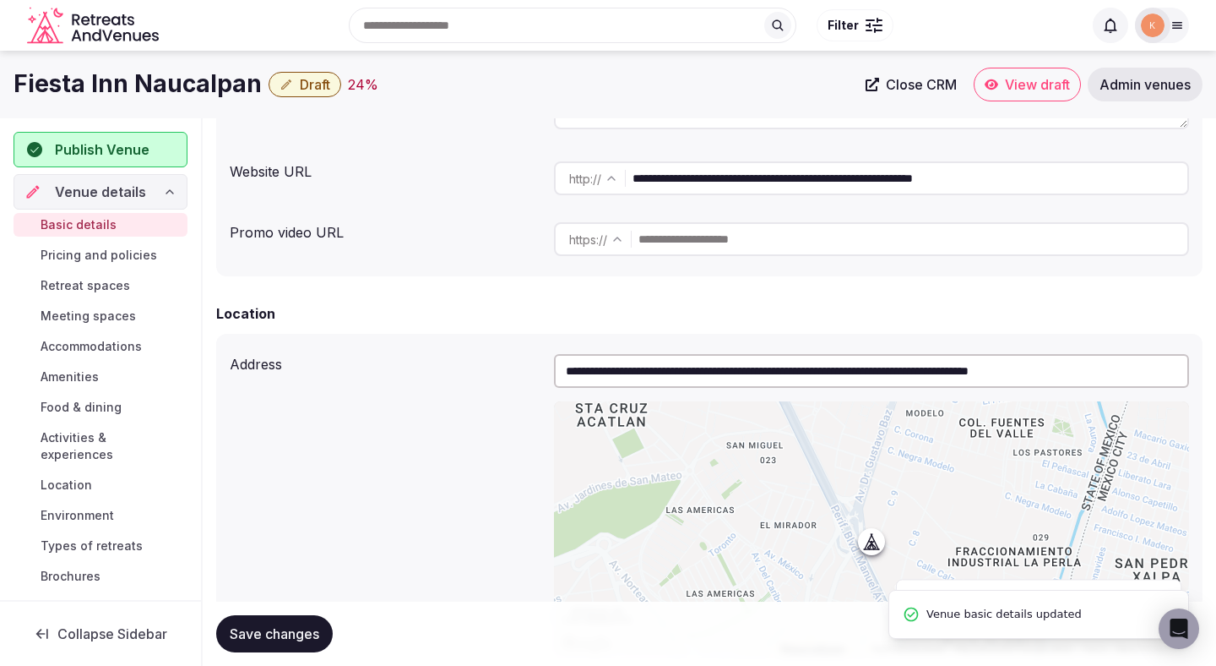
scroll to position [0, 0]
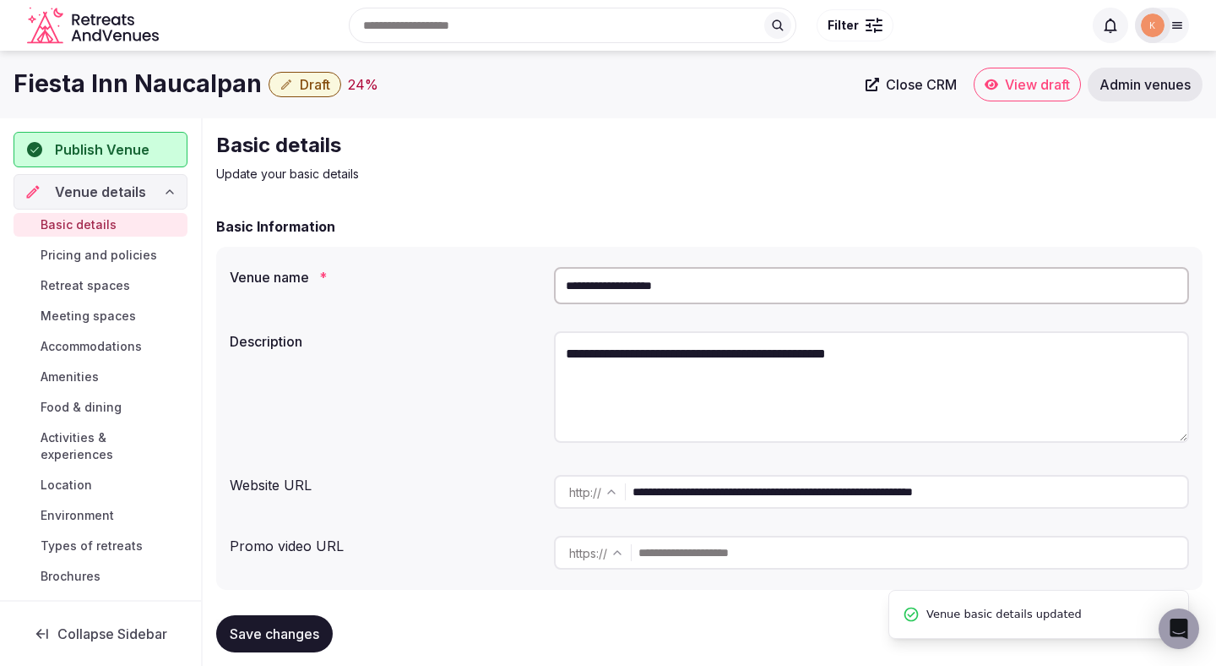
click at [327, 92] on button "Draft" at bounding box center [305, 84] width 73 height 25
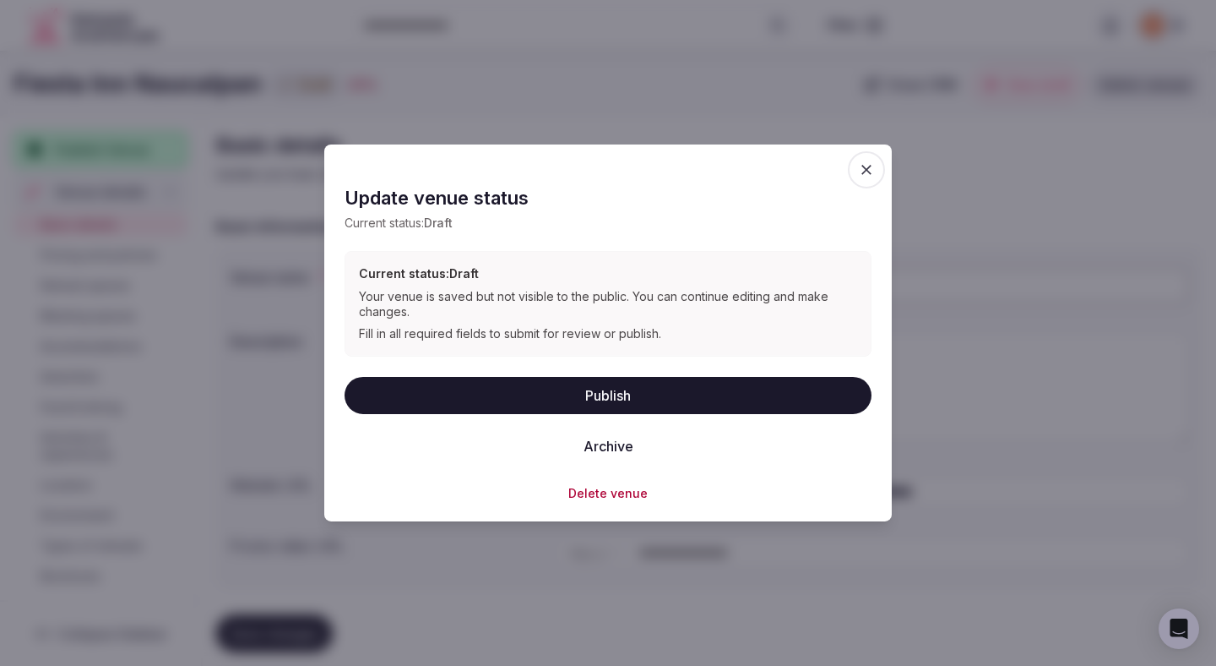
click at [492, 401] on button "Publish" at bounding box center [608, 394] width 527 height 37
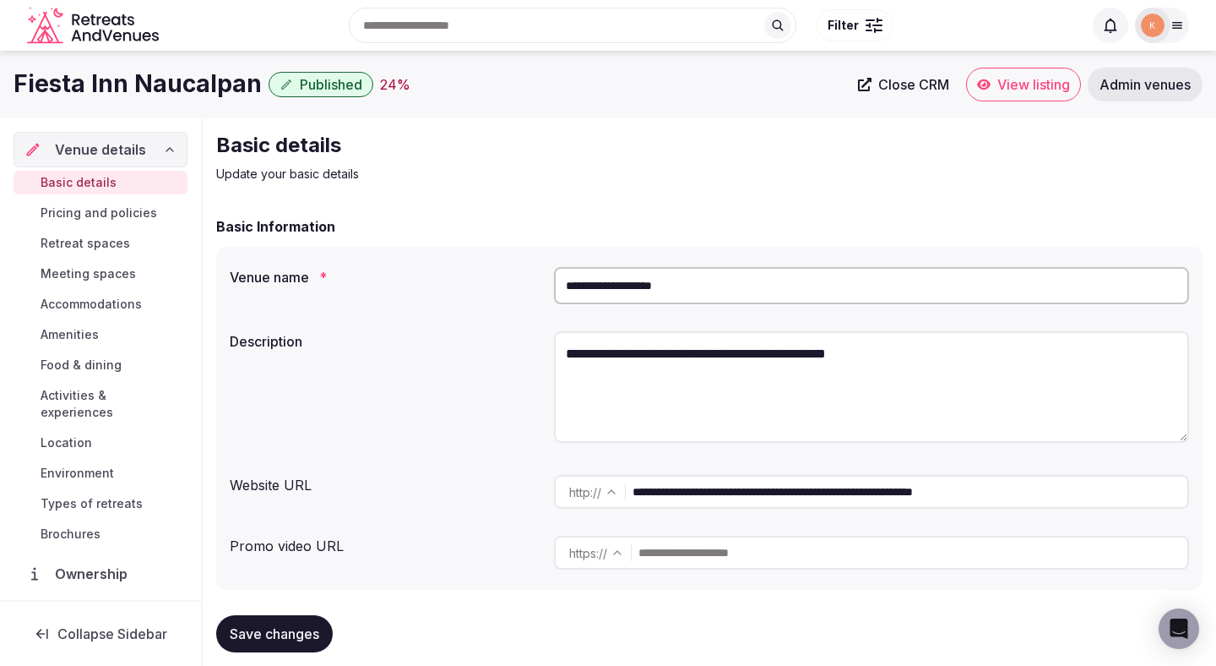
click at [1009, 84] on span "View listing" at bounding box center [1034, 84] width 73 height 17
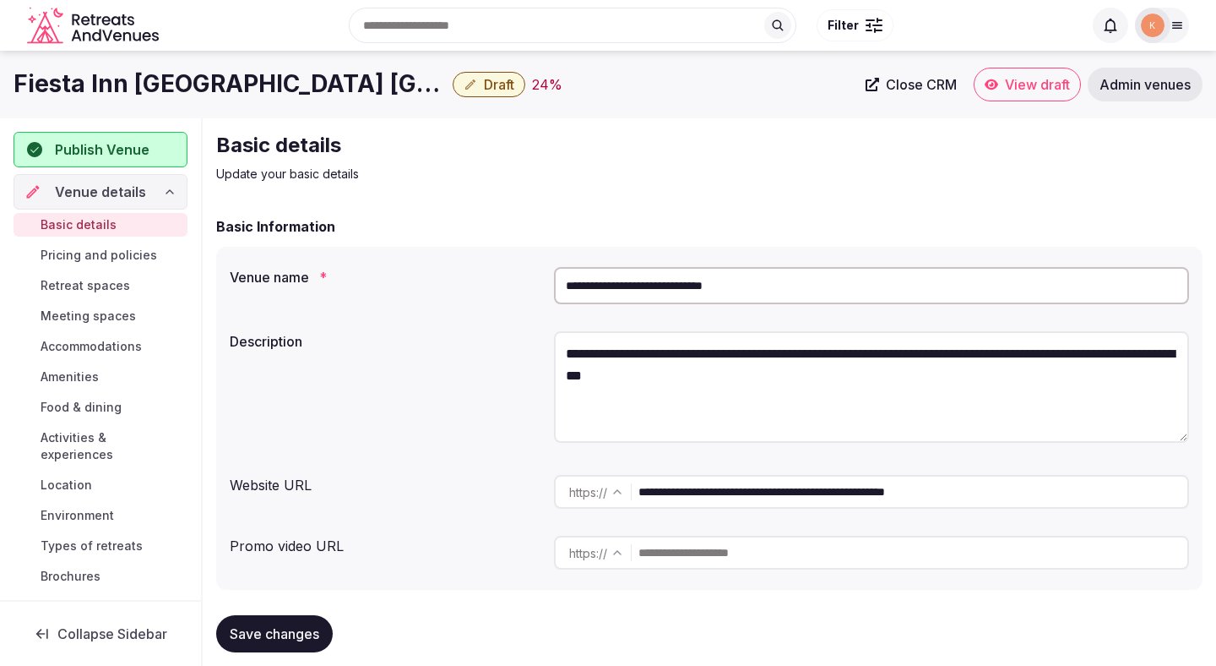
click at [674, 281] on input "**********" at bounding box center [871, 285] width 635 height 37
click at [1144, 87] on span "Admin venues" at bounding box center [1145, 84] width 91 height 17
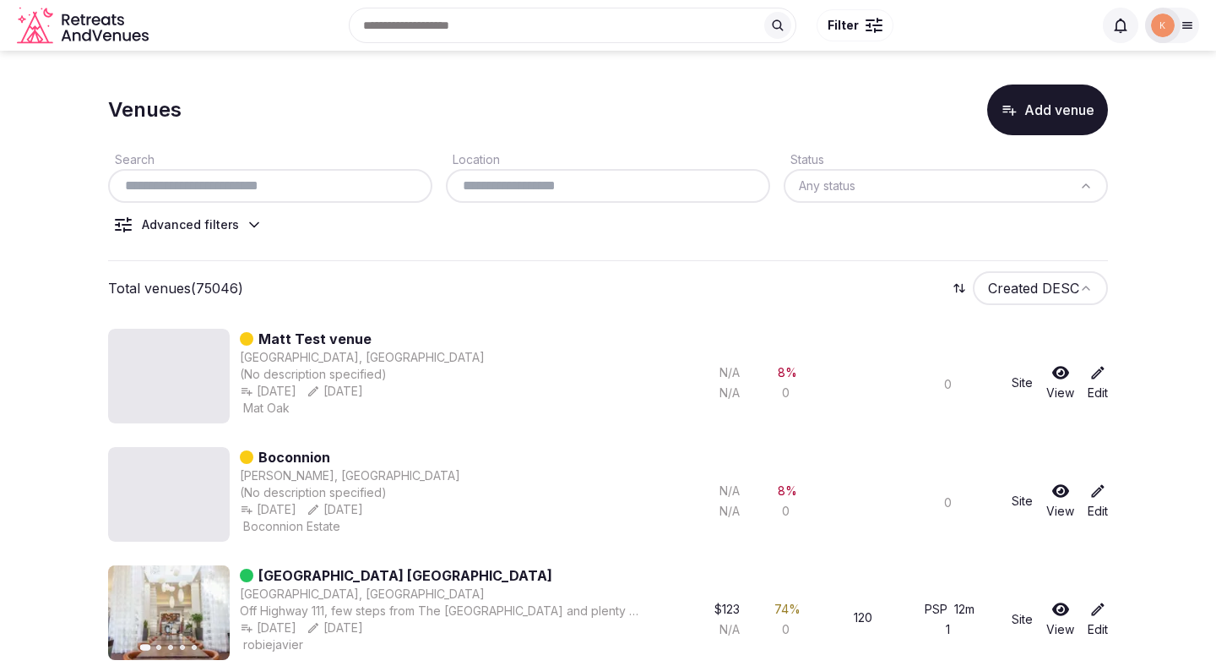
click at [378, 195] on input "text" at bounding box center [270, 186] width 311 height 20
paste input "**********"
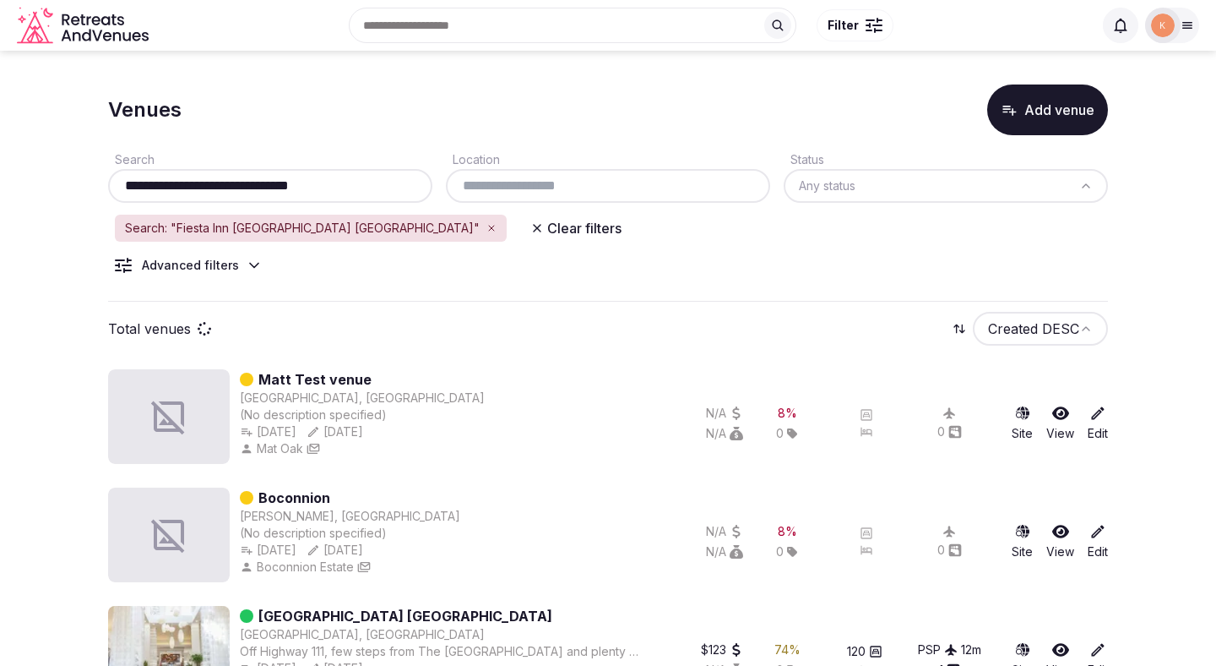
type input "**********"
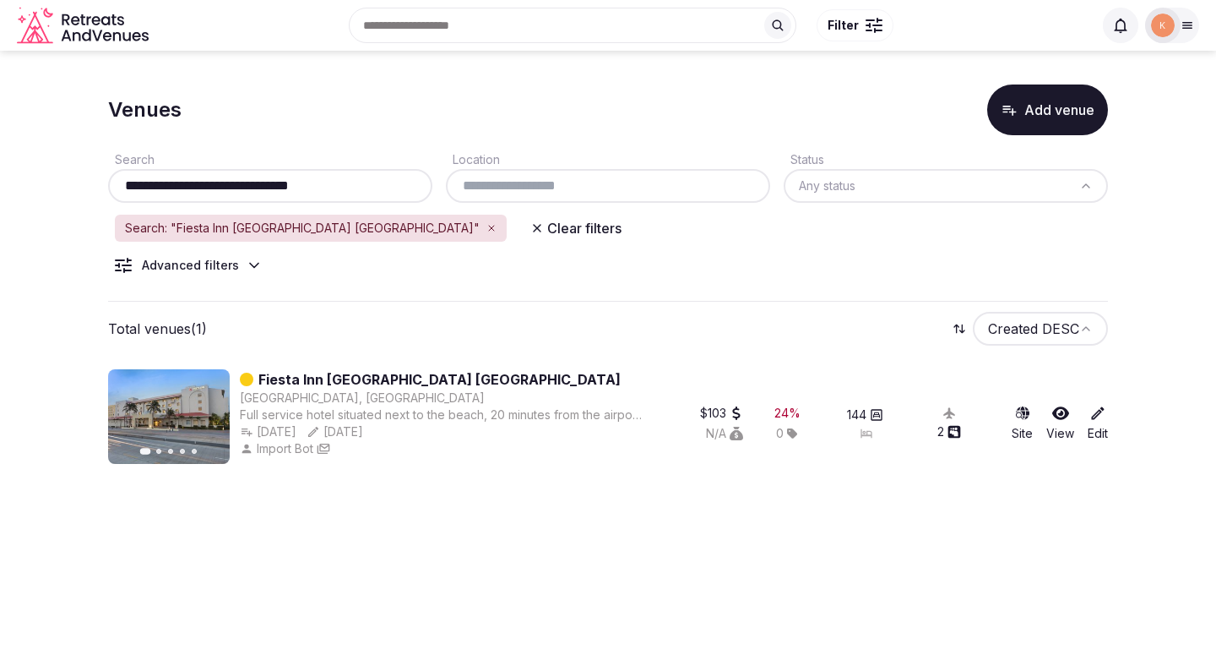
click at [451, 363] on div "Previous slide Next slide Fiesta Inn Veracruz Boca del Rio Boca del Rio, Mexico…" at bounding box center [608, 420] width 1000 height 128
click at [451, 377] on link "Fiesta Inn Veracruz Boca del Rio" at bounding box center [439, 379] width 362 height 20
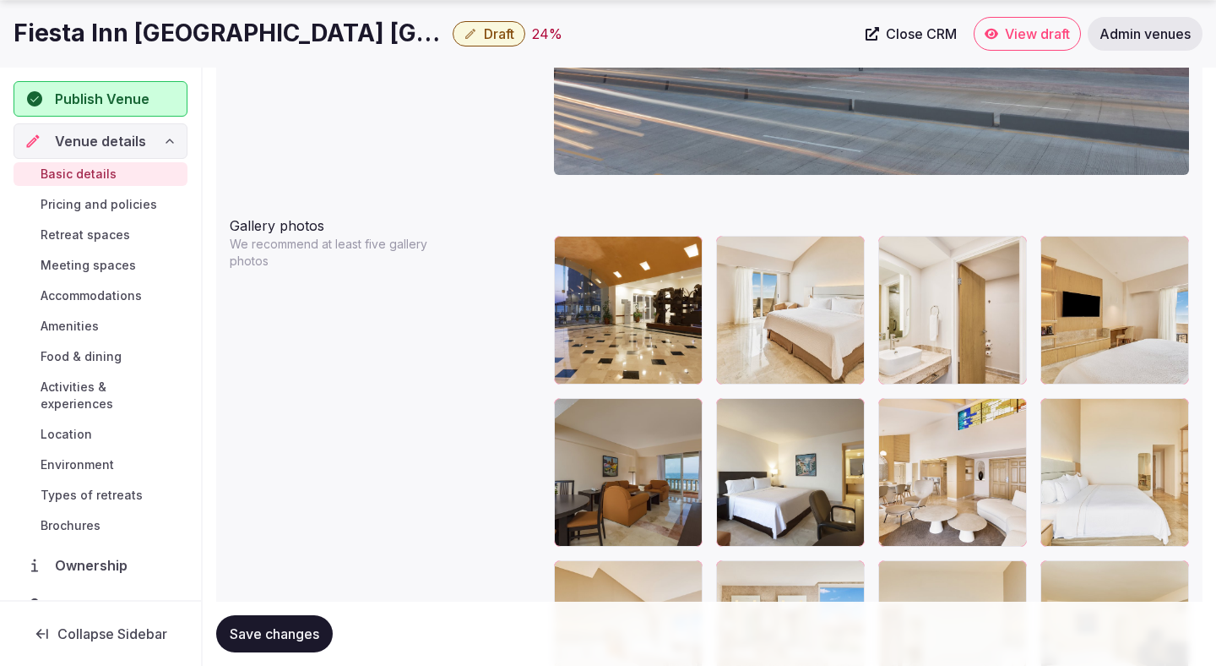
scroll to position [2020, 0]
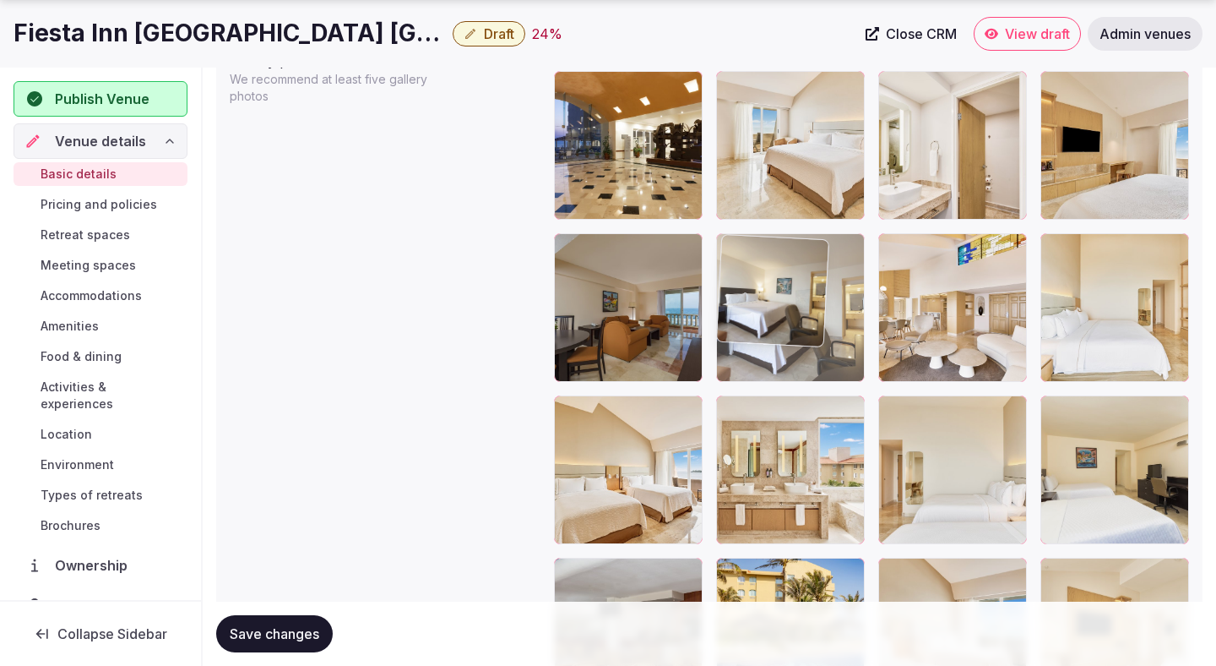
drag, startPoint x: 808, startPoint y: 324, endPoint x: 821, endPoint y: 339, distance: 20.3
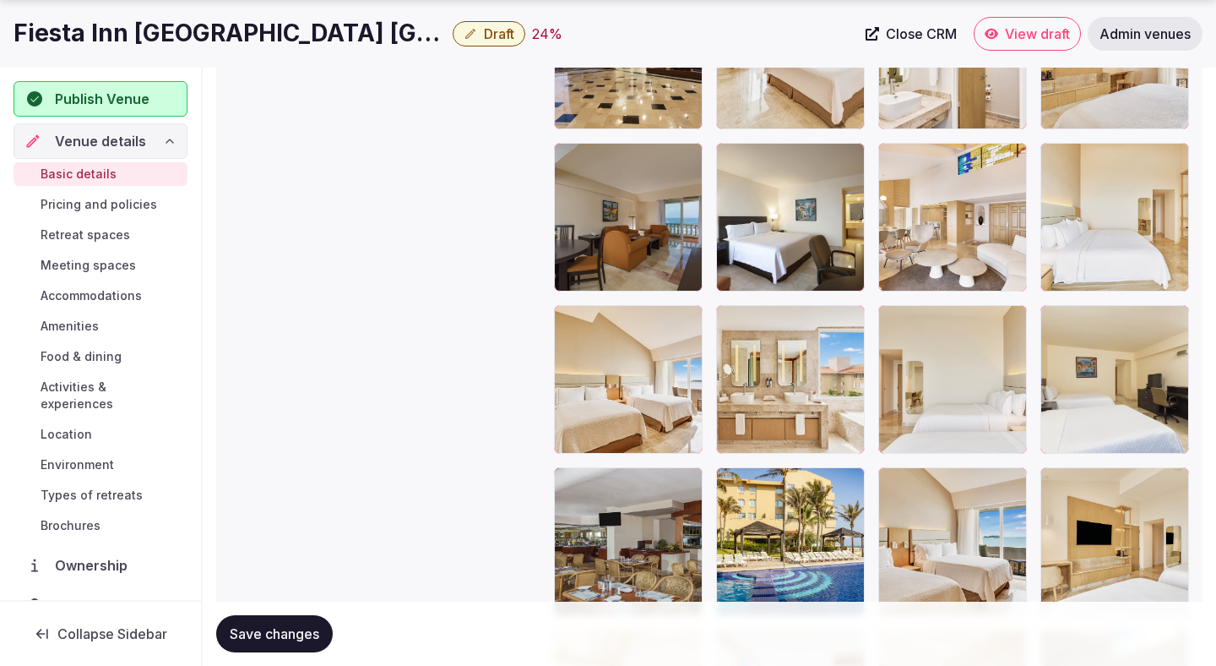
scroll to position [2130, 0]
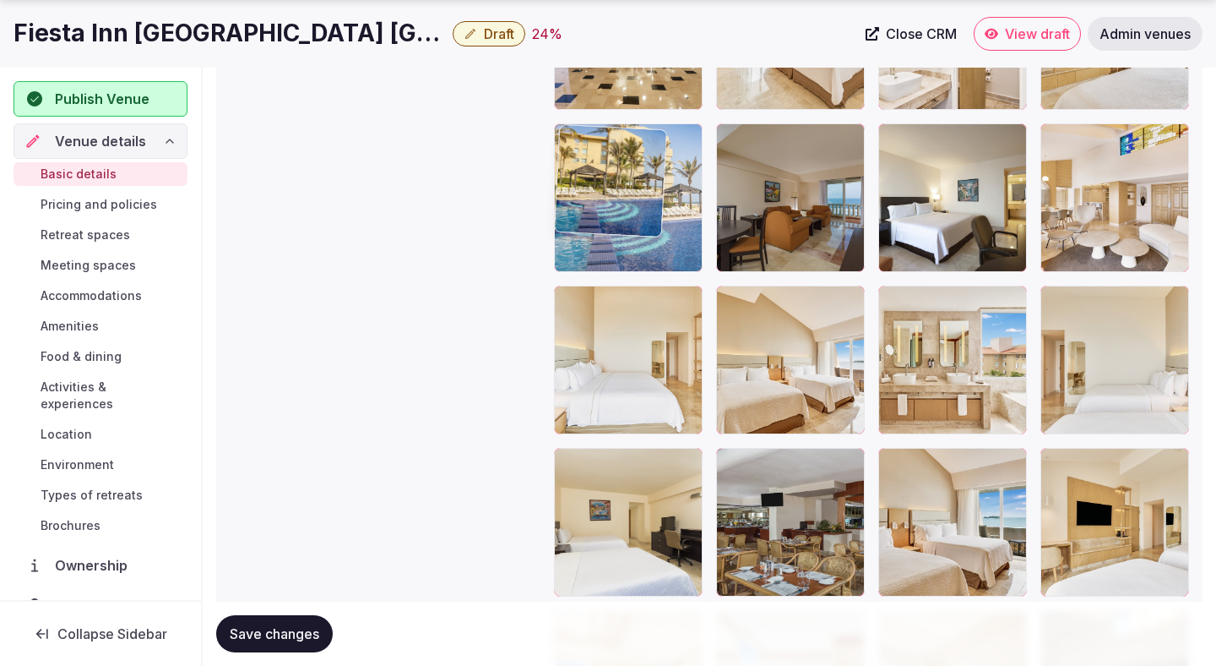
drag, startPoint x: 791, startPoint y: 551, endPoint x: 644, endPoint y: 182, distance: 397.3
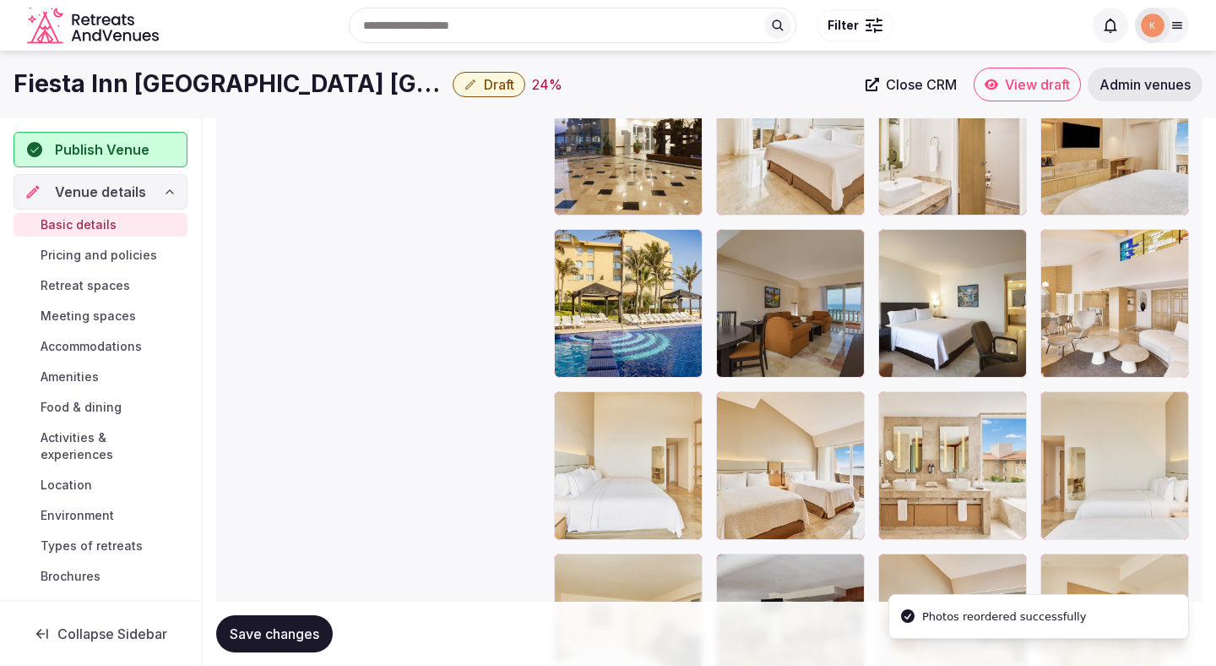
scroll to position [1981, 0]
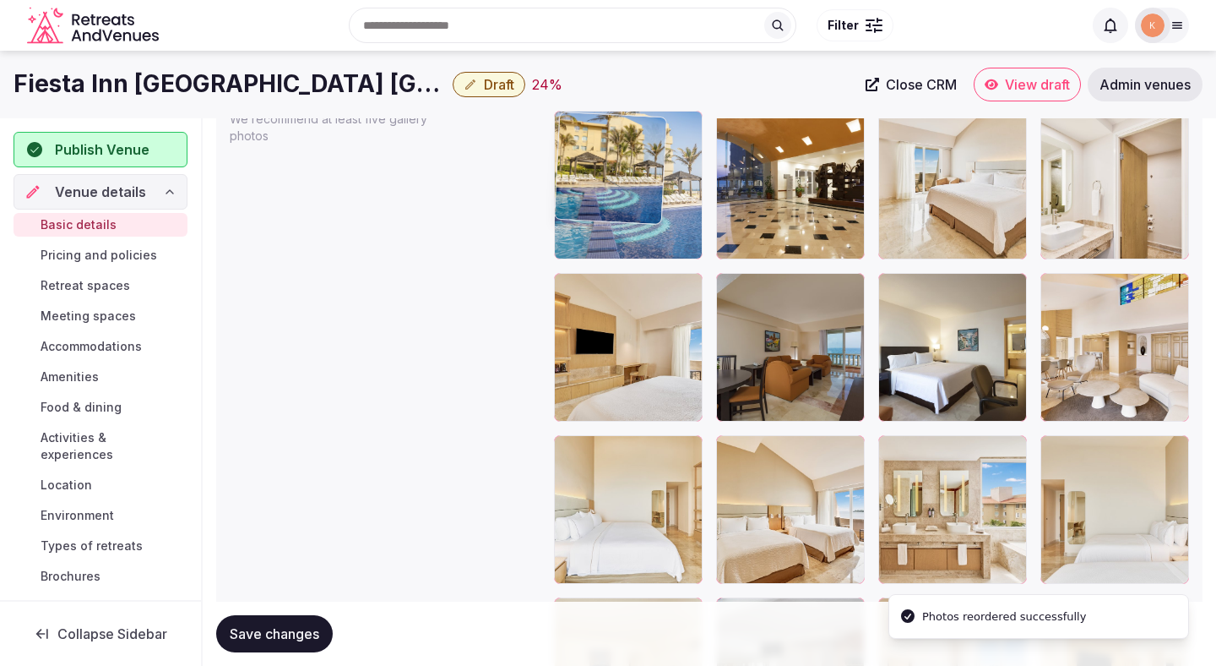
drag, startPoint x: 623, startPoint y: 323, endPoint x: 619, endPoint y: 165, distance: 158.0
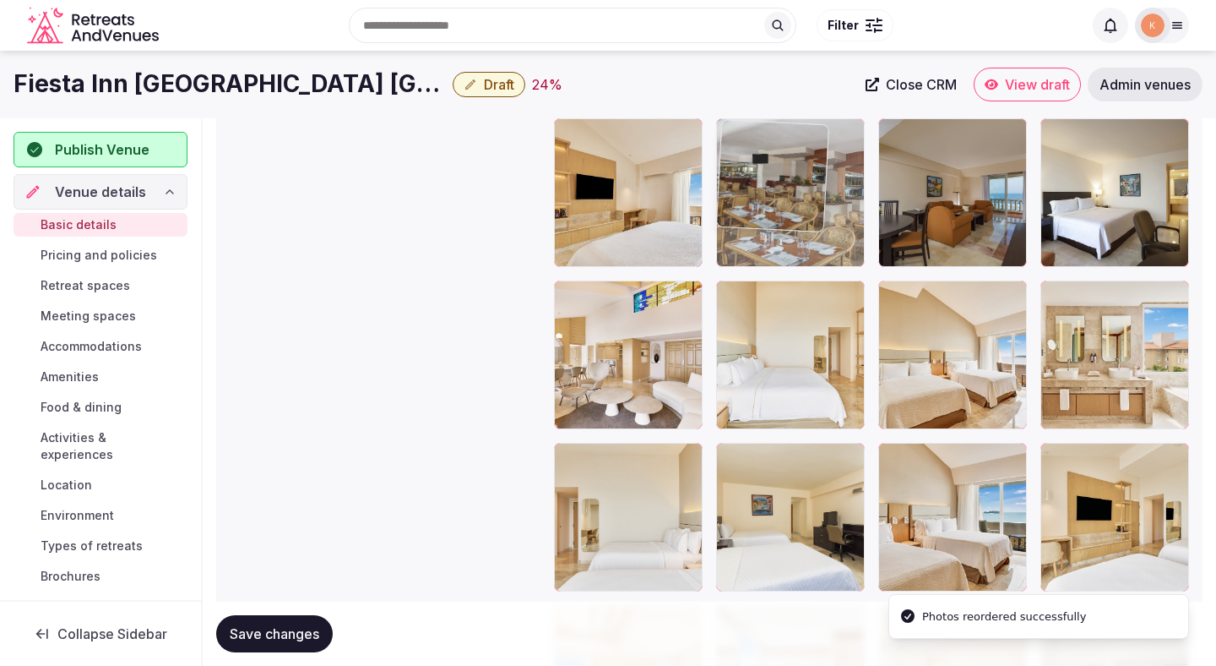
drag, startPoint x: 778, startPoint y: 431, endPoint x: 815, endPoint y: 200, distance: 233.6
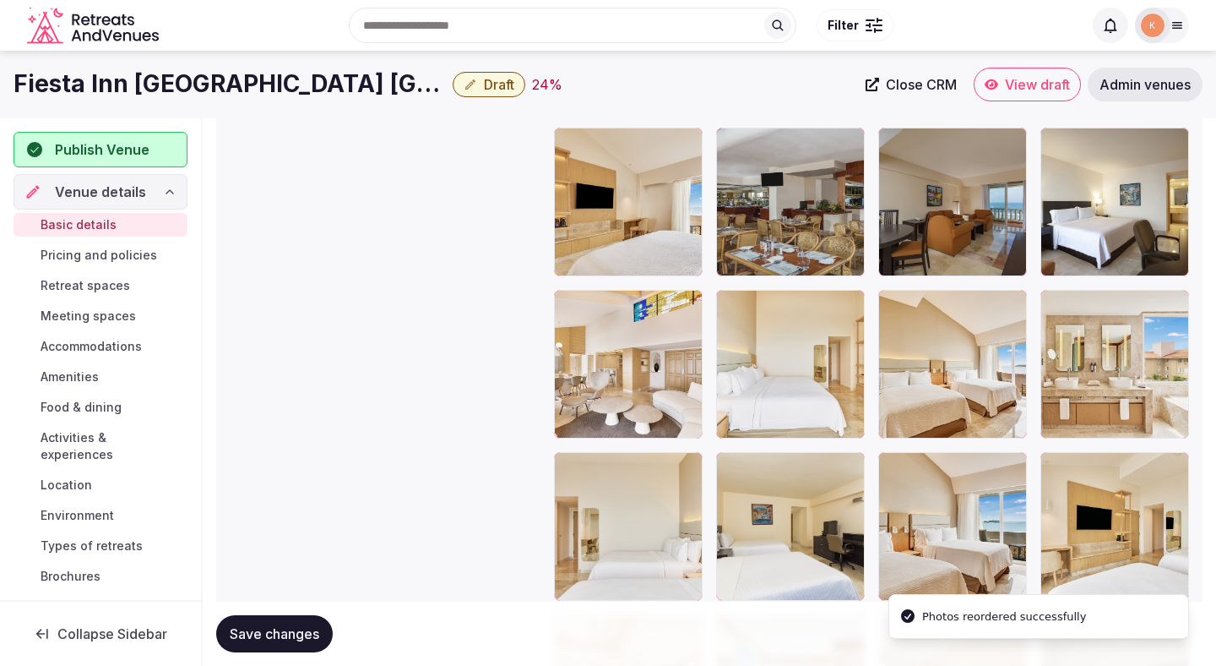
scroll to position [1877, 0]
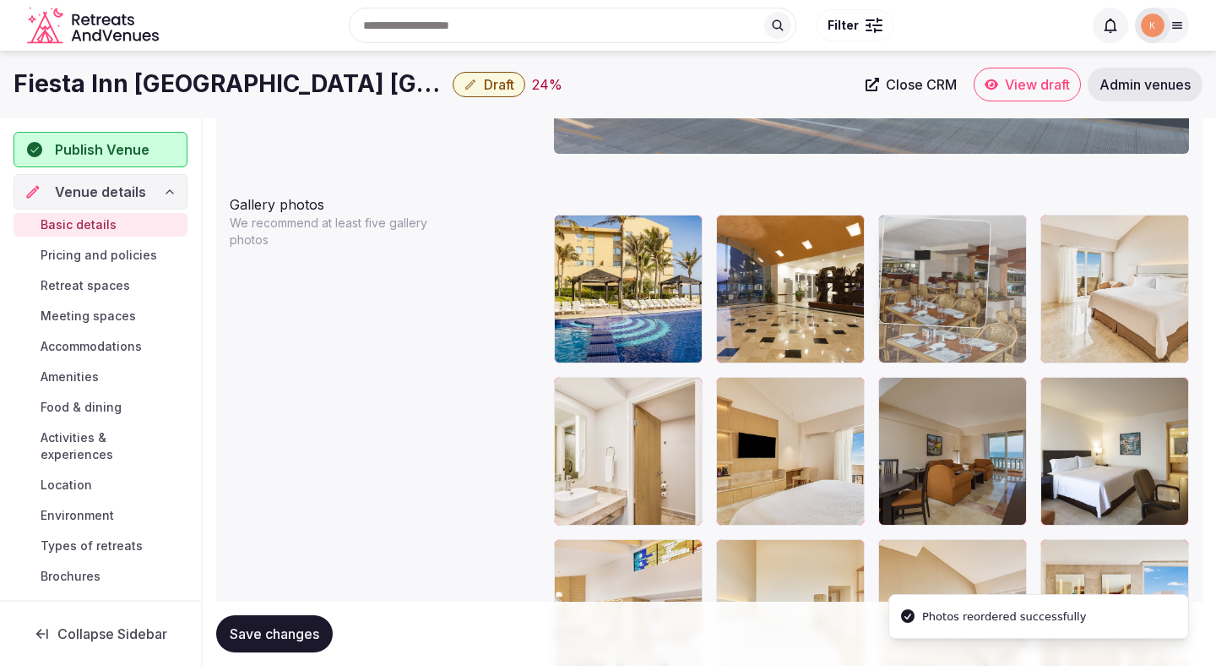
drag, startPoint x: 800, startPoint y: 443, endPoint x: 944, endPoint y: 301, distance: 202.5
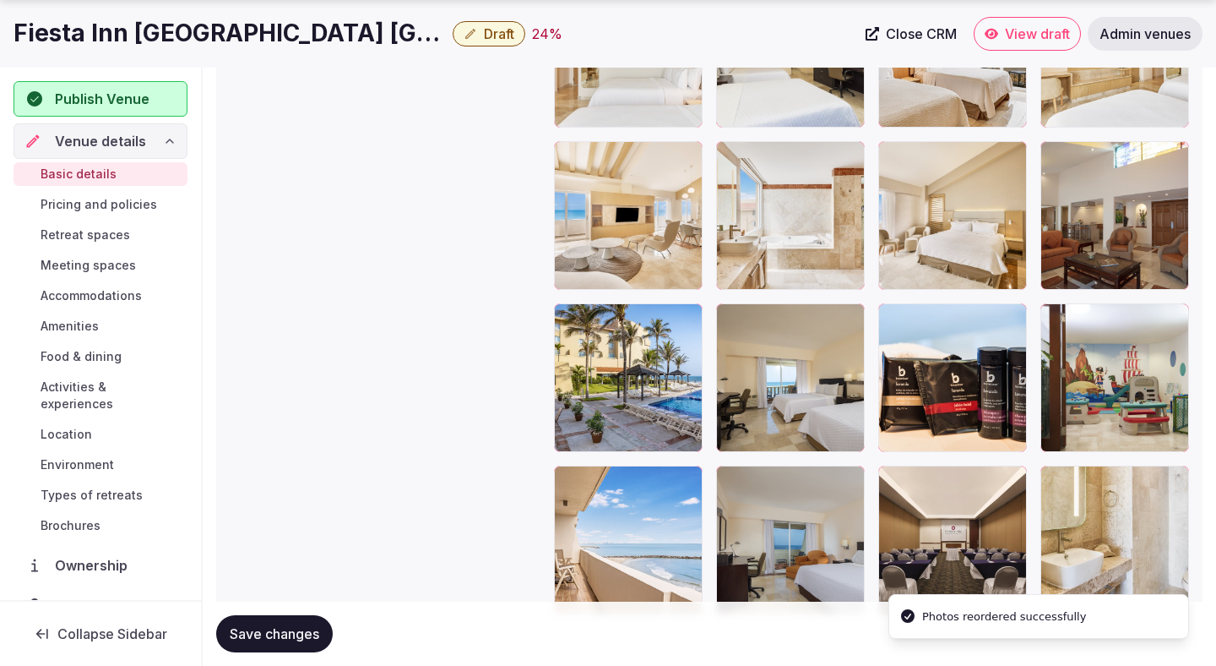
scroll to position [2606, 0]
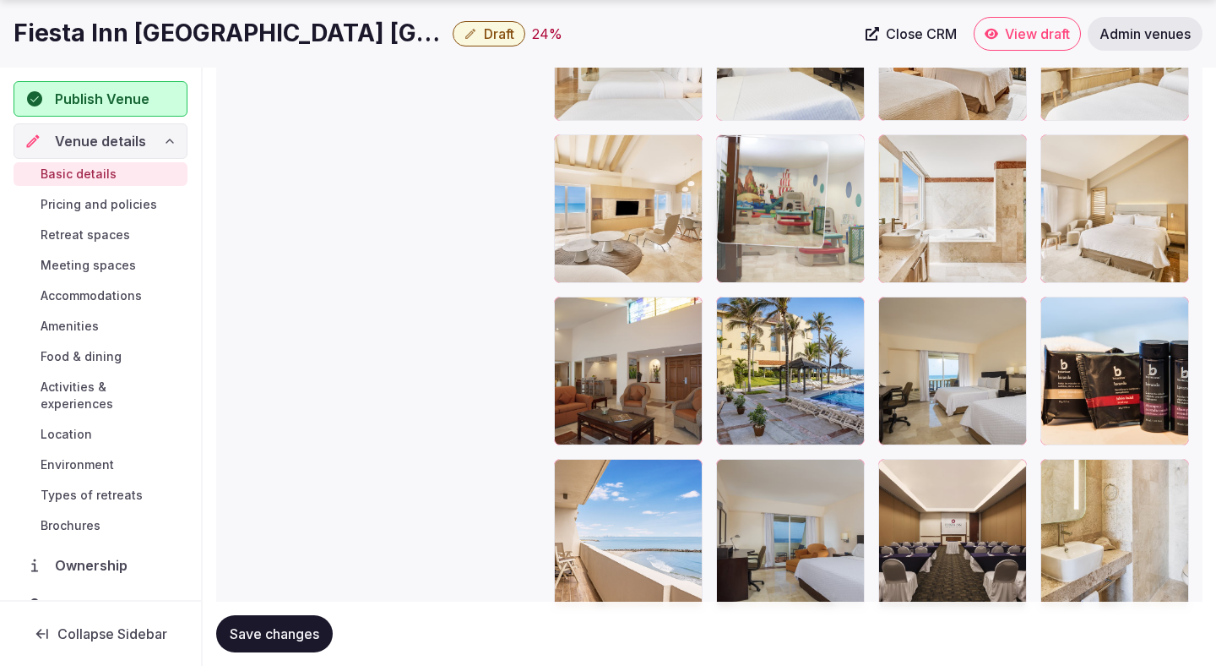
drag, startPoint x: 1073, startPoint y: 394, endPoint x: 730, endPoint y: 198, distance: 395.4
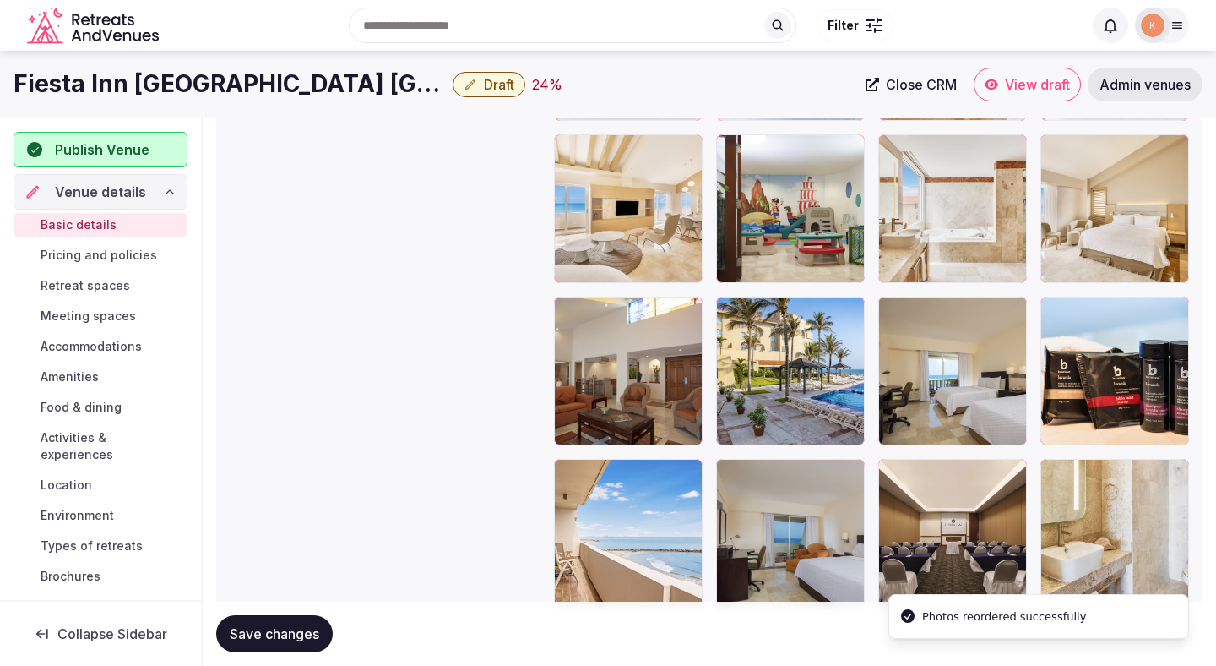
scroll to position [2428, 0]
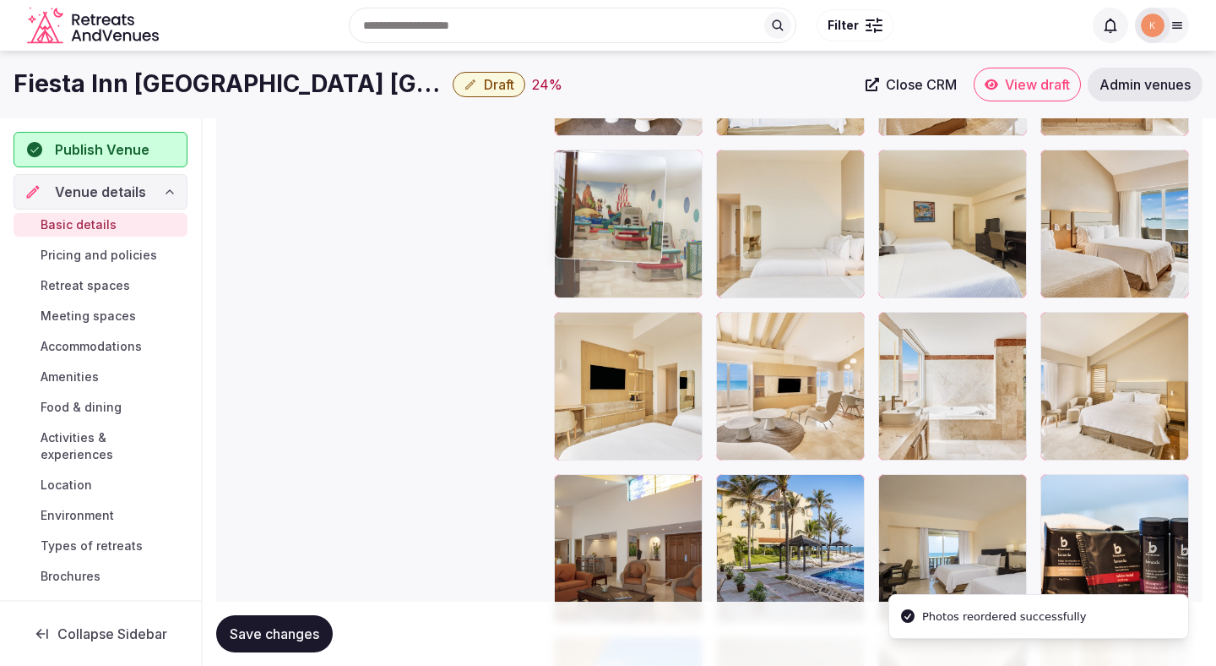
drag, startPoint x: 767, startPoint y: 374, endPoint x: 657, endPoint y: 224, distance: 186.2
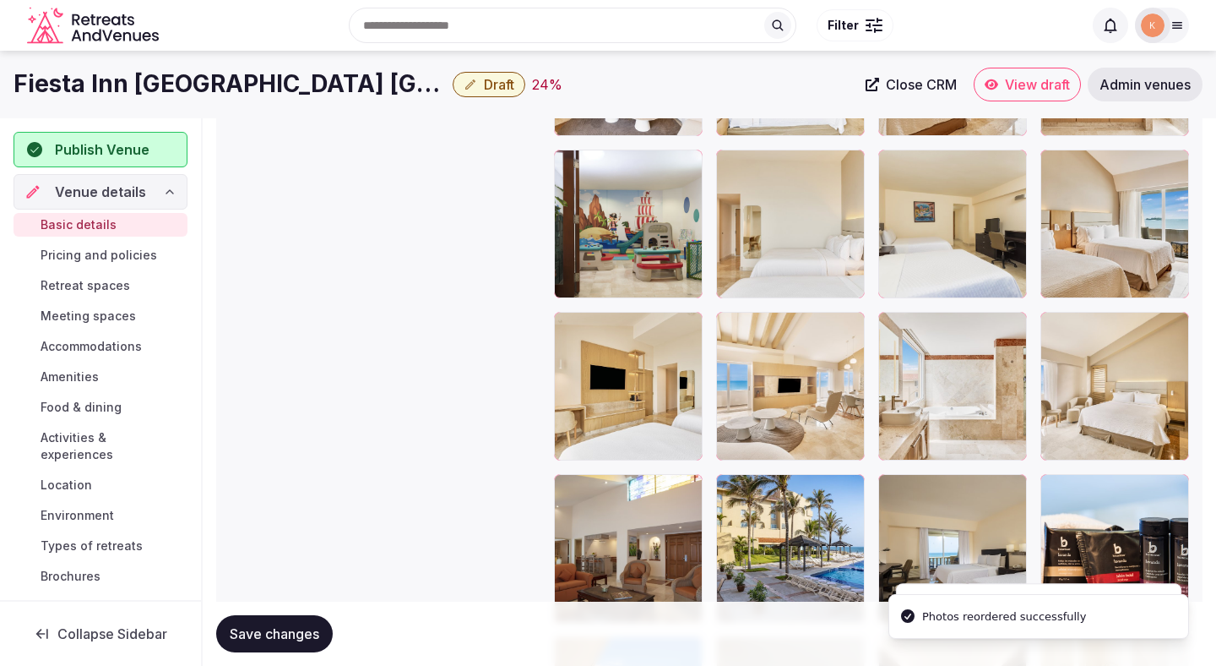
scroll to position [2084, 0]
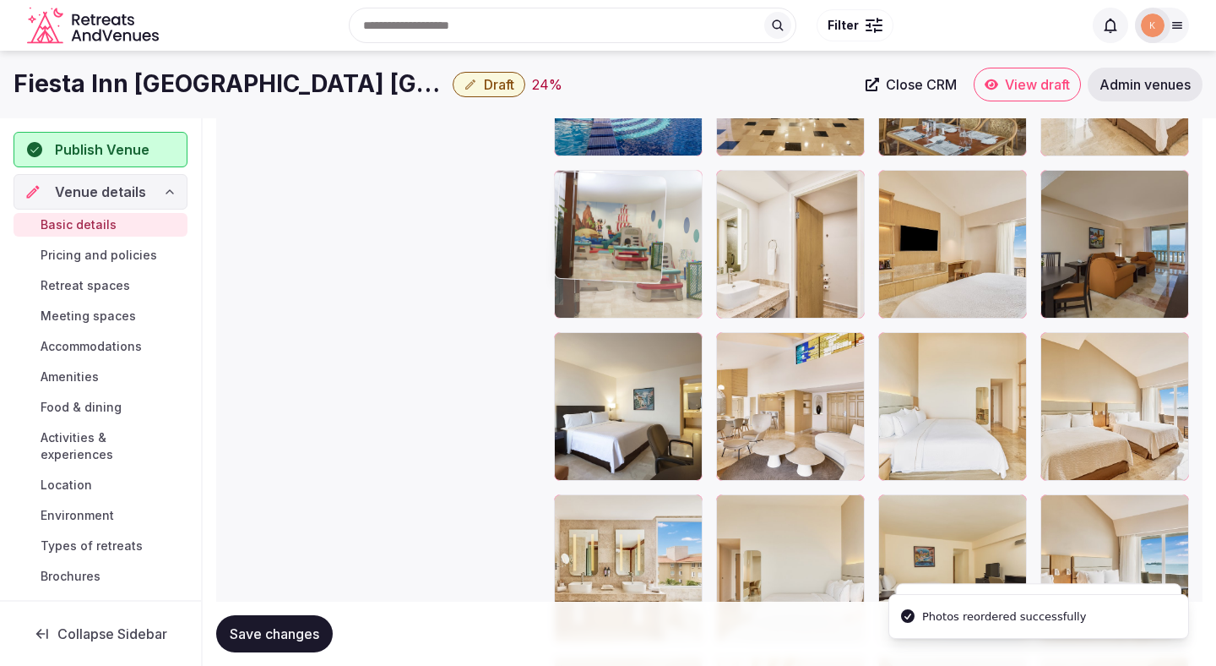
drag, startPoint x: 631, startPoint y: 585, endPoint x: 631, endPoint y: 265, distance: 319.3
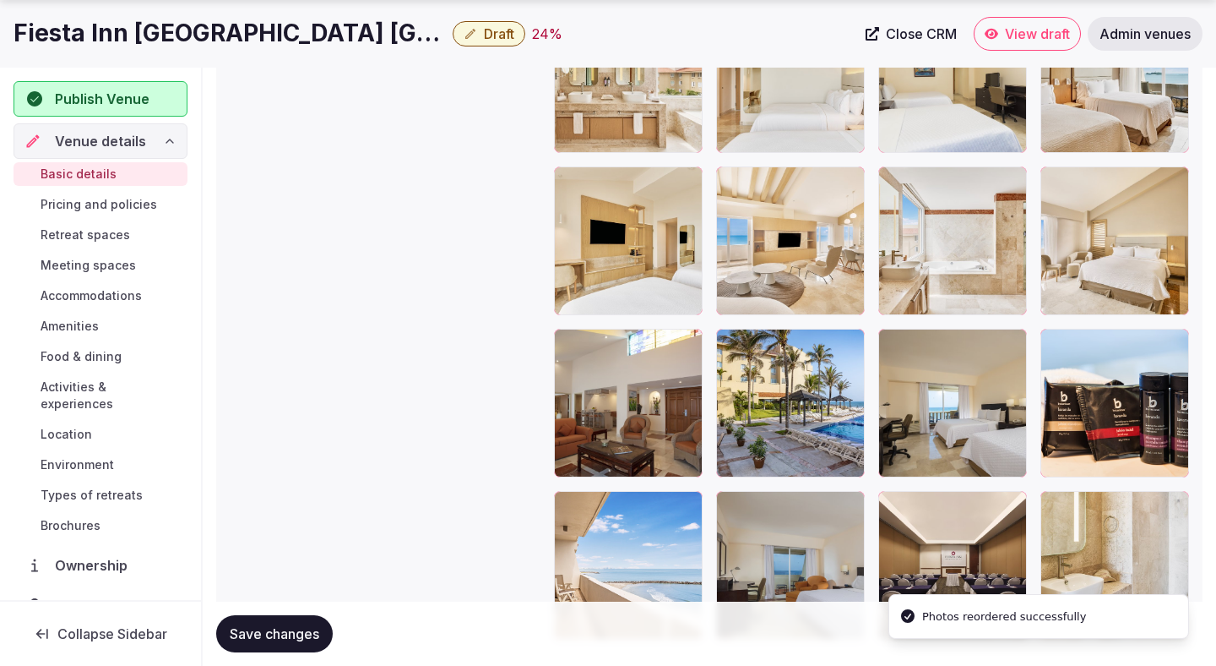
scroll to position [2673, 0]
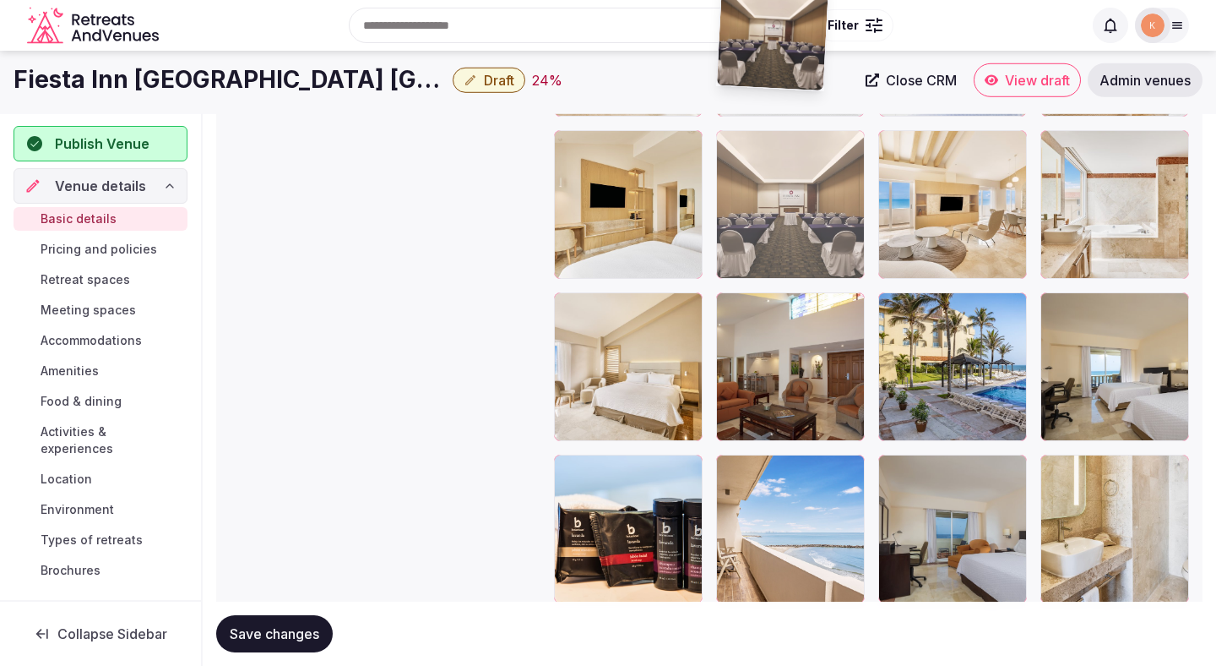
drag, startPoint x: 920, startPoint y: 448, endPoint x: 807, endPoint y: 111, distance: 355.5
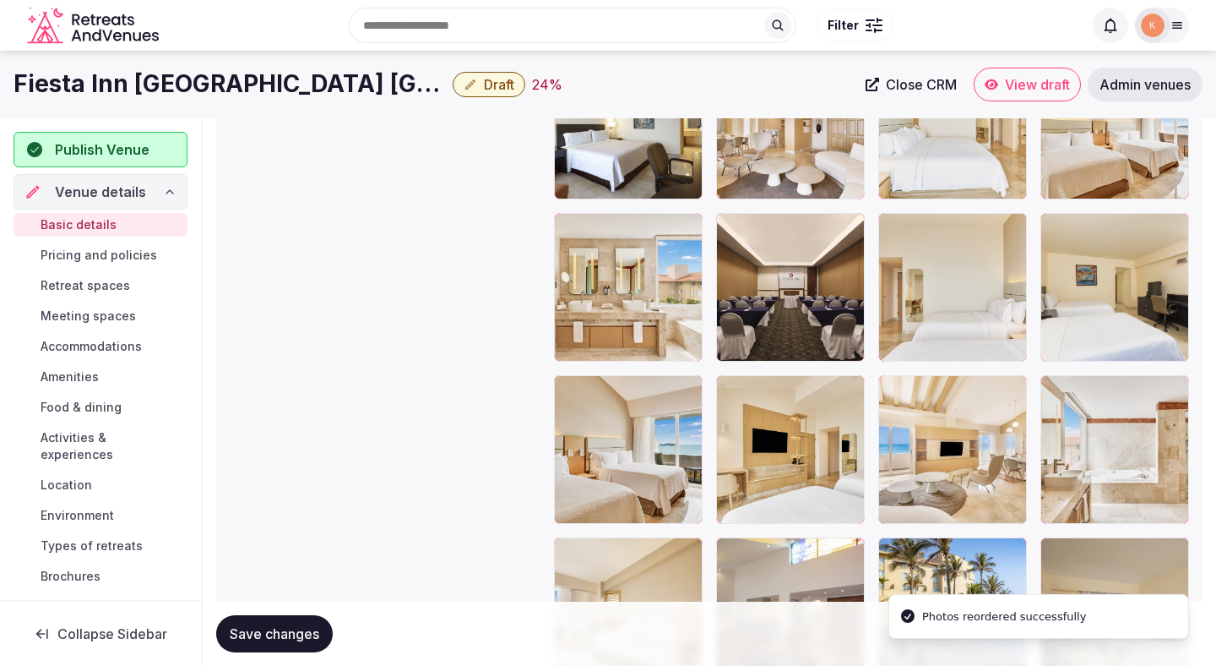
scroll to position [2253, 0]
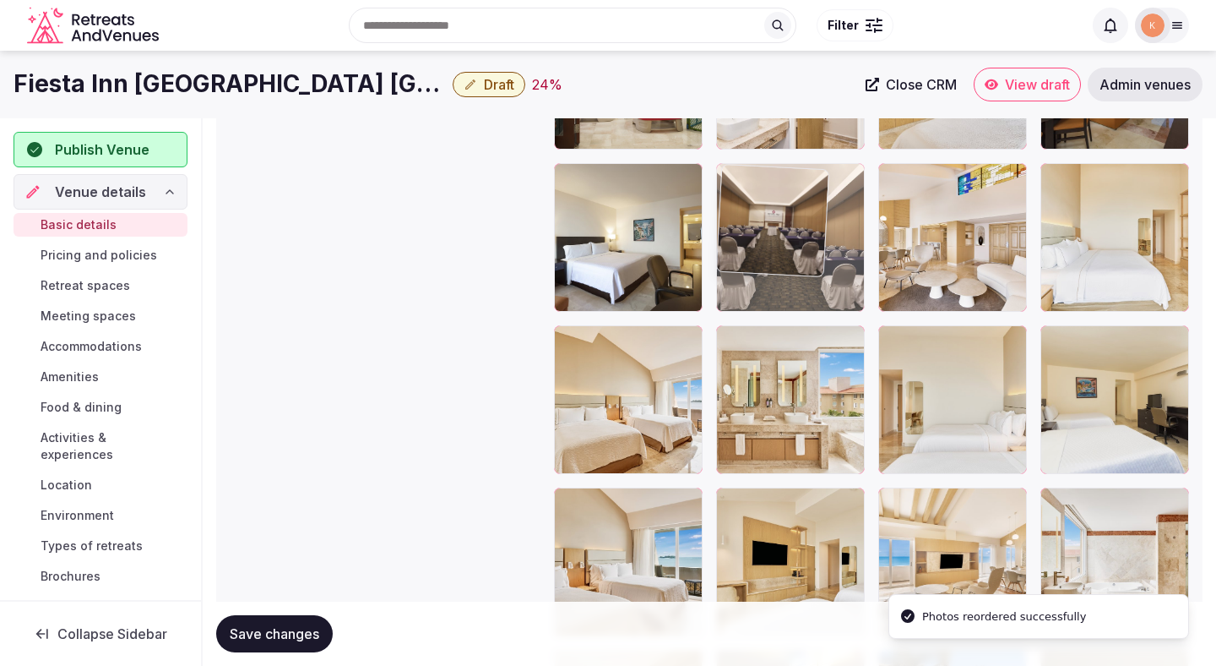
drag, startPoint x: 794, startPoint y: 403, endPoint x: 789, endPoint y: 188, distance: 215.5
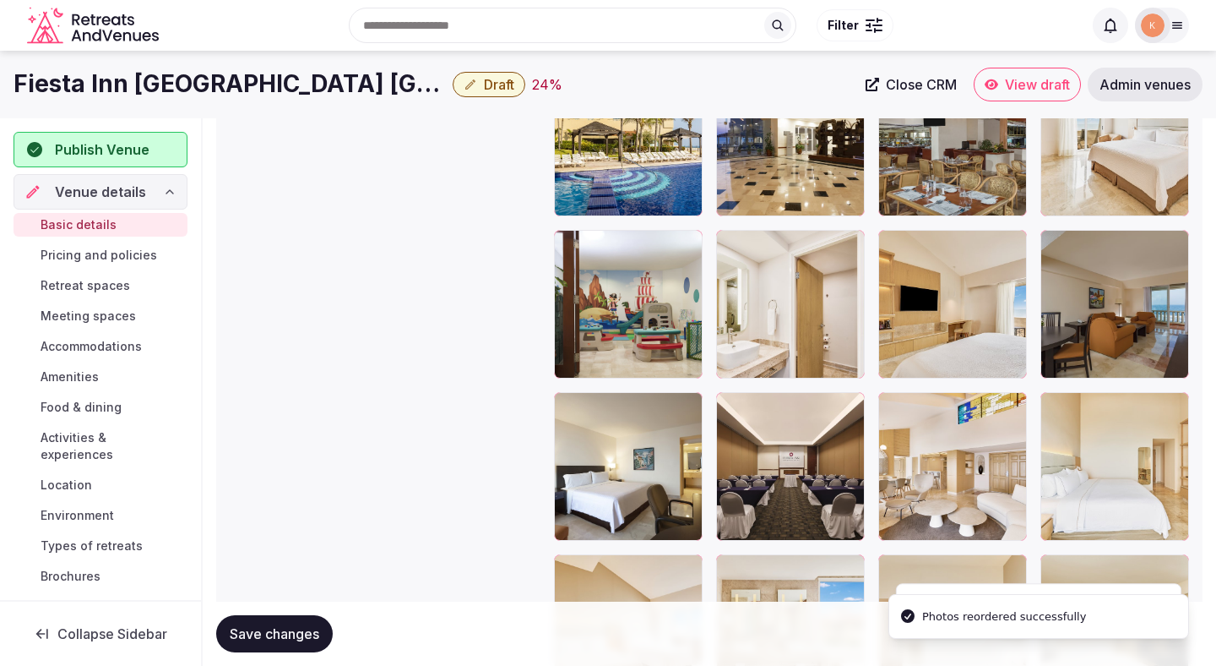
scroll to position [2003, 0]
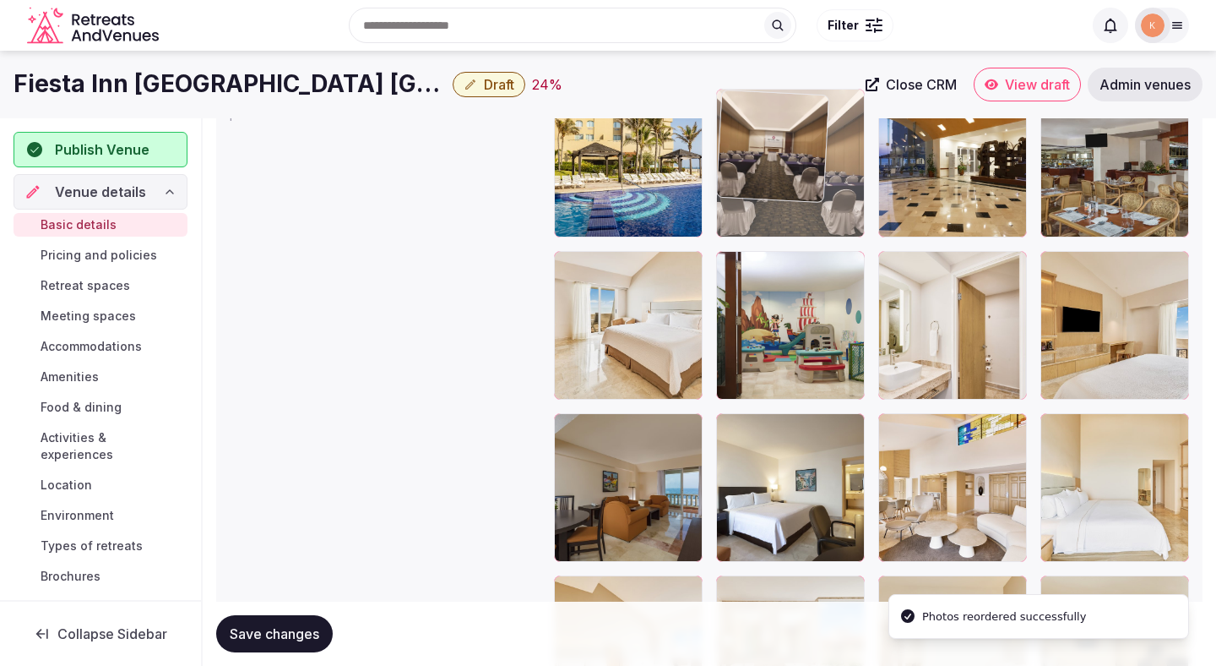
drag, startPoint x: 780, startPoint y: 506, endPoint x: 772, endPoint y: 235, distance: 271.3
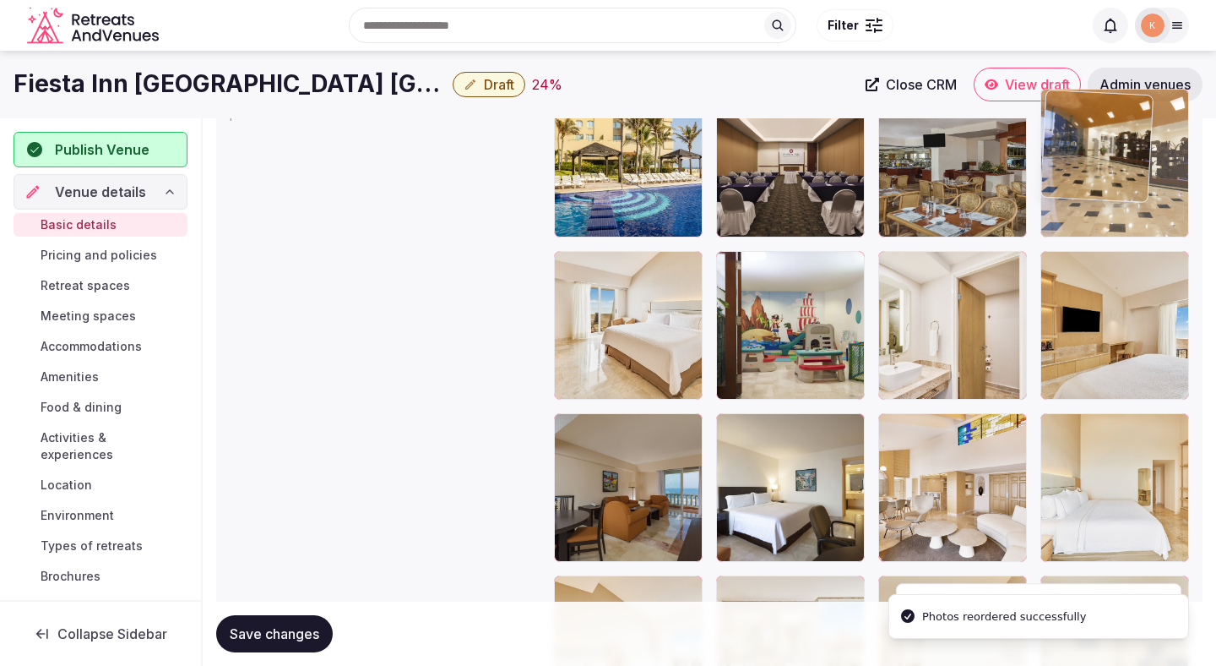
drag, startPoint x: 935, startPoint y: 213, endPoint x: 1120, endPoint y: 209, distance: 185.0
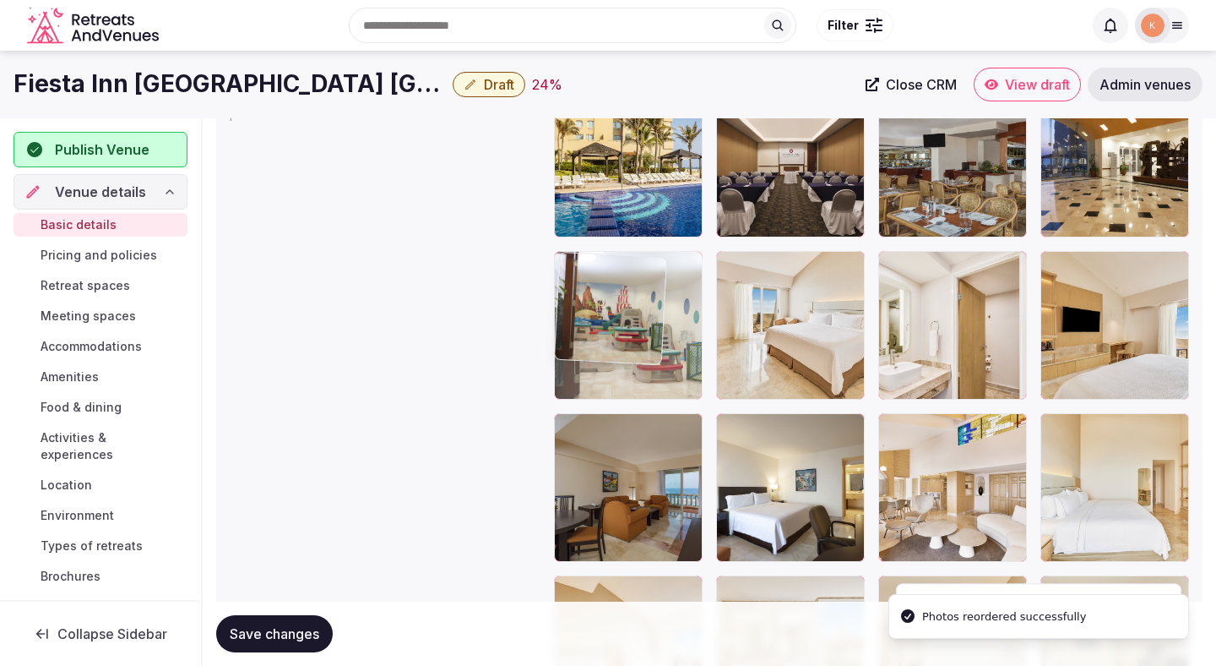
drag, startPoint x: 806, startPoint y: 370, endPoint x: 651, endPoint y: 363, distance: 154.7
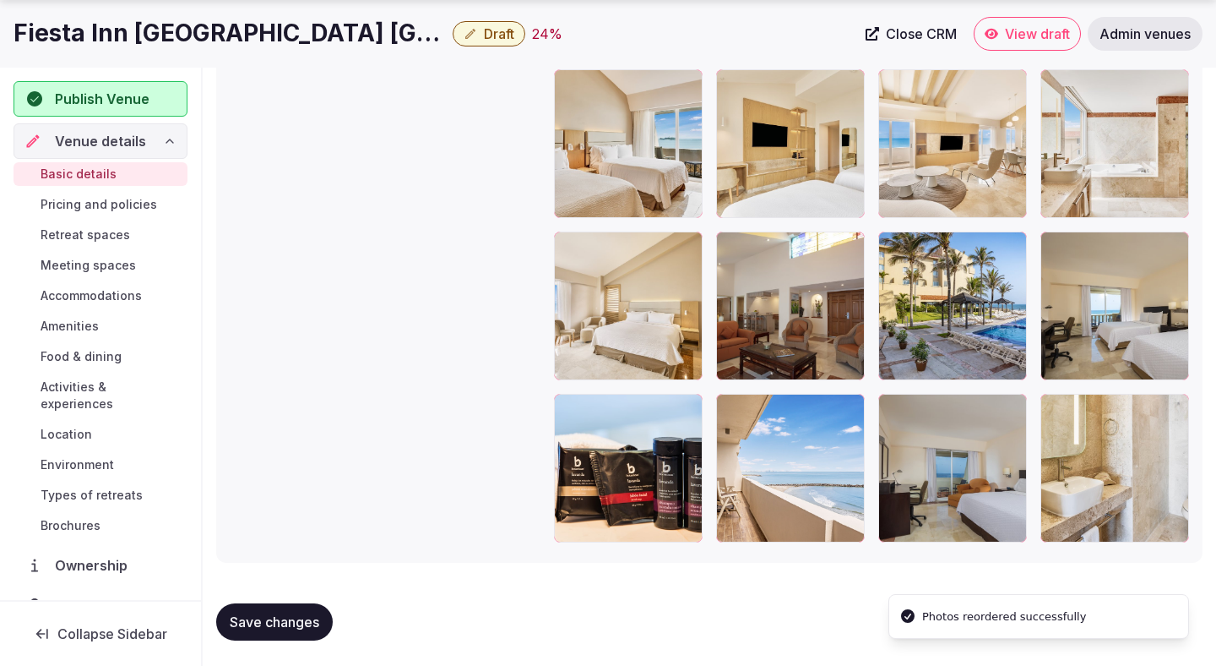
scroll to position [2673, 0]
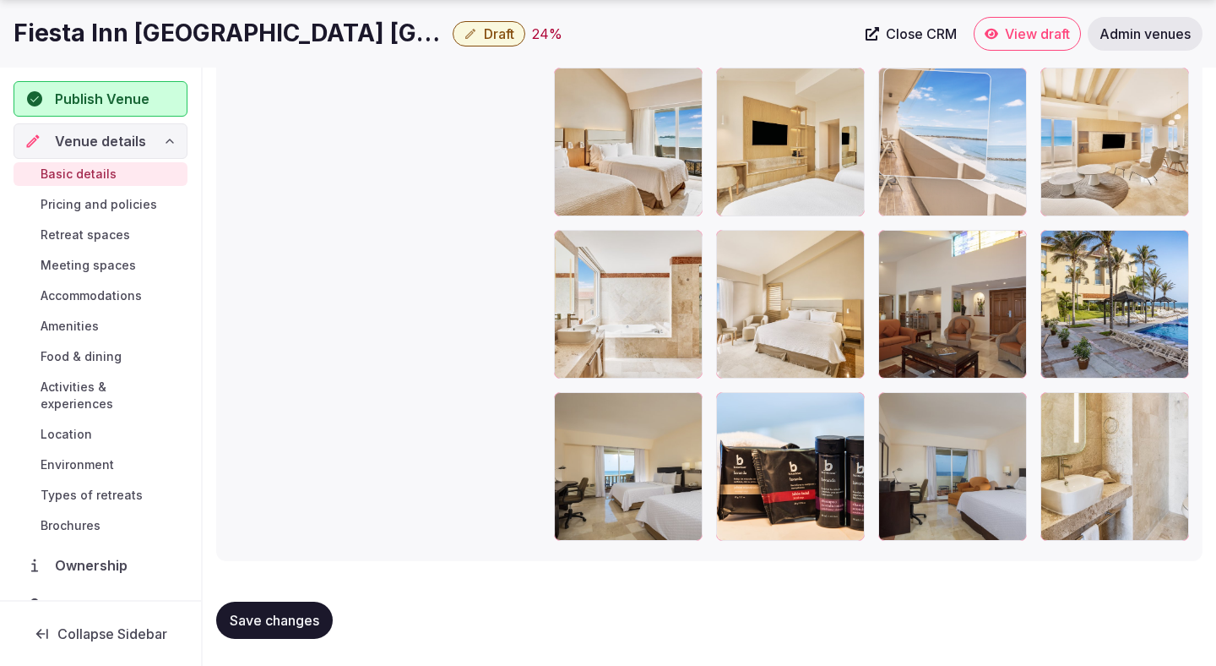
drag, startPoint x: 808, startPoint y: 439, endPoint x: 985, endPoint y: 166, distance: 325.0
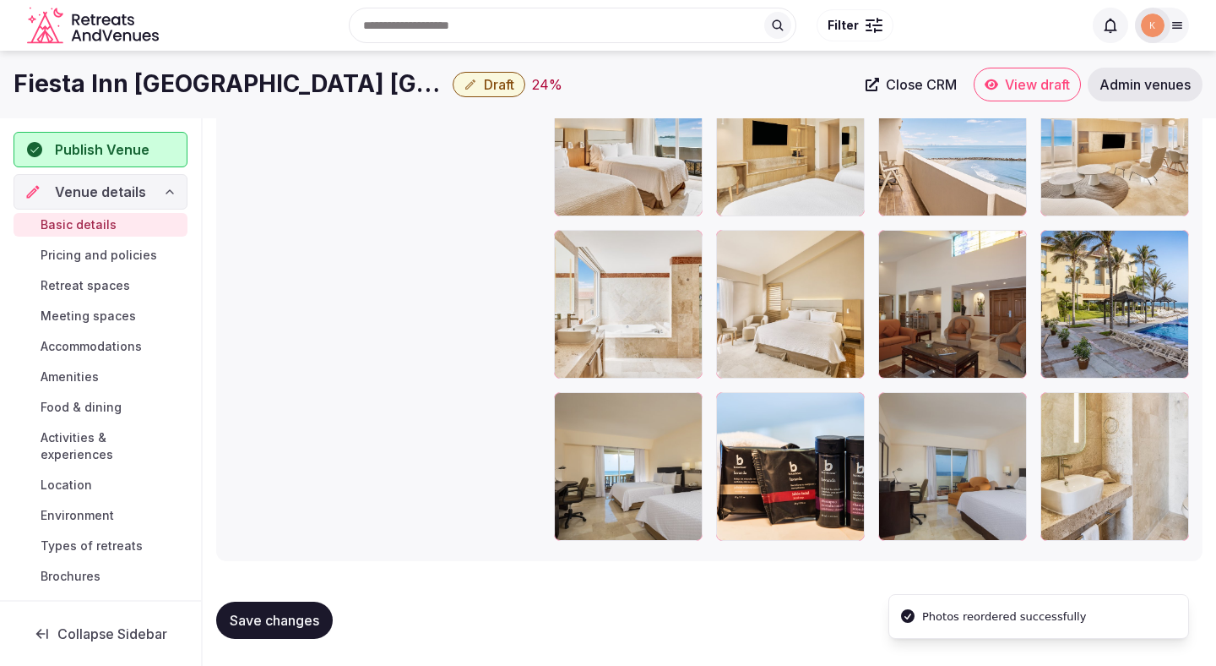
scroll to position [2223, 0]
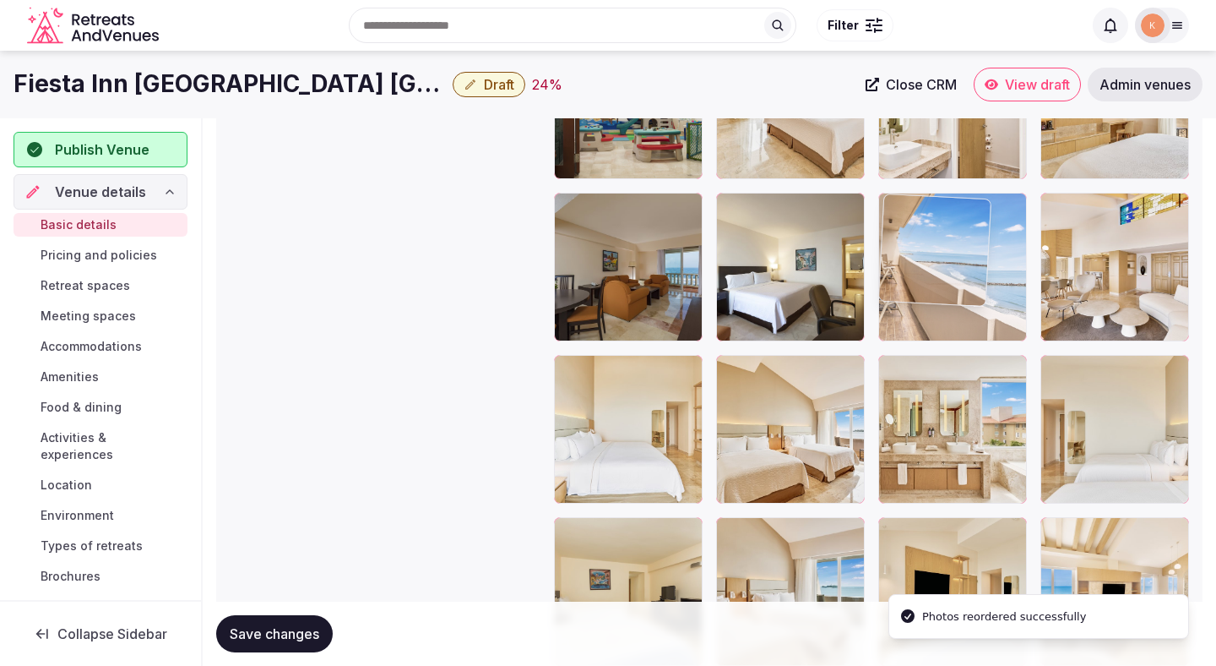
drag, startPoint x: 912, startPoint y: 563, endPoint x: 931, endPoint y: 257, distance: 306.3
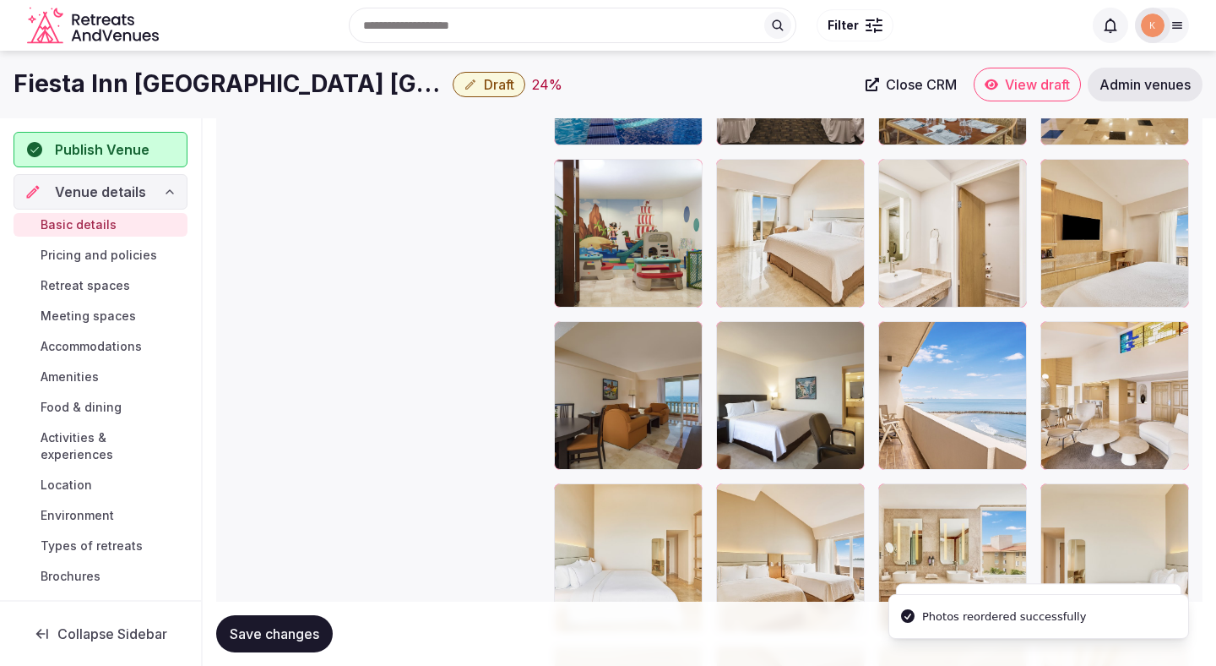
scroll to position [2000, 0]
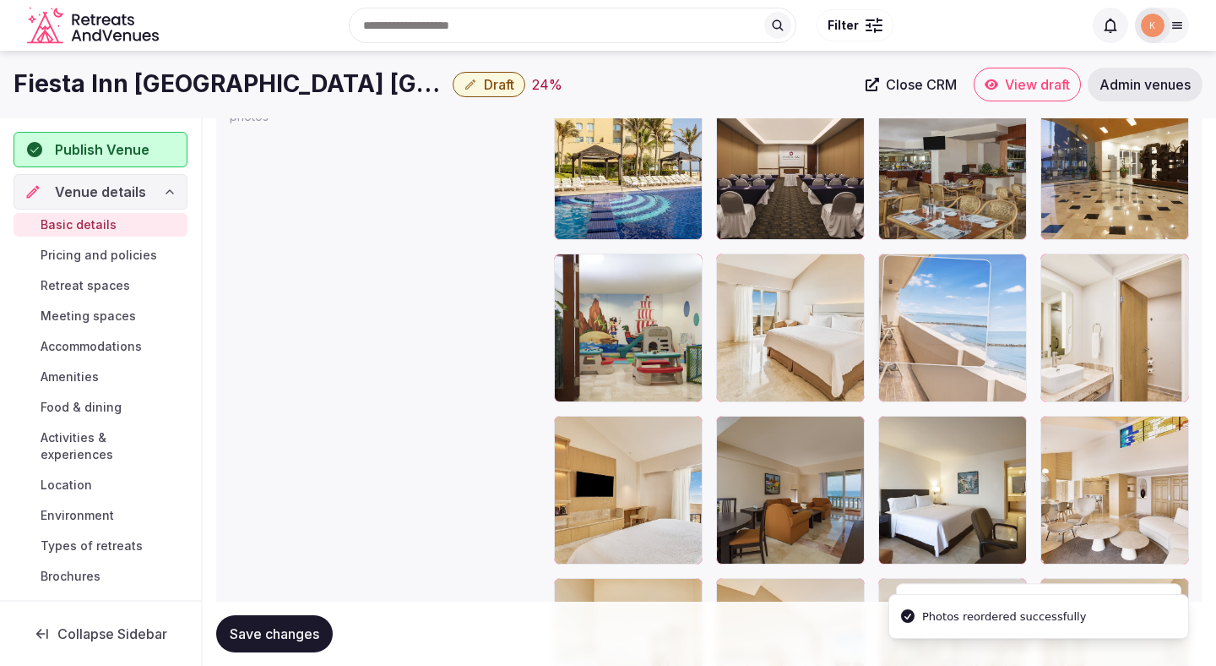
drag, startPoint x: 932, startPoint y: 480, endPoint x: 934, endPoint y: 355, distance: 125.0
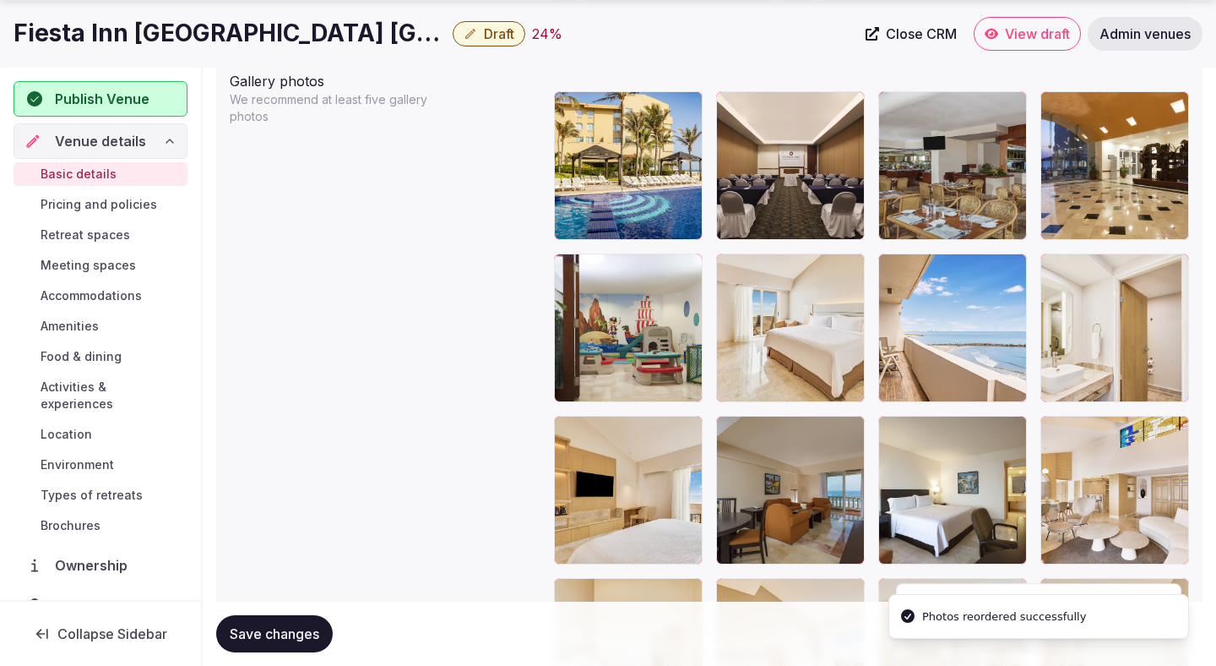
scroll to position [2511, 0]
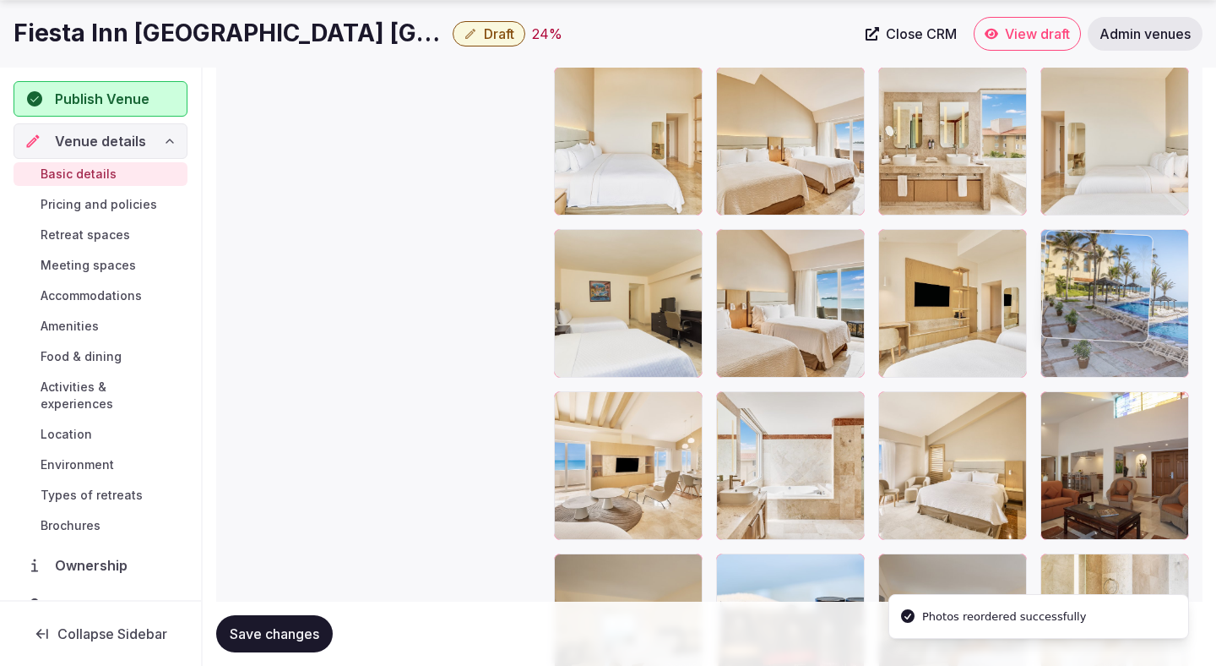
drag, startPoint x: 1118, startPoint y: 444, endPoint x: 1107, endPoint y: 291, distance: 154.1
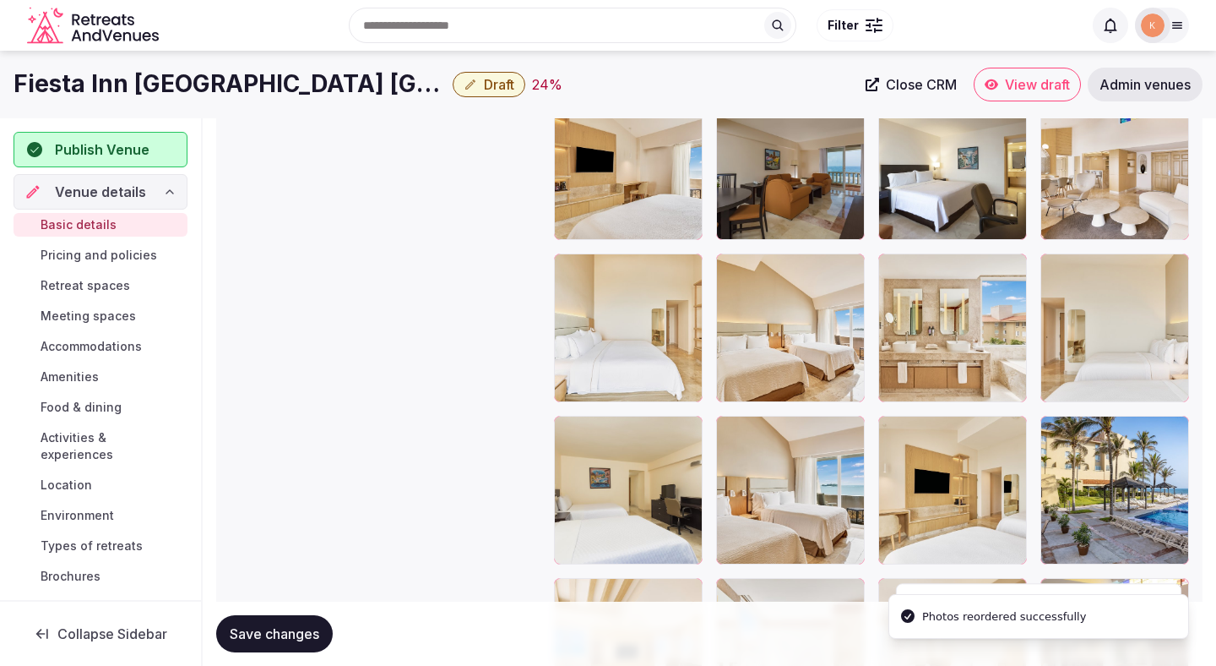
scroll to position [2297, 0]
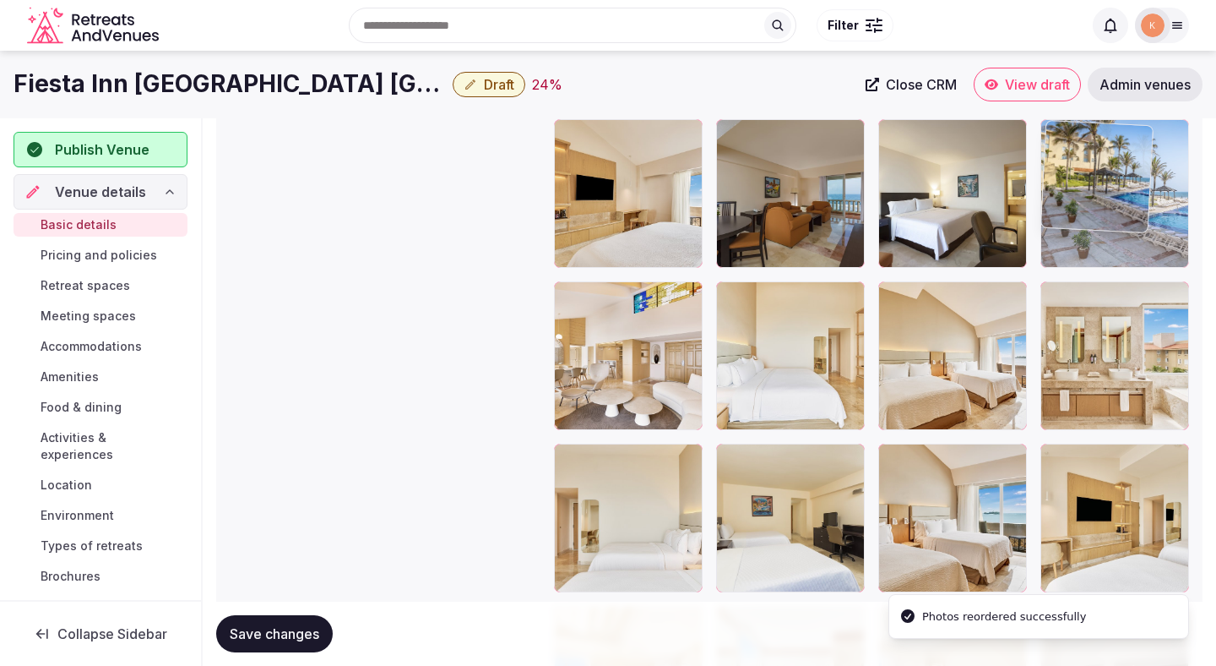
drag, startPoint x: 1102, startPoint y: 484, endPoint x: 1100, endPoint y: 218, distance: 266.1
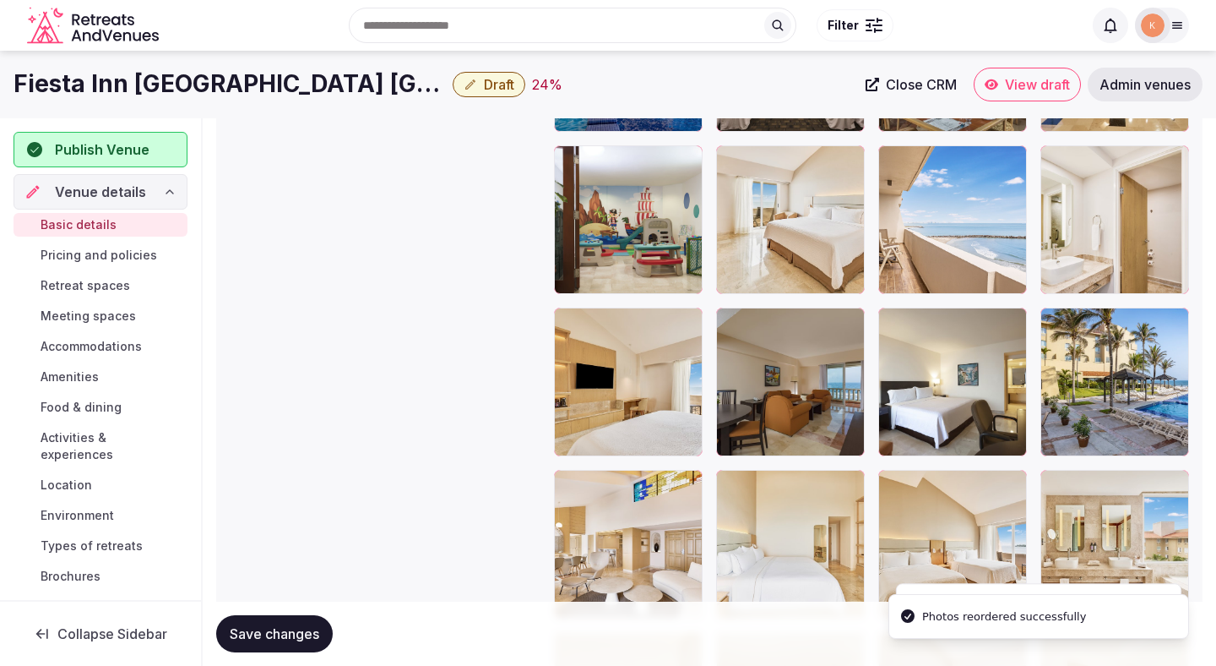
scroll to position [2037, 0]
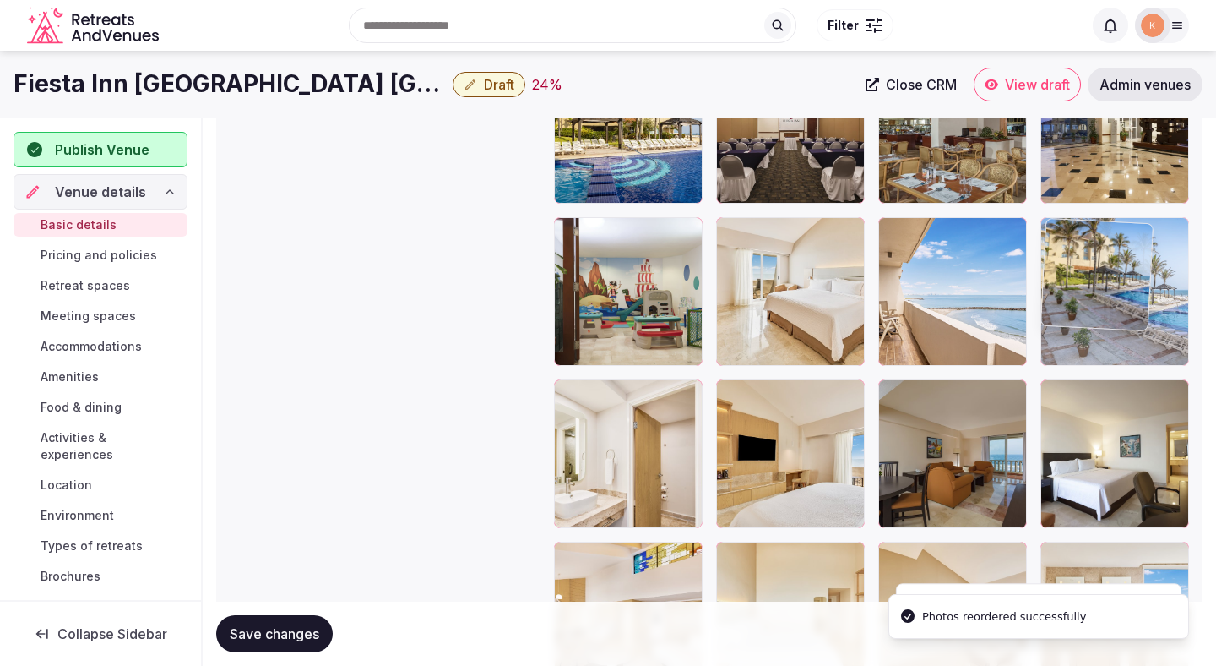
drag, startPoint x: 1095, startPoint y: 447, endPoint x: 1093, endPoint y: 293, distance: 153.7
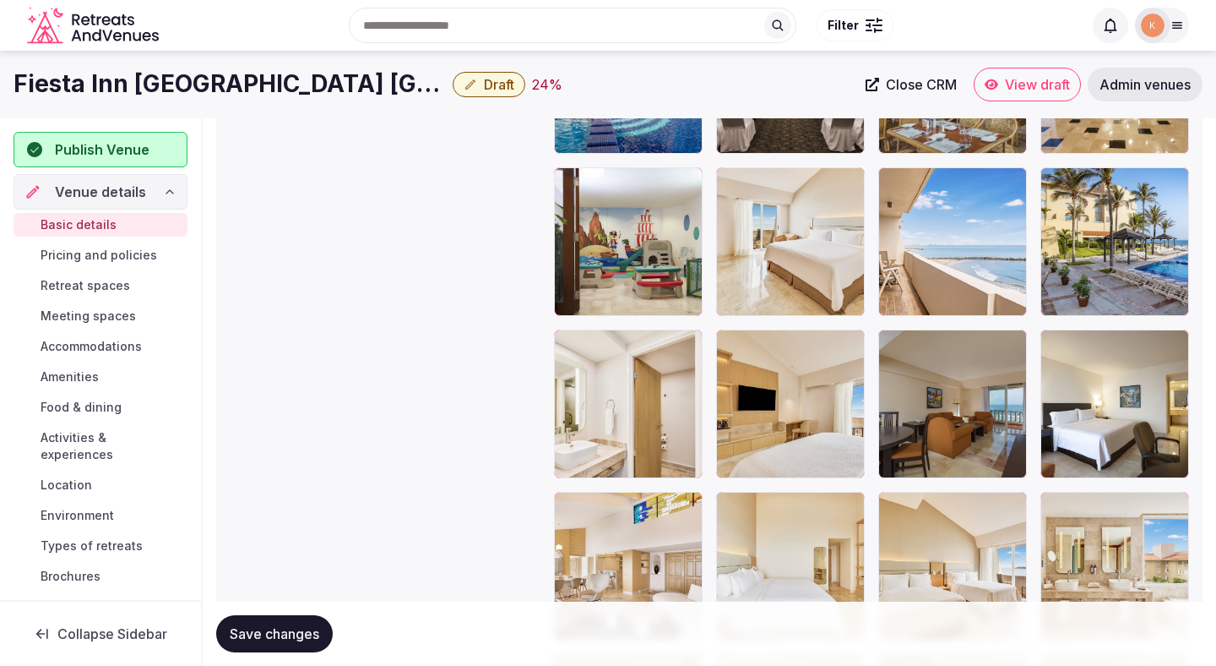
scroll to position [2058, 0]
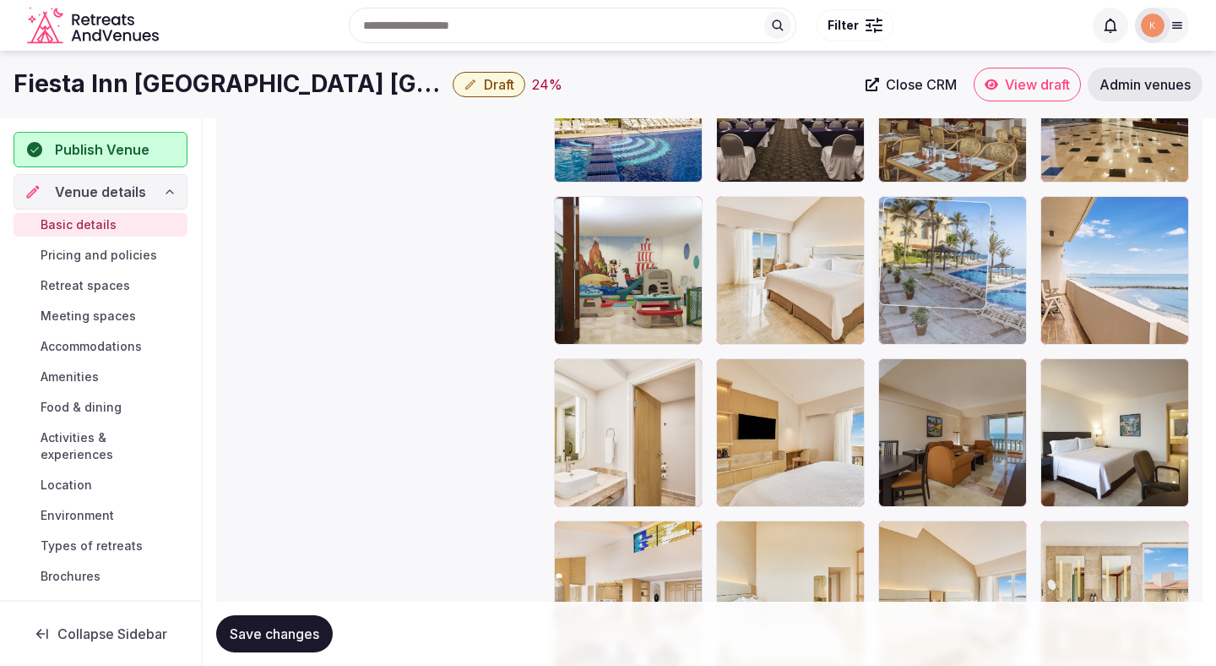
drag, startPoint x: 1109, startPoint y: 264, endPoint x: 970, endPoint y: 269, distance: 139.5
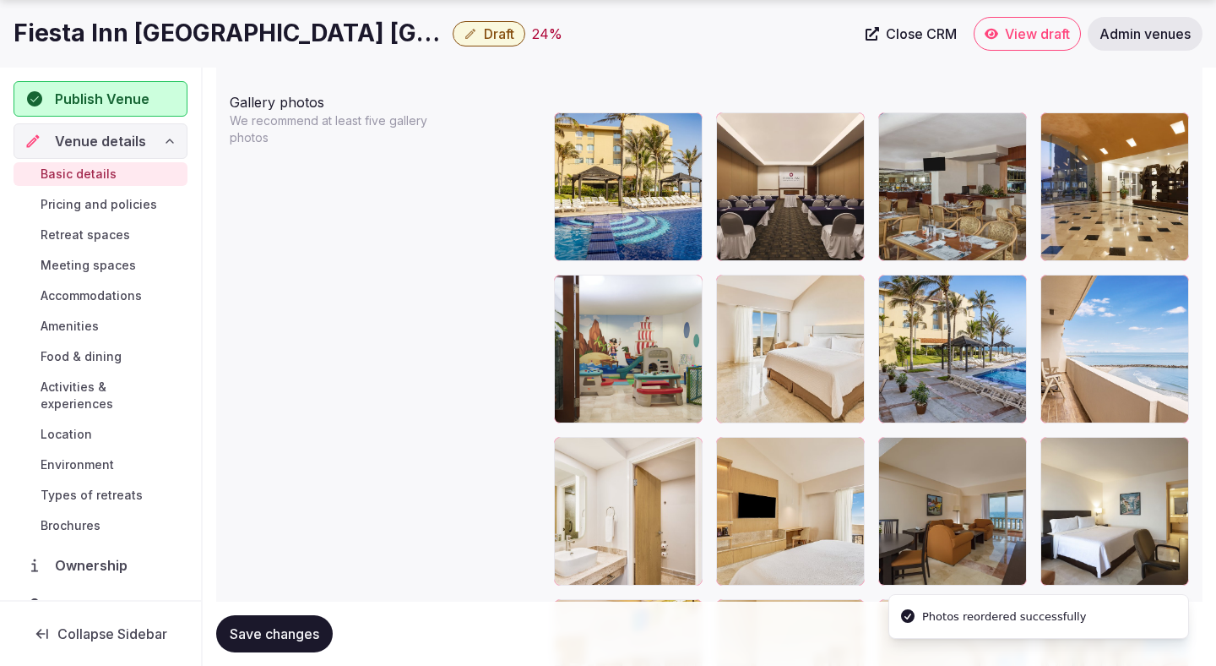
scroll to position [2210, 0]
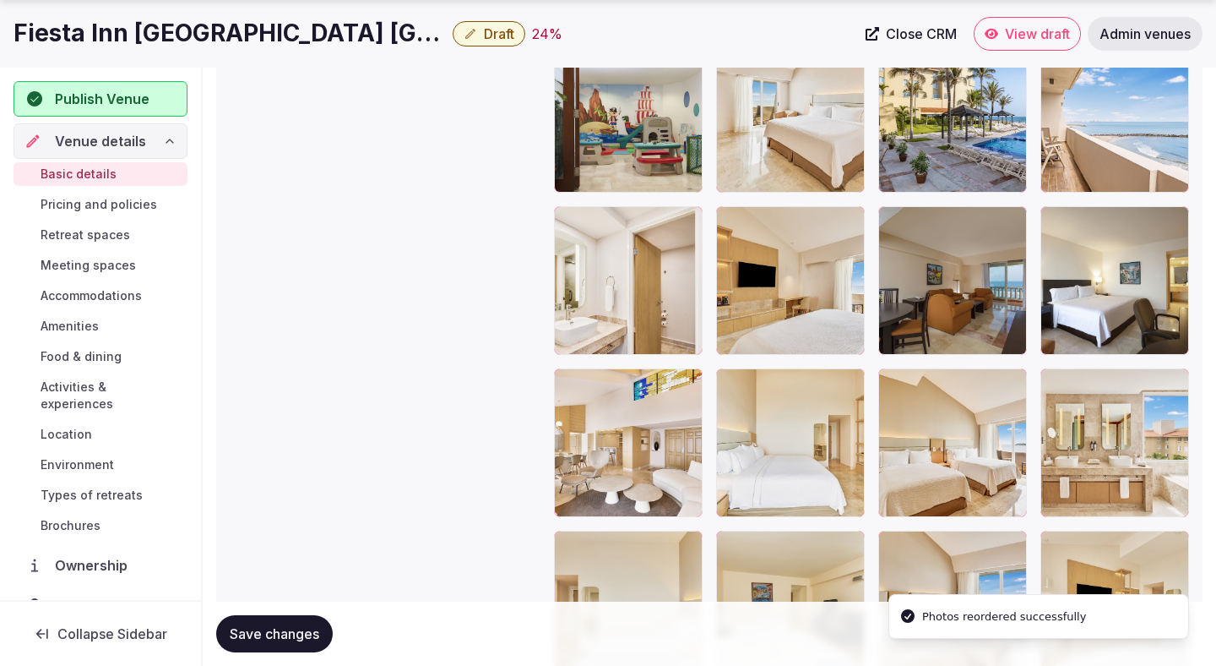
click at [307, 639] on span "Save changes" at bounding box center [275, 633] width 90 height 17
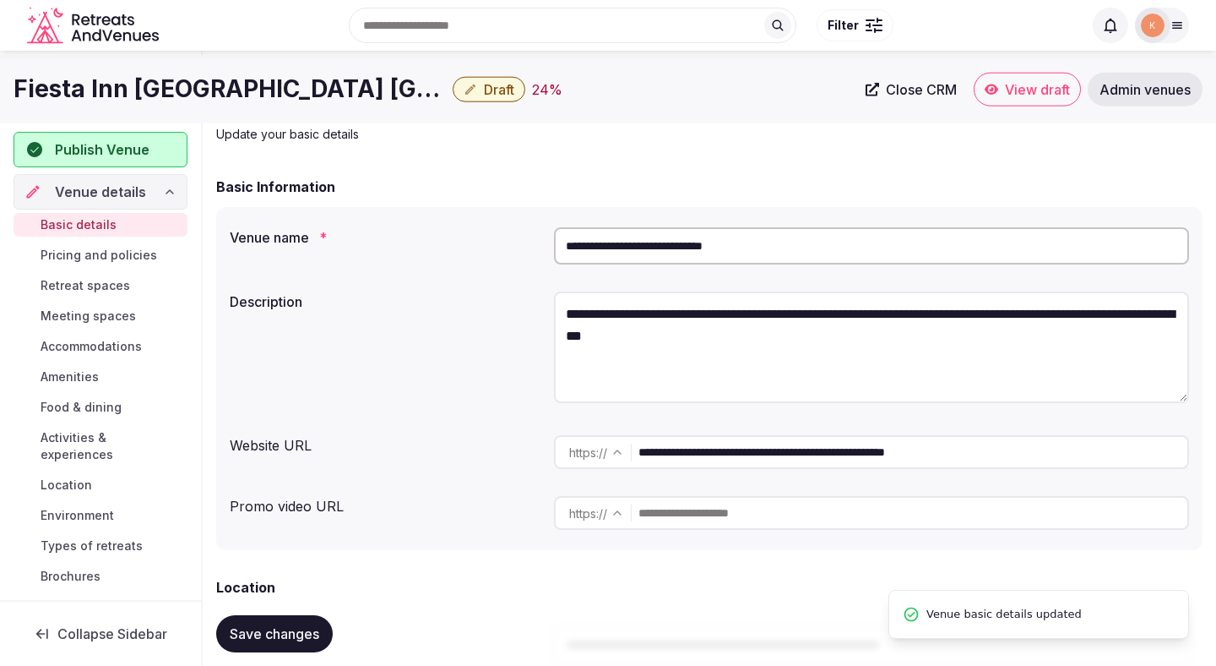
scroll to position [0, 0]
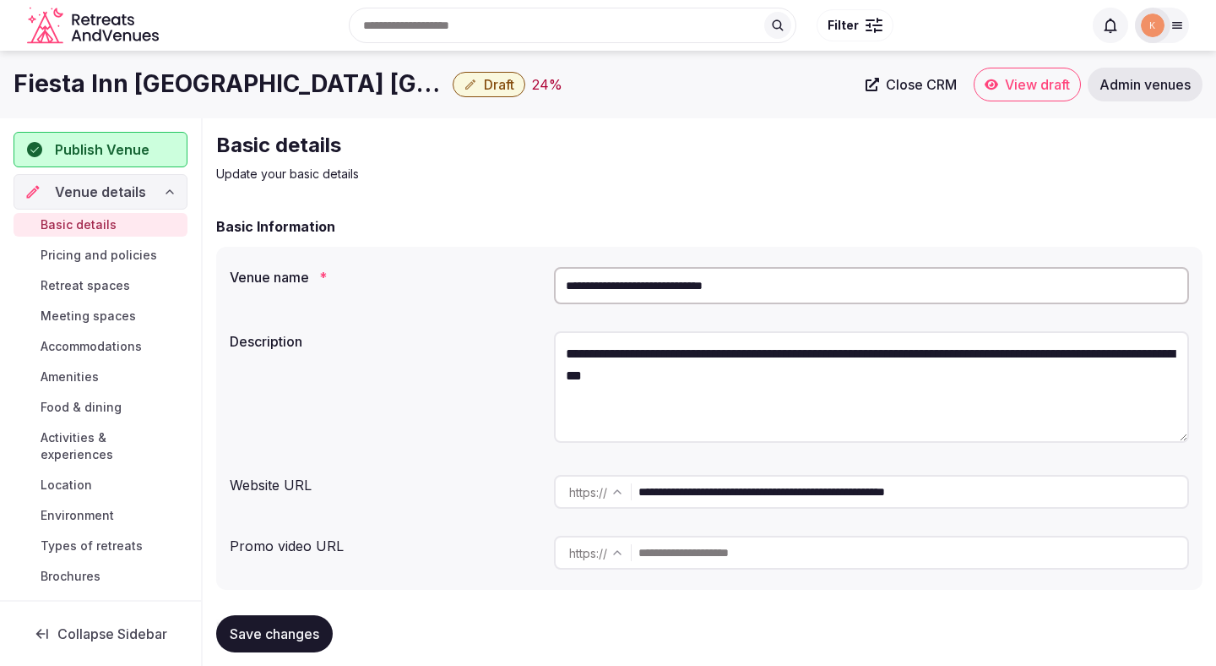
click at [692, 279] on input "**********" at bounding box center [871, 285] width 635 height 37
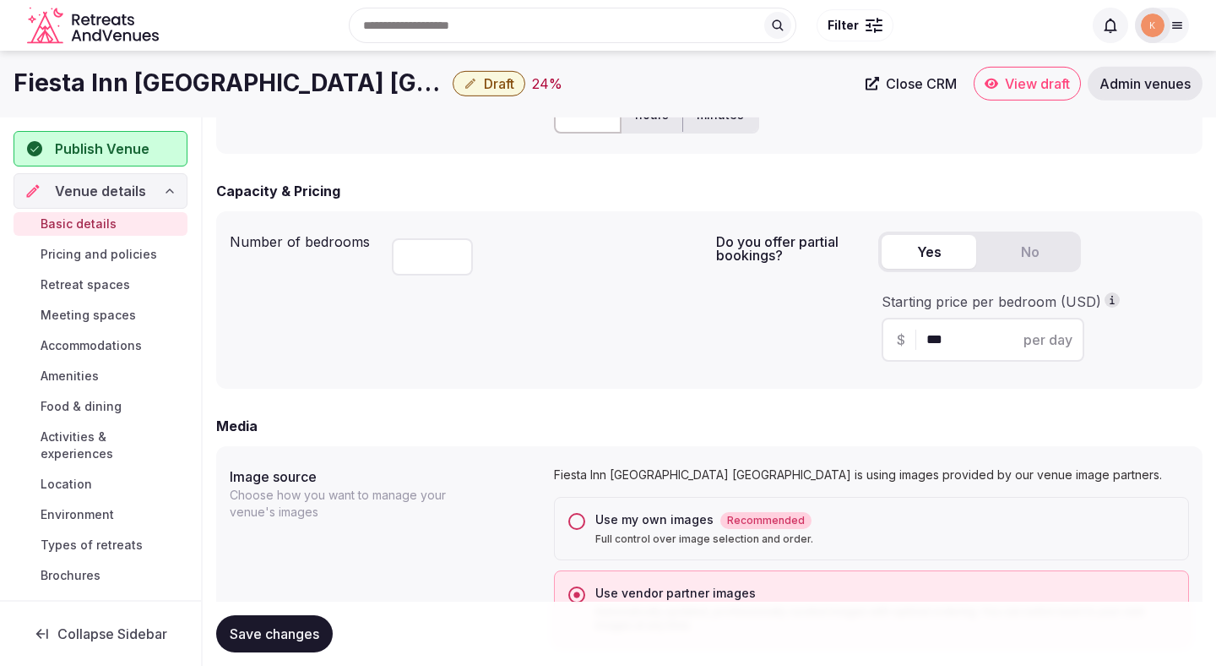
scroll to position [771, 0]
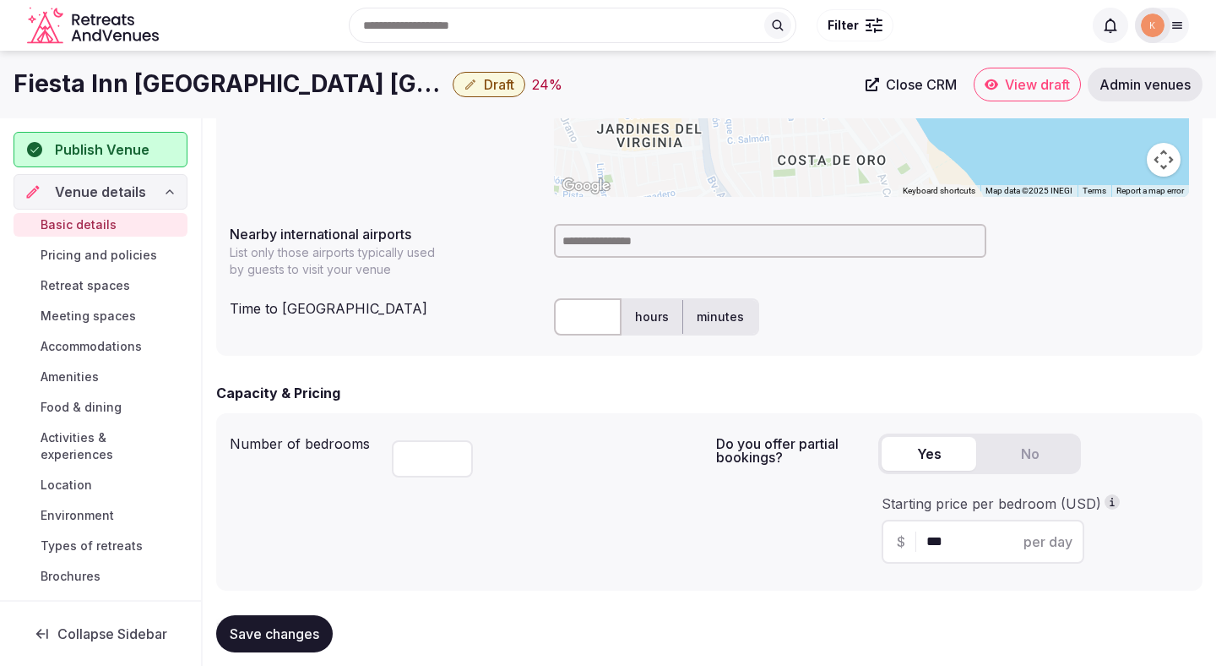
click at [647, 250] on input at bounding box center [770, 241] width 432 height 34
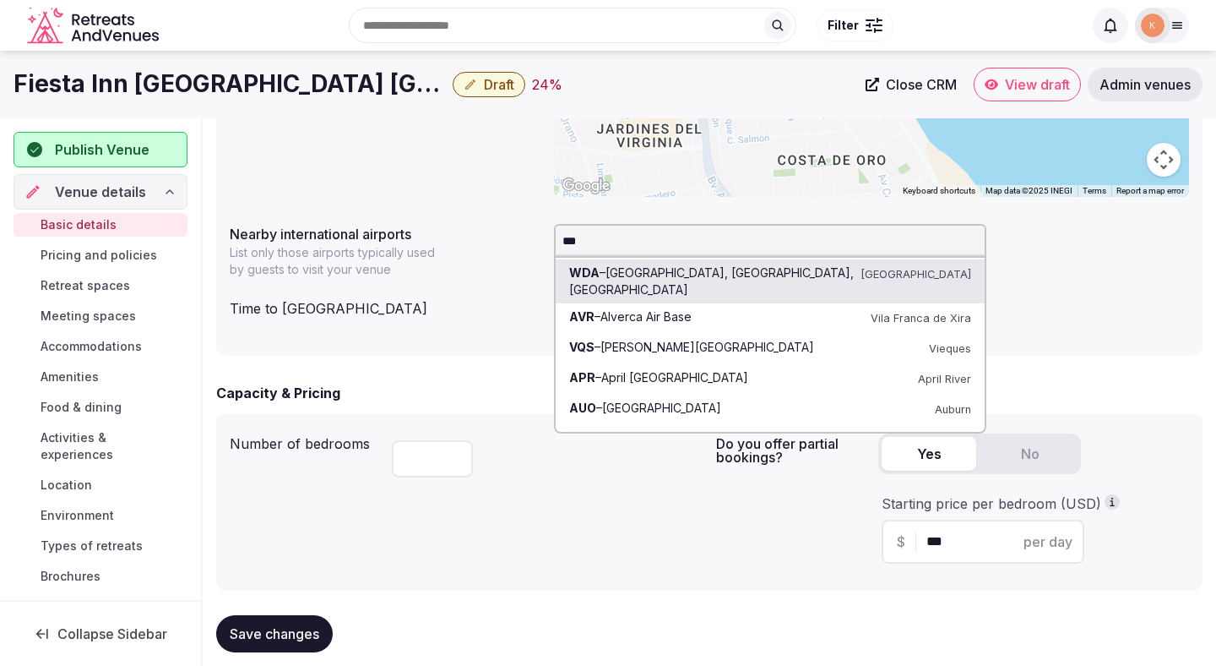
type input "***"
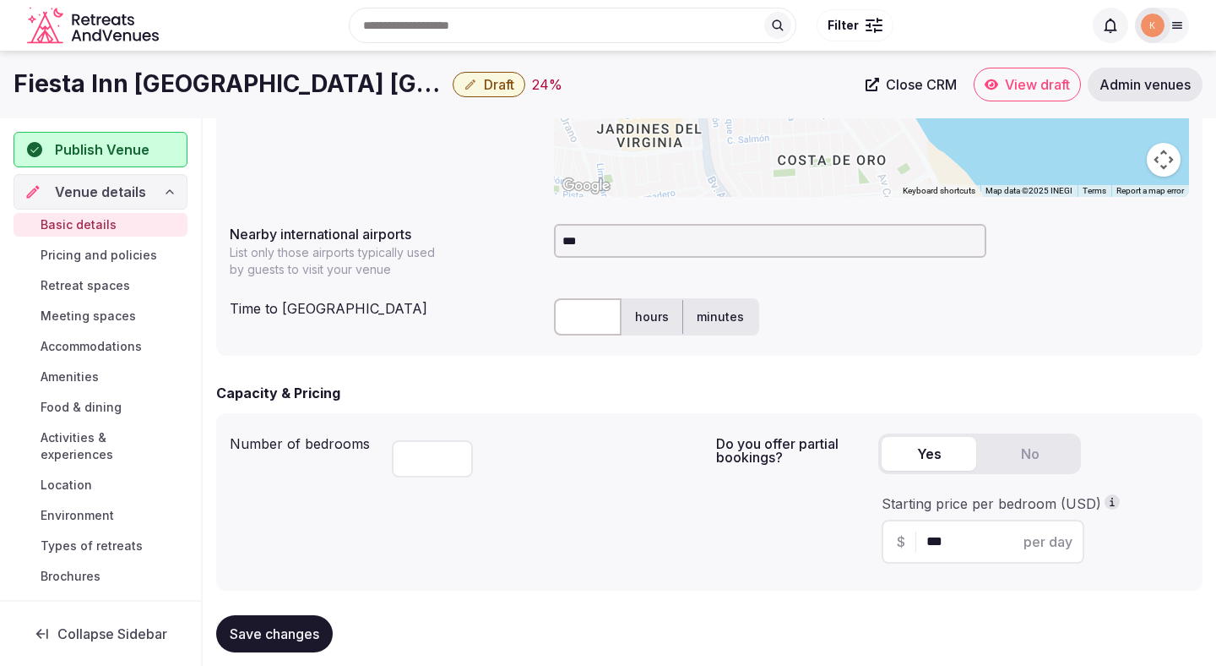
click at [475, 333] on div "Time to international airport hours minutes" at bounding box center [710, 316] width 960 height 51
click at [574, 316] on input "text" at bounding box center [588, 316] width 68 height 37
type input "**"
click at [922, 276] on div "Nearby international airports List only those airports typically used by guests…" at bounding box center [710, 247] width 960 height 61
click at [636, 253] on input "***" at bounding box center [770, 241] width 432 height 34
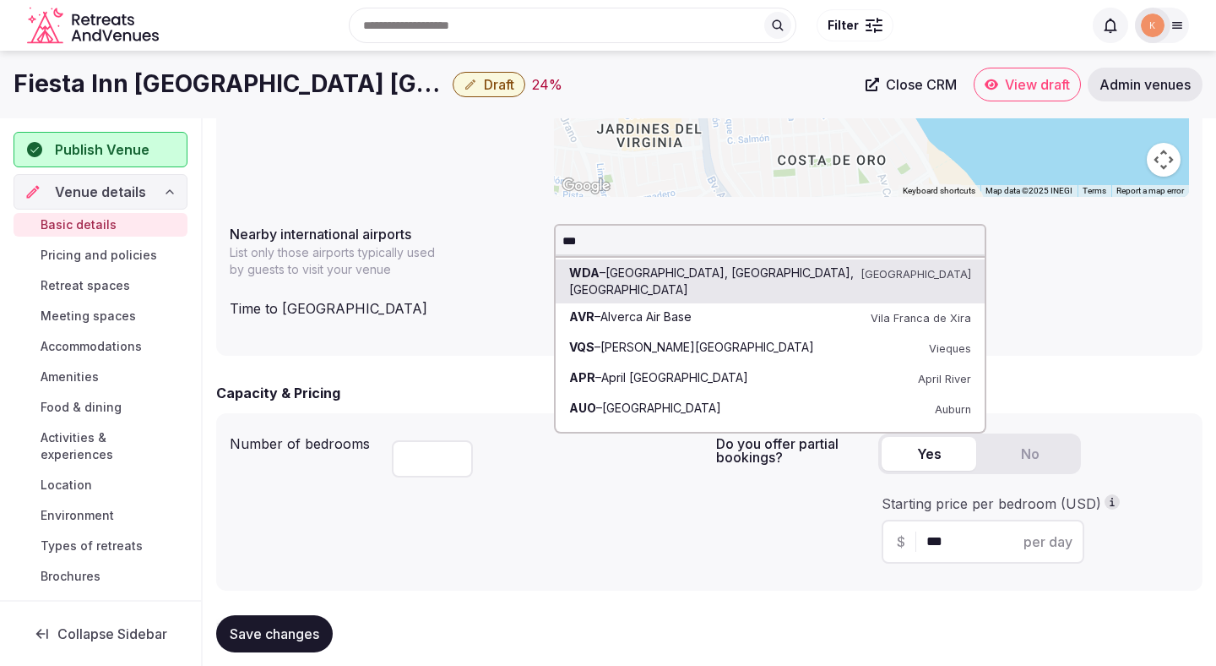
click at [636, 253] on input "***" at bounding box center [770, 241] width 432 height 34
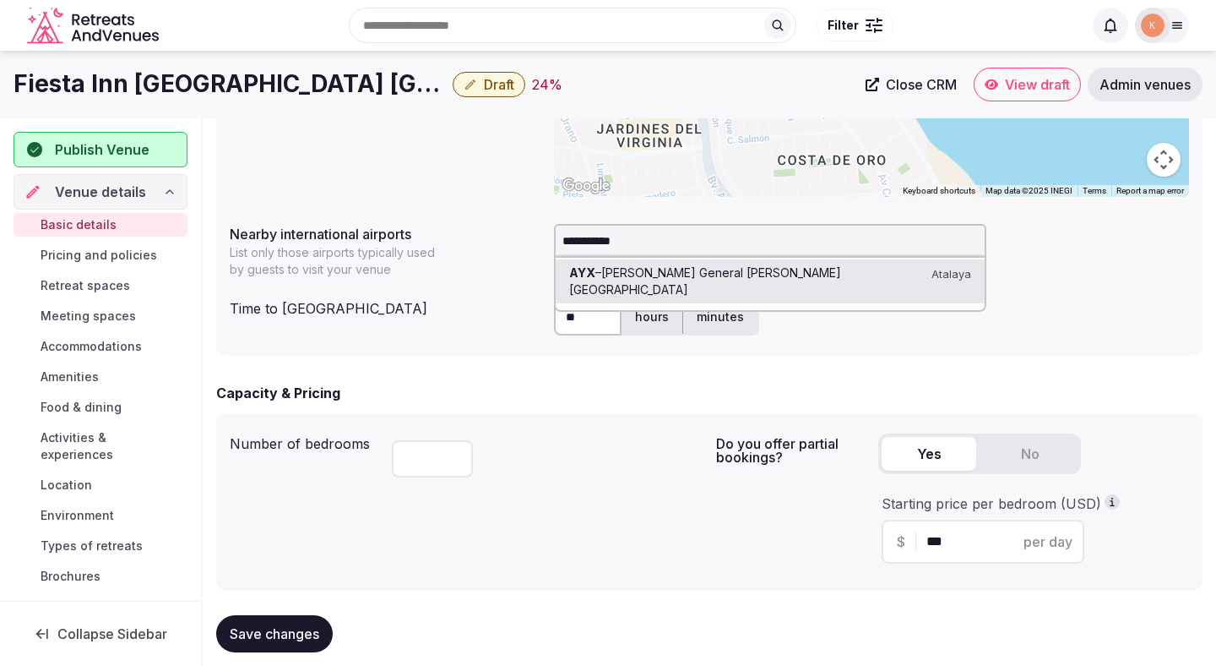
click at [617, 242] on input "**********" at bounding box center [770, 241] width 432 height 34
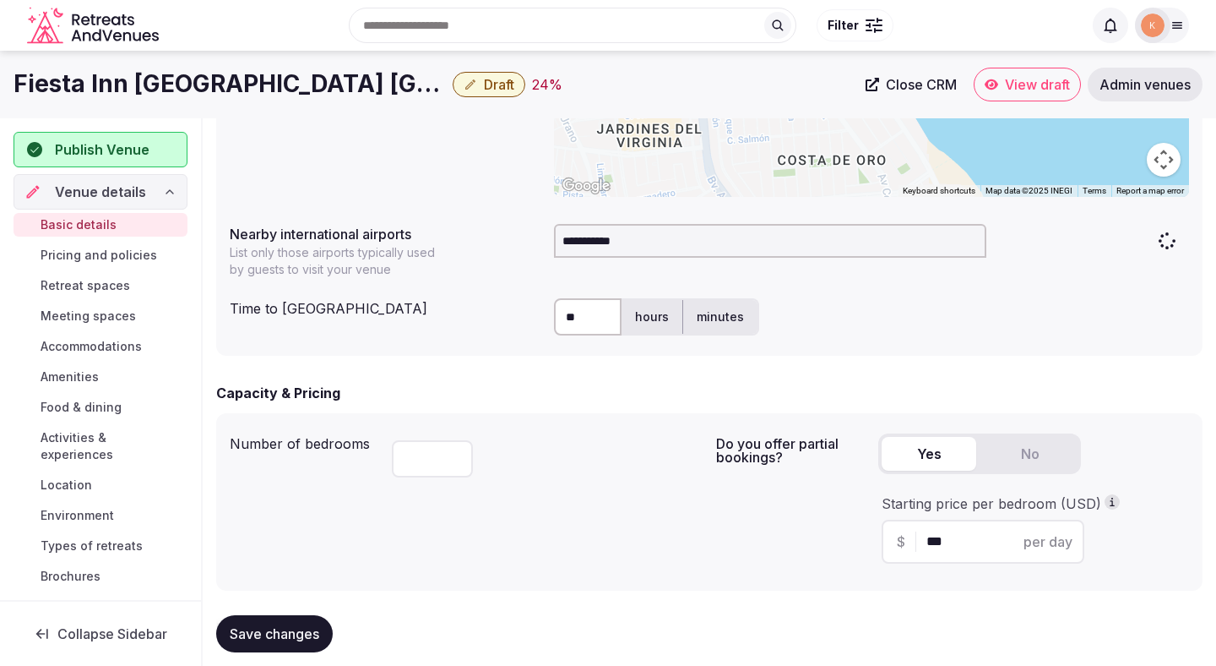
type input "**********"
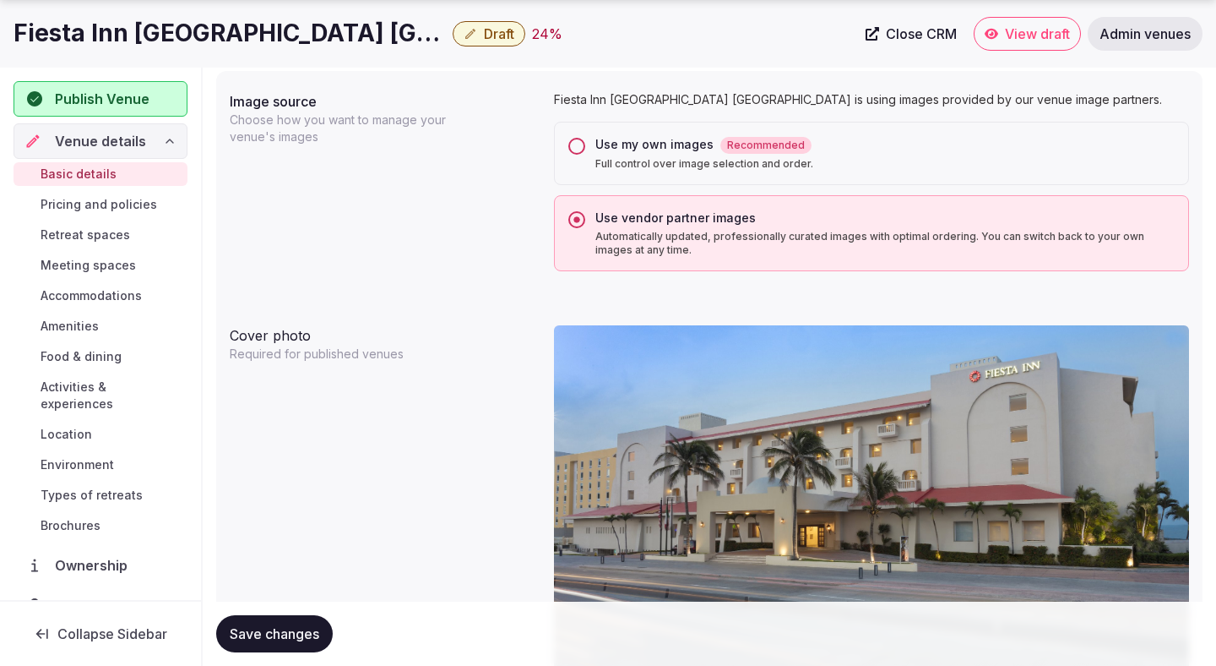
scroll to position [1833, 0]
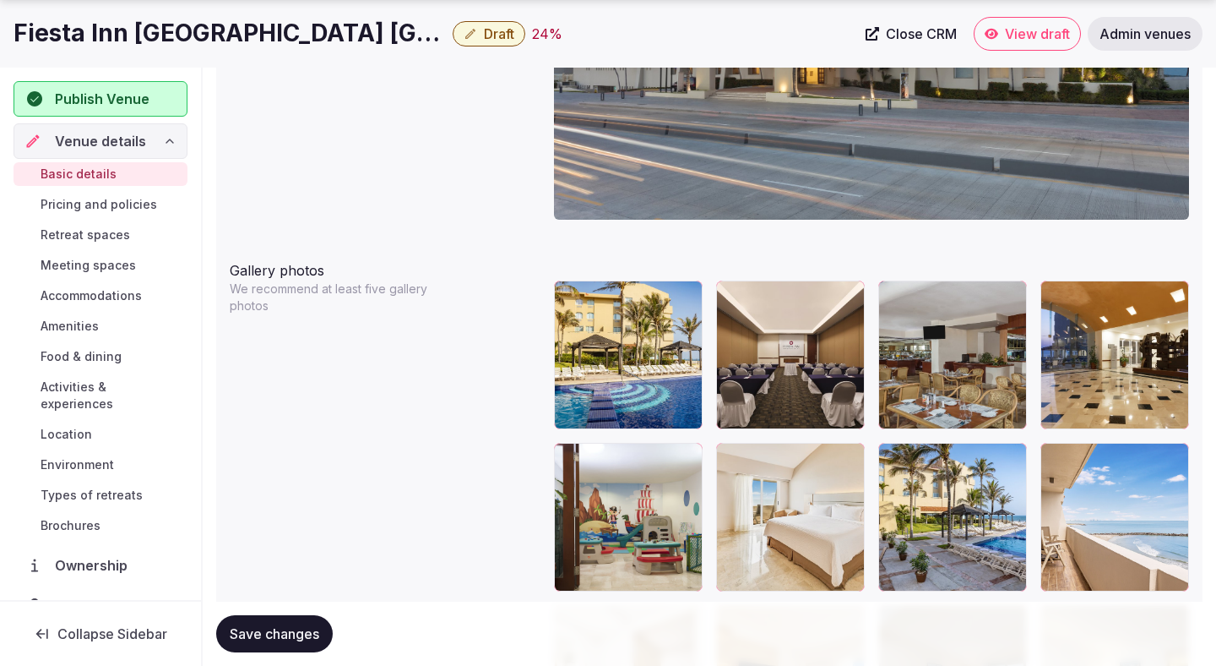
click at [294, 637] on span "Save changes" at bounding box center [275, 633] width 90 height 17
click at [295, 637] on span "Save changes" at bounding box center [275, 633] width 90 height 17
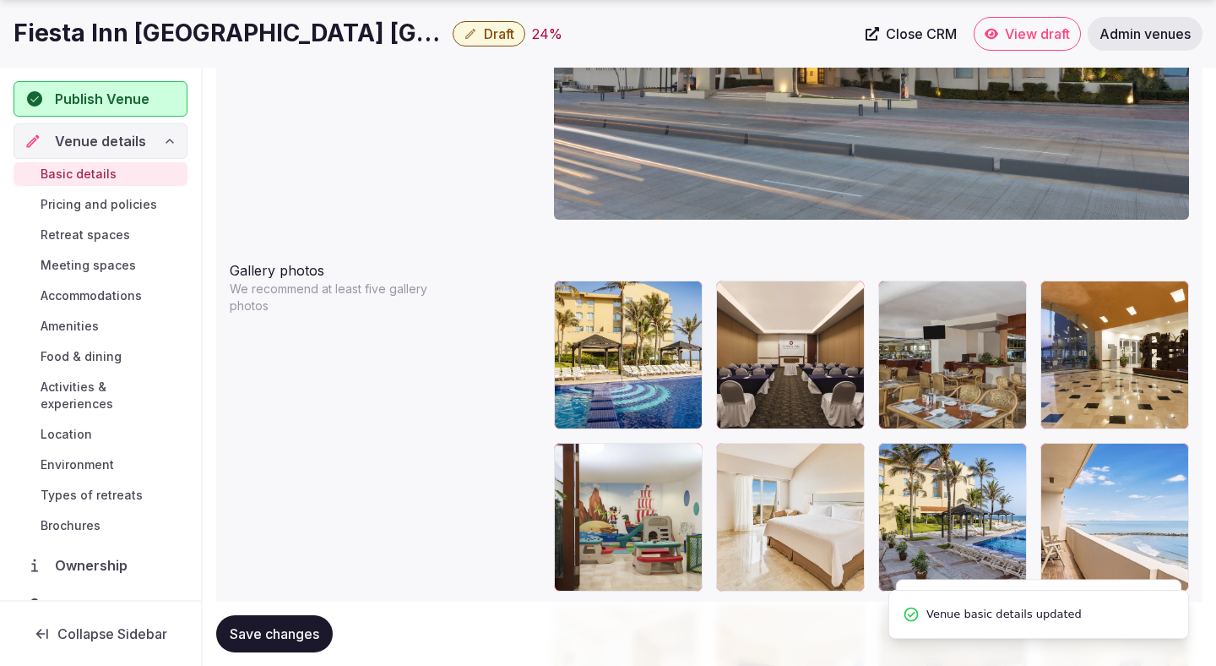
click at [484, 37] on span "Draft" at bounding box center [499, 33] width 30 height 17
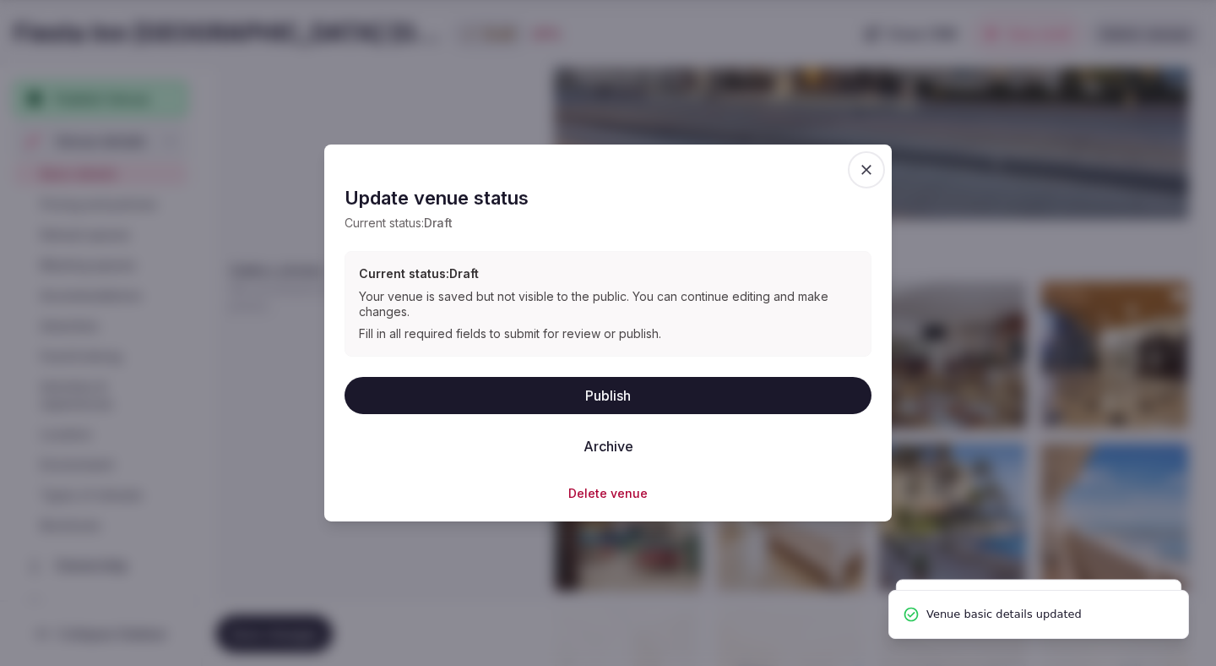
click at [459, 399] on button "Publish" at bounding box center [608, 394] width 527 height 37
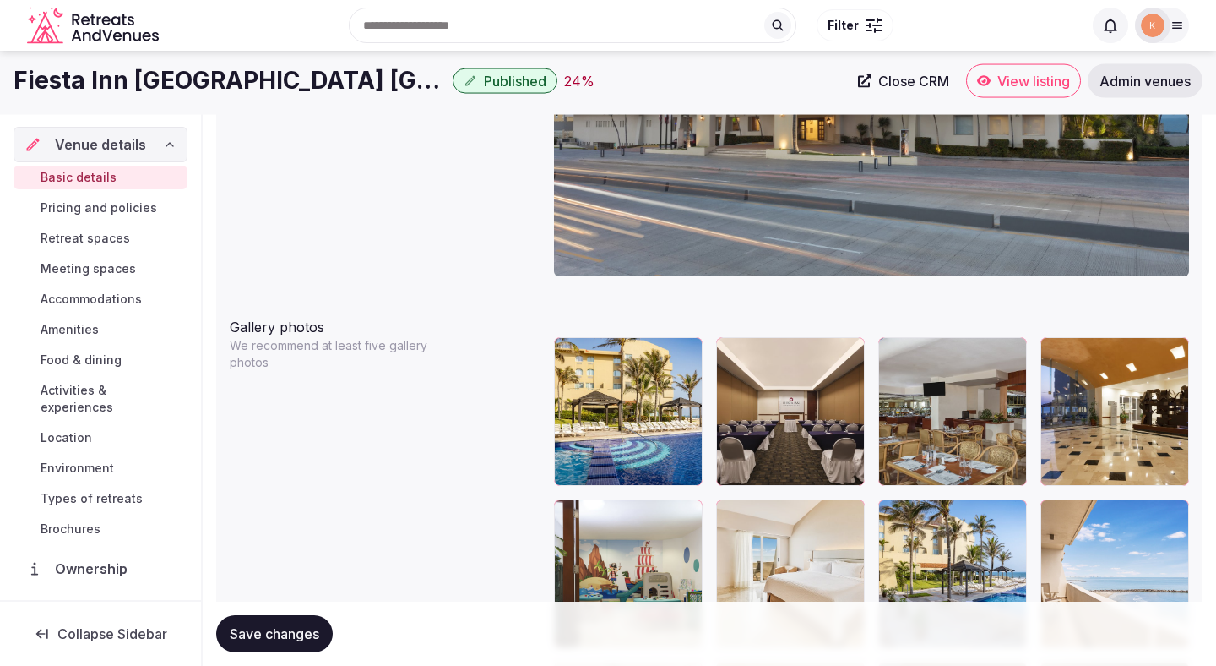
scroll to position [1649, 0]
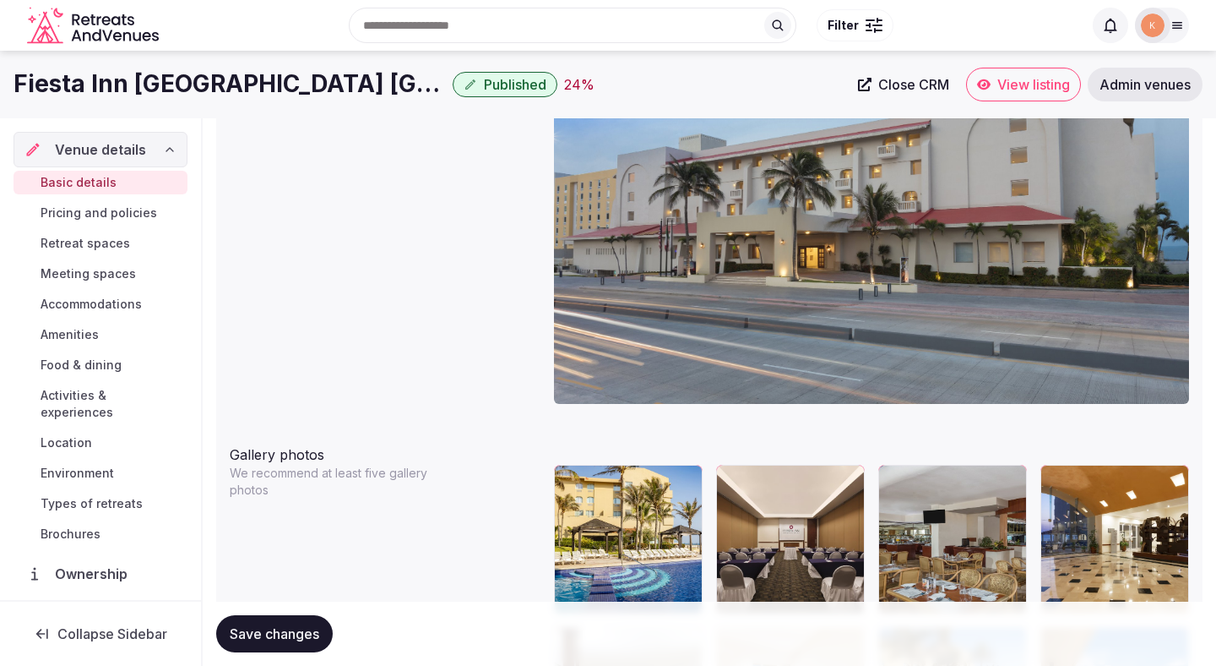
click at [293, 628] on span "Save changes" at bounding box center [275, 633] width 90 height 17
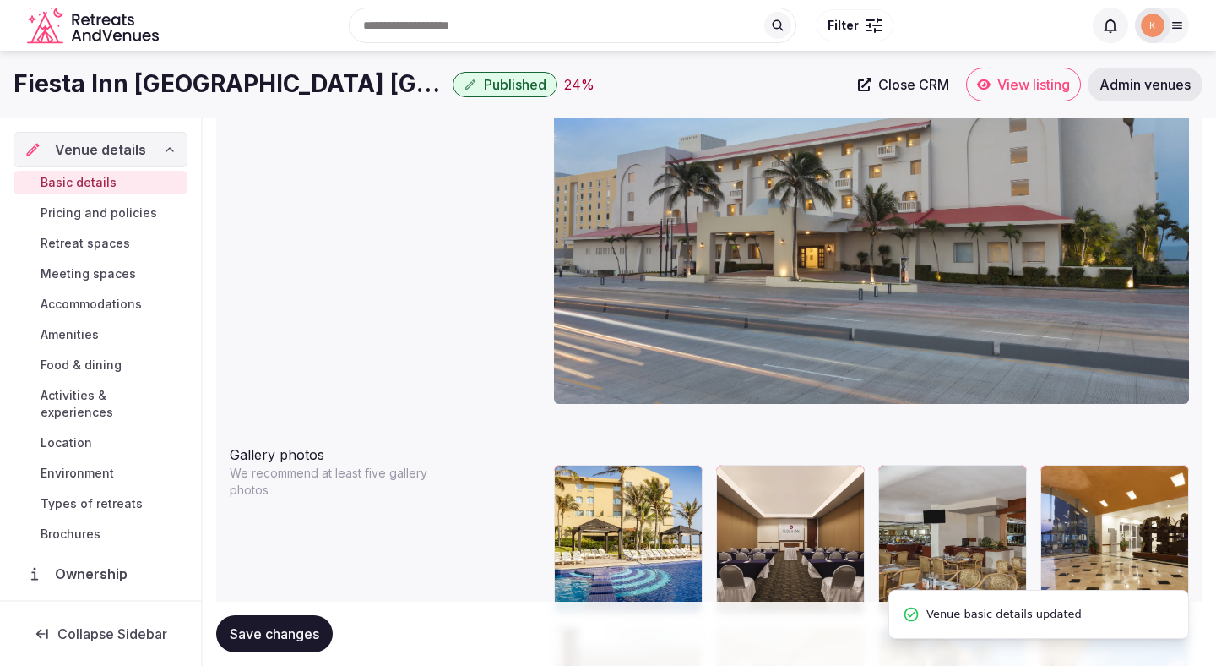
click at [286, 640] on span "Save changes" at bounding box center [275, 633] width 90 height 17
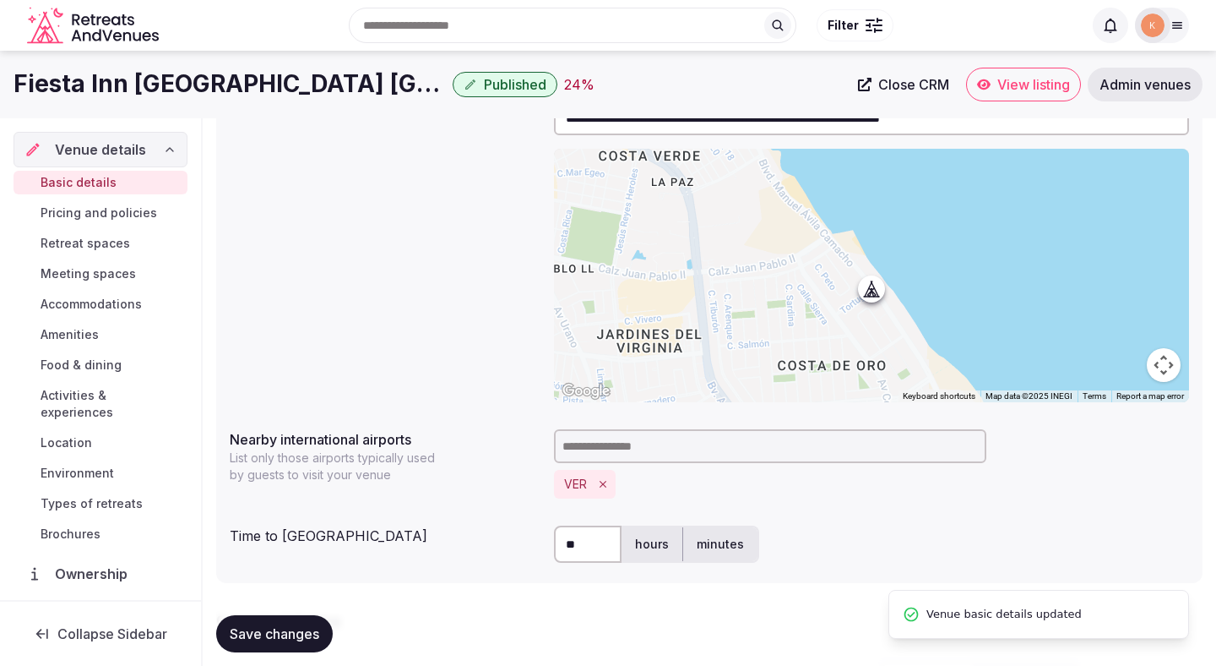
scroll to position [0, 0]
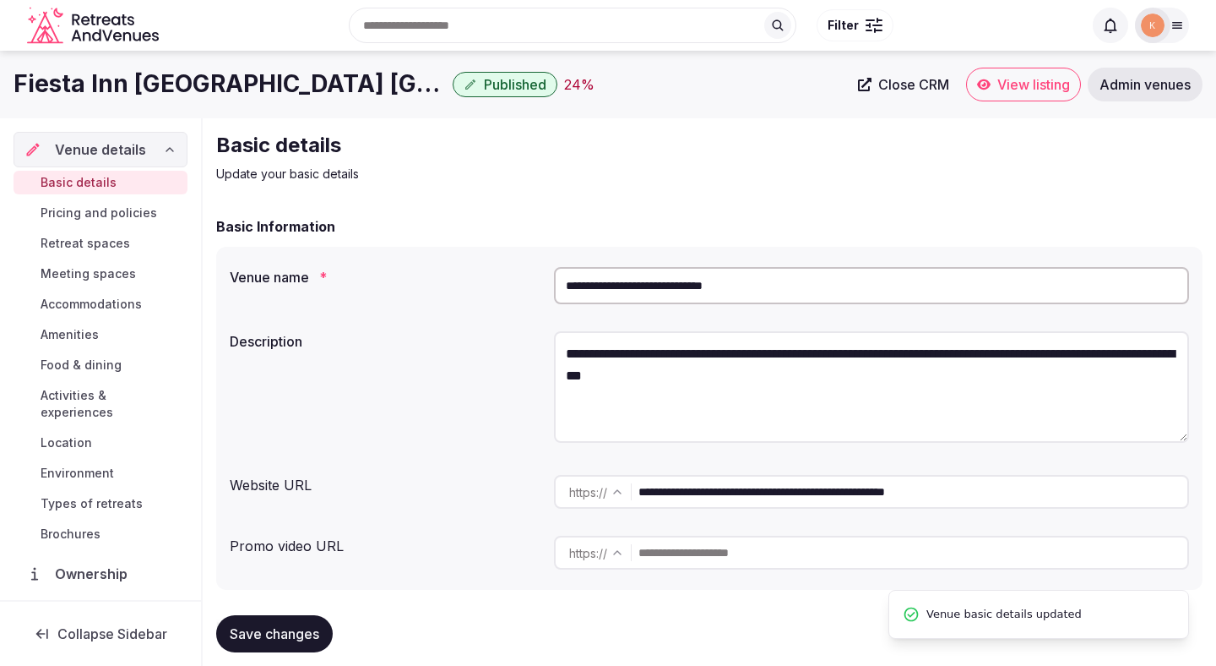
click at [296, 634] on span "Save changes" at bounding box center [275, 633] width 90 height 17
click at [1022, 84] on span "View listing" at bounding box center [1034, 84] width 73 height 17
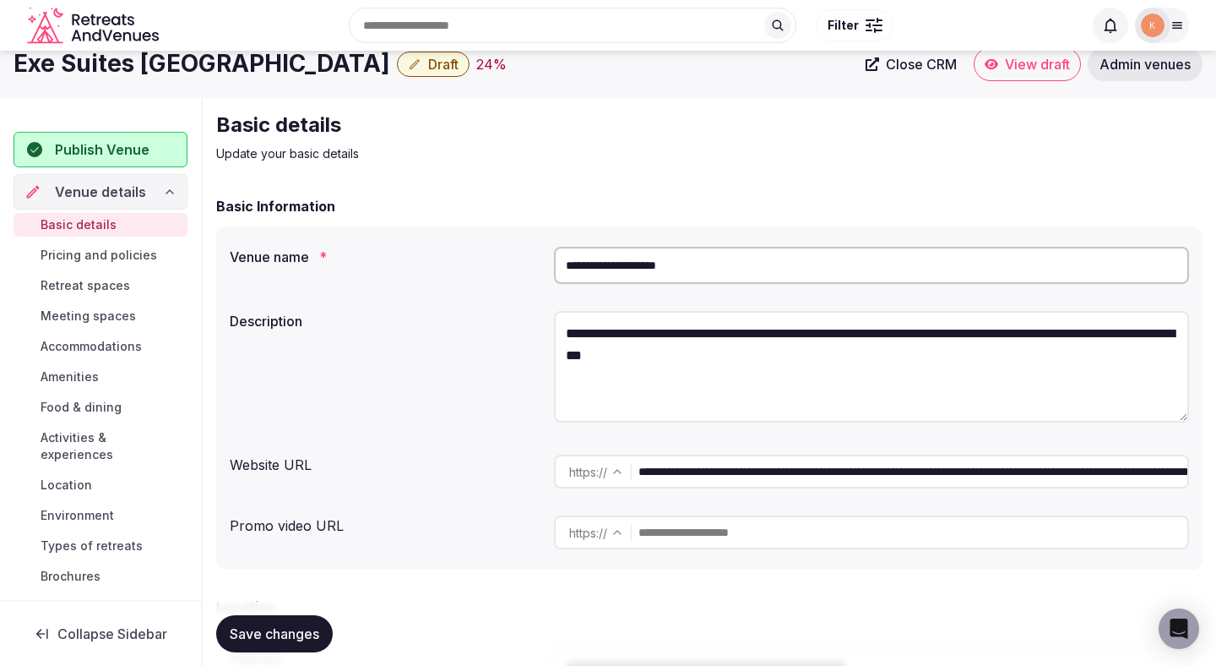
scroll to position [30, 0]
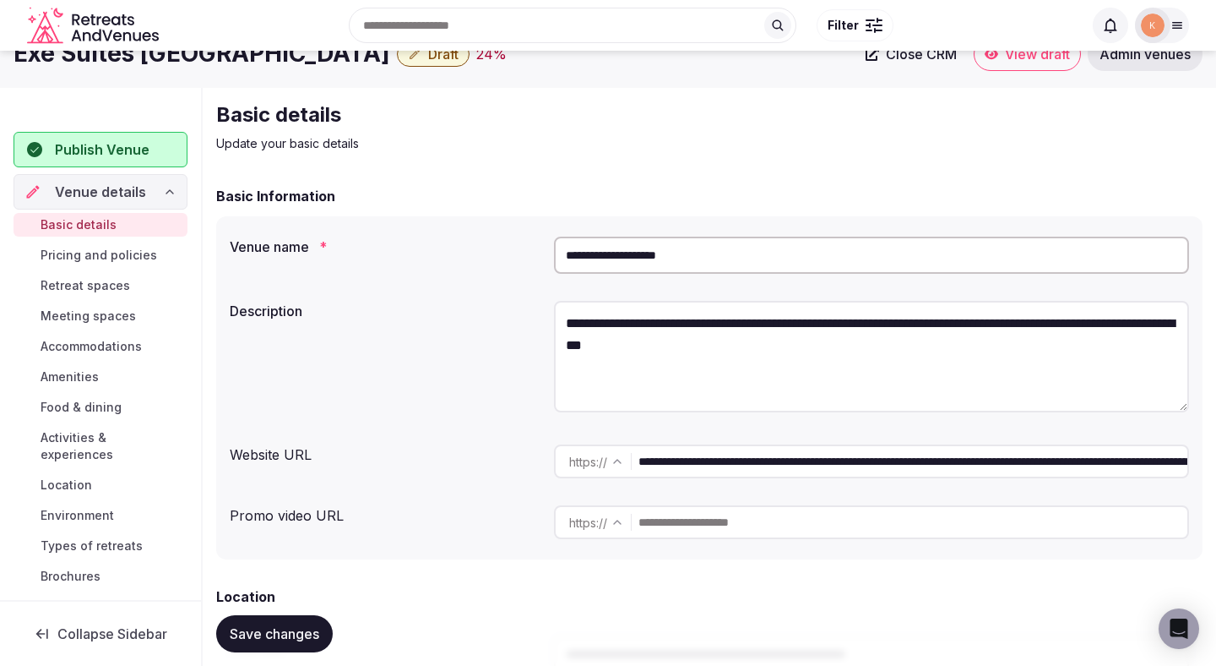
click at [682, 238] on input "**********" at bounding box center [871, 255] width 635 height 37
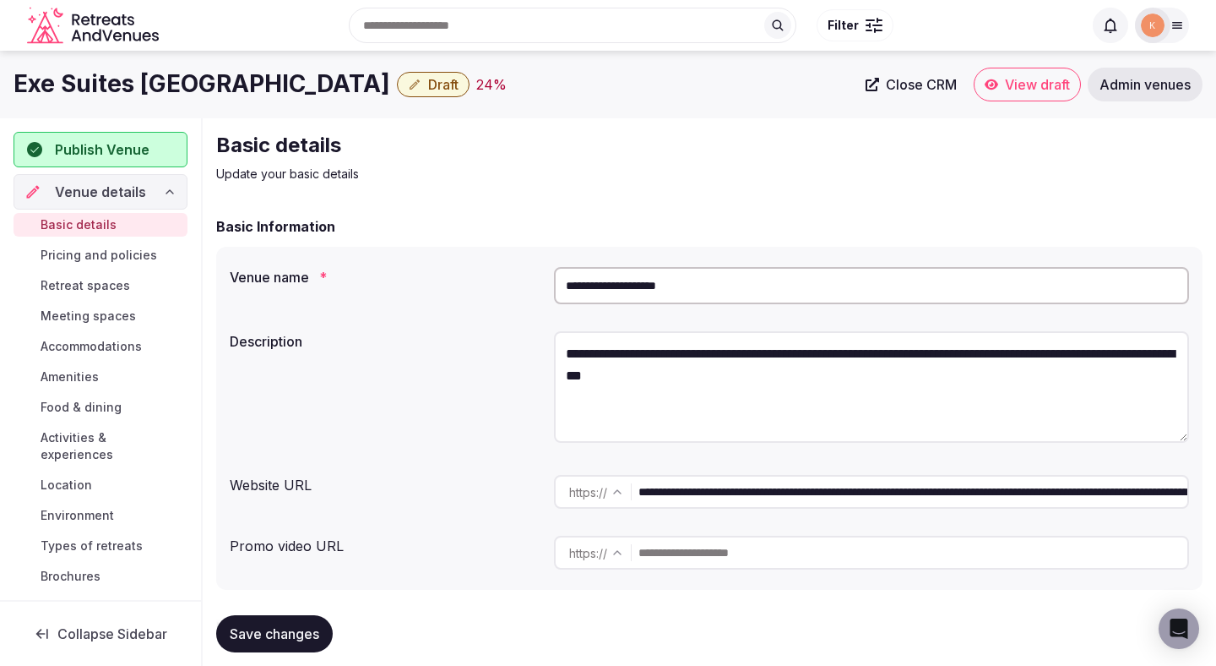
click at [1141, 92] on span "Admin venues" at bounding box center [1145, 84] width 91 height 17
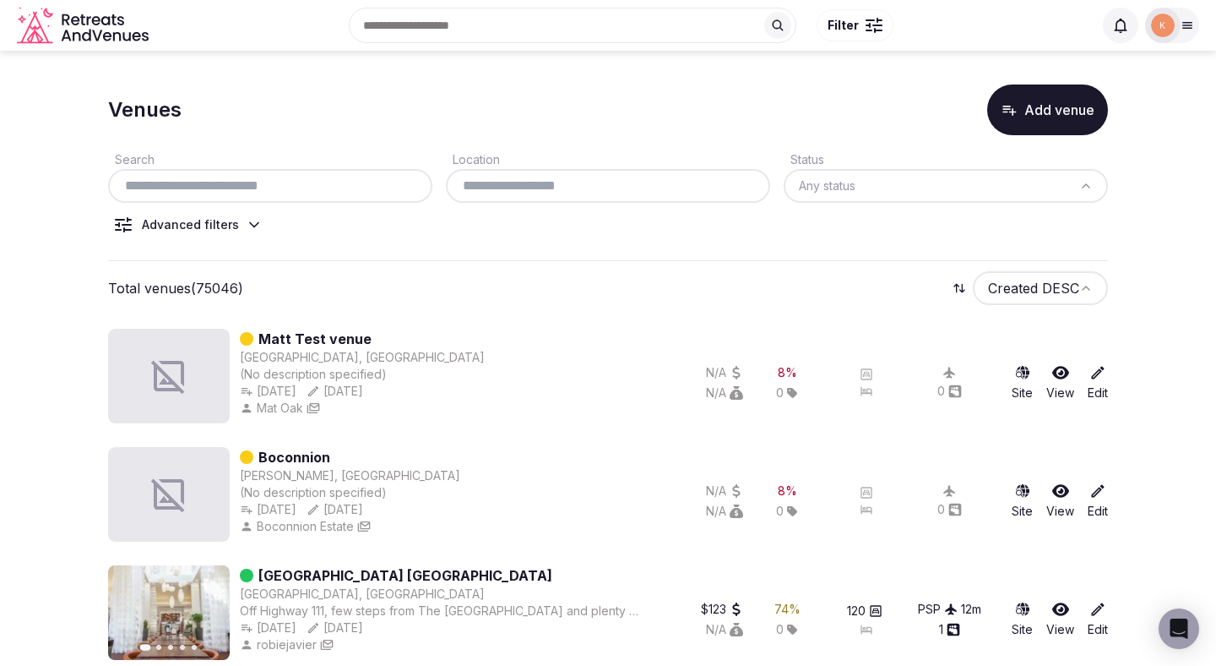
click at [316, 188] on input "text" at bounding box center [270, 186] width 311 height 20
paste input "**********"
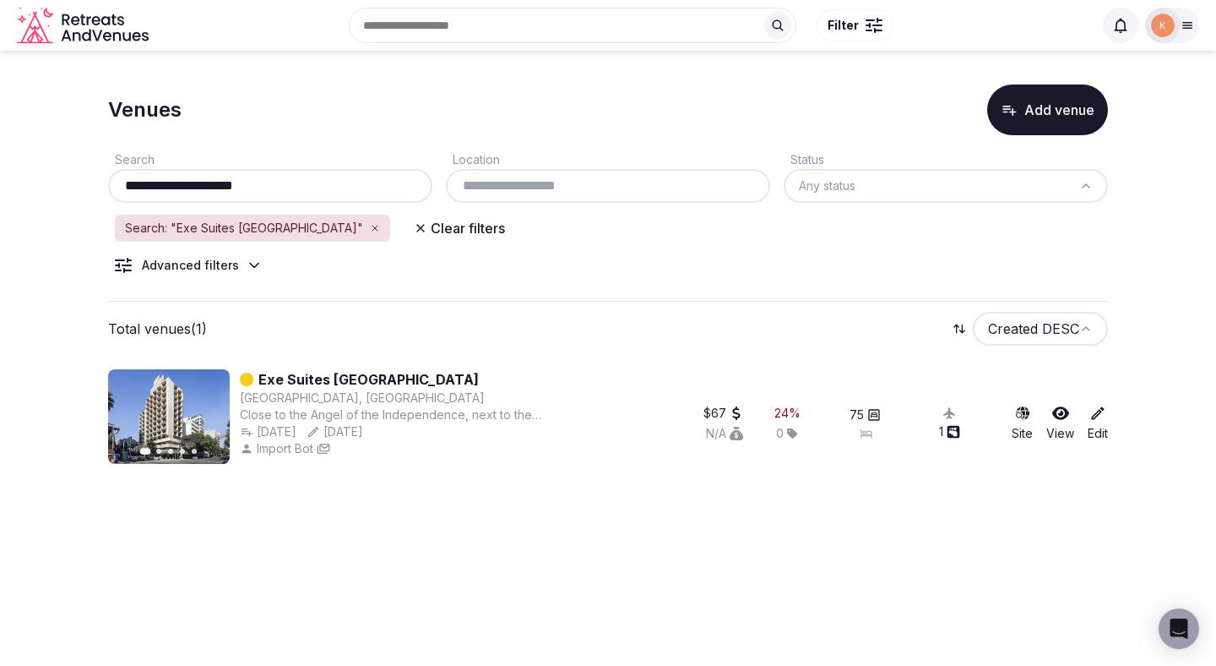
type input "**********"
click at [391, 383] on link "Exe Suites [GEOGRAPHIC_DATA]" at bounding box center [368, 379] width 220 height 20
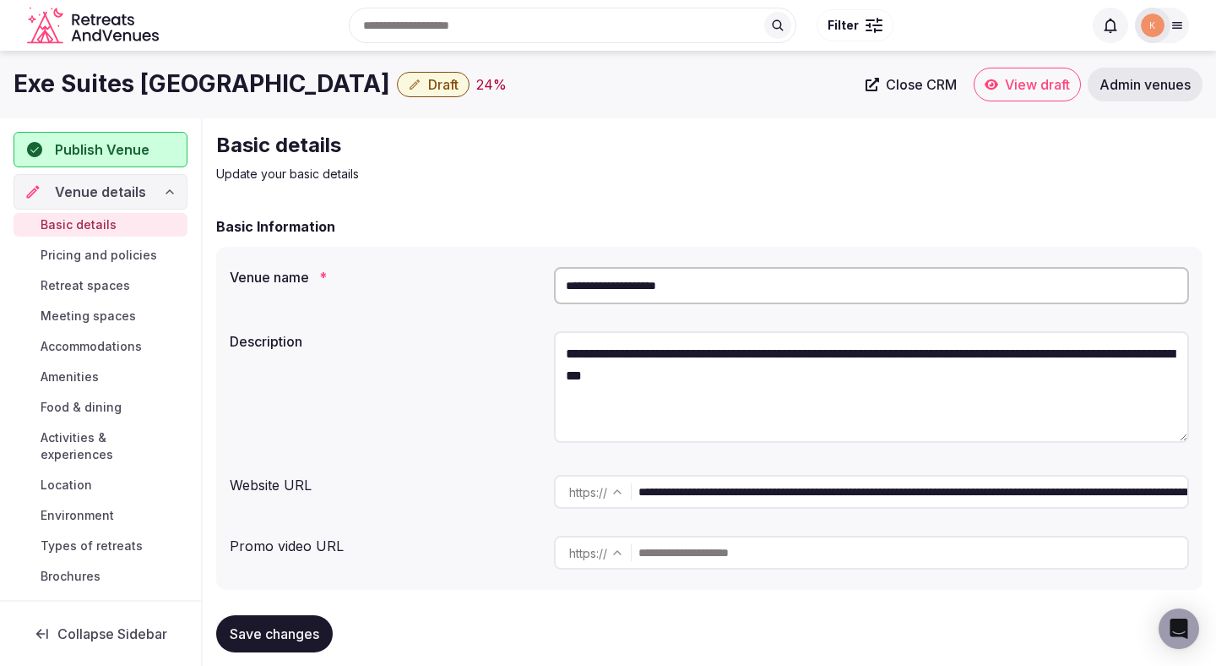
click at [919, 84] on span "Close CRM" at bounding box center [921, 84] width 71 height 17
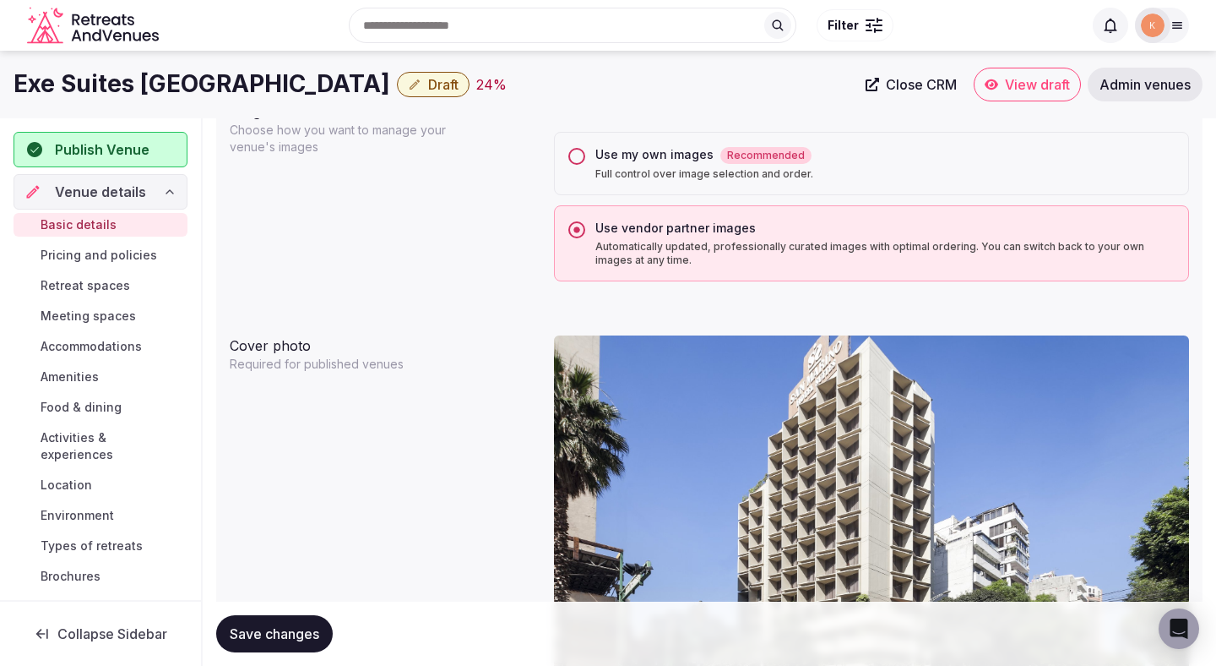
scroll to position [1325, 0]
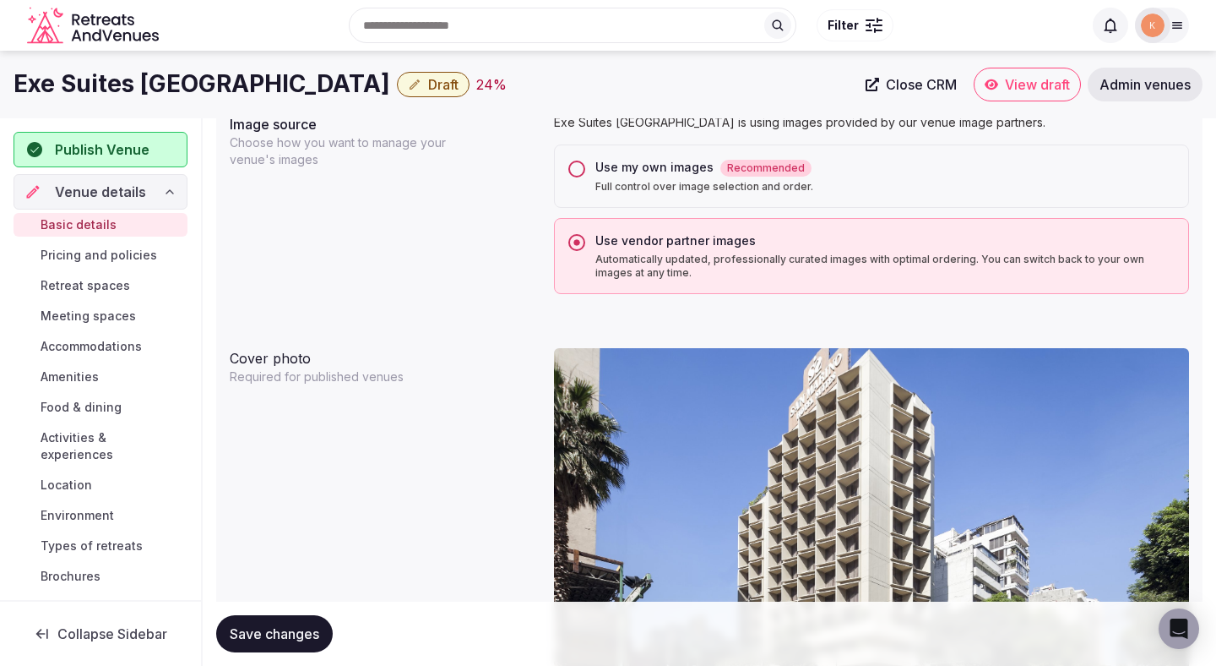
click at [692, 196] on div "Use my own images Recommended Full control over image selection and order." at bounding box center [871, 175] width 635 height 63
click at [637, 166] on div "Use my own images Recommended" at bounding box center [885, 168] width 579 height 18
click at [585, 166] on button "Use my own images Recommended Full control over image selection and order." at bounding box center [576, 168] width 17 height 17
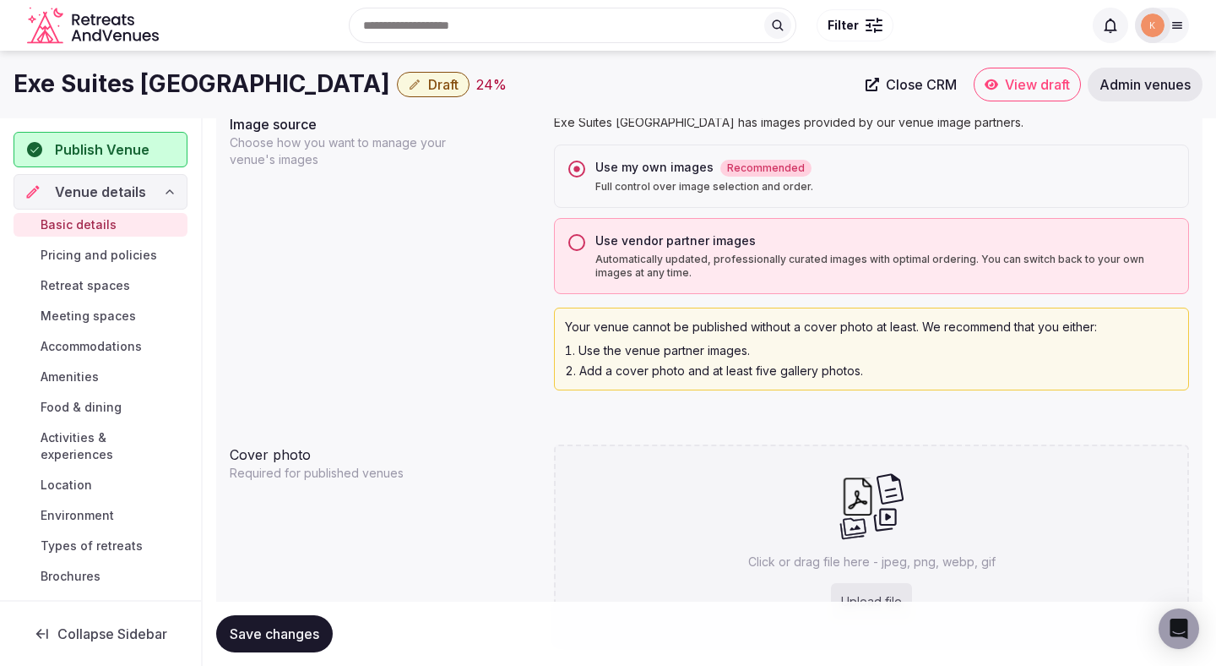
click at [267, 618] on button "Save changes" at bounding box center [274, 633] width 117 height 37
click at [289, 636] on span "Save changes" at bounding box center [275, 633] width 90 height 17
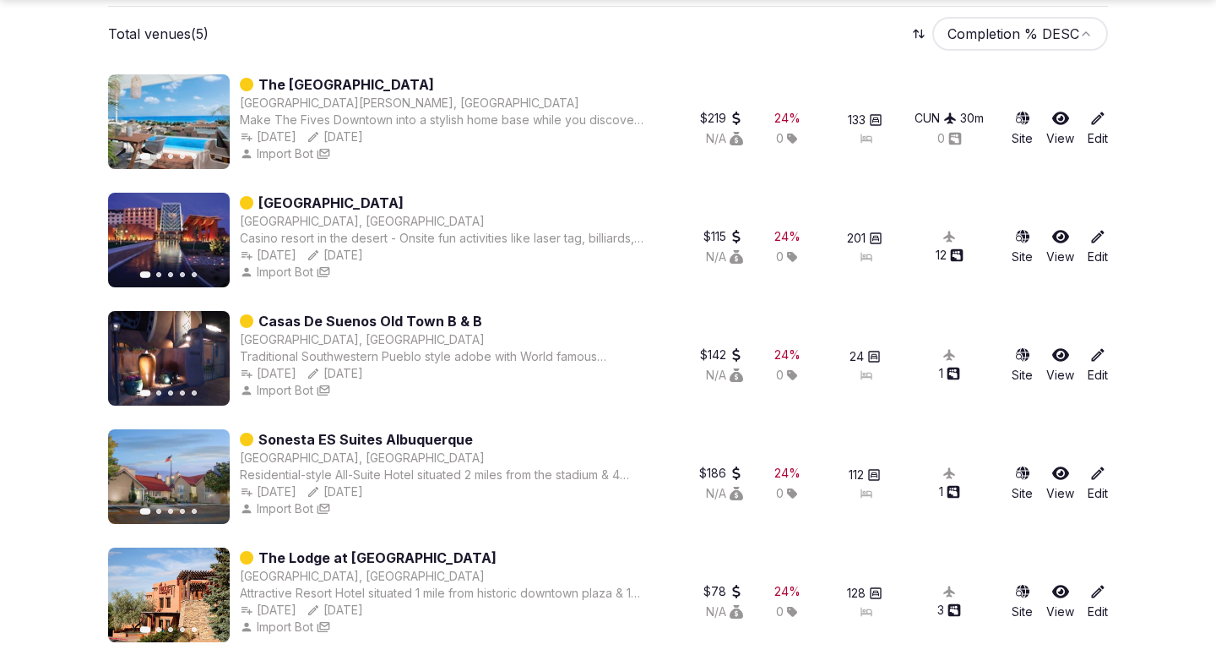
scroll to position [329, 0]
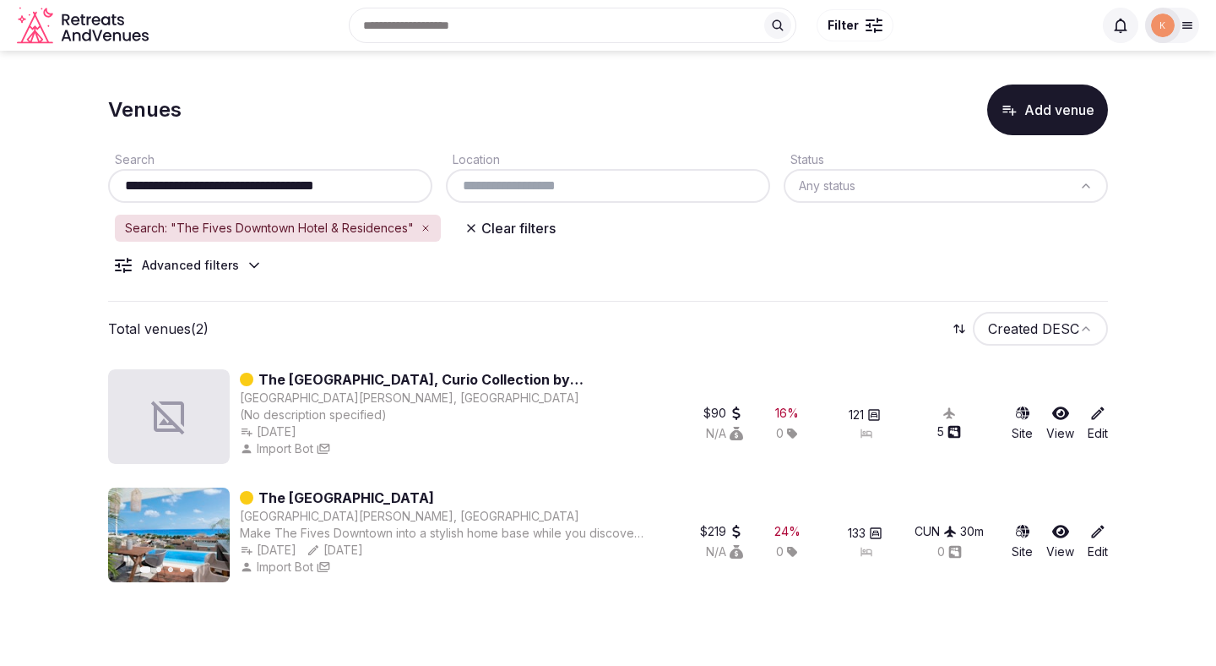
drag, startPoint x: 187, startPoint y: 182, endPoint x: 406, endPoint y: 200, distance: 220.4
click at [406, 200] on div "**********" at bounding box center [270, 186] width 324 height 34
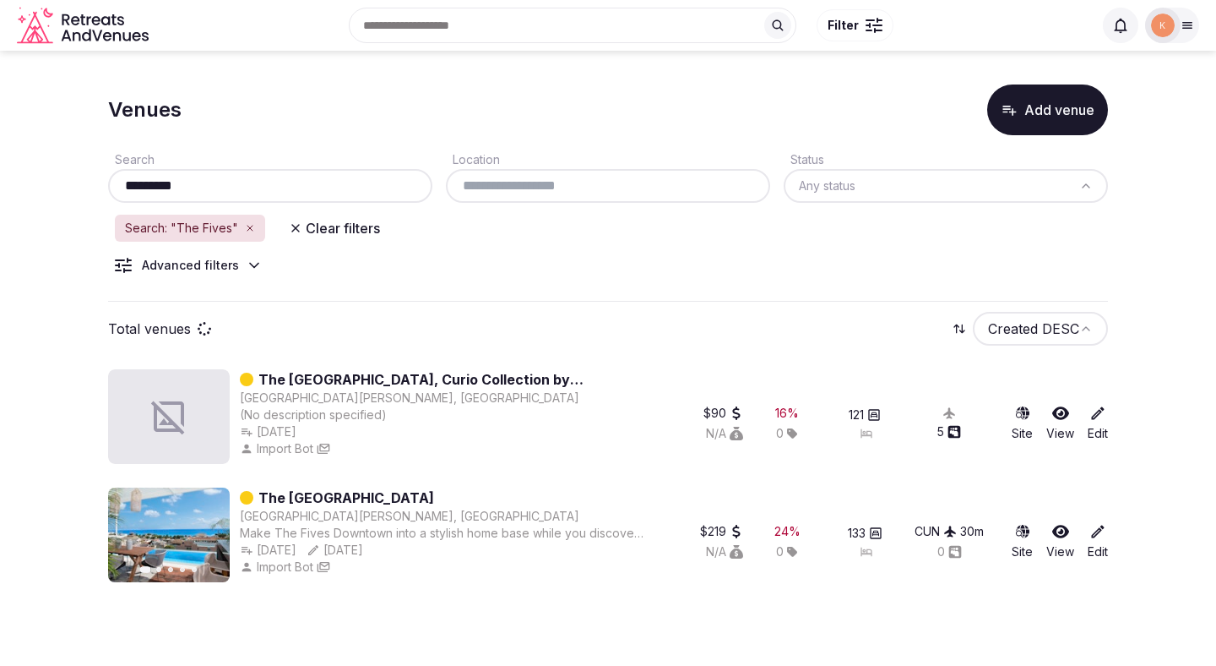
type input "*********"
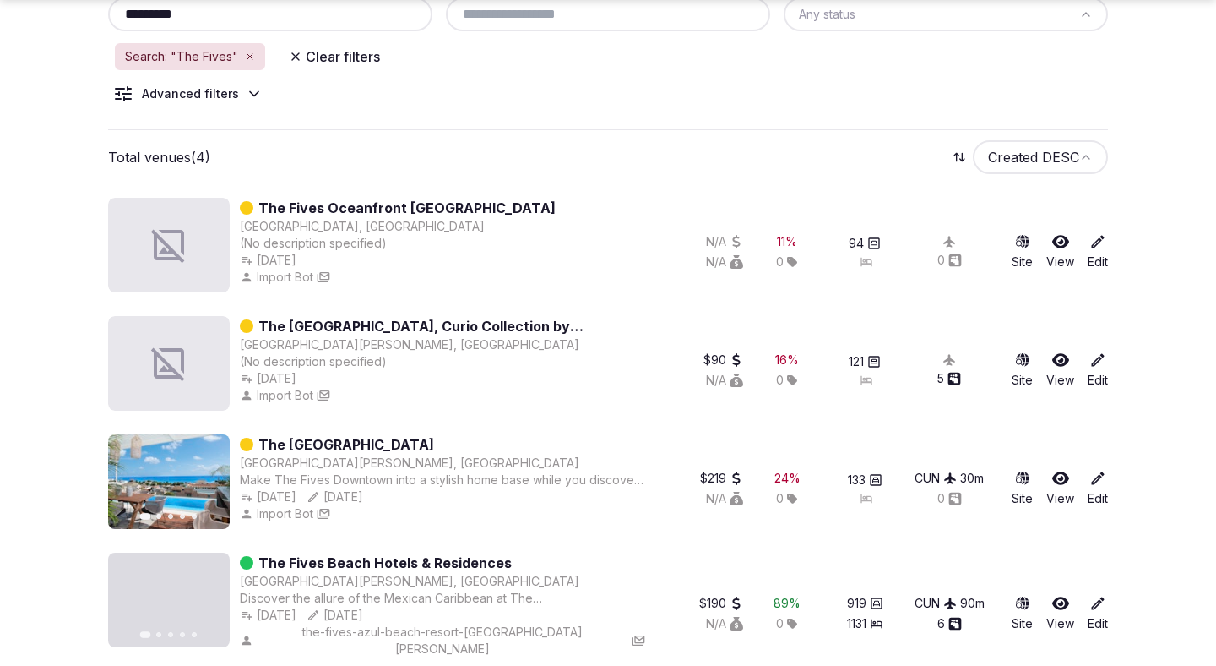
scroll to position [180, 0]
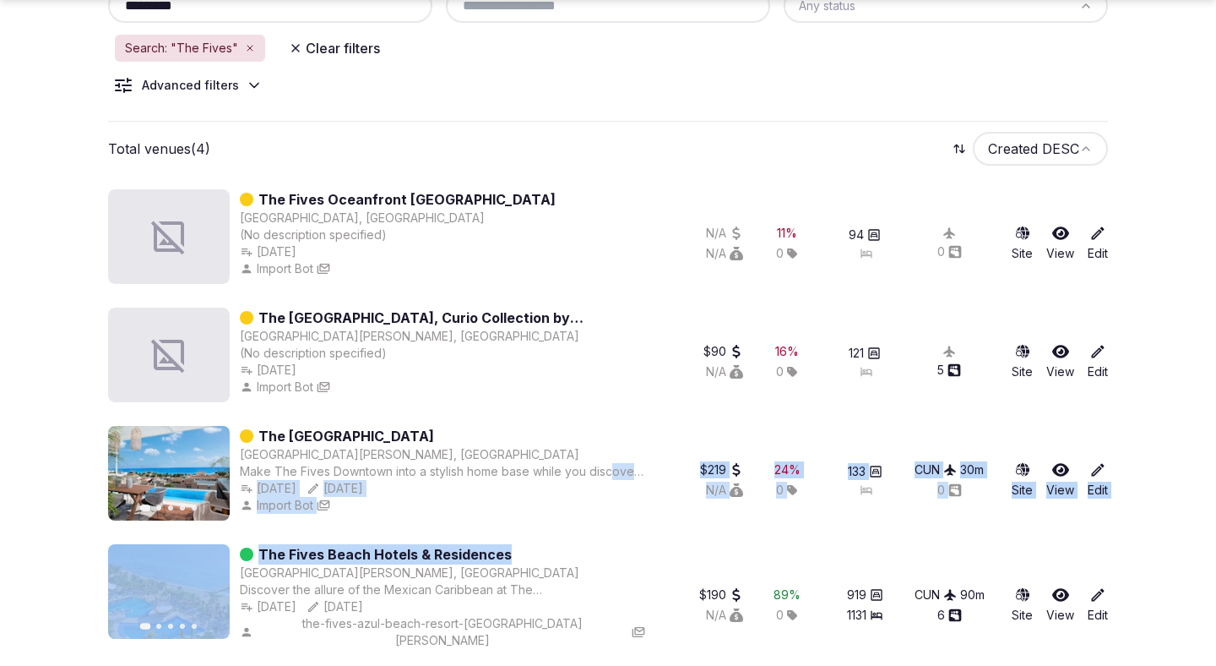
drag, startPoint x: 515, startPoint y: 559, endPoint x: 618, endPoint y: 470, distance: 136.5
click at [618, 470] on div "The [GEOGRAPHIC_DATA], [GEOGRAPHIC_DATA] (No description specified) [DATE] Impo…" at bounding box center [608, 424] width 1000 height 497
click at [562, 560] on div "The Fives Beach Hotels & Residences" at bounding box center [442, 554] width 405 height 20
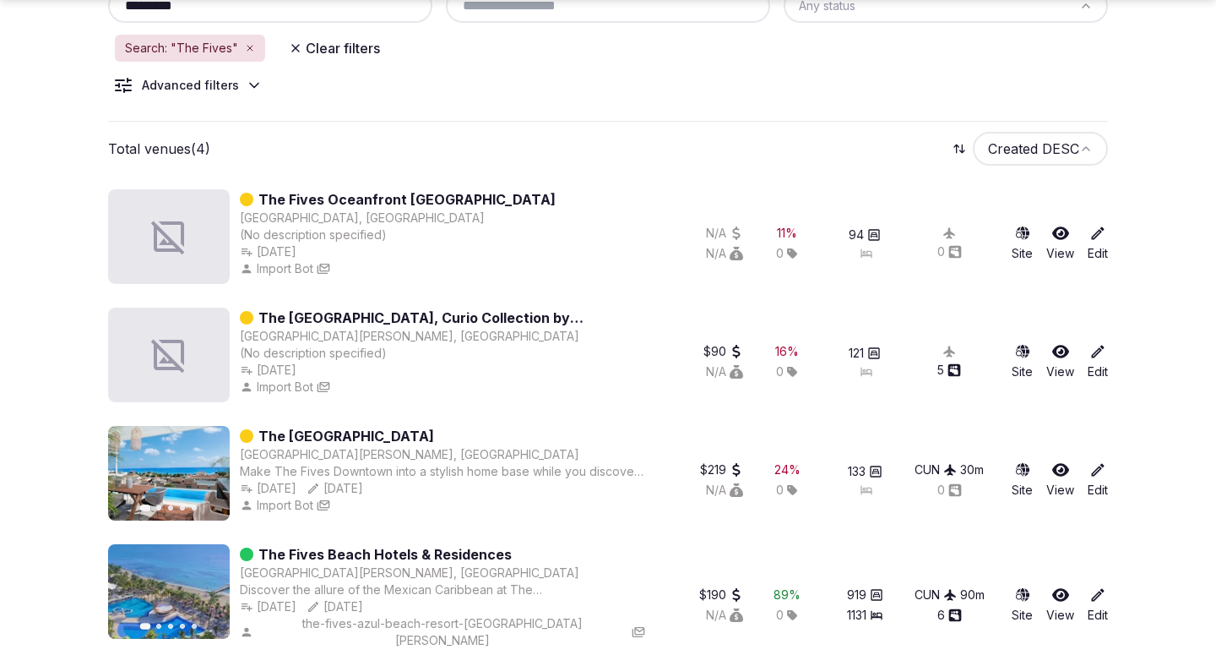
copy link "The [GEOGRAPHIC_DATA]"
drag, startPoint x: 564, startPoint y: 441, endPoint x: 262, endPoint y: 433, distance: 302.5
click at [261, 433] on div "The [GEOGRAPHIC_DATA]" at bounding box center [442, 436] width 405 height 20
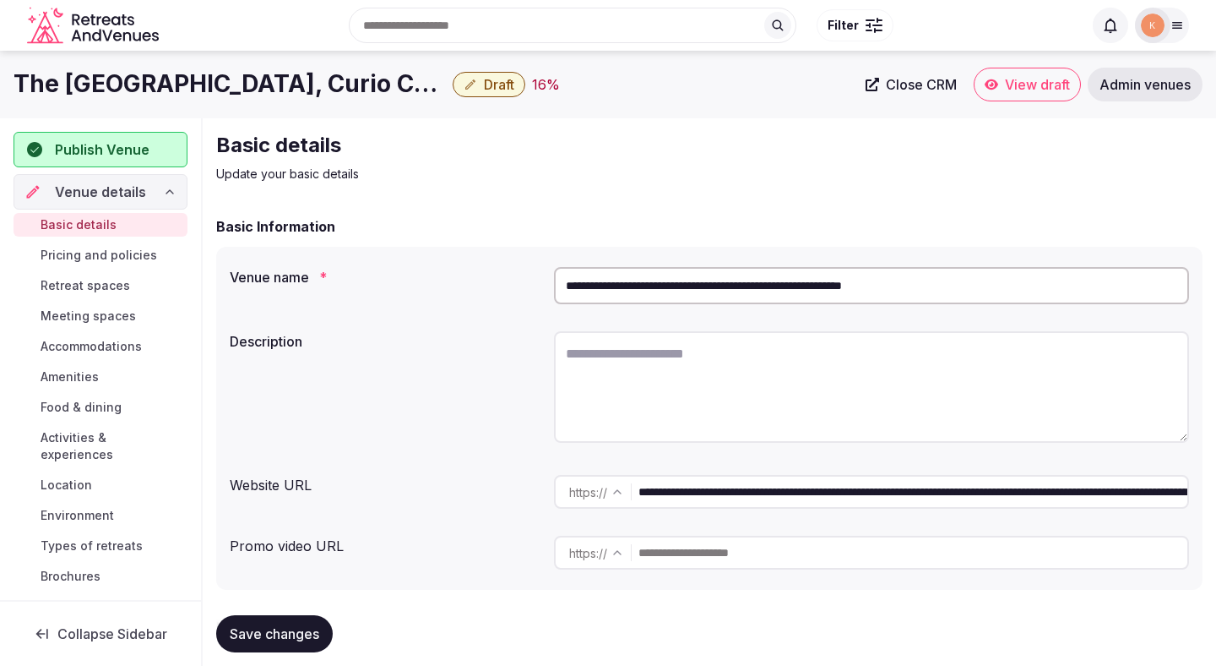
drag, startPoint x: 792, startPoint y: 286, endPoint x: 488, endPoint y: 286, distance: 304.1
click at [488, 286] on div "**********" at bounding box center [710, 285] width 960 height 51
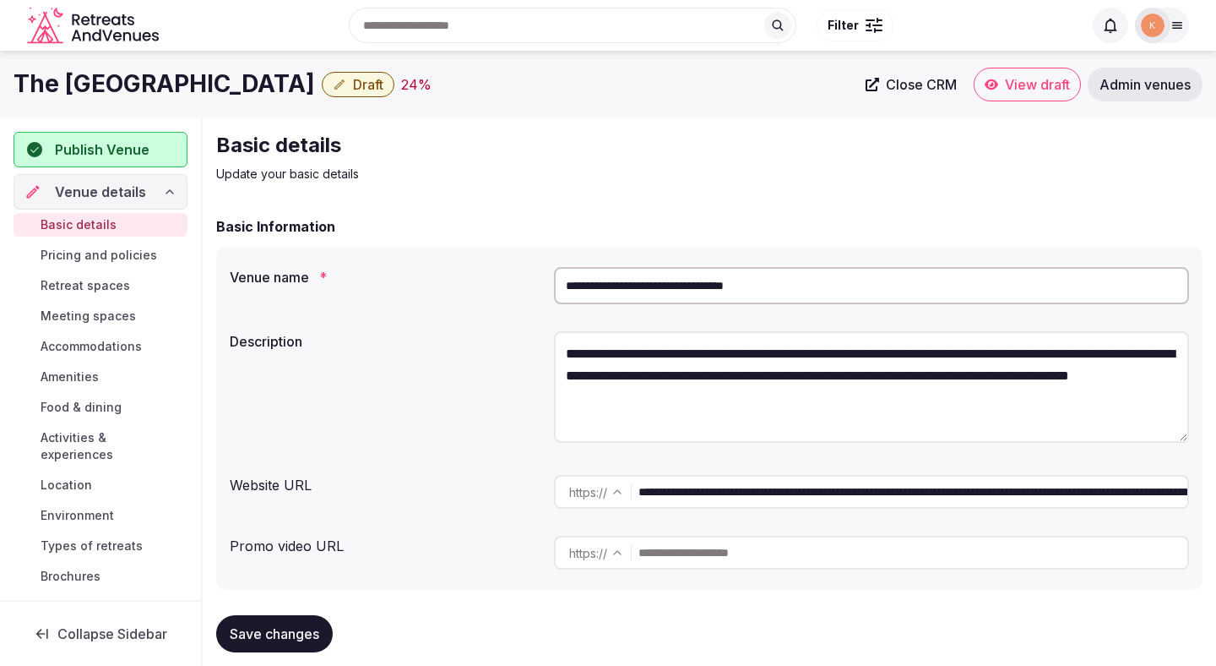
click at [750, 293] on input "**********" at bounding box center [871, 285] width 635 height 37
click at [887, 82] on span "Close CRM" at bounding box center [921, 84] width 71 height 17
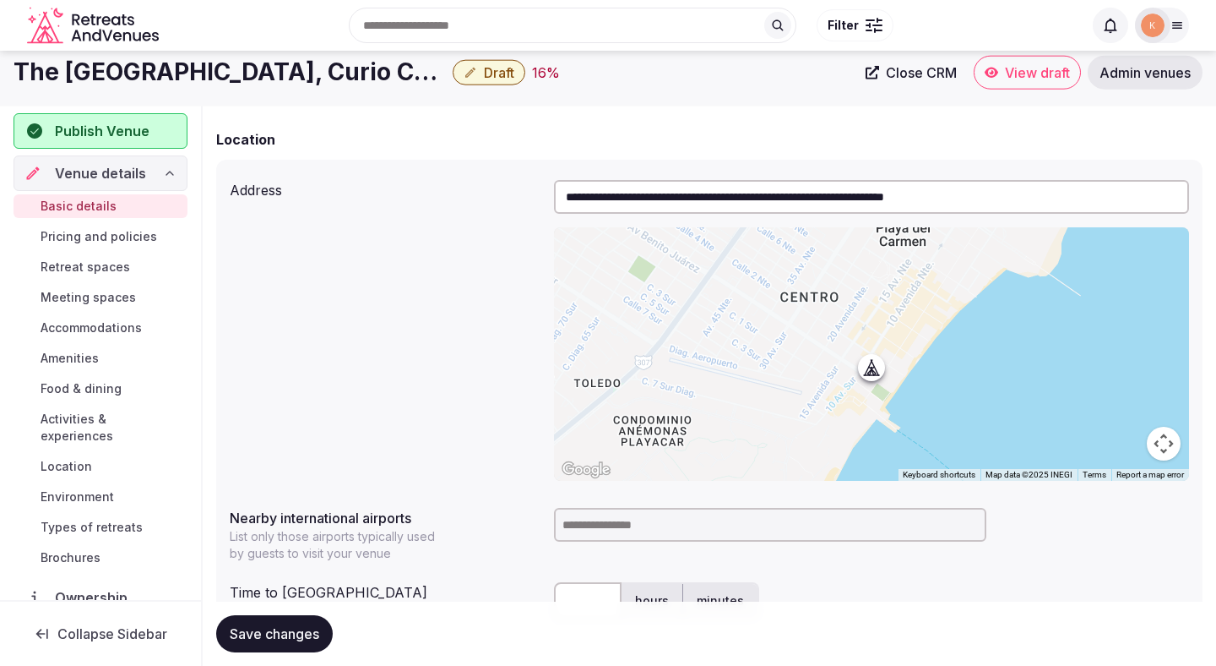
scroll to position [97, 0]
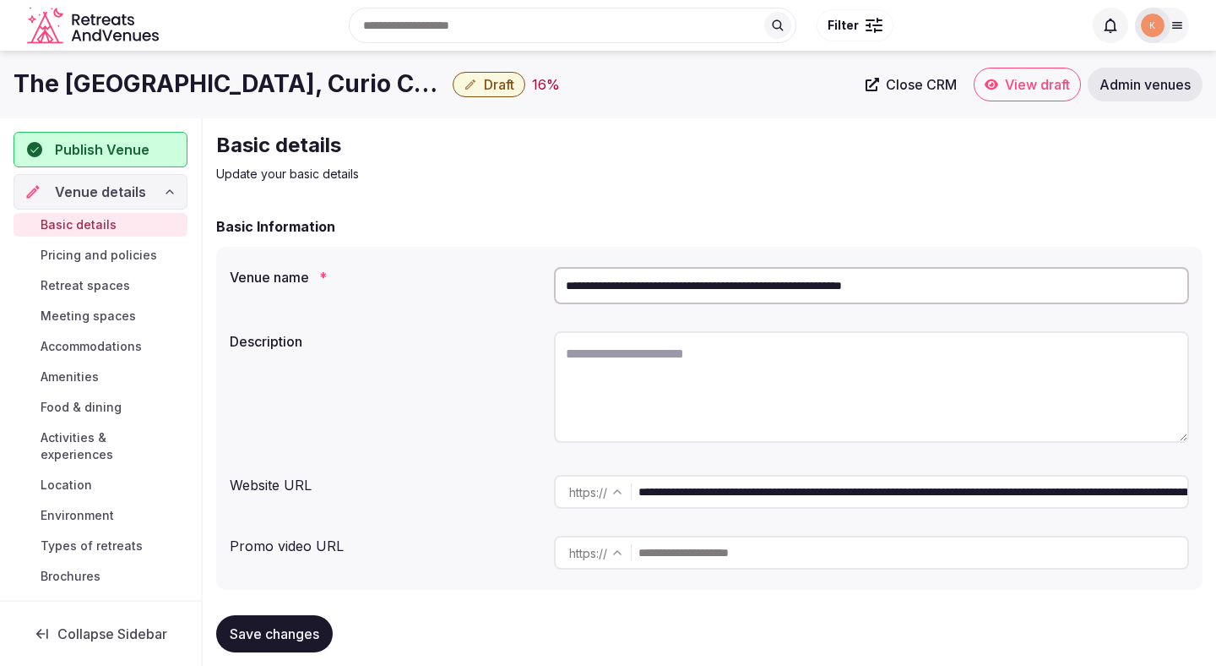
click at [892, 87] on span "Close CRM" at bounding box center [921, 84] width 71 height 17
click at [522, 90] on button "Draft" at bounding box center [489, 84] width 73 height 25
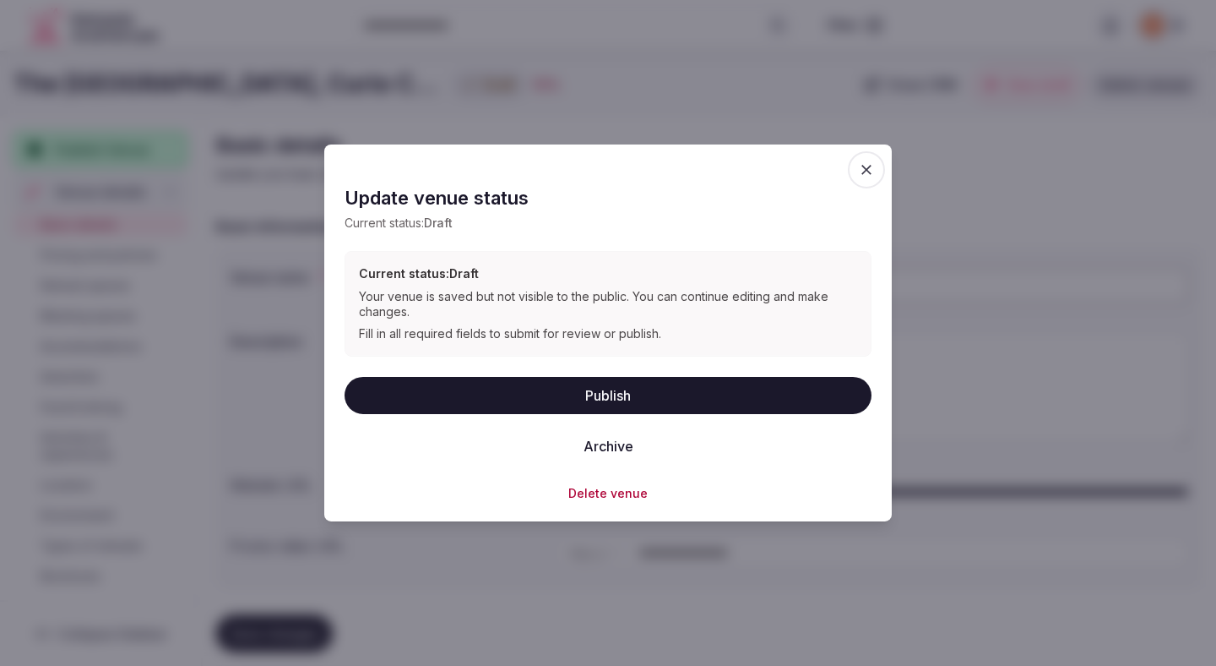
click at [579, 495] on button "Delete venue" at bounding box center [607, 492] width 79 height 17
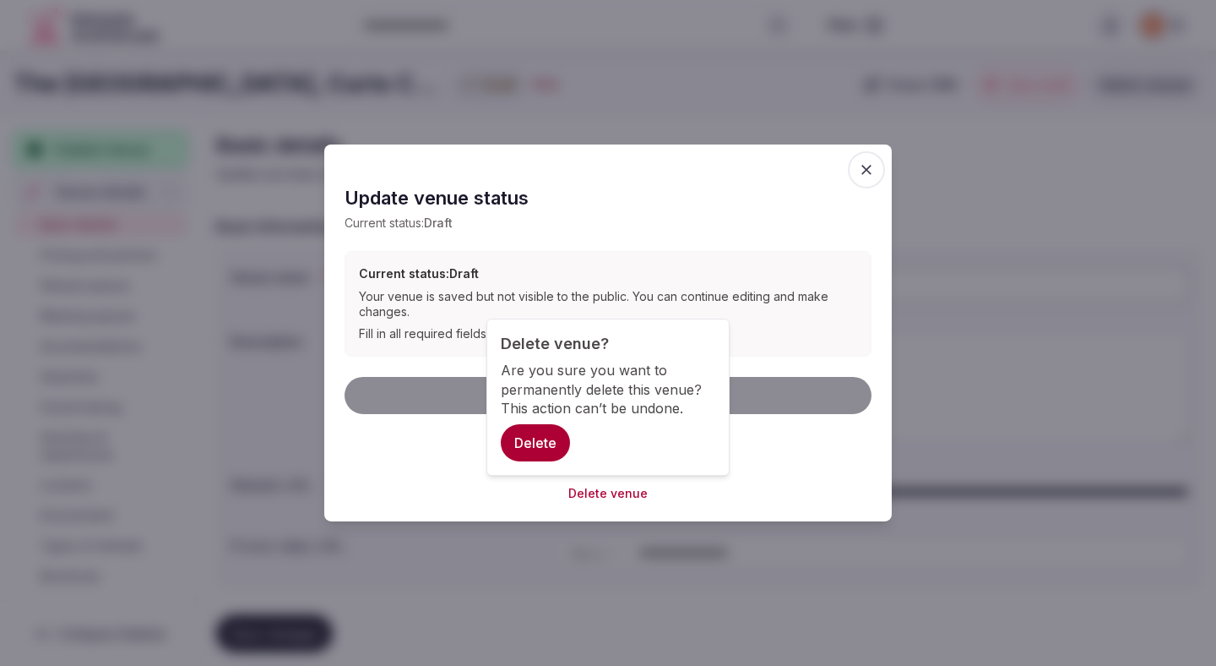
click at [545, 439] on button "Delete" at bounding box center [535, 442] width 69 height 37
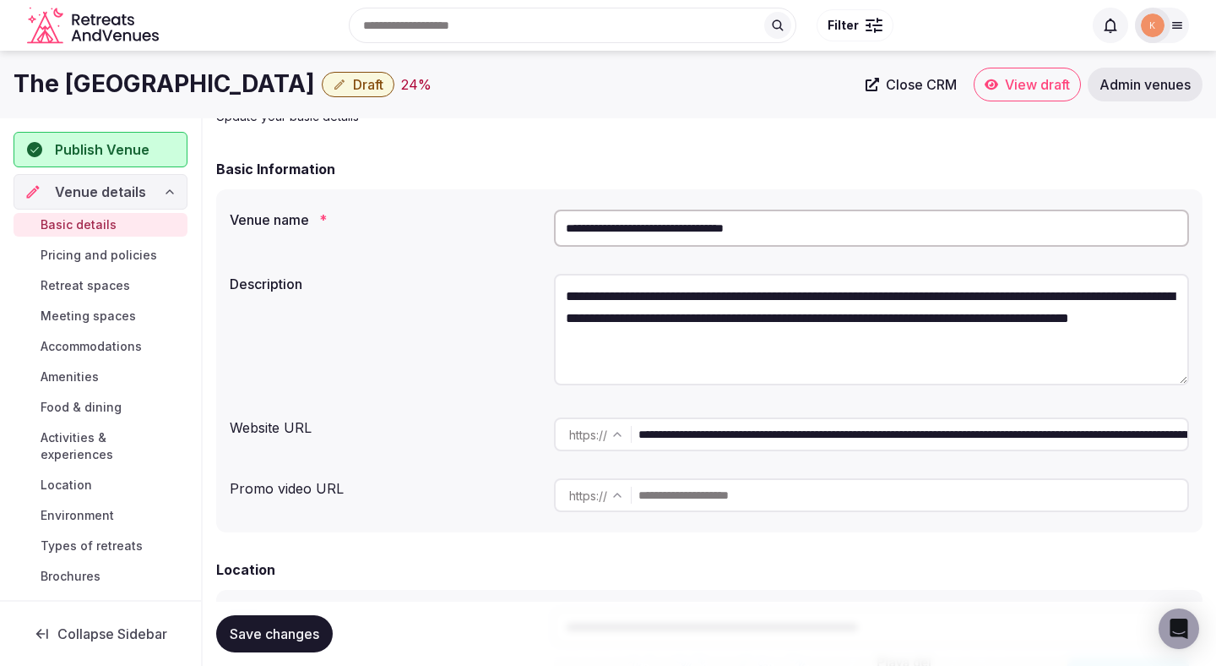
scroll to position [56, 0]
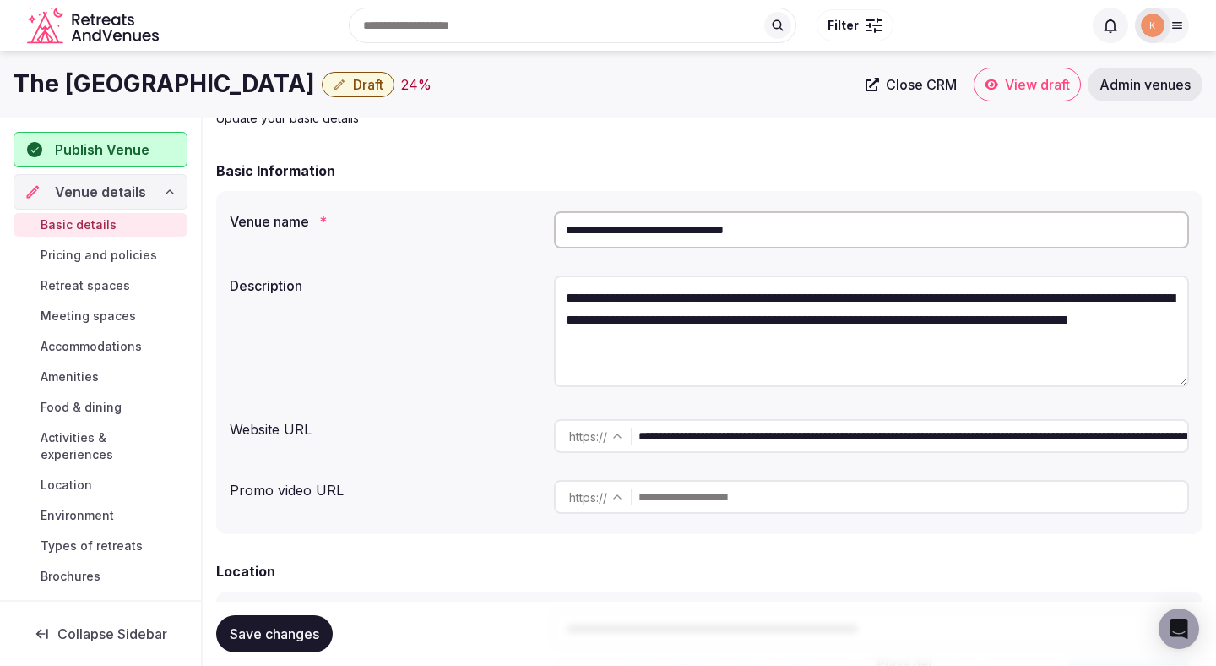
click at [653, 244] on input "**********" at bounding box center [871, 229] width 635 height 37
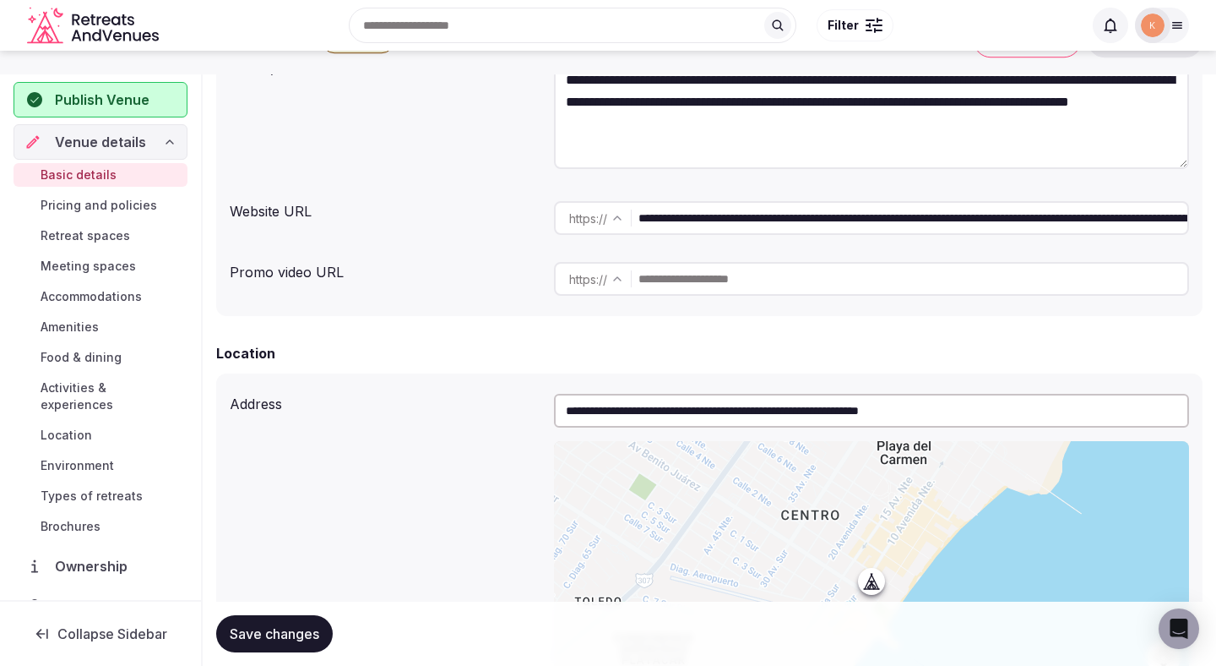
scroll to position [0, 0]
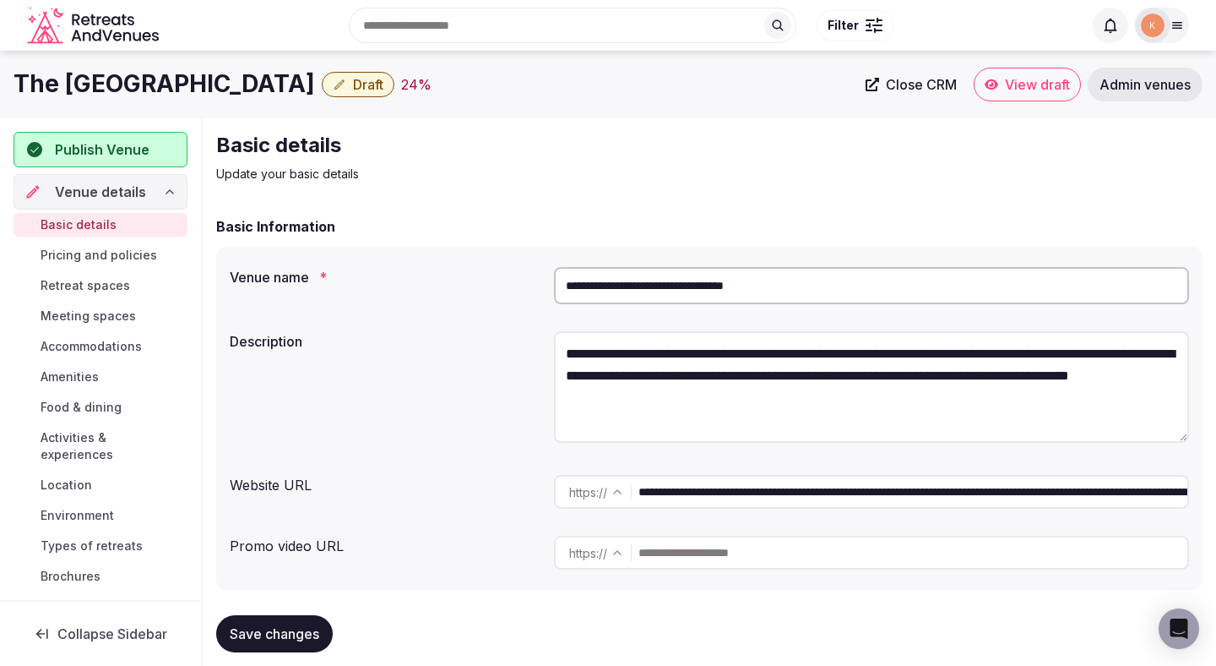
click at [902, 86] on span "Close CRM" at bounding box center [921, 84] width 71 height 17
click at [691, 492] on input "**********" at bounding box center [913, 492] width 549 height 34
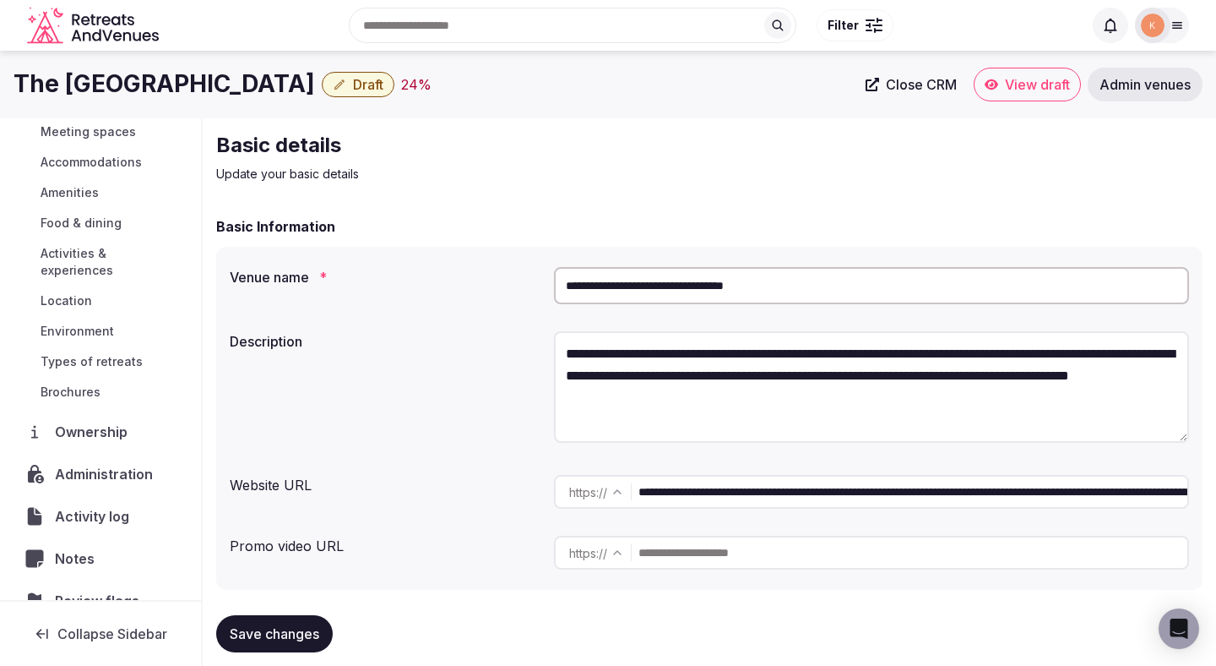
scroll to position [242, 0]
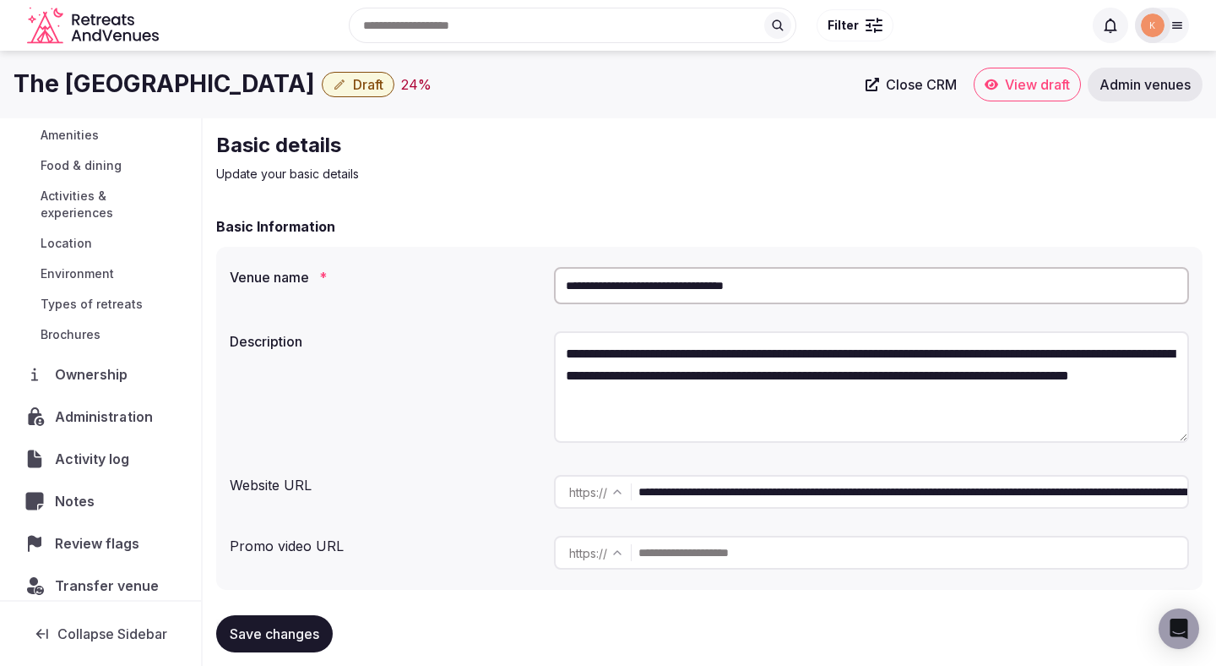
click at [117, 408] on span "Administration" at bounding box center [107, 416] width 104 height 20
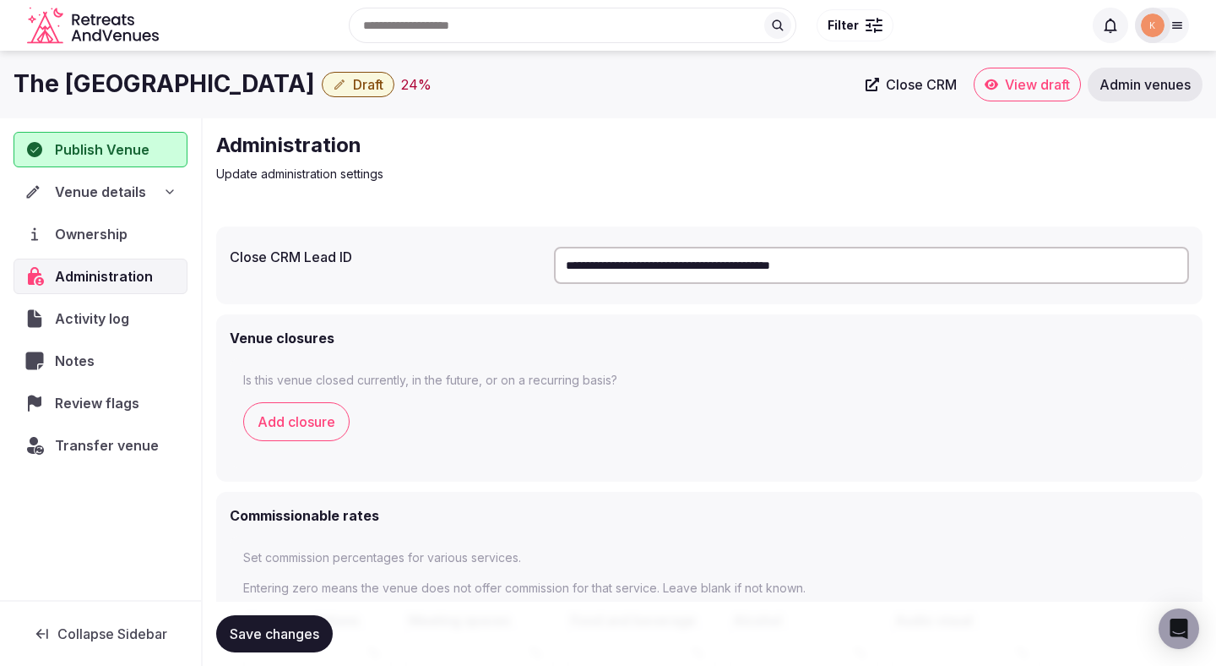
click at [745, 261] on input "**********" at bounding box center [871, 265] width 635 height 37
click at [128, 442] on span "Transfer venue" at bounding box center [106, 445] width 103 height 20
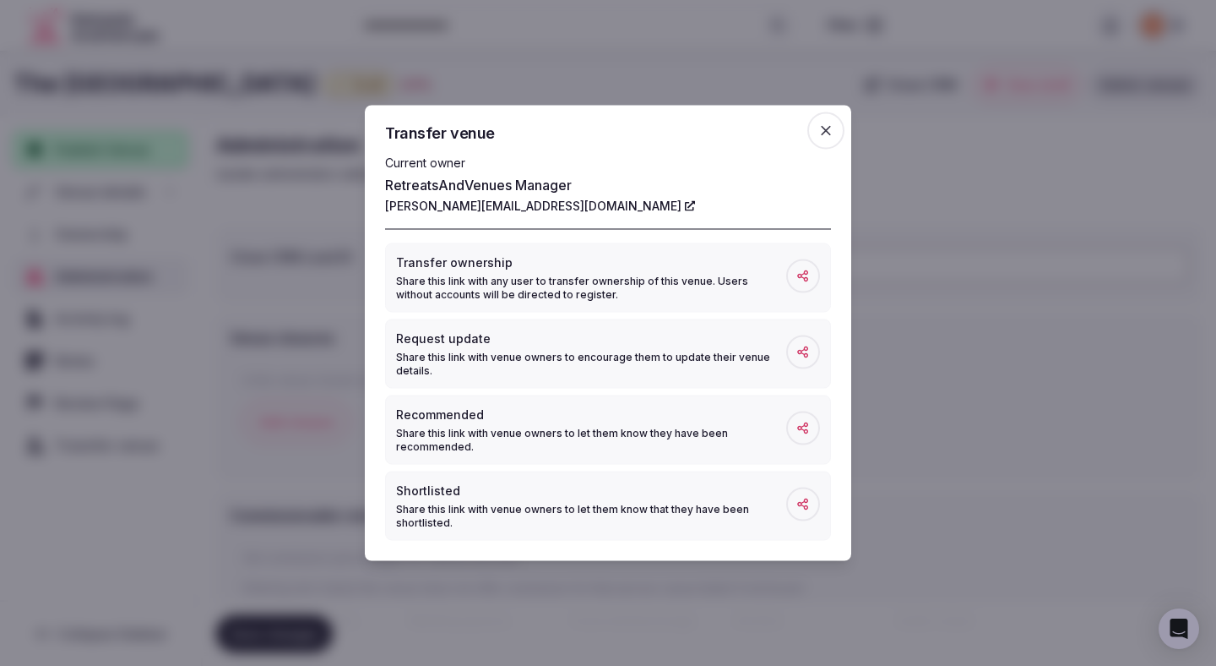
click at [253, 426] on div at bounding box center [608, 333] width 1216 height 666
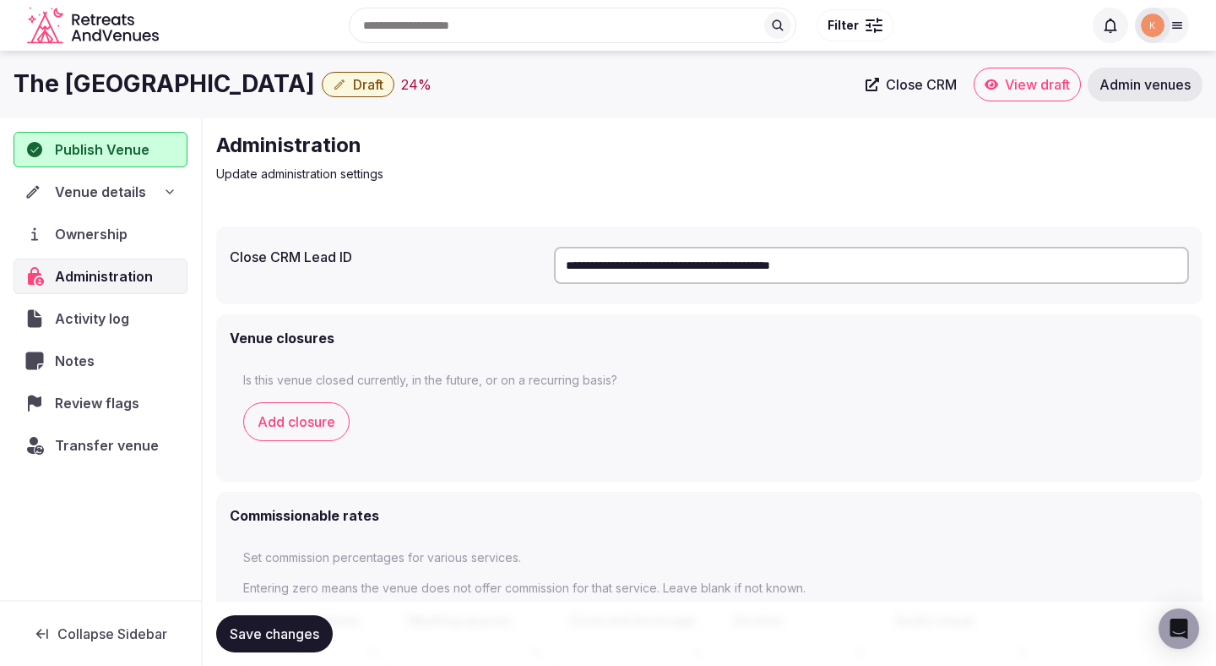
click at [117, 185] on span "Venue details" at bounding box center [100, 192] width 91 height 20
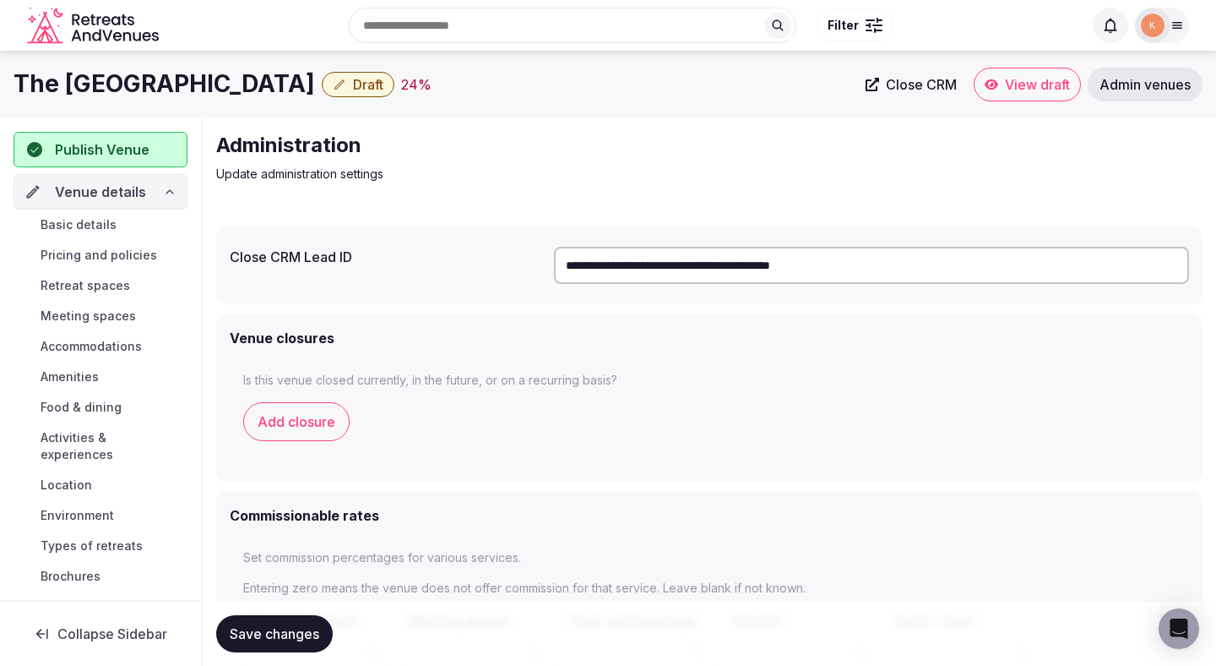
click at [108, 230] on span "Basic details" at bounding box center [79, 224] width 76 height 17
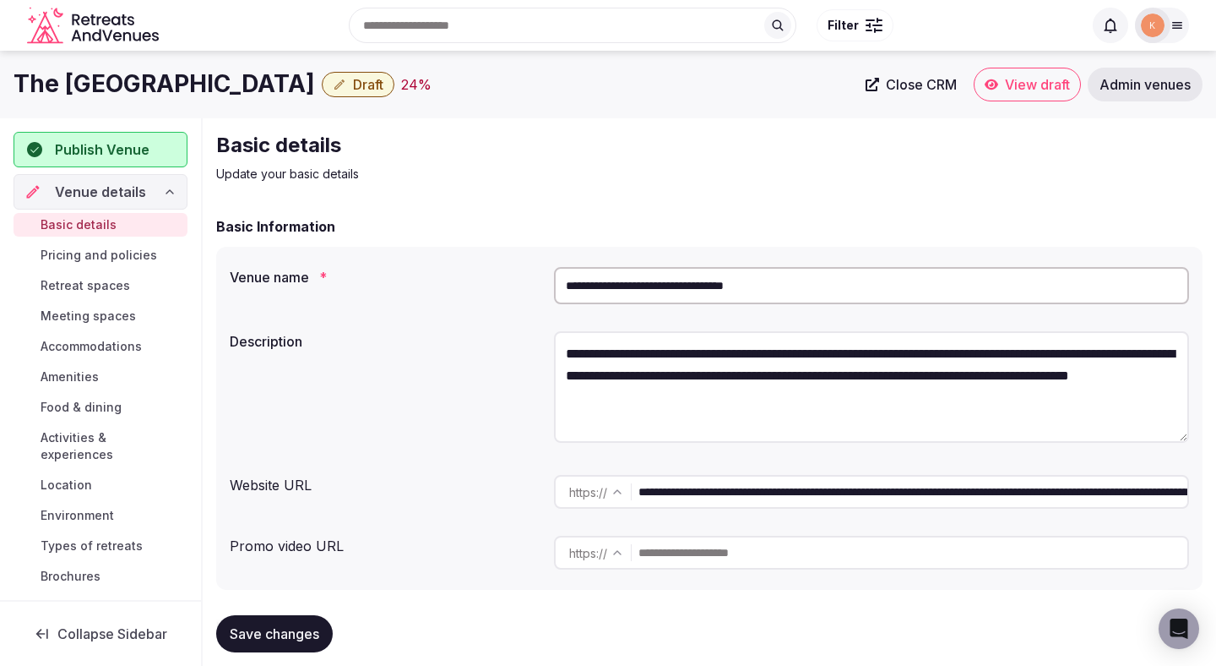
click at [721, 282] on input "**********" at bounding box center [871, 285] width 635 height 37
paste input "**********"
type input "**********"
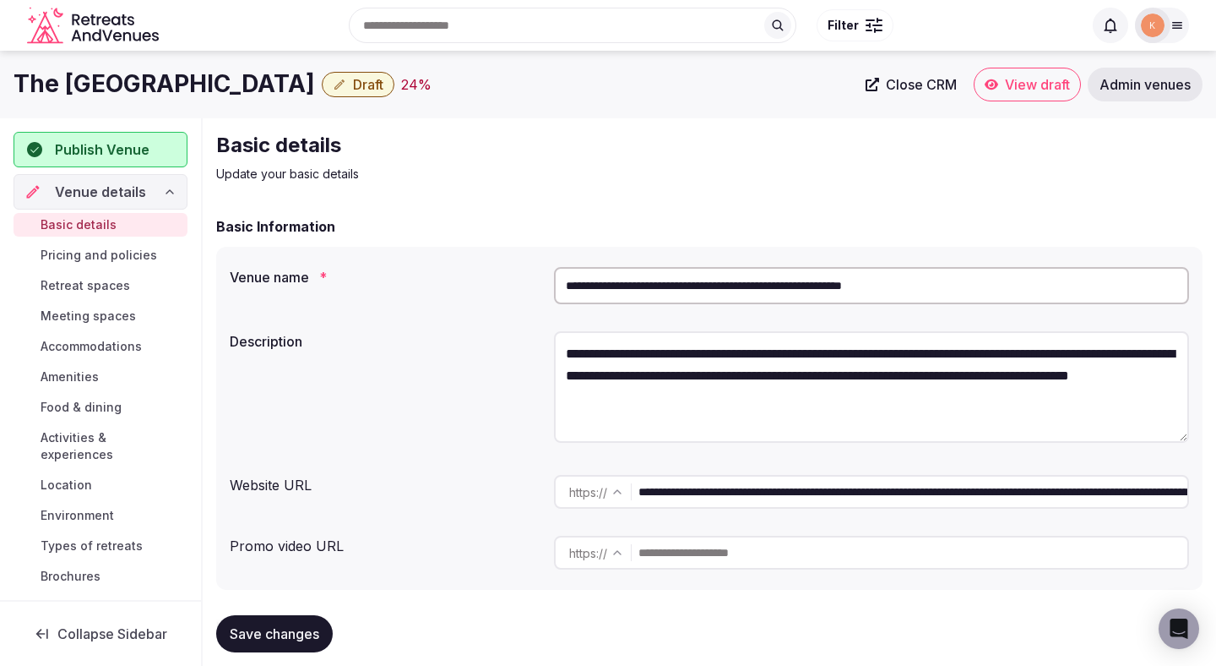
click at [264, 638] on span "Save changes" at bounding box center [275, 633] width 90 height 17
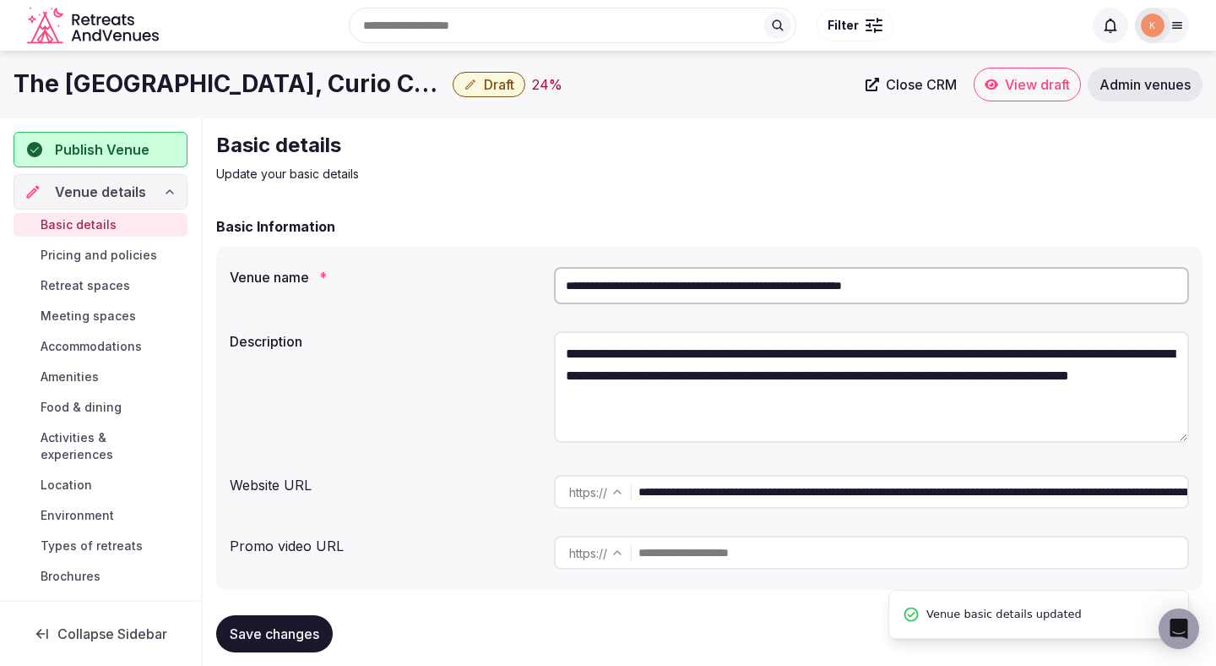
click at [264, 638] on span "Save changes" at bounding box center [275, 633] width 90 height 17
click at [258, 635] on span "Save changes" at bounding box center [275, 633] width 90 height 17
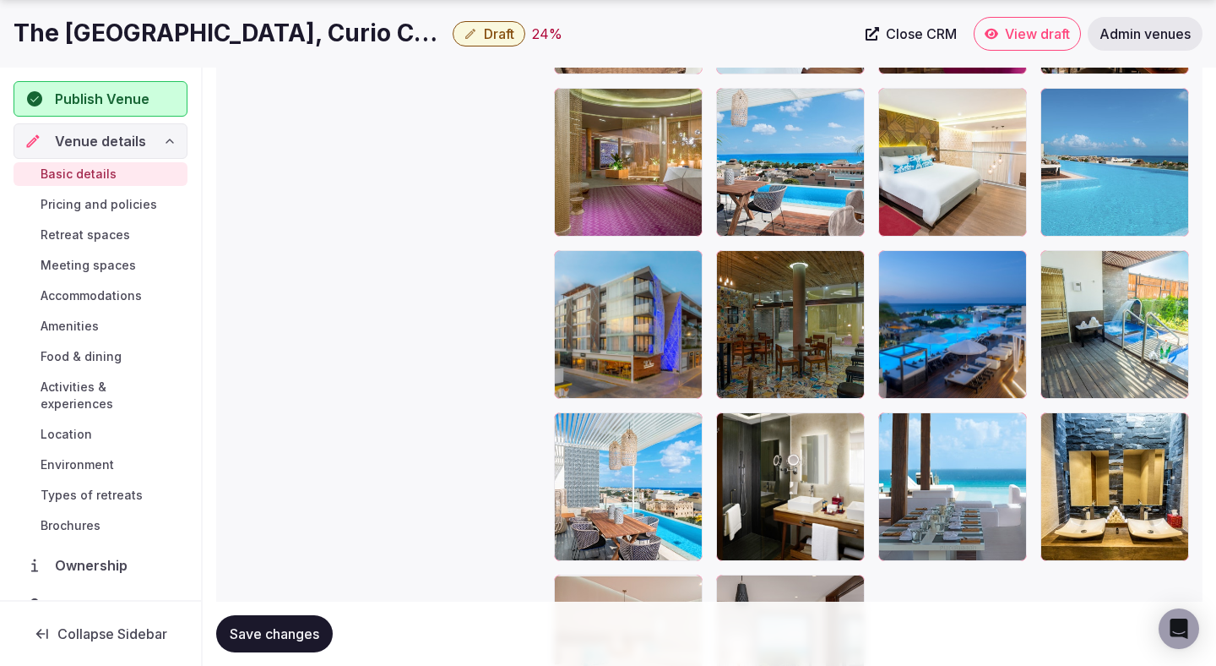
scroll to position [3529, 0]
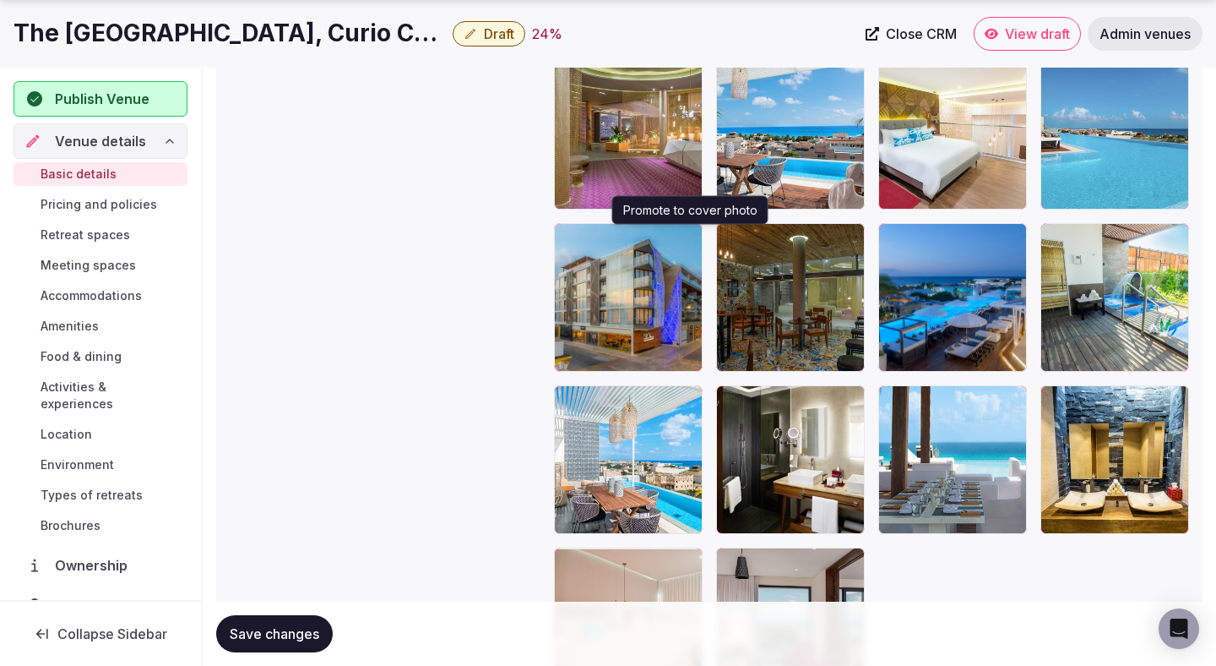
click at [692, 243] on icon "button" at bounding box center [686, 240] width 14 height 14
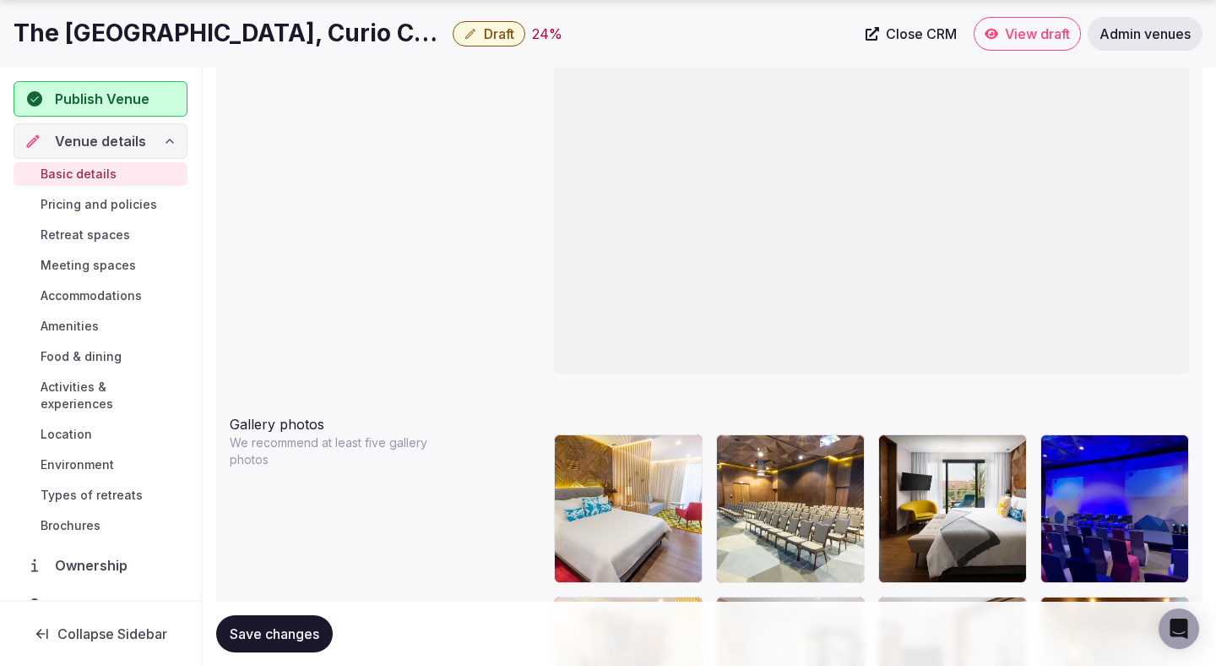
scroll to position [1768, 0]
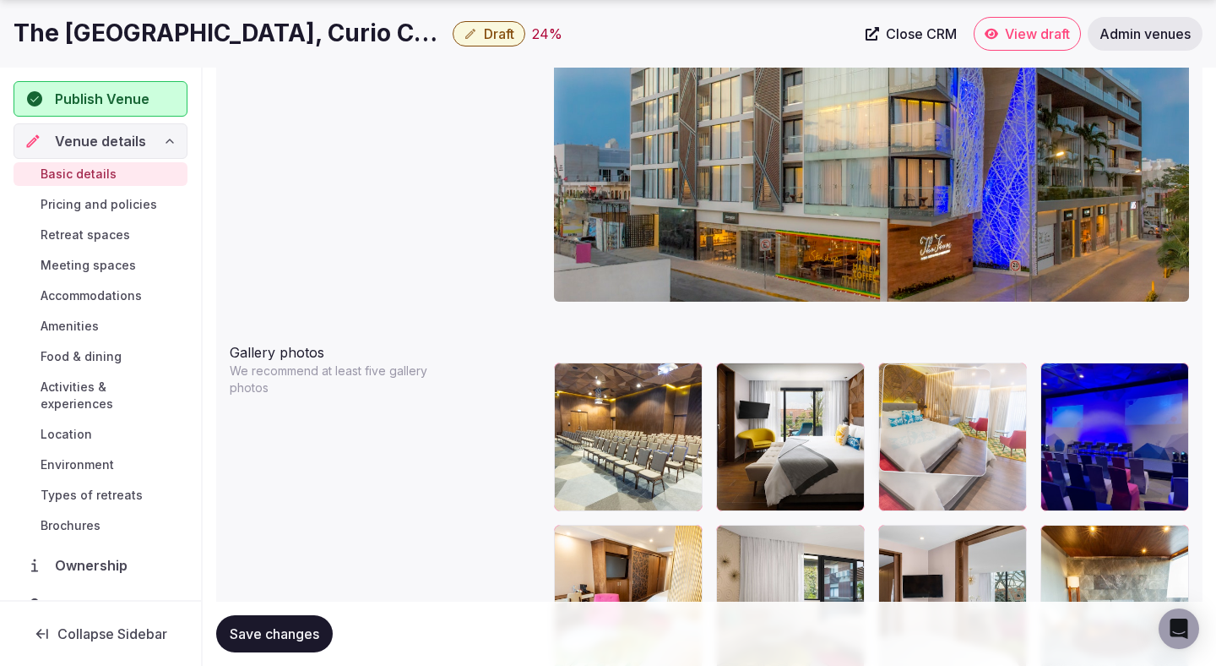
drag, startPoint x: 571, startPoint y: 500, endPoint x: 867, endPoint y: 480, distance: 297.2
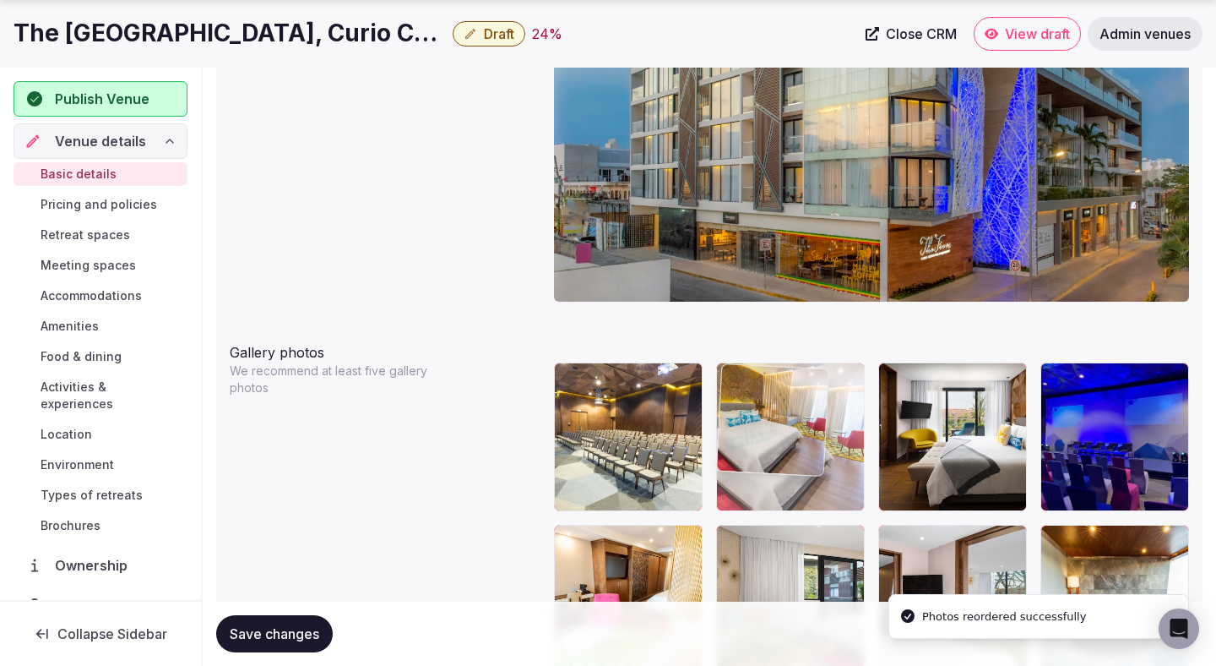
drag, startPoint x: 913, startPoint y: 460, endPoint x: 748, endPoint y: 456, distance: 165.6
click at [748, 456] on body "**********" at bounding box center [608, 407] width 1216 height 4350
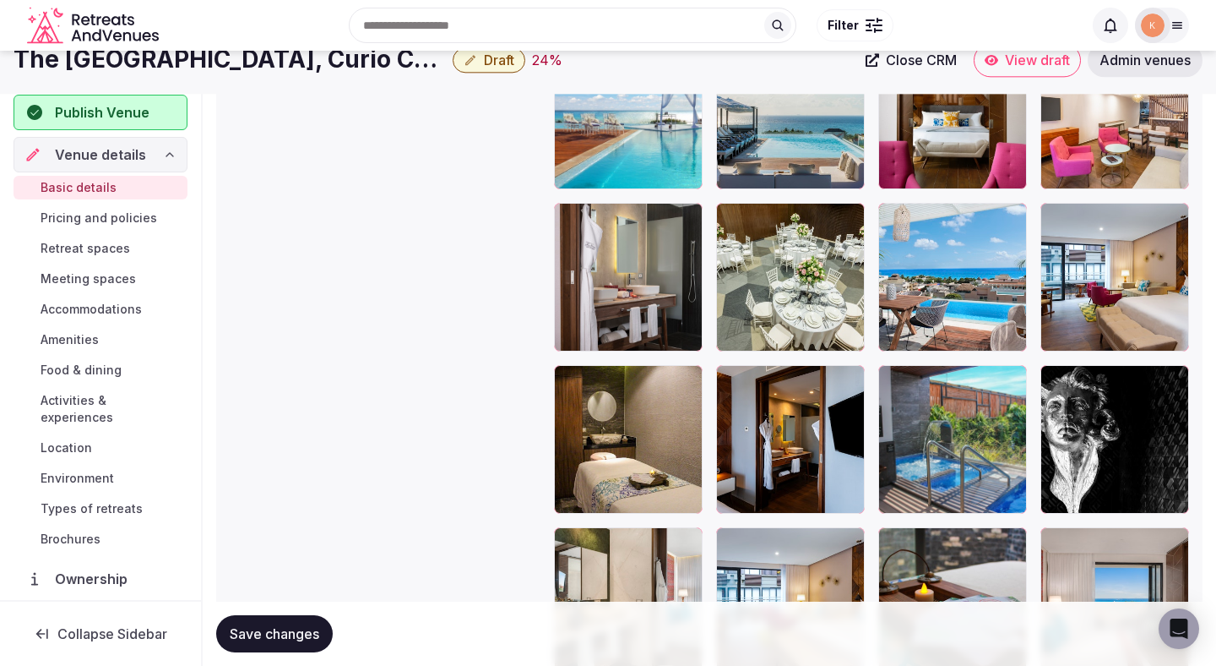
scroll to position [2729, 0]
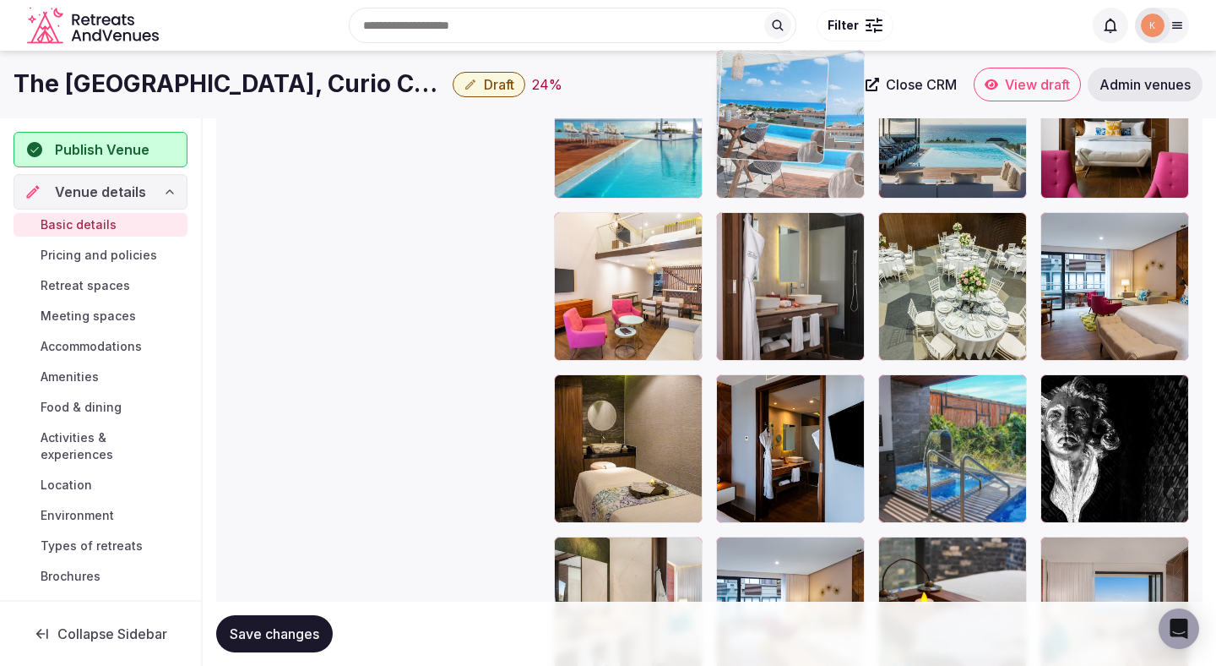
drag, startPoint x: 956, startPoint y: 320, endPoint x: 747, endPoint y: 181, distance: 251.6
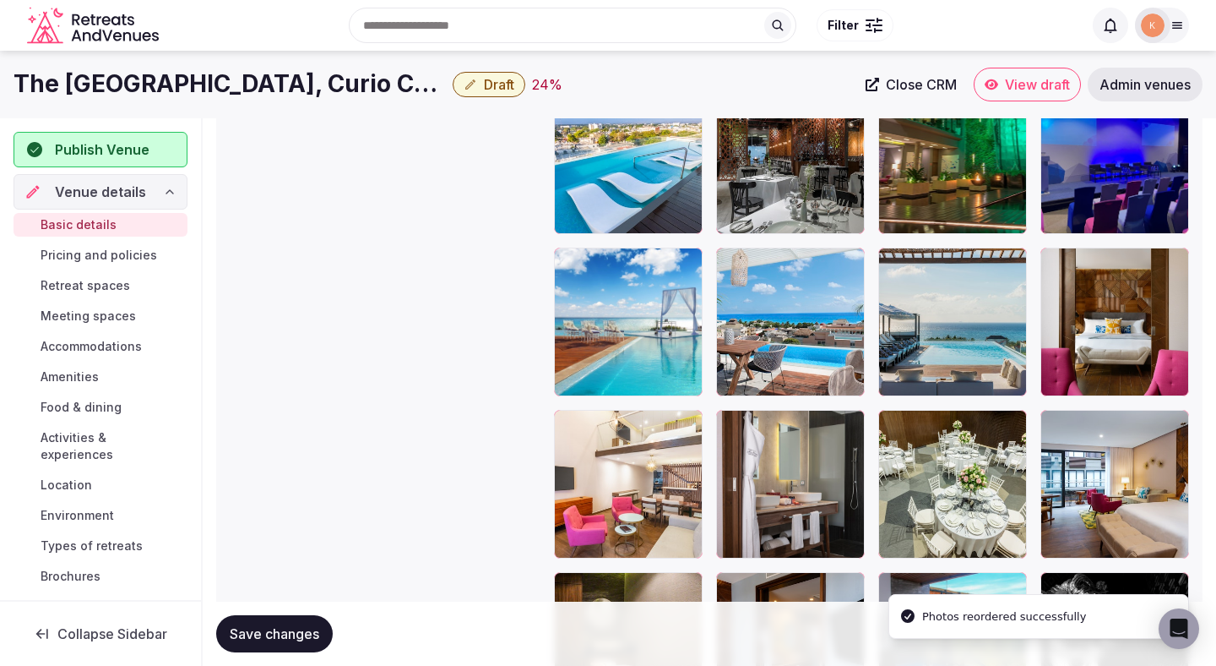
scroll to position [2422, 0]
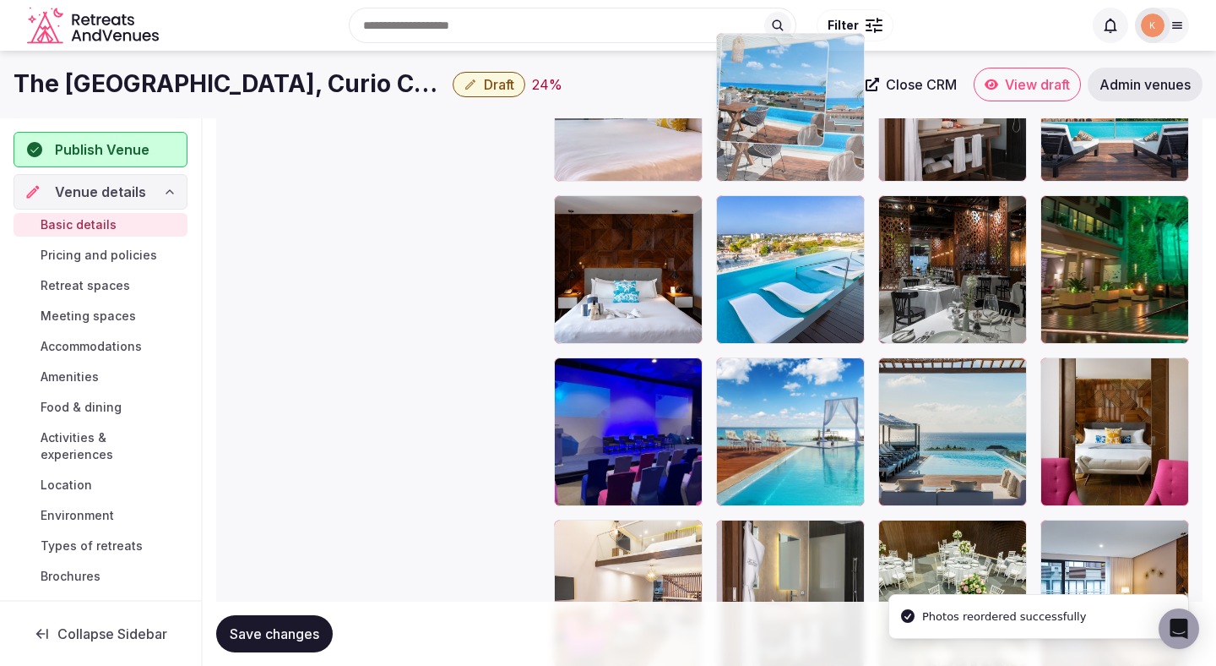
drag, startPoint x: 765, startPoint y: 440, endPoint x: 705, endPoint y: 196, distance: 251.4
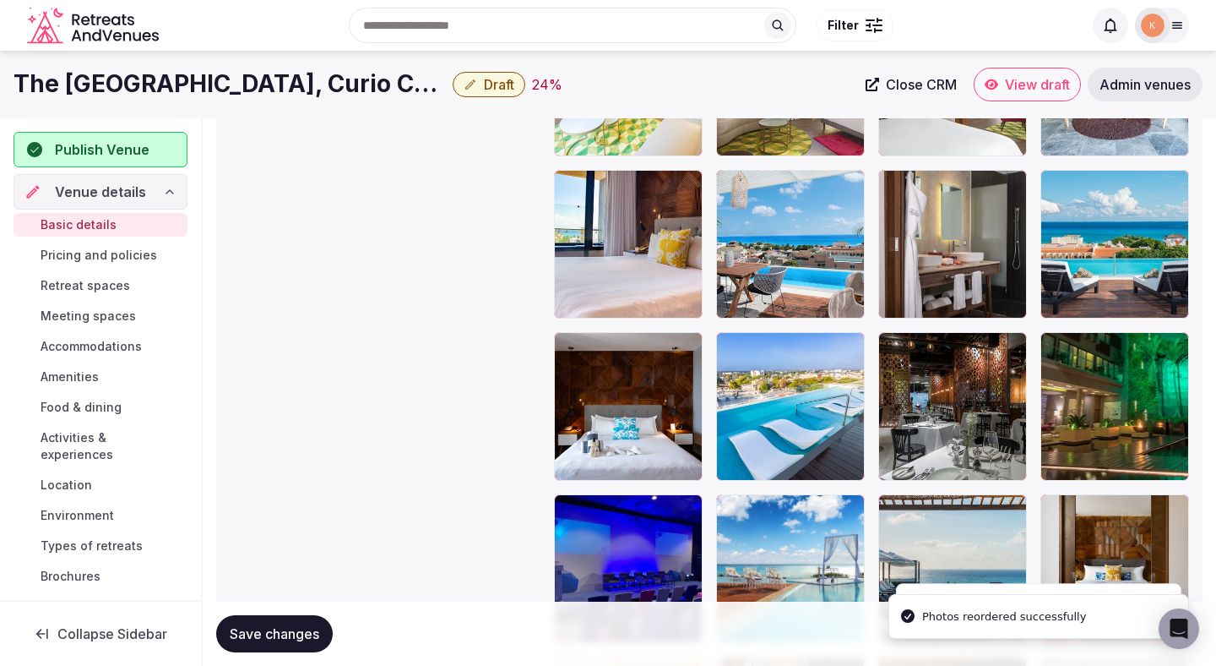
scroll to position [2124, 0]
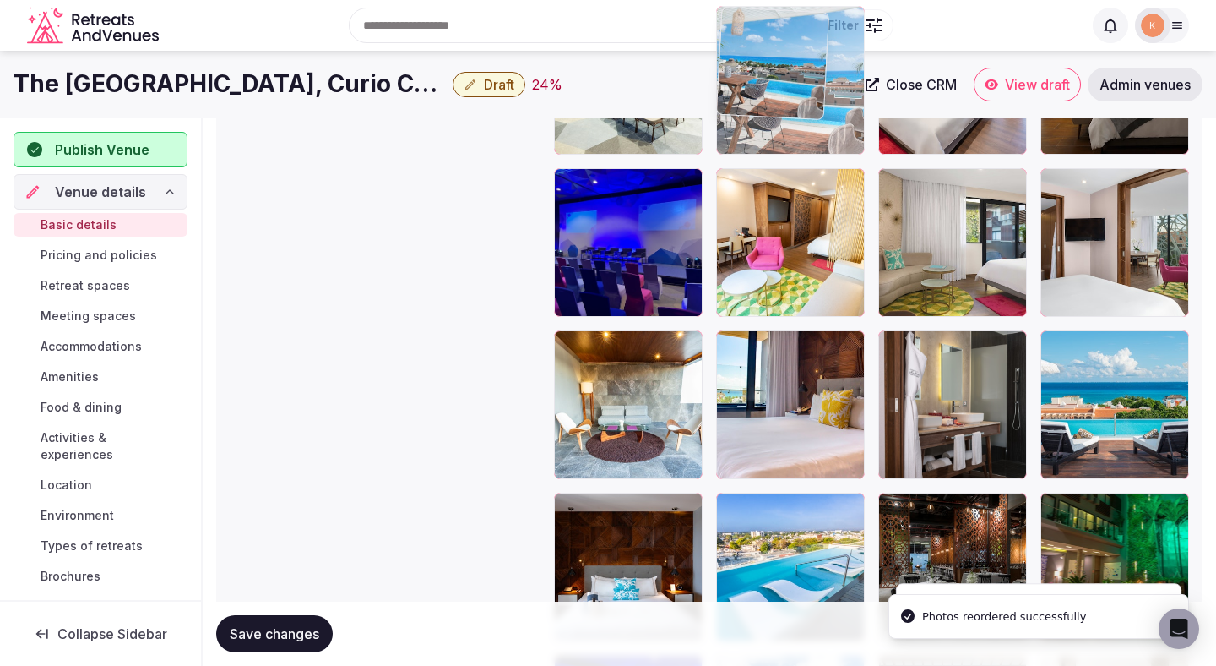
drag, startPoint x: 739, startPoint y: 434, endPoint x: 739, endPoint y: 177, distance: 256.8
click at [739, 177] on body "**********" at bounding box center [608, 51] width 1216 height 4350
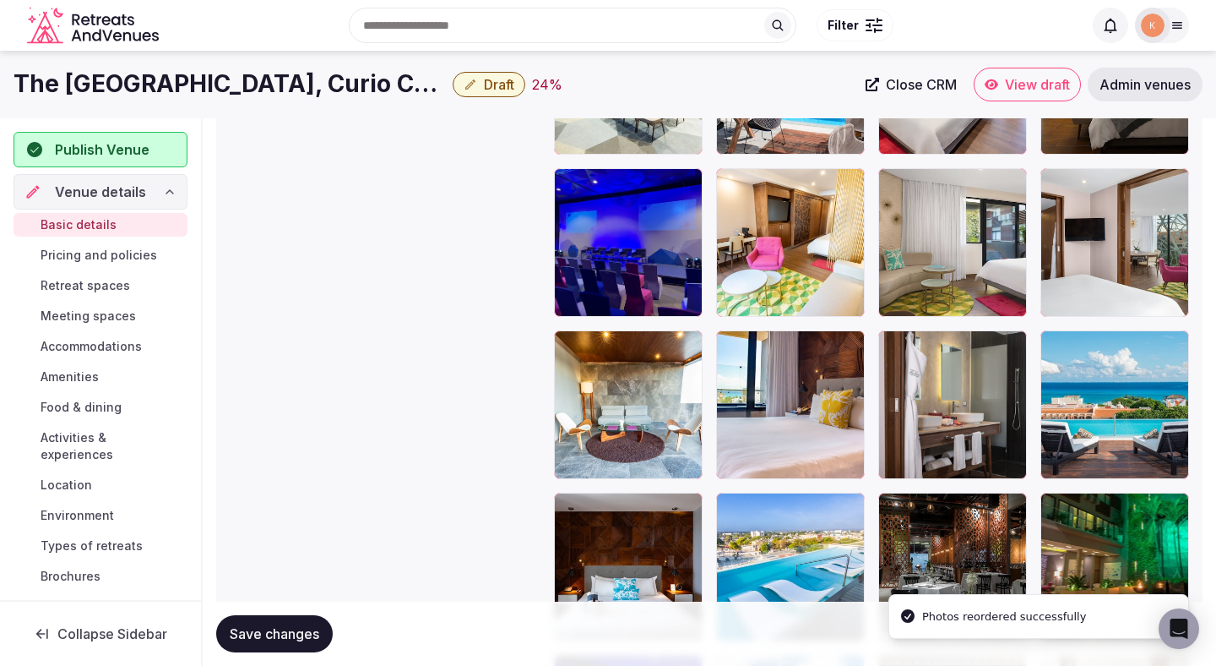
scroll to position [1897, 0]
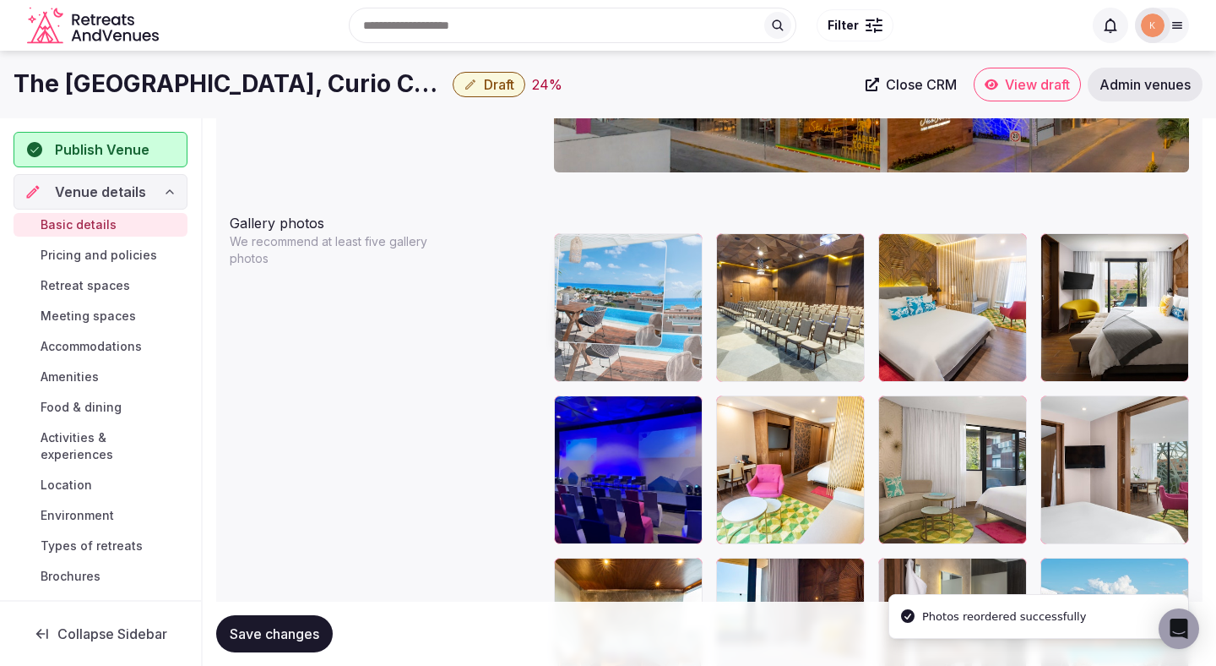
drag, startPoint x: 792, startPoint y: 312, endPoint x: 673, endPoint y: 325, distance: 119.9
click at [673, 325] on body "**********" at bounding box center [608, 278] width 1216 height 4350
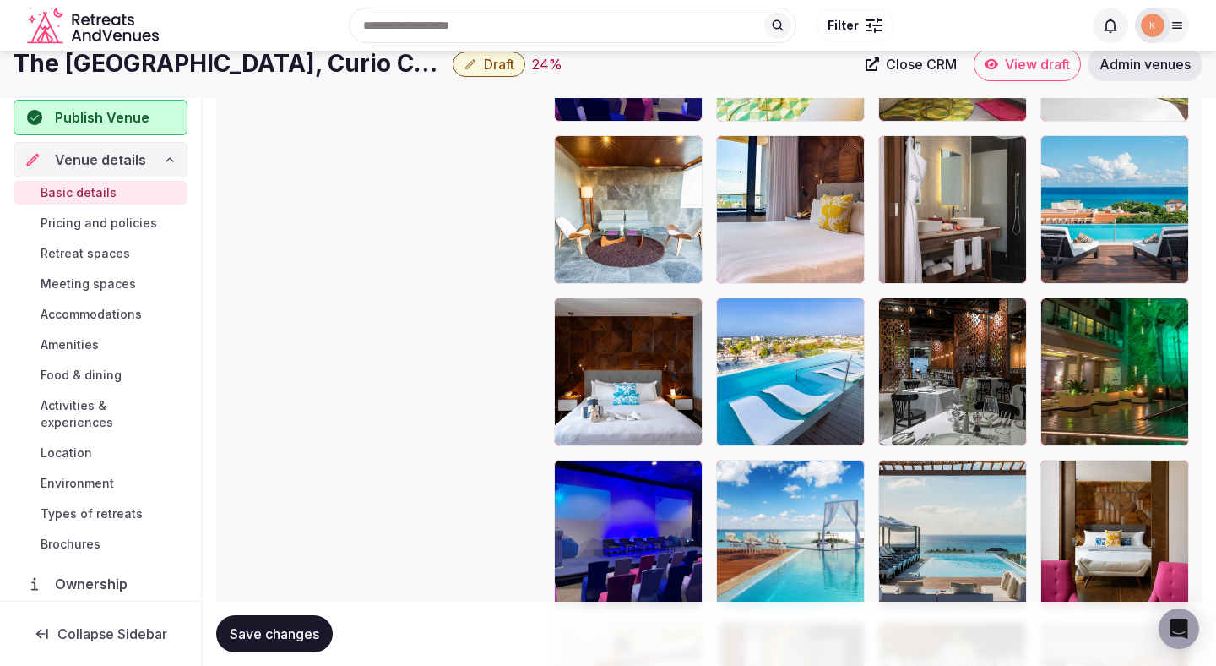
scroll to position [2221, 0]
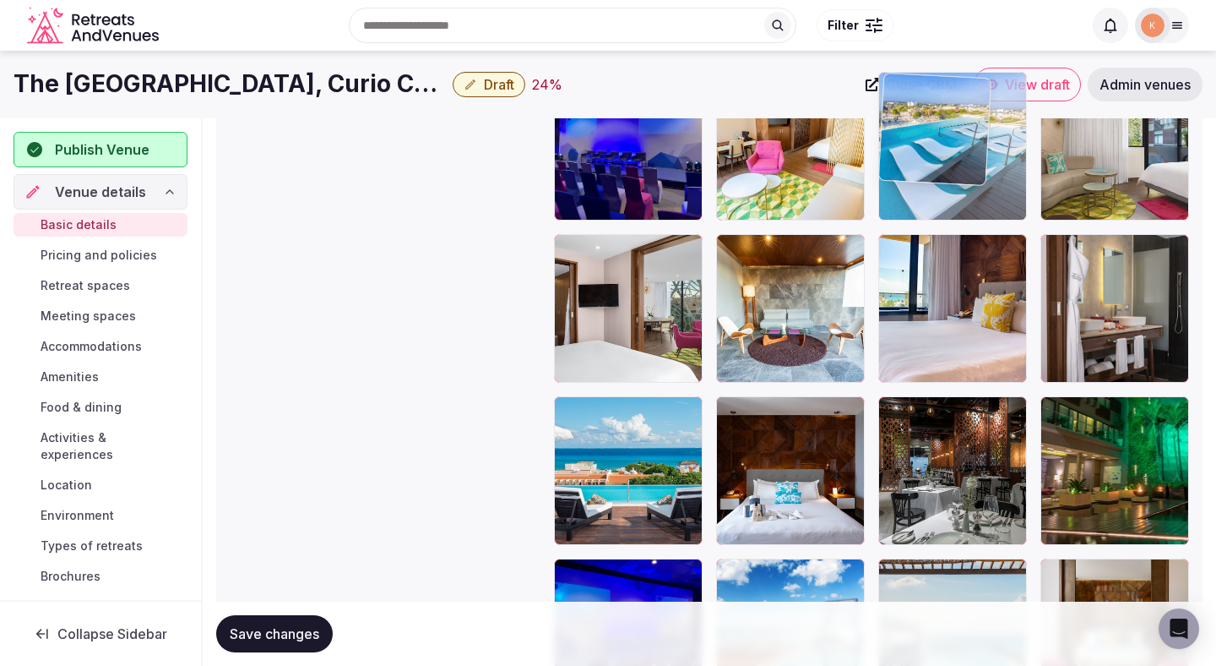
drag, startPoint x: 765, startPoint y: 460, endPoint x: 962, endPoint y: 188, distance: 335.0
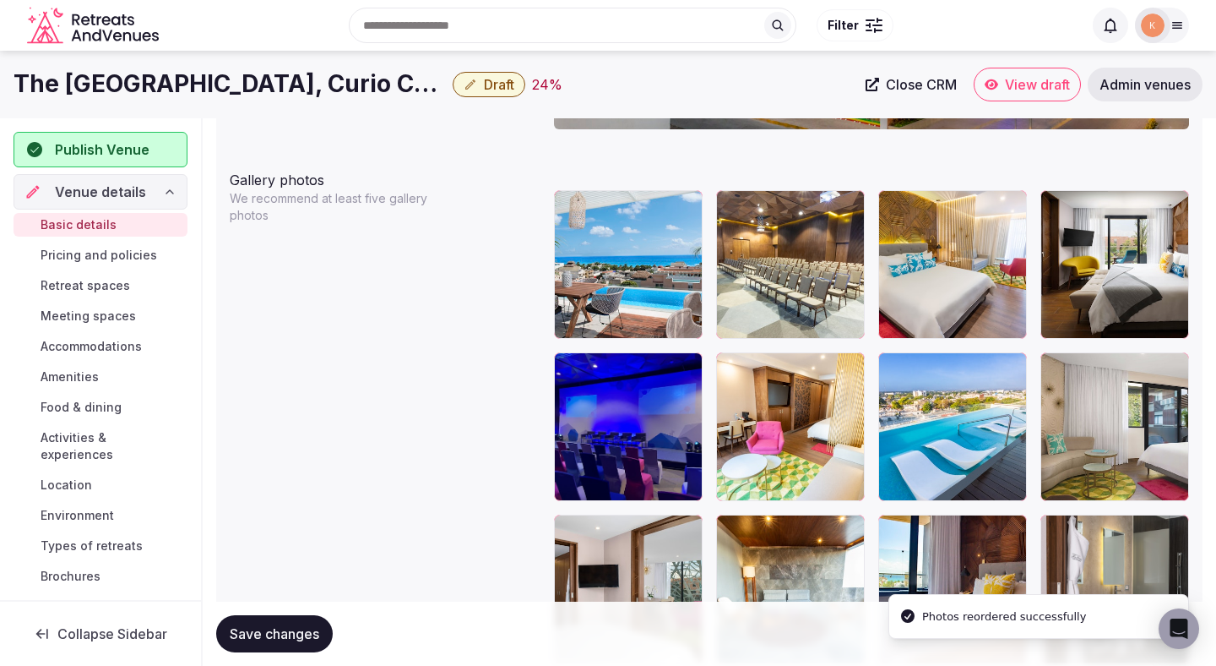
scroll to position [1895, 0]
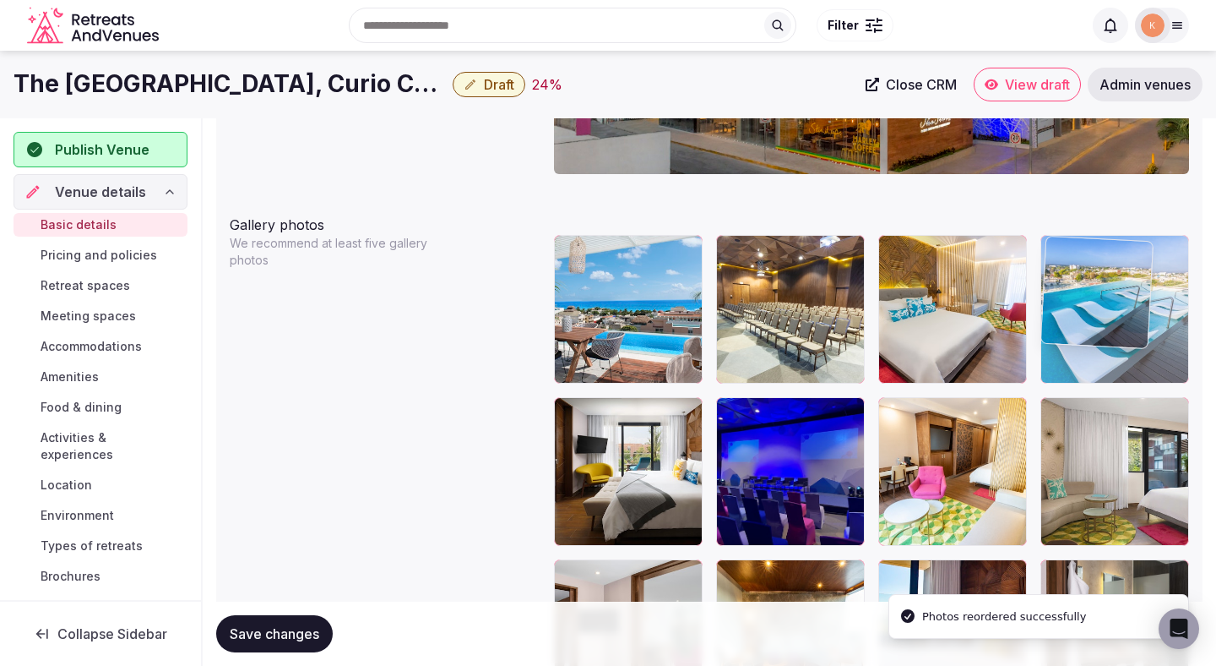
drag, startPoint x: 924, startPoint y: 481, endPoint x: 1106, endPoint y: 337, distance: 232.0
click at [1106, 337] on body "**********" at bounding box center [608, 280] width 1216 height 4350
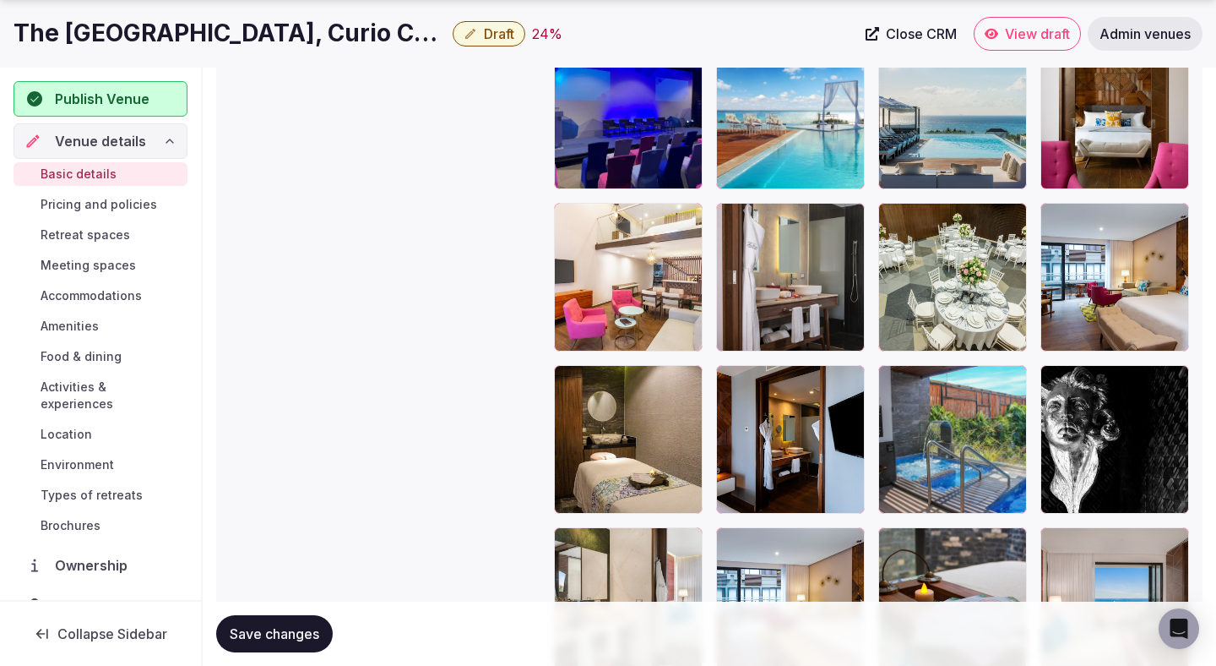
scroll to position [2778, 0]
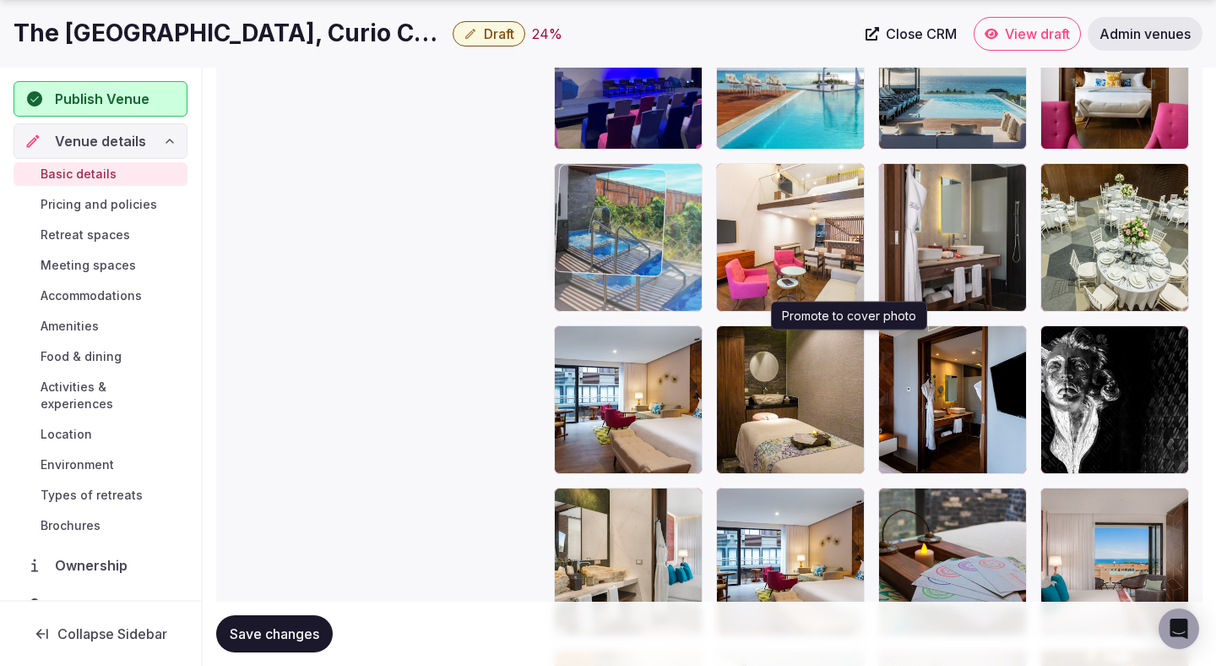
drag, startPoint x: 945, startPoint y: 442, endPoint x: 623, endPoint y: 286, distance: 358.5
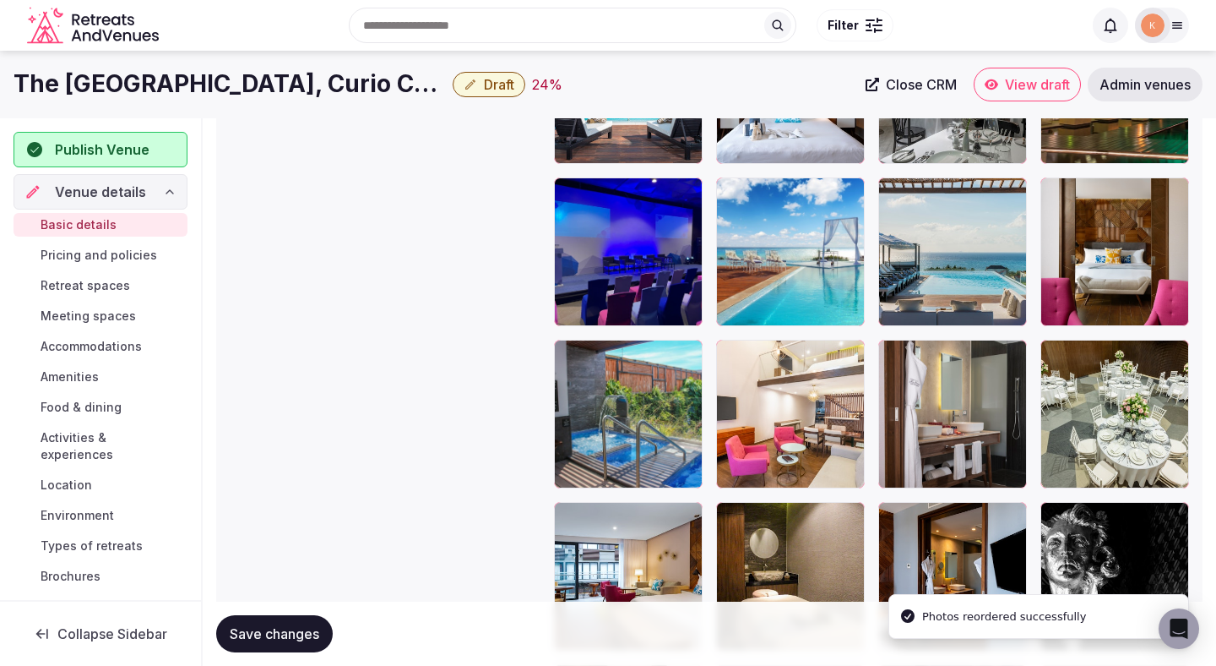
scroll to position [2570, 0]
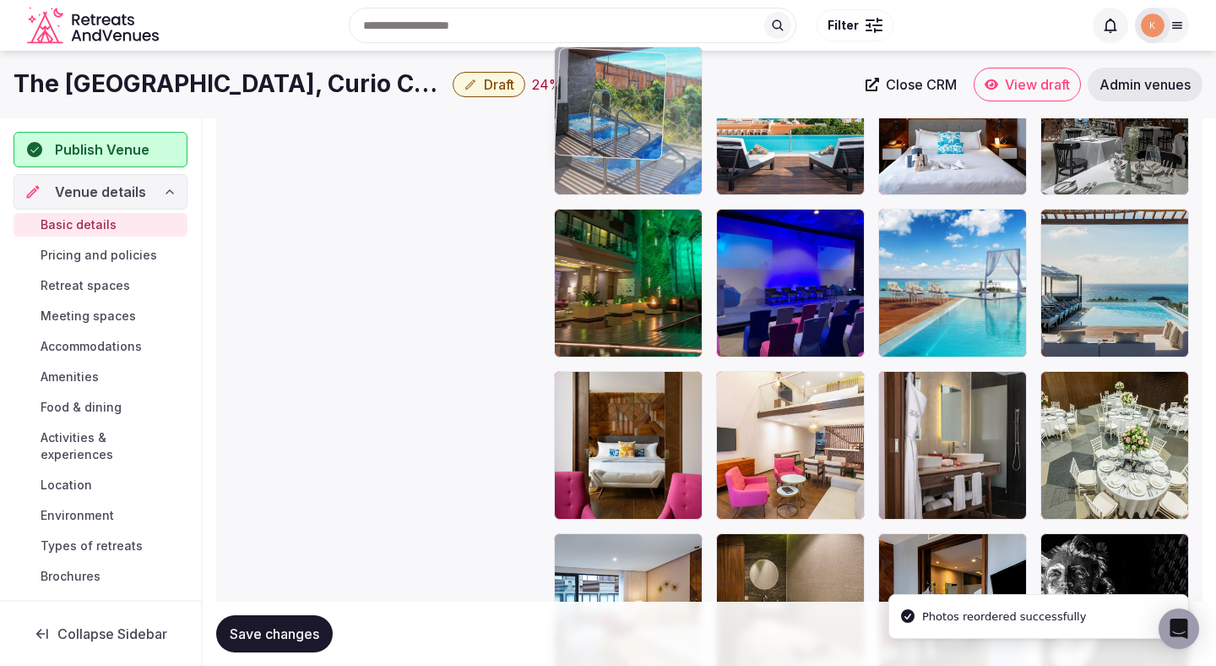
drag, startPoint x: 612, startPoint y: 447, endPoint x: 611, endPoint y: 202, distance: 245.0
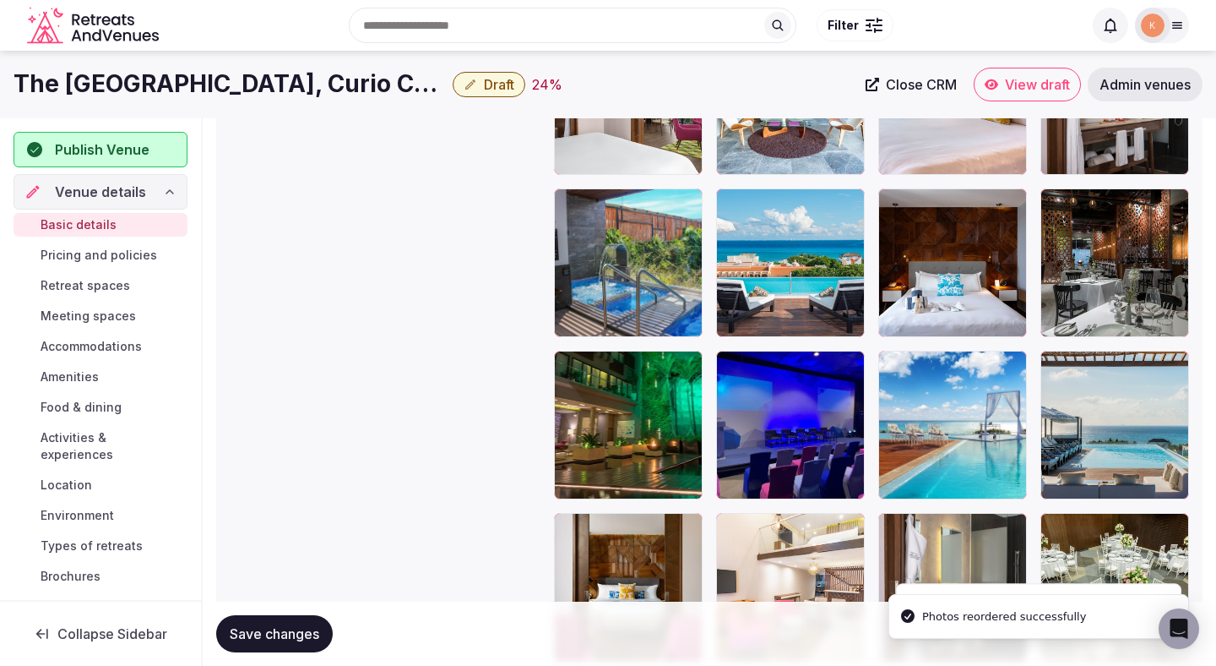
scroll to position [2322, 0]
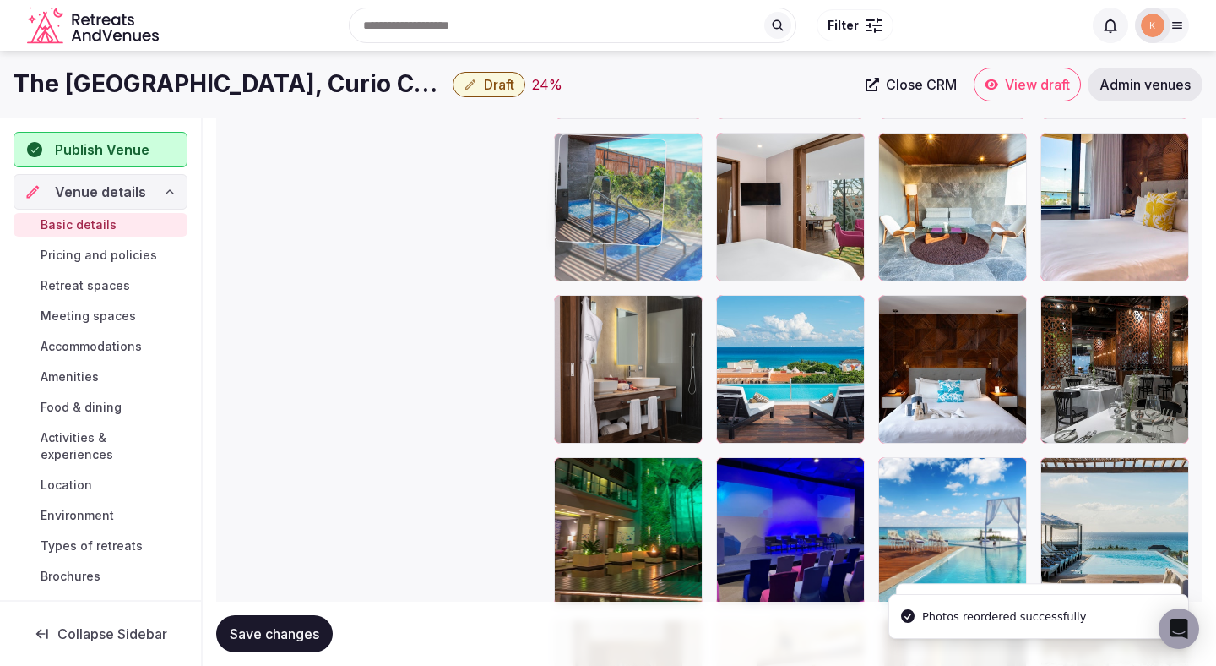
drag, startPoint x: 604, startPoint y: 383, endPoint x: 603, endPoint y: 253, distance: 130.9
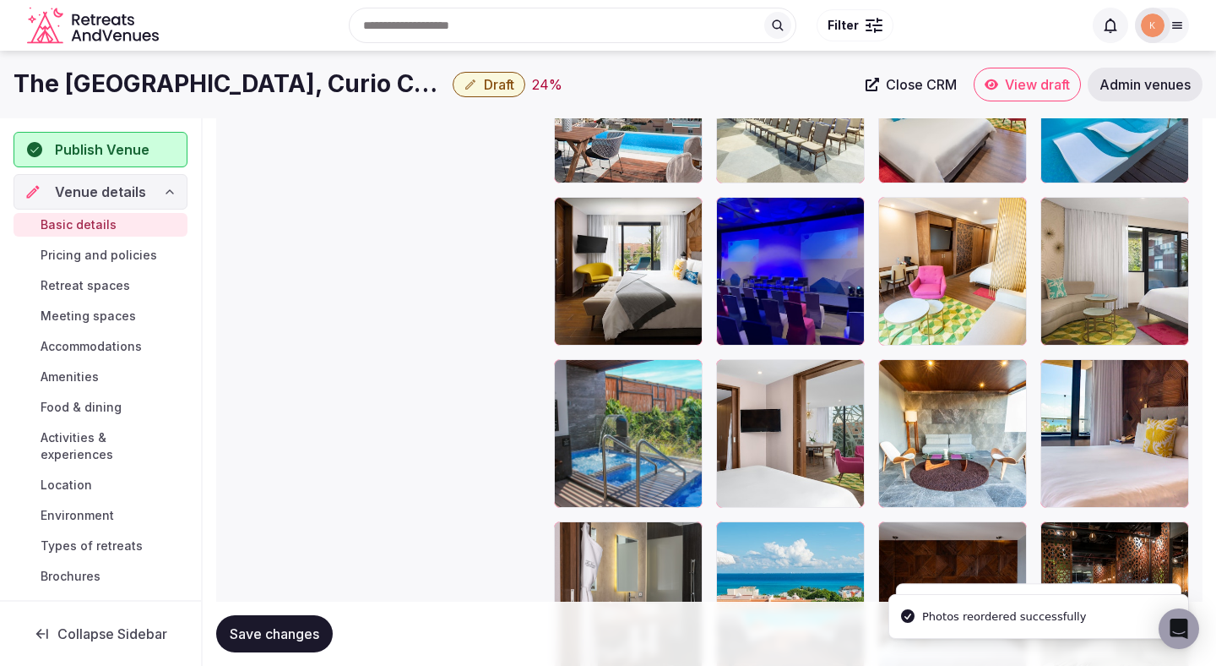
scroll to position [2042, 0]
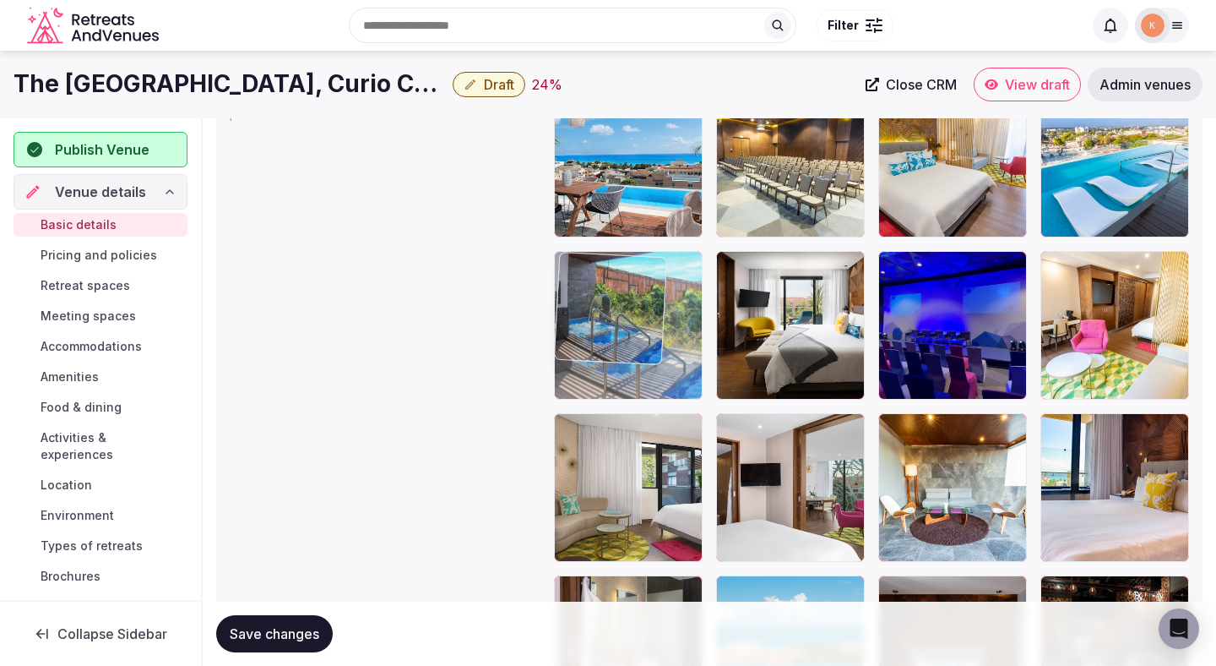
drag, startPoint x: 611, startPoint y: 519, endPoint x: 607, endPoint y: 396, distance: 122.5
click at [607, 396] on body "**********" at bounding box center [608, 133] width 1216 height 4350
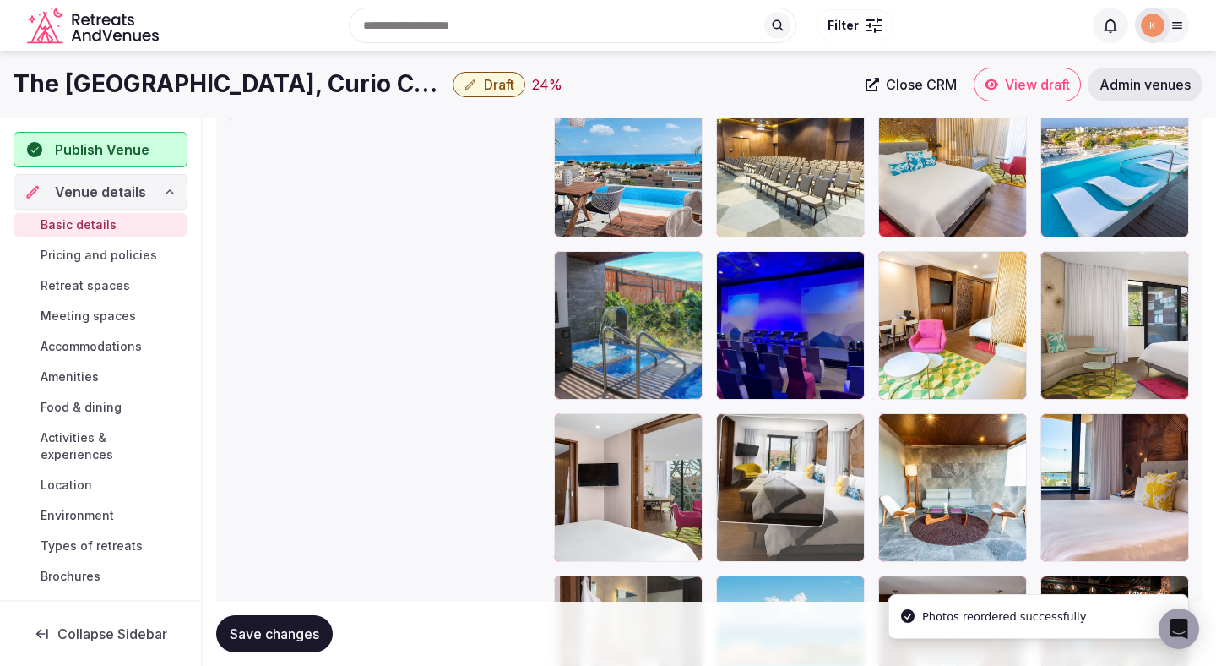
drag, startPoint x: 812, startPoint y: 352, endPoint x: 773, endPoint y: 498, distance: 151.2
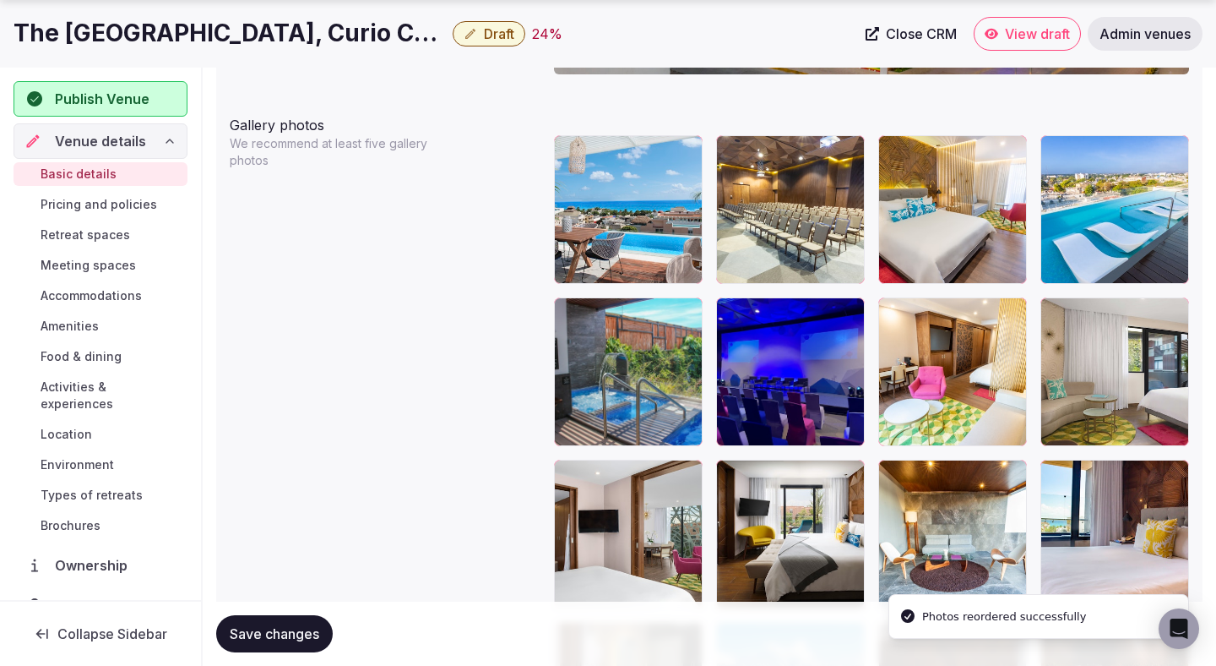
scroll to position [1997, 0]
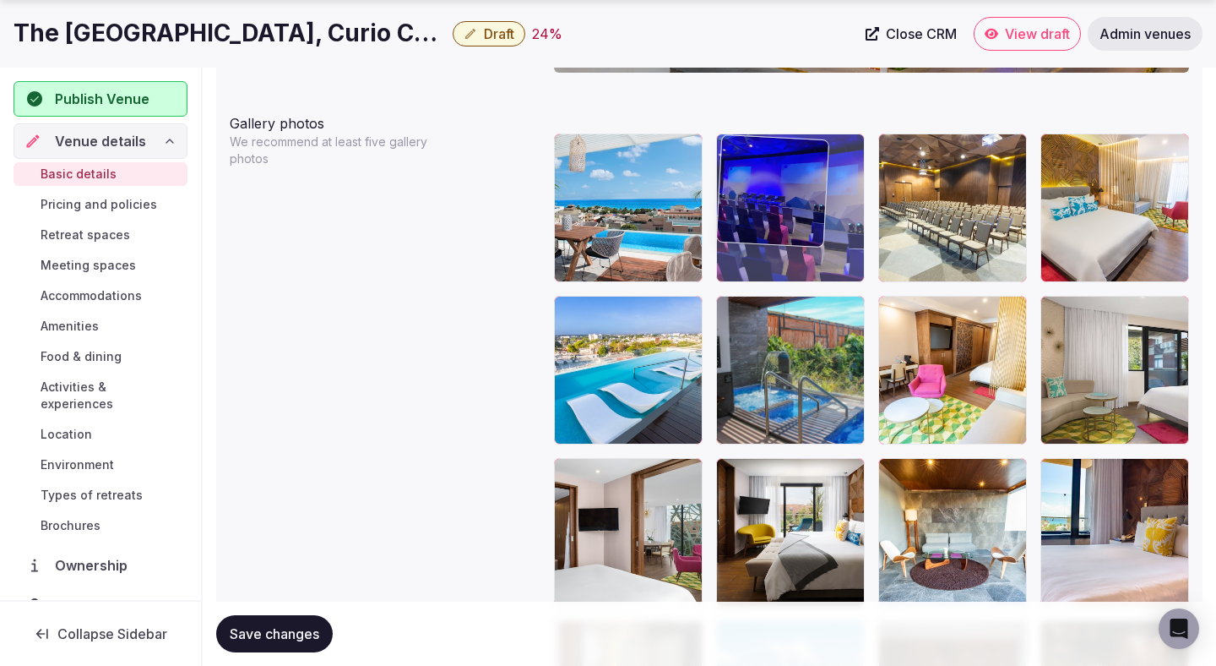
drag, startPoint x: 818, startPoint y: 387, endPoint x: 816, endPoint y: 204, distance: 183.3
click at [816, 204] on body "**********" at bounding box center [608, 178] width 1216 height 4350
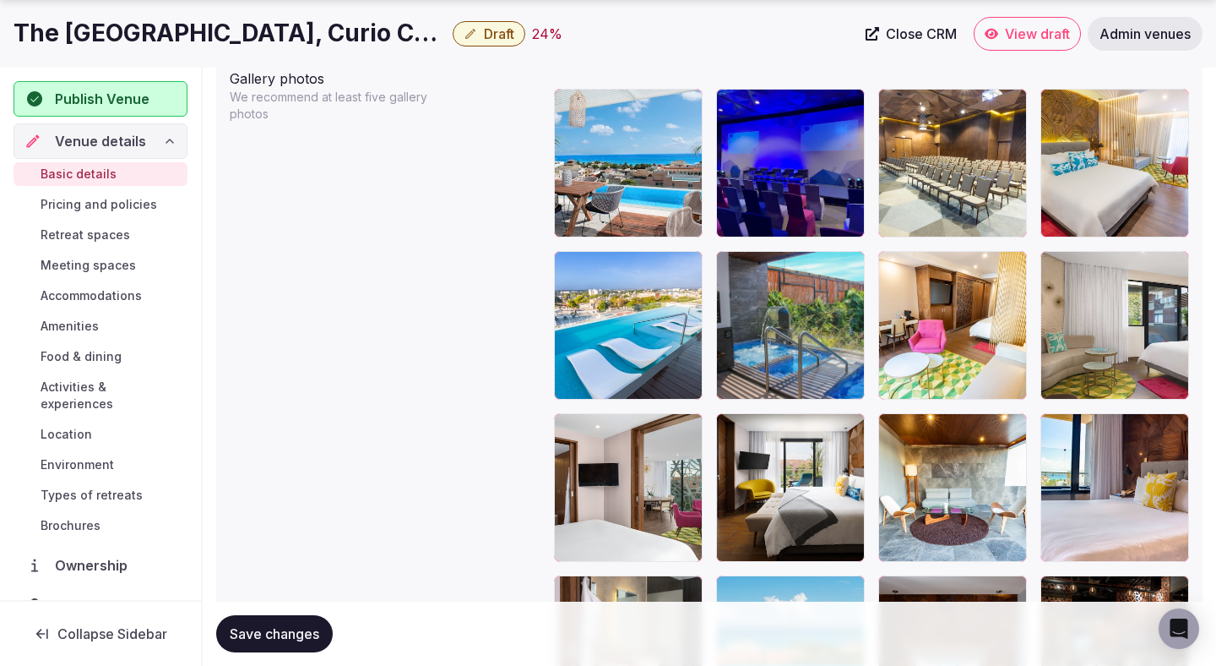
scroll to position [2043, 0]
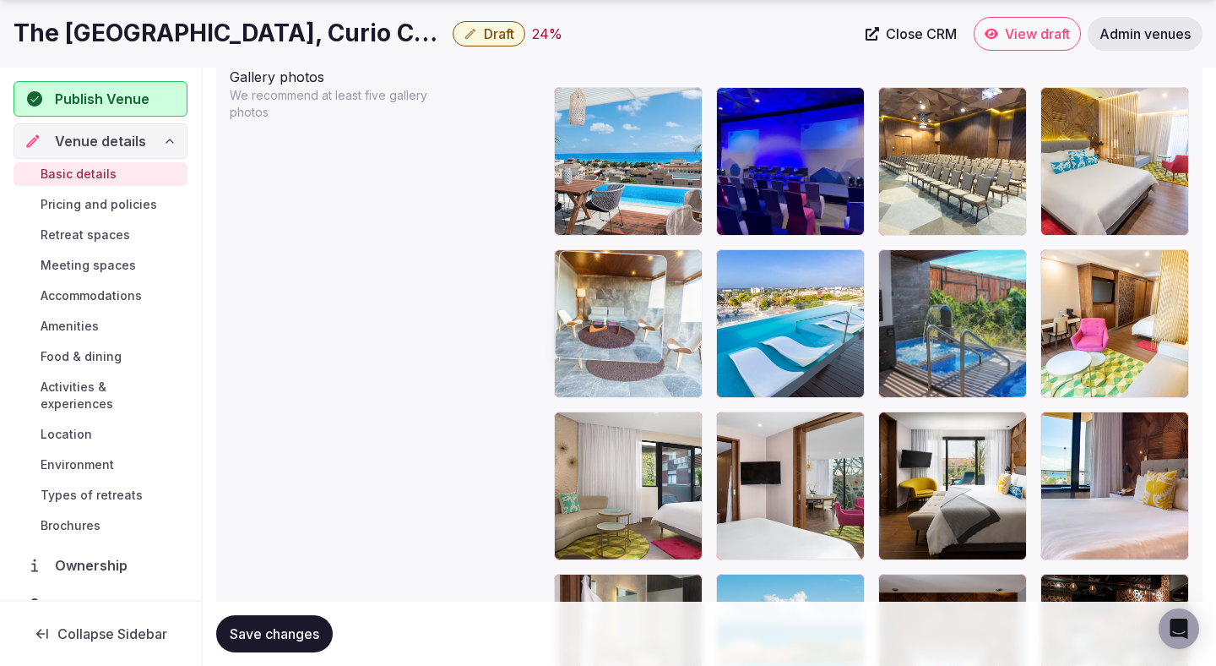
drag, startPoint x: 938, startPoint y: 490, endPoint x: 628, endPoint y: 343, distance: 343.8
click at [628, 343] on body "**********" at bounding box center [608, 132] width 1216 height 4350
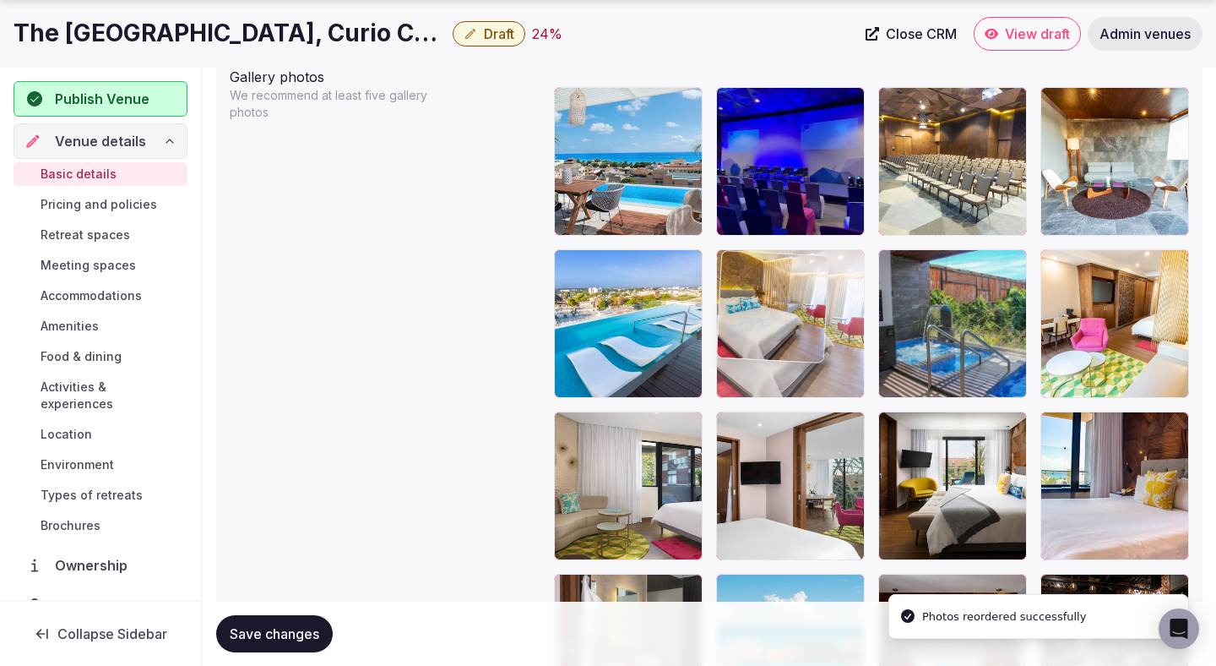
drag, startPoint x: 1056, startPoint y: 183, endPoint x: 721, endPoint y: 337, distance: 368.1
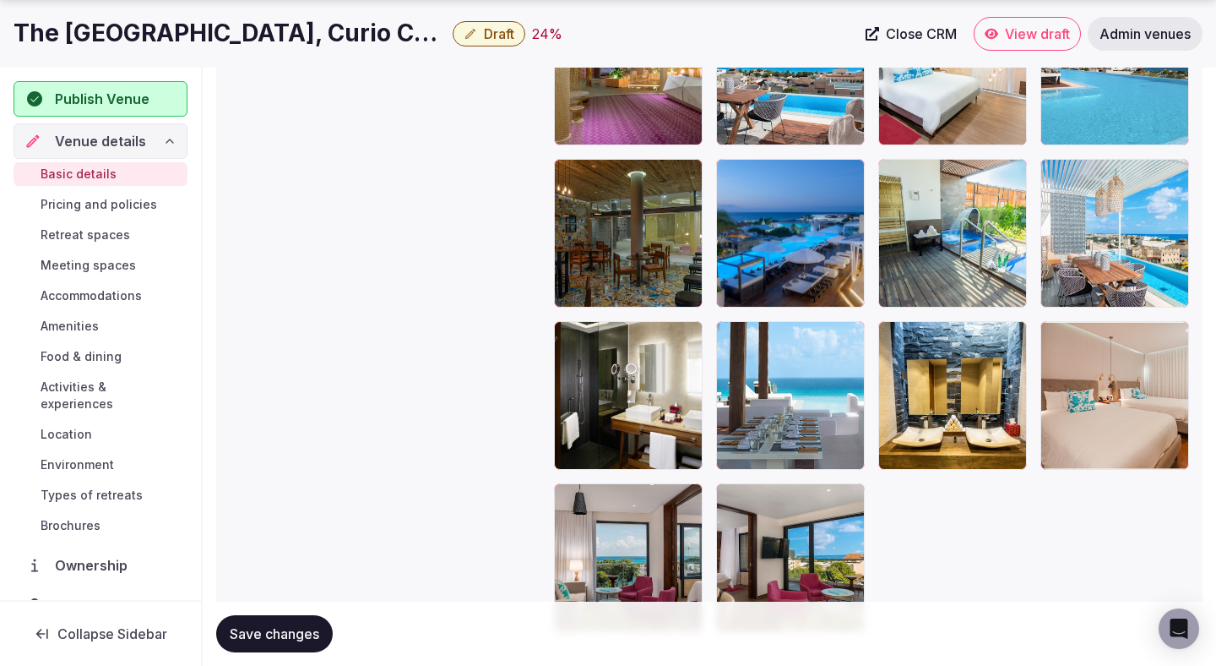
scroll to position [3685, 0]
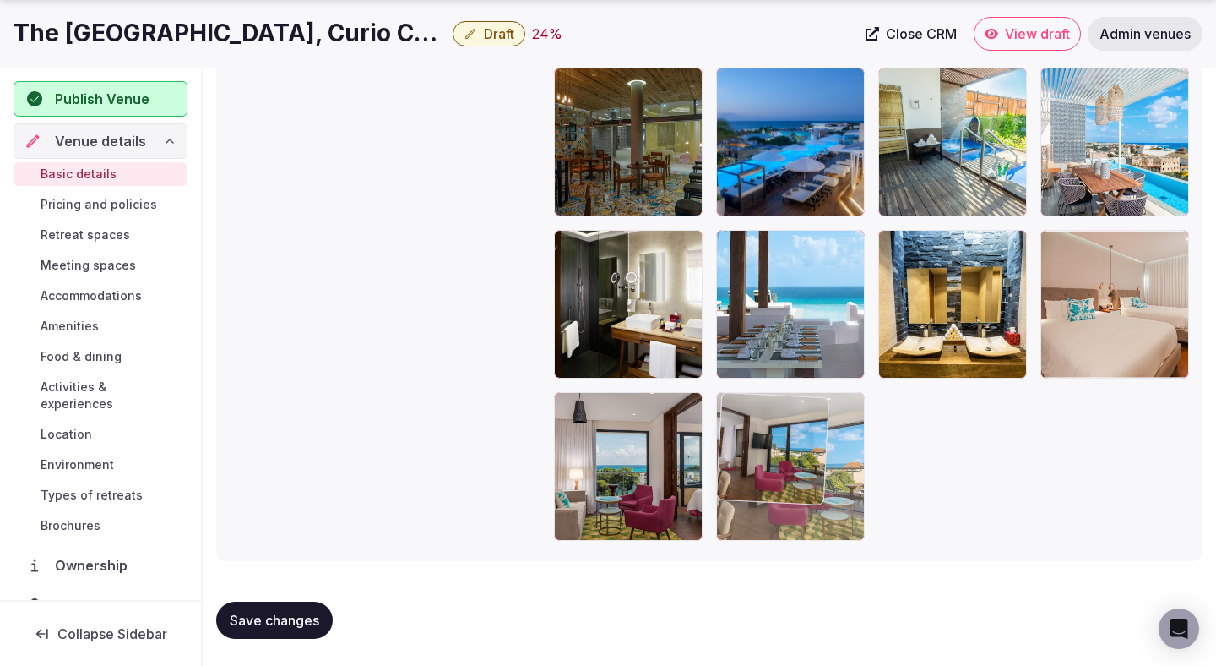
drag, startPoint x: 759, startPoint y: 428, endPoint x: 786, endPoint y: 432, distance: 26.4
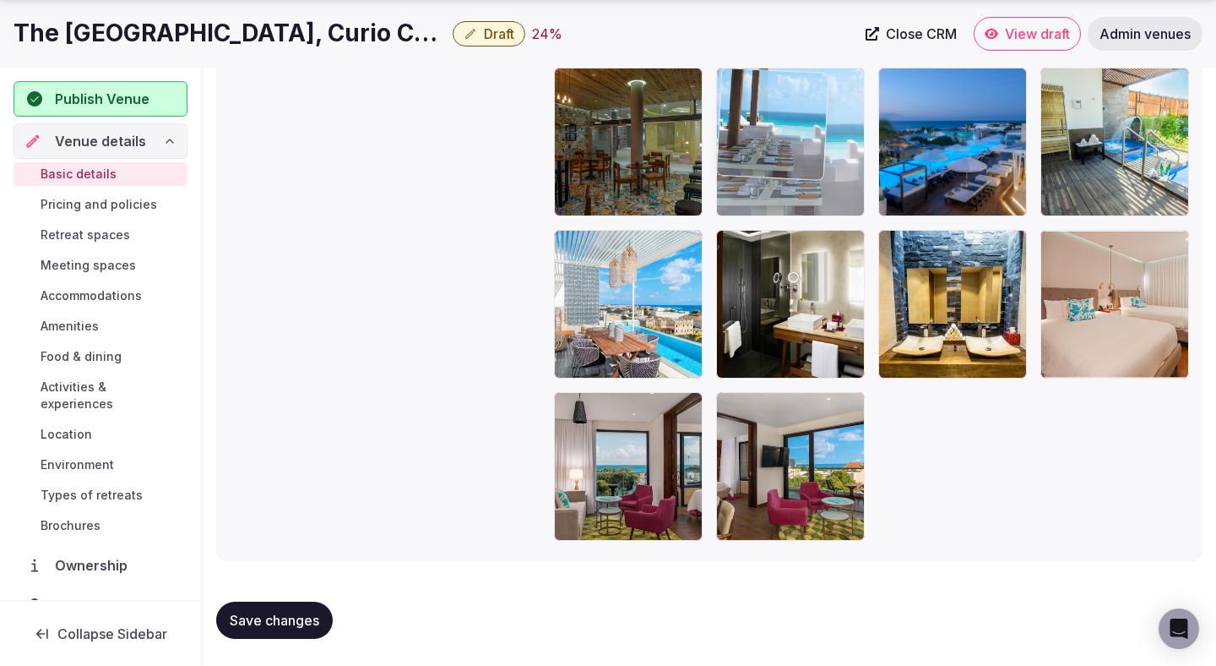
drag, startPoint x: 797, startPoint y: 351, endPoint x: 786, endPoint y: 167, distance: 183.6
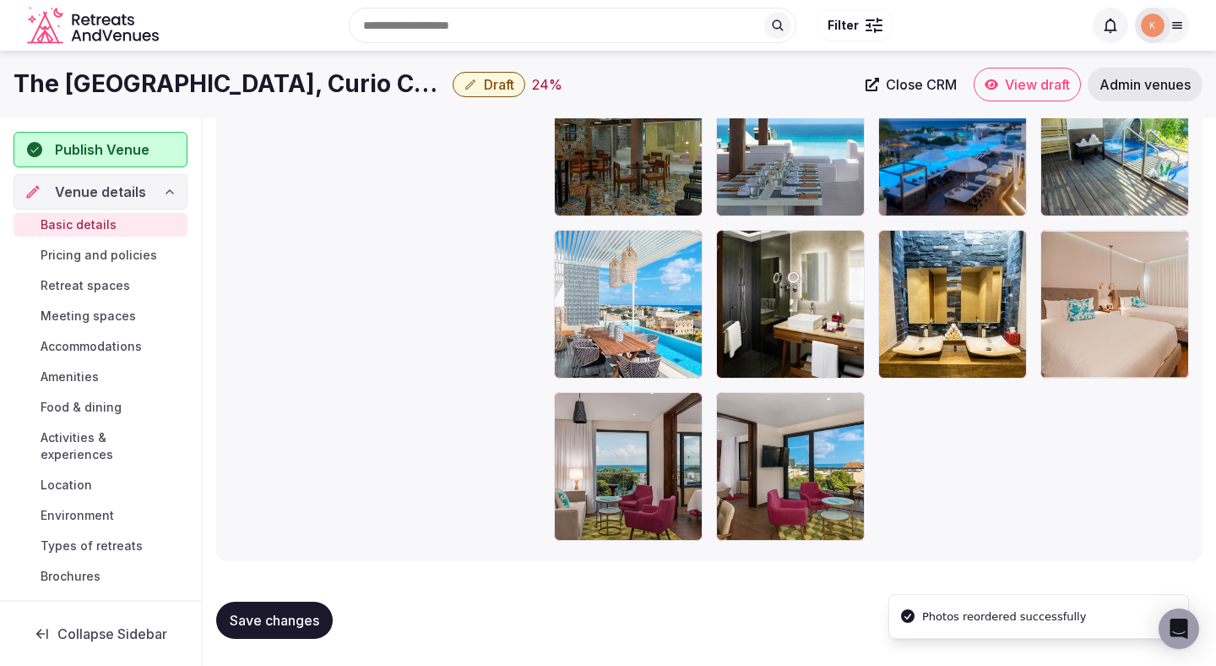
scroll to position [3358, 0]
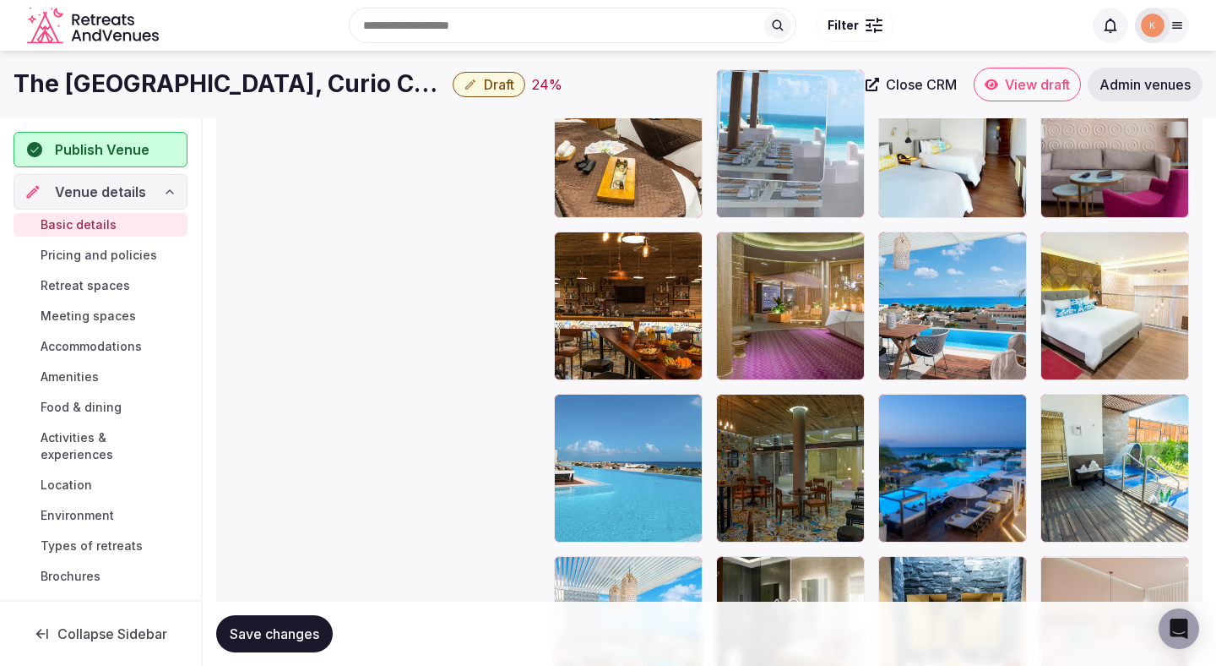
drag, startPoint x: 771, startPoint y: 490, endPoint x: 781, endPoint y: 244, distance: 246.0
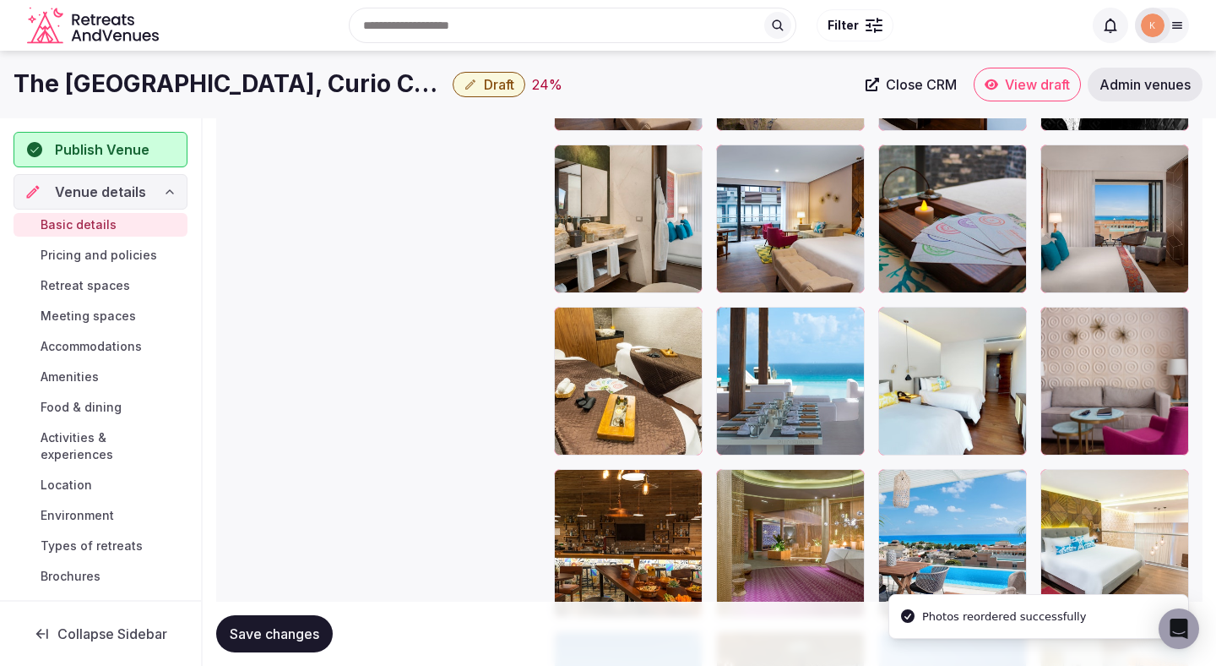
scroll to position [3100, 0]
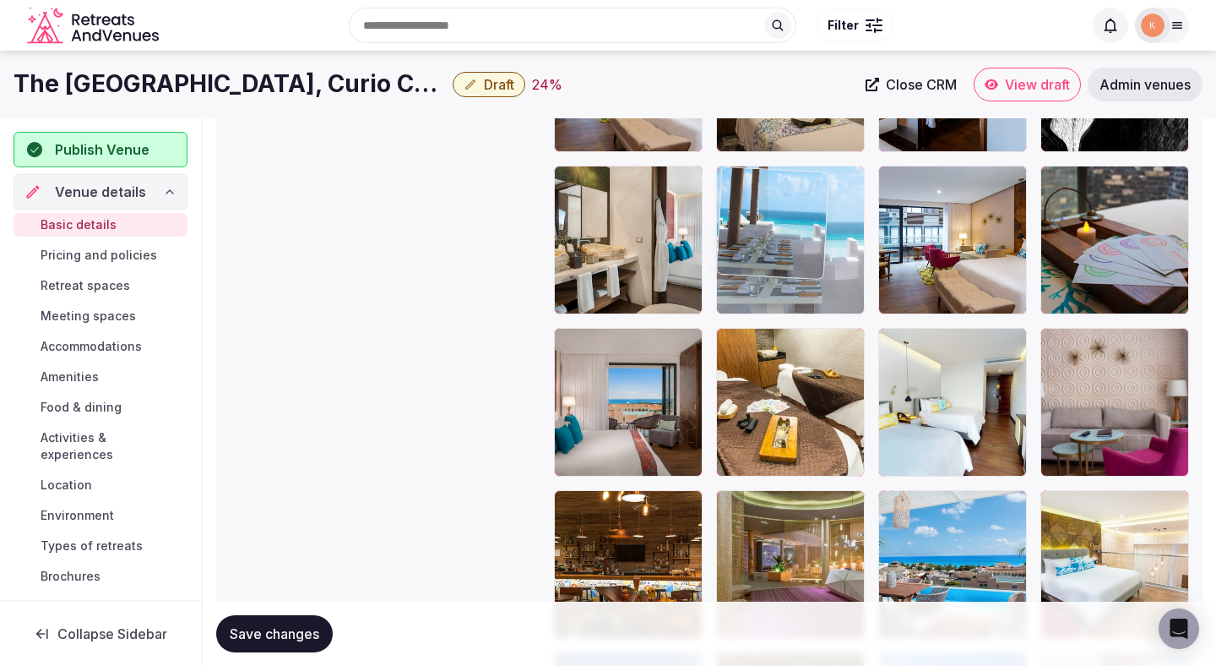
drag, startPoint x: 787, startPoint y: 398, endPoint x: 797, endPoint y: 266, distance: 132.1
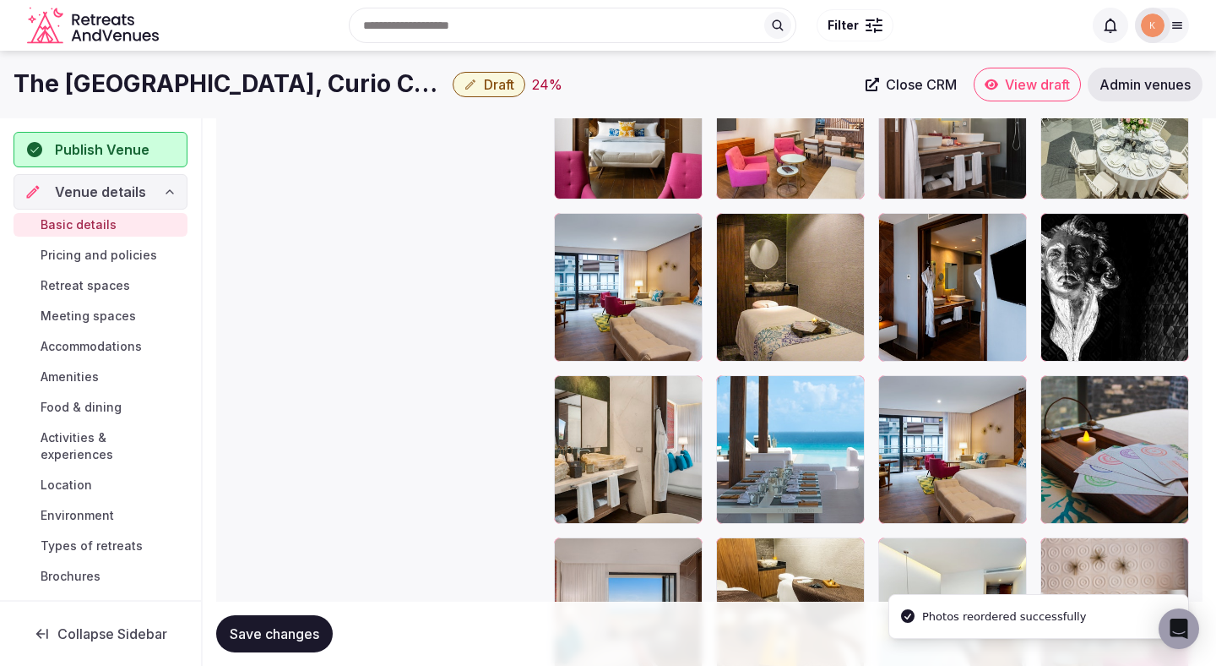
scroll to position [2858, 0]
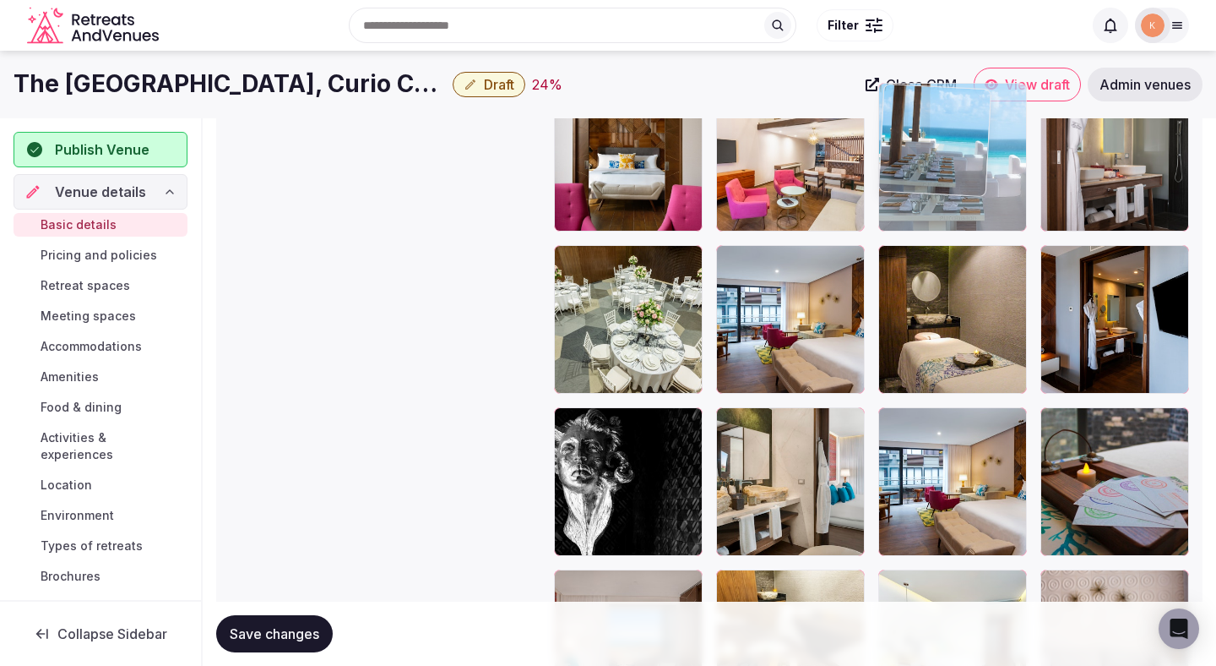
drag, startPoint x: 778, startPoint y: 481, endPoint x: 933, endPoint y: 237, distance: 289.4
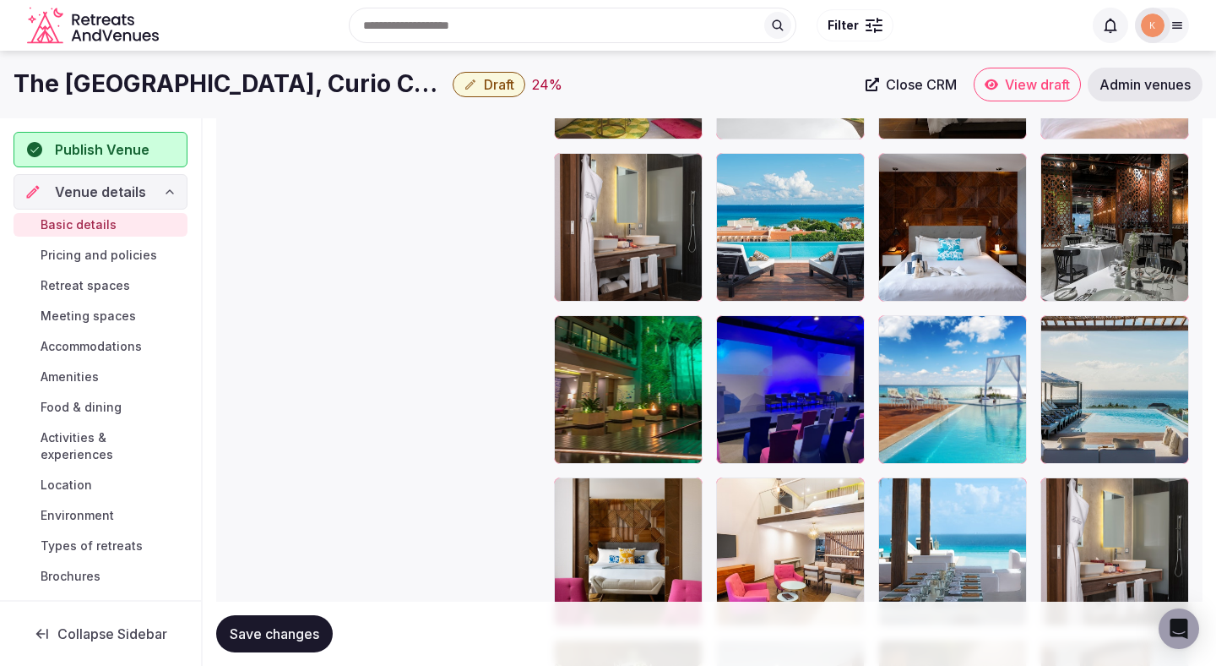
scroll to position [2450, 0]
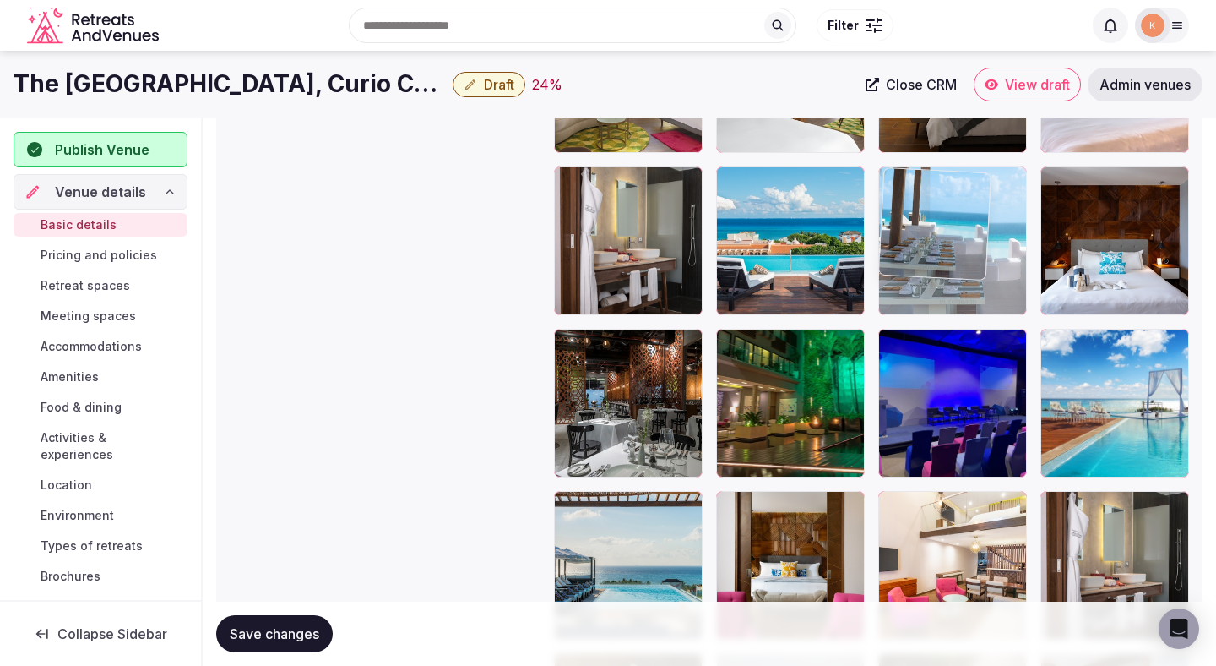
drag, startPoint x: 899, startPoint y: 541, endPoint x: 924, endPoint y: 273, distance: 269.8
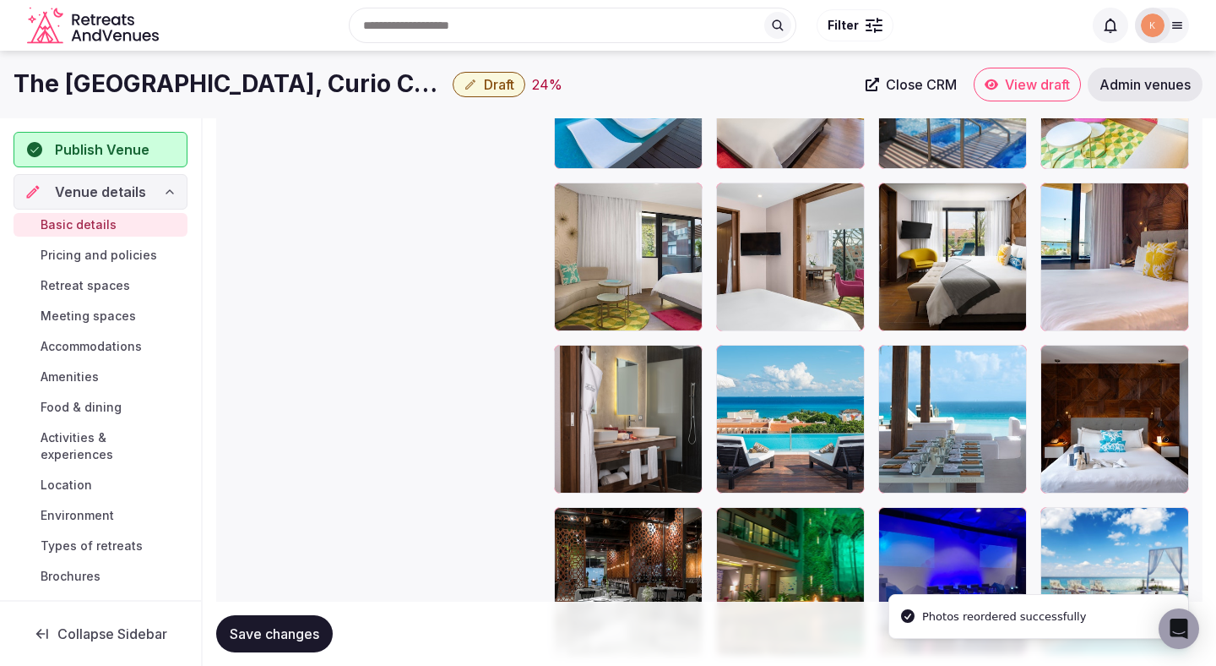
scroll to position [2230, 0]
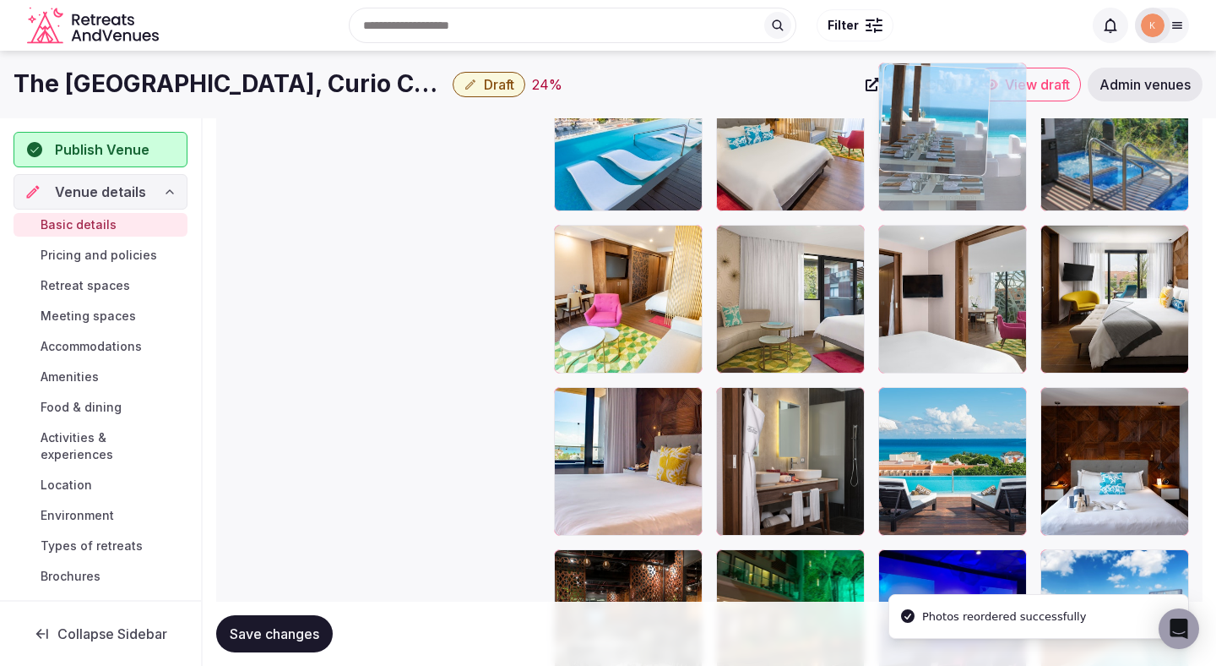
drag, startPoint x: 934, startPoint y: 448, endPoint x: 961, endPoint y: 165, distance: 284.3
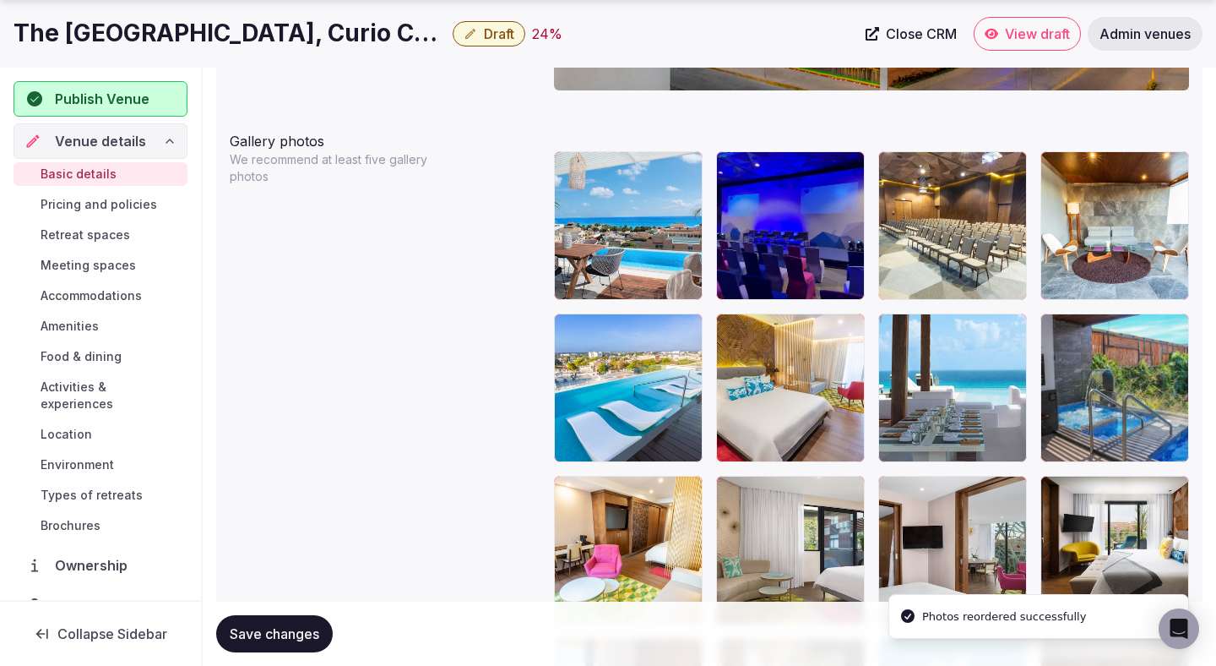
scroll to position [1981, 0]
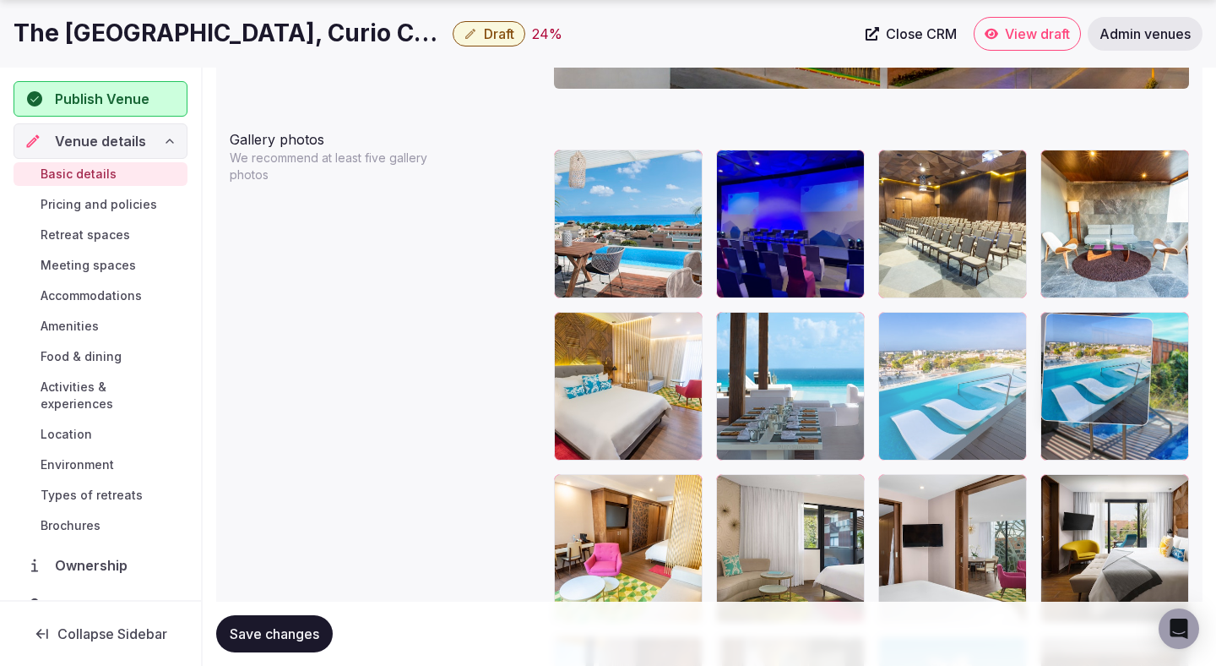
drag, startPoint x: 644, startPoint y: 362, endPoint x: 1074, endPoint y: 366, distance: 430.8
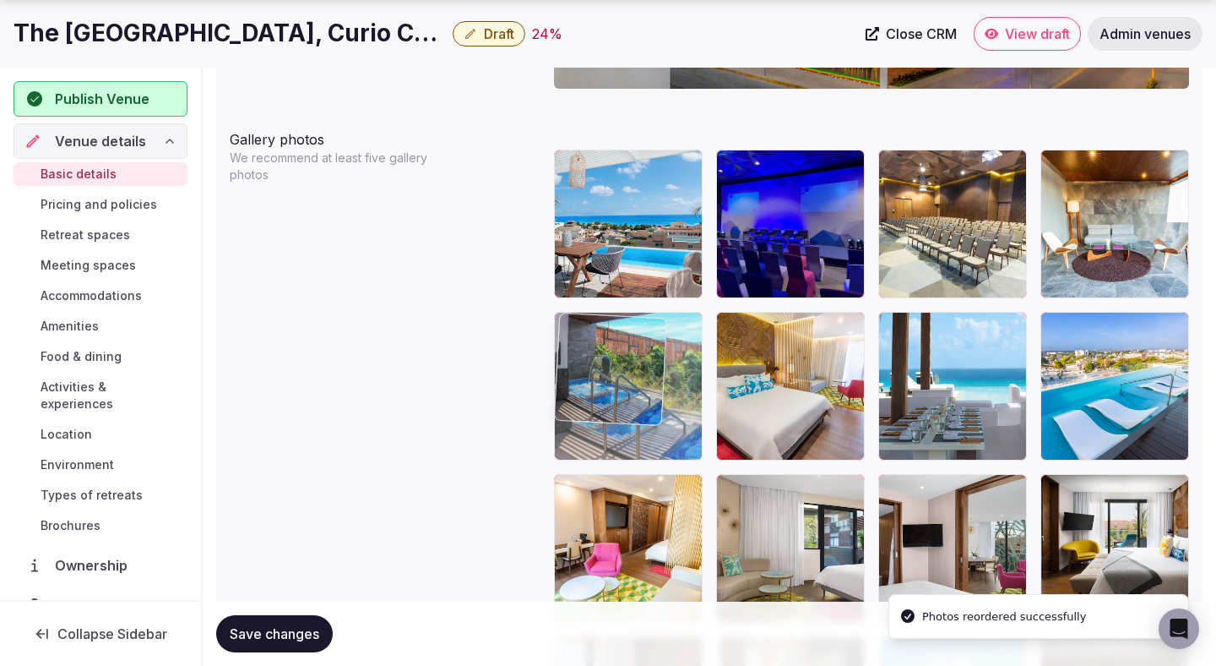
drag, startPoint x: 978, startPoint y: 405, endPoint x: 713, endPoint y: 405, distance: 265.2
click at [713, 405] on body "**********" at bounding box center [608, 194] width 1216 height 4350
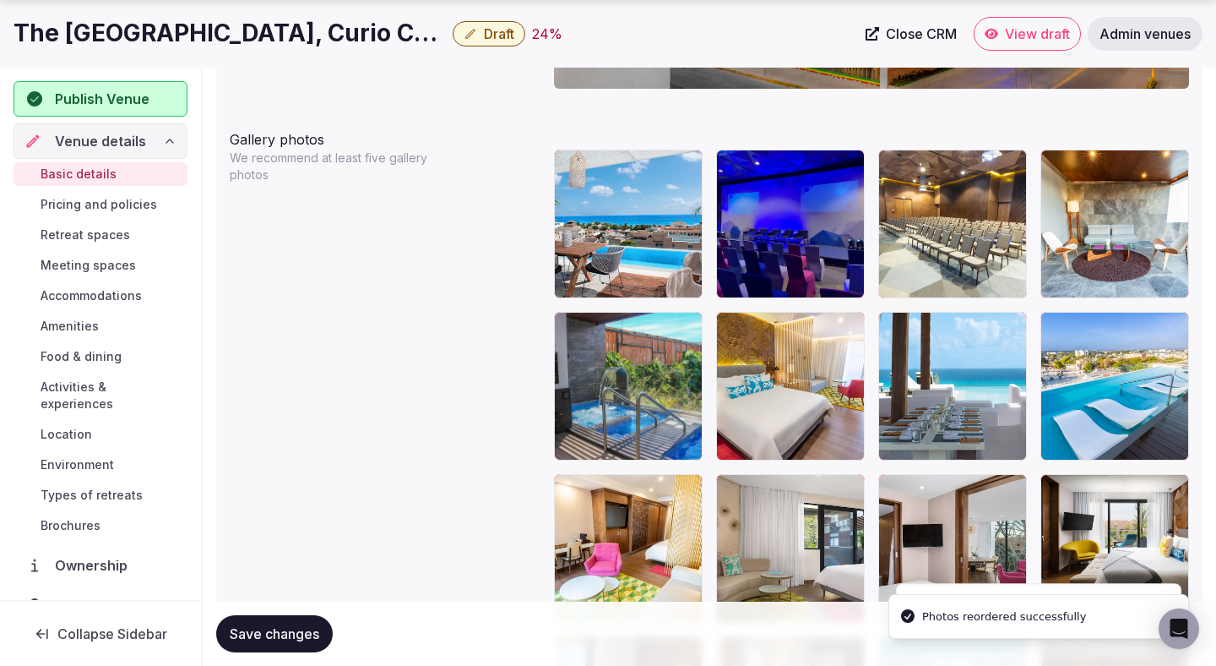
scroll to position [2015, 0]
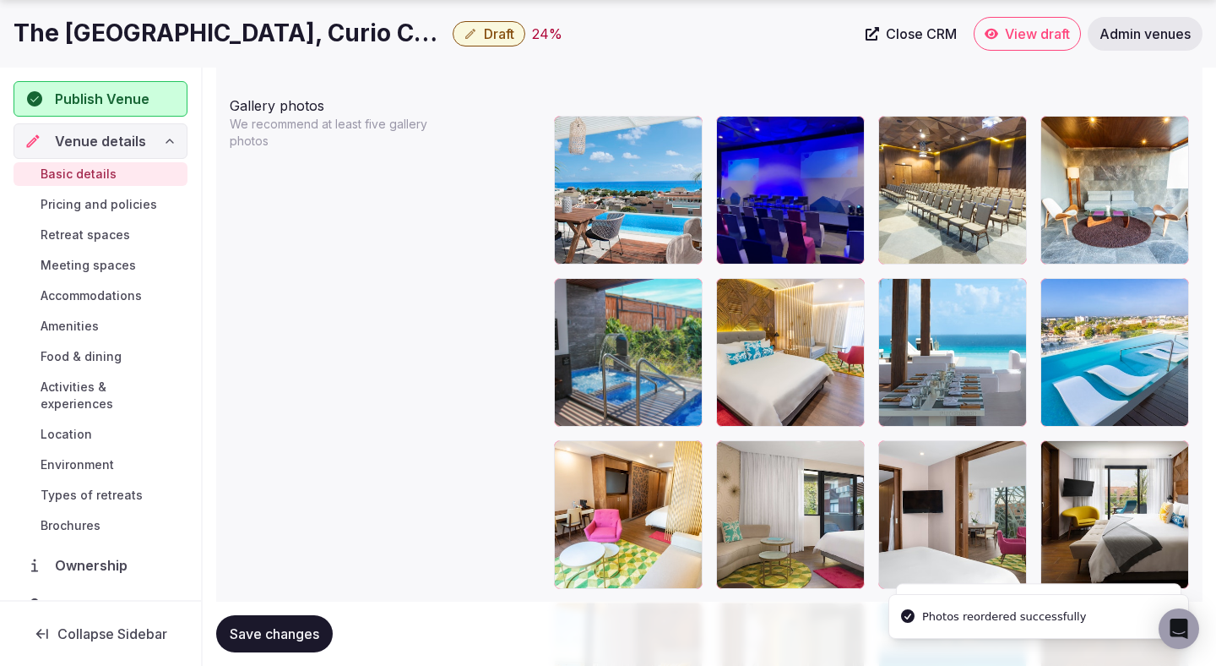
click at [291, 629] on span "Save changes" at bounding box center [275, 633] width 90 height 17
click at [294, 634] on span "Save changes" at bounding box center [275, 633] width 90 height 17
click at [295, 634] on span "Save changes" at bounding box center [275, 633] width 90 height 17
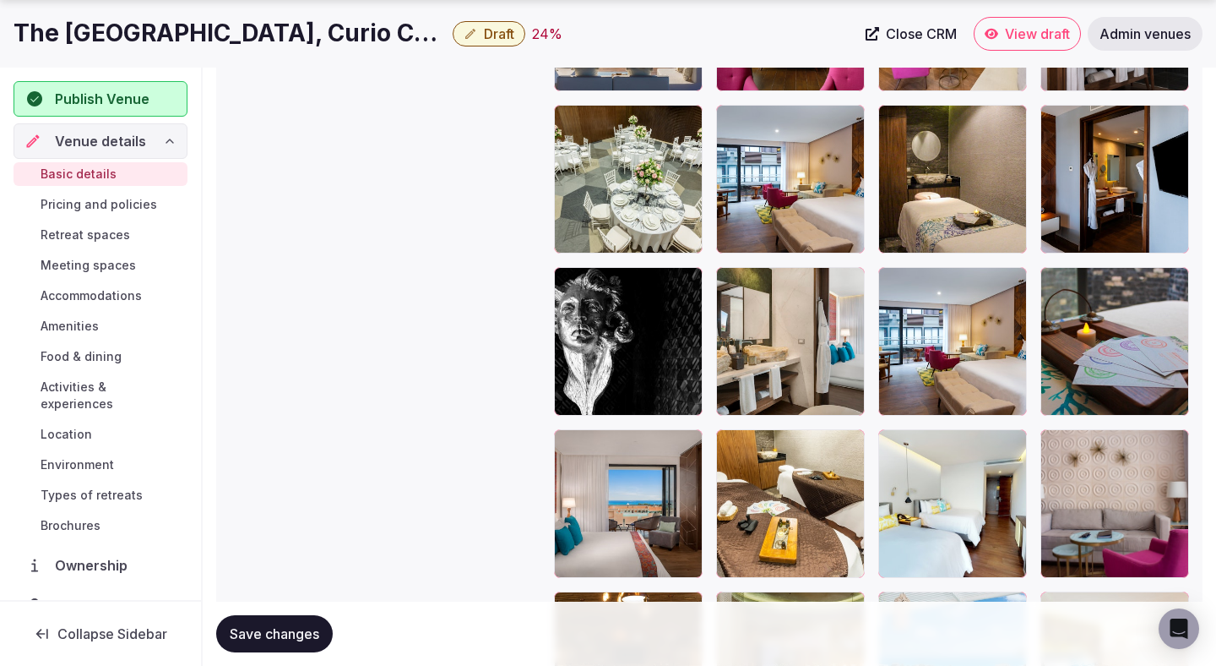
scroll to position [3060, 0]
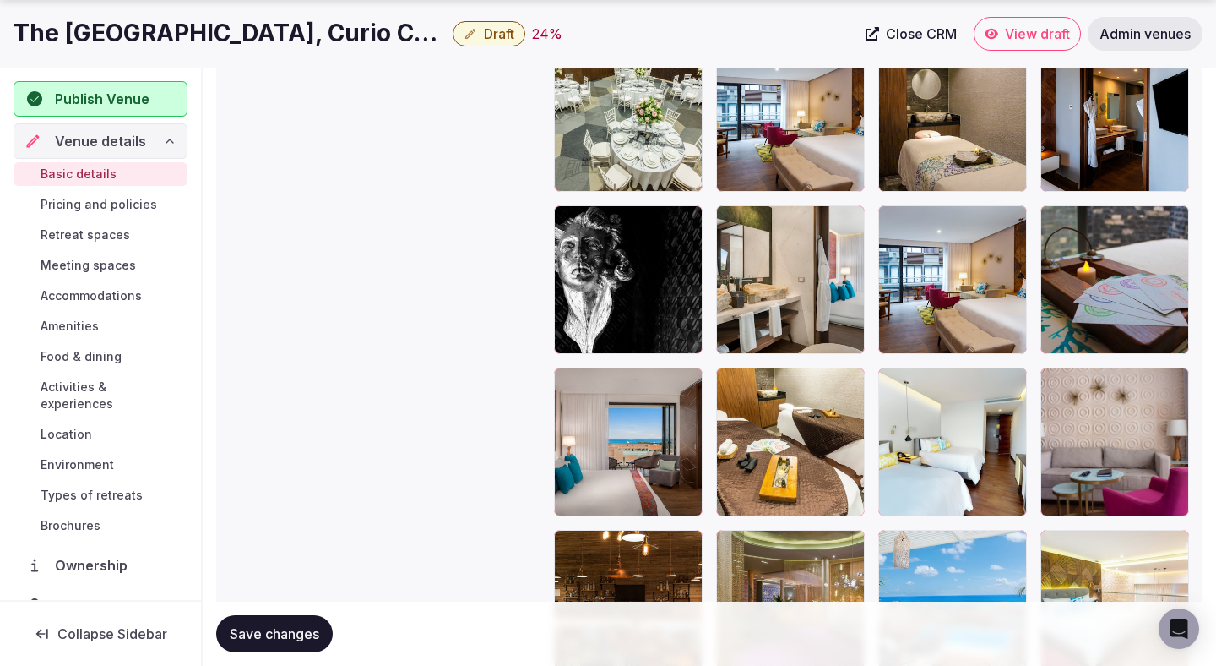
click at [280, 641] on span "Save changes" at bounding box center [275, 633] width 90 height 17
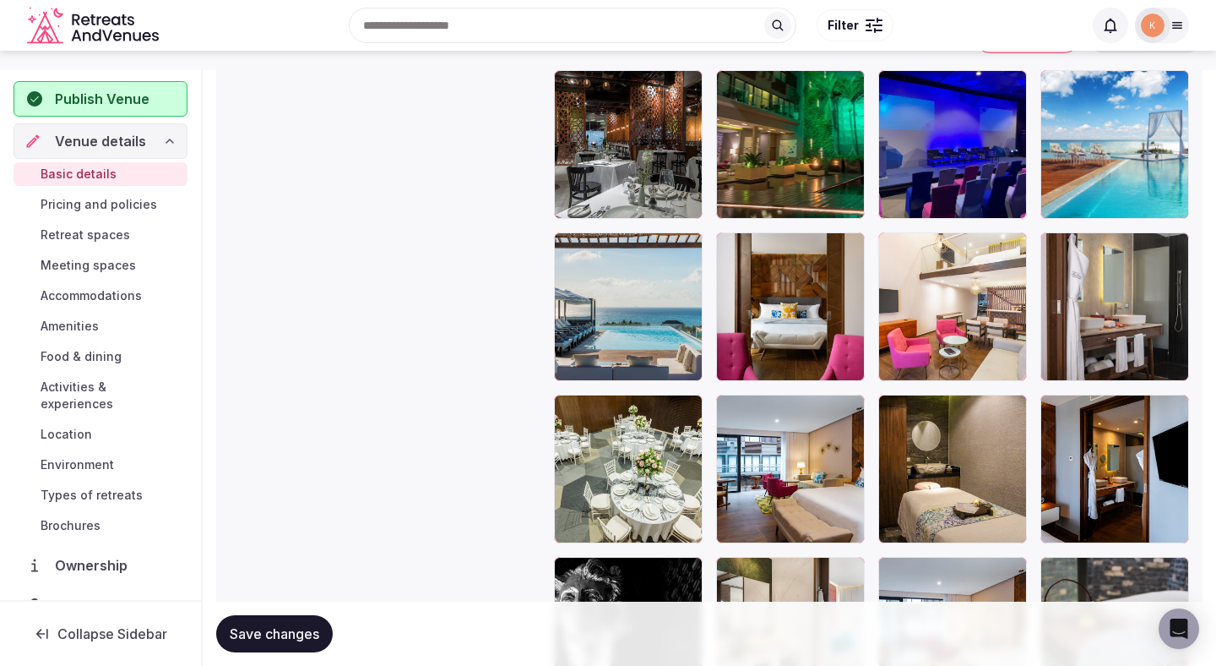
scroll to position [1362, 0]
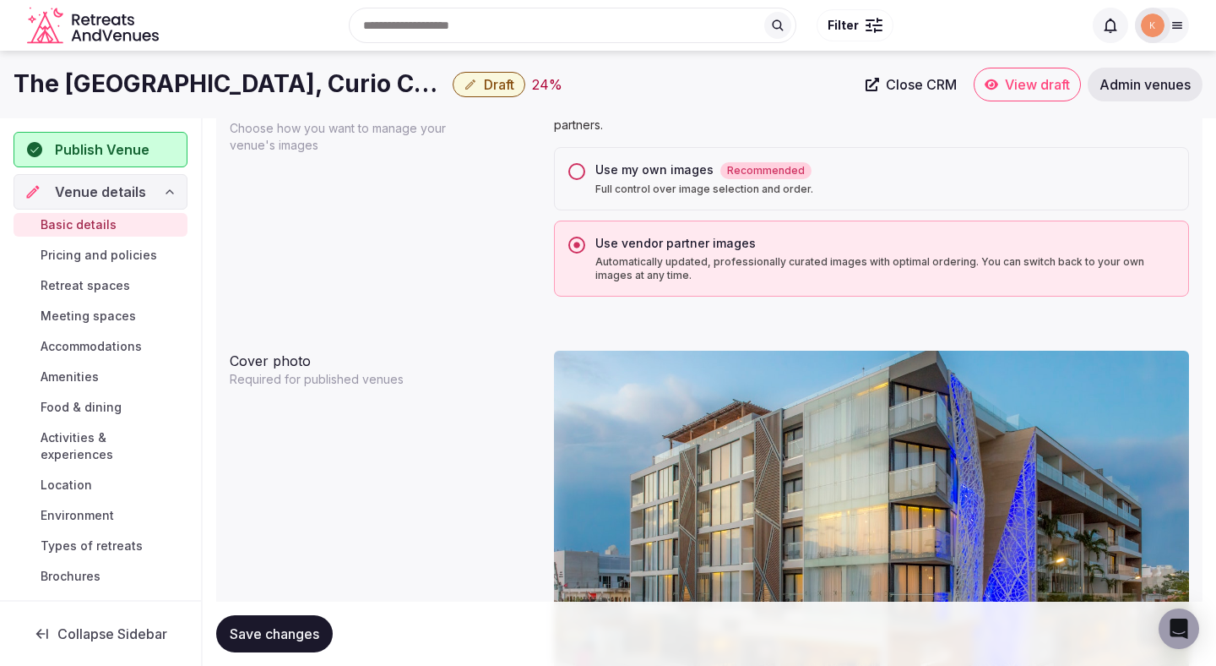
click at [503, 81] on span "Draft" at bounding box center [499, 84] width 30 height 17
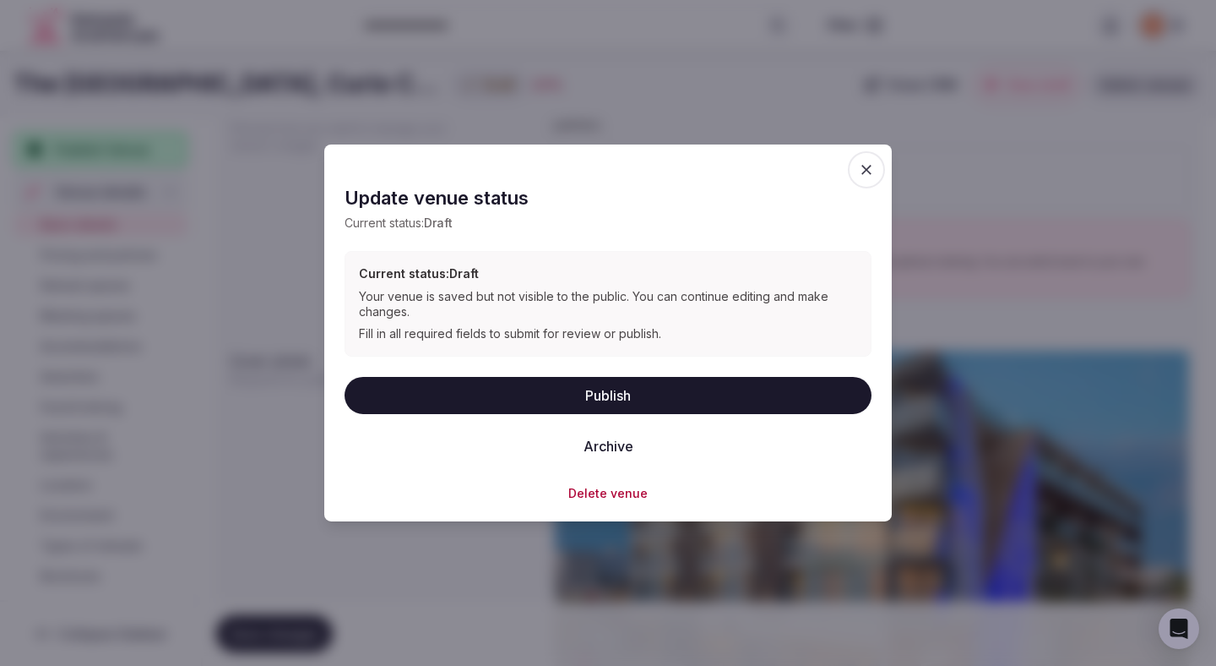
click at [563, 399] on button "Publish" at bounding box center [608, 394] width 527 height 37
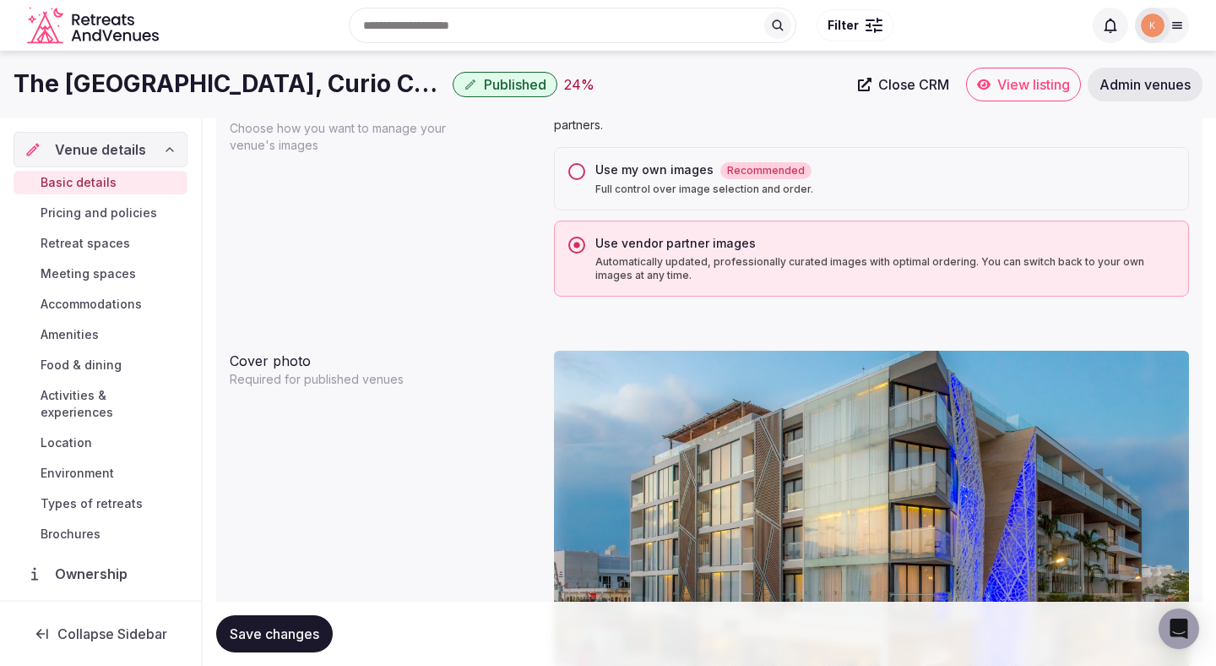
click at [1009, 101] on div "The Fives Downtown Hotel & Residences, Curio Collection by Hilton Published 24 …" at bounding box center [608, 85] width 1216 height 68
click at [1006, 91] on span "View listing" at bounding box center [1034, 84] width 73 height 17
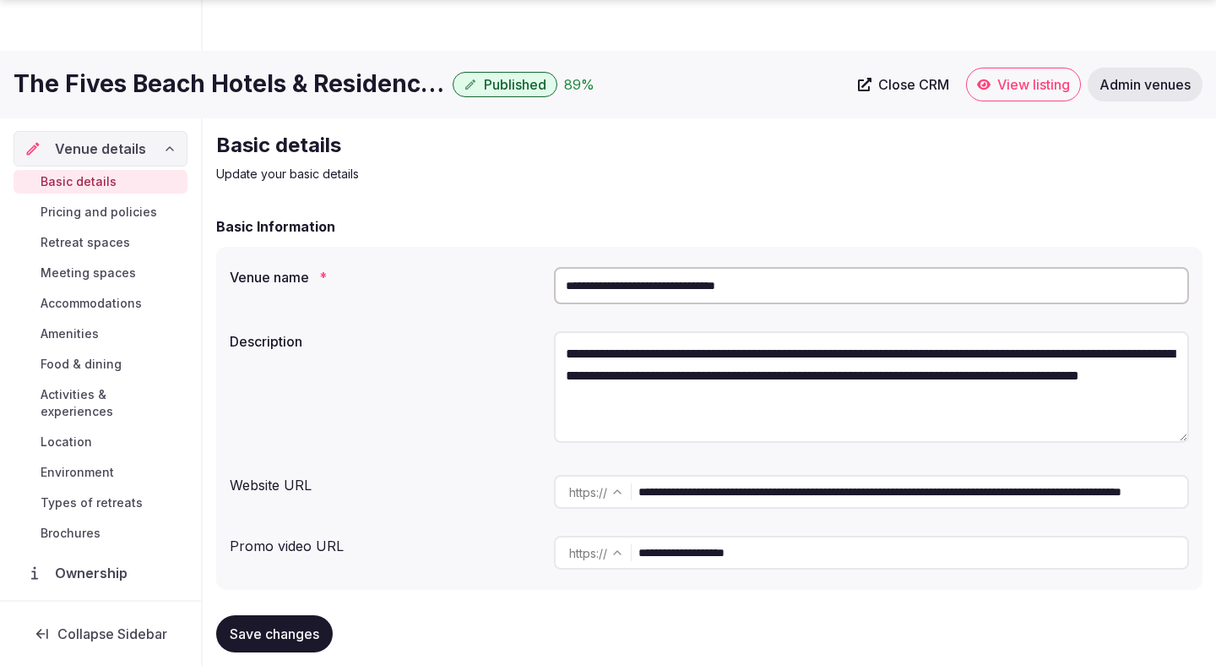
scroll to position [62, 0]
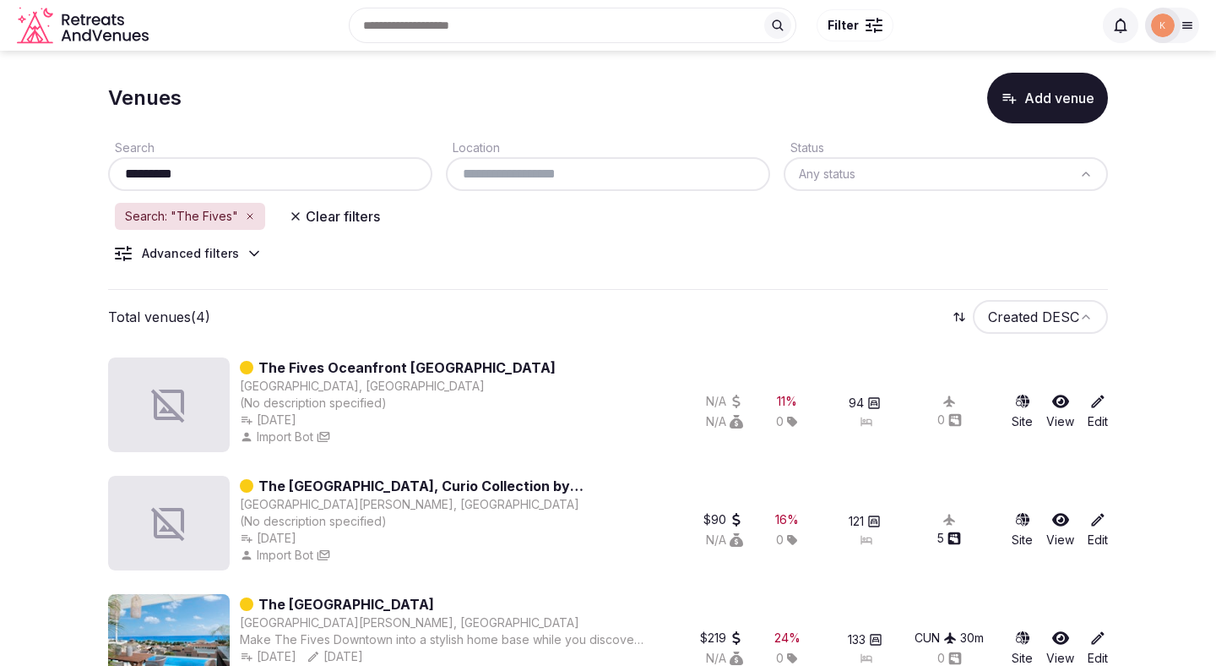
scroll to position [5, 0]
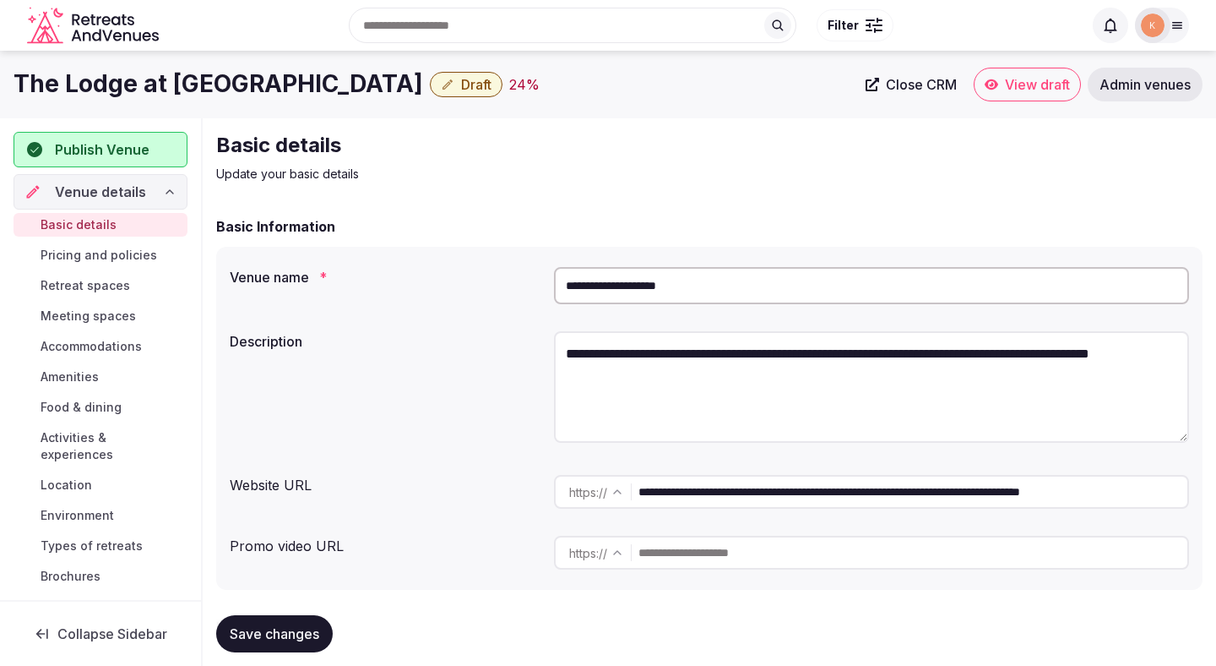
click at [652, 271] on input "**********" at bounding box center [871, 285] width 635 height 37
click at [1117, 90] on span "Admin venues" at bounding box center [1145, 84] width 91 height 17
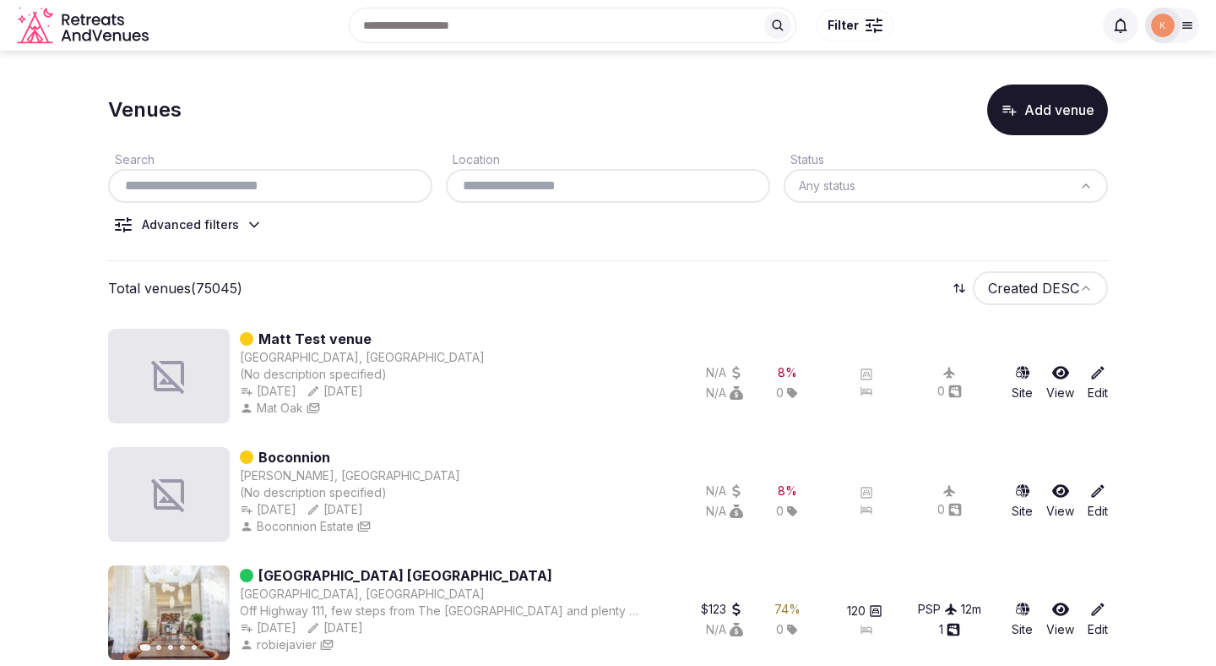
click at [323, 194] on input "text" at bounding box center [270, 186] width 311 height 20
paste input "**********"
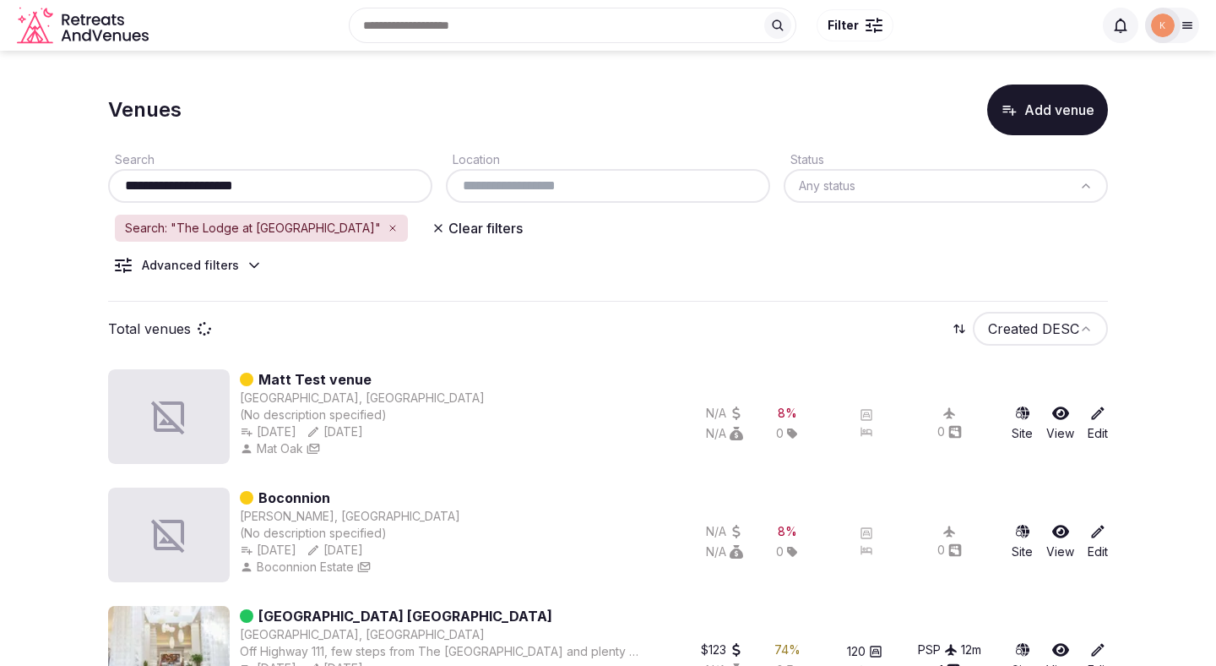
type input "**********"
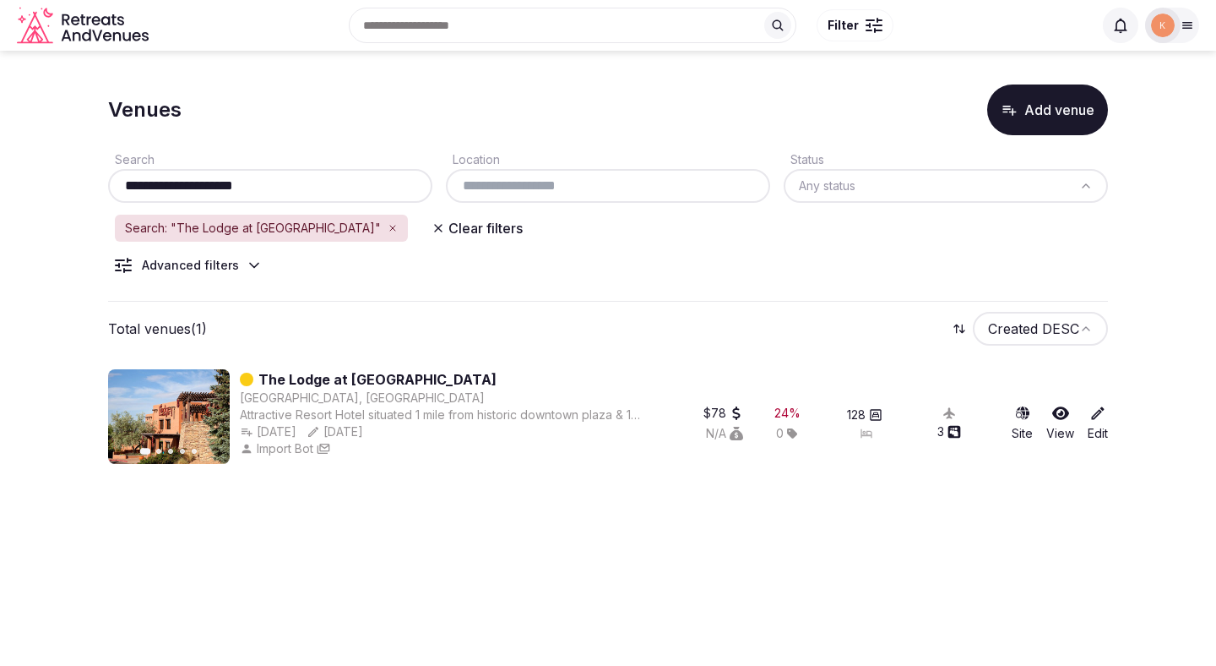
click at [353, 374] on link "The Lodge at Santa Fe" at bounding box center [377, 379] width 238 height 20
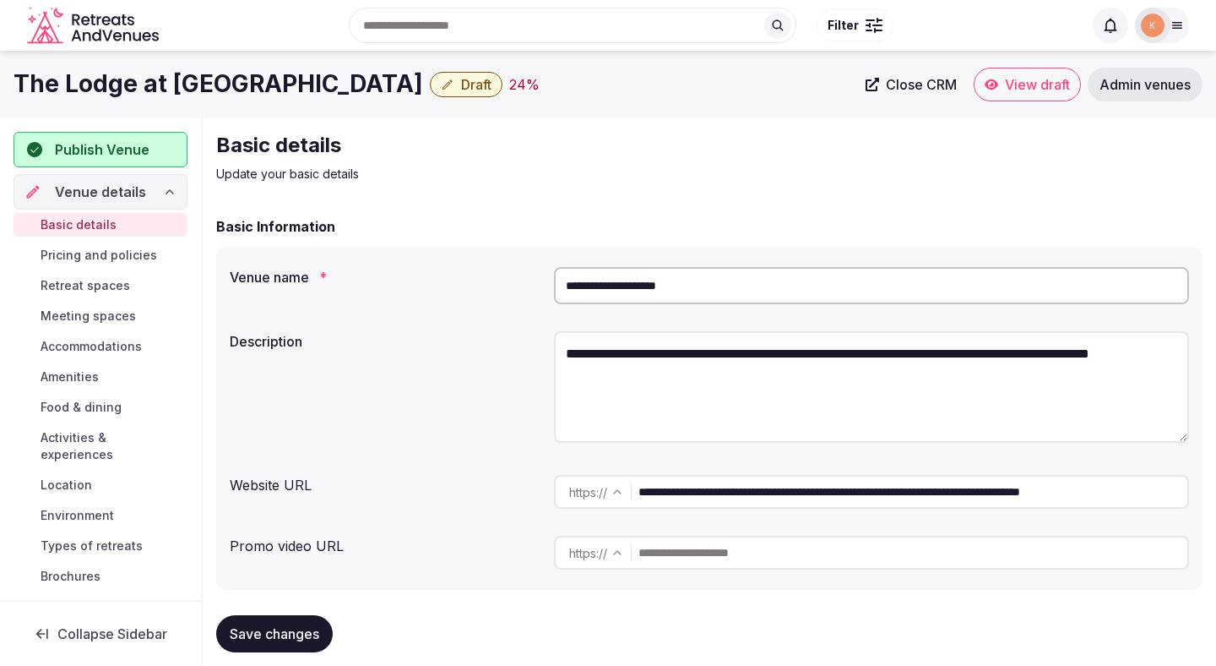
click at [922, 75] on link "Close CRM" at bounding box center [911, 85] width 111 height 34
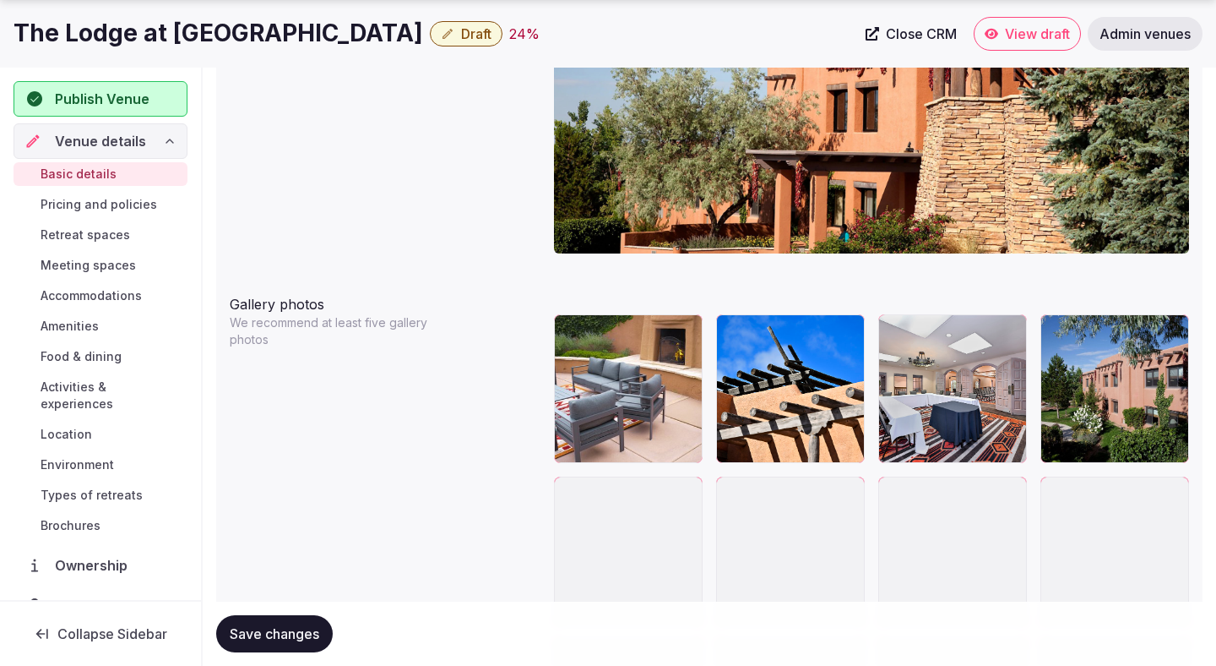
scroll to position [1793, 0]
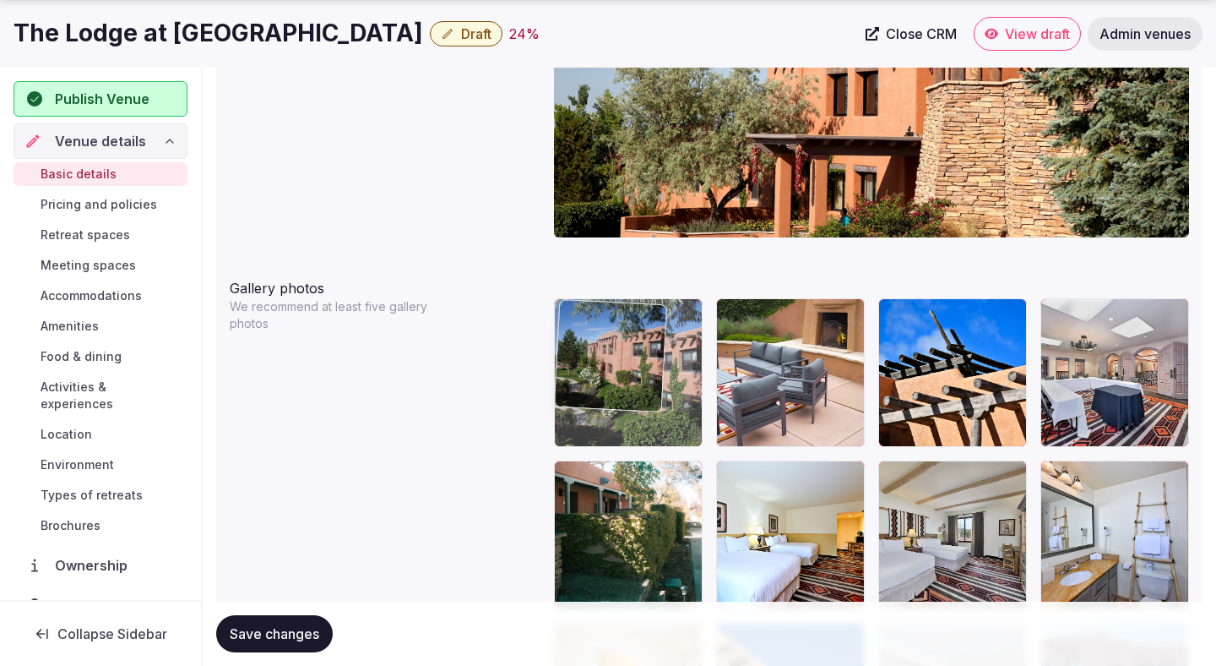
drag, startPoint x: 1129, startPoint y: 341, endPoint x: 669, endPoint y: 354, distance: 460.5
click at [669, 354] on body "**********" at bounding box center [608, 362] width 1216 height 4311
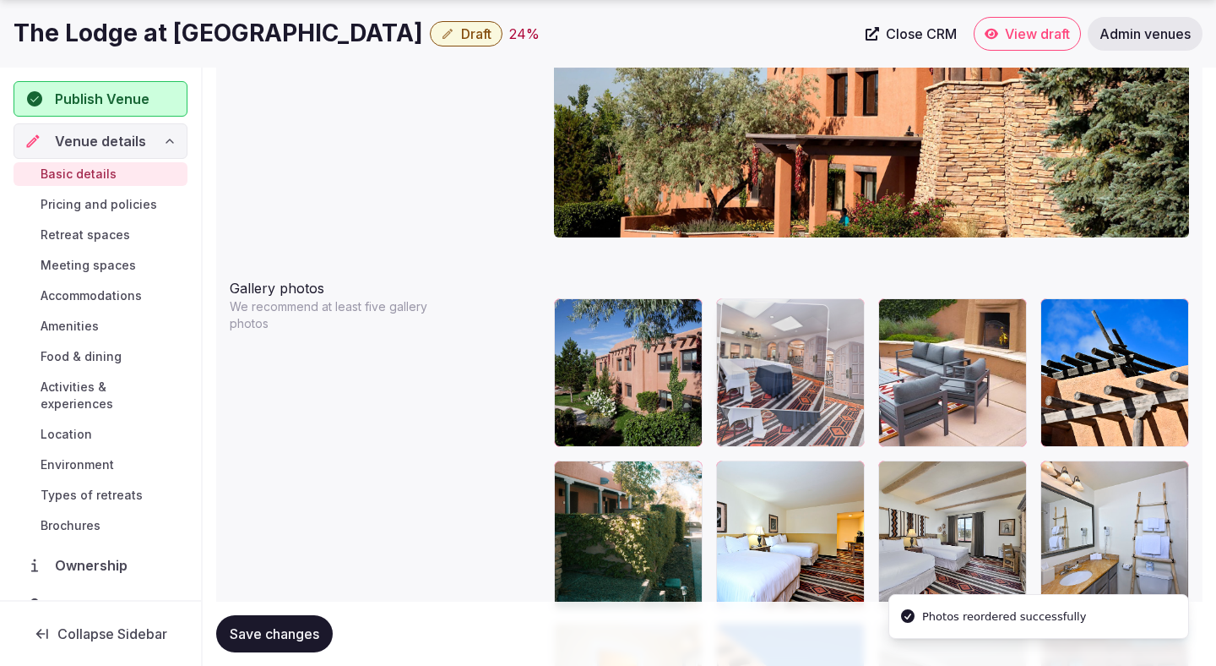
drag, startPoint x: 1098, startPoint y: 369, endPoint x: 784, endPoint y: 378, distance: 314.3
click at [784, 378] on body "**********" at bounding box center [608, 362] width 1216 height 4311
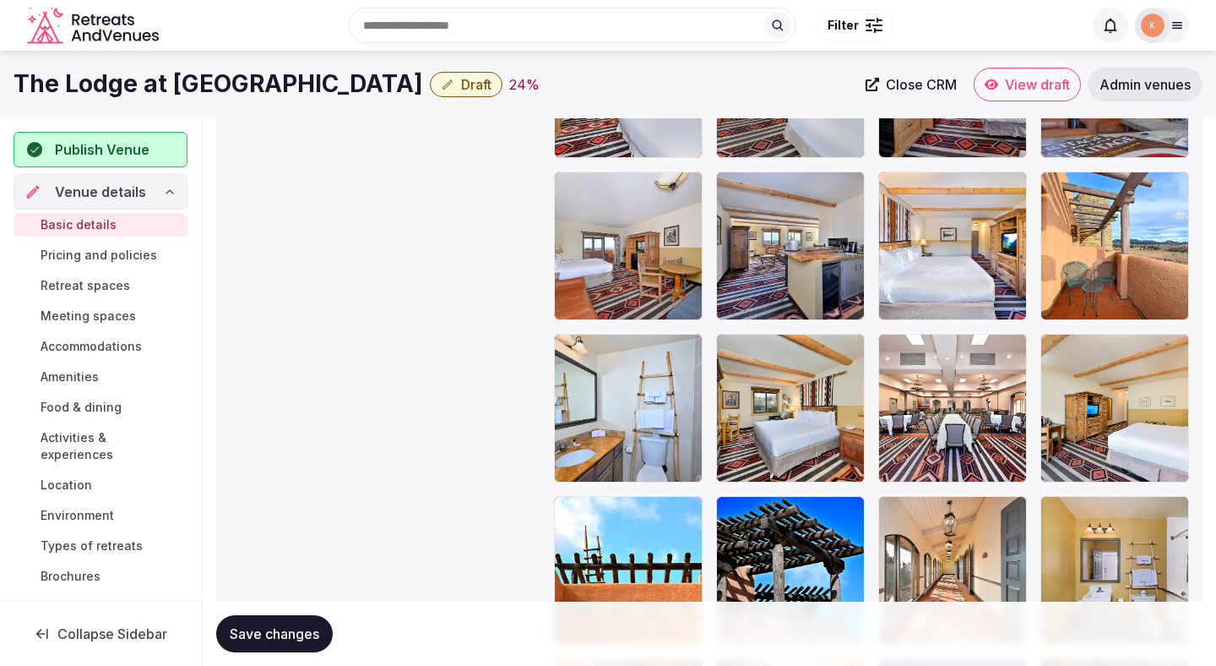
scroll to position [2675, 0]
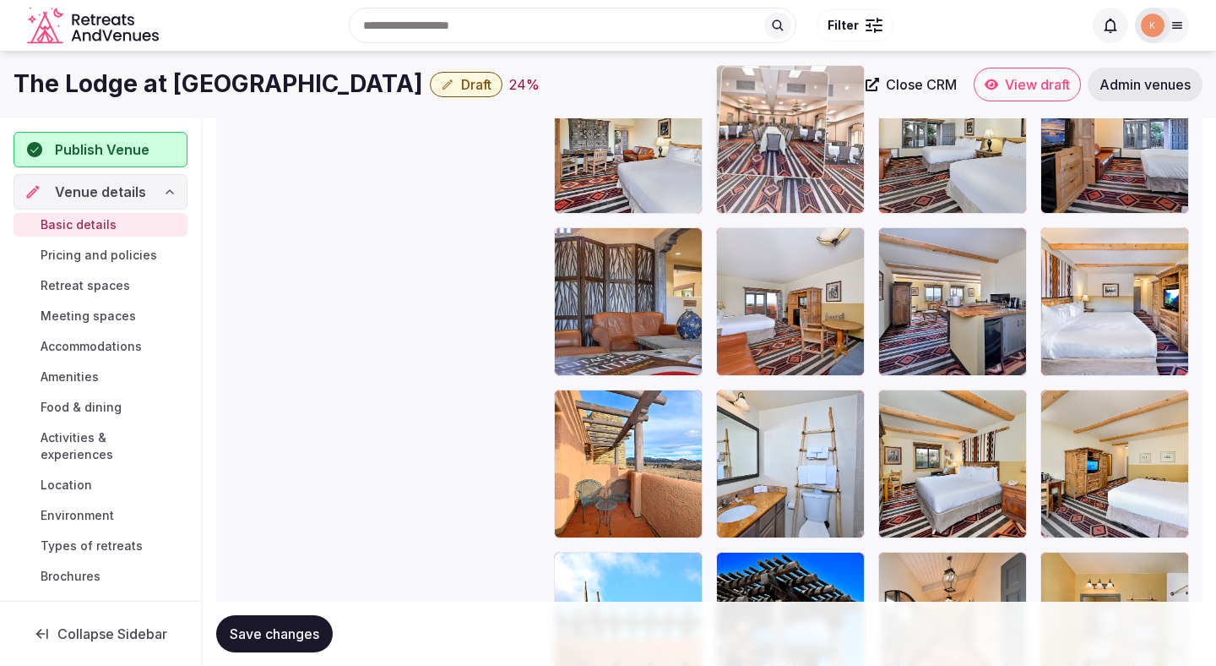
drag, startPoint x: 916, startPoint y: 443, endPoint x: 720, endPoint y: 186, distance: 323.5
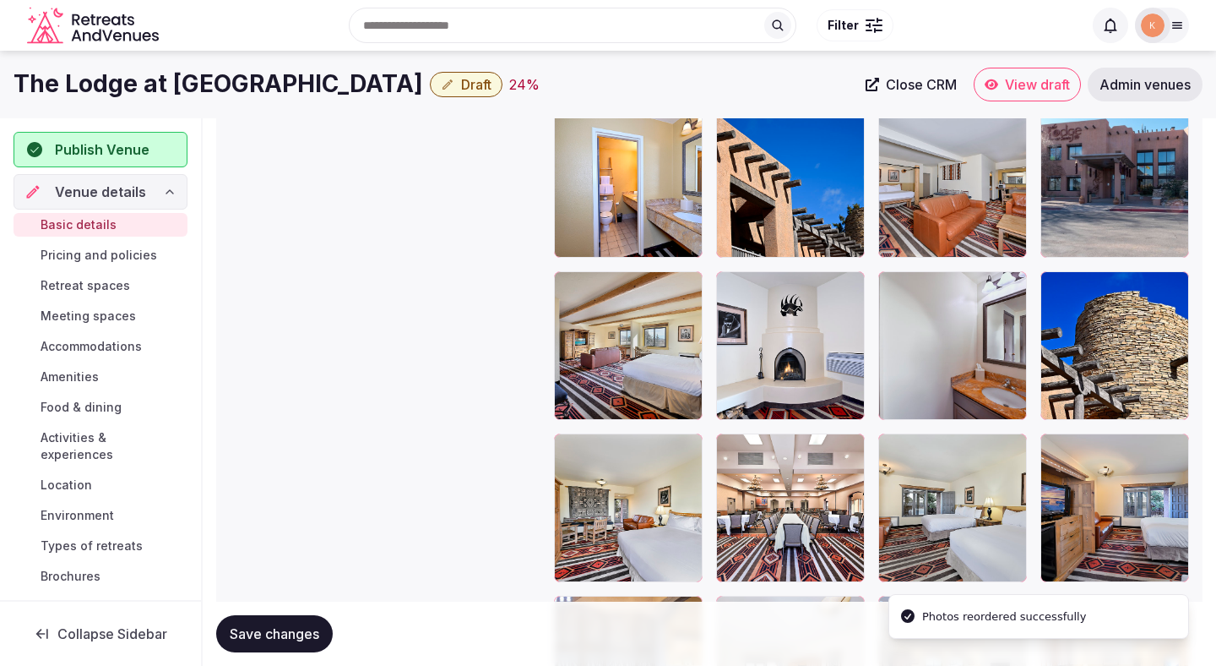
scroll to position [2293, 0]
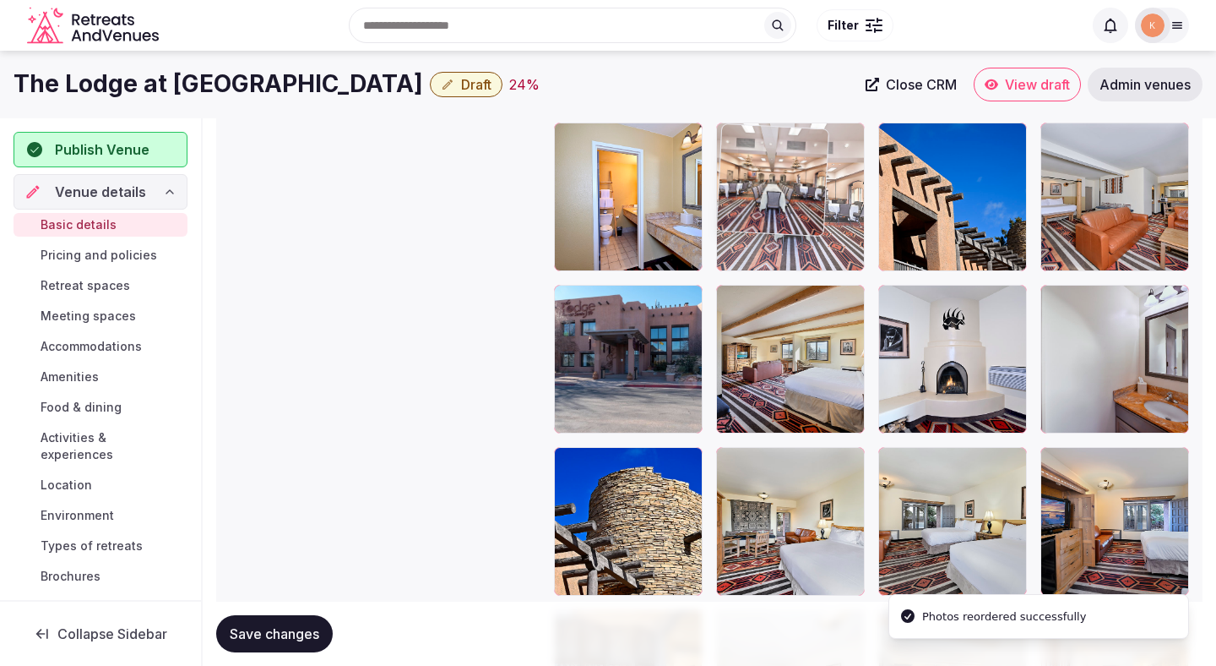
drag, startPoint x: 777, startPoint y: 484, endPoint x: 778, endPoint y: 206, distance: 277.9
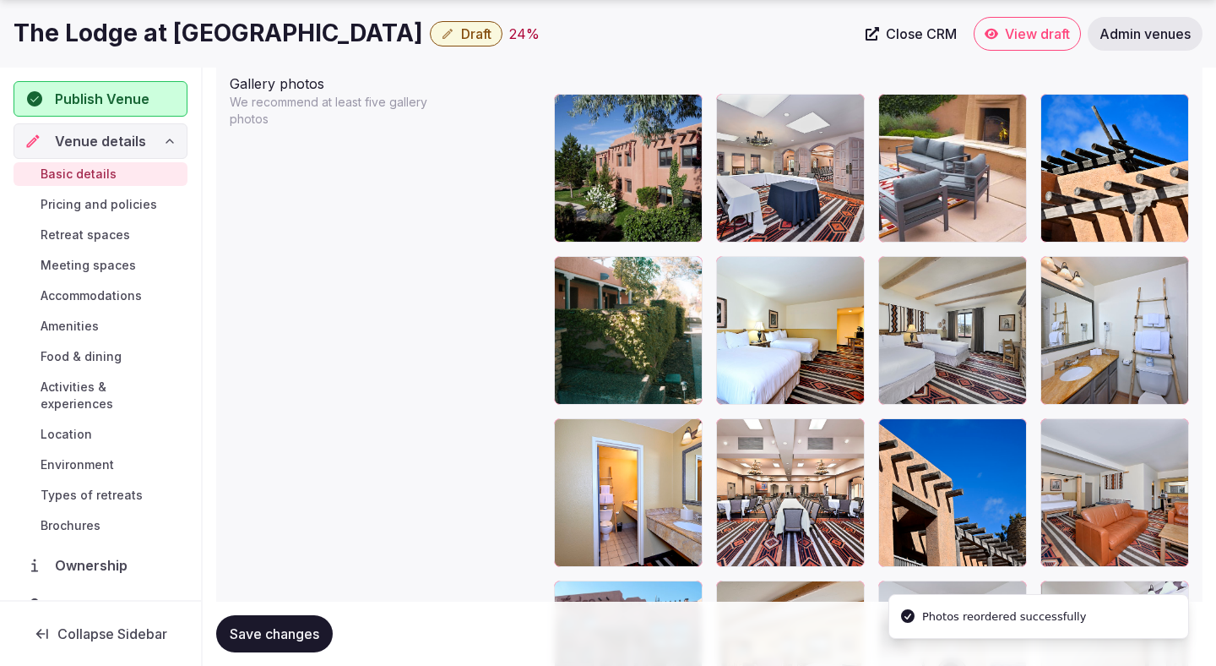
scroll to position [2128, 0]
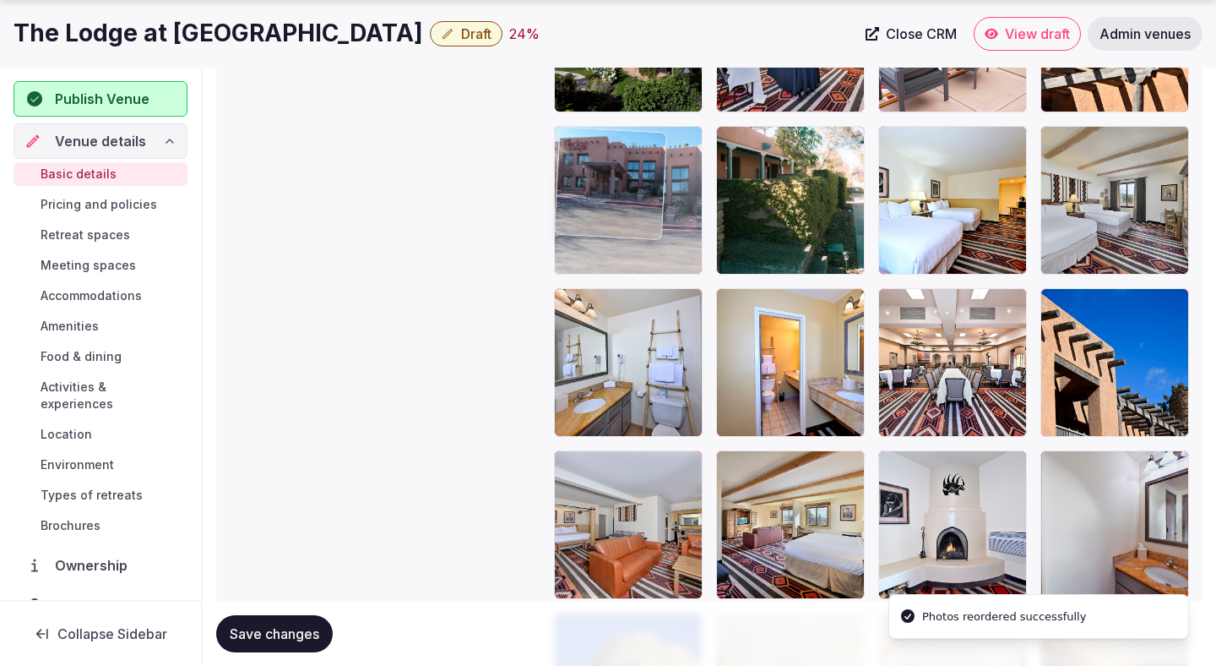
drag, startPoint x: 653, startPoint y: 527, endPoint x: 652, endPoint y: 184, distance: 342.9
click at [652, 171] on body "**********" at bounding box center [608, 27] width 1216 height 4311
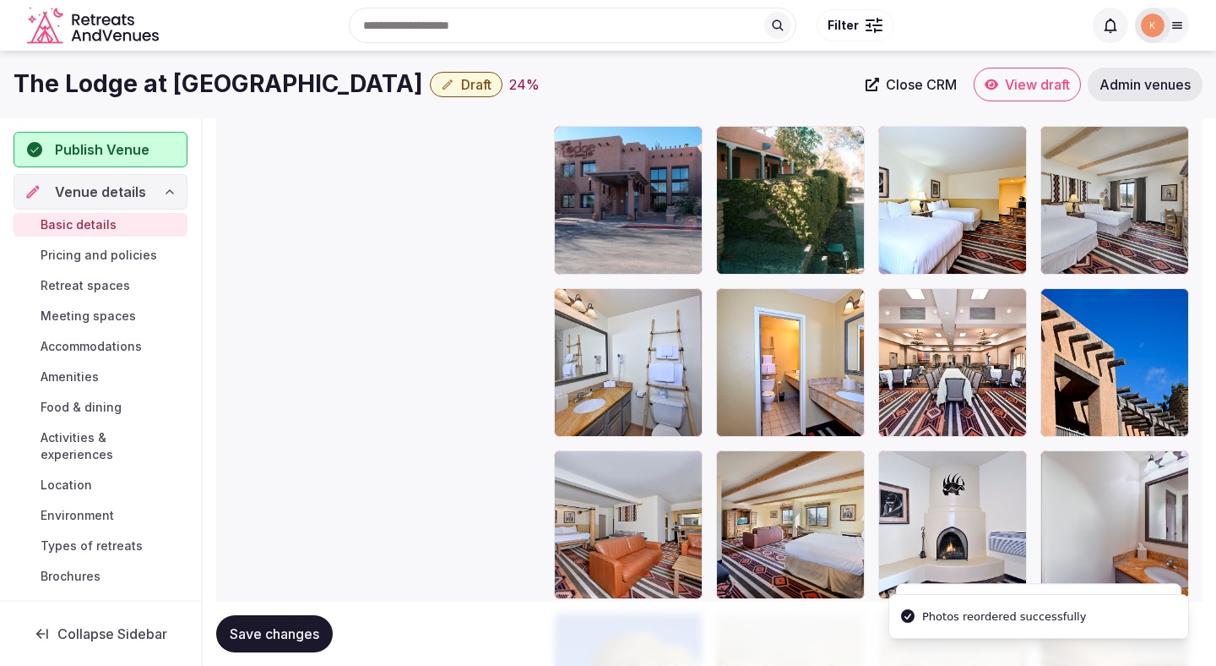
scroll to position [1987, 0]
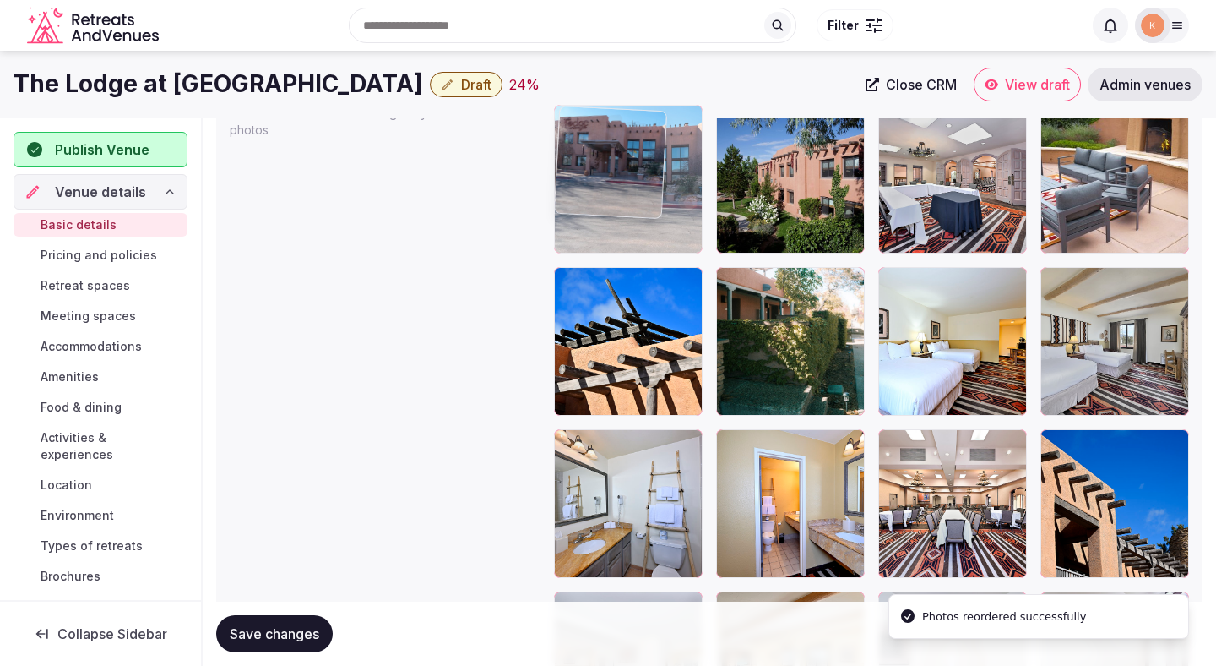
drag, startPoint x: 647, startPoint y: 337, endPoint x: 647, endPoint y: 180, distance: 157.1
click at [647, 180] on body "**********" at bounding box center [608, 168] width 1216 height 4311
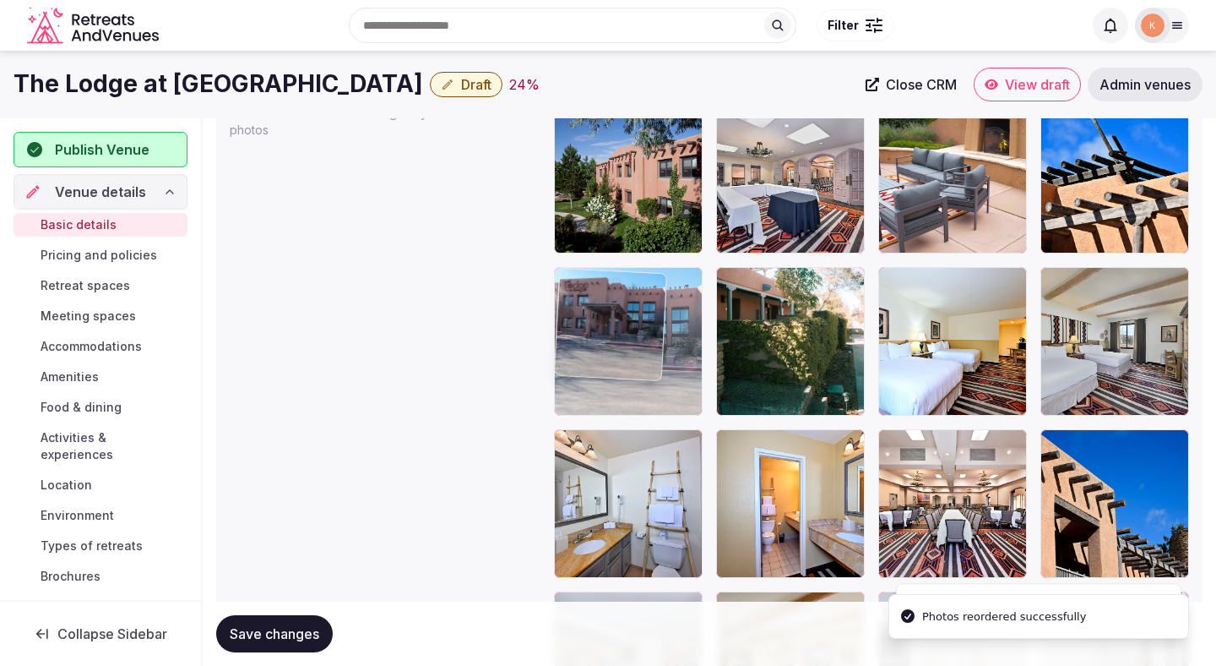
drag, startPoint x: 643, startPoint y: 171, endPoint x: 647, endPoint y: 356, distance: 185.0
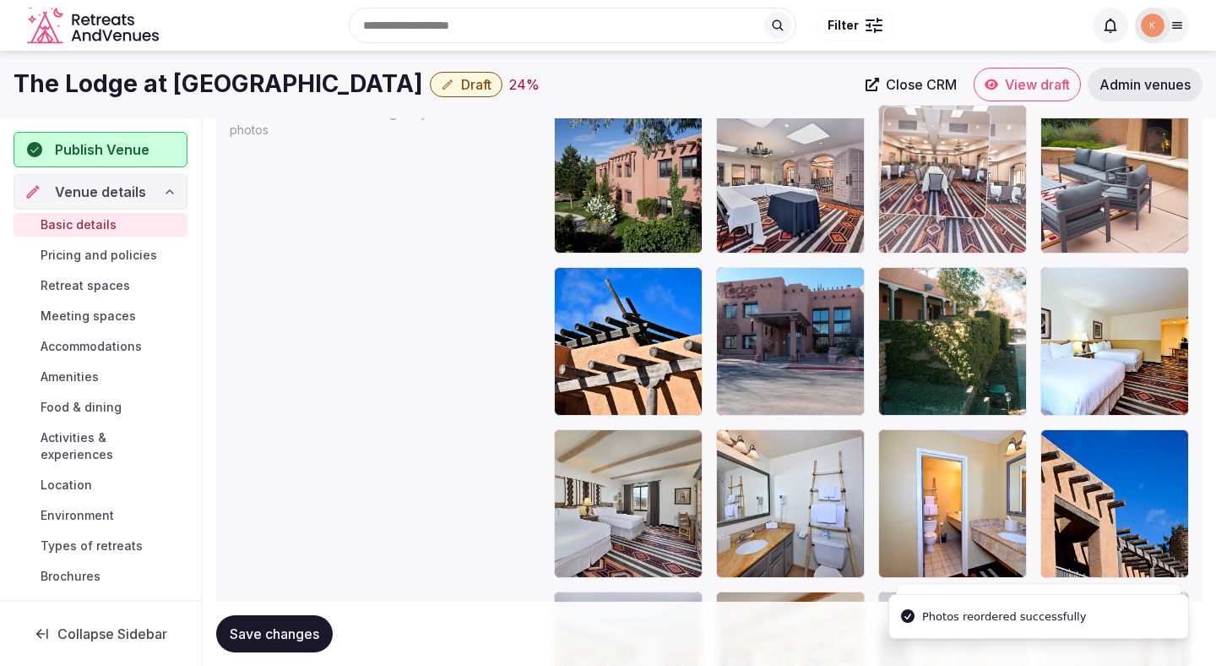
drag, startPoint x: 973, startPoint y: 534, endPoint x: 964, endPoint y: 186, distance: 348.1
click at [964, 186] on body "**********" at bounding box center [608, 168] width 1216 height 4311
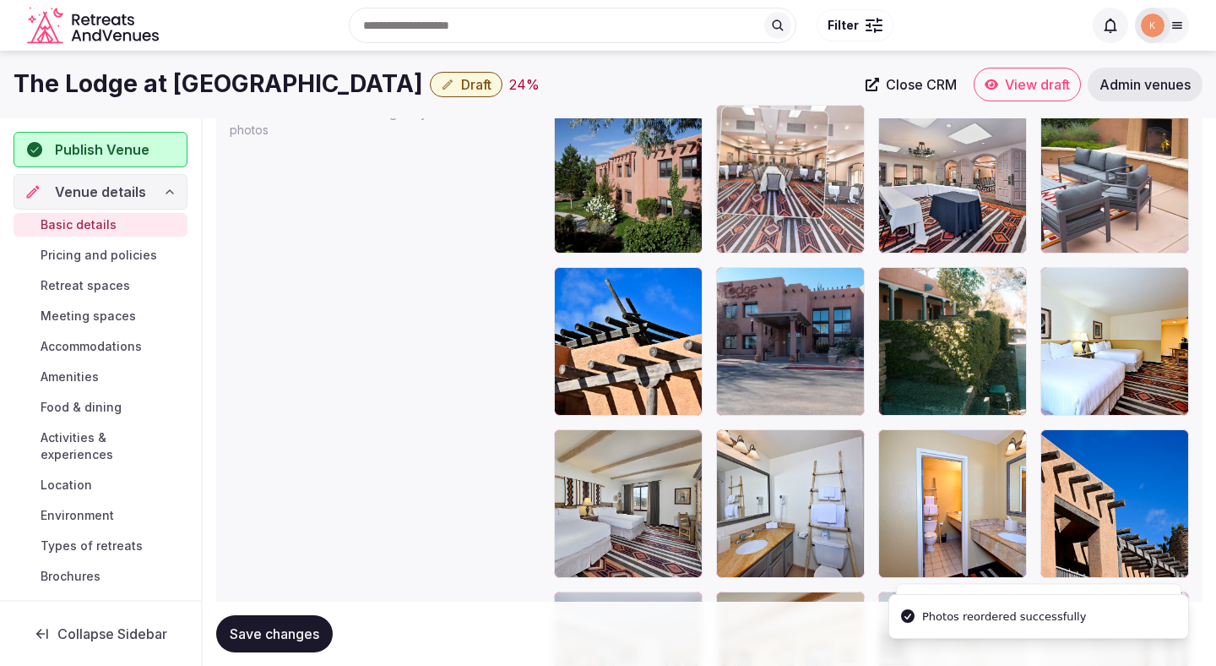
drag, startPoint x: 964, startPoint y: 189, endPoint x: 786, endPoint y: 189, distance: 178.2
click at [786, 189] on body "**********" at bounding box center [608, 168] width 1216 height 4311
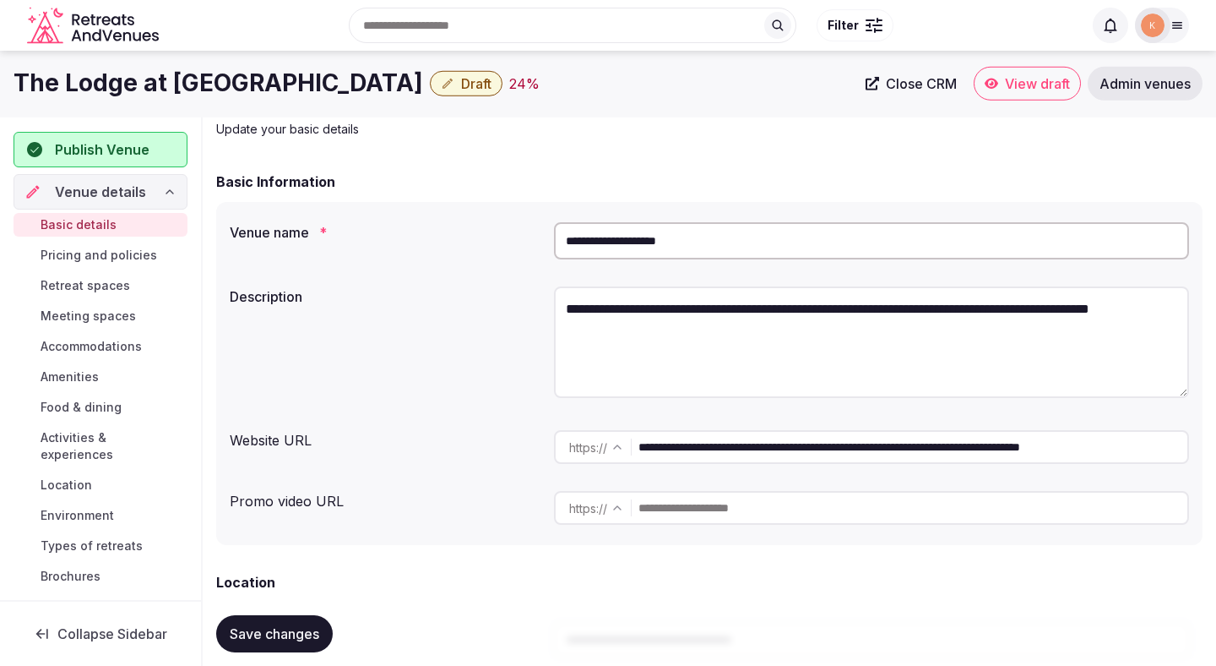
scroll to position [0, 0]
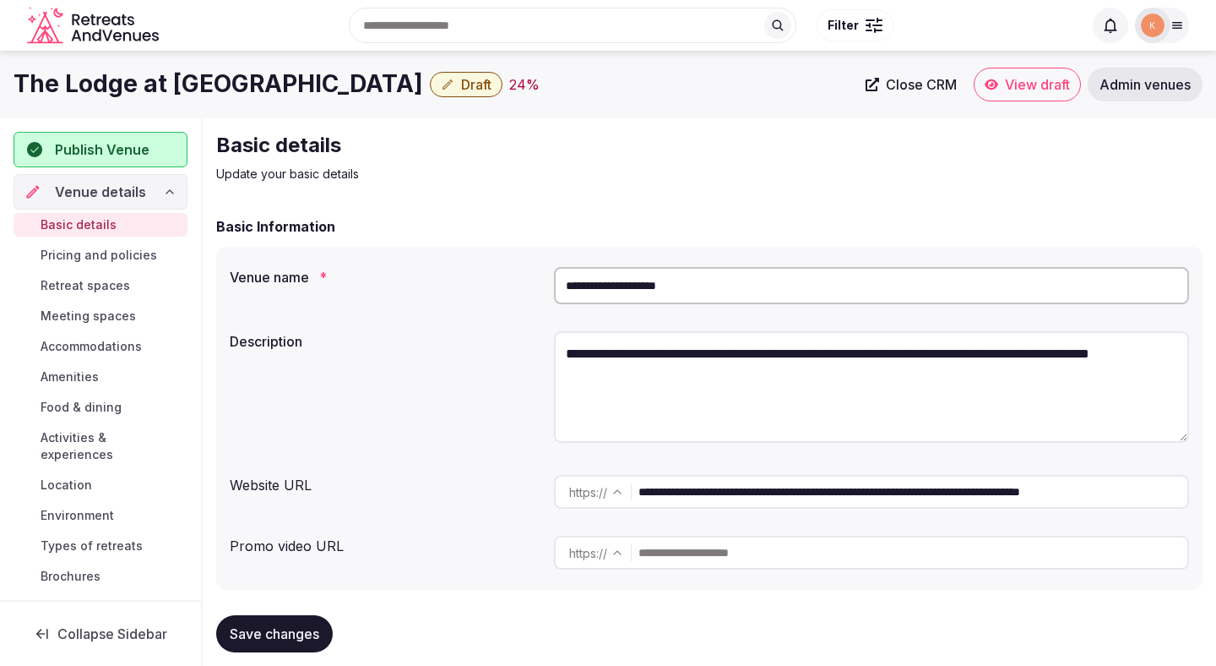
click at [670, 288] on input "**********" at bounding box center [871, 285] width 635 height 37
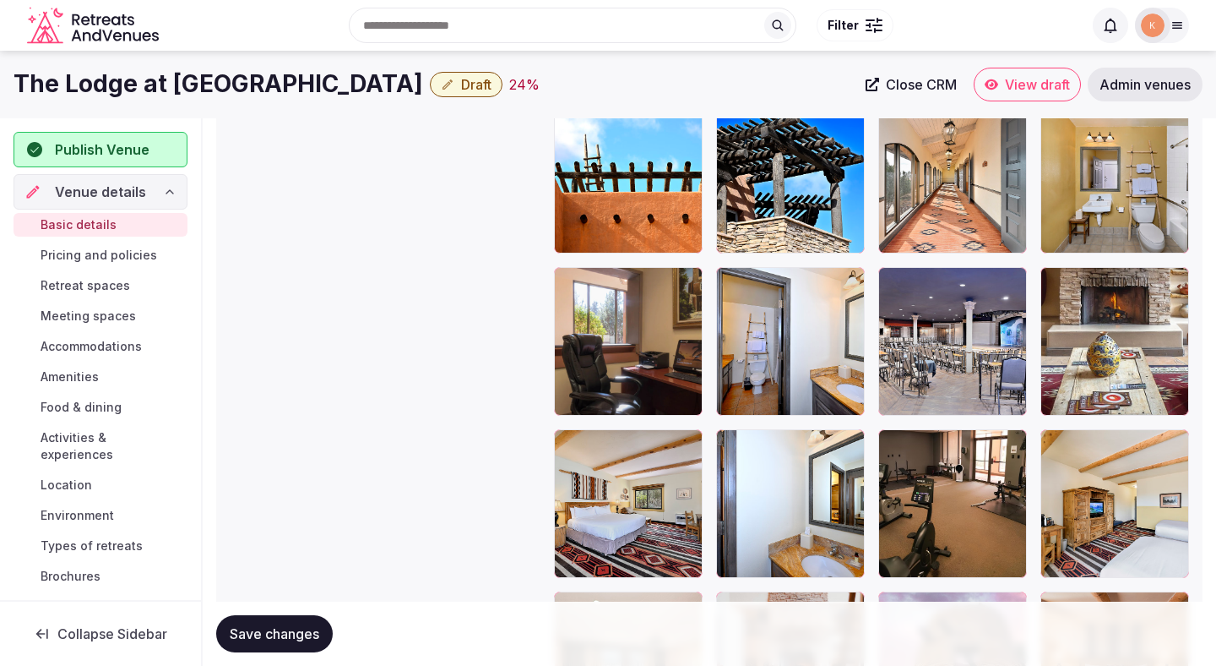
scroll to position [3086, 0]
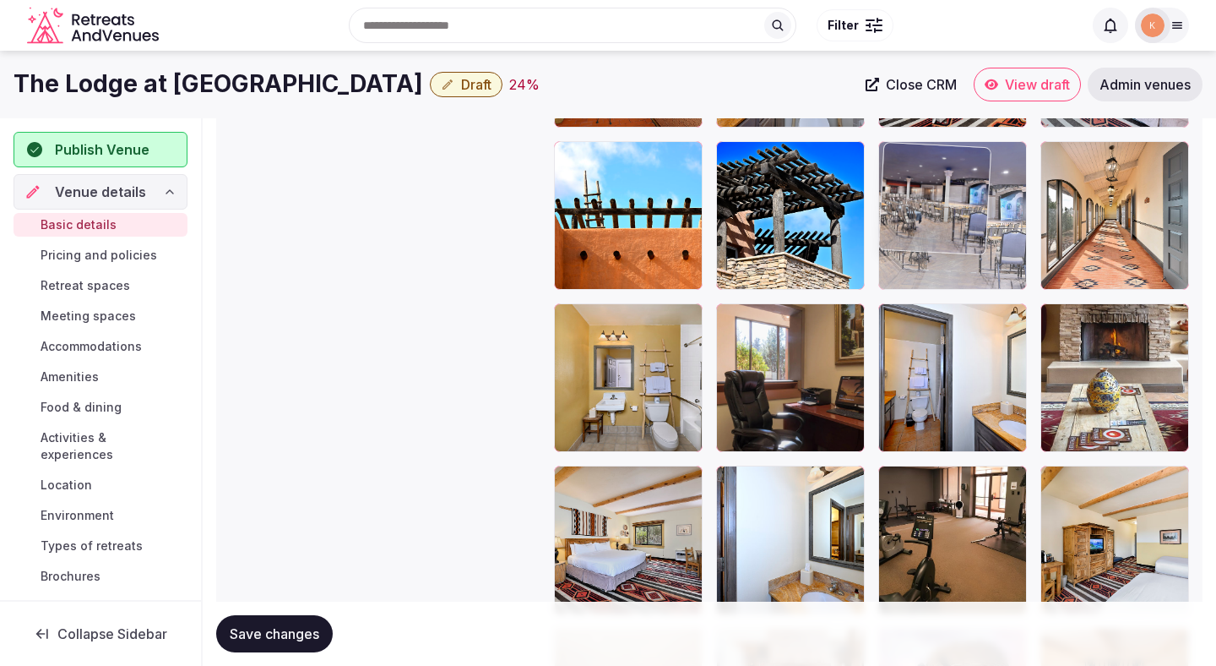
drag, startPoint x: 929, startPoint y: 373, endPoint x: 889, endPoint y: 179, distance: 198.3
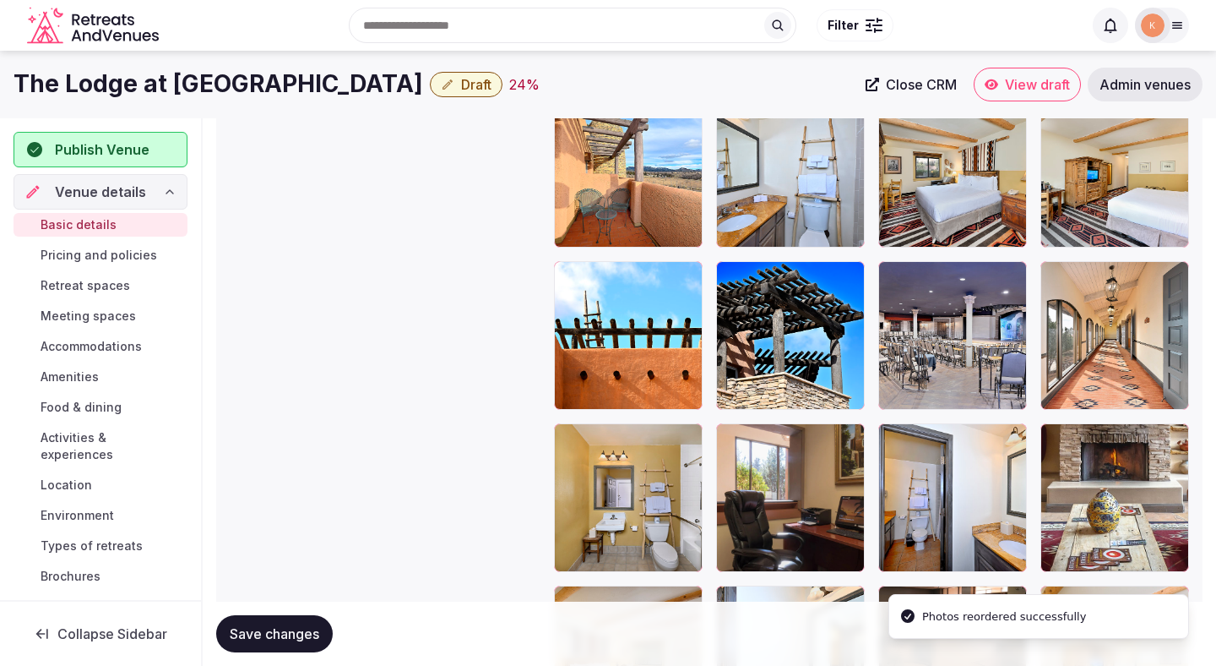
scroll to position [2893, 0]
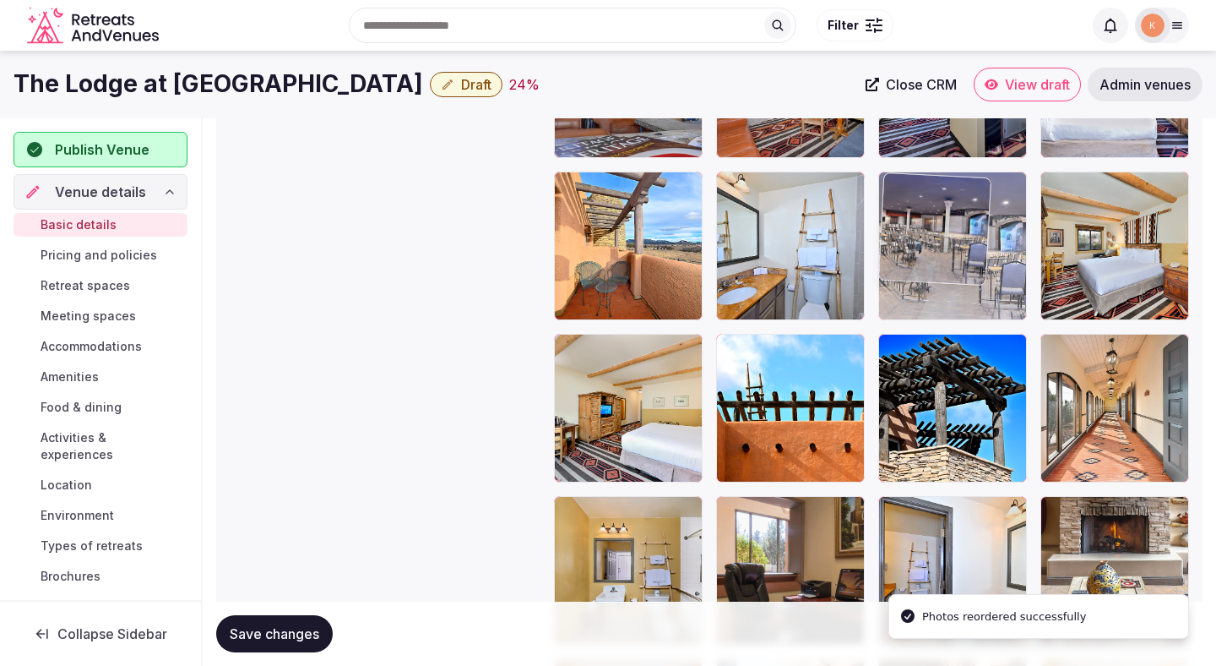
drag, startPoint x: 933, startPoint y: 398, endPoint x: 933, endPoint y: 197, distance: 201.0
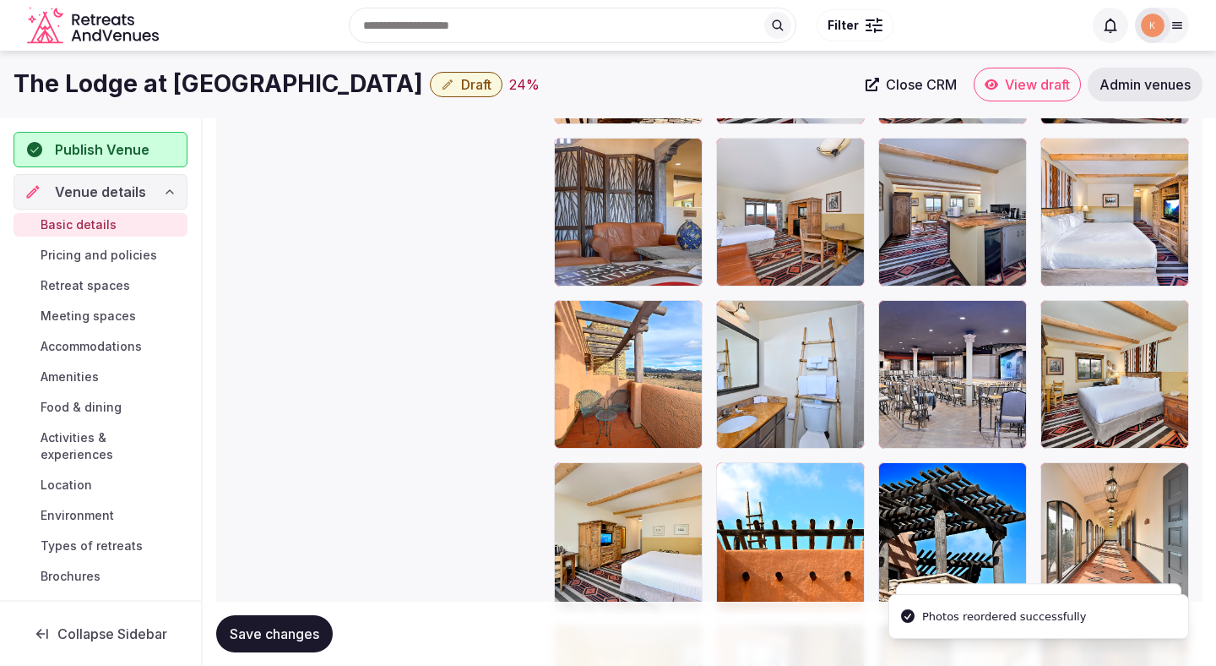
scroll to position [2632, 0]
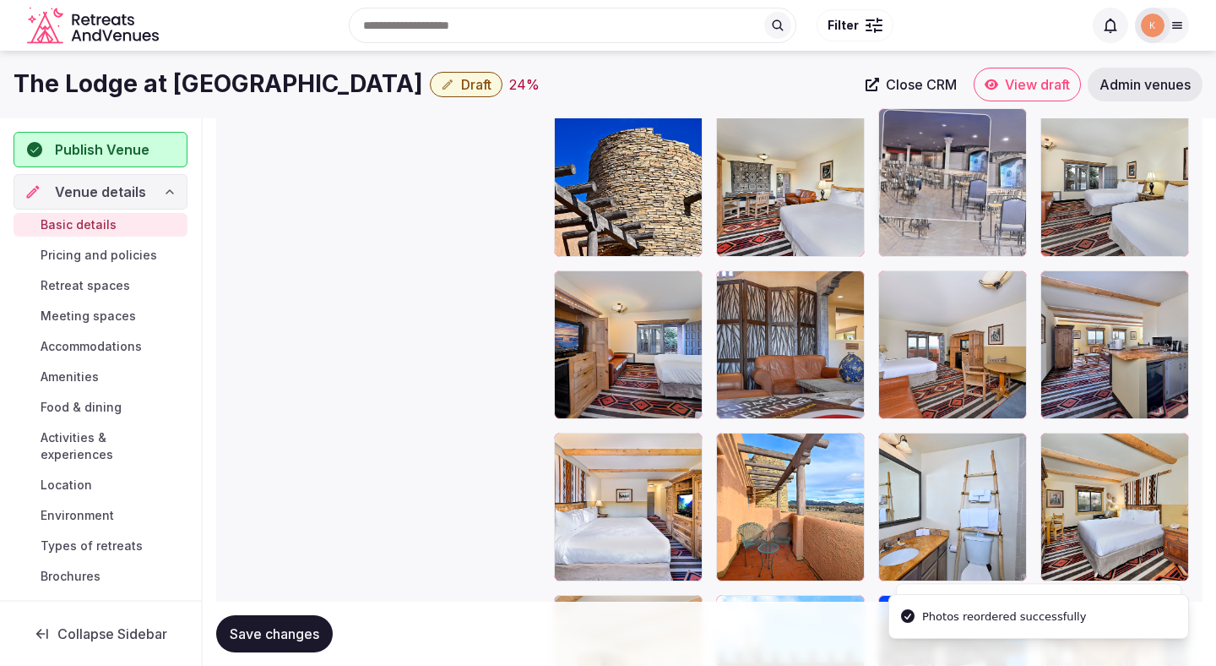
drag, startPoint x: 936, startPoint y: 482, endPoint x: 934, endPoint y: 186, distance: 296.5
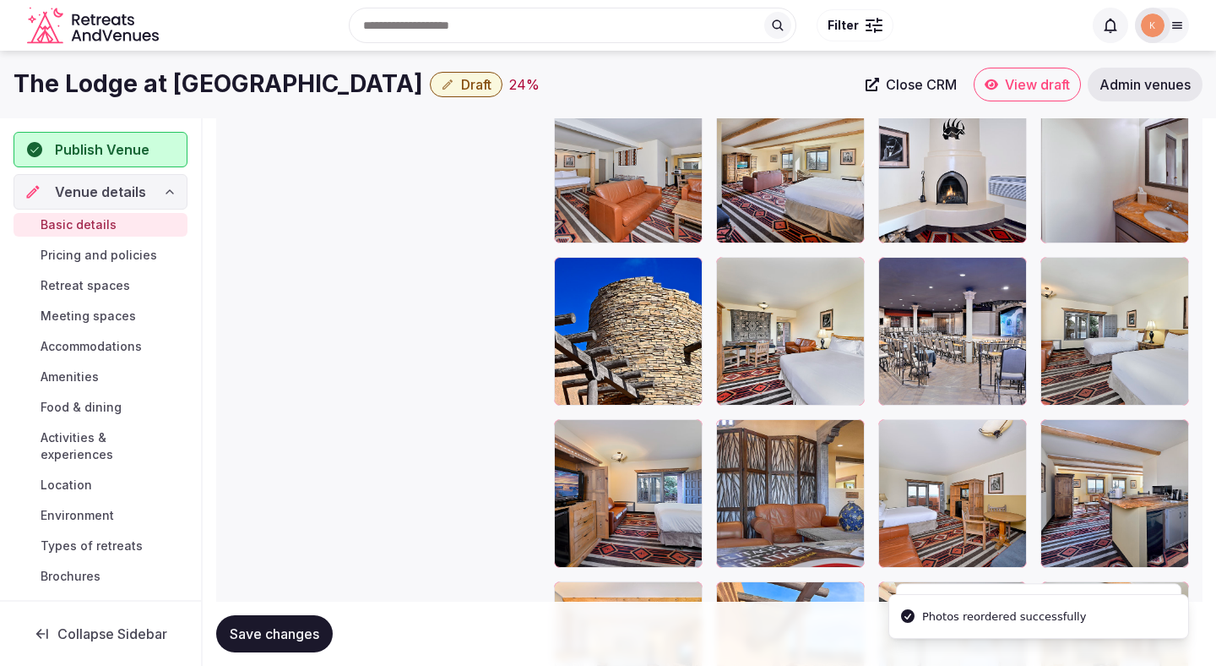
scroll to position [2344, 0]
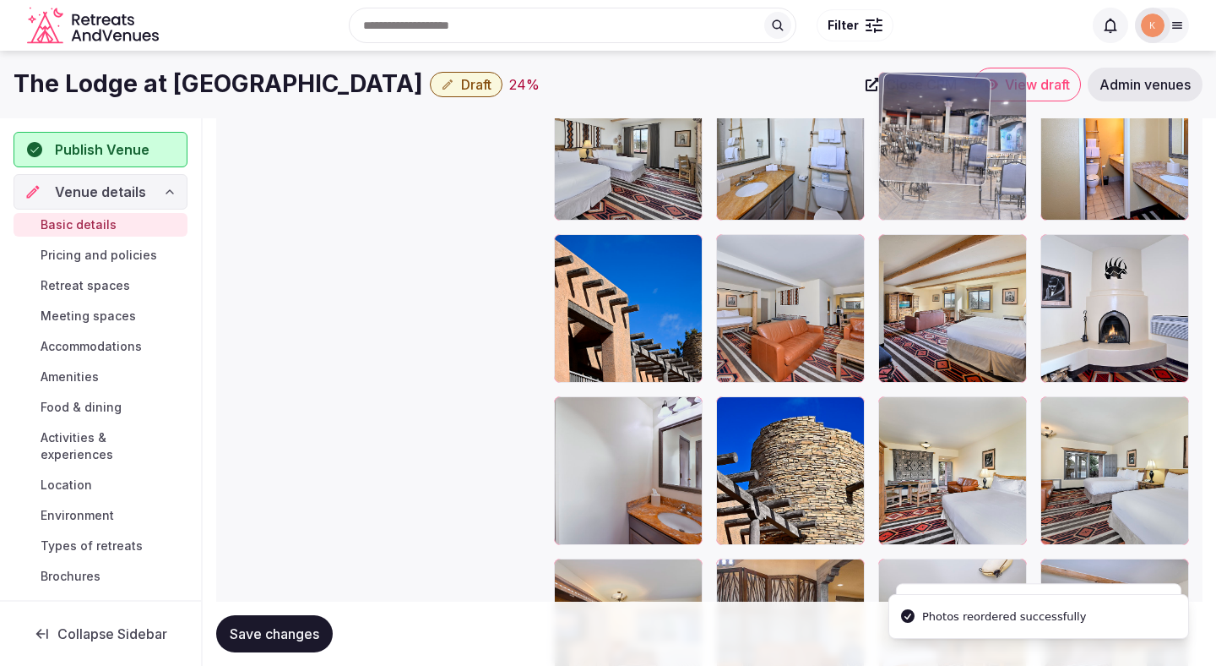
drag, startPoint x: 934, startPoint y: 455, endPoint x: 944, endPoint y: 206, distance: 249.4
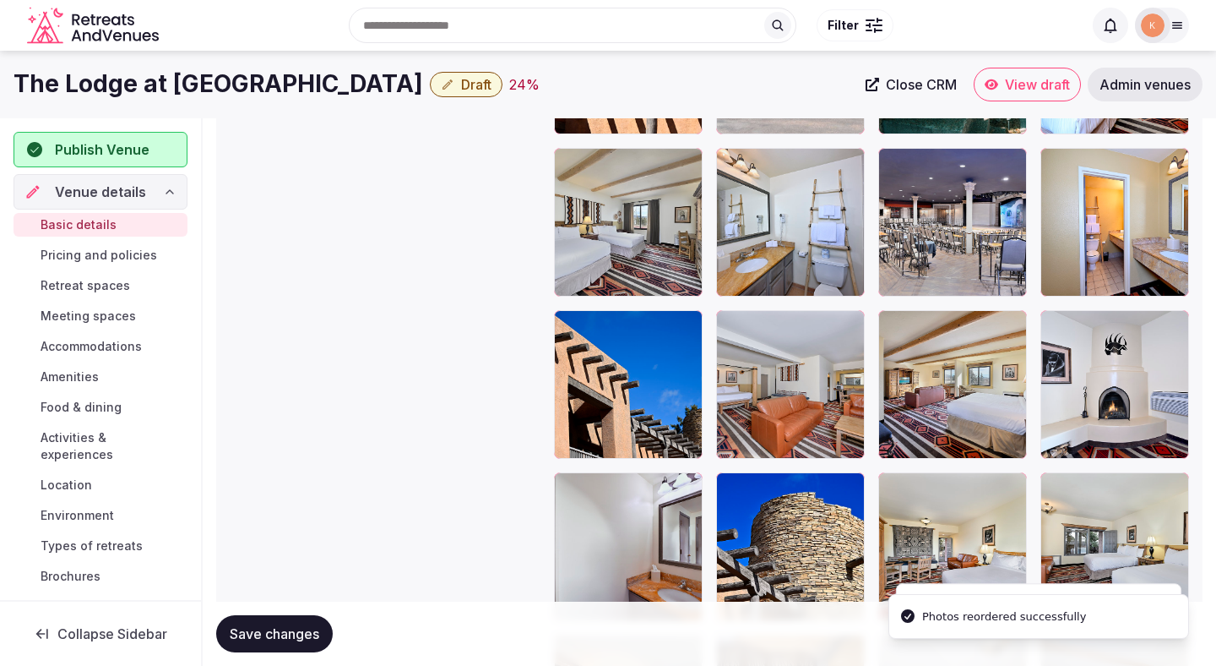
scroll to position [1979, 0]
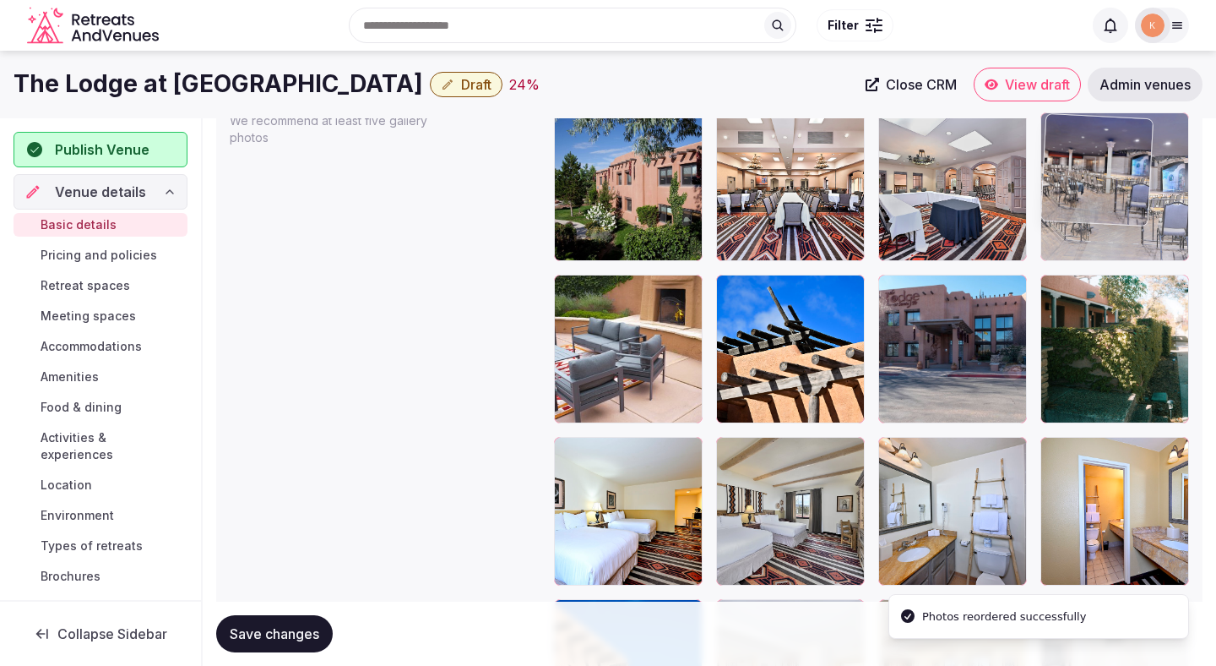
drag, startPoint x: 945, startPoint y: 525, endPoint x: 1087, endPoint y: 255, distance: 305.3
click at [1087, 255] on body "**********" at bounding box center [608, 176] width 1216 height 4311
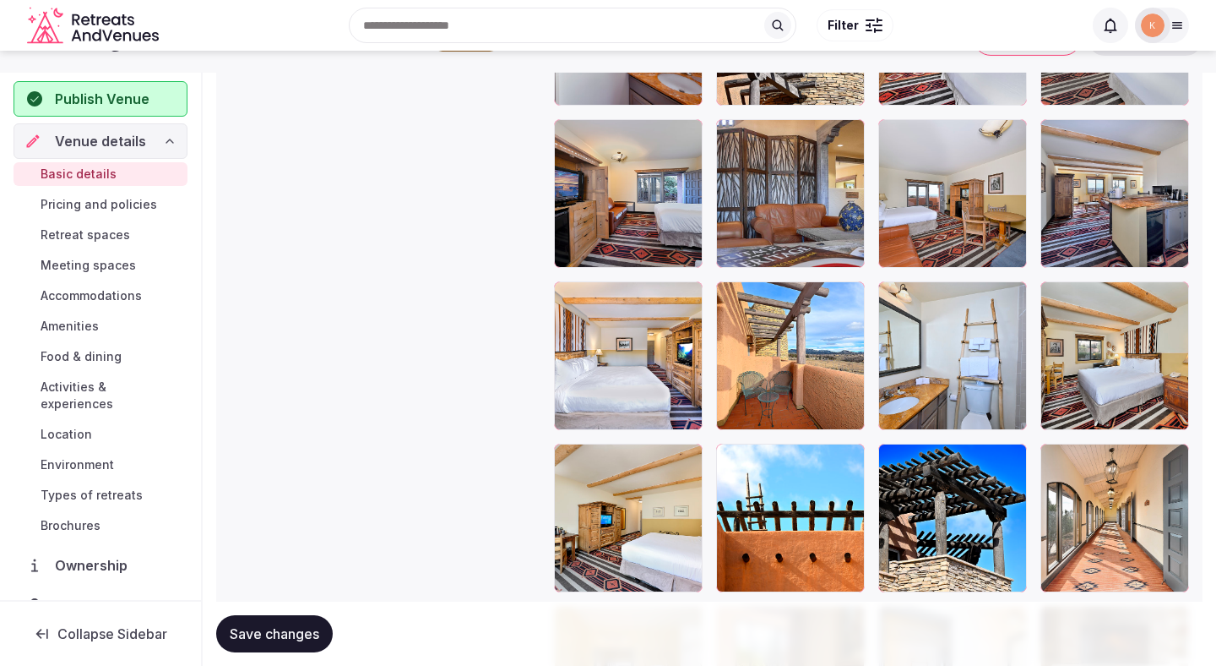
scroll to position [2768, 0]
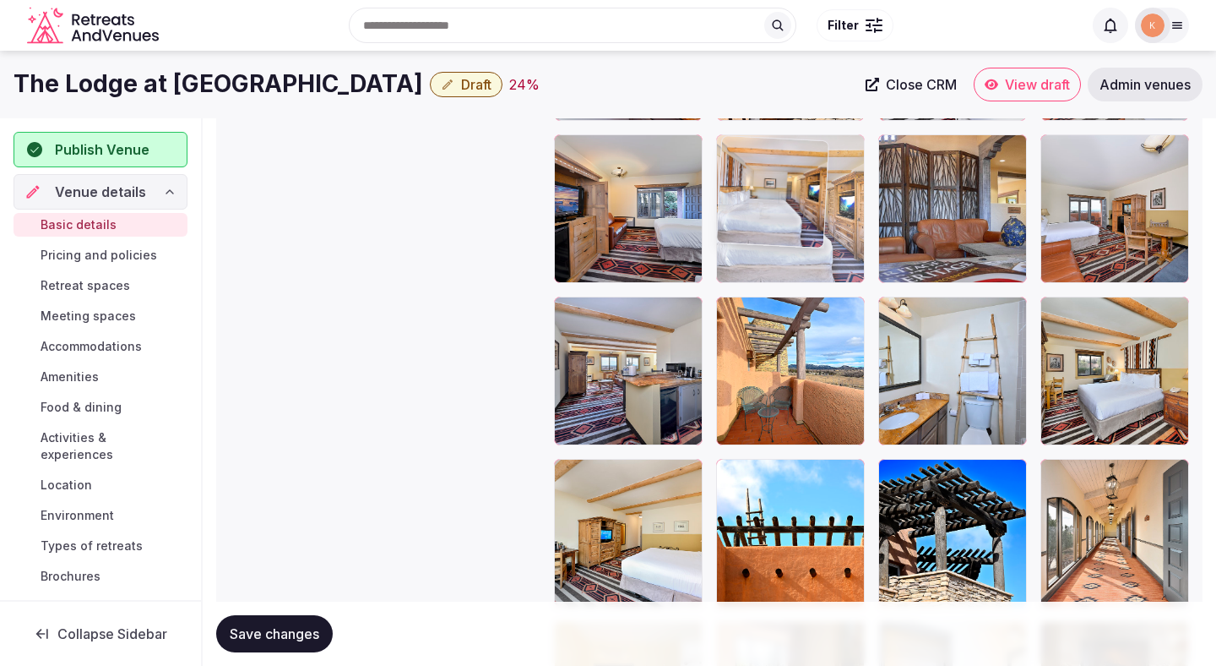
drag, startPoint x: 722, startPoint y: 279, endPoint x: 743, endPoint y: 247, distance: 38.4
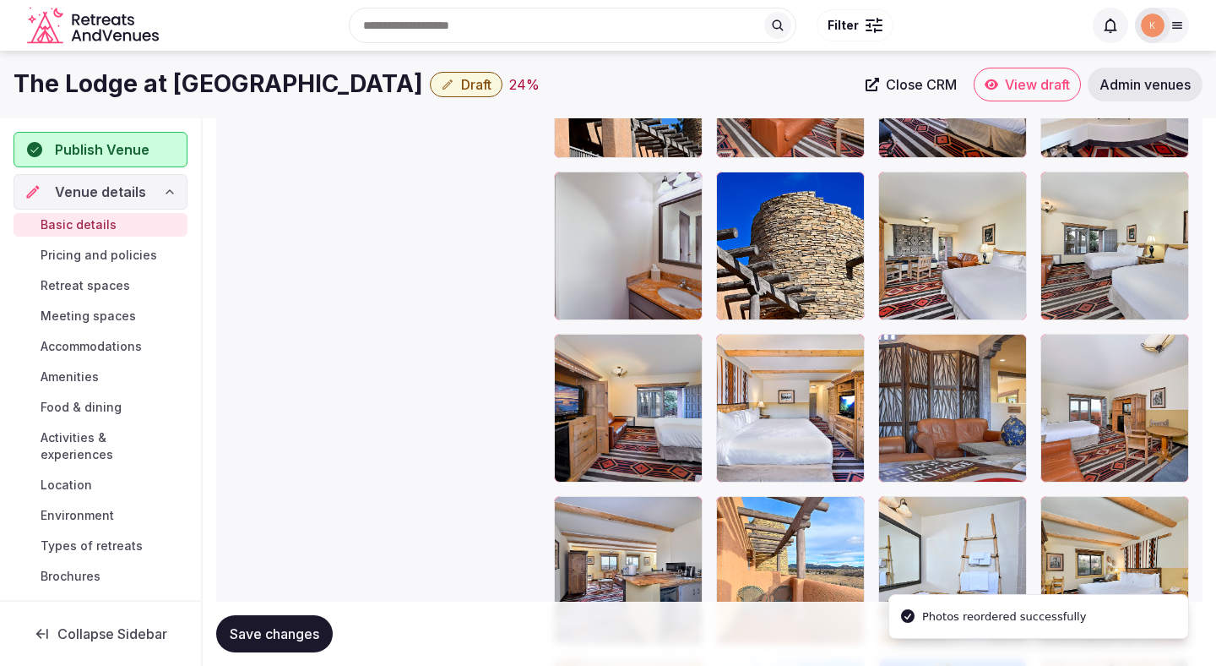
scroll to position [2536, 0]
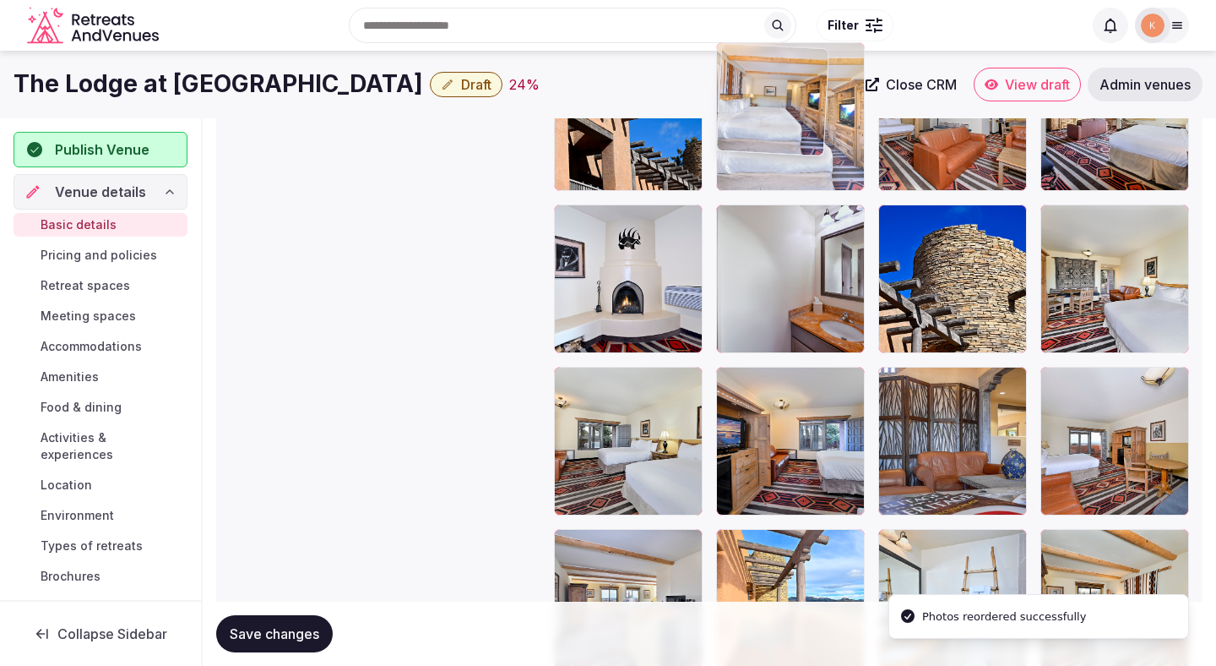
drag, startPoint x: 767, startPoint y: 226, endPoint x: 767, endPoint y: 193, distance: 32.9
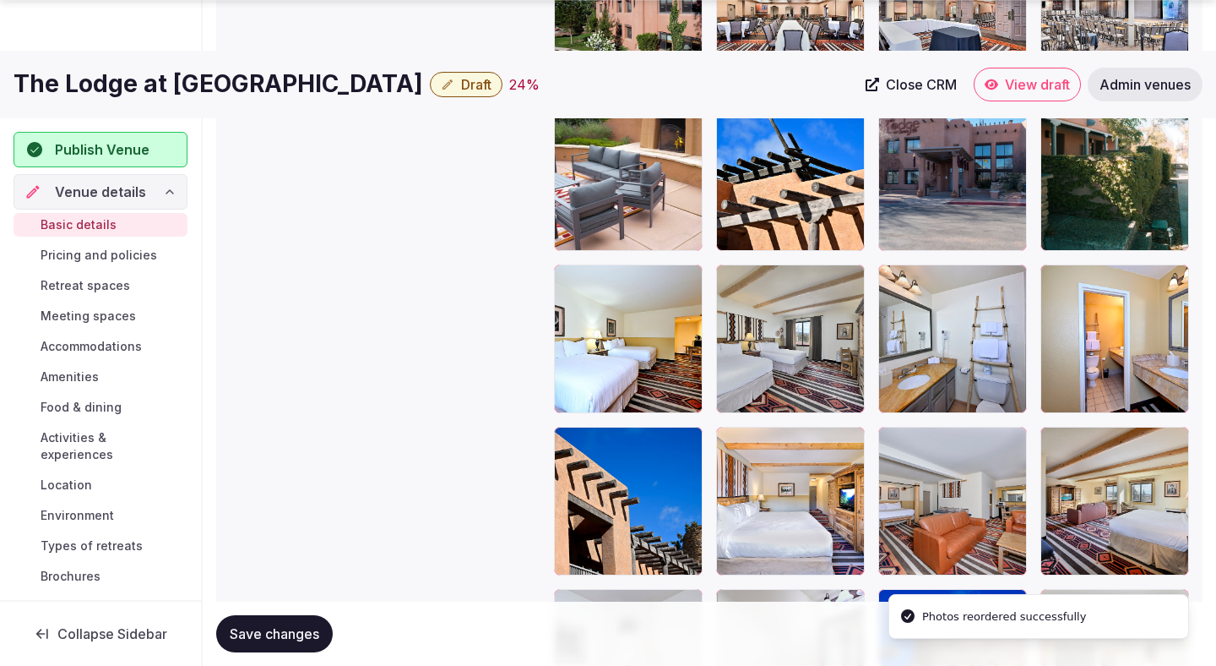
scroll to position [2156, 0]
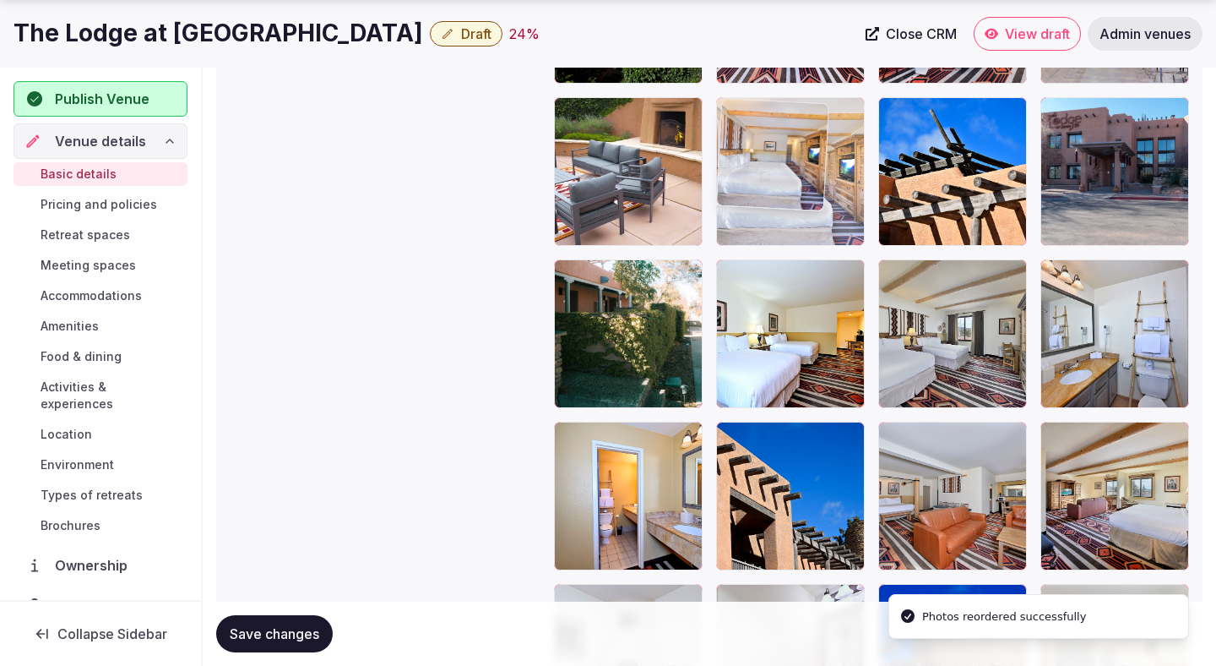
drag, startPoint x: 771, startPoint y: 508, endPoint x: 775, endPoint y: 177, distance: 332.0
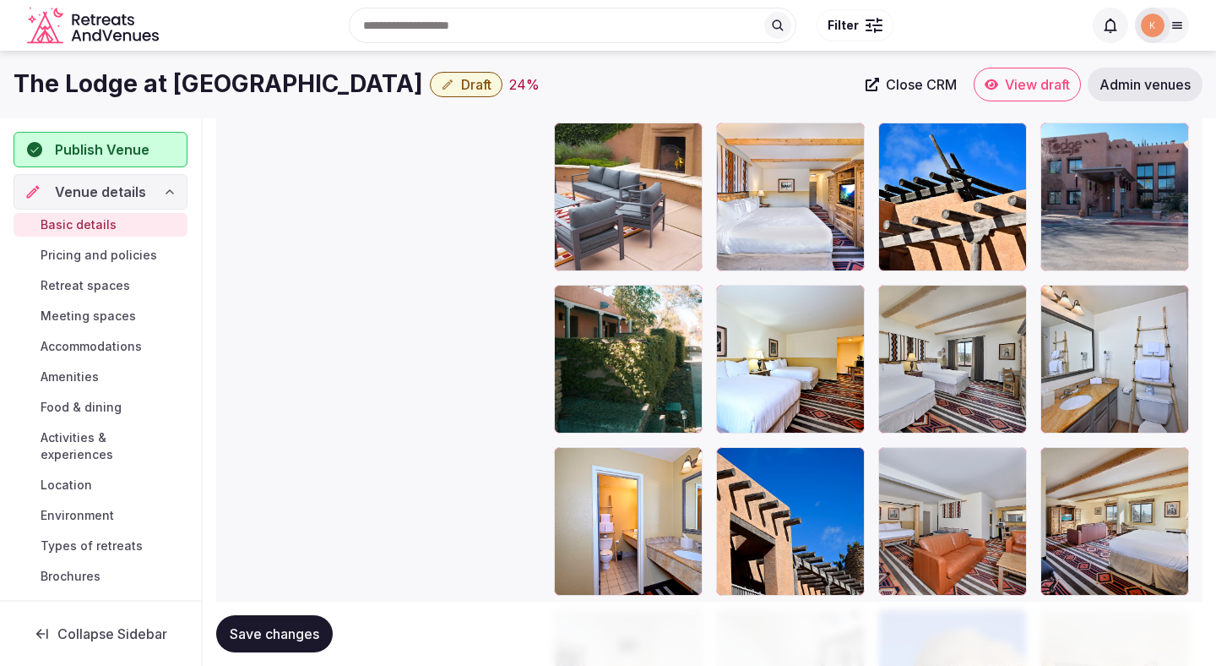
scroll to position [2108, 0]
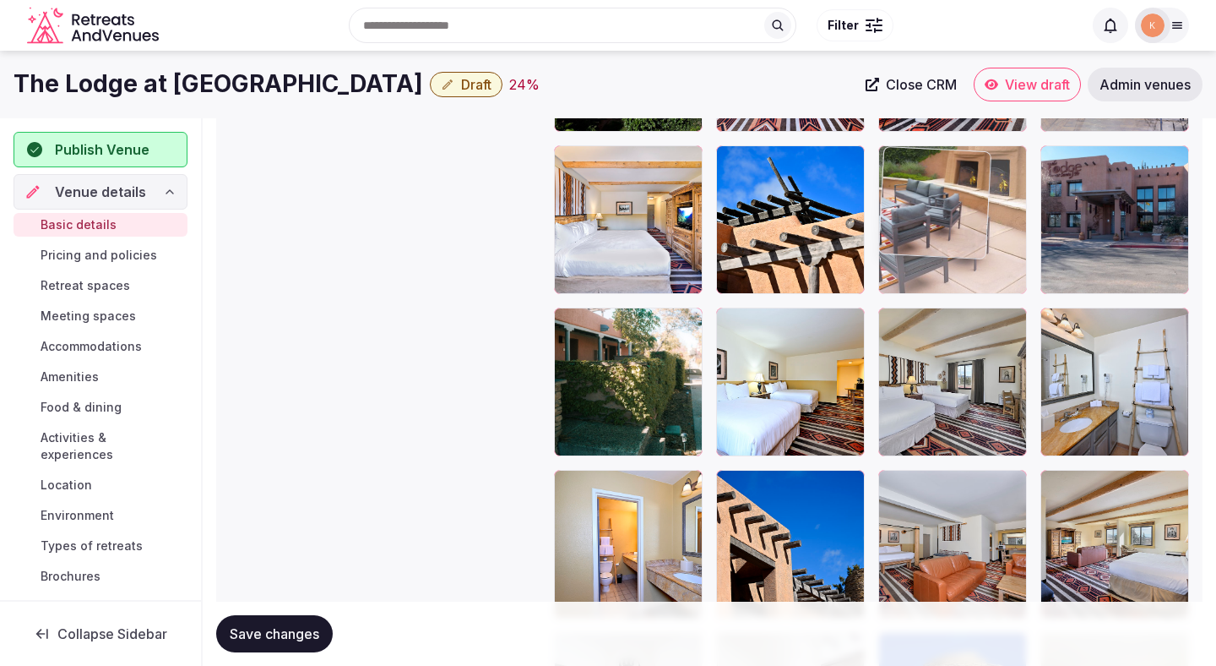
drag, startPoint x: 602, startPoint y: 210, endPoint x: 919, endPoint y: 203, distance: 316.8
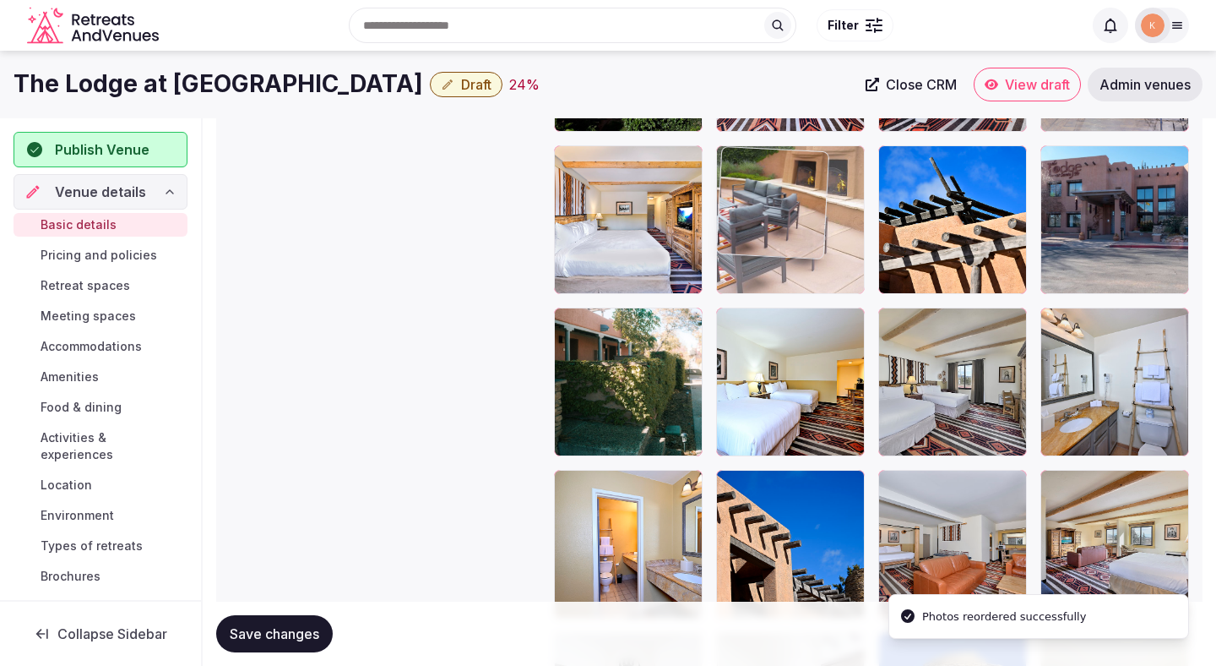
drag, startPoint x: 941, startPoint y: 226, endPoint x: 797, endPoint y: 230, distance: 143.7
click at [797, 230] on body "**********" at bounding box center [608, 47] width 1216 height 4311
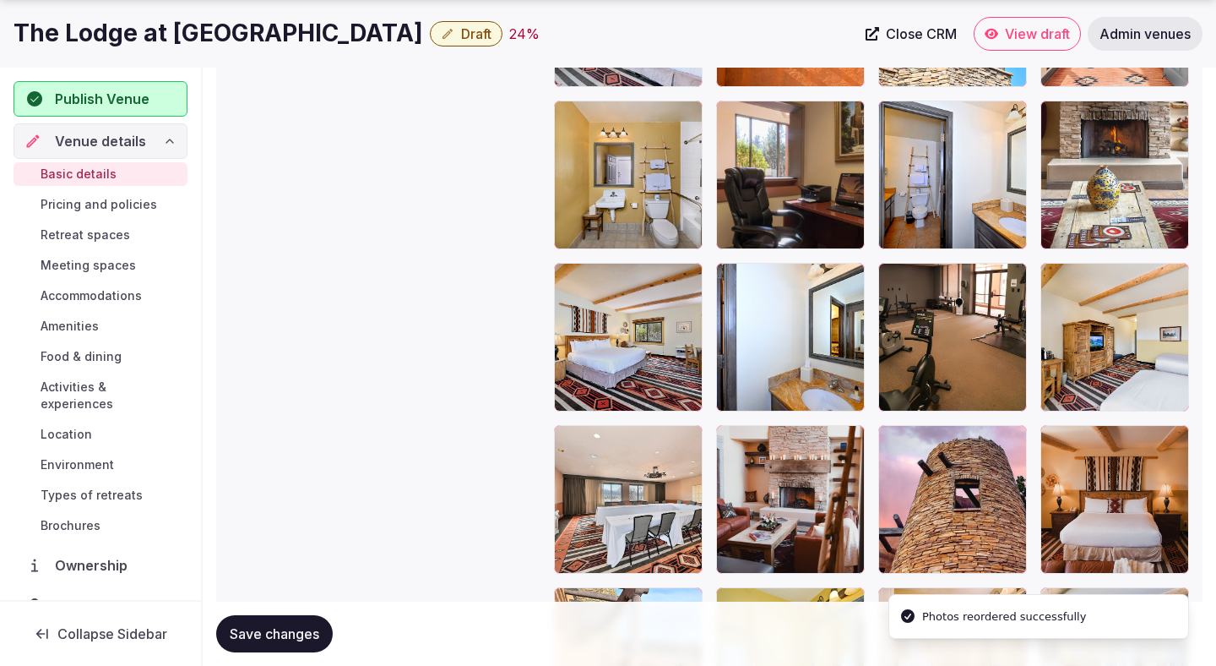
scroll to position [3294, 0]
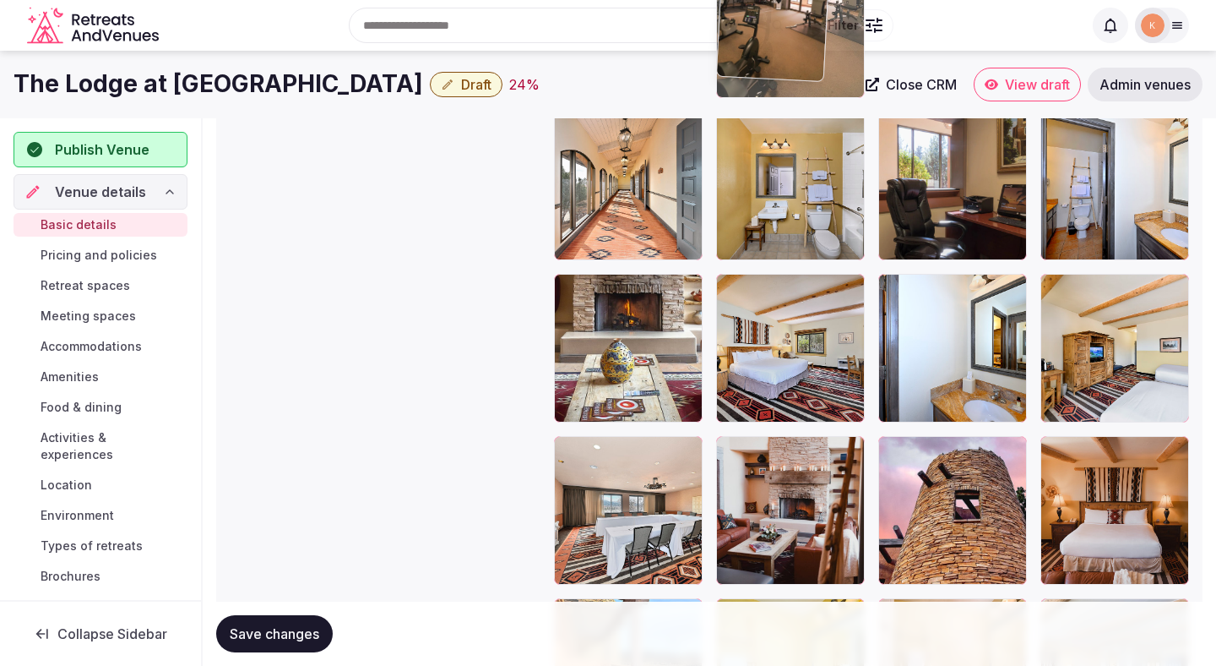
drag, startPoint x: 936, startPoint y: 327, endPoint x: 851, endPoint y: 103, distance: 239.5
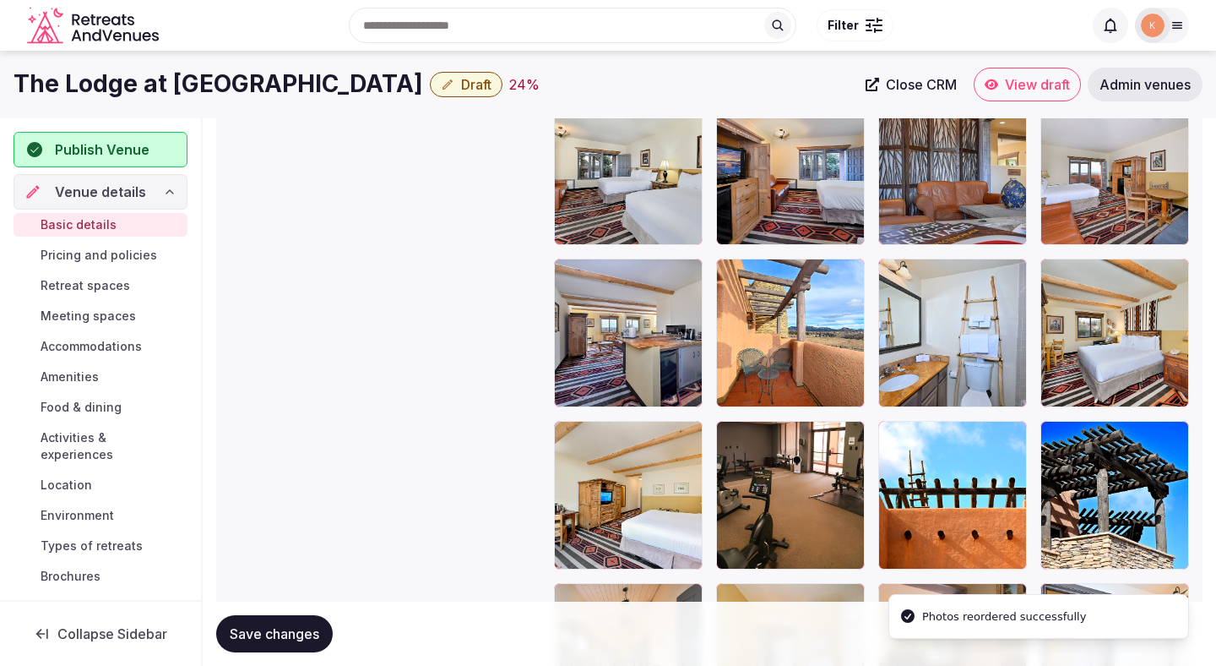
scroll to position [2804, 0]
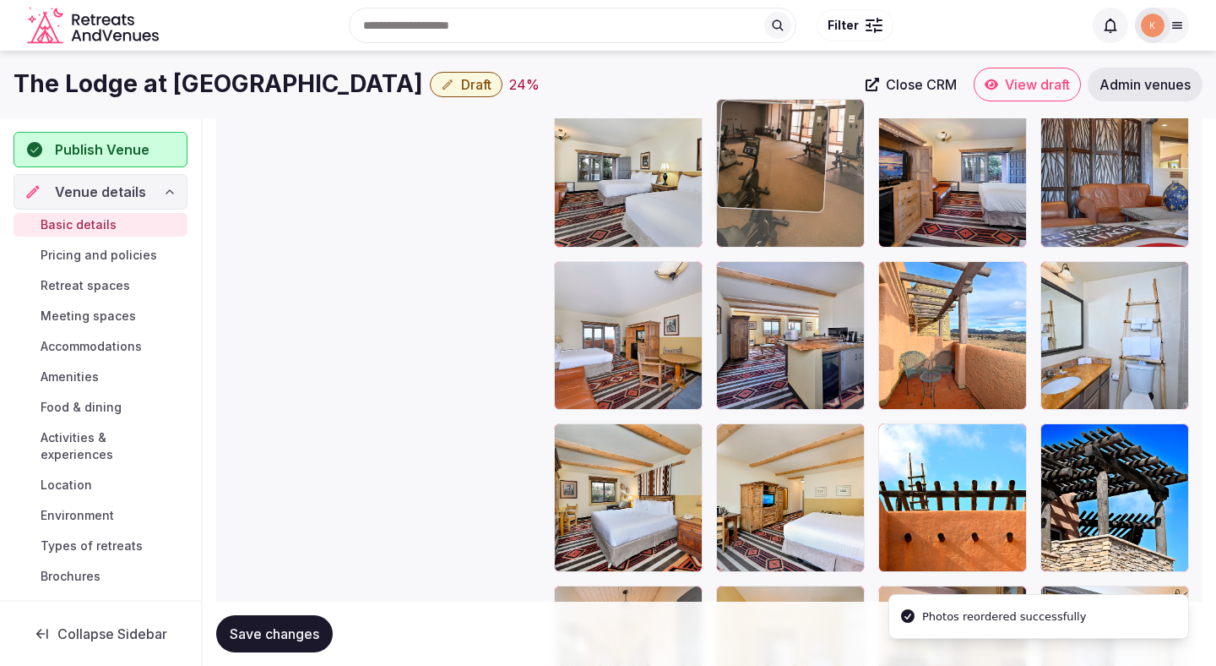
drag, startPoint x: 791, startPoint y: 512, endPoint x: 791, endPoint y: 215, distance: 297.3
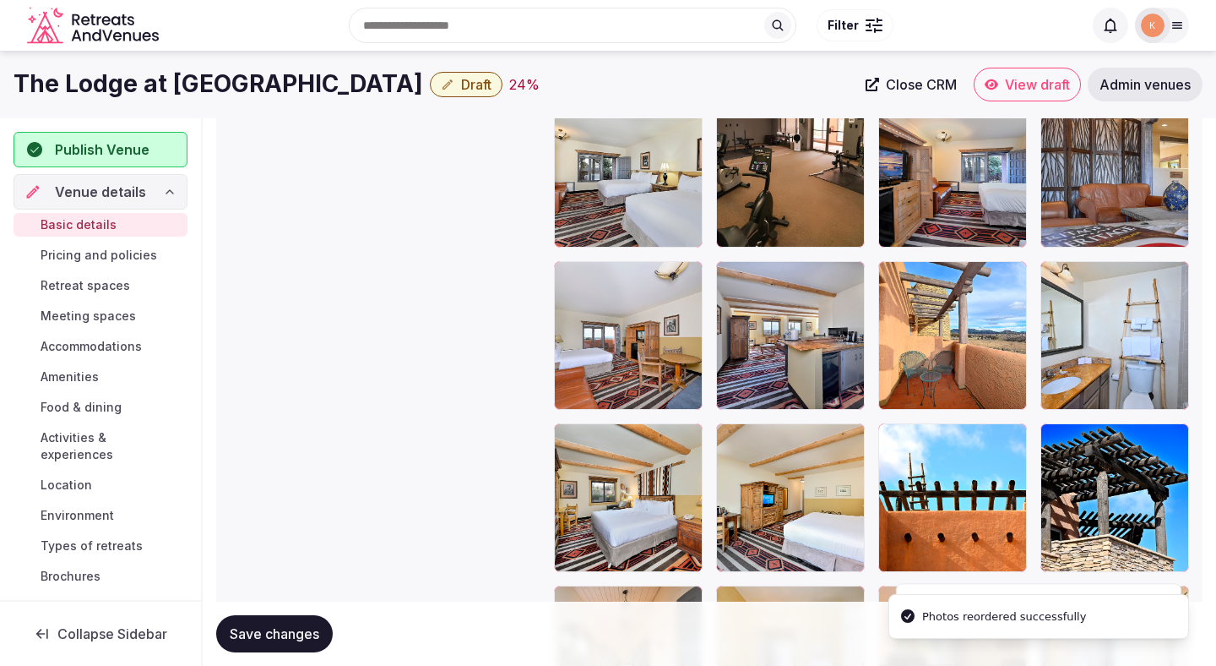
scroll to position [2504, 0]
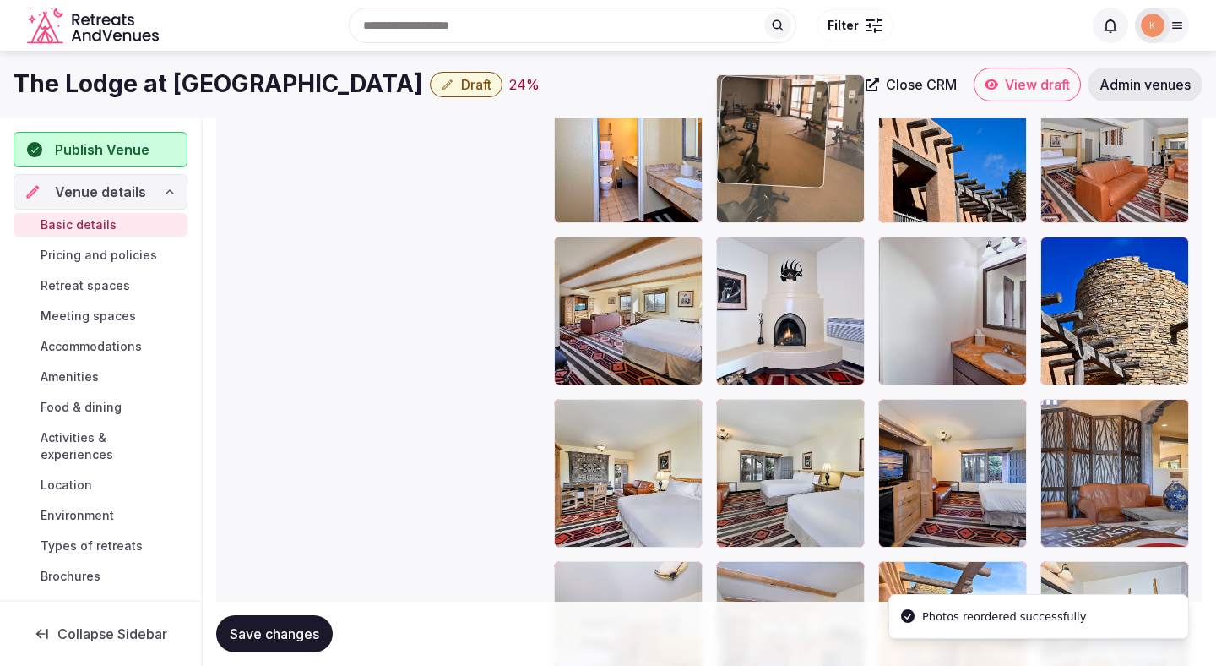
drag, startPoint x: 780, startPoint y: 463, endPoint x: 782, endPoint y: 182, distance: 281.3
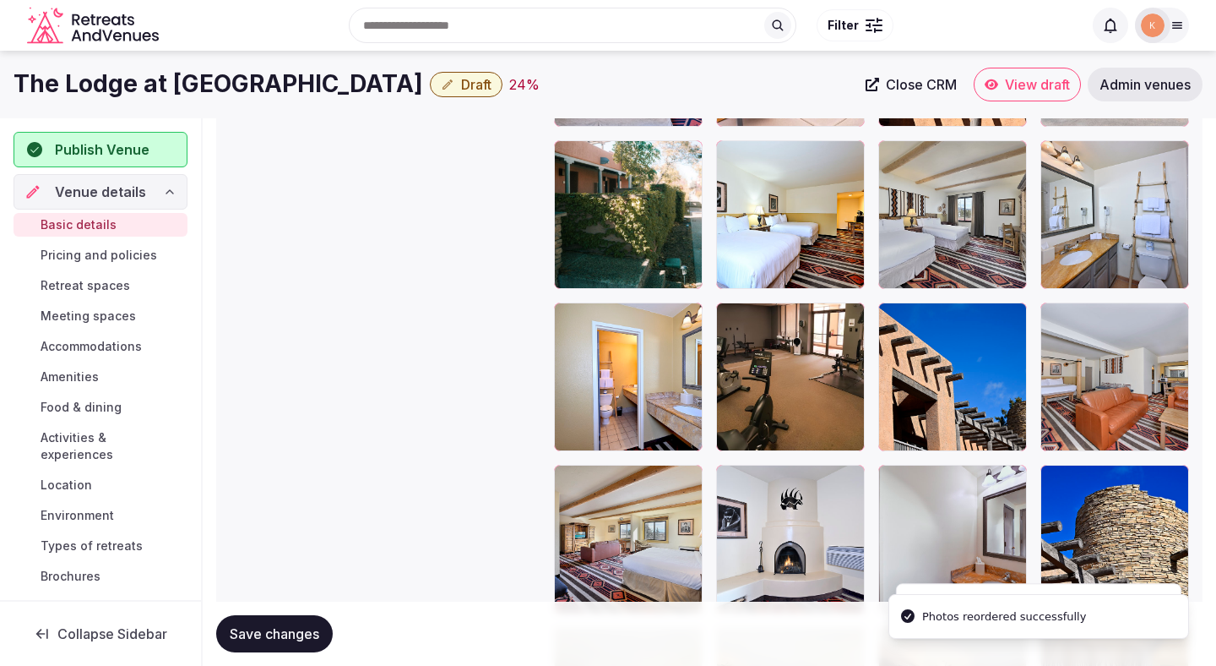
scroll to position [2060, 0]
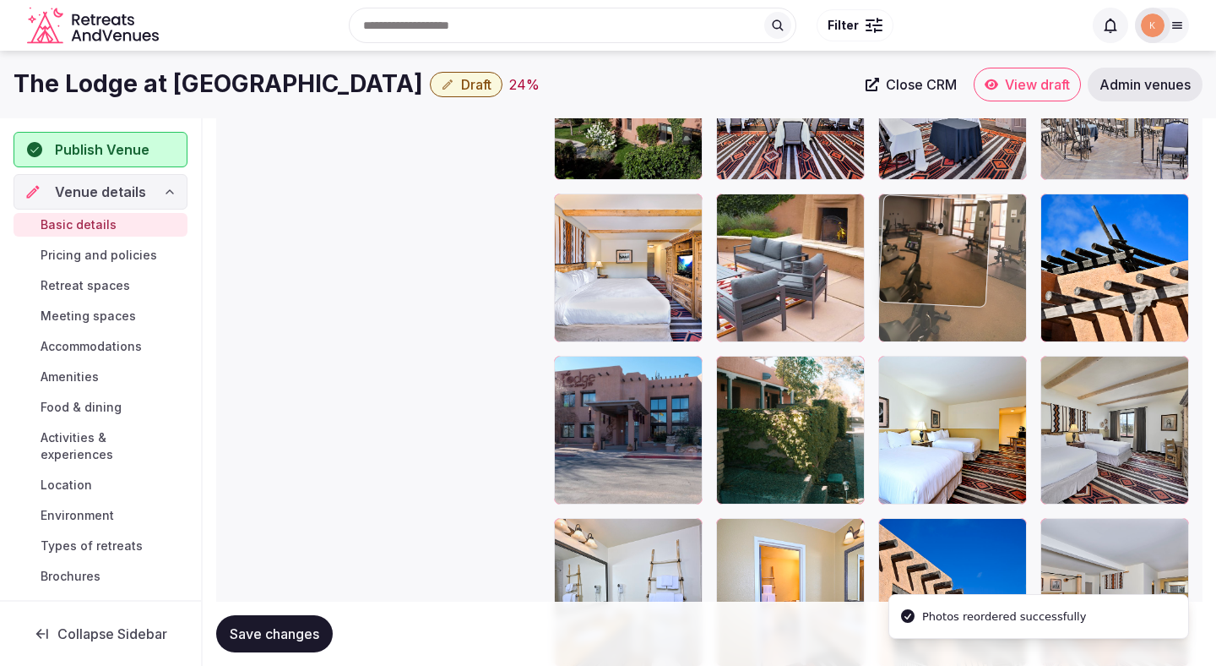
drag, startPoint x: 767, startPoint y: 582, endPoint x: 937, endPoint y: 281, distance: 345.3
click at [937, 281] on body "**********" at bounding box center [608, 95] width 1216 height 4311
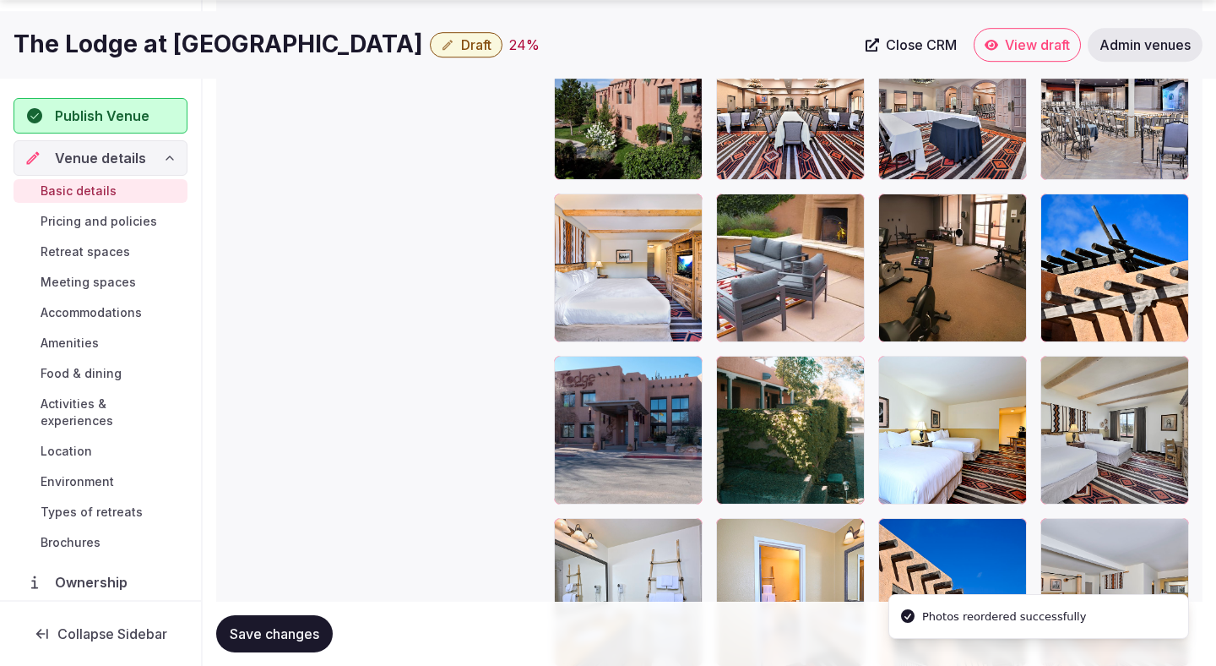
scroll to position [2063, 0]
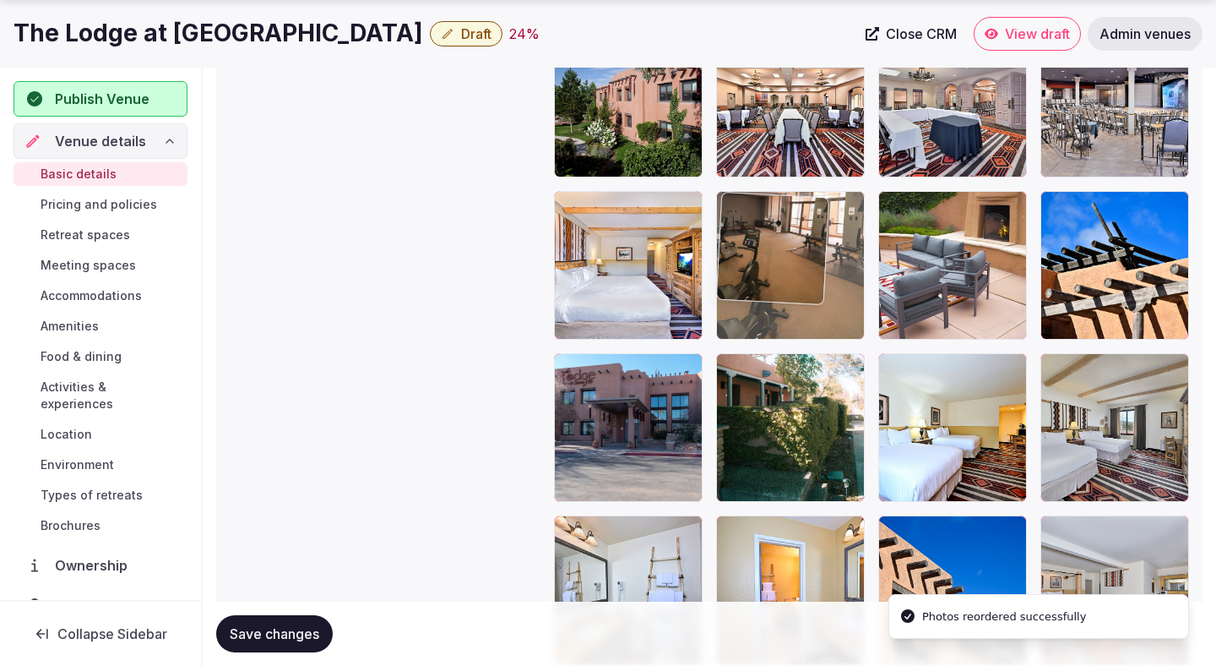
drag, startPoint x: 924, startPoint y: 300, endPoint x: 791, endPoint y: 306, distance: 132.7
click at [791, 306] on body "**********" at bounding box center [608, 92] width 1216 height 4311
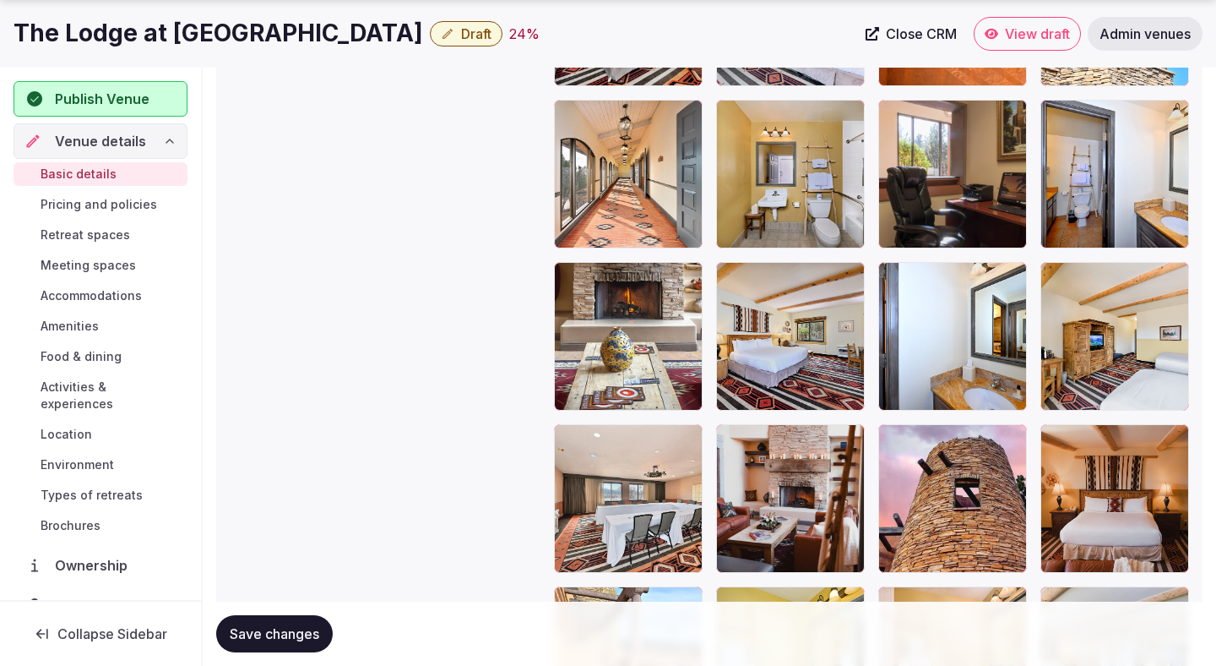
scroll to position [3290, 0]
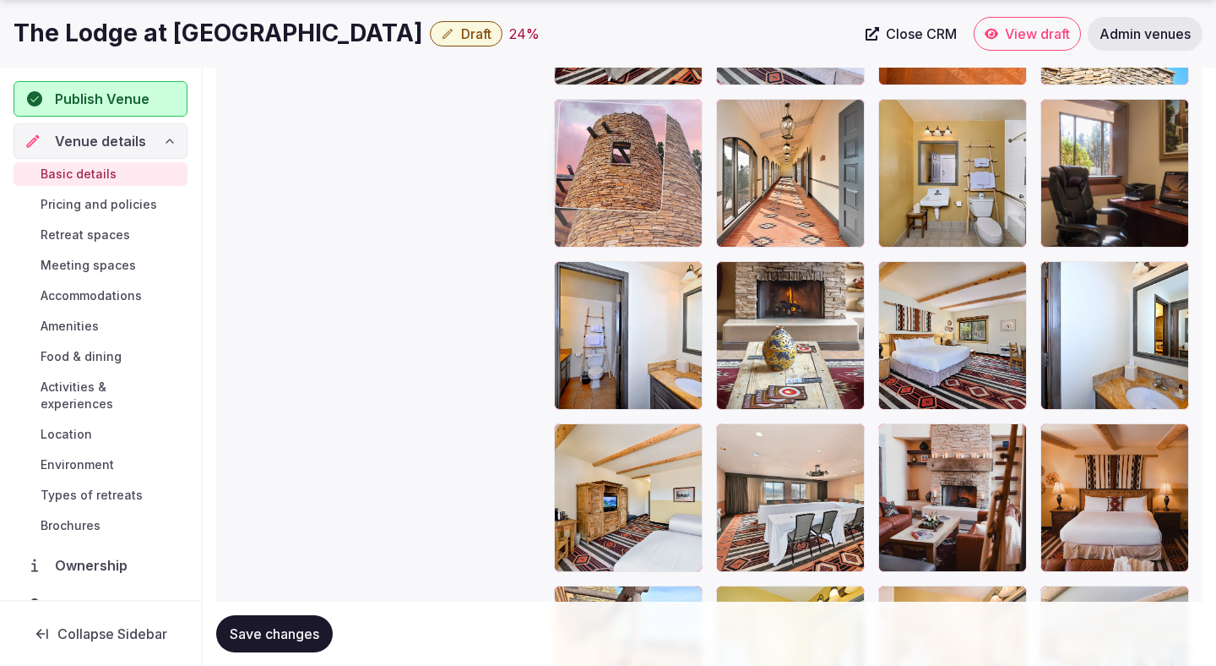
drag, startPoint x: 903, startPoint y: 499, endPoint x: 599, endPoint y: 209, distance: 420.6
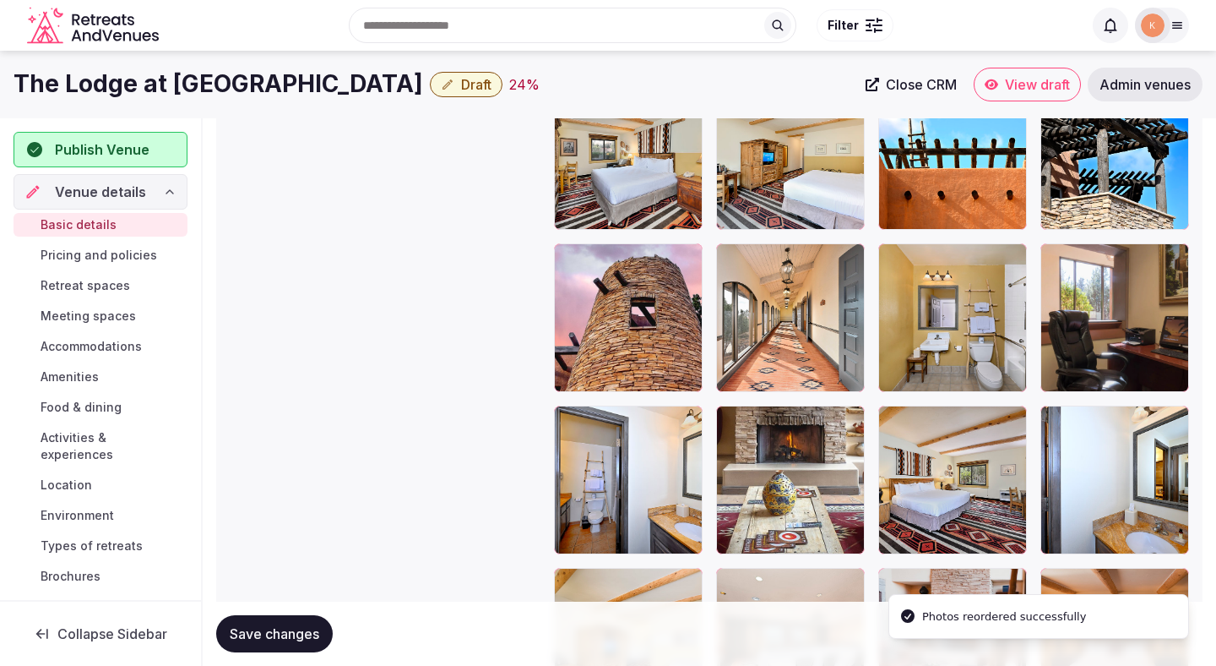
scroll to position [3117, 0]
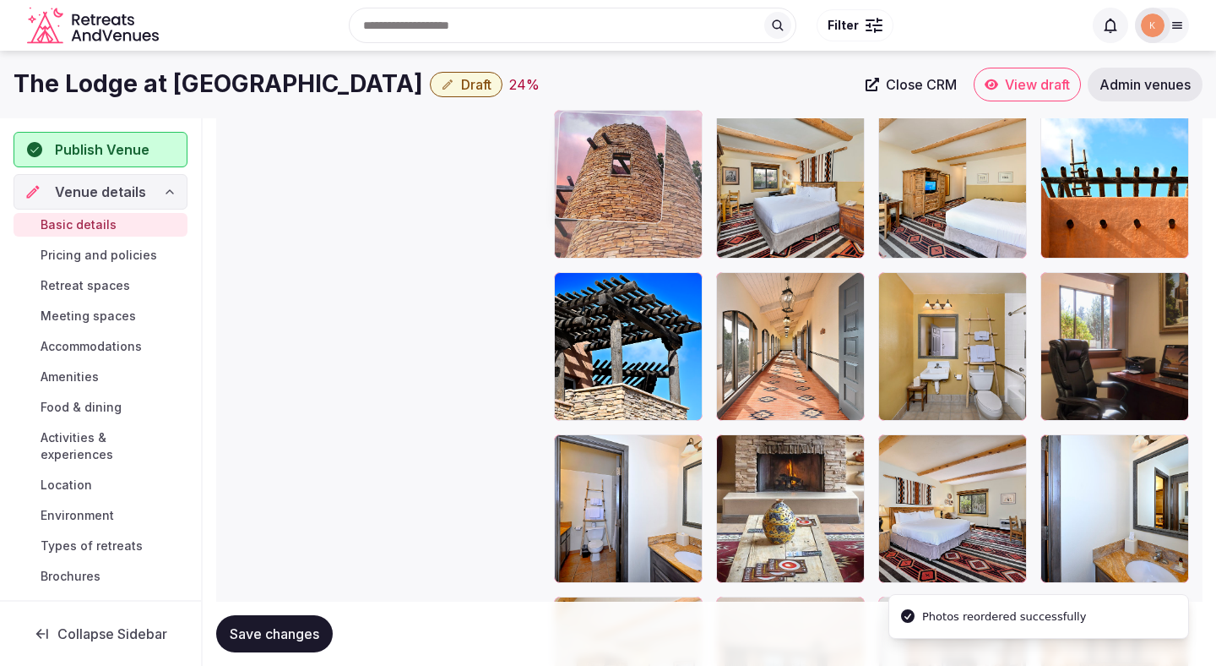
drag, startPoint x: 599, startPoint y: 356, endPoint x: 599, endPoint y: 162, distance: 193.4
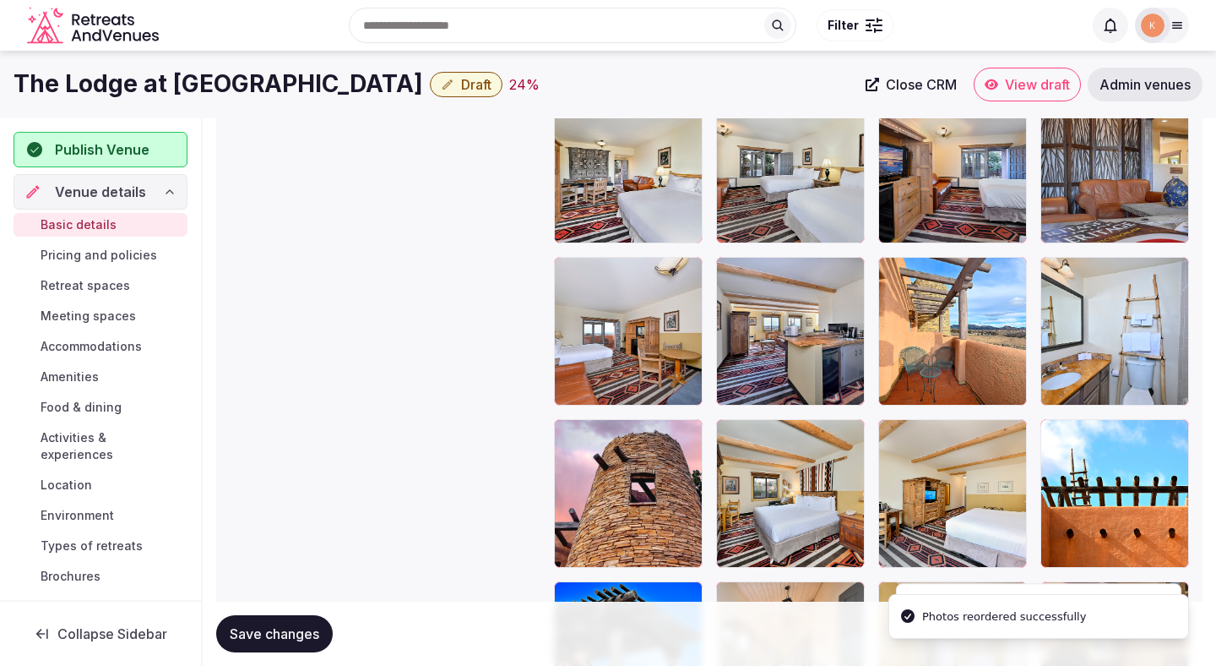
scroll to position [2800, 0]
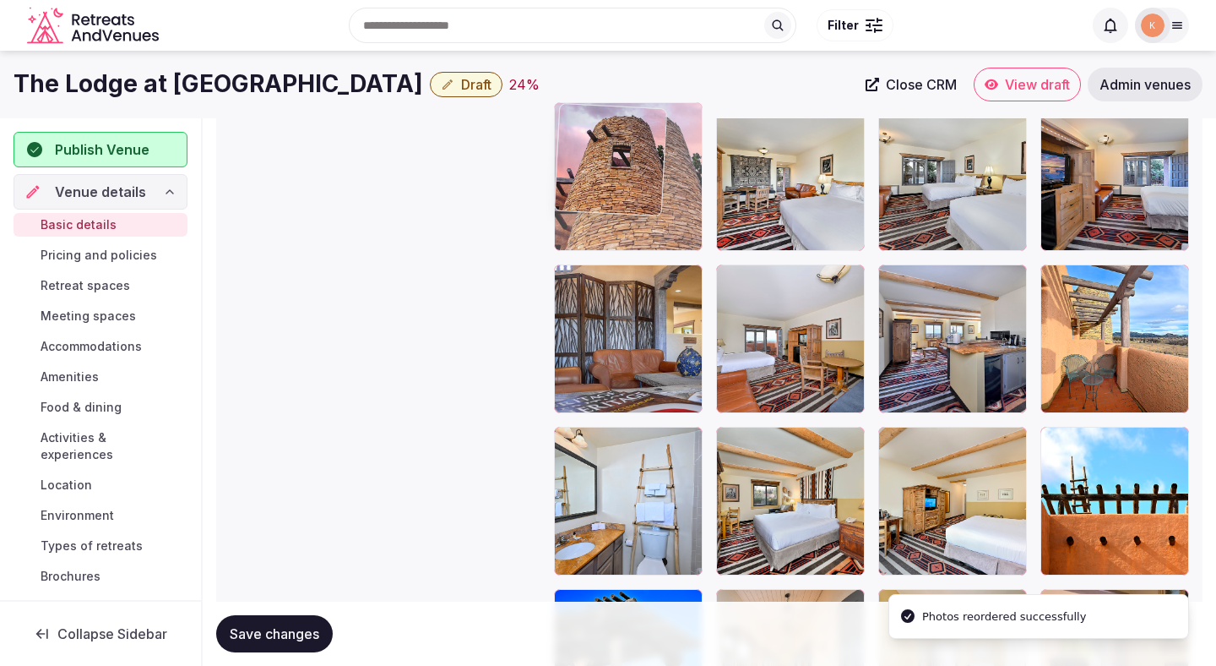
drag, startPoint x: 615, startPoint y: 494, endPoint x: 593, endPoint y: 231, distance: 263.6
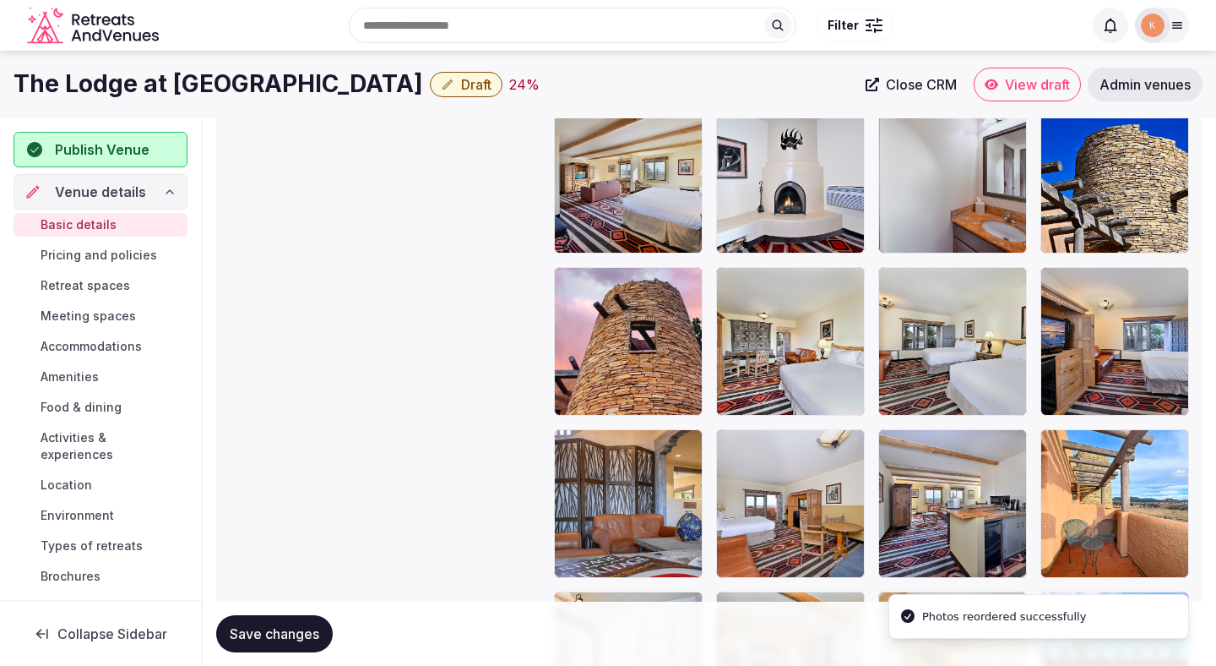
scroll to position [2610, 0]
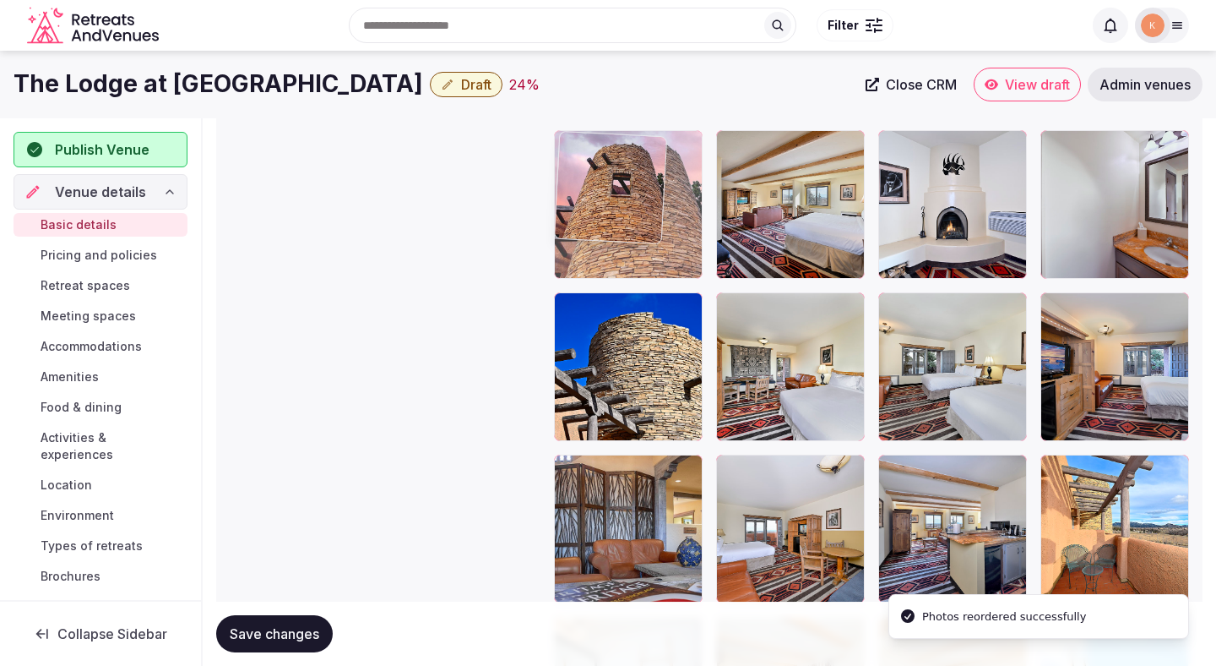
drag, startPoint x: 601, startPoint y: 395, endPoint x: 604, endPoint y: 220, distance: 174.9
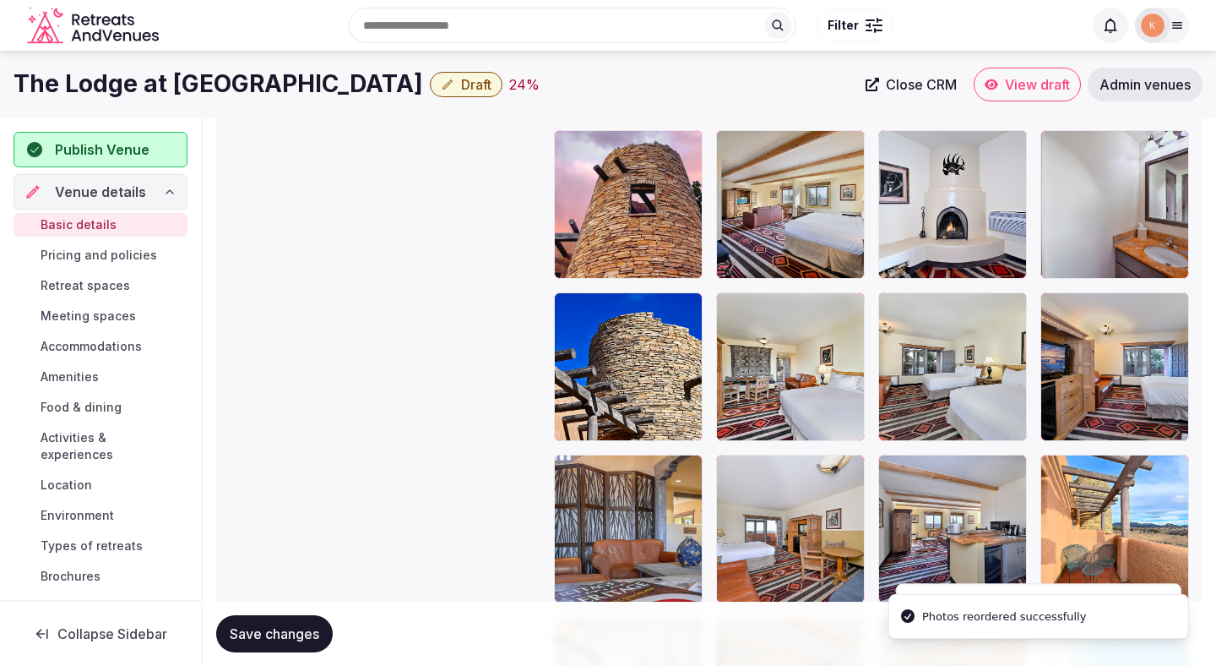
scroll to position [2427, 0]
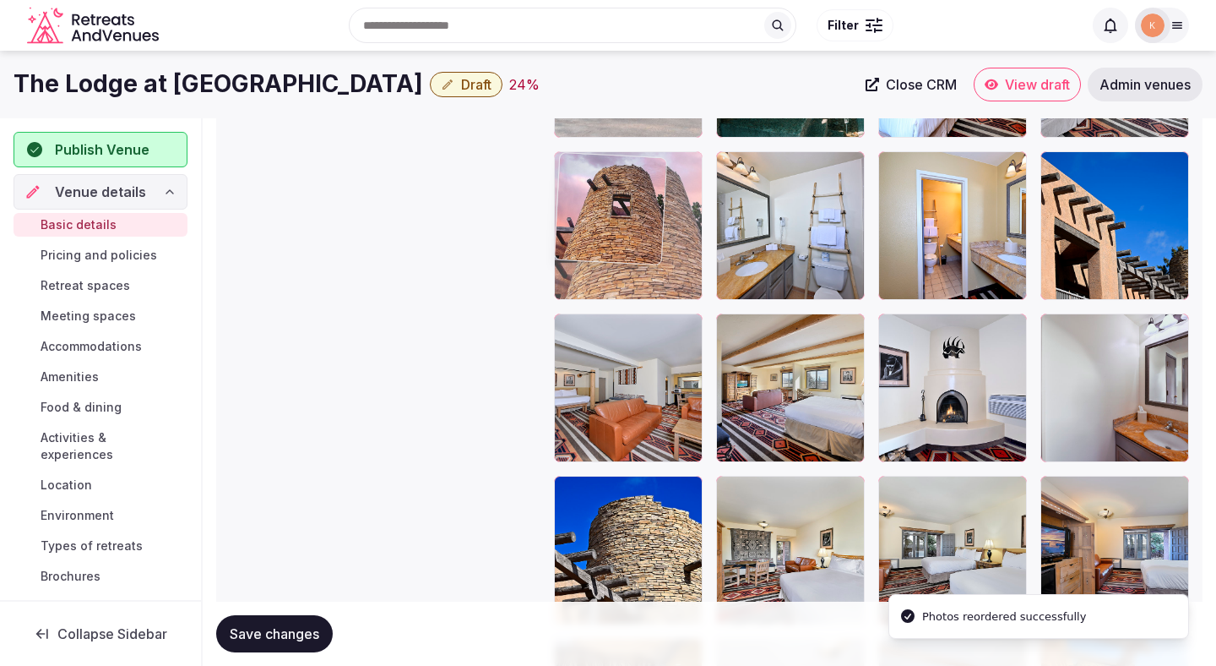
drag, startPoint x: 616, startPoint y: 416, endPoint x: 613, endPoint y: 261, distance: 154.6
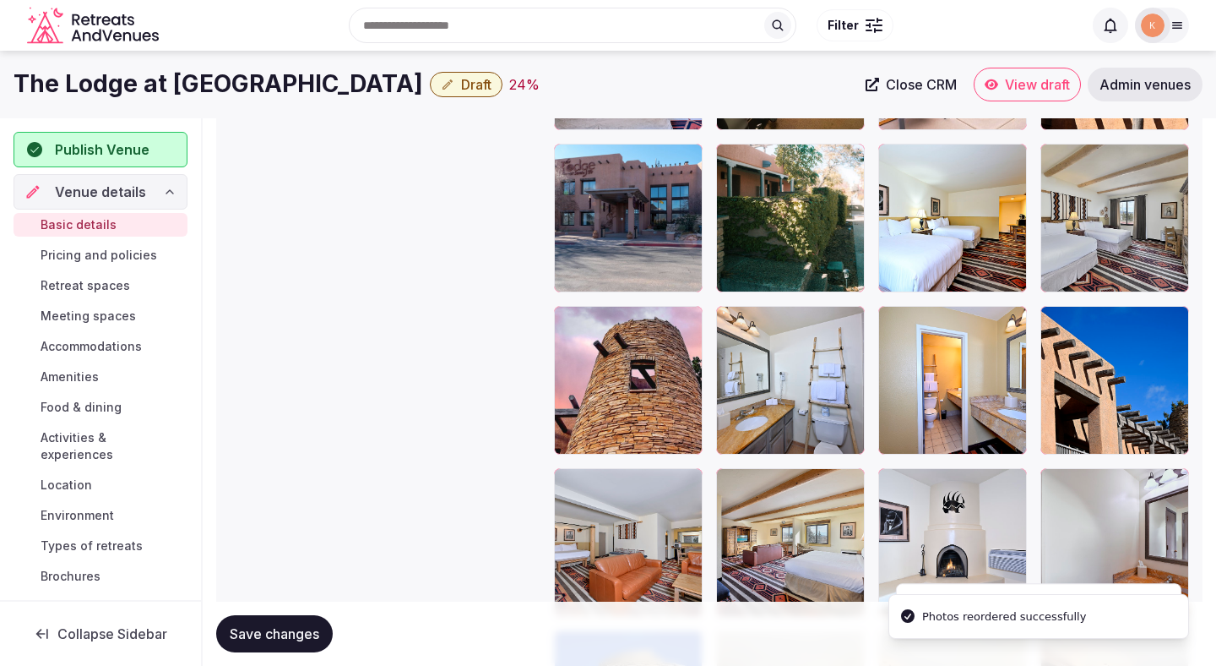
scroll to position [2258, 0]
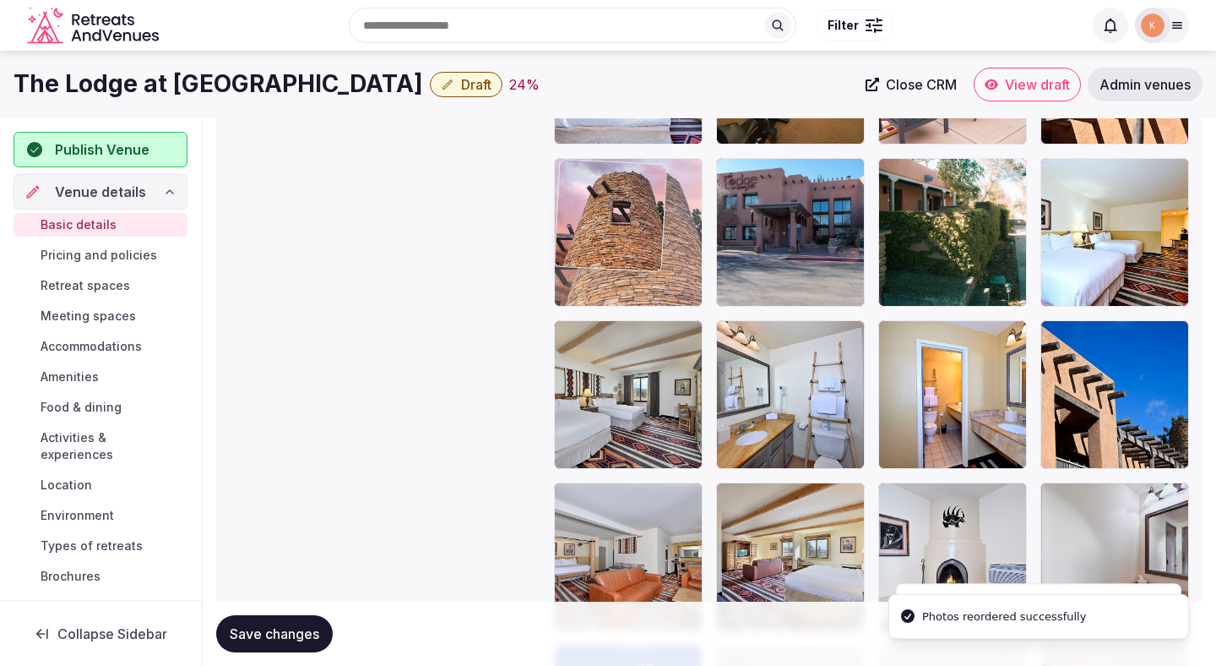
drag, startPoint x: 616, startPoint y: 389, endPoint x: 610, endPoint y: 203, distance: 186.8
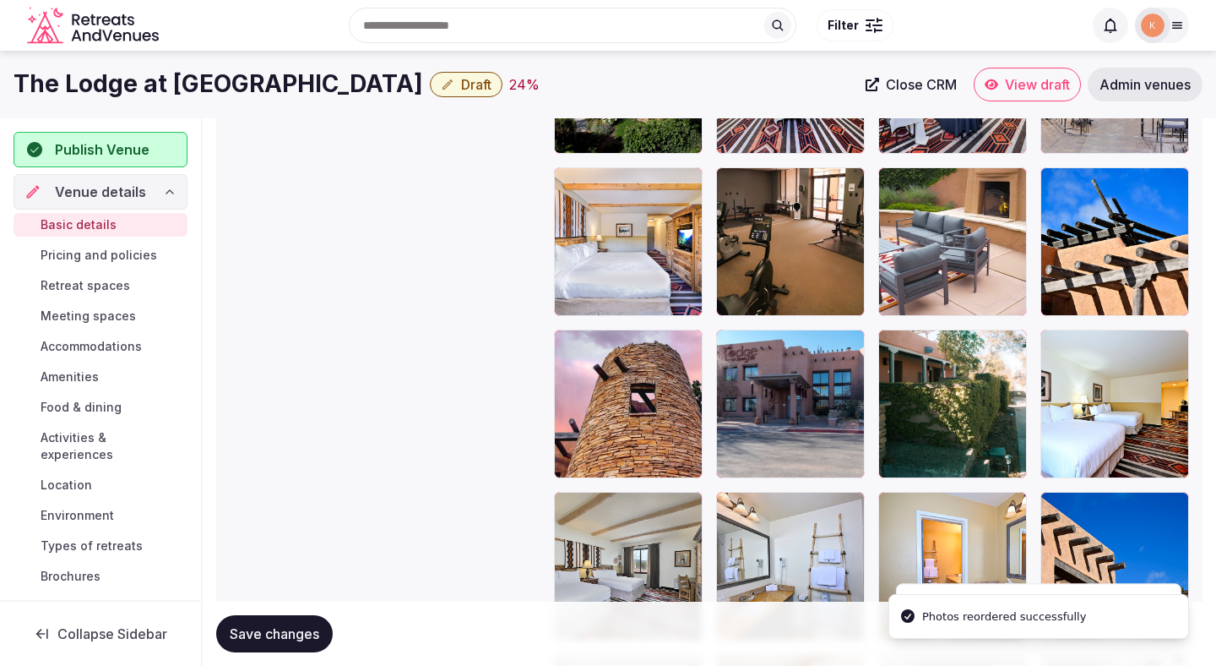
scroll to position [2063, 0]
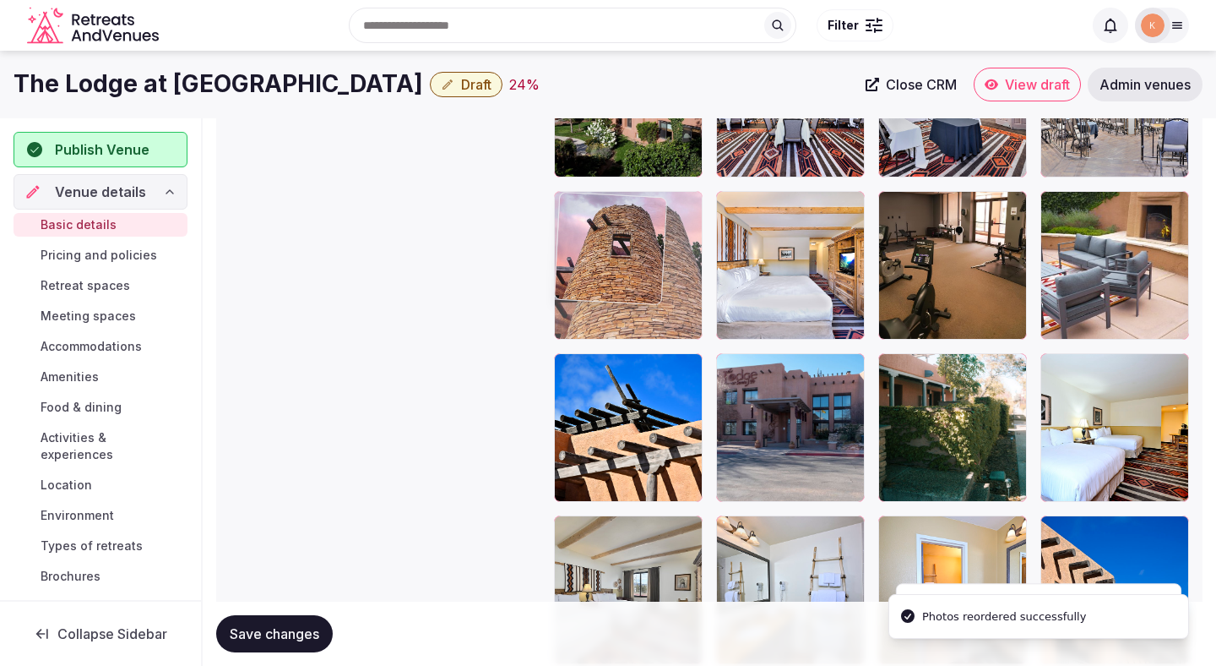
drag, startPoint x: 609, startPoint y: 405, endPoint x: 605, endPoint y: 280, distance: 125.1
click at [605, 280] on body "**********" at bounding box center [608, 92] width 1216 height 4311
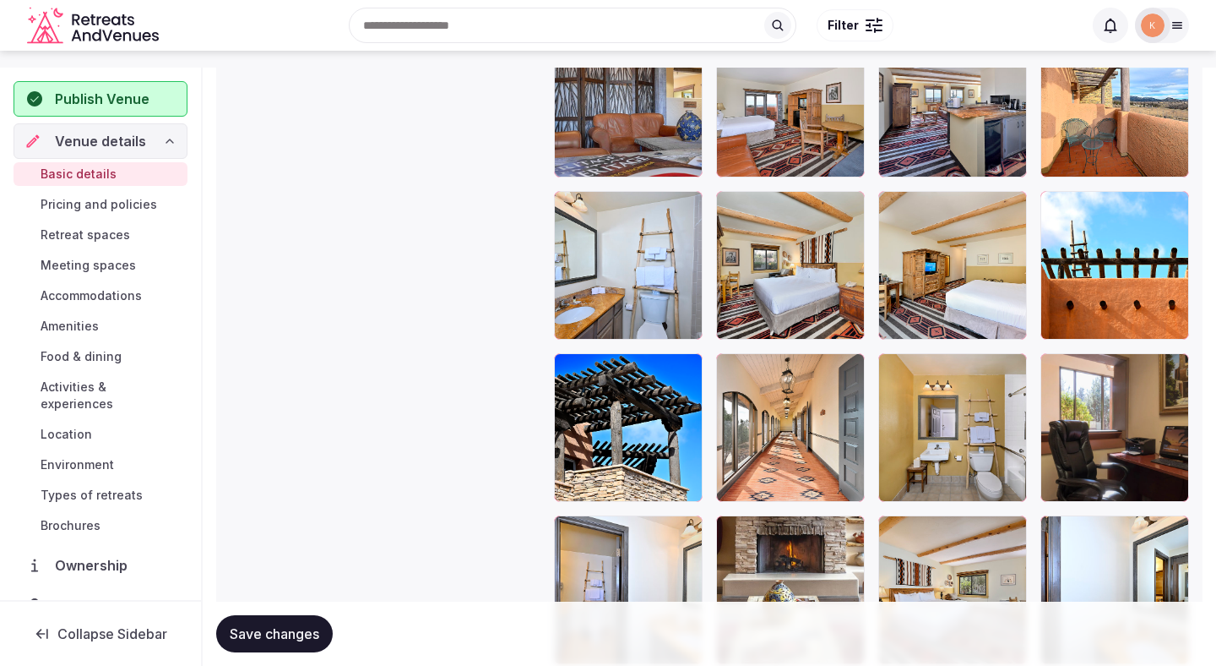
scroll to position [2986, 0]
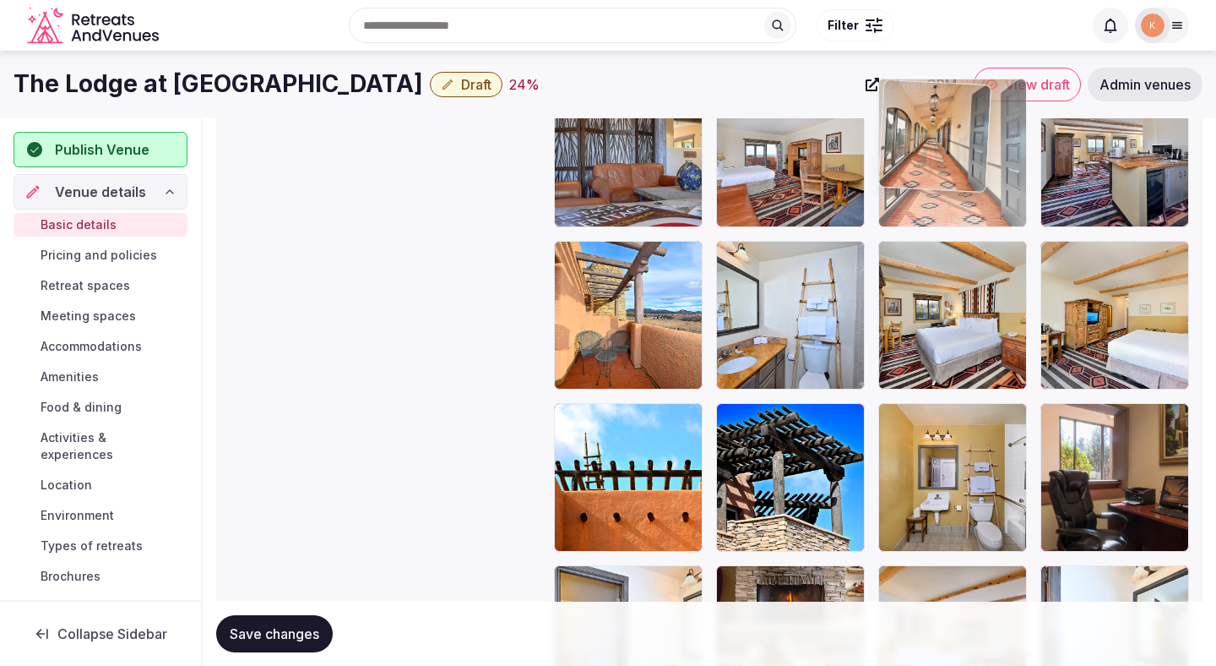
drag, startPoint x: 818, startPoint y: 509, endPoint x: 970, endPoint y: 226, distance: 321.2
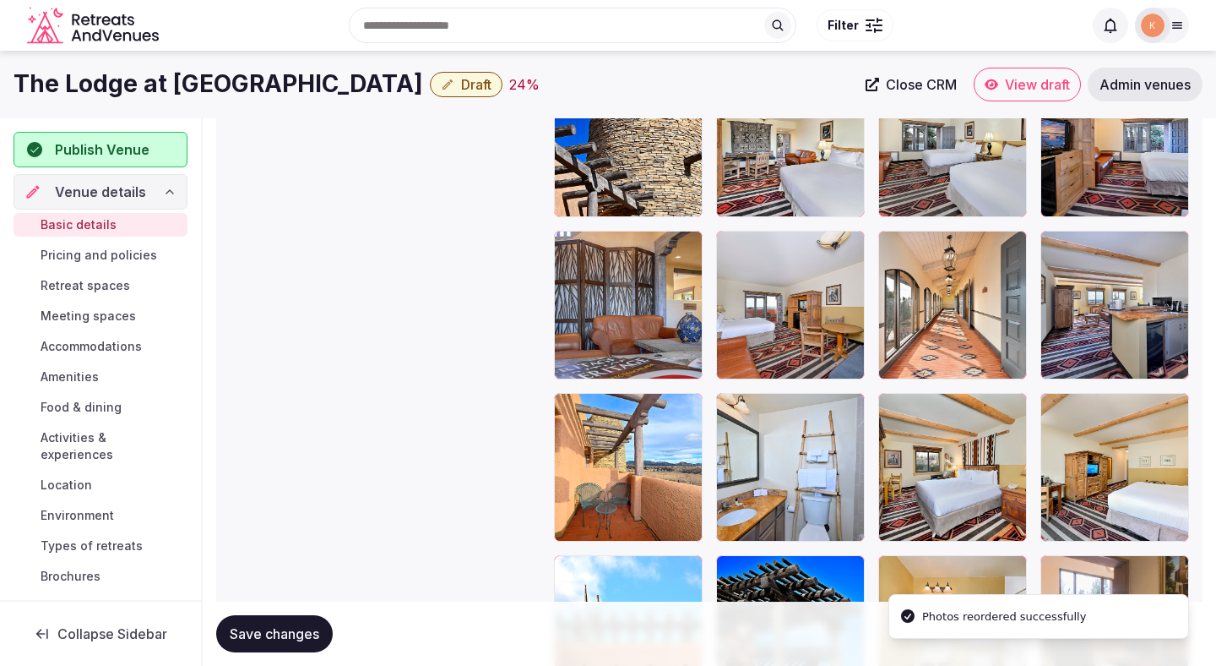
scroll to position [2701, 0]
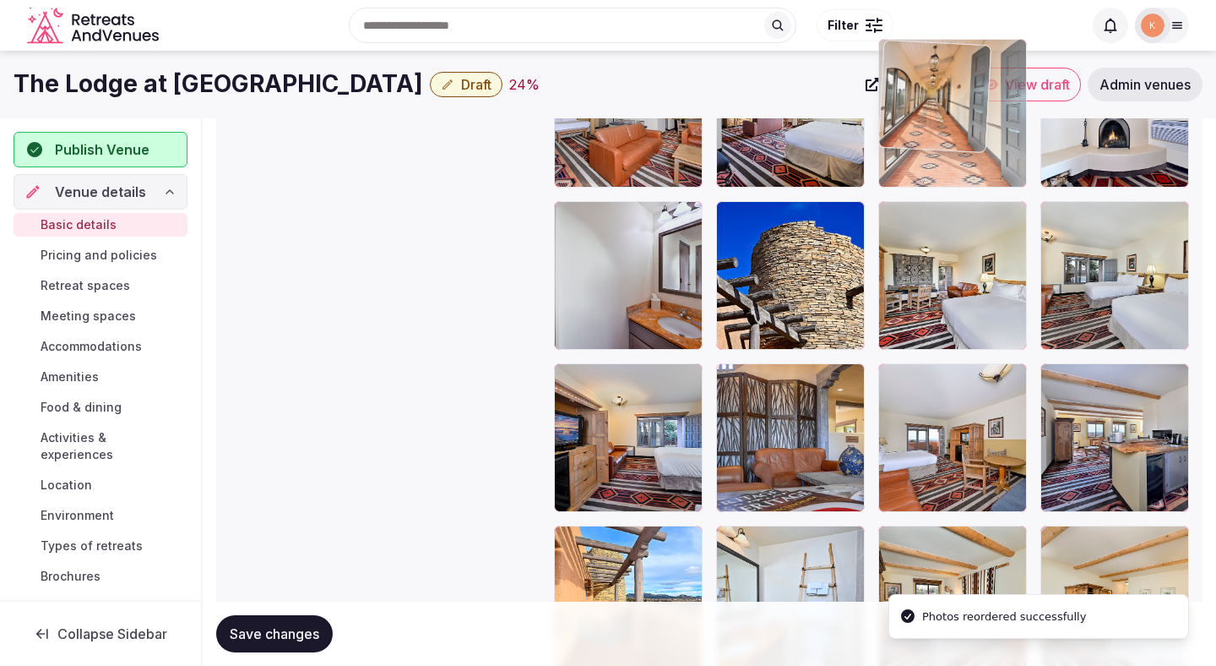
drag, startPoint x: 956, startPoint y: 428, endPoint x: 956, endPoint y: 167, distance: 261.0
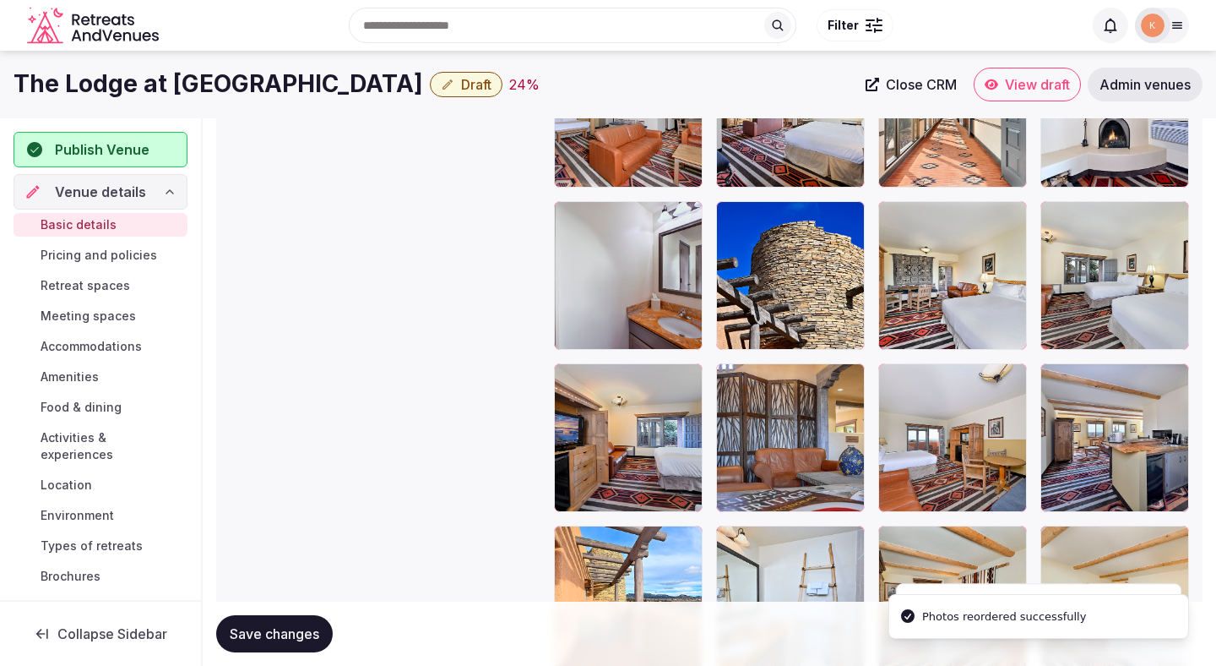
scroll to position [2388, 0]
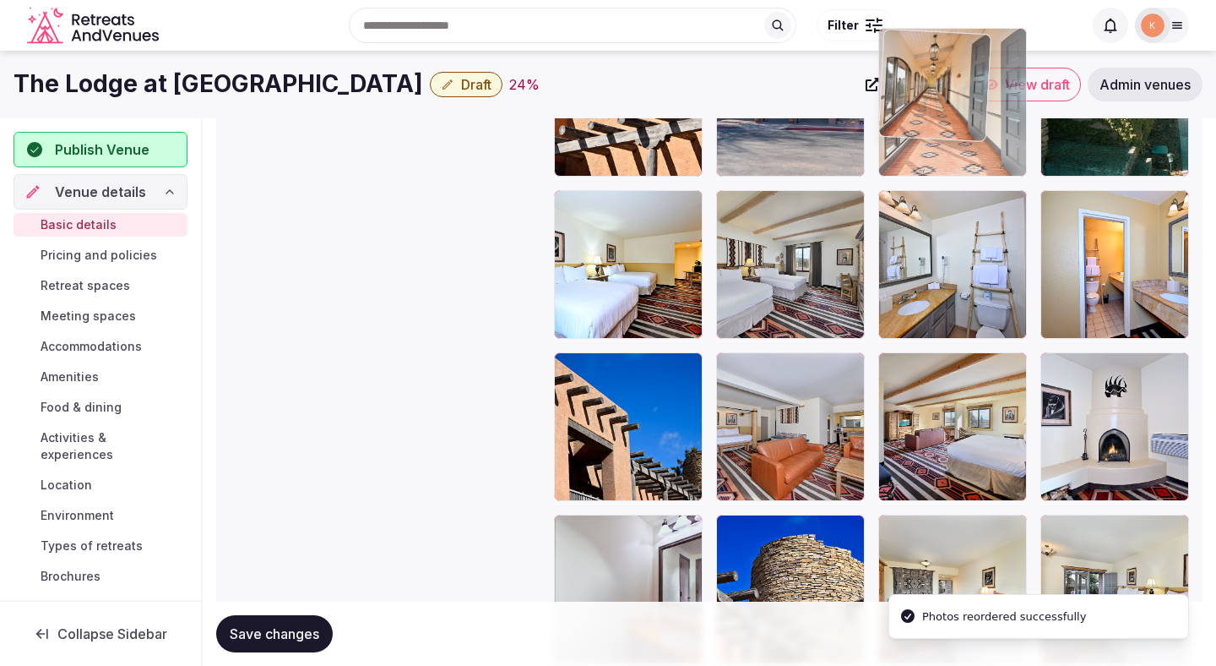
drag, startPoint x: 945, startPoint y: 420, endPoint x: 944, endPoint y: 177, distance: 242.4
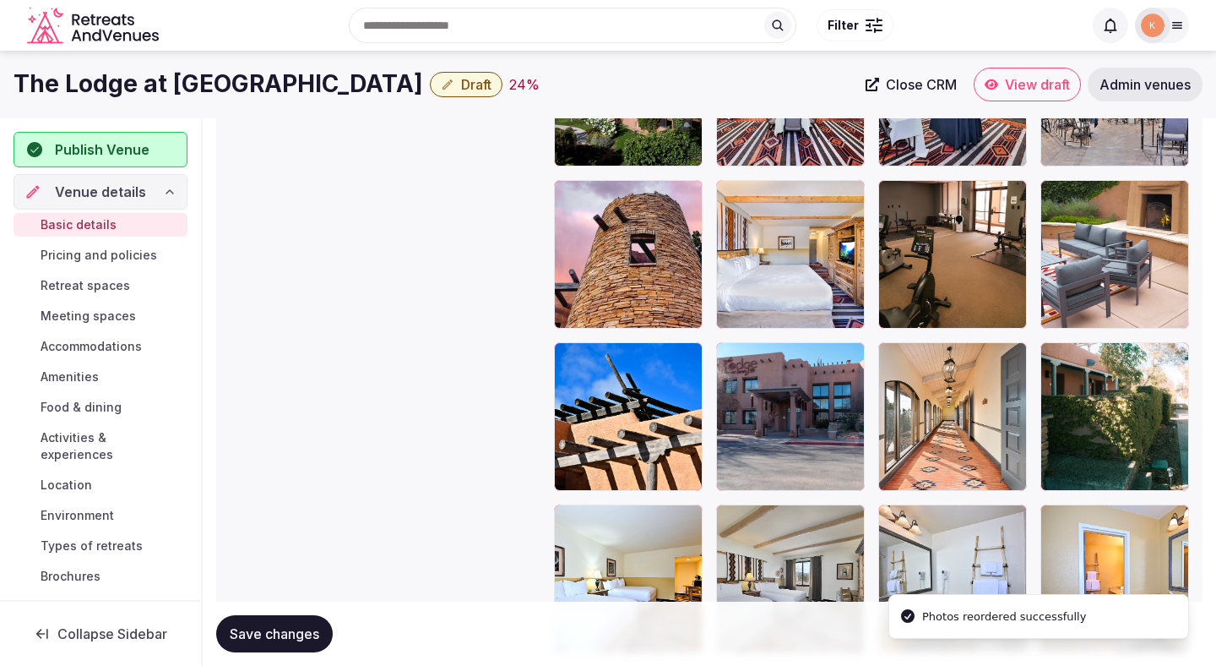
scroll to position [2058, 0]
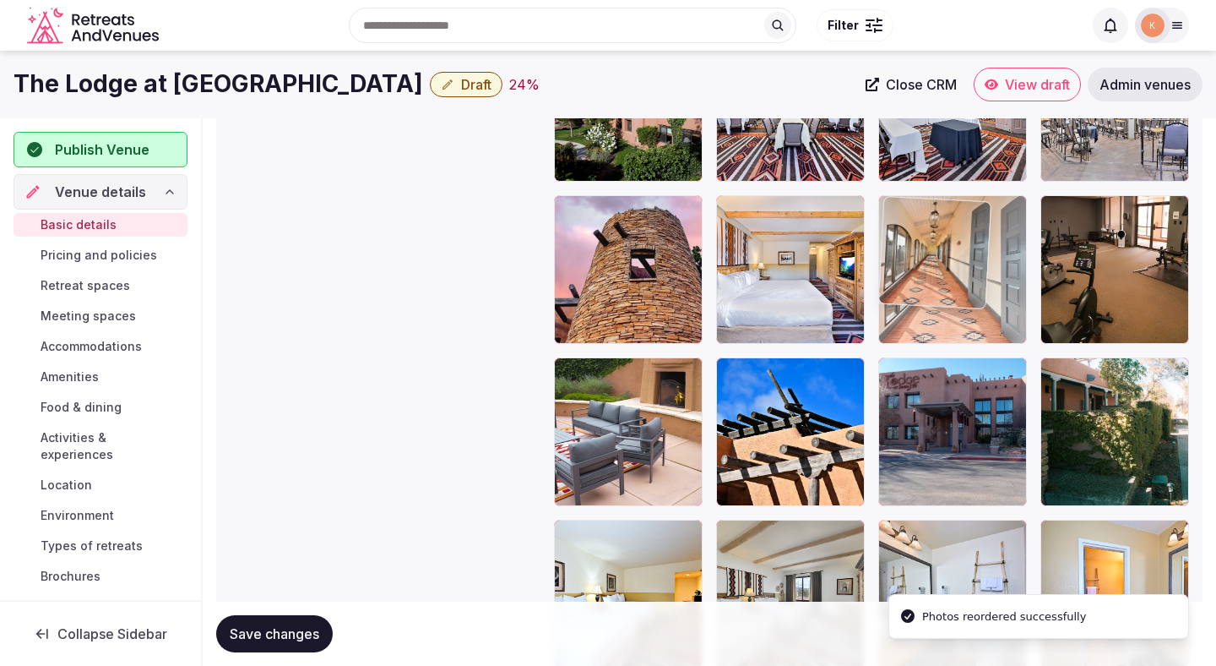
drag, startPoint x: 951, startPoint y: 460, endPoint x: 949, endPoint y: 274, distance: 185.8
click at [949, 274] on body "**********" at bounding box center [608, 97] width 1216 height 4311
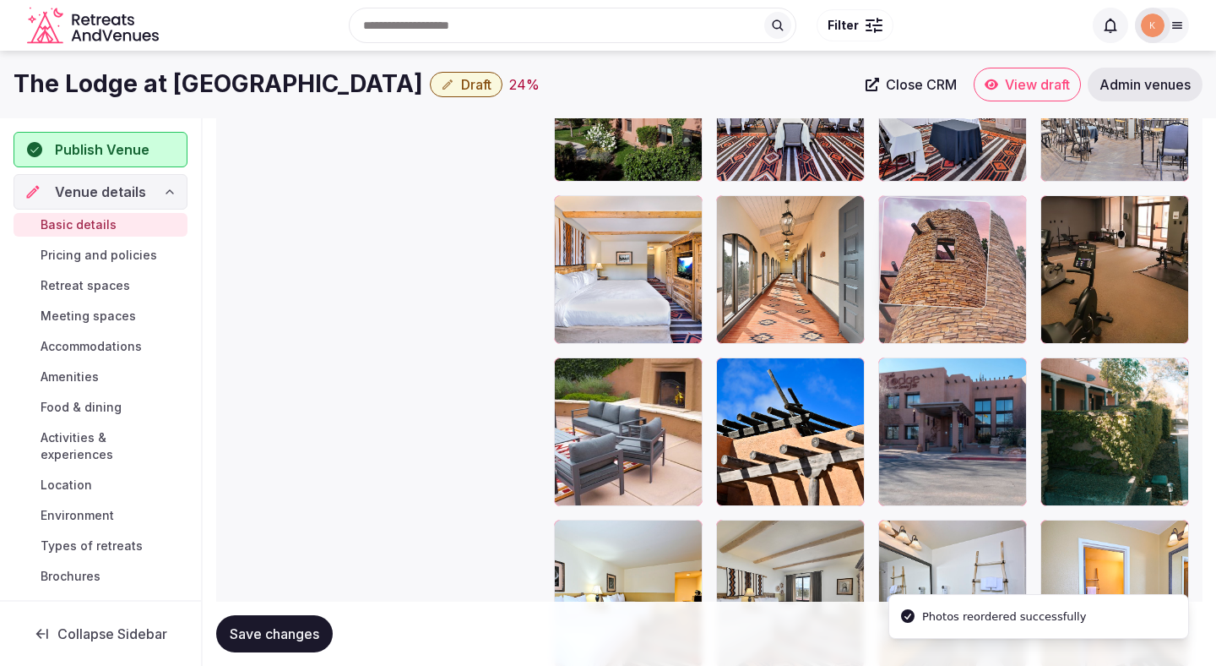
drag, startPoint x: 644, startPoint y: 321, endPoint x: 984, endPoint y: 303, distance: 340.0
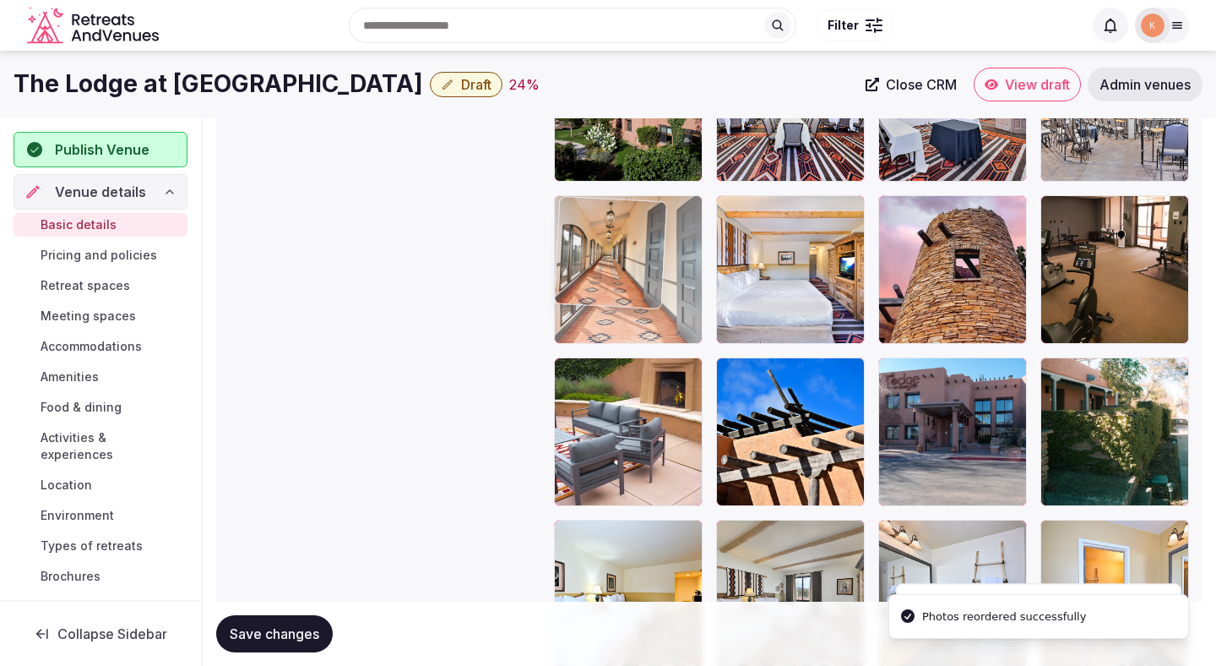
drag, startPoint x: 829, startPoint y: 293, endPoint x: 650, endPoint y: 296, distance: 179.1
click at [650, 296] on body "**********" at bounding box center [608, 97] width 1216 height 4311
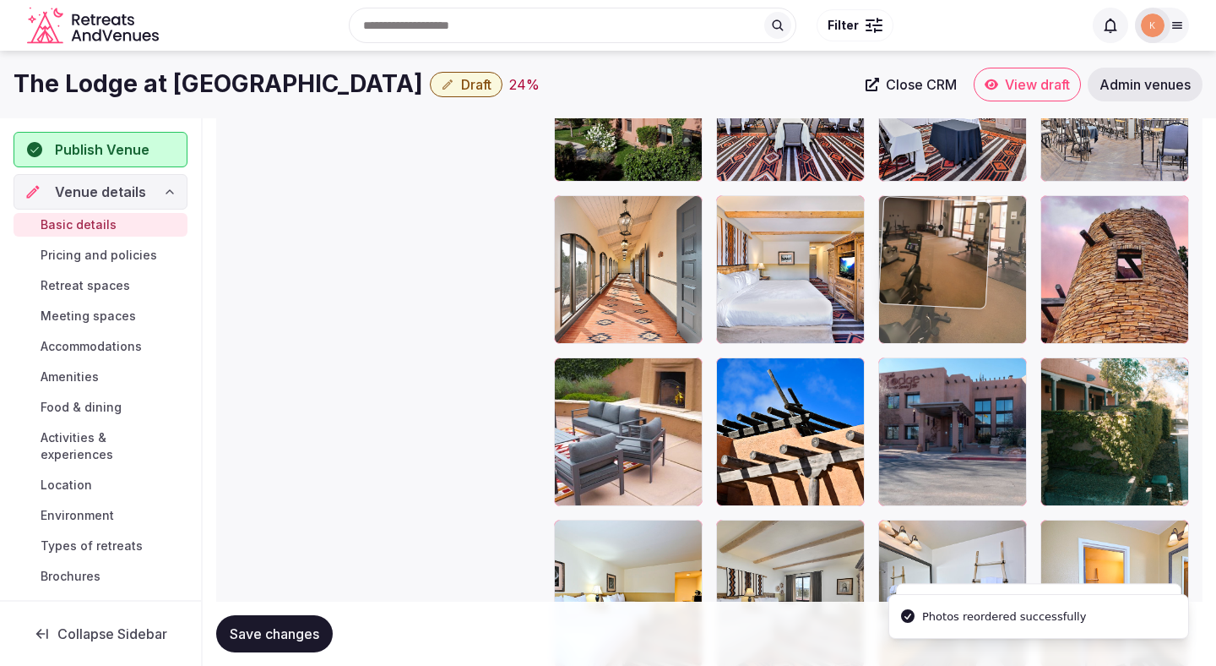
drag, startPoint x: 1112, startPoint y: 303, endPoint x: 933, endPoint y: 312, distance: 180.1
click at [933, 312] on body "**********" at bounding box center [608, 97] width 1216 height 4311
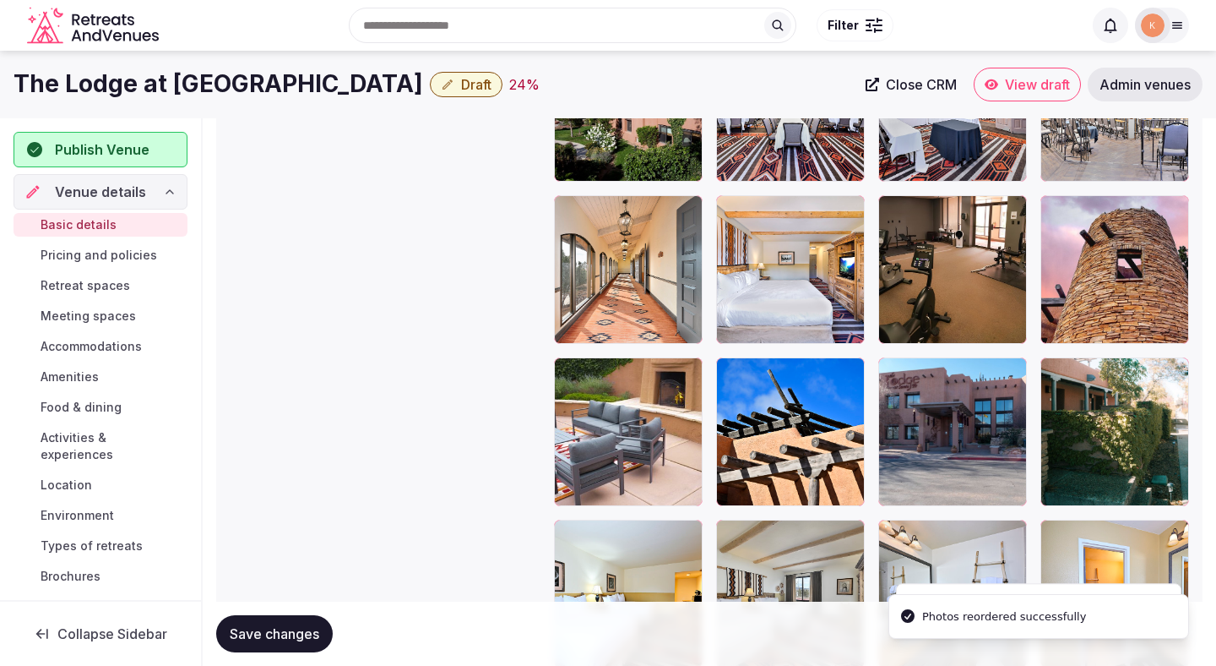
click at [305, 630] on span "Save changes" at bounding box center [275, 633] width 90 height 17
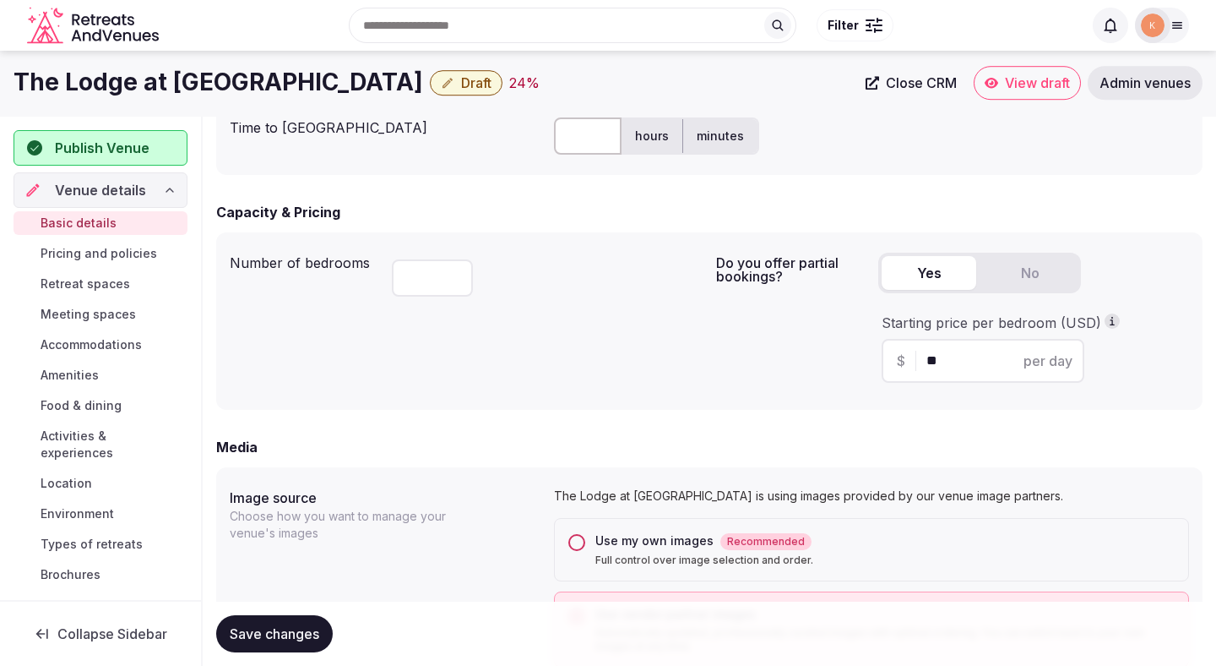
scroll to position [0, 0]
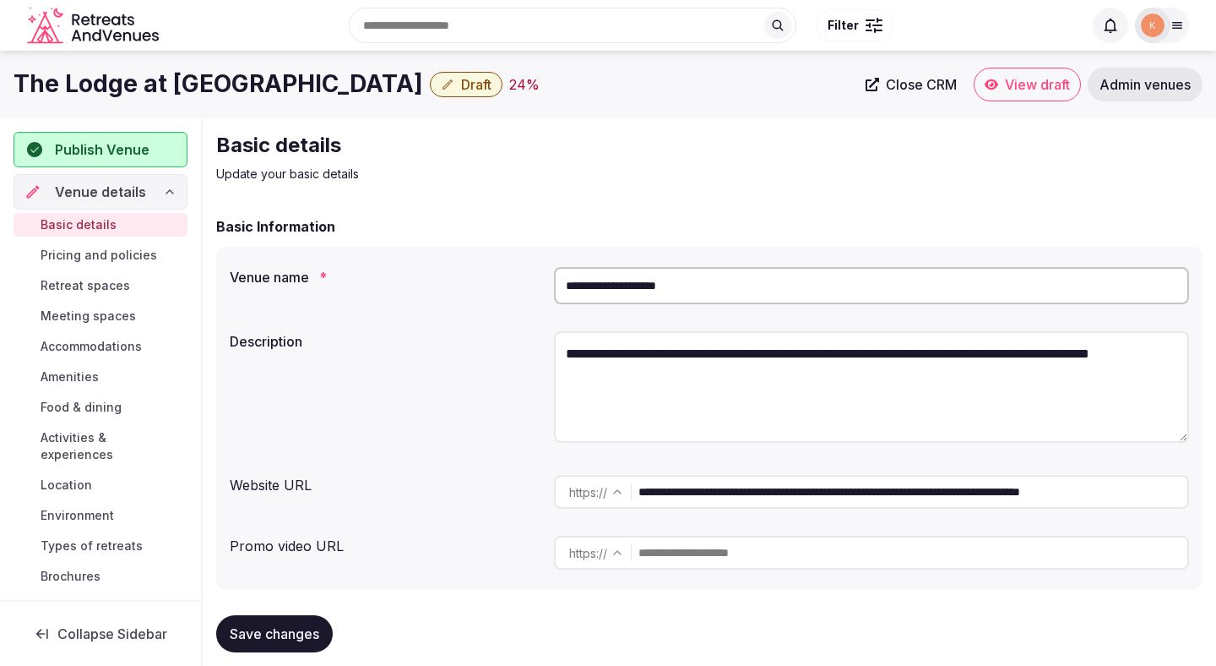
click at [659, 275] on input "**********" at bounding box center [871, 285] width 635 height 37
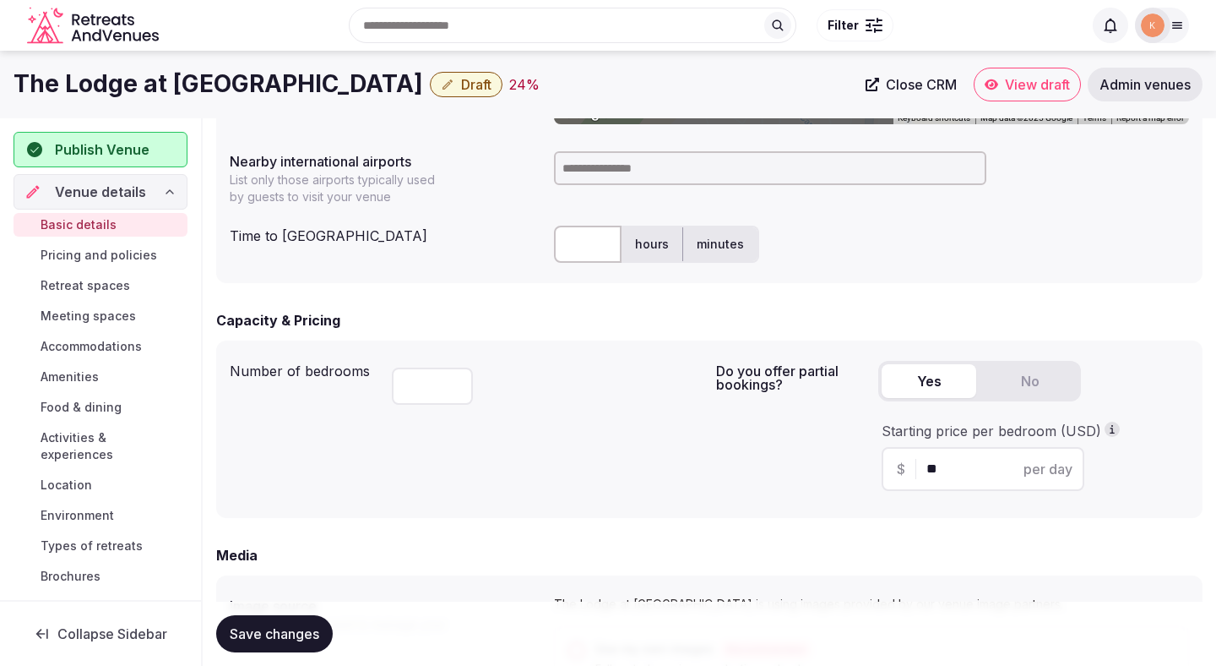
scroll to position [832, 0]
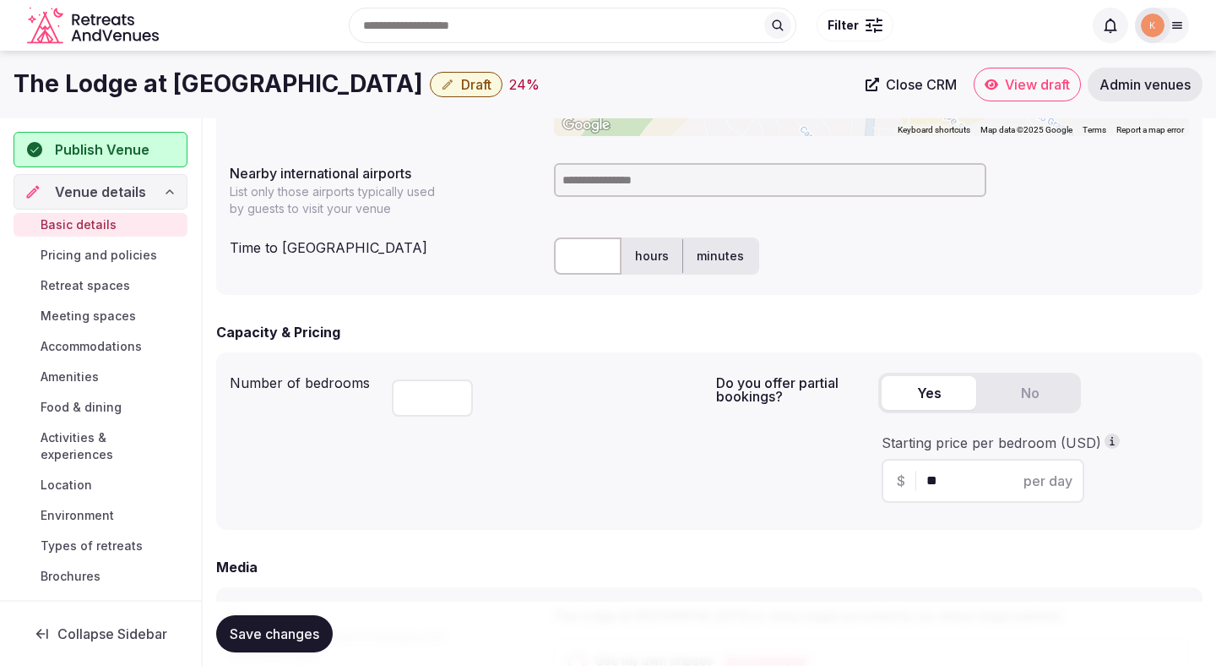
click at [649, 182] on input at bounding box center [770, 180] width 432 height 34
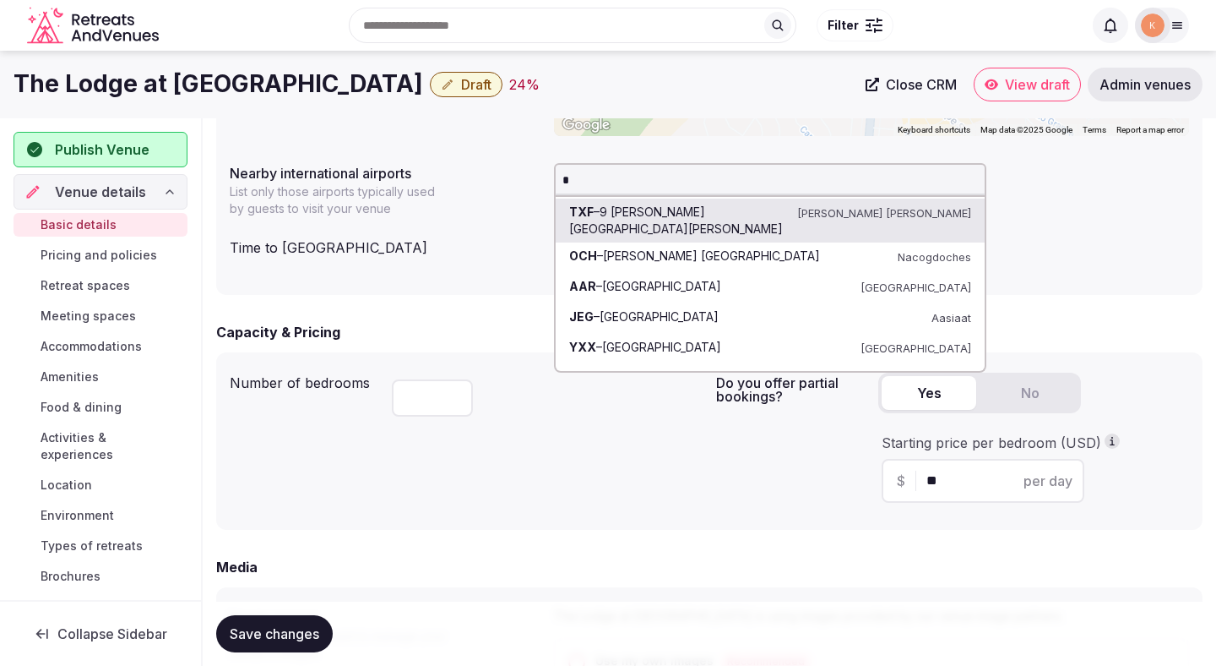
click at [676, 49] on div "Search Popular Destinations Toscana, Italy Riviera Maya, Mexico Indonesia, Bali…" at bounding box center [624, 25] width 917 height 73
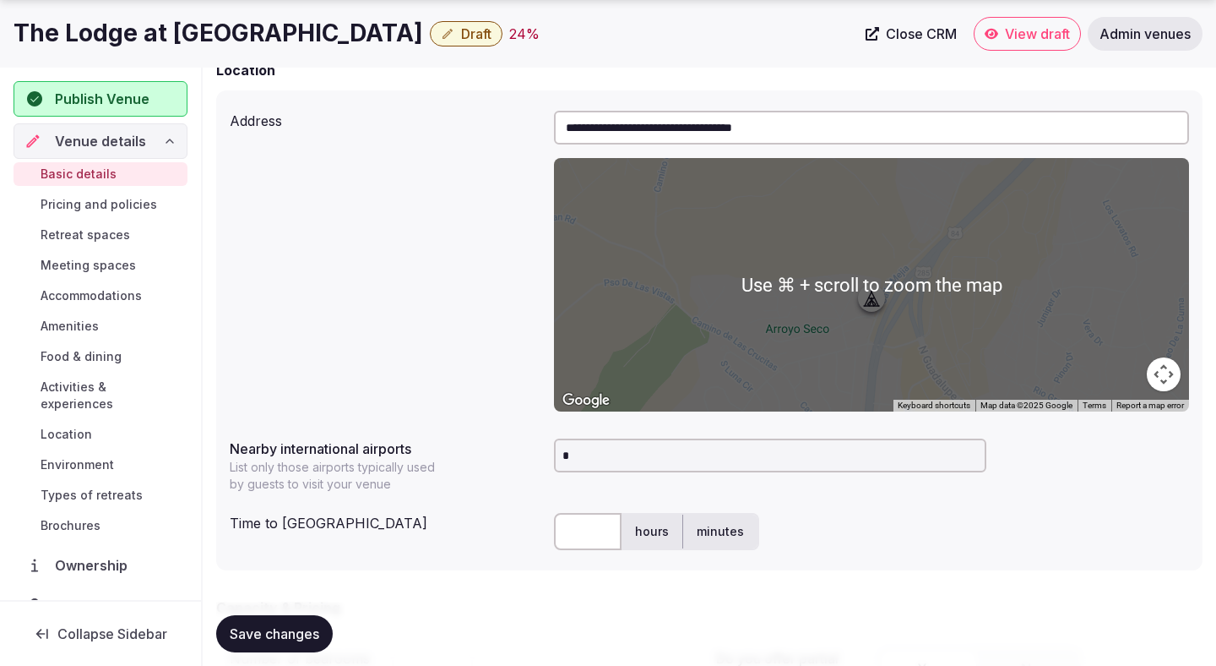
scroll to position [759, 0]
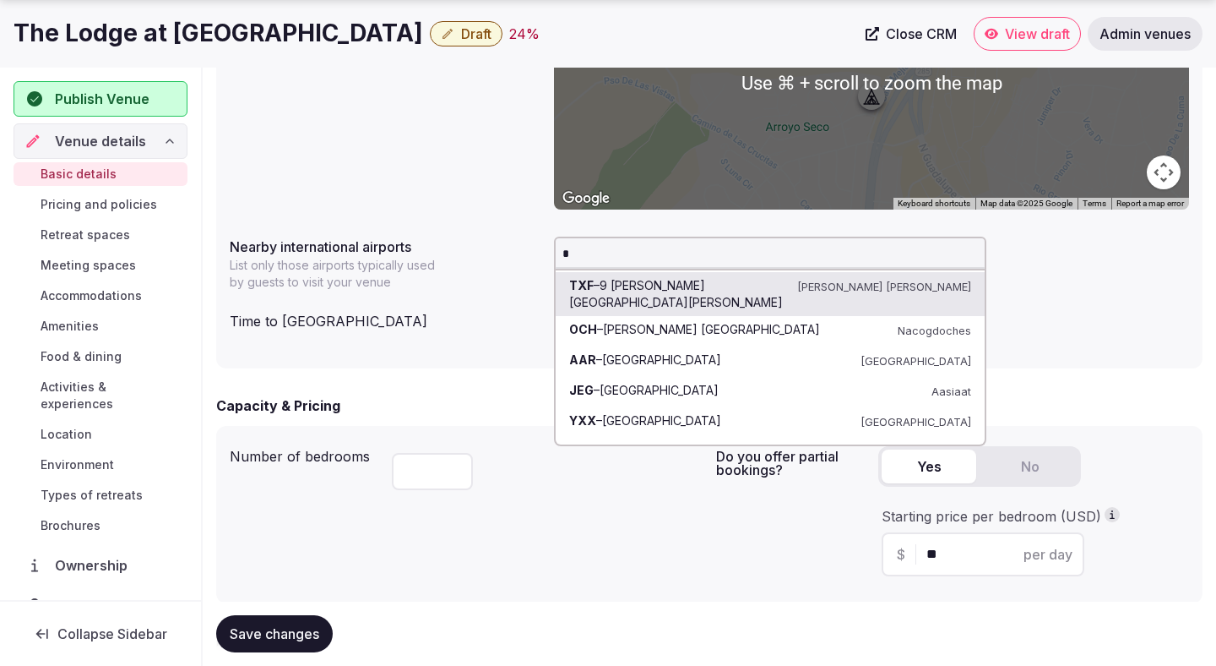
click at [640, 247] on input "*" at bounding box center [770, 254] width 432 height 34
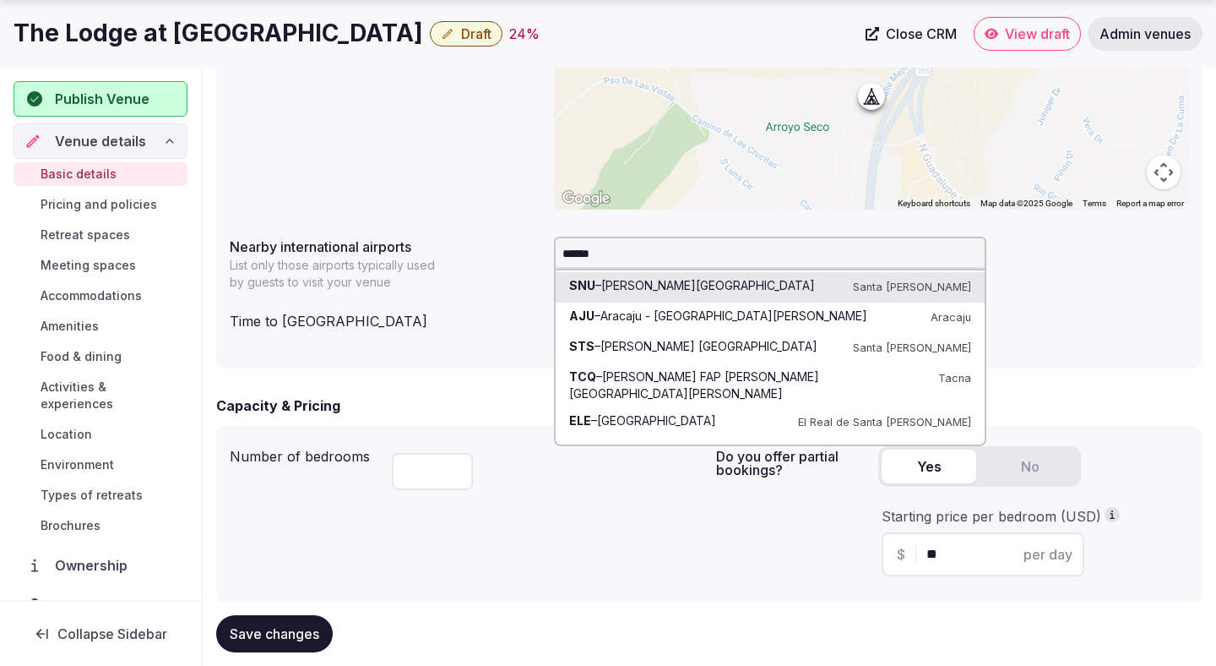
type input "*******"
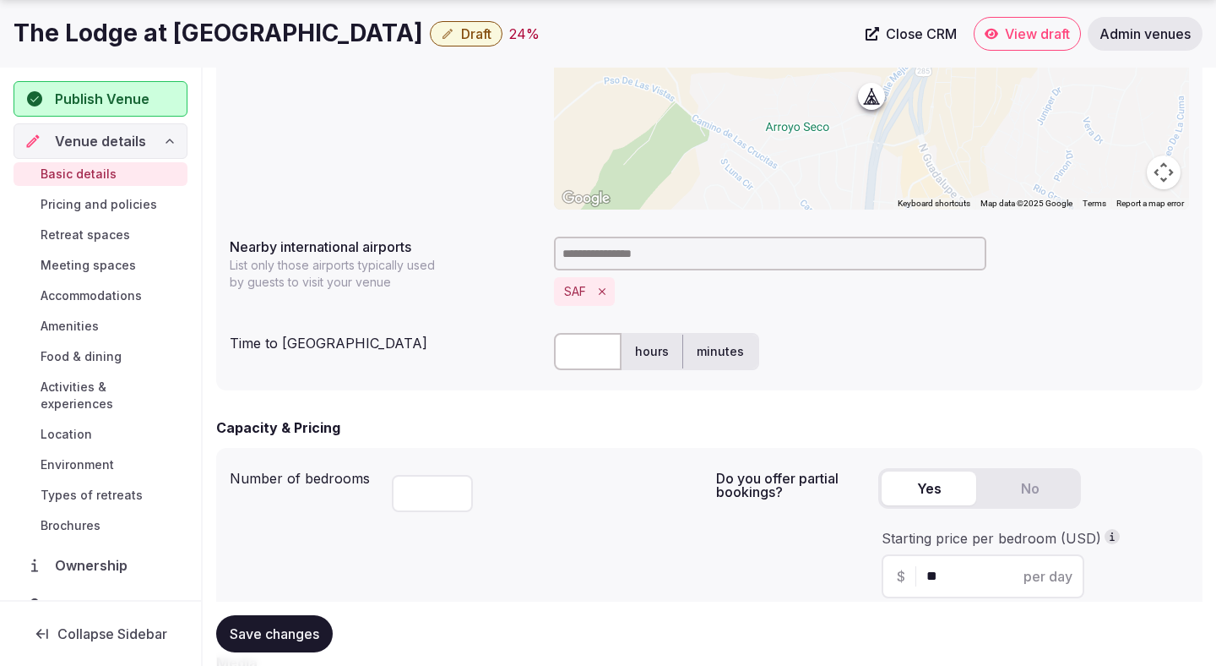
click at [582, 354] on input "text" at bounding box center [588, 351] width 68 height 37
type input "**"
click at [840, 344] on div "** hours minutes" at bounding box center [871, 351] width 635 height 37
click at [295, 633] on span "Save changes" at bounding box center [275, 633] width 90 height 17
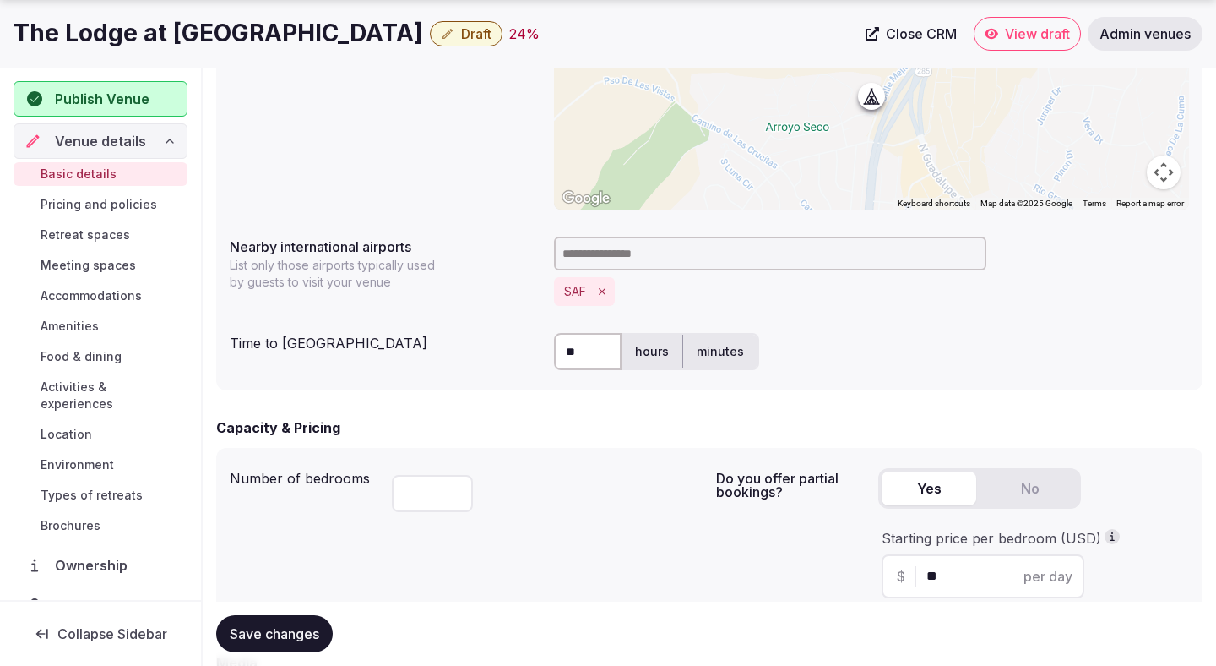
click at [295, 633] on span "Save changes" at bounding box center [275, 633] width 90 height 17
click at [461, 41] on span "Draft" at bounding box center [476, 33] width 30 height 17
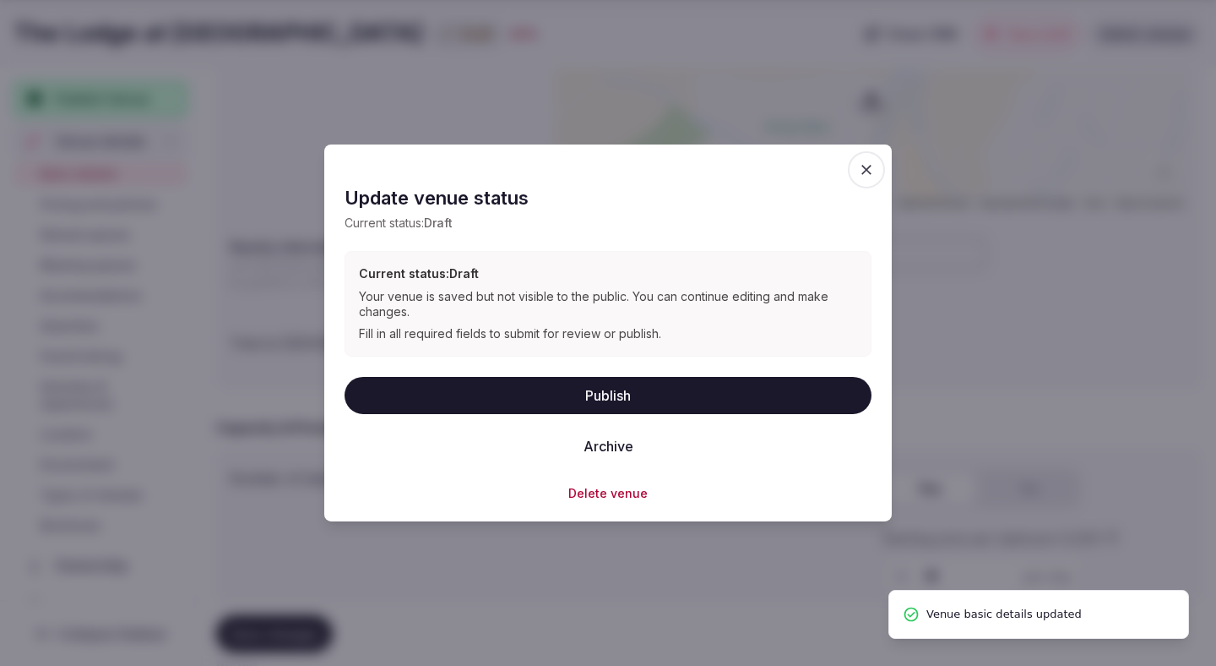
click at [411, 397] on button "Publish" at bounding box center [608, 394] width 527 height 37
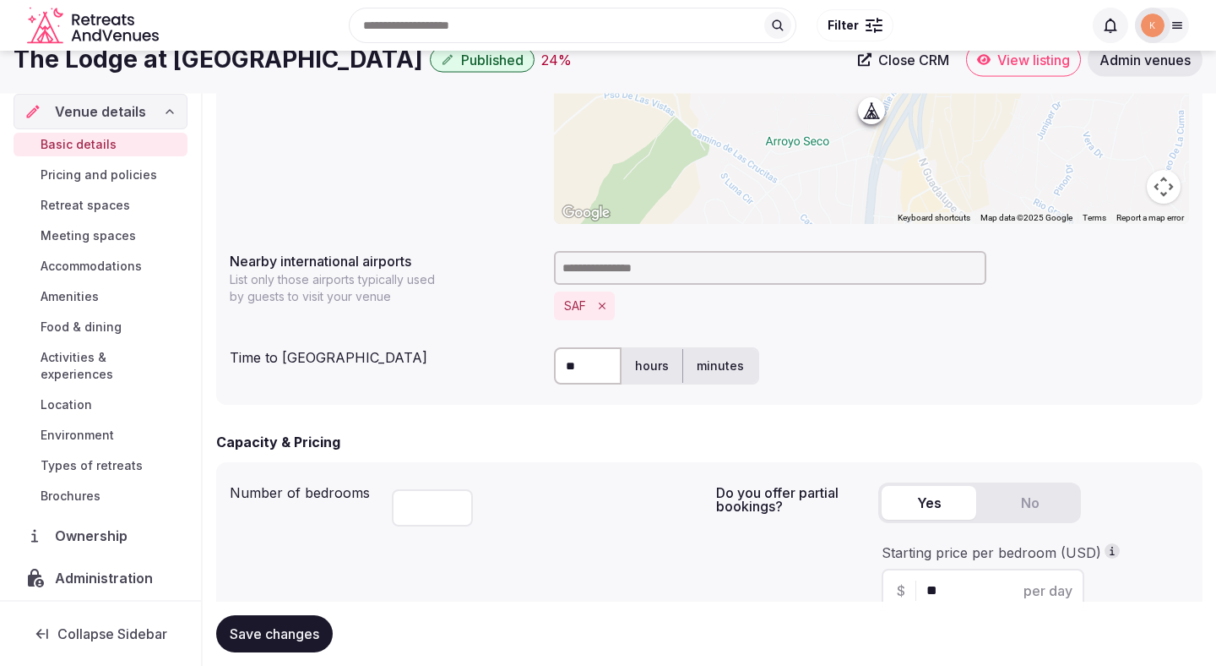
scroll to position [0, 0]
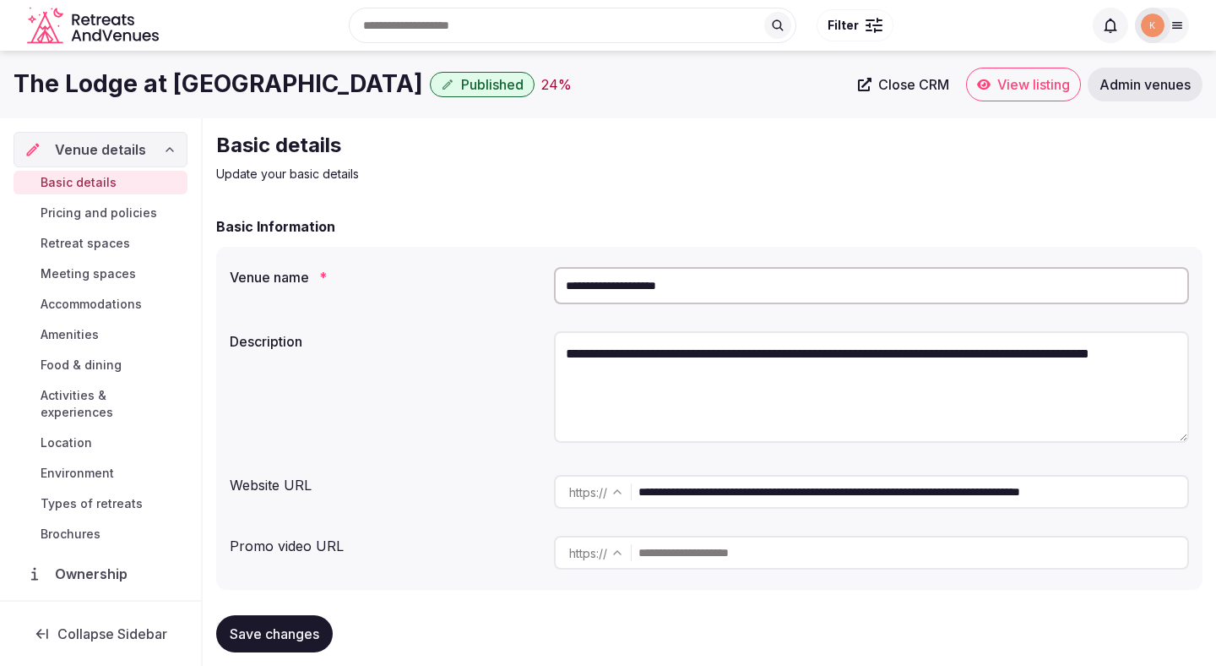
click at [999, 91] on span "View listing" at bounding box center [1034, 84] width 73 height 17
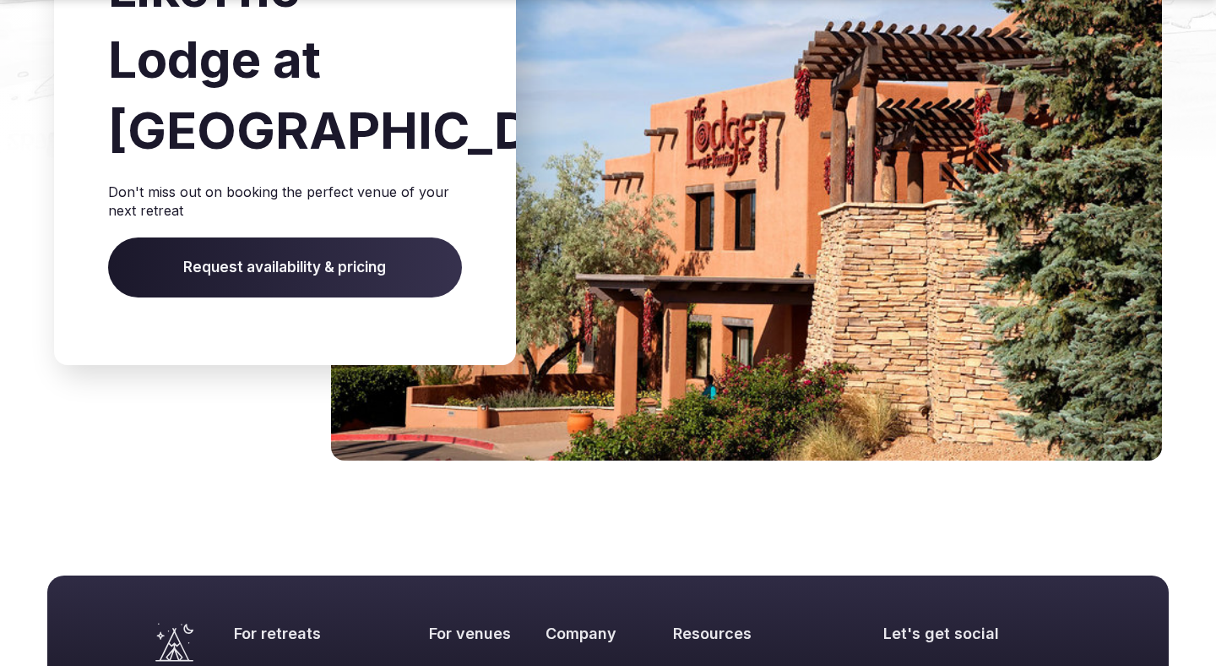
scroll to position [2641, 0]
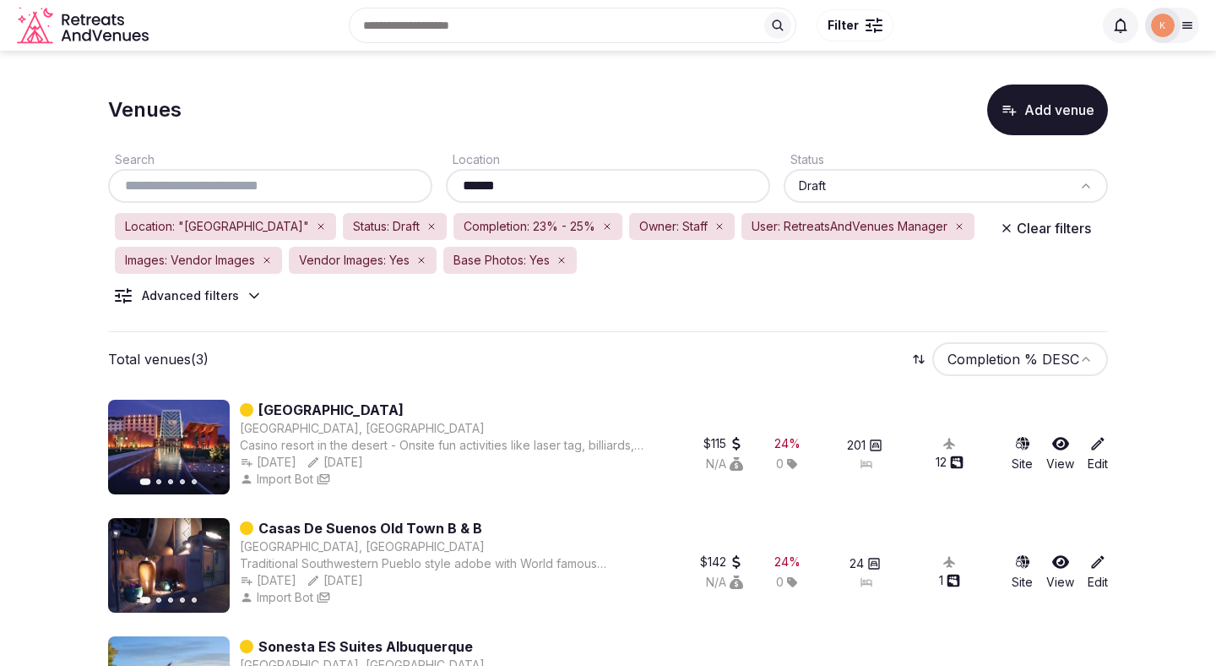
scroll to position [92, 0]
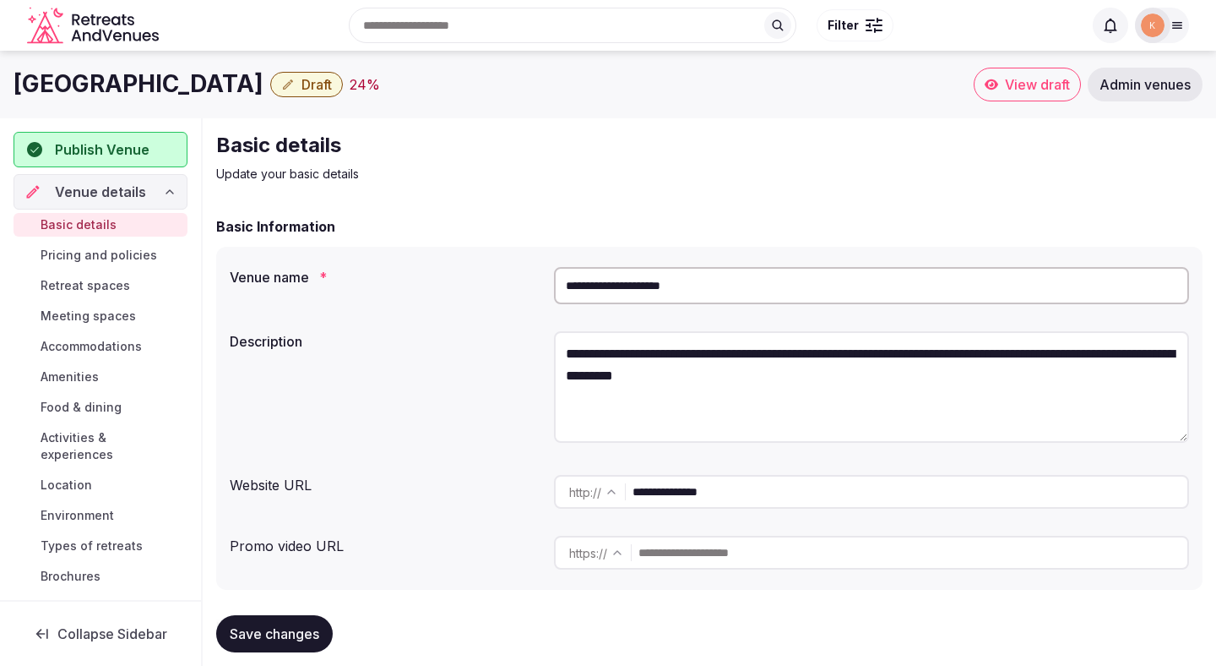
click at [615, 276] on input "**********" at bounding box center [871, 285] width 635 height 37
click at [1164, 85] on span "Admin venues" at bounding box center [1145, 84] width 91 height 17
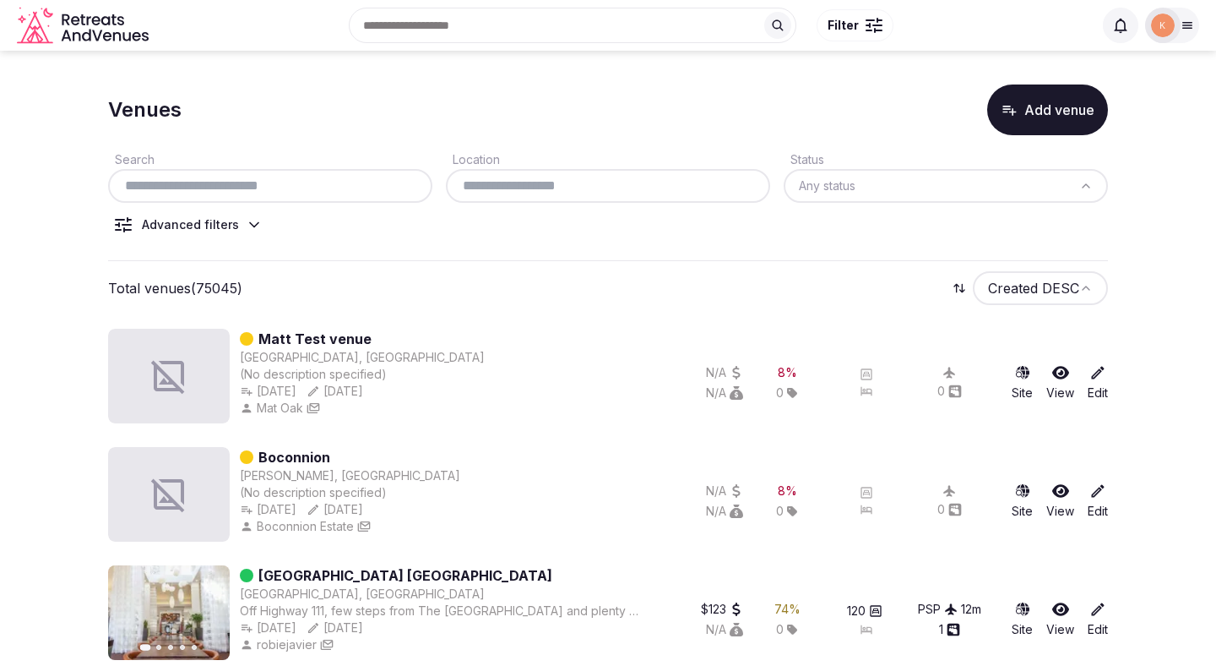
click at [269, 203] on div "Search Location Status Any status Advanced filters" at bounding box center [608, 198] width 1000 height 126
click at [275, 191] on input "text" at bounding box center [270, 186] width 311 height 20
paste input "**********"
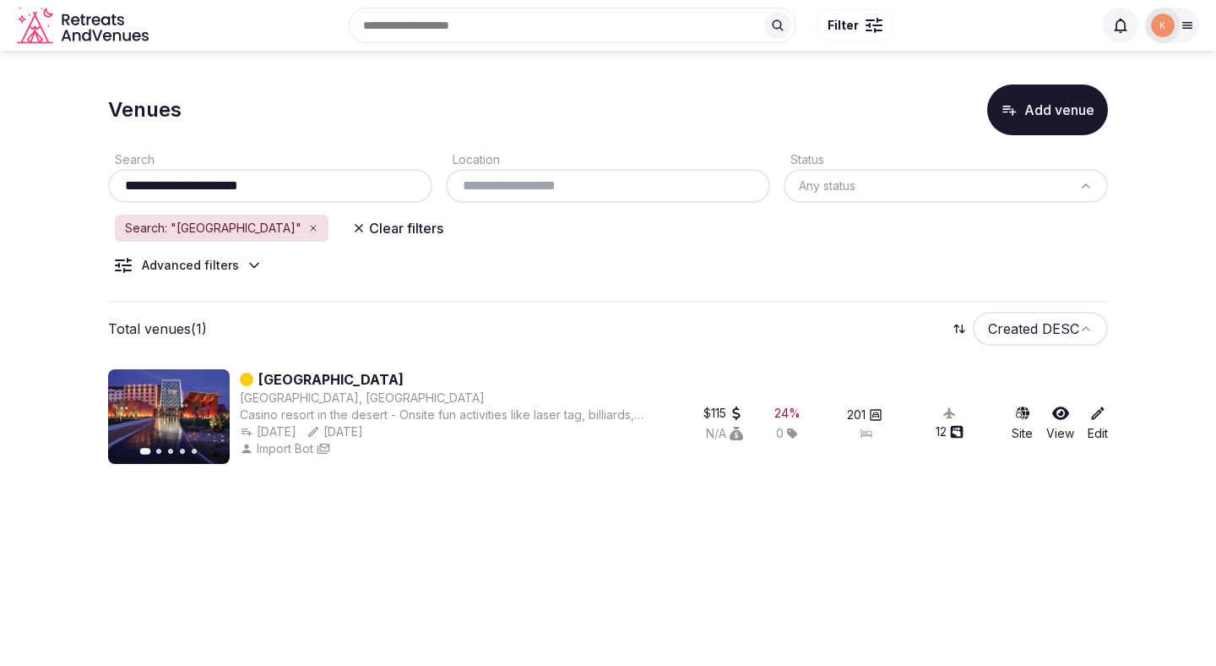
type input "**********"
click at [288, 363] on p "11000 Broadway Blvd SE #7469, Albuquerque, NM 87105" at bounding box center [278, 354] width 113 height 17
click at [342, 375] on link "Isleta Resort & Casino" at bounding box center [330, 379] width 145 height 20
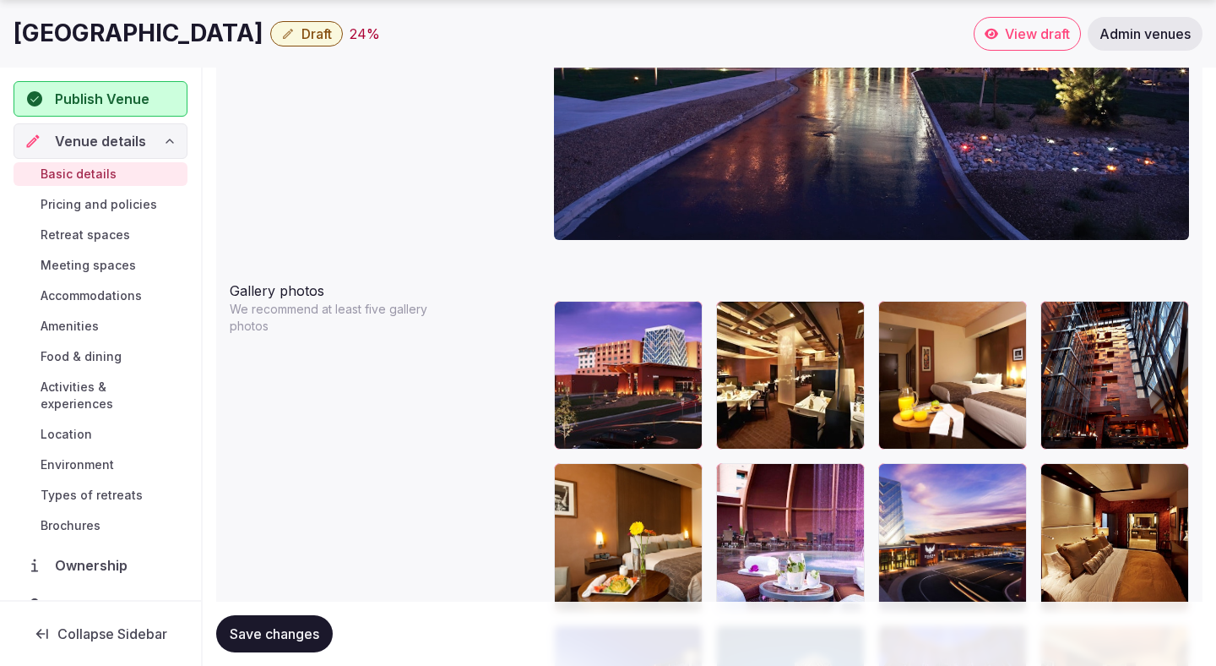
scroll to position [1803, 0]
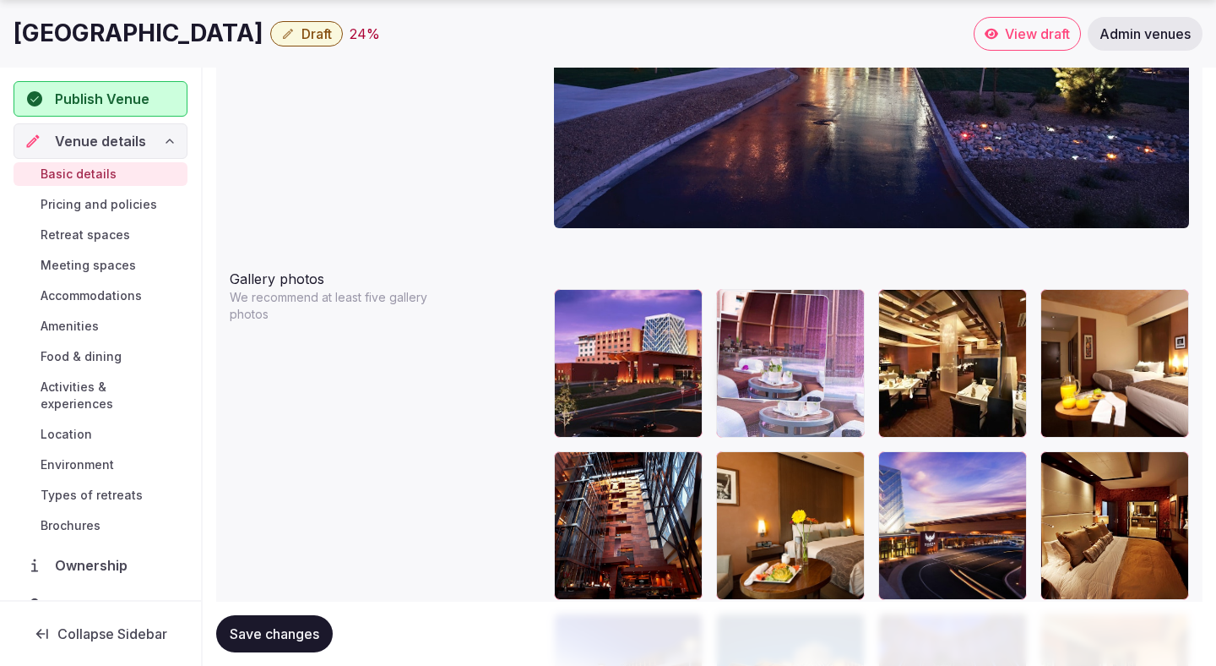
drag, startPoint x: 774, startPoint y: 497, endPoint x: 772, endPoint y: 393, distance: 103.9
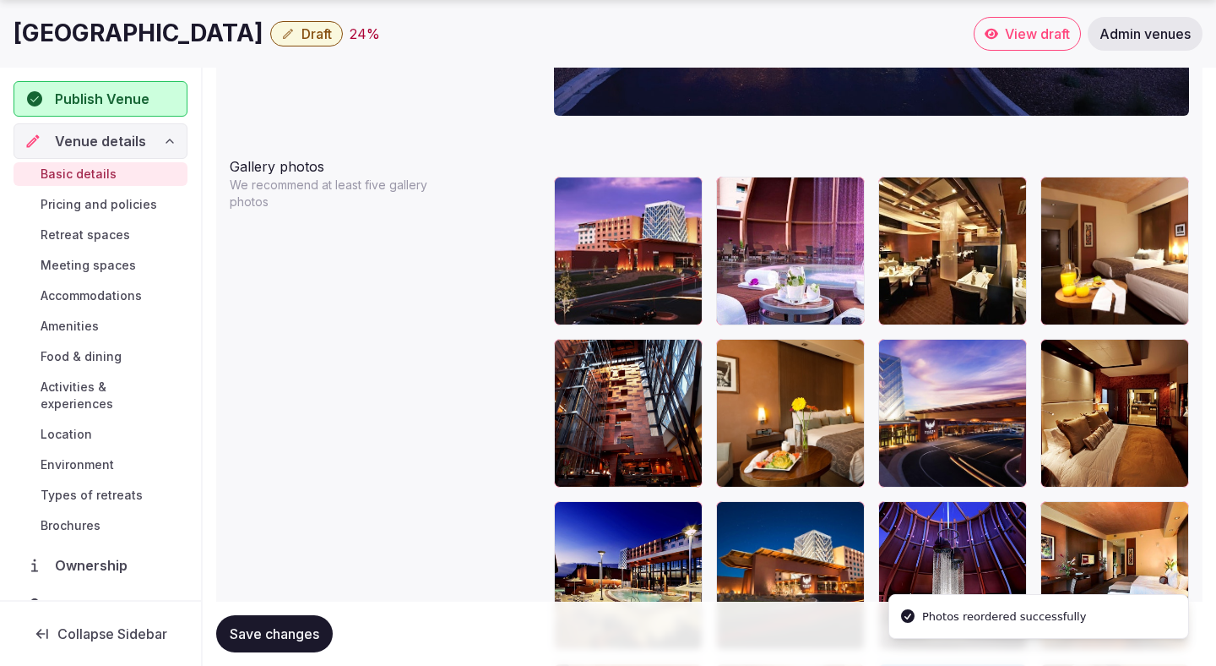
scroll to position [1917, 0]
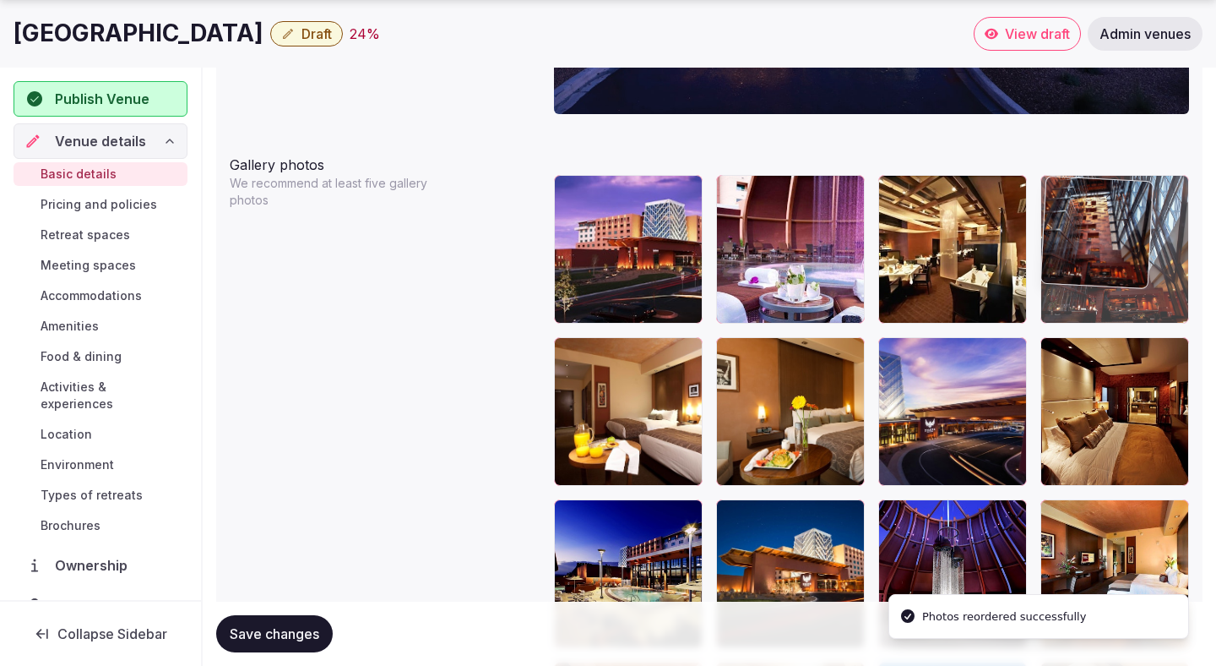
drag, startPoint x: 634, startPoint y: 424, endPoint x: 1124, endPoint y: 255, distance: 518.2
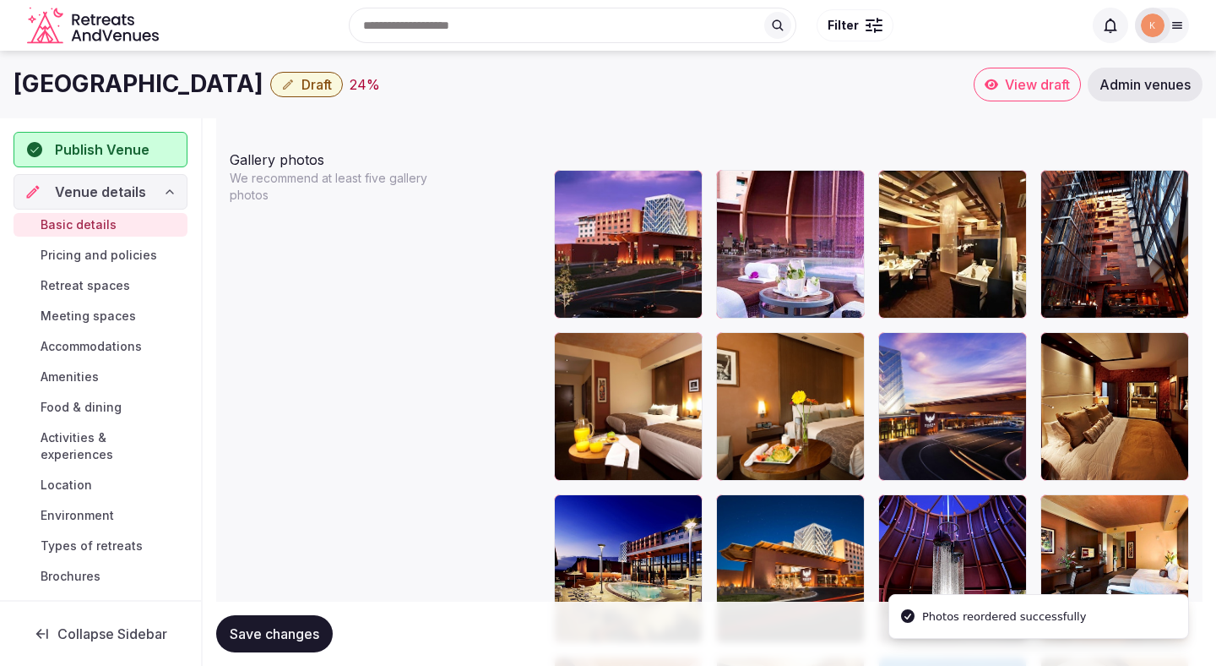
scroll to position [1916, 0]
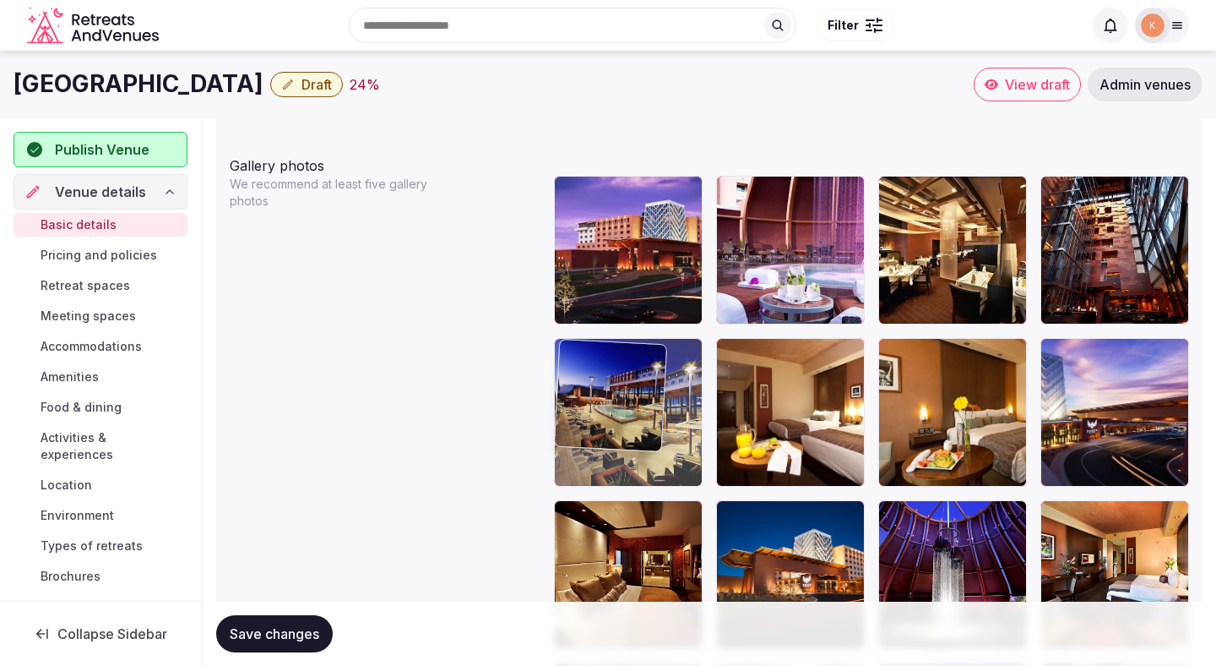
drag, startPoint x: 637, startPoint y: 541, endPoint x: 603, endPoint y: 406, distance: 138.5
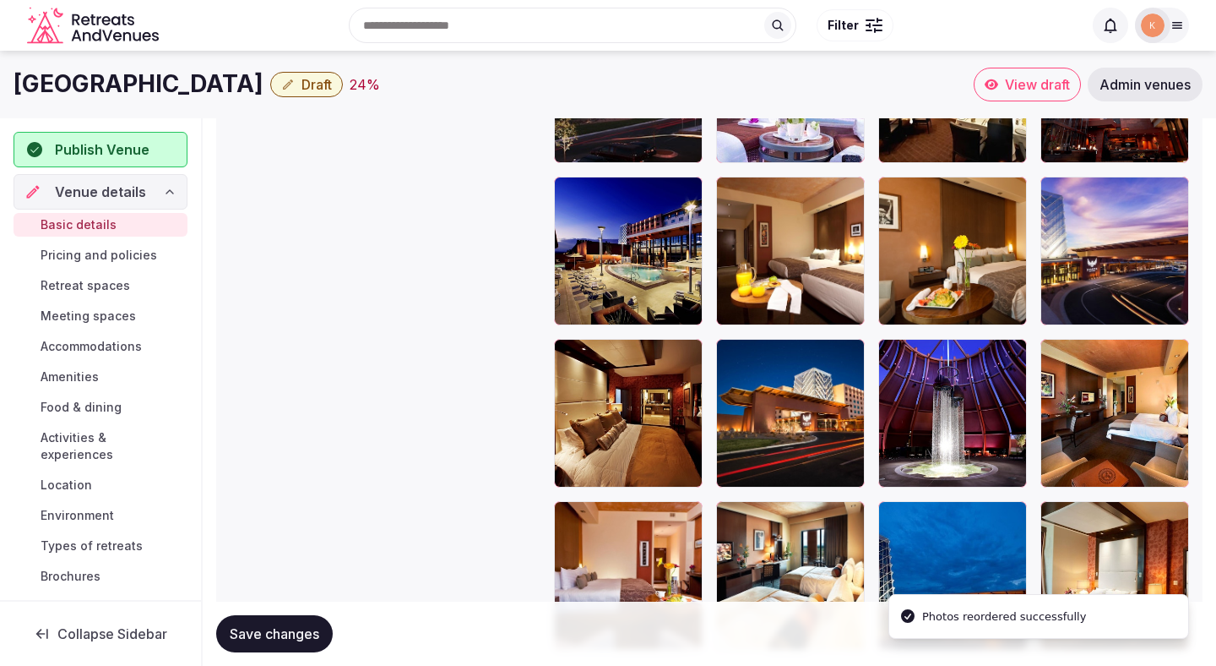
scroll to position [2071, 0]
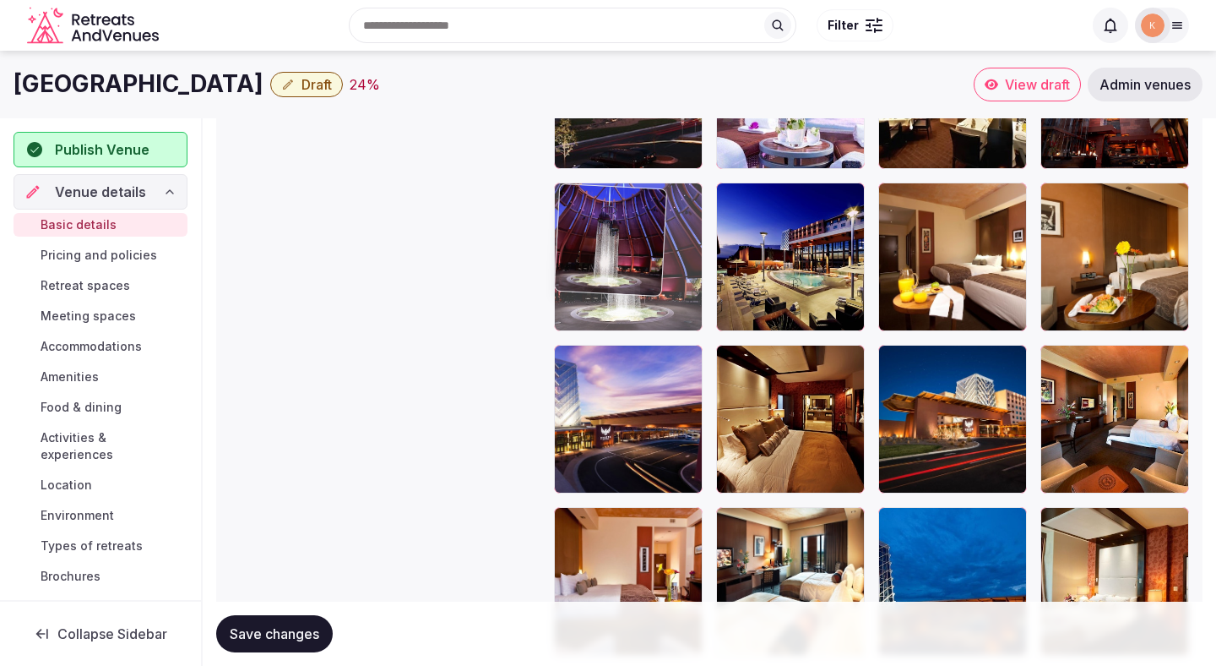
drag, startPoint x: 945, startPoint y: 443, endPoint x: 628, endPoint y: 278, distance: 357.4
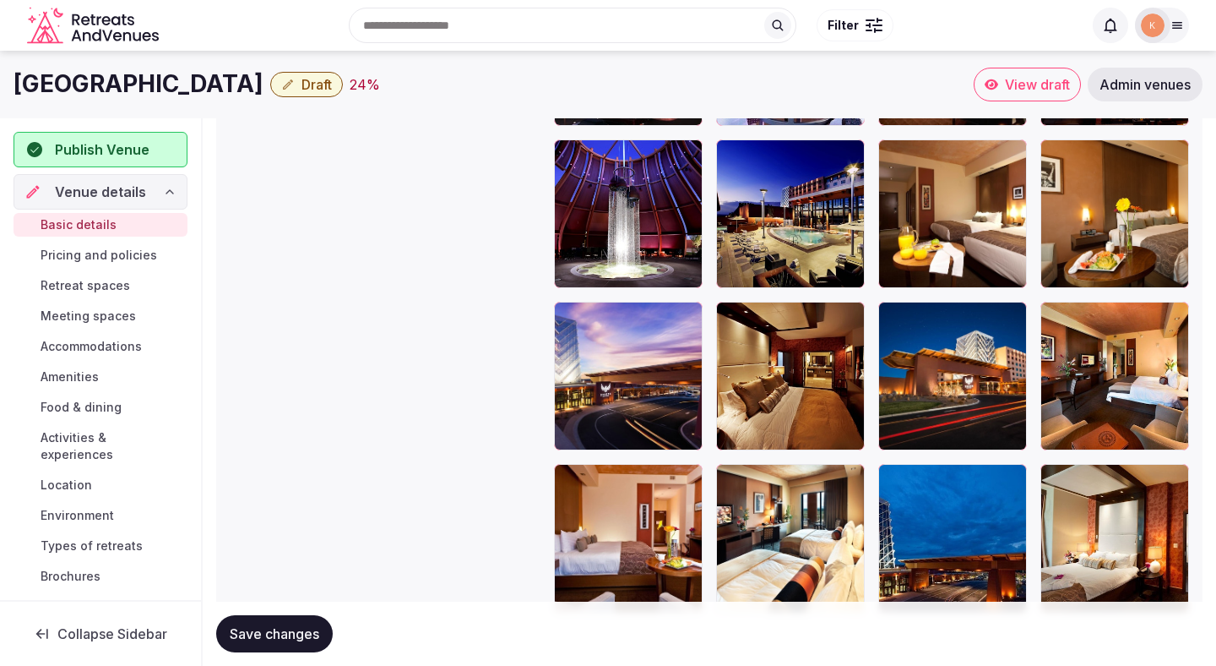
scroll to position [2113, 0]
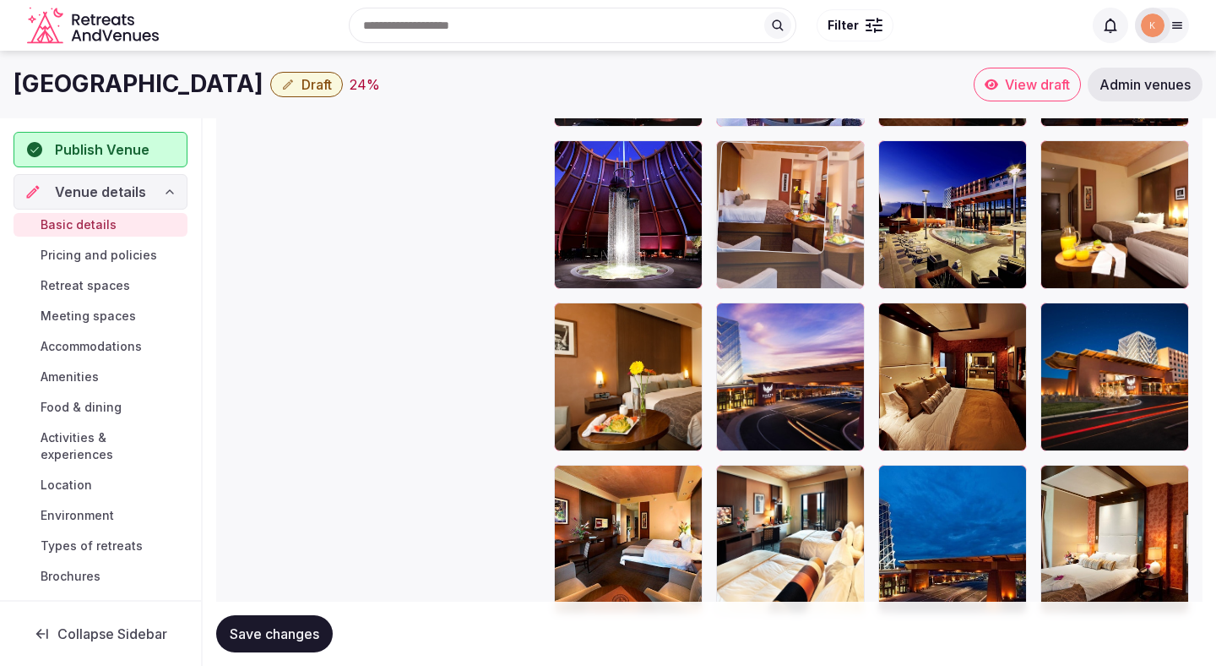
drag, startPoint x: 600, startPoint y: 548, endPoint x: 733, endPoint y: 234, distance: 341.4
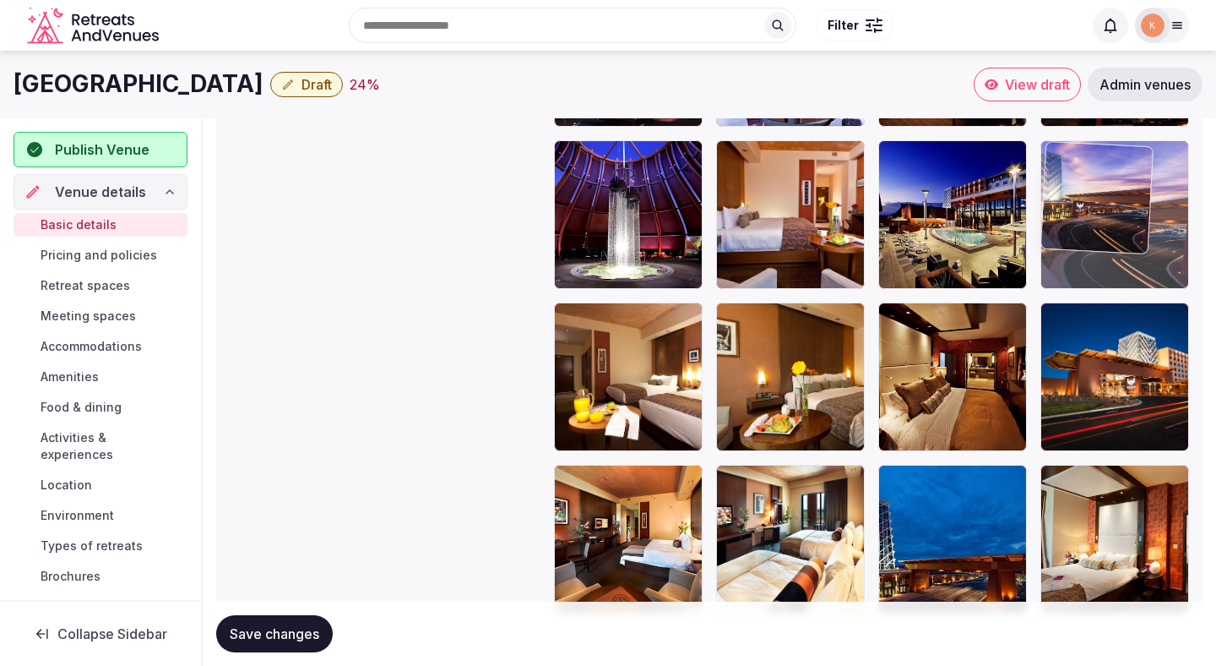
drag, startPoint x: 753, startPoint y: 413, endPoint x: 1074, endPoint y: 291, distance: 344.3
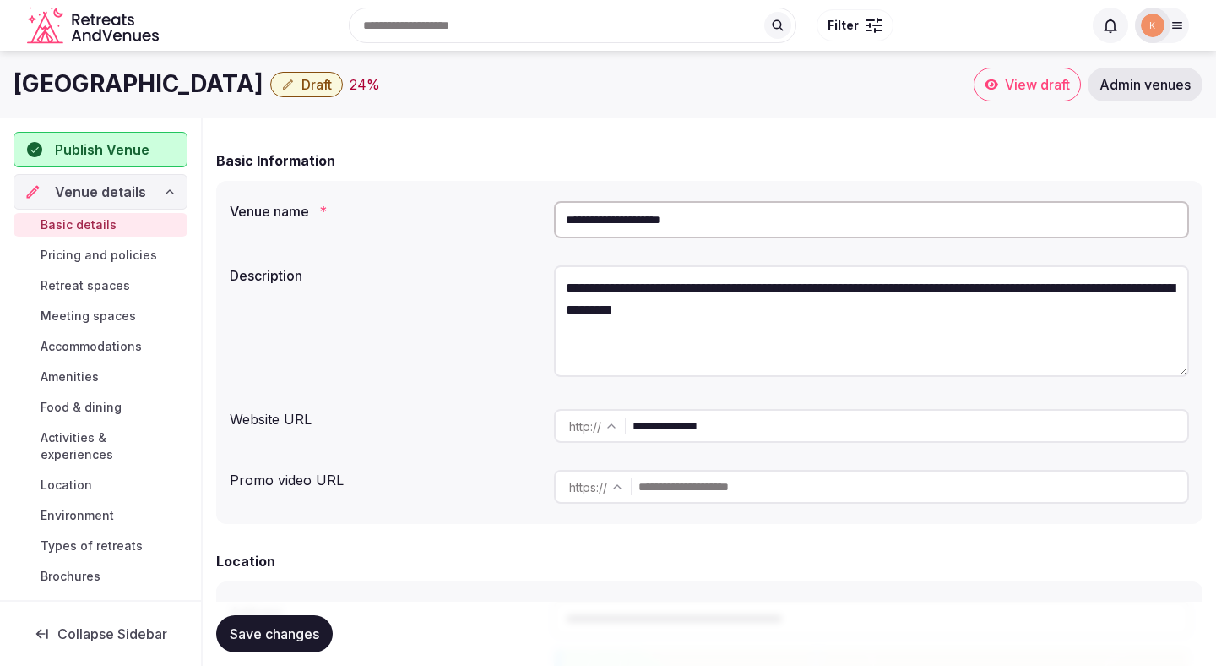
scroll to position [0, 0]
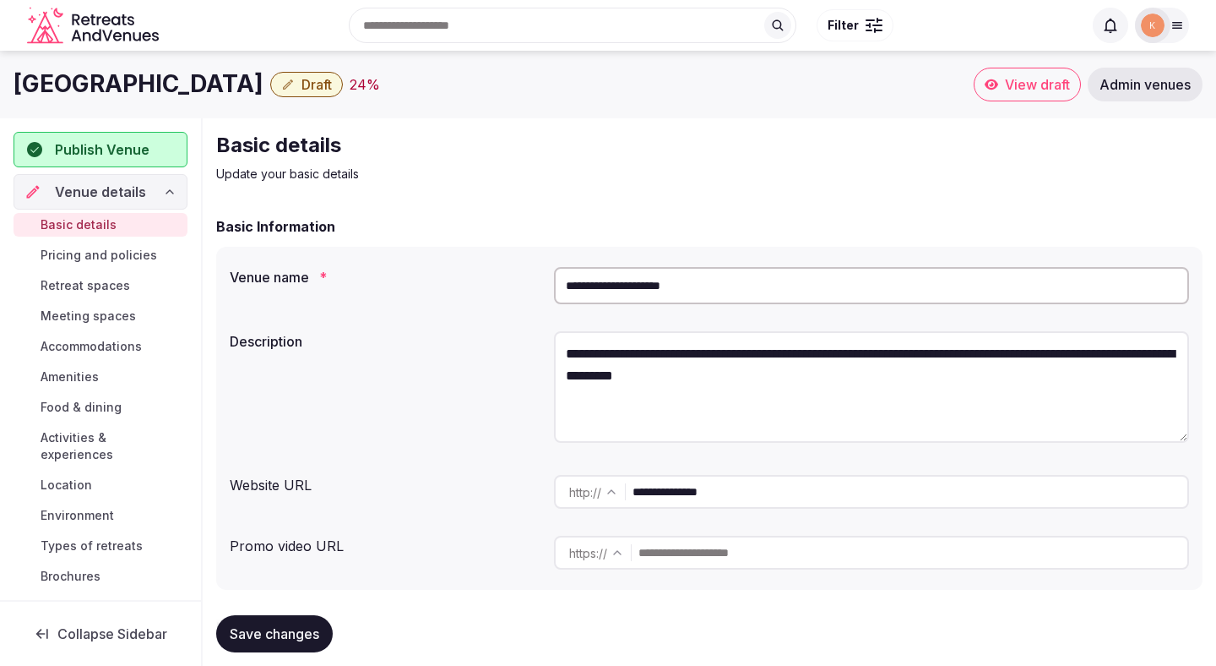
click at [737, 284] on input "**********" at bounding box center [871, 285] width 635 height 37
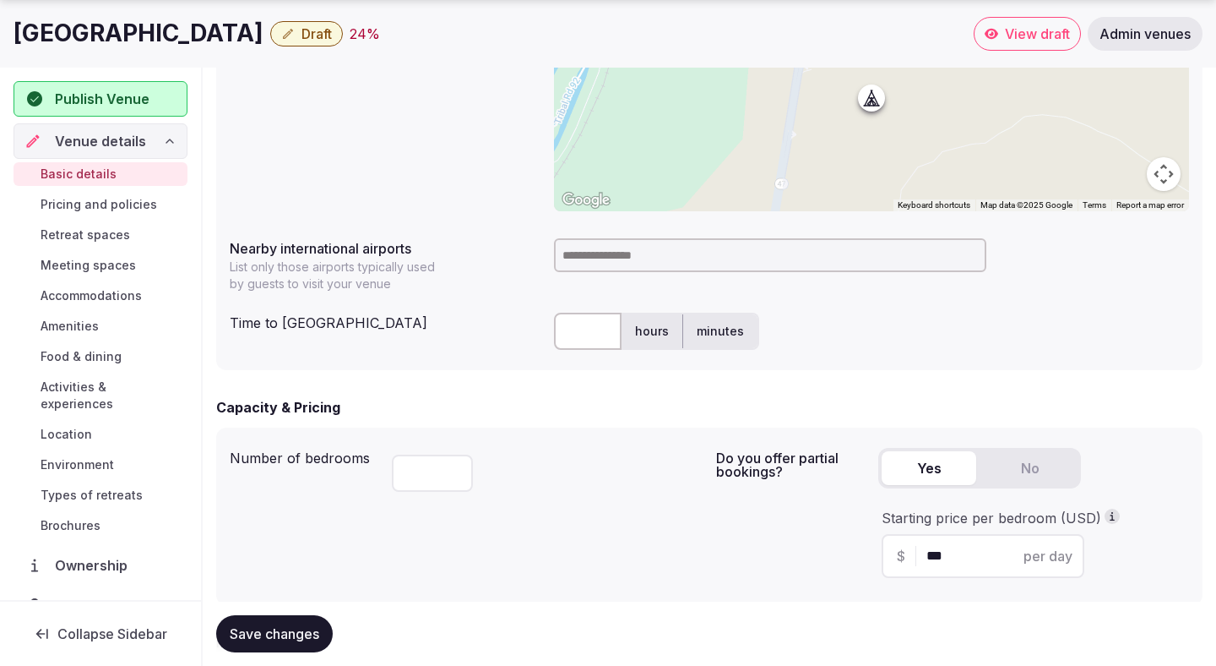
scroll to position [796, 0]
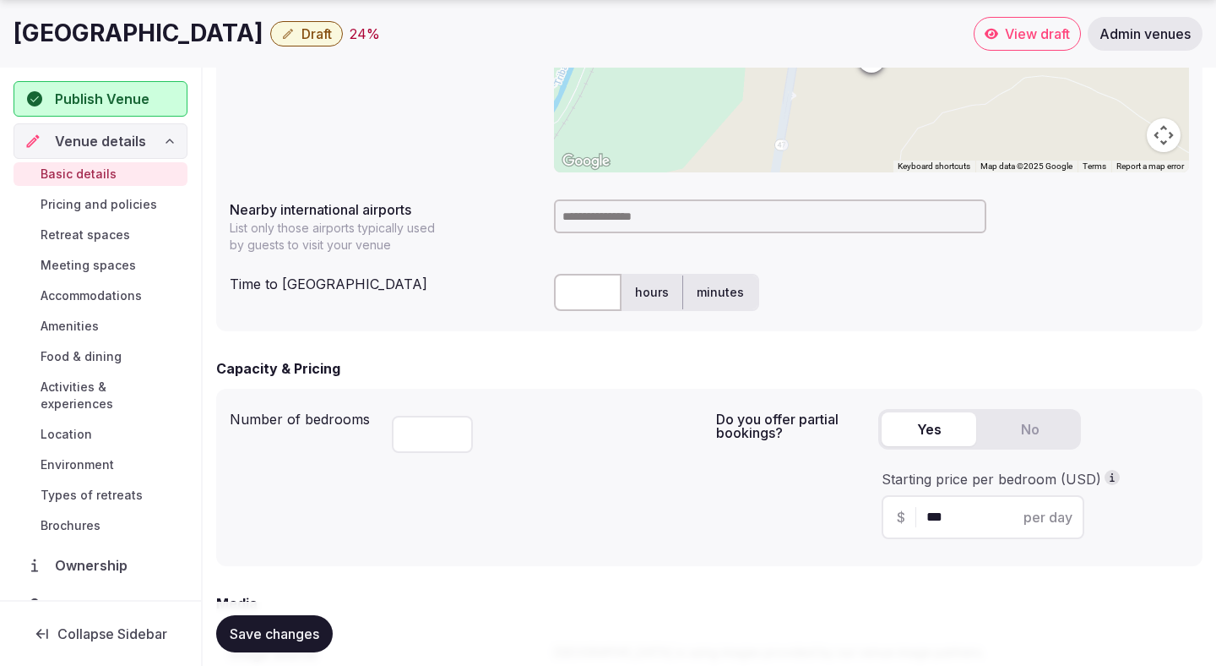
click at [609, 222] on input at bounding box center [770, 216] width 432 height 34
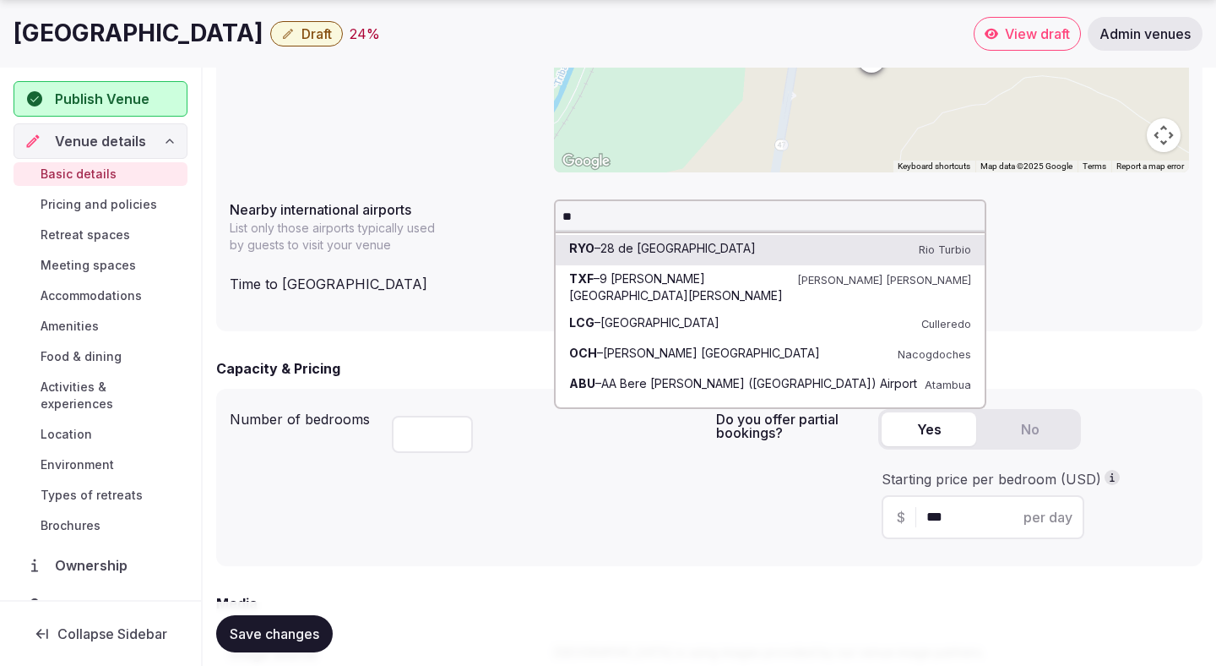
type input "***"
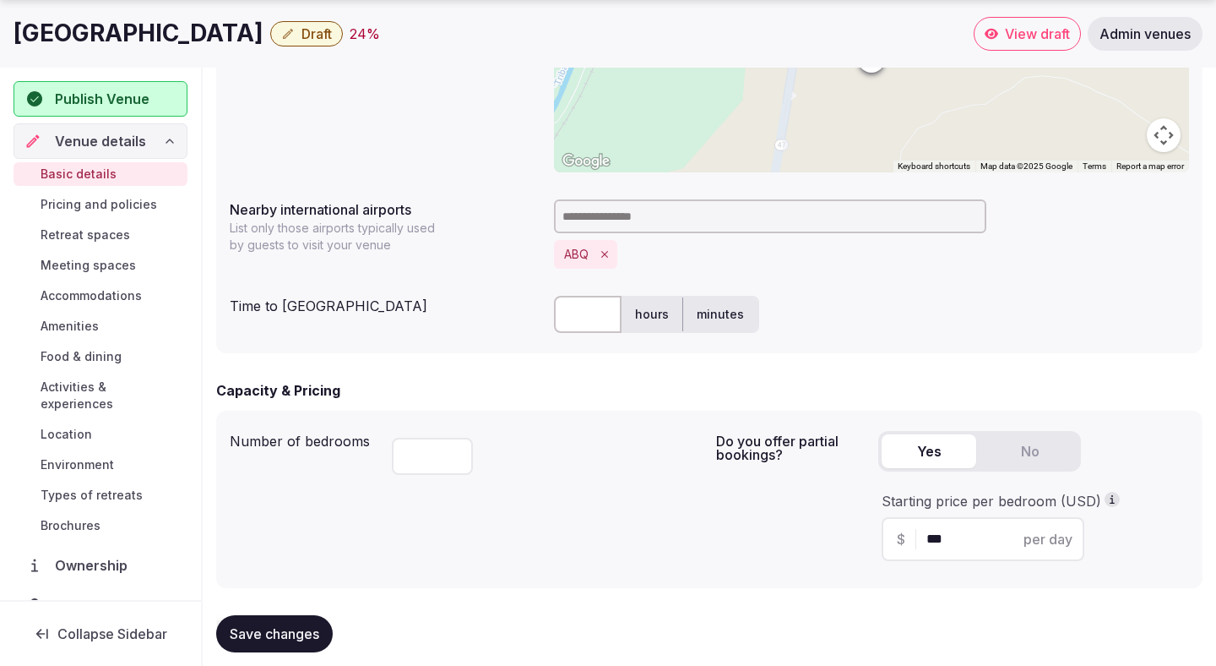
click at [579, 308] on input "text" at bounding box center [588, 314] width 68 height 37
type input "**"
click at [497, 393] on div "Capacity & Pricing" at bounding box center [709, 390] width 987 height 20
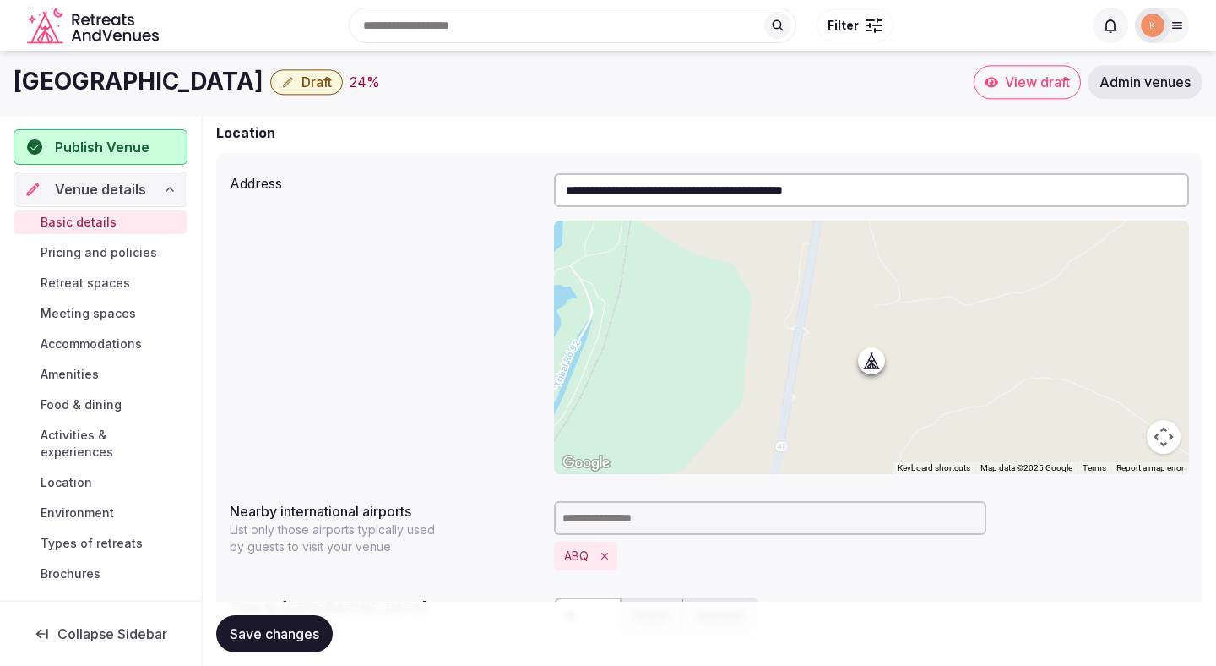
scroll to position [0, 0]
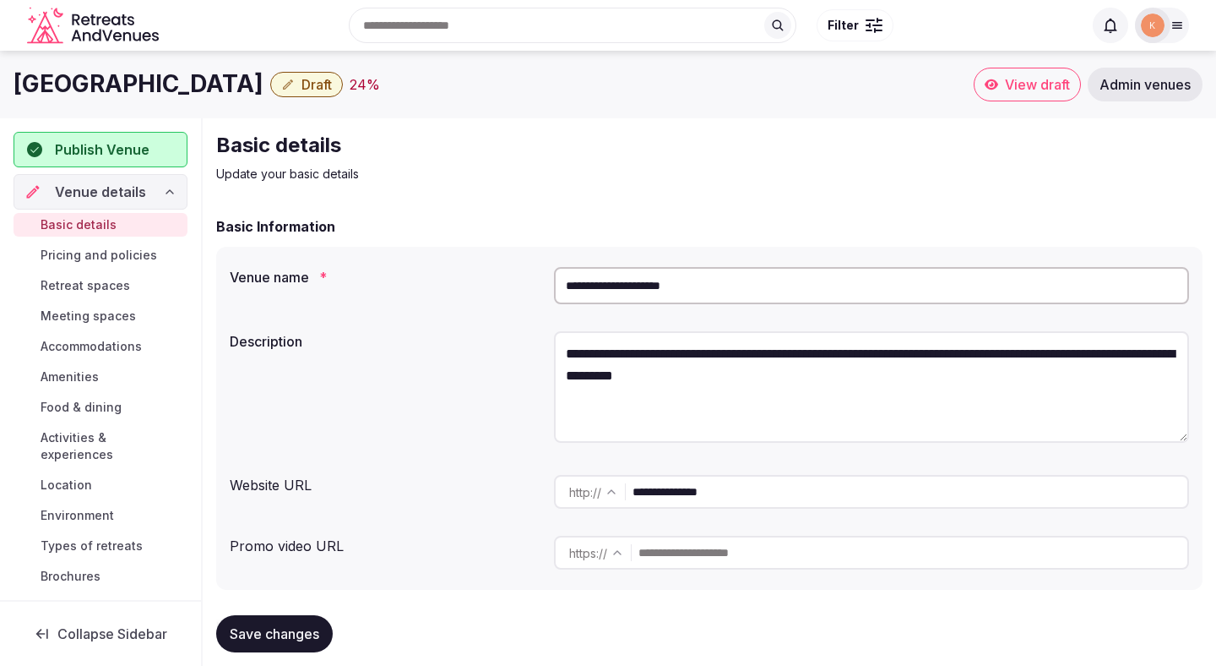
click at [639, 287] on input "**********" at bounding box center [871, 285] width 635 height 37
click at [300, 631] on span "Save changes" at bounding box center [275, 633] width 90 height 17
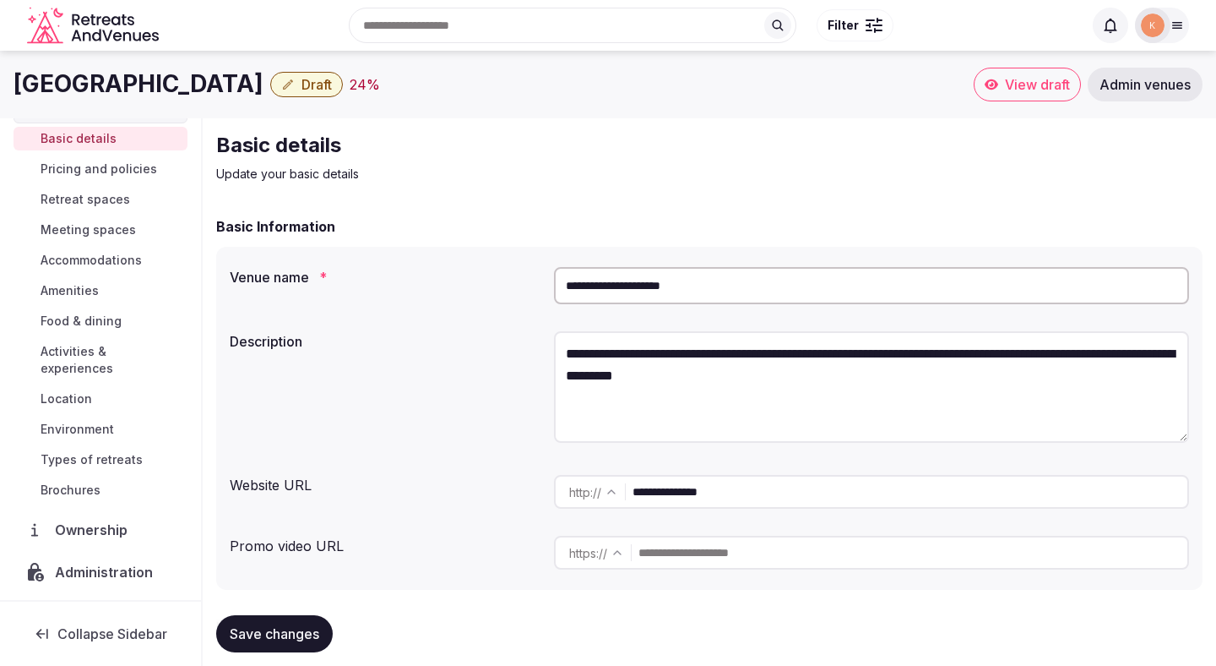
scroll to position [242, 0]
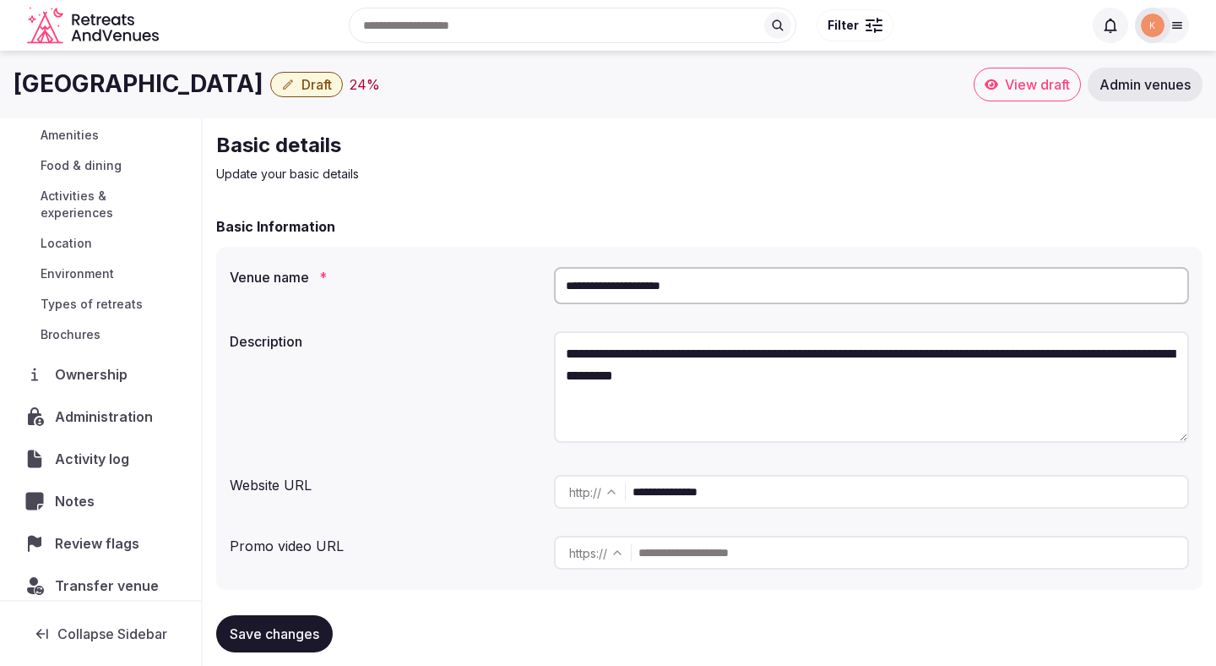
click at [106, 406] on span "Administration" at bounding box center [107, 416] width 105 height 20
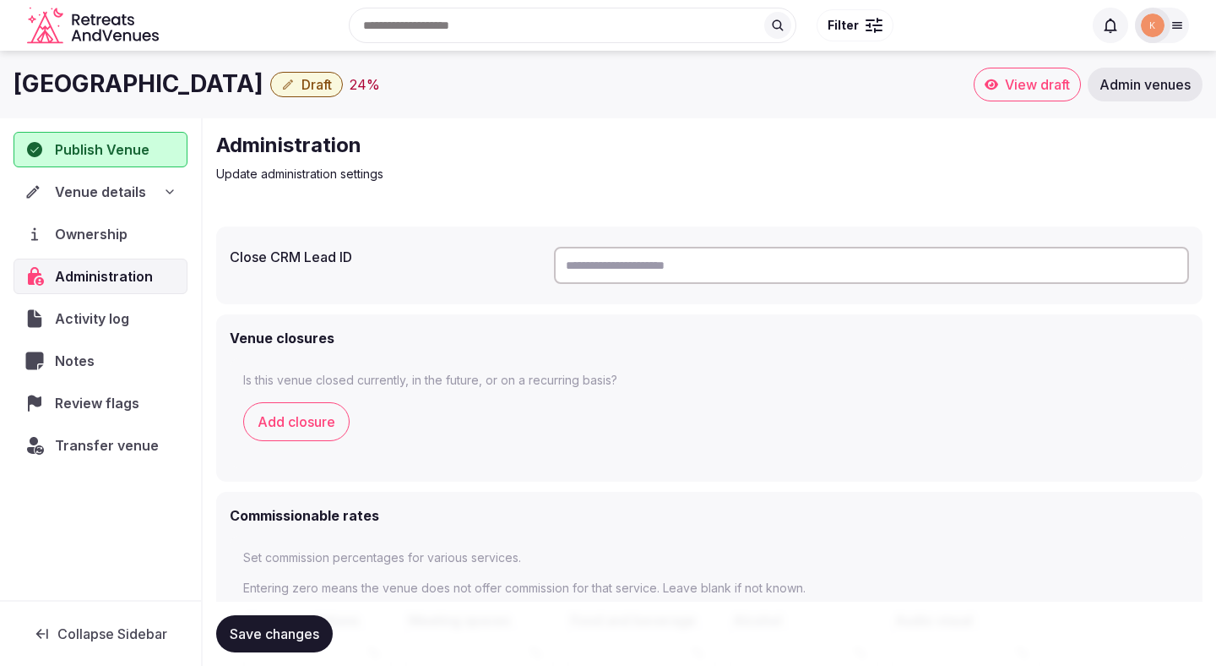
click at [645, 245] on div at bounding box center [871, 265] width 635 height 51
click at [646, 268] on input "text" at bounding box center [871, 265] width 635 height 37
paste input "**********"
type input "**********"
click at [266, 644] on button "Save changes" at bounding box center [274, 633] width 117 height 37
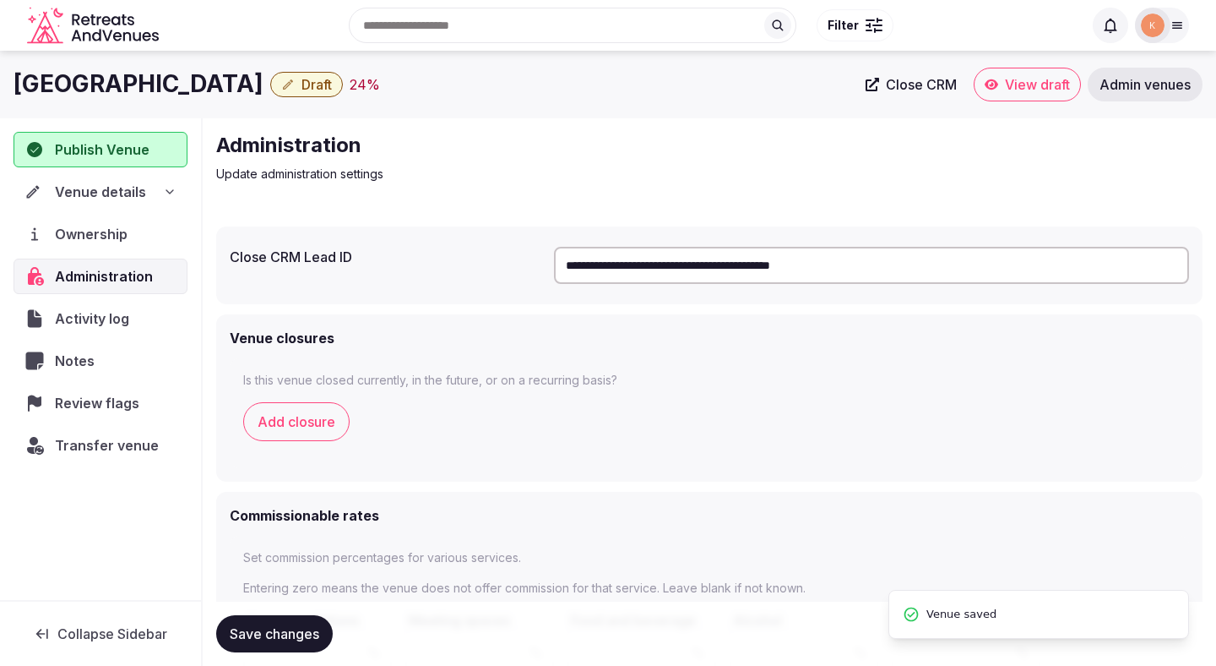
click at [266, 644] on button "Save changes" at bounding box center [274, 633] width 117 height 37
click at [269, 631] on span "Save changes" at bounding box center [275, 633] width 90 height 17
click at [327, 89] on span "Draft" at bounding box center [317, 84] width 30 height 17
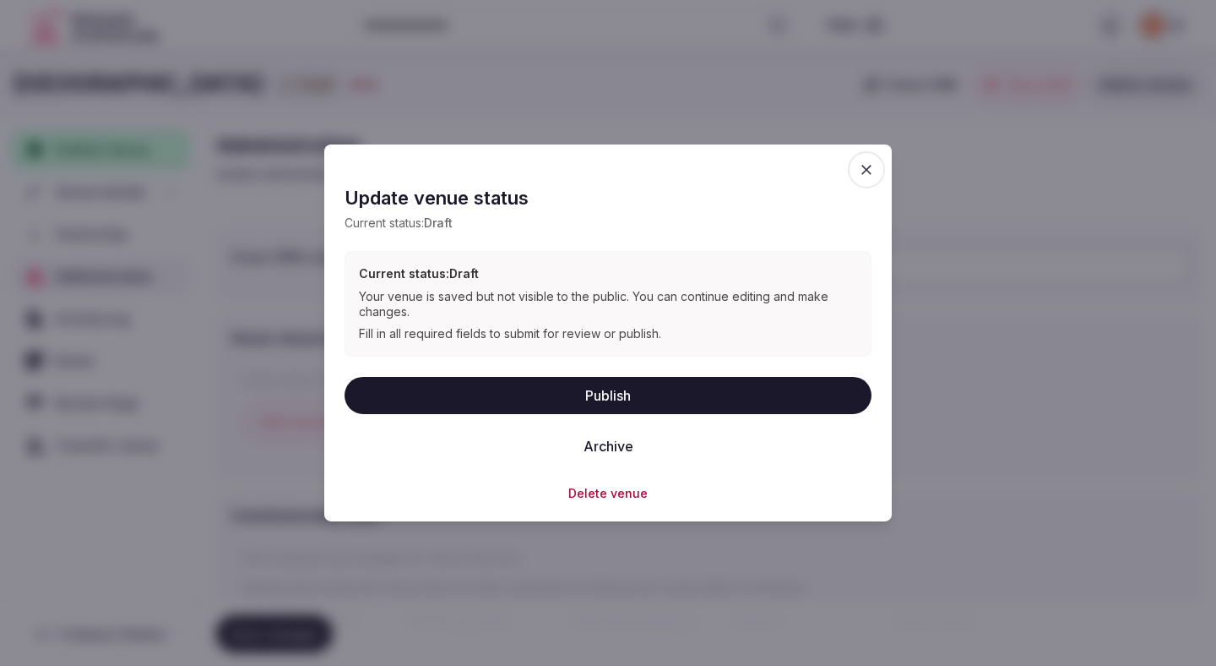
click at [397, 389] on button "Publish" at bounding box center [608, 394] width 527 height 37
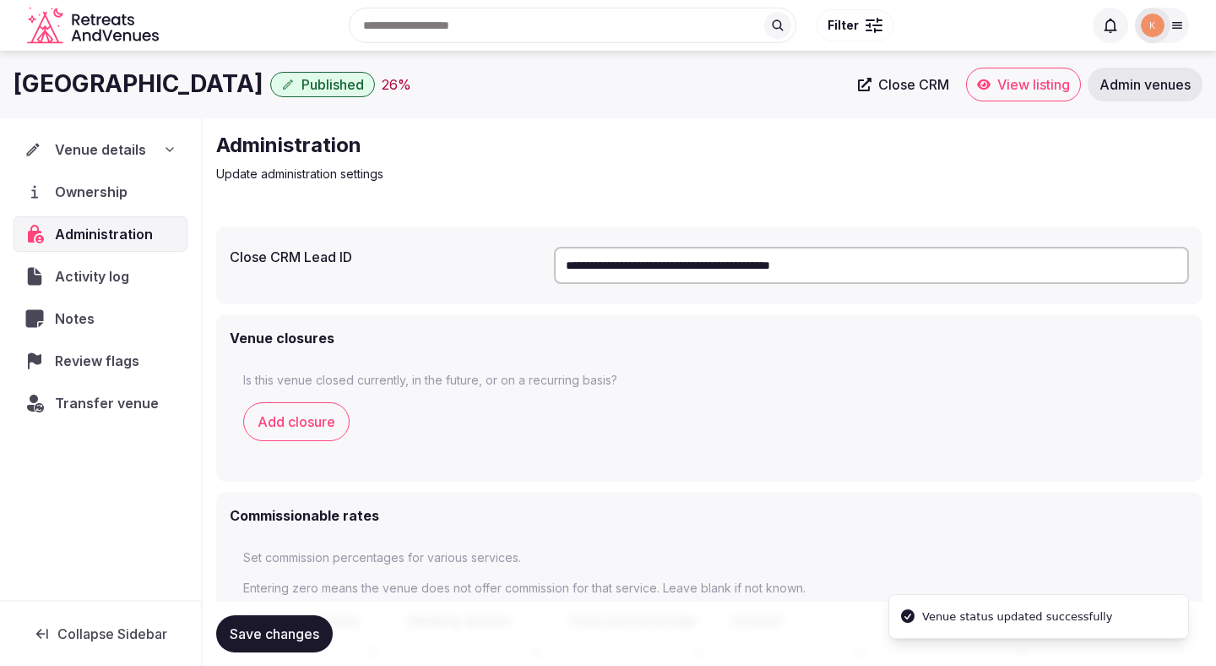
click at [1010, 82] on span "View listing" at bounding box center [1034, 84] width 73 height 17
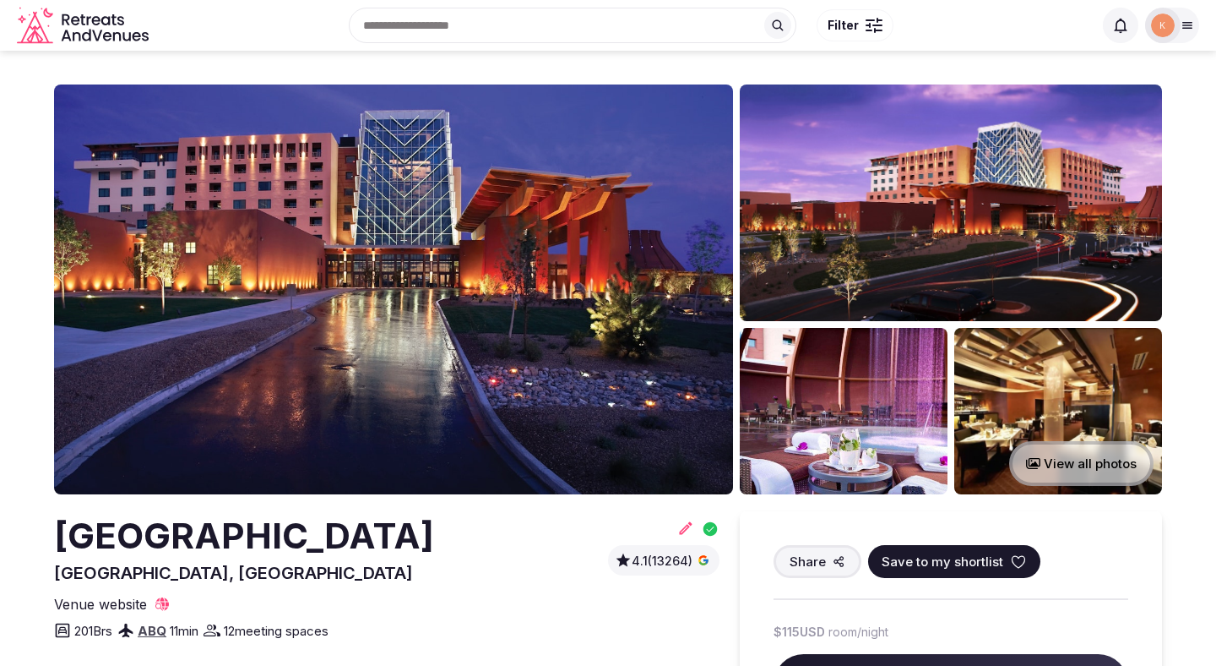
drag, startPoint x: 442, startPoint y: 534, endPoint x: 0, endPoint y: 520, distance: 442.0
copy h2 "Isleta Resort & Casino"
click at [687, 522] on div "Google rating Google rating" at bounding box center [667, 533] width 103 height 29
click at [687, 527] on icon at bounding box center [686, 528] width 13 height 13
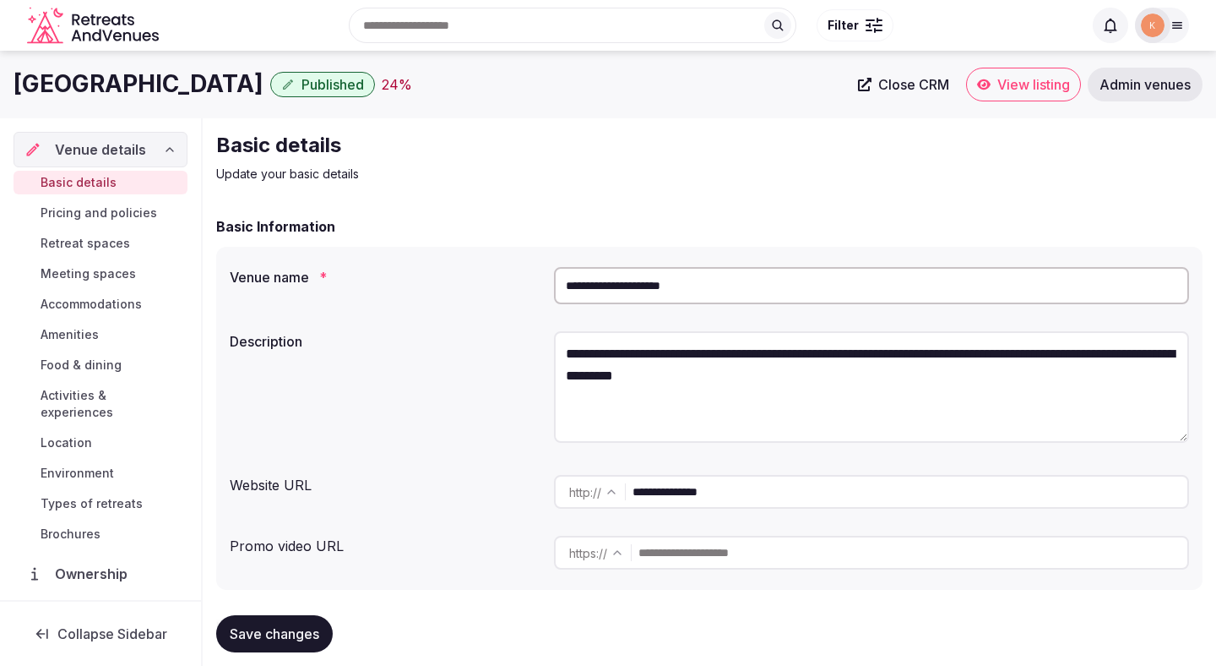
click at [991, 85] on link "View listing" at bounding box center [1023, 85] width 115 height 34
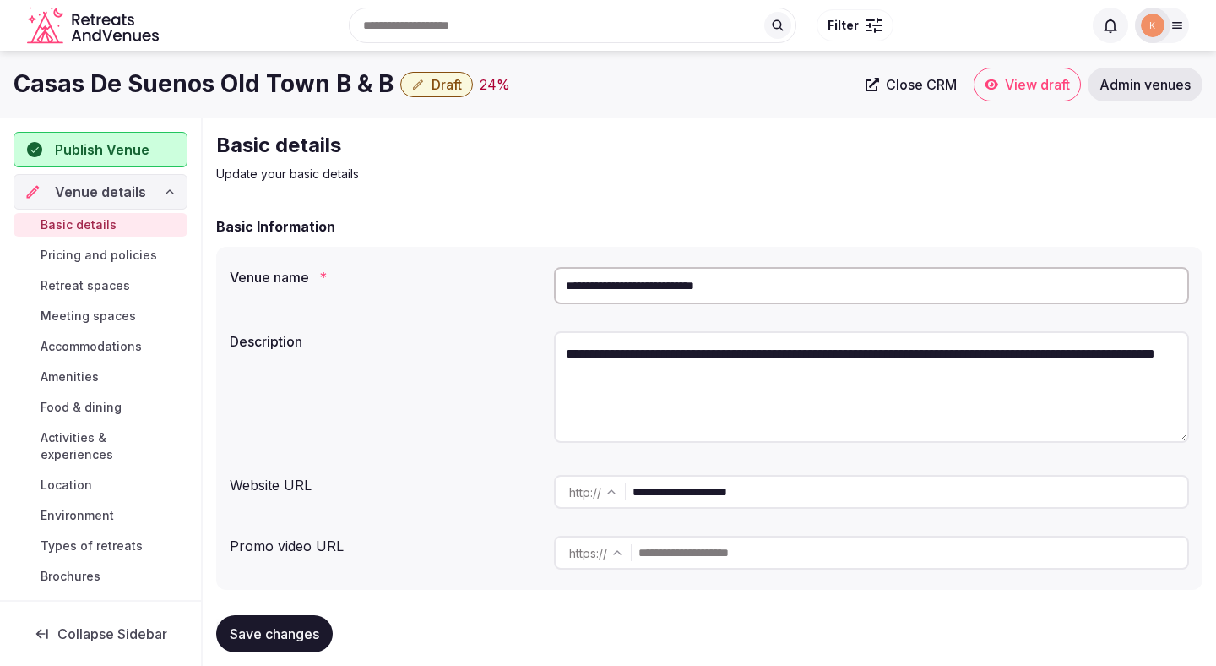
click at [731, 285] on input "**********" at bounding box center [871, 285] width 635 height 37
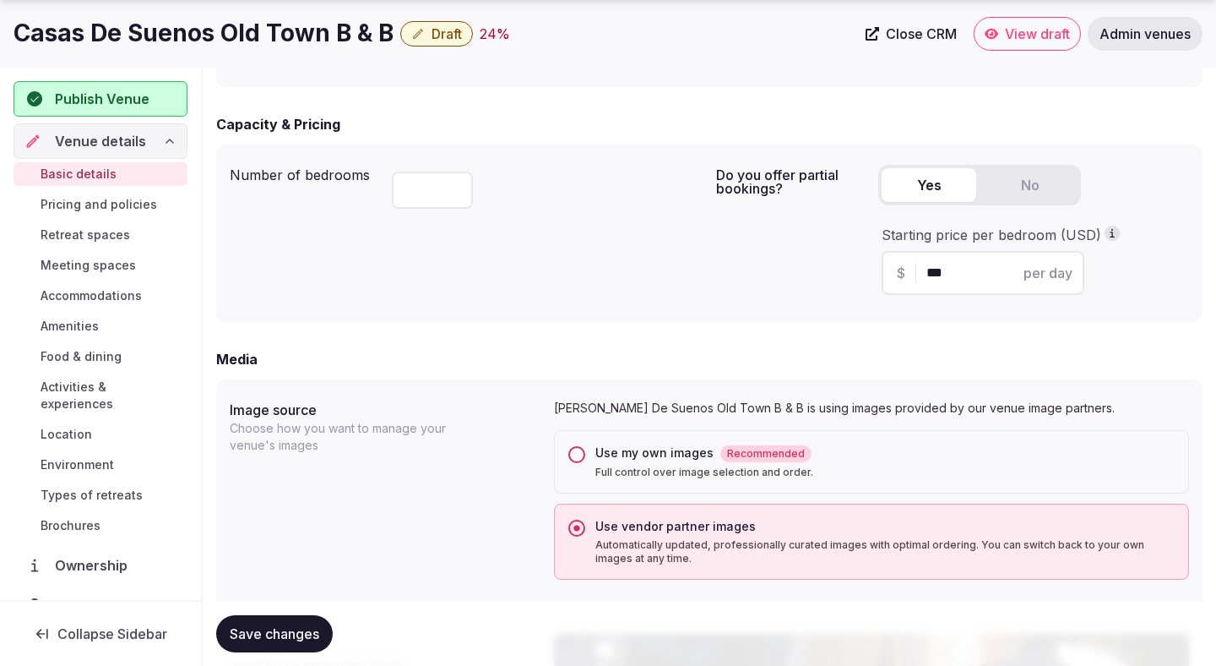
scroll to position [1096, 0]
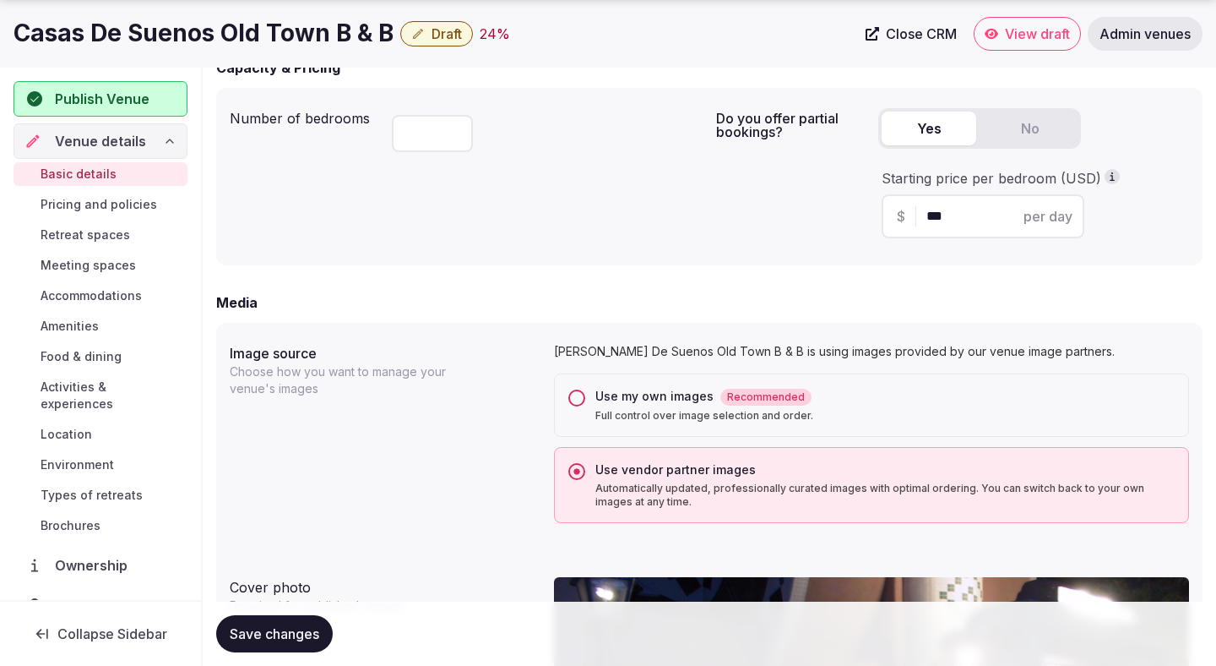
click at [580, 403] on button "Use my own images Recommended Full control over image selection and order." at bounding box center [576, 397] width 17 height 17
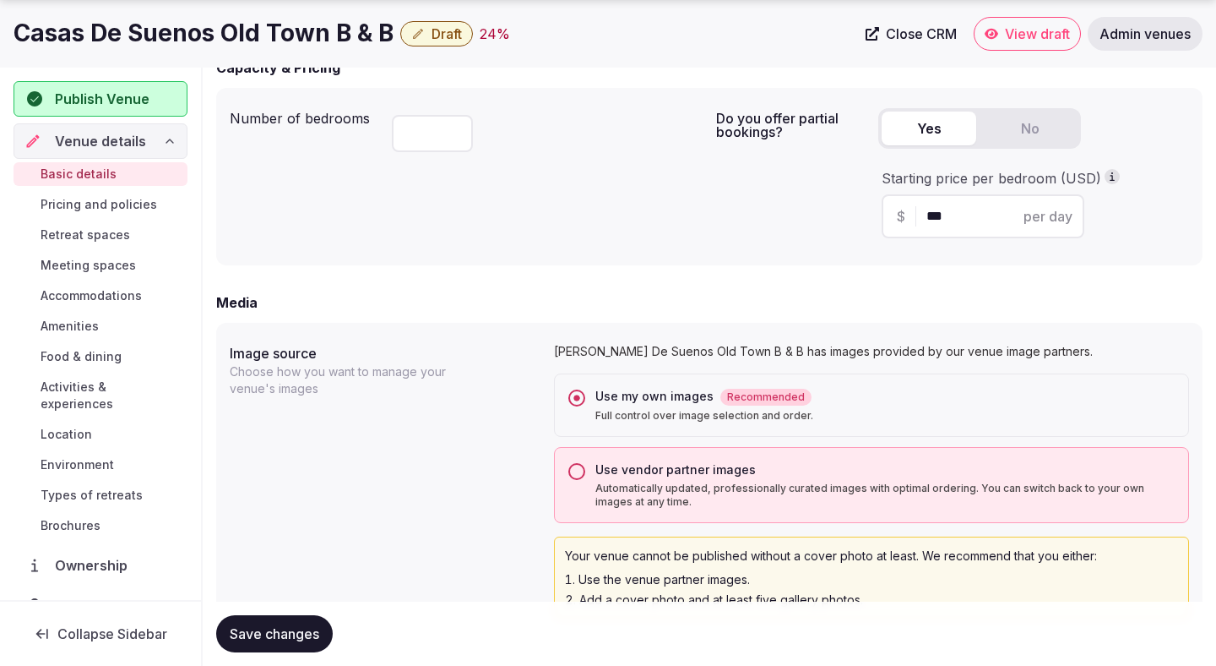
click at [309, 619] on button "Save changes" at bounding box center [274, 633] width 117 height 37
click at [312, 623] on button "Save changes" at bounding box center [274, 633] width 117 height 37
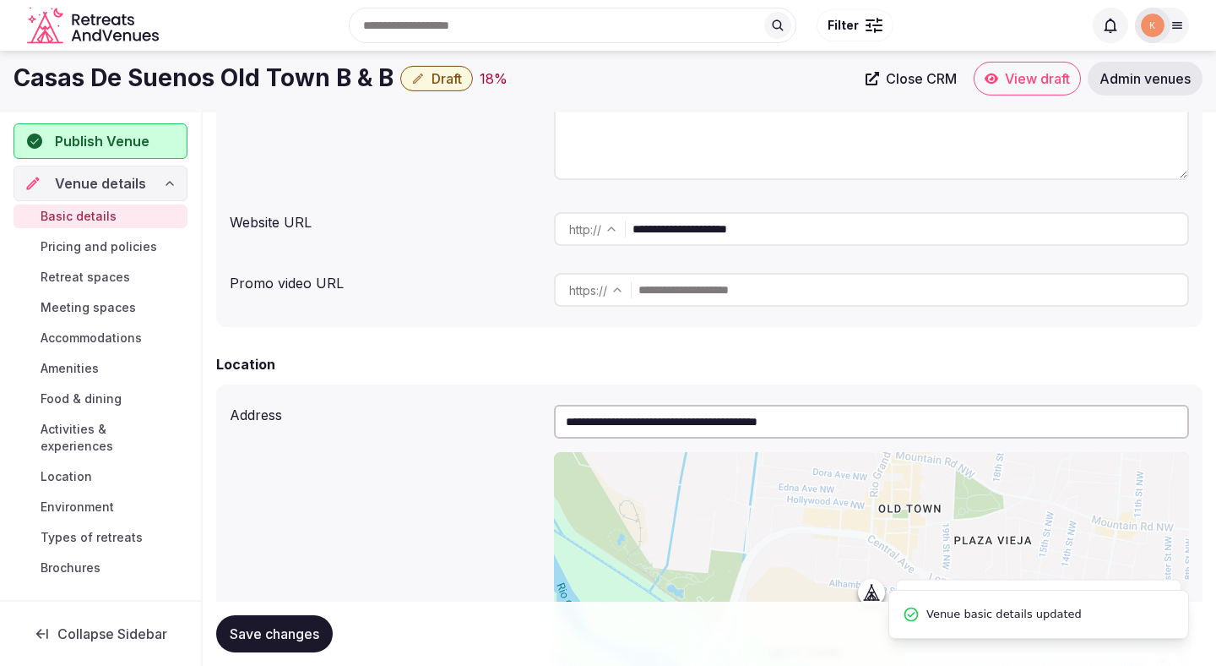
scroll to position [0, 0]
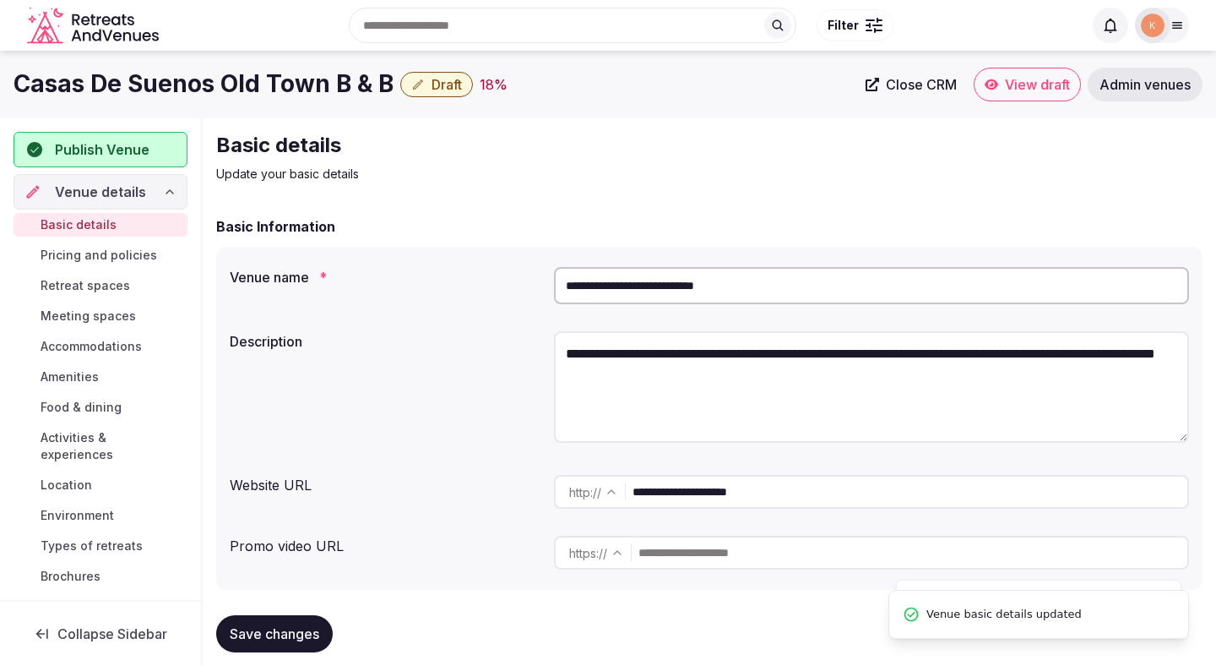
click at [682, 298] on input "**********" at bounding box center [871, 285] width 635 height 37
click at [911, 96] on link "Close CRM" at bounding box center [911, 85] width 111 height 34
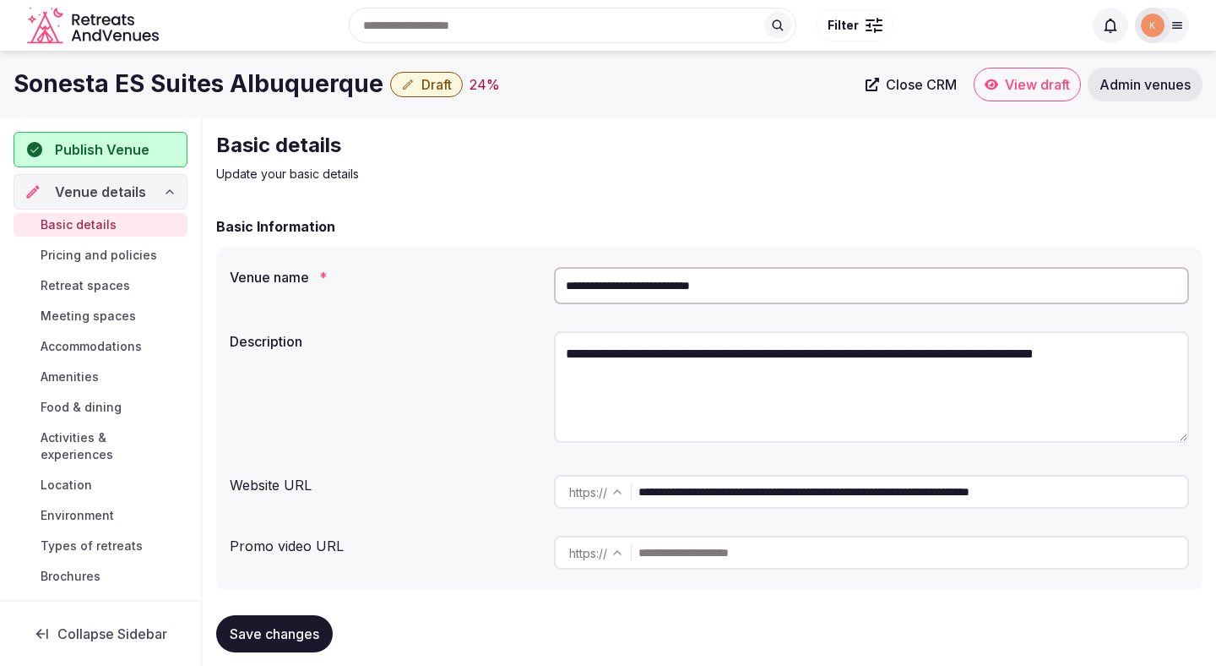
click at [649, 296] on input "**********" at bounding box center [871, 285] width 635 height 37
click at [927, 84] on span "Close CRM" at bounding box center [921, 84] width 71 height 17
click at [1145, 80] on span "Admin venues" at bounding box center [1145, 84] width 91 height 17
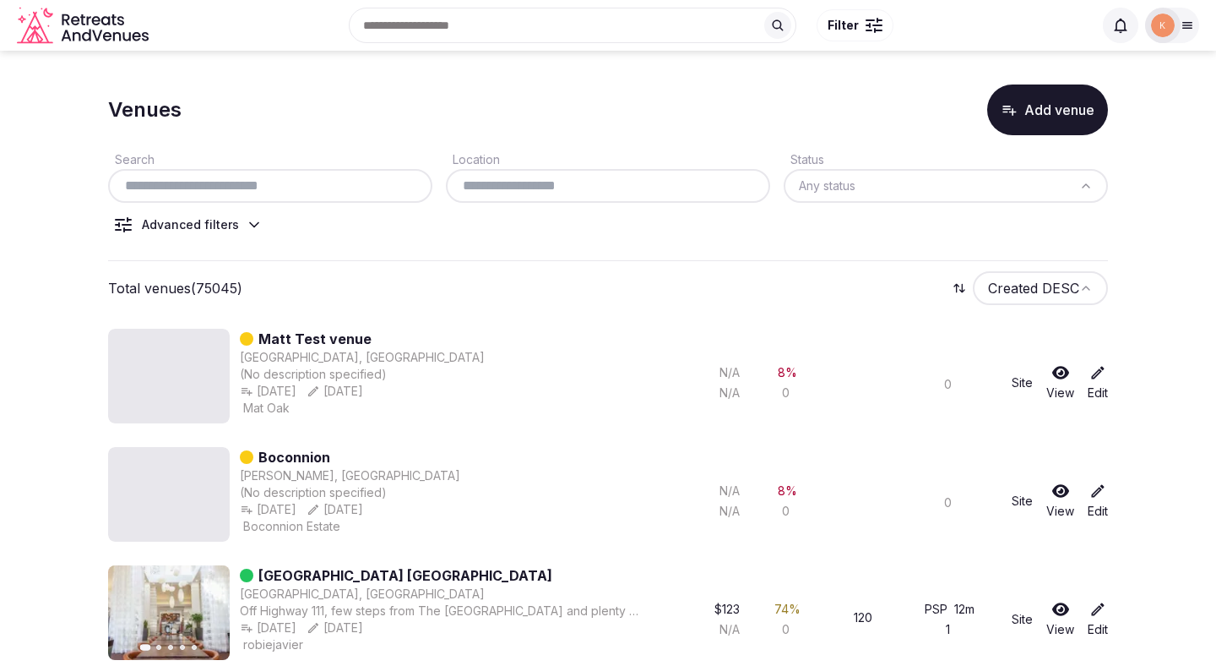
click at [342, 183] on input "text" at bounding box center [270, 186] width 311 height 20
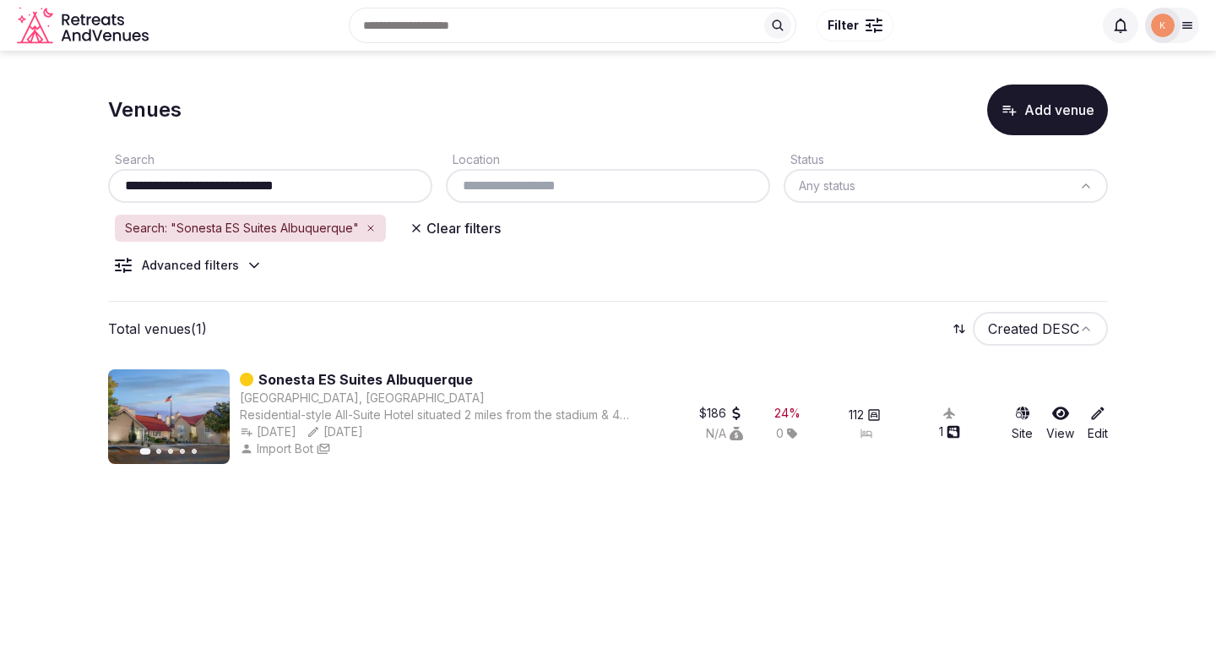
type input "**********"
click at [378, 376] on link "Sonesta ES Suites Albuquerque" at bounding box center [365, 379] width 215 height 20
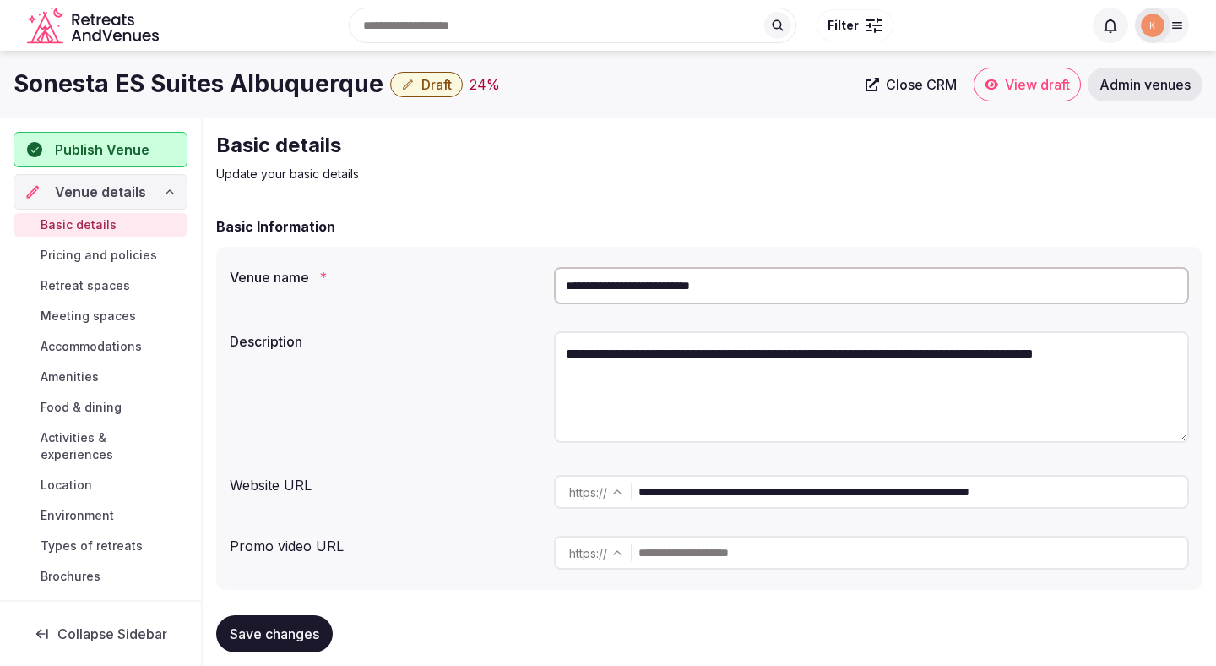
click at [722, 286] on input "**********" at bounding box center [871, 285] width 635 height 37
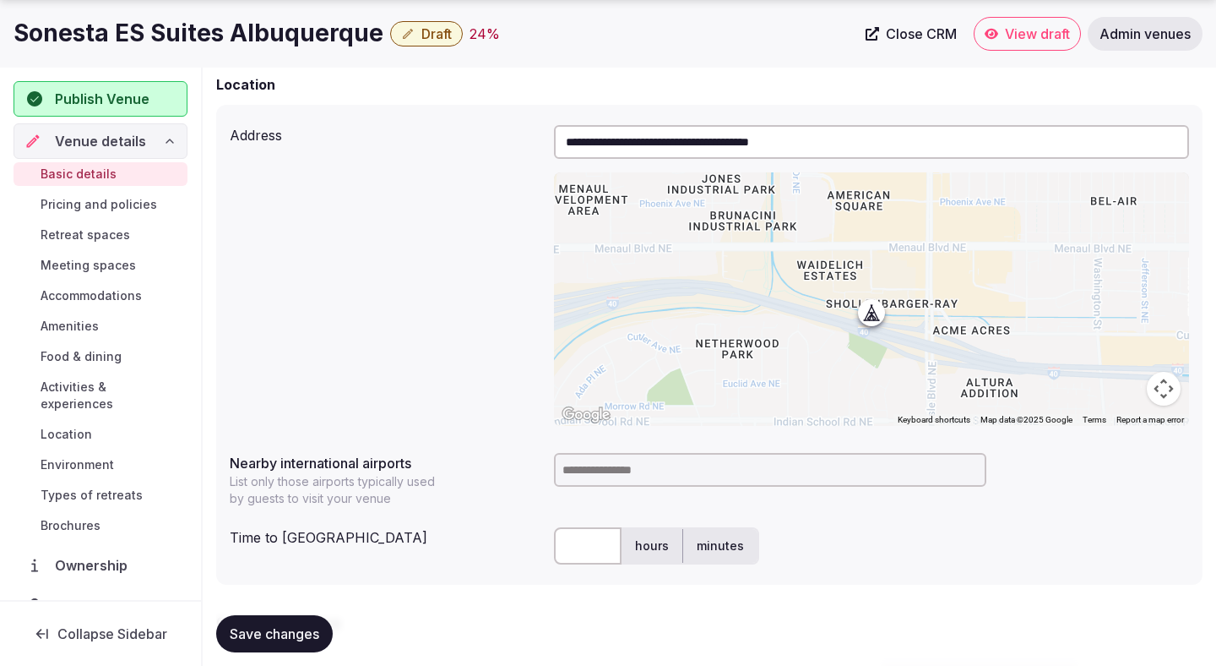
scroll to position [645, 0]
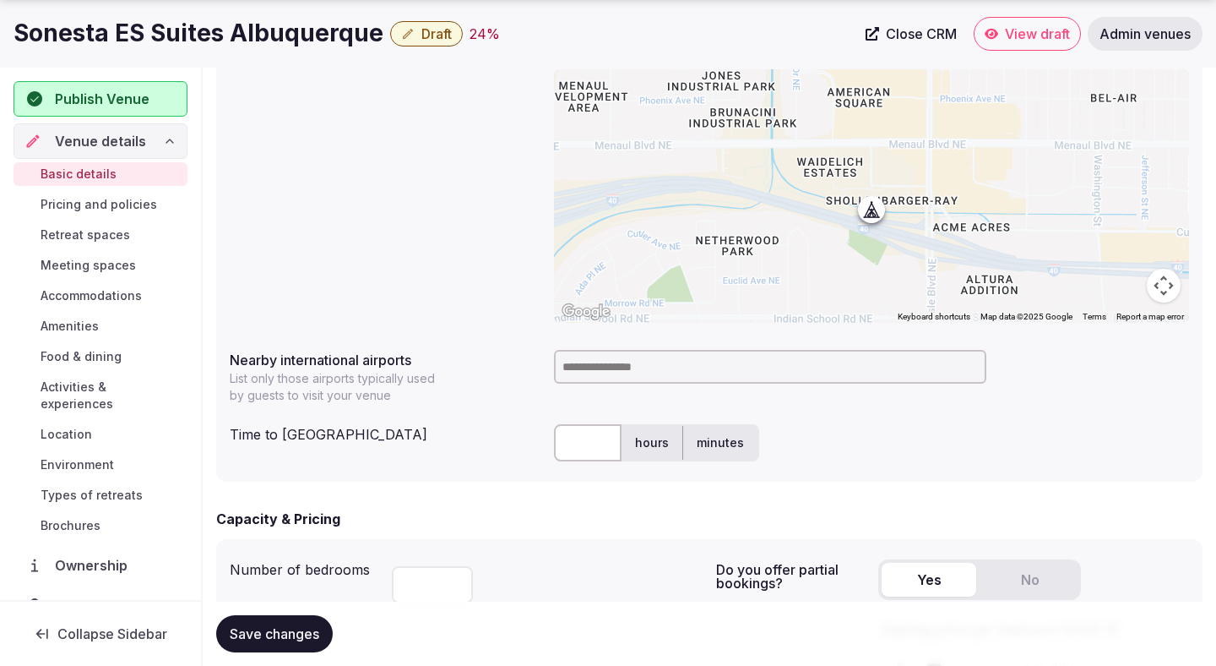
click at [602, 377] on input at bounding box center [770, 367] width 432 height 34
type input "***"
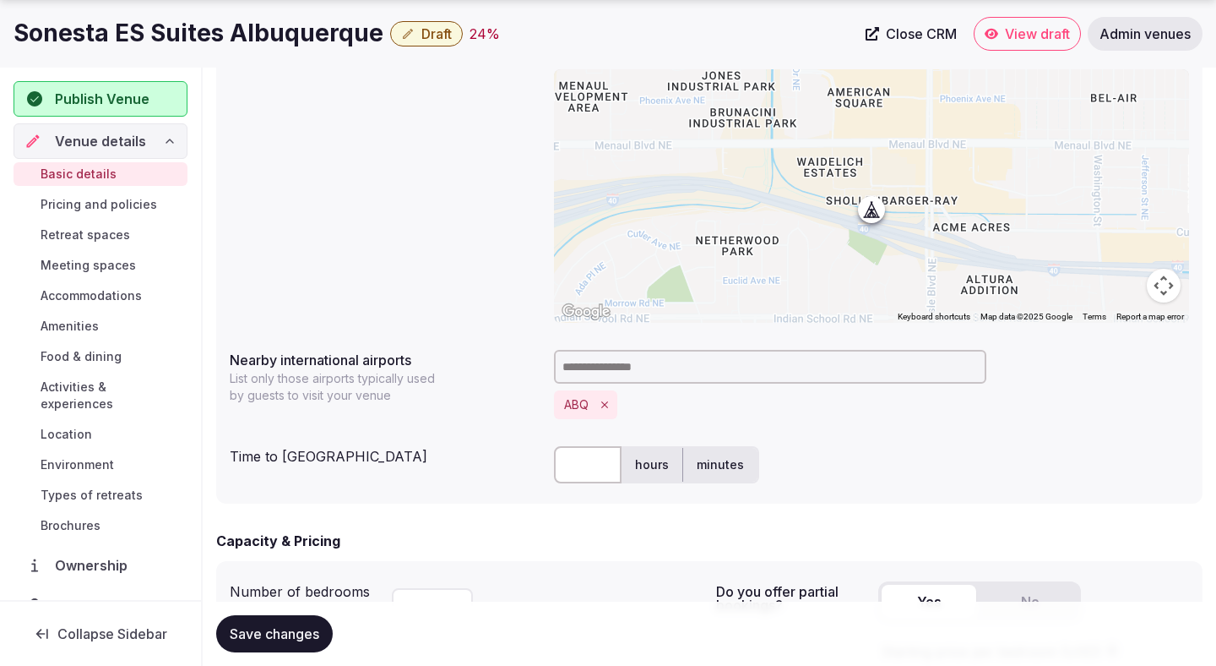
click at [580, 474] on input "text" at bounding box center [588, 464] width 68 height 37
type input "**"
click at [894, 484] on div "** hours minutes" at bounding box center [871, 464] width 635 height 51
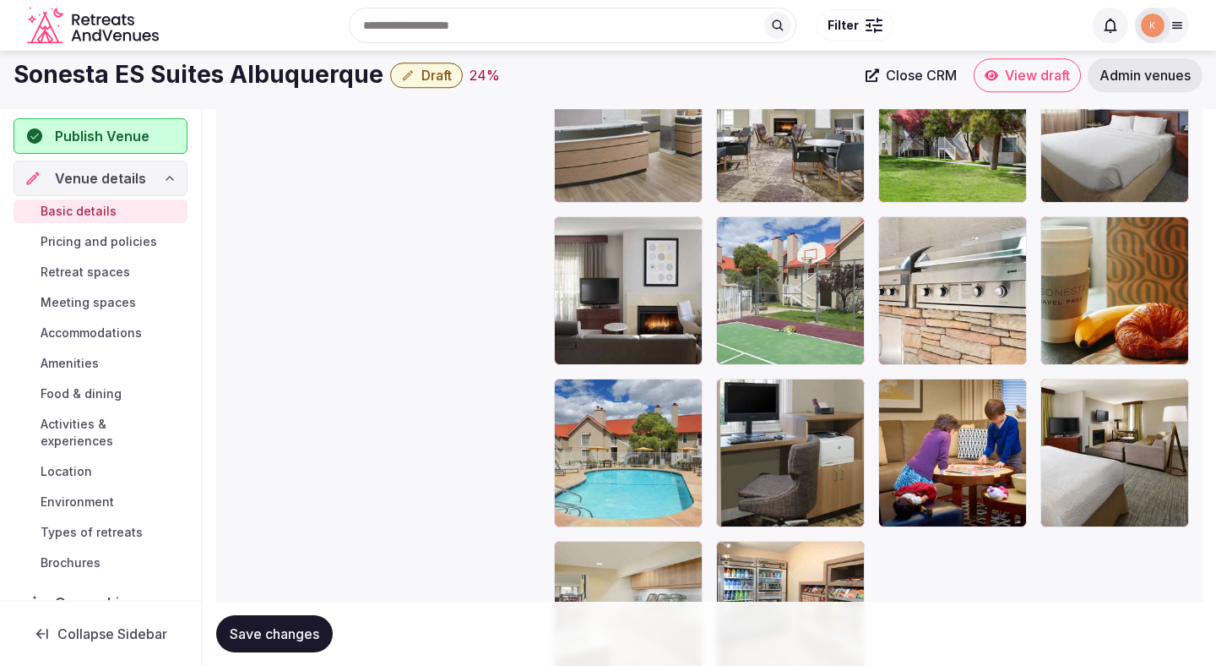
scroll to position [2626, 0]
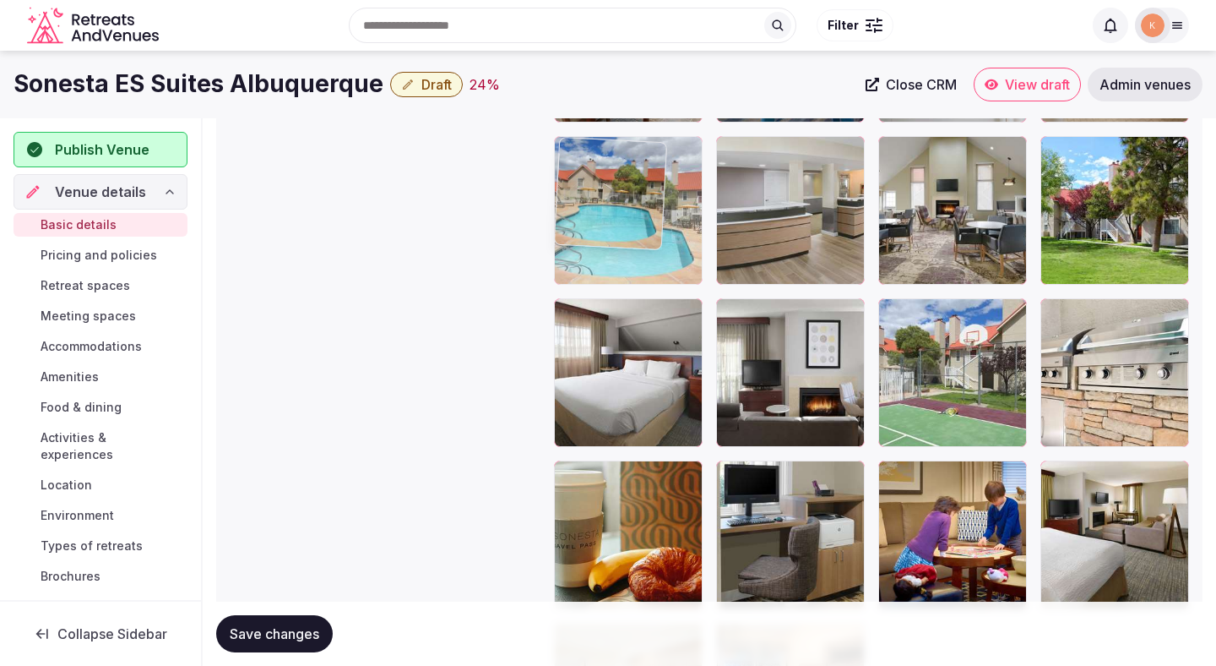
drag, startPoint x: 643, startPoint y: 503, endPoint x: 649, endPoint y: 193, distance: 310.9
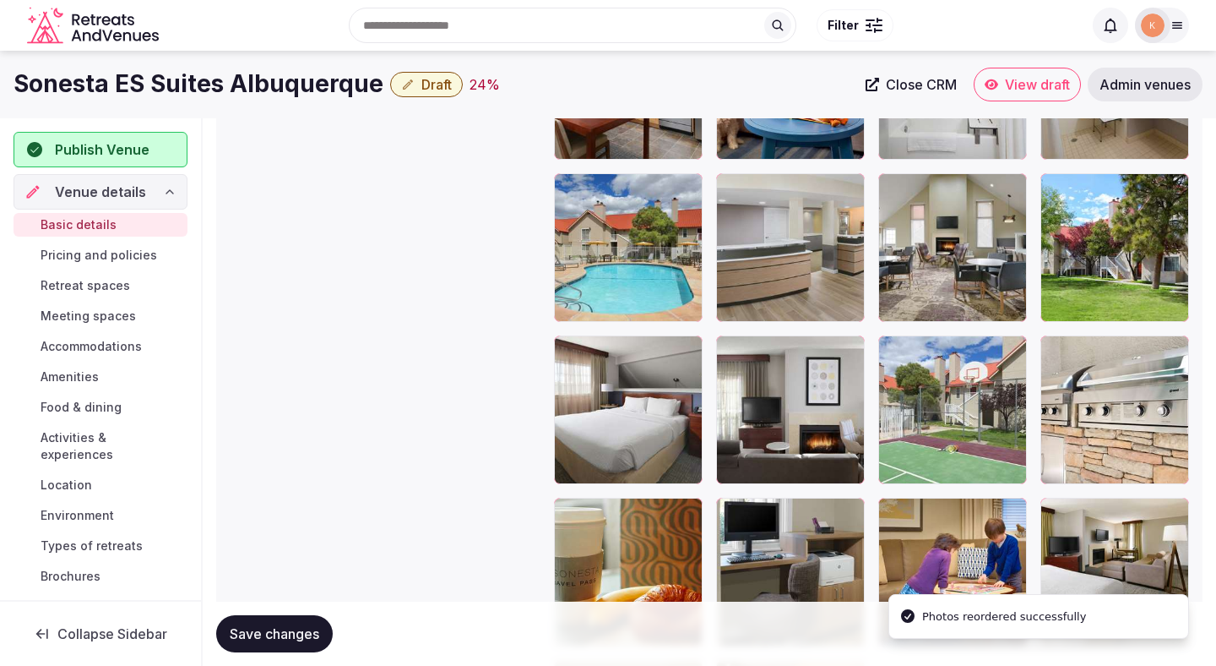
scroll to position [2586, 0]
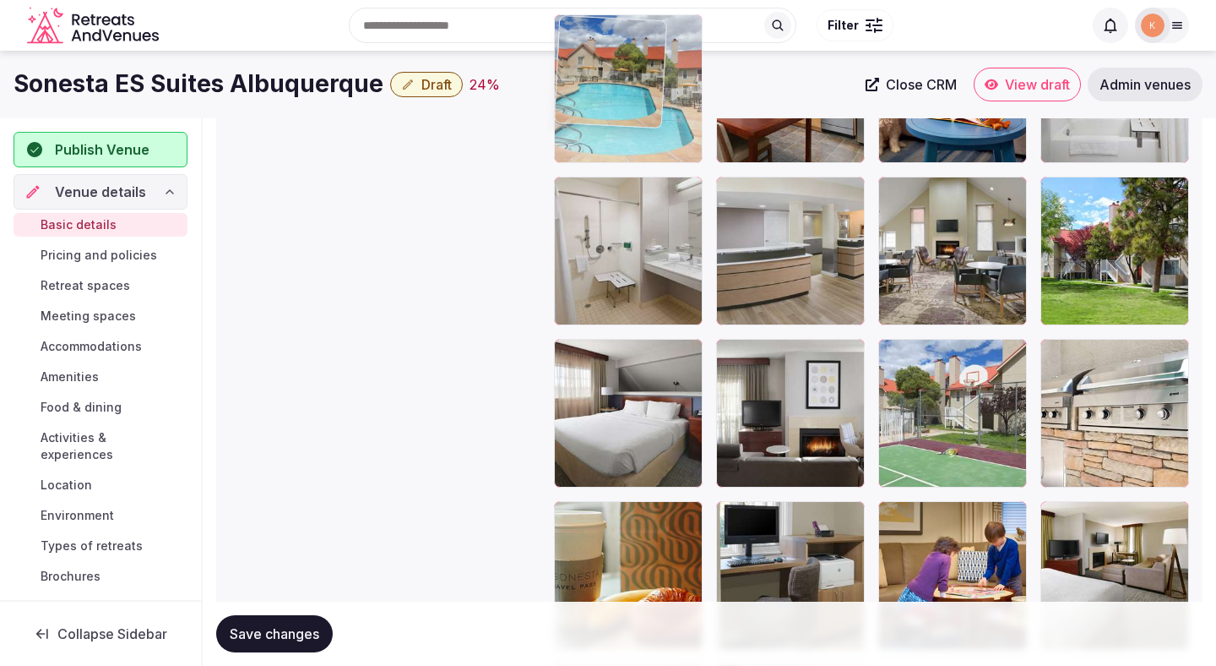
drag, startPoint x: 644, startPoint y: 264, endPoint x: 639, endPoint y: 167, distance: 97.3
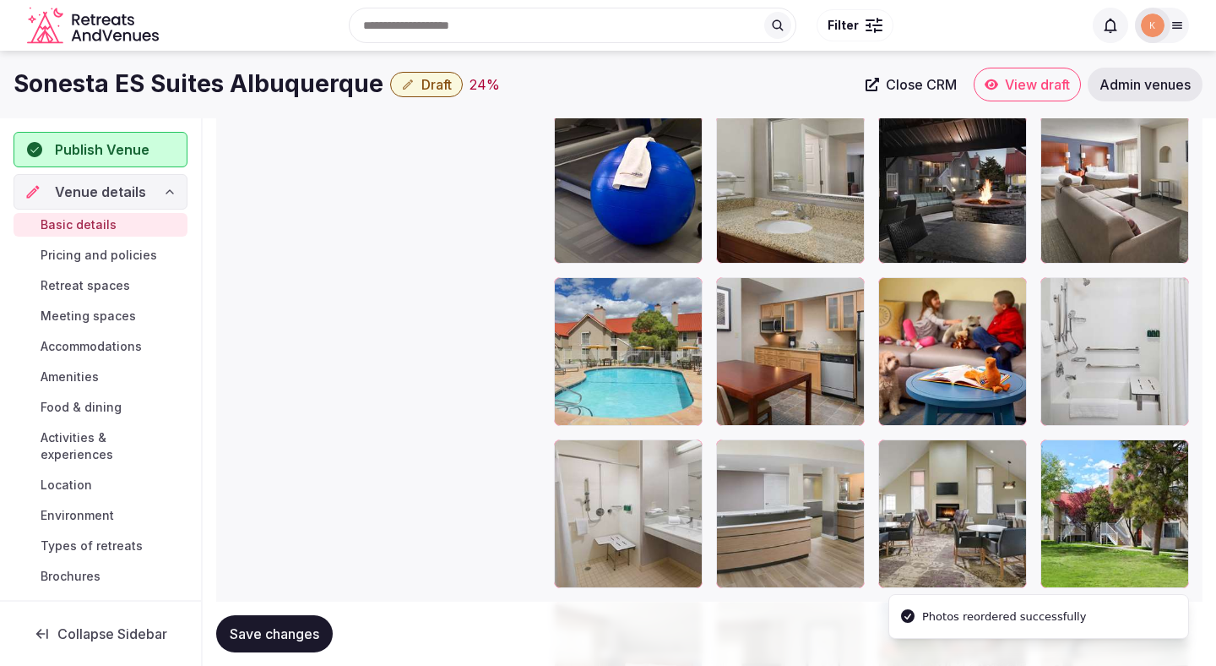
scroll to position [2229, 0]
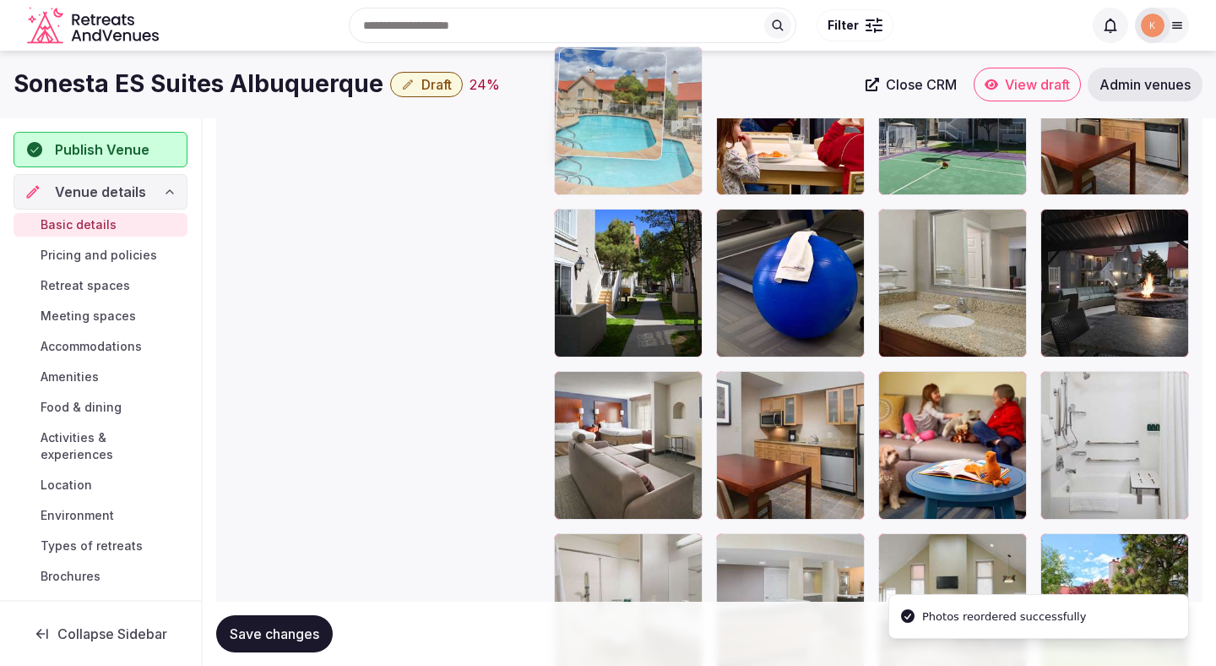
drag, startPoint x: 641, startPoint y: 443, endPoint x: 641, endPoint y: 161, distance: 281.3
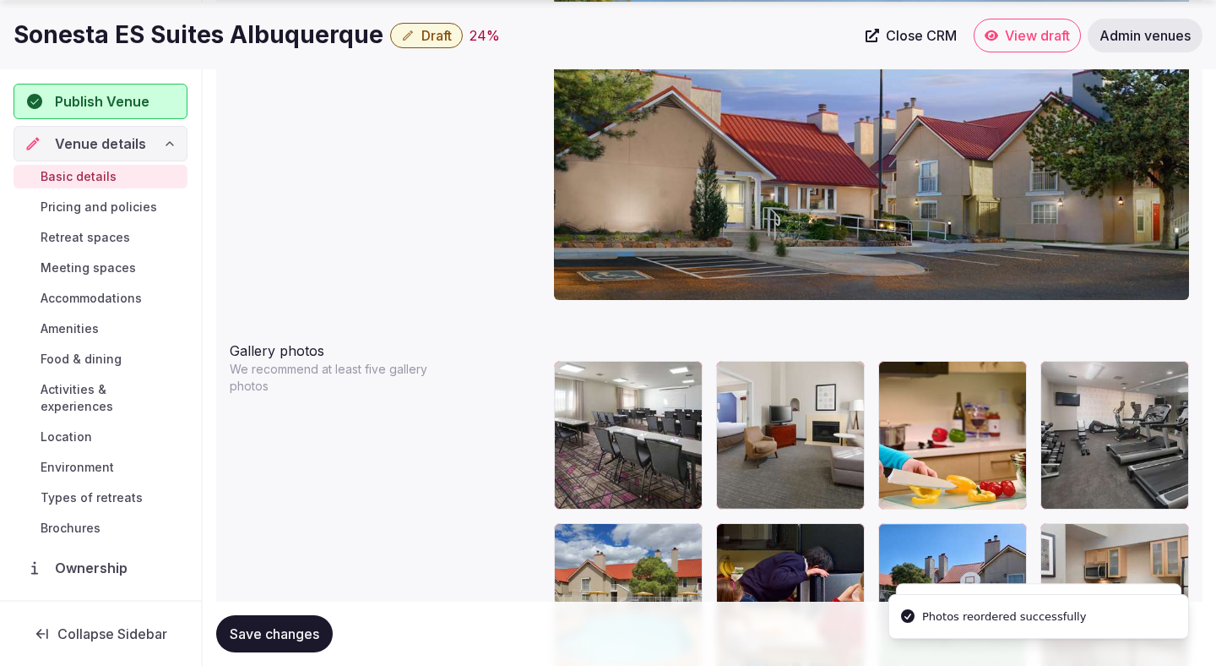
scroll to position [1906, 0]
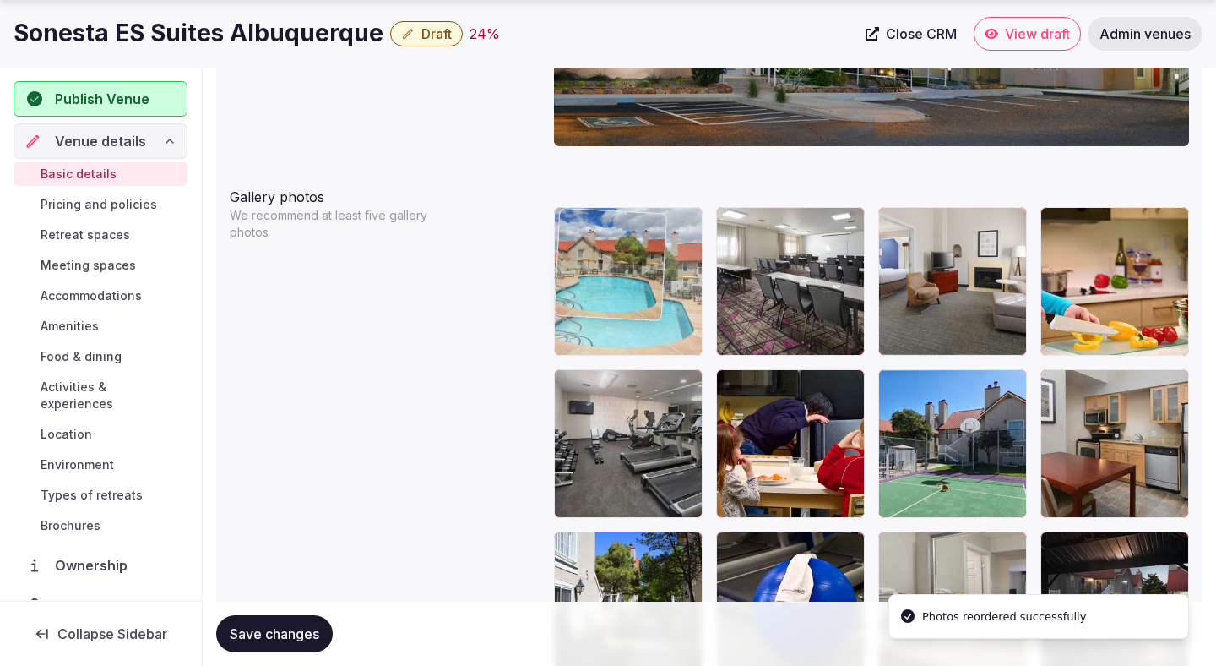
drag, startPoint x: 618, startPoint y: 427, endPoint x: 618, endPoint y: 310, distance: 117.4
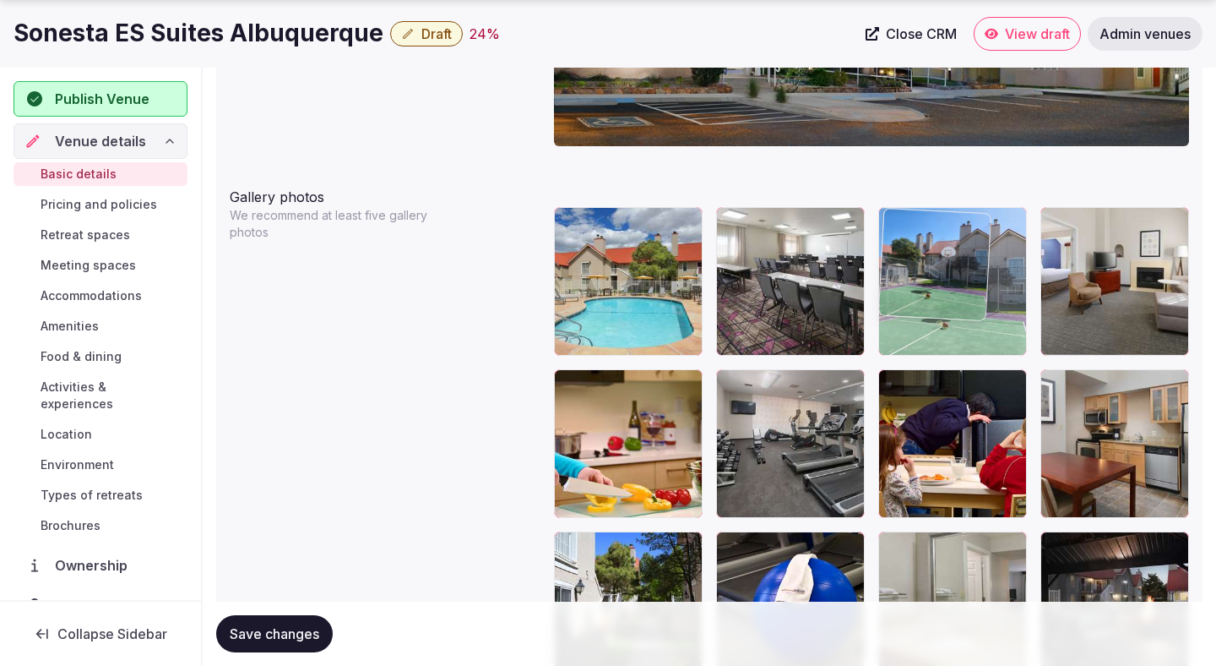
drag, startPoint x: 922, startPoint y: 436, endPoint x: 886, endPoint y: 336, distance: 105.8
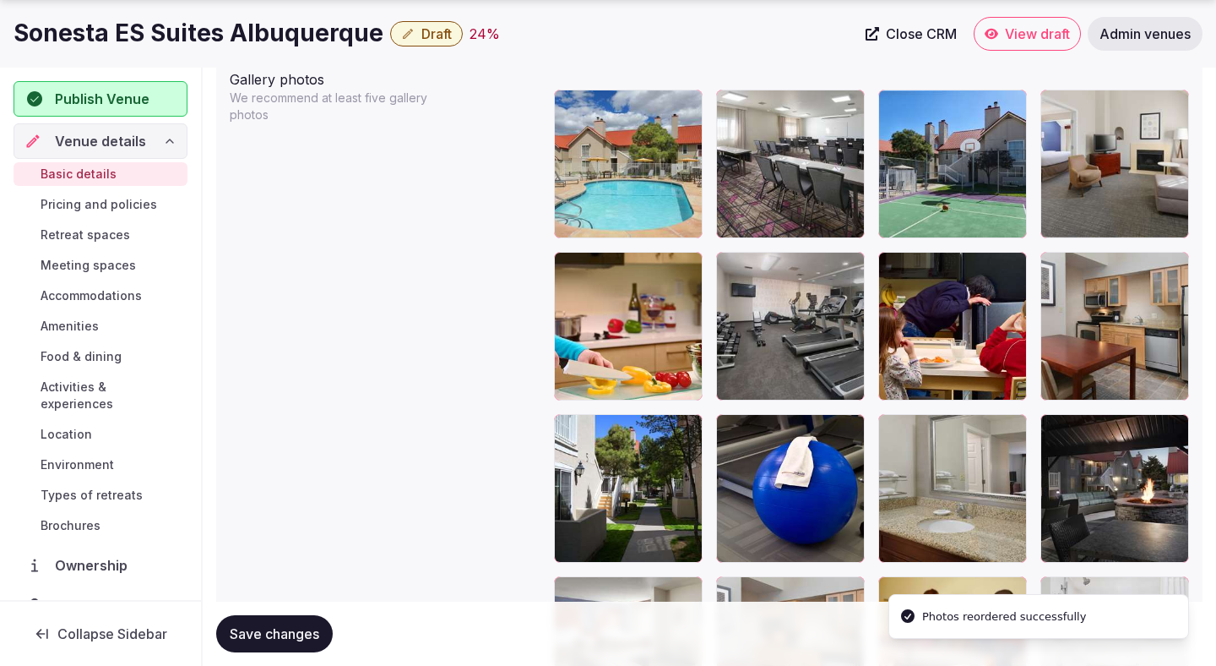
scroll to position [2048, 0]
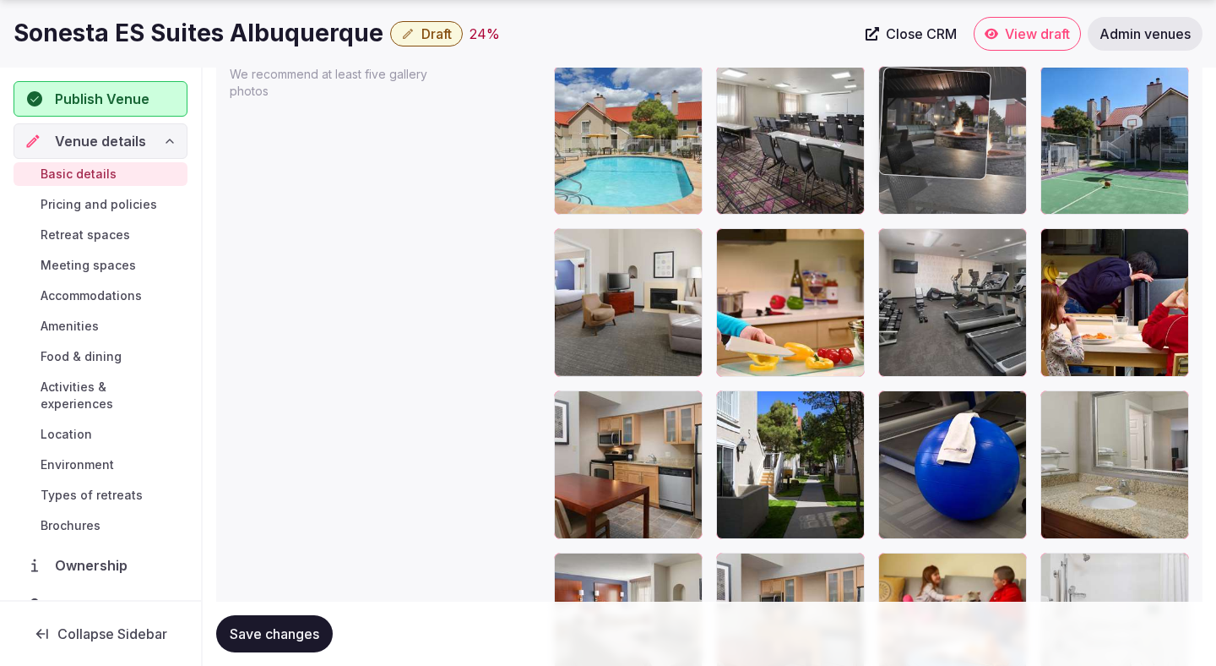
drag, startPoint x: 1111, startPoint y: 454, endPoint x: 949, endPoint y: 198, distance: 303.0
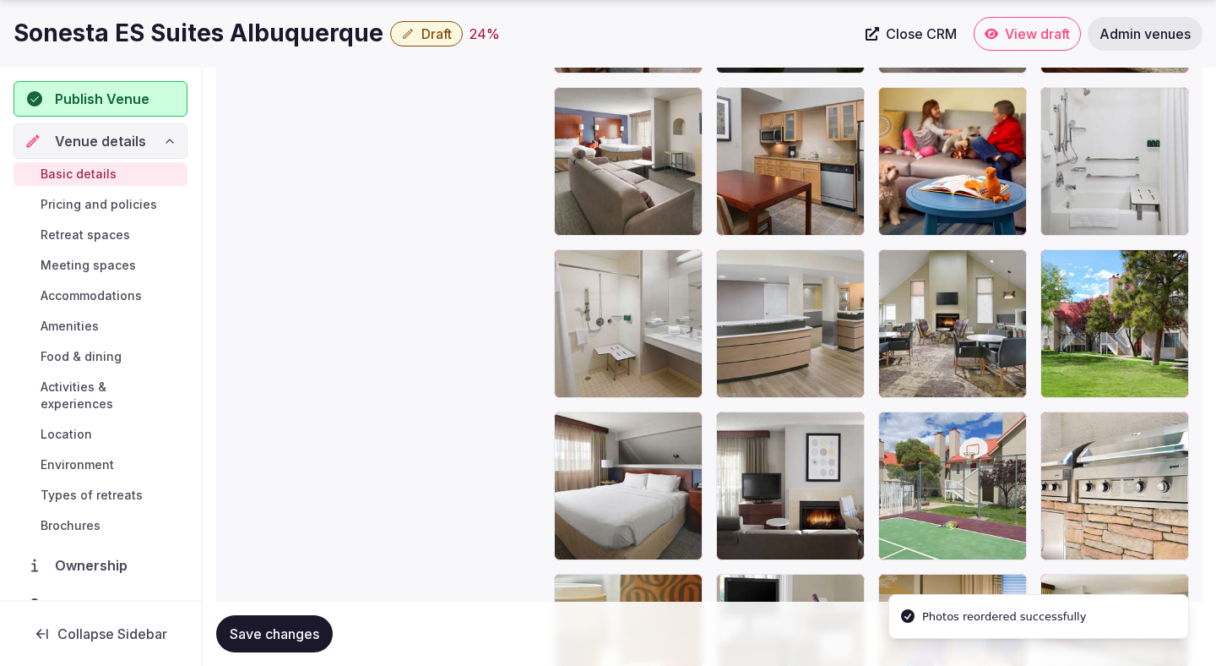
scroll to position [2504, 0]
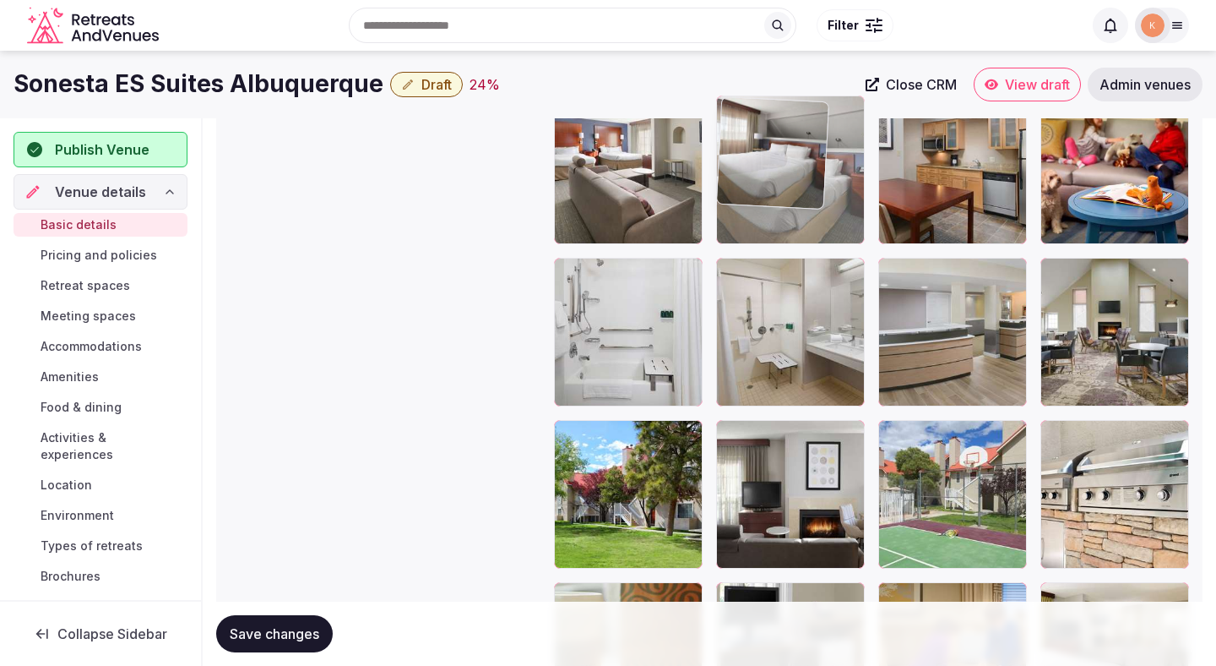
drag, startPoint x: 631, startPoint y: 472, endPoint x: 753, endPoint y: 222, distance: 278.0
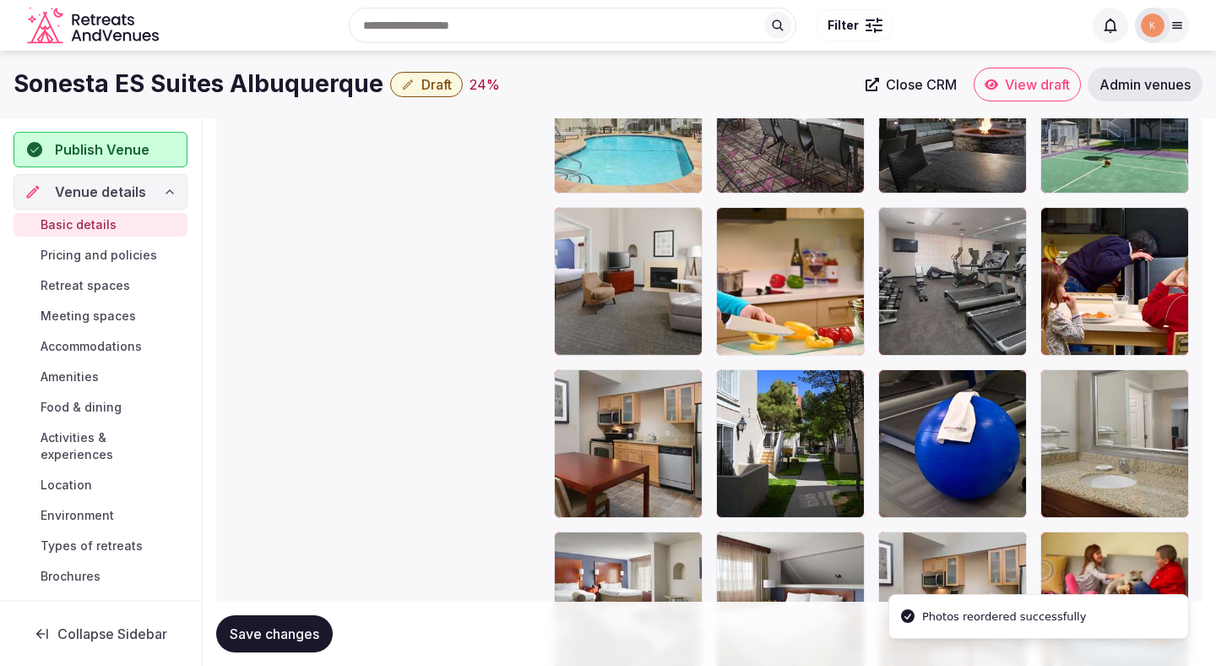
scroll to position [2064, 0]
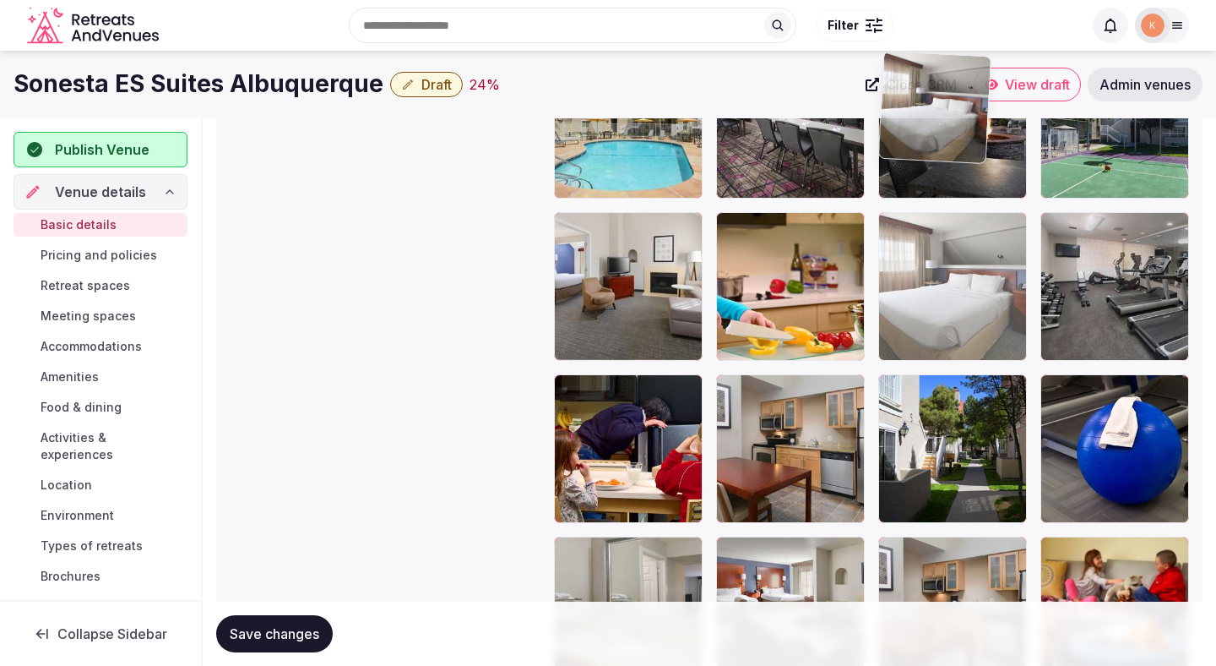
drag, startPoint x: 768, startPoint y: 560, endPoint x: 983, endPoint y: 145, distance: 467.3
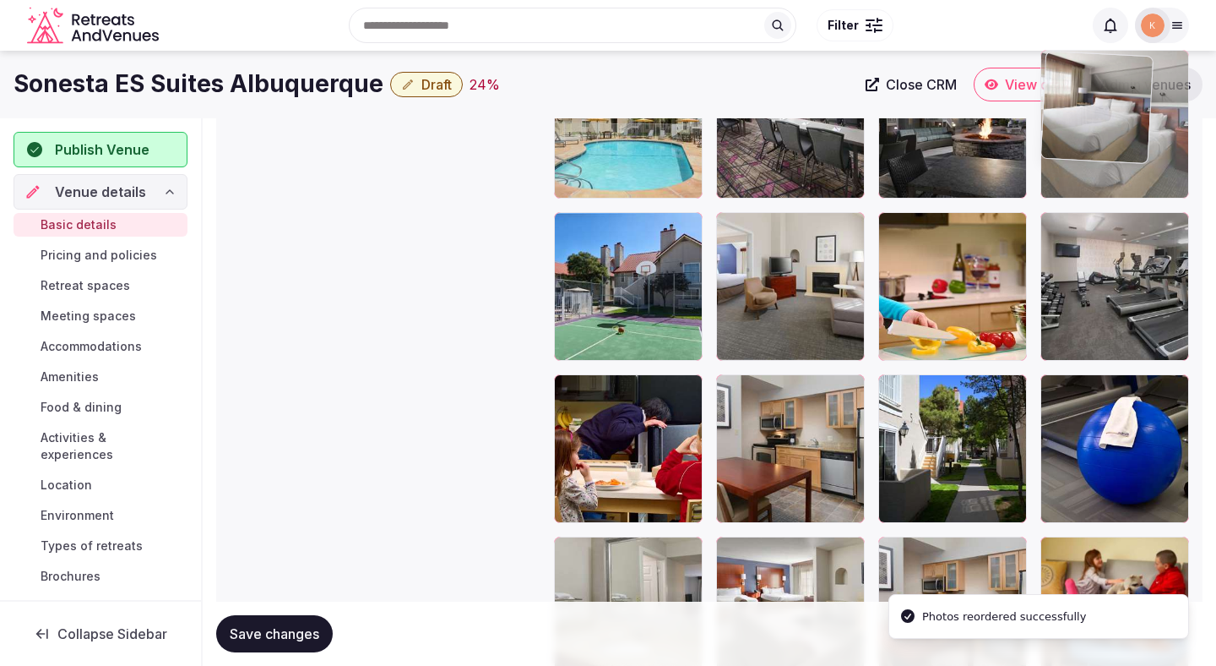
drag, startPoint x: 932, startPoint y: 166, endPoint x: 1084, endPoint y: 170, distance: 152.1
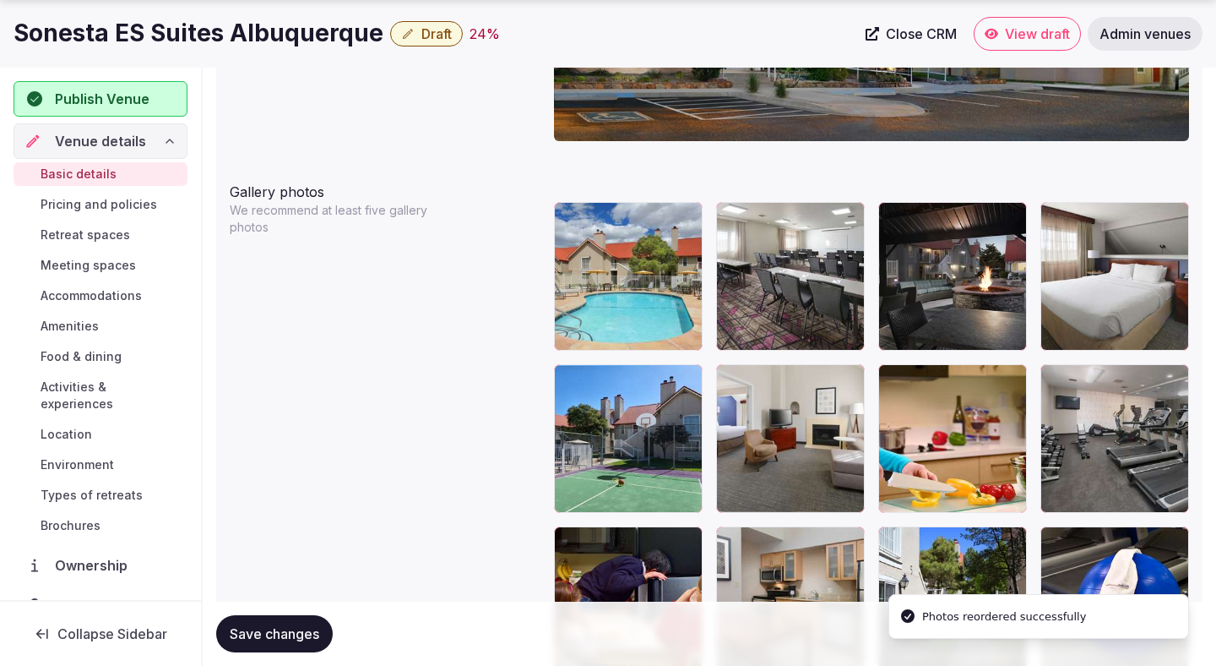
scroll to position [1933, 0]
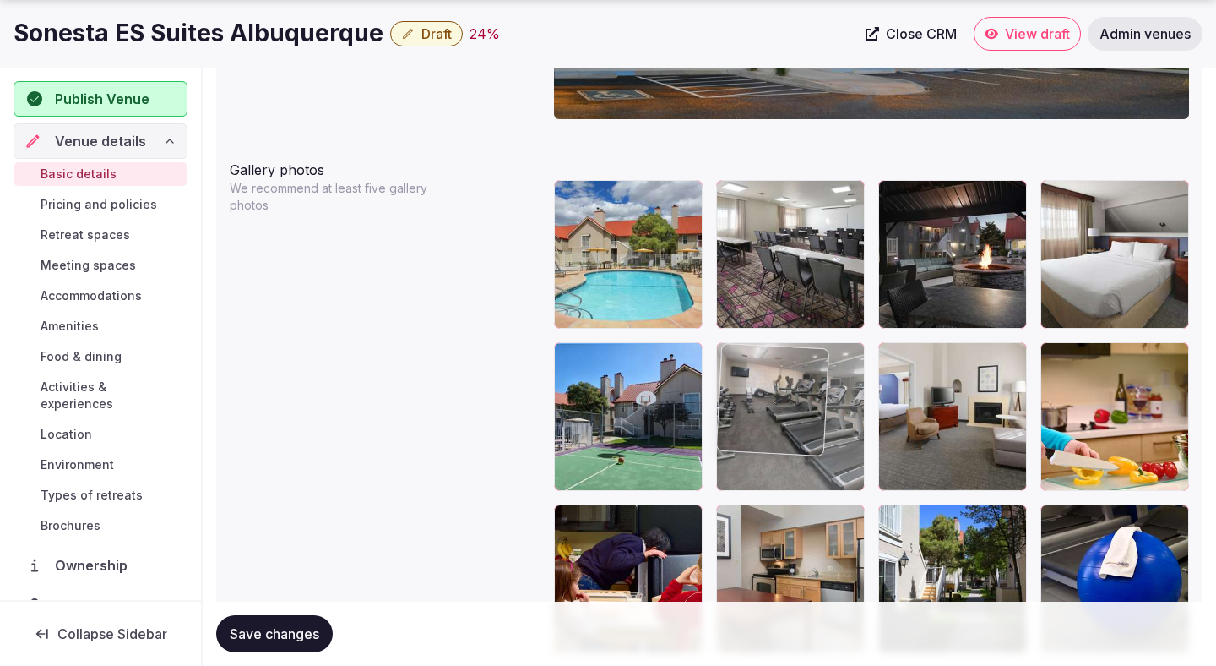
drag, startPoint x: 1090, startPoint y: 412, endPoint x: 792, endPoint y: 405, distance: 298.3
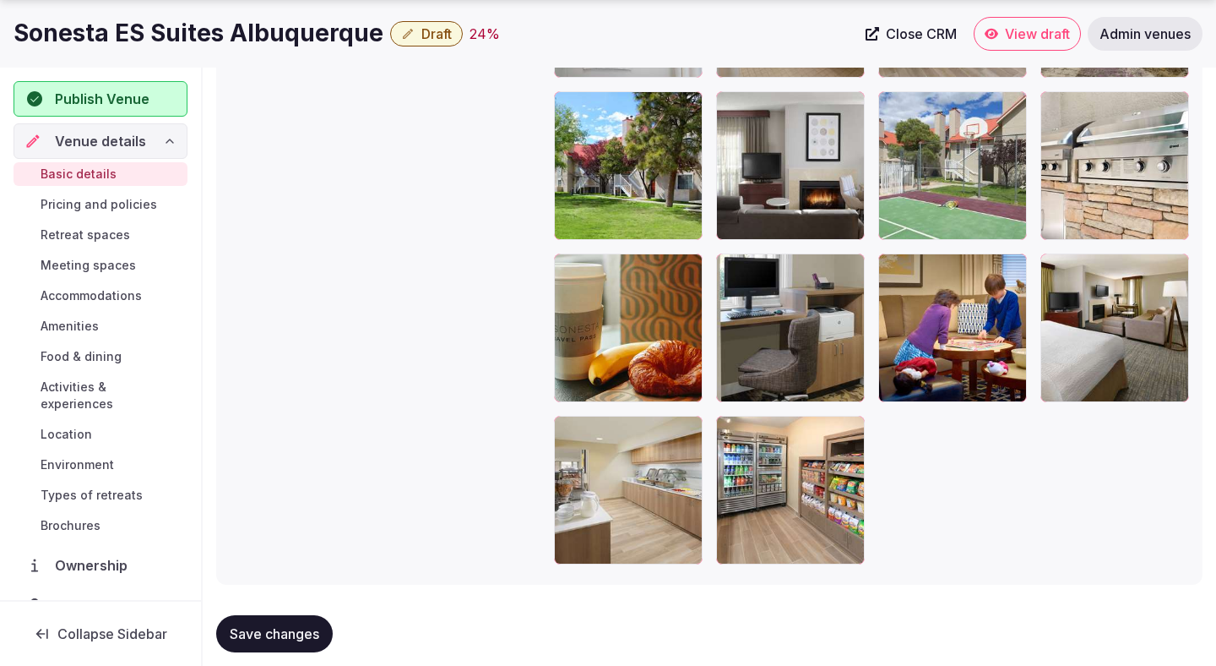
scroll to position [2858, 0]
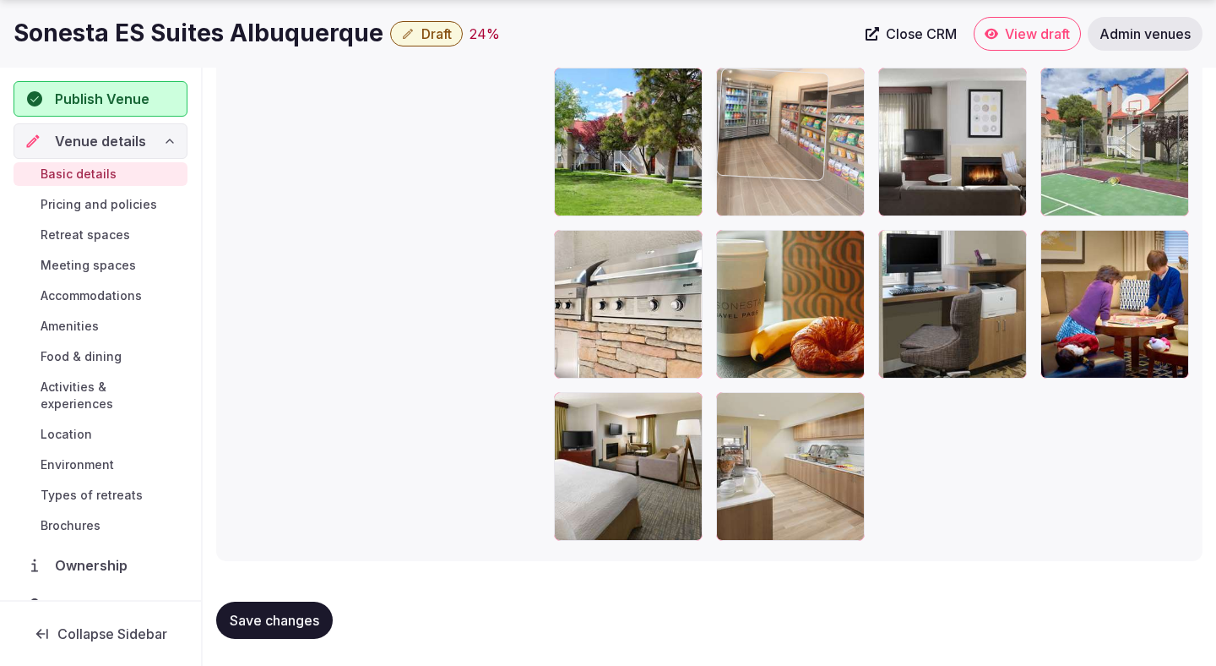
drag, startPoint x: 783, startPoint y: 438, endPoint x: 789, endPoint y: 203, distance: 234.9
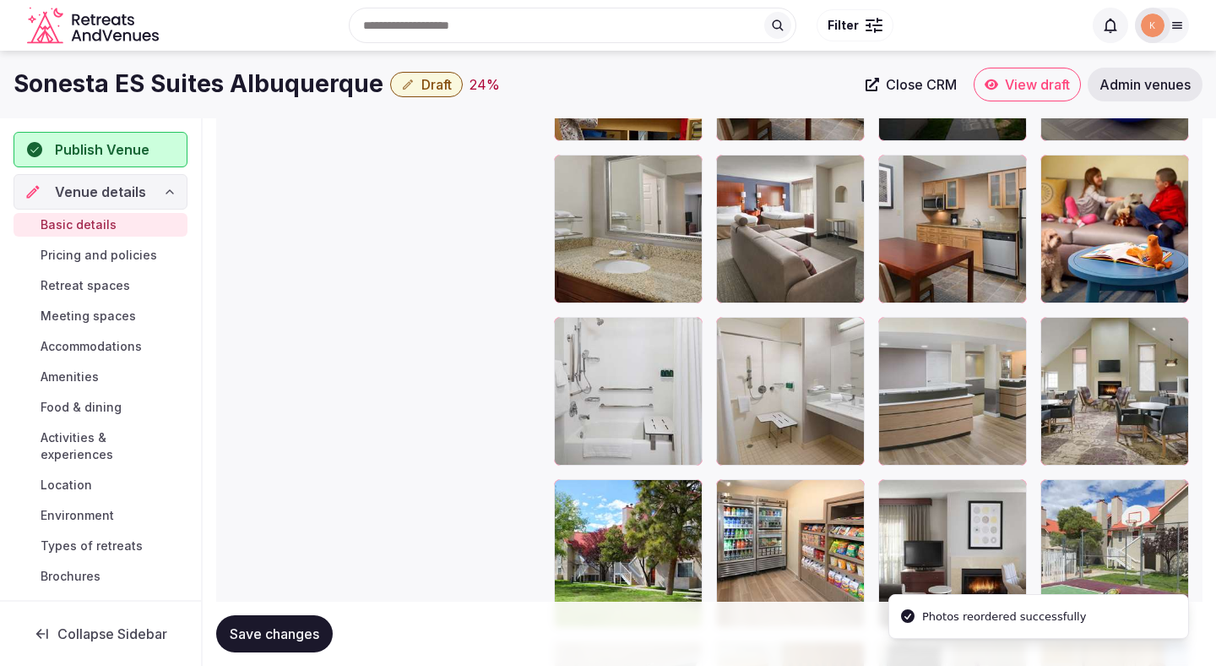
scroll to position [2412, 0]
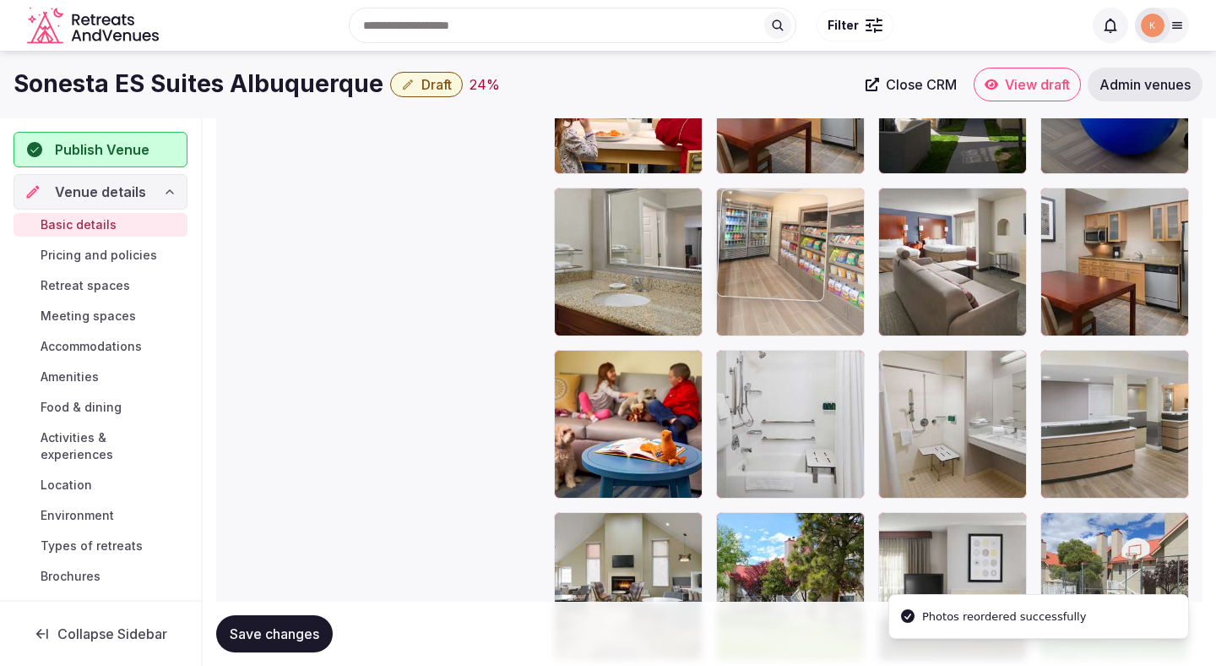
drag, startPoint x: 787, startPoint y: 538, endPoint x: 796, endPoint y: 204, distance: 333.8
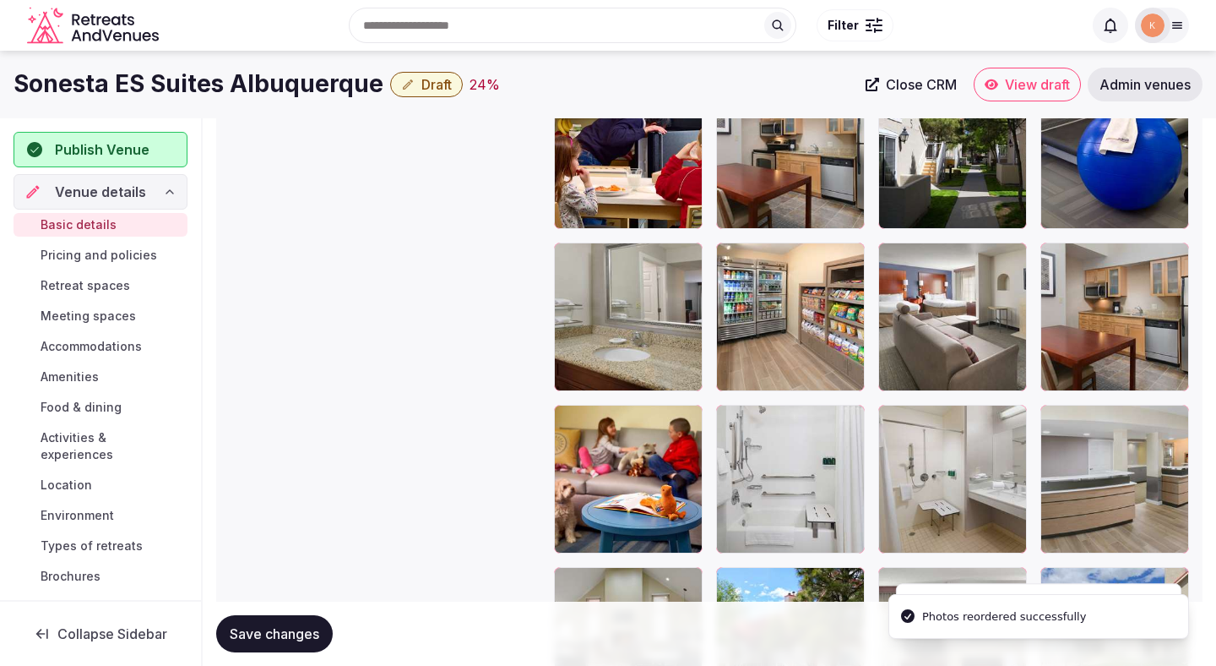
scroll to position [2053, 0]
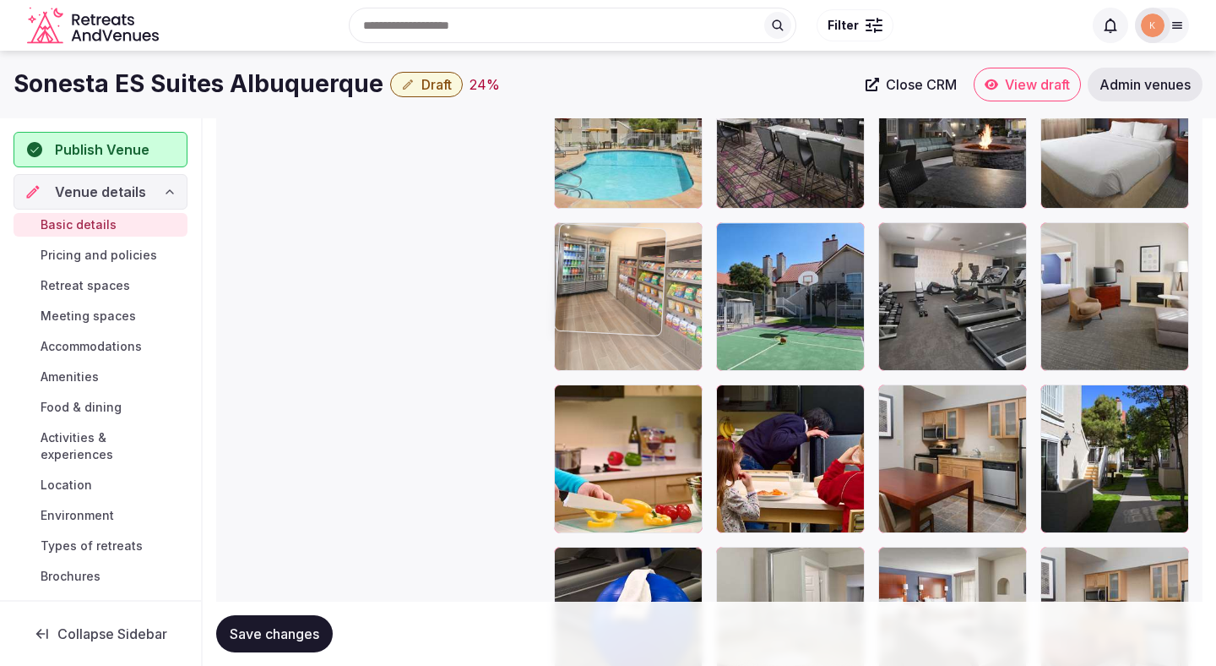
drag, startPoint x: 794, startPoint y: 552, endPoint x: 695, endPoint y: 250, distance: 317.3
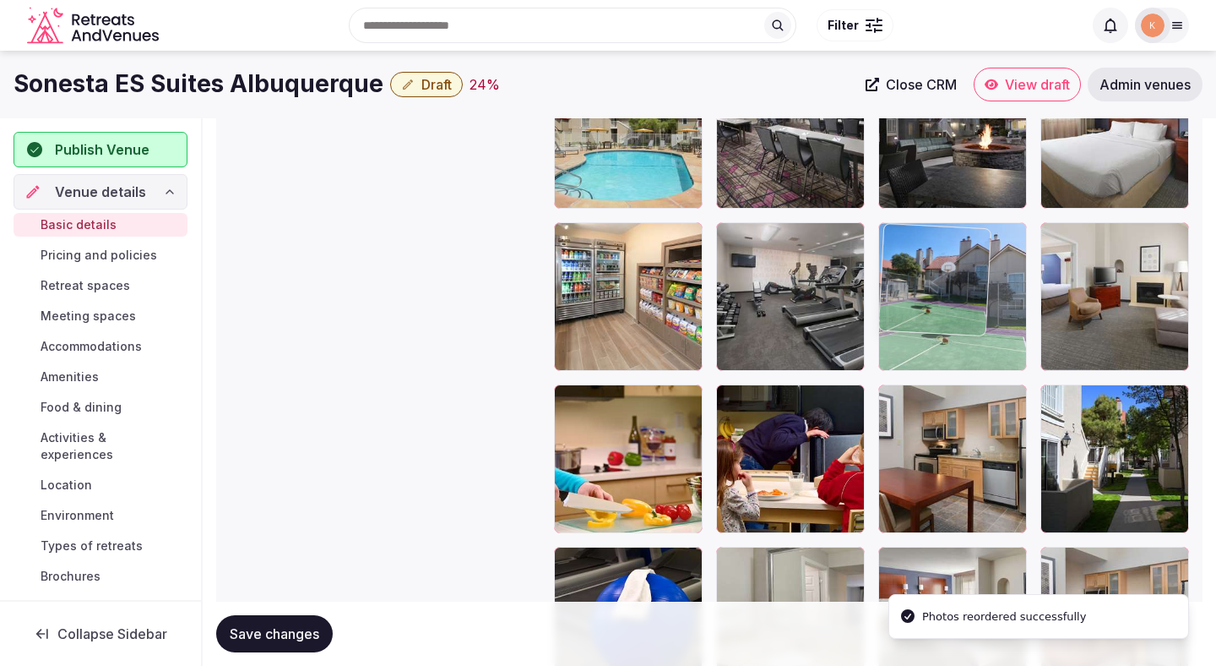
drag, startPoint x: 810, startPoint y: 287, endPoint x: 954, endPoint y: 280, distance: 144.6
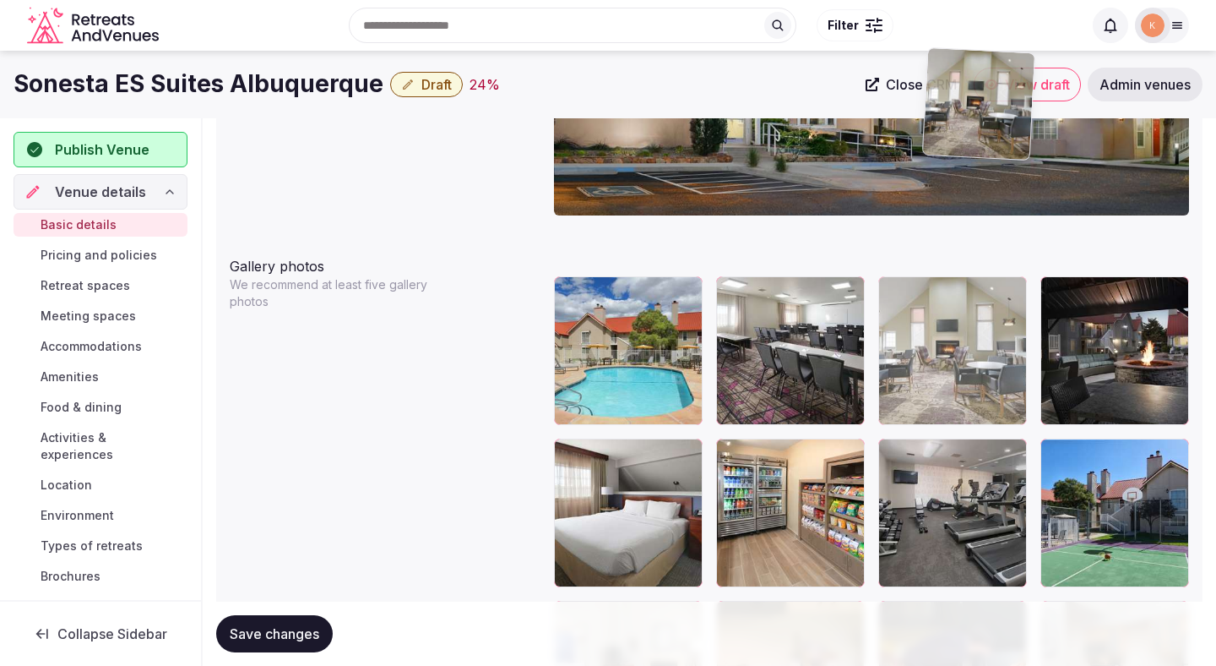
scroll to position [1830, 0]
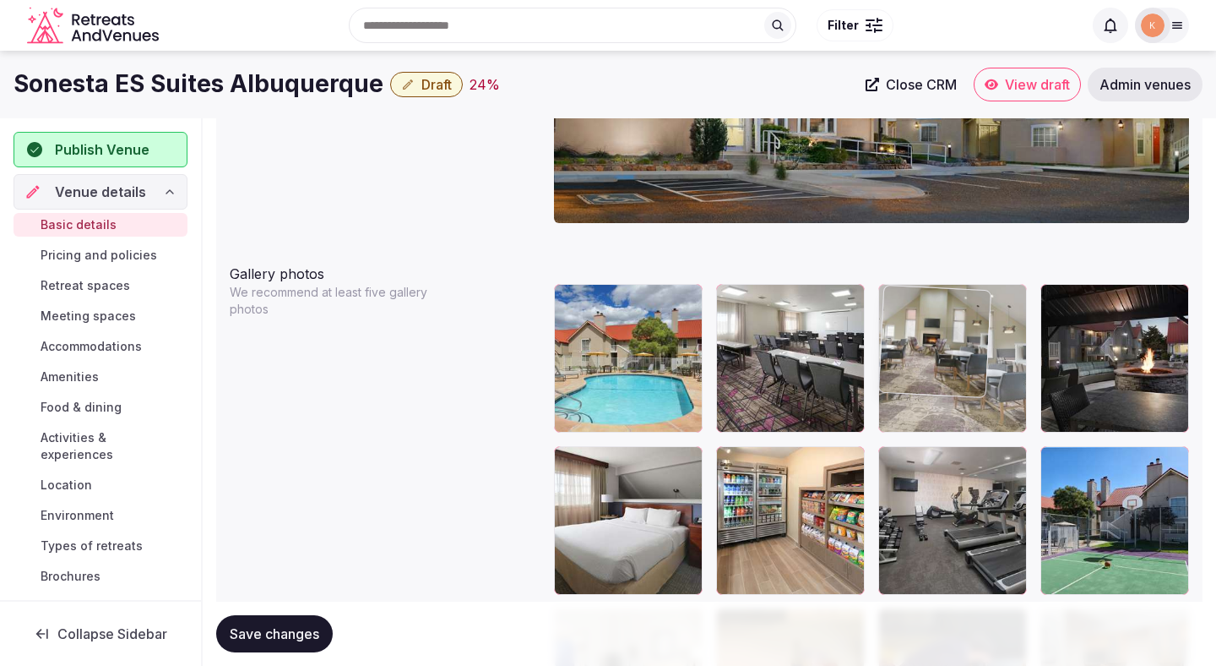
drag, startPoint x: 661, startPoint y: 360, endPoint x: 1073, endPoint y: 338, distance: 411.9
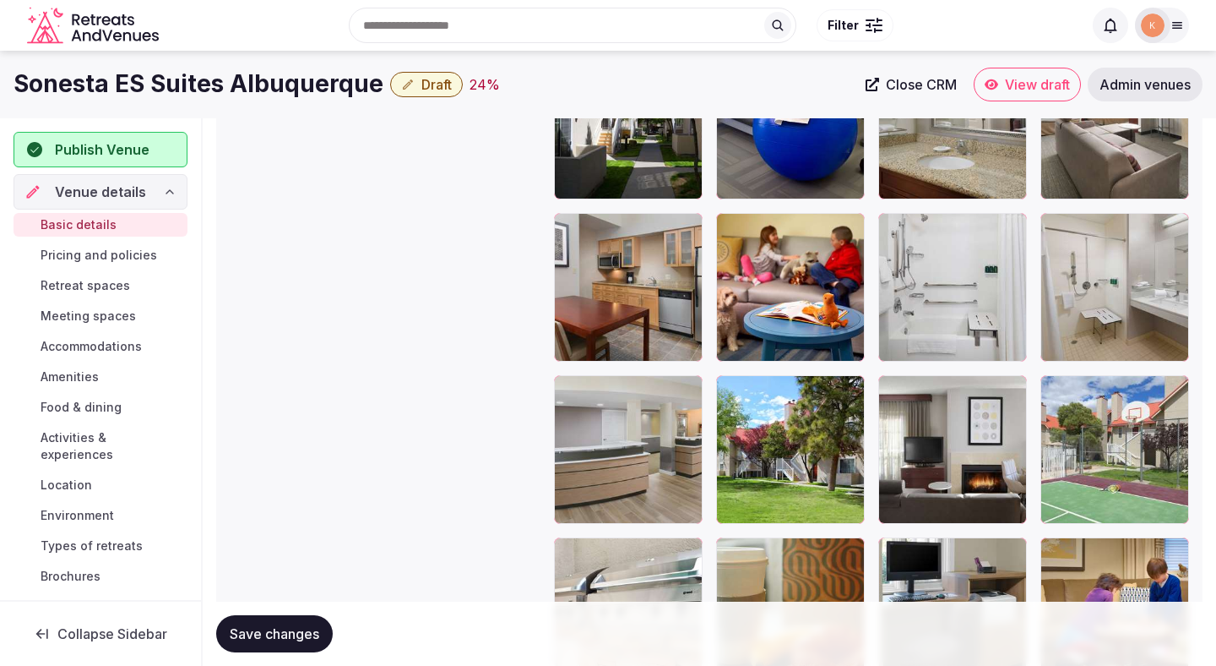
scroll to position [2507, 0]
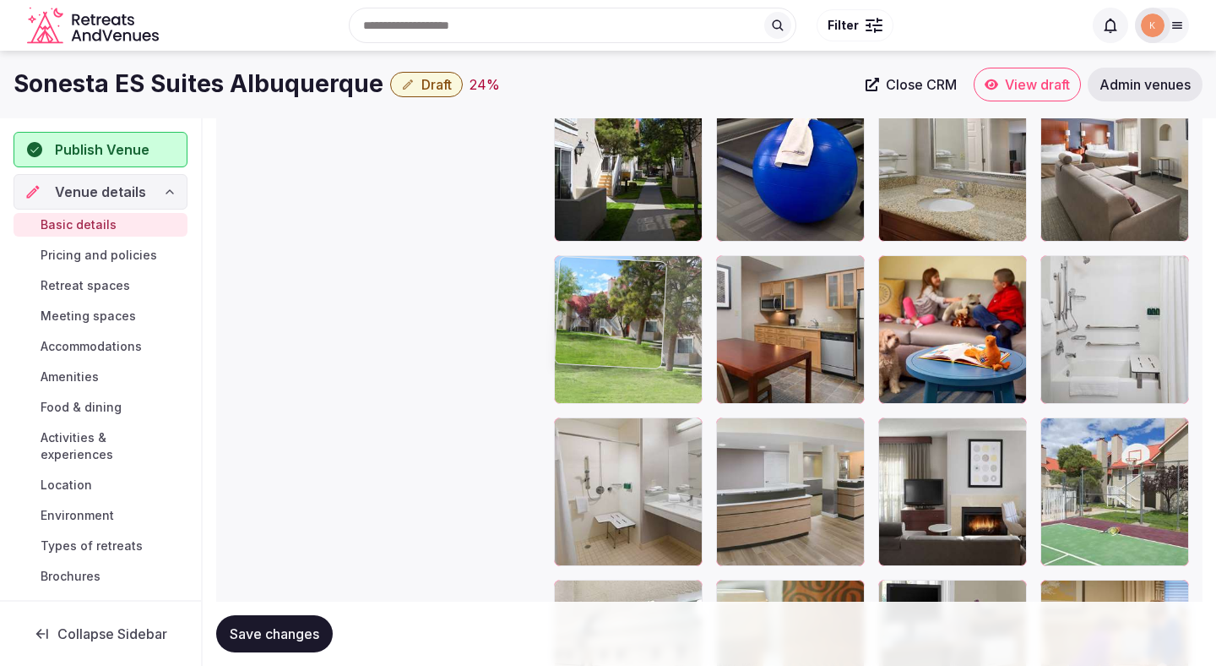
drag, startPoint x: 792, startPoint y: 474, endPoint x: 642, endPoint y: 256, distance: 264.8
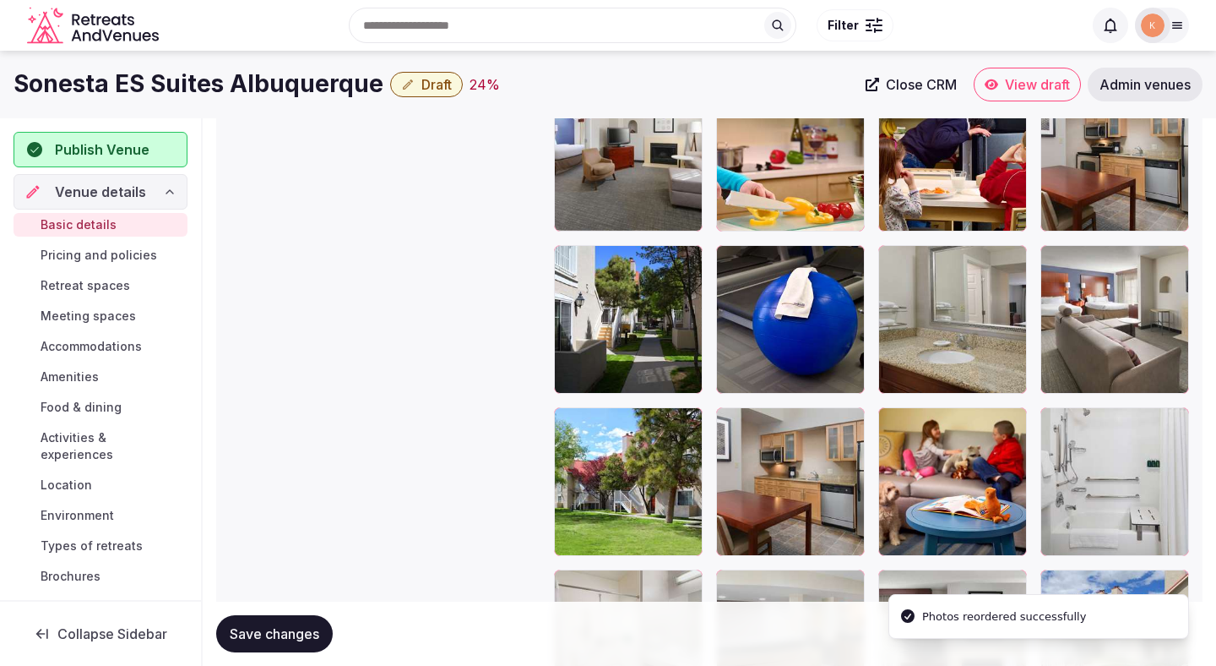
scroll to position [2320, 0]
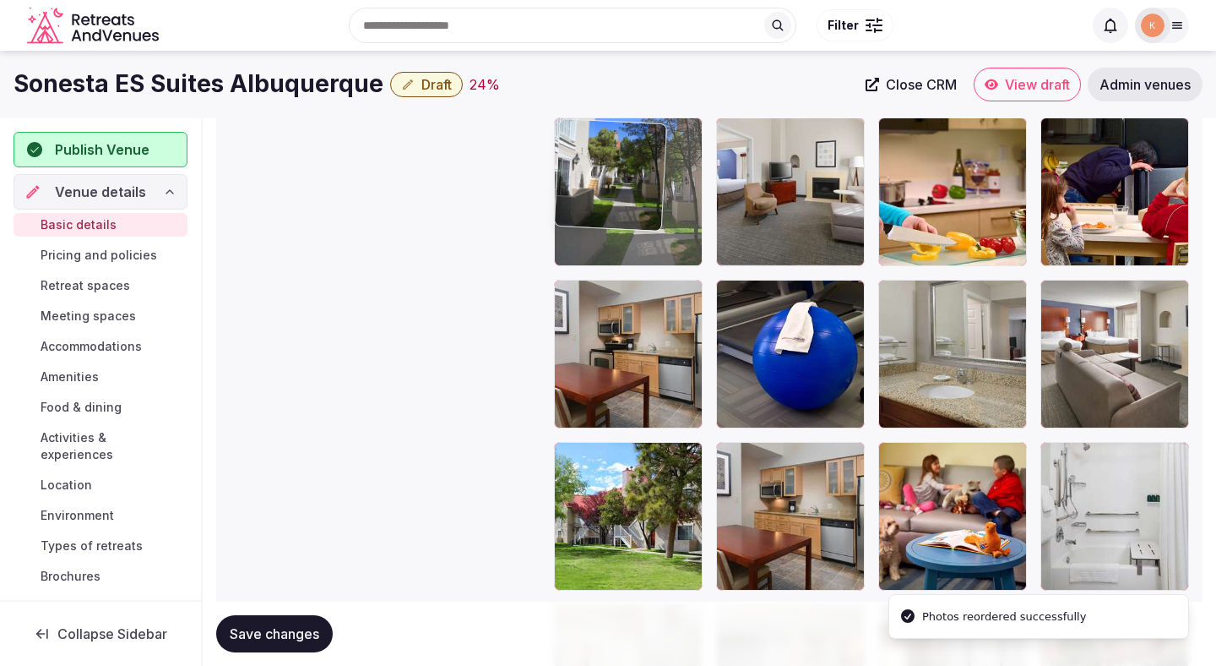
drag, startPoint x: 636, startPoint y: 374, endPoint x: 634, endPoint y: 182, distance: 192.6
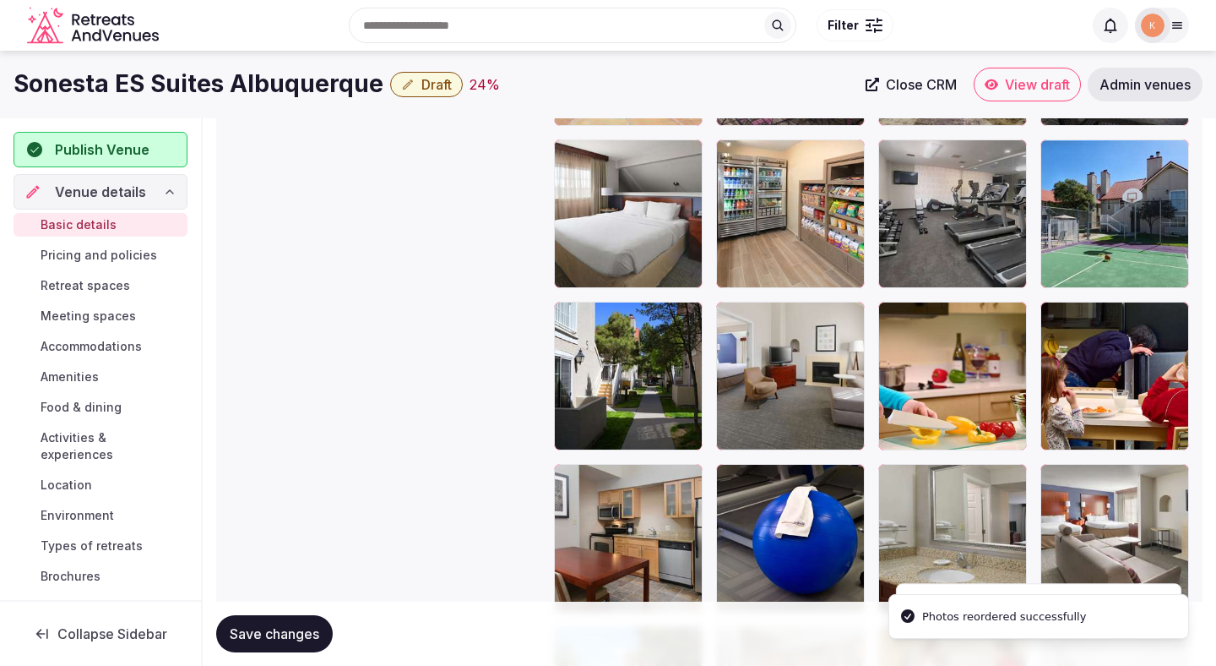
scroll to position [2106, 0]
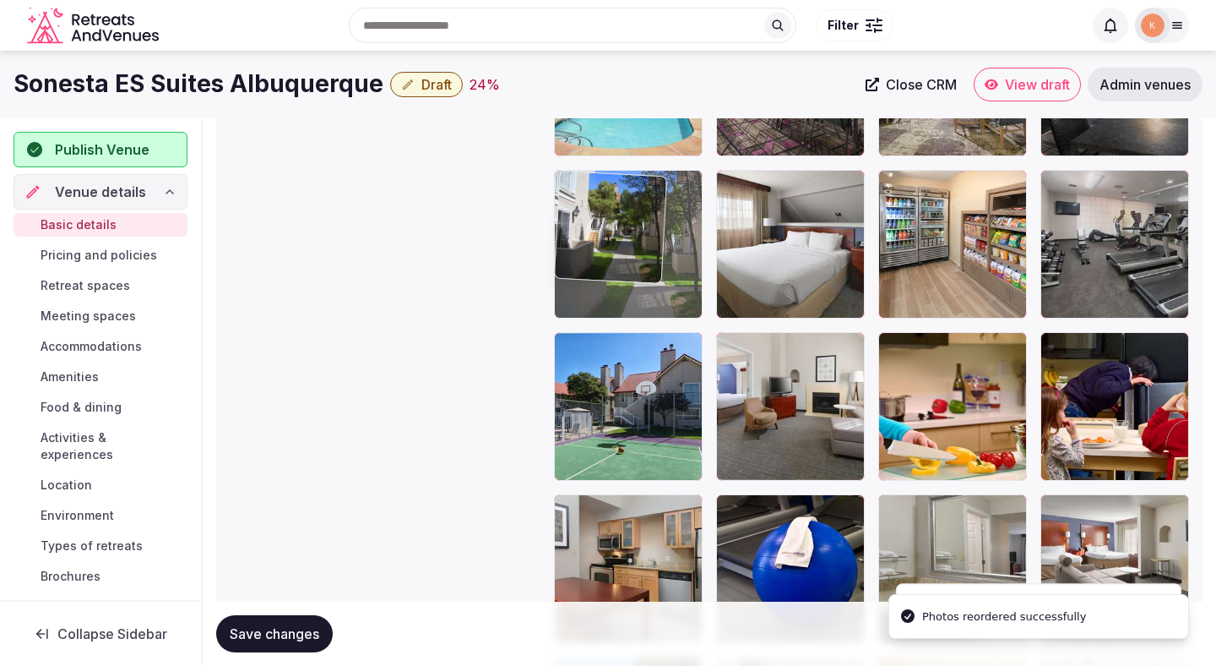
drag, startPoint x: 630, startPoint y: 405, endPoint x: 629, endPoint y: 262, distance: 143.6
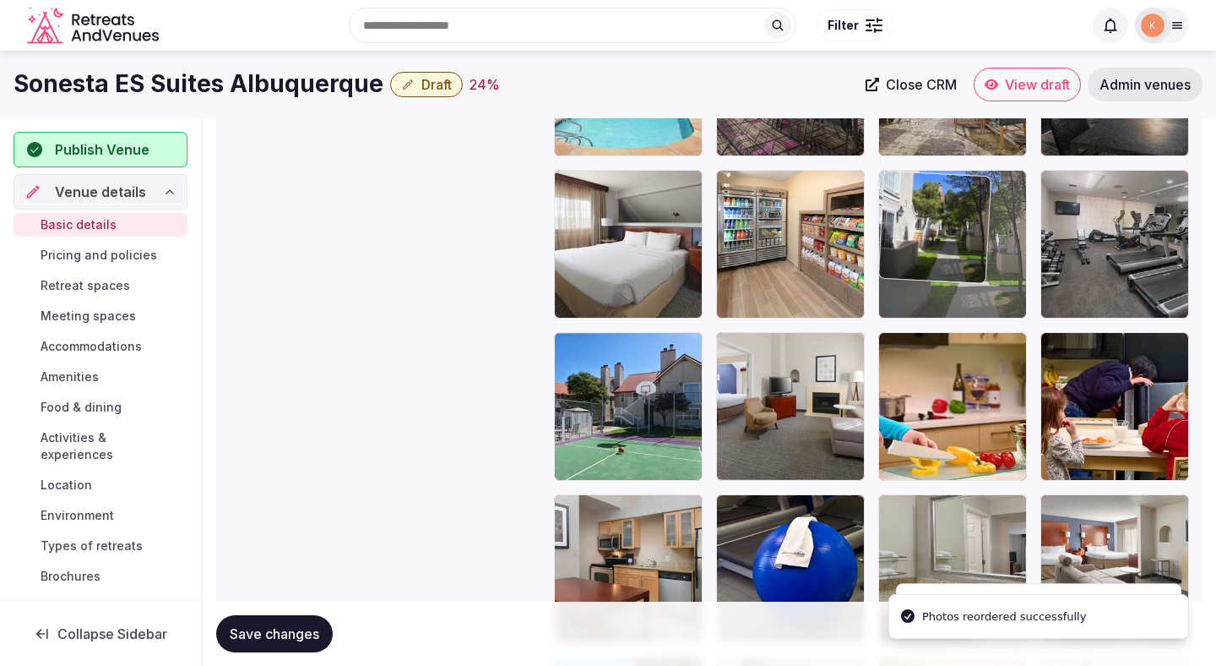
drag, startPoint x: 608, startPoint y: 269, endPoint x: 939, endPoint y: 273, distance: 331.1
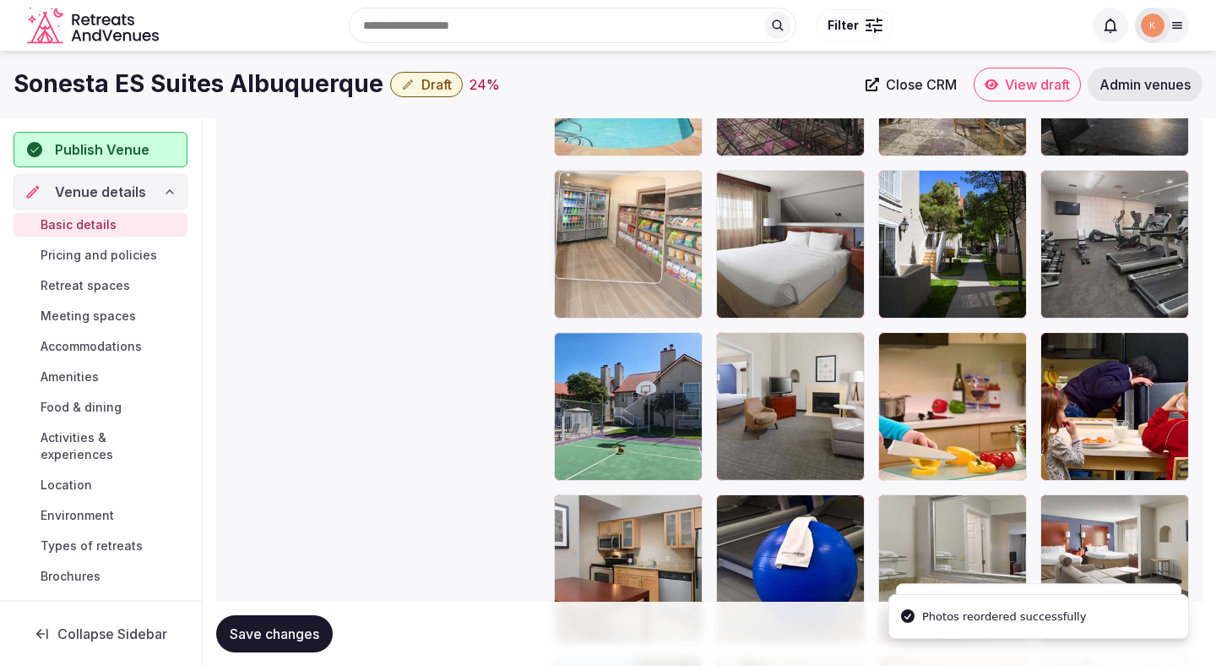
drag, startPoint x: 826, startPoint y: 286, endPoint x: 655, endPoint y: 283, distance: 170.7
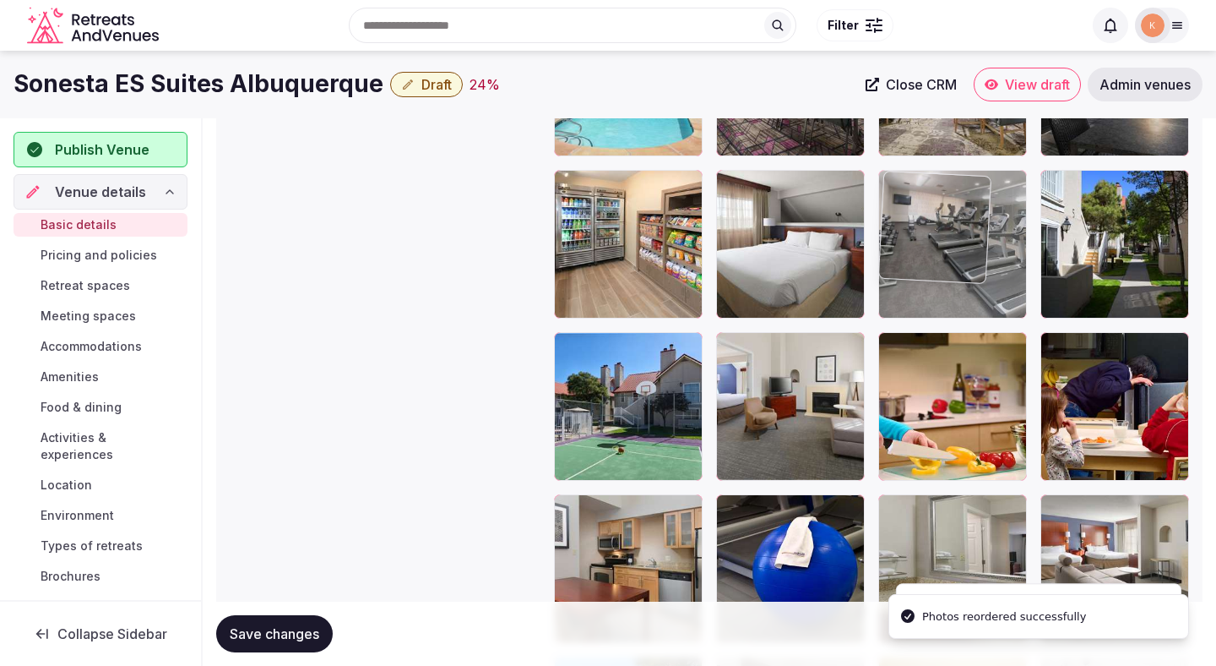
drag, startPoint x: 1147, startPoint y: 269, endPoint x: 983, endPoint y: 270, distance: 163.9
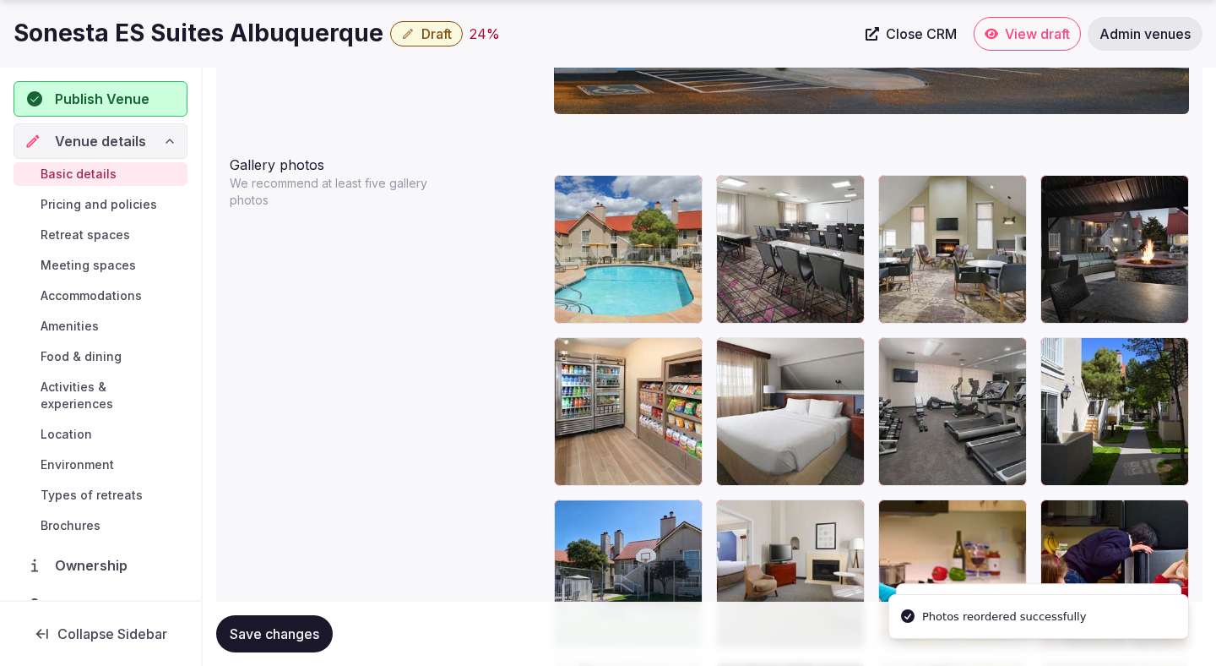
scroll to position [1963, 0]
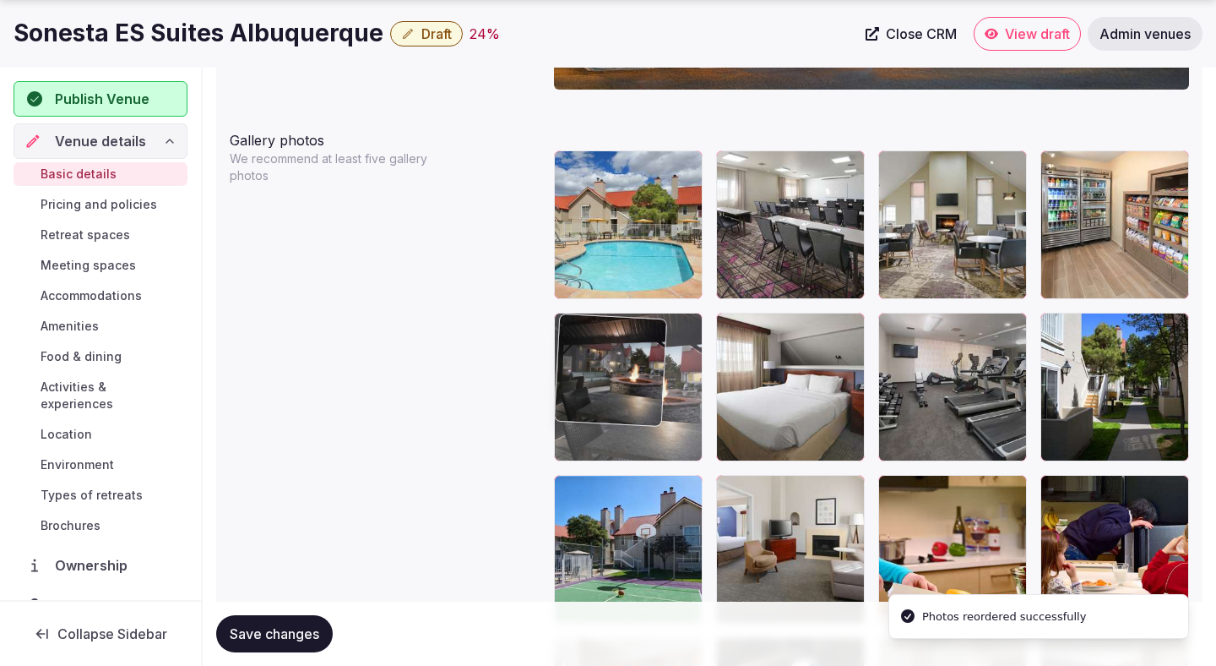
drag, startPoint x: 1128, startPoint y: 227, endPoint x: 638, endPoint y: 410, distance: 522.8
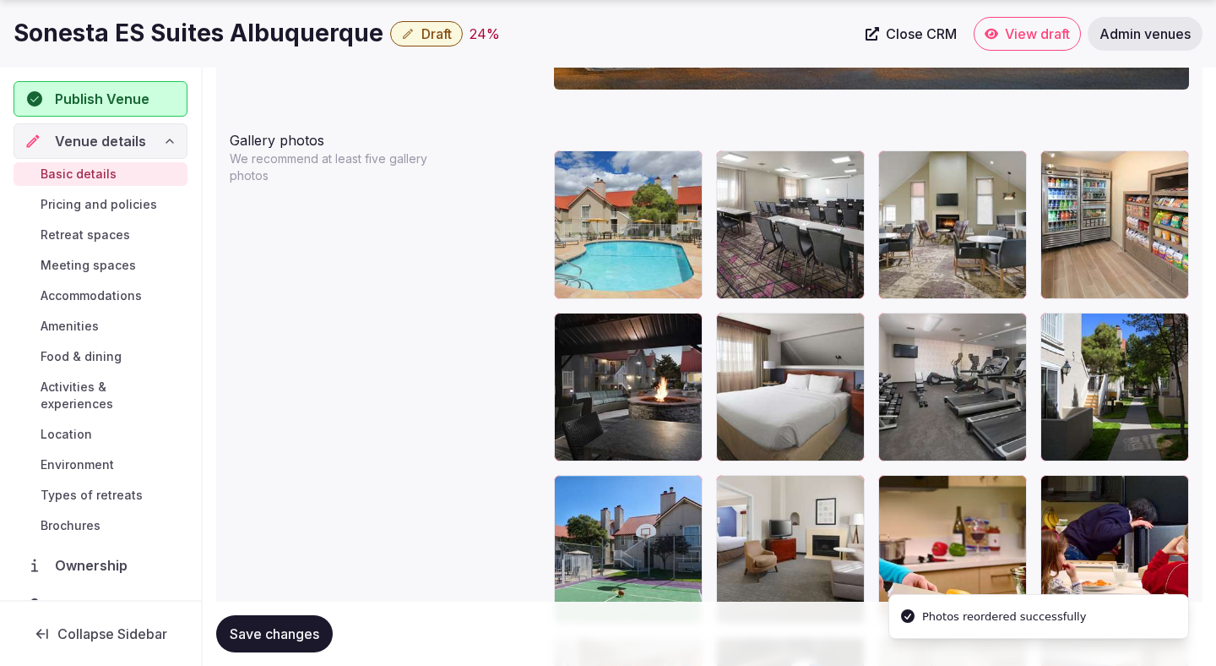
click at [311, 628] on span "Save changes" at bounding box center [275, 633] width 90 height 17
click at [434, 31] on span "Draft" at bounding box center [436, 33] width 30 height 17
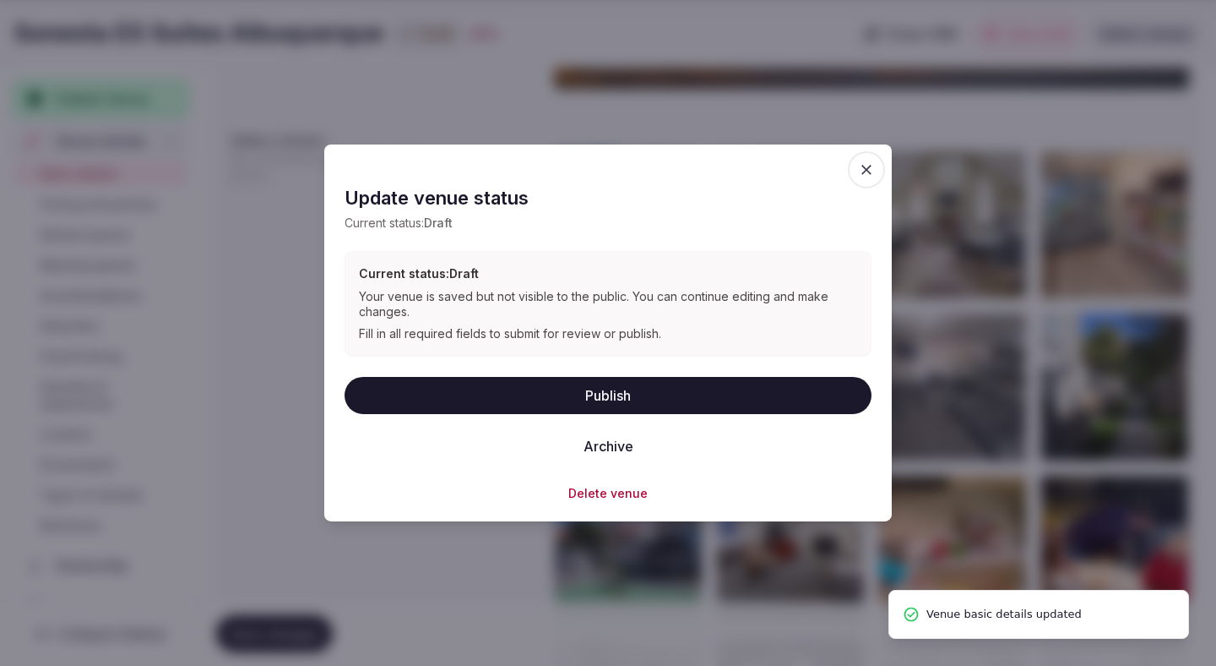
click at [450, 405] on button "Publish" at bounding box center [608, 394] width 527 height 37
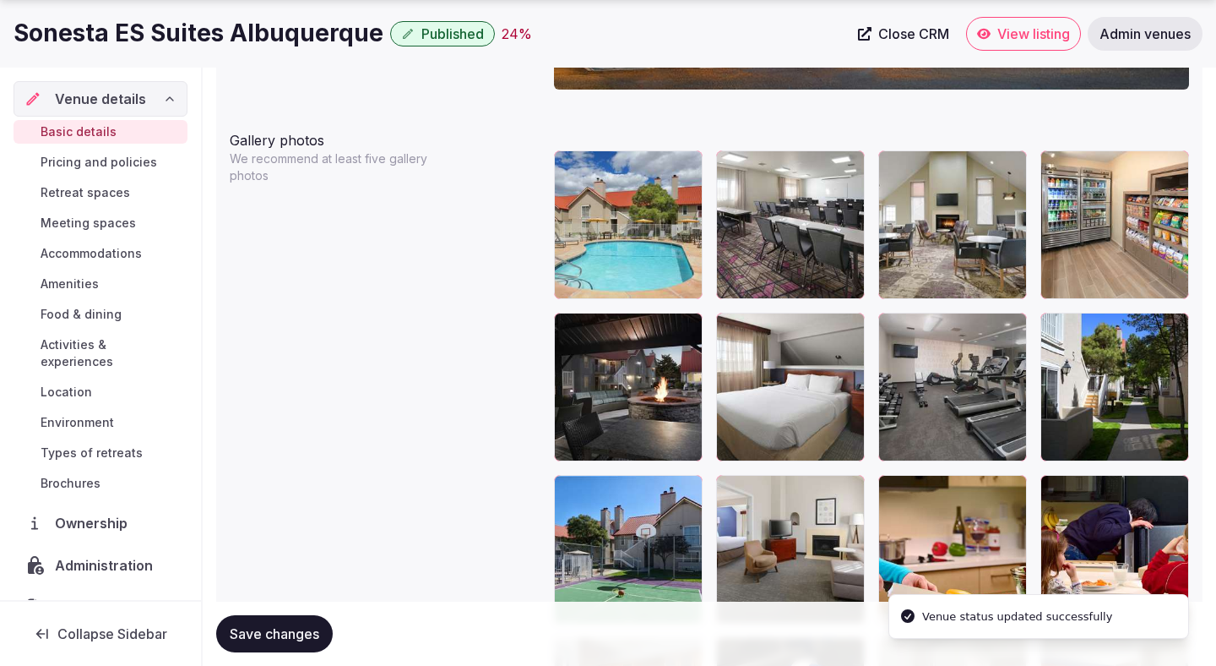
click at [1023, 38] on span "View listing" at bounding box center [1034, 33] width 73 height 17
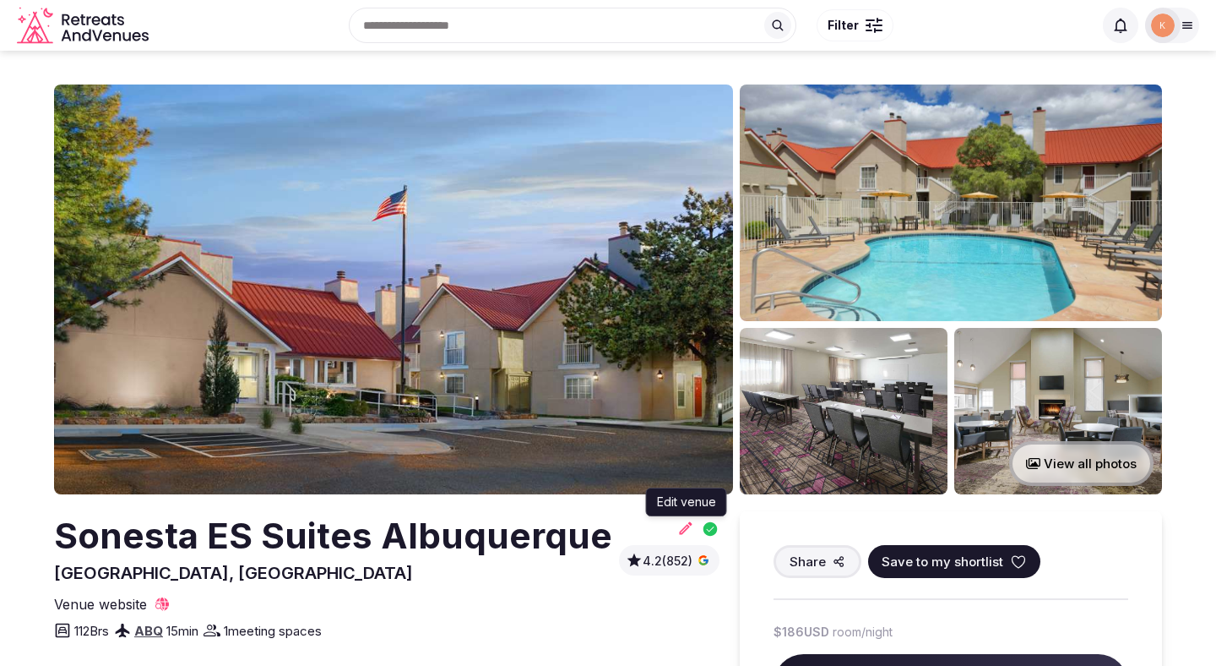
click at [681, 530] on icon at bounding box center [685, 527] width 17 height 17
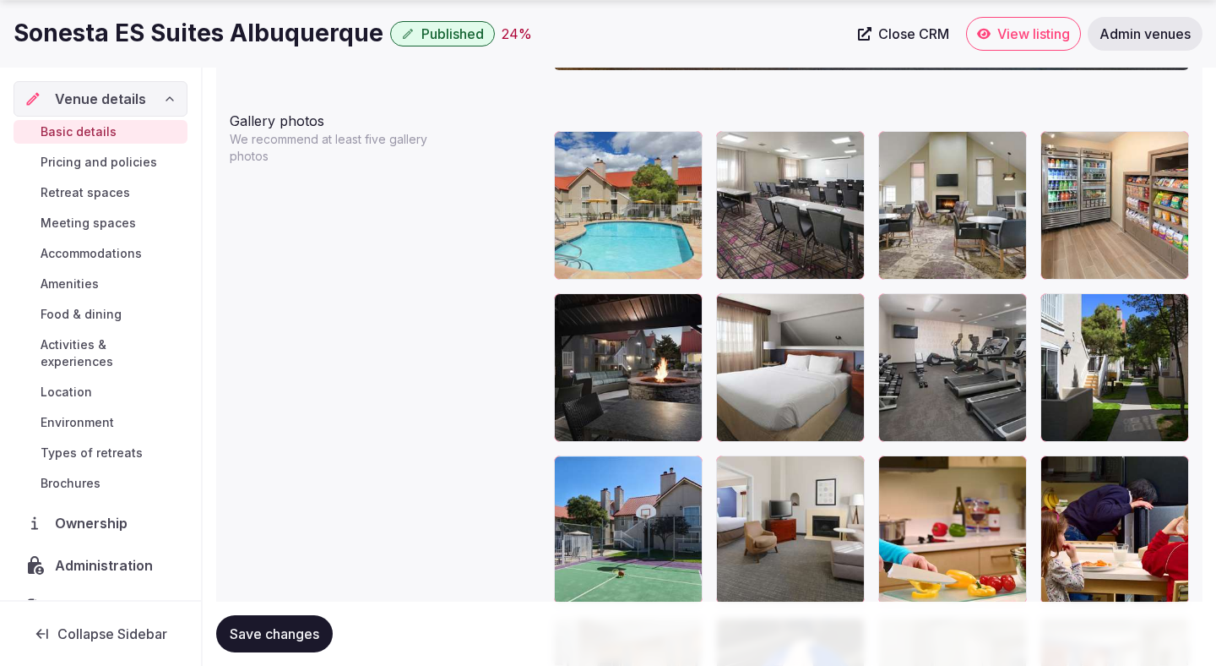
scroll to position [1984, 0]
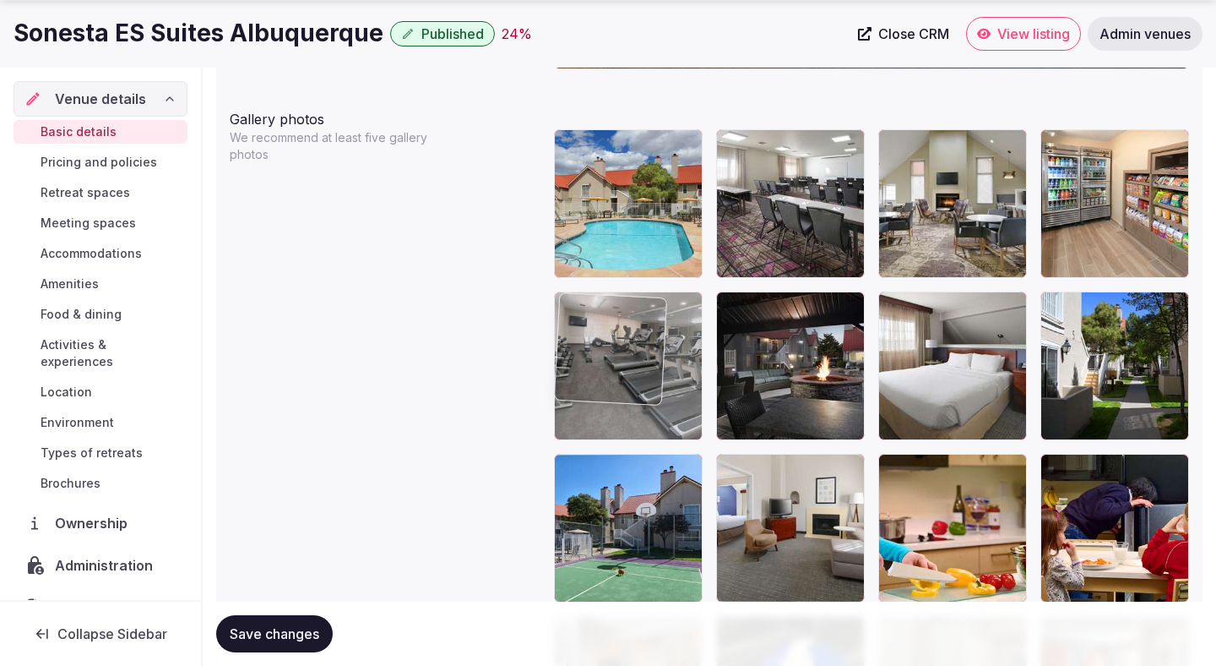
drag, startPoint x: 893, startPoint y: 410, endPoint x: 599, endPoint y: 424, distance: 294.3
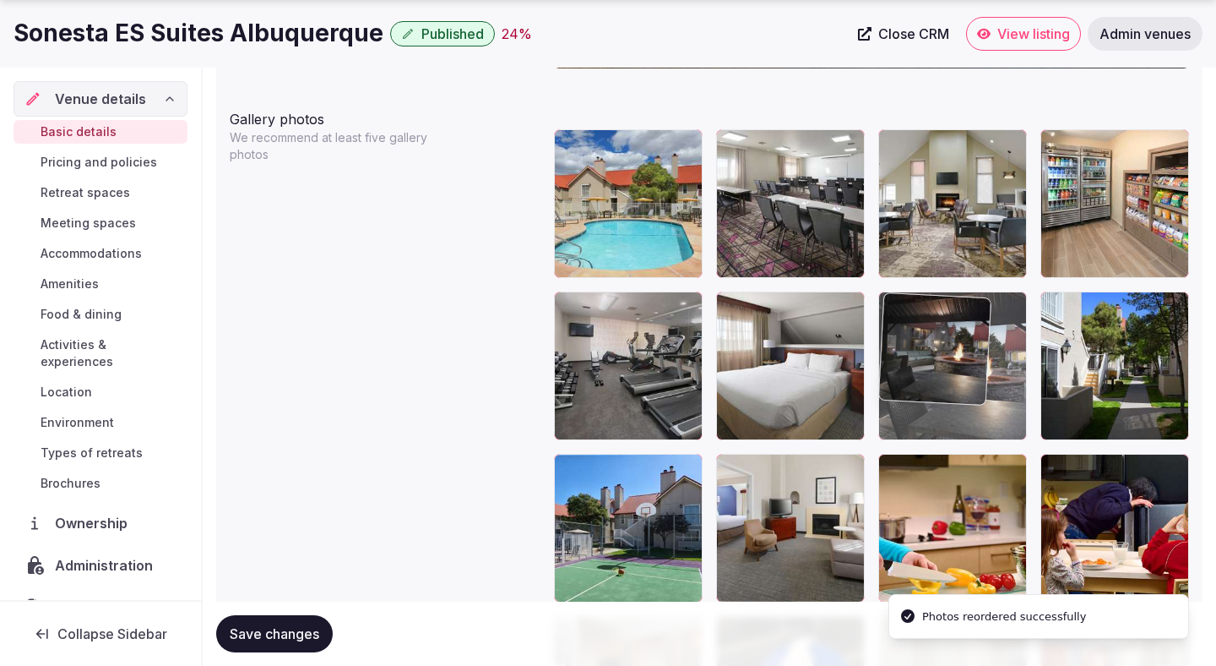
drag, startPoint x: 752, startPoint y: 383, endPoint x: 956, endPoint y: 374, distance: 204.6
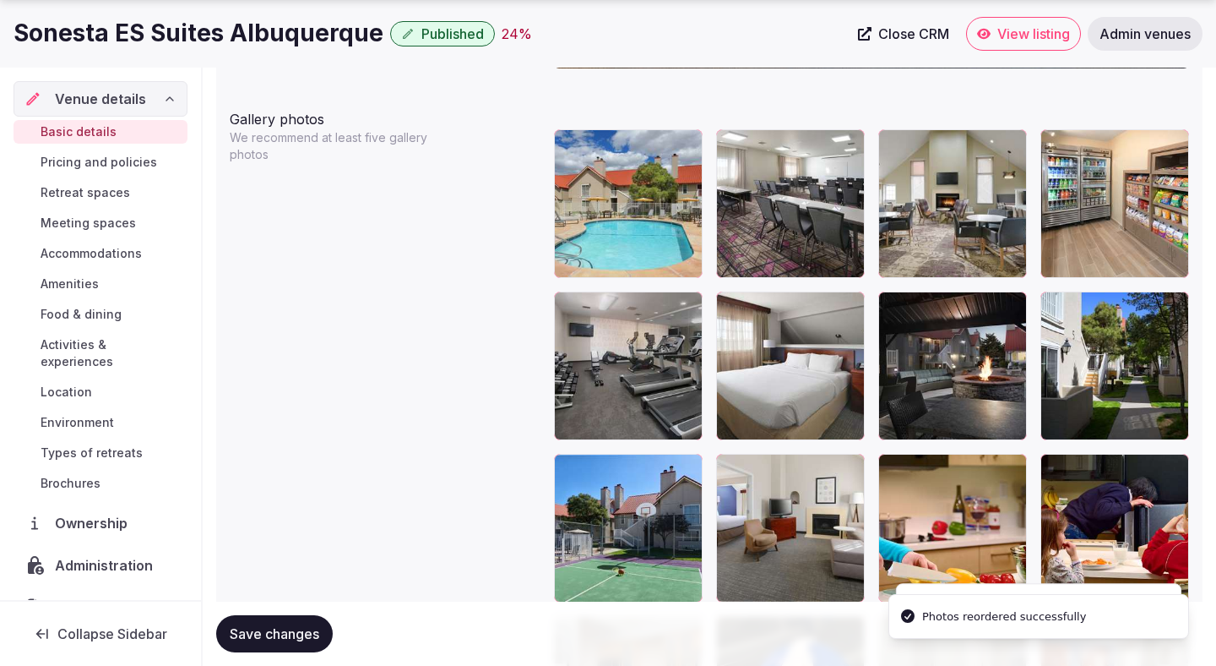
click at [286, 635] on span "Save changes" at bounding box center [275, 633] width 90 height 17
click at [286, 636] on span "Save changes" at bounding box center [275, 633] width 90 height 17
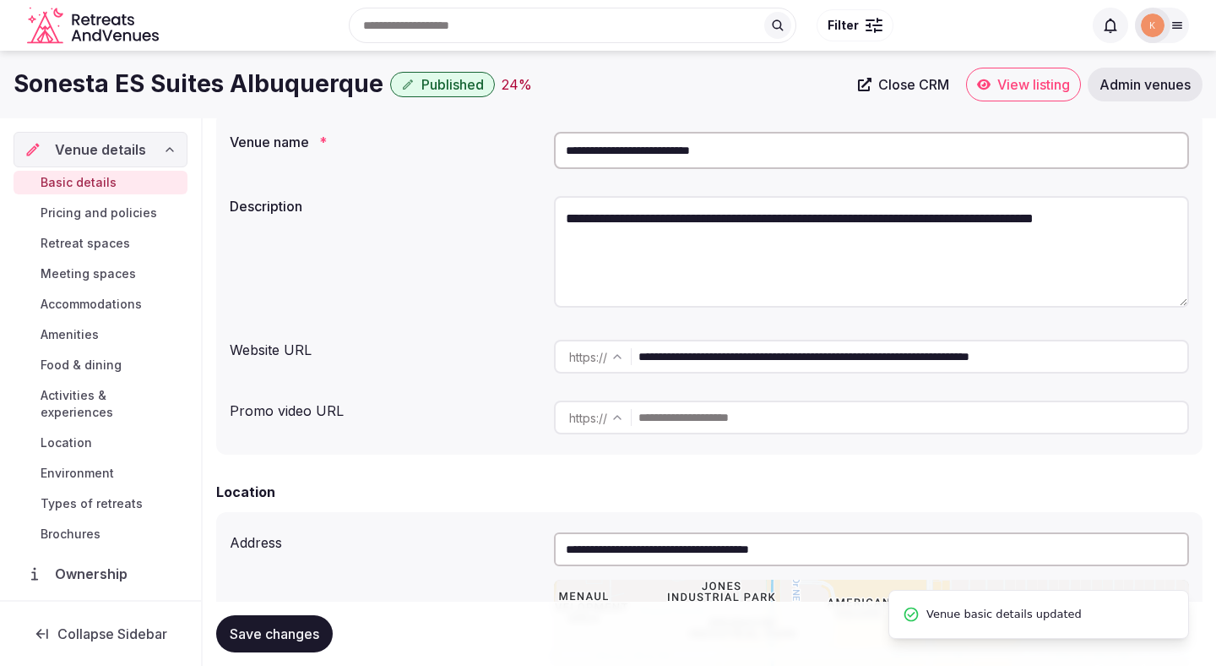
scroll to position [0, 0]
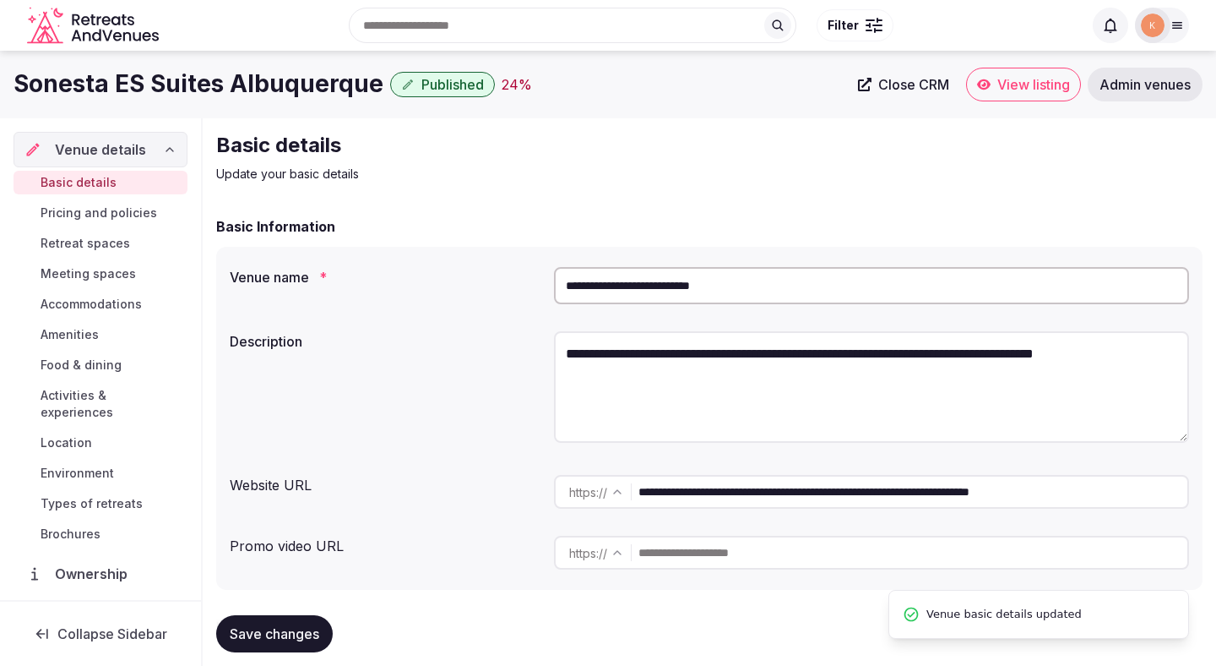
click at [1014, 90] on span "View listing" at bounding box center [1034, 84] width 73 height 17
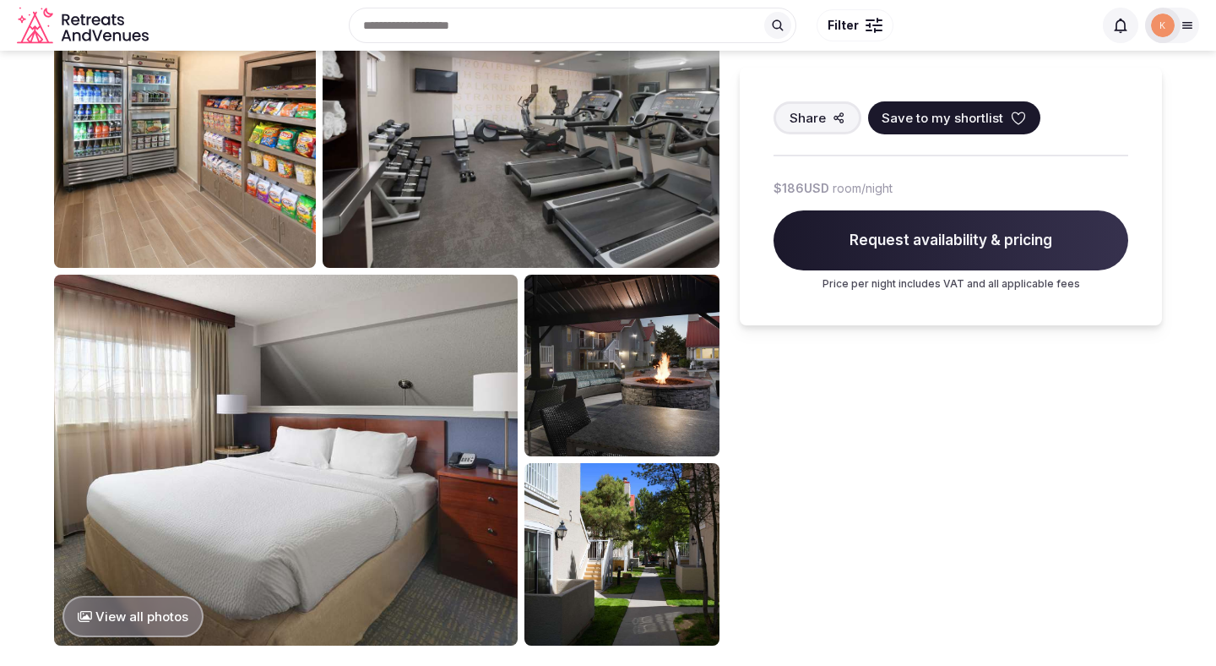
scroll to position [574, 0]
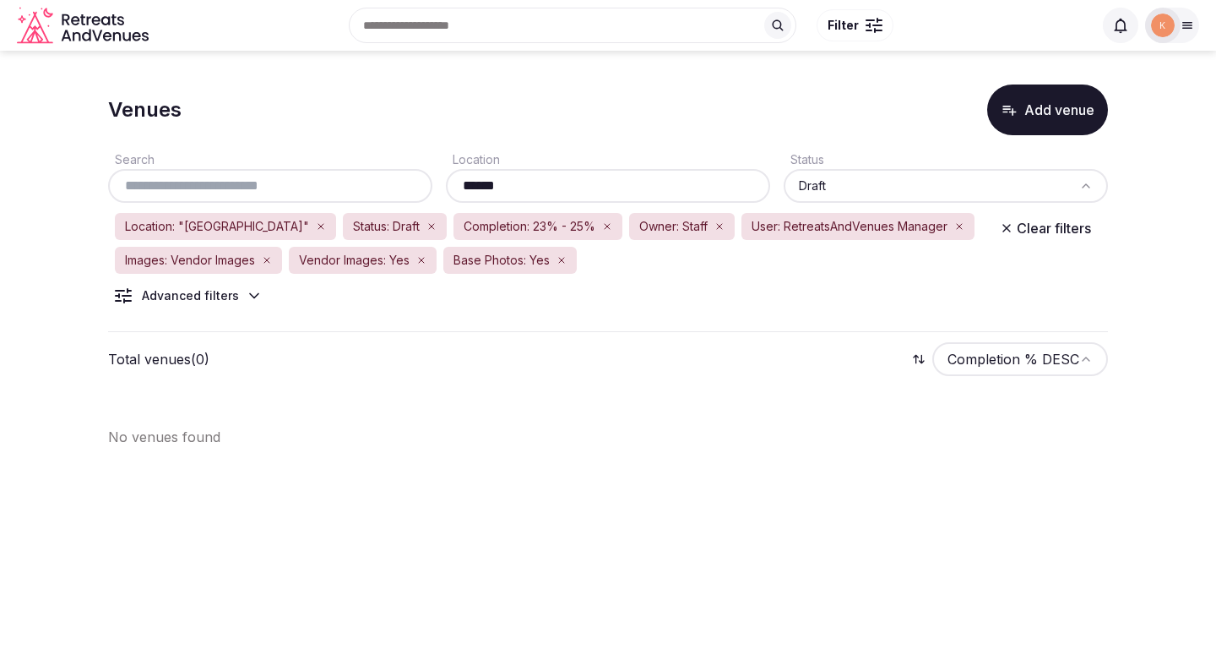
click at [645, 173] on div "******" at bounding box center [608, 186] width 324 height 34
click at [639, 180] on input "******" at bounding box center [608, 186] width 311 height 20
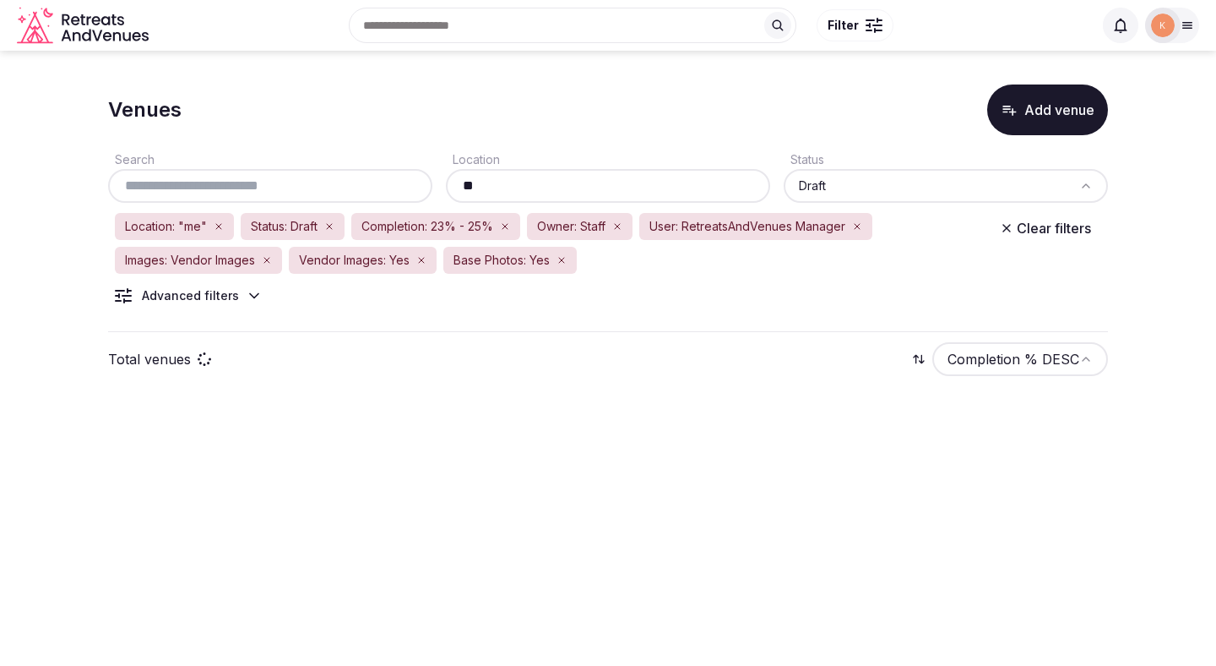
type input "*"
